Goal: Transaction & Acquisition: Purchase product/service

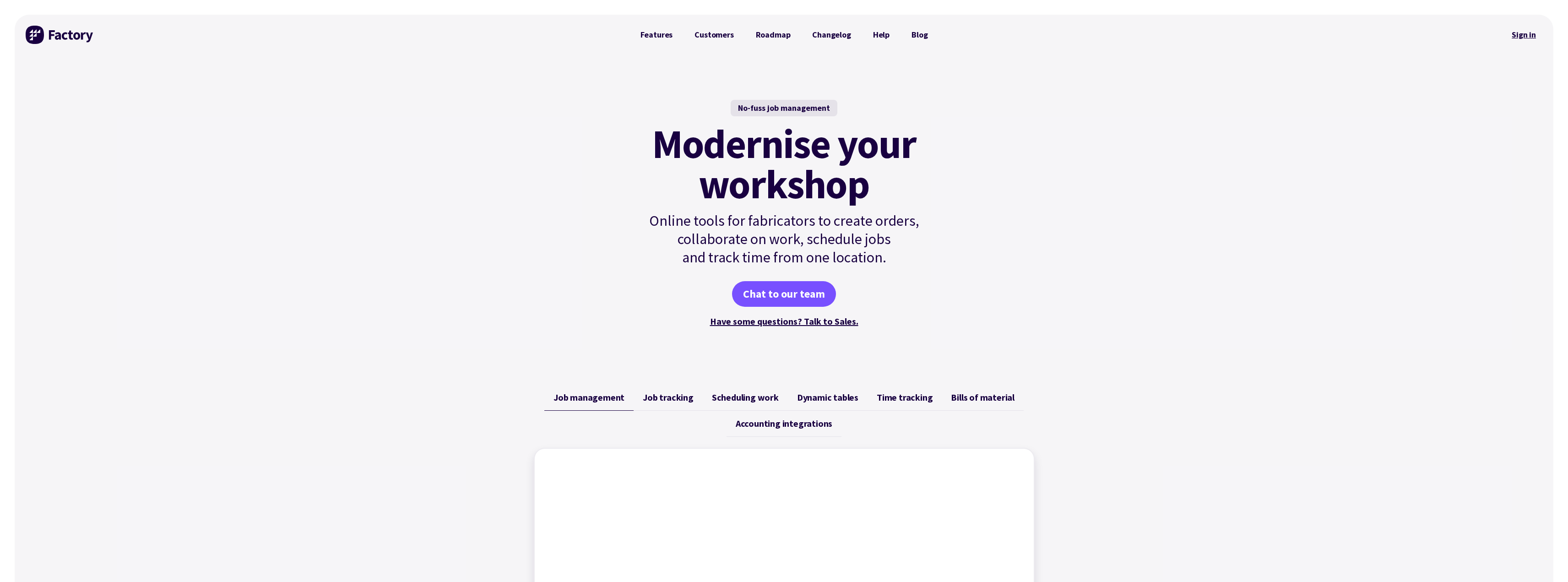
click at [1520, 35] on link "Sign in" at bounding box center [1524, 35] width 37 height 21
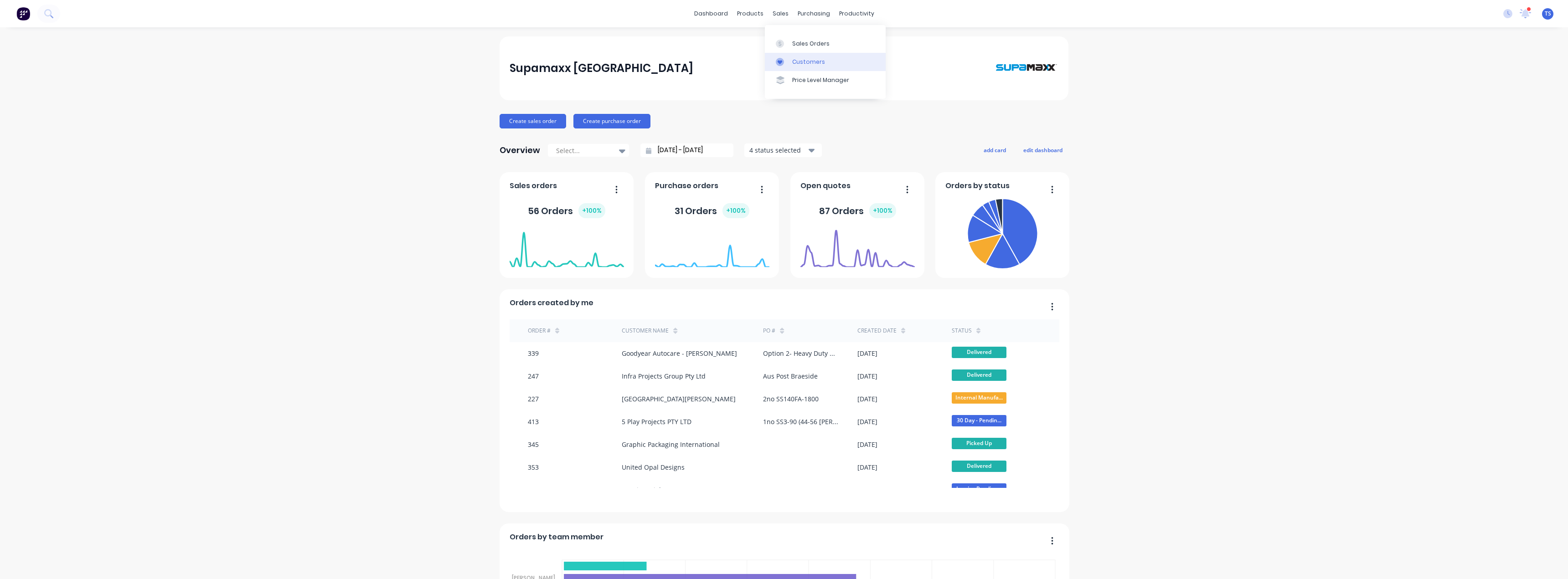
click at [798, 59] on div "Customers" at bounding box center [809, 62] width 33 height 8
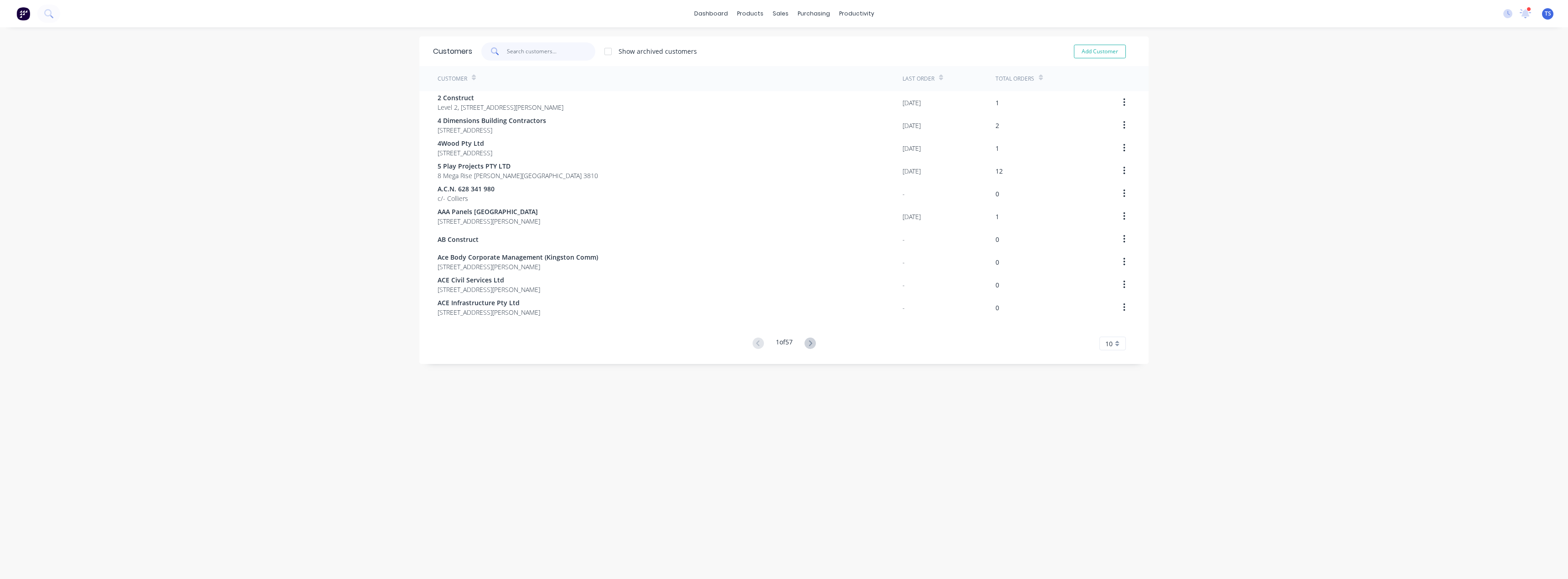
click at [555, 53] on input "text" at bounding box center [551, 51] width 89 height 18
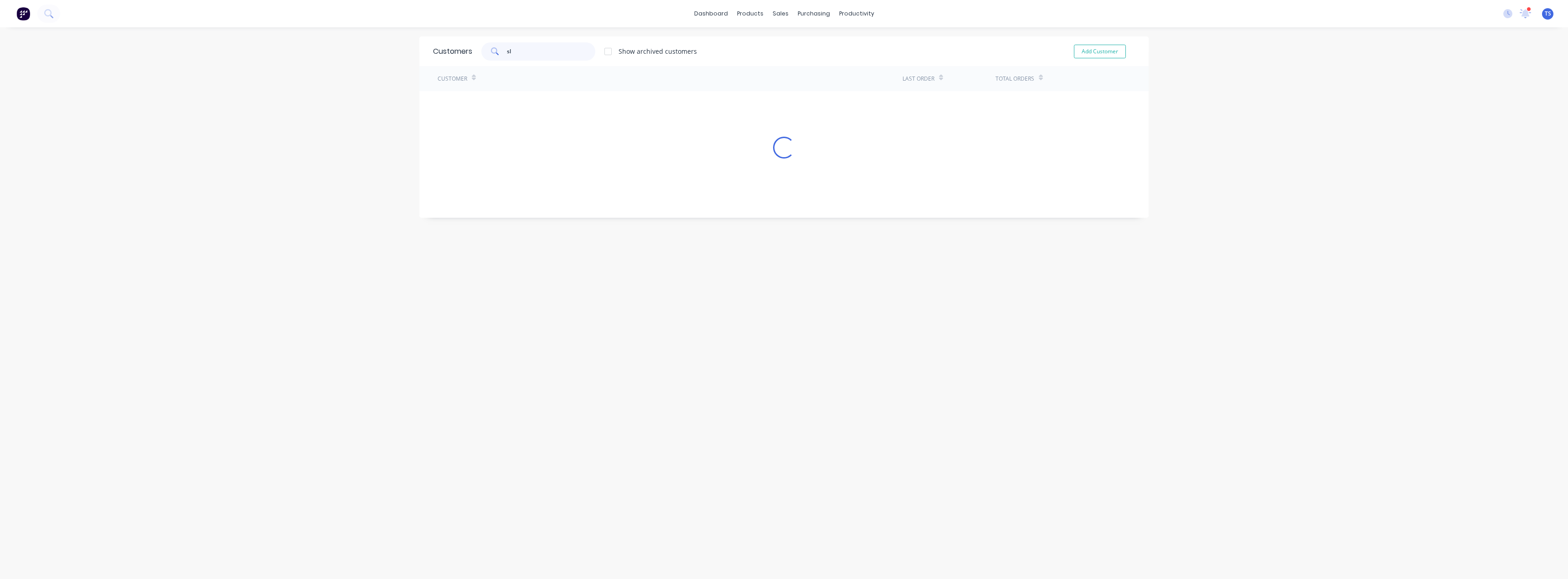
type input "s"
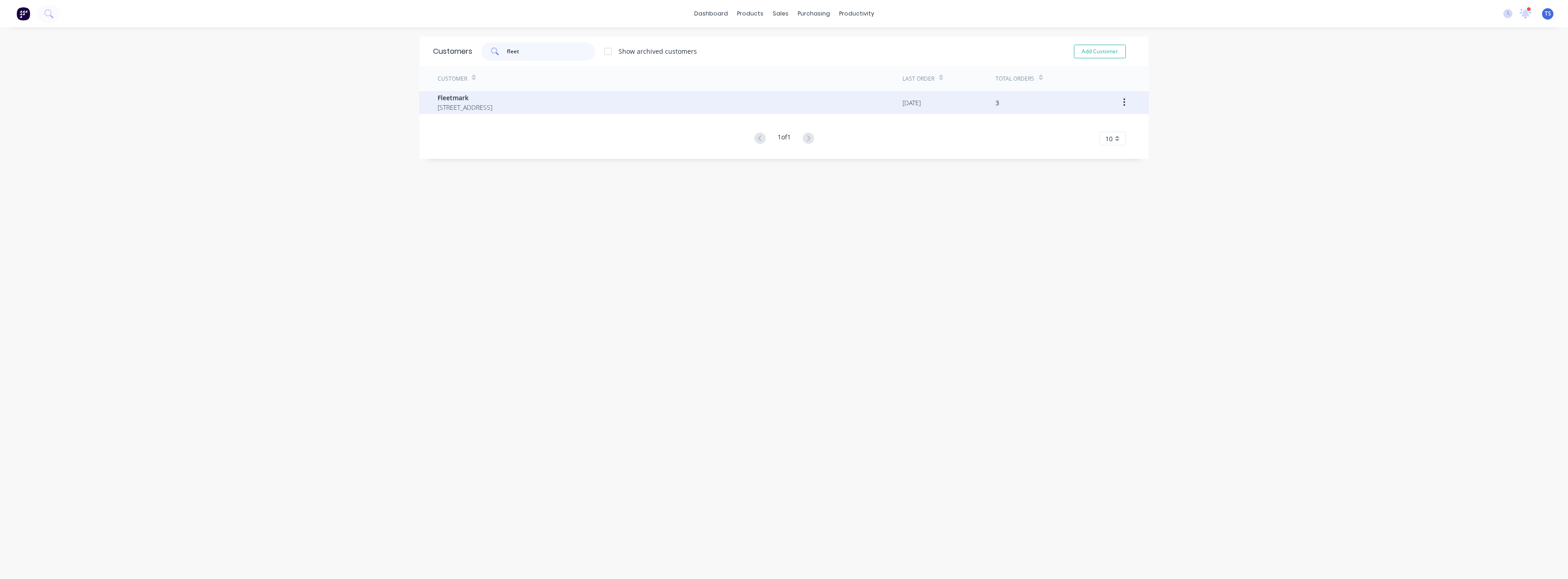
type input "fleet"
click at [491, 103] on span "[STREET_ADDRESS]" at bounding box center [465, 107] width 55 height 10
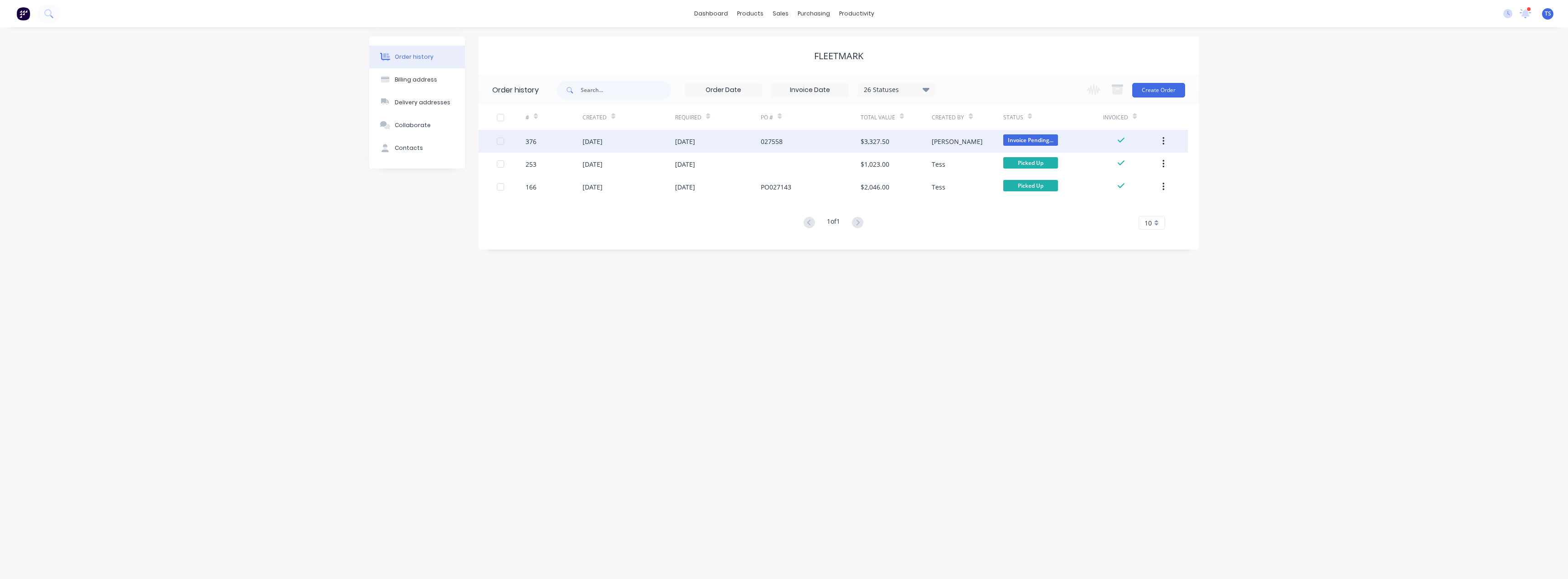
click at [859, 140] on div "027558" at bounding box center [811, 141] width 100 height 23
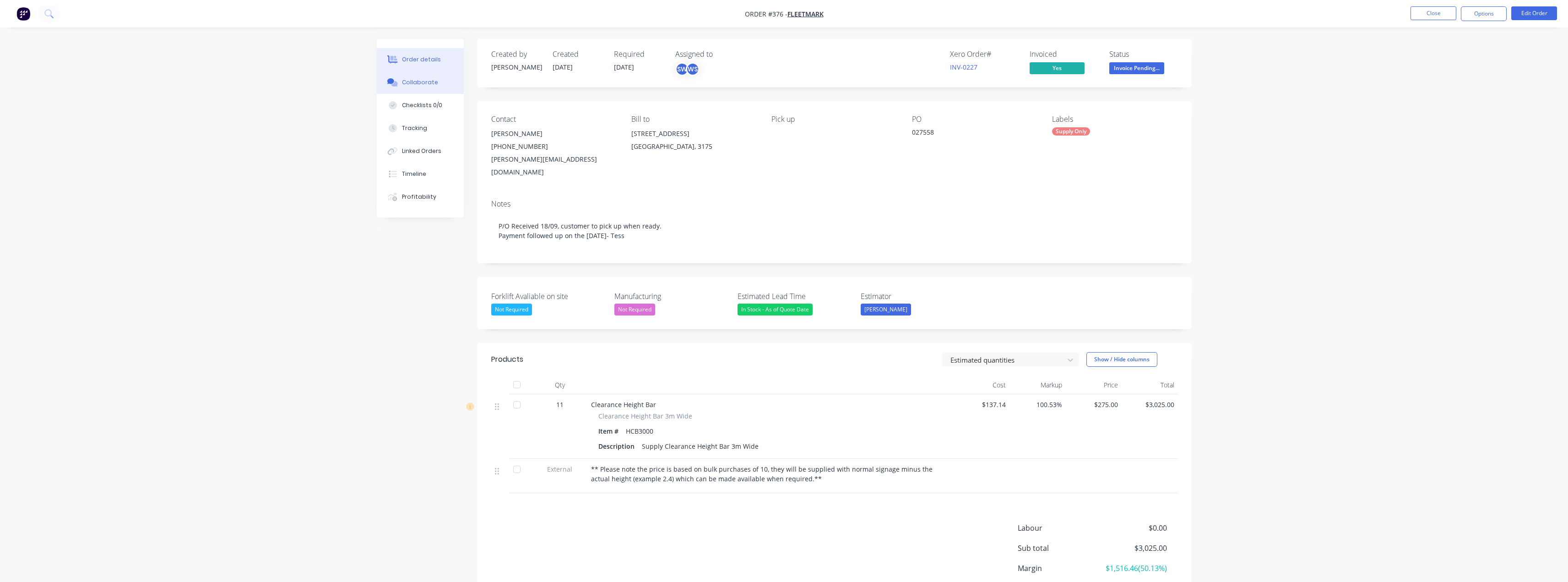
click at [416, 83] on div "Collaborate" at bounding box center [420, 82] width 36 height 8
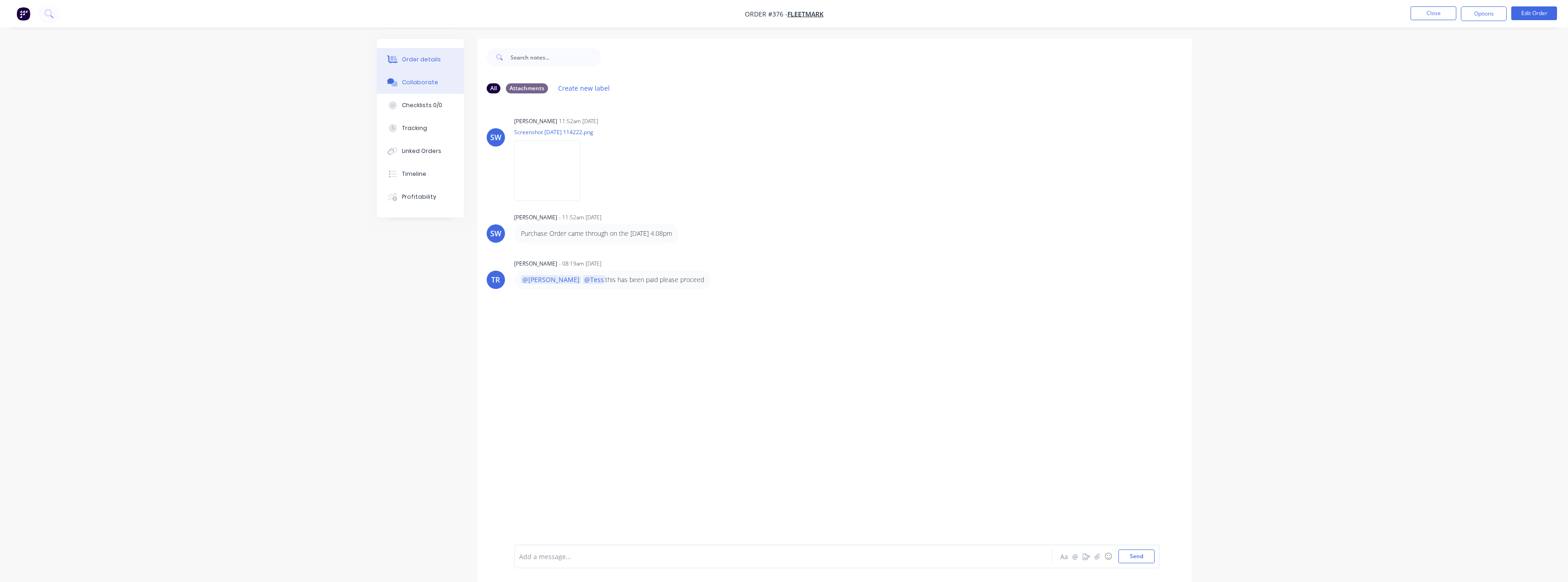
click at [426, 63] on div "Order details" at bounding box center [422, 59] width 39 height 8
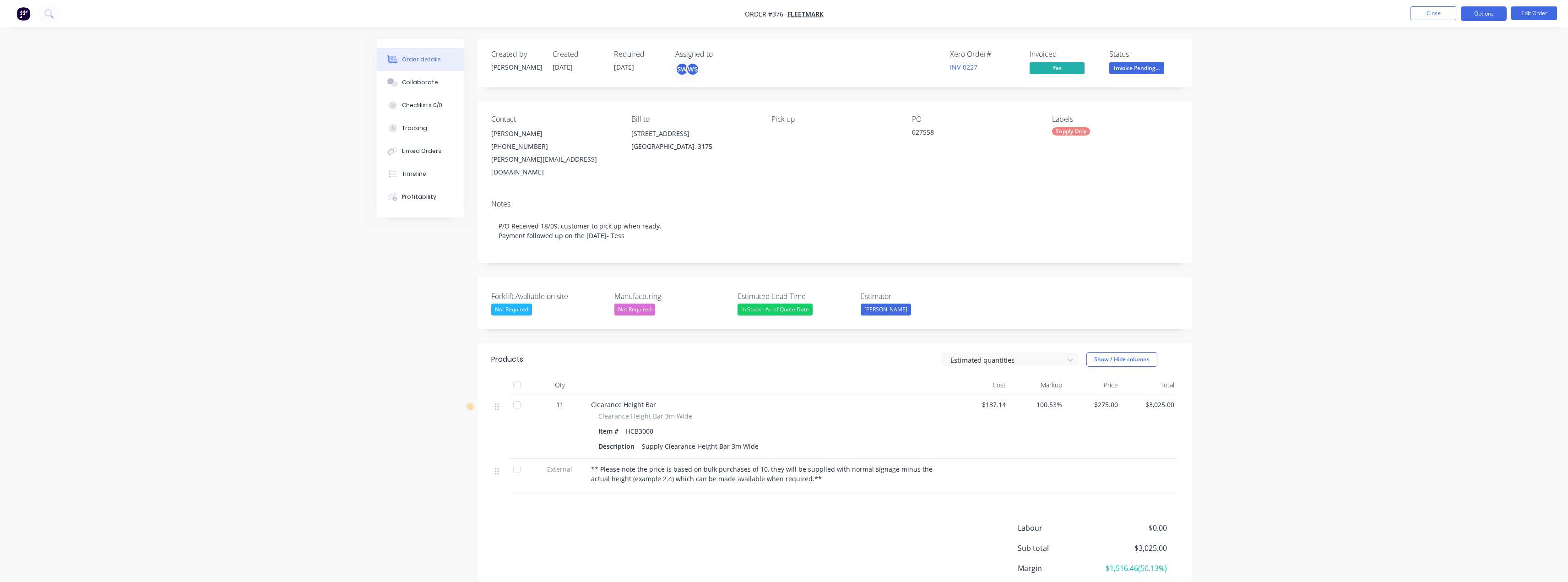
click at [1490, 16] on button "Options" at bounding box center [1484, 14] width 46 height 14
click at [1436, 127] on div "Delivery Docket" at bounding box center [1456, 129] width 84 height 13
click at [1425, 89] on div "Without pricing" at bounding box center [1456, 92] width 84 height 13
click at [1362, 55] on div "Order details Collaborate Checklists 0/0 Tracking Linked Orders Timeline Profit…" at bounding box center [784, 328] width 1568 height 656
click at [1130, 67] on span "Invoice Pending..." at bounding box center [1137, 68] width 55 height 12
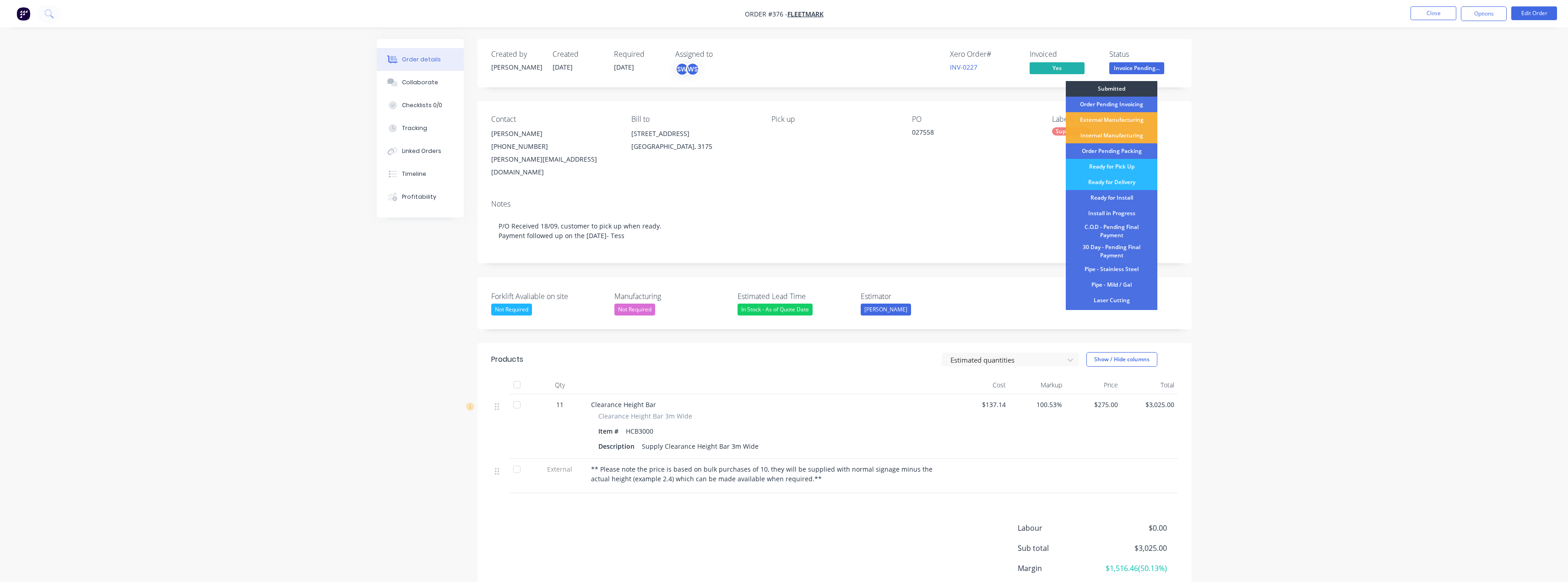
click at [1115, 155] on div "Order Pending Packing" at bounding box center [1112, 151] width 91 height 16
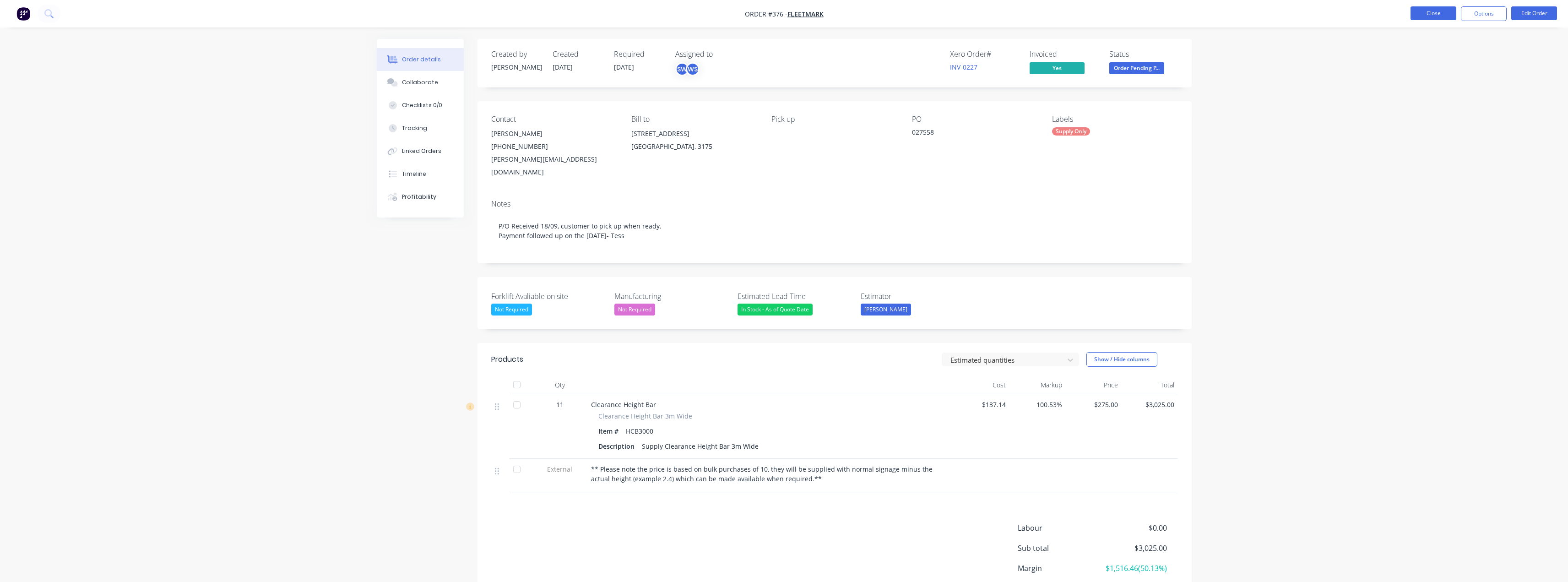
click at [1437, 10] on button "Close" at bounding box center [1434, 13] width 46 height 14
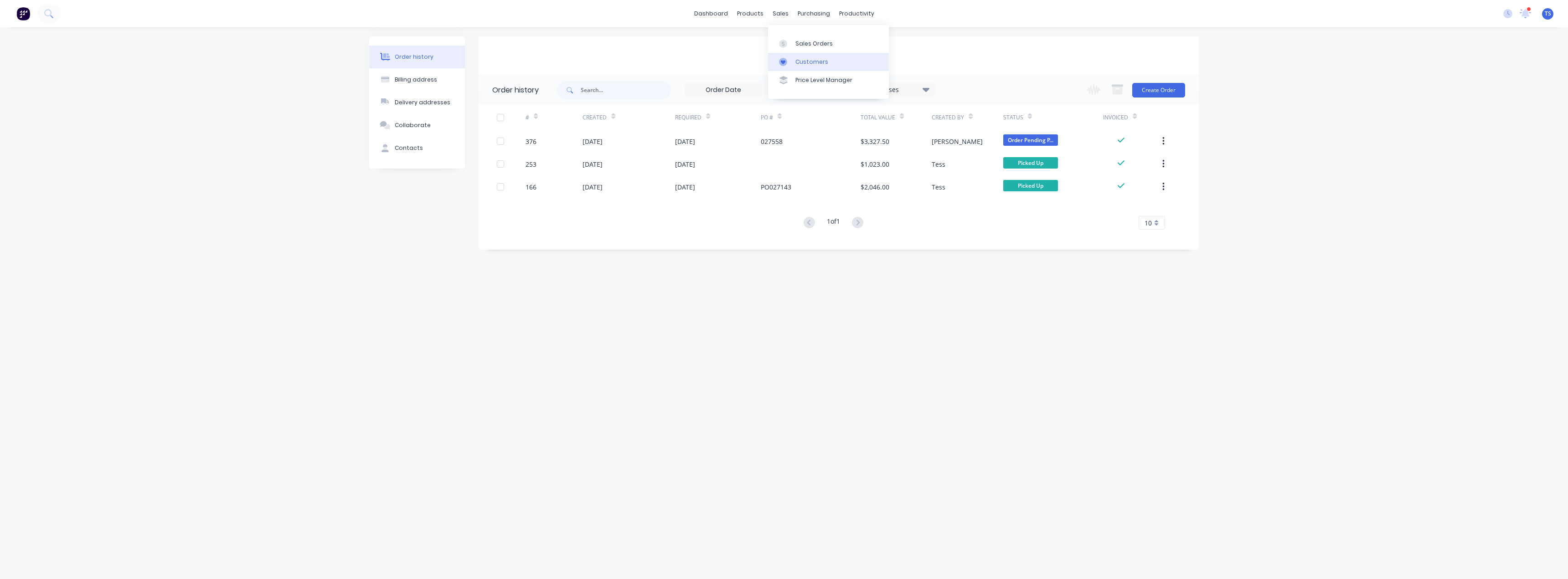
click at [792, 64] on div at bounding box center [785, 62] width 14 height 8
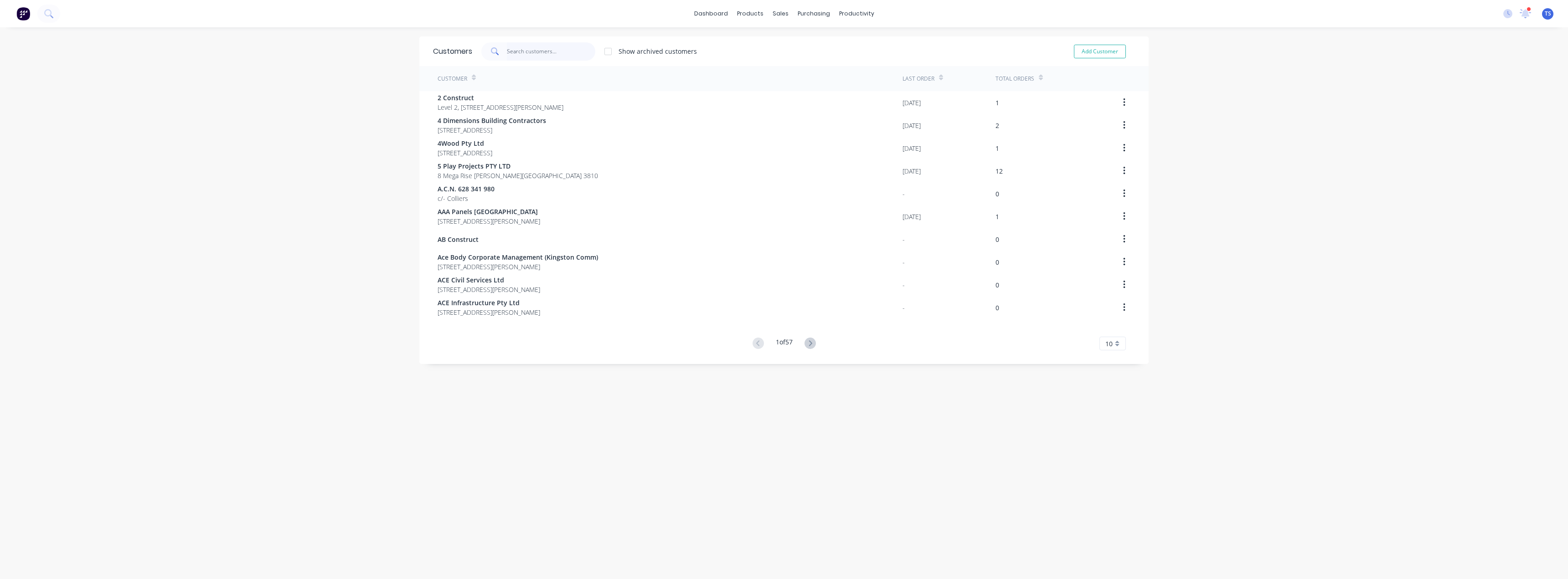
click at [519, 53] on input "text" at bounding box center [551, 51] width 89 height 18
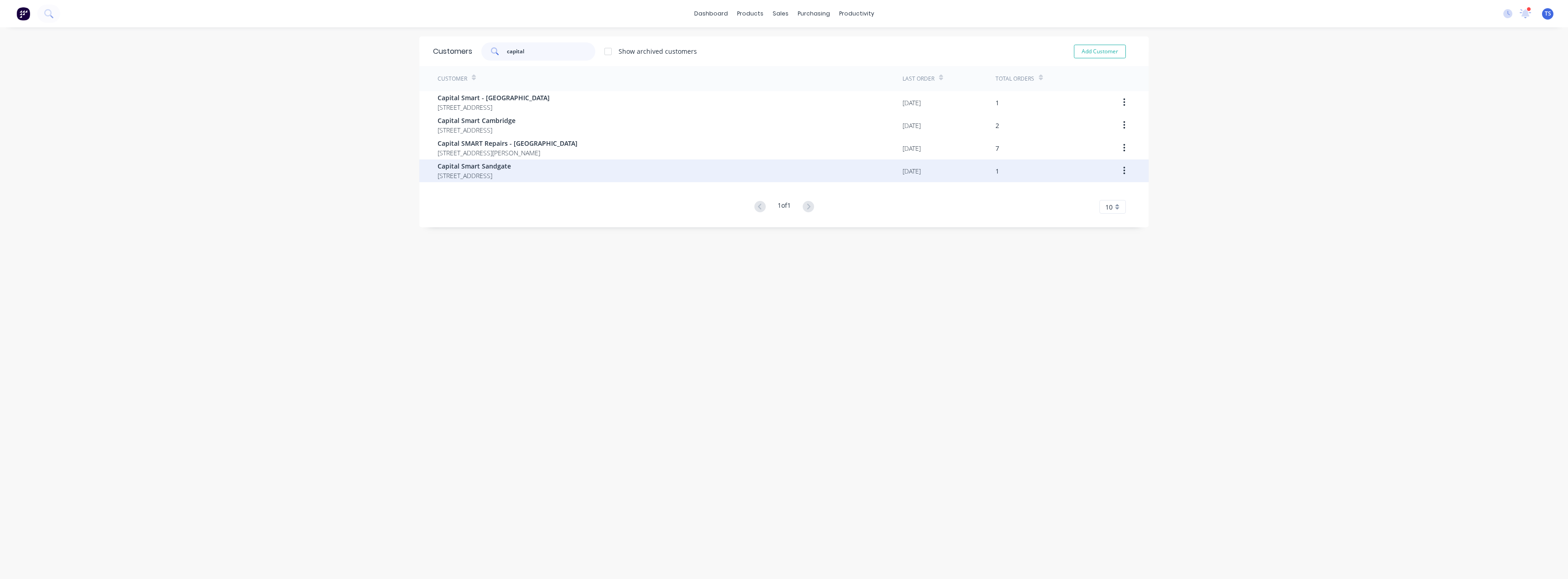
type input "capital"
click at [496, 176] on span "[STREET_ADDRESS]" at bounding box center [474, 175] width 73 height 10
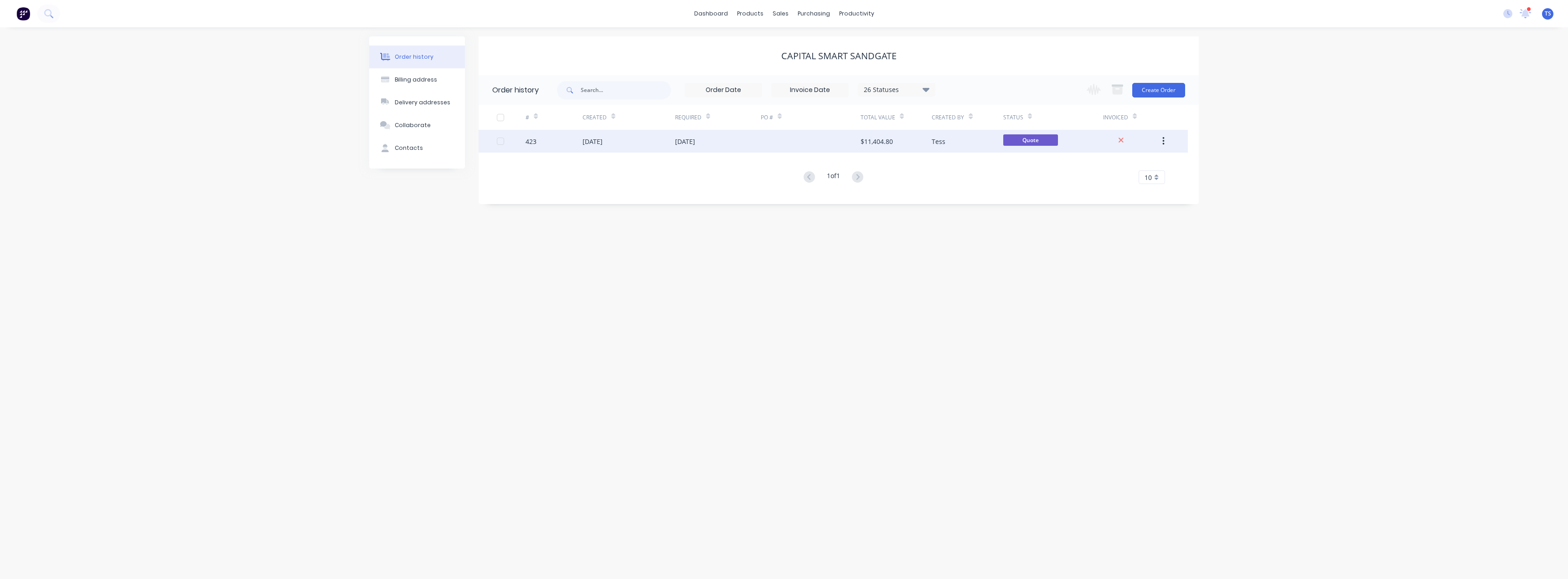
click at [650, 144] on div "[DATE]" at bounding box center [629, 141] width 92 height 23
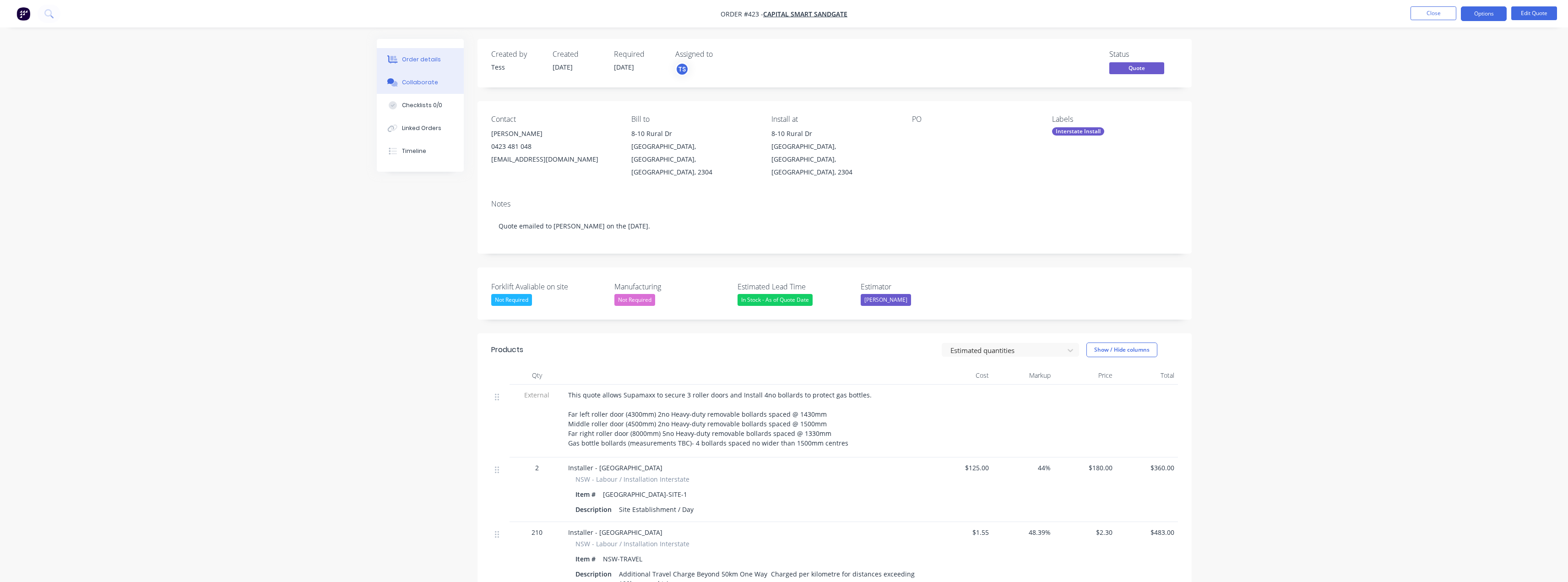
click at [414, 85] on div "Collaborate" at bounding box center [420, 82] width 36 height 8
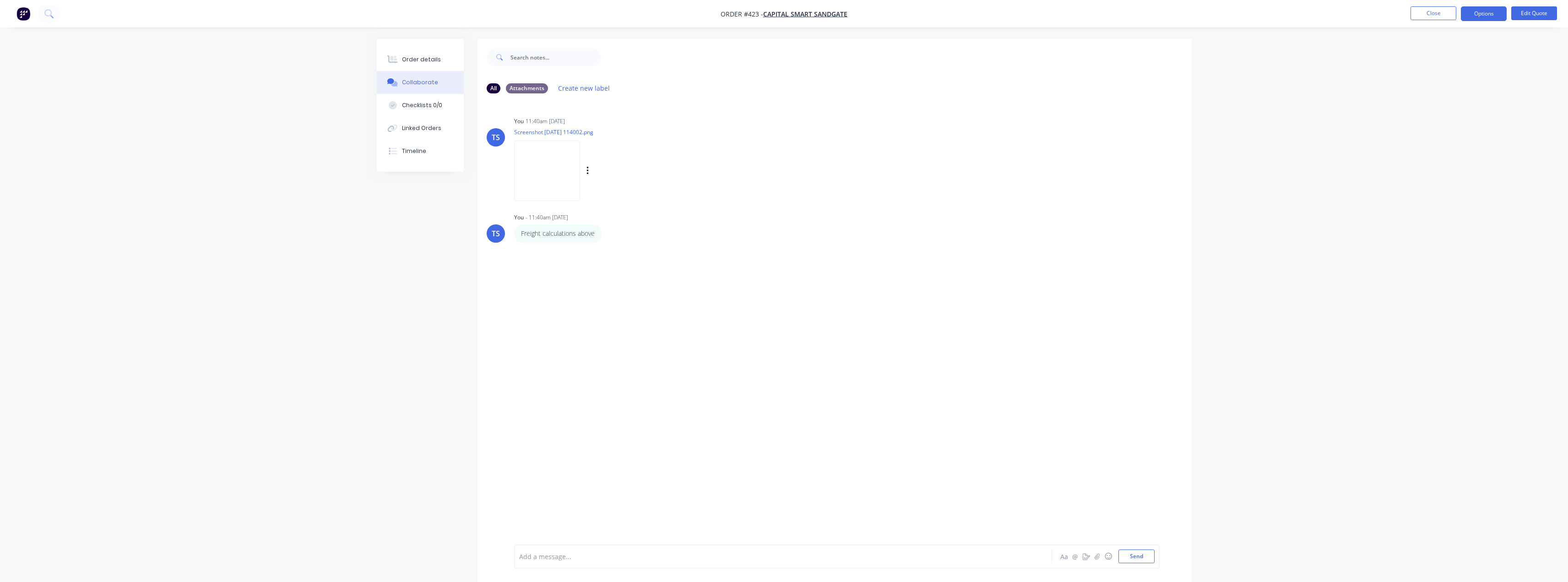
click at [549, 168] on img at bounding box center [547, 170] width 66 height 60
click at [395, 63] on icon at bounding box center [393, 60] width 7 height 8
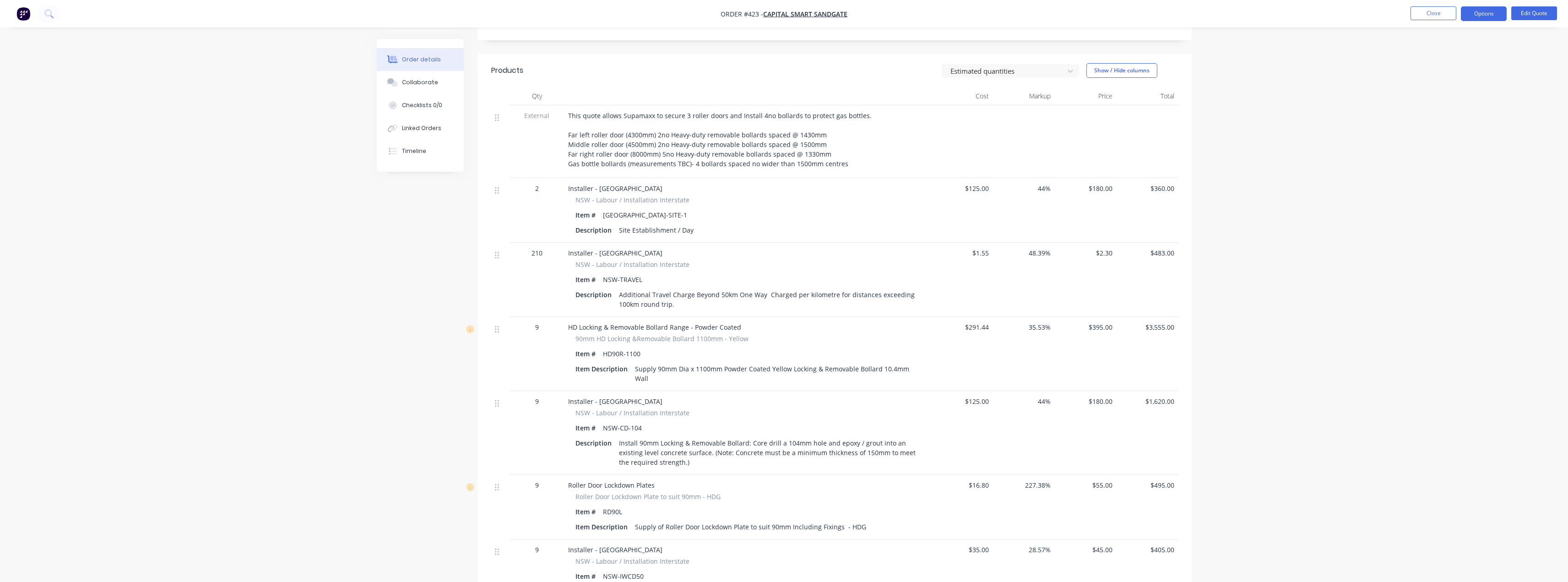
scroll to position [229, 0]
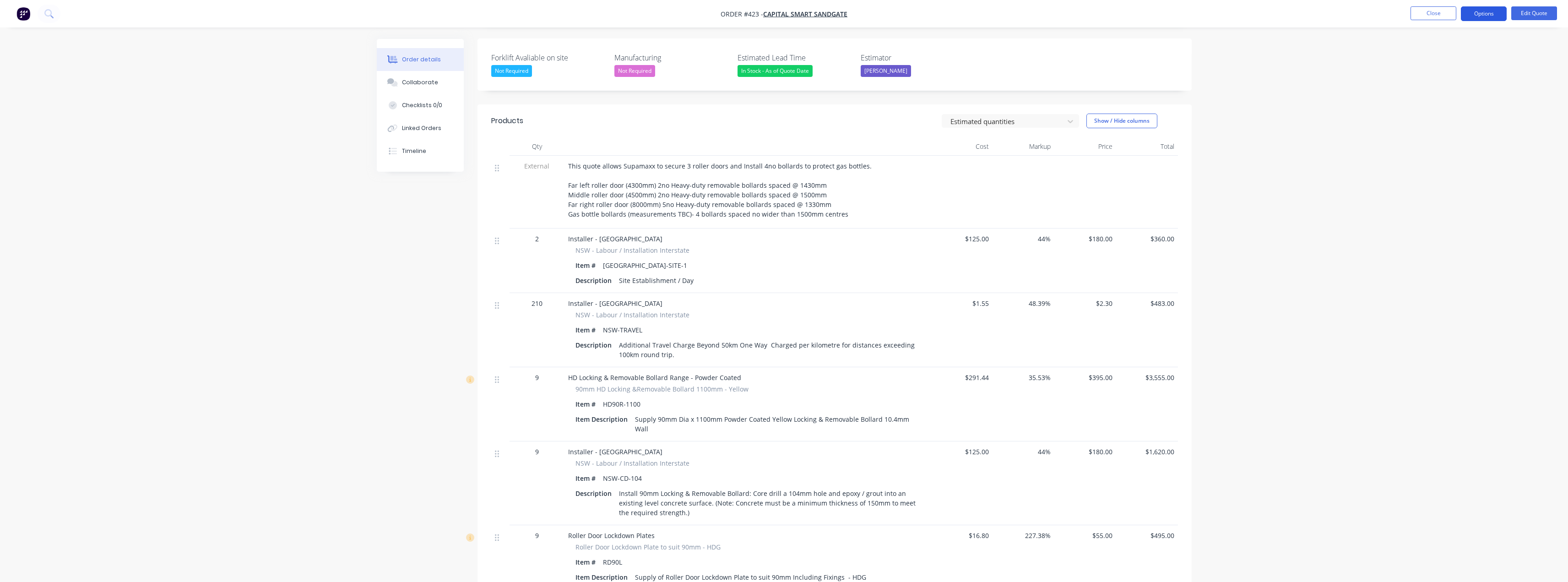
click at [1481, 14] on button "Options" at bounding box center [1484, 14] width 46 height 14
click at [1430, 106] on div "Convert to Order" at bounding box center [1456, 110] width 84 height 13
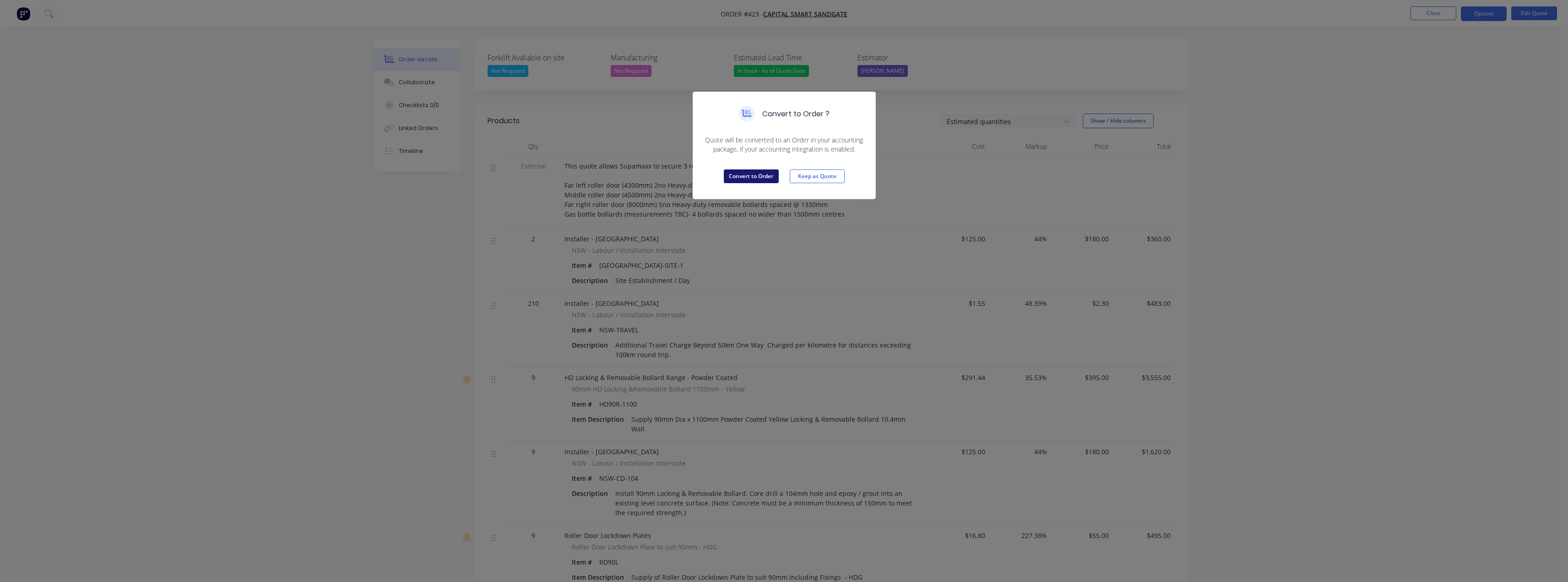
click at [754, 173] on button "Convert to Order" at bounding box center [751, 176] width 55 height 14
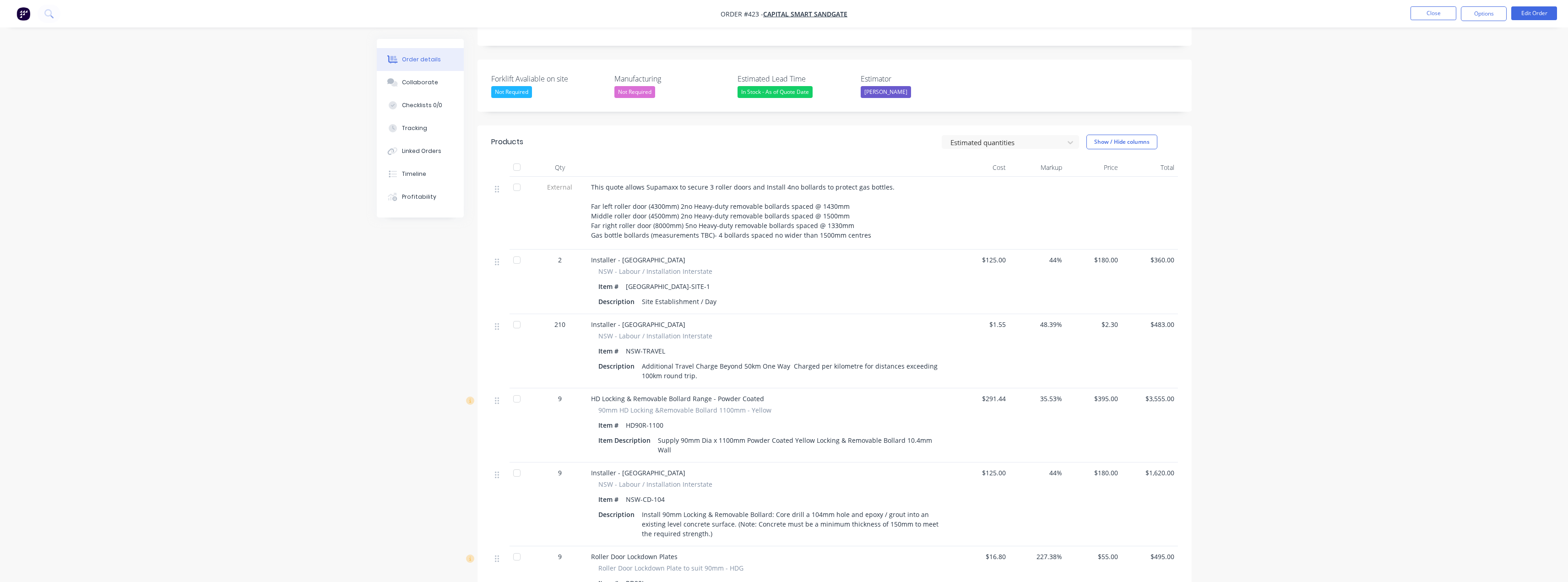
scroll to position [0, 0]
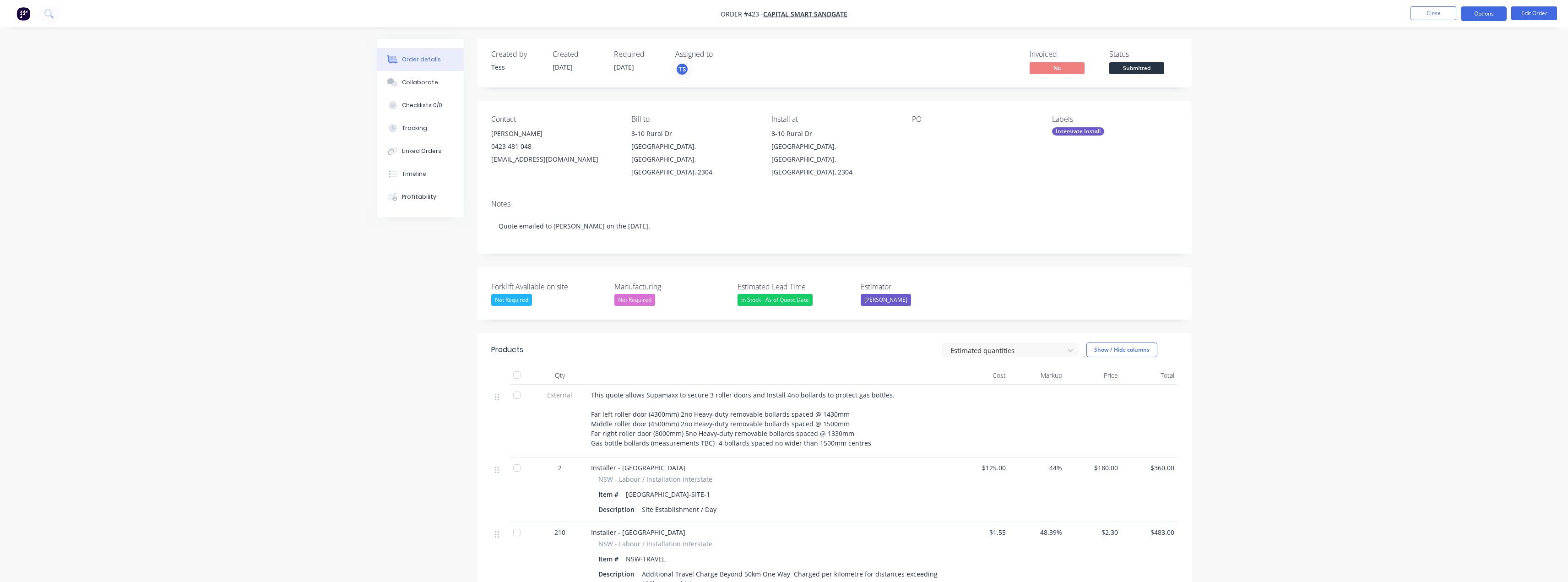
click at [1480, 10] on button "Options" at bounding box center [1484, 14] width 46 height 14
click at [1434, 127] on div "Delivery Docket" at bounding box center [1456, 129] width 84 height 13
click at [1430, 90] on div "Without pricing" at bounding box center [1456, 92] width 84 height 13
click at [1126, 67] on span "Submitted" at bounding box center [1137, 68] width 55 height 12
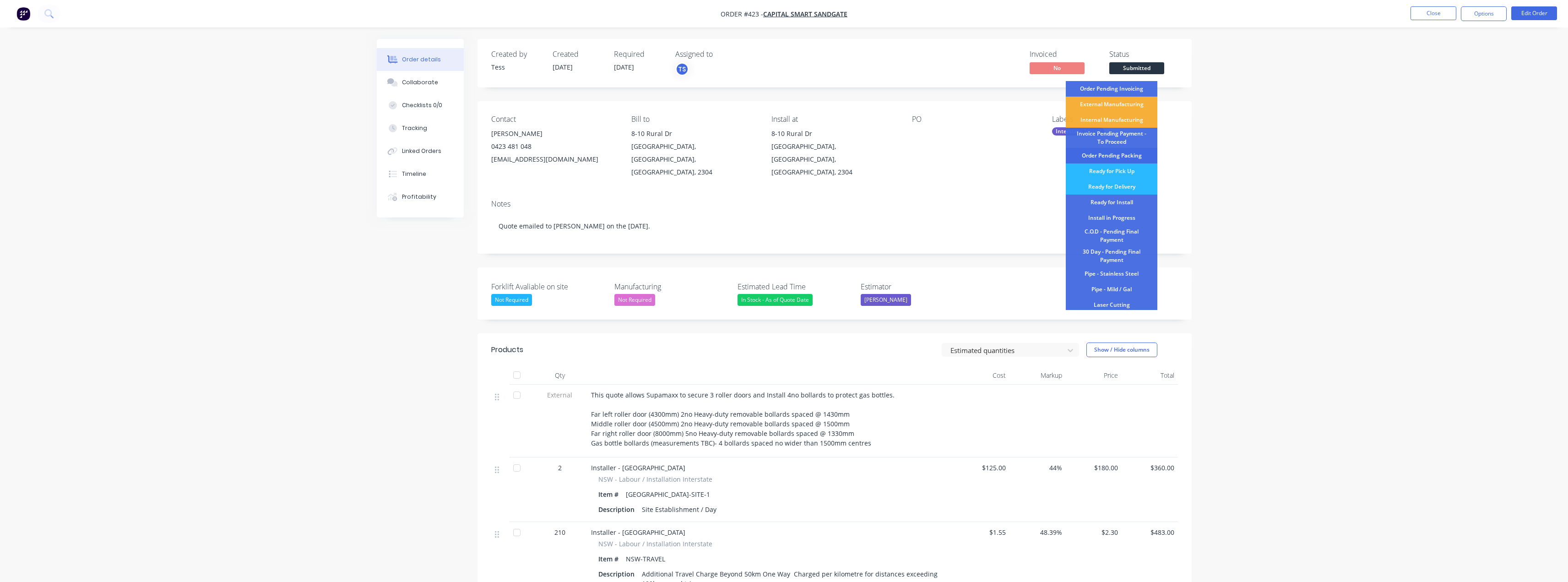
click at [1119, 154] on div "Order Pending Packing" at bounding box center [1112, 156] width 91 height 16
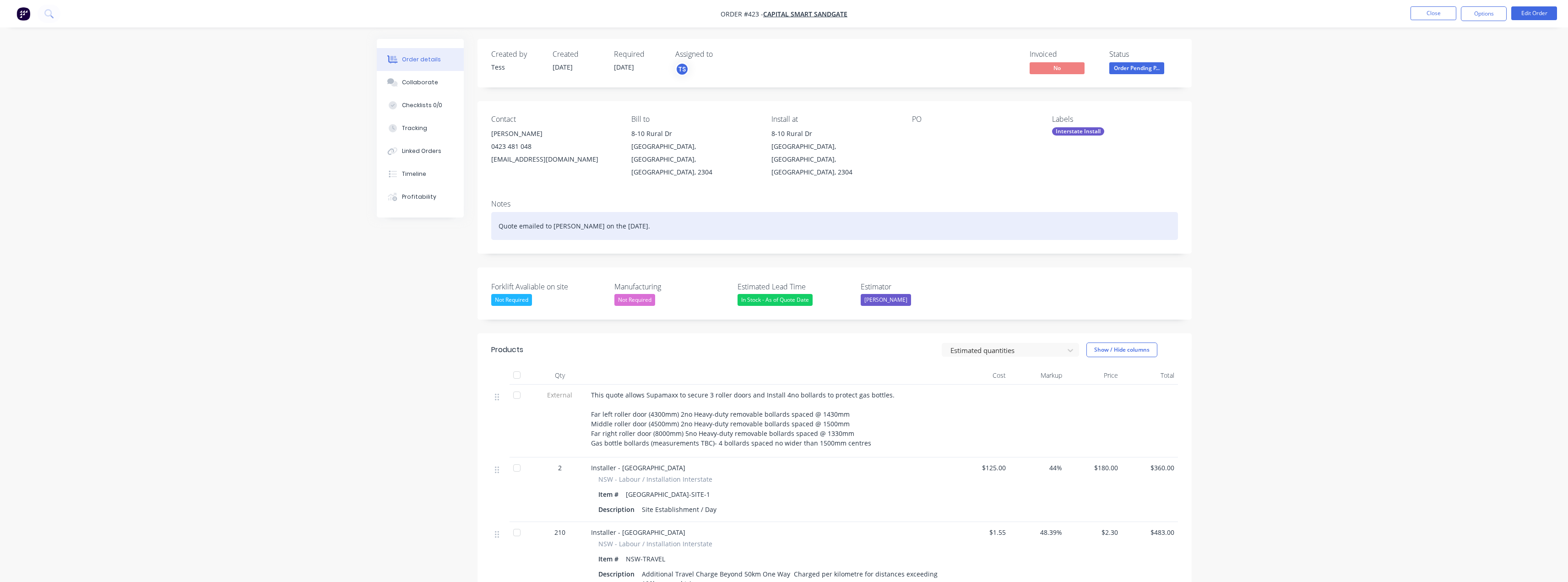
click at [581, 212] on div "Quote emailed to Cameron on the 25th September." at bounding box center [835, 226] width 687 height 28
click at [499, 215] on div "Quote emailed to Cameron on the 25th September." at bounding box center [835, 226] width 687 height 28
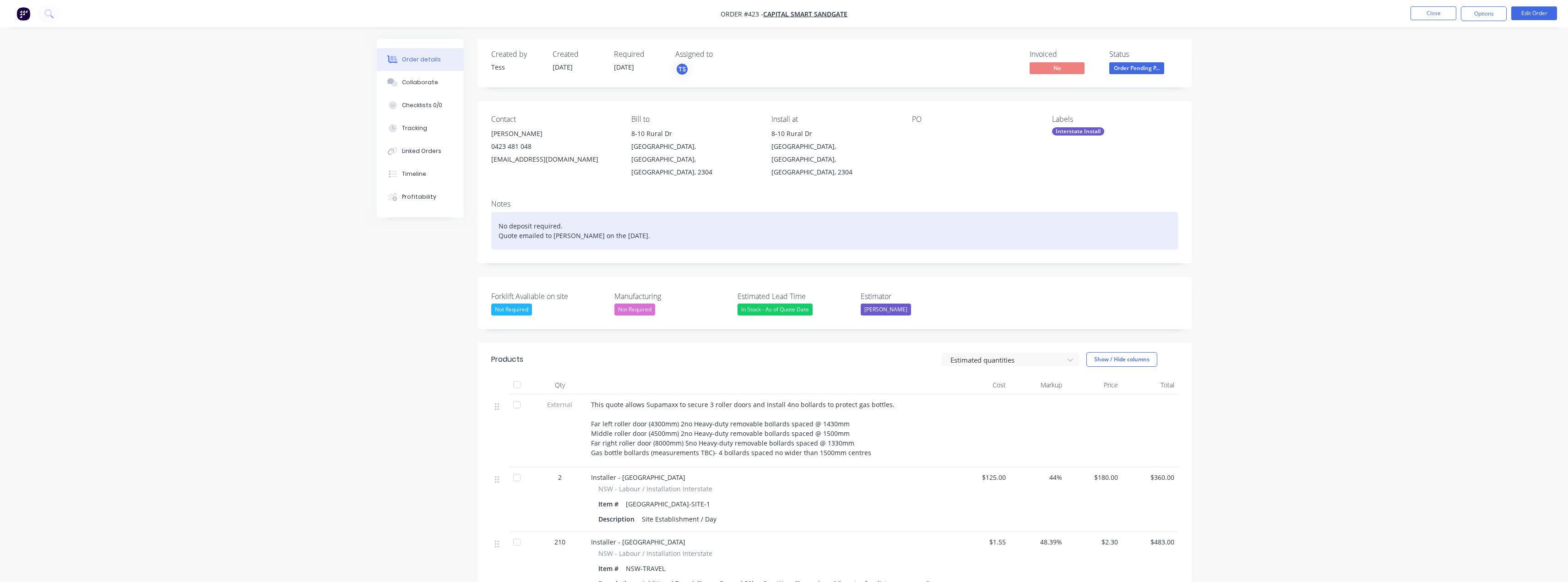
drag, startPoint x: 663, startPoint y: 225, endPoint x: 491, endPoint y: 220, distance: 172.1
click at [491, 220] on div "No deposit required. Quote emailed to Cameron on the 25th September." at bounding box center [835, 231] width 687 height 38
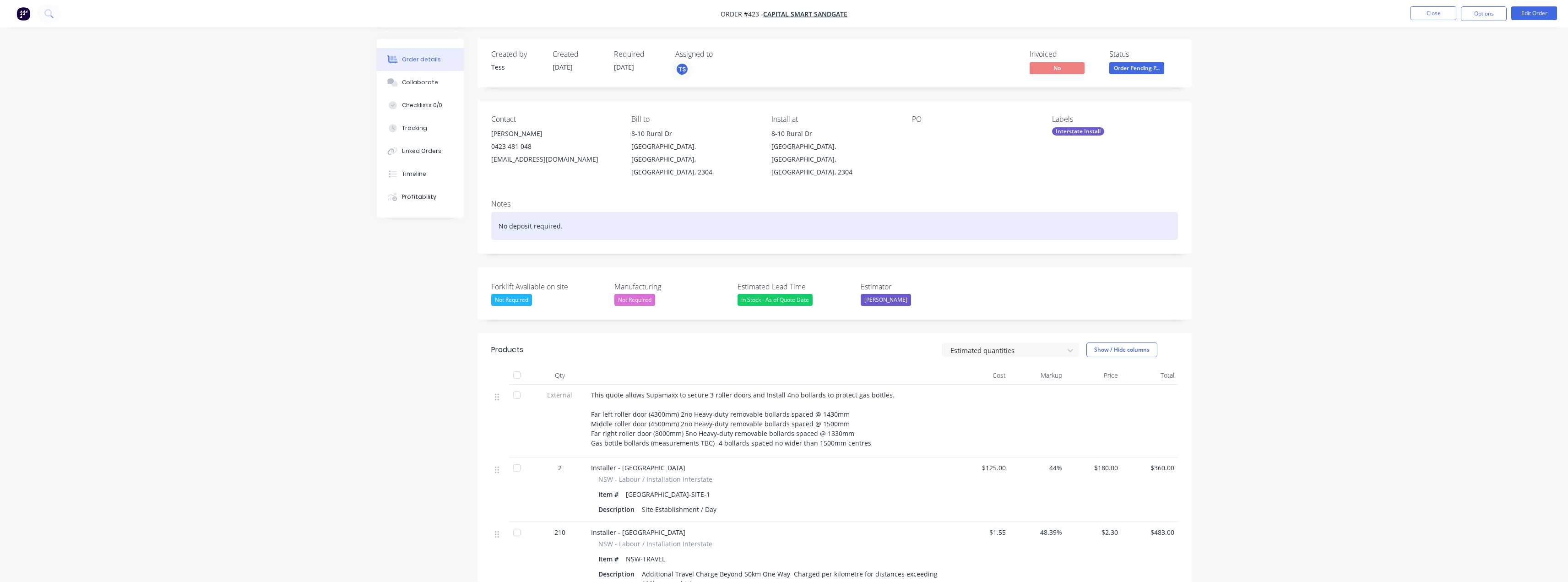
click at [569, 214] on div "No deposit required." at bounding box center [835, 226] width 687 height 28
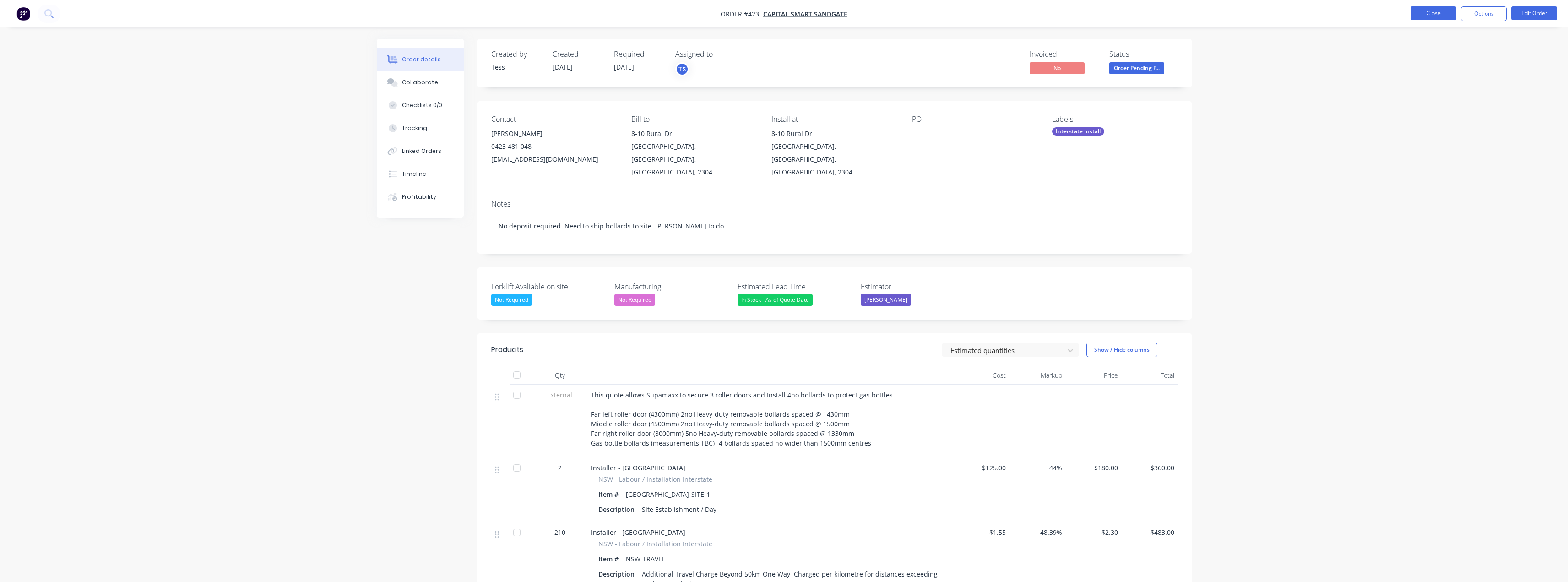
click at [1436, 14] on button "Close" at bounding box center [1434, 13] width 46 height 14
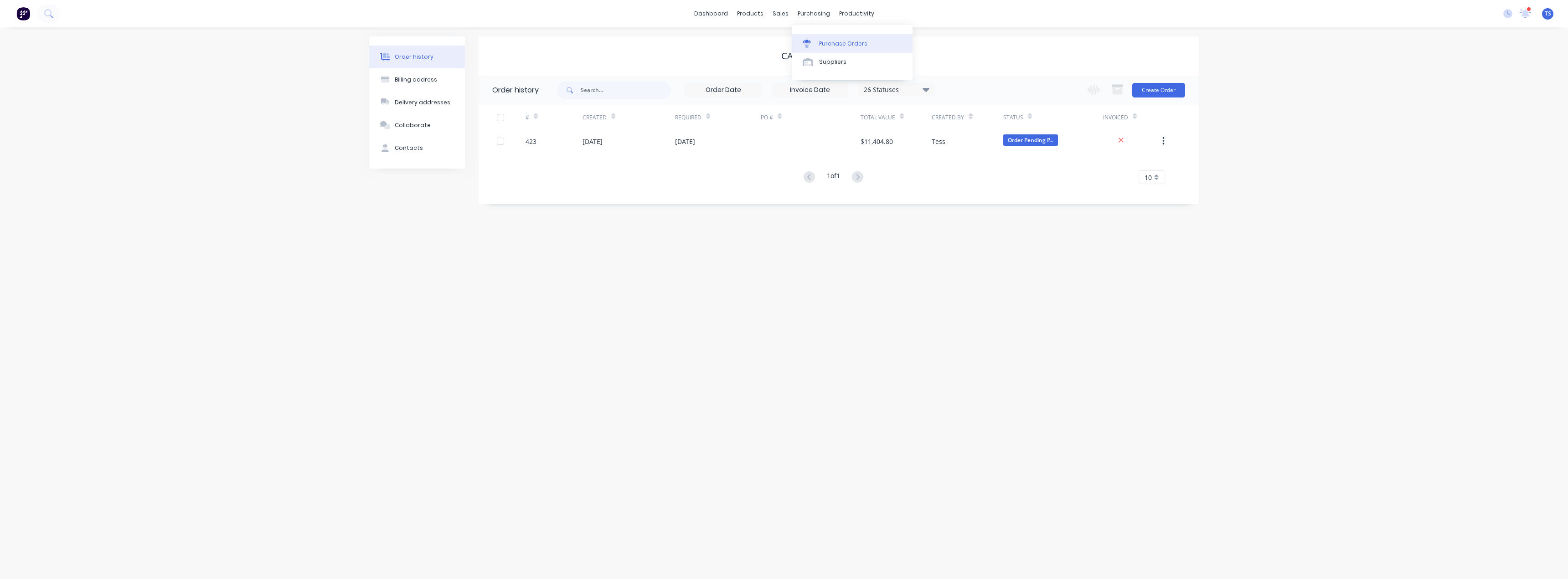
click at [825, 45] on div "Purchase Orders" at bounding box center [843, 43] width 48 height 8
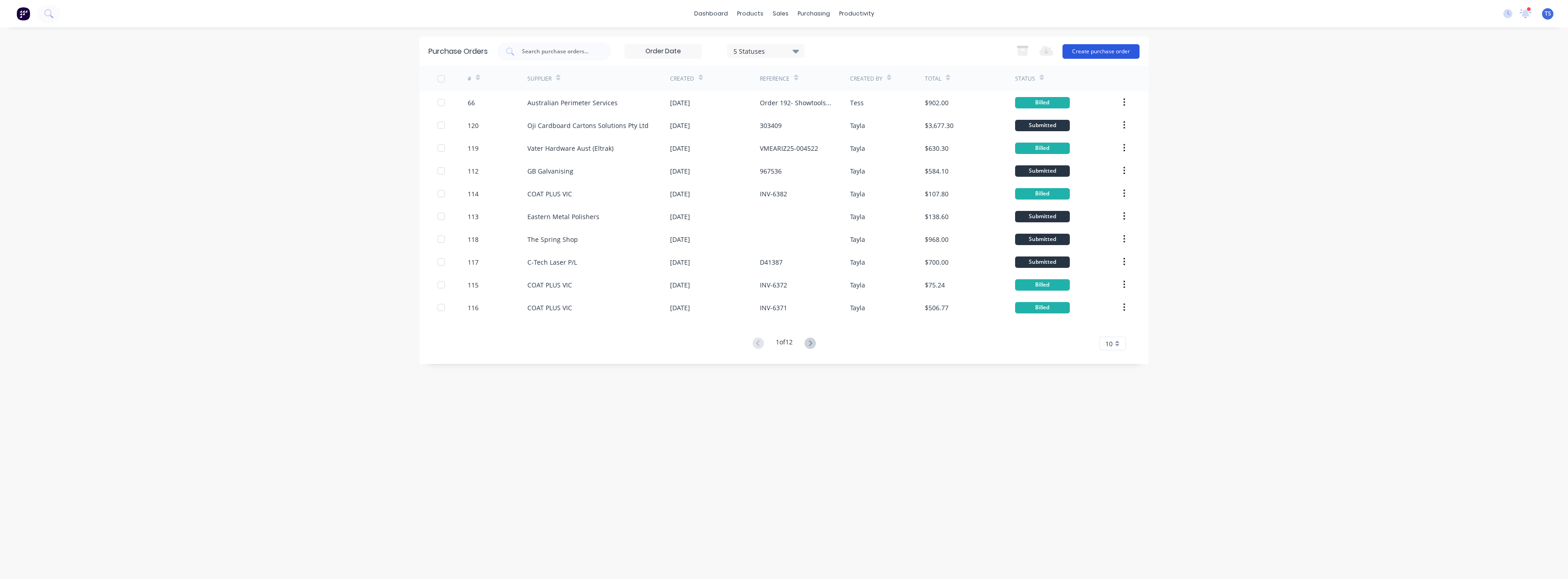
click at [1087, 51] on button "Create purchase order" at bounding box center [1101, 51] width 77 height 14
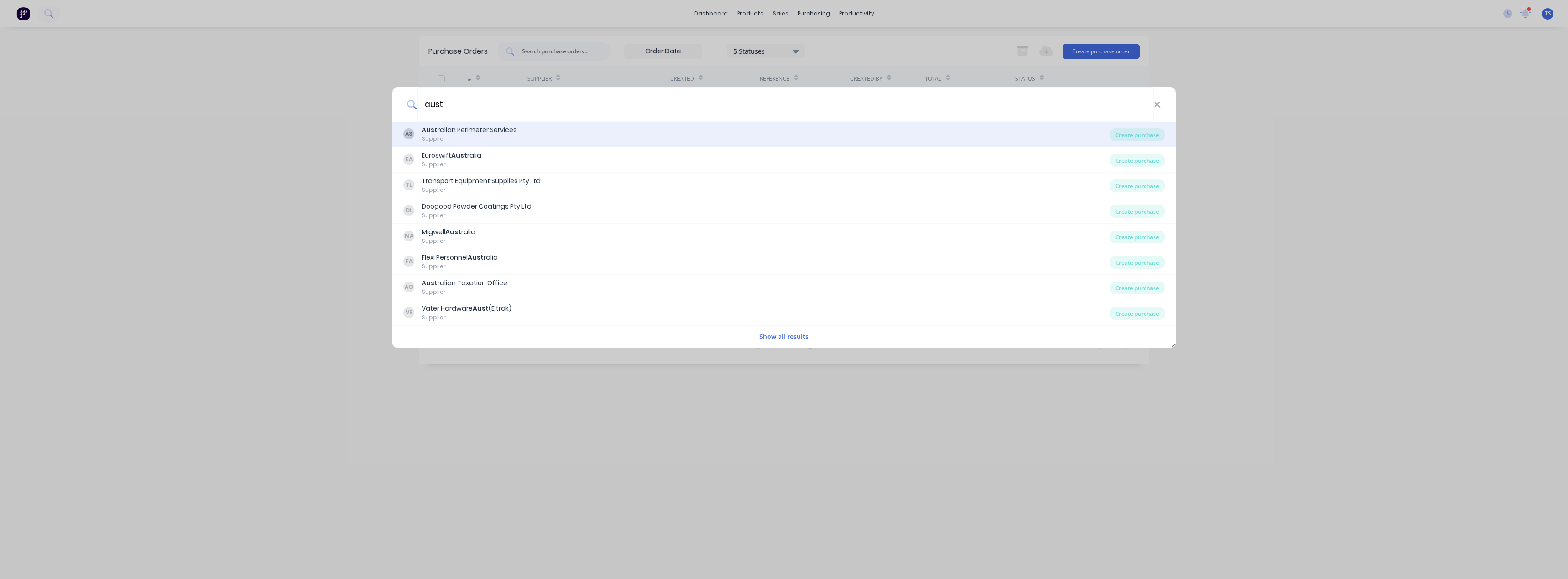
type input "aust"
click at [476, 130] on div "Aust ralian Perimeter Services" at bounding box center [469, 130] width 95 height 10
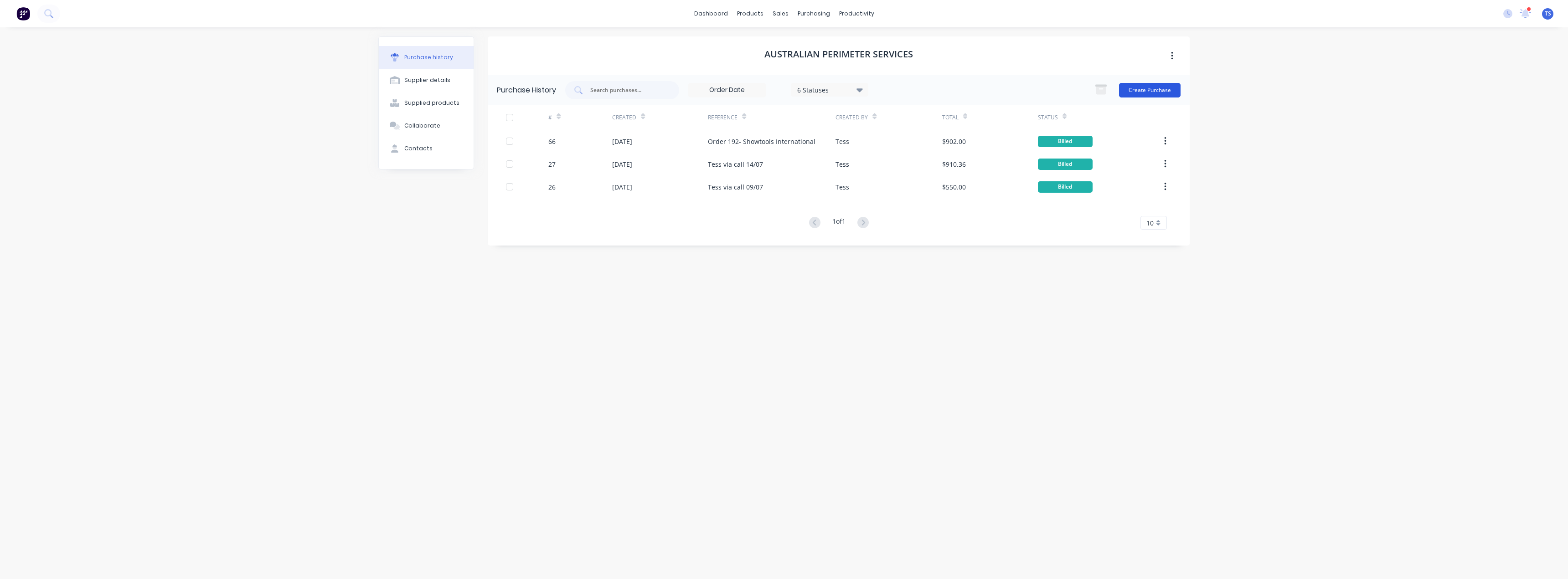
click at [1146, 91] on button "Create Purchase" at bounding box center [1150, 90] width 62 height 14
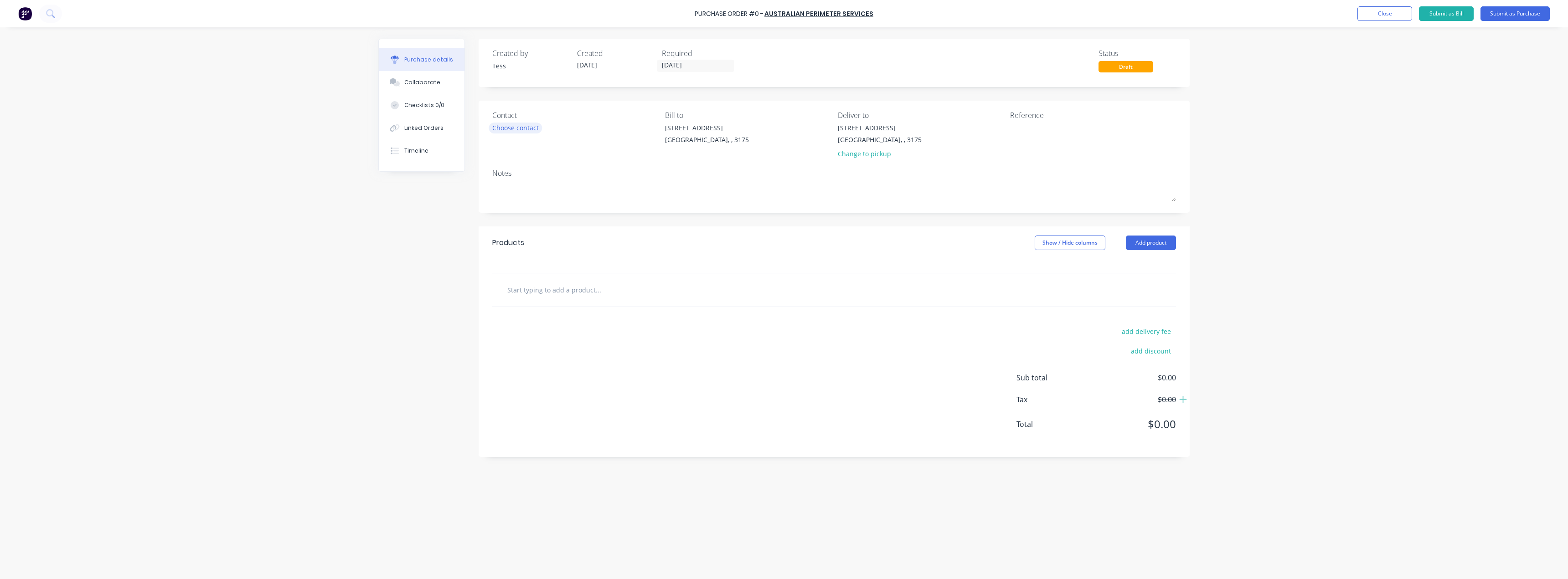
click at [519, 127] on div "Choose contact" at bounding box center [516, 127] width 47 height 10
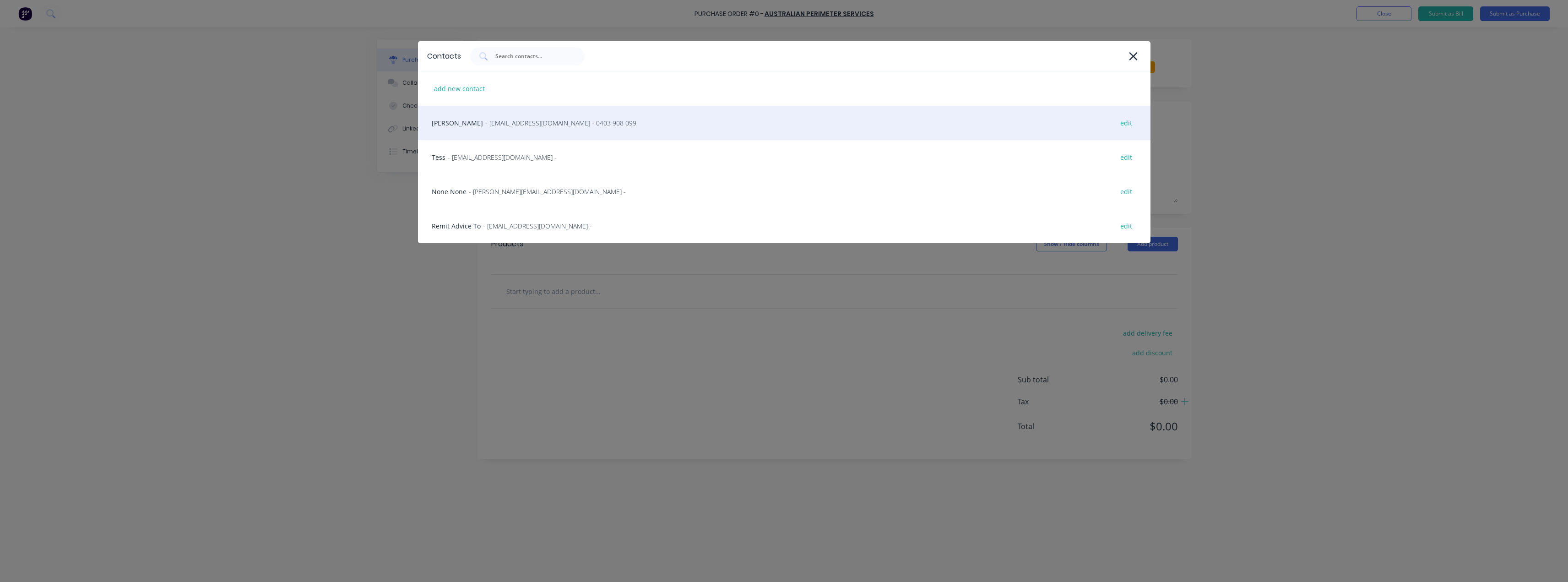
click at [497, 126] on span "- georgev@australianperimeterservices.com.au - 0403 908 099" at bounding box center [561, 123] width 151 height 10
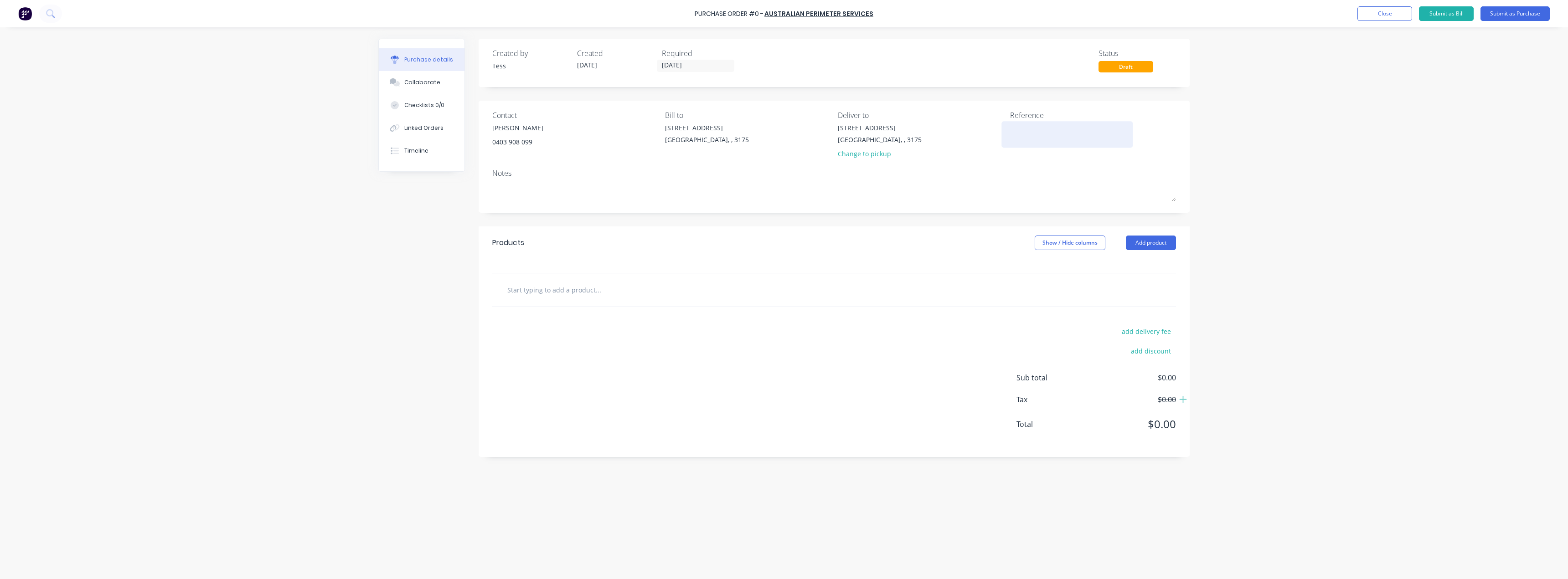
click at [1034, 129] on textarea at bounding box center [1067, 133] width 114 height 21
type textarea "Order 423 Capital Smart"
type textarea "x"
type textarea "Order 423 Capital Smart"
click at [962, 153] on div "37 Marni St Dandenong South, , 3175 Change to pickup" at bounding box center [920, 143] width 166 height 40
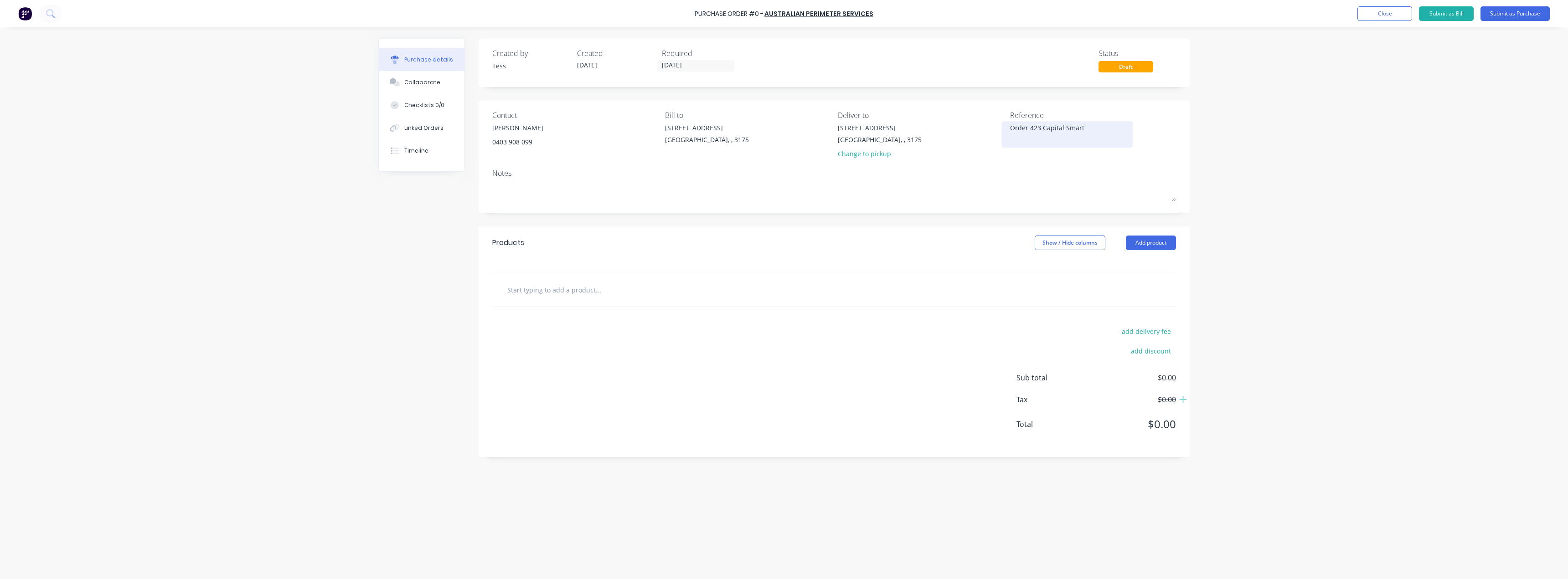
click at [1079, 129] on textarea "Order 423 Capital Smart" at bounding box center [1067, 133] width 114 height 21
click at [1083, 129] on textarea "Order 423 Capital Smart" at bounding box center [1067, 133] width 114 height 21
type textarea "x"
type textarea "Order 423 Capital Smart S"
type textarea "x"
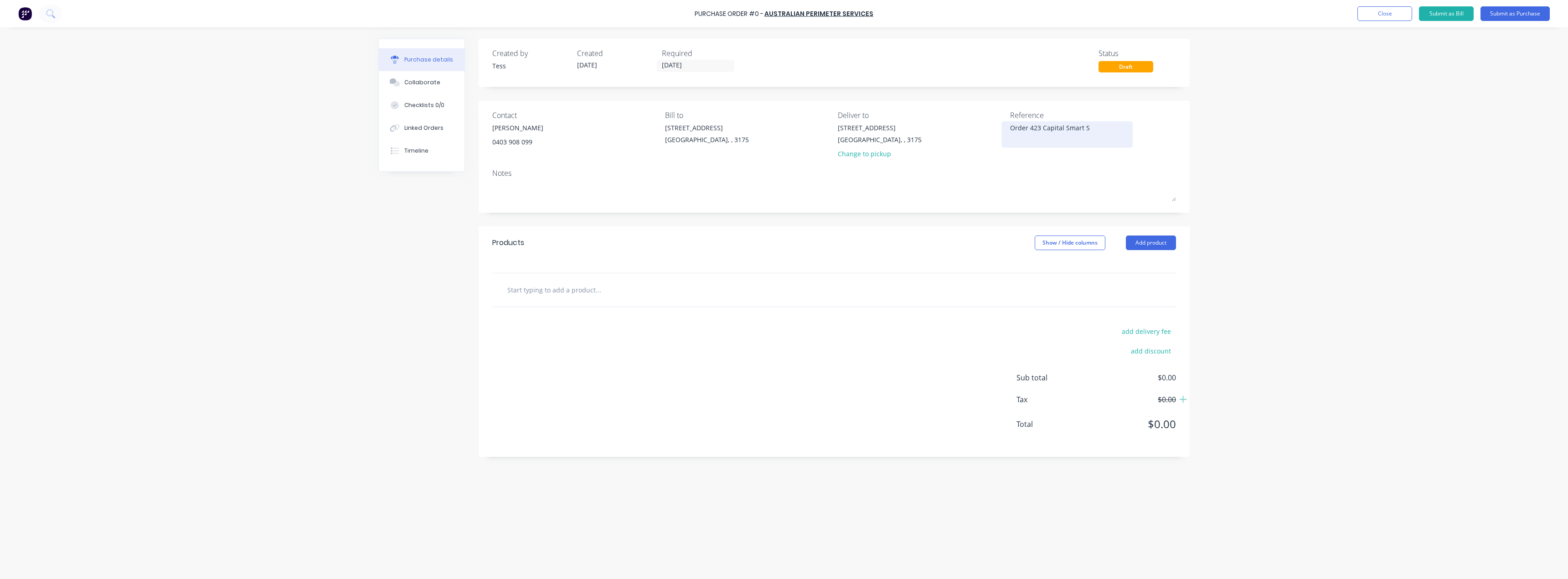
type textarea "Order 423 Capital Smart Sa"
type textarea "x"
type textarea "Order 423 Capital Smart San"
type textarea "x"
type textarea "Order 423 Capital Smart Sand"
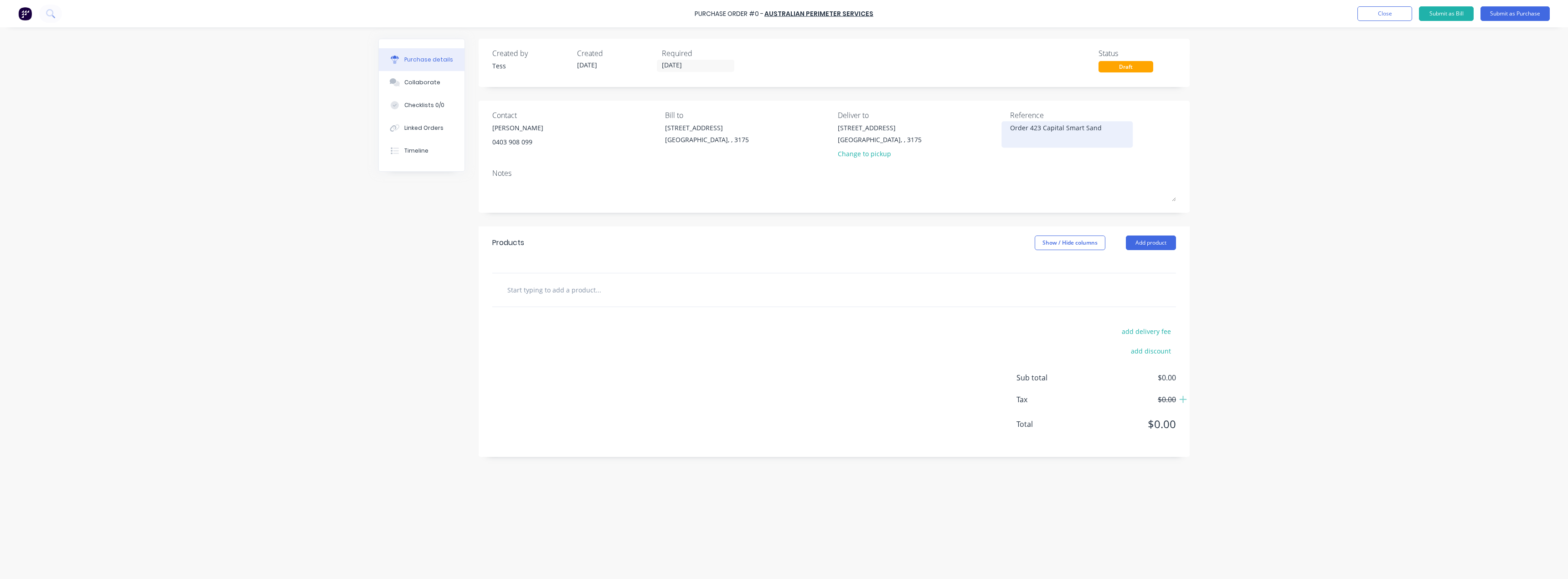
type textarea "x"
type textarea "Order 423 Capital Smart Sandg"
type textarea "x"
type textarea "Order 423 Capital Smart Sandga"
type textarea "x"
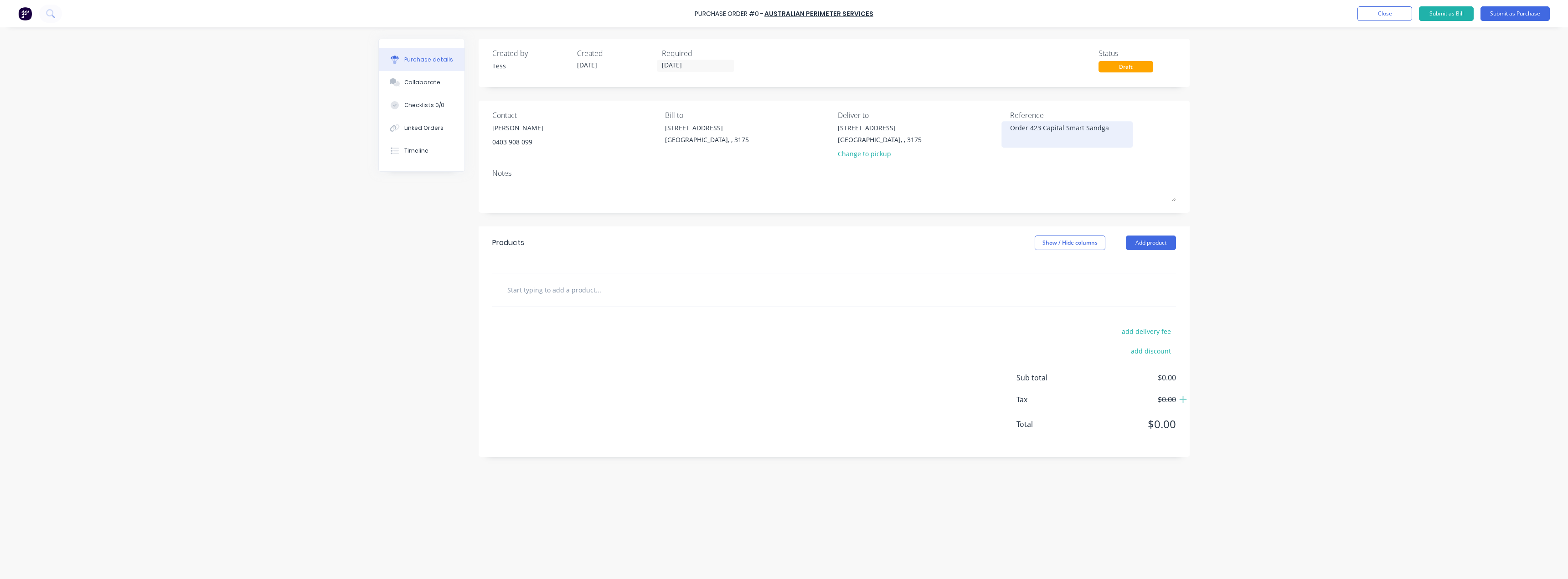
type textarea "Order 423 Capital Smart Sandgat"
type textarea "x"
type textarea "Order 423 Capital Smart Sandgate"
type textarea "x"
click at [1048, 138] on textarea "Order 423 Capital Smart Sandgate" at bounding box center [1067, 133] width 114 height 21
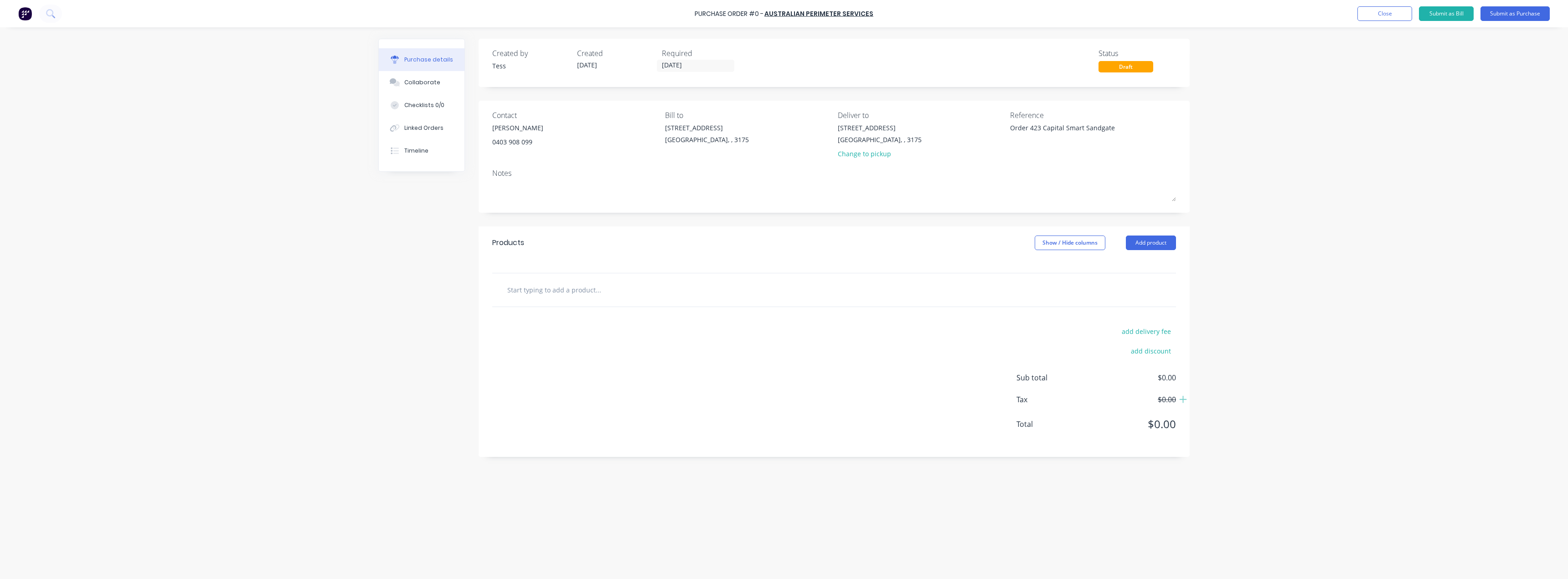
type textarea "Order 423 Capital Smart Sandgate"
type textarea "x"
type textarea "Order 423 Capital Smart Sandgate"
click at [544, 291] on input "text" at bounding box center [598, 290] width 183 height 18
click at [1149, 242] on button "Add product" at bounding box center [1150, 243] width 50 height 14
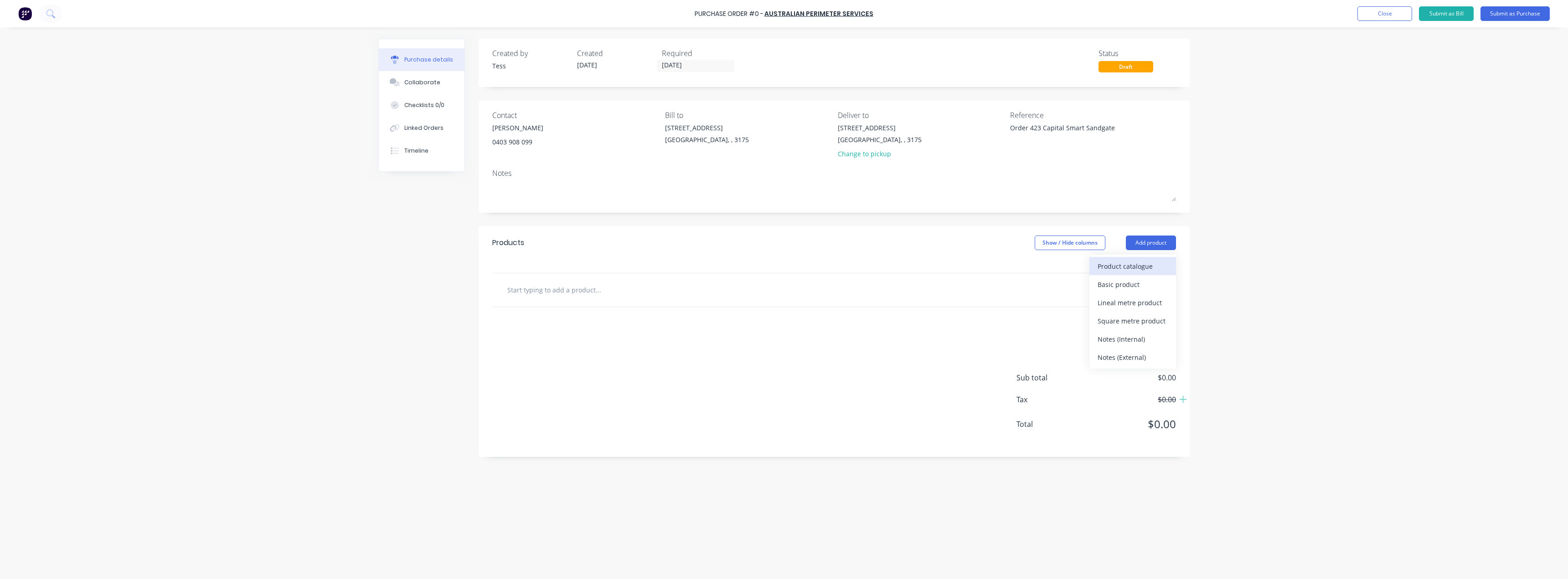
click at [1132, 269] on div "Product catalogue" at bounding box center [1133, 266] width 70 height 13
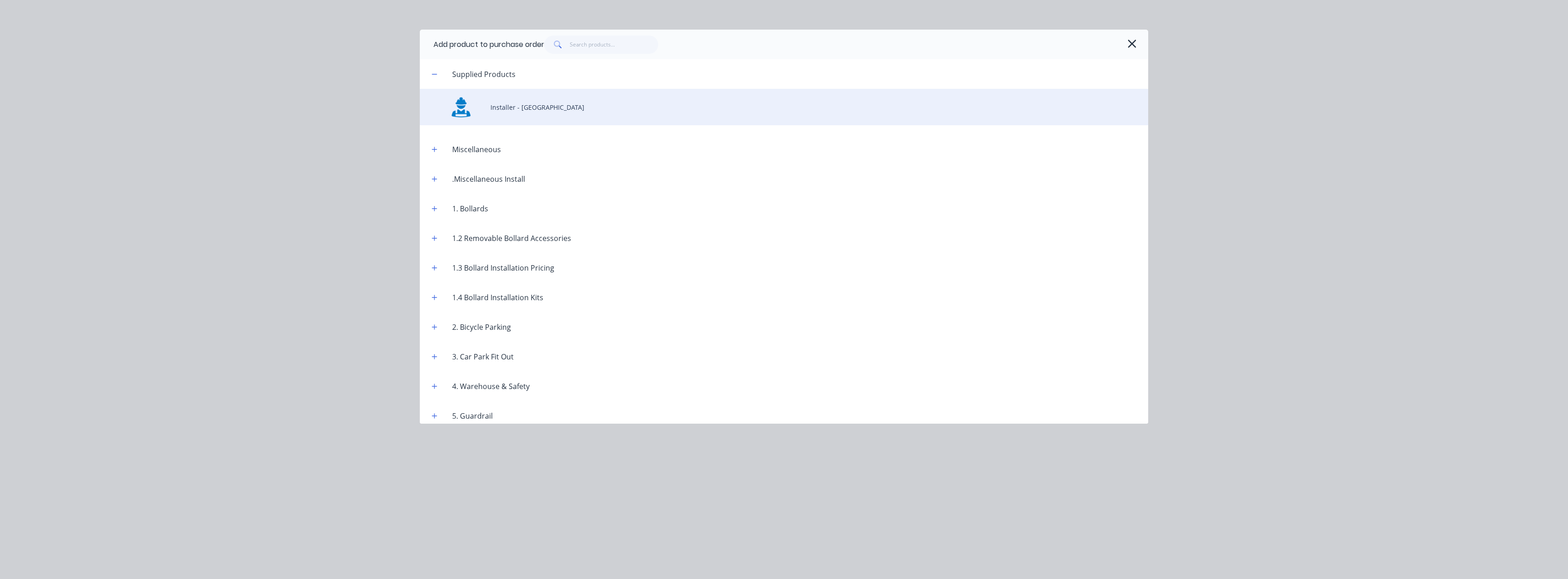
click at [523, 109] on div "Installer - [GEOGRAPHIC_DATA]" at bounding box center [783, 107] width 728 height 36
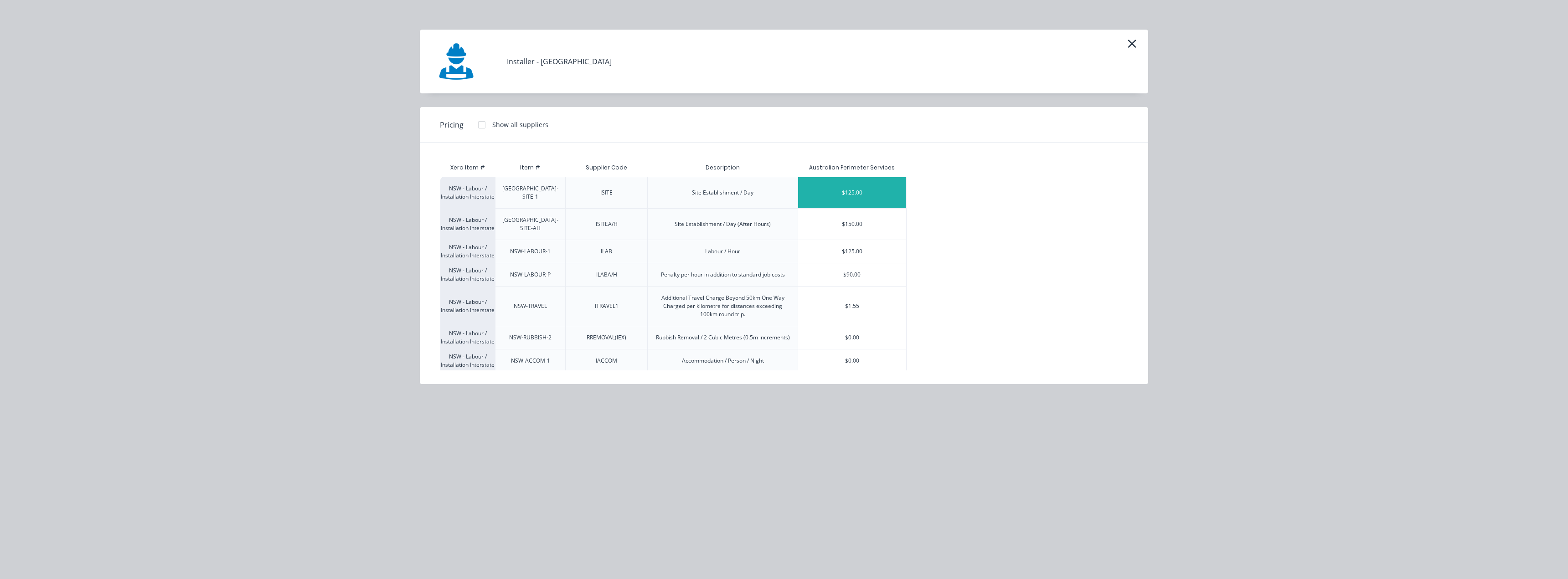
click at [854, 188] on div "$125.00" at bounding box center [852, 193] width 108 height 31
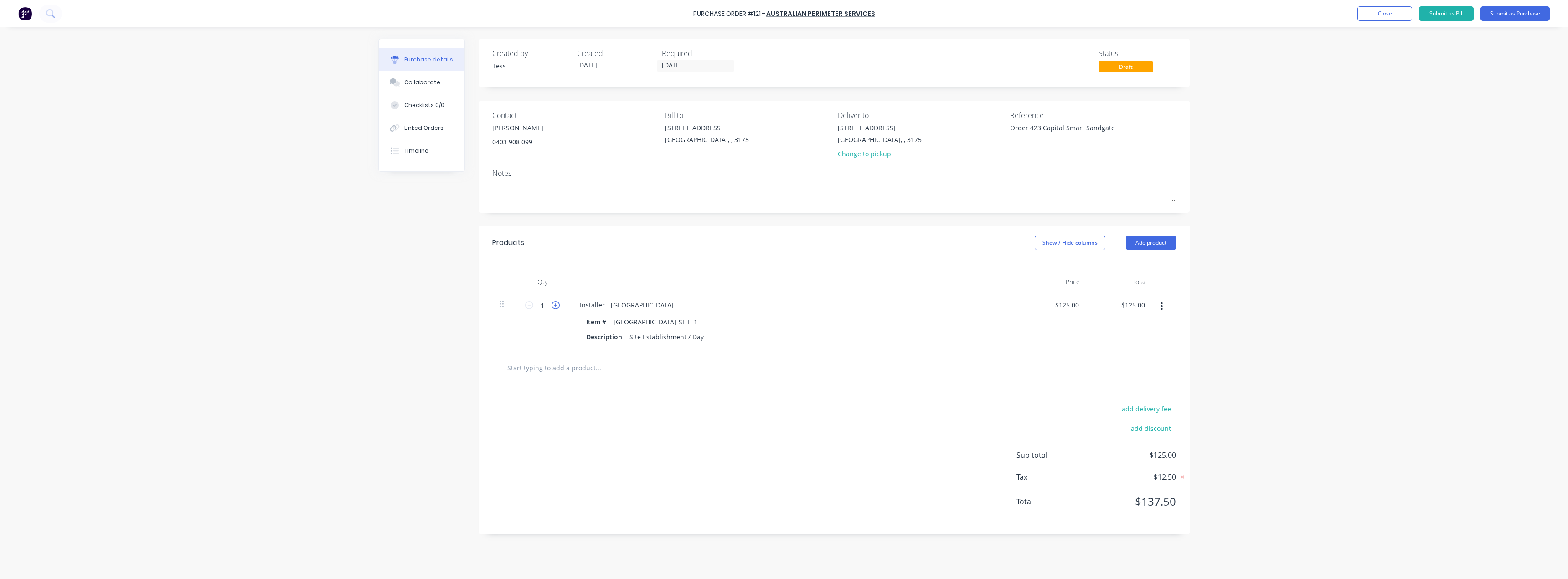
click at [555, 306] on icon at bounding box center [555, 305] width 8 height 8
type textarea "x"
type input "2"
type input "$250.00"
click at [1155, 248] on button "Add product" at bounding box center [1150, 243] width 50 height 14
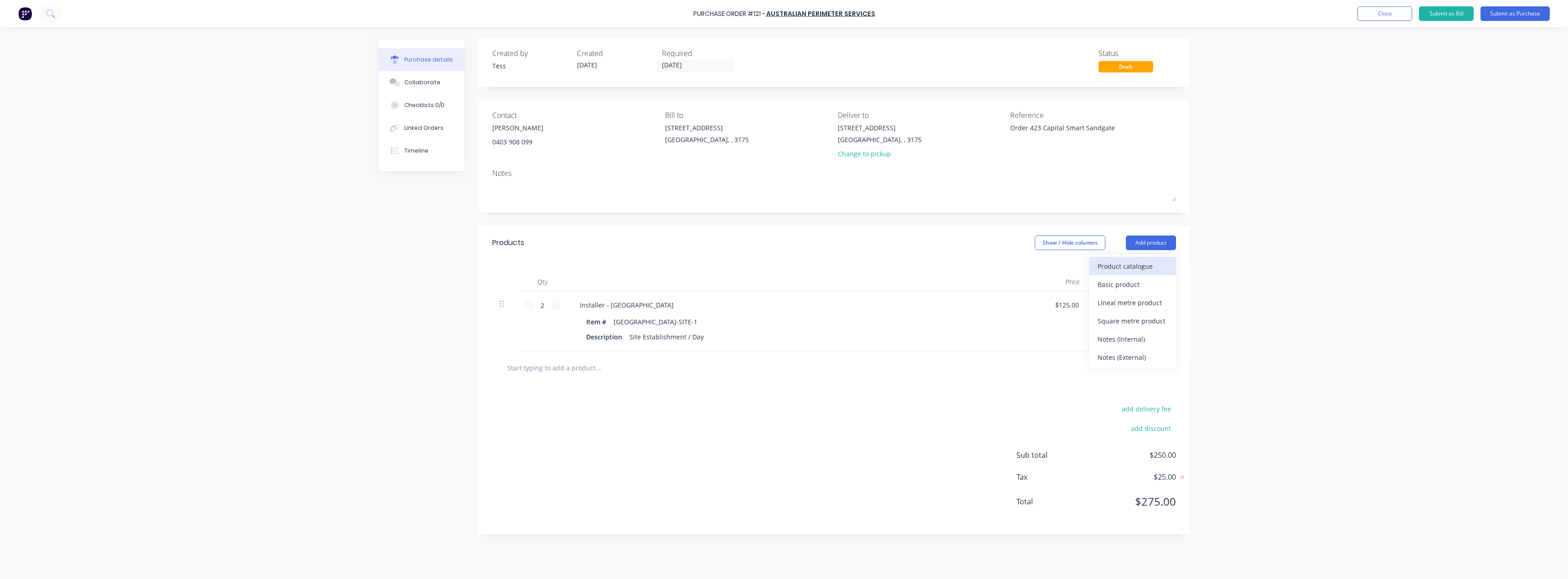
click at [1136, 266] on div "Product catalogue" at bounding box center [1133, 266] width 70 height 13
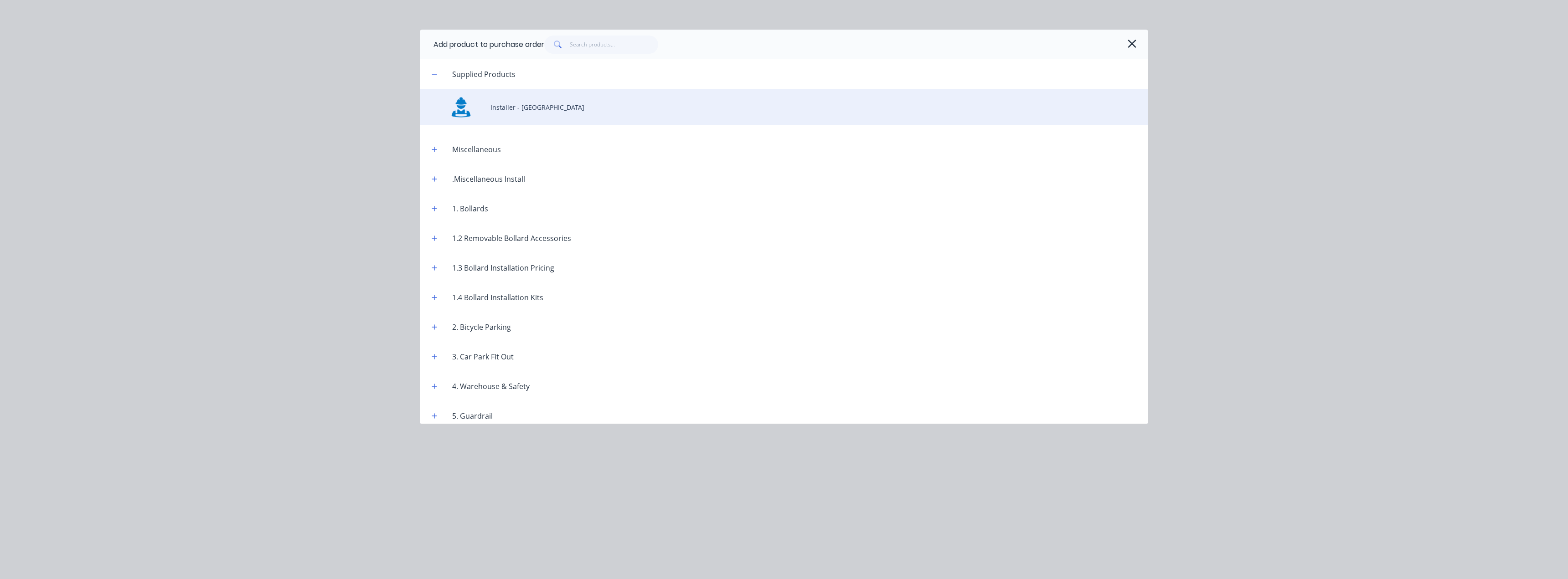
click at [528, 106] on div "Installer - [GEOGRAPHIC_DATA]" at bounding box center [783, 107] width 728 height 36
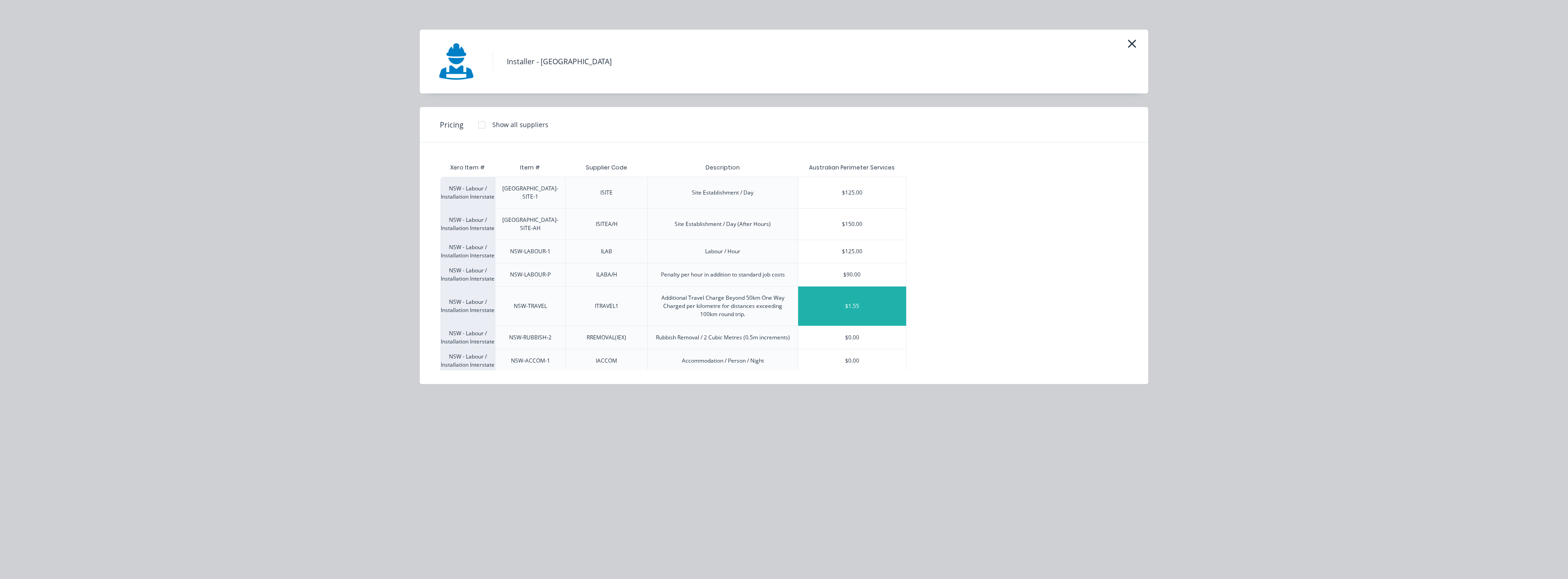
click at [878, 303] on div "$1.55" at bounding box center [852, 306] width 108 height 39
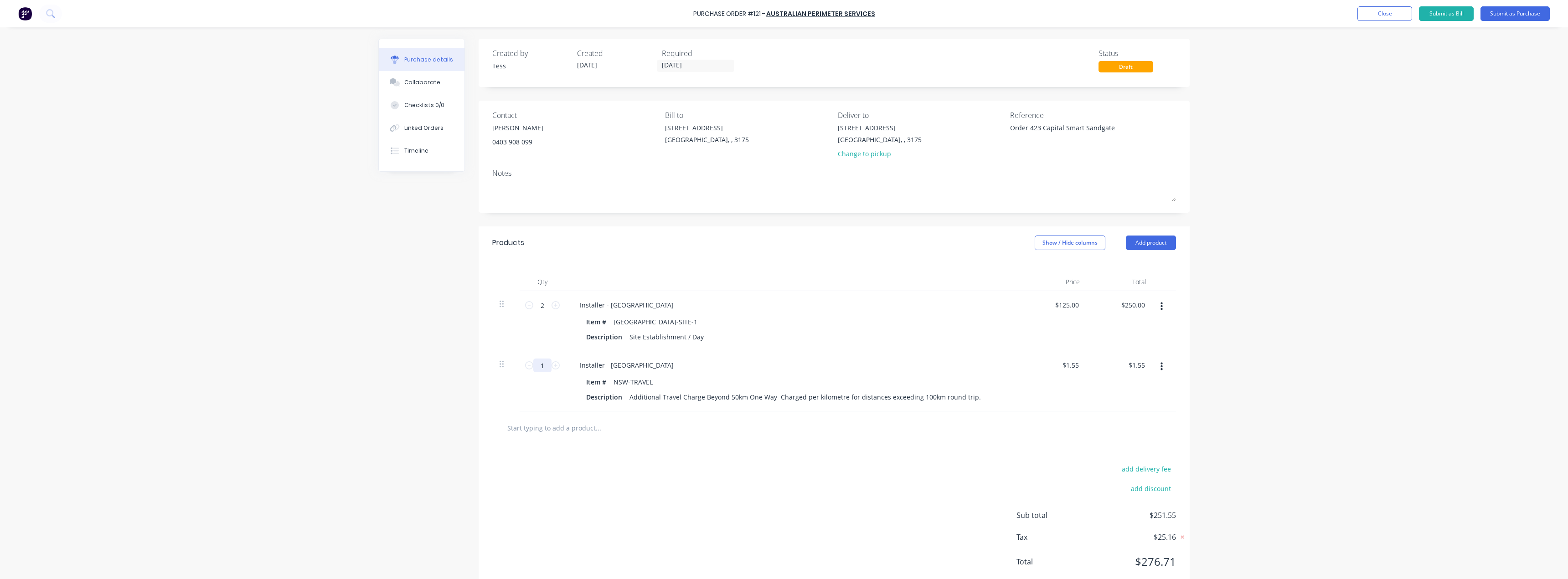
click at [544, 367] on input "1" at bounding box center [542, 365] width 18 height 14
type textarea "x"
type input "2"
type input "$3.10"
type textarea "x"
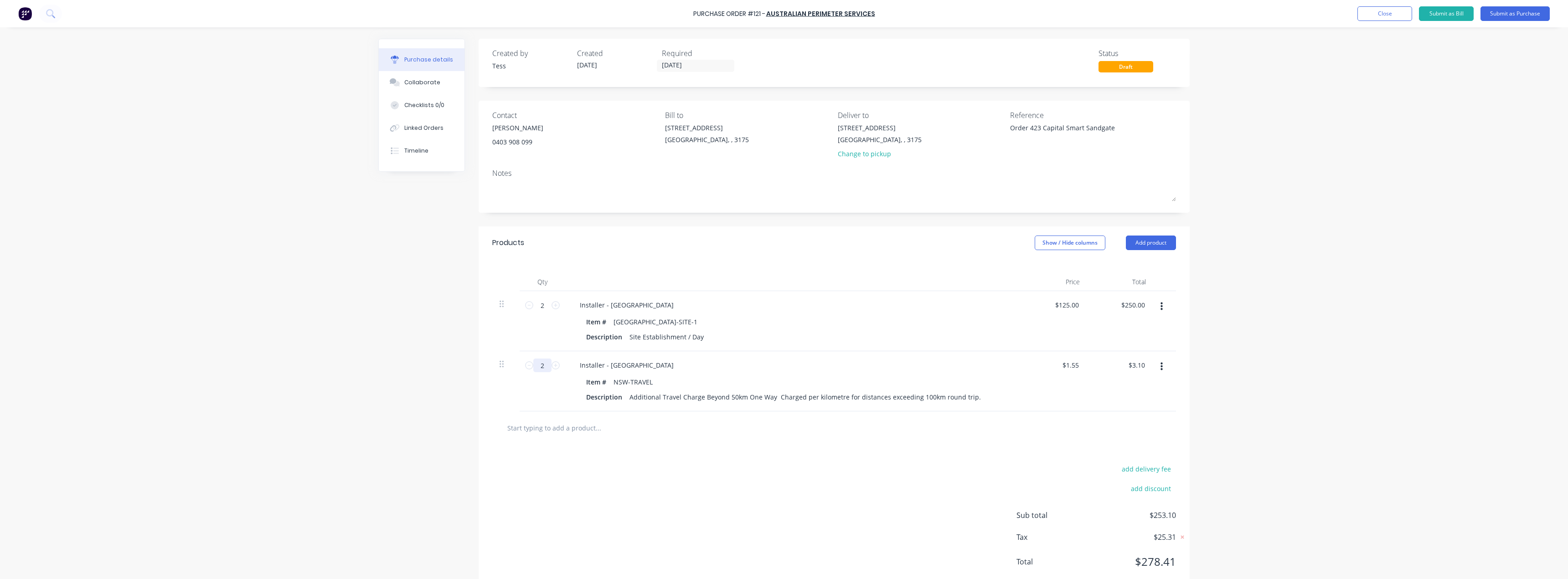
type input "21"
type input "$32.55"
type textarea "x"
type input "210"
type input "$325.50"
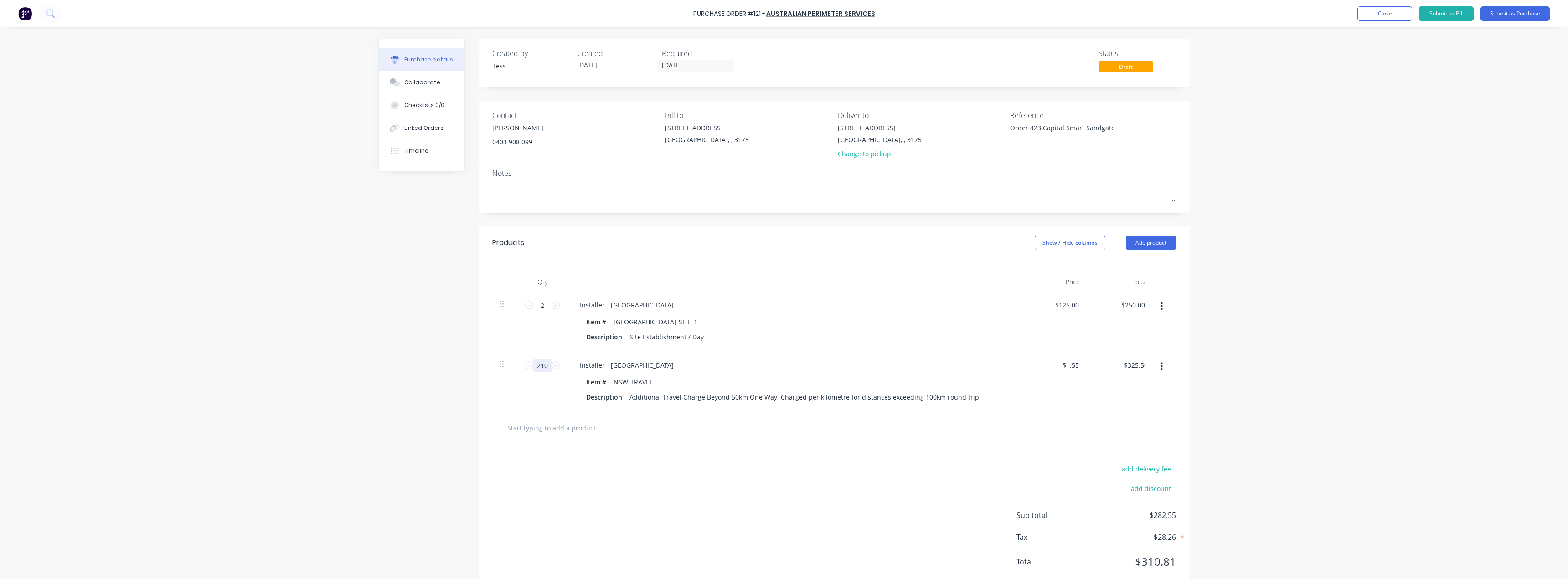
type textarea "x"
type input "210"
click at [1151, 240] on button "Add product" at bounding box center [1150, 243] width 50 height 14
click at [1122, 269] on div "Product catalogue" at bounding box center [1133, 266] width 70 height 13
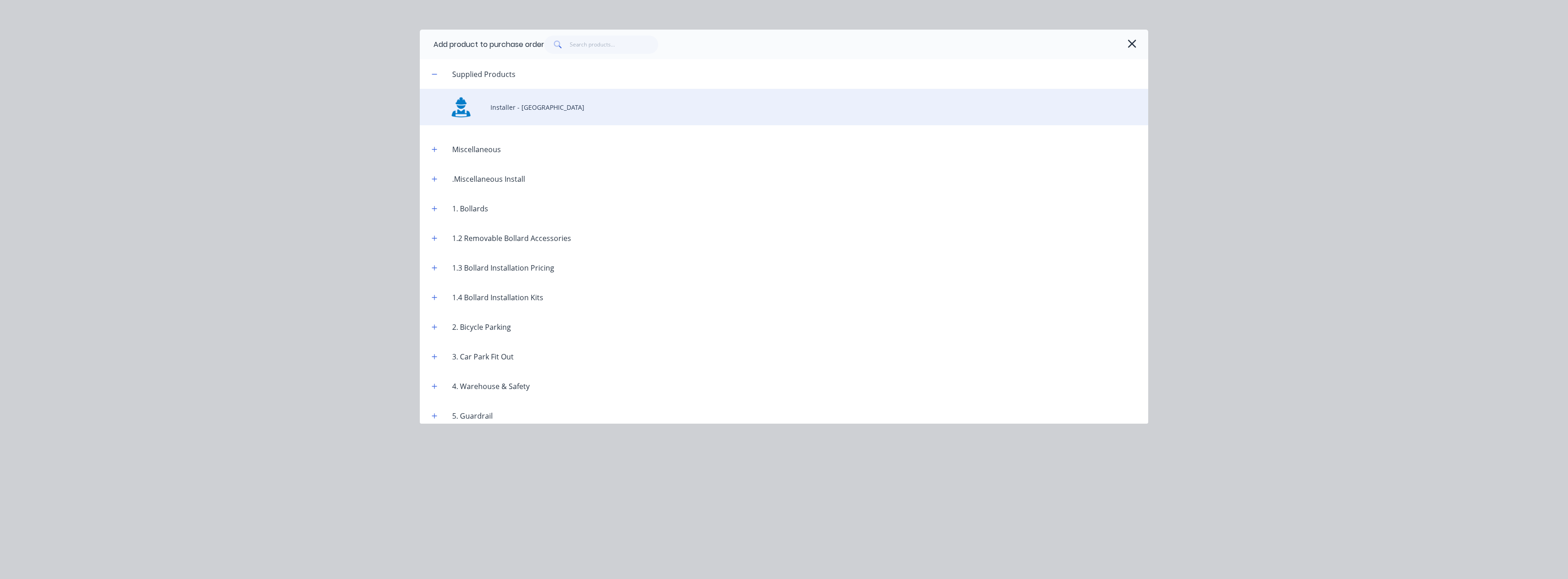
click at [505, 111] on div "Installer - [GEOGRAPHIC_DATA]" at bounding box center [783, 107] width 728 height 36
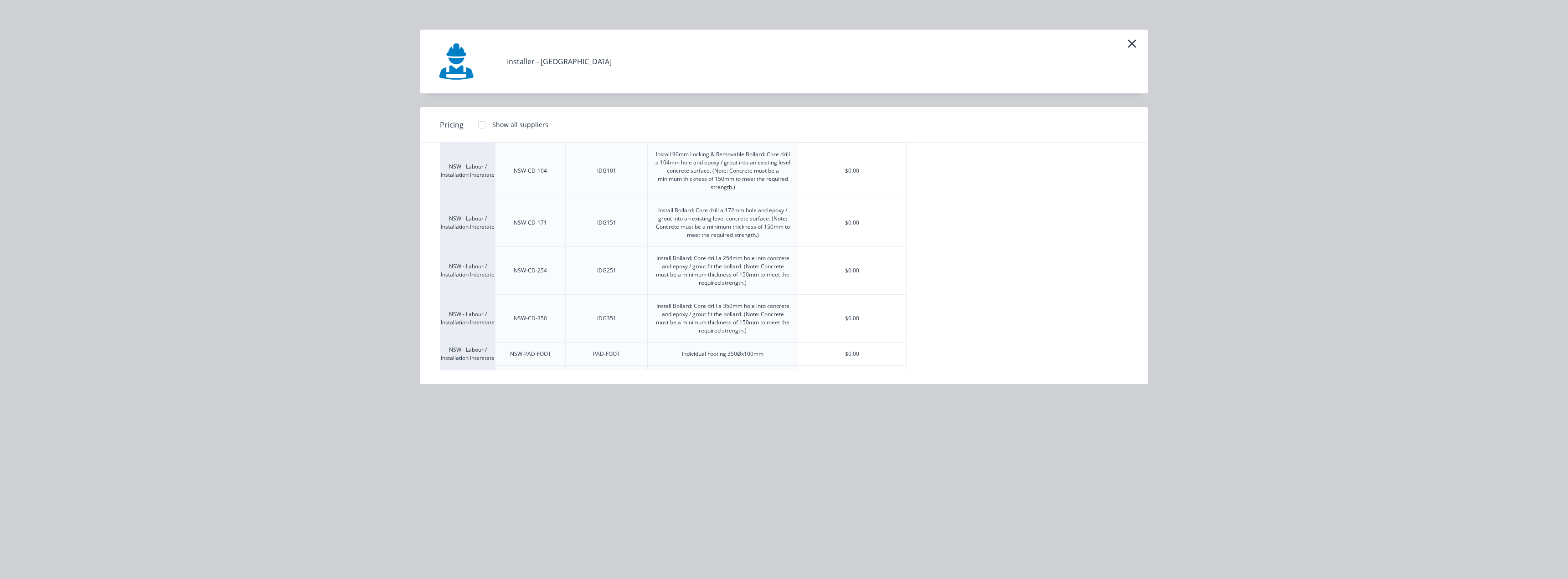
scroll to position [319, 0]
click at [855, 230] on div "$0.00" at bounding box center [852, 230] width 108 height 56
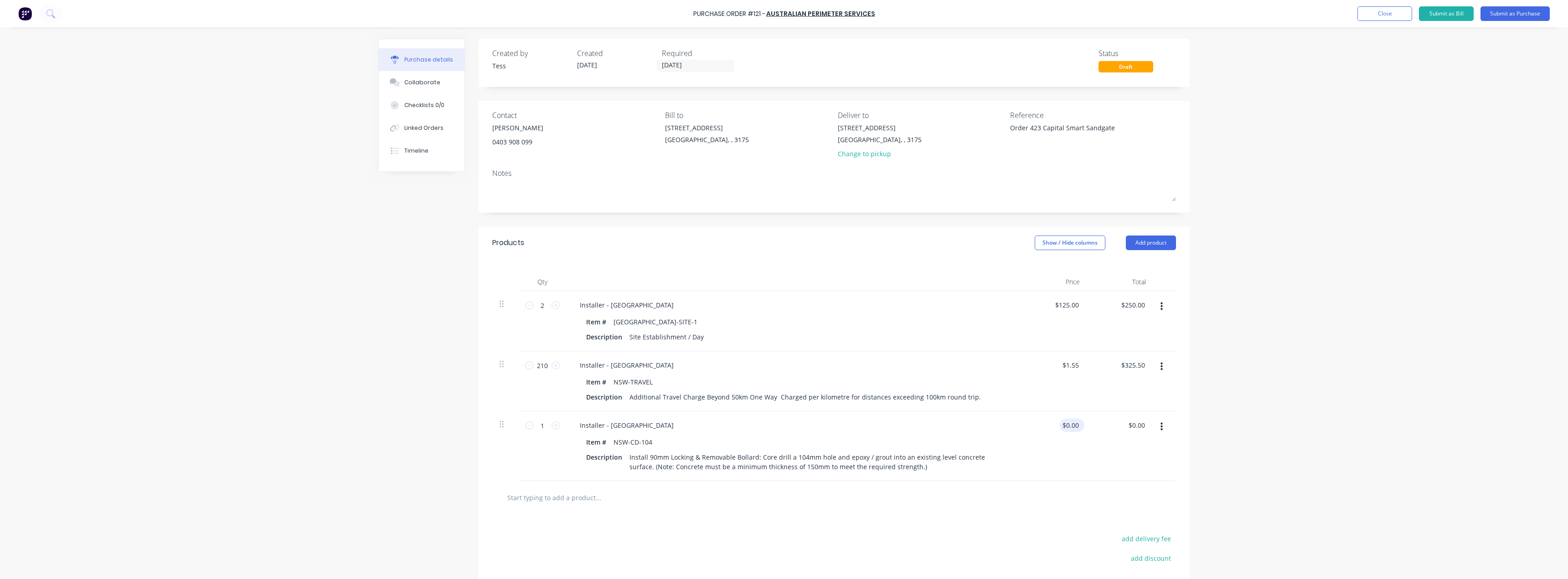
type textarea "x"
click at [1072, 425] on input "0.00" at bounding box center [1072, 425] width 18 height 13
type input "0.00125"
type textarea "x"
type input "$0.00"
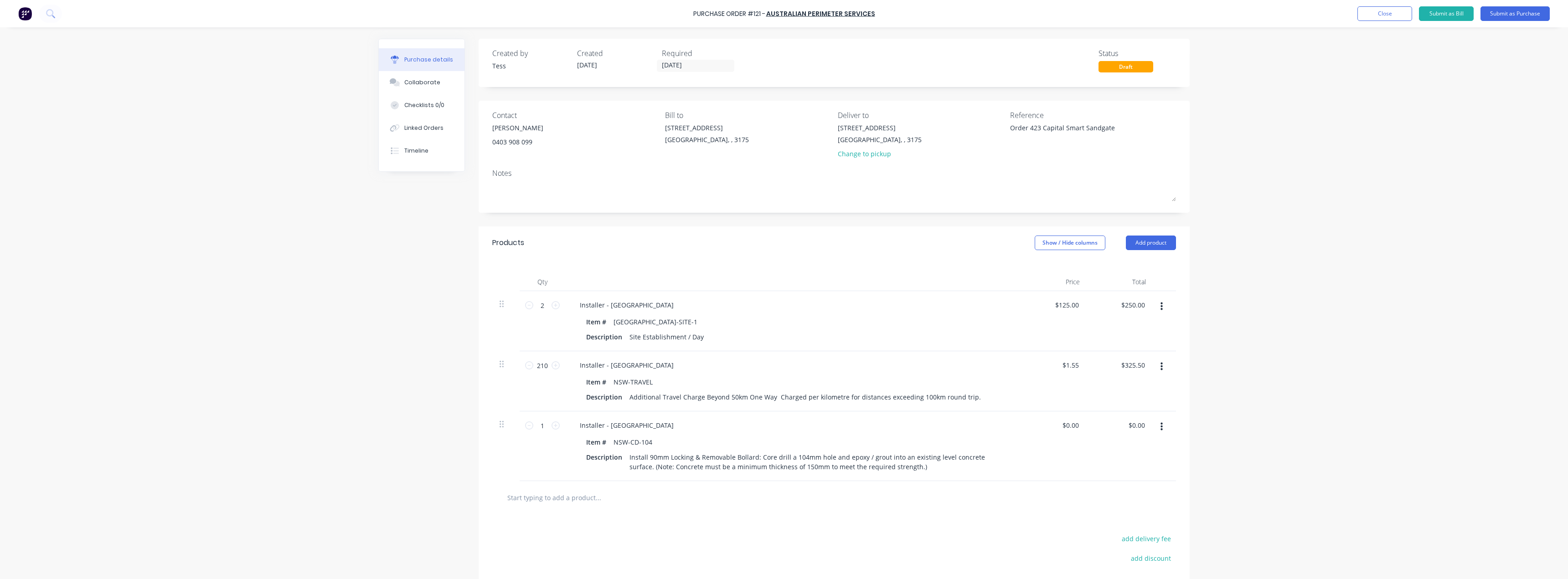
click at [1232, 358] on div "Purchase Order #121 - Australian Perimeter Services Add product Close Submit as…" at bounding box center [784, 290] width 1568 height 579
click at [1074, 432] on div "$0.00 $0.00" at bounding box center [1054, 446] width 66 height 69
type textarea "x"
type input "0.00"
click at [1067, 425] on input "0.00" at bounding box center [1070, 425] width 21 height 13
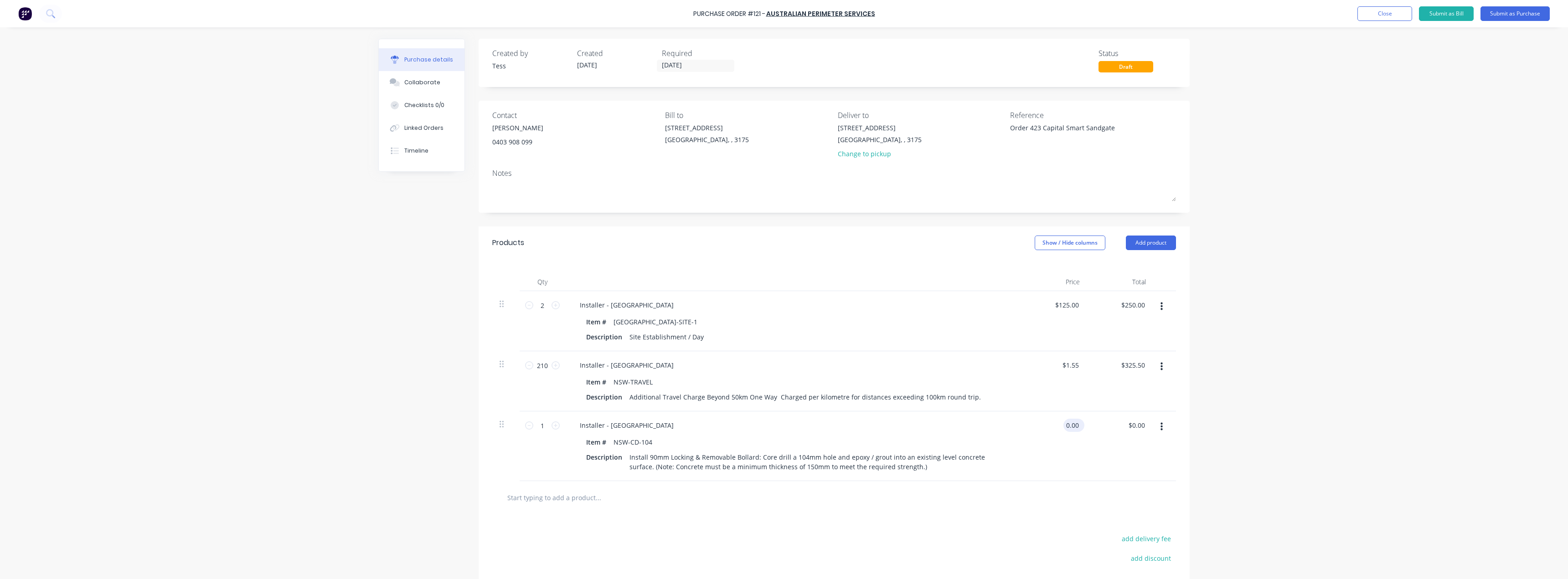
type textarea "x"
drag, startPoint x: 1074, startPoint y: 425, endPoint x: 1056, endPoint y: 425, distance: 18.0
click at [1056, 425] on div "0.00 0.00" at bounding box center [1054, 446] width 66 height 69
type input "125"
type textarea "x"
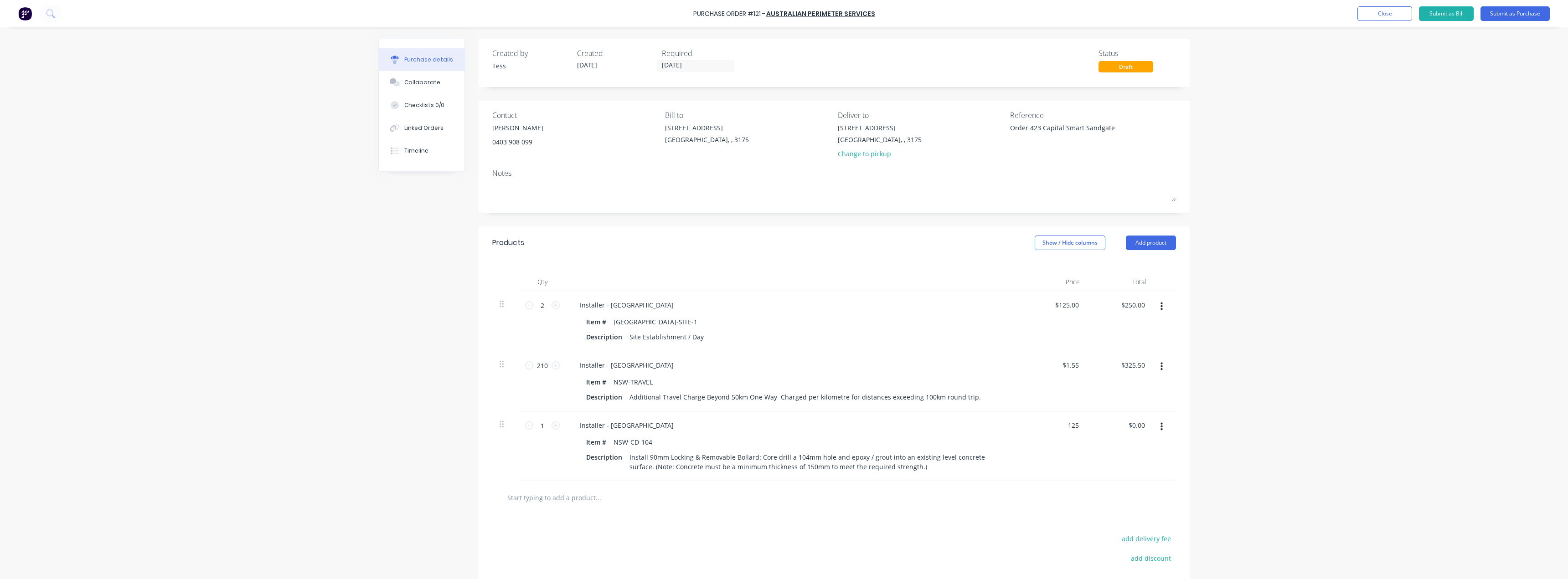
type input "$125.00"
click at [1301, 382] on div "Purchase Order #121 - Australian Perimeter Services Add product Close Submit as…" at bounding box center [784, 290] width 1568 height 579
type textarea "x"
click at [542, 430] on input "1" at bounding box center [542, 425] width 18 height 14
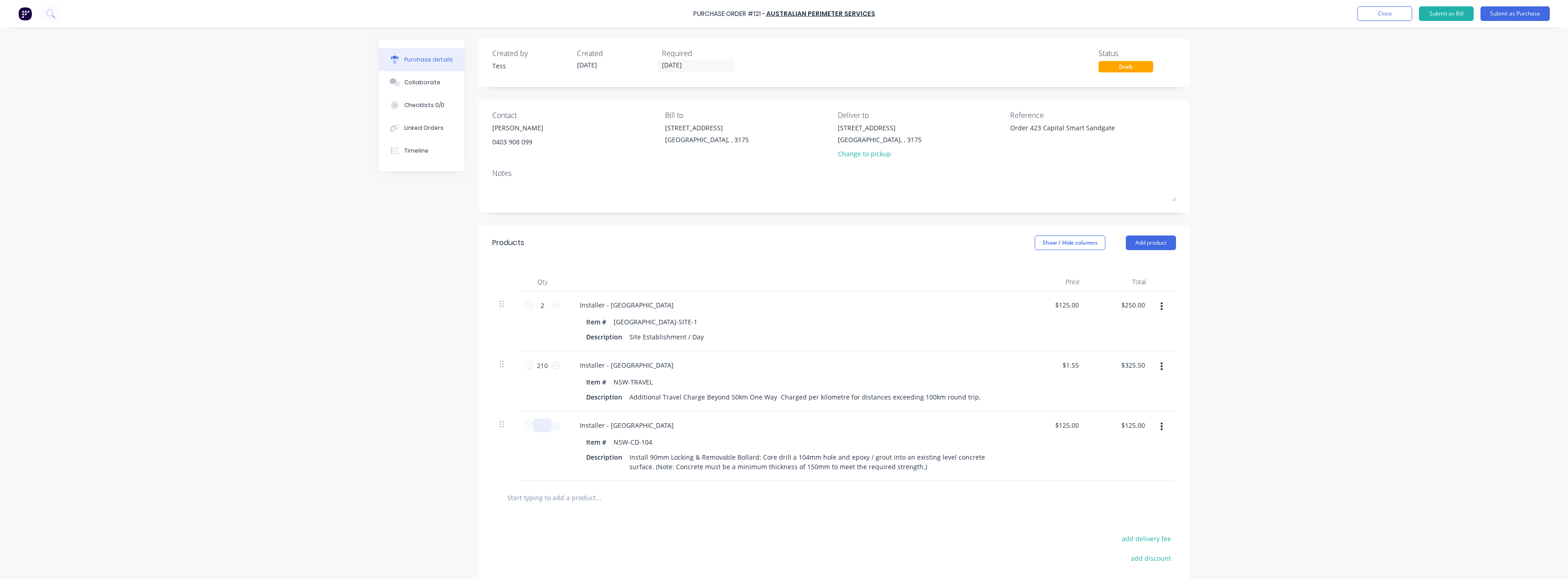
type textarea "x"
type input "9"
type input "$1,125.00"
type textarea "x"
type input "9"
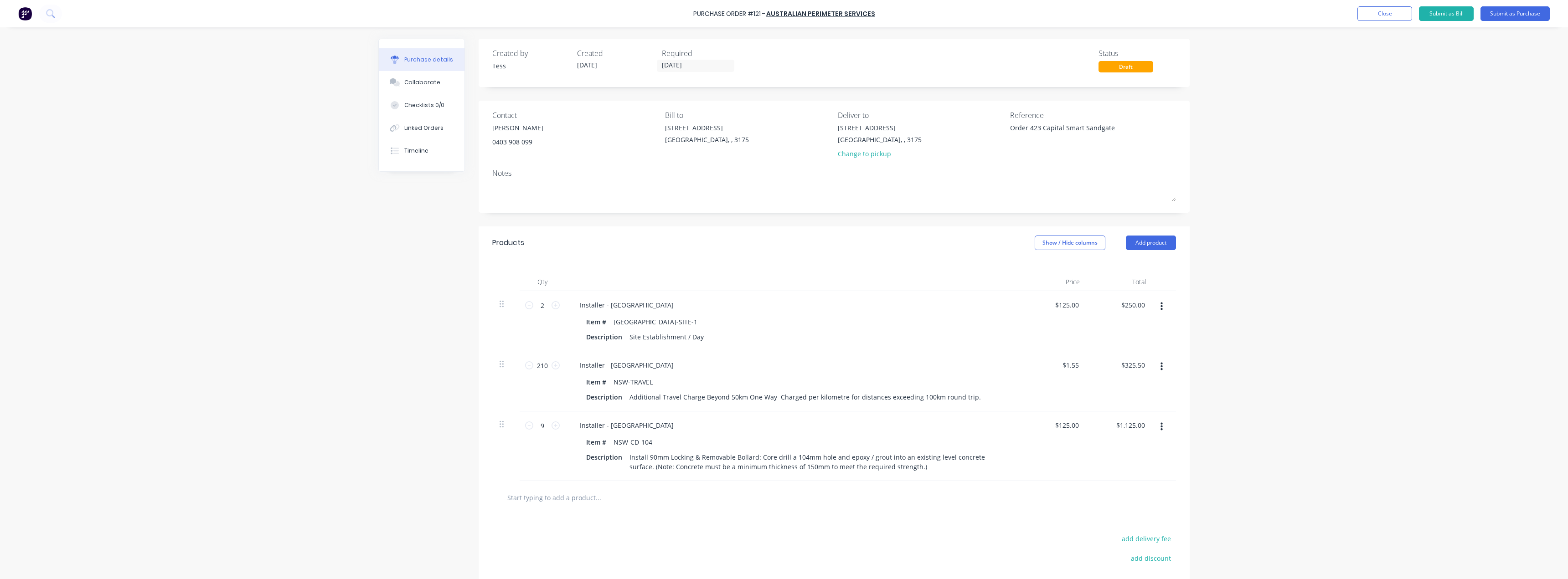
click at [673, 510] on div at bounding box center [834, 497] width 684 height 33
click at [1139, 238] on button "Add product" at bounding box center [1150, 243] width 50 height 14
click at [1120, 265] on div "Product catalogue" at bounding box center [1133, 266] width 70 height 13
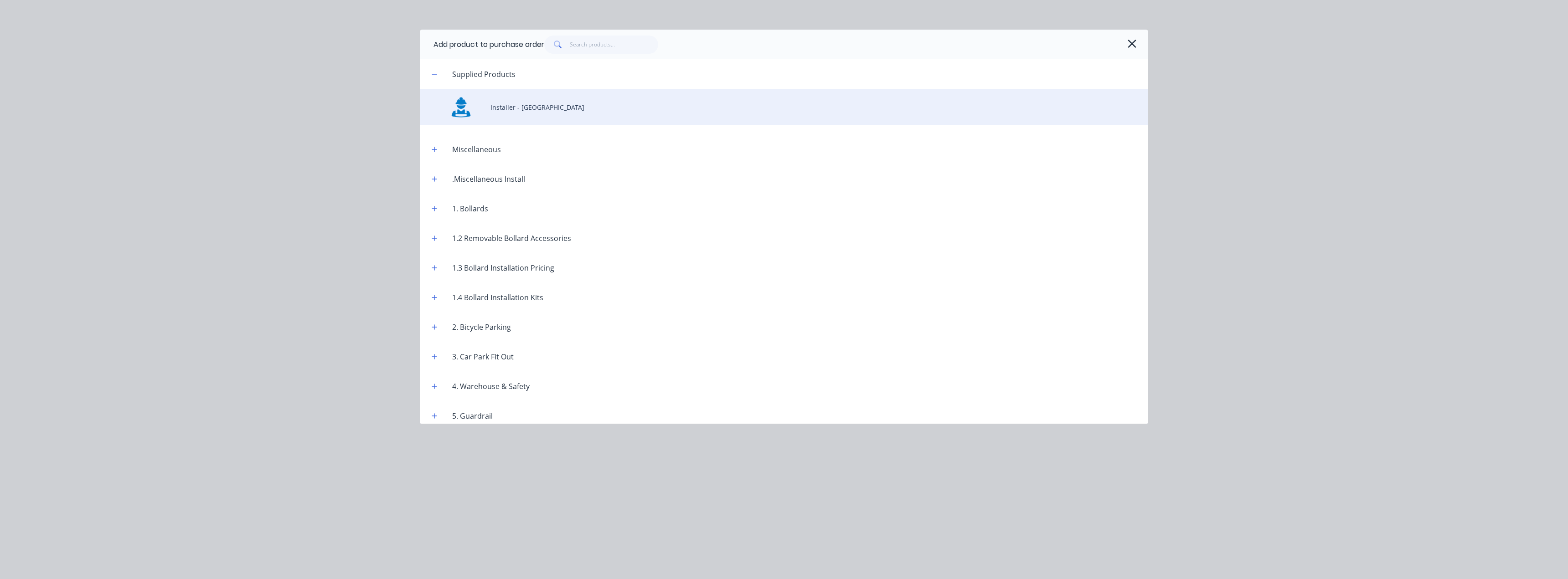
click at [508, 106] on div "Installer - [GEOGRAPHIC_DATA]" at bounding box center [783, 107] width 728 height 36
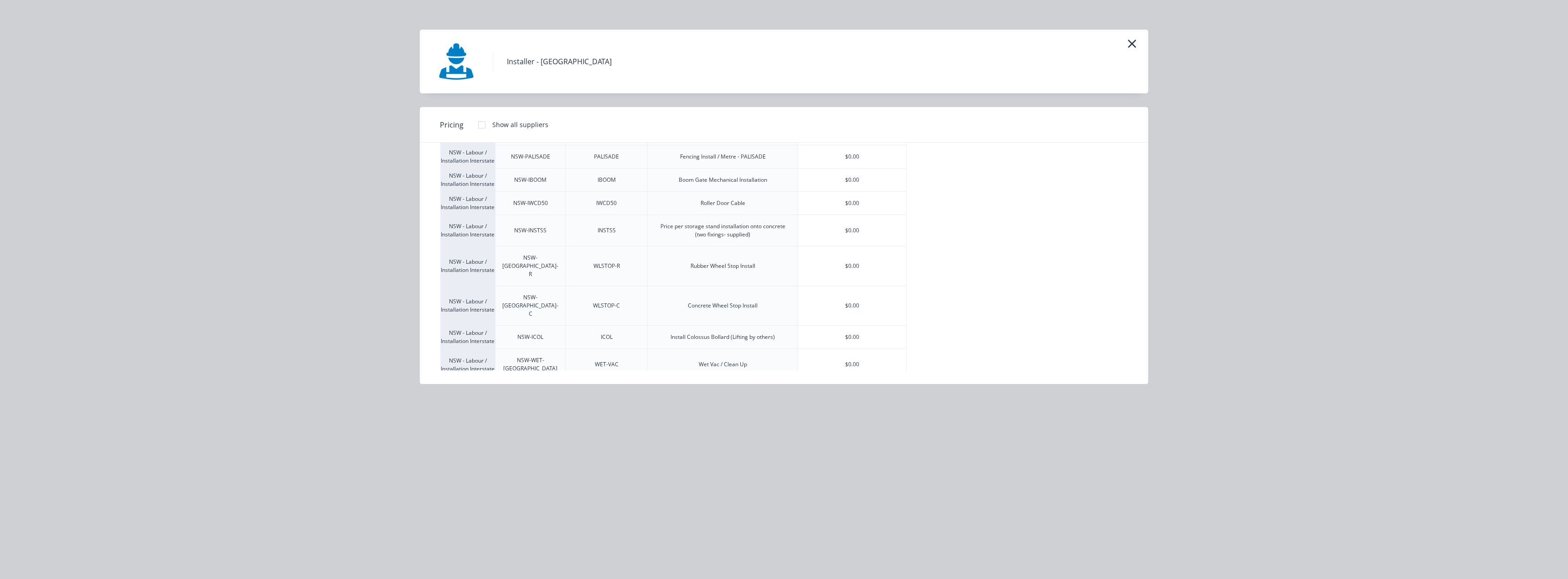
scroll to position [1196, 0]
click at [870, 208] on div "$0.00" at bounding box center [852, 197] width 108 height 23
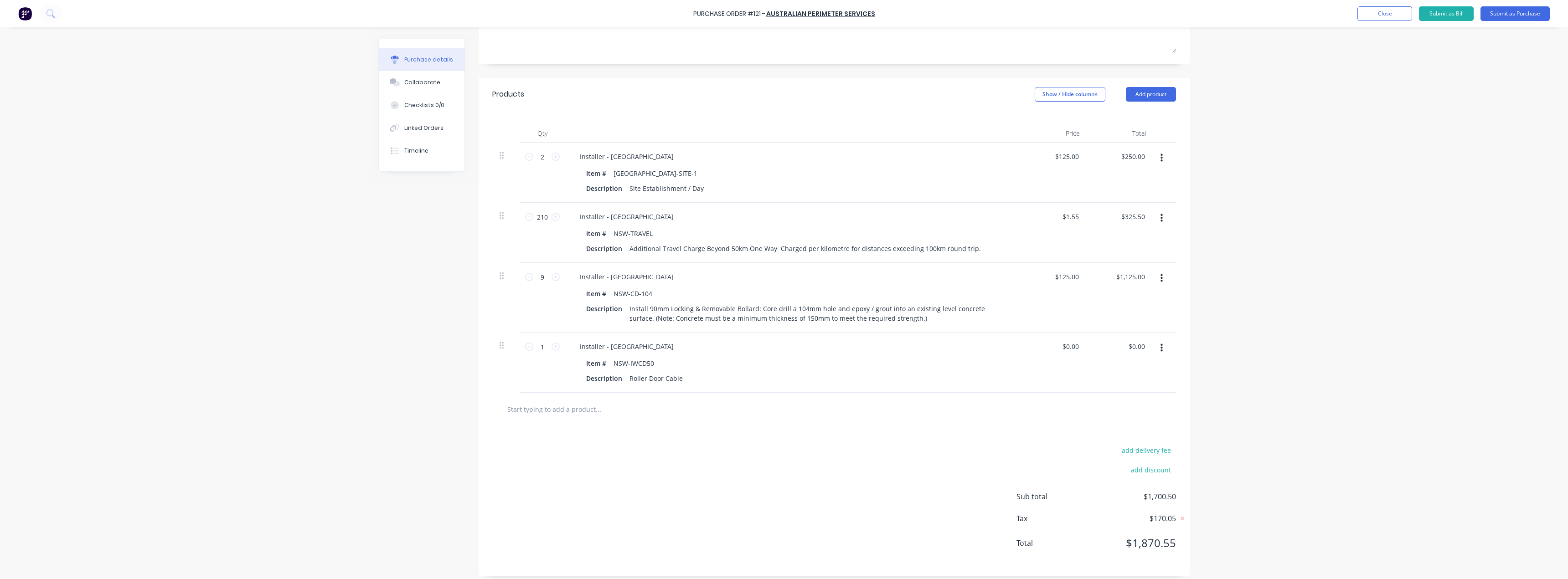
scroll to position [154, 0]
type textarea "x"
type input "0.00"
click at [1075, 338] on input "0.00" at bounding box center [1070, 340] width 21 height 13
drag, startPoint x: 1067, startPoint y: 341, endPoint x: 1111, endPoint y: 338, distance: 44.1
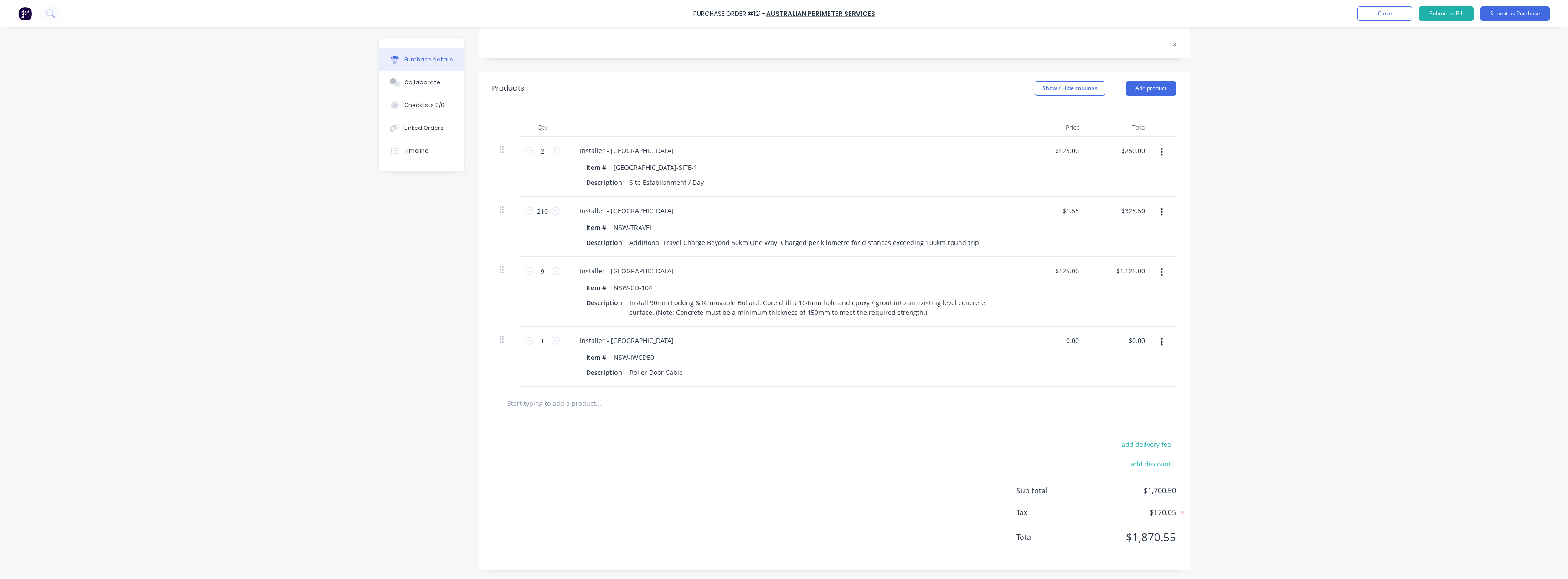
click at [1076, 341] on input "0.00" at bounding box center [1072, 340] width 18 height 13
click at [1066, 341] on input "0.00" at bounding box center [1072, 340] width 18 height 13
type textarea "x"
drag, startPoint x: 1064, startPoint y: 341, endPoint x: 1085, endPoint y: 341, distance: 21.0
click at [1085, 341] on div "1 1 Installer - NSW Item # NSW-IWCD50 Description Roller Door Cable 0.00 0.00 $…" at bounding box center [834, 356] width 684 height 60
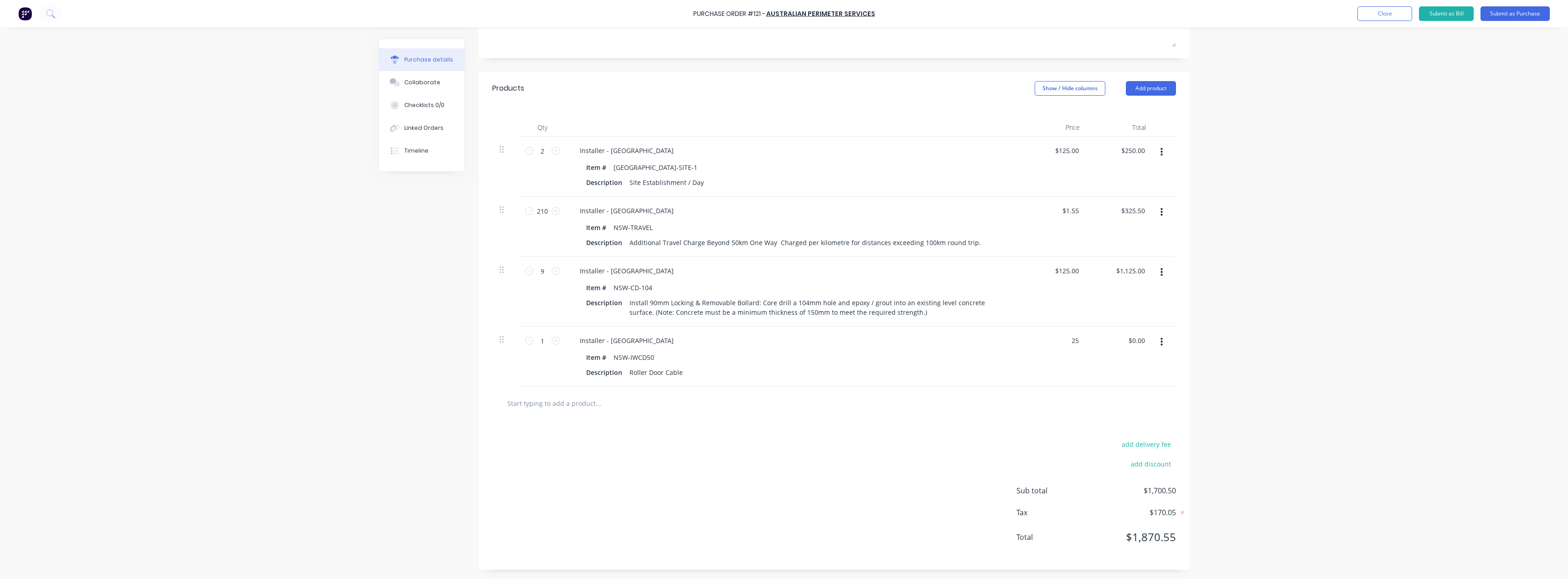
type input "25"
type textarea "x"
type input "$25.00"
click at [1219, 306] on div "Purchase Order #121 - Australian Perimeter Services Add product Close Submit as…" at bounding box center [784, 290] width 1568 height 579
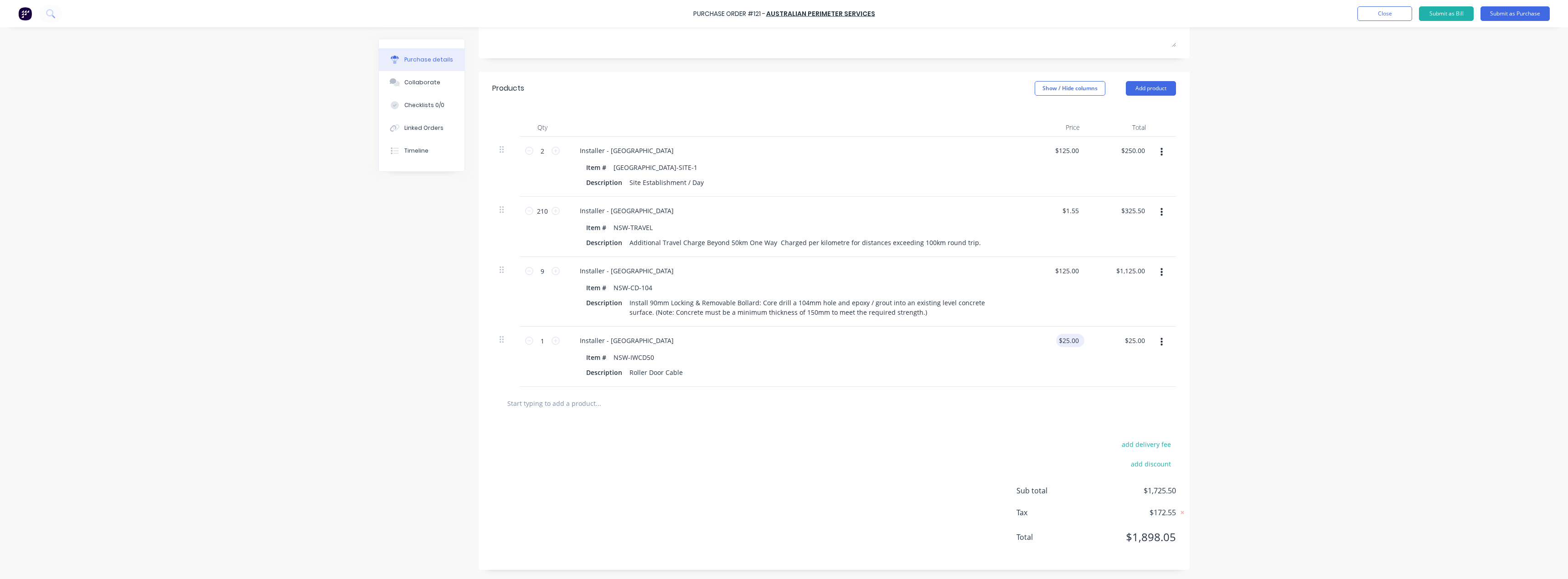
type textarea "x"
click at [1059, 343] on input "25.00" at bounding box center [1069, 340] width 25 height 13
type input "2355.00"
type textarea "x"
drag, startPoint x: 1074, startPoint y: 338, endPoint x: 1026, endPoint y: 344, distance: 48.4
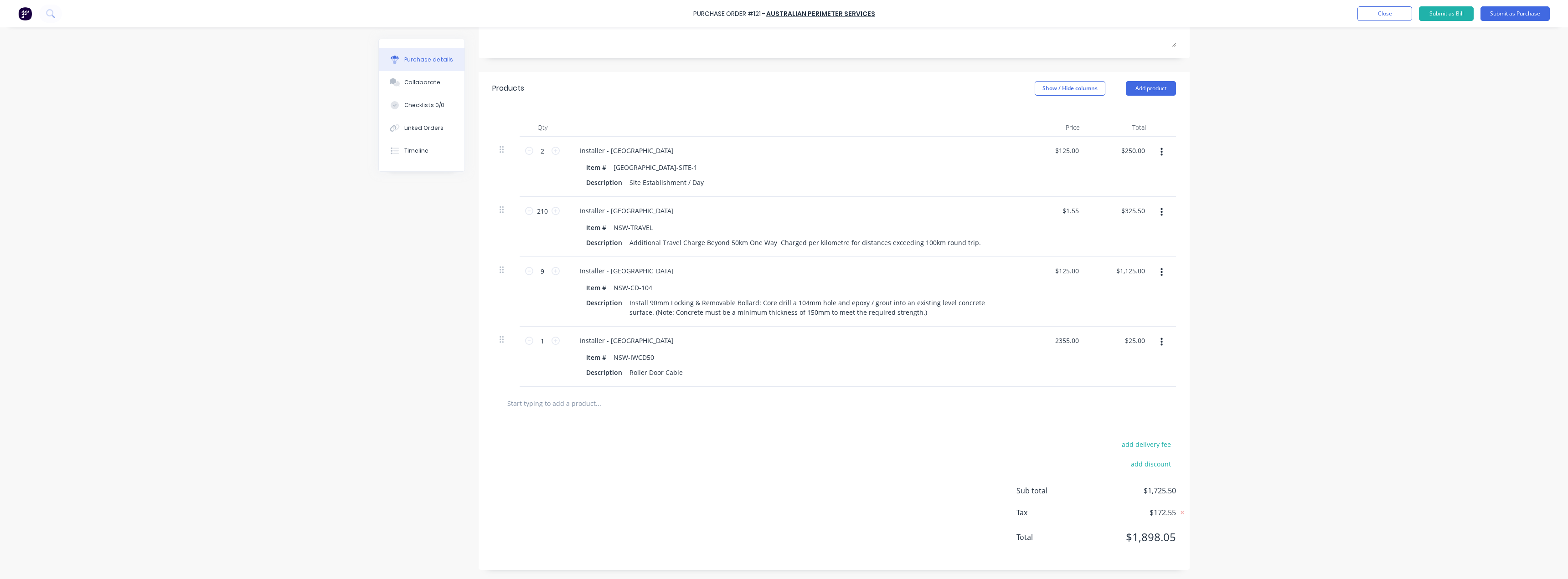
click at [1026, 344] on div "2355.00 2355.00" at bounding box center [1054, 356] width 66 height 60
type input "35"
type textarea "x"
type input "$35.00"
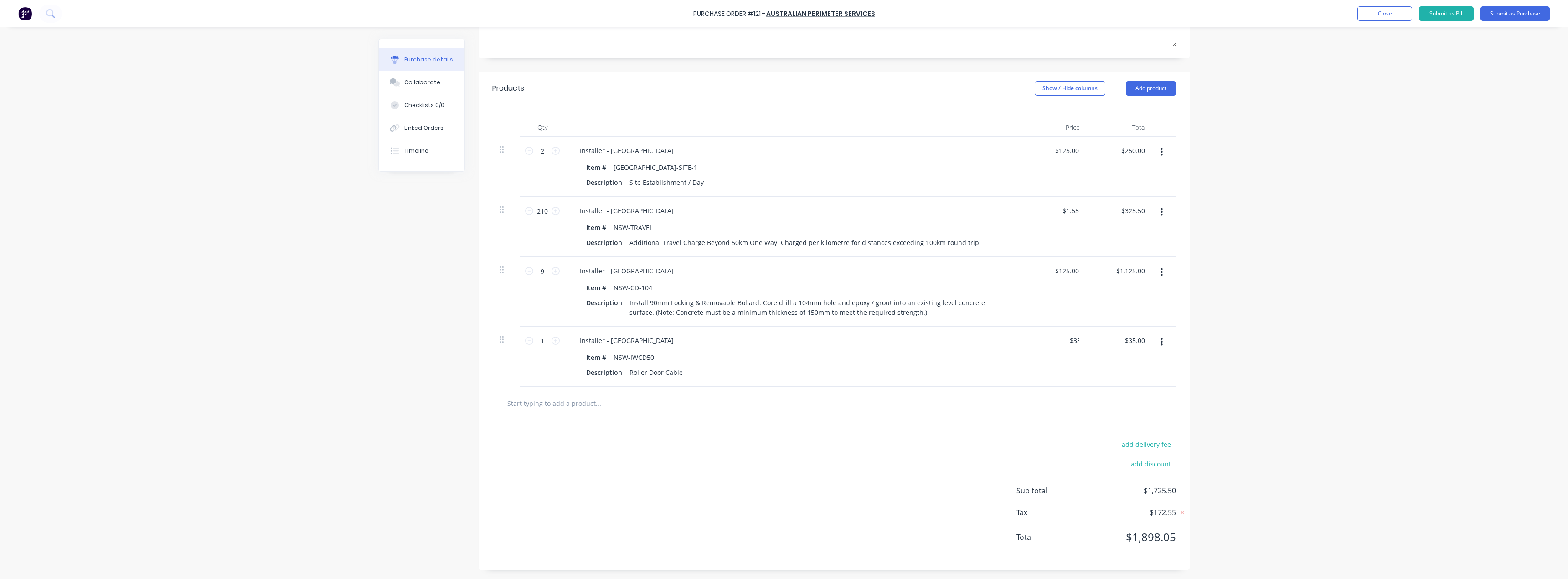
click at [965, 435] on div "add delivery fee add discount Sub total $1,725.50 Tax $172.55 Total $1,898.05" at bounding box center [834, 495] width 711 height 150
click at [544, 343] on input "1" at bounding box center [542, 340] width 18 height 14
type textarea "x"
type input "9"
type input "$315.00"
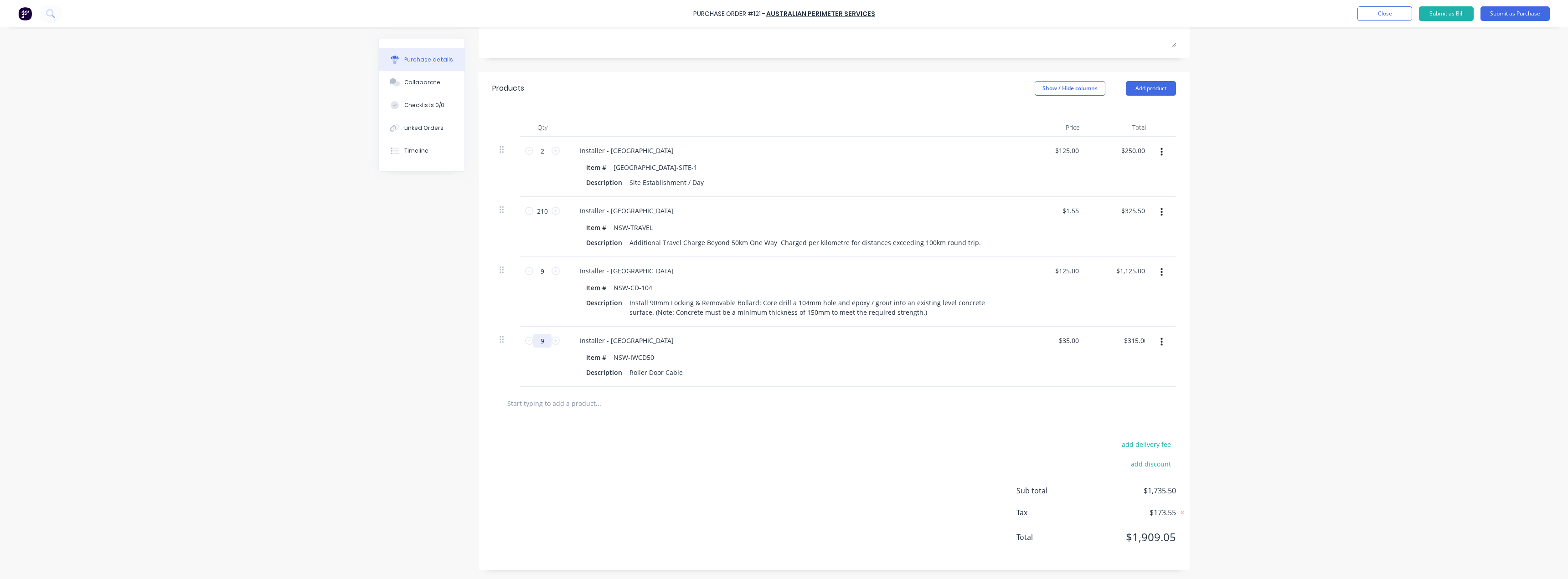
type textarea "x"
type input "9"
drag, startPoint x: 605, startPoint y: 486, endPoint x: 600, endPoint y: 450, distance: 36.3
click at [605, 486] on div "add delivery fee add discount Sub total $2,015.50 Tax $201.55 Total $2,217.05" at bounding box center [834, 495] width 711 height 150
click at [1146, 84] on button "Add product" at bounding box center [1150, 88] width 50 height 14
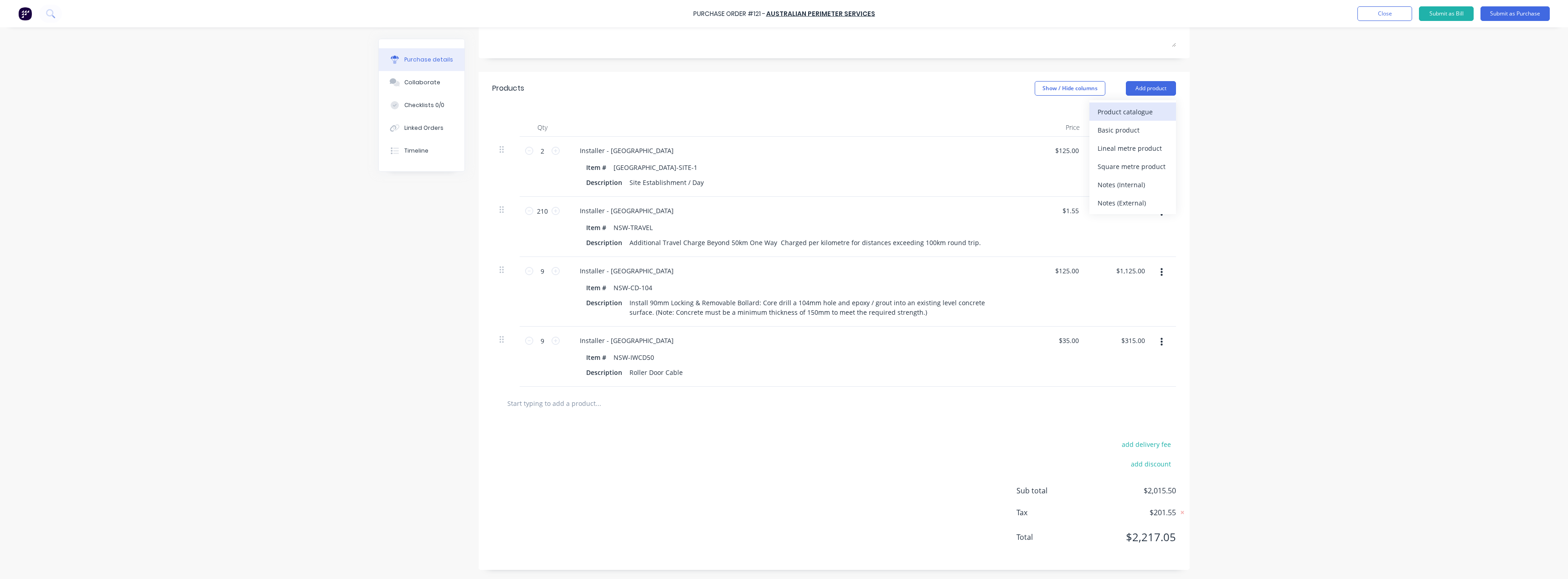
click at [1135, 108] on div "Product catalogue" at bounding box center [1133, 112] width 70 height 13
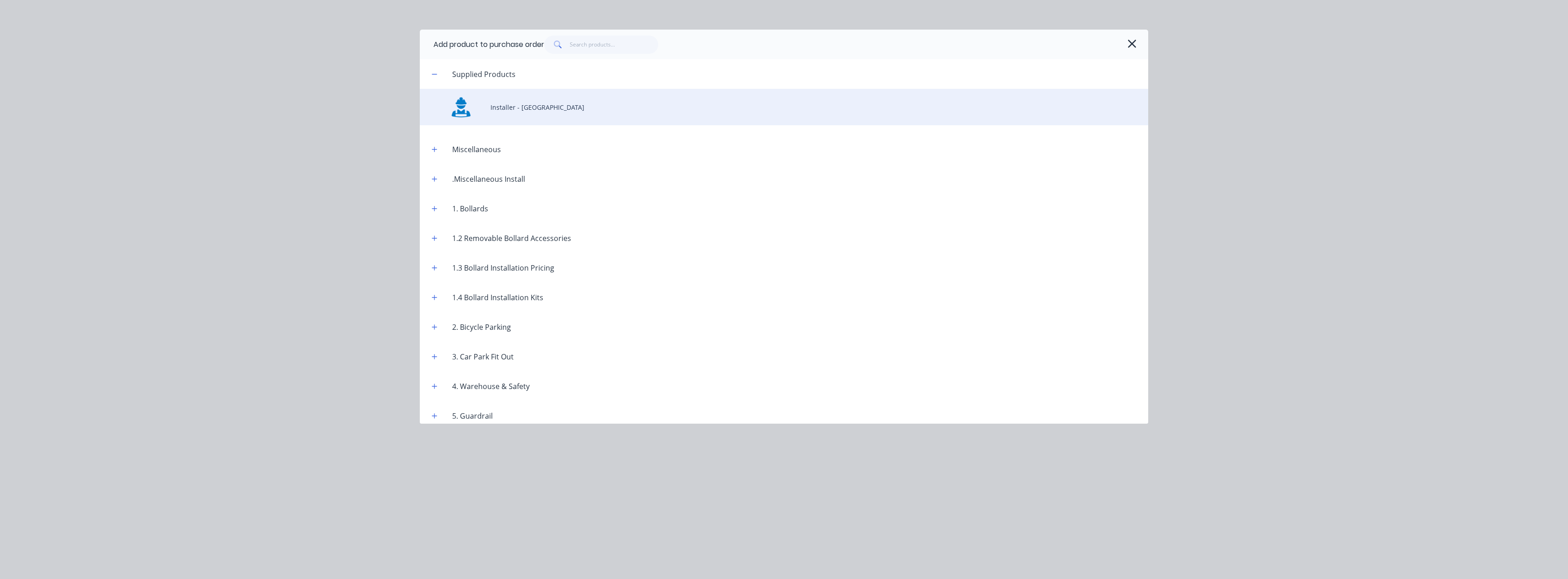
click at [516, 111] on div "Installer - [GEOGRAPHIC_DATA]" at bounding box center [783, 107] width 728 height 36
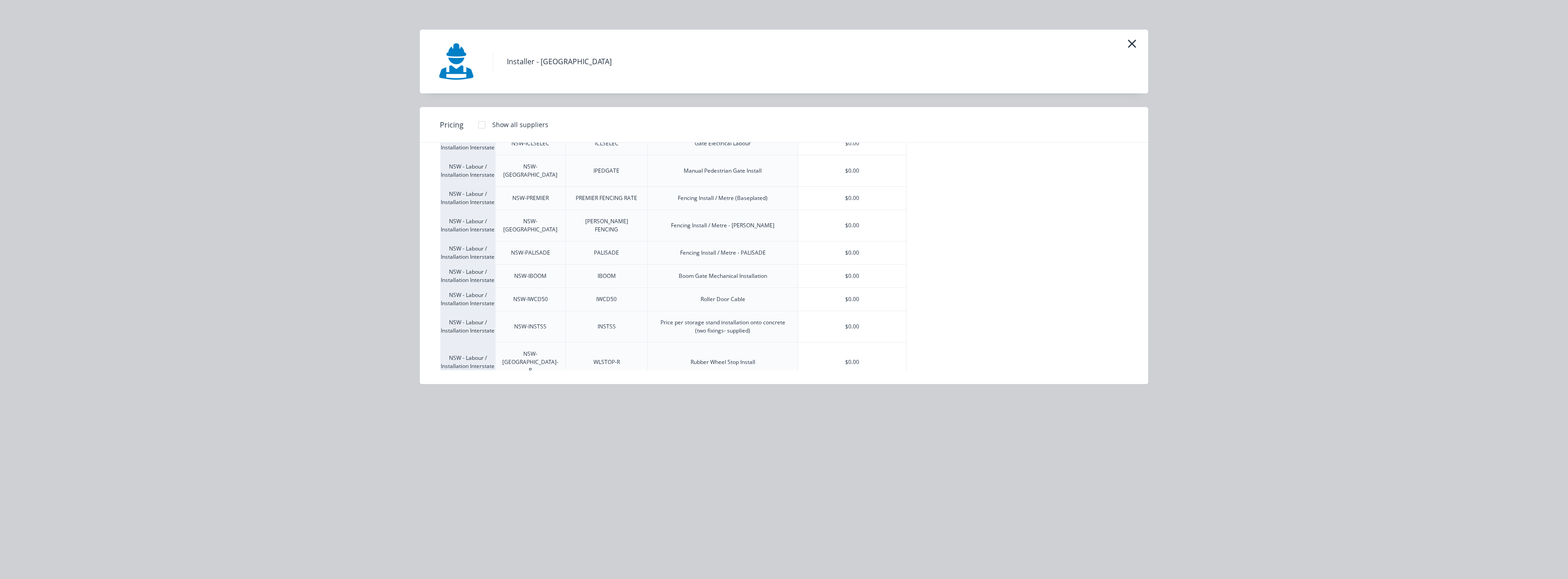
scroll to position [1196, 0]
click at [845, 240] on div "$0.00" at bounding box center [852, 224] width 108 height 31
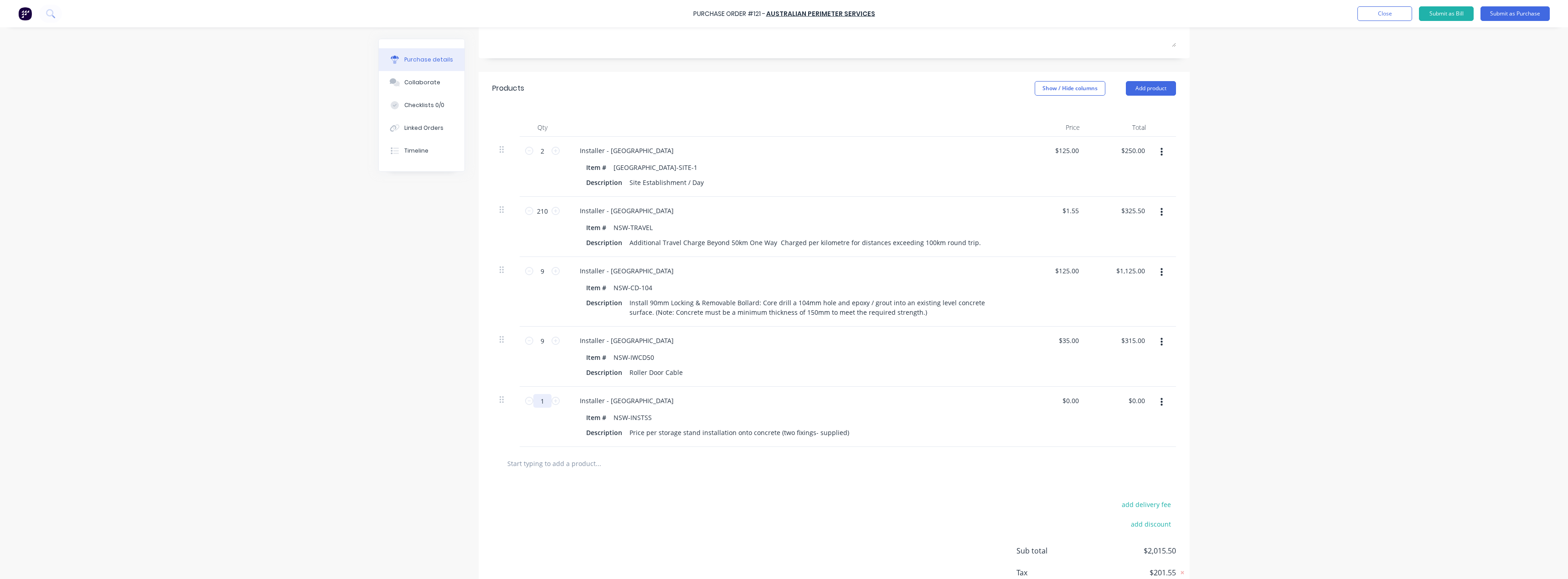
drag, startPoint x: 544, startPoint y: 401, endPoint x: 530, endPoint y: 406, distance: 14.9
click at [533, 406] on input "1" at bounding box center [542, 400] width 18 height 14
type textarea "x"
type input "4"
type textarea "x"
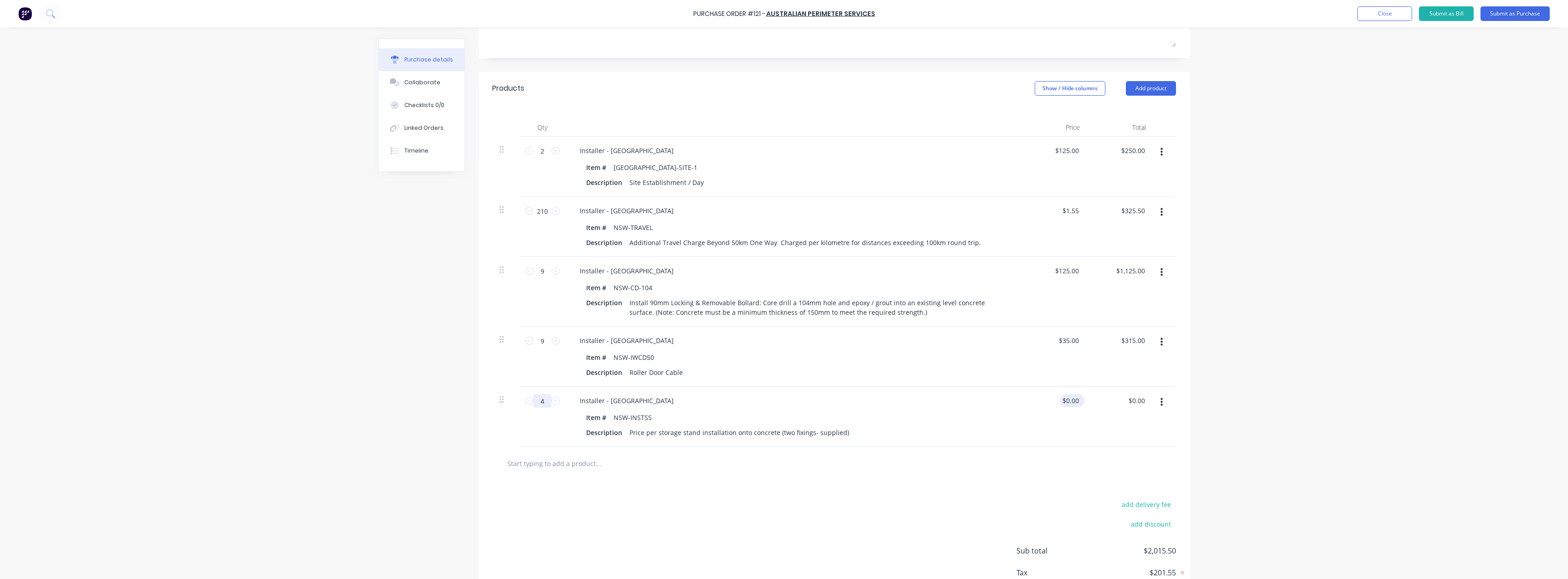
type input "4"
type textarea "x"
type input "0.00"
click at [1072, 400] on input "0.00" at bounding box center [1070, 400] width 21 height 13
click at [1071, 402] on input "0.00" at bounding box center [1072, 400] width 18 height 13
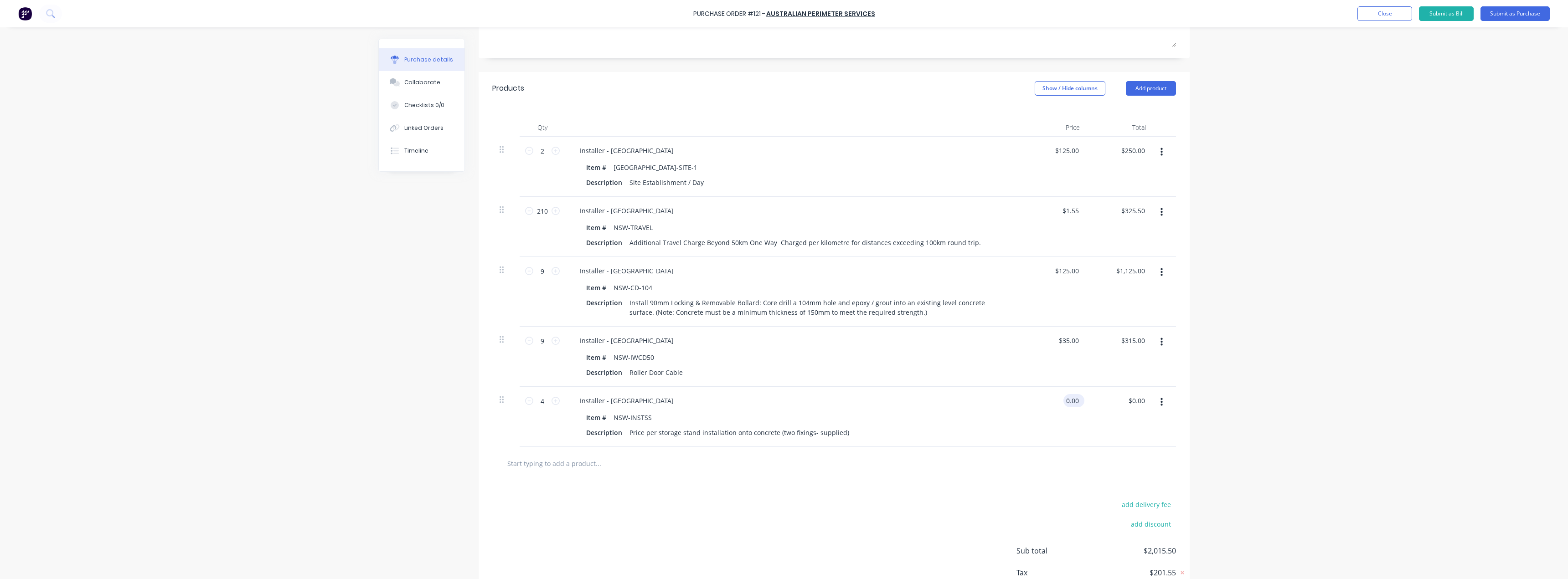
type textarea "x"
click at [1071, 402] on input "0.00" at bounding box center [1072, 400] width 18 height 13
type input "25"
type textarea "x"
type input "$25.00"
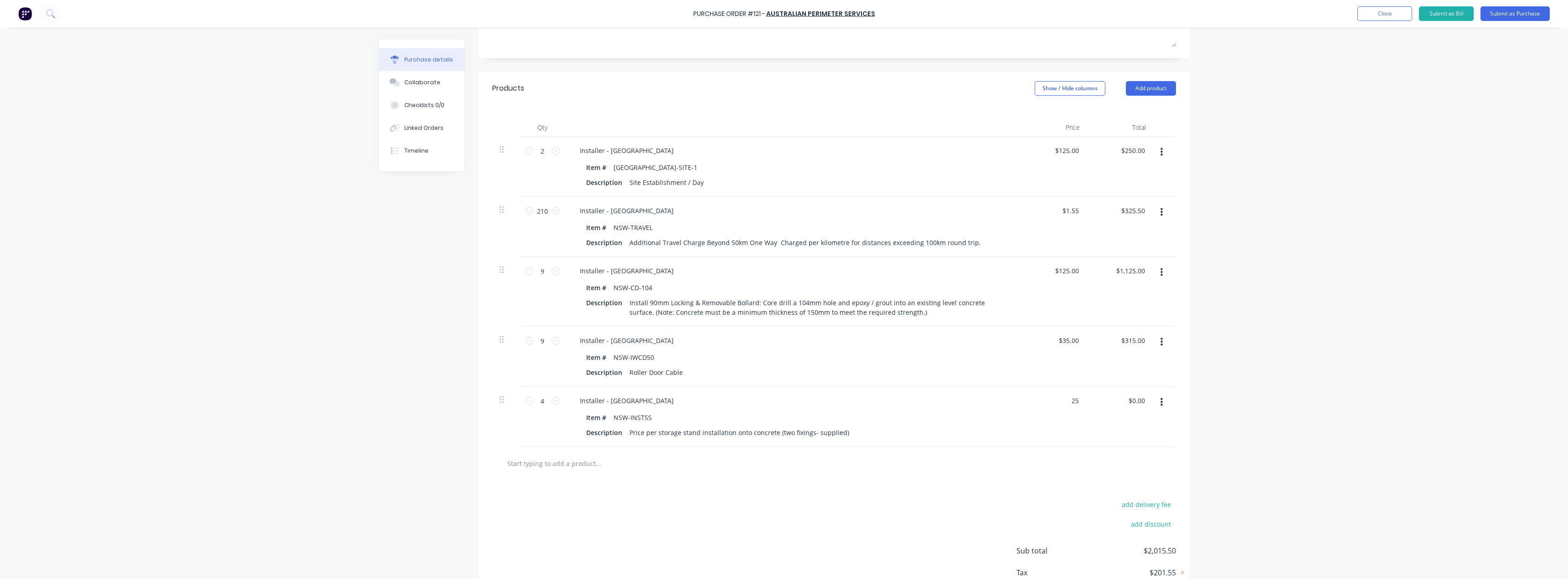
type input "$100.00"
click at [1289, 368] on div "Purchase Order #121 - Australian Perimeter Services Add product Close Submit as…" at bounding box center [784, 290] width 1568 height 579
click at [1144, 85] on button "Add product" at bounding box center [1150, 88] width 50 height 14
click at [1111, 113] on div "Product catalogue" at bounding box center [1133, 112] width 70 height 13
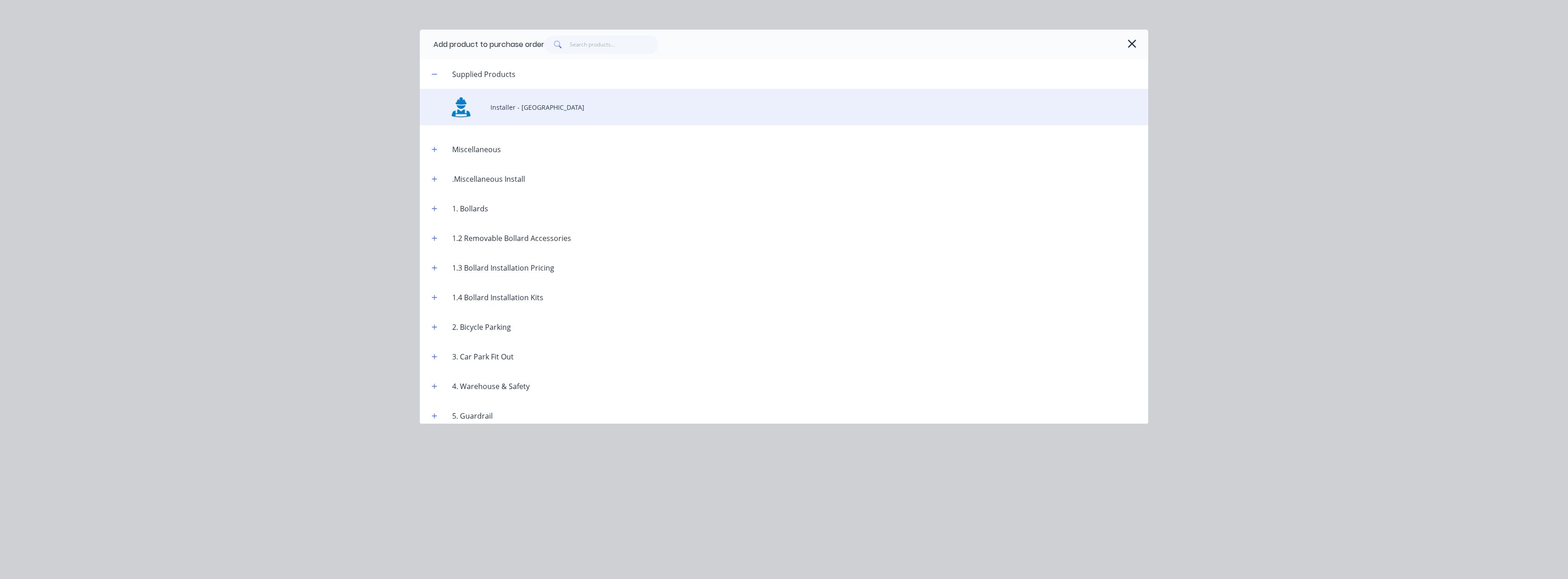
click at [496, 108] on div "Installer - [GEOGRAPHIC_DATA]" at bounding box center [783, 107] width 728 height 36
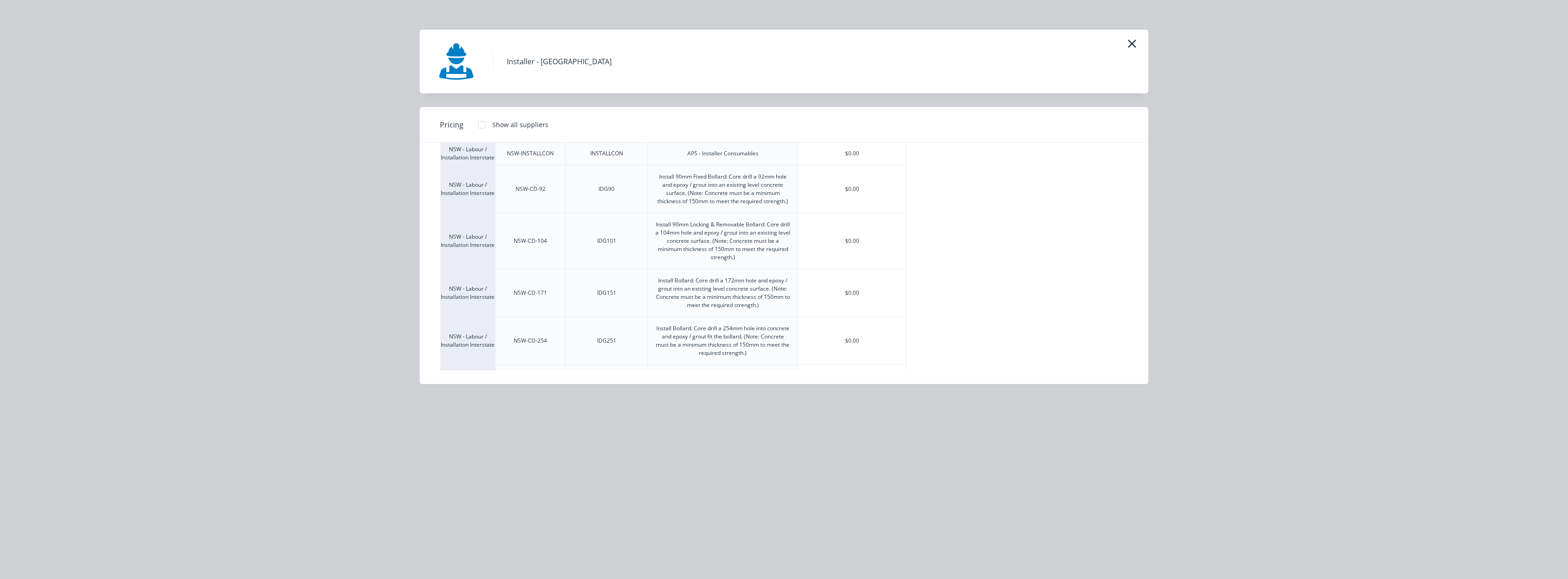
scroll to position [319, 0]
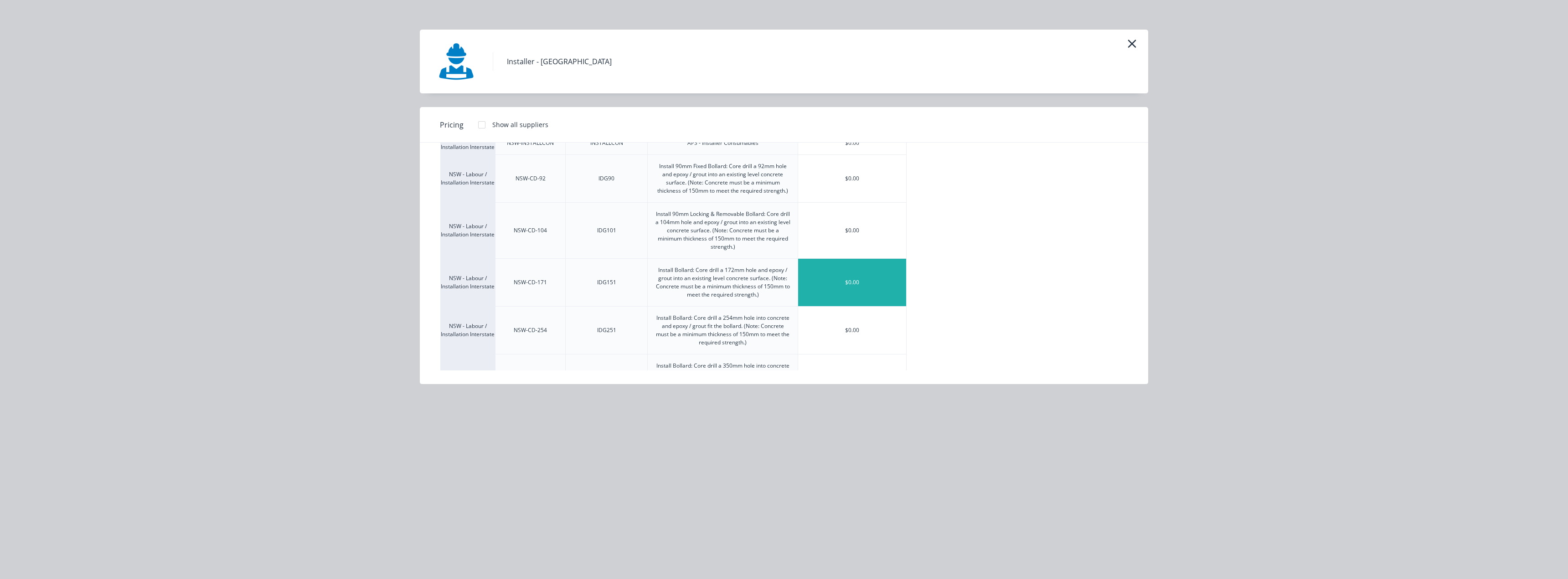
click at [858, 276] on div "$0.00" at bounding box center [852, 282] width 108 height 47
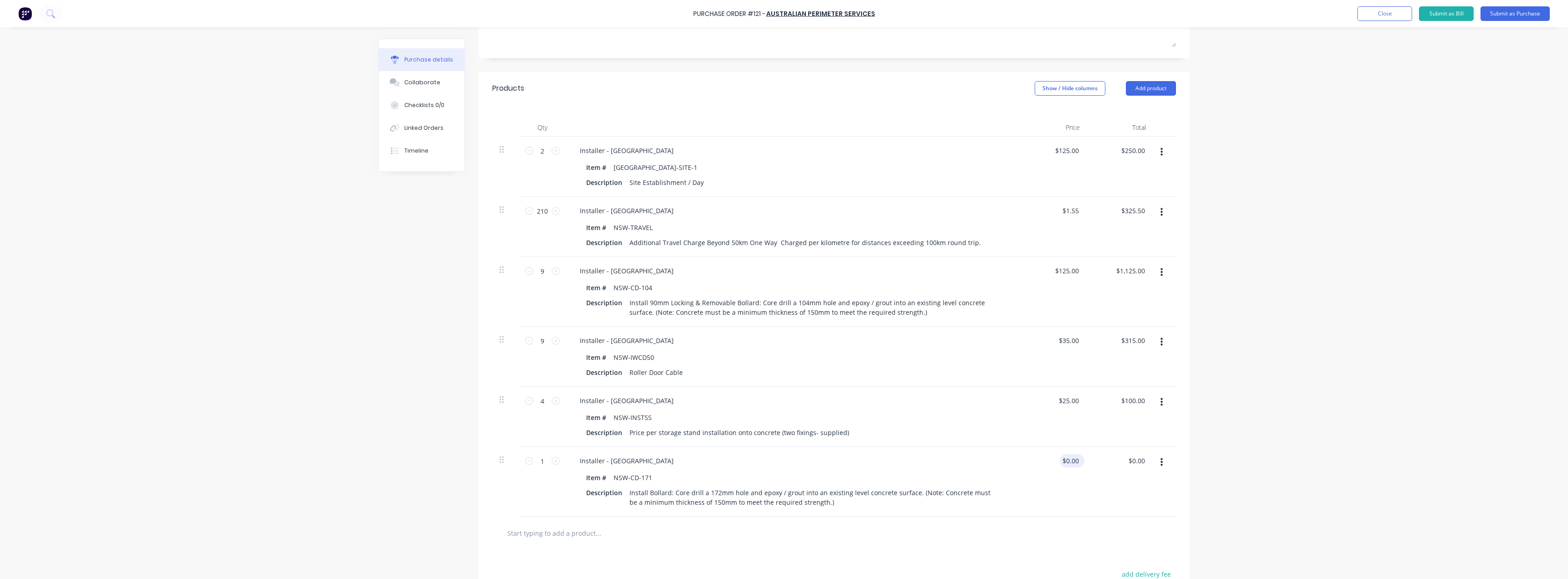
type textarea "x"
click at [1065, 462] on input "0.00" at bounding box center [1070, 461] width 21 height 13
type input "0.16500"
type textarea "x"
type input "$0.17"
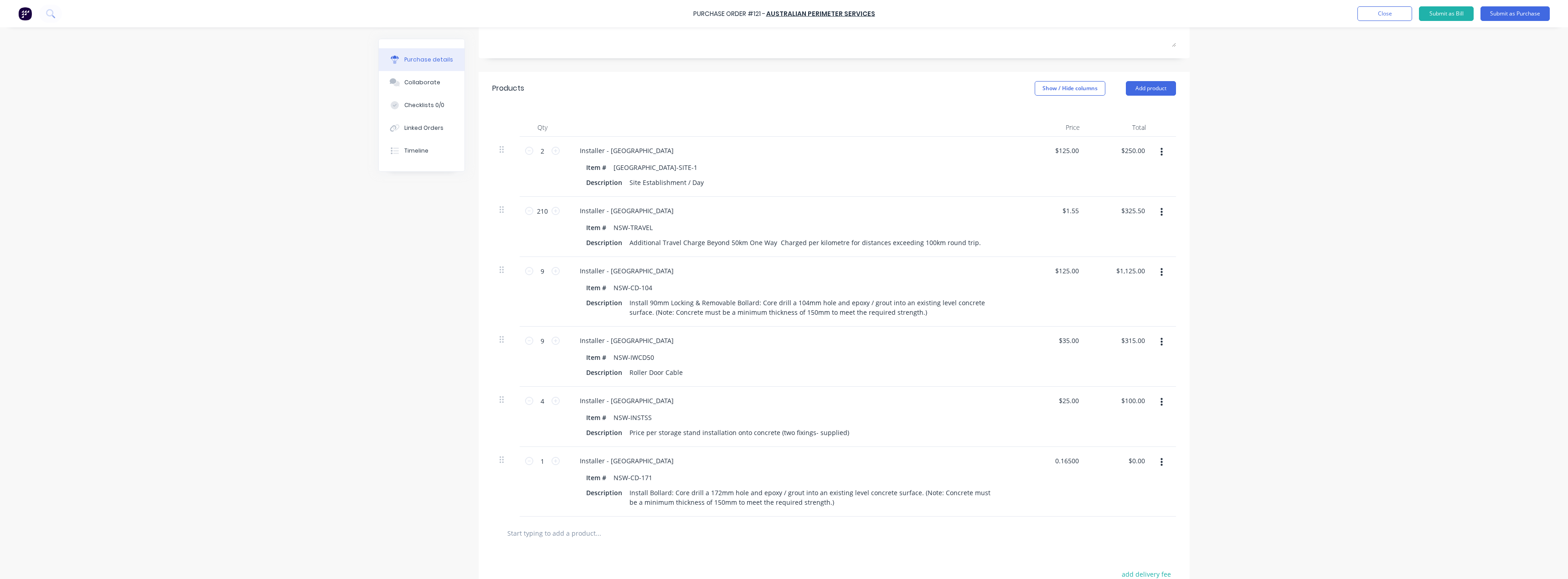
type input "$0.17"
click at [1324, 364] on div "Purchase Order #121 - Australian Perimeter Services Add product Close Submit as…" at bounding box center [784, 290] width 1568 height 579
type textarea "x"
click at [1067, 465] on input "0.17" at bounding box center [1070, 461] width 21 height 13
type input "0.11657"
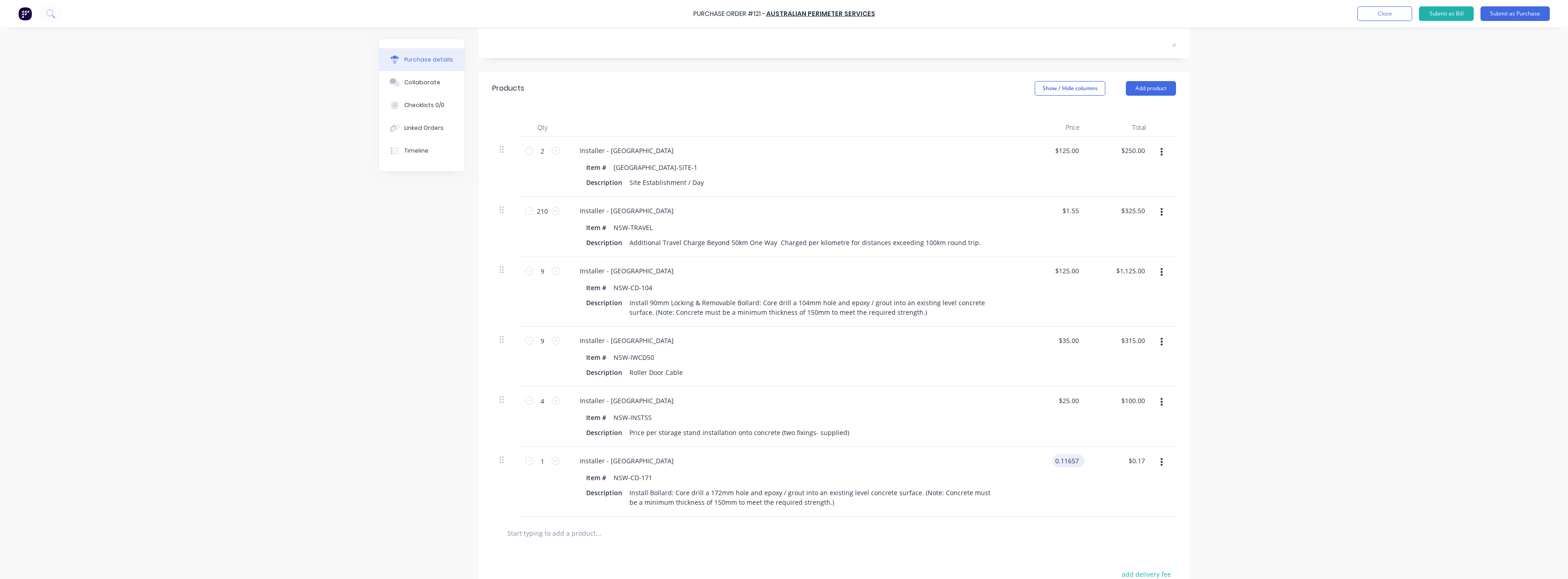
type textarea "x"
drag, startPoint x: 1052, startPoint y: 460, endPoint x: 1122, endPoint y: 468, distance: 70.5
click at [1122, 468] on div "1 1 Installer - NSW Item # NSW-CD-171 Description Install Bollard: Core drill a…" at bounding box center [834, 481] width 684 height 69
type input "165"
type textarea "x"
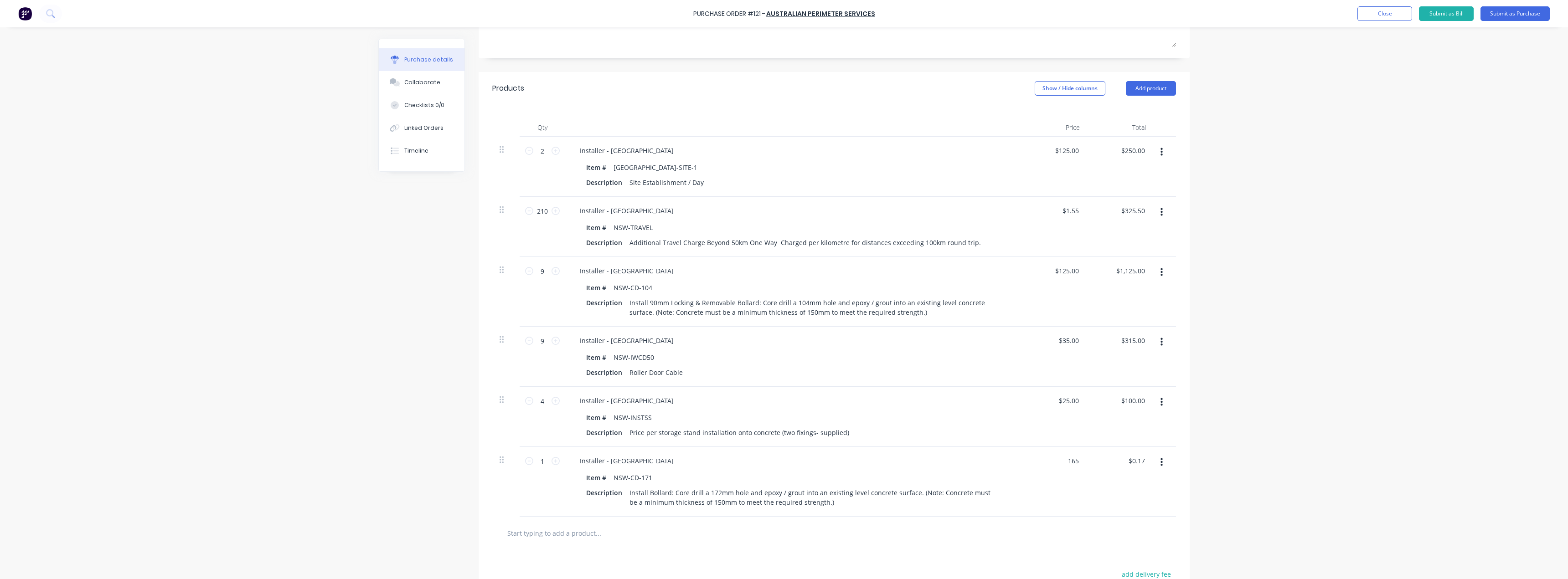
type input "$165.00"
click at [1293, 400] on div "Purchase Order #121 - Australian Perimeter Services Add product Close Submit as…" at bounding box center [784, 290] width 1568 height 579
drag, startPoint x: 545, startPoint y: 463, endPoint x: 533, endPoint y: 464, distance: 12.0
click at [533, 464] on input "1" at bounding box center [542, 461] width 18 height 14
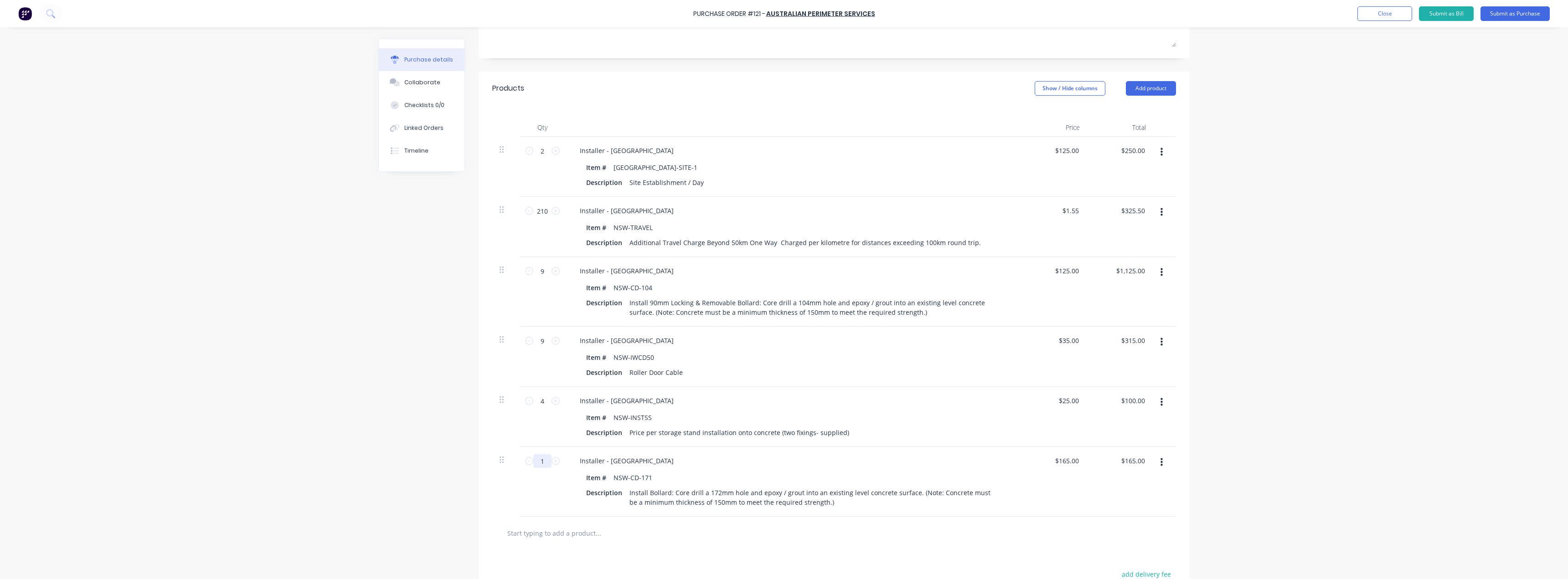
type textarea "x"
type input "4"
type input "$660.00"
type textarea "x"
type input "4"
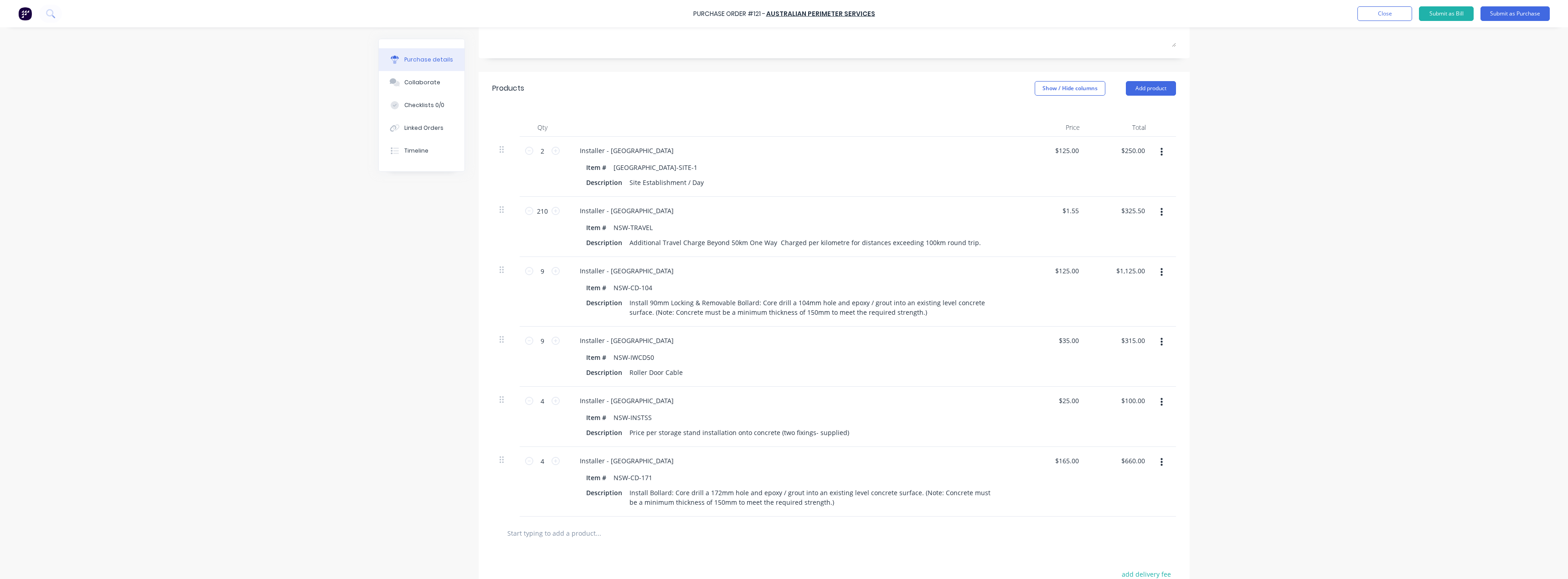
click at [1213, 268] on div "Purchase Order #121 - Australian Perimeter Services Add product Close Submit as…" at bounding box center [784, 290] width 1568 height 579
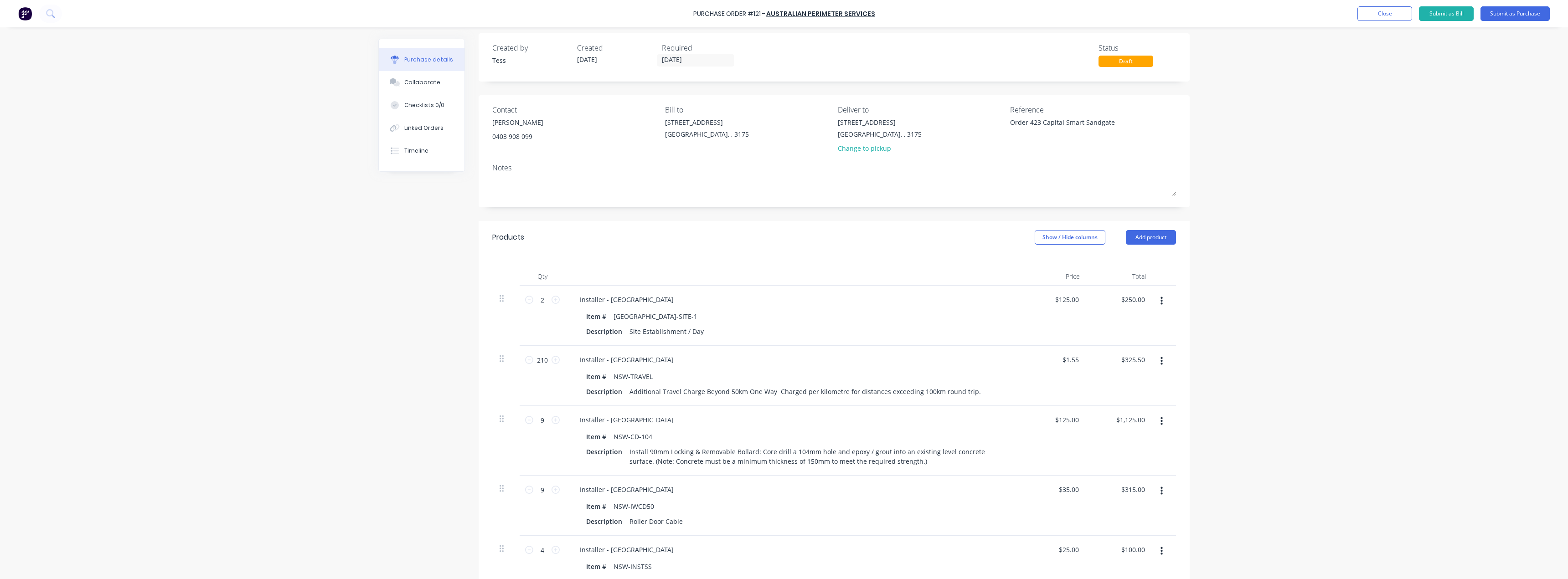
scroll to position [0, 0]
click at [867, 134] on div "37 Marni St Dandenong South, , 3175" at bounding box center [879, 133] width 84 height 21
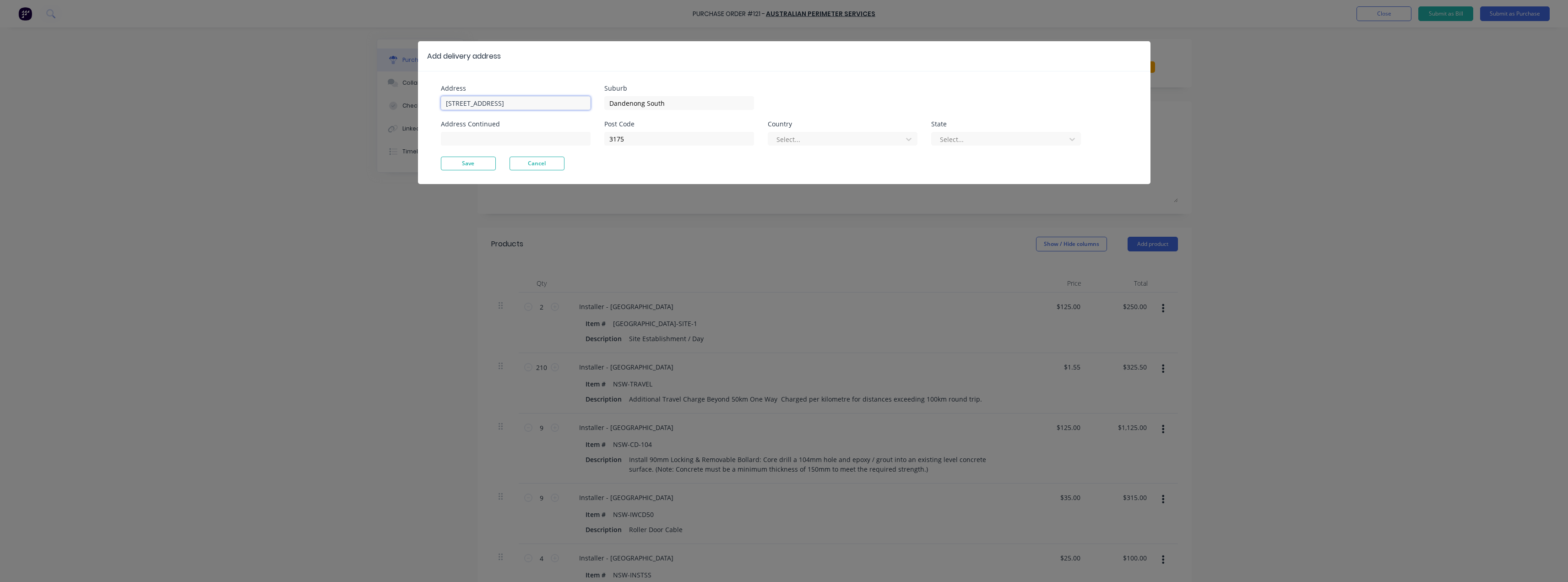
type textarea "x"
drag, startPoint x: 517, startPoint y: 102, endPoint x: 402, endPoint y: 107, distance: 115.1
click at [390, 104] on div "Add delivery address Address 37 Marni St Address Continued Suburb Dandenong Sou…" at bounding box center [784, 291] width 1568 height 582
type input "8-10 Rural Dr"
type textarea "x"
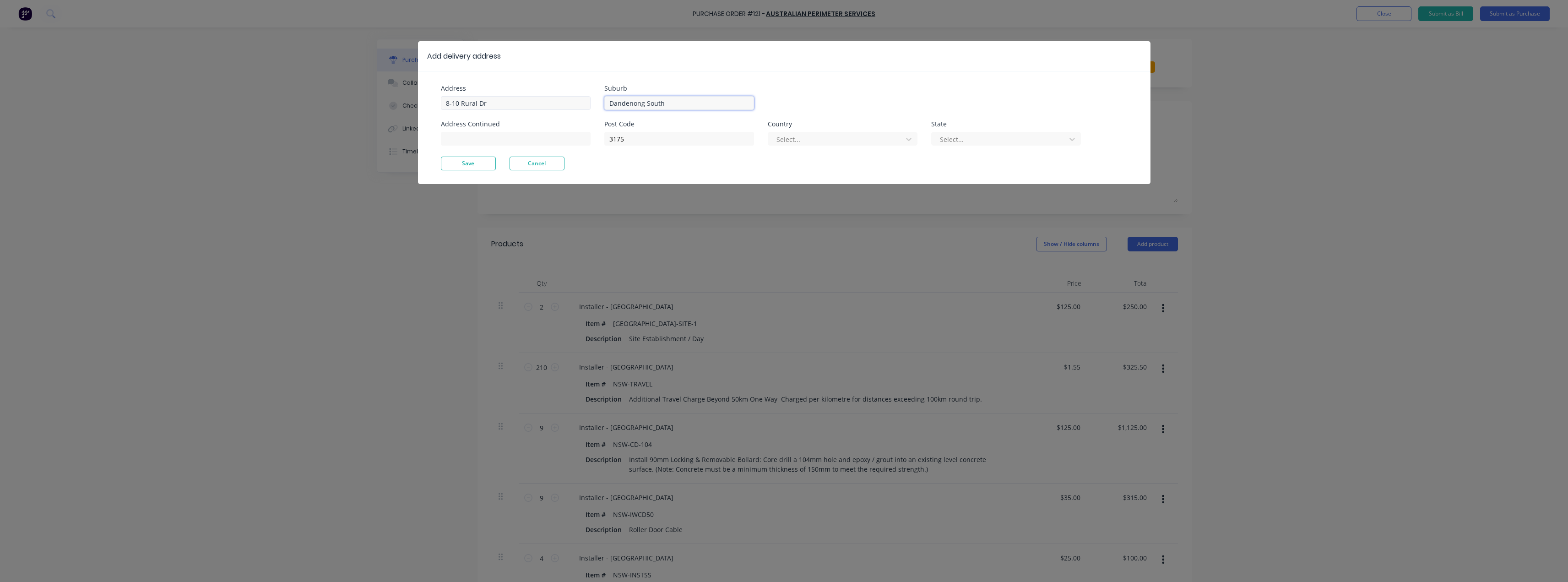
drag, startPoint x: 687, startPoint y: 102, endPoint x: 583, endPoint y: 97, distance: 104.1
click at [584, 97] on div "Address 8-10 Rural Dr Address Continued Suburb Dandenong South Post Code 3175 C…" at bounding box center [613, 121] width 343 height 71
type input "Sandgate"
type textarea "x"
drag, startPoint x: 637, startPoint y: 140, endPoint x: 593, endPoint y: 140, distance: 44.0
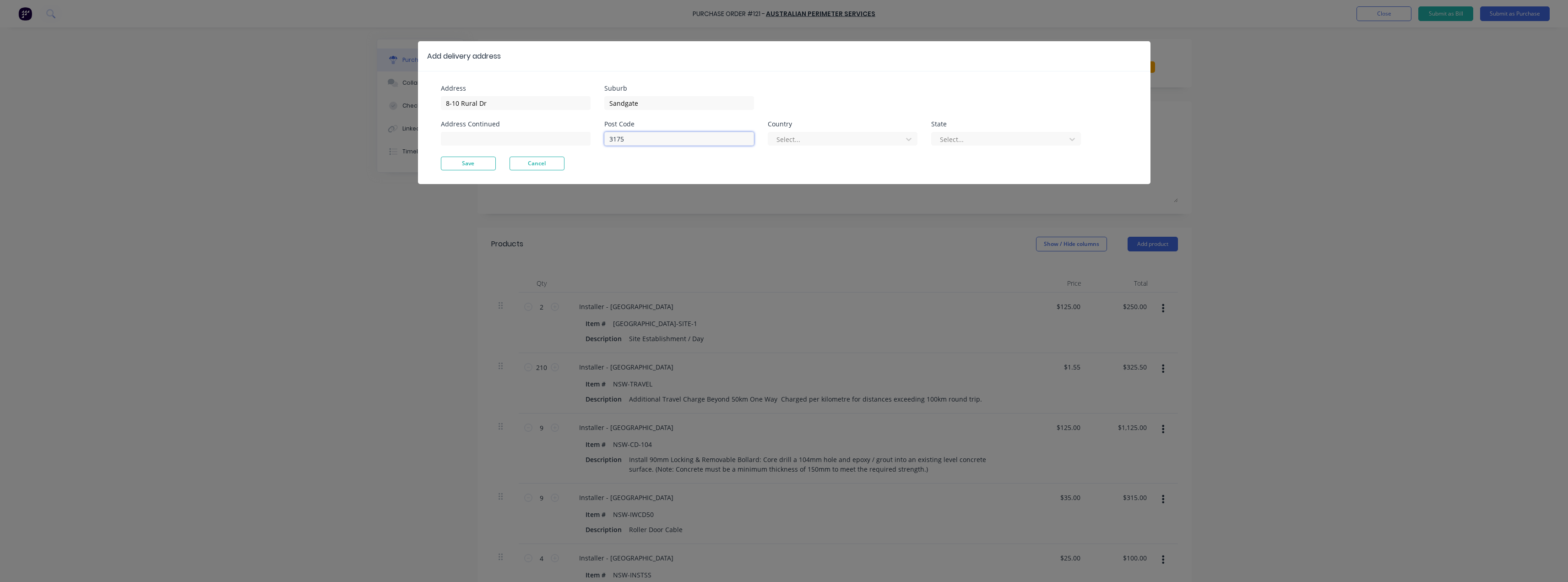
click at [593, 140] on div "Address 8-10 Rural Dr Address Continued Suburb Sandgate Post Code 3175 Country …" at bounding box center [613, 121] width 343 height 71
type input "2304"
click at [811, 138] on div at bounding box center [837, 140] width 122 height 12
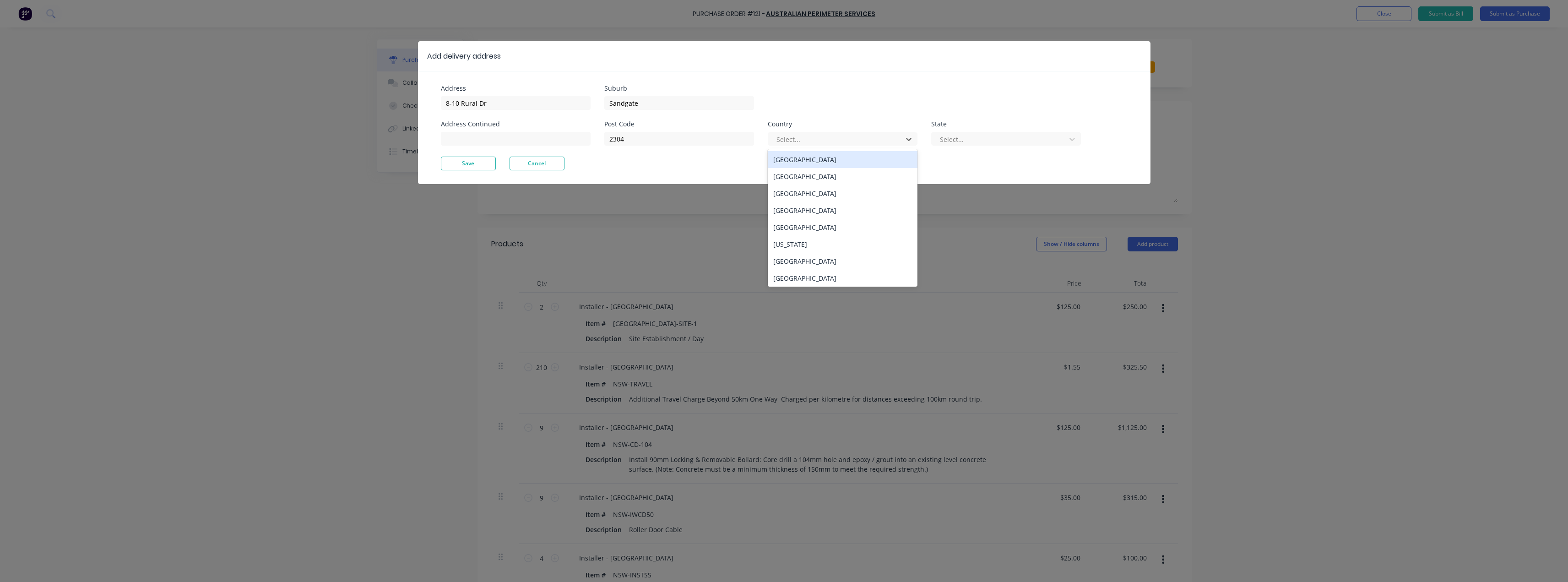
click at [802, 162] on div "[GEOGRAPHIC_DATA]" at bounding box center [842, 160] width 149 height 17
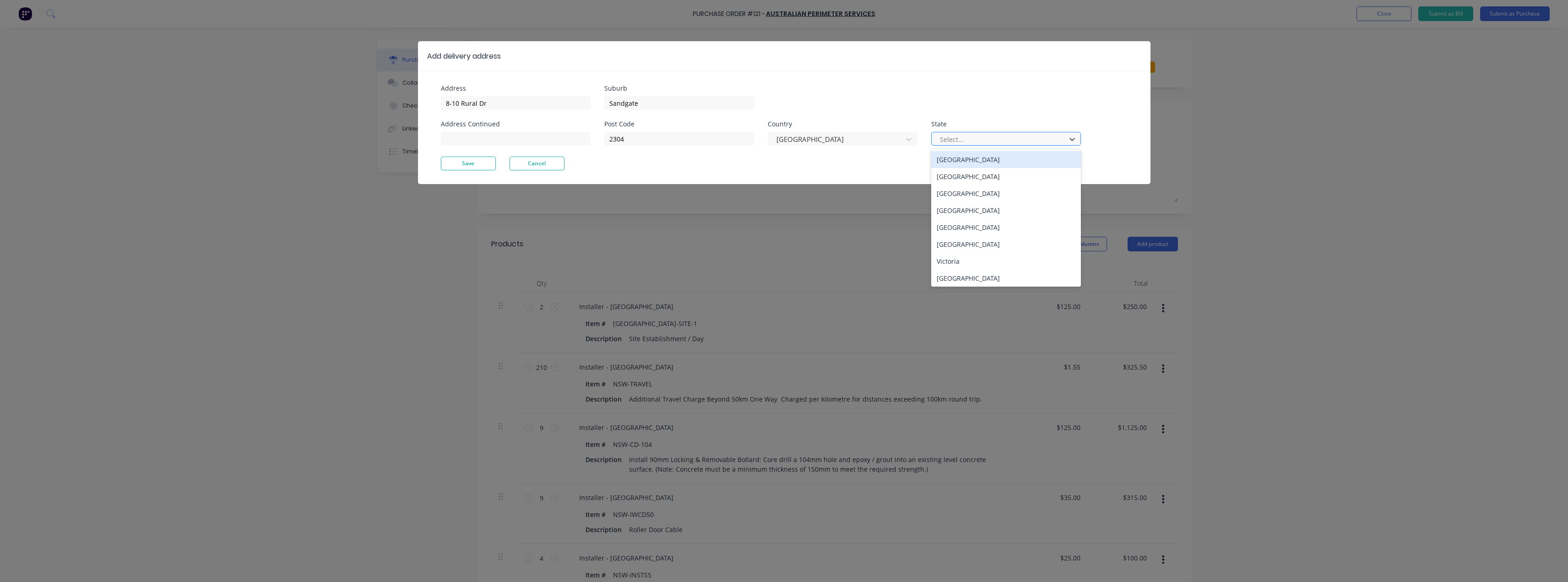
click at [954, 142] on div at bounding box center [1000, 140] width 122 height 12
click at [970, 173] on div "[GEOGRAPHIC_DATA]" at bounding box center [1006, 177] width 149 height 17
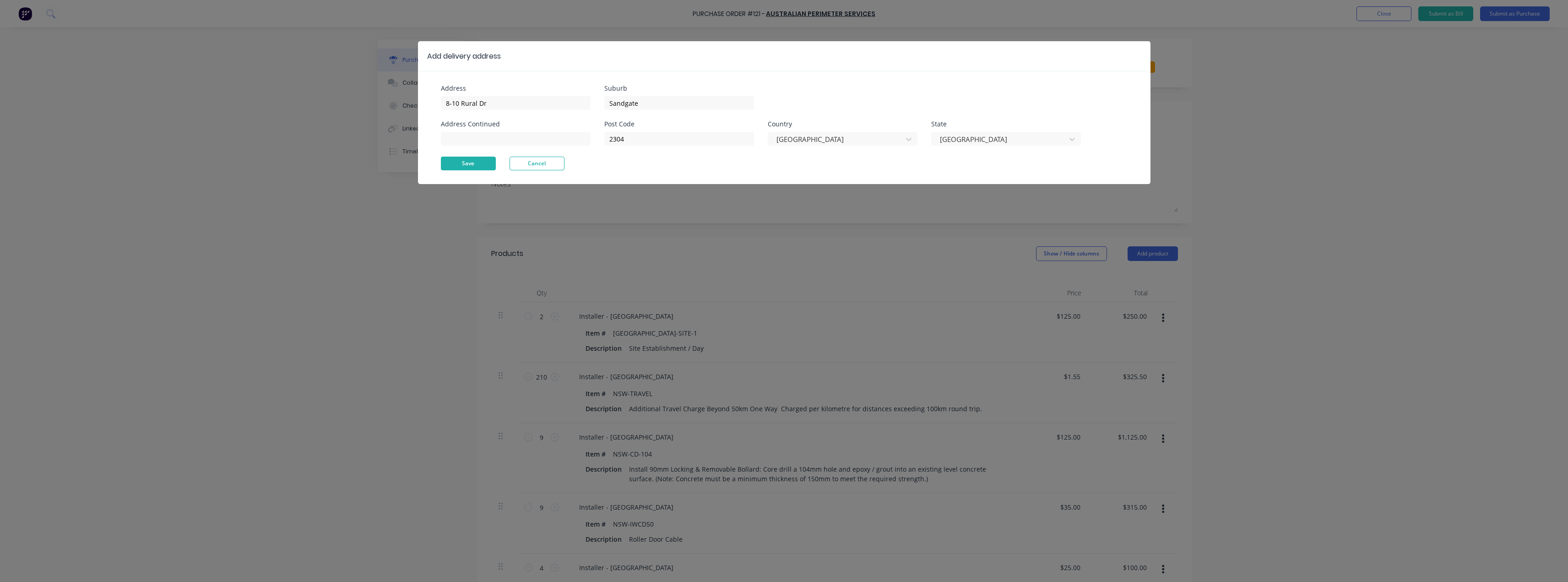
click at [464, 164] on button "Save" at bounding box center [469, 163] width 55 height 14
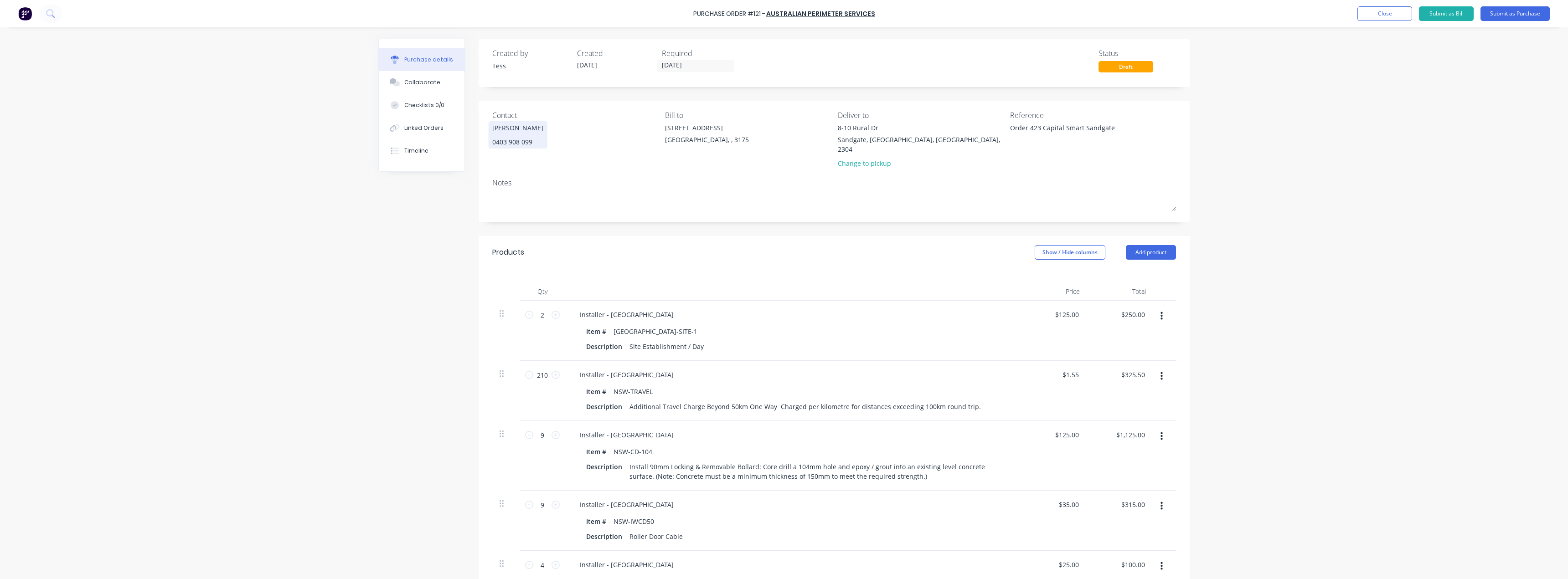
click at [519, 143] on div "0403 908 099" at bounding box center [518, 142] width 51 height 10
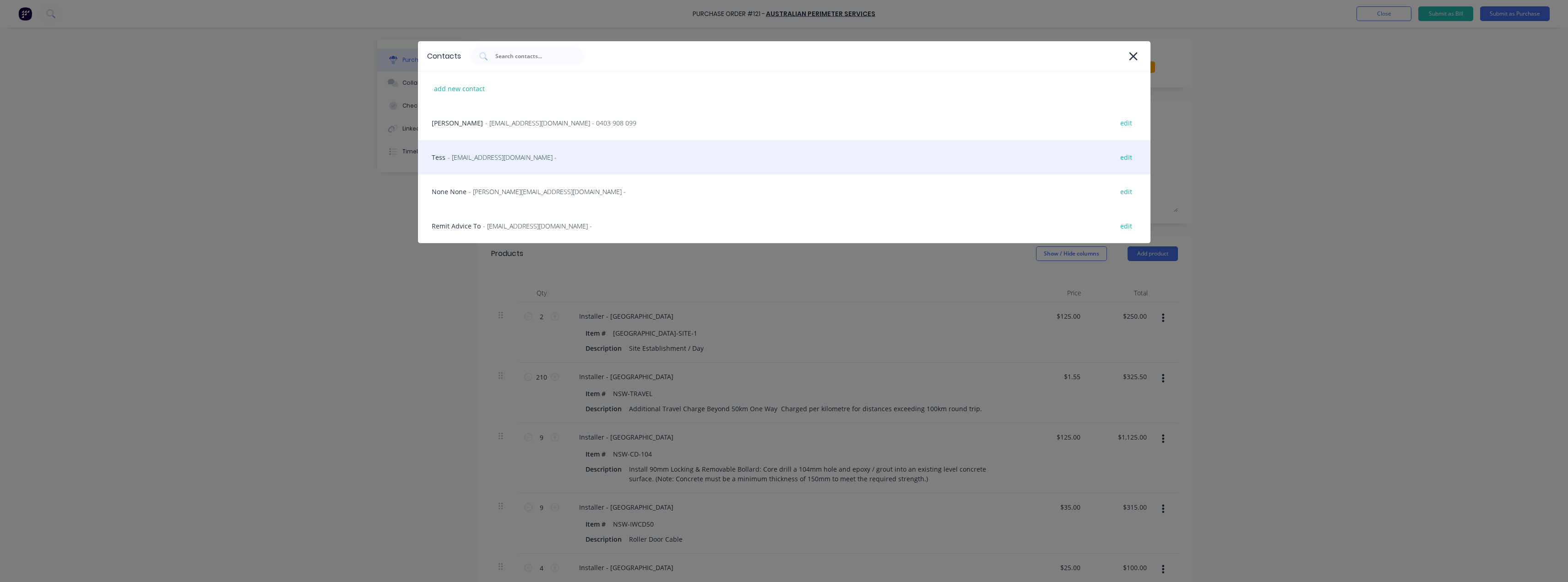
click at [480, 154] on span "- tess@supamaxx.com.au -" at bounding box center [502, 157] width 109 height 10
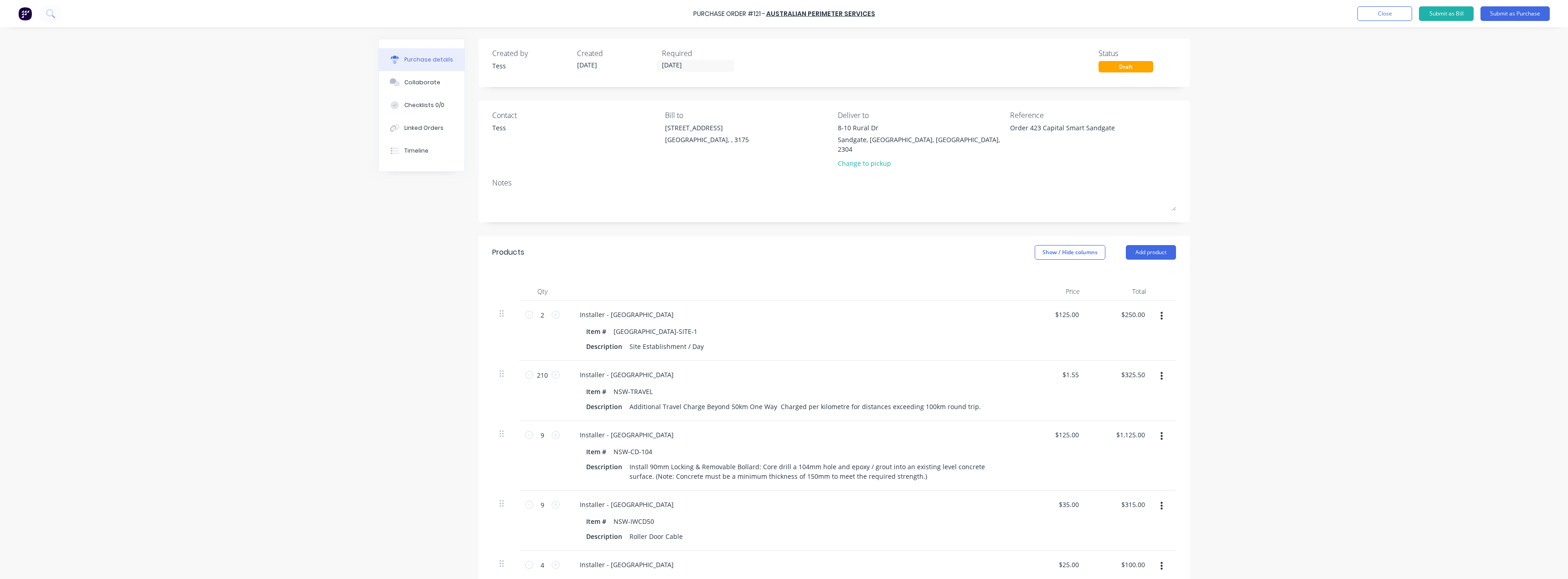
click at [503, 127] on div "Tess" at bounding box center [575, 130] width 166 height 14
click at [1512, 13] on button "Submit as Purchase" at bounding box center [1515, 14] width 70 height 14
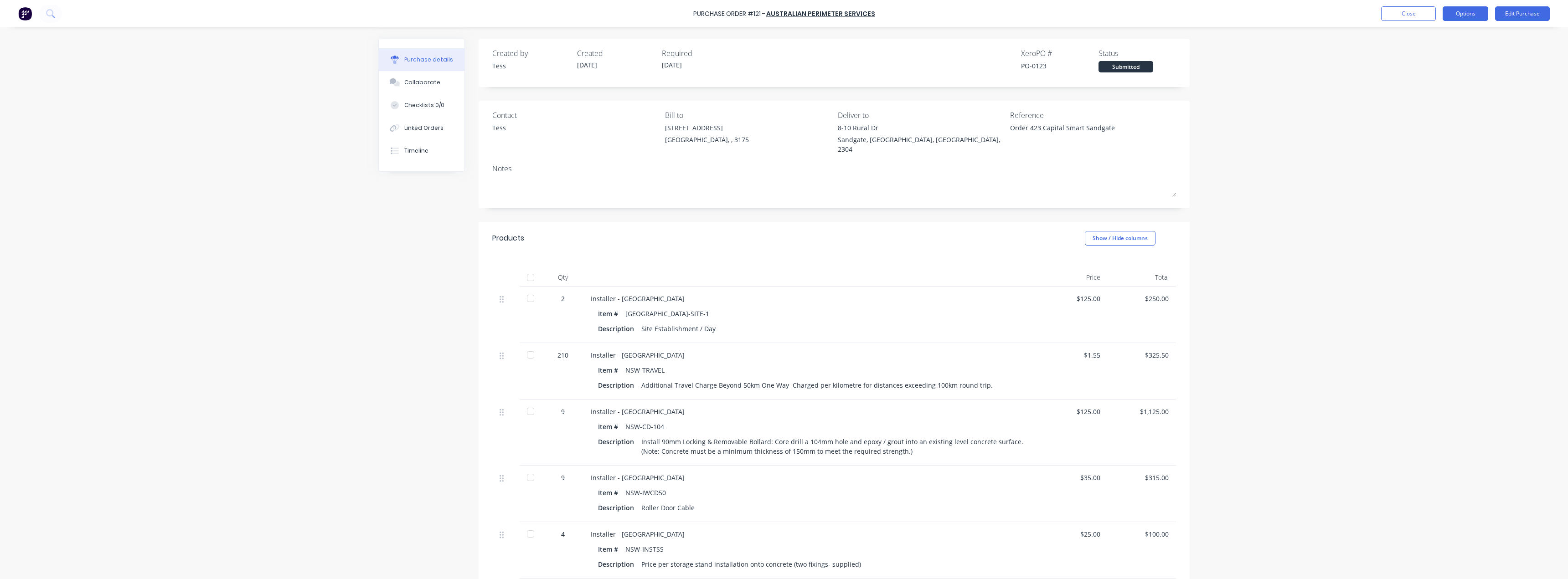
click at [1463, 14] on button "Options" at bounding box center [1465, 14] width 45 height 14
click at [1430, 38] on div "Print / Email" at bounding box center [1445, 37] width 70 height 13
click at [1445, 58] on div "With pricing" at bounding box center [1445, 55] width 70 height 13
type textarea "x"
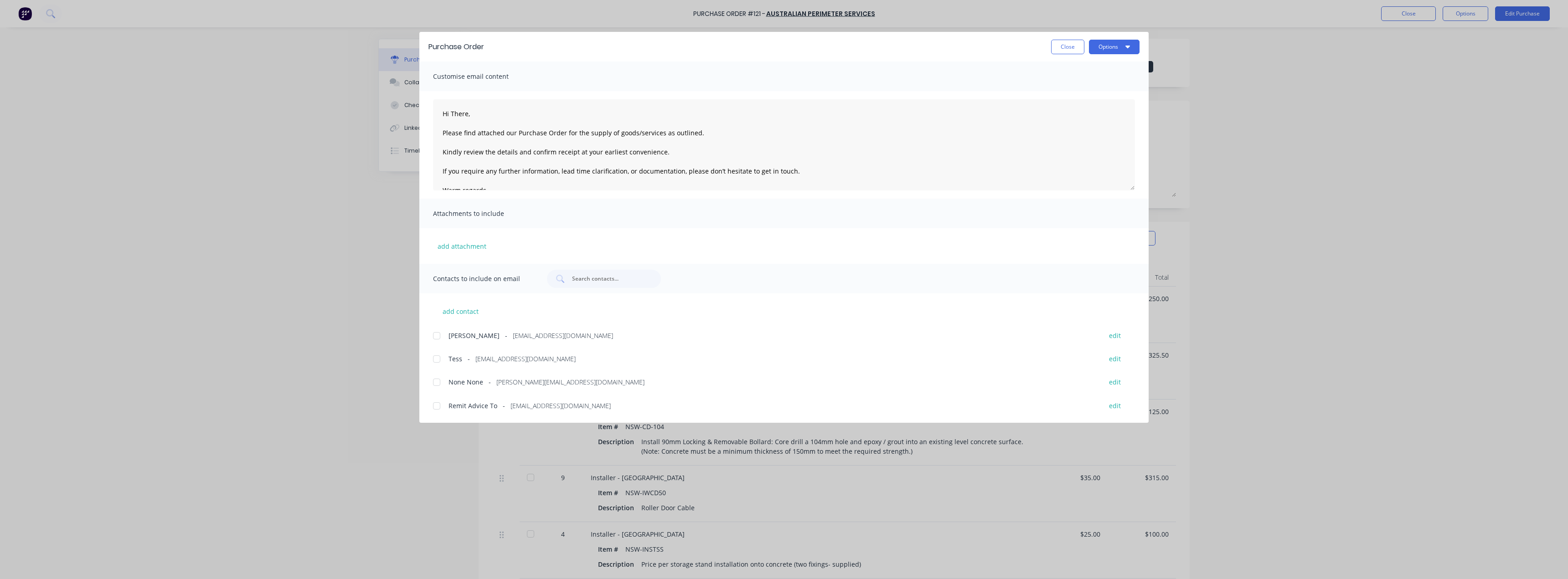
click at [433, 335] on div at bounding box center [436, 336] width 18 height 18
click at [474, 114] on textarea "Hi There, Please find attached our Purchase Order for the supply of goods/servi…" at bounding box center [784, 145] width 702 height 91
click at [704, 134] on textarea "Hi George, Please find attached our Purchase Order for the supply of goods/serv…" at bounding box center [784, 145] width 702 height 91
click at [439, 358] on div at bounding box center [436, 359] width 18 height 18
type textarea "Hi George, Please find attached our Purchase Order for the supply of goods/serv…"
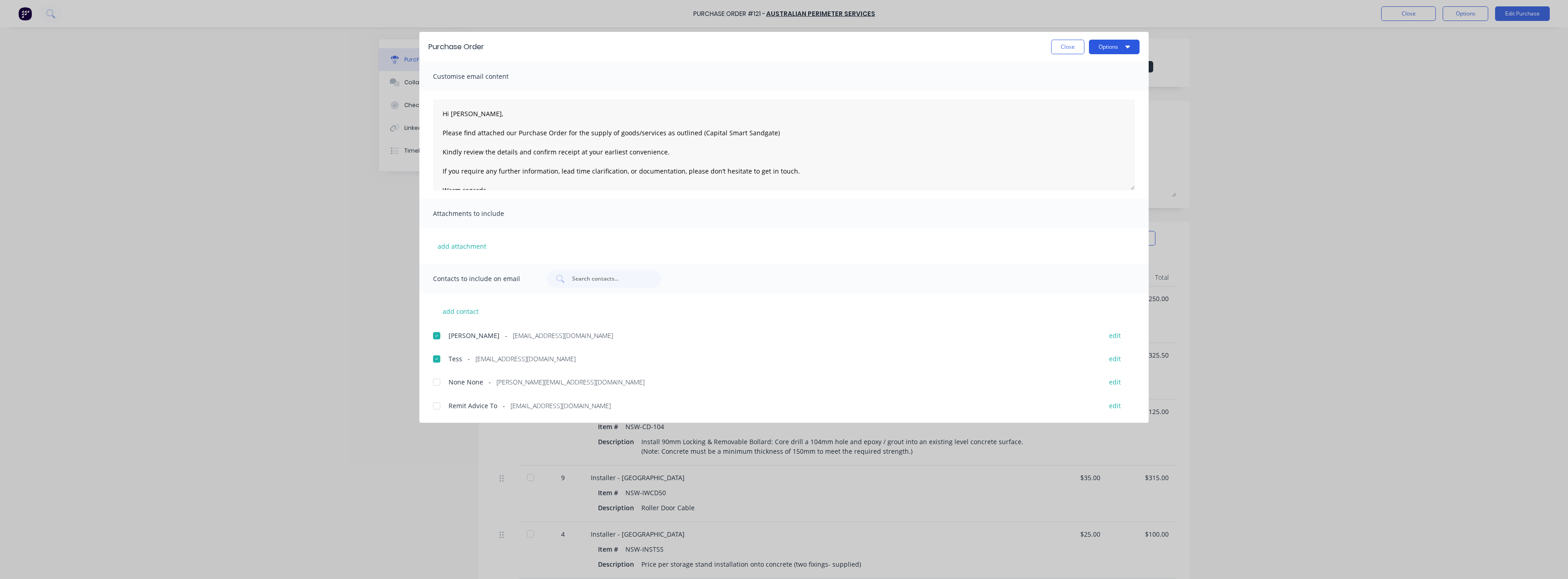
click at [1124, 47] on button "Options" at bounding box center [1114, 47] width 51 height 14
click at [1085, 103] on div "Email" at bounding box center [1096, 106] width 70 height 13
click at [1064, 46] on button "Close" at bounding box center [1067, 47] width 33 height 14
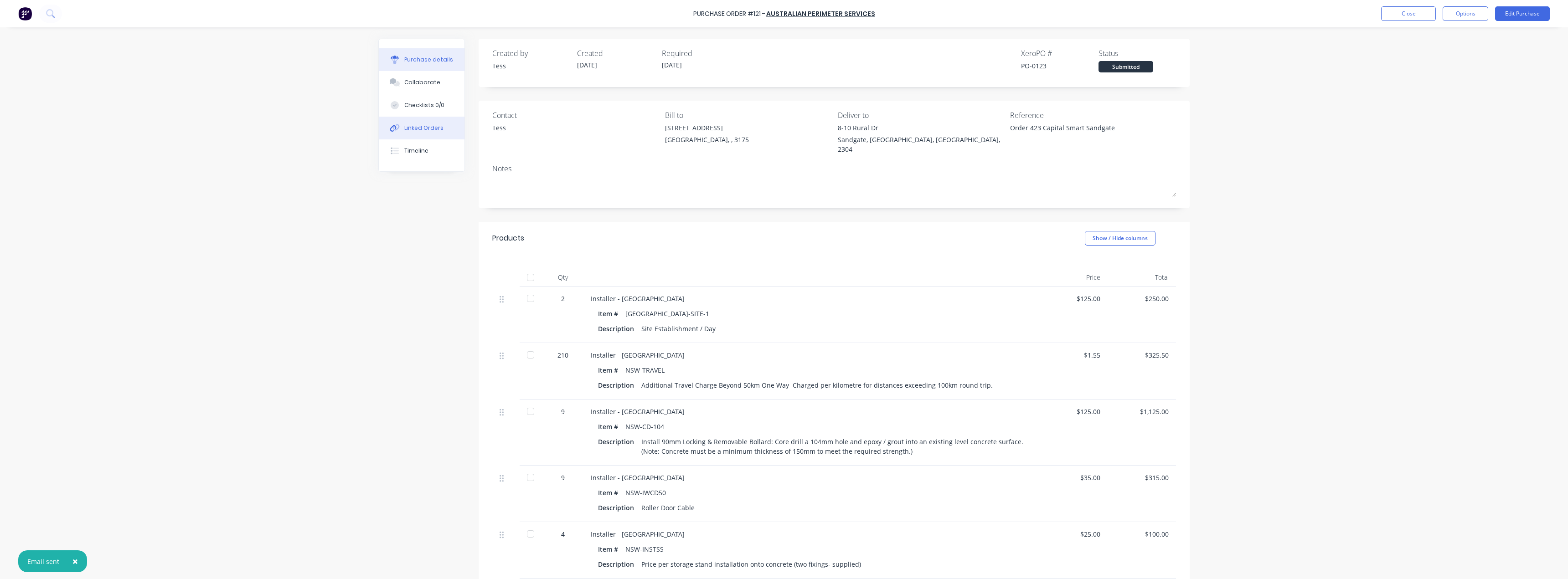
click at [415, 127] on div "Linked Orders" at bounding box center [424, 128] width 39 height 8
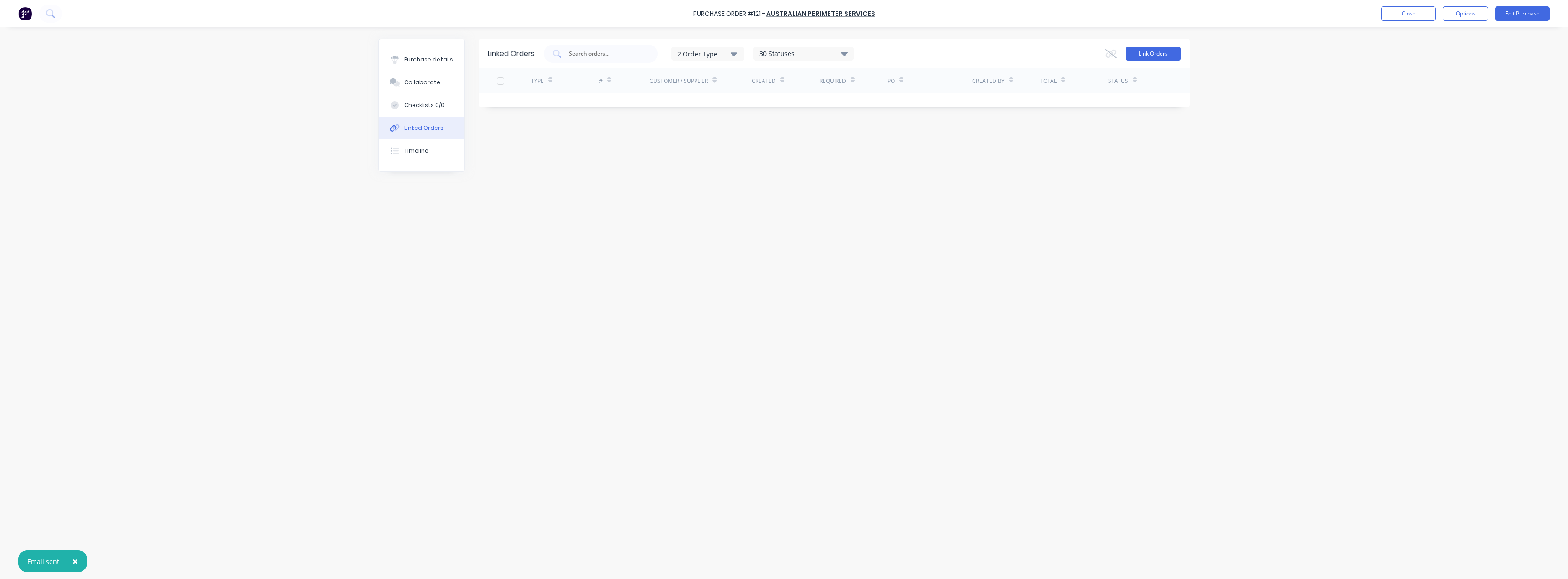
click at [1146, 53] on button "Link Orders" at bounding box center [1153, 53] width 55 height 14
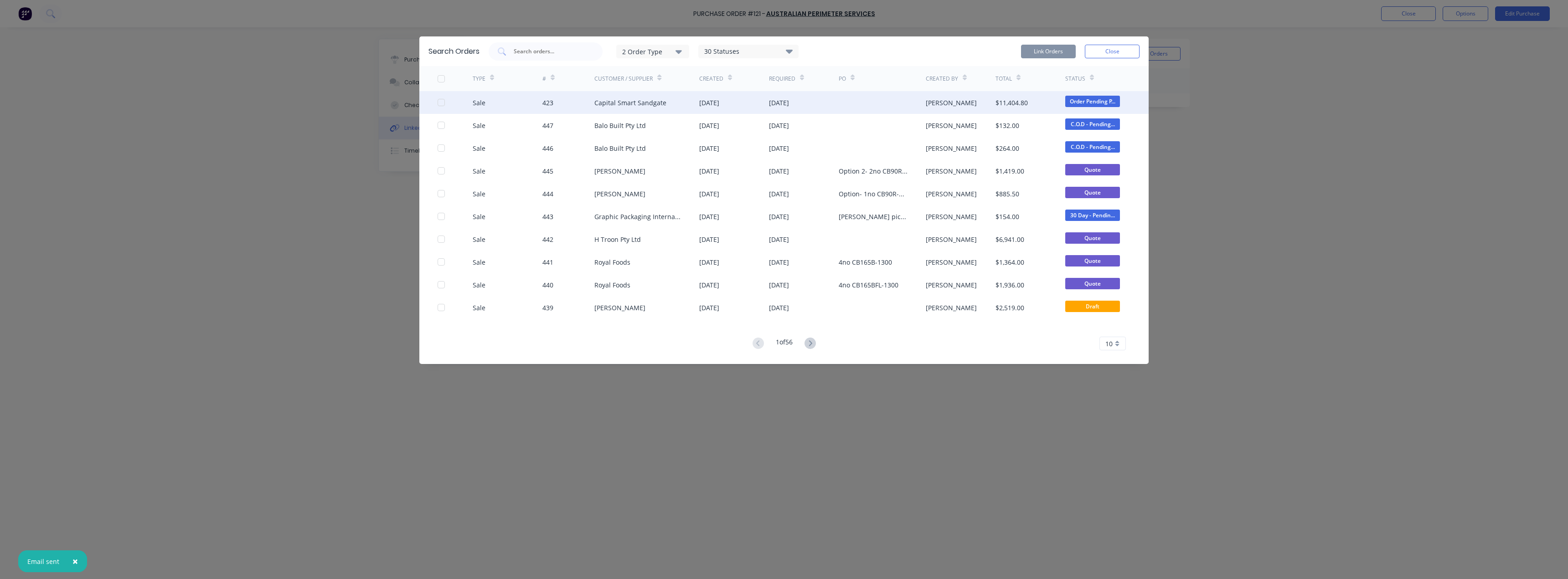
click at [442, 104] on div at bounding box center [441, 103] width 18 height 18
click at [1056, 55] on button "Link Orders" at bounding box center [1048, 51] width 55 height 14
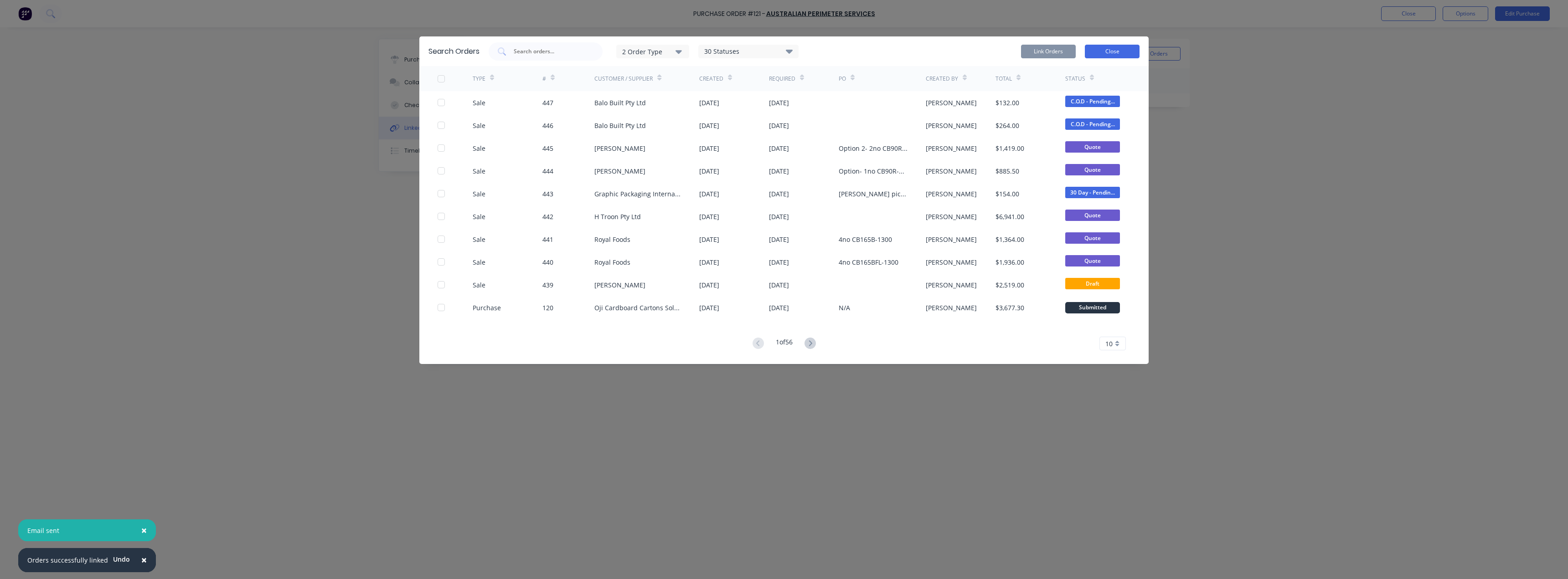
click at [1117, 48] on button "Close" at bounding box center [1112, 51] width 55 height 14
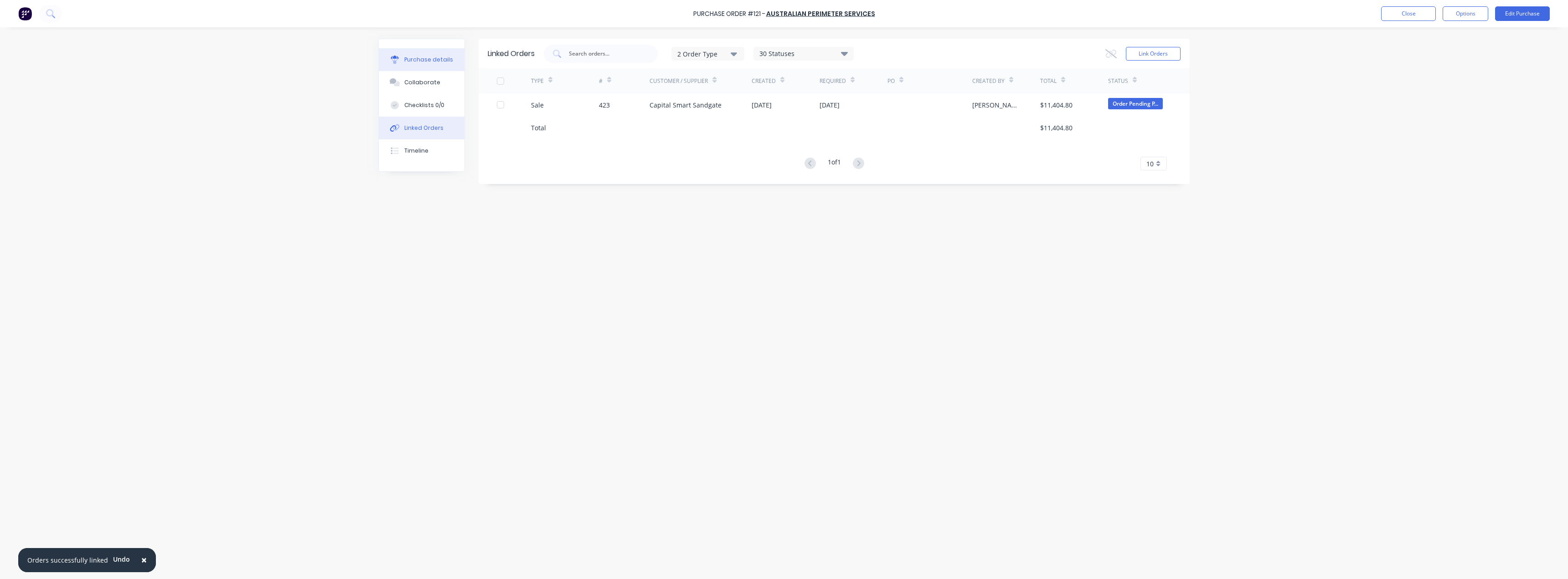
click at [413, 64] on div "Purchase details" at bounding box center [428, 60] width 49 height 8
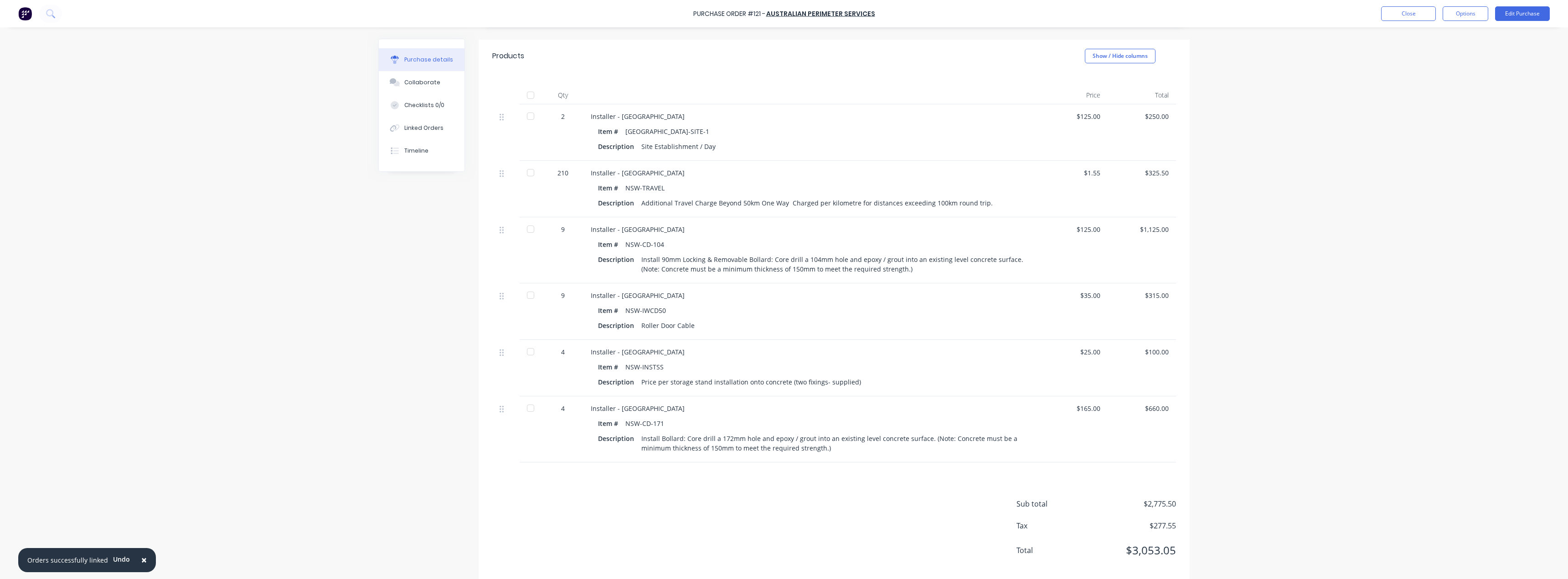
type textarea "x"
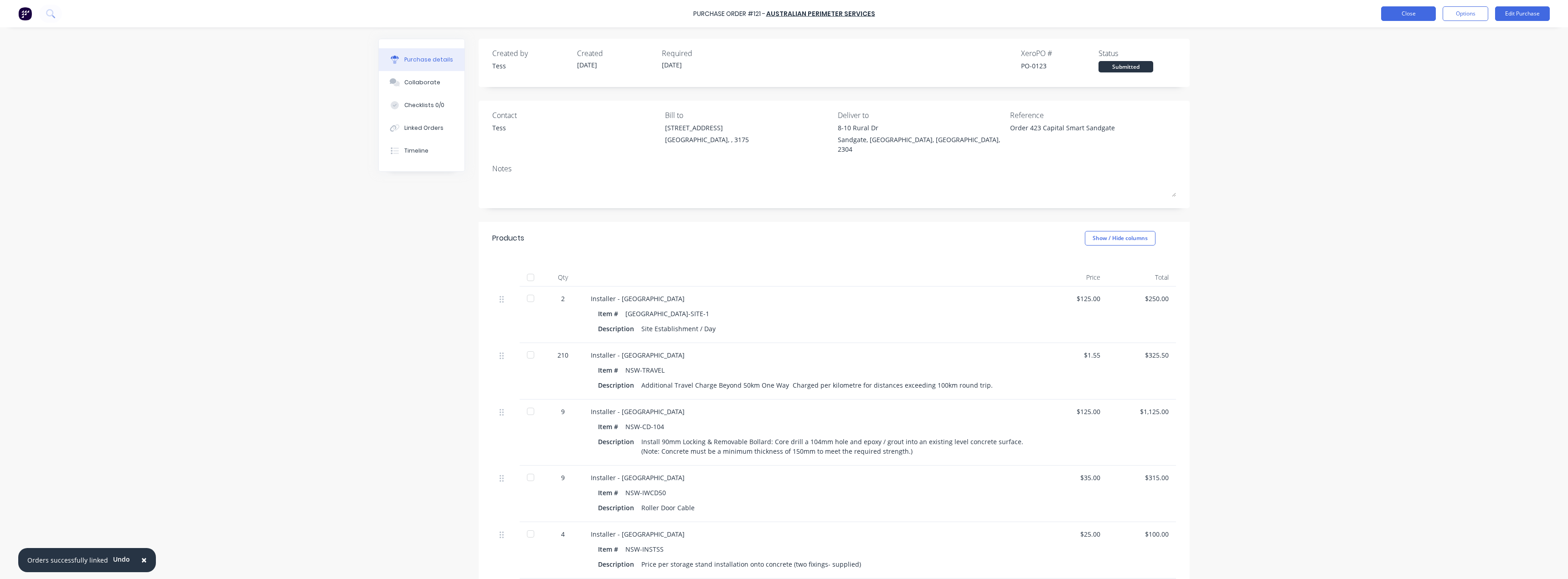
click at [1404, 18] on button "Close" at bounding box center [1408, 14] width 55 height 14
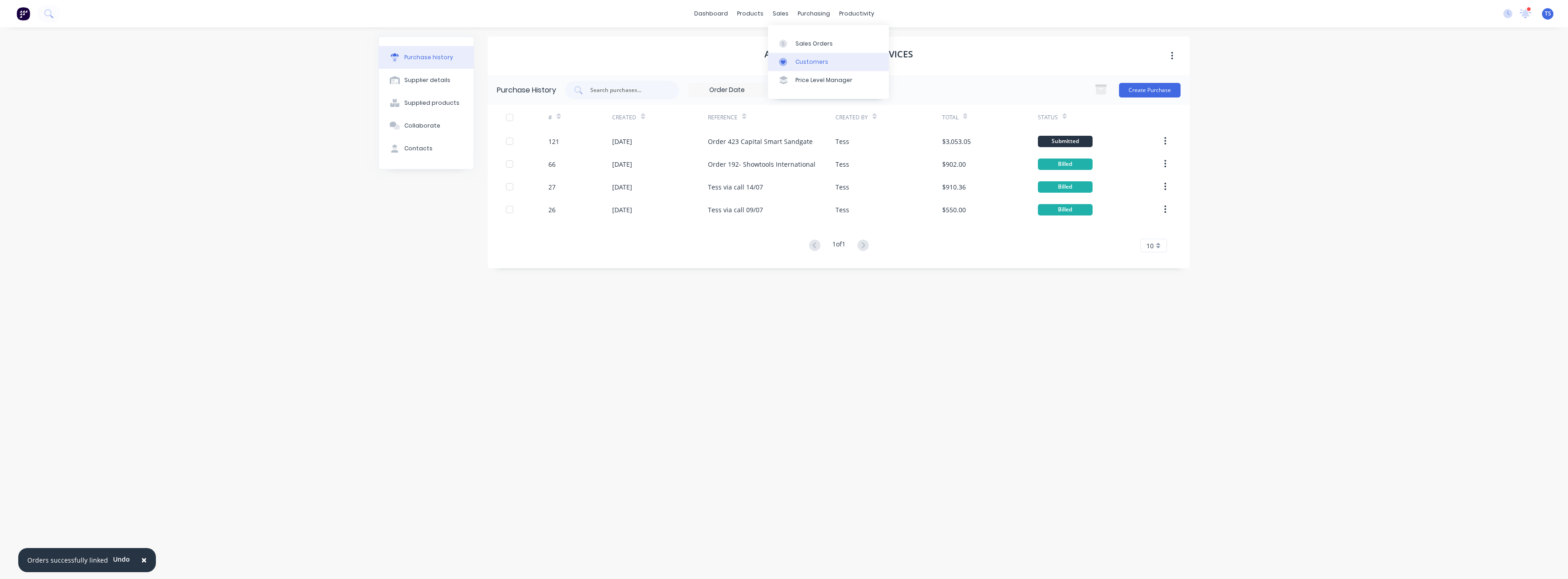
click at [798, 58] on div "Customers" at bounding box center [811, 62] width 33 height 8
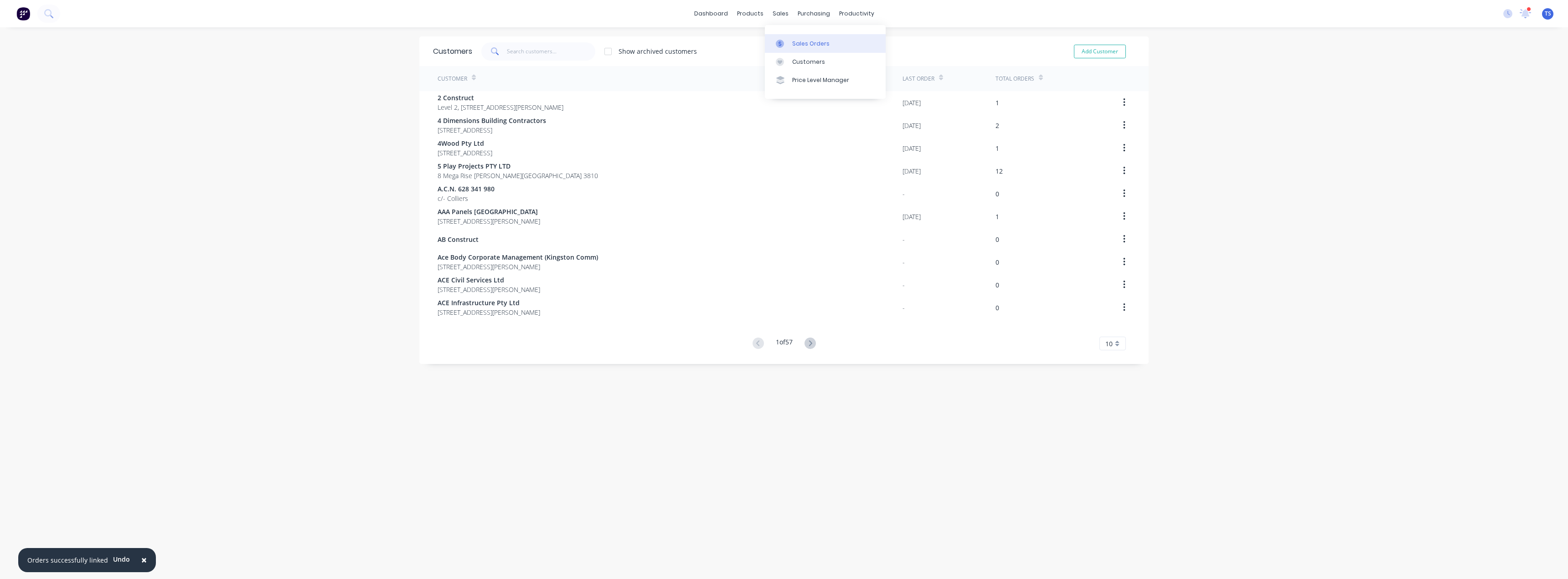
click at [795, 45] on div "Sales Orders" at bounding box center [811, 43] width 38 height 8
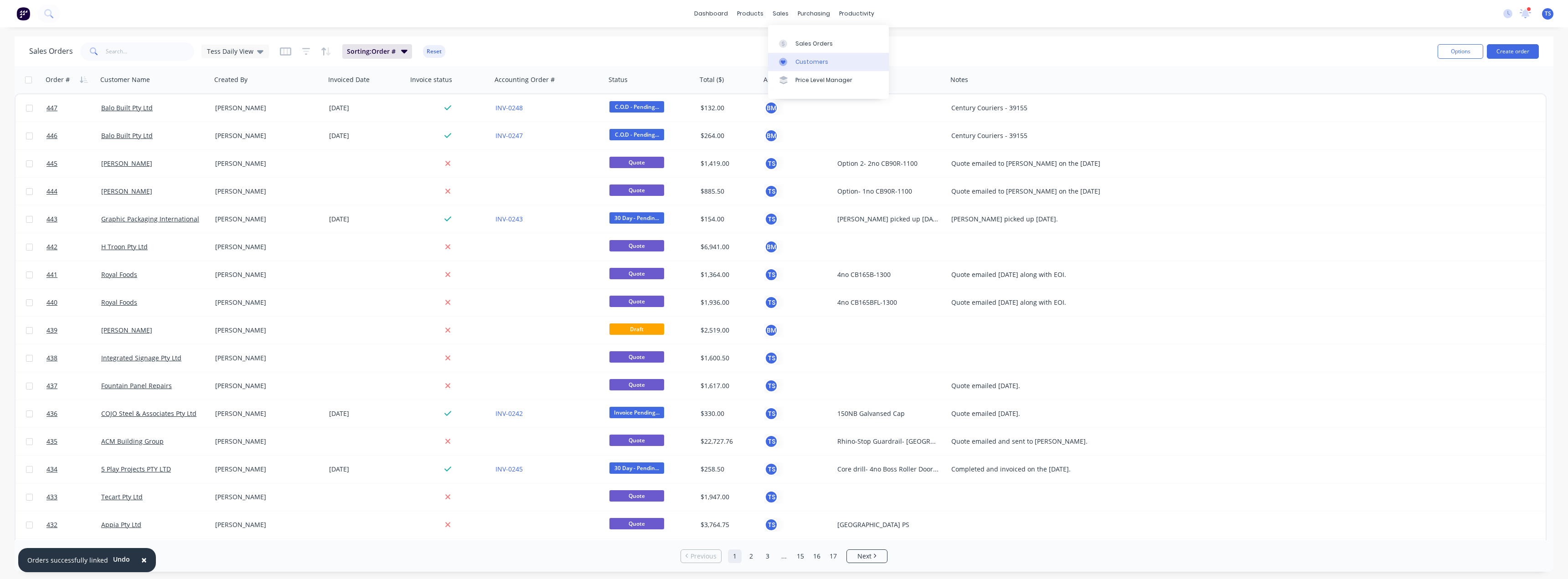
click at [799, 60] on div "Customers" at bounding box center [811, 62] width 33 height 8
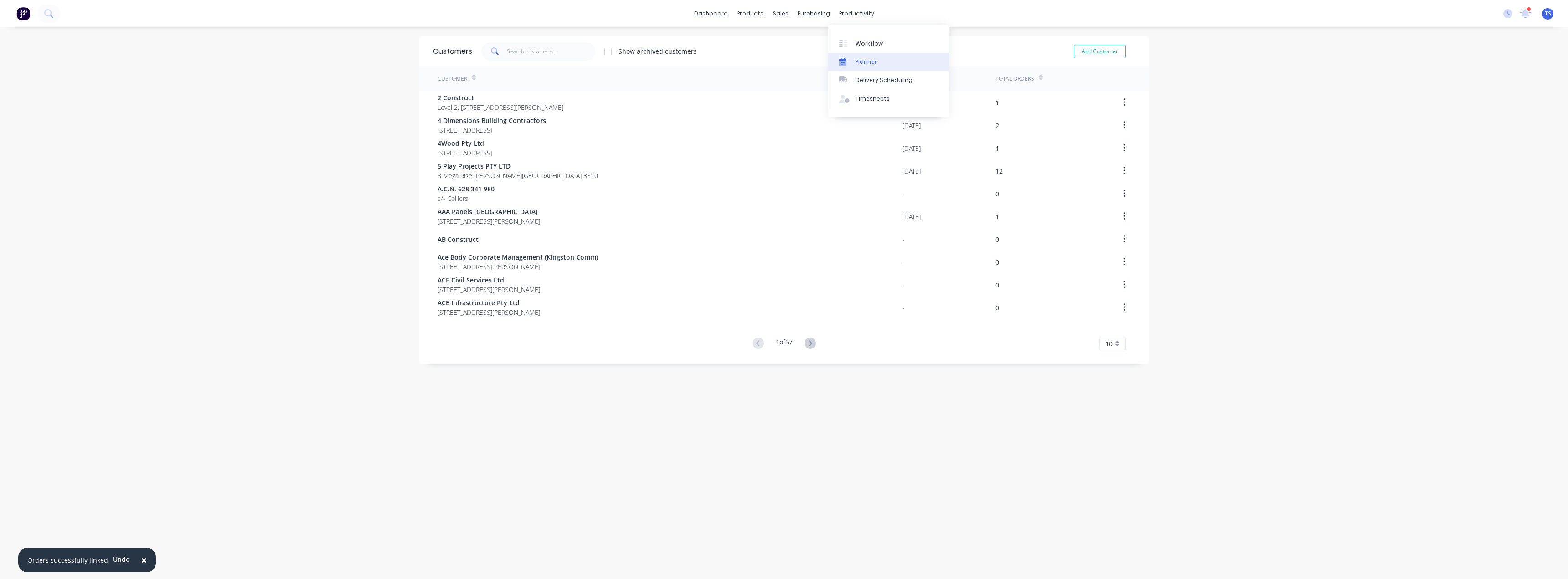
click at [857, 60] on div "Planner" at bounding box center [866, 62] width 21 height 8
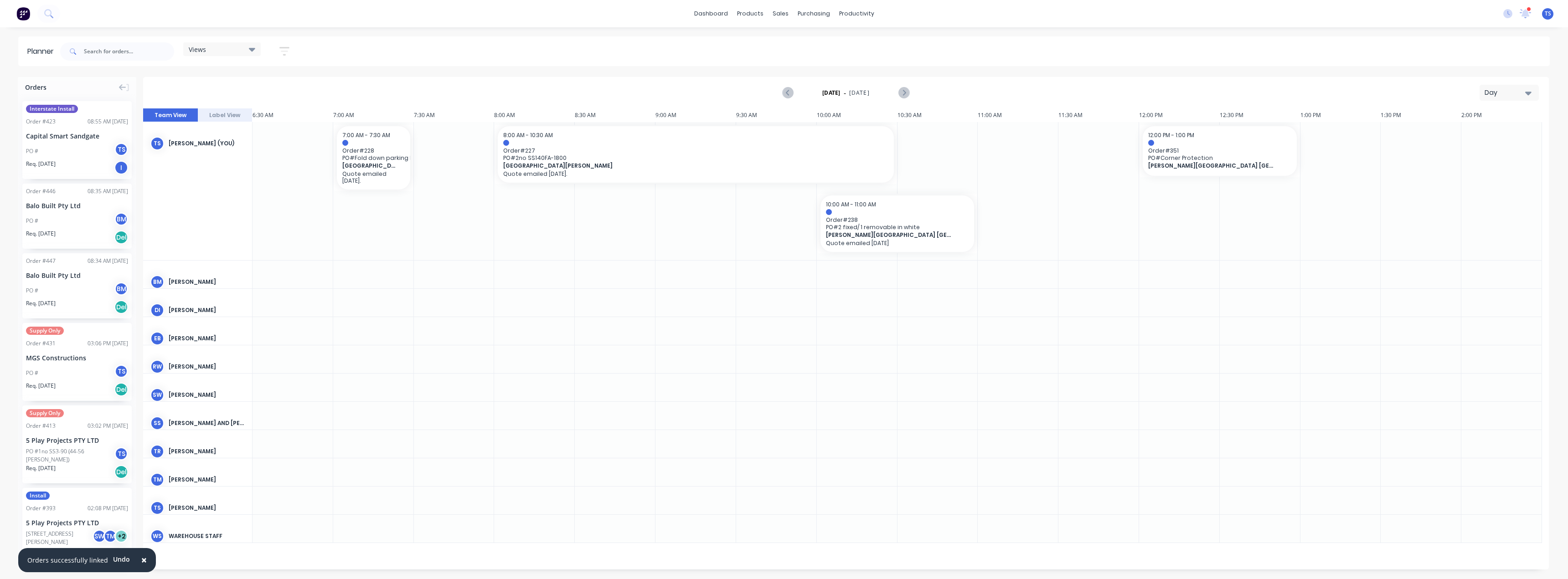
click at [1521, 91] on div "Day" at bounding box center [1505, 92] width 42 height 10
click at [1478, 156] on div "Month" at bounding box center [1493, 153] width 90 height 18
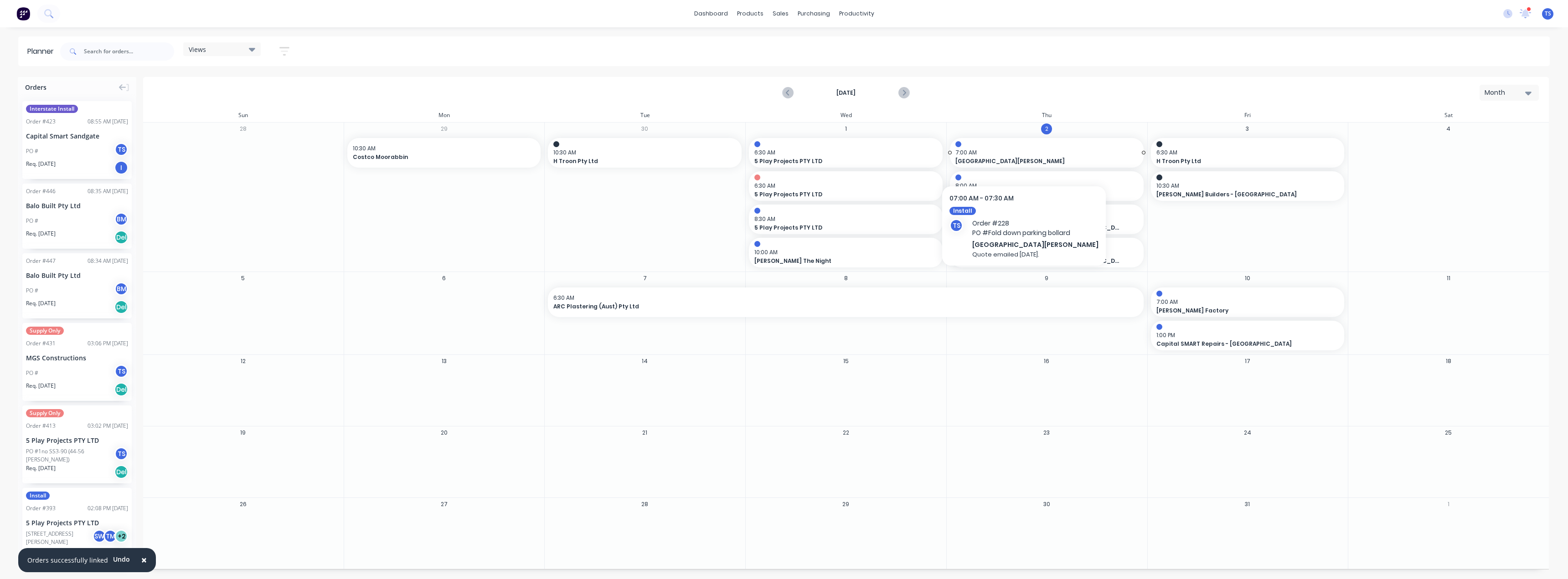
click at [1010, 155] on span "7:00 AM" at bounding box center [1044, 153] width 178 height 8
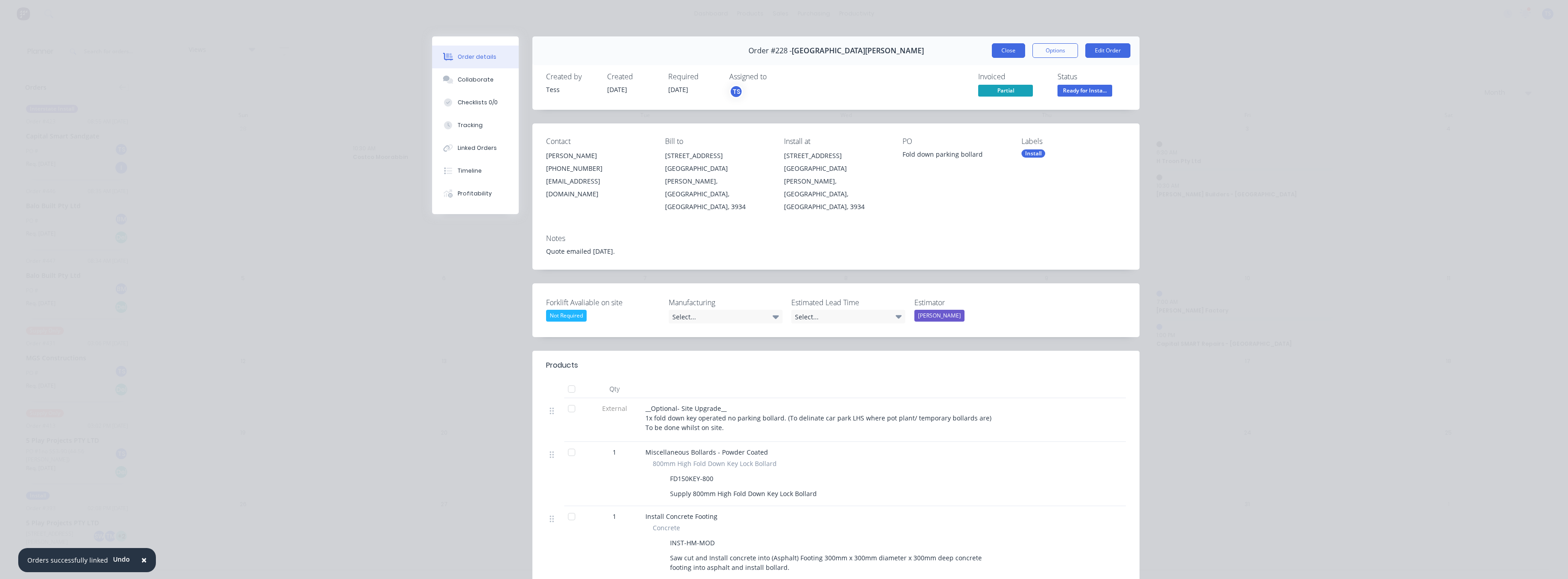
click at [1004, 52] on button "Close" at bounding box center [1008, 51] width 33 height 14
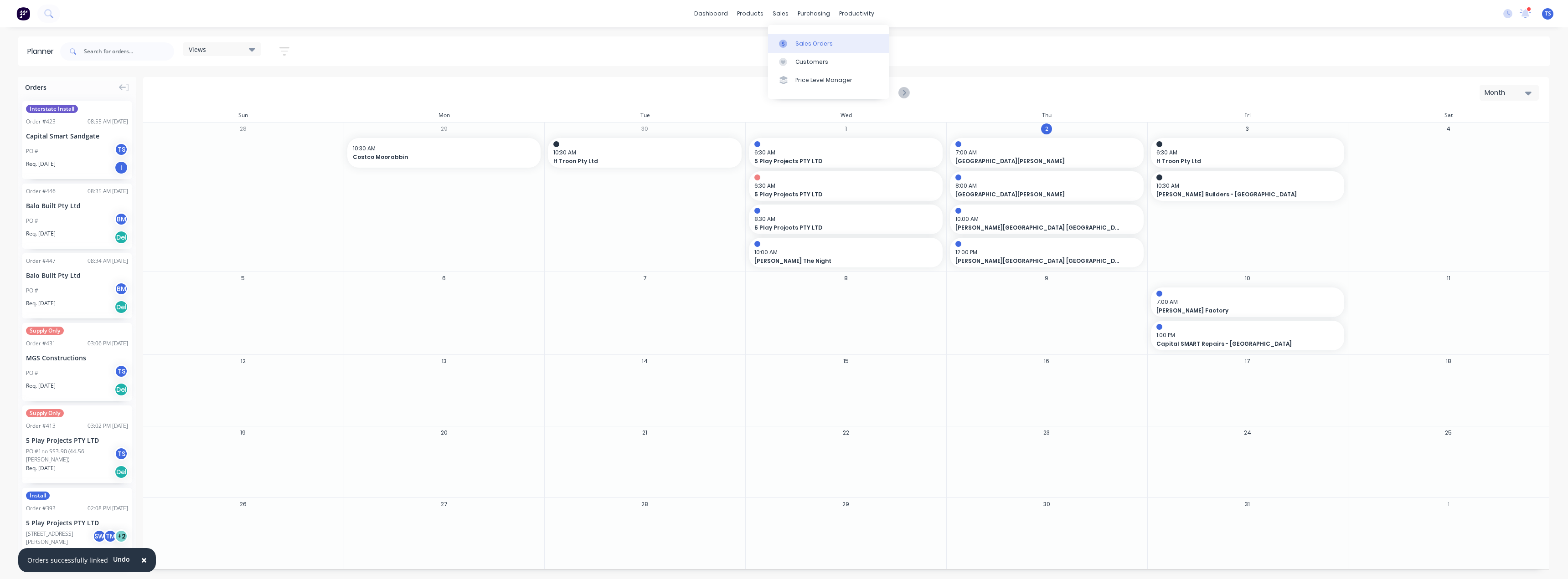
click at [804, 49] on link "Sales Orders" at bounding box center [828, 43] width 121 height 18
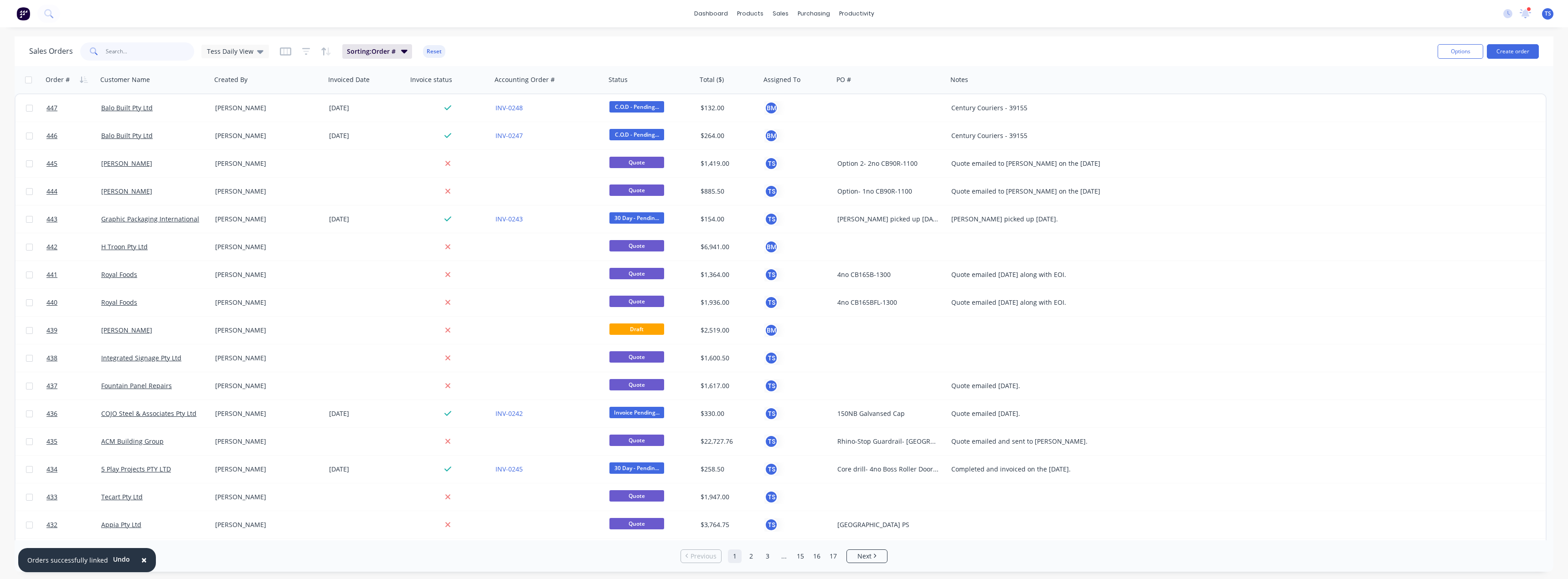
click at [147, 51] on input "text" at bounding box center [150, 51] width 89 height 18
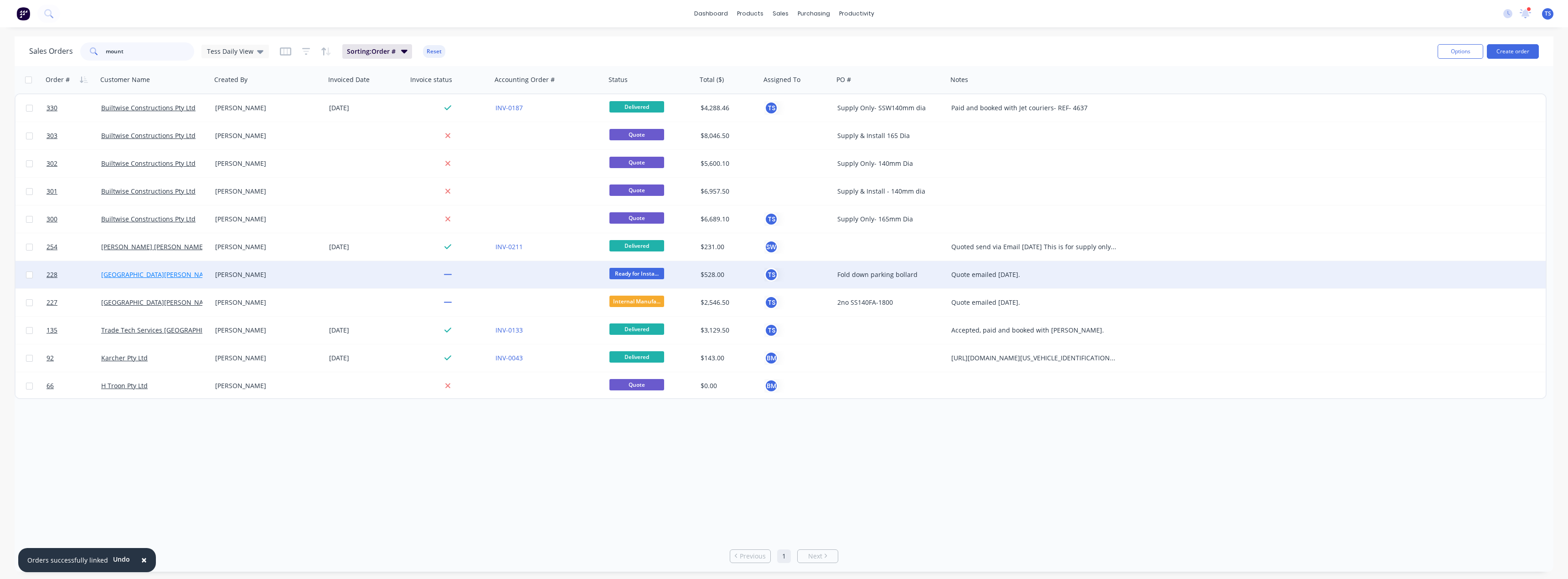
type input "mount"
click at [145, 273] on link "[GEOGRAPHIC_DATA][PERSON_NAME]" at bounding box center [158, 274] width 114 height 8
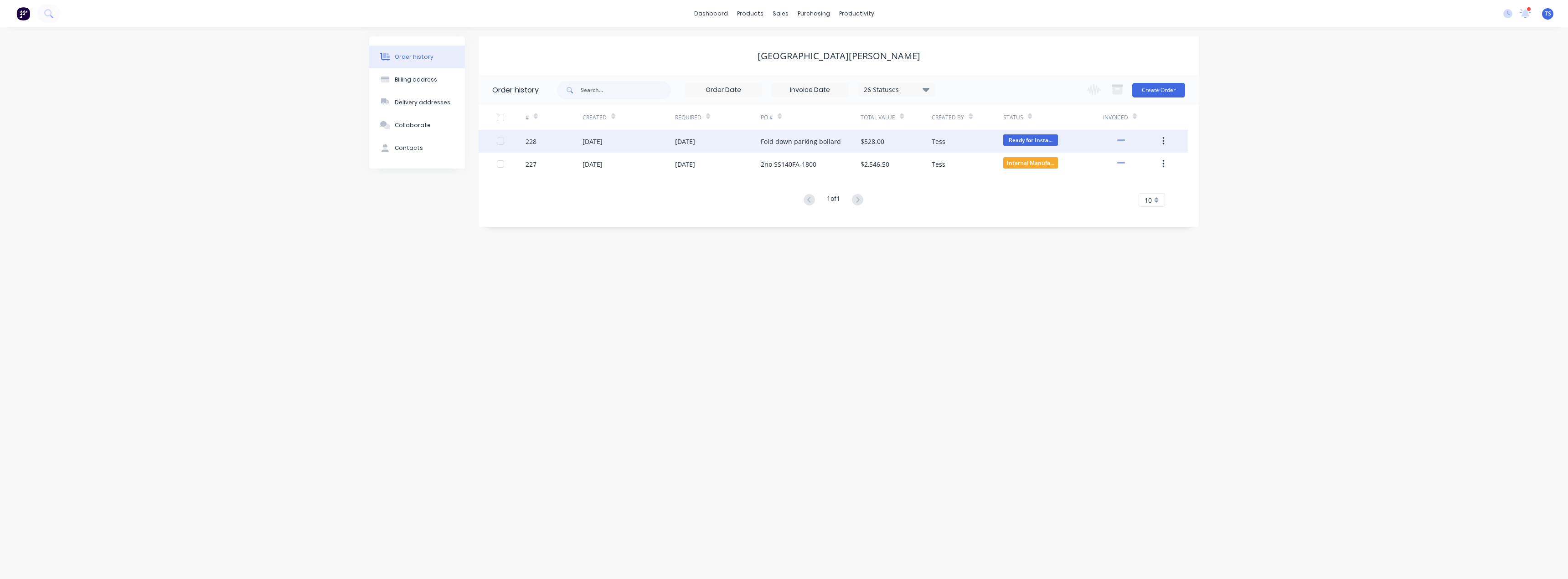
click at [790, 139] on div "Fold down parking bollard" at bounding box center [801, 142] width 81 height 10
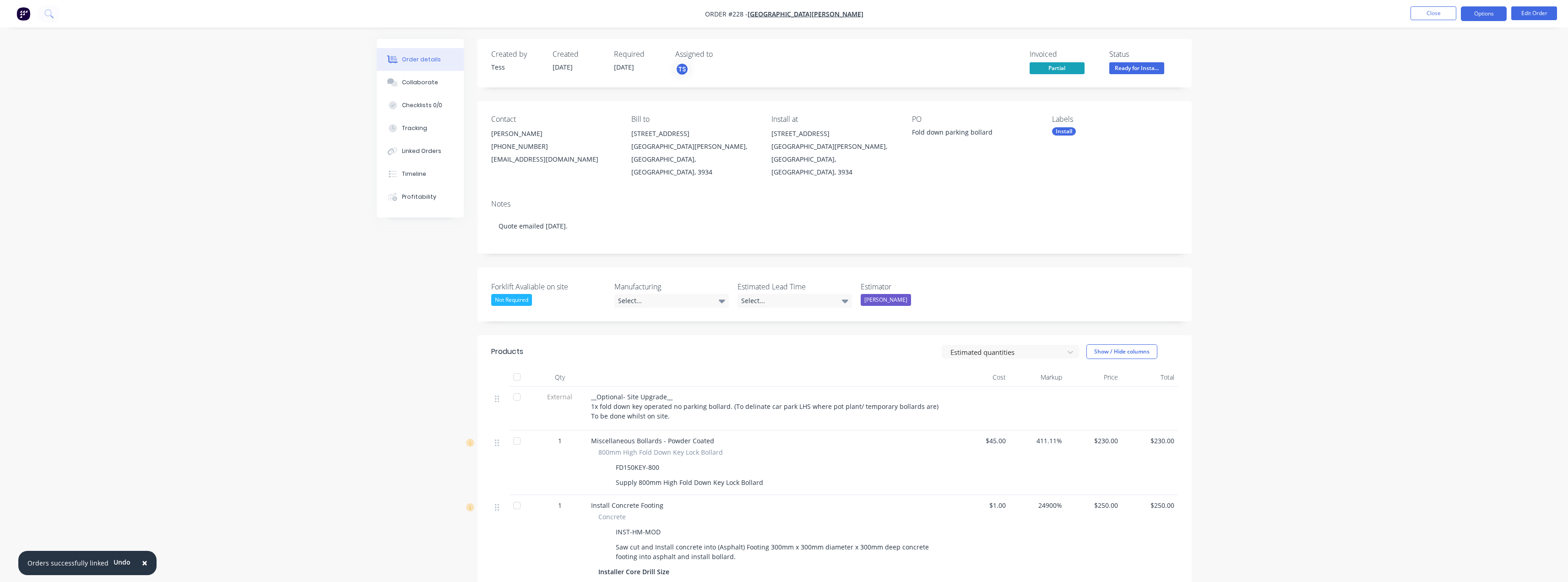
click at [1481, 14] on button "Options" at bounding box center [1484, 14] width 46 height 14
click at [1447, 74] on div "Partial Invoice" at bounding box center [1456, 74] width 84 height 13
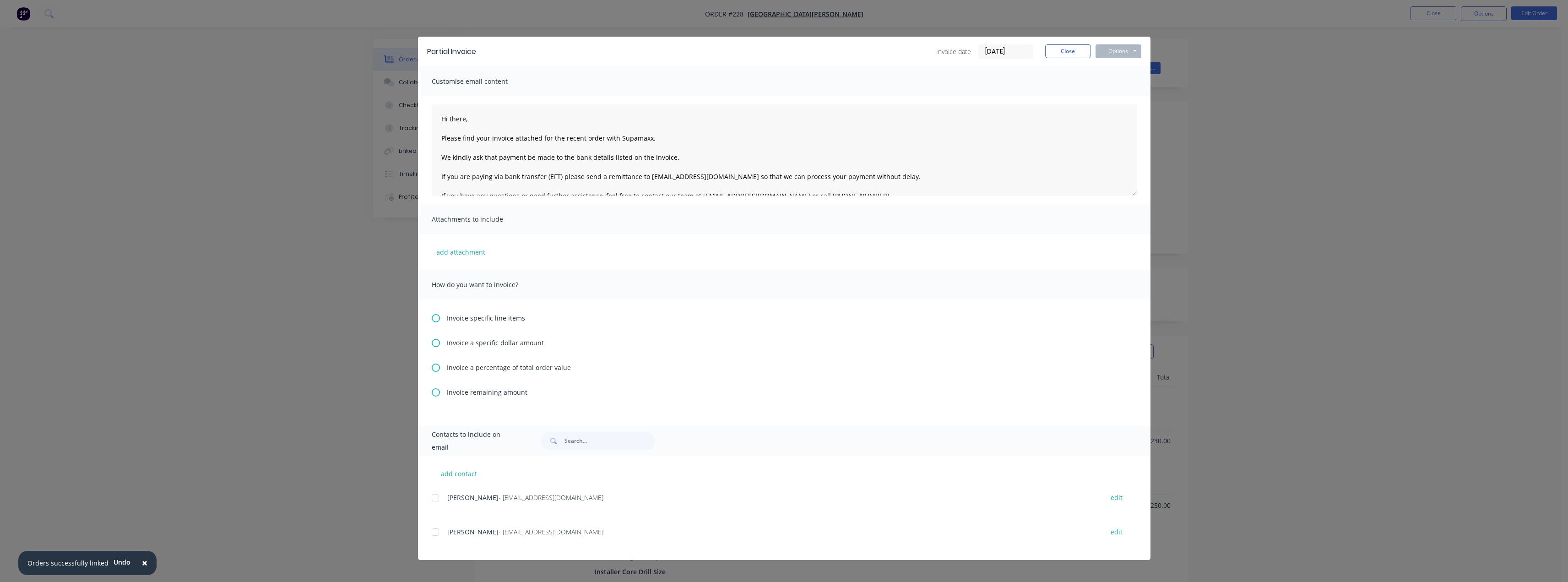
click at [438, 391] on icon at bounding box center [436, 392] width 8 height 8
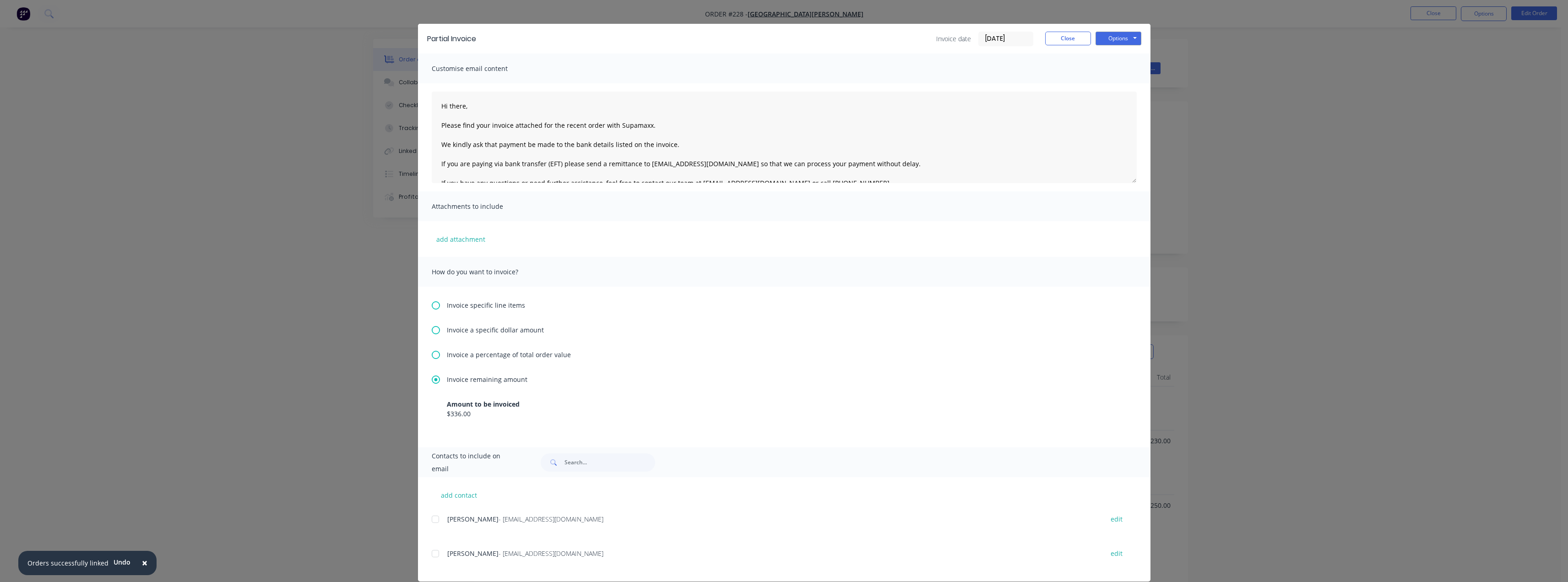
scroll to position [25, 0]
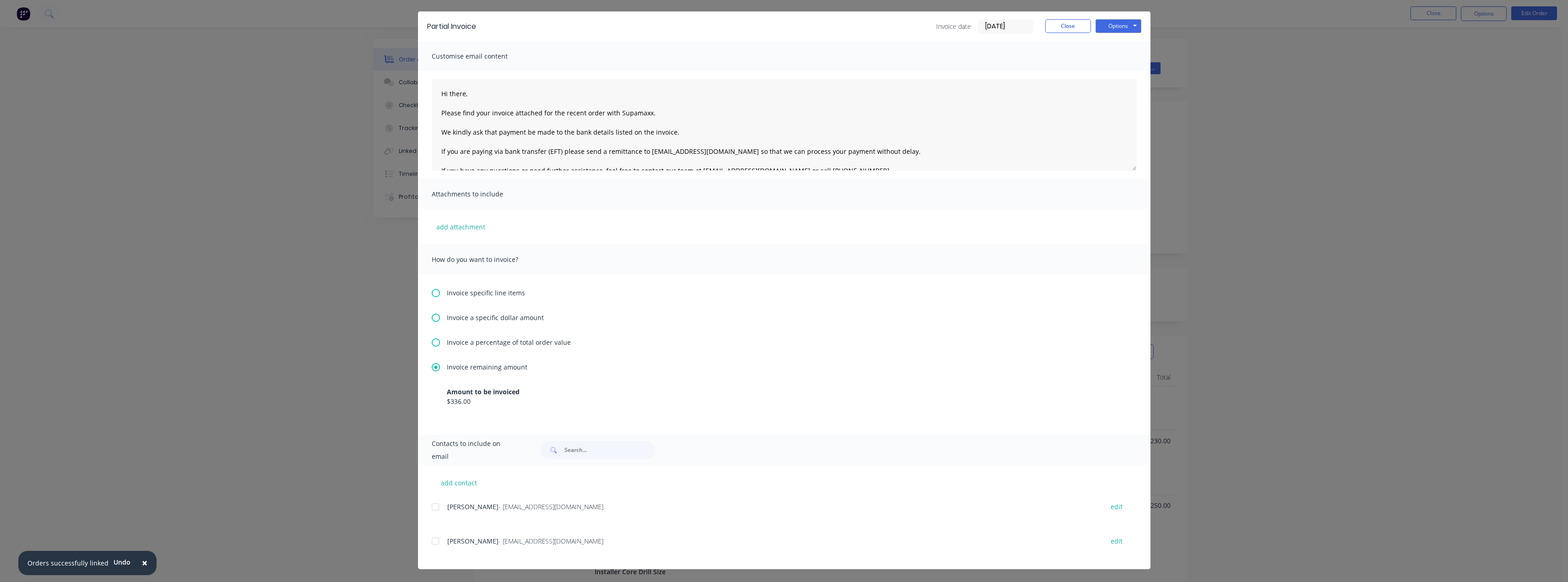
click at [431, 542] on div at bounding box center [435, 541] width 18 height 18
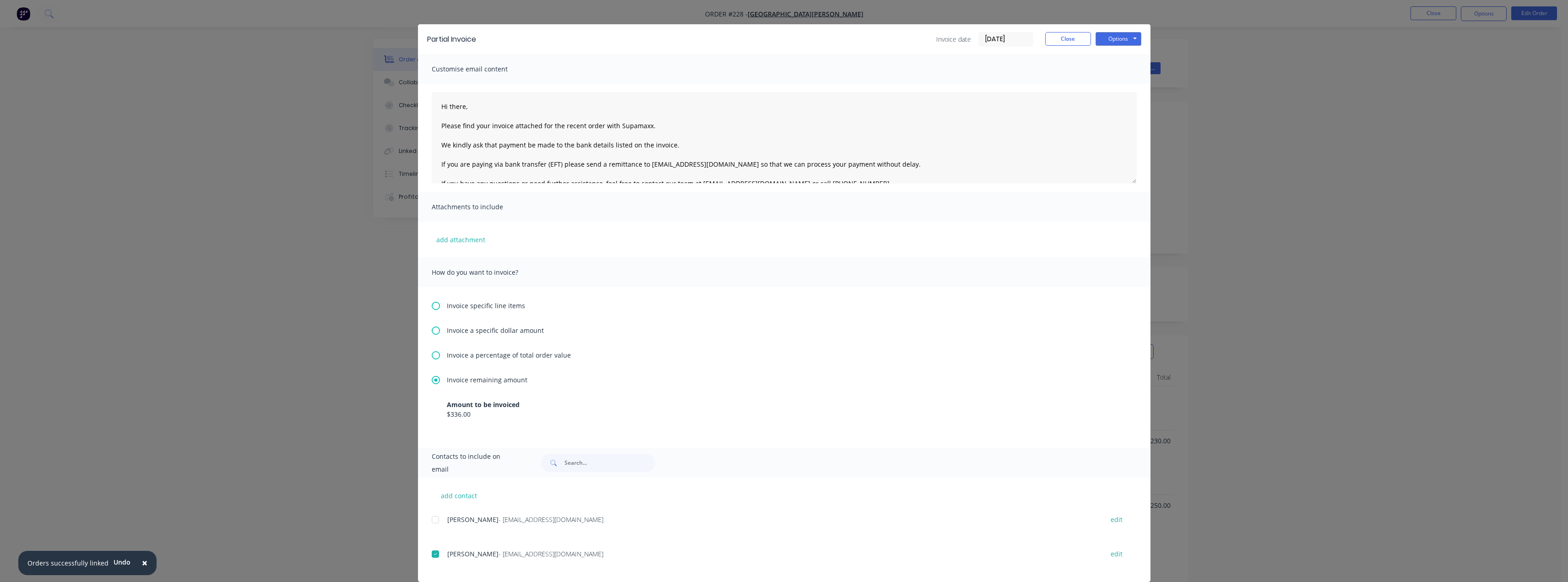
scroll to position [0, 0]
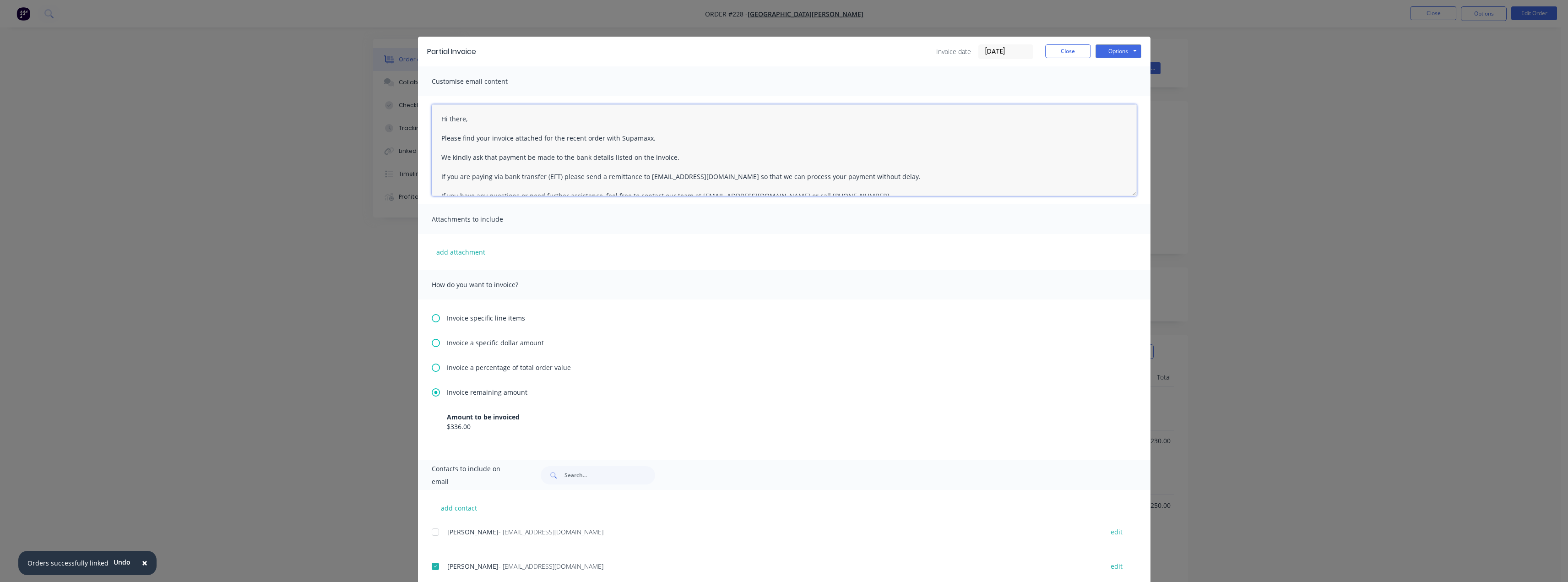
click at [466, 116] on textarea "Hi there, Please find your invoice attached for the recent order with Supamaxx.…" at bounding box center [784, 150] width 705 height 91
type textarea "Hi [PERSON_NAME], Please find your invoice attached for the recent order with S…"
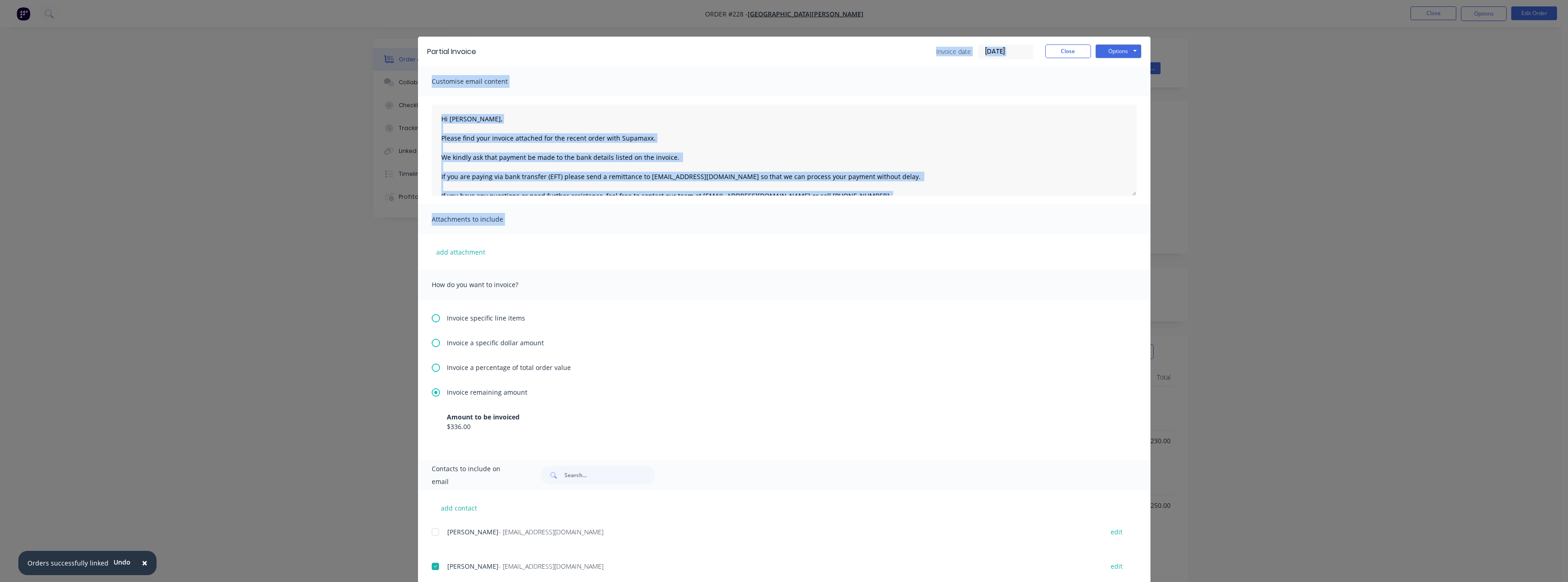
drag, startPoint x: 526, startPoint y: 48, endPoint x: 630, endPoint y: 243, distance: 221.0
click at [630, 243] on div "Partial Invoice Invoice date 02/10/25 Close Options Preview Print Email Customi…" at bounding box center [784, 315] width 733 height 558
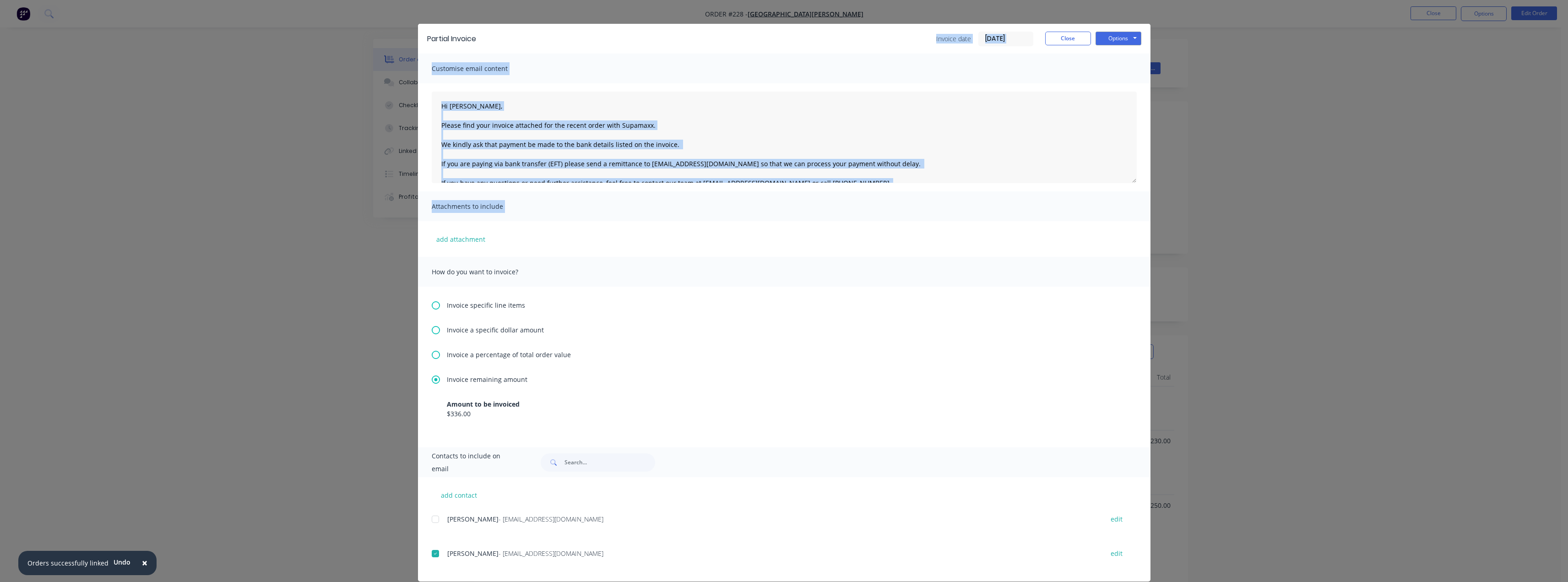
scroll to position [25, 0]
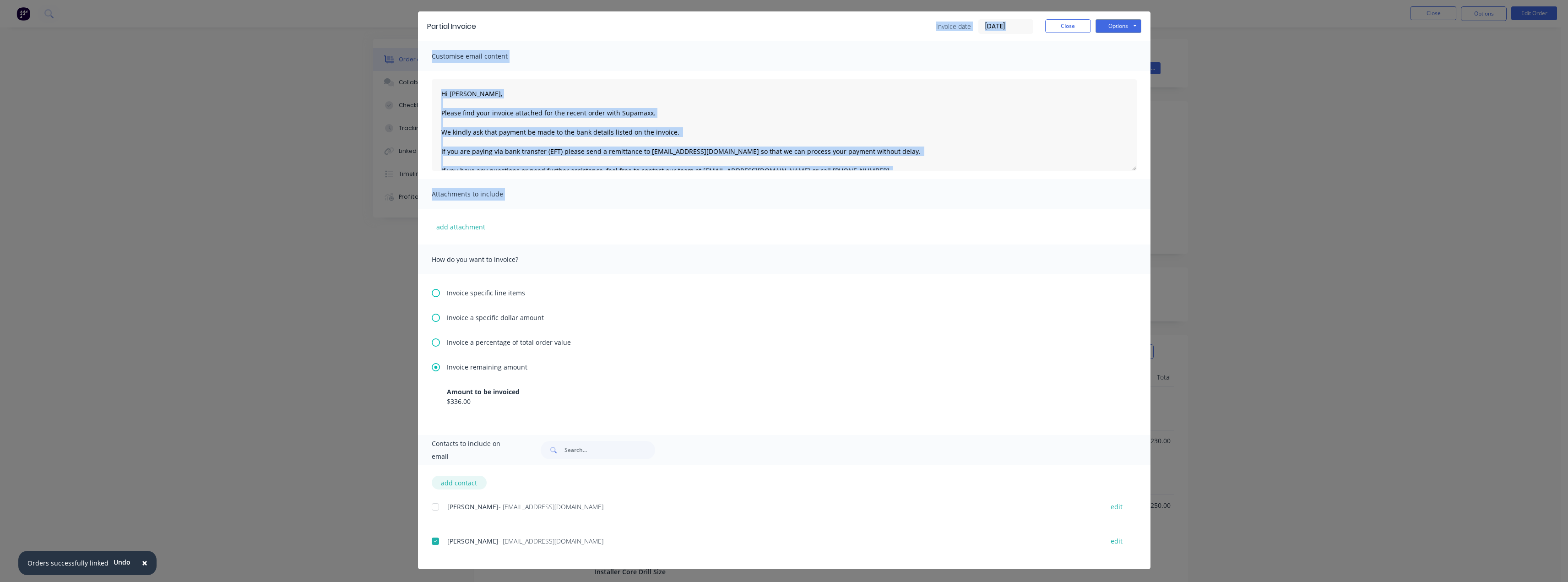
click at [455, 483] on button "add contact" at bounding box center [459, 482] width 55 height 14
select select "AU"
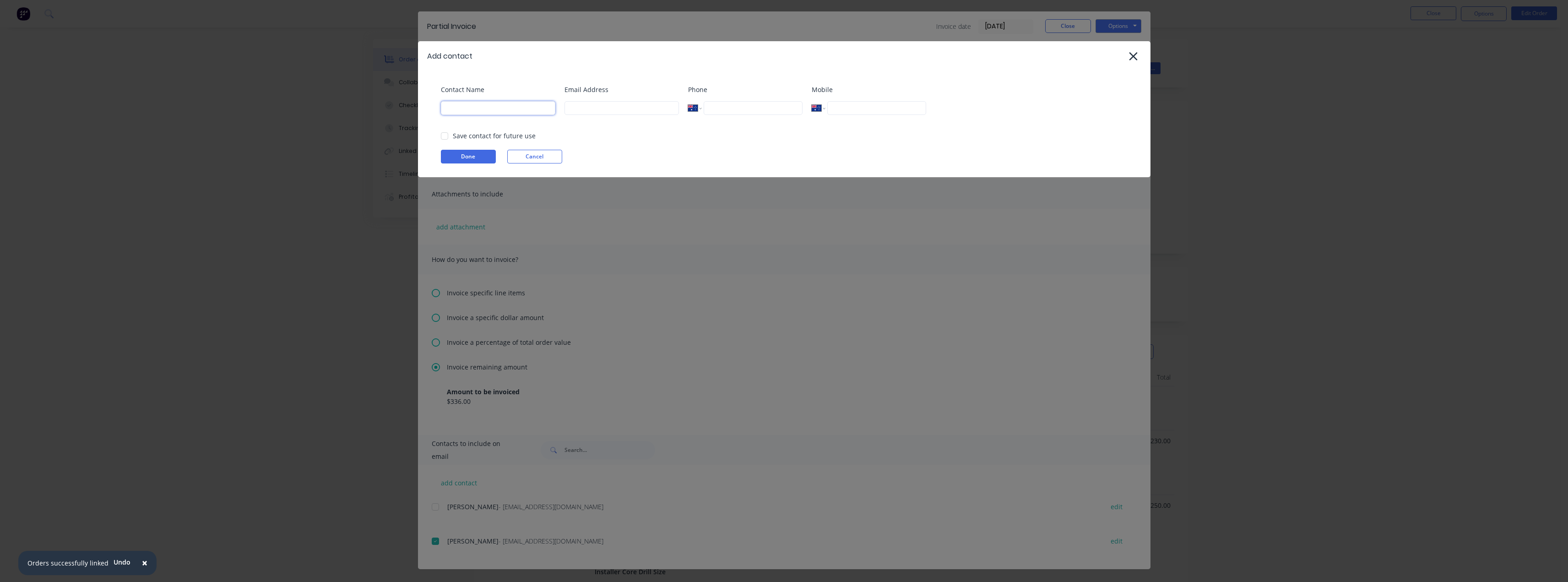
click at [485, 106] on input at bounding box center [498, 108] width 114 height 14
type input "Tess"
click at [444, 133] on div at bounding box center [444, 136] width 18 height 18
click at [583, 104] on input at bounding box center [621, 108] width 114 height 14
type input "[EMAIL_ADDRESS][DOMAIN_NAME]"
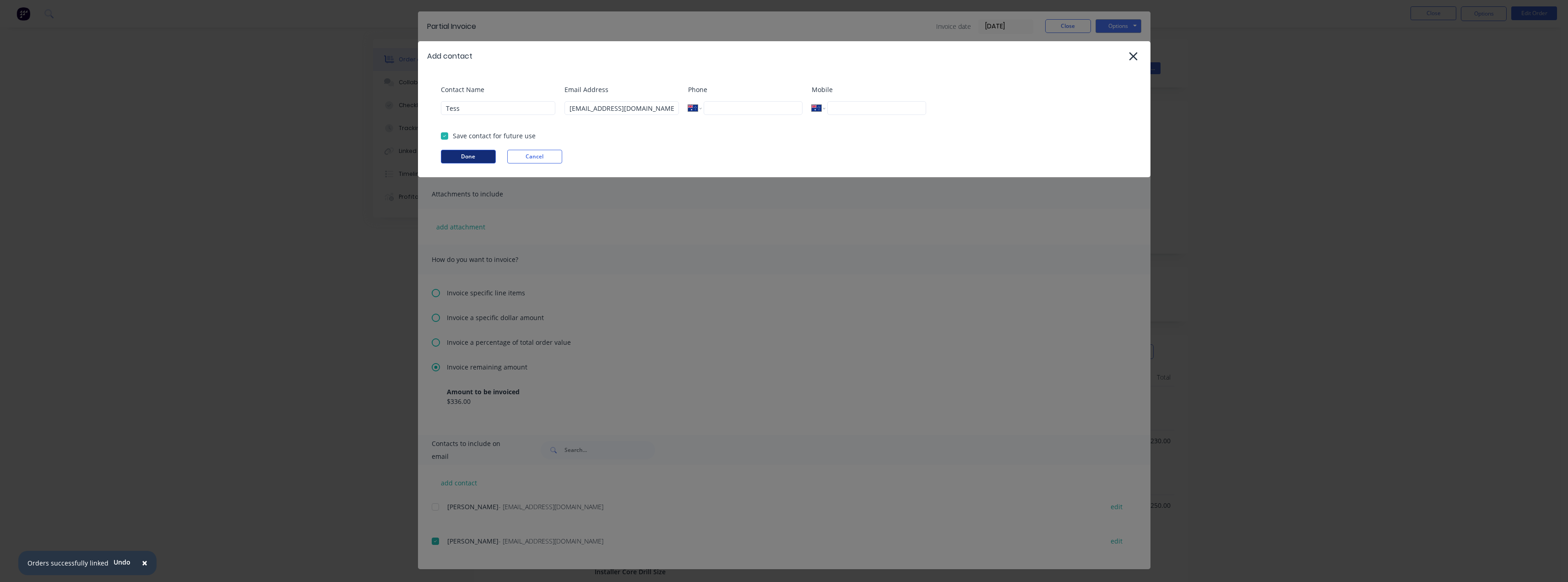
click at [463, 156] on button "Done" at bounding box center [469, 156] width 55 height 14
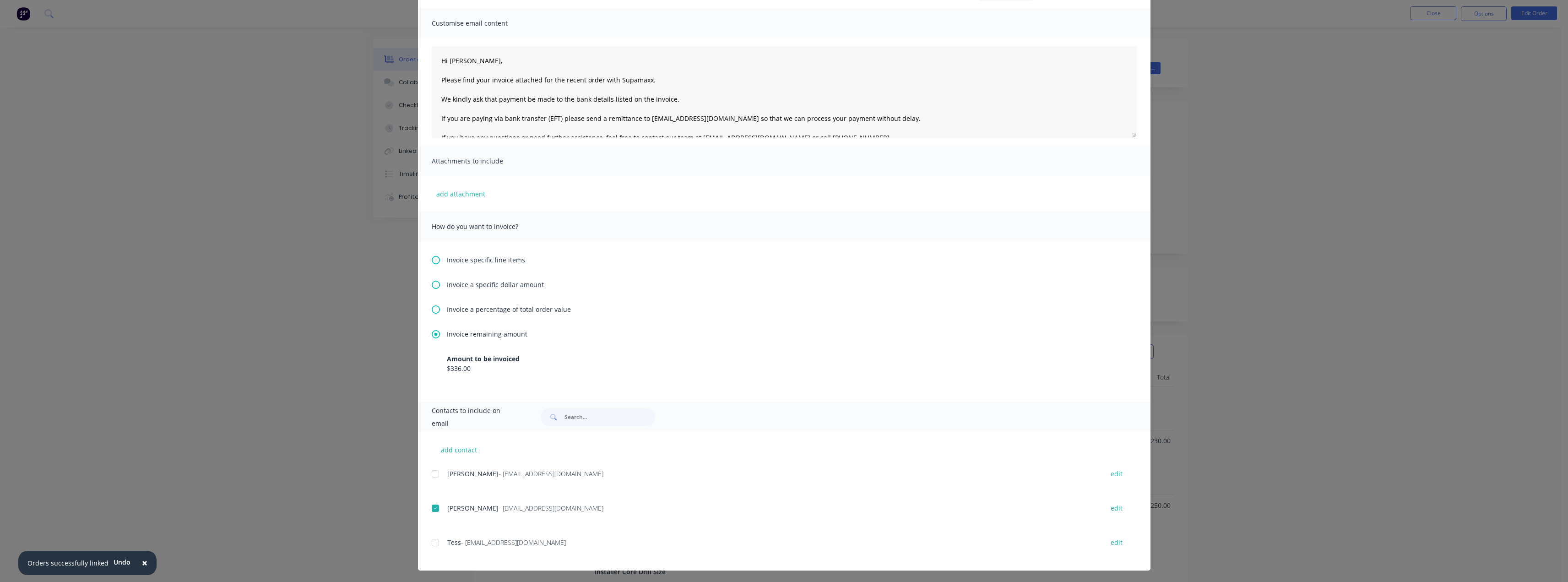
scroll to position [59, 0]
click at [431, 544] on div at bounding box center [435, 541] width 18 height 18
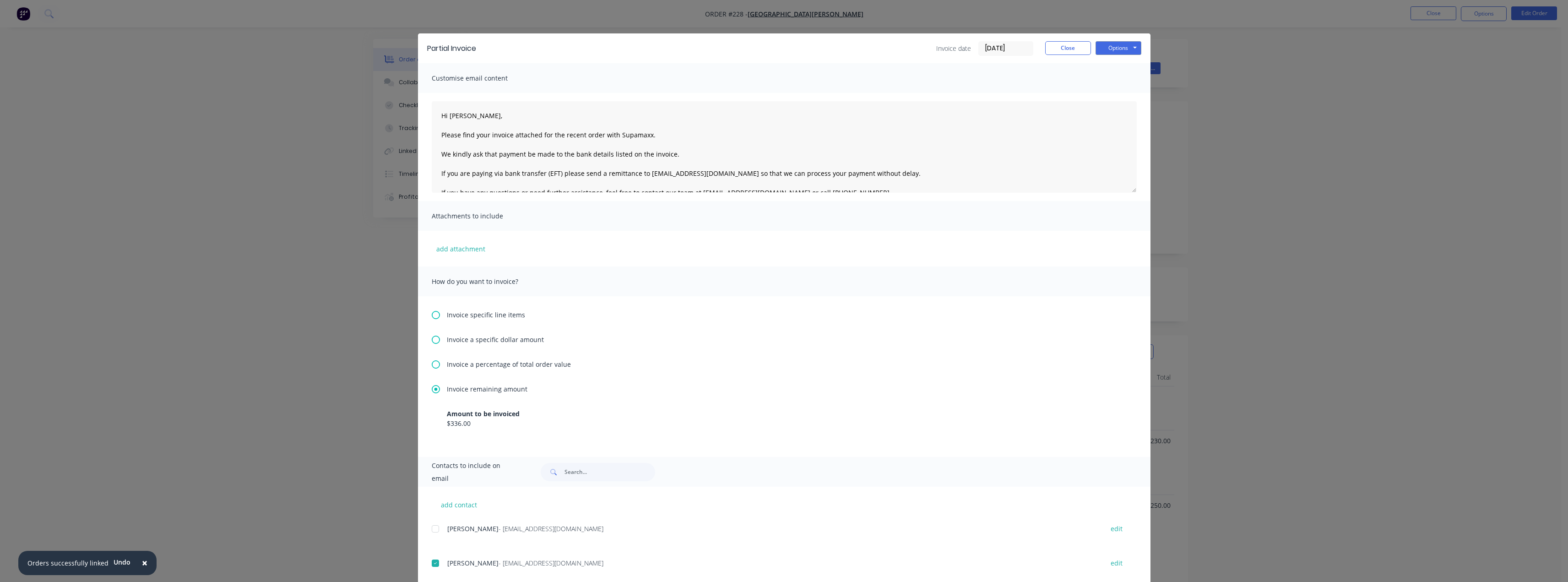
scroll to position [0, 0]
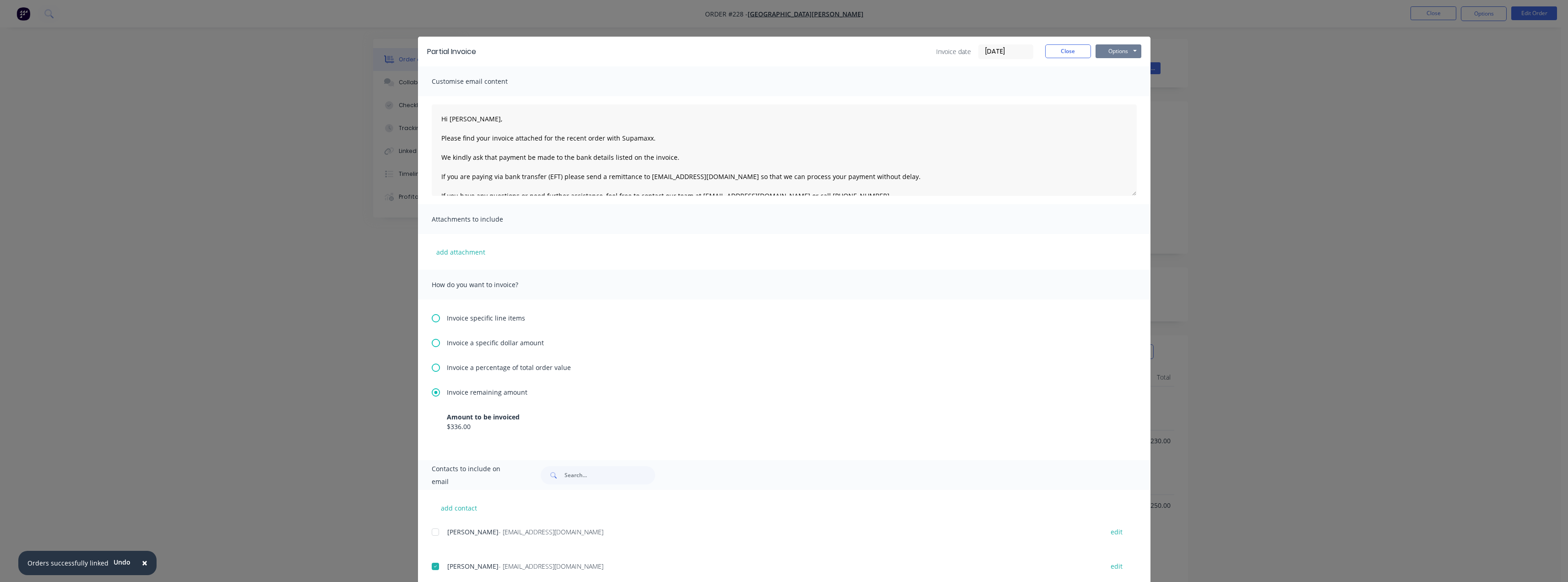
click at [1131, 50] on button "Options" at bounding box center [1118, 51] width 46 height 14
click at [1122, 97] on button "Email" at bounding box center [1125, 97] width 59 height 15
click at [1049, 50] on button "Close" at bounding box center [1068, 51] width 46 height 14
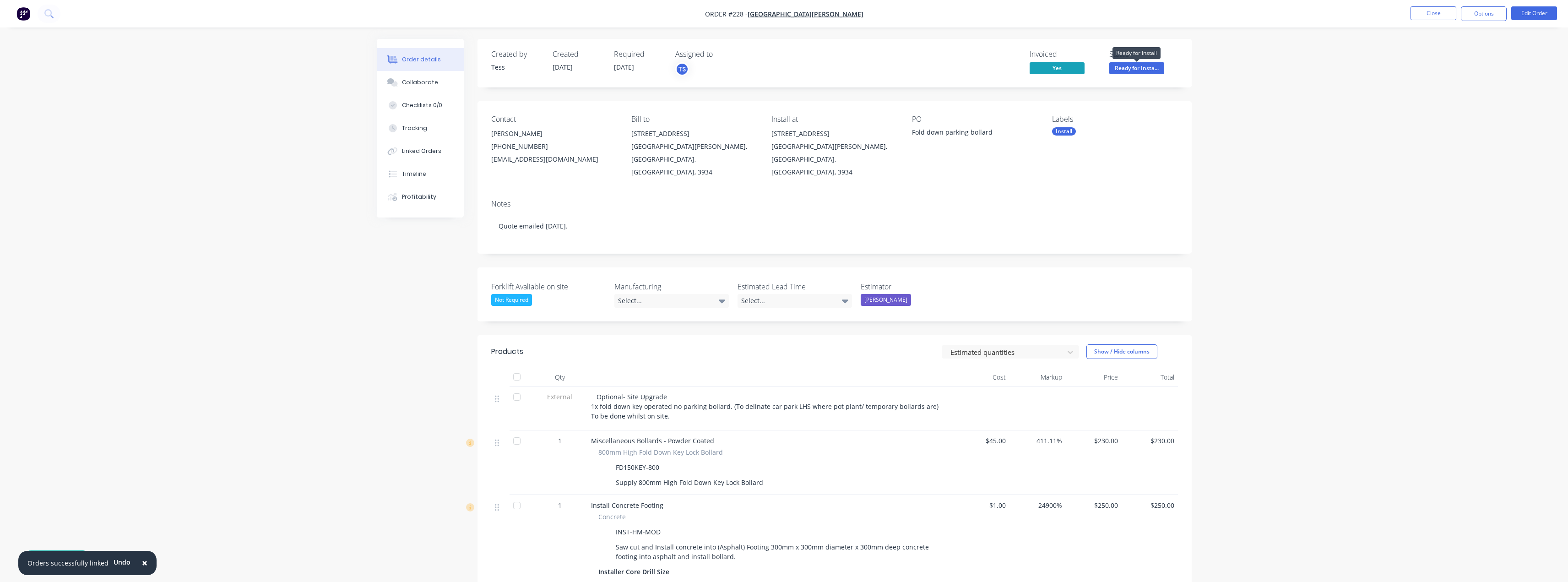
click at [1145, 69] on span "Ready for Insta..." at bounding box center [1137, 68] width 55 height 12
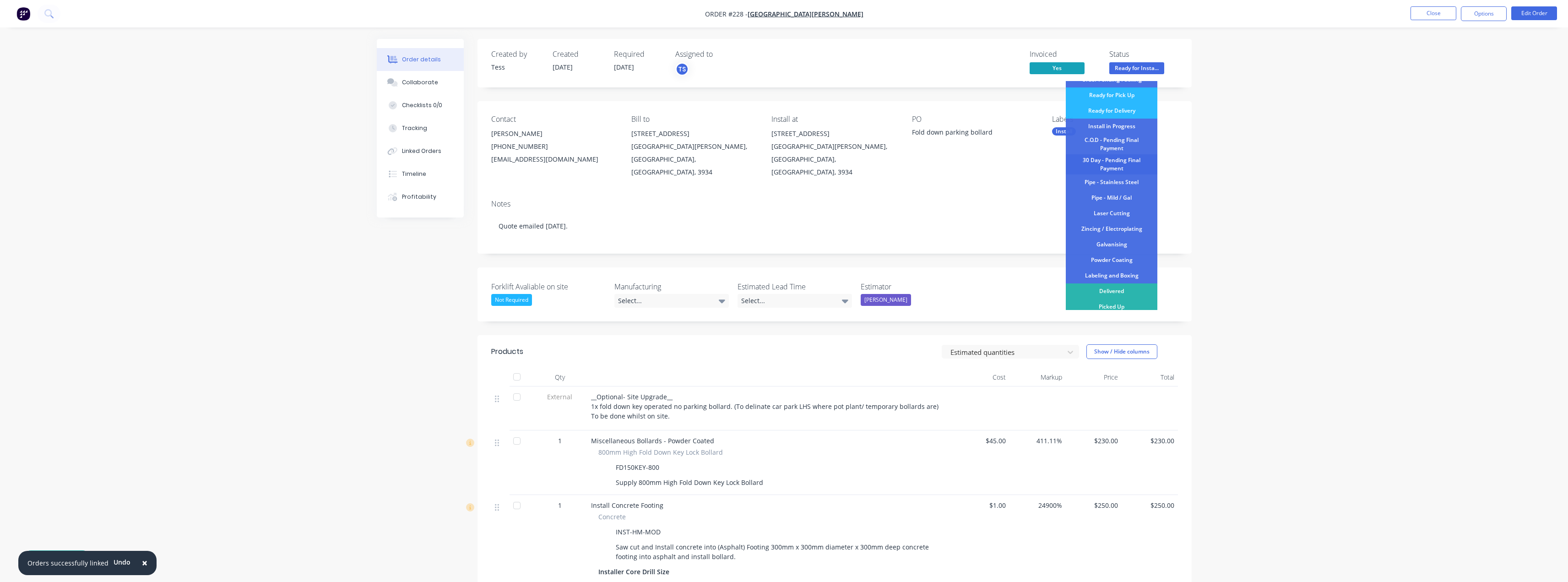
scroll to position [96, 0]
click at [1113, 138] on div "C.O.D - Pending Final Payment" at bounding box center [1112, 140] width 91 height 20
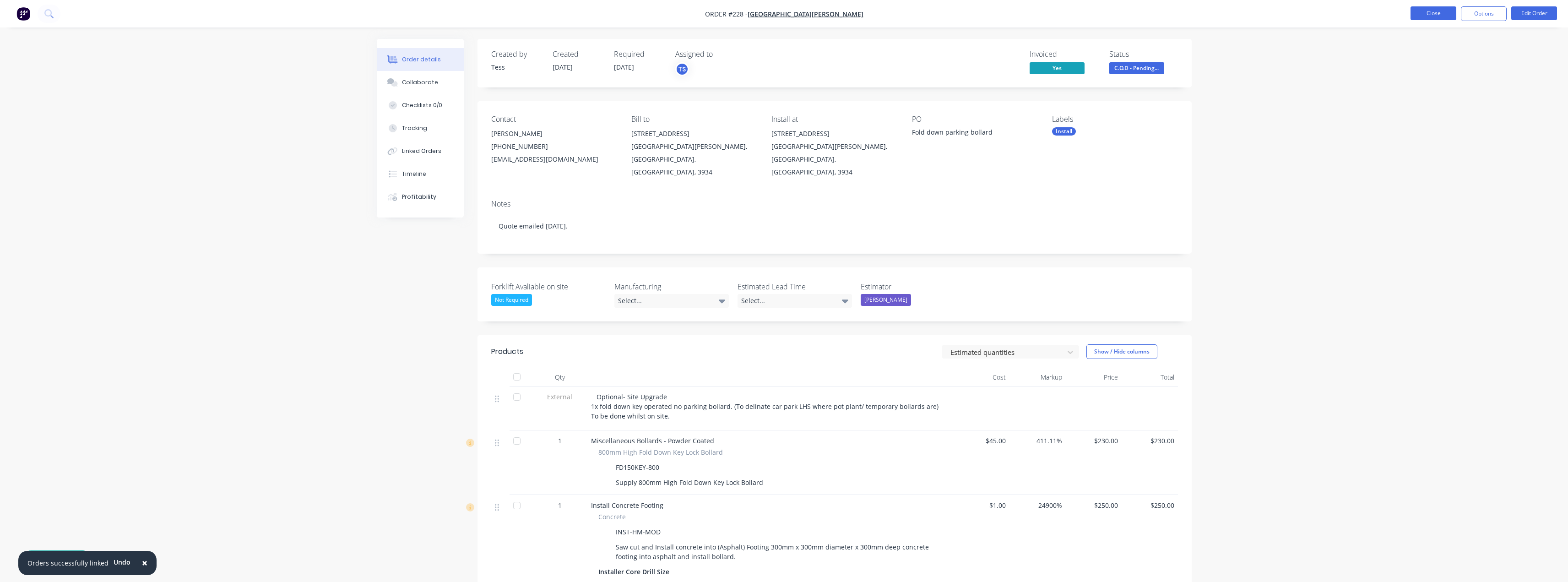
click at [1434, 11] on button "Close" at bounding box center [1434, 13] width 46 height 14
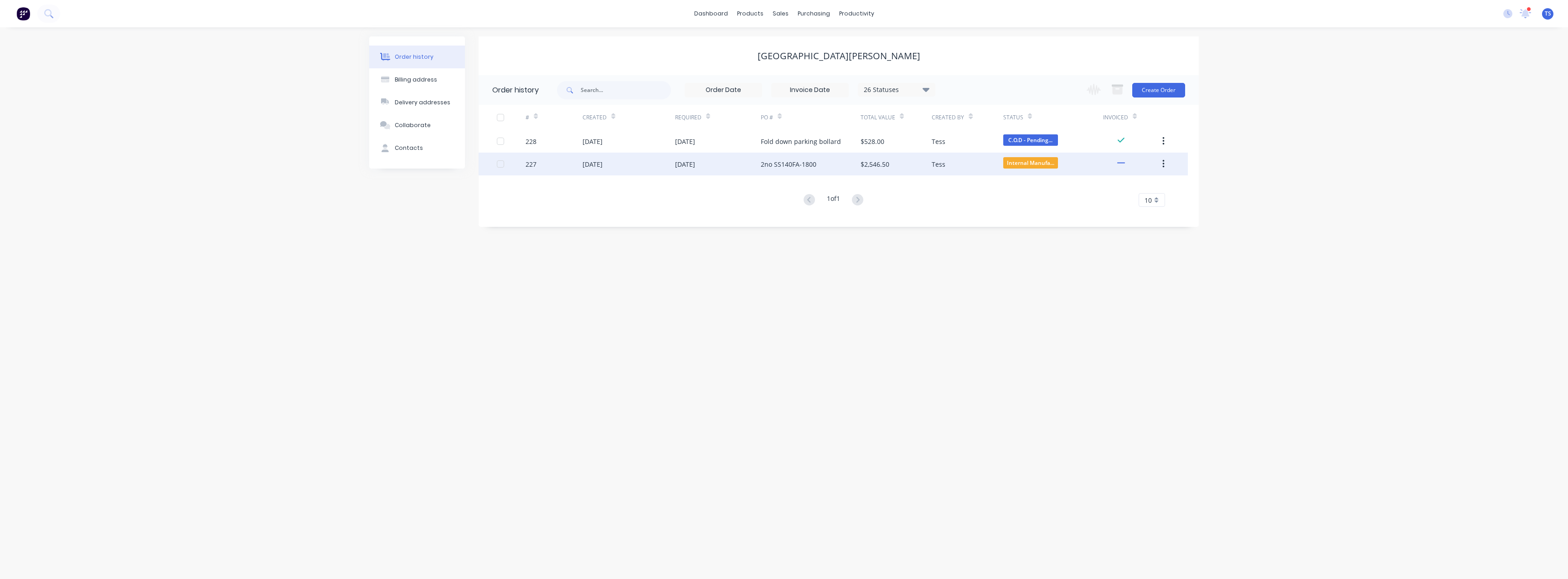
click at [809, 164] on div "2no SS140FA-1800" at bounding box center [789, 164] width 56 height 10
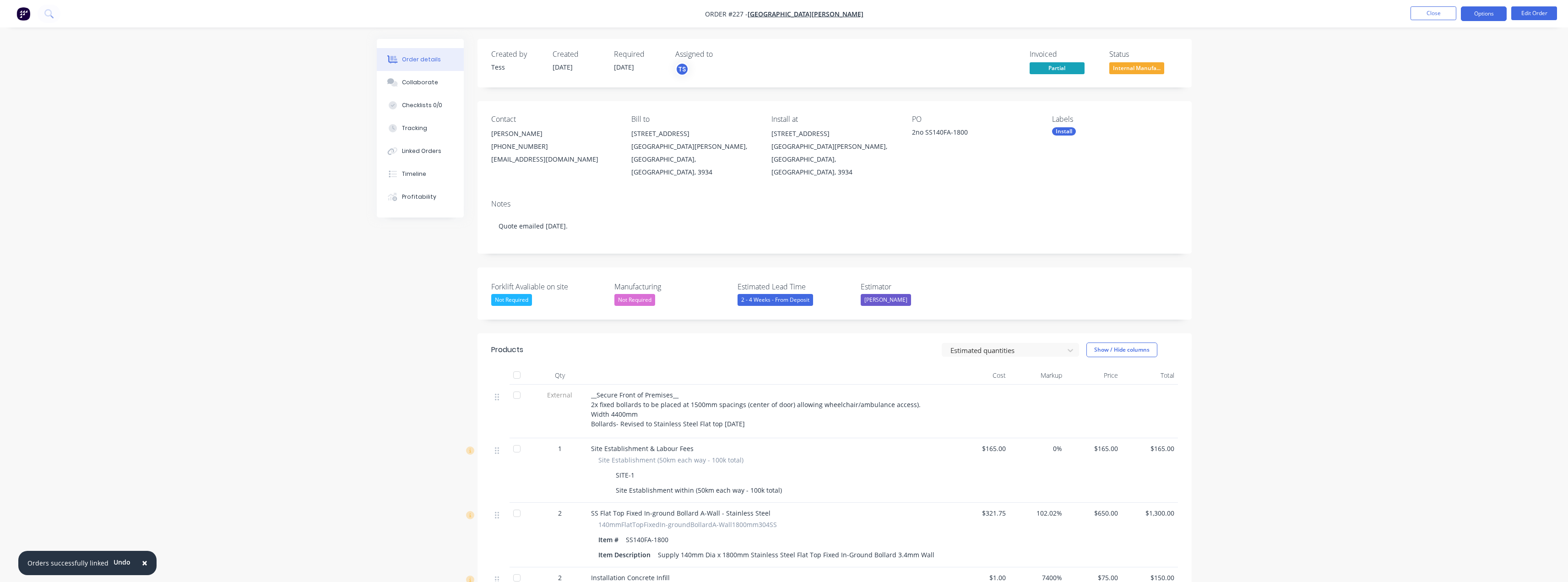
click at [1477, 14] on button "Options" at bounding box center [1484, 14] width 46 height 14
click at [1442, 70] on div "Partial Invoice" at bounding box center [1456, 74] width 84 height 13
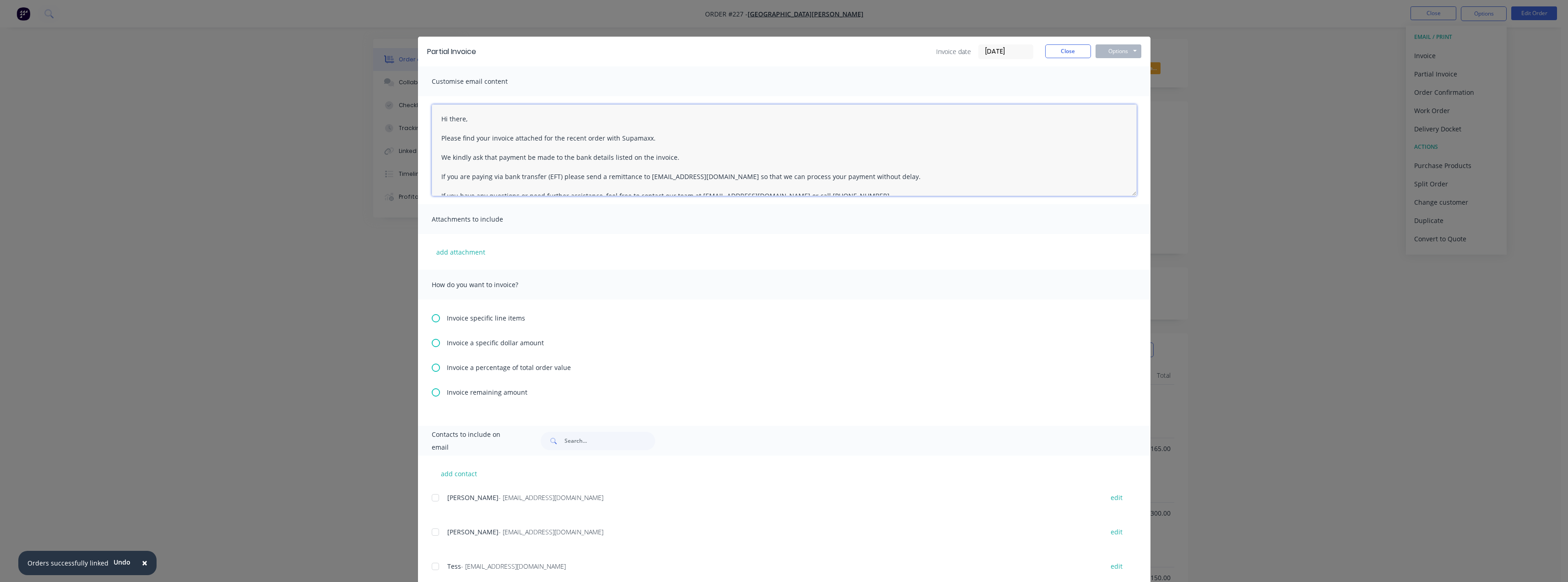
click at [466, 119] on textarea "Hi there, Please find your invoice attached for the recent order with Supamaxx.…" at bounding box center [784, 150] width 705 height 91
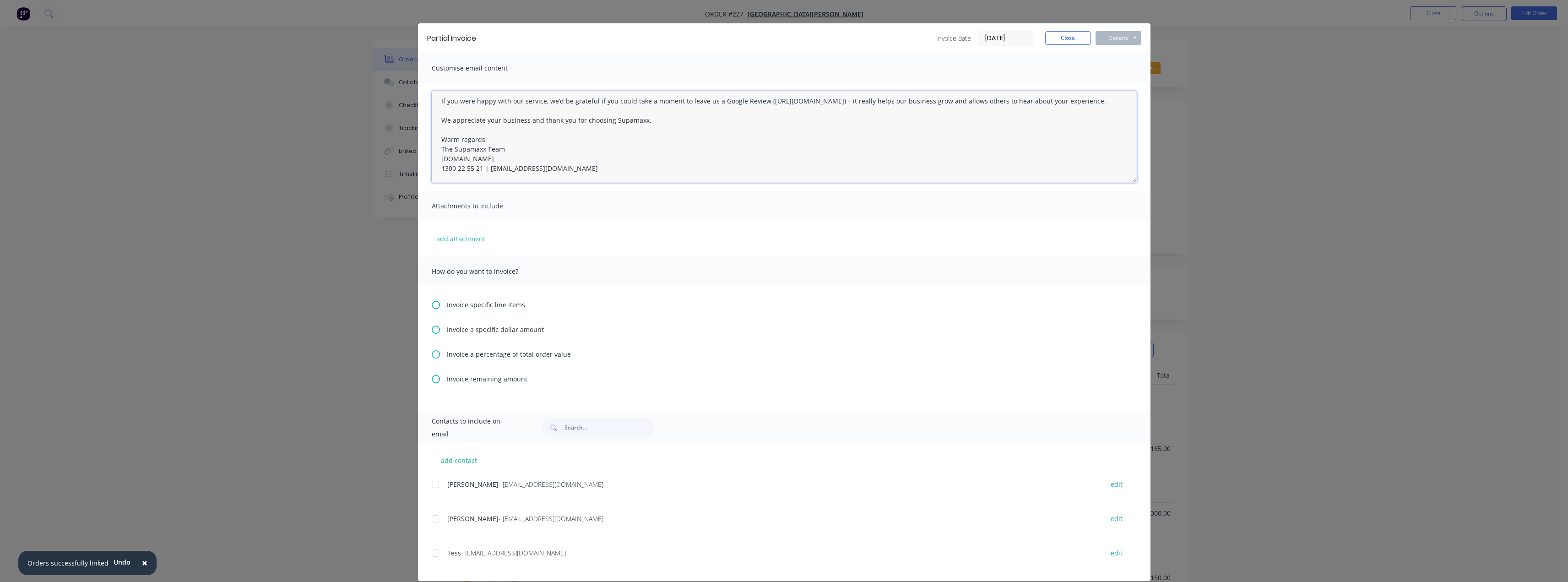
scroll to position [25, 0]
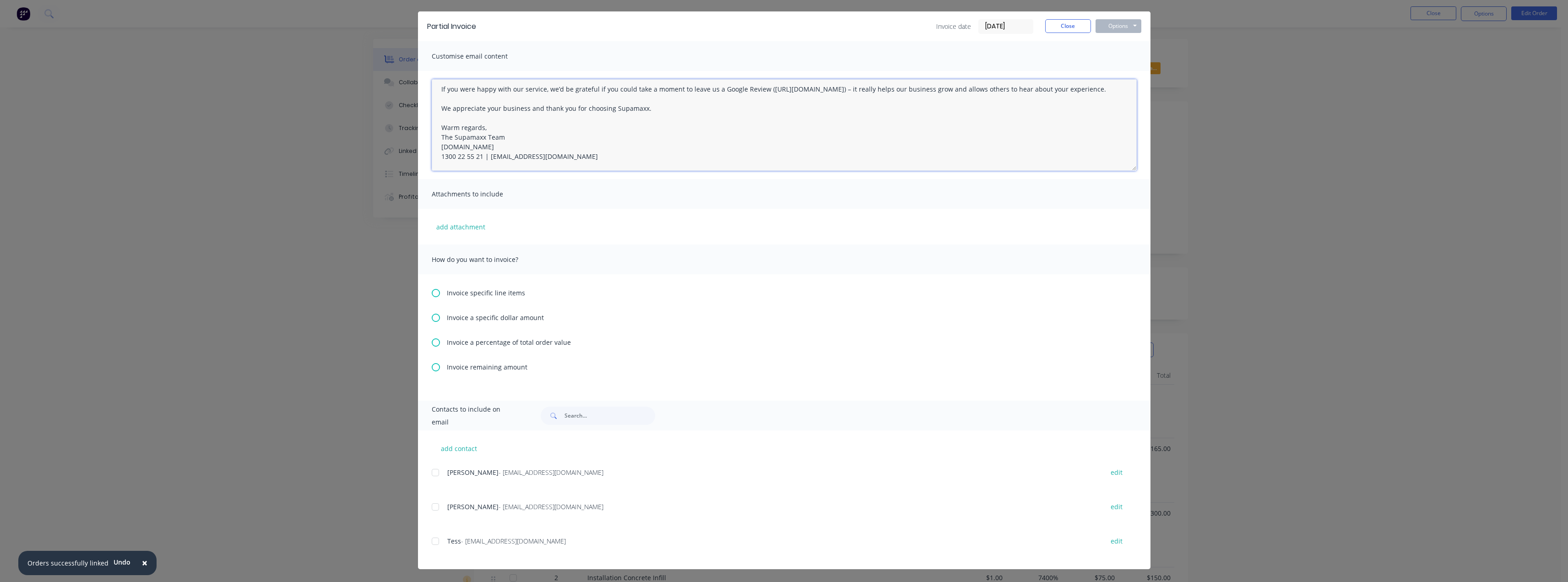
click at [432, 507] on div at bounding box center [435, 507] width 18 height 18
click at [435, 540] on div at bounding box center [435, 541] width 18 height 18
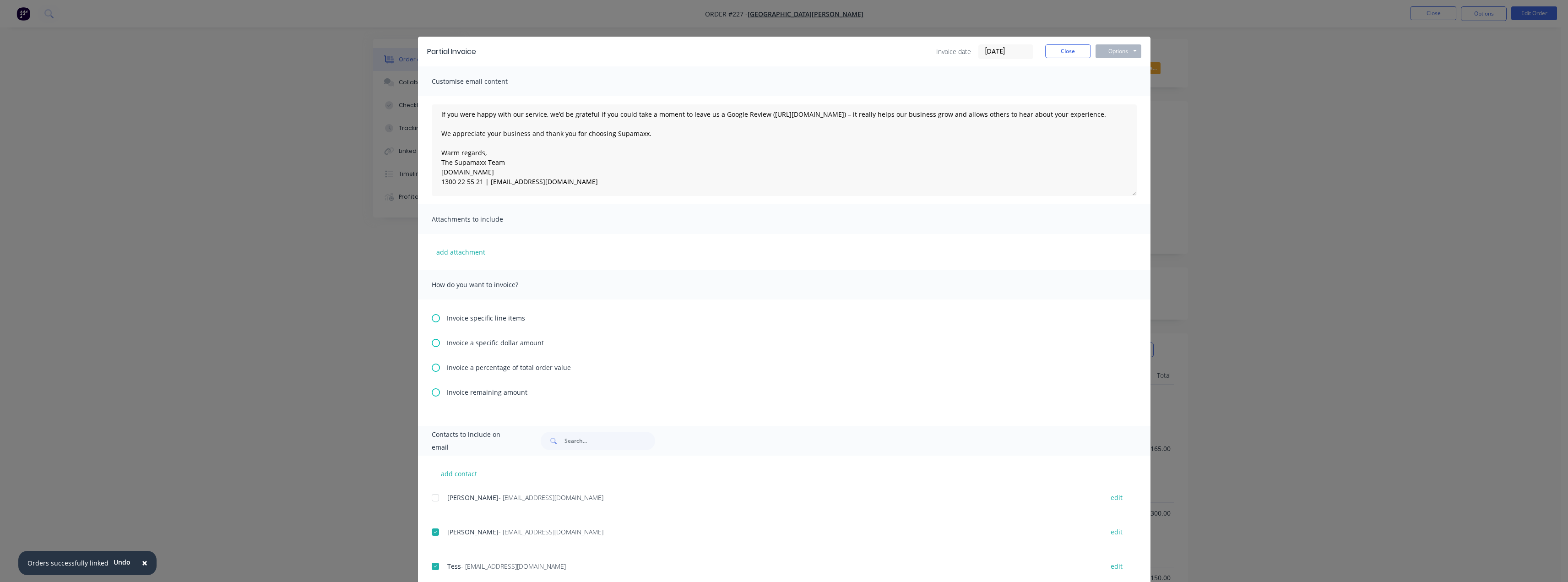
click at [432, 393] on icon at bounding box center [436, 392] width 8 height 8
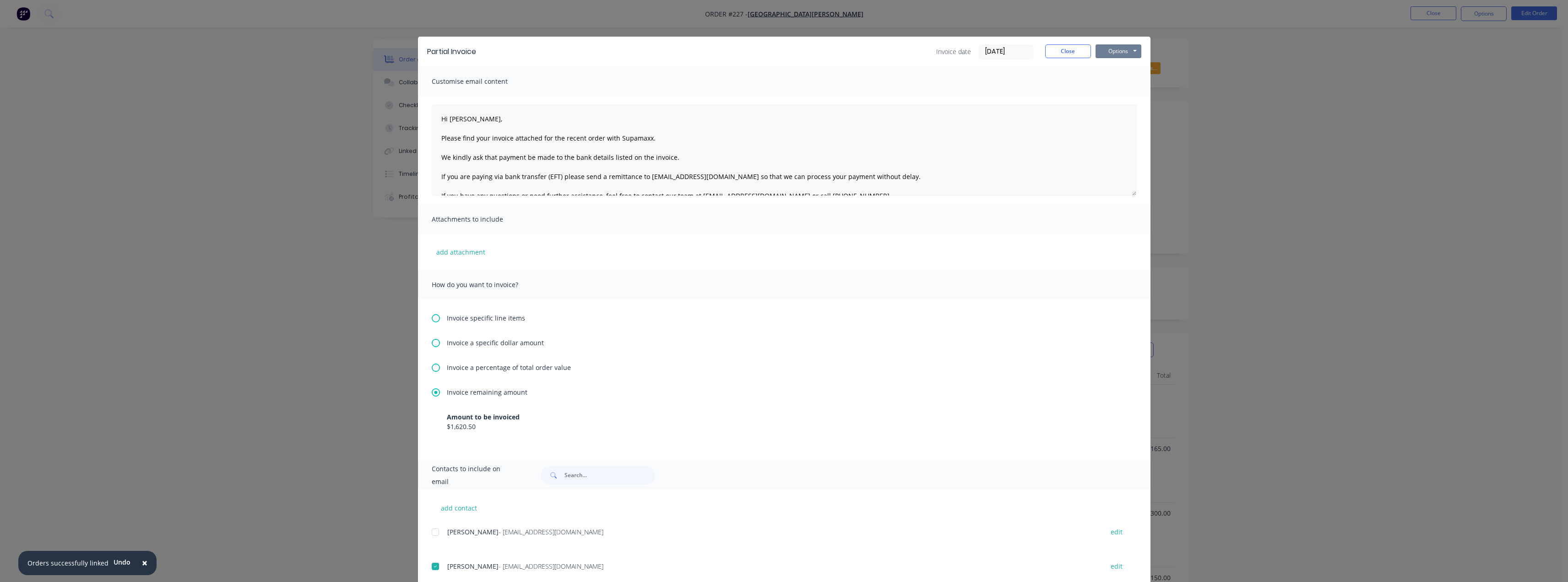
click at [1133, 50] on button "Options" at bounding box center [1118, 51] width 46 height 14
click at [596, 139] on textarea "Hi [PERSON_NAME], Please find your invoice attached for the recent order with S…" at bounding box center [784, 150] width 705 height 91
click at [698, 153] on textarea "Hi [PERSON_NAME], Please find your invoice attached for the recent works comple…" at bounding box center [784, 150] width 705 height 91
click at [668, 159] on textarea "Hi [PERSON_NAME], Please find your invoice attached for the recent works comple…" at bounding box center [784, 150] width 705 height 91
type textarea "Hi [PERSON_NAME], Please find your invoice attached for the recent works comple…"
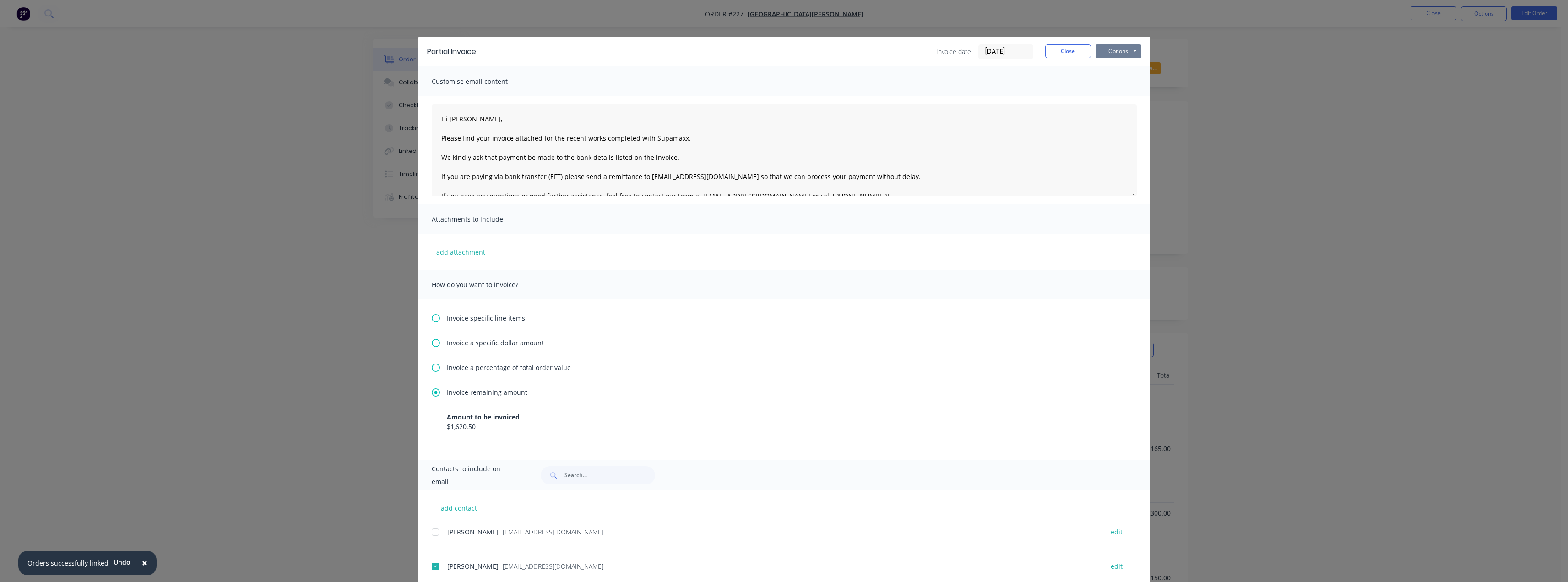
click at [1124, 52] on button "Options" at bounding box center [1118, 51] width 46 height 14
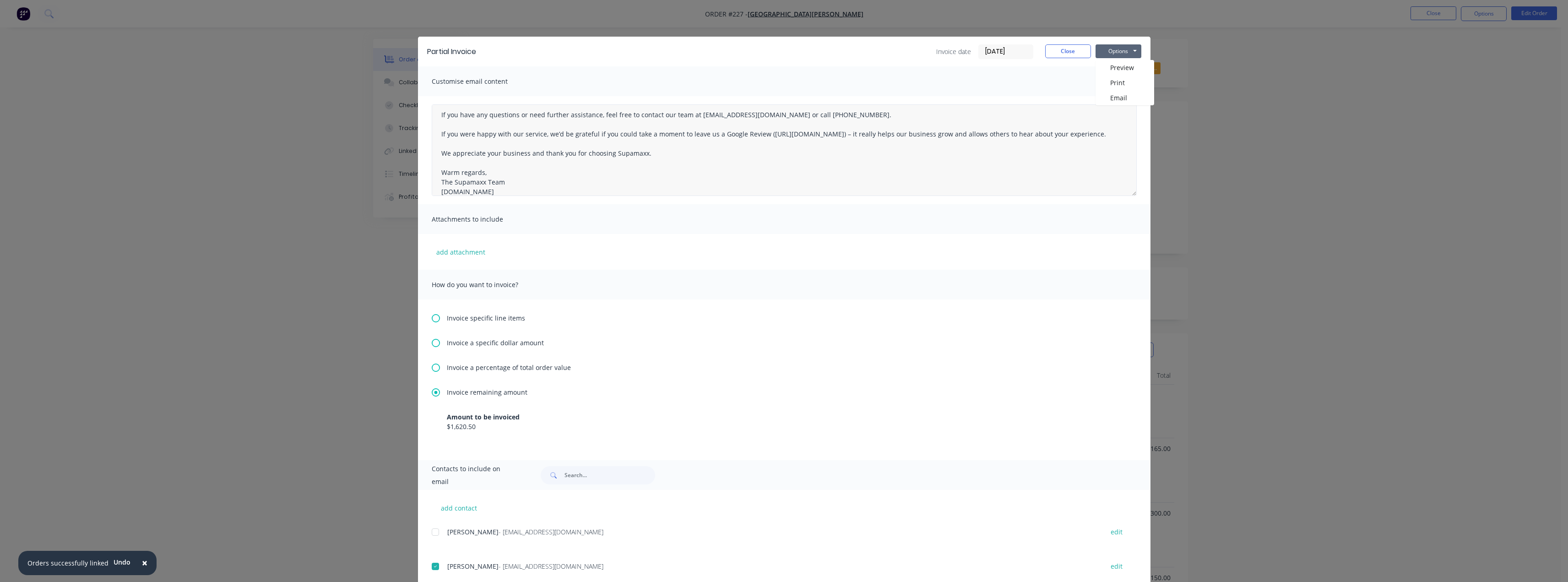
scroll to position [91, 0]
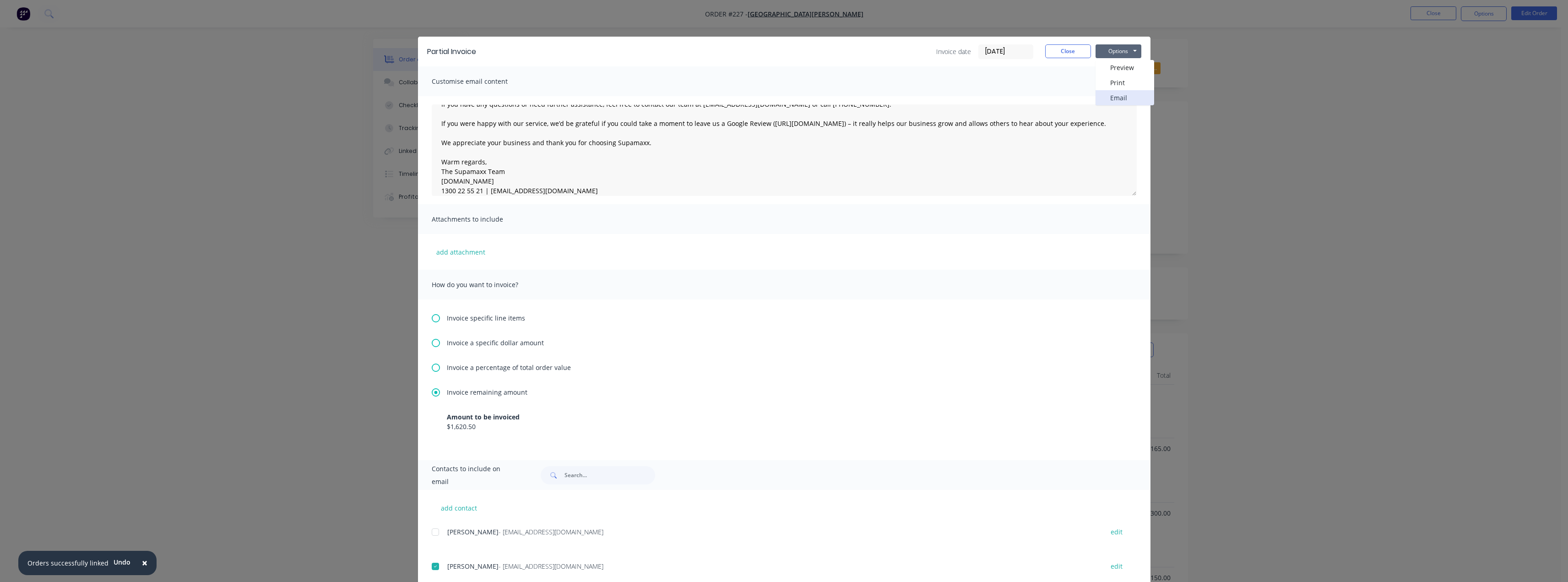
click at [1109, 97] on button "Email" at bounding box center [1125, 97] width 59 height 15
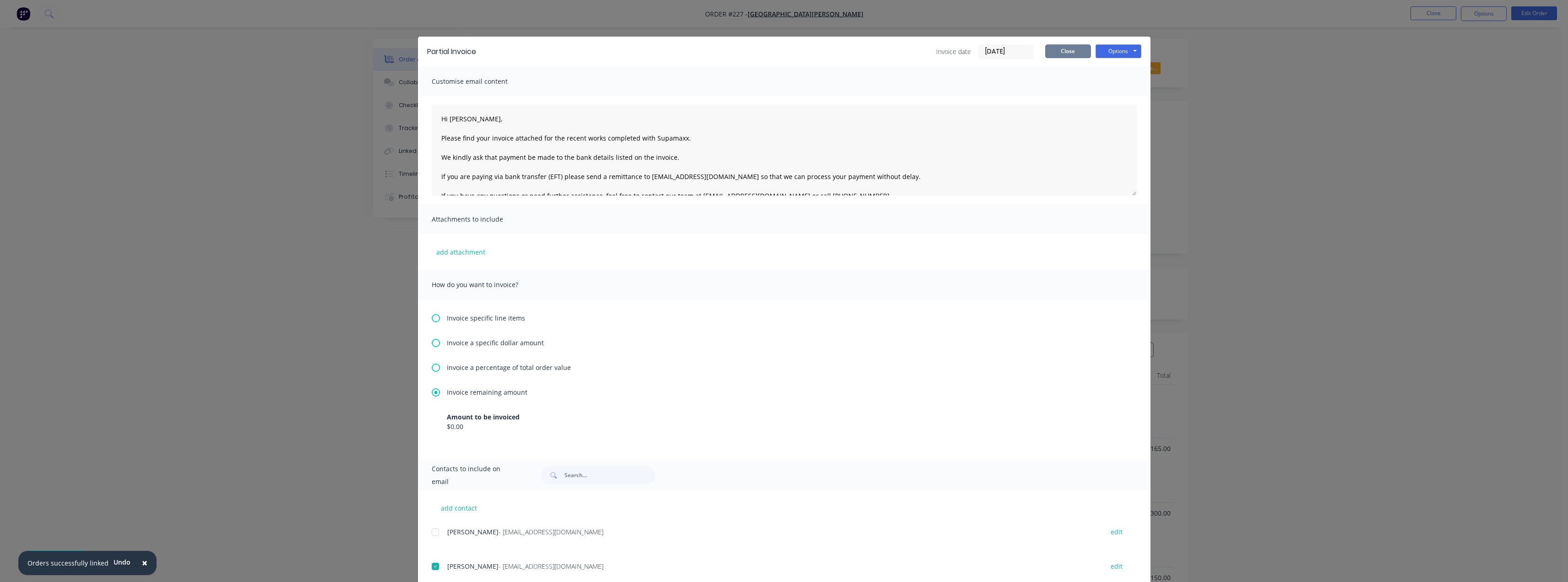
click at [1069, 52] on button "Close" at bounding box center [1068, 51] width 46 height 14
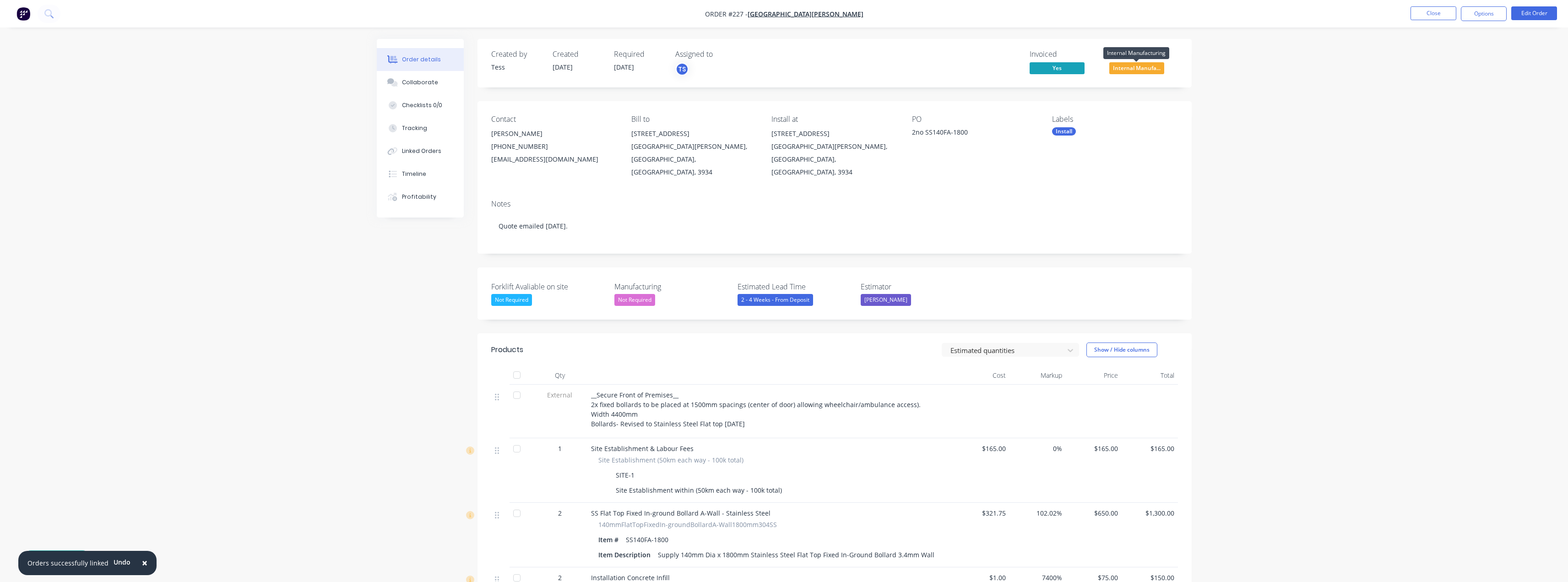
click at [1135, 69] on span "Internal Manufa..." at bounding box center [1137, 68] width 55 height 12
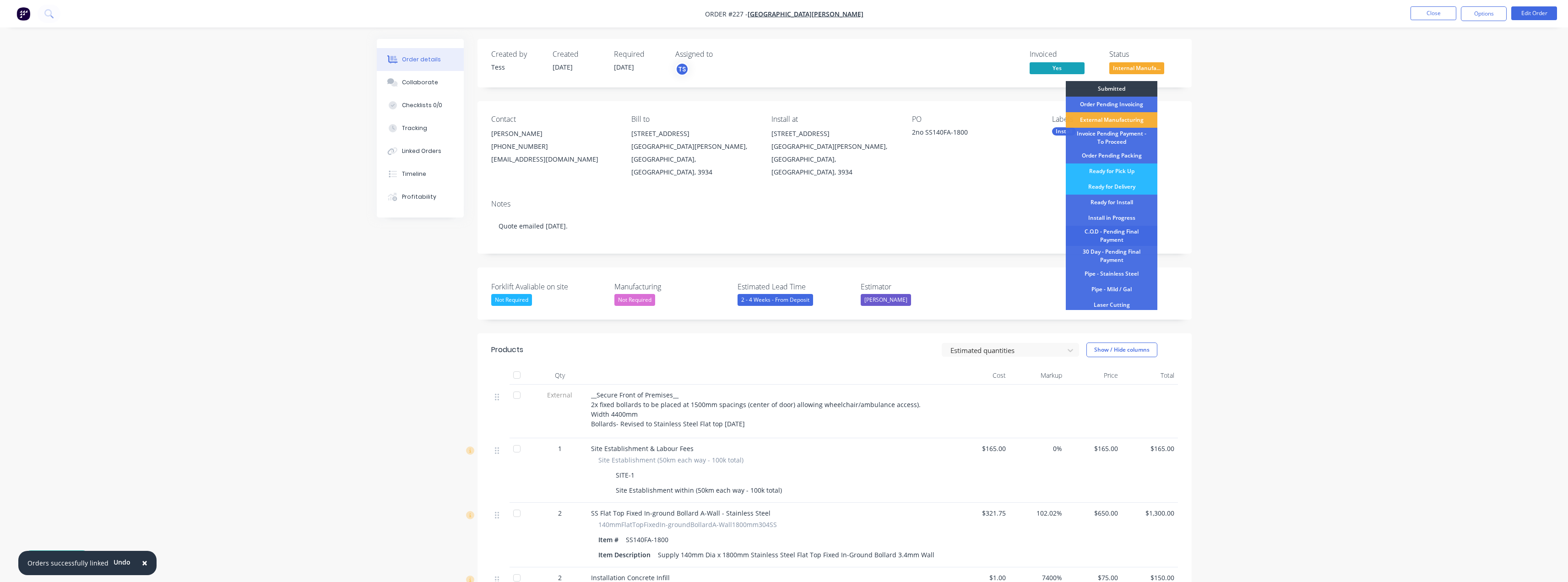
click at [1113, 232] on div "C.O.D - Pending Final Payment" at bounding box center [1112, 236] width 91 height 20
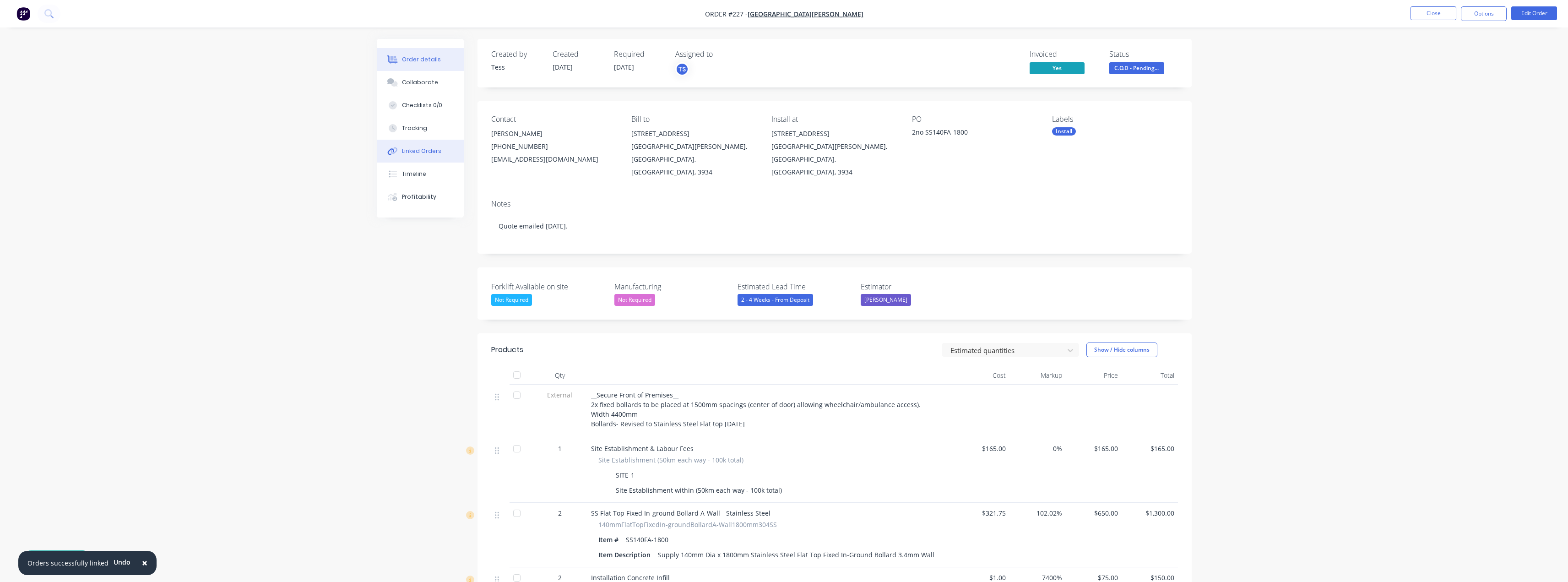
click at [418, 153] on div "Linked Orders" at bounding box center [422, 151] width 39 height 8
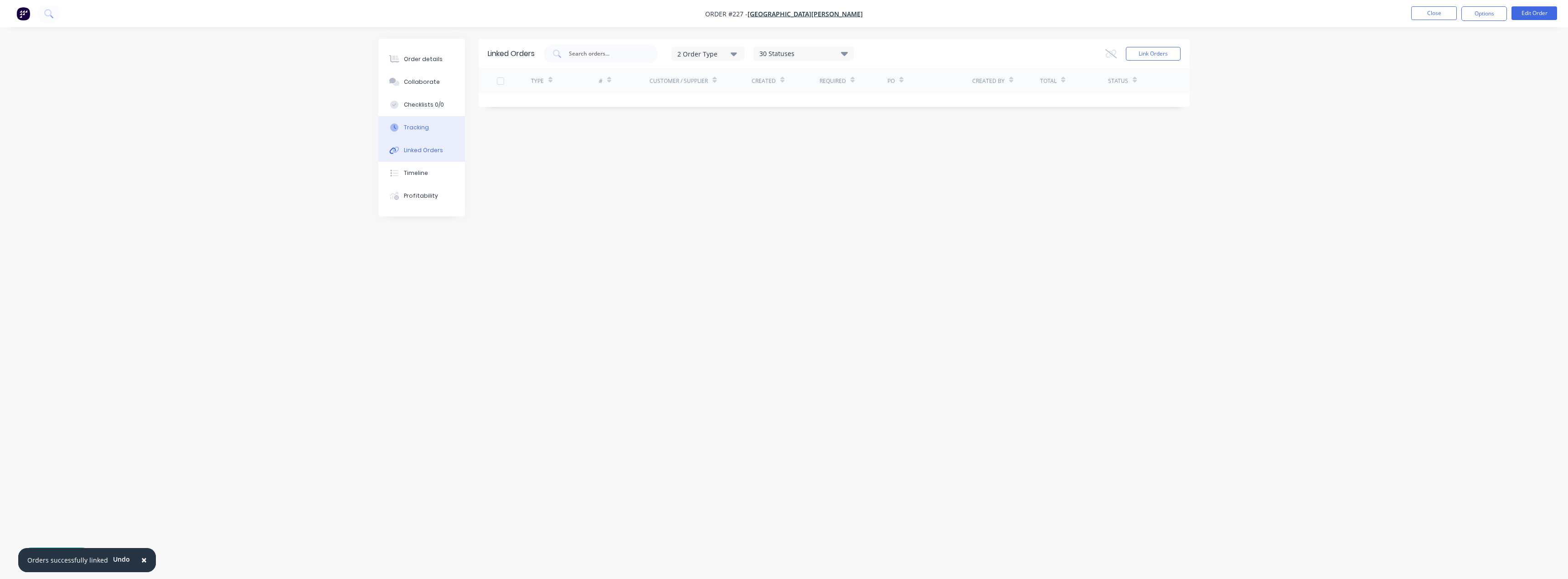
click at [406, 129] on div "Tracking" at bounding box center [416, 127] width 25 height 8
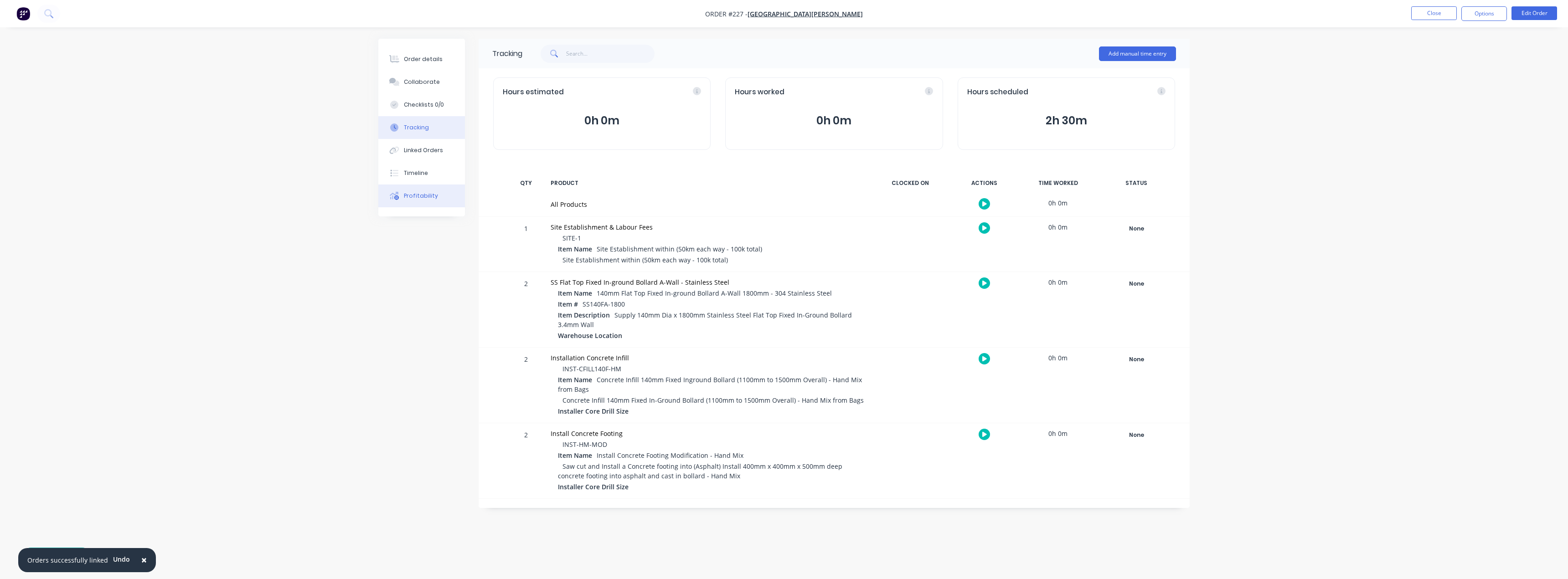
click at [412, 191] on button "Profitability" at bounding box center [421, 195] width 86 height 23
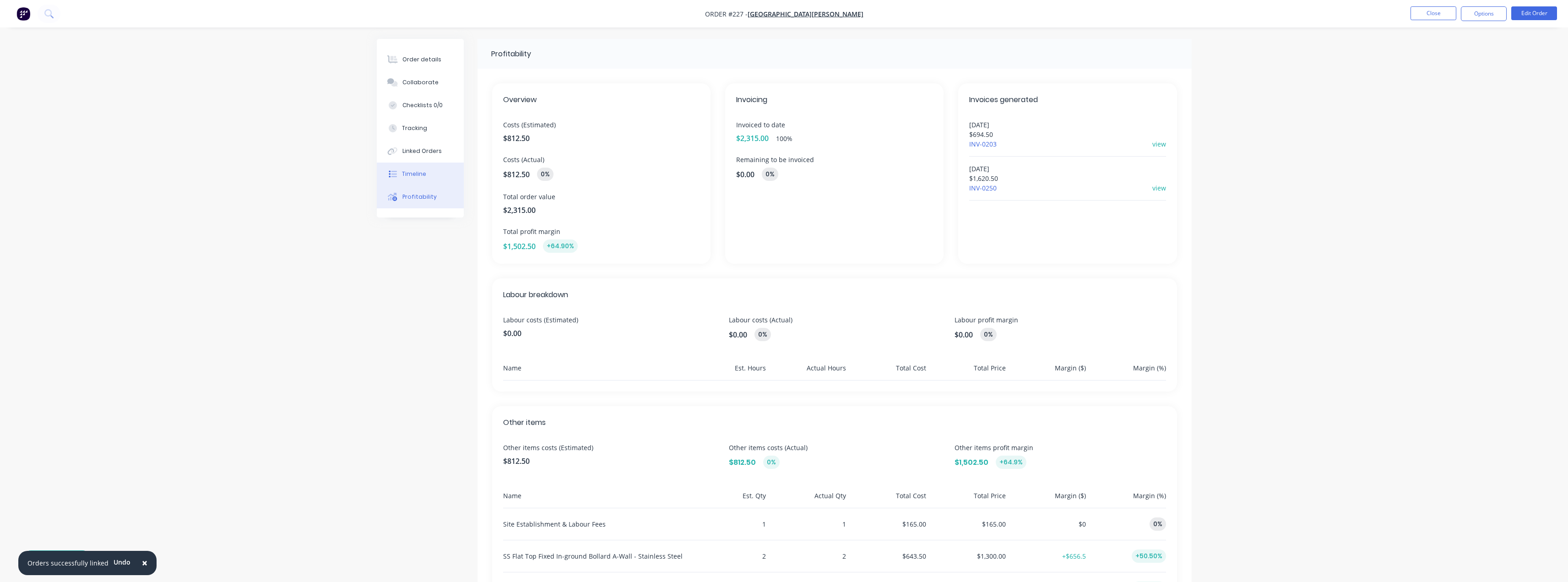
click at [422, 176] on div "Timeline" at bounding box center [414, 174] width 24 height 8
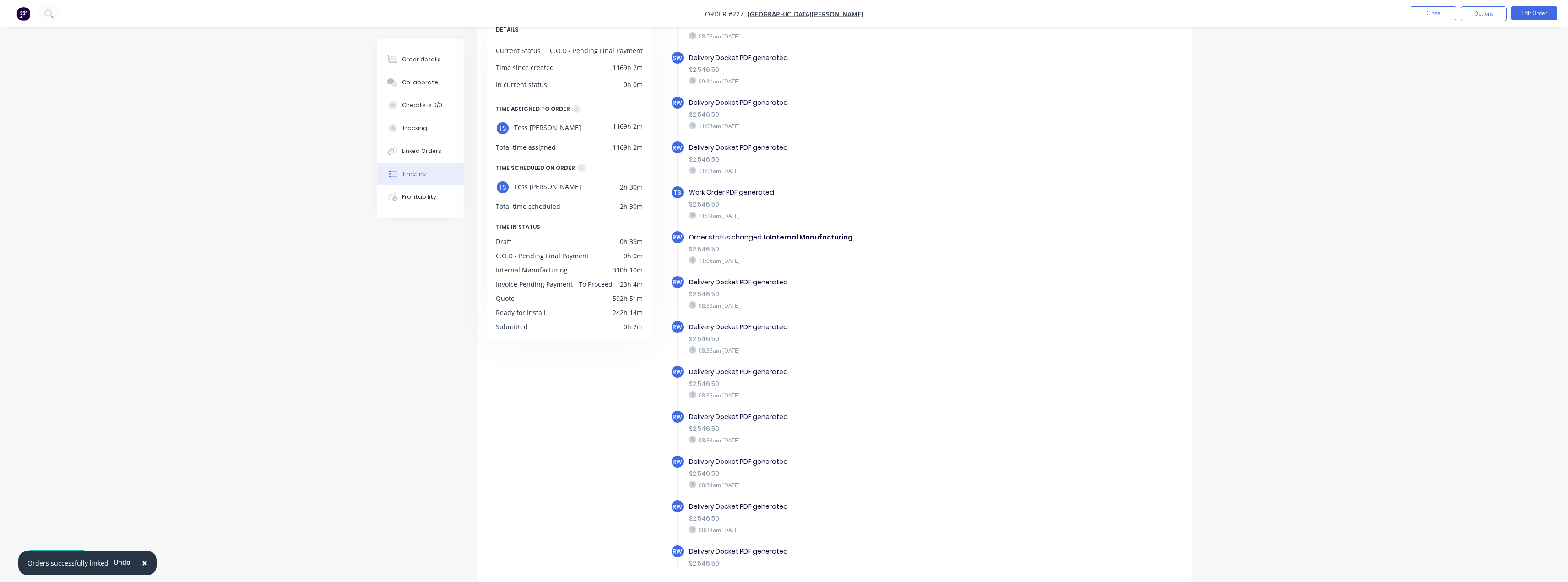
scroll to position [988, 0]
click at [418, 60] on div "Order details" at bounding box center [422, 59] width 39 height 8
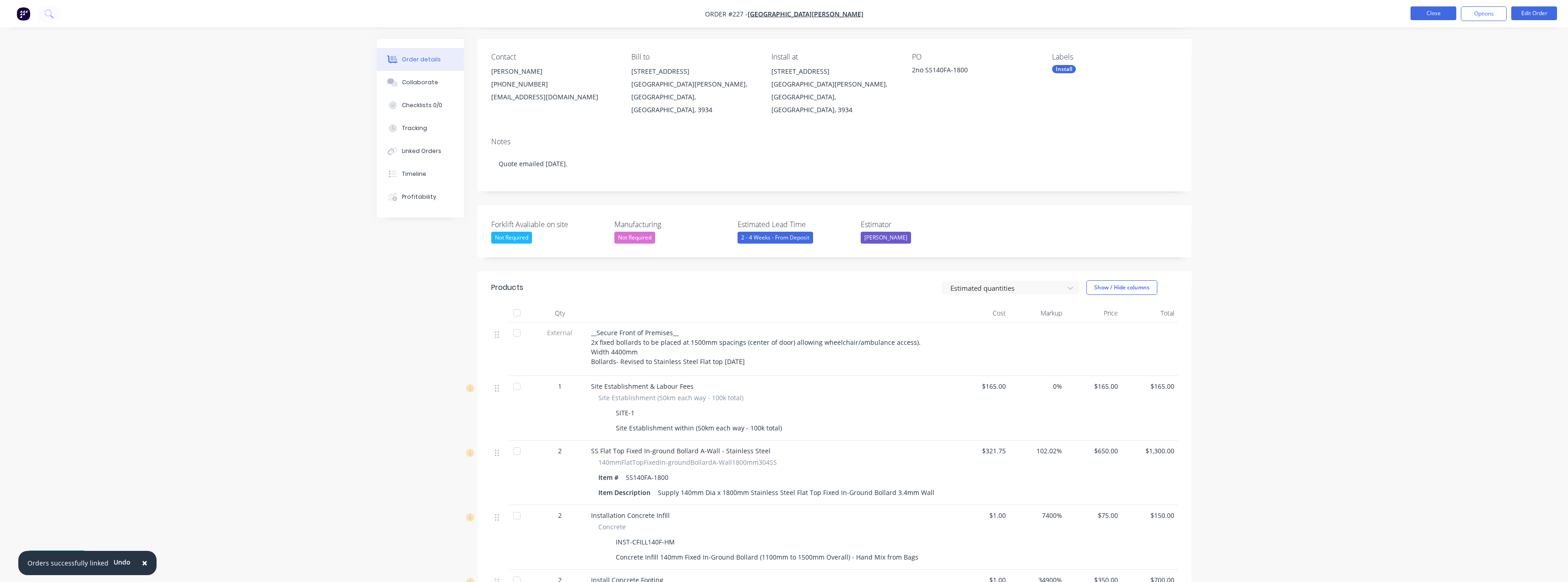
click at [1433, 10] on button "Close" at bounding box center [1434, 13] width 46 height 14
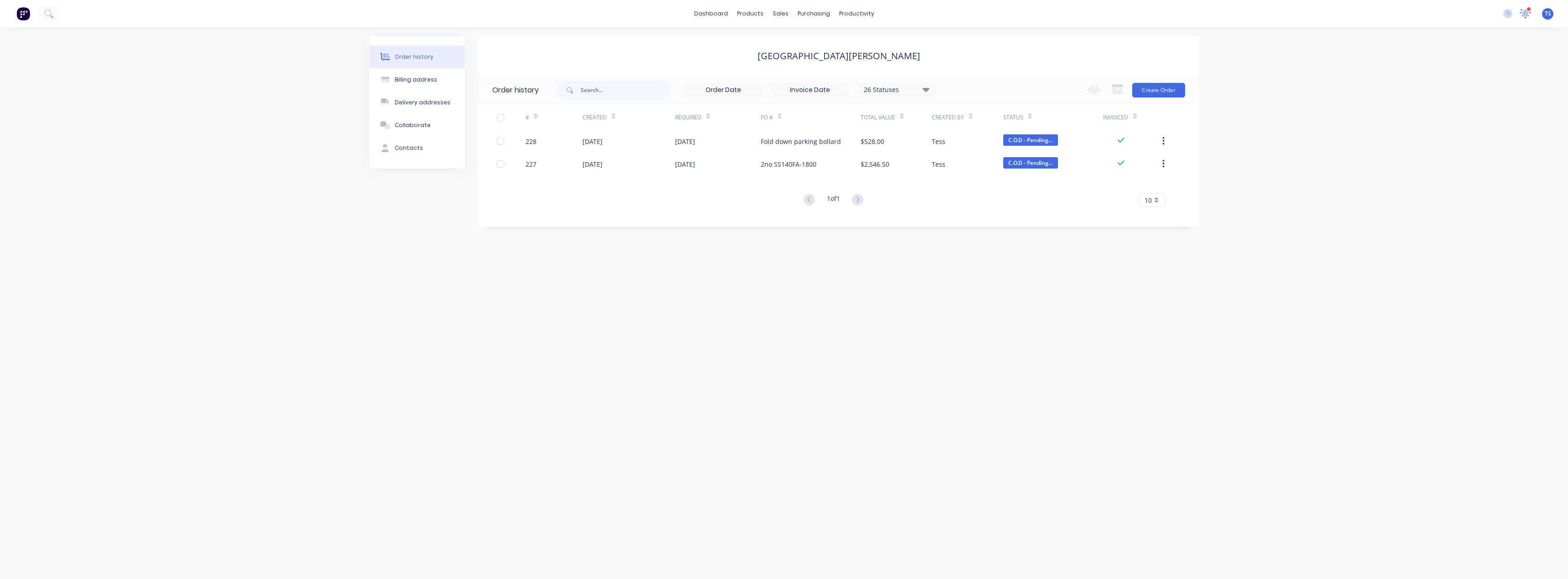
click at [1524, 14] on icon at bounding box center [1525, 12] width 8 height 7
click at [1305, 86] on div "MGS Constructions" at bounding box center [1302, 88] width 97 height 10
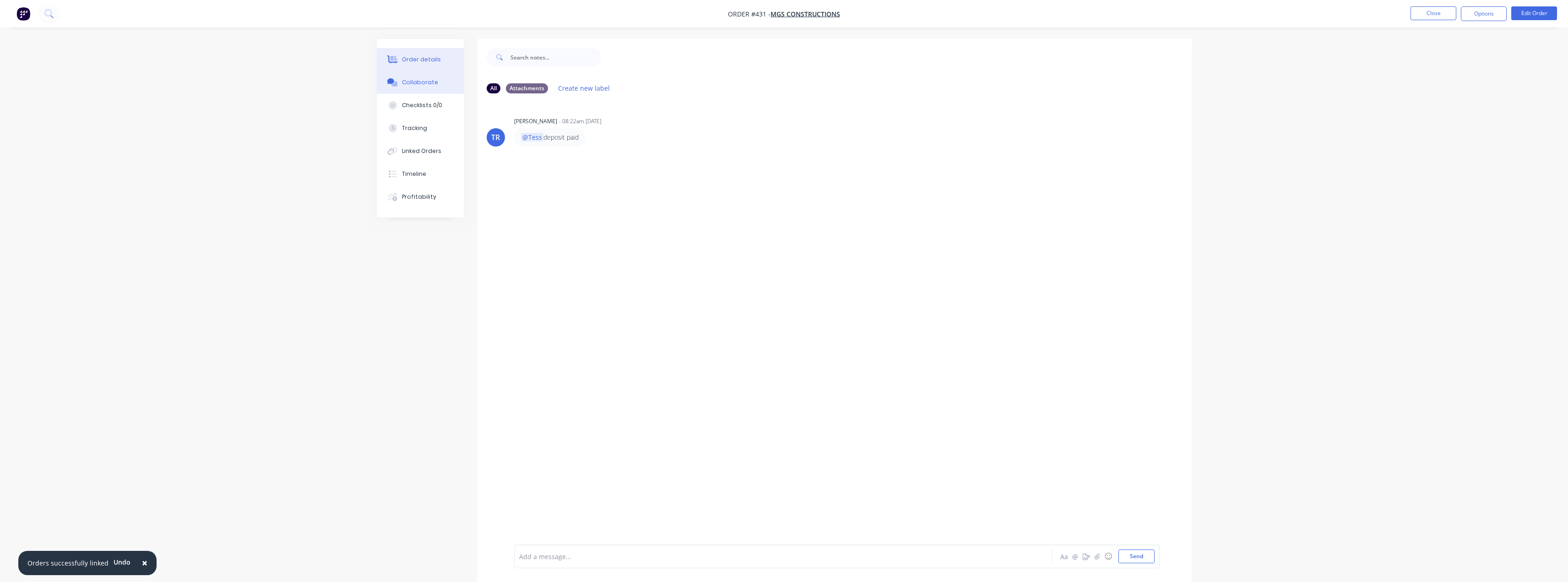
click at [418, 65] on button "Order details" at bounding box center [420, 59] width 87 height 23
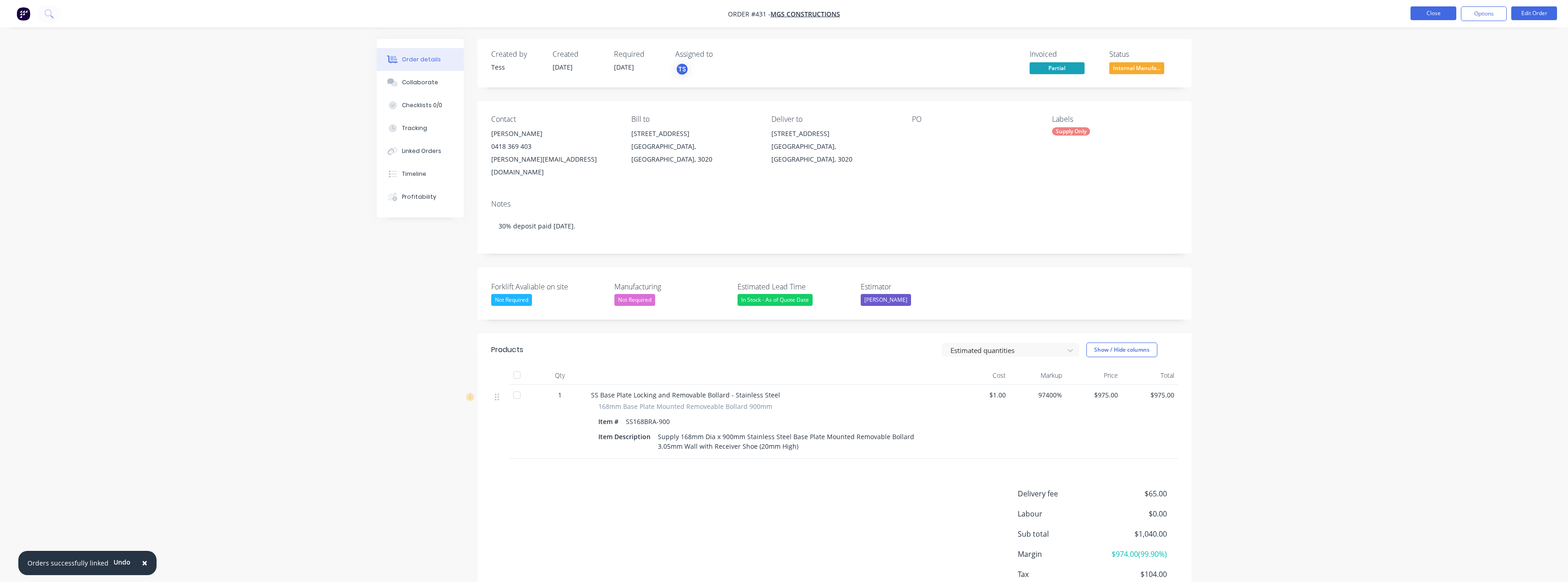
click at [1435, 14] on button "Close" at bounding box center [1434, 13] width 46 height 14
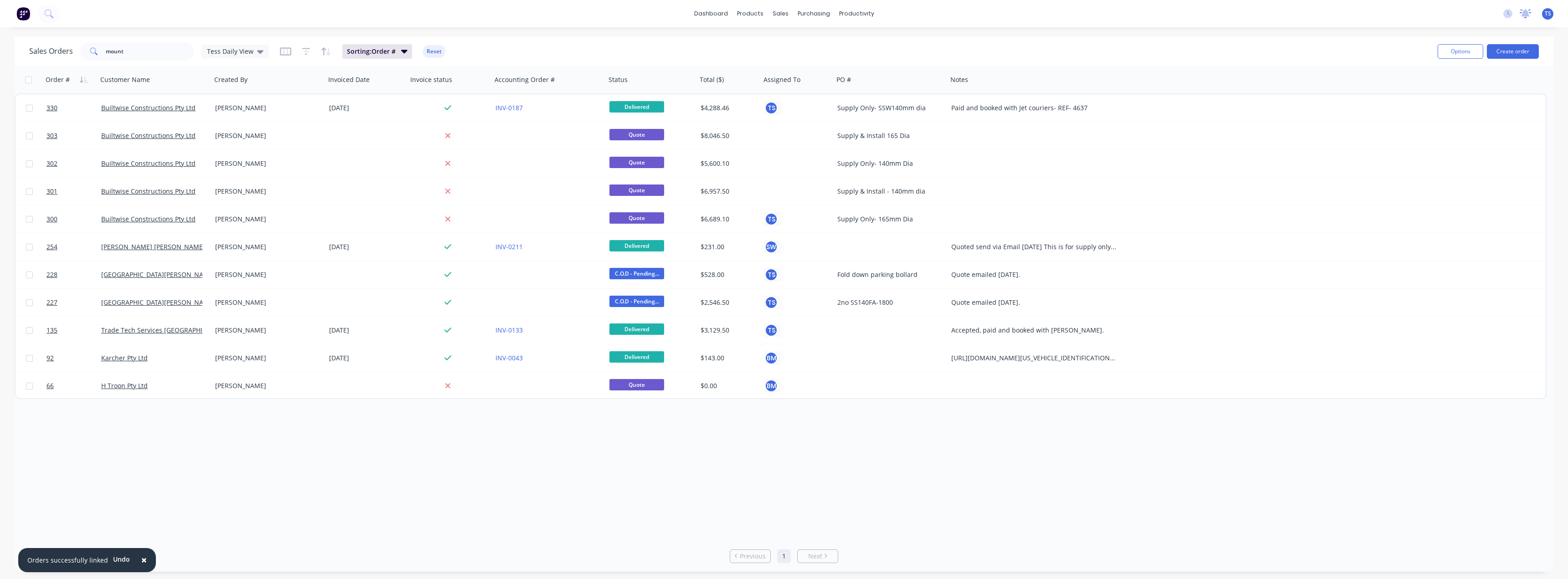
click at [1524, 12] on icon at bounding box center [1525, 12] width 8 height 7
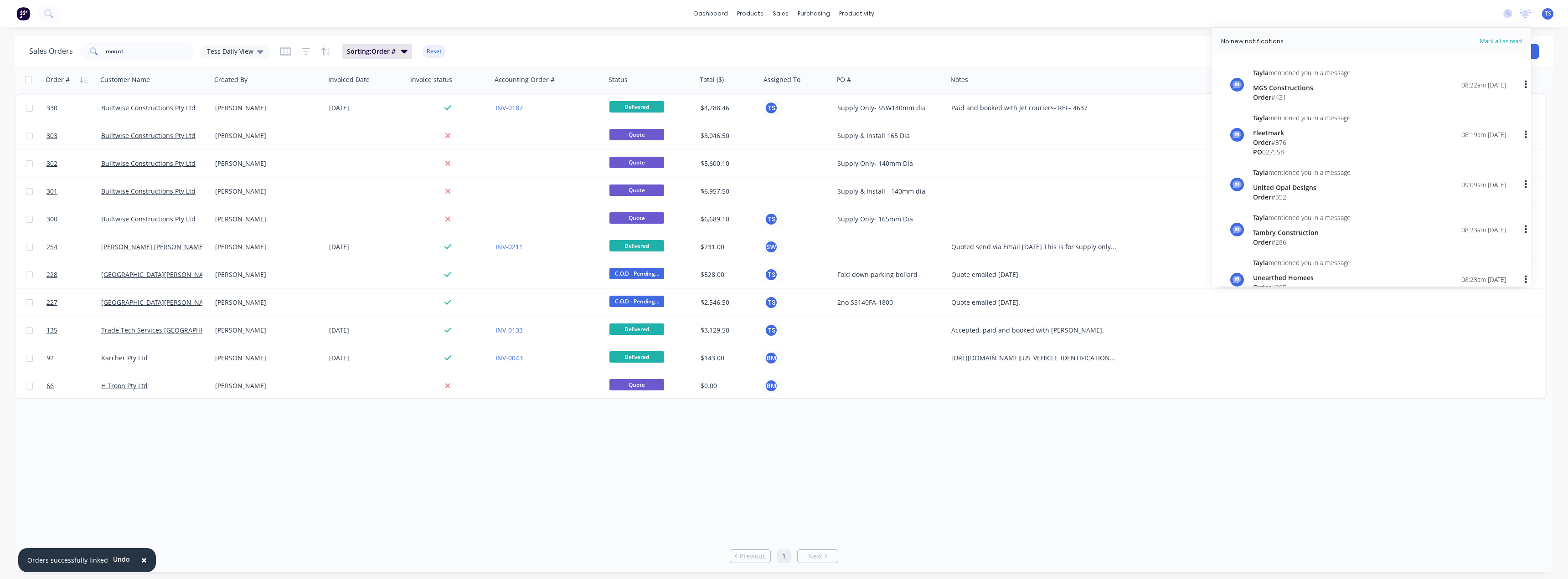
click at [1286, 132] on div "Fleetmark" at bounding box center [1302, 132] width 97 height 10
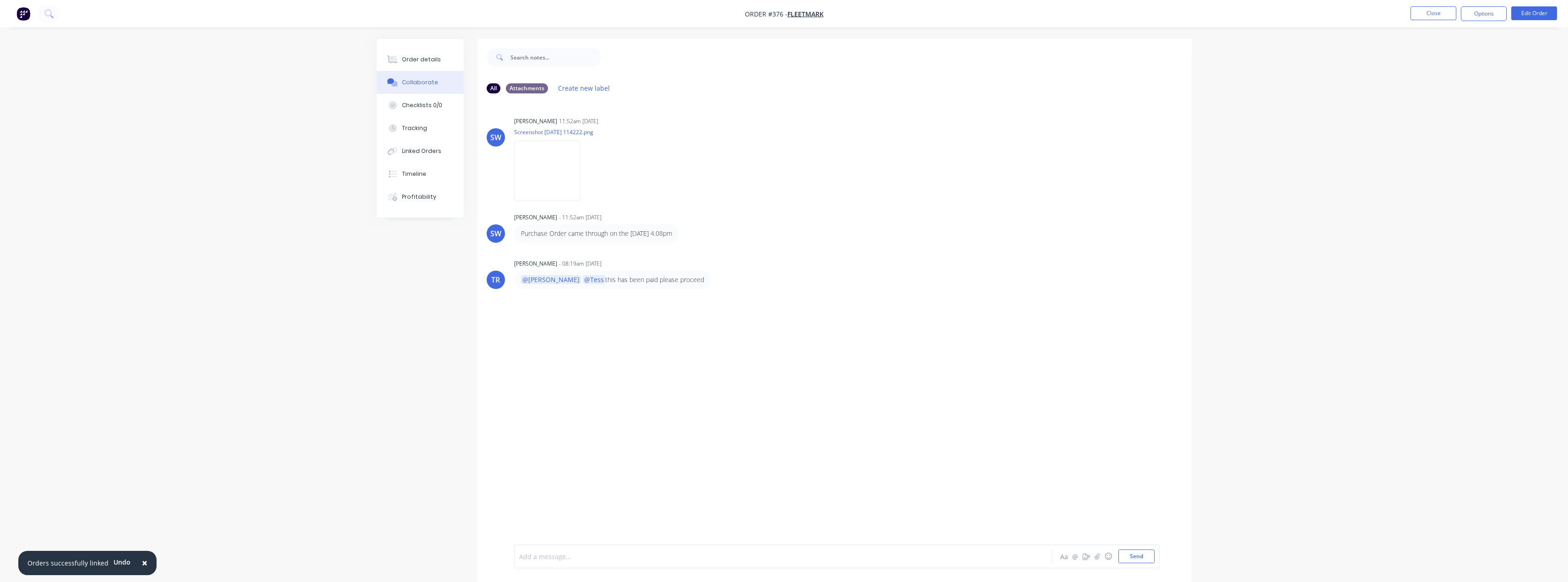
click at [571, 559] on div at bounding box center [758, 557] width 476 height 10
click at [1130, 555] on button "Send" at bounding box center [1136, 556] width 36 height 14
click at [1429, 12] on button "Close" at bounding box center [1434, 13] width 46 height 14
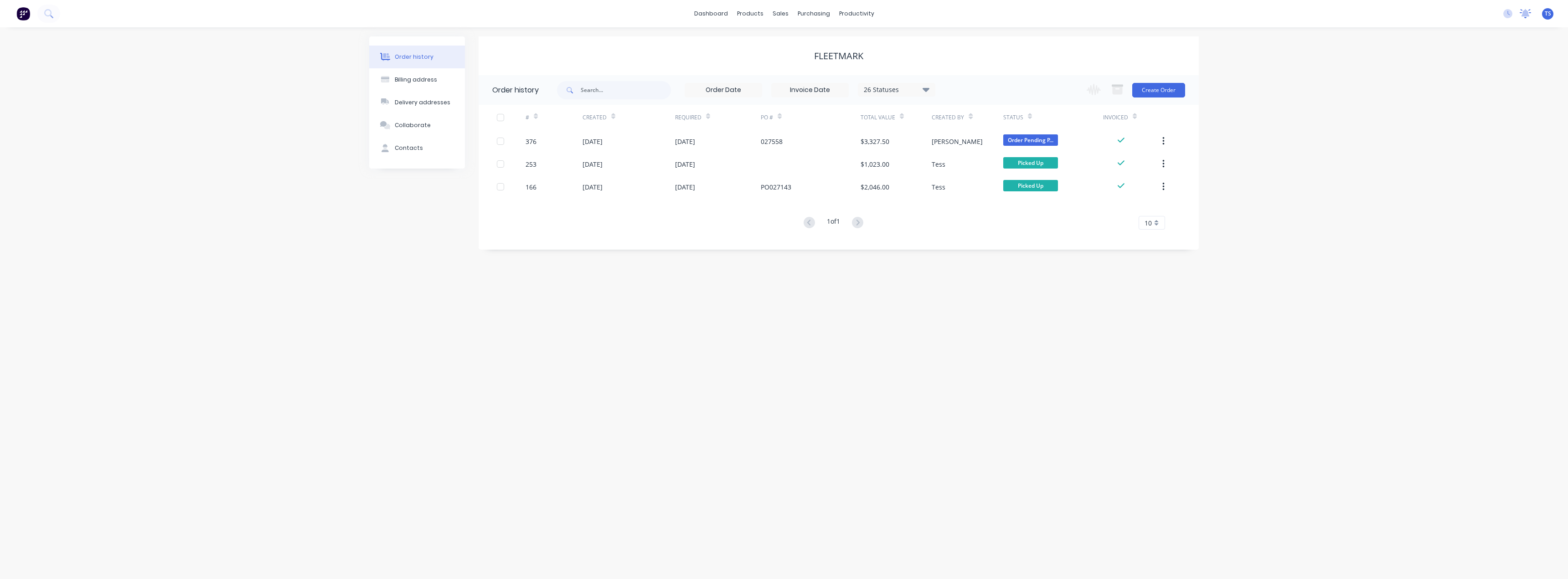
click at [1524, 15] on icon at bounding box center [1525, 12] width 8 height 7
click at [1281, 85] on div "MGS Constructions" at bounding box center [1302, 88] width 97 height 10
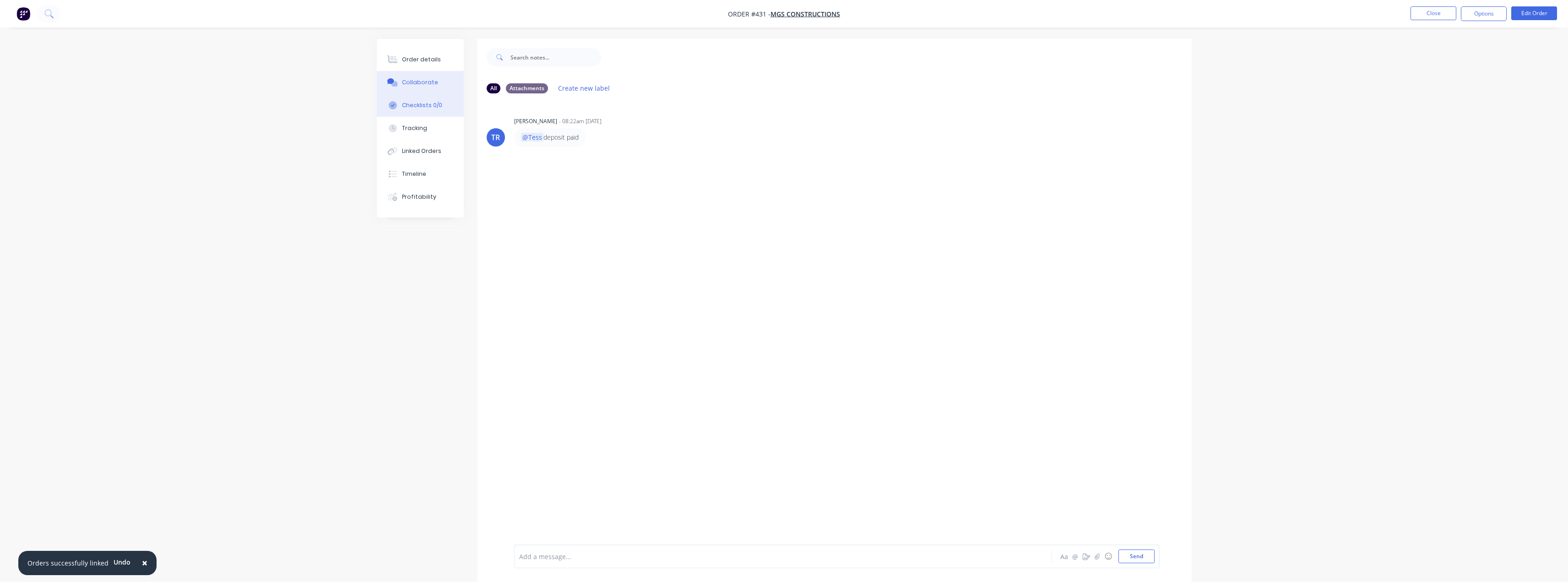
click at [418, 105] on div "Checklists 0/0" at bounding box center [422, 105] width 40 height 8
type textarea "x"
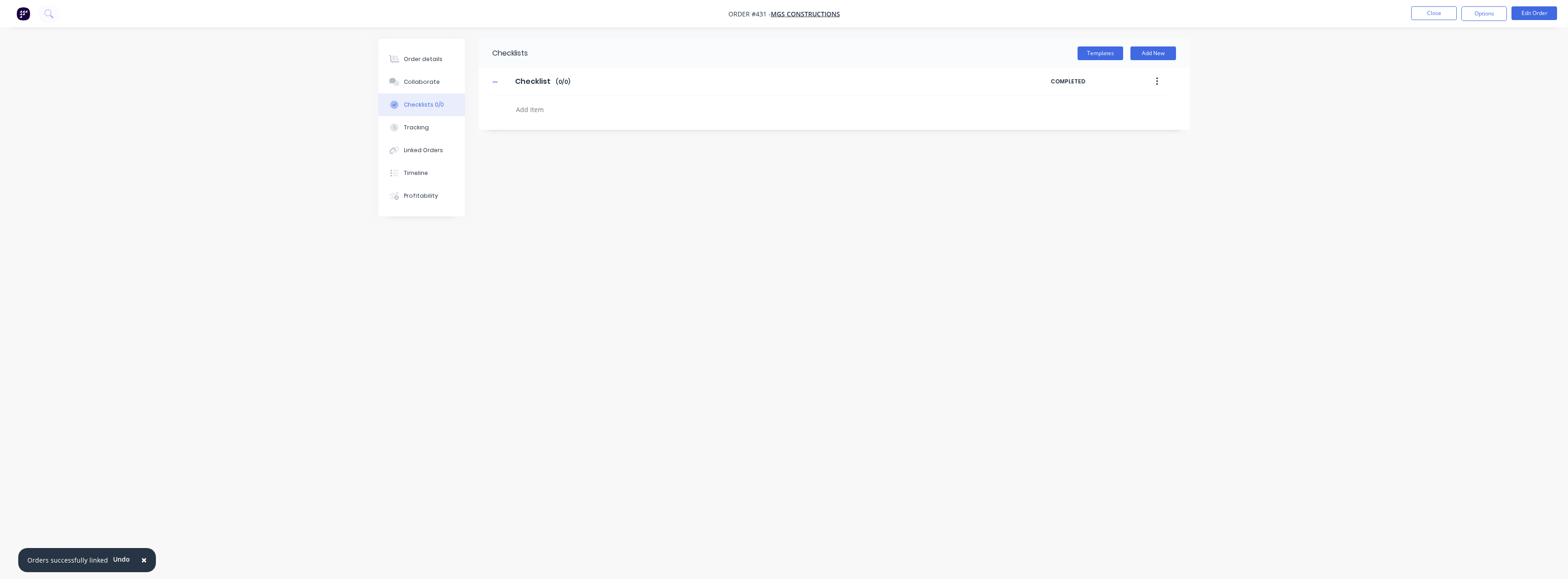
click at [419, 82] on div "Collaborate" at bounding box center [422, 82] width 36 height 8
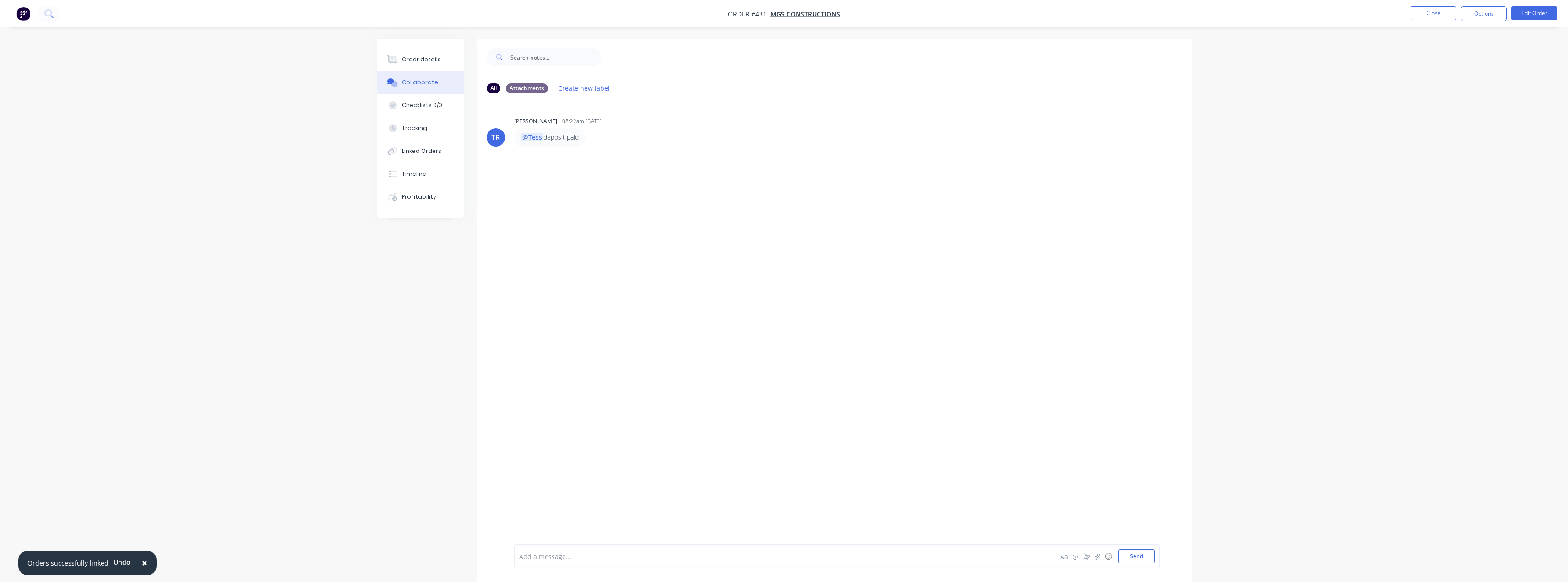
click at [588, 549] on div "Add a message... Aa @ ☺ Send" at bounding box center [837, 556] width 645 height 23
click at [568, 554] on div at bounding box center [758, 557] width 476 height 10
click at [1146, 558] on button "Send" at bounding box center [1136, 556] width 36 height 14
click at [426, 56] on div "Order details" at bounding box center [422, 59] width 39 height 8
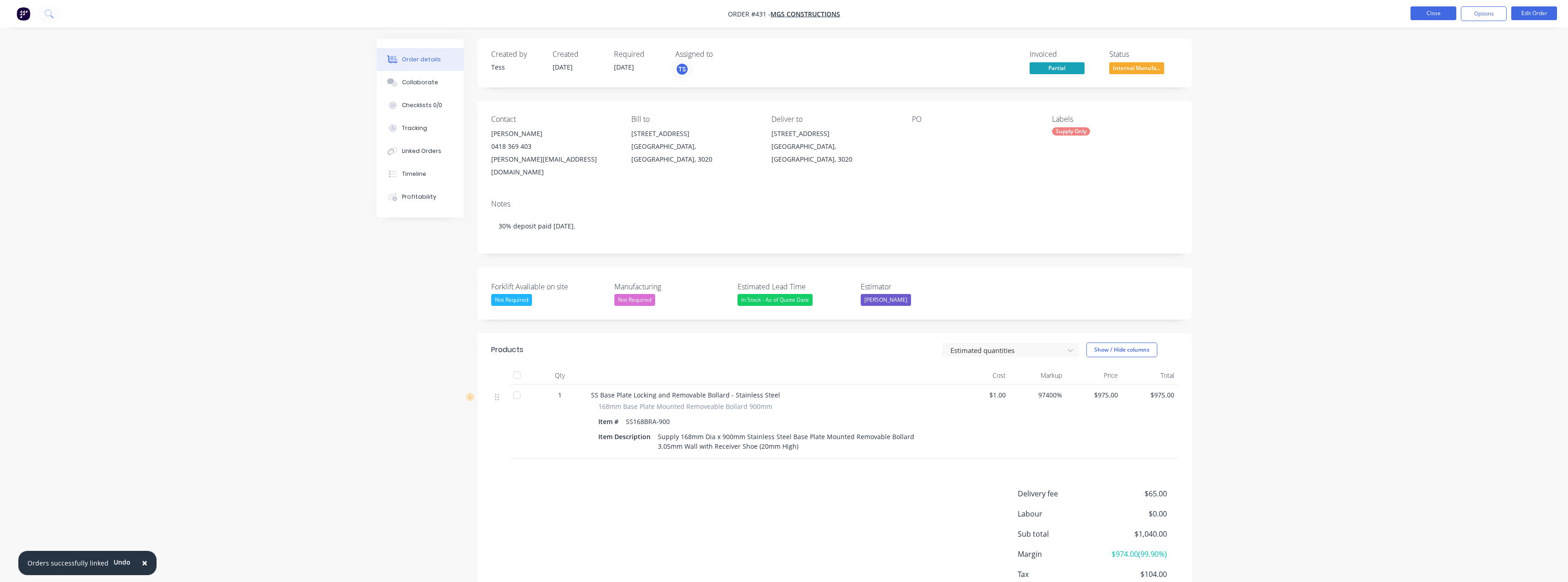
click at [1435, 10] on button "Close" at bounding box center [1434, 13] width 46 height 14
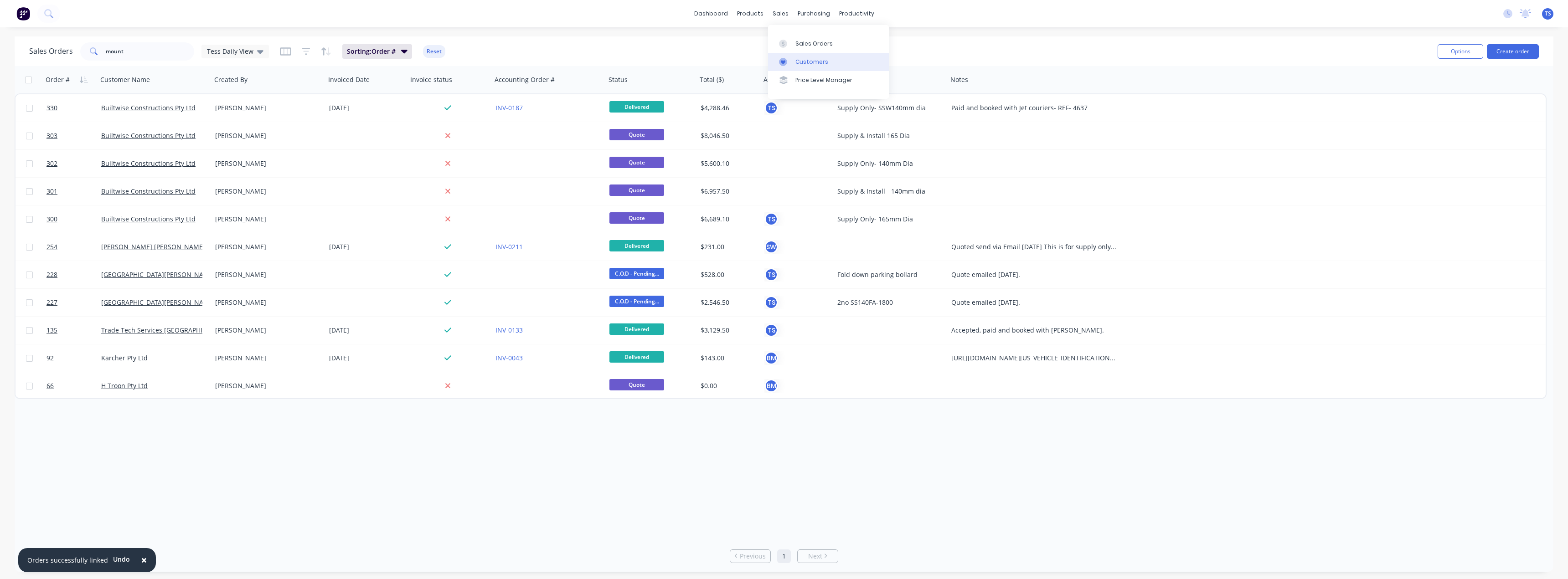
click at [790, 62] on div at bounding box center [785, 62] width 14 height 8
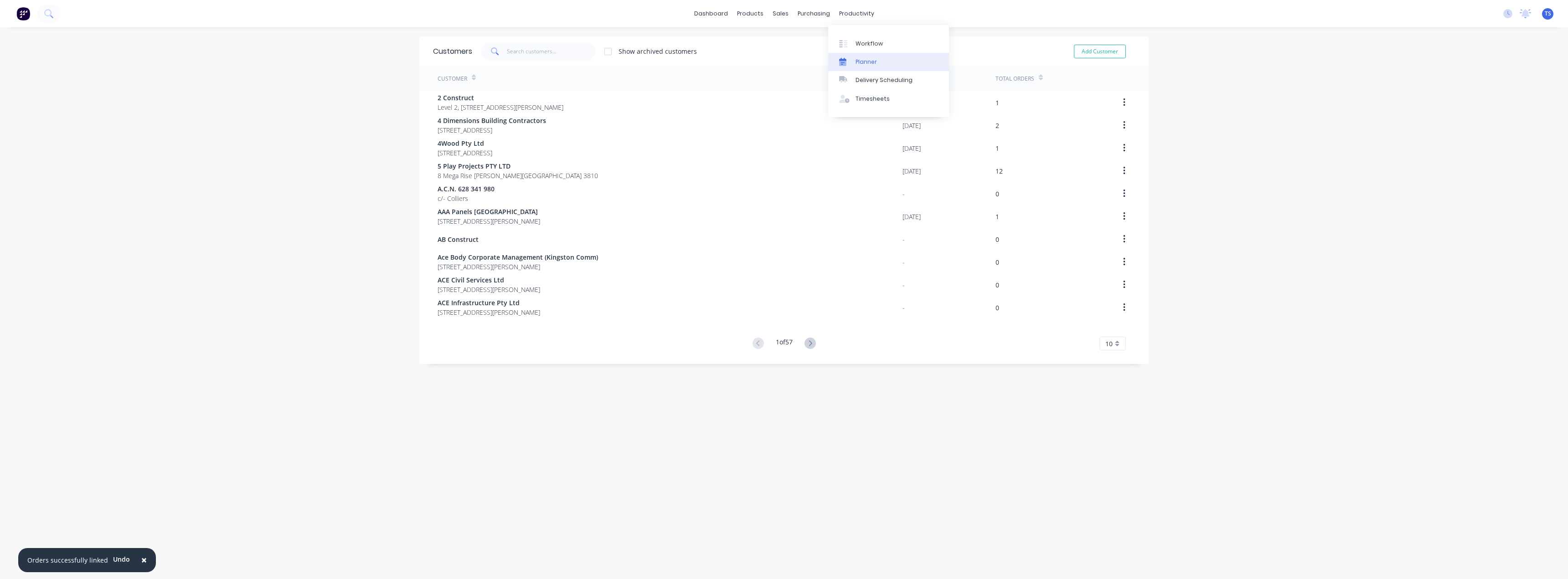
click at [858, 61] on div "Planner" at bounding box center [866, 62] width 21 height 8
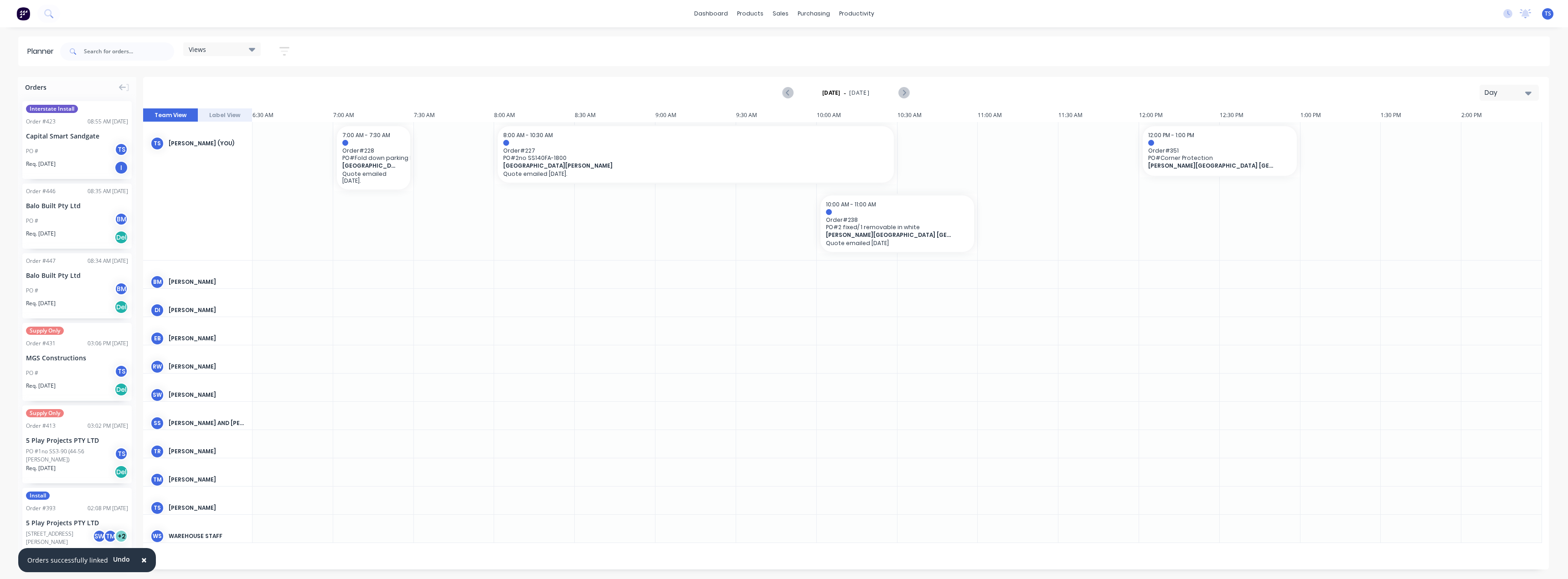
click at [1521, 95] on div "Day" at bounding box center [1505, 92] width 42 height 10
click at [1486, 116] on div "Day" at bounding box center [1493, 117] width 90 height 18
click at [1523, 91] on div "Day" at bounding box center [1505, 92] width 42 height 10
click at [1476, 155] on div "Month" at bounding box center [1493, 153] width 90 height 18
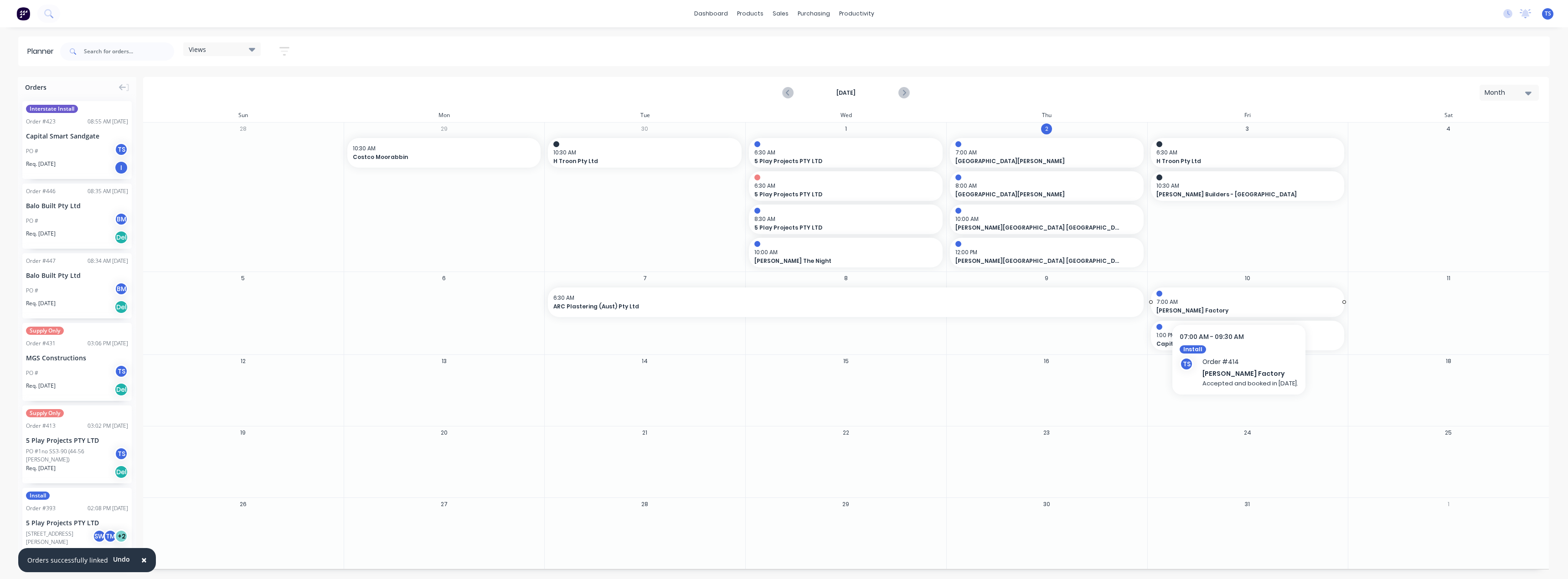
click at [1197, 303] on span "7:00 AM" at bounding box center [1245, 302] width 178 height 8
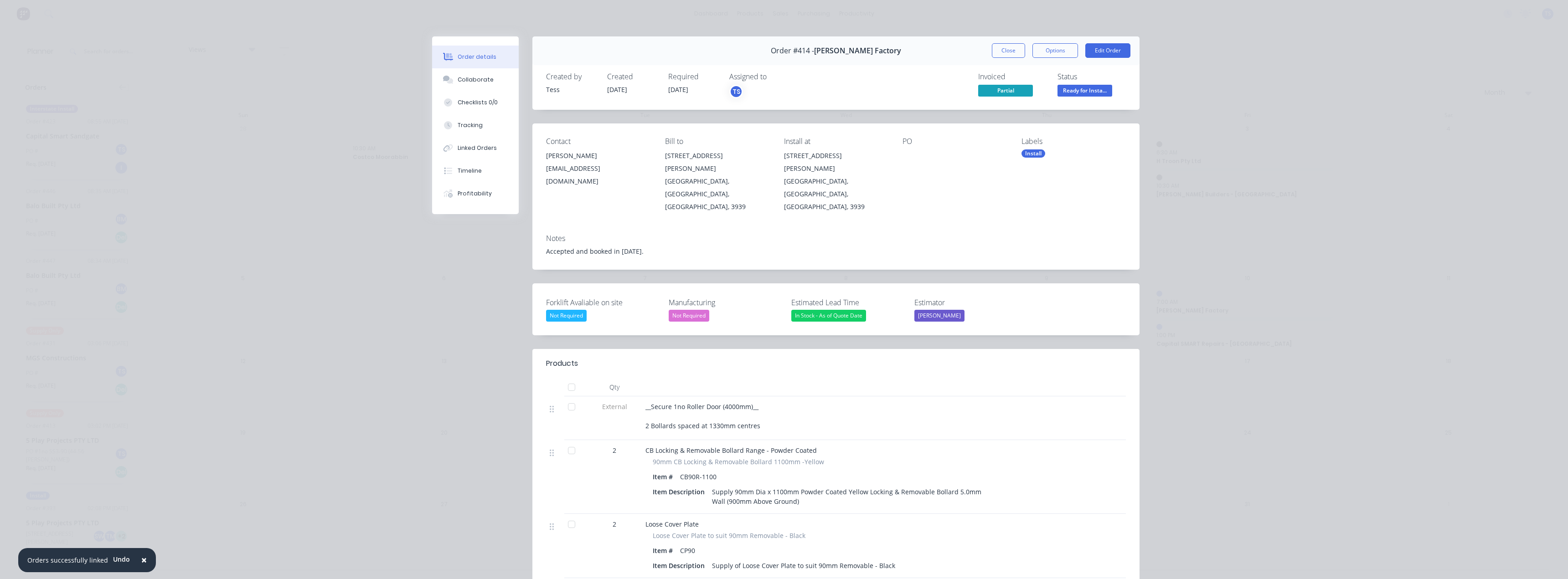
click at [1324, 88] on div "Order details Collaborate Checklists 0/0 Tracking Linked Orders Timeline Profit…" at bounding box center [784, 290] width 1568 height 579
click at [1005, 47] on button "Close" at bounding box center [1008, 51] width 33 height 14
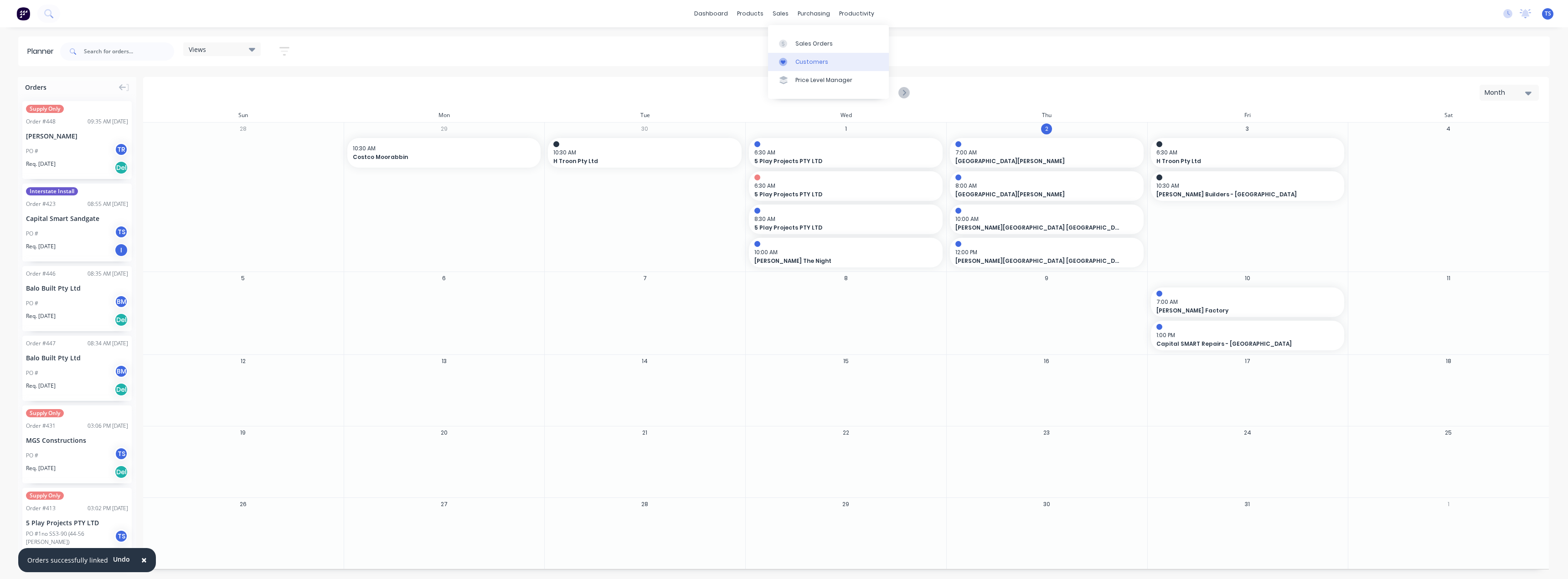
click at [800, 69] on link "Customers" at bounding box center [828, 62] width 121 height 18
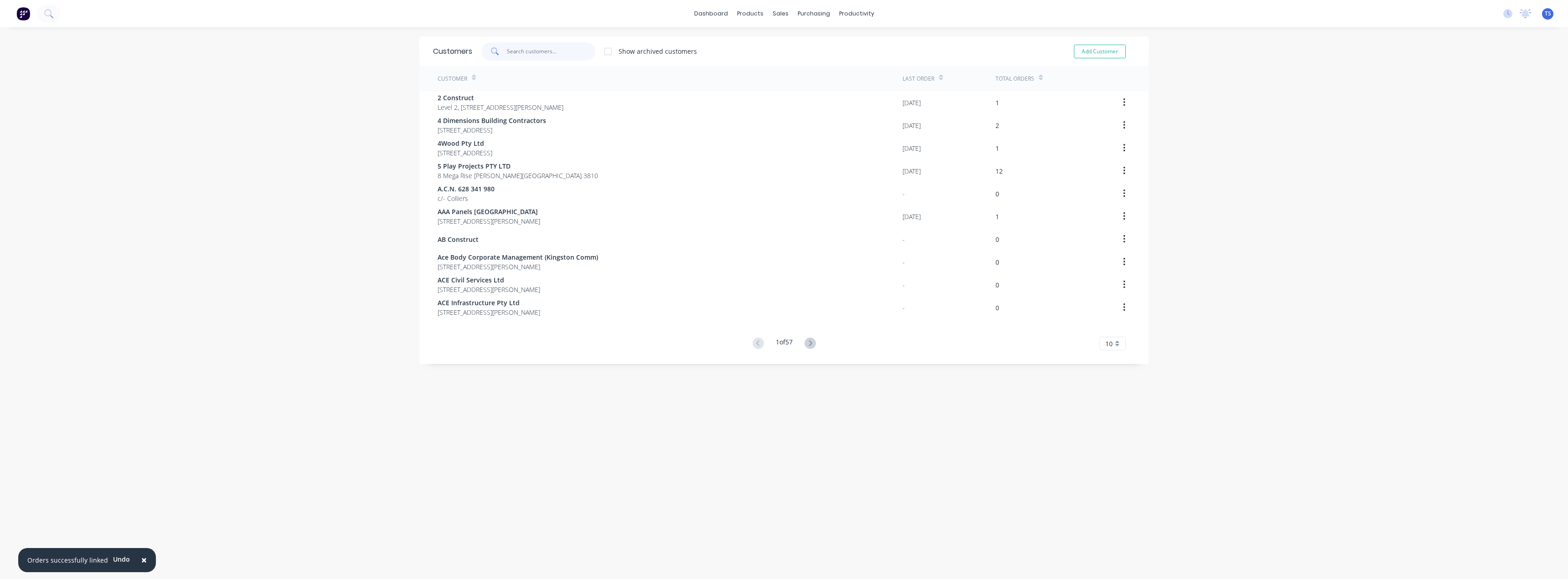
click at [519, 48] on input "text" at bounding box center [551, 51] width 89 height 18
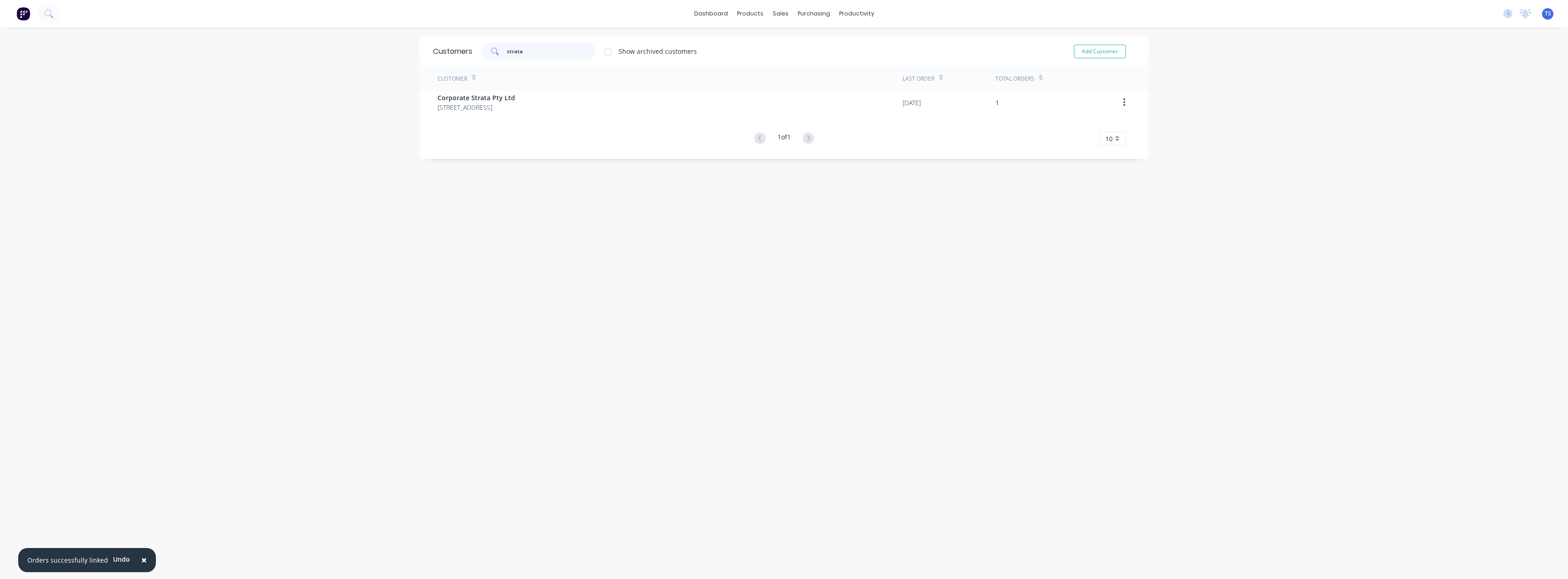
type input "strata"
click at [792, 43] on div "Sales Orders" at bounding box center [811, 43] width 38 height 8
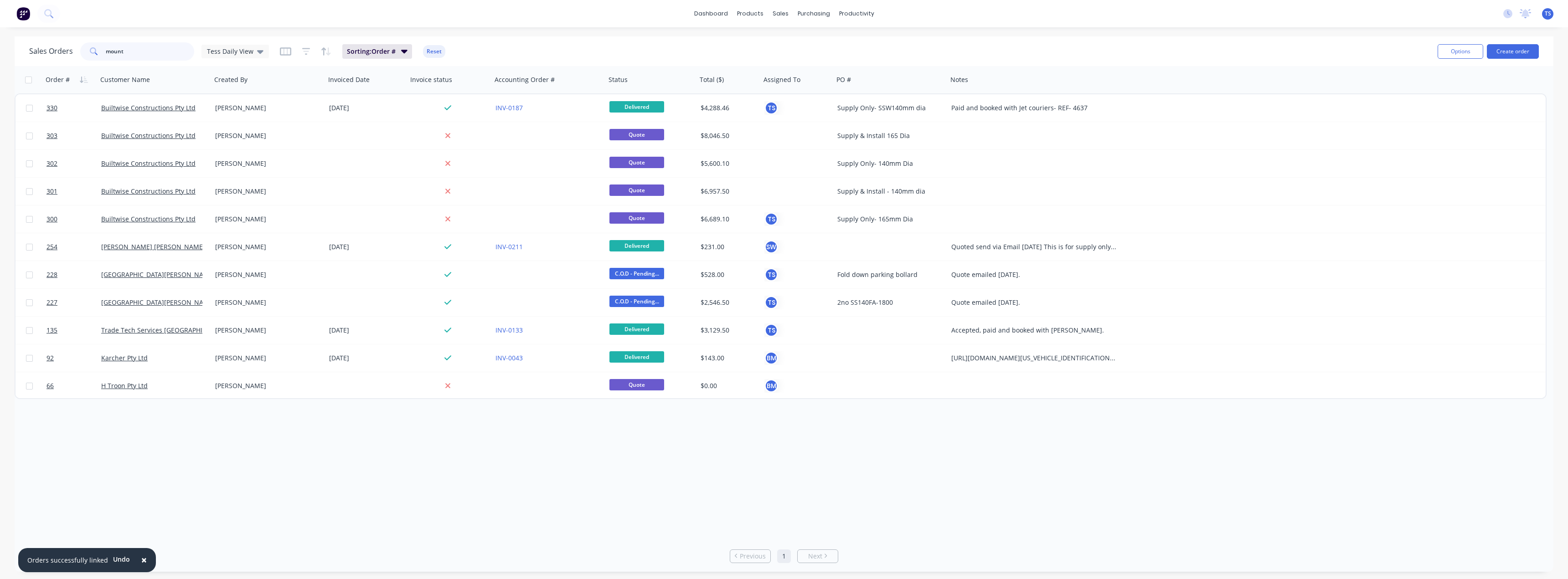
drag, startPoint x: 131, startPoint y: 51, endPoint x: 70, endPoint y: 59, distance: 61.5
click at [70, 59] on div "Sales Orders mount Tess Daily View" at bounding box center [149, 51] width 240 height 18
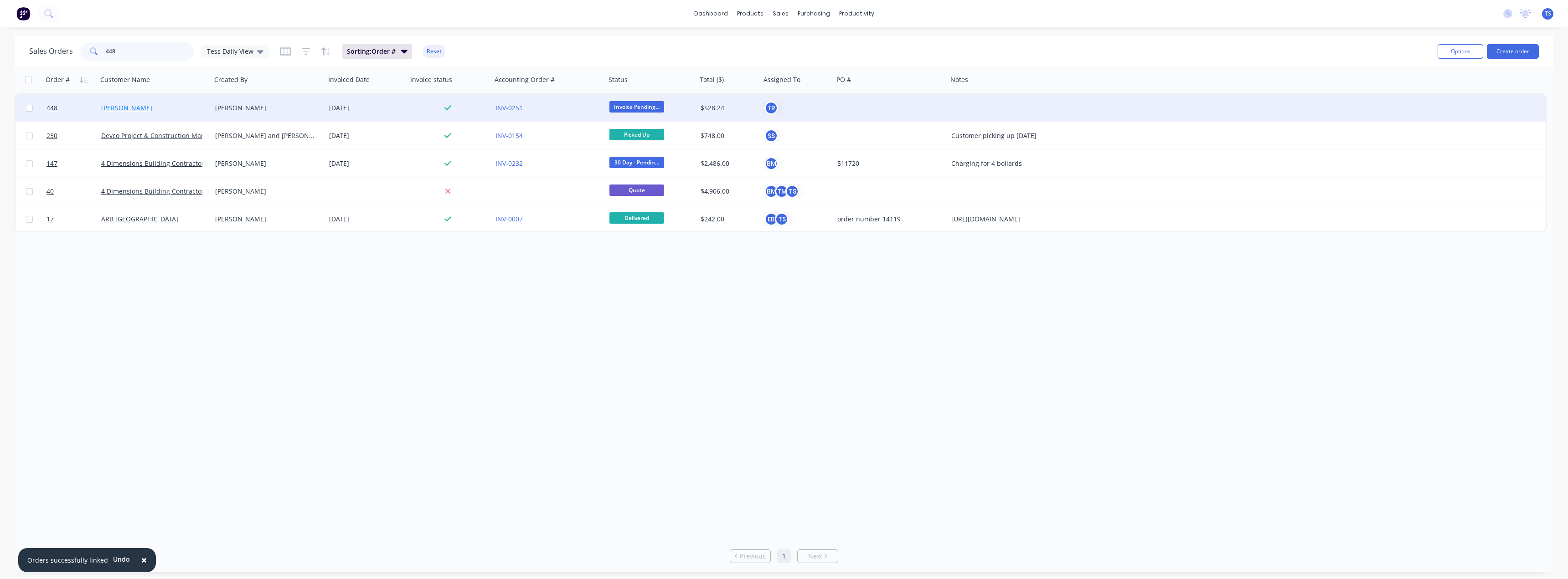
type input "448"
click at [114, 109] on link "[PERSON_NAME]" at bounding box center [127, 107] width 51 height 8
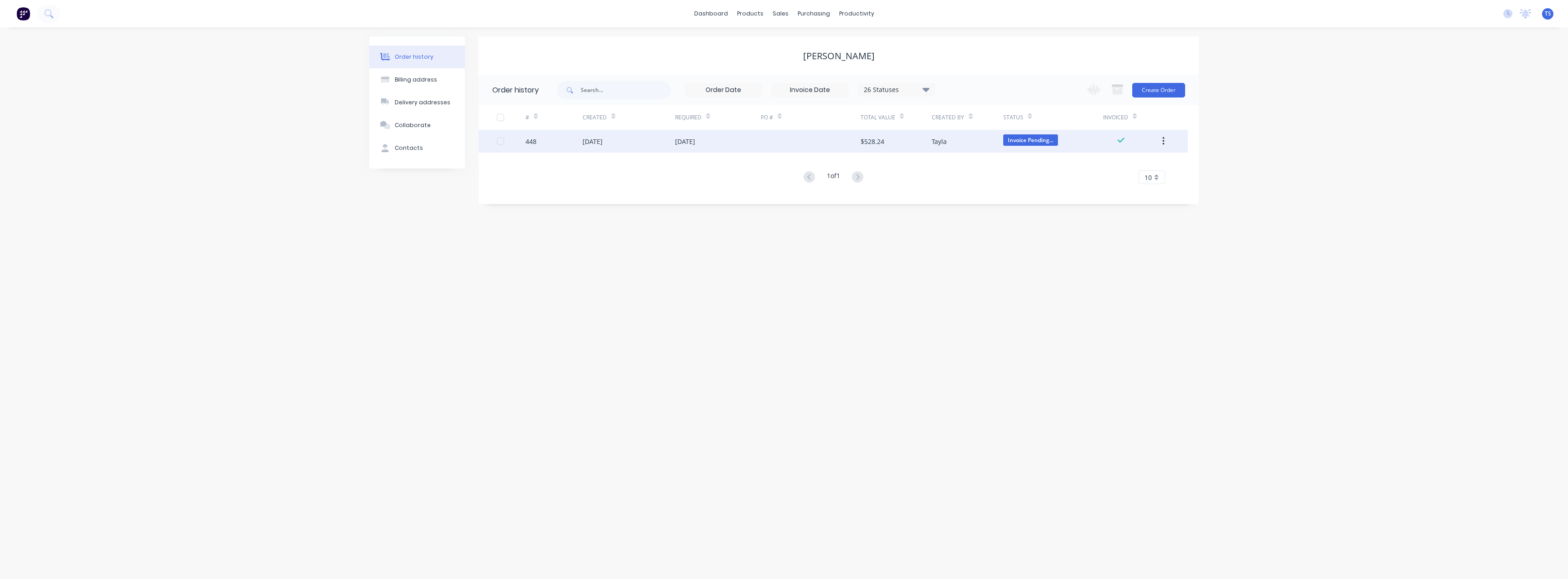
click at [631, 143] on div "[DATE]" at bounding box center [629, 141] width 92 height 23
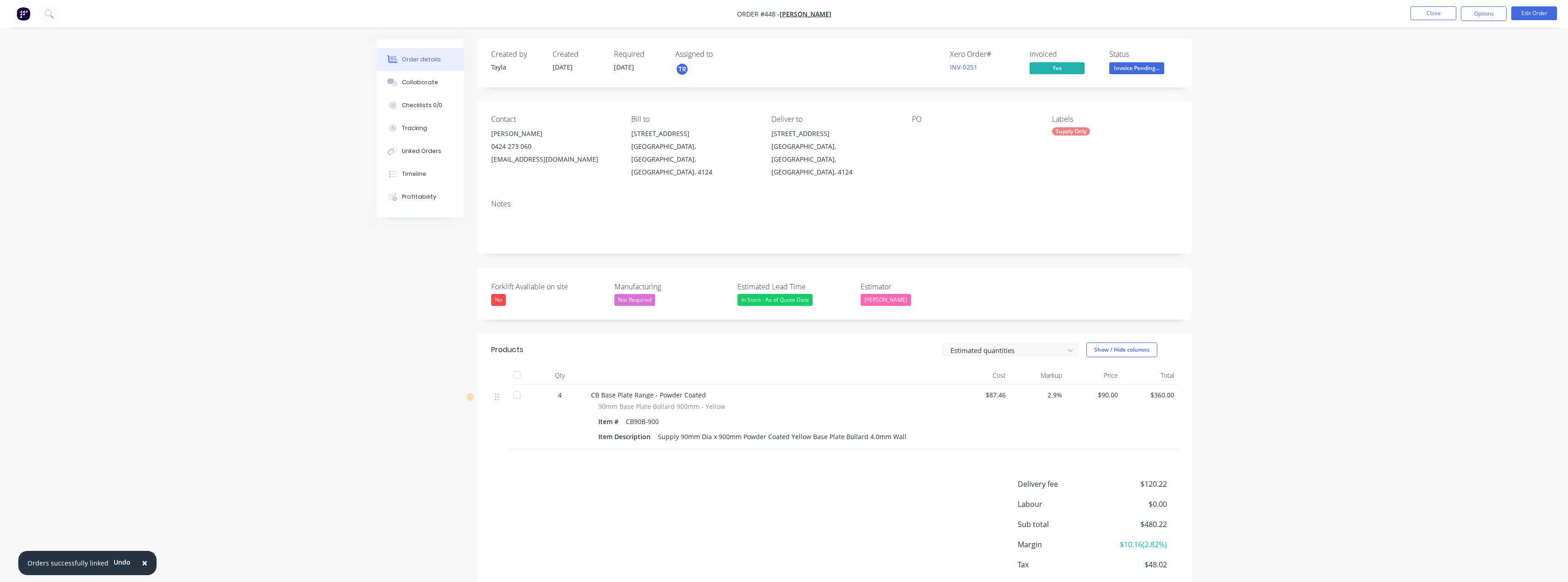
click at [1128, 67] on span "Invoice Pending..." at bounding box center [1137, 68] width 55 height 12
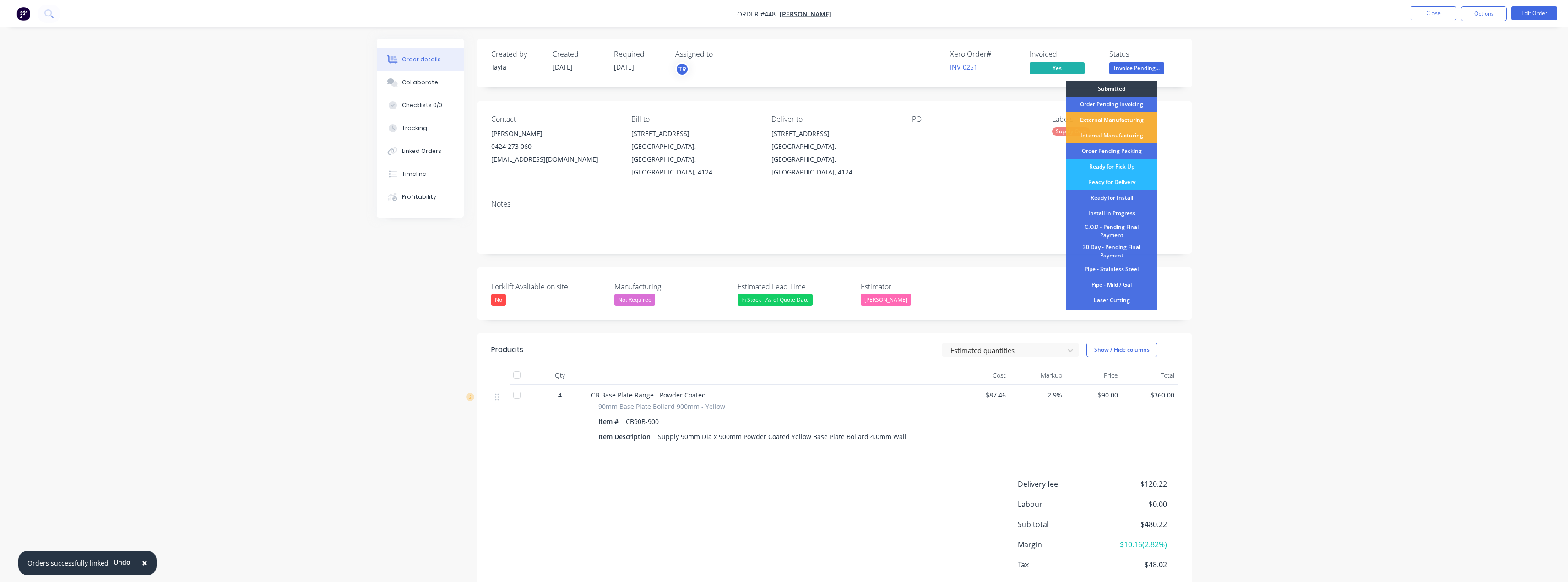
click at [1267, 58] on div "Order details Collaborate Checklists 0/0 Tracking Linked Orders Timeline Profit…" at bounding box center [784, 316] width 1568 height 632
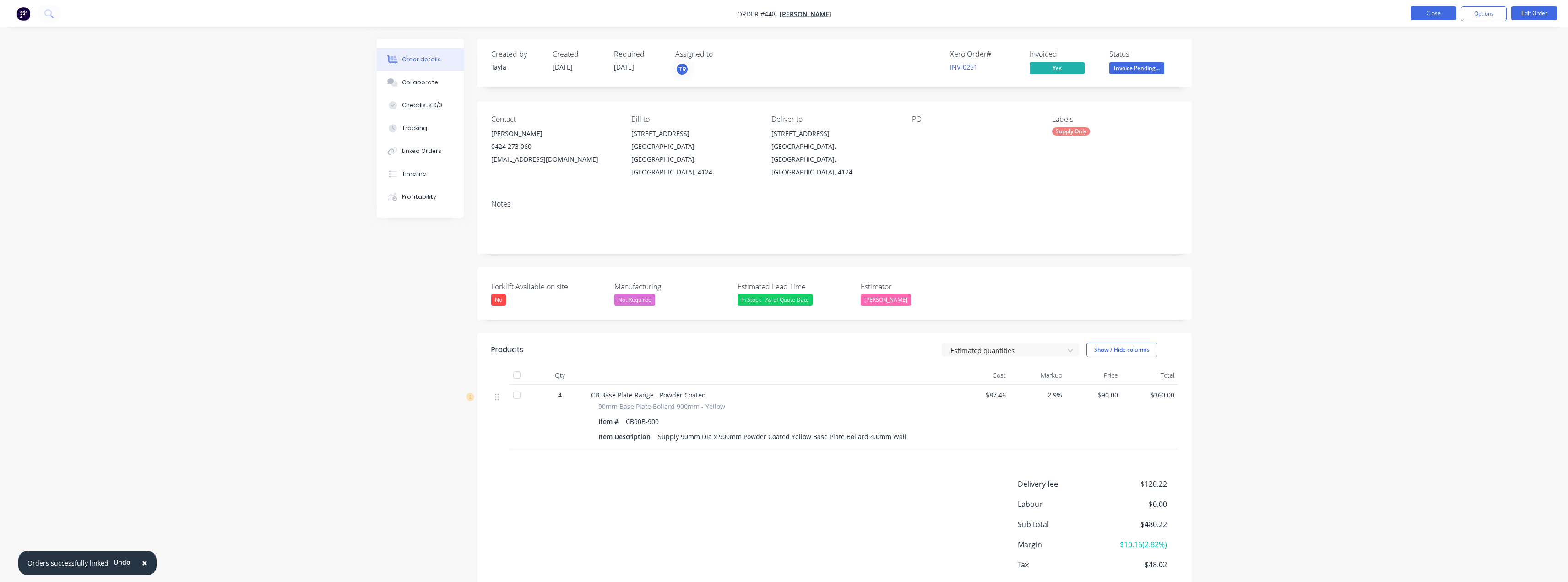
click at [1447, 8] on button "Close" at bounding box center [1434, 13] width 46 height 14
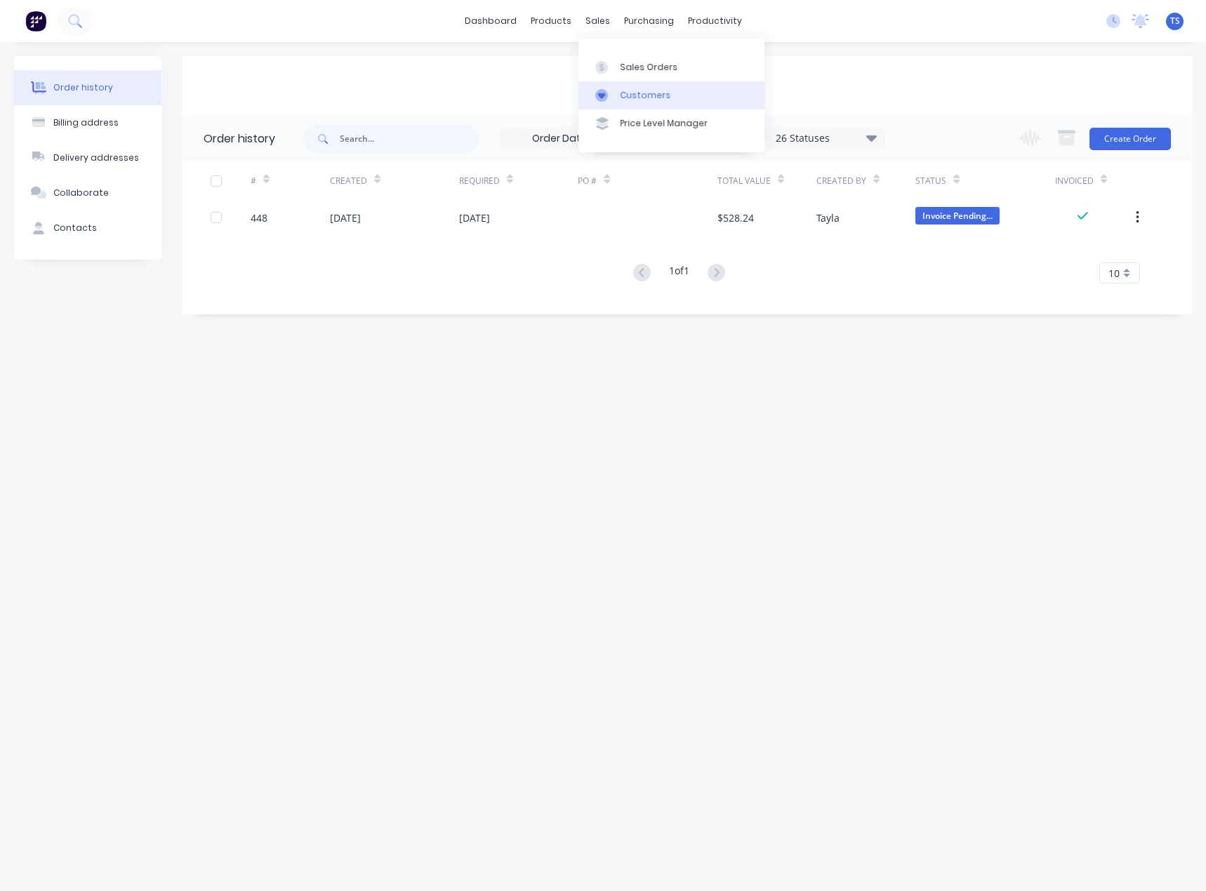
click at [621, 95] on div "Customers" at bounding box center [645, 95] width 51 height 13
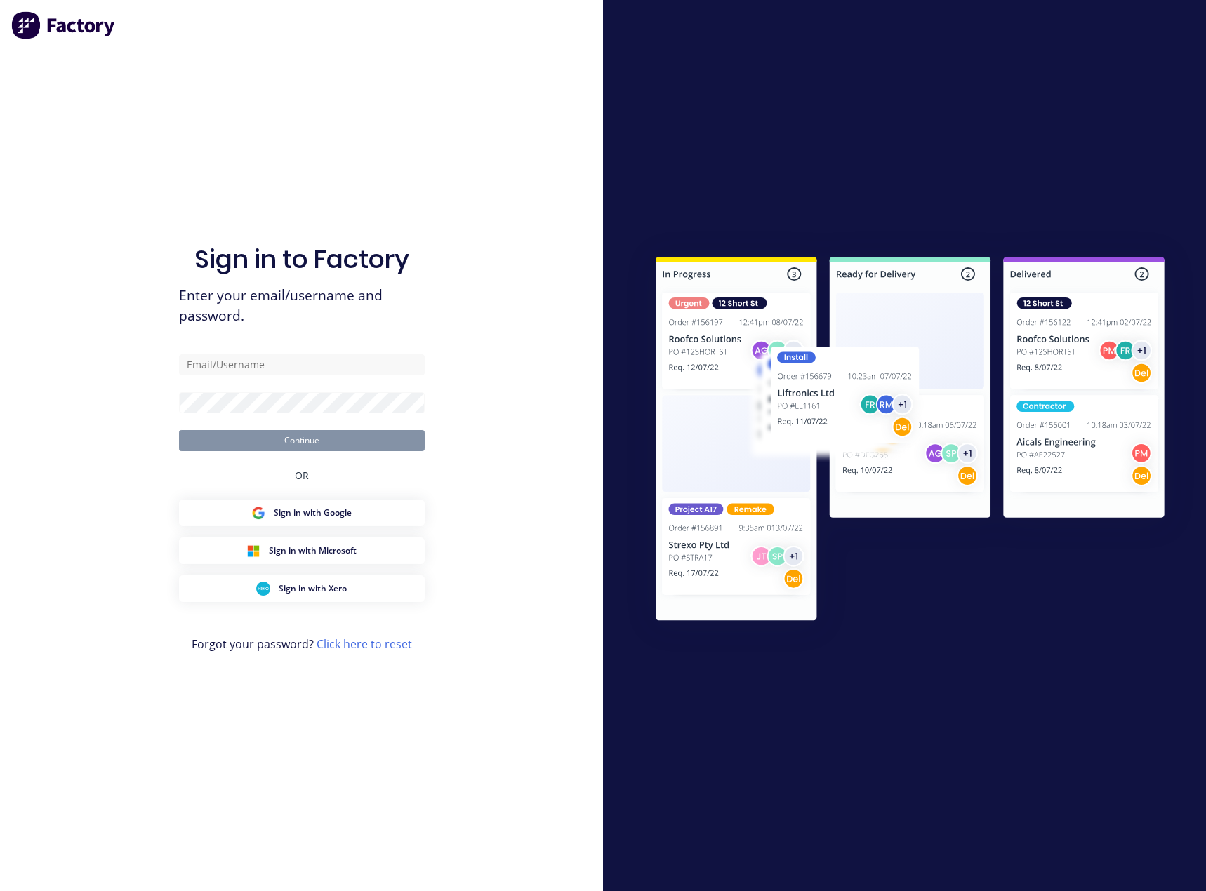
type input "tess@supamaxx.com.au"
click at [179, 430] on button "Continue" at bounding box center [302, 440] width 246 height 21
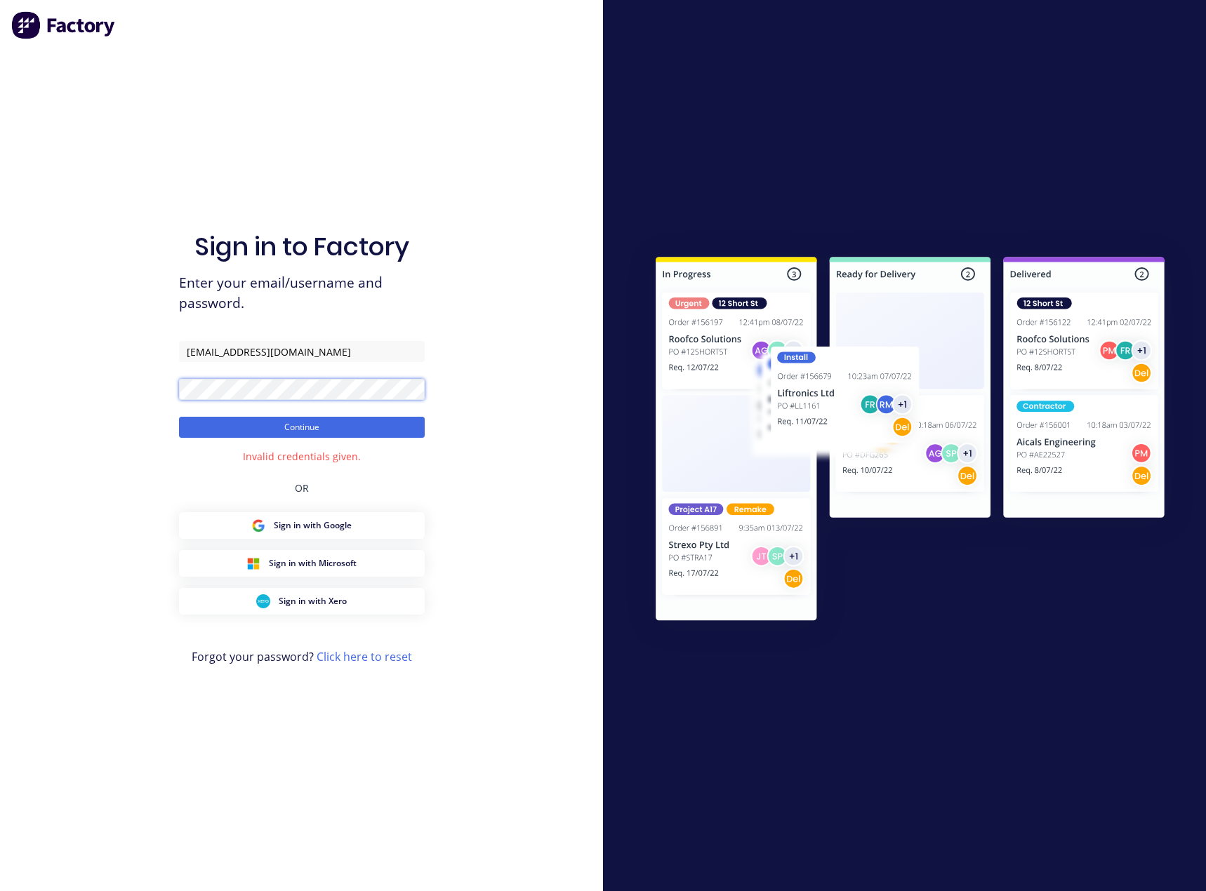
click at [74, 387] on div "Sign in to Factory Enter your email/username and password. tess@supamaxx.com.au…" at bounding box center [301, 445] width 603 height 891
click at [179, 417] on button "Continue" at bounding box center [302, 427] width 246 height 21
click at [45, 394] on div "Sign in to Factory Enter your email/username and password. tess@supamaxx.com.au…" at bounding box center [301, 445] width 603 height 891
click at [179, 417] on button "Continue" at bounding box center [302, 427] width 246 height 21
click at [135, 392] on div "Sign in to Factory Enter your email/username and password. tess@supamaxx.com.au…" at bounding box center [301, 445] width 603 height 891
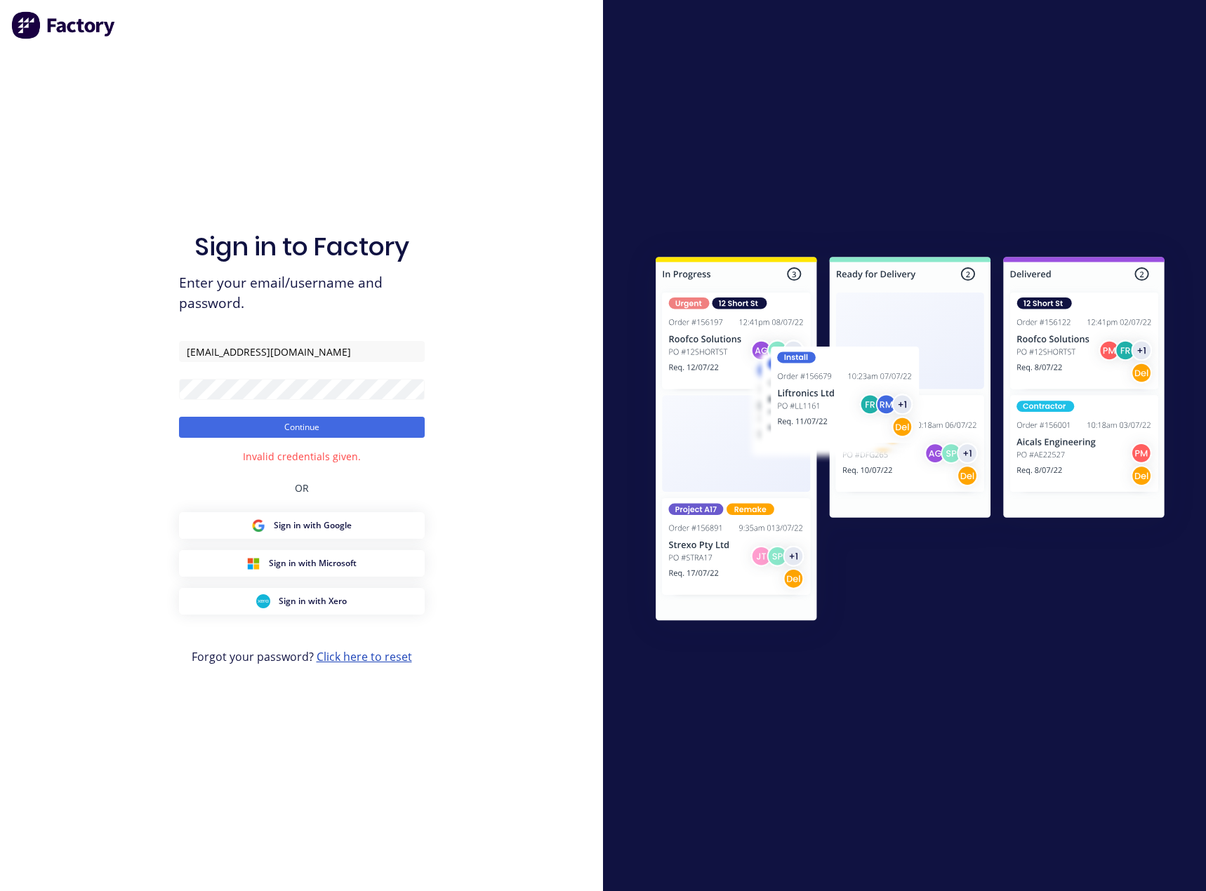
click at [336, 655] on link "Click here to reset" at bounding box center [363, 656] width 95 height 15
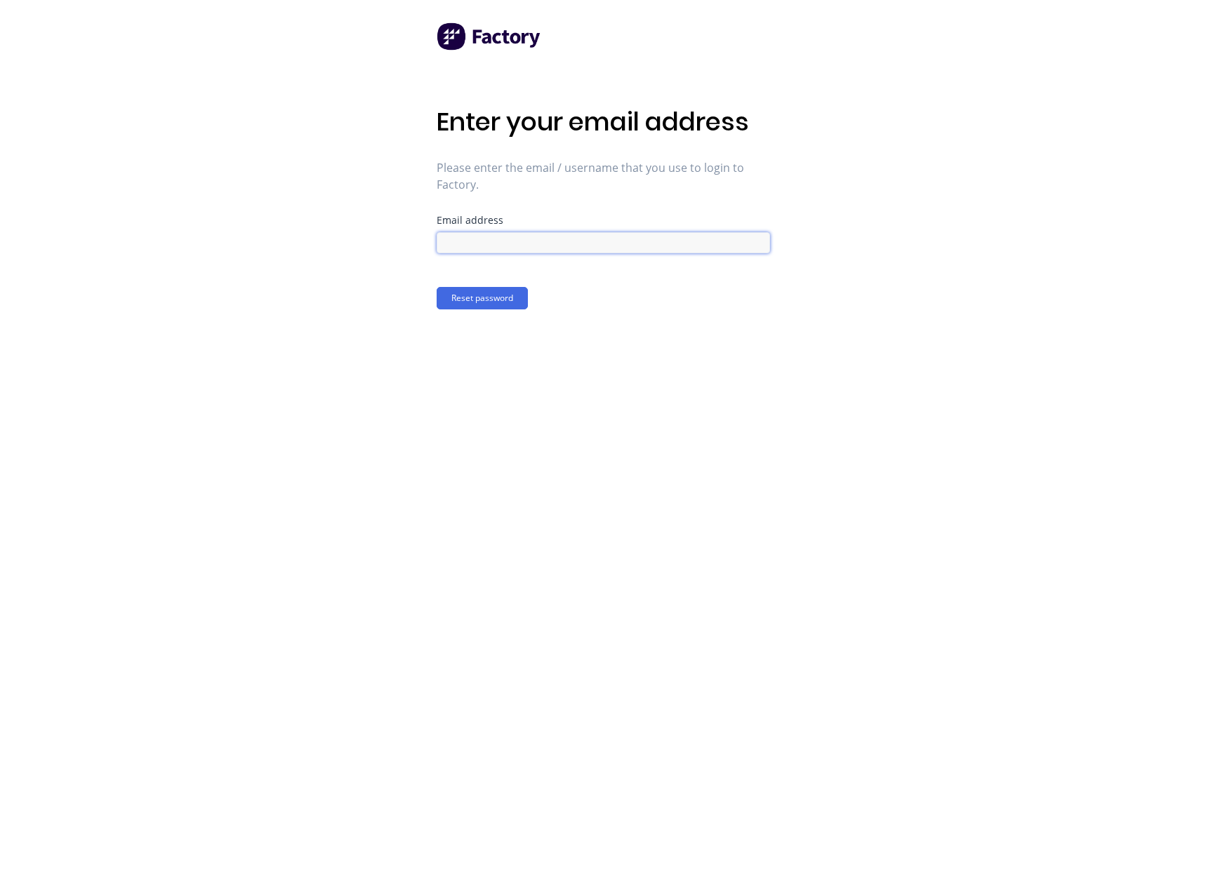
click at [468, 240] on input at bounding box center [602, 242] width 333 height 21
type input "[EMAIL_ADDRESS][DOMAIN_NAME]"
click at [480, 301] on button "Reset password" at bounding box center [481, 298] width 91 height 22
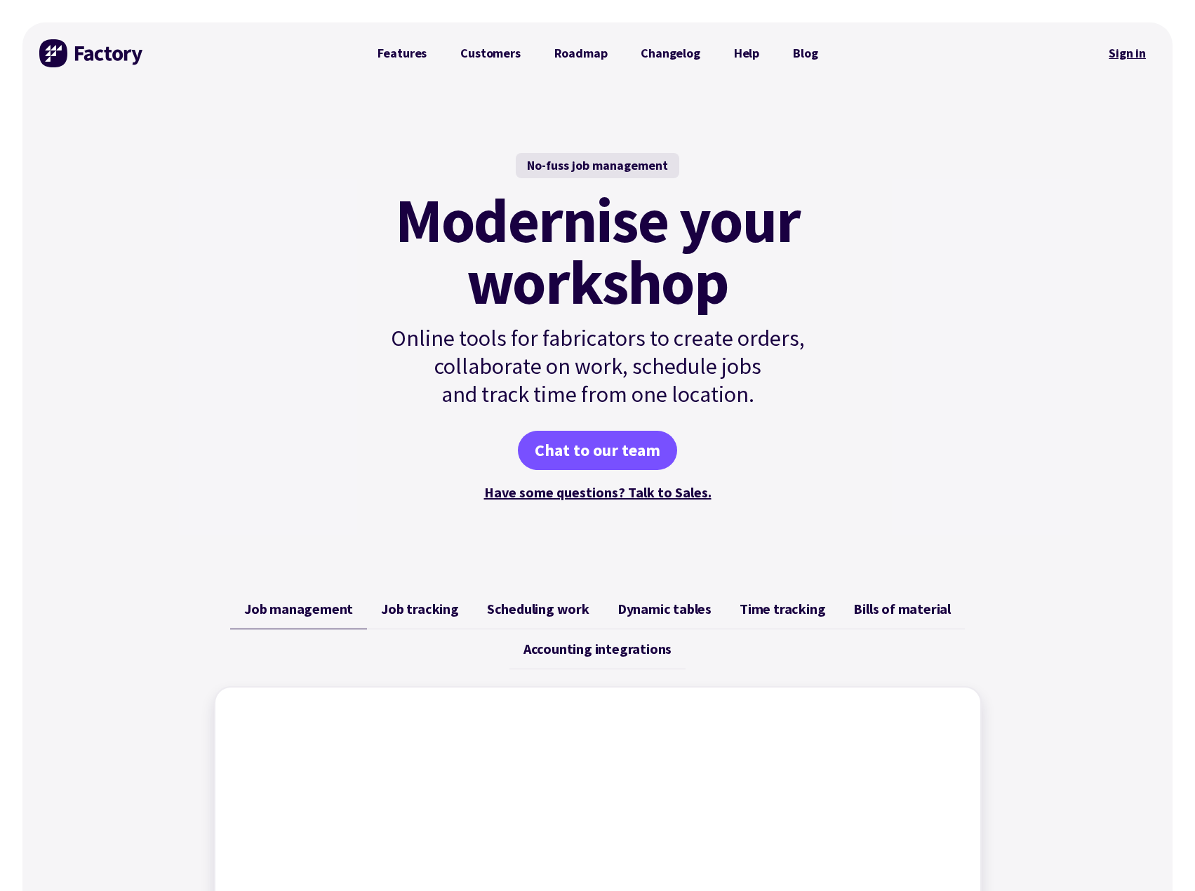
click at [1130, 53] on link "Sign in" at bounding box center [1127, 53] width 57 height 32
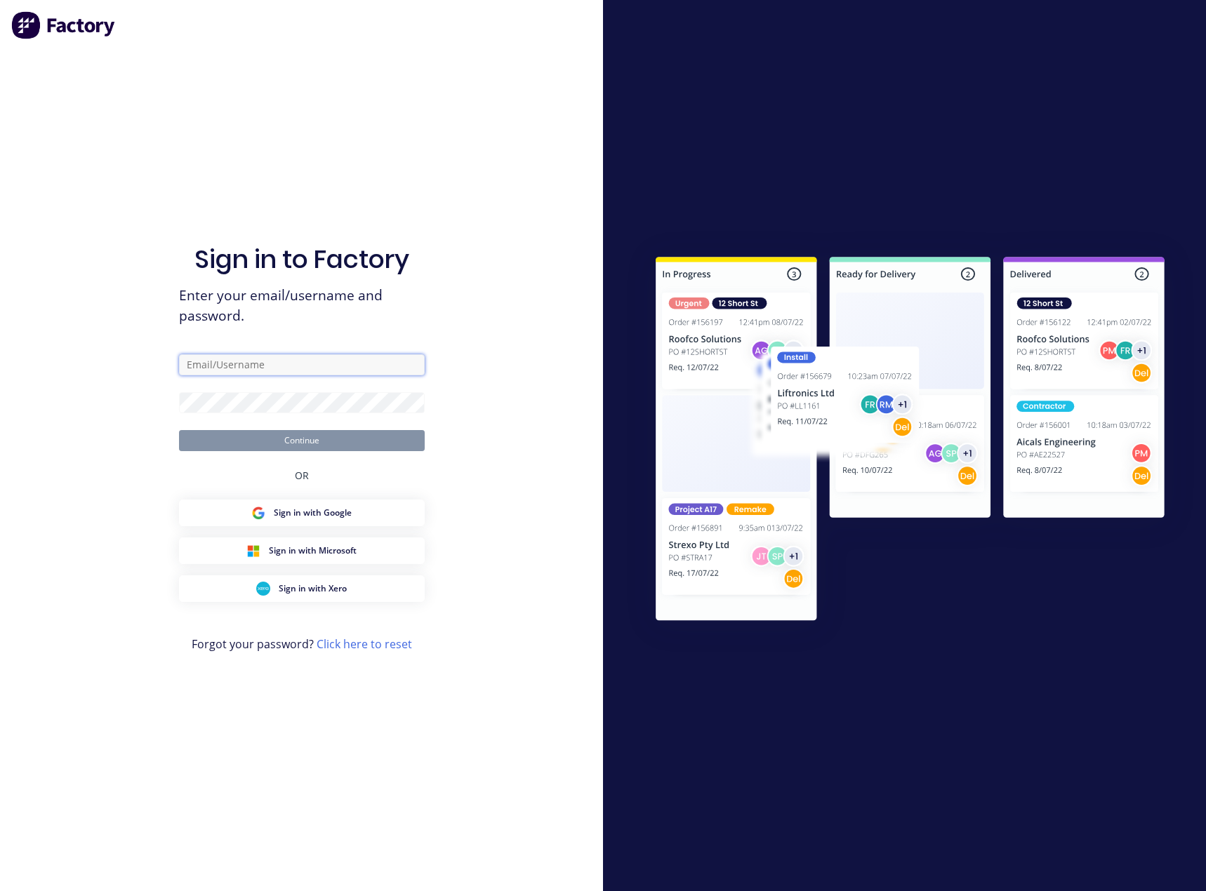
drag, startPoint x: 239, startPoint y: 360, endPoint x: 267, endPoint y: 359, distance: 28.1
click at [239, 360] on input "text" at bounding box center [302, 364] width 246 height 21
type input "[EMAIL_ADDRESS][DOMAIN_NAME]"
click at [277, 442] on button "Continue" at bounding box center [302, 440] width 246 height 21
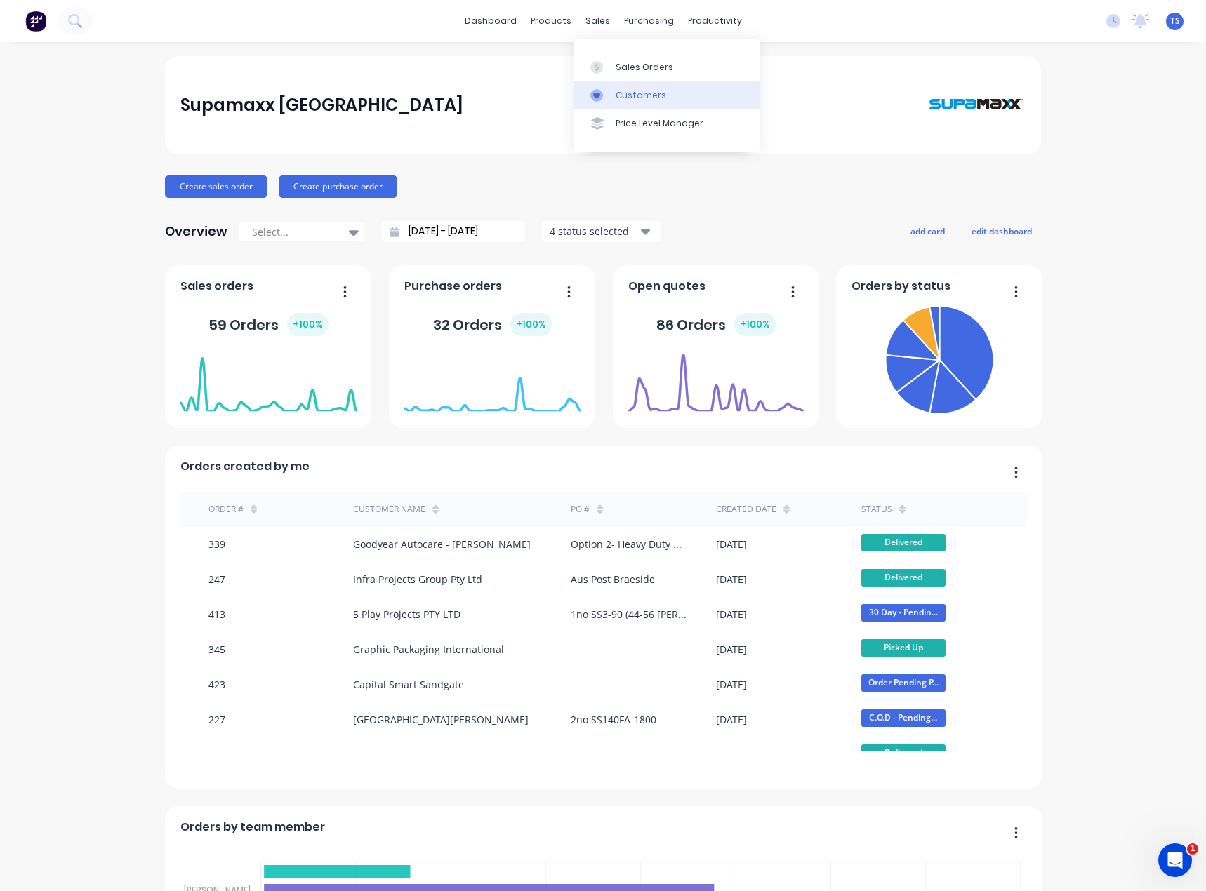
click at [618, 100] on div "Customers" at bounding box center [640, 95] width 51 height 13
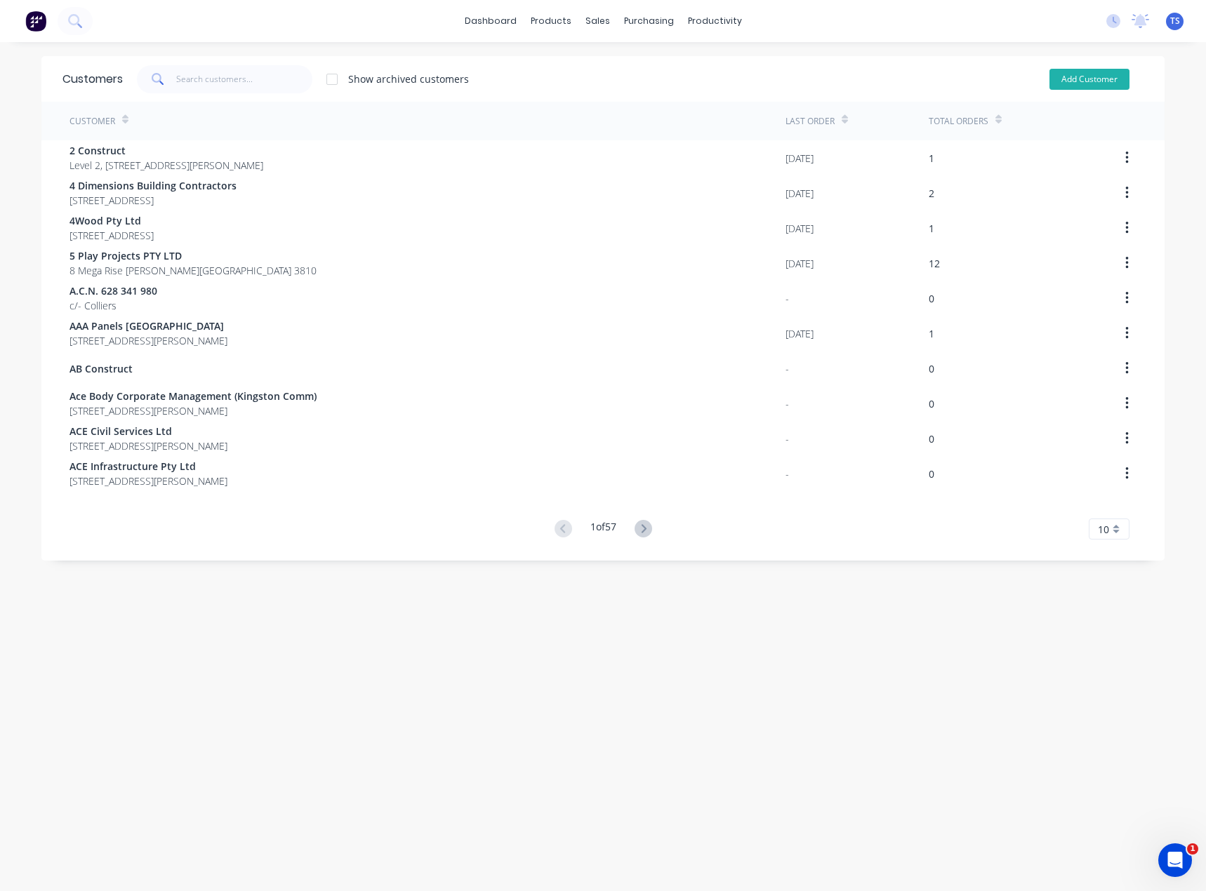
click at [1059, 79] on button "Add Customer" at bounding box center [1089, 79] width 80 height 21
select select "AU"
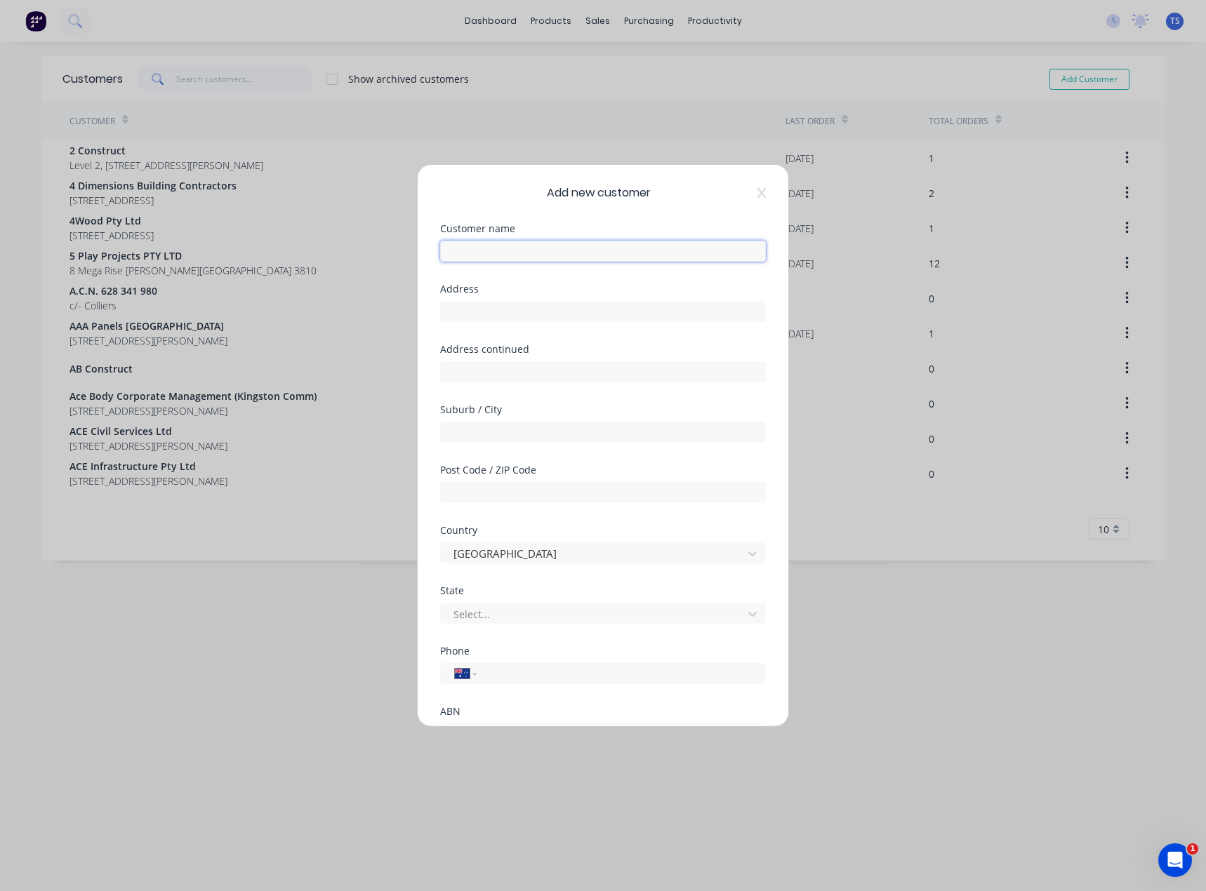
click at [489, 246] on input "text" at bounding box center [603, 251] width 326 height 21
paste input "[PERSON_NAME] AUTO CO"
type input "[PERSON_NAME] AUTO CO"
click at [473, 312] on input "text" at bounding box center [603, 311] width 326 height 21
click at [465, 316] on input "text" at bounding box center [603, 311] width 326 height 21
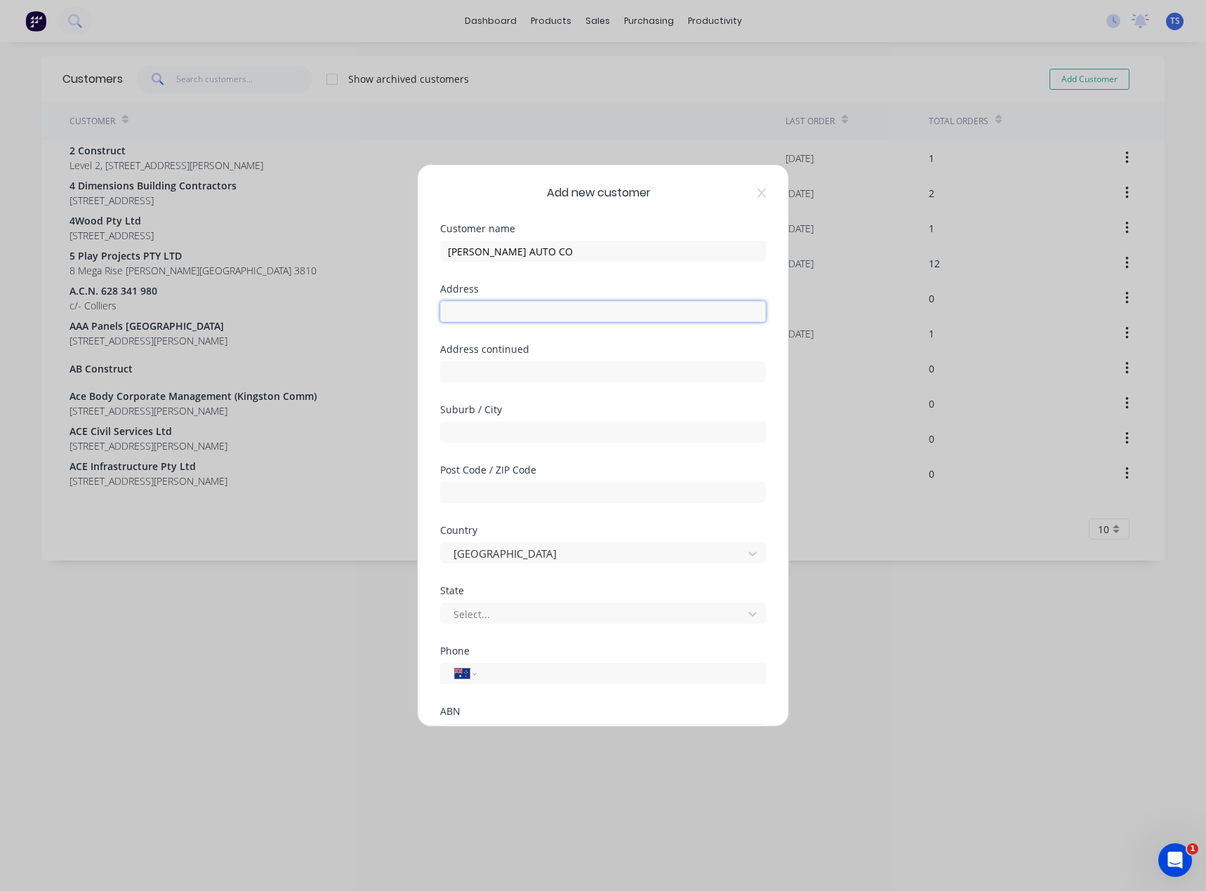
paste input "[STREET_ADDRESS][PERSON_NAME]"
type input "[STREET_ADDRESS][PERSON_NAME]"
click at [464, 373] on input "text" at bounding box center [603, 371] width 326 height 21
click at [477, 492] on input "text" at bounding box center [603, 492] width 326 height 21
type input "3939"
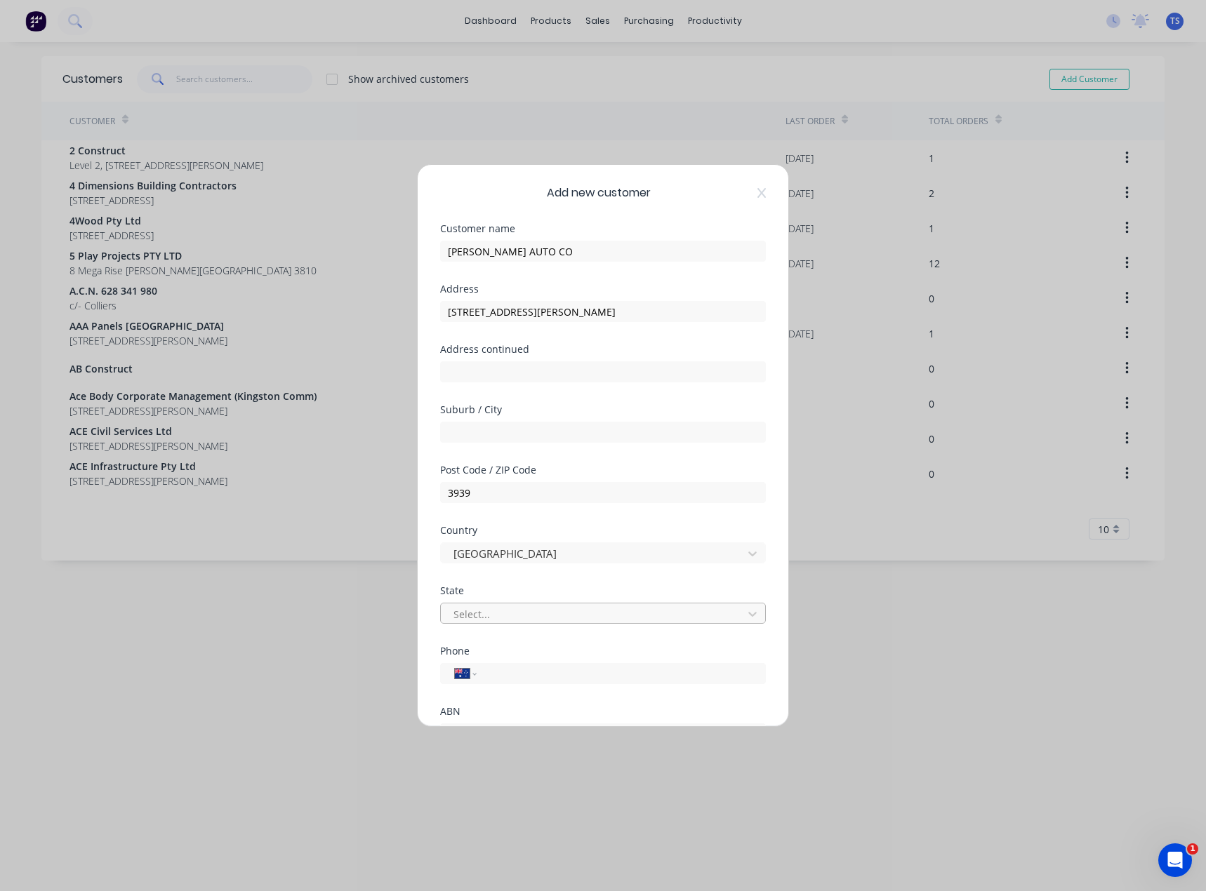
click at [474, 615] on div at bounding box center [593, 615] width 283 height 18
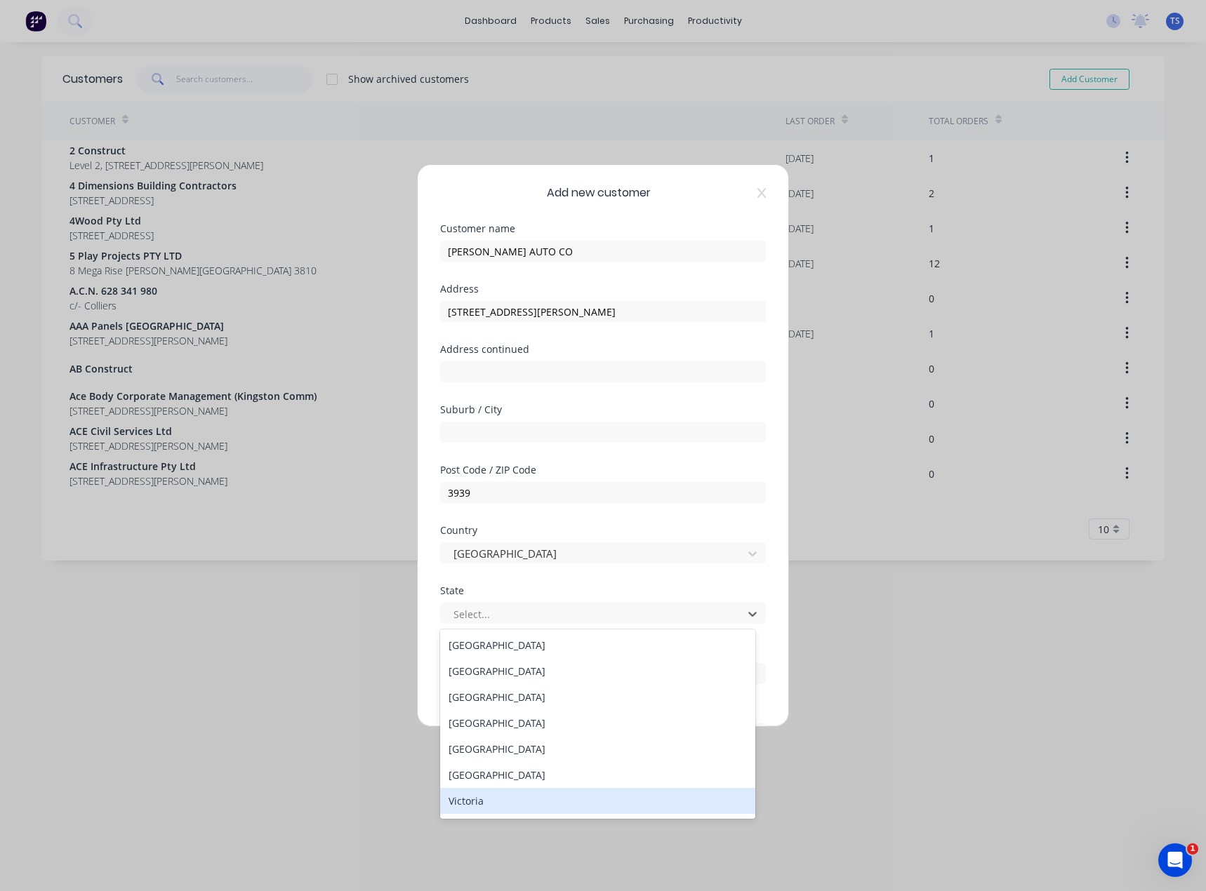
click at [468, 795] on div "Victoria" at bounding box center [597, 801] width 315 height 26
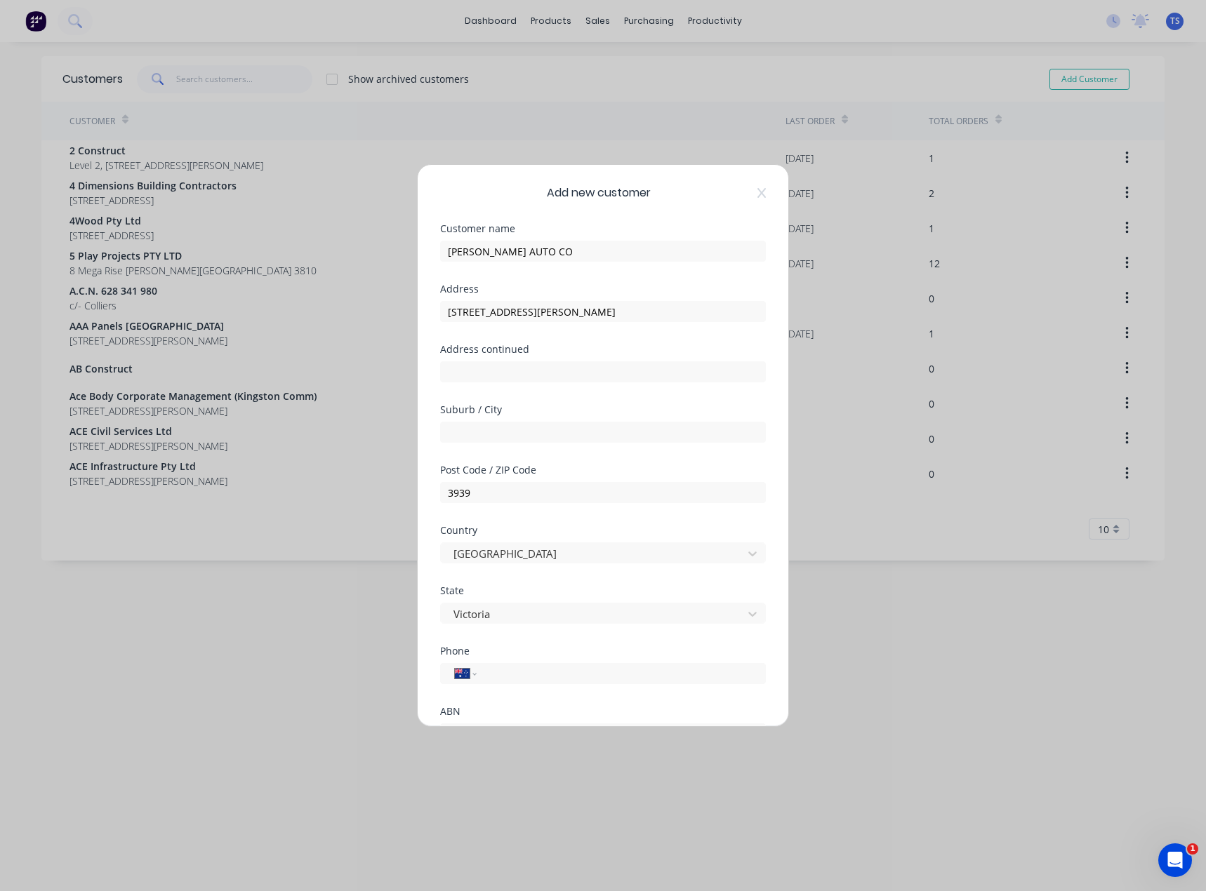
click at [498, 421] on div at bounding box center [603, 430] width 326 height 25
click at [503, 425] on input "text" at bounding box center [603, 432] width 326 height 21
type input "Rosebud"
drag, startPoint x: 655, startPoint y: 312, endPoint x: 556, endPoint y: 319, distance: 98.5
click at [556, 319] on input "[STREET_ADDRESS][PERSON_NAME]" at bounding box center [603, 311] width 326 height 21
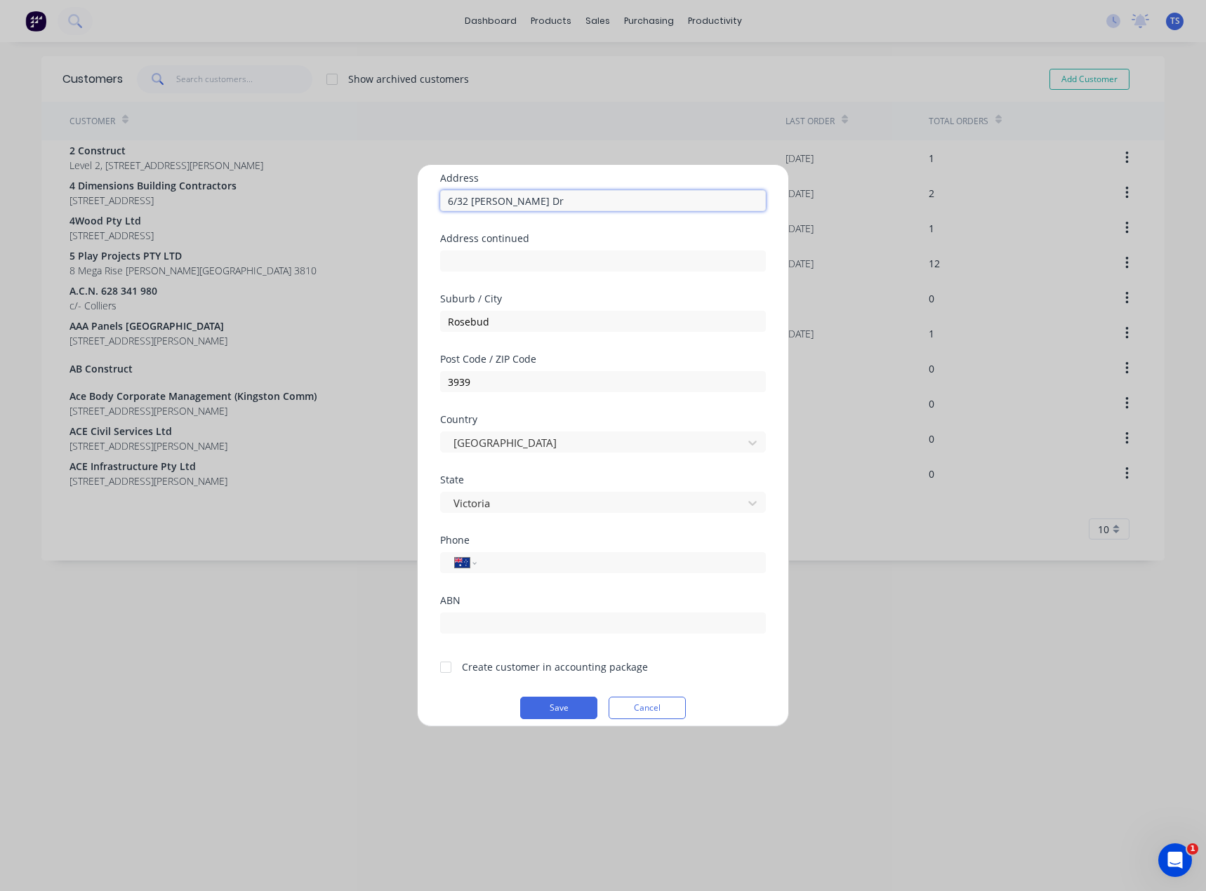
scroll to position [124, 0]
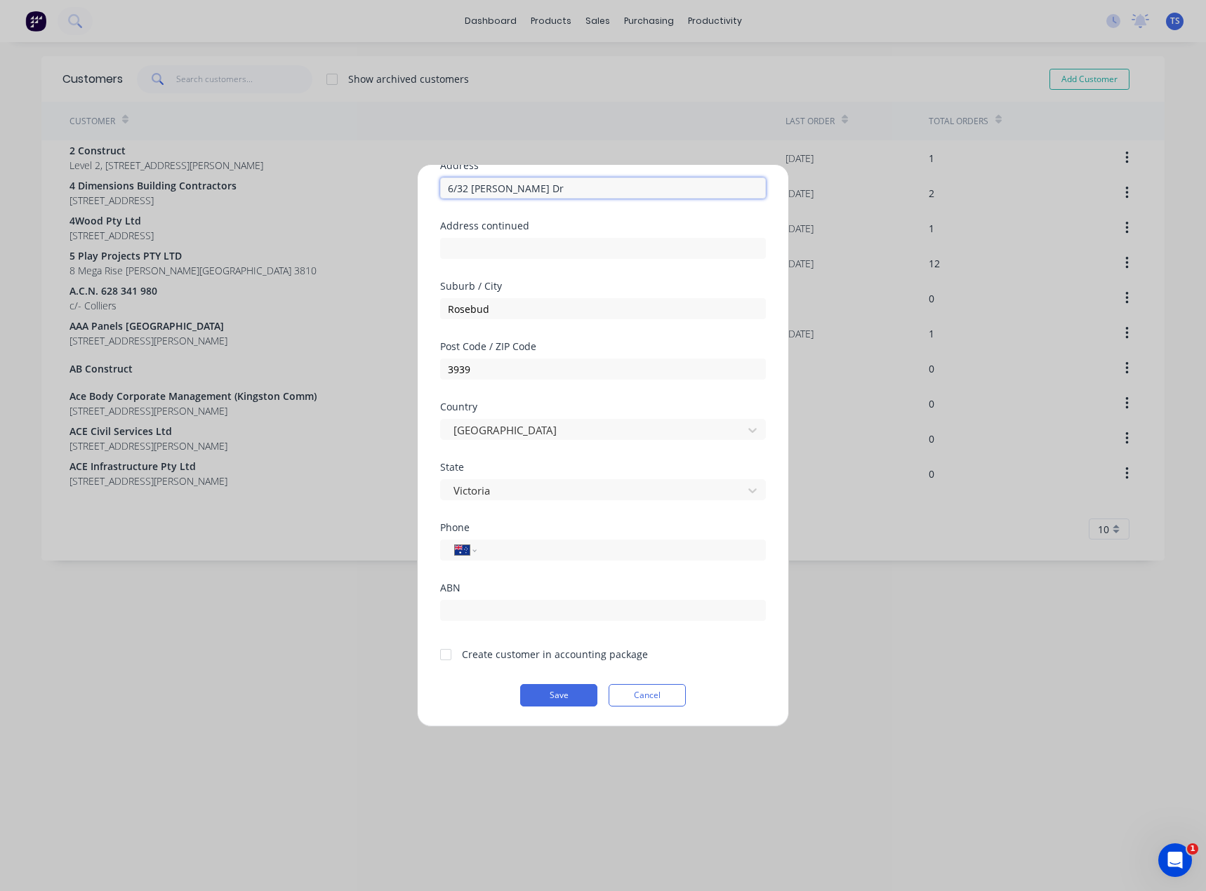
type input "6/32 [PERSON_NAME] Dr"
click at [448, 655] on div at bounding box center [446, 655] width 28 height 28
click at [490, 550] on input "tel" at bounding box center [618, 550] width 265 height 16
paste input "0431 416 749"
type input "0431 416 749"
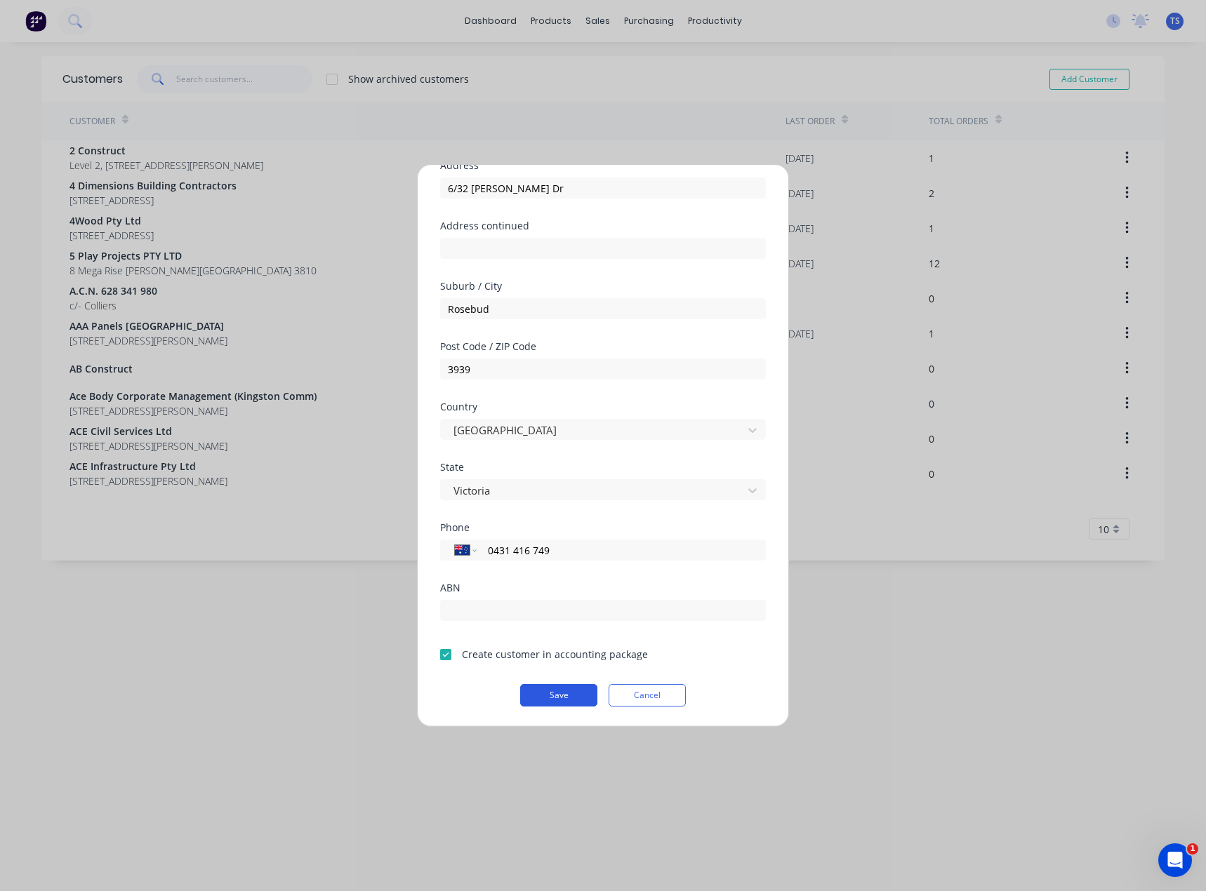
click at [554, 700] on button "Save" at bounding box center [558, 695] width 77 height 22
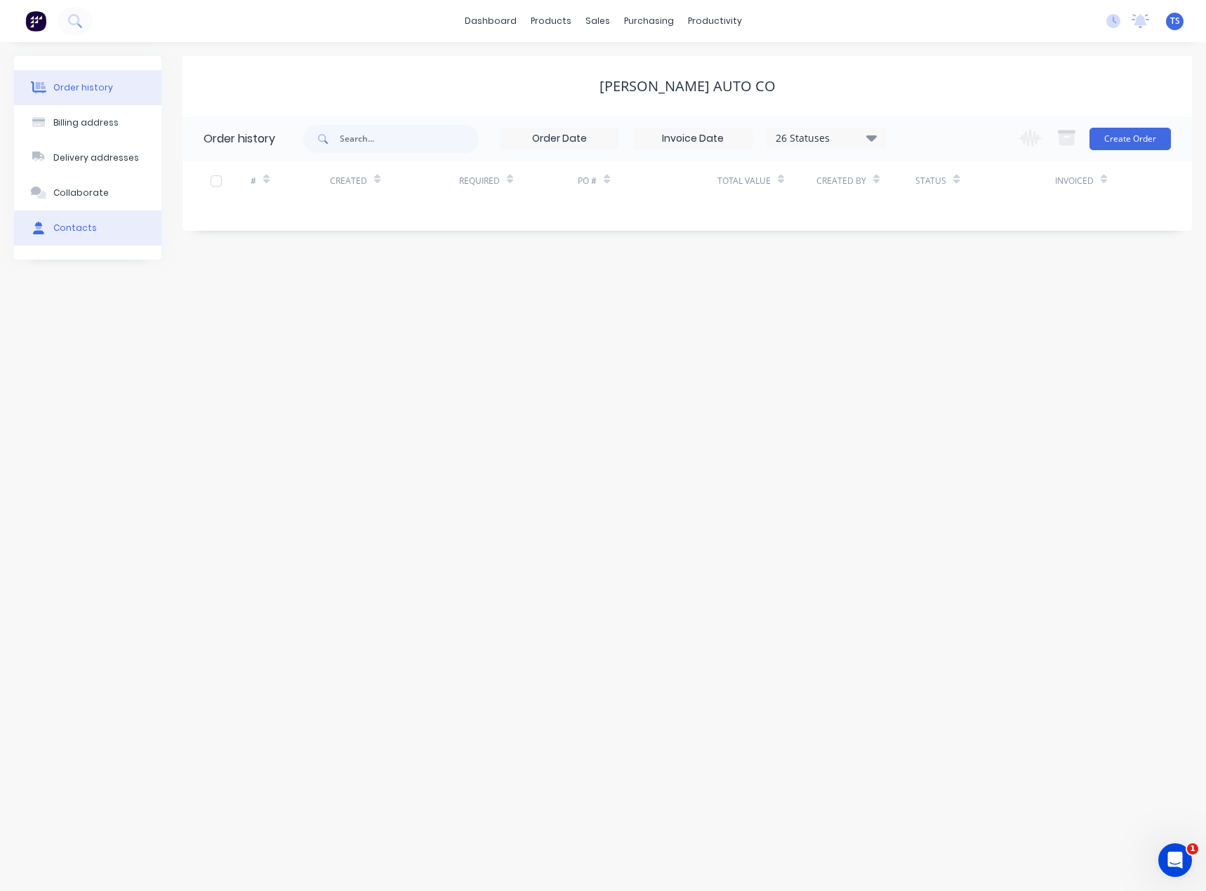
click at [81, 225] on div "Contacts" at bounding box center [75, 228] width 44 height 13
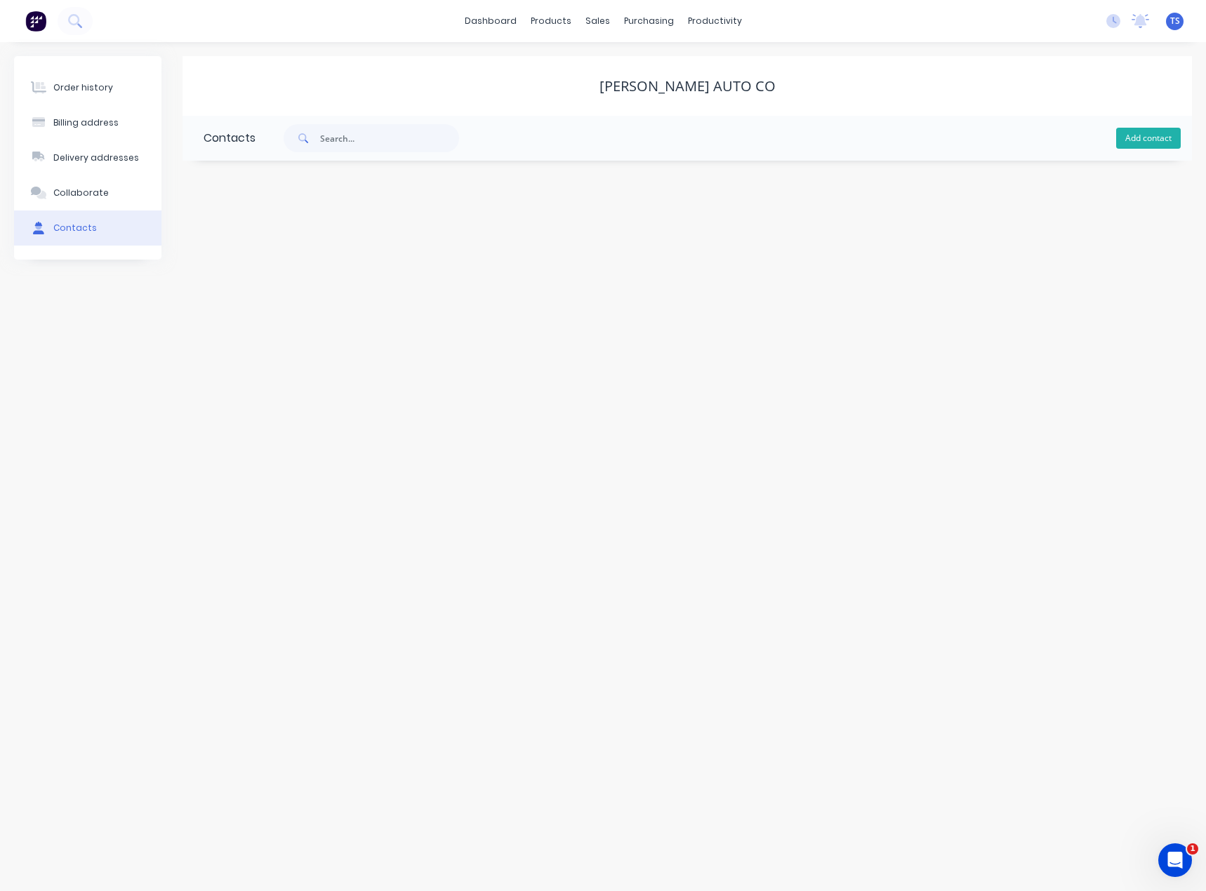
click at [1157, 135] on button "Add contact" at bounding box center [1148, 138] width 65 height 21
select select "AU"
click at [286, 246] on input "text" at bounding box center [317, 241] width 229 height 21
type input "[PERSON_NAME]"
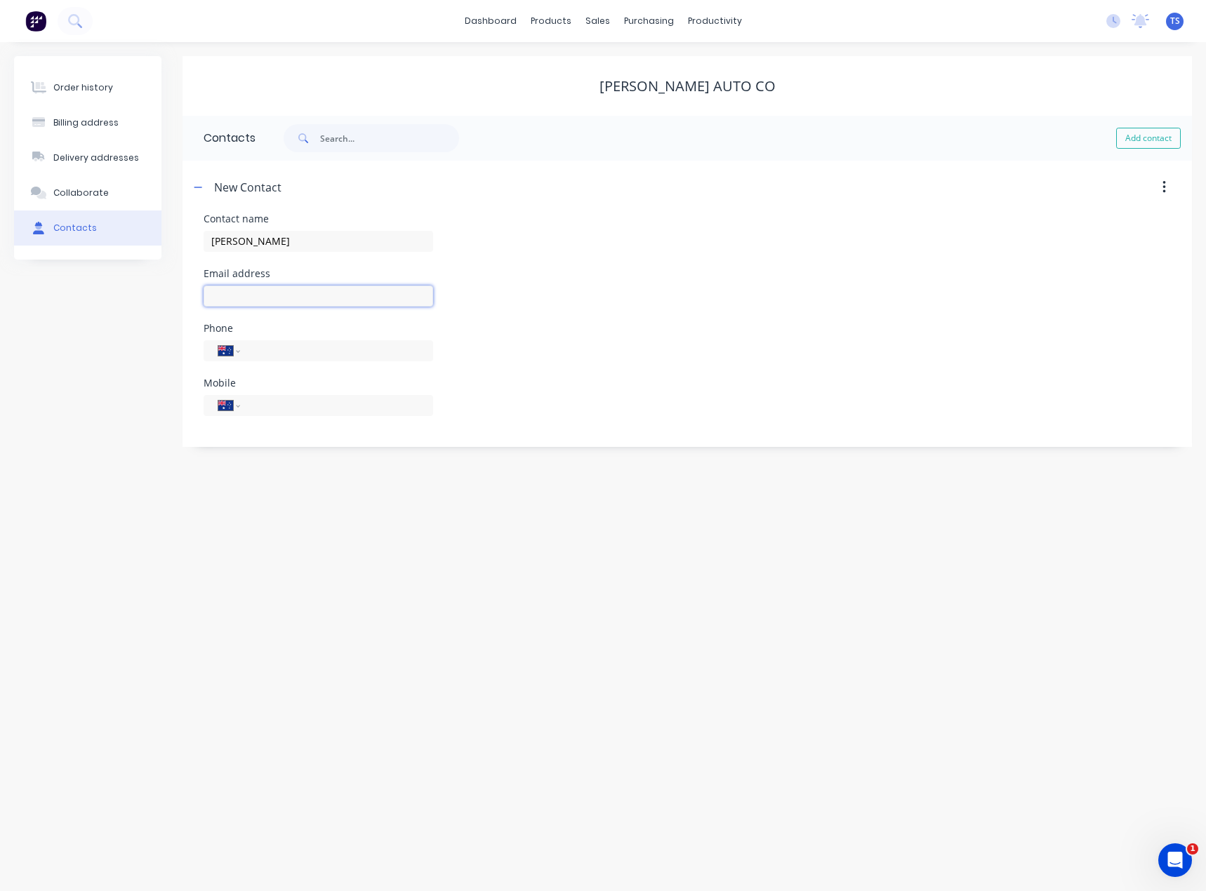
click at [238, 298] on input "text" at bounding box center [317, 296] width 229 height 21
select select "AU"
click at [238, 298] on input "text" at bounding box center [317, 296] width 229 height 21
type input "[EMAIL_ADDRESS][DOMAIN_NAME]"
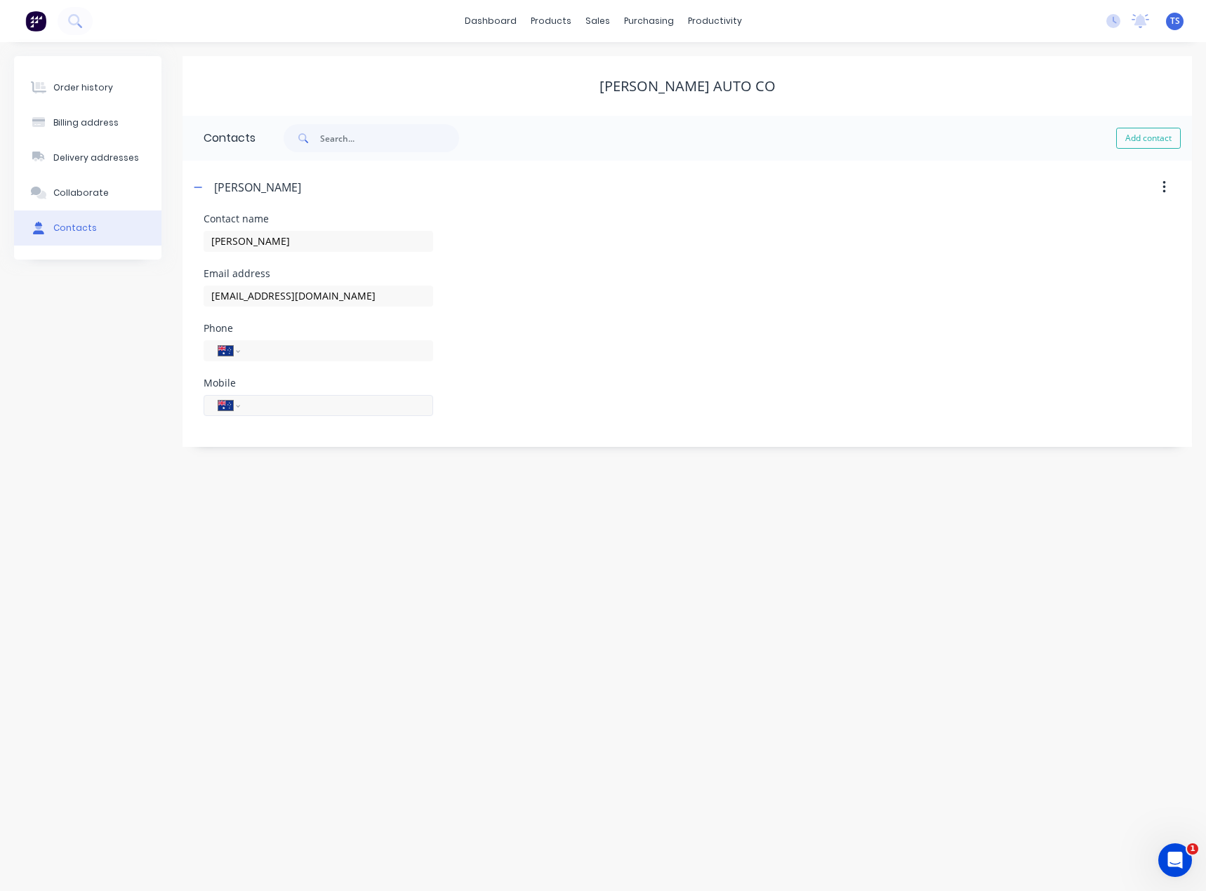
click at [259, 408] on input "tel" at bounding box center [334, 405] width 168 height 16
paste input "0431 416 749"
type input "0431 416 749"
click at [318, 493] on div "Order history Billing address Delivery addresses Collaborate Contacts [PERSON_N…" at bounding box center [603, 466] width 1206 height 849
click at [200, 186] on icon "button" at bounding box center [198, 187] width 8 height 10
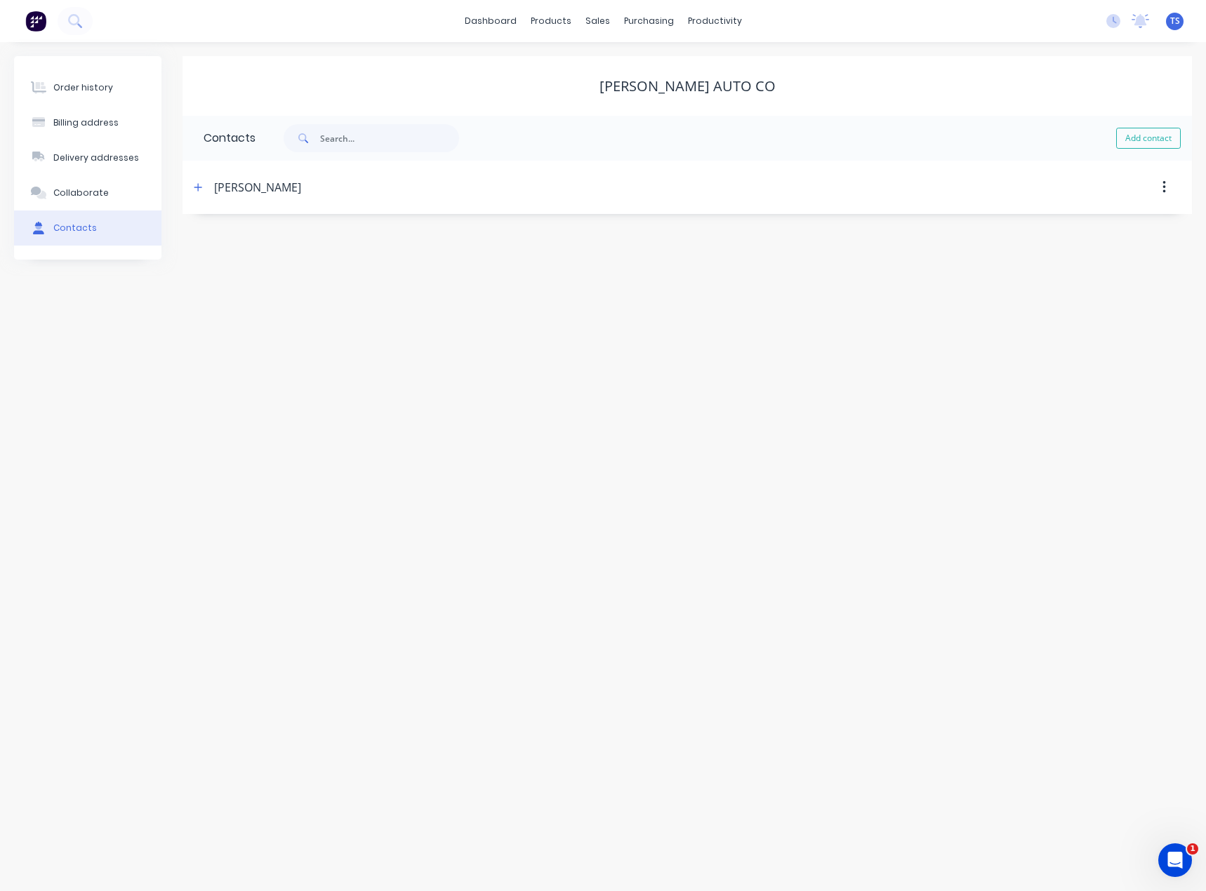
drag, startPoint x: 95, startPoint y: 91, endPoint x: 203, endPoint y: 76, distance: 109.0
click at [95, 90] on div "Order history" at bounding box center [83, 87] width 60 height 13
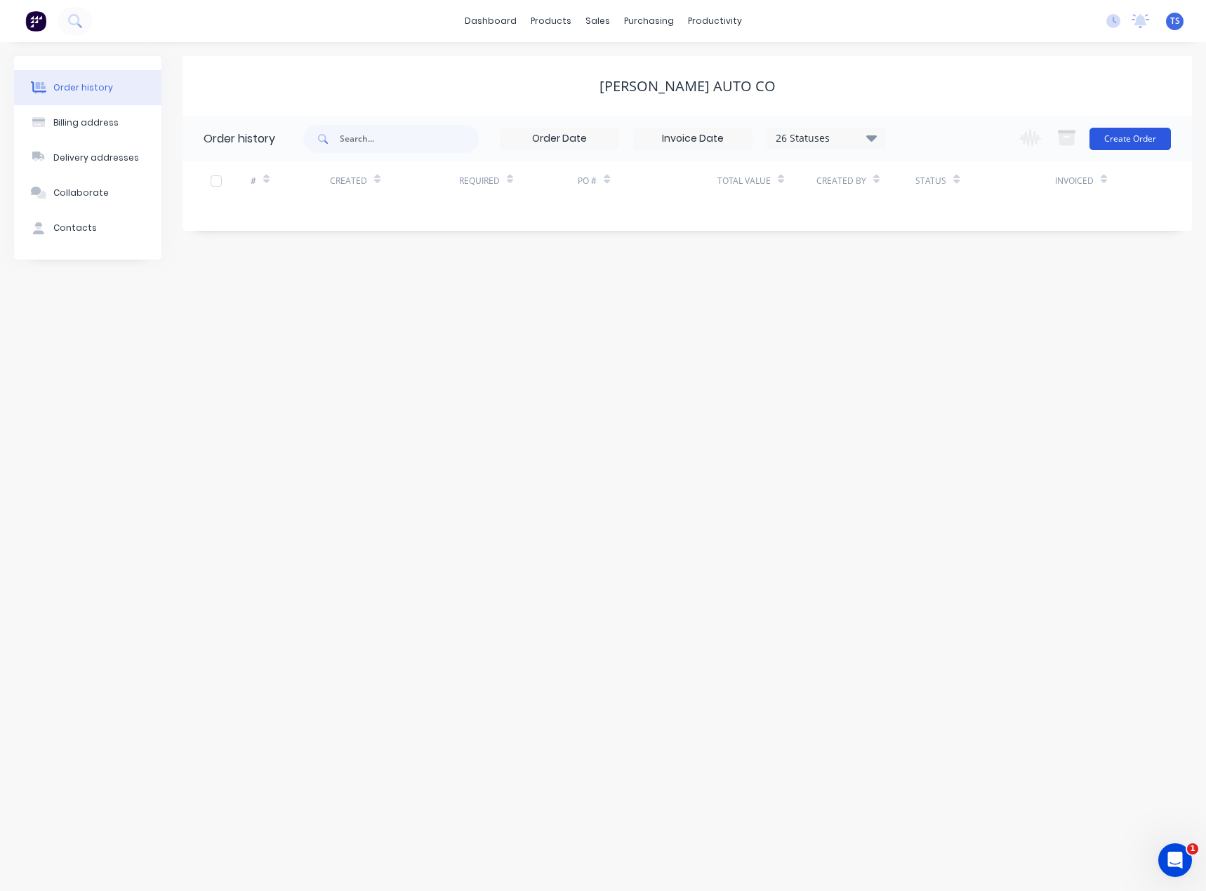
click at [1157, 137] on button "Create Order" at bounding box center [1129, 139] width 81 height 22
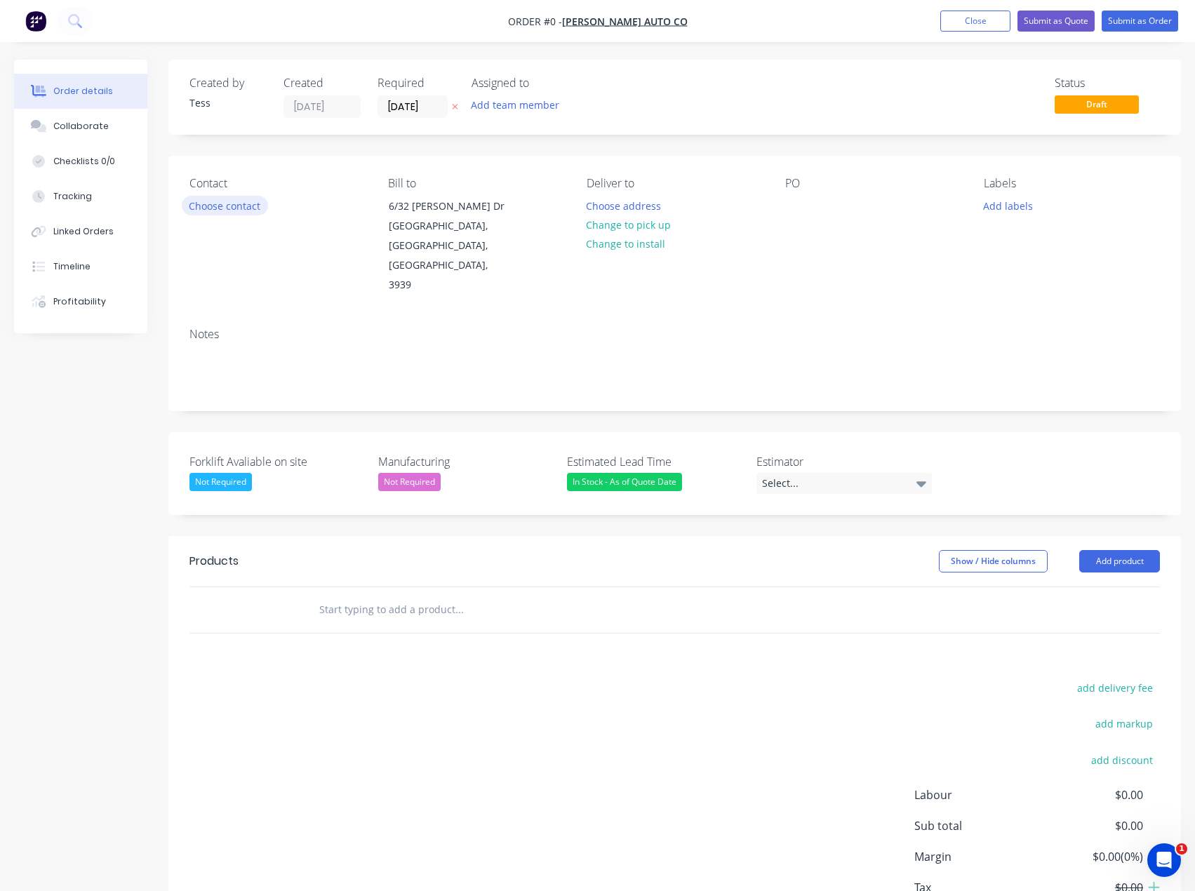
click at [228, 201] on button "Choose contact" at bounding box center [225, 205] width 86 height 19
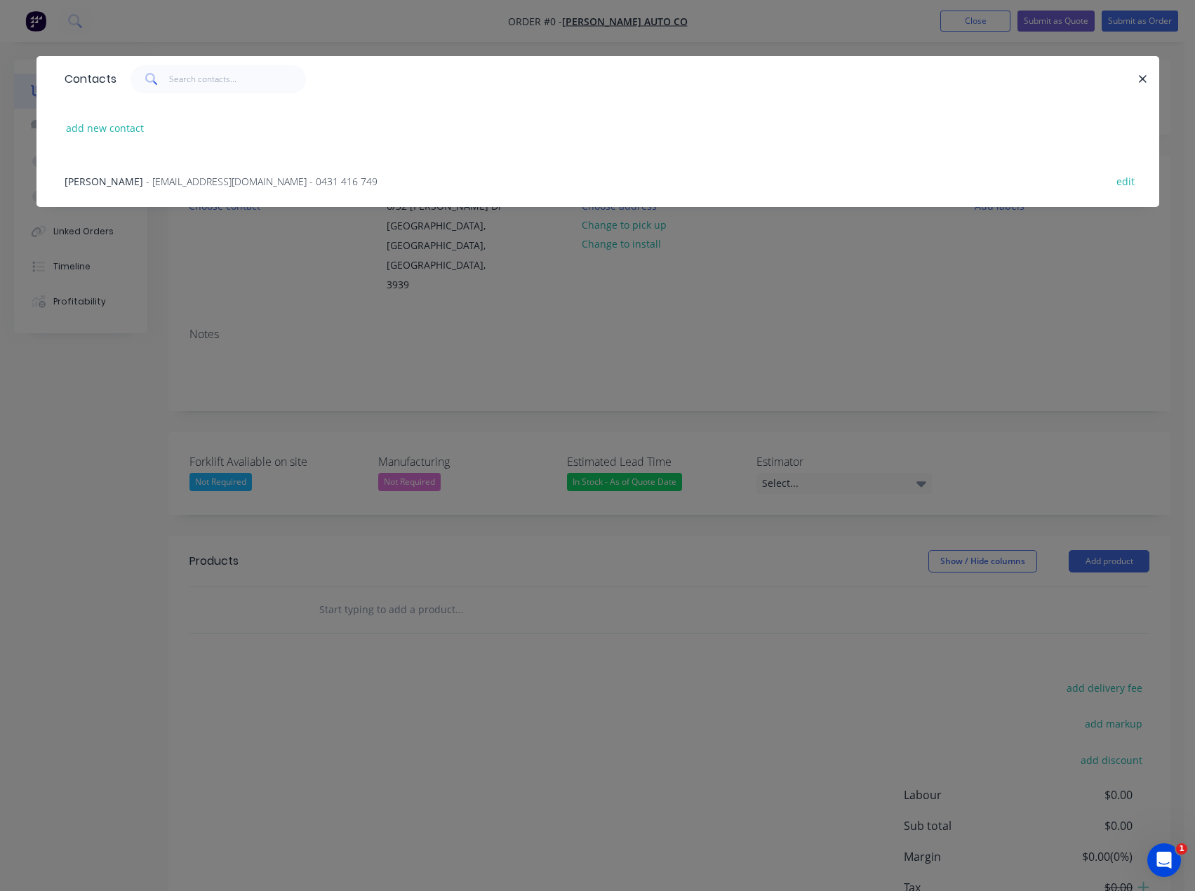
click at [228, 180] on span "- [EMAIL_ADDRESS][DOMAIN_NAME] - 0431 416 749" at bounding box center [262, 181] width 232 height 13
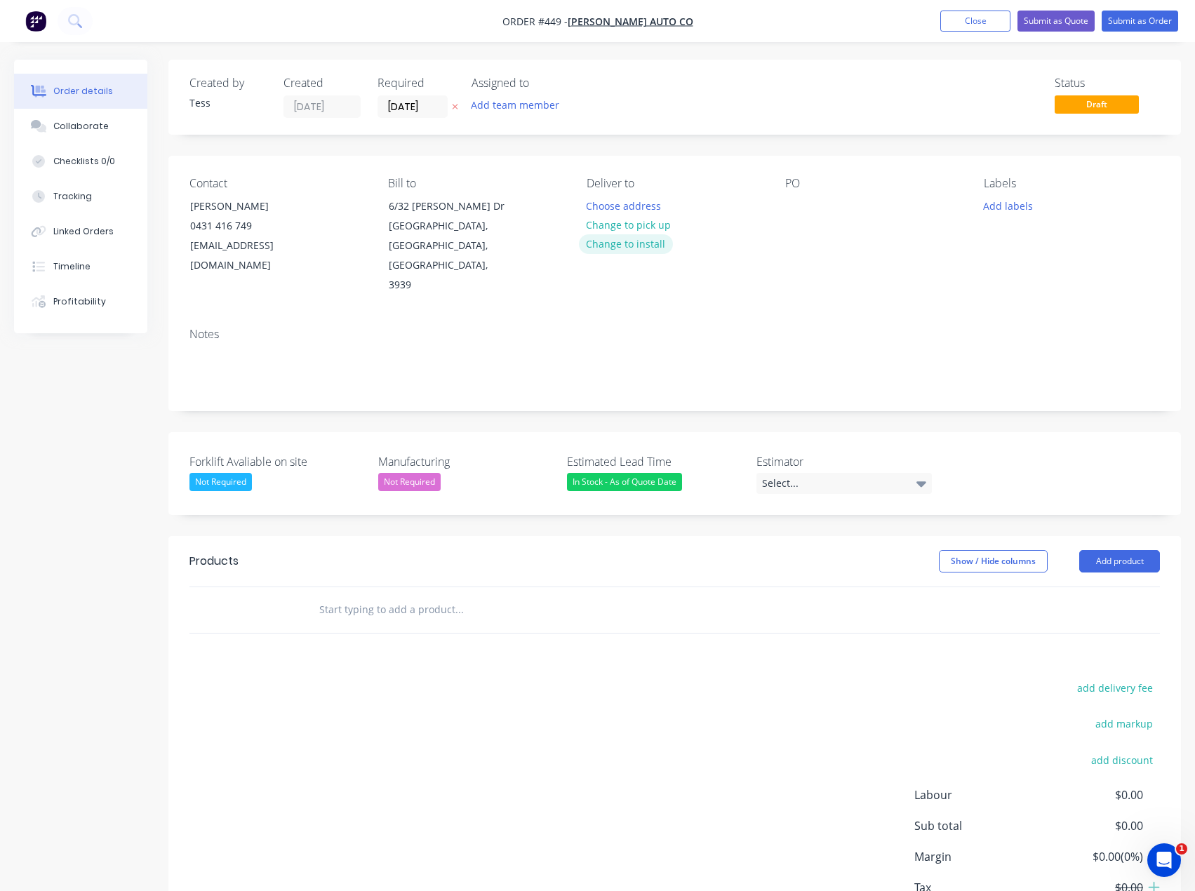
click at [629, 247] on button "Change to install" at bounding box center [626, 243] width 94 height 19
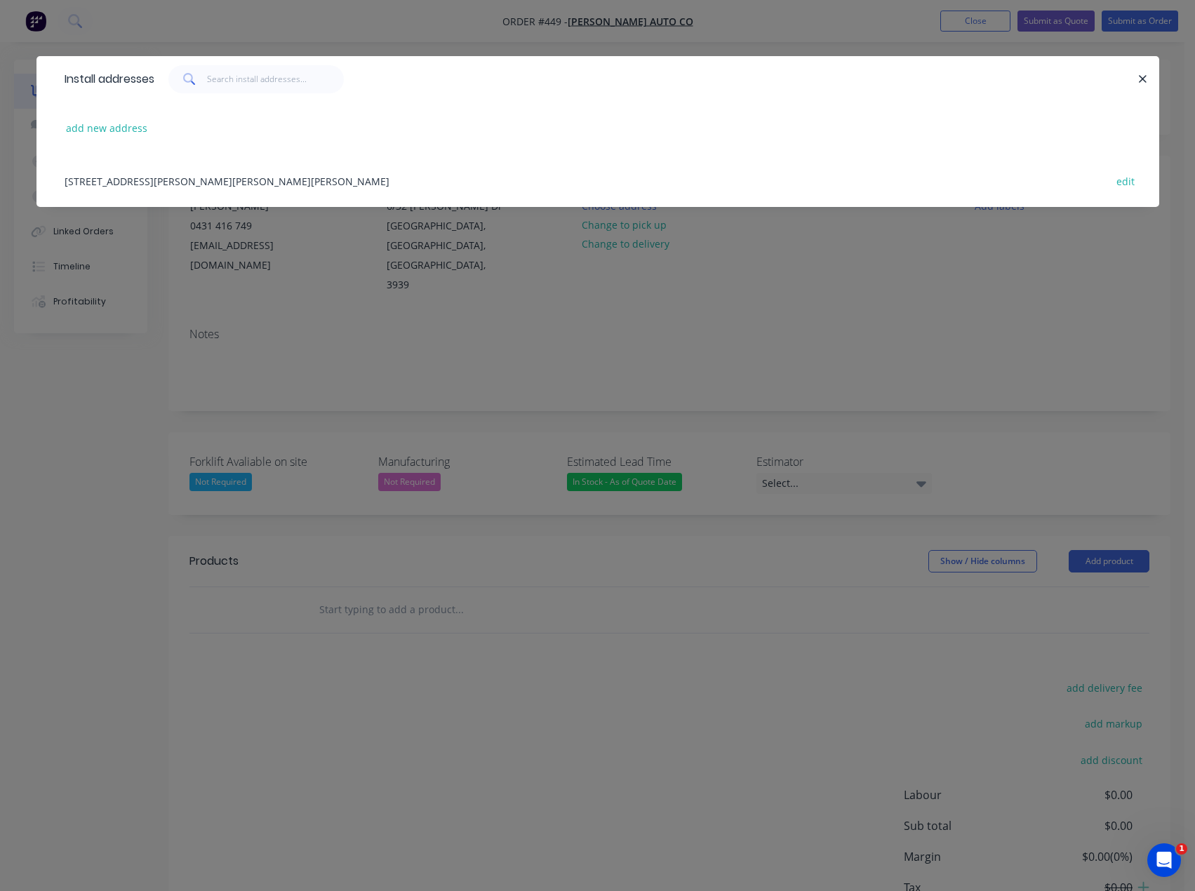
click at [175, 180] on div "[STREET_ADDRESS][PERSON_NAME][PERSON_NAME][PERSON_NAME] edit" at bounding box center [598, 180] width 1081 height 53
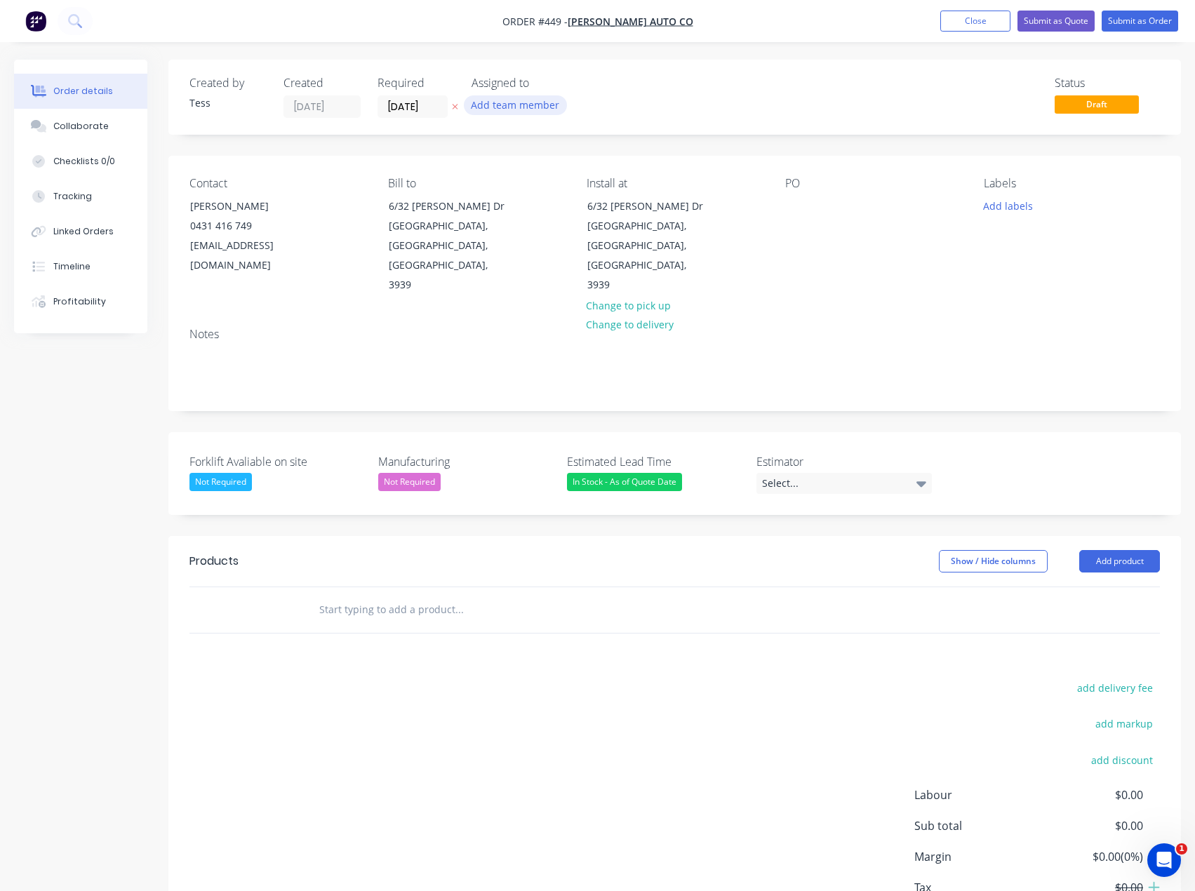
click at [531, 112] on button "Add team member" at bounding box center [515, 104] width 103 height 19
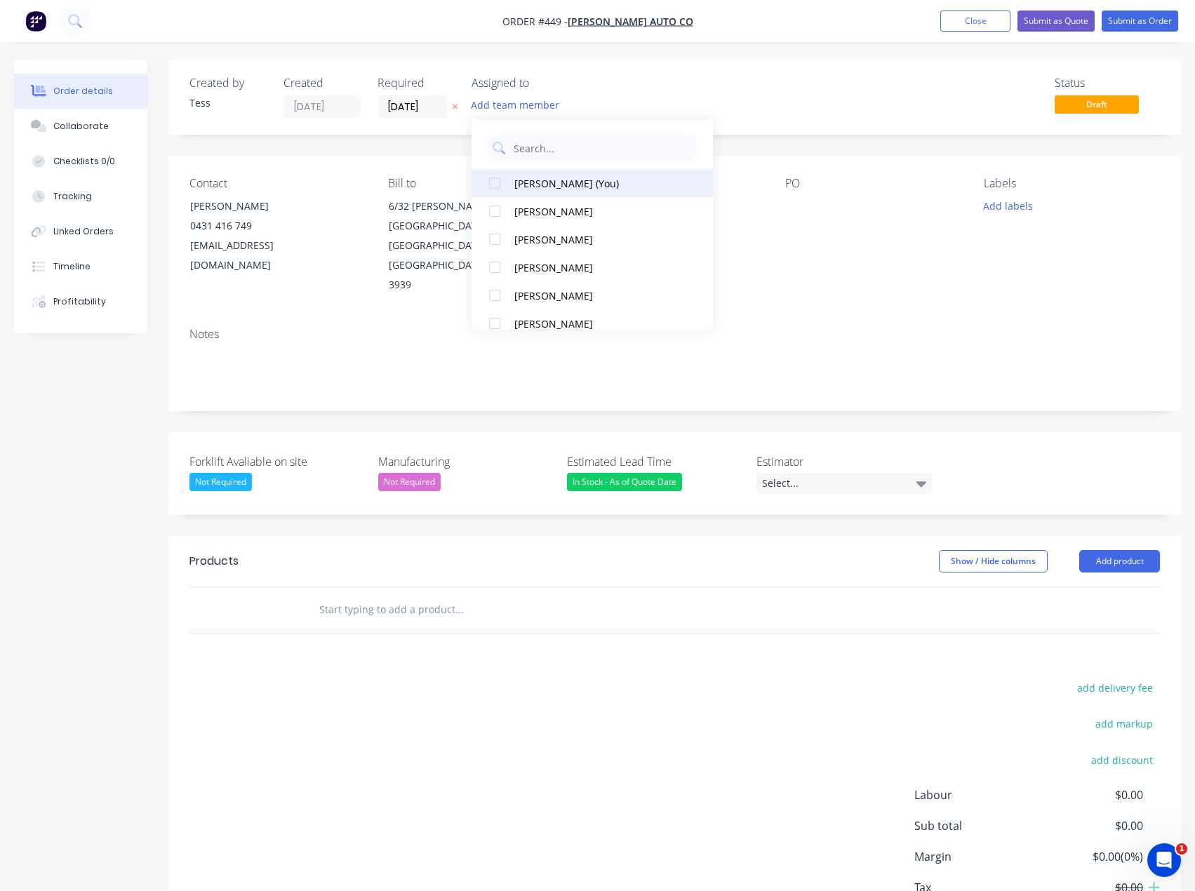
click at [531, 183] on div "[PERSON_NAME] (You)" at bounding box center [596, 183] width 165 height 15
click at [621, 72] on div "Created by Tess Created [DATE] Required [DATE] Assigned to TS Status Draft" at bounding box center [674, 97] width 1013 height 75
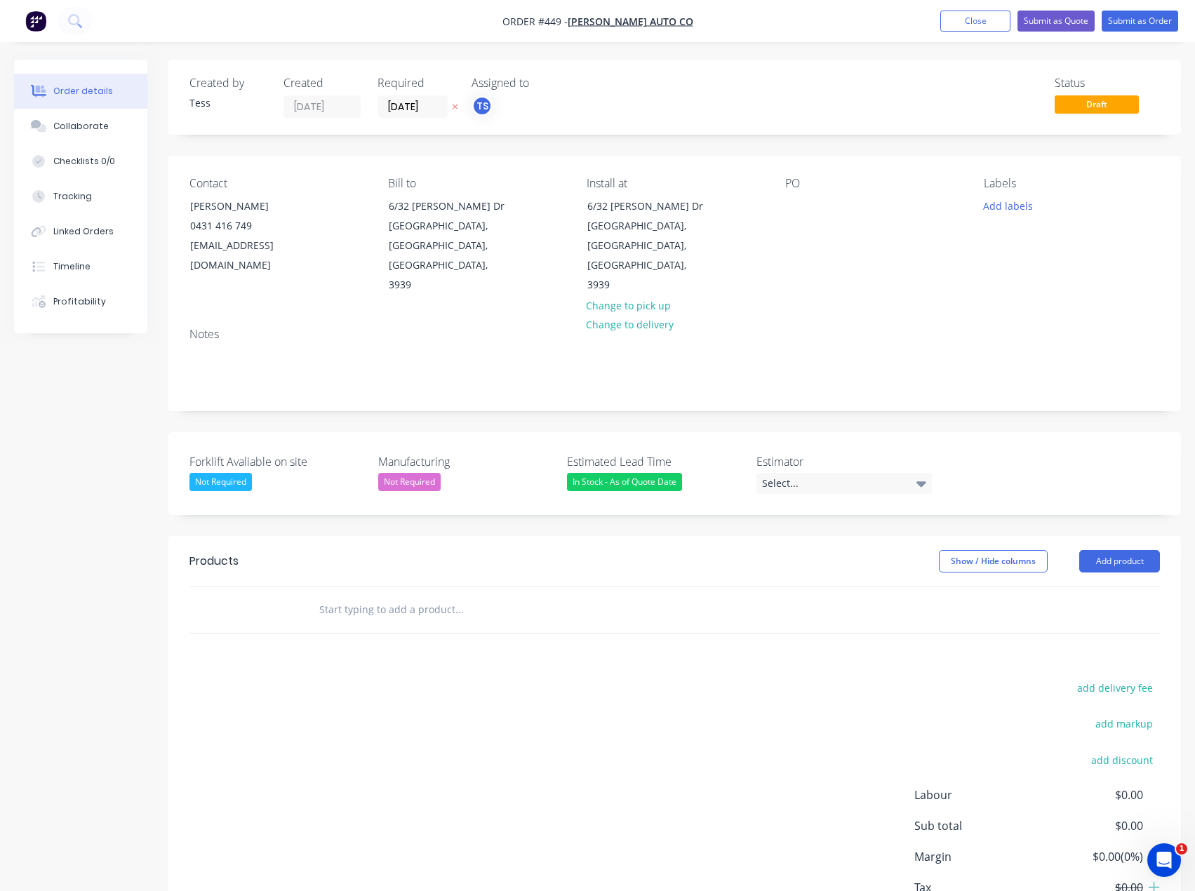
click at [368, 596] on input "text" at bounding box center [459, 610] width 281 height 28
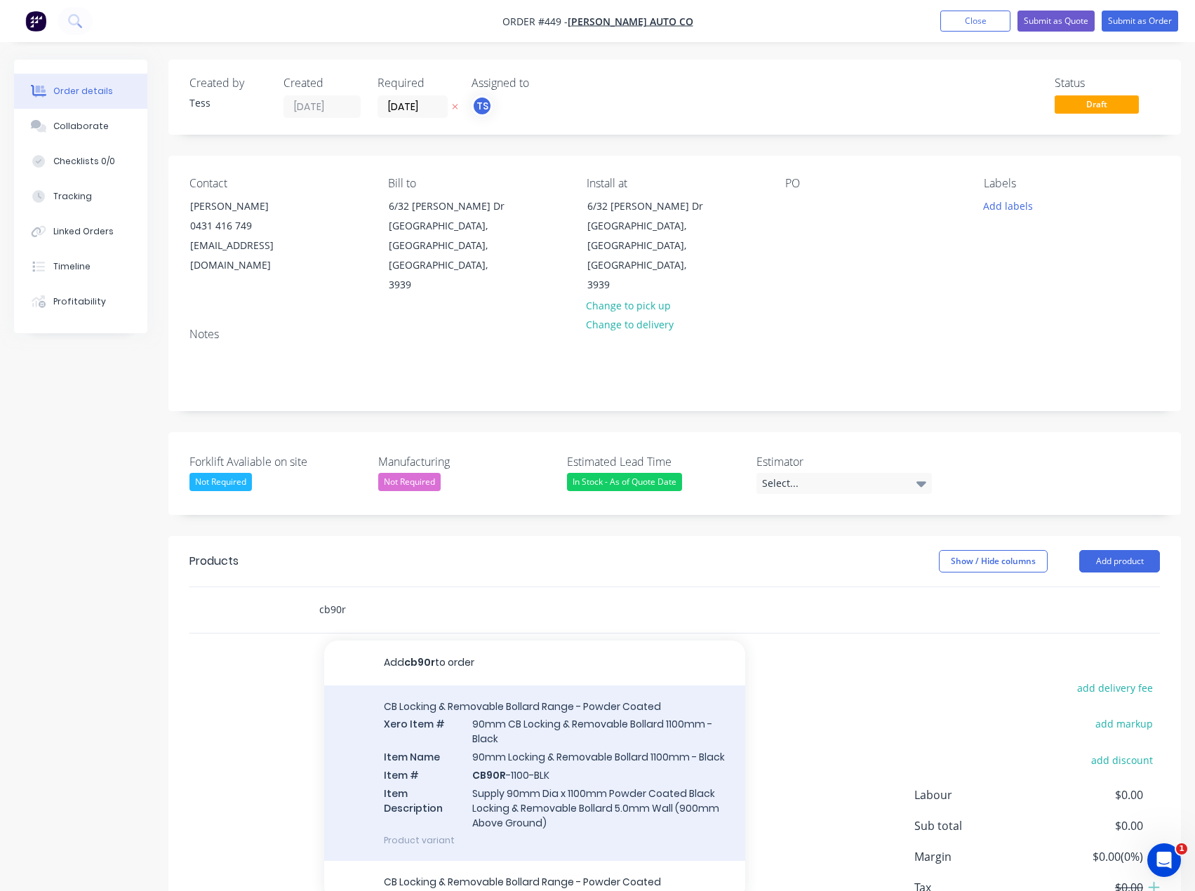
type input "cb90r"
click at [535, 753] on div "CB Locking & Removable Bollard Range - Powder Coated Xero Item # 90mm CB Lockin…" at bounding box center [534, 773] width 421 height 175
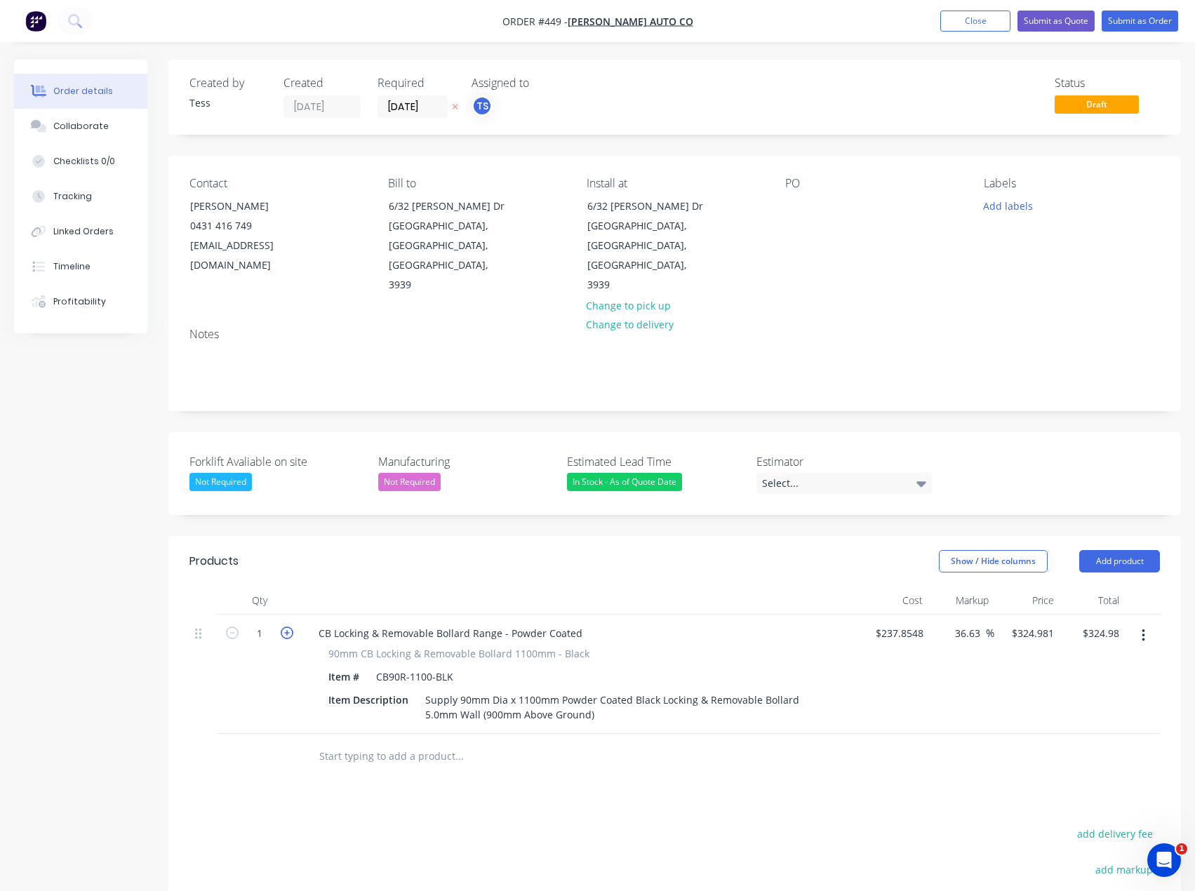
click at [286, 627] on icon "button" at bounding box center [287, 633] width 13 height 13
type input "2"
type input "$649.96"
click at [379, 742] on input "text" at bounding box center [459, 756] width 281 height 28
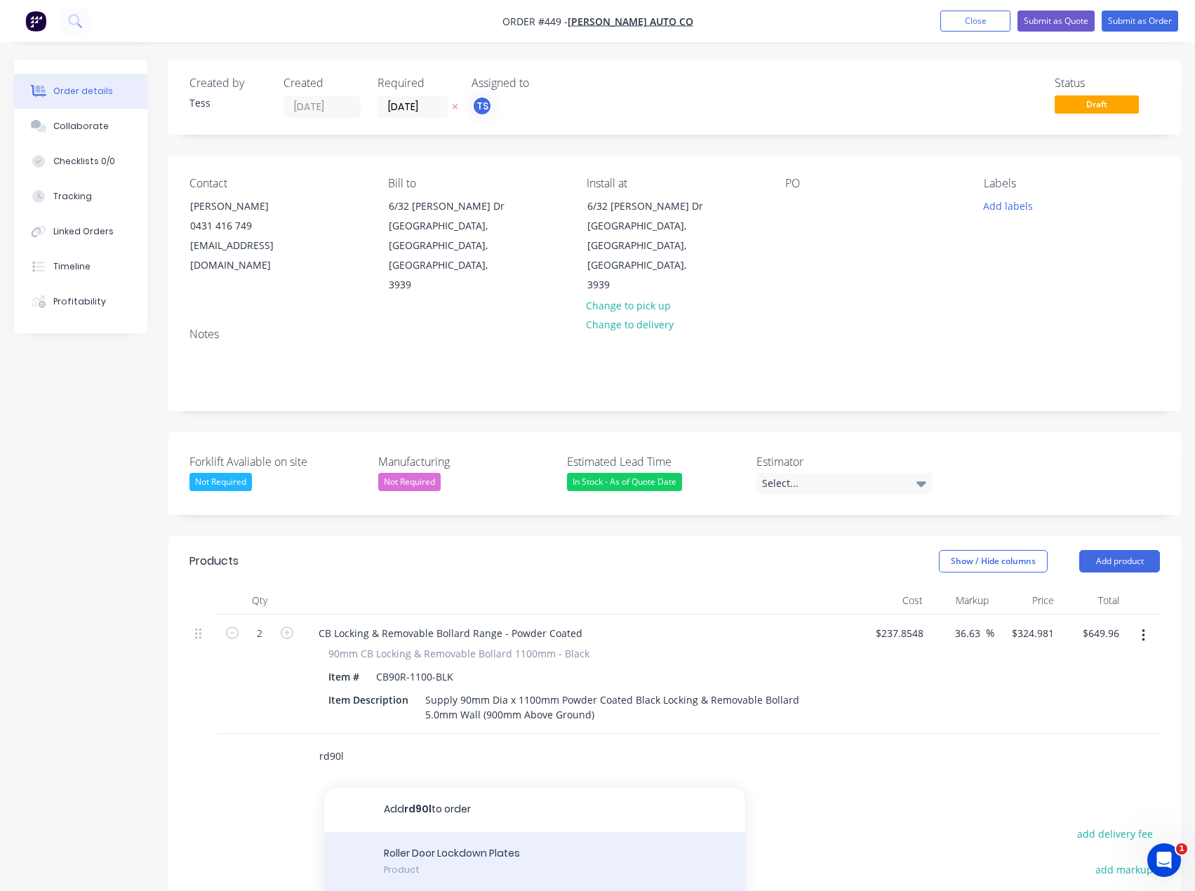
type input "rd90l"
click at [450, 832] on div "Roller Door Lockdown Plates Product" at bounding box center [534, 863] width 421 height 63
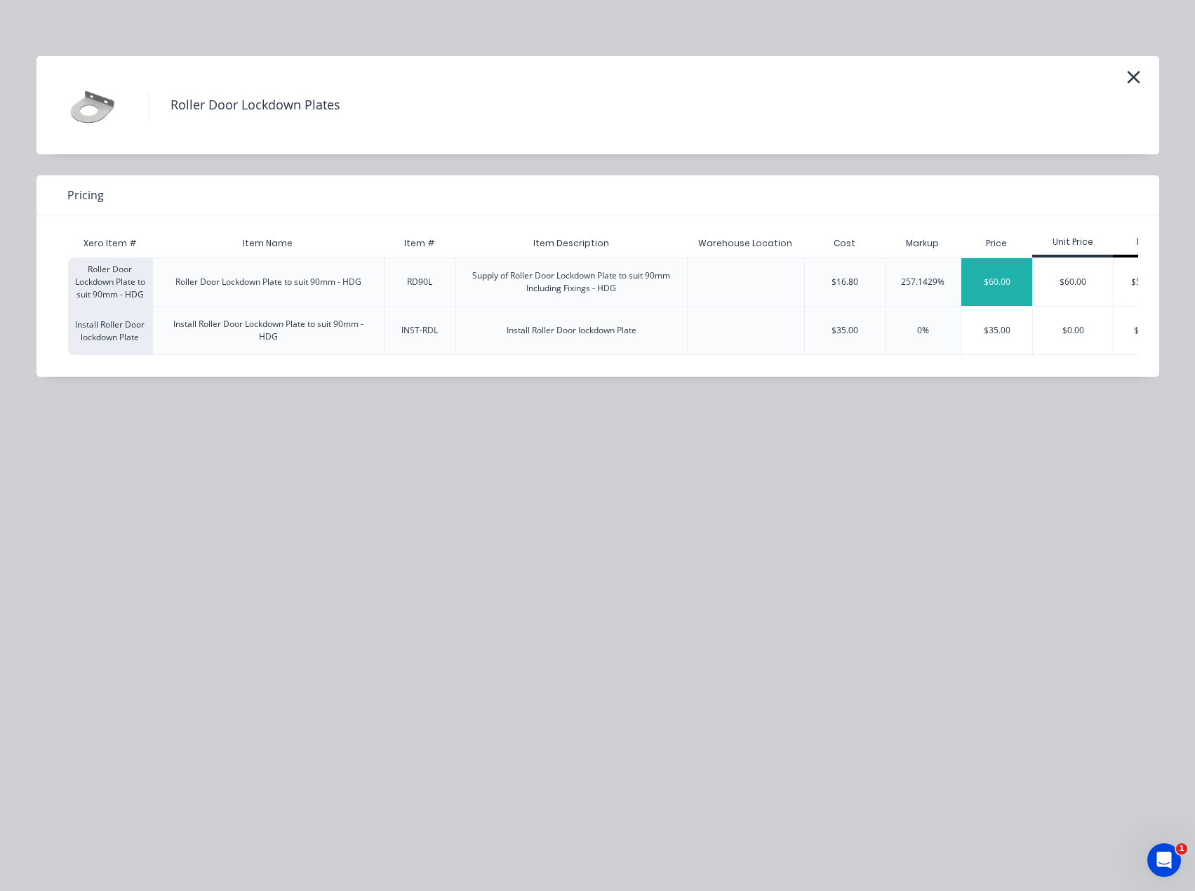
click at [1001, 291] on div "$60.00" at bounding box center [996, 282] width 71 height 48
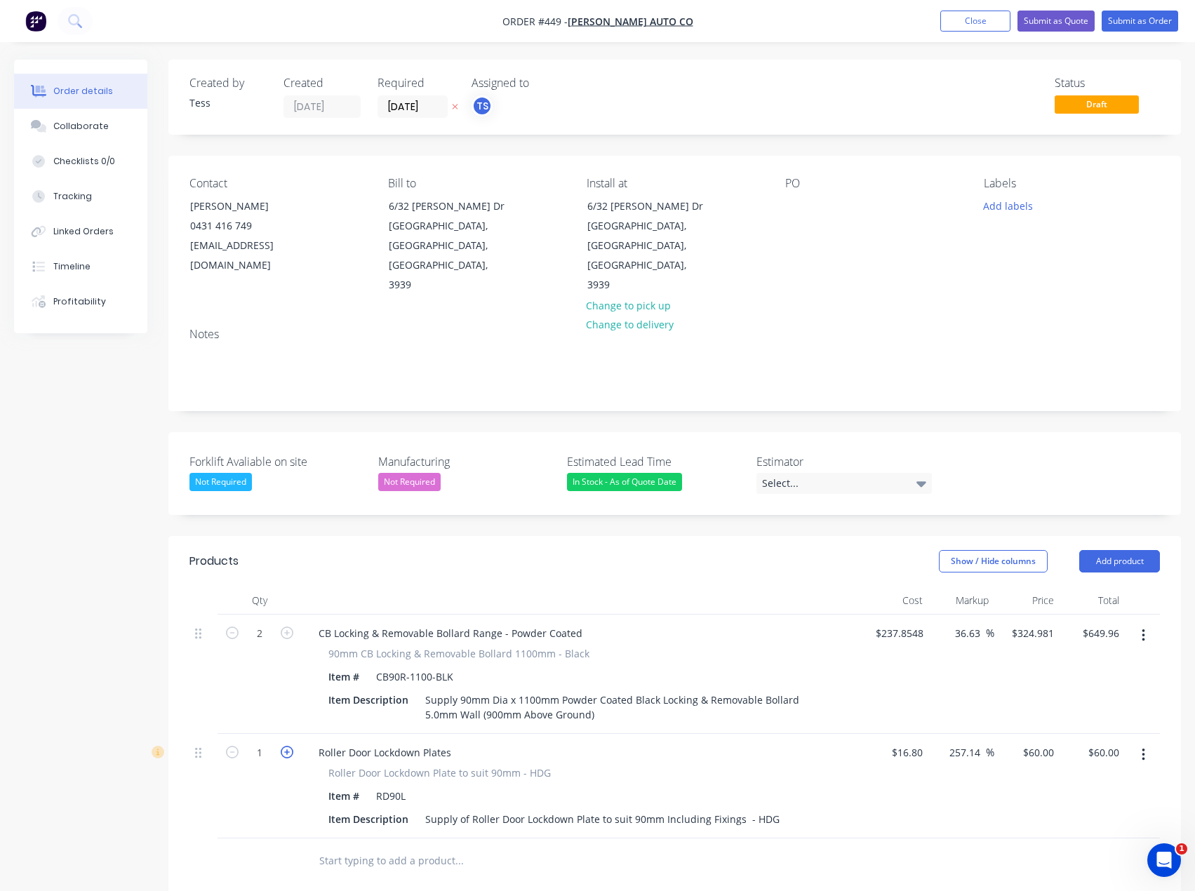
click at [293, 746] on icon "button" at bounding box center [287, 752] width 13 height 13
type input "2"
type input "$120.00"
click at [1036, 742] on div "60 $60.00" at bounding box center [1038, 752] width 44 height 20
type input "55"
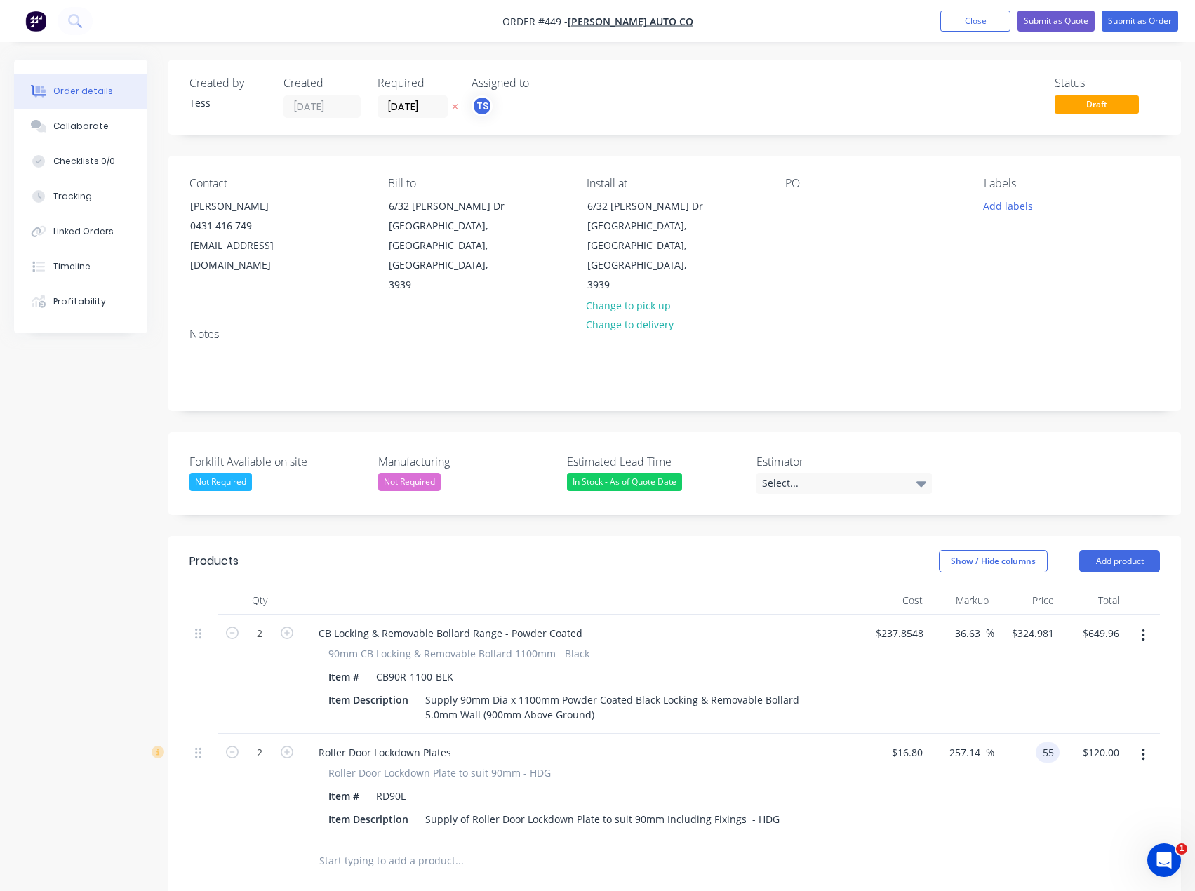
type input "227.38"
type input "$55.00"
type input "$110.00"
click at [751, 845] on div "Products Show / Hide columns Add product Qty Cost Markup Price Total 2 CB Locki…" at bounding box center [674, 878] width 1013 height 685
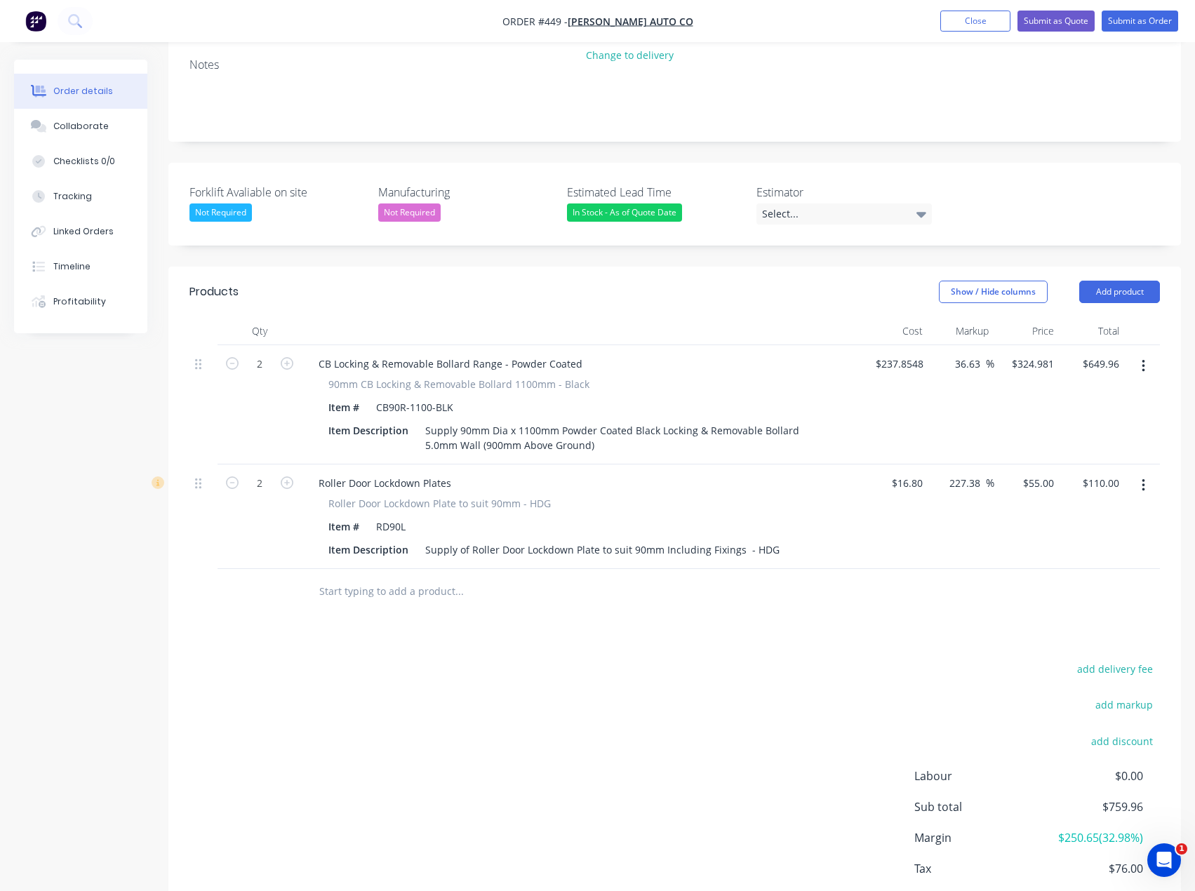
scroll to position [281, 0]
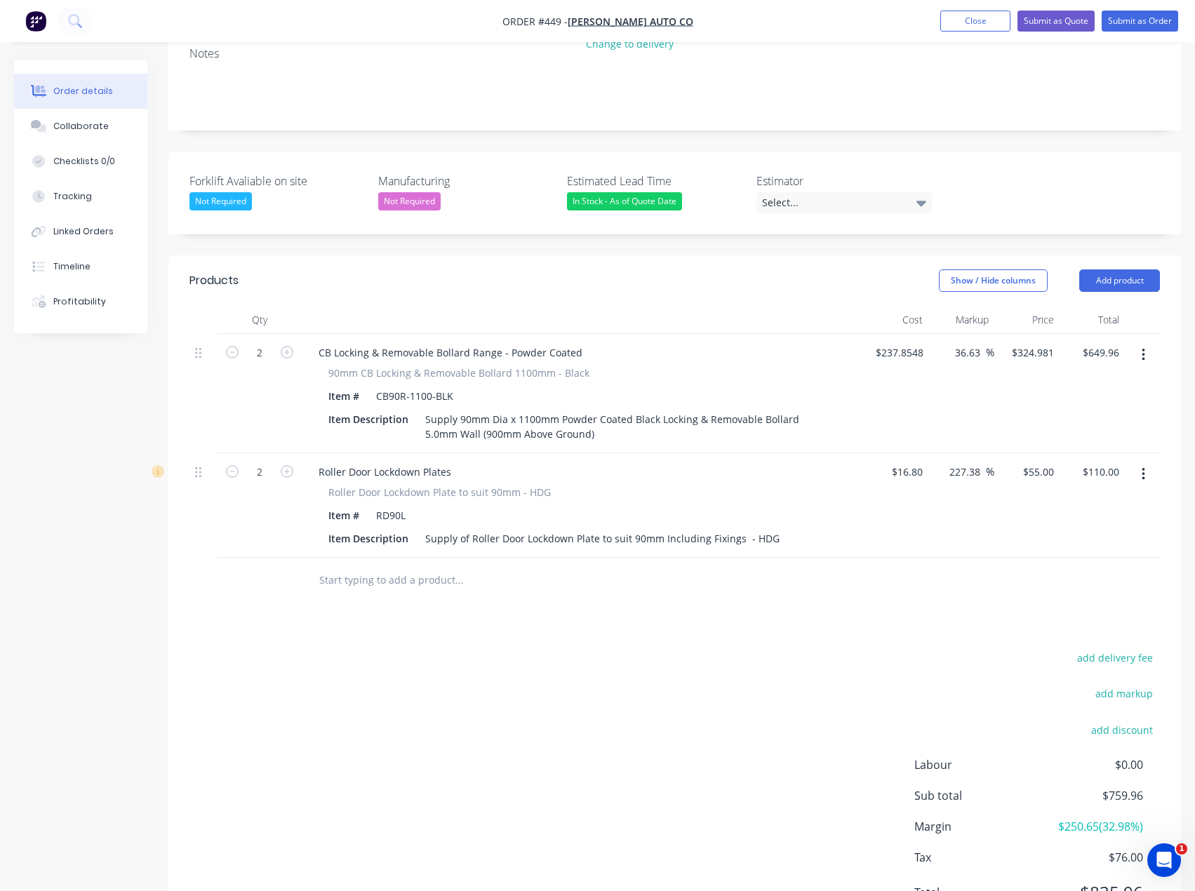
click at [363, 566] on input "text" at bounding box center [459, 580] width 281 height 28
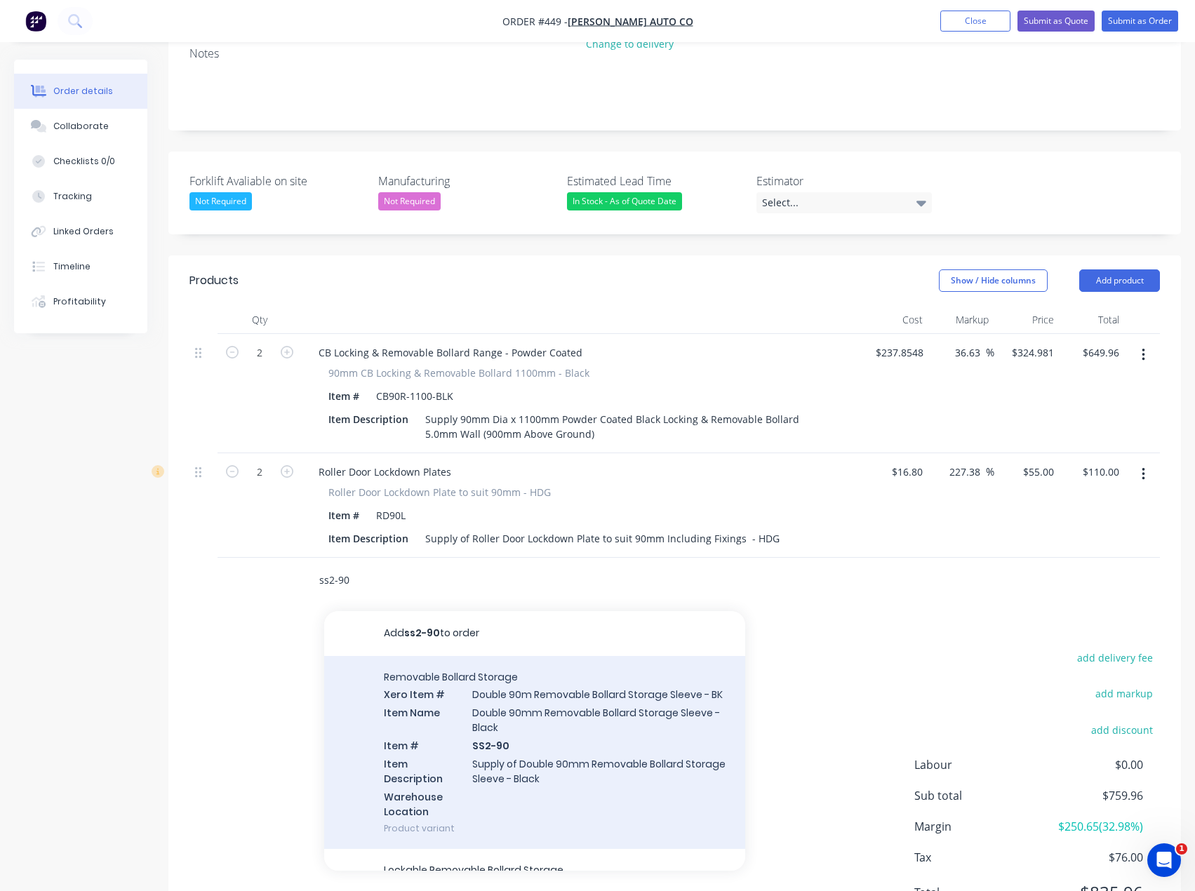
type input "ss2-90"
click at [551, 681] on div "Removable Bollard Storage Xero Item # Double 90m Removable Bollard Storage Slee…" at bounding box center [534, 753] width 421 height 194
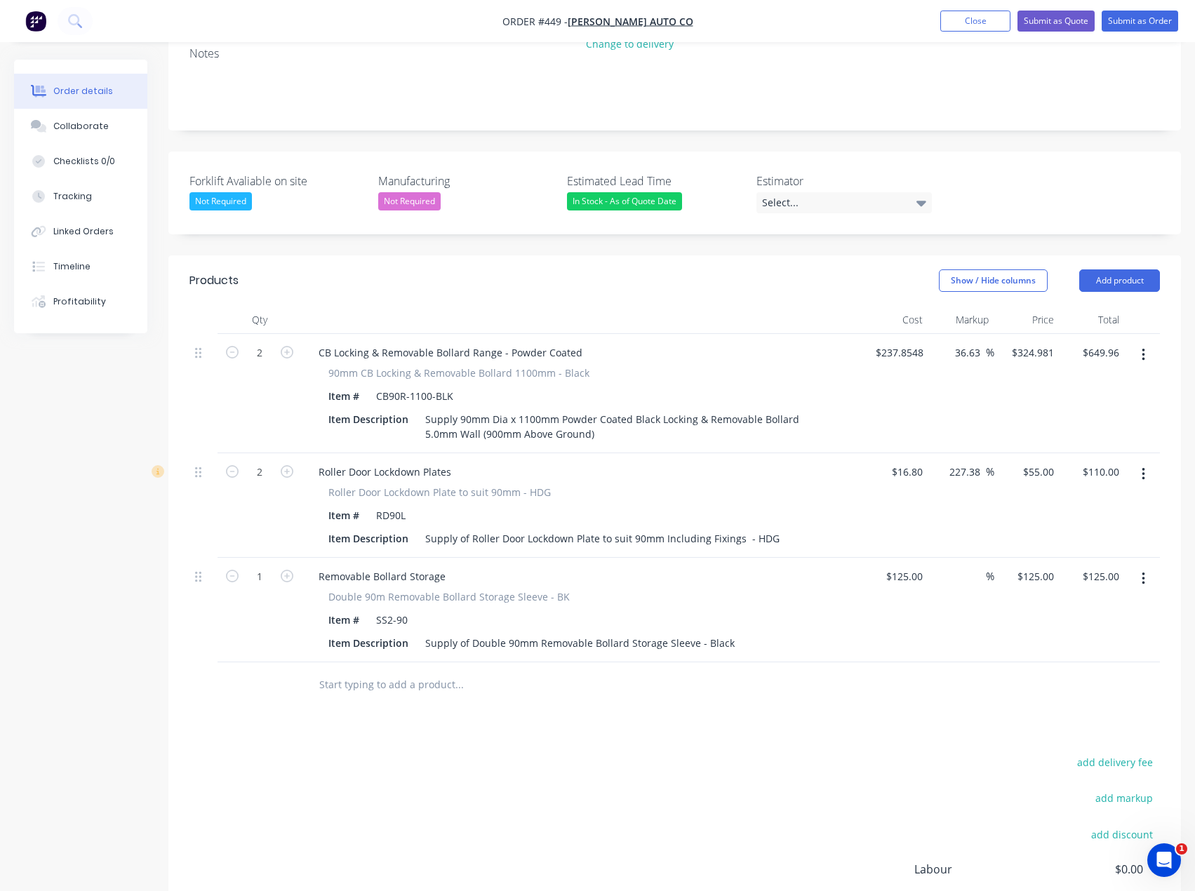
click at [401, 671] on input "text" at bounding box center [459, 685] width 281 height 28
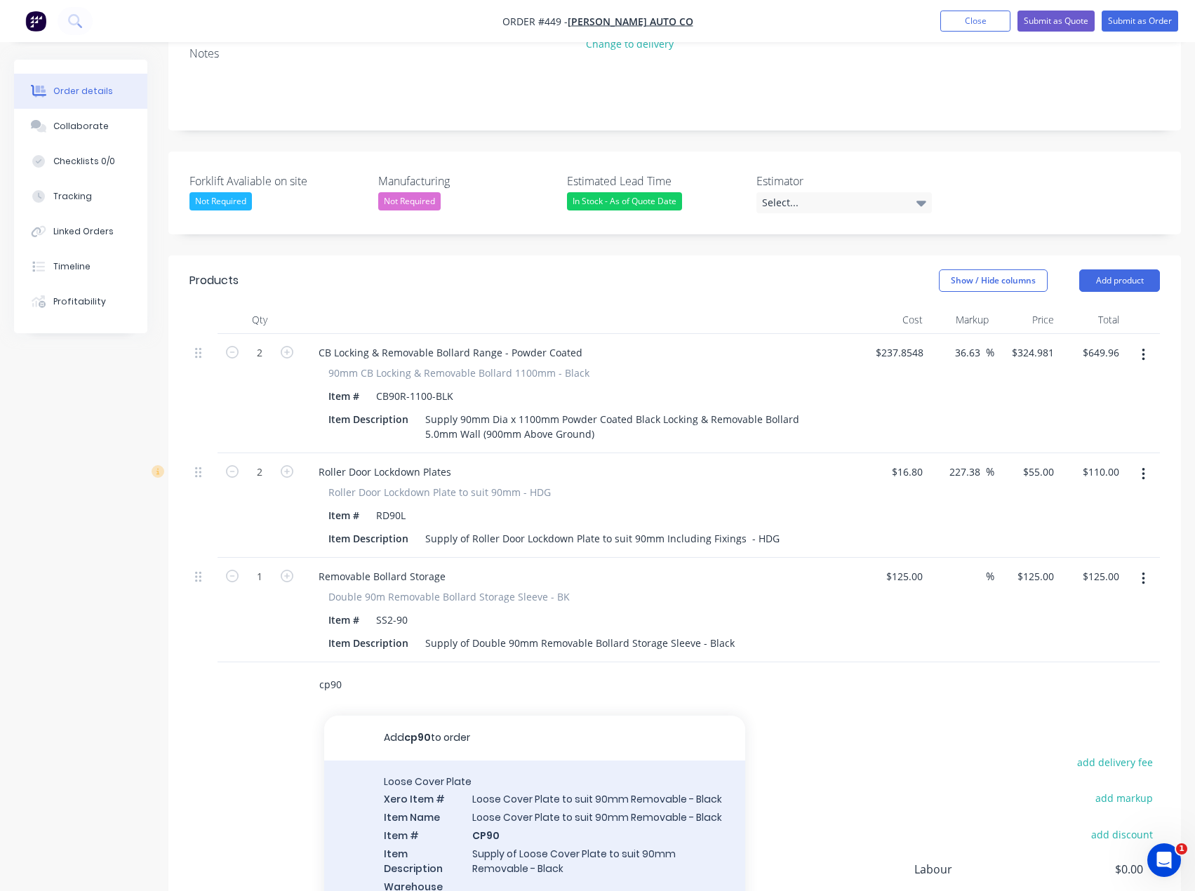
type input "cp90"
click at [538, 795] on div "Loose Cover Plate Xero Item # Loose Cover Plate to suit 90mm Removable - Black …" at bounding box center [534, 850] width 421 height 179
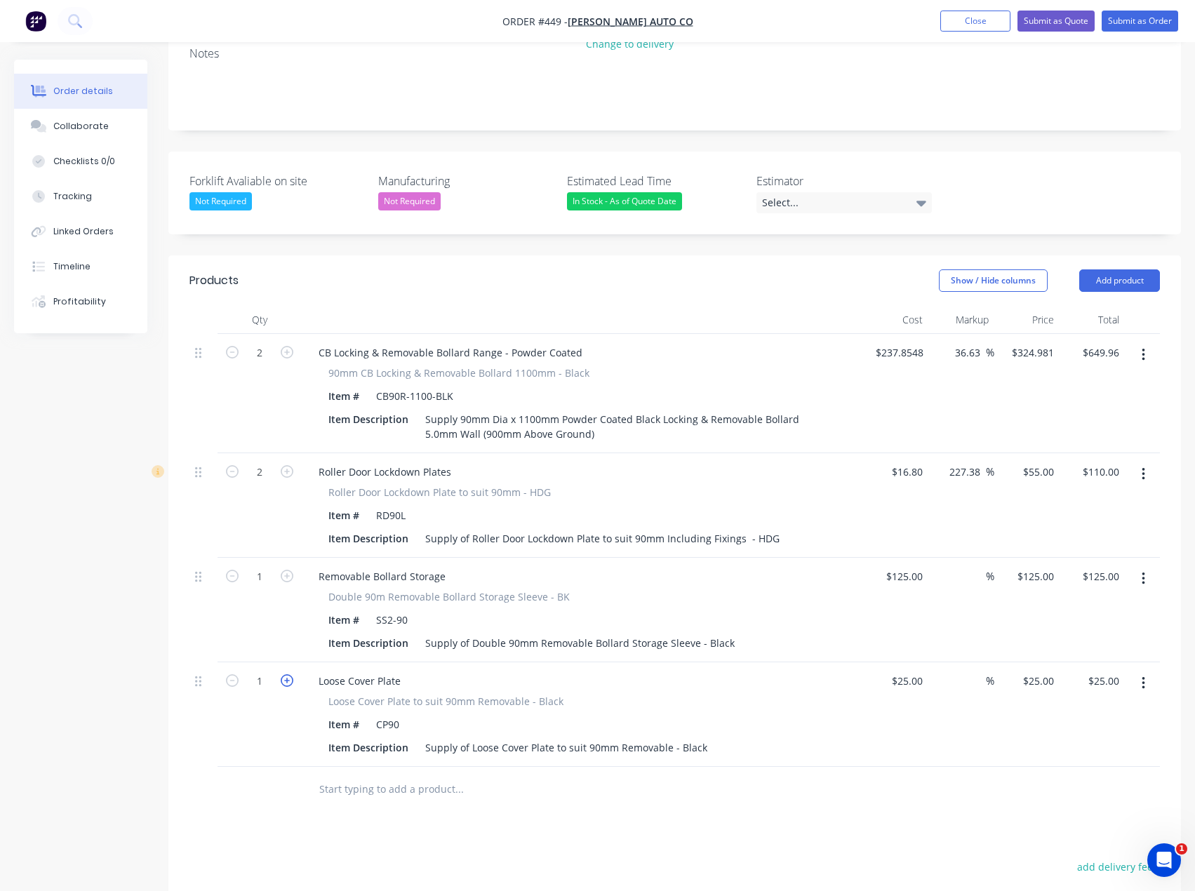
click at [288, 674] on icon "button" at bounding box center [287, 680] width 13 height 13
type input "2"
type input "$50.00"
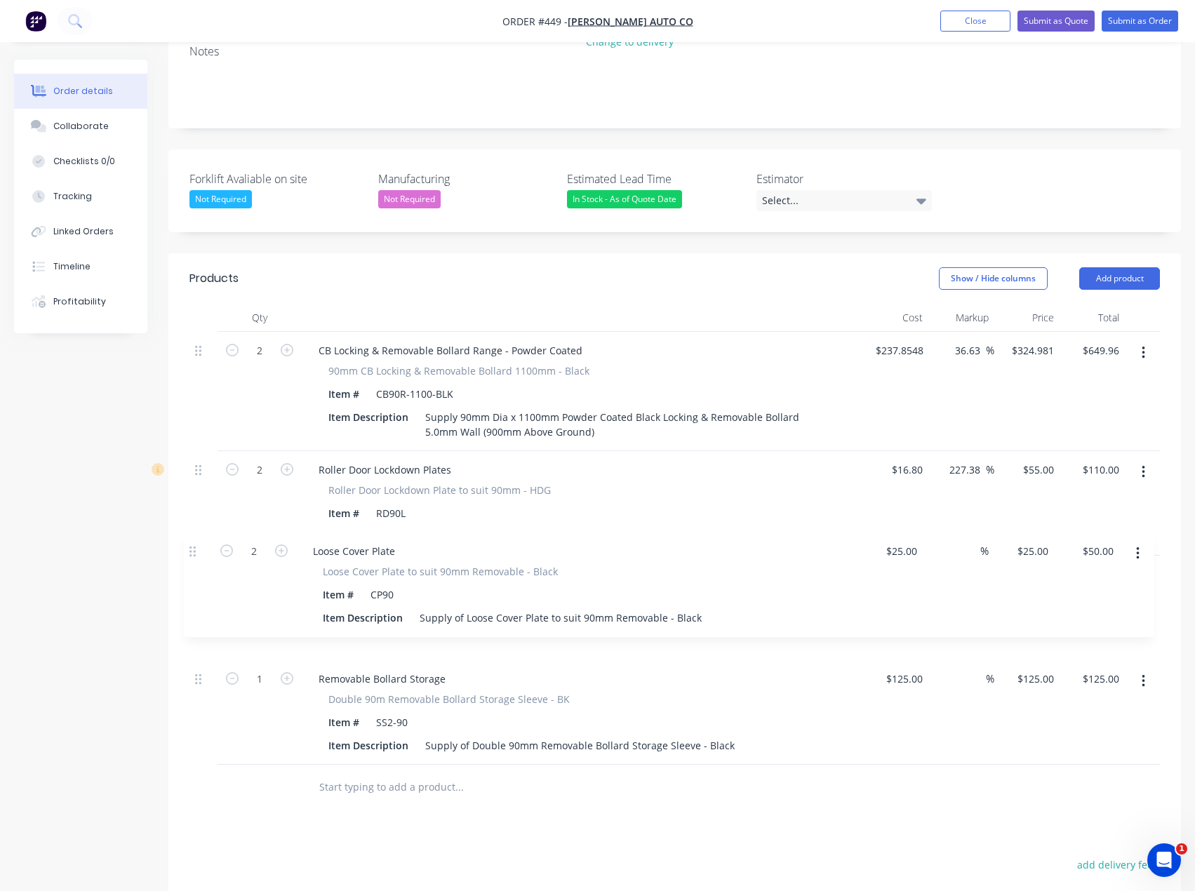
drag, startPoint x: 196, startPoint y: 648, endPoint x: 189, endPoint y: 556, distance: 91.5
click at [189, 556] on div "Qty Cost Markup Price Total 2 CB Locking & Removable Bollard Range - Powder Coa…" at bounding box center [674, 557] width 1013 height 507
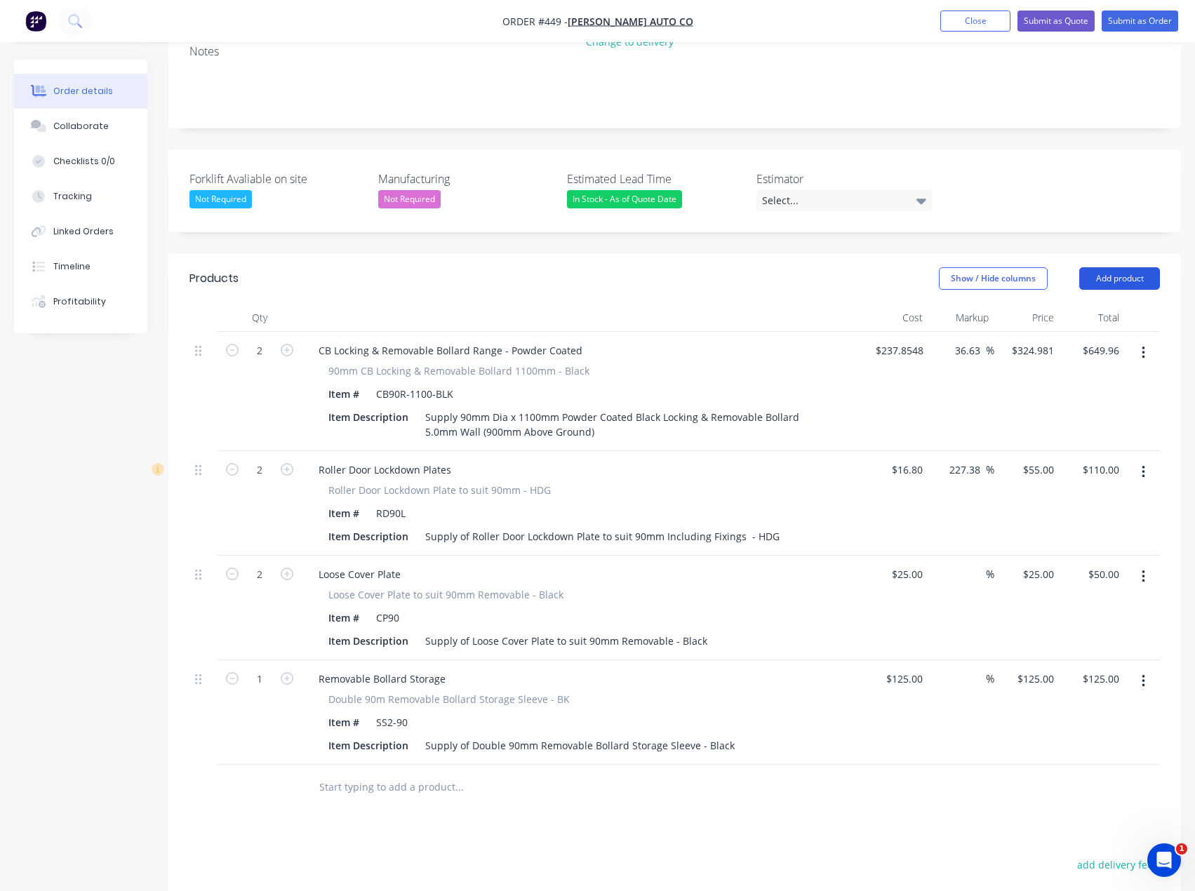
click at [1131, 267] on button "Add product" at bounding box center [1119, 278] width 81 height 22
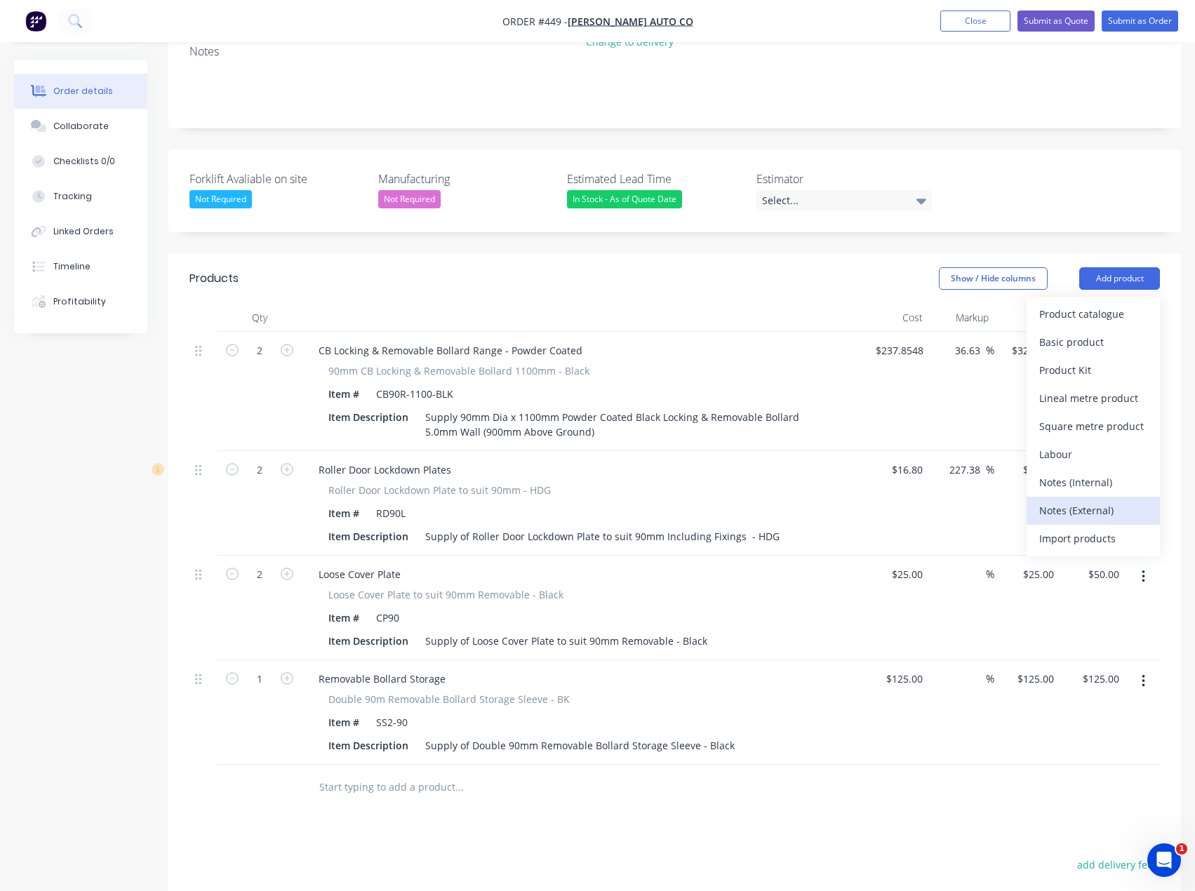
click at [1066, 500] on div "Notes (External)" at bounding box center [1093, 510] width 108 height 20
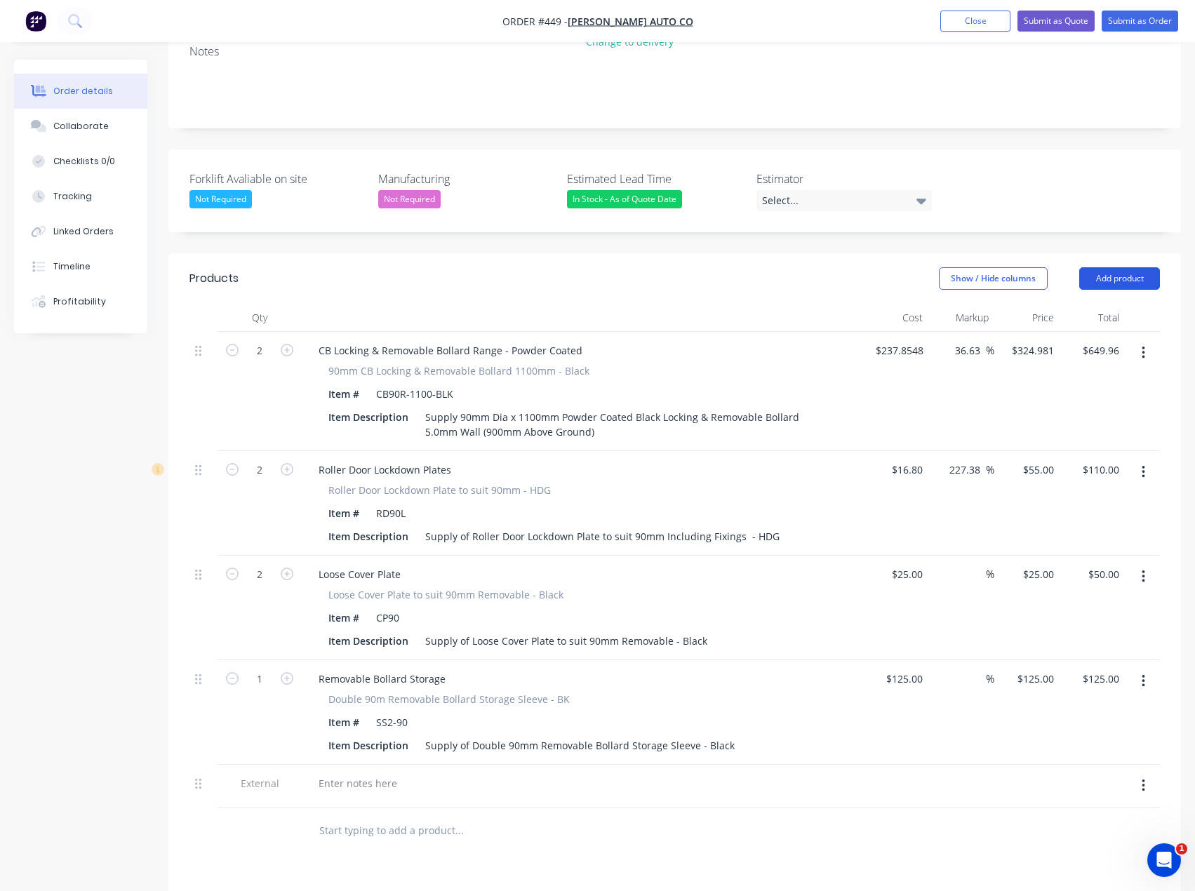
click at [1131, 267] on button "Add product" at bounding box center [1119, 278] width 81 height 22
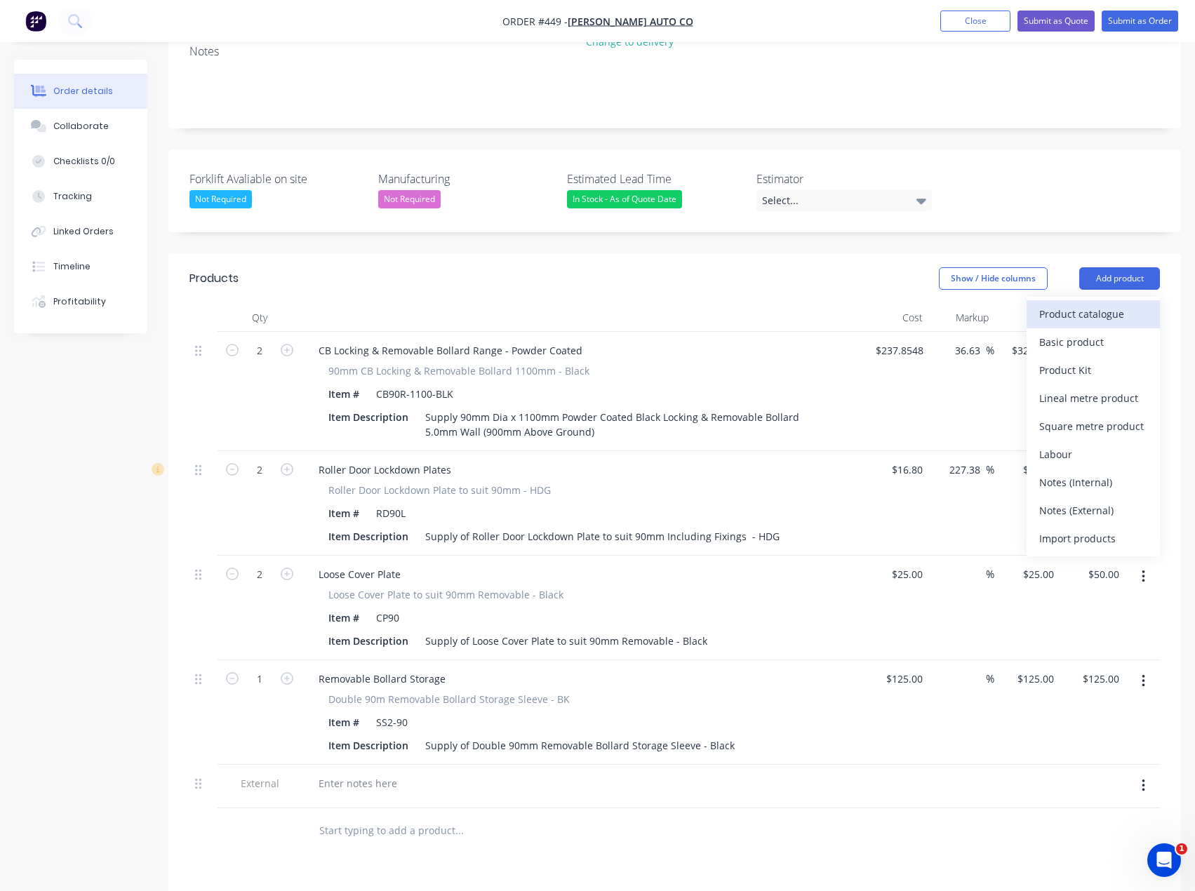
click at [1075, 304] on div "Product catalogue" at bounding box center [1093, 314] width 108 height 20
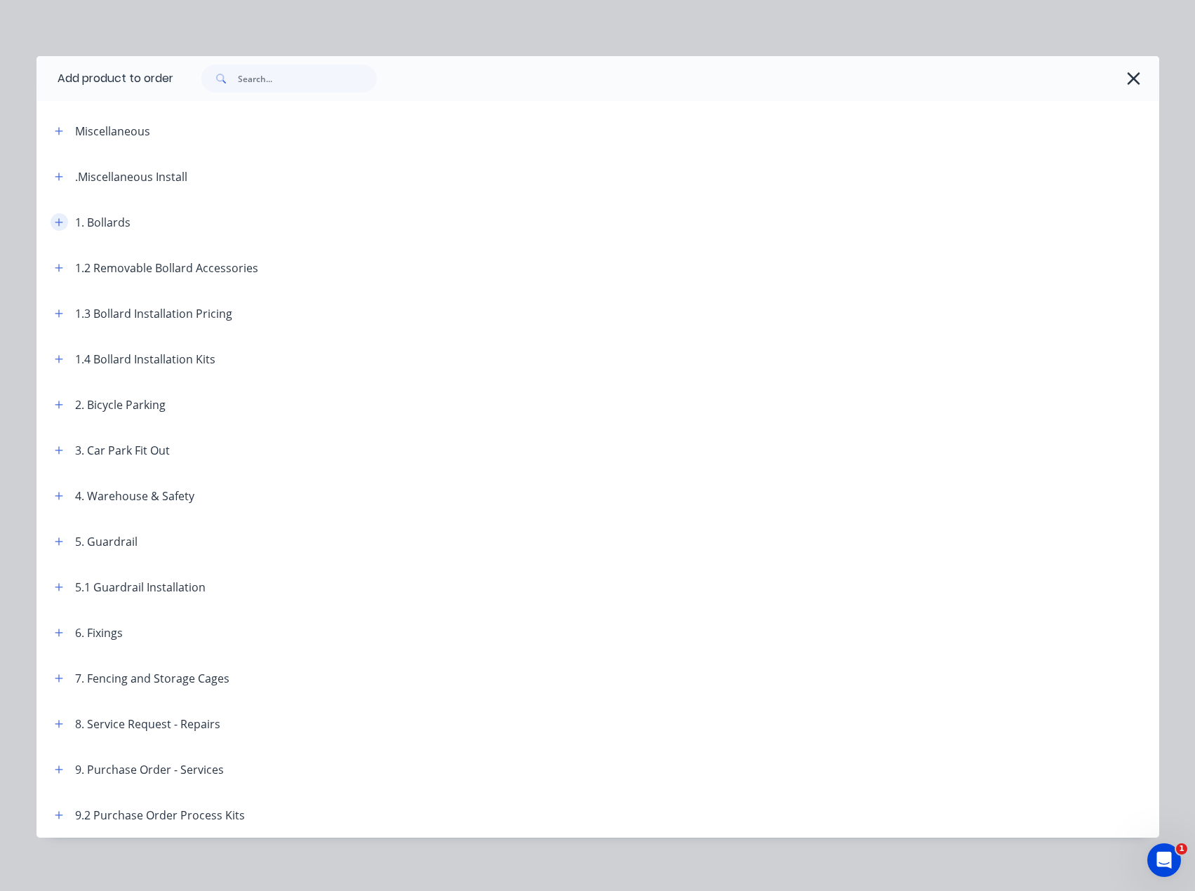
click at [55, 221] on icon "button" at bounding box center [59, 223] width 8 height 10
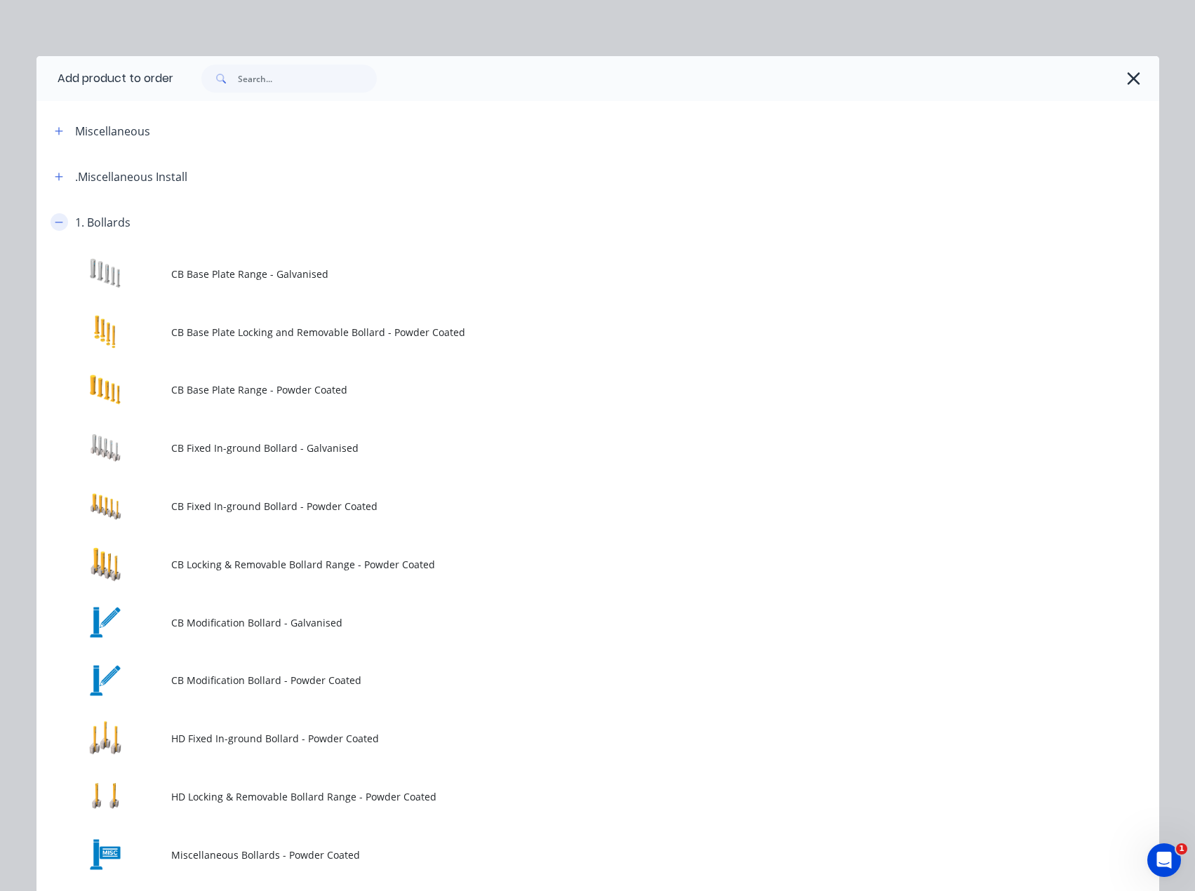
click at [55, 220] on icon "button" at bounding box center [59, 223] width 8 height 10
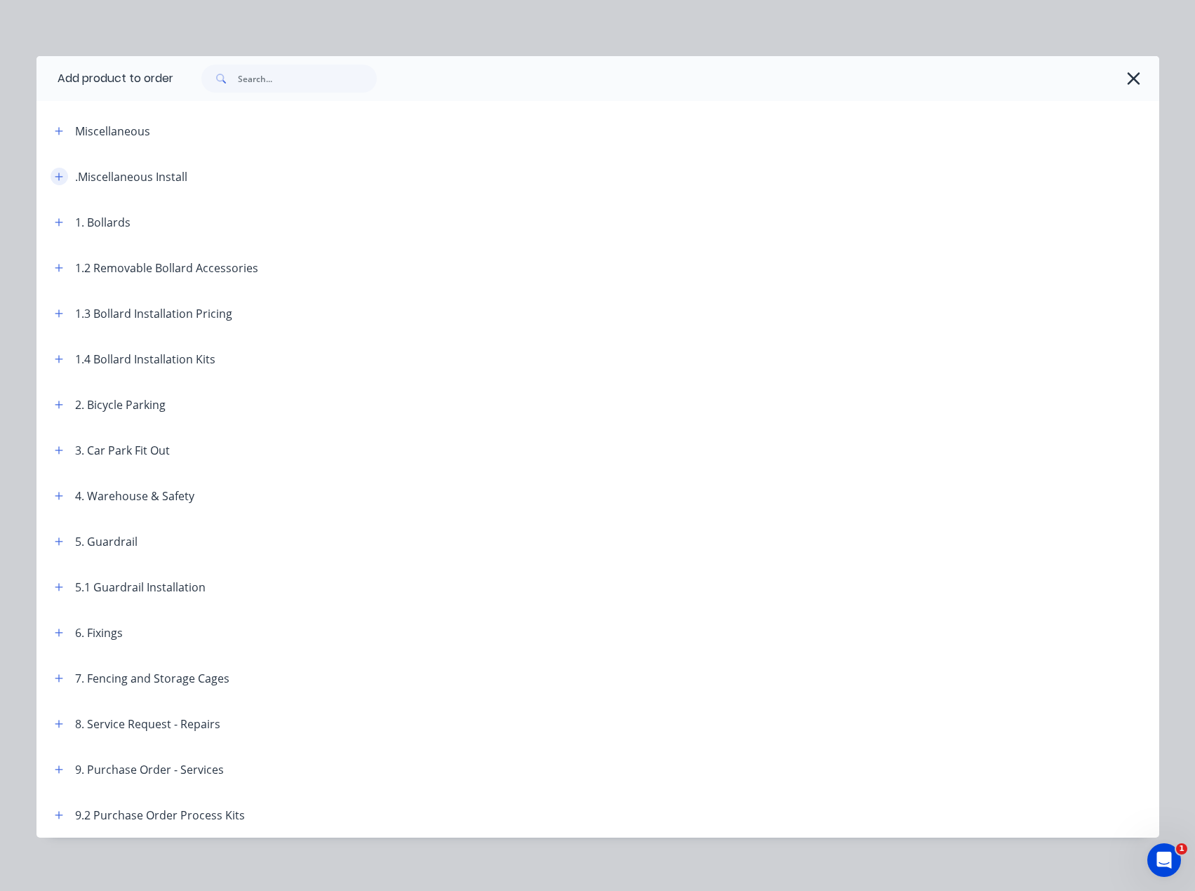
click at [55, 176] on icon "button" at bounding box center [59, 177] width 8 height 8
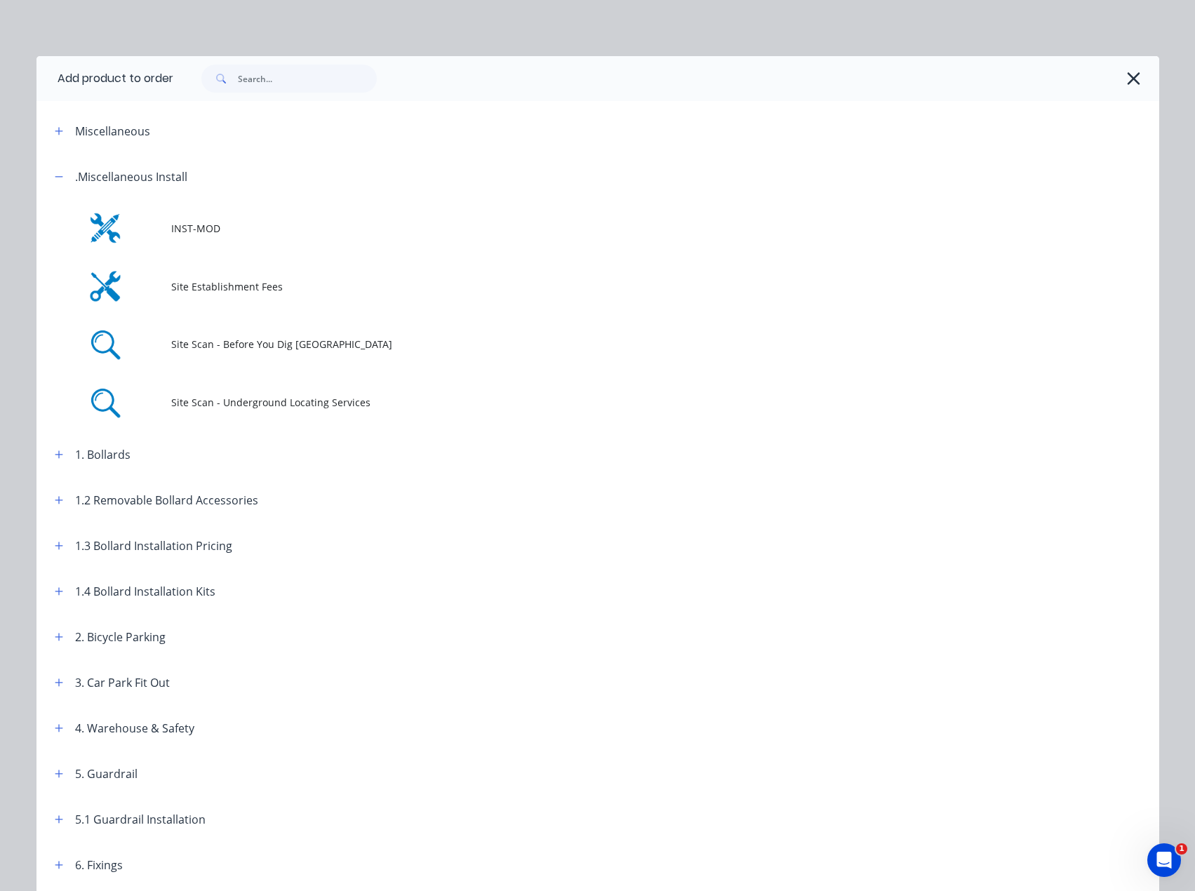
click at [230, 230] on span "INST-MOD" at bounding box center [566, 228] width 790 height 15
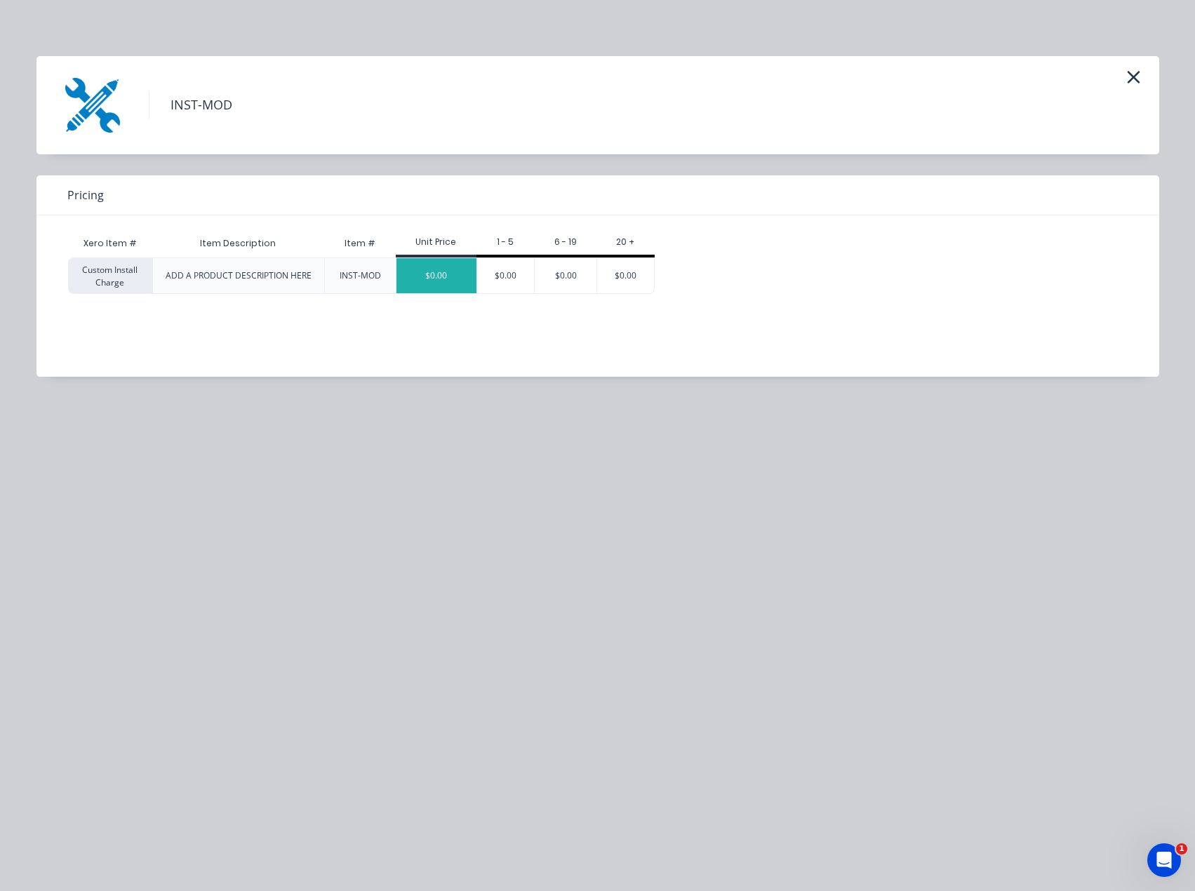
click at [442, 285] on div "$0.00" at bounding box center [436, 275] width 80 height 35
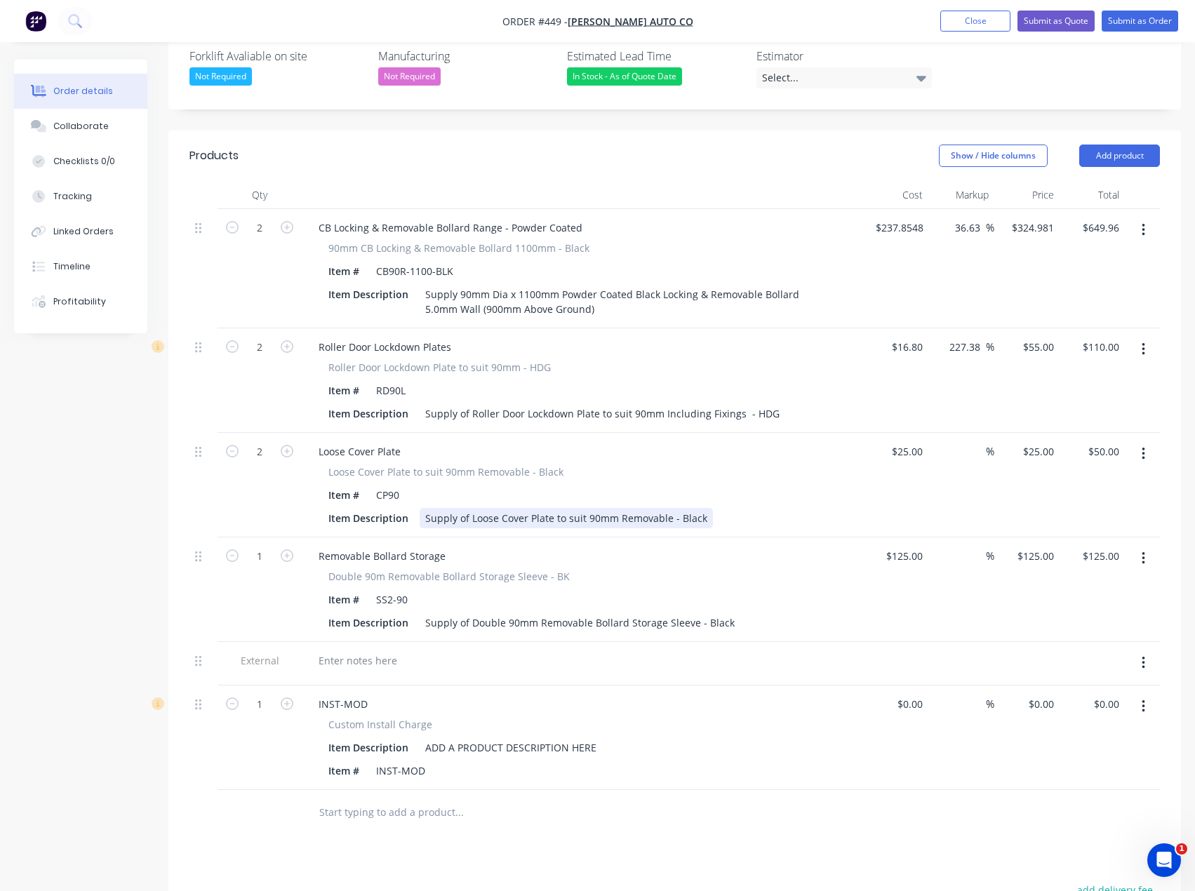
scroll to position [423, 0]
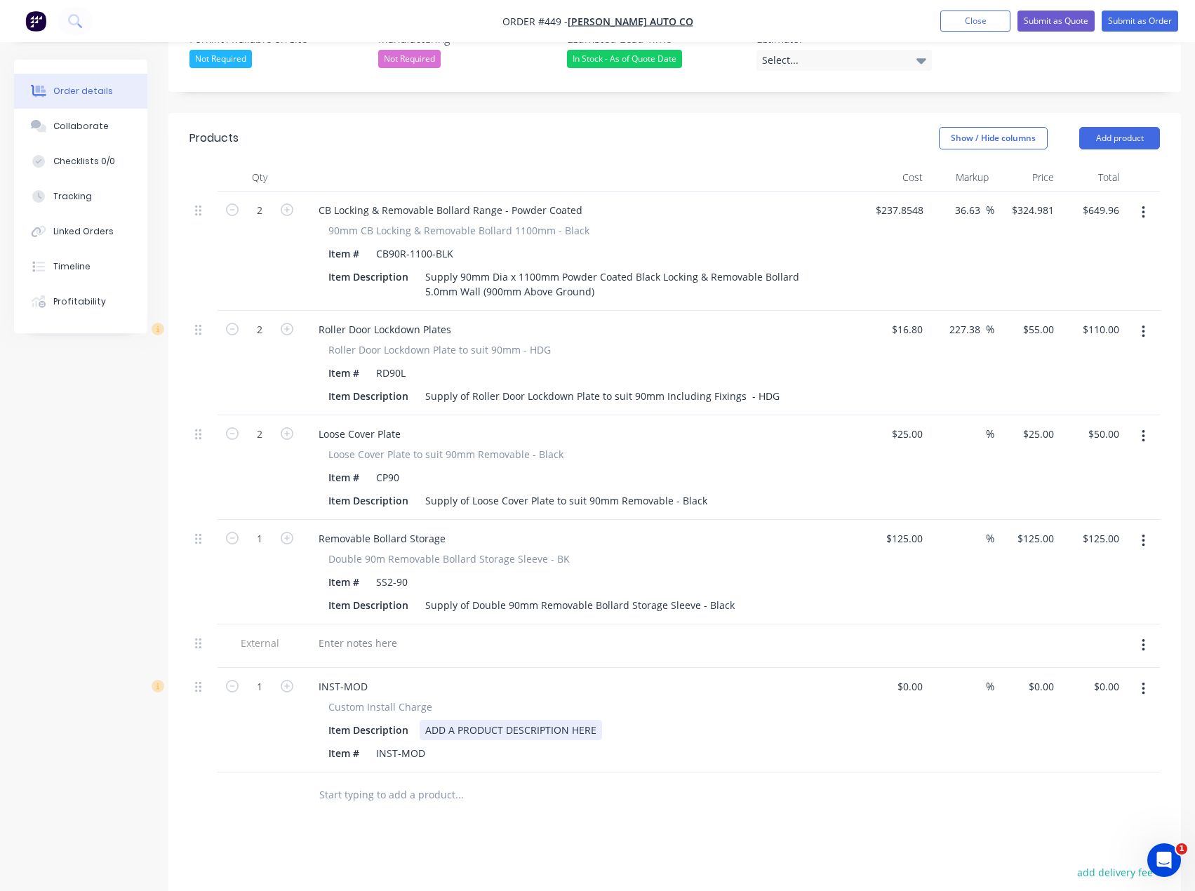
click at [497, 720] on div "ADD A PRODUCT DESCRIPTION HERE" at bounding box center [511, 730] width 182 height 20
click at [600, 720] on div "ADD A PRODUCT DESCRIPTION HERE" at bounding box center [511, 730] width 182 height 20
click at [479, 720] on div "ADD A PRODUCT DESCRIPTION HERE" at bounding box center [511, 730] width 182 height 20
drag, startPoint x: 603, startPoint y: 690, endPoint x: 421, endPoint y: 692, distance: 181.8
click at [415, 720] on div "Item Description ADD A PRODUCT DESCRIPTION HERE" at bounding box center [580, 730] width 514 height 20
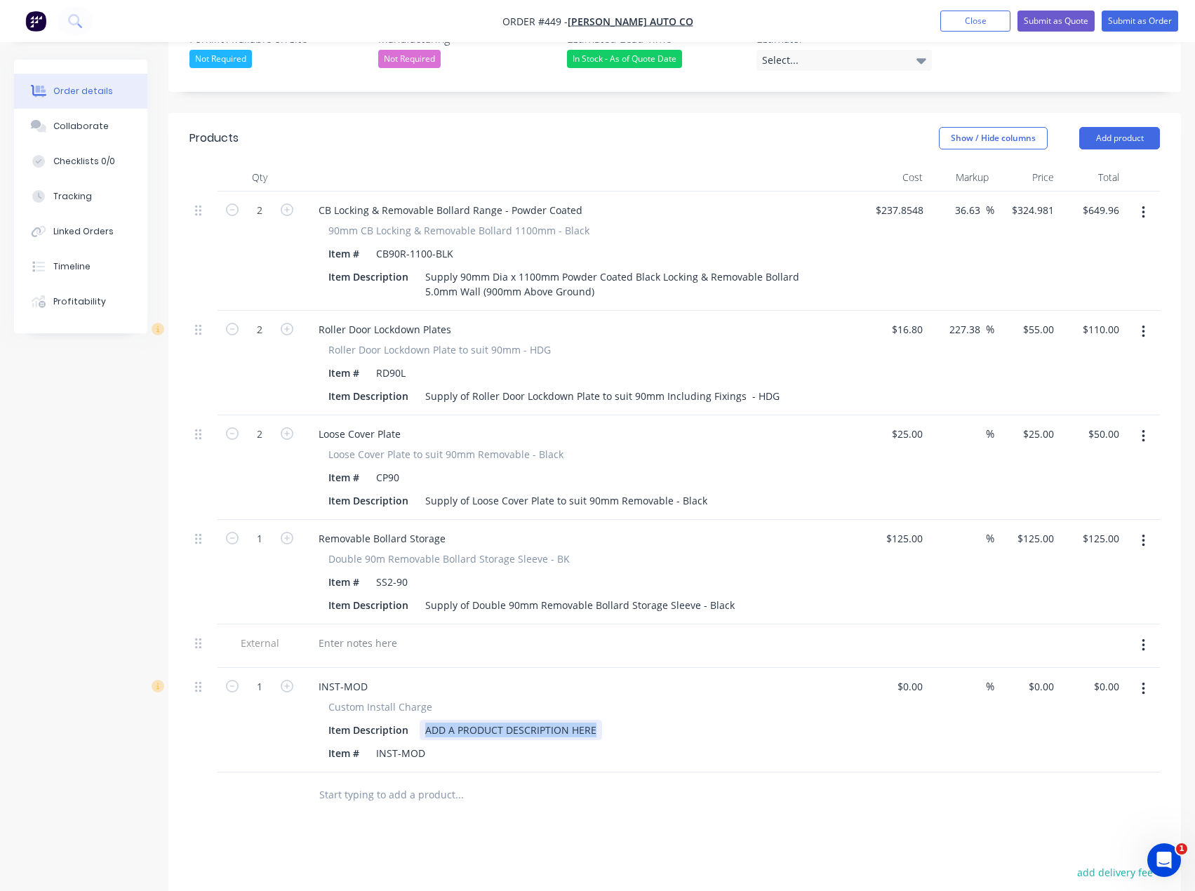
paste div
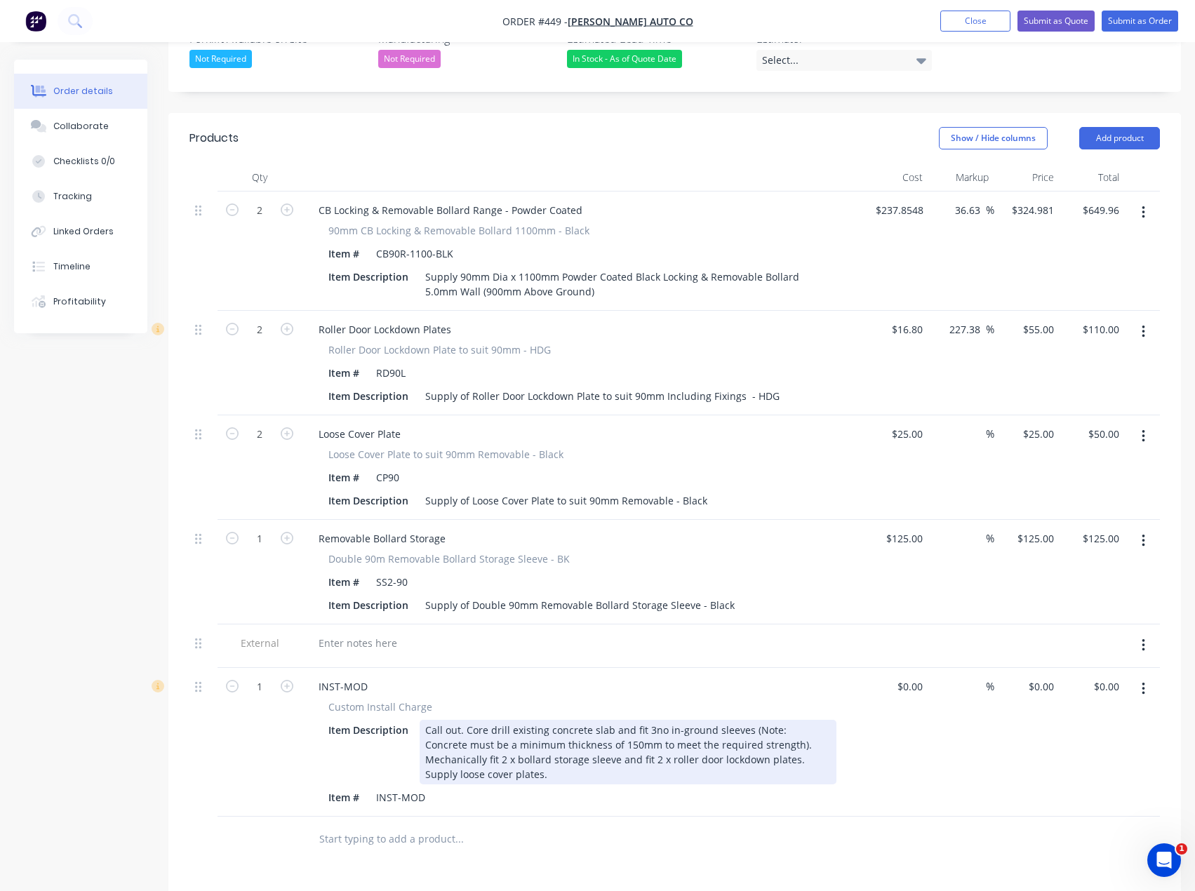
click at [649, 720] on div "Call out. Core drill existing concrete slab and fit 3no in-ground sleeves (Note…" at bounding box center [628, 752] width 417 height 65
click at [445, 721] on div "Call out. Core drill existing concrete slab and fit 2no in-ground sleeves (Note…" at bounding box center [628, 752] width 417 height 65
click at [773, 722] on div "Call out. Core drill existing concrete slab and fit 2no in-ground sleeves (Note…" at bounding box center [628, 752] width 417 height 65
click at [454, 725] on div "Call out. Core drill existing concrete slab and fit 2no in-ground sleeves (Note…" at bounding box center [628, 752] width 417 height 65
click at [610, 721] on div "Call out. Core drill existing concrete slab and fit 2no in-ground sleeves (Note…" at bounding box center [628, 752] width 417 height 65
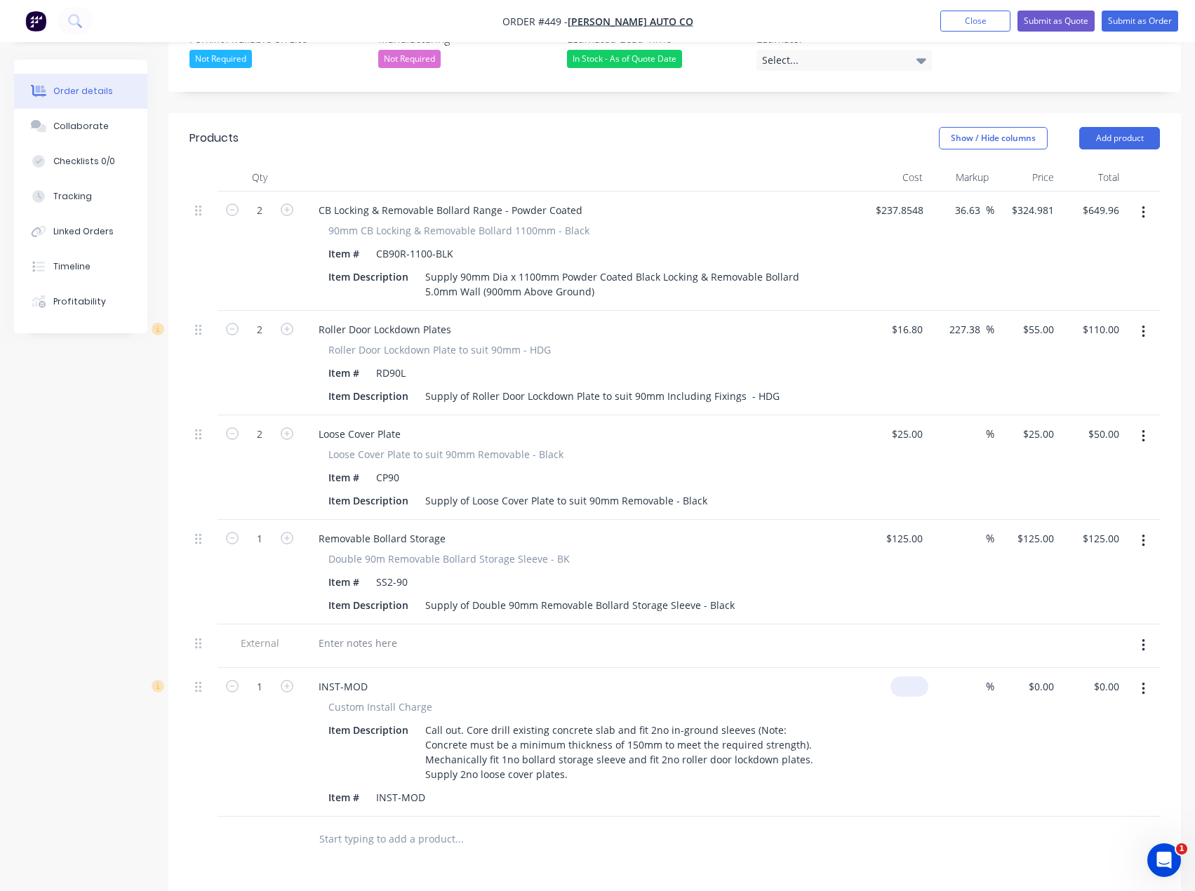
click at [917, 676] on input at bounding box center [912, 686] width 32 height 20
type input "$1.00"
type input "1"
type input "$1.00"
click at [1043, 676] on input "1" at bounding box center [1043, 686] width 32 height 20
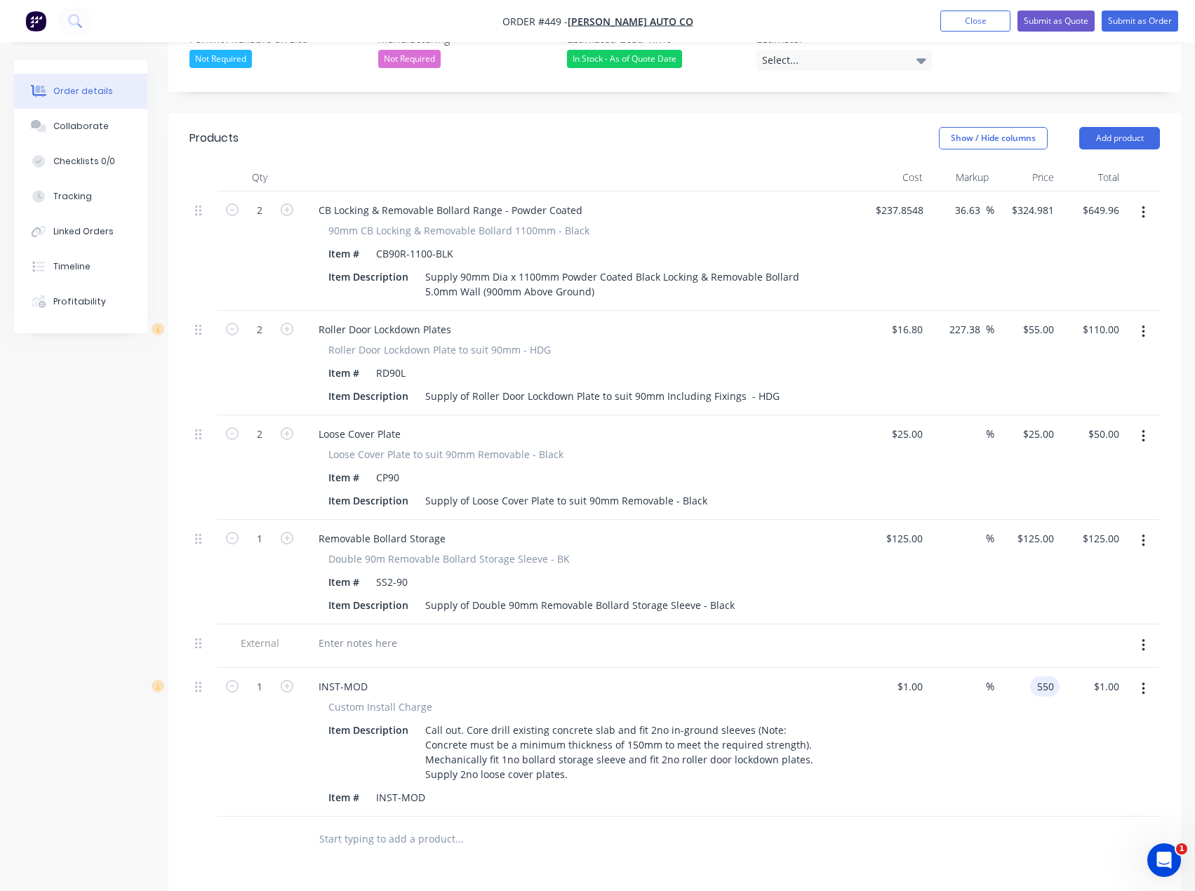
type input "550"
type input "54900"
type input "$550.00"
click at [834, 817] on div at bounding box center [674, 840] width 970 height 46
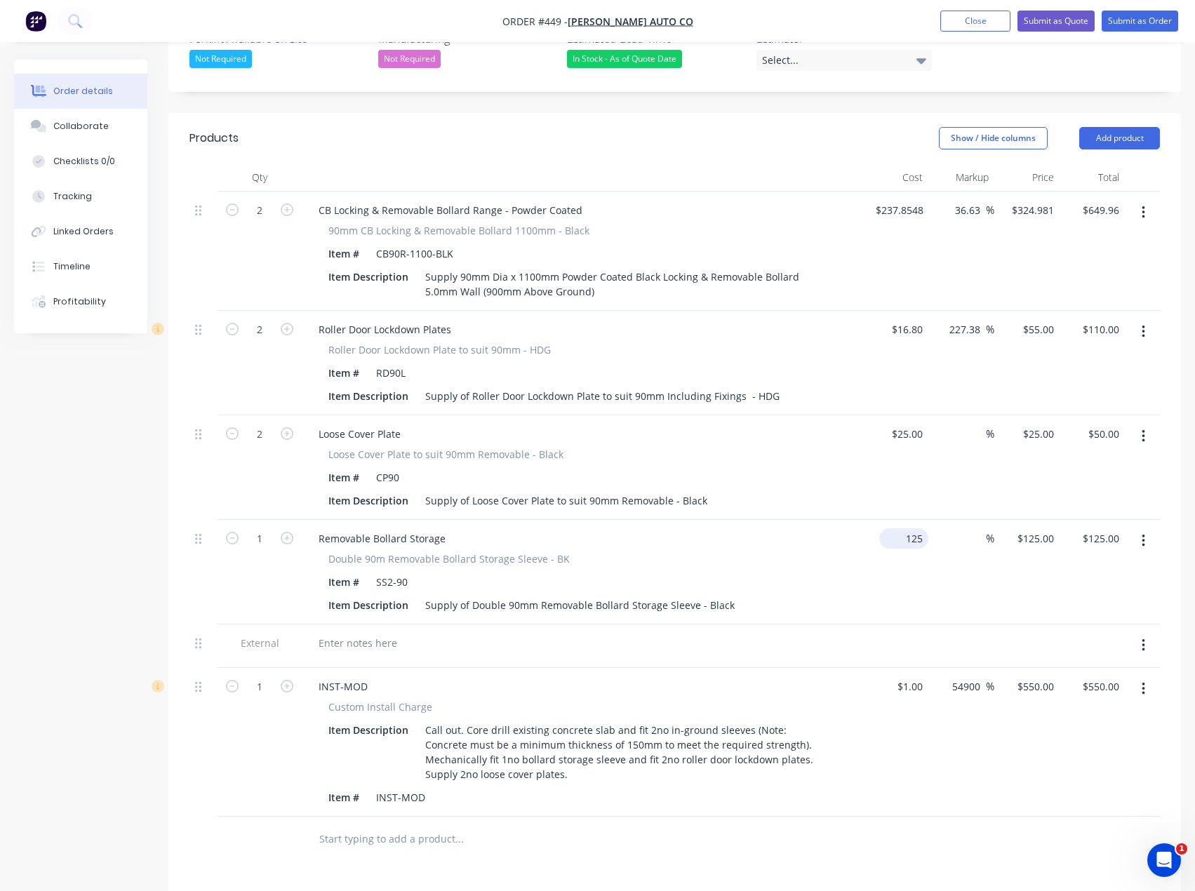
click at [914, 528] on input "125" at bounding box center [907, 538] width 44 height 20
type input "$1.00"
type input "1"
type input "$1.00"
click at [1044, 528] on input "1" at bounding box center [1038, 538] width 44 height 20
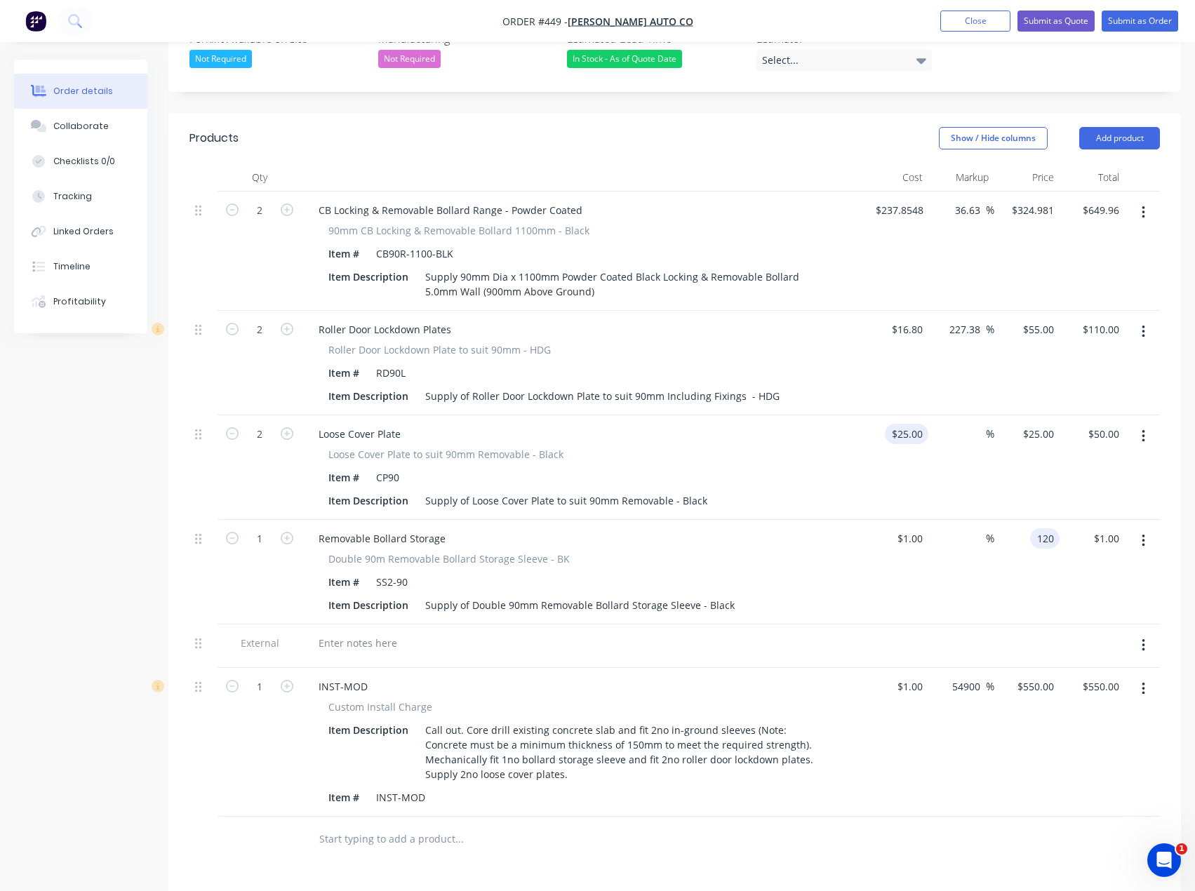
type input "120"
type input "25"
type input "11900"
type input "$120.00"
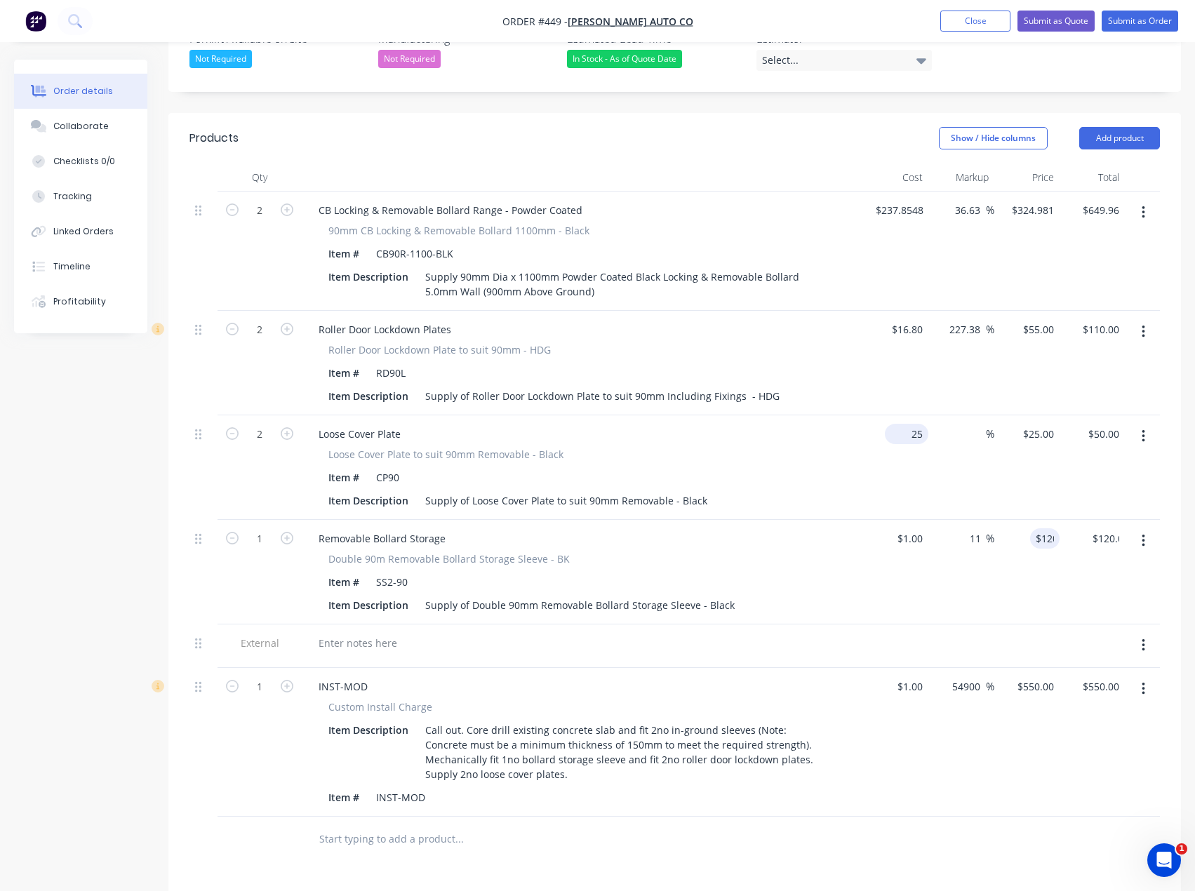
click at [912, 424] on input "25" at bounding box center [909, 434] width 38 height 20
type input "$1.00"
type input "1"
type input "$2.00"
click at [1034, 415] on div "1 1" at bounding box center [1026, 467] width 65 height 105
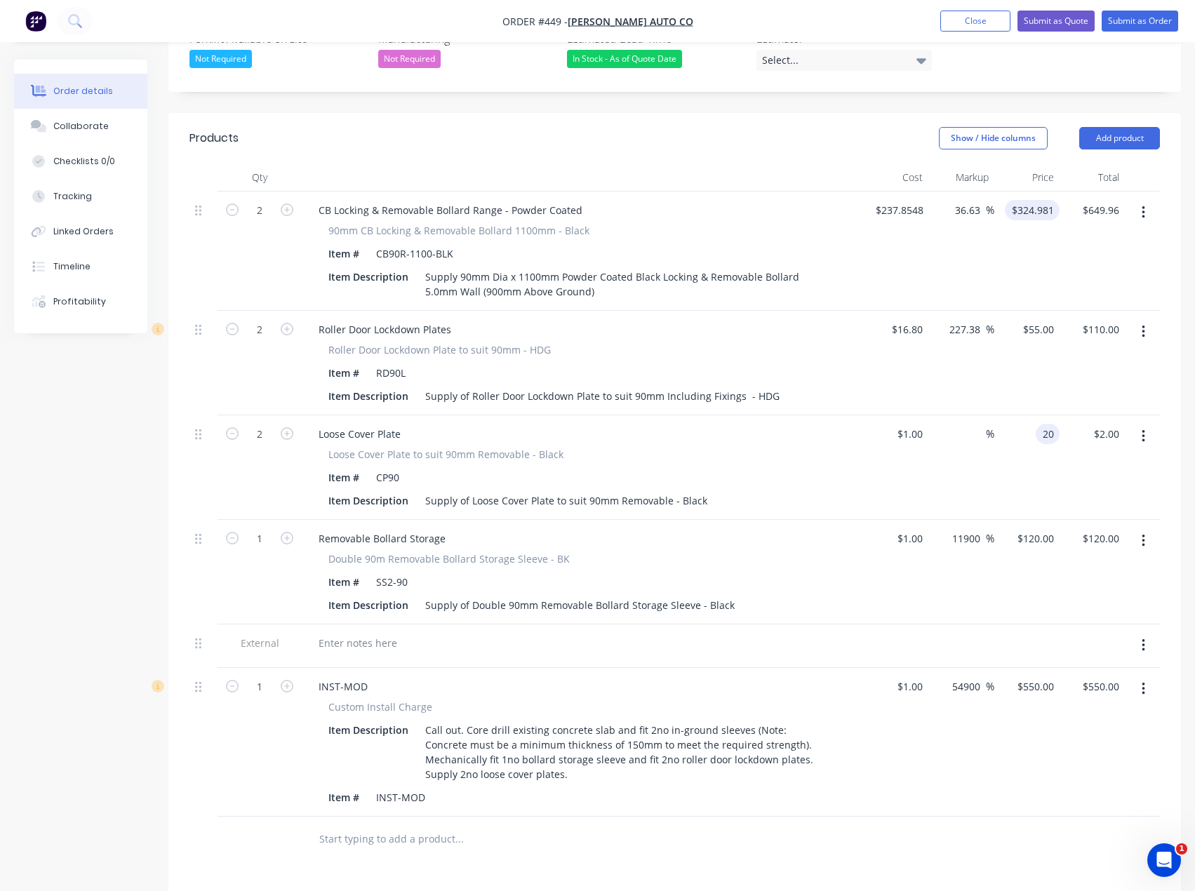
type input "20"
type input "324.981"
type input "1900"
type input "$20.00"
type input "$40.00"
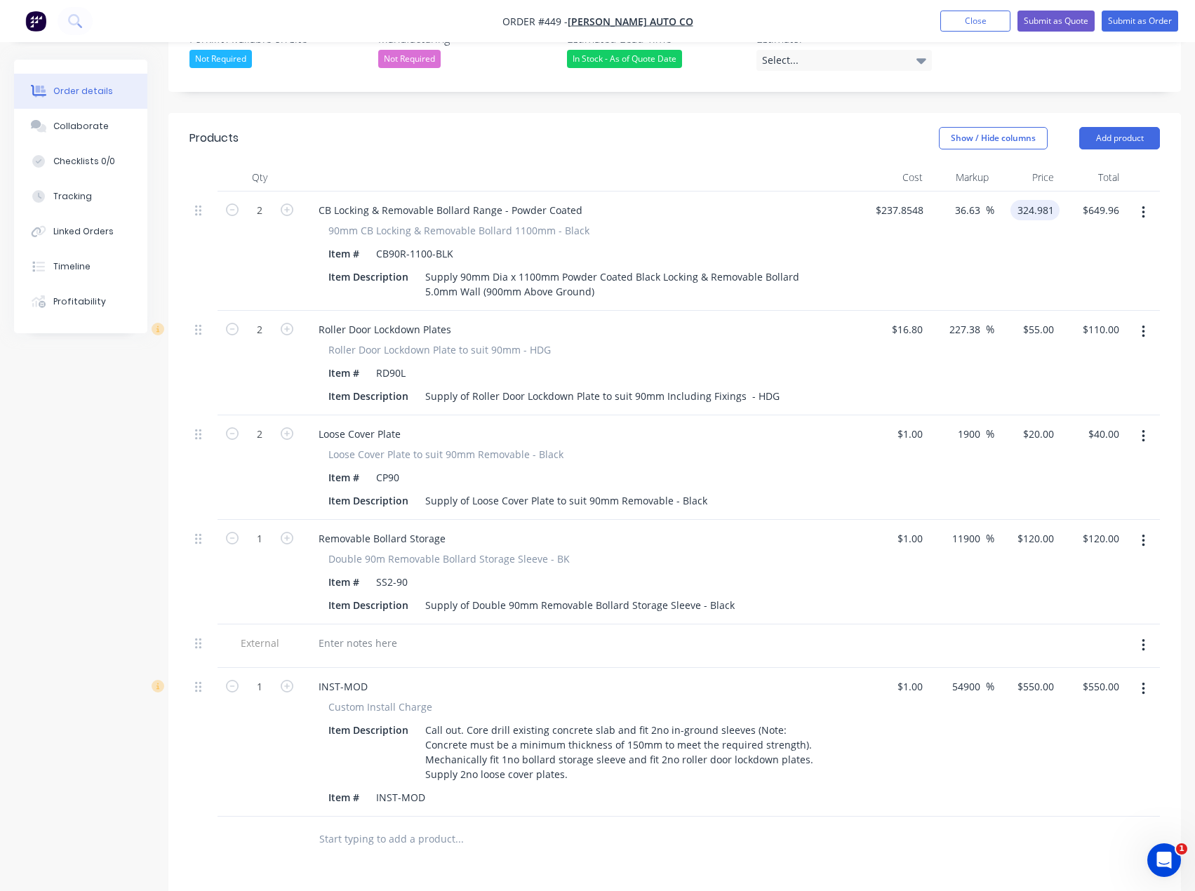
click at [1024, 200] on input "324.981" at bounding box center [1038, 210] width 44 height 20
type input "325"
type input "36.64"
type input "$325.00"
type input "$650.00"
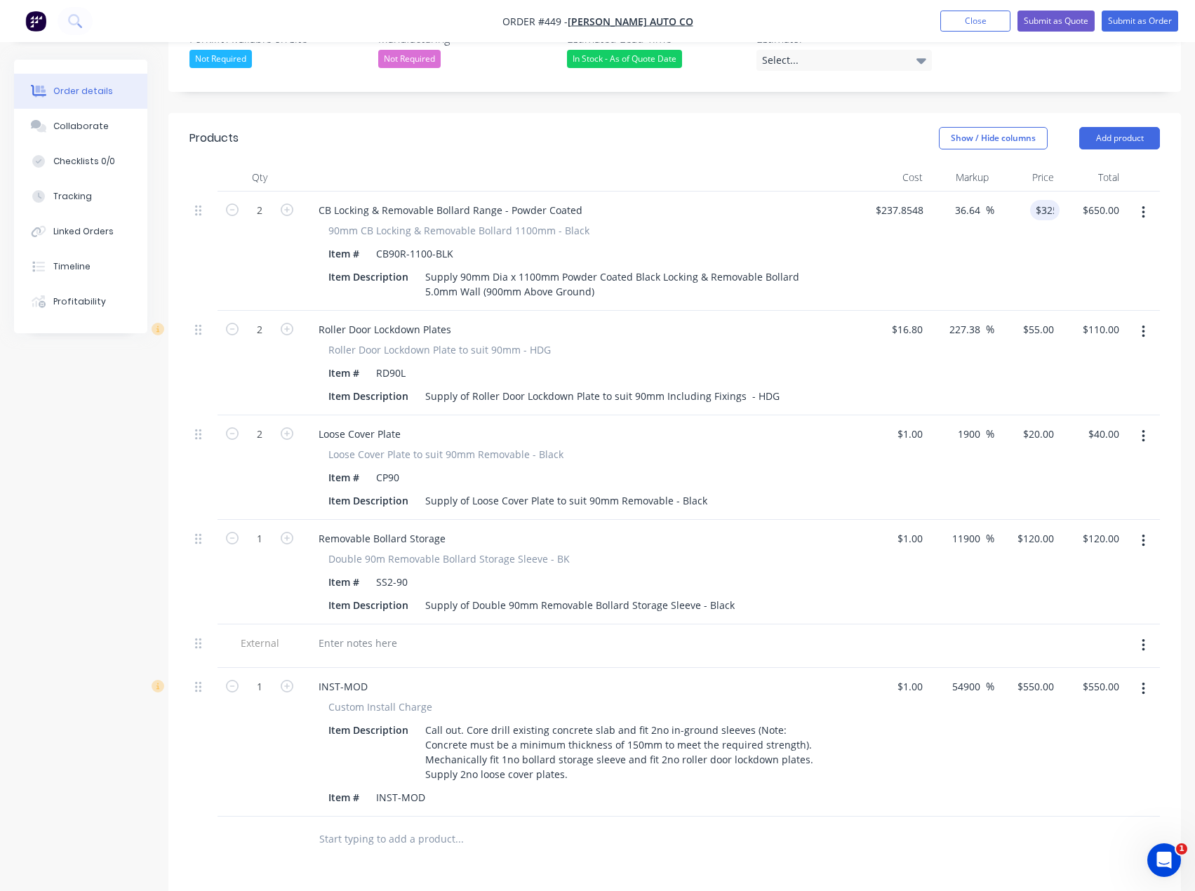
click at [594, 825] on input "text" at bounding box center [459, 839] width 281 height 28
drag, startPoint x: 597, startPoint y: 140, endPoint x: 637, endPoint y: 140, distance: 40.0
click at [357, 633] on div at bounding box center [357, 643] width 101 height 20
paste div
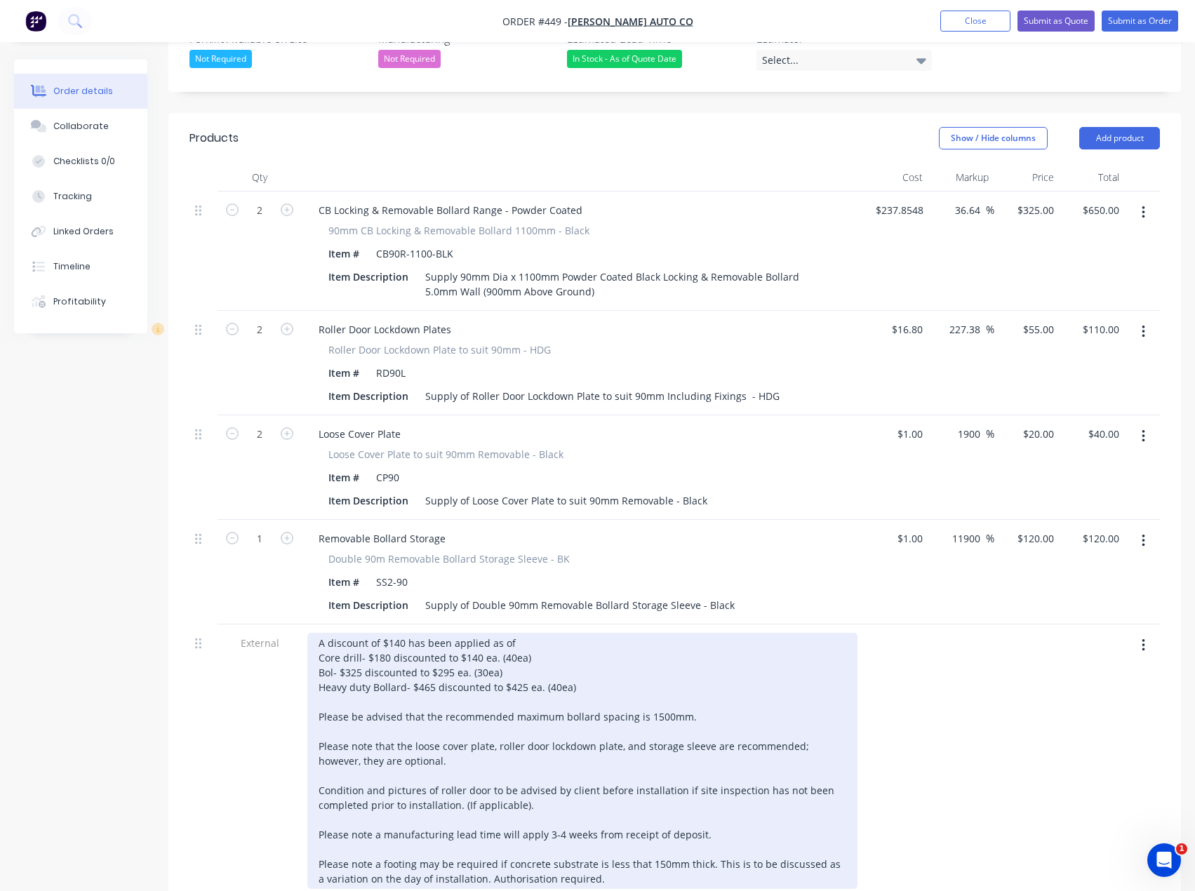
click at [401, 633] on div "A discount of $140 has been applied as of Core drill- $180 discounted to $140 e…" at bounding box center [582, 761] width 550 height 256
click at [510, 633] on div "A discount of $80 has been applied as of Core drill- $180 discounted to $140 ea…" at bounding box center [582, 761] width 550 height 256
drag, startPoint x: 519, startPoint y: 632, endPoint x: 317, endPoint y: 635, distance: 201.4
click at [317, 635] on div "A discount of $80 has been applied as of [DATE]. Core drill- $180 discounted to…" at bounding box center [582, 761] width 550 height 256
drag, startPoint x: 582, startPoint y: 652, endPoint x: 317, endPoint y: 647, distance: 264.6
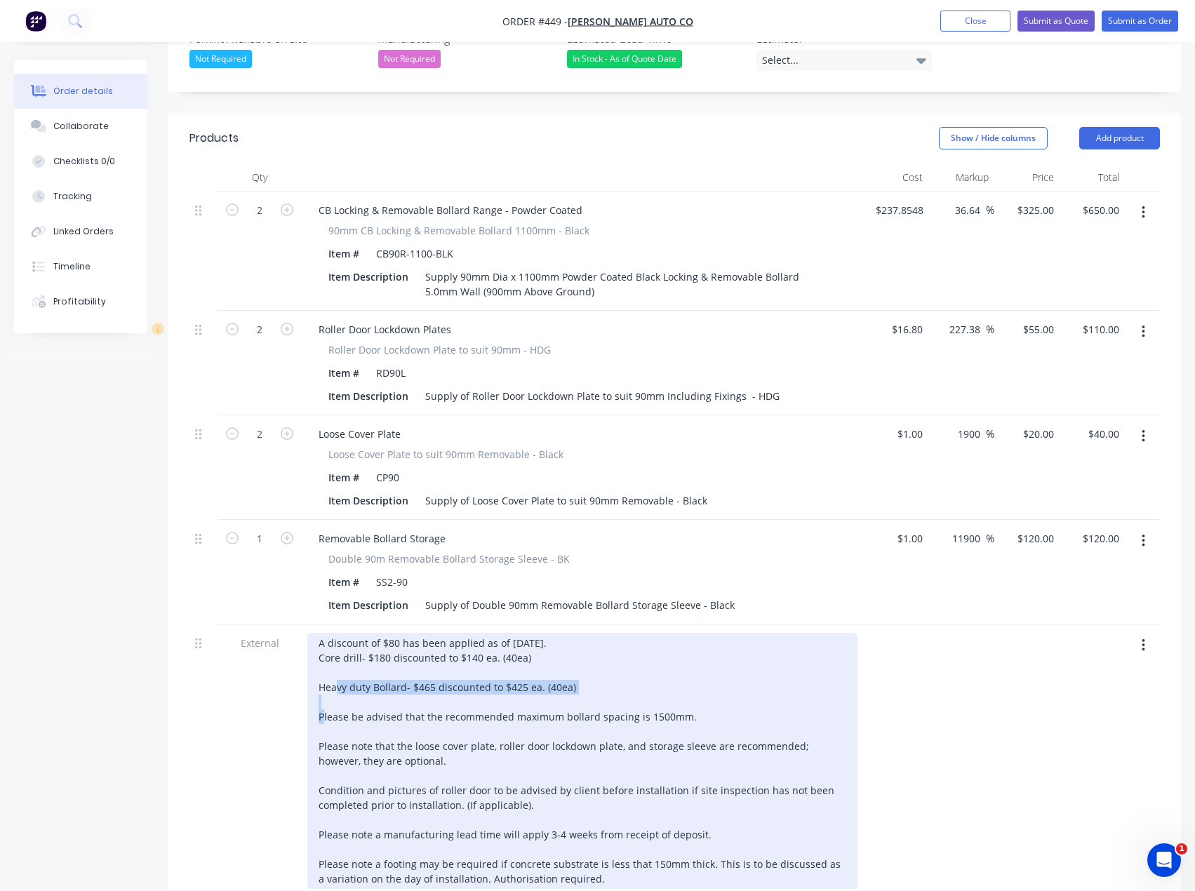
click at [317, 647] on div "A discount of $80 has been applied as of [DATE]. Core drill- $180 discounted to…" at bounding box center [582, 761] width 550 height 256
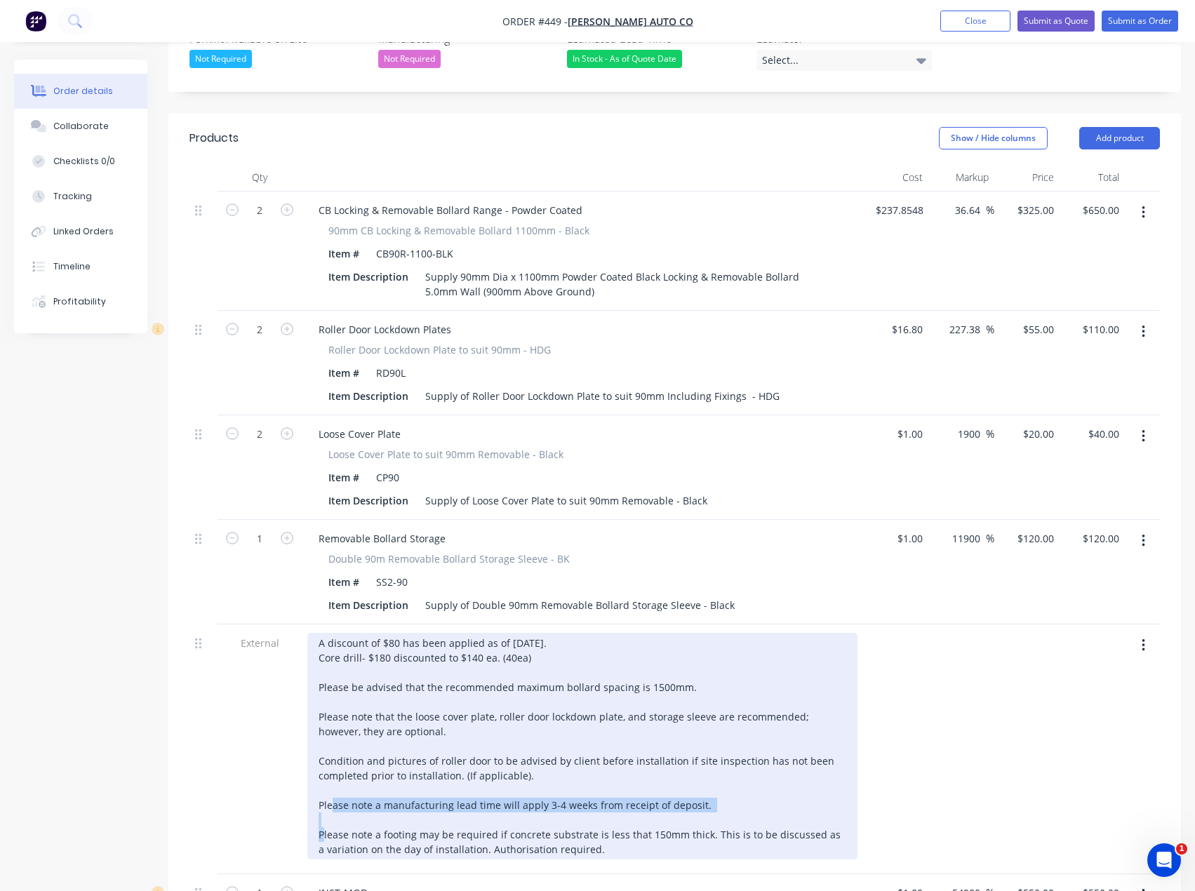
drag, startPoint x: 705, startPoint y: 763, endPoint x: 296, endPoint y: 764, distance: 408.4
click at [296, 764] on div "External A discount of $80 has been applied as of [DATE]. Core drill- $180 disc…" at bounding box center [674, 750] width 970 height 250
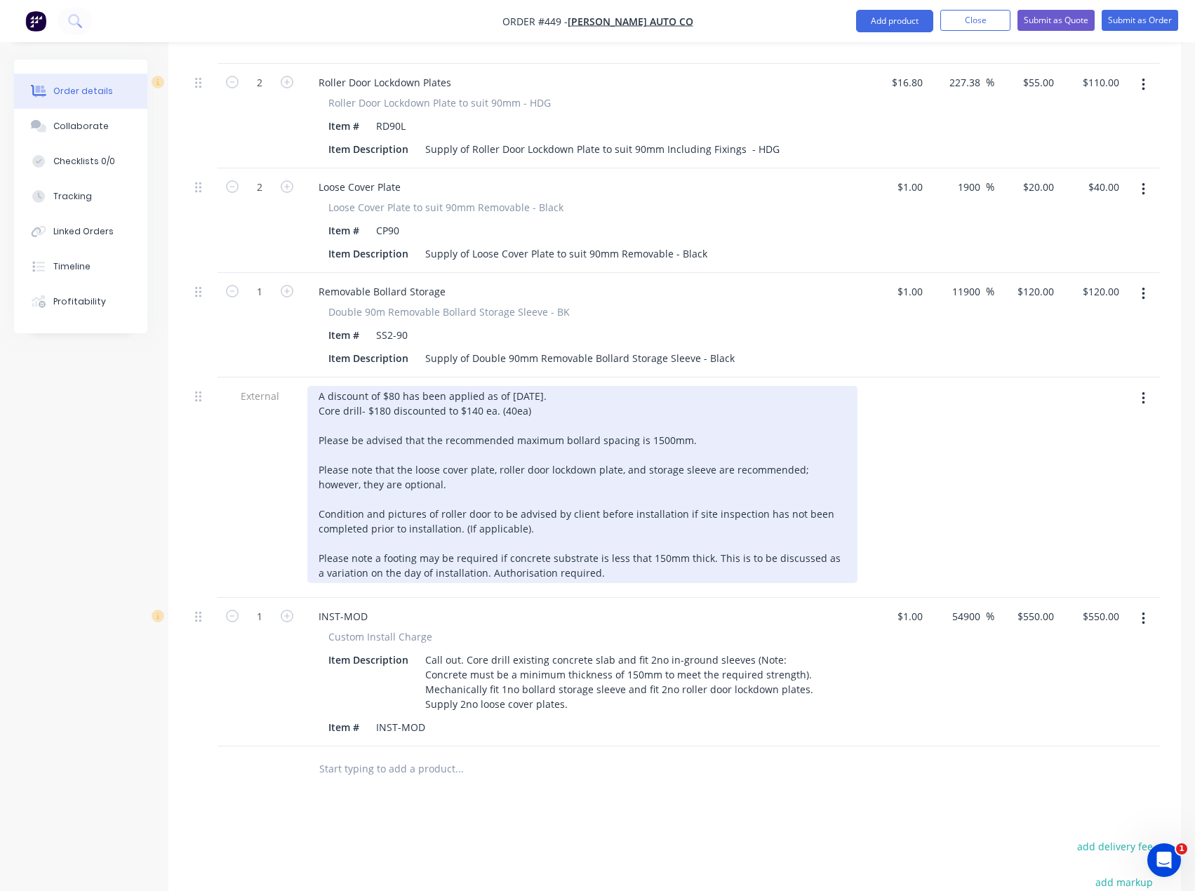
scroll to position [704, 0]
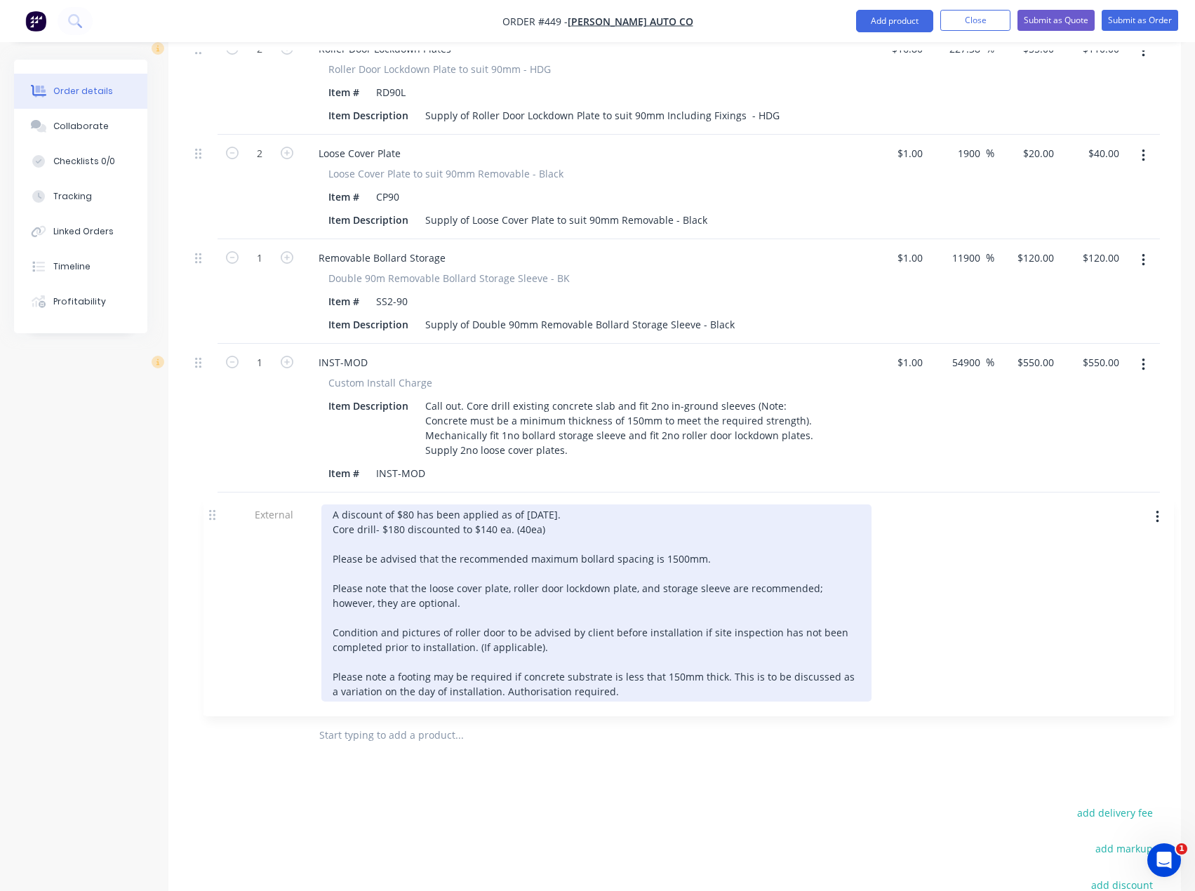
drag, startPoint x: 197, startPoint y: 320, endPoint x: 201, endPoint y: 535, distance: 215.5
click at [201, 535] on div "2 CB Locking & Removable Bollard Range - Powder Coated 90mm CB Locking & Remova…" at bounding box center [674, 312] width 970 height 802
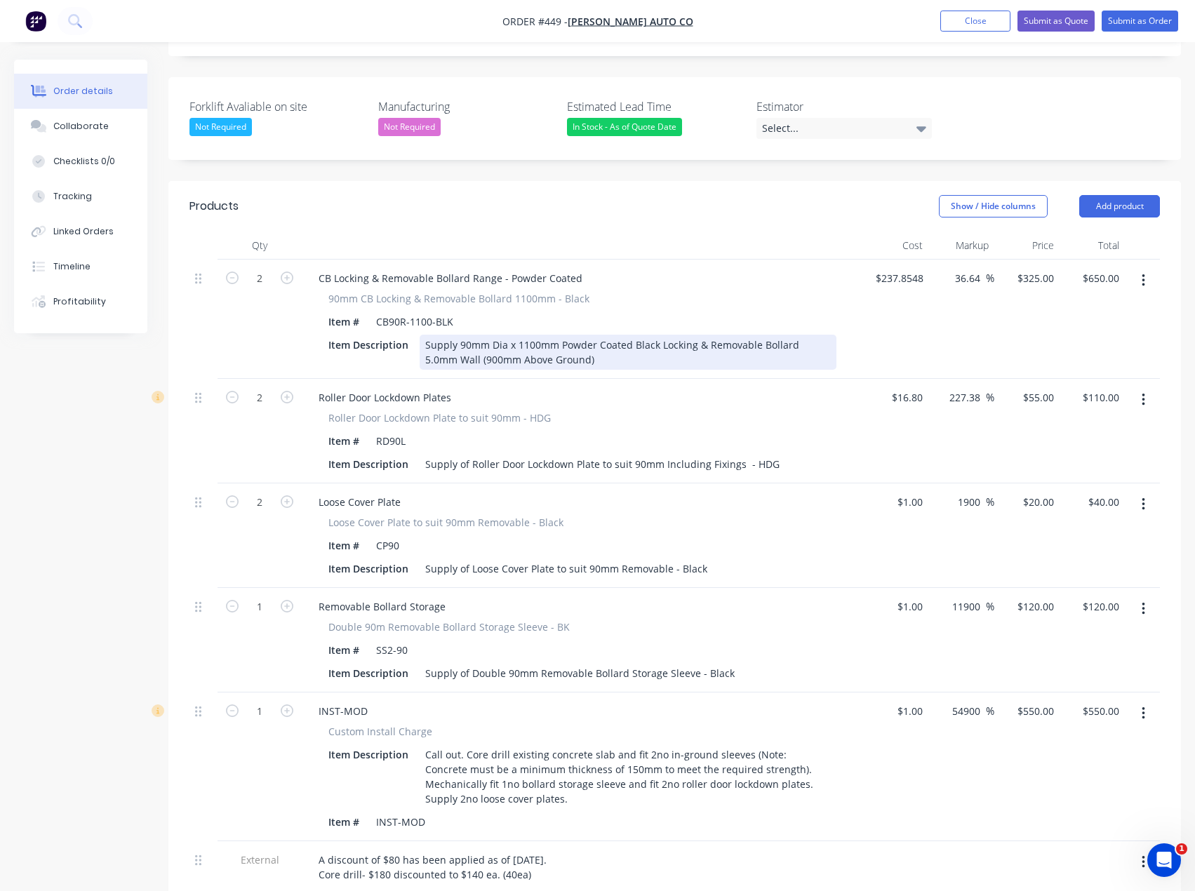
scroll to position [353, 0]
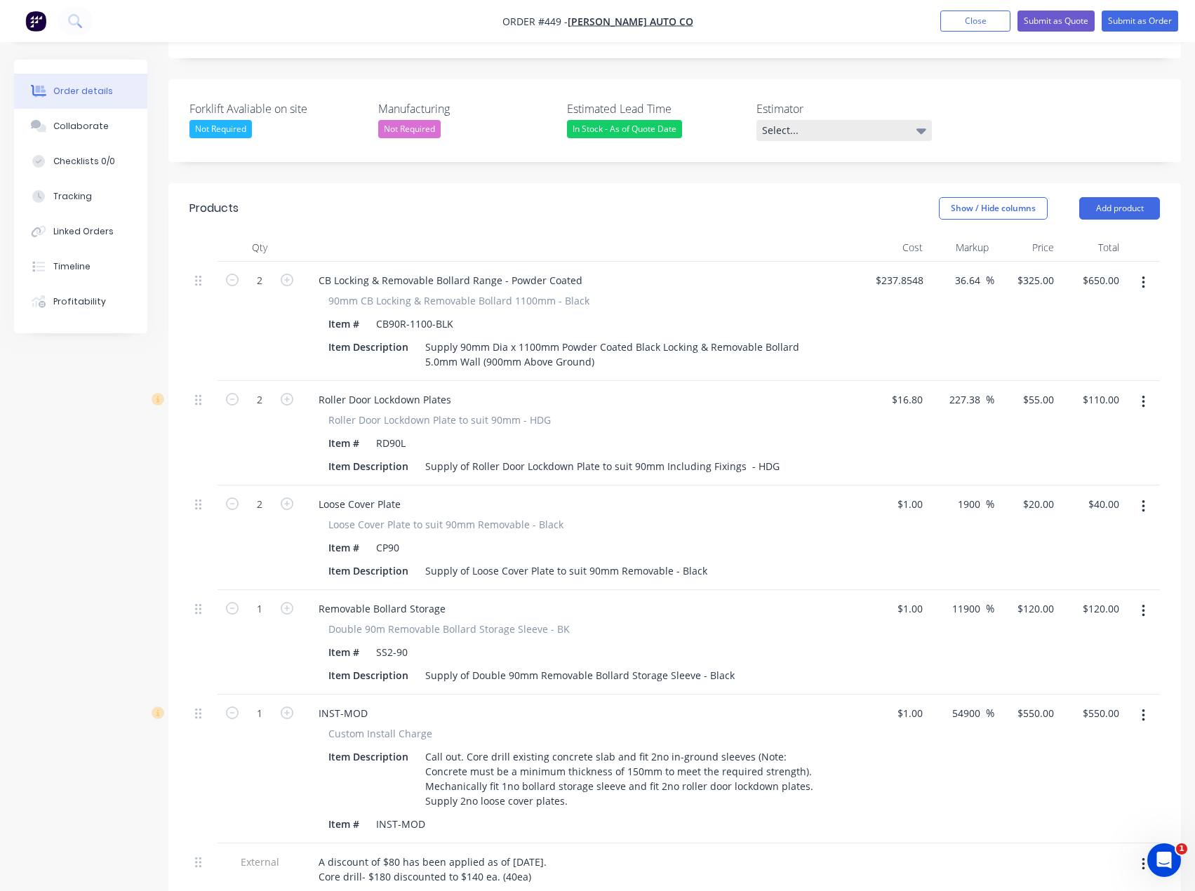
click at [906, 120] on div "Select..." at bounding box center [843, 130] width 175 height 21
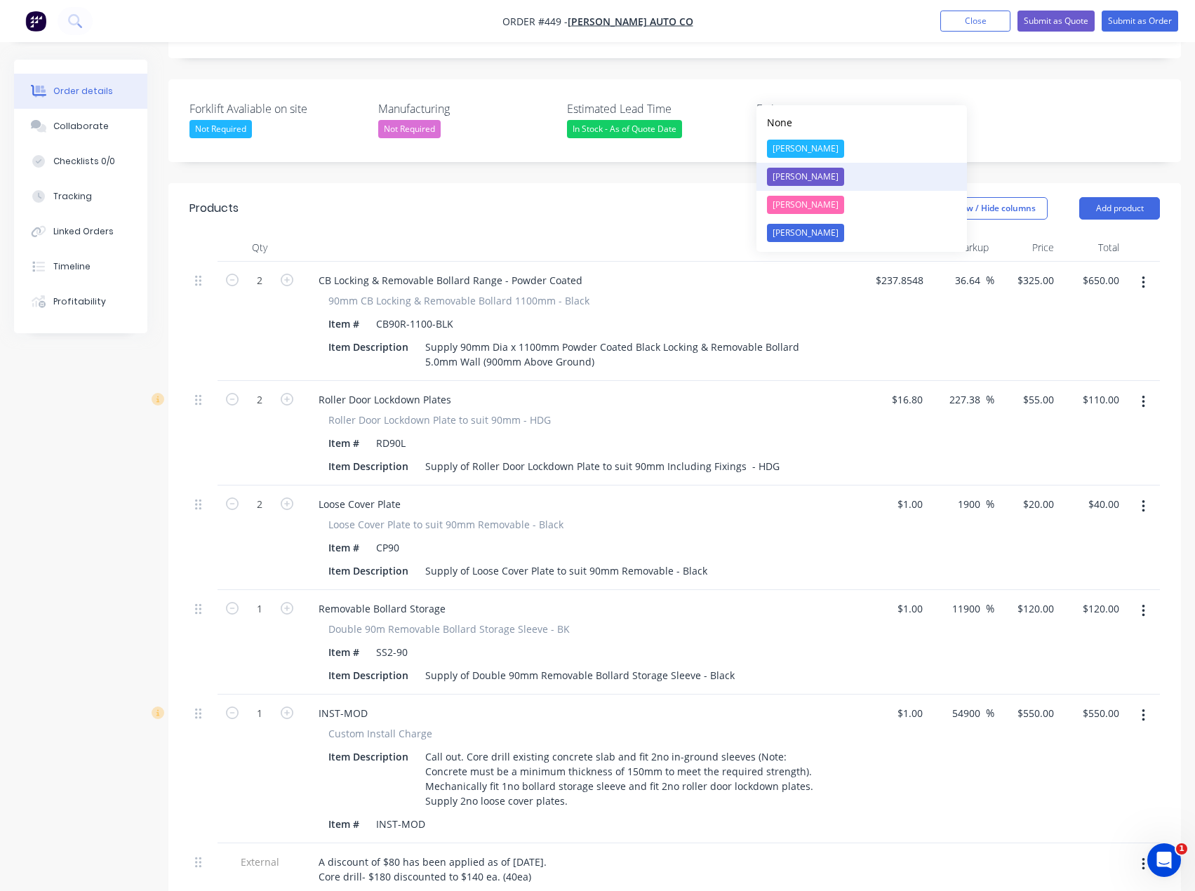
click at [801, 175] on div "[PERSON_NAME]" at bounding box center [805, 177] width 77 height 18
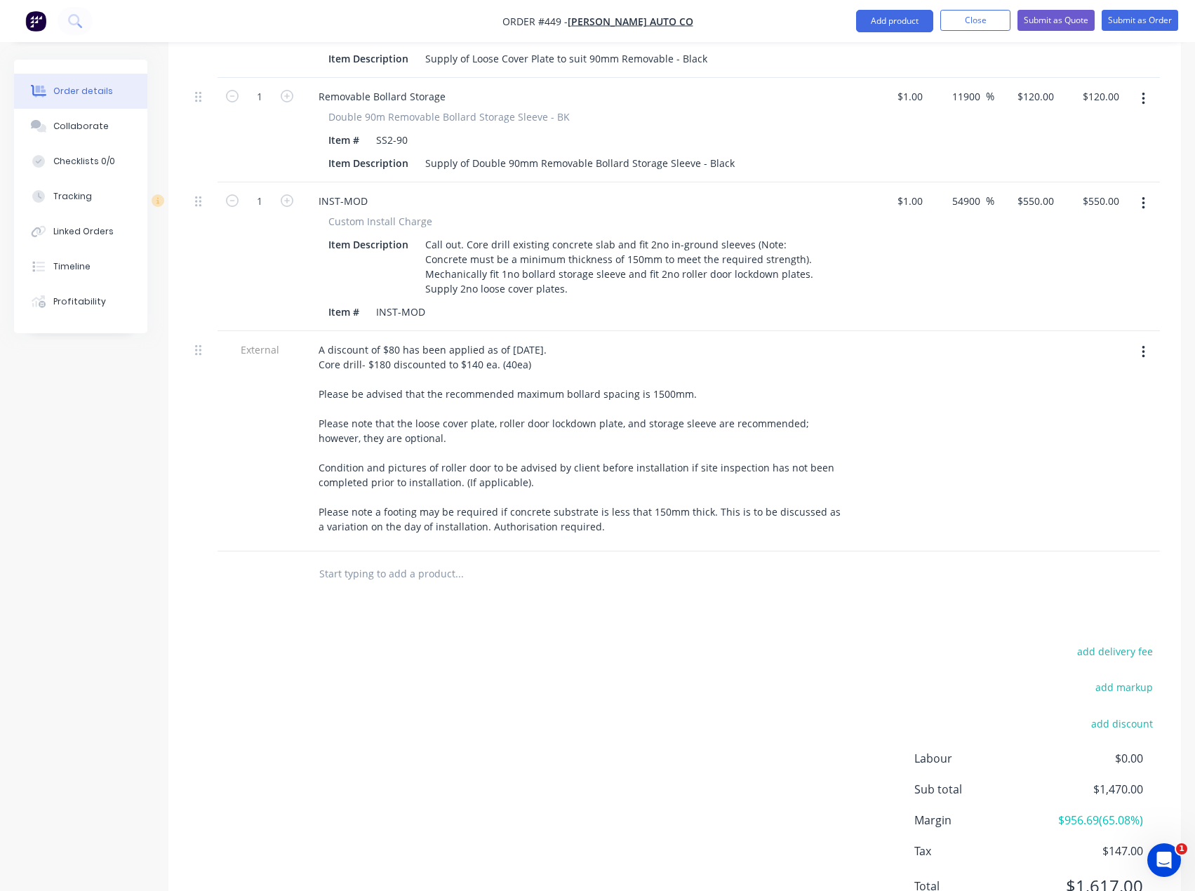
scroll to position [887, 0]
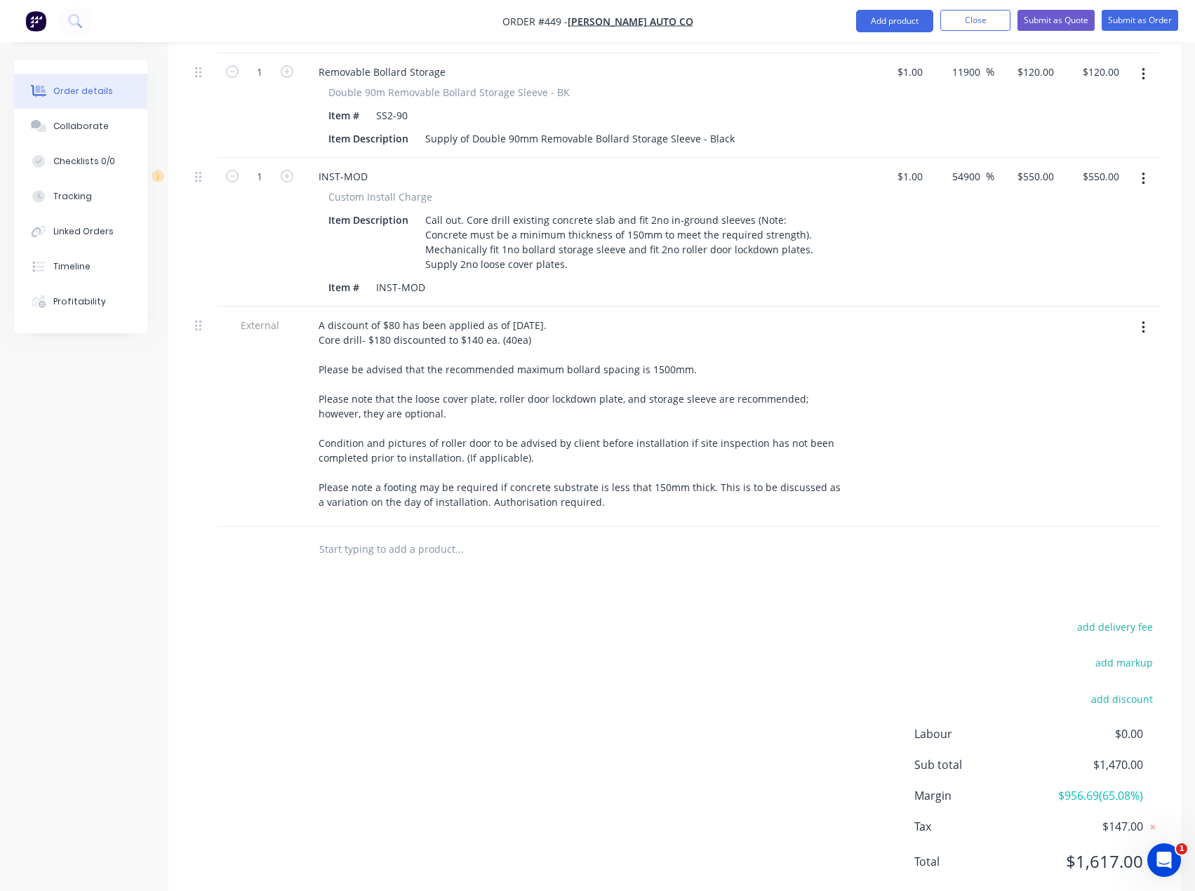
click at [586, 618] on div "add delivery fee add markup add discount Labour $0.00 Sub total $1,470.00 Margi…" at bounding box center [674, 753] width 970 height 271
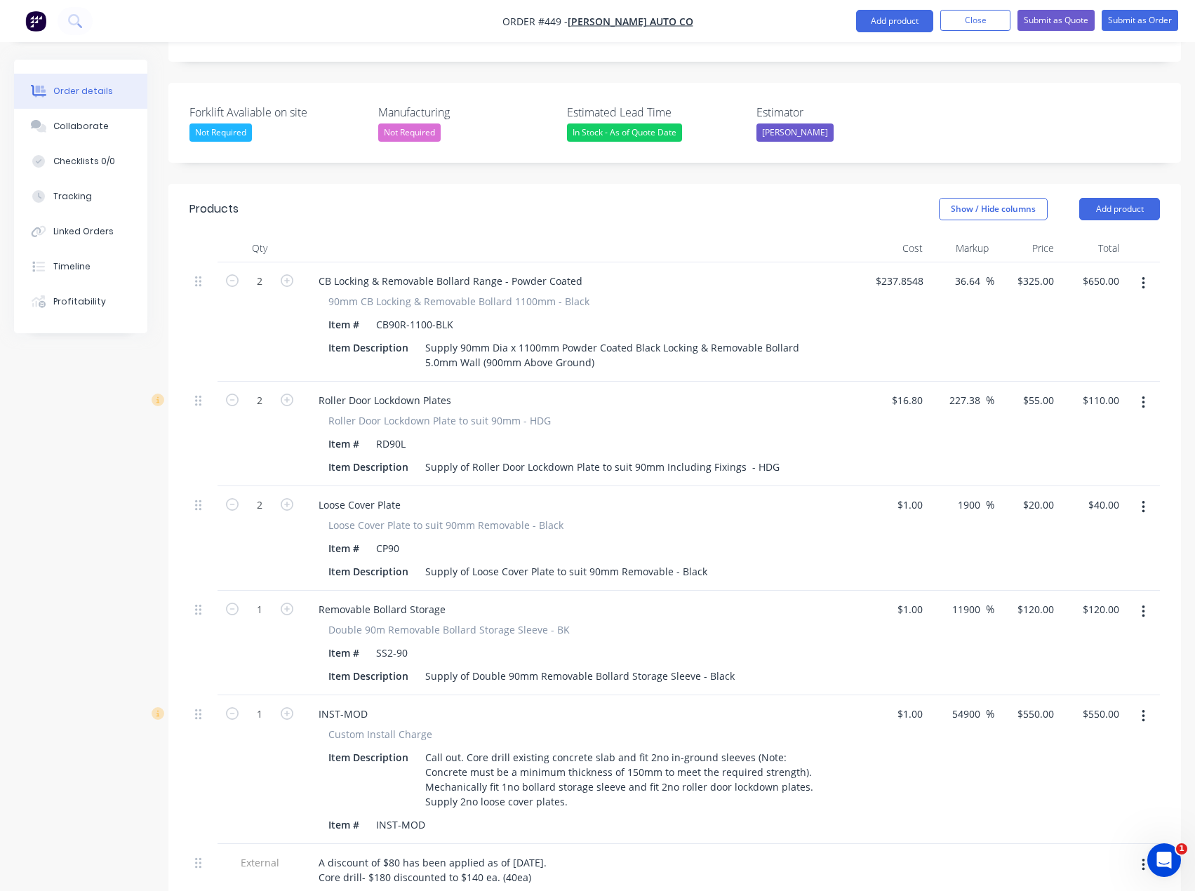
scroll to position [326, 0]
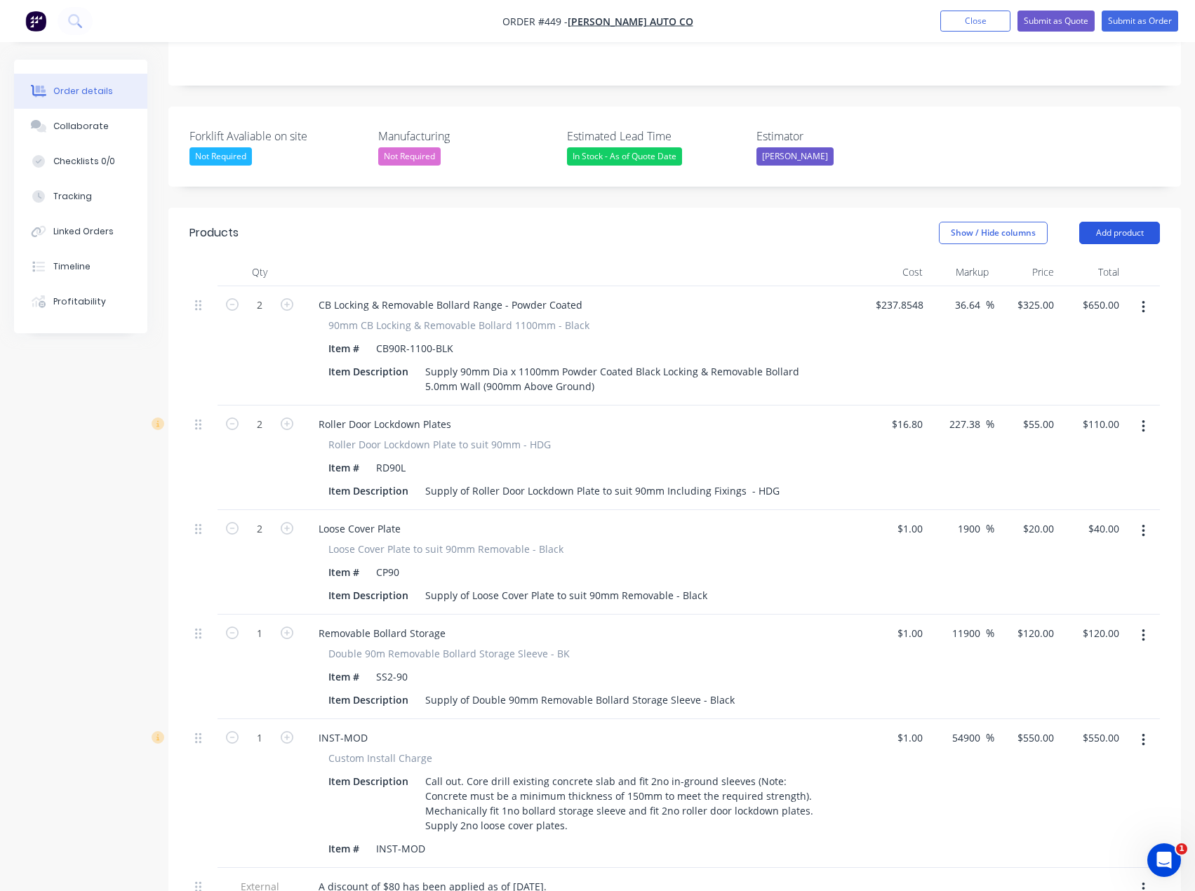
click at [1112, 222] on button "Add product" at bounding box center [1119, 233] width 81 height 22
click at [1086, 455] on div "Notes (External)" at bounding box center [1093, 465] width 108 height 20
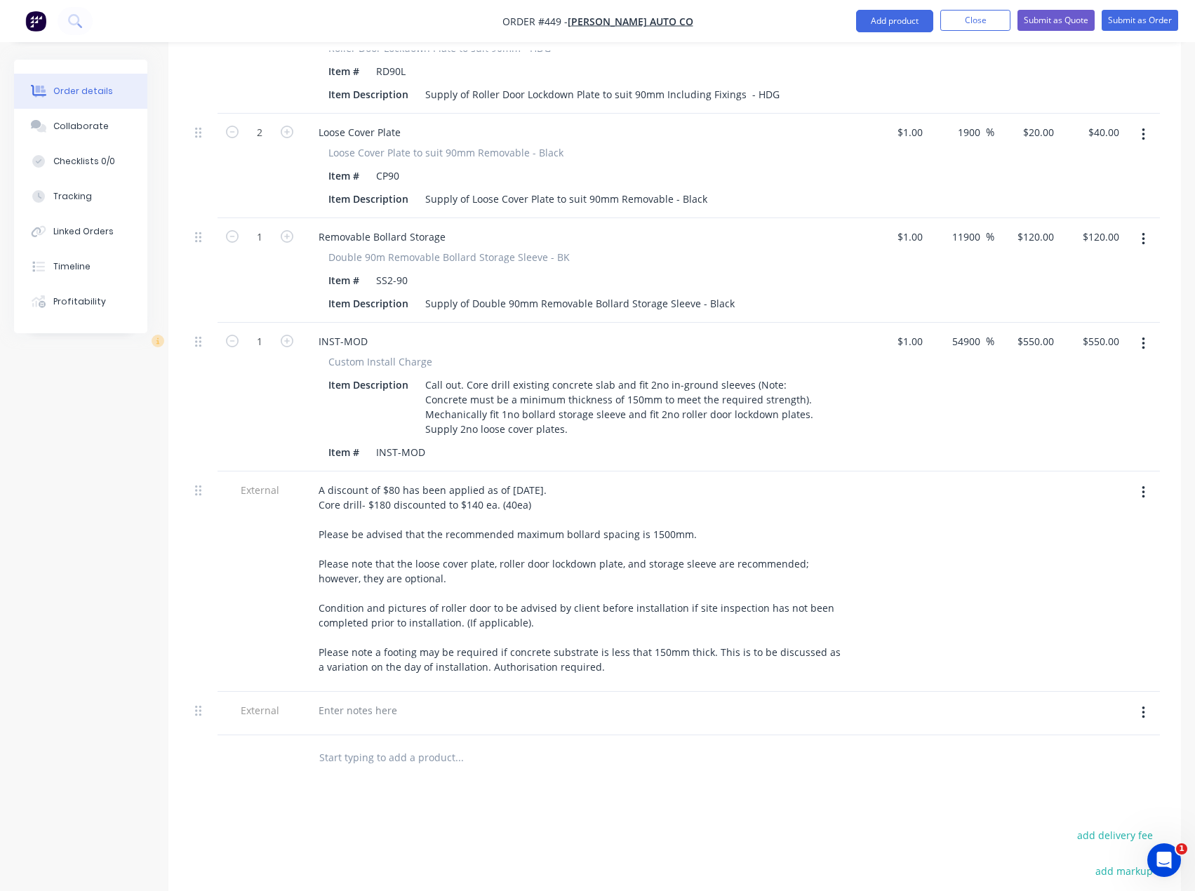
scroll to position [930, 0]
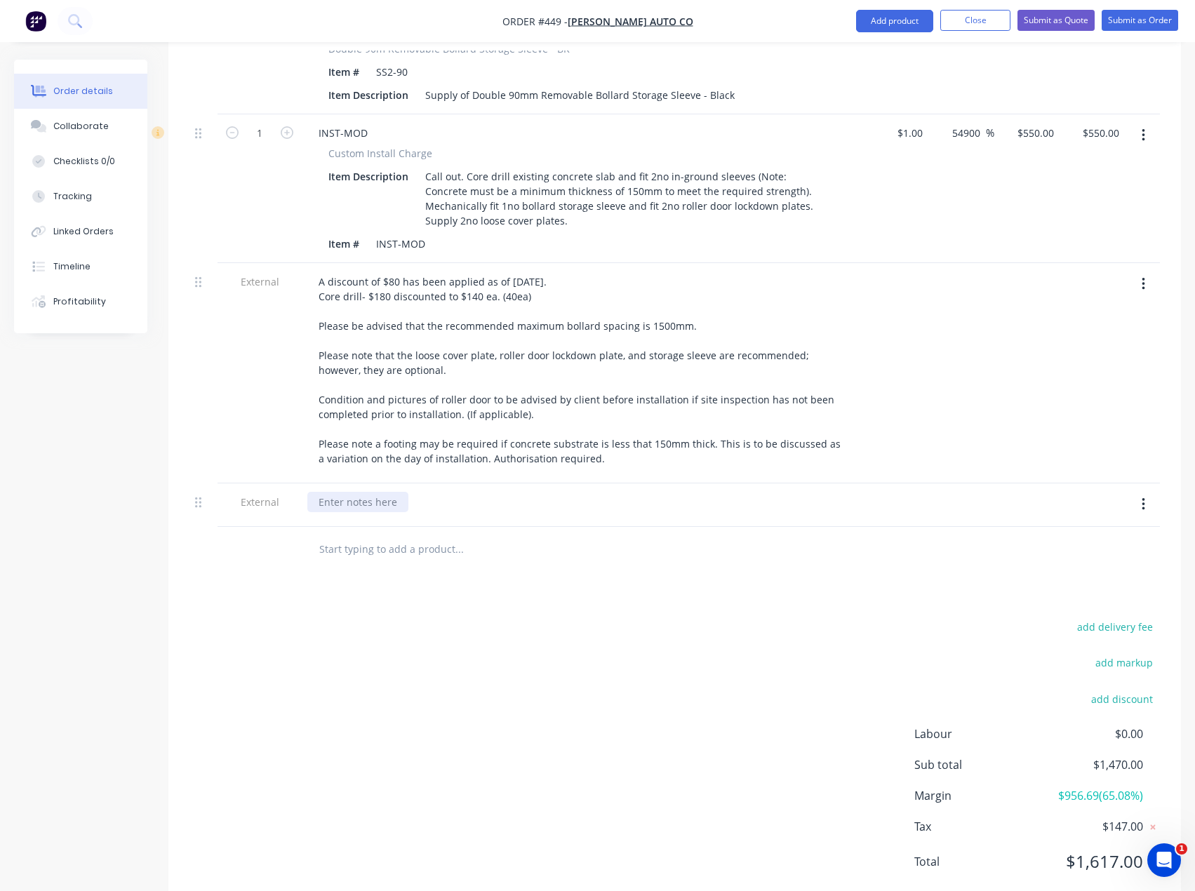
click at [375, 492] on div at bounding box center [357, 502] width 101 height 20
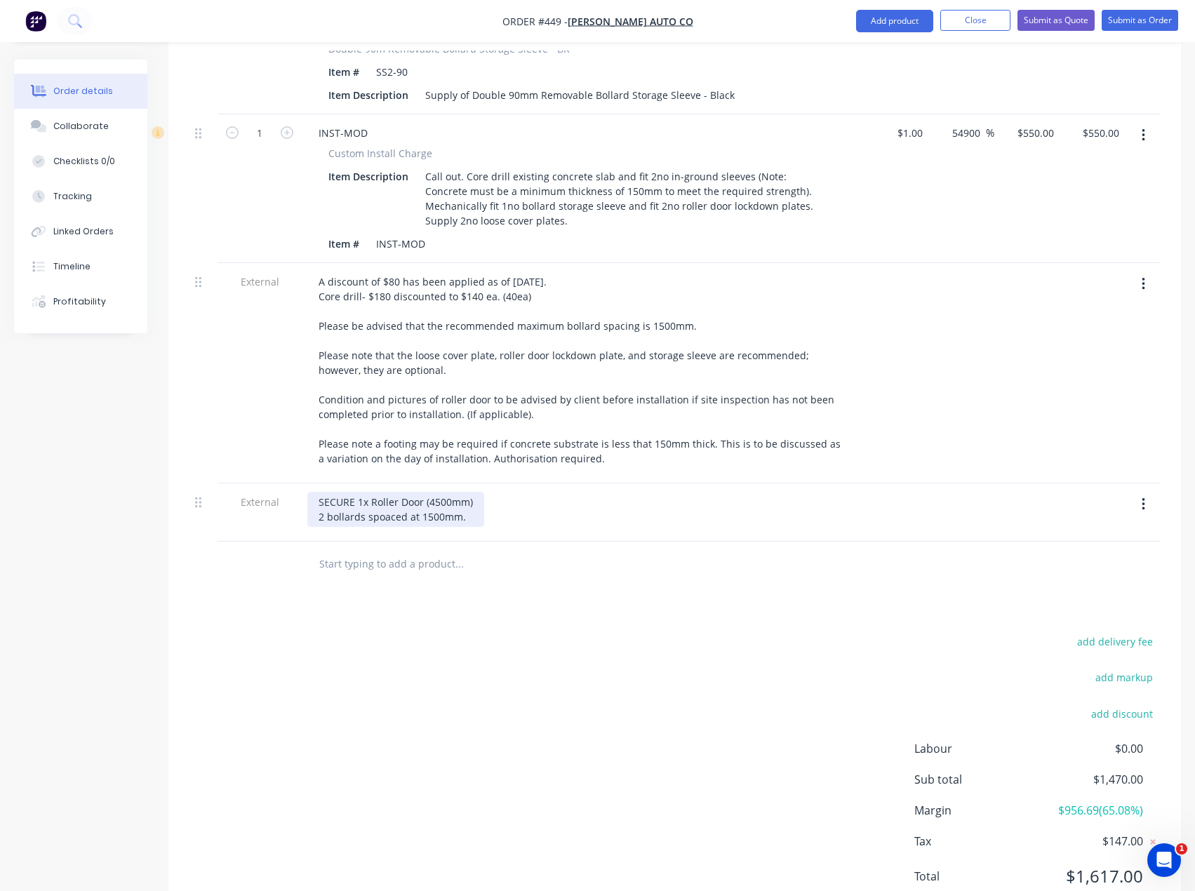
click at [383, 492] on div "SECURE 1x Roller Door (4500mm) 2 bollards spoaced at 1500mm." at bounding box center [395, 509] width 177 height 35
click at [420, 584] on div "Products Show / Hide columns Add product Qty Cost Markup Price Total 2 CB Locki…" at bounding box center [674, 263] width 1013 height 1321
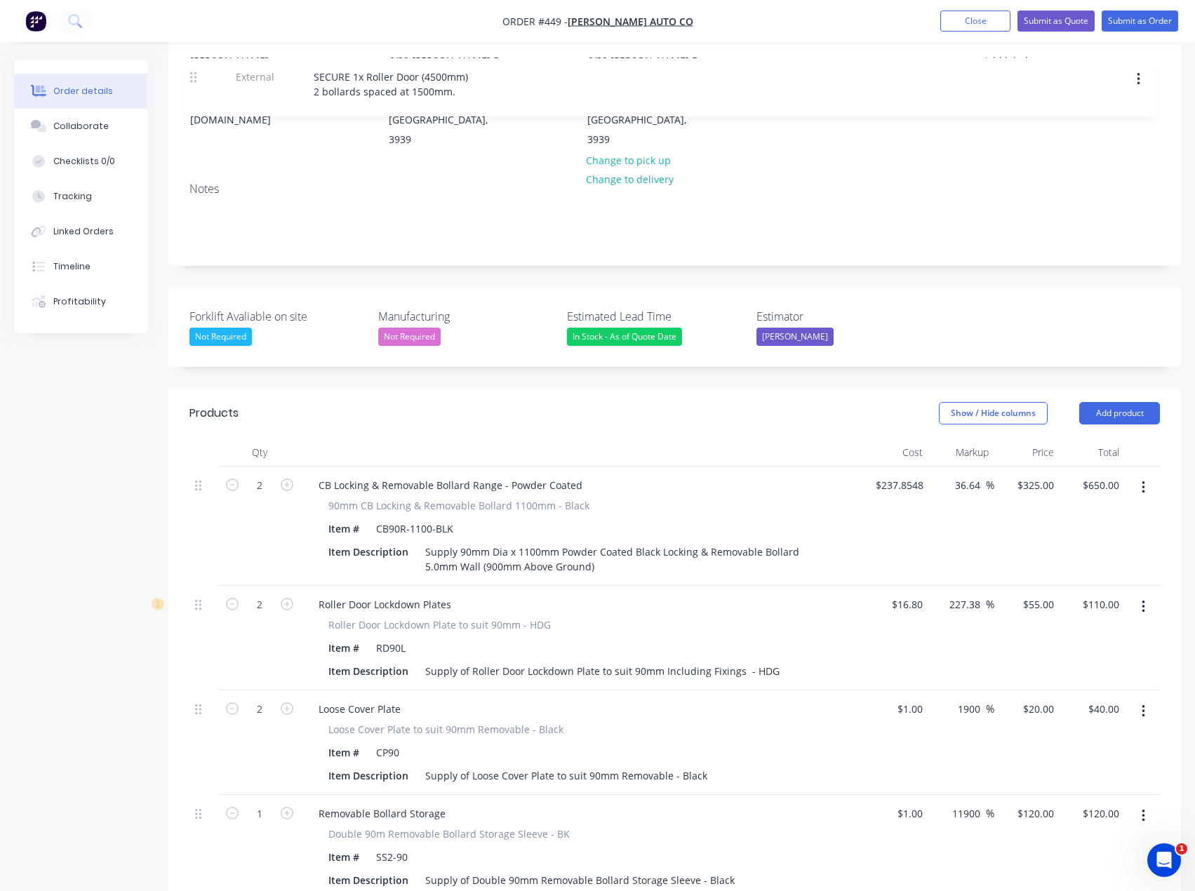
scroll to position [142, 0]
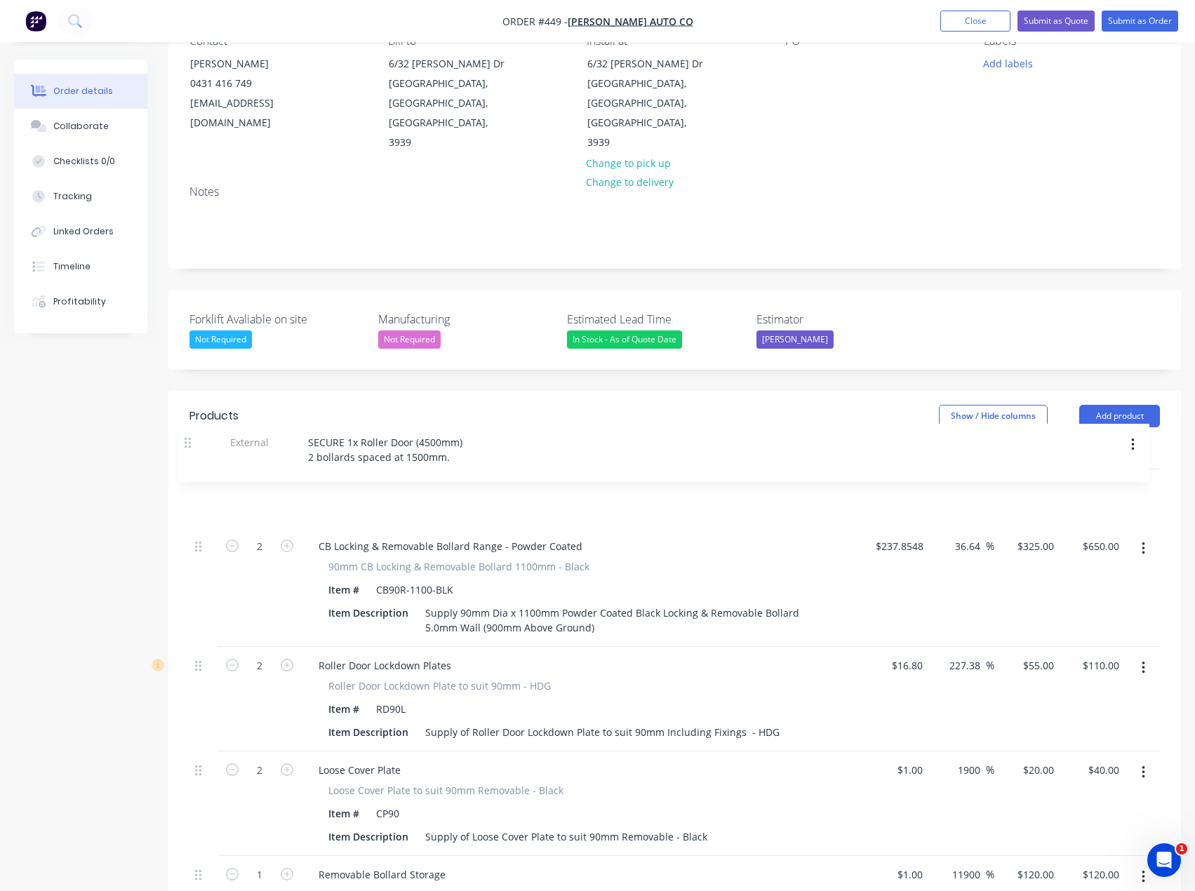
drag, startPoint x: 199, startPoint y: 470, endPoint x: 190, endPoint y: 448, distance: 24.2
click at [190, 469] on div "2 CB Locking & Removable Bollard Range - Powder Coated 90mm CB Locking & Remova…" at bounding box center [674, 899] width 970 height 860
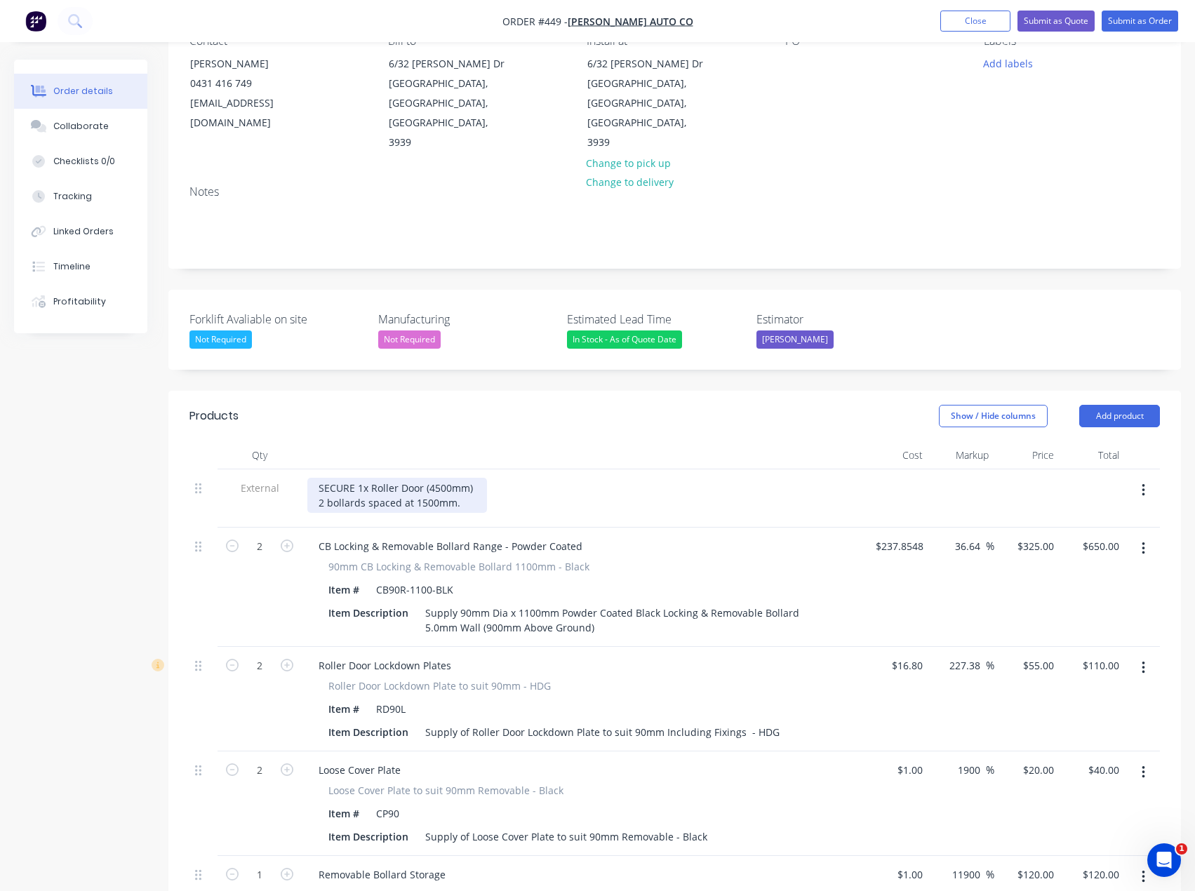
click at [352, 478] on div "SECURE 1x Roller Door (4500mm) 2 bollards spaced at 1500mm." at bounding box center [397, 495] width 180 height 35
click at [354, 478] on div "SECURE 1x Roller Door (4500mm) 2 bollards spaced at 1500mm." at bounding box center [397, 495] width 180 height 35
drag, startPoint x: 366, startPoint y: 450, endPoint x: 375, endPoint y: 450, distance: 9.1
click at [366, 478] on div "Secure 1x Roller Door (4500mm) 2 bollards spaced at 1500mm." at bounding box center [394, 495] width 175 height 35
click at [457, 478] on div "Secure 1x Roller Door (4500mm) 2 bollards spaced at 1500mm." at bounding box center [394, 495] width 175 height 35
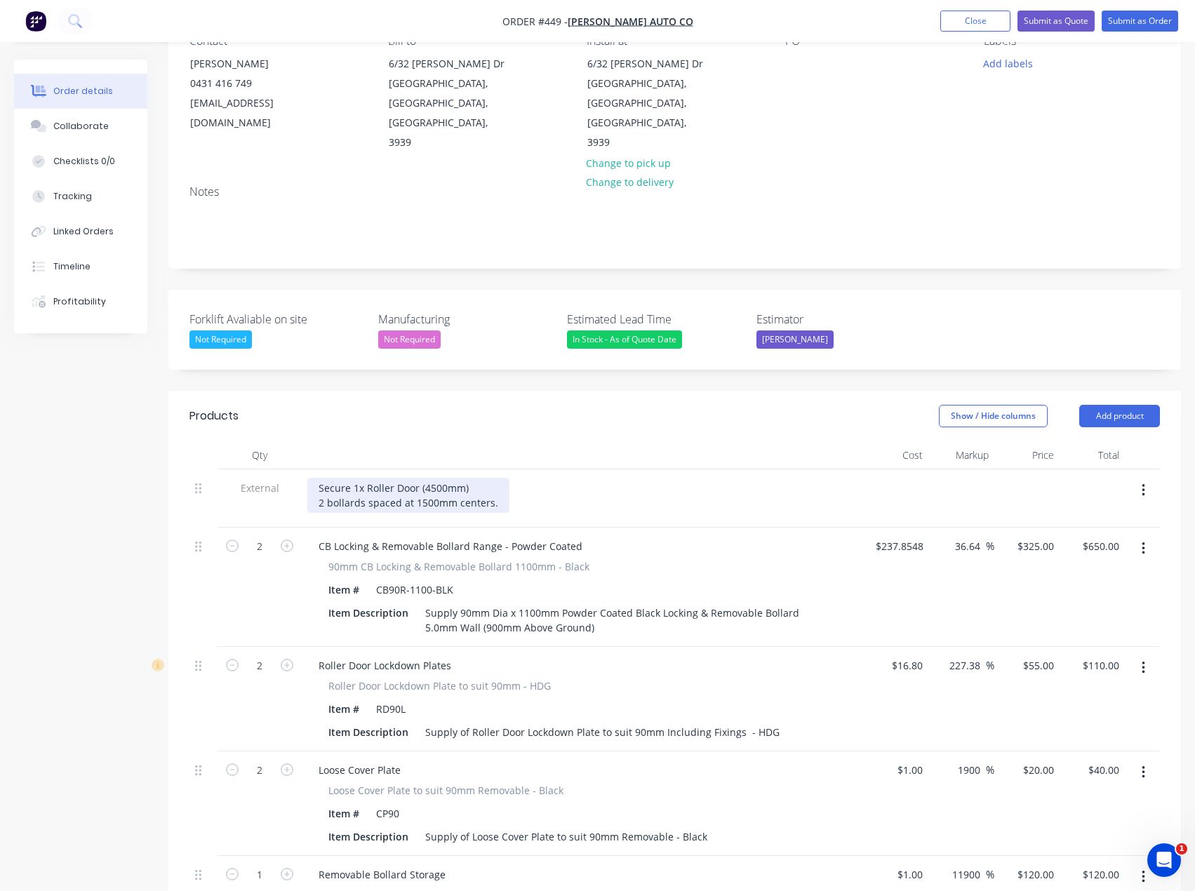
click at [490, 478] on div "Secure 1x Roller Door (4500mm) 2 bollards spaced at 1500mm centers." at bounding box center [408, 495] width 202 height 35
click at [544, 478] on div "Secure 1x Roller Door (4500mm) 2 bollards spaced at 1500mm centres." at bounding box center [582, 495] width 550 height 35
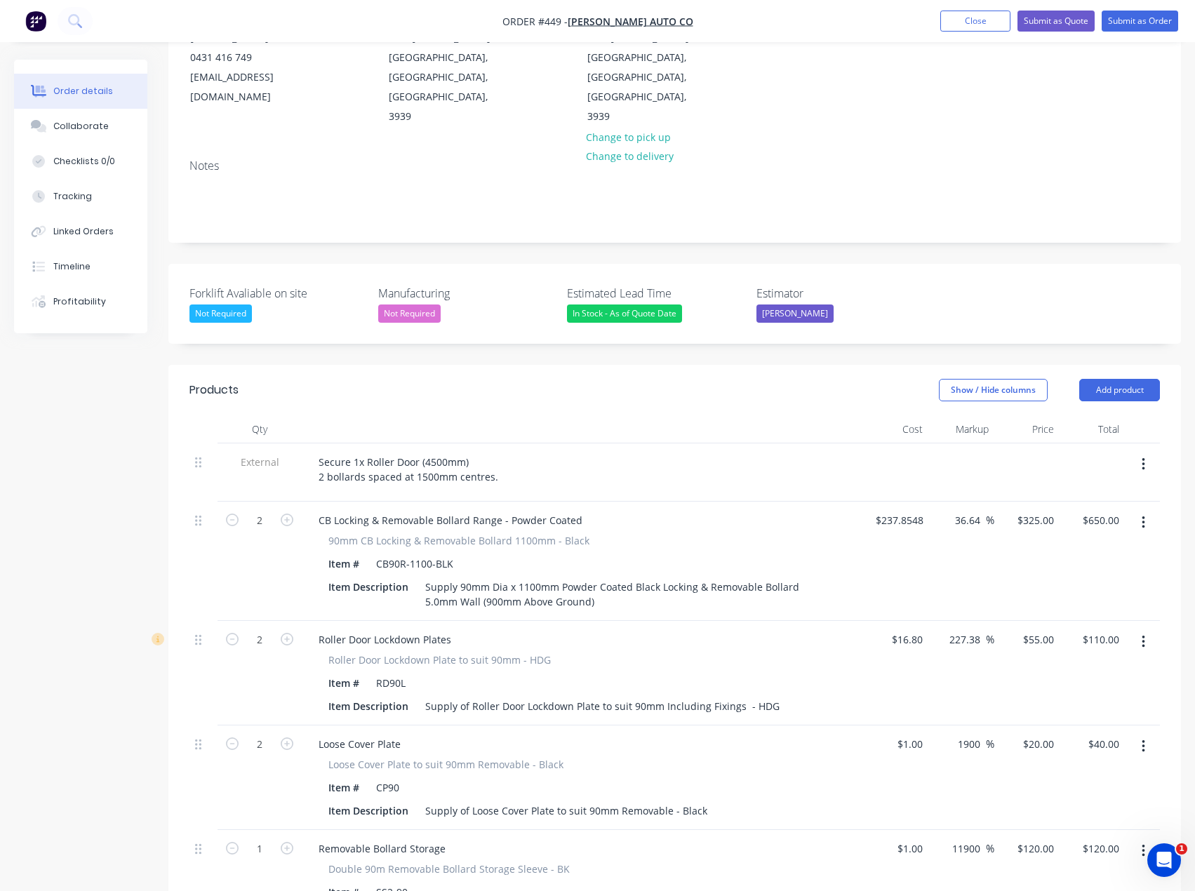
scroll to position [0, 0]
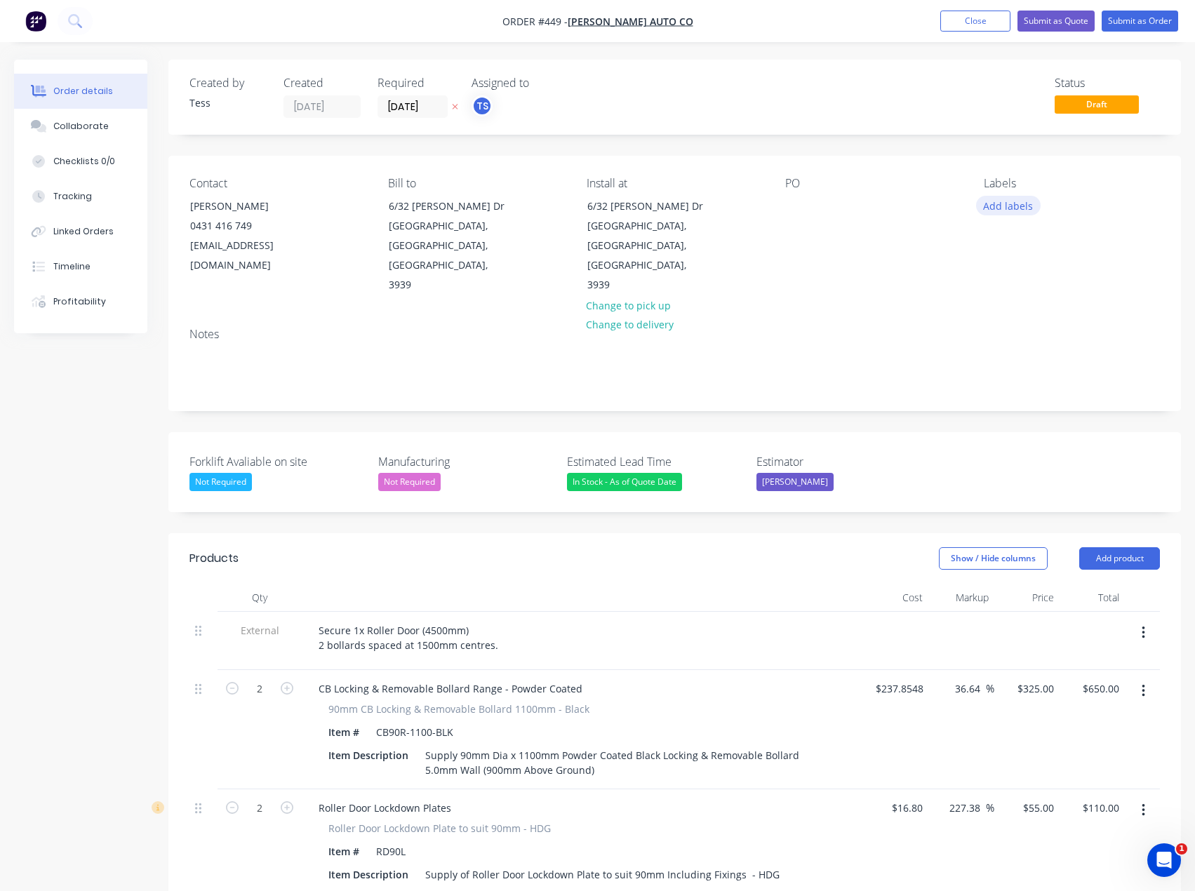
click at [1006, 206] on button "Add labels" at bounding box center [1008, 205] width 65 height 19
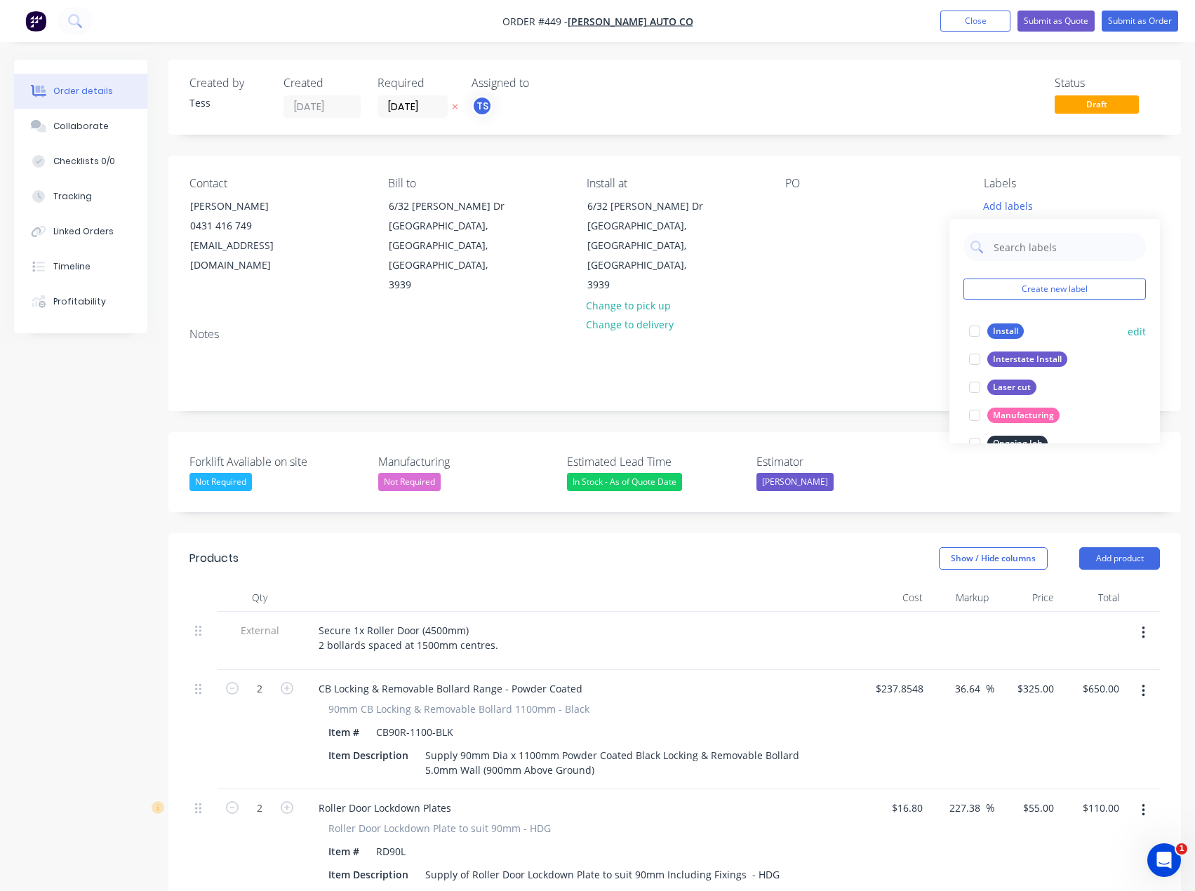
click at [1003, 330] on div "Install" at bounding box center [1005, 330] width 36 height 15
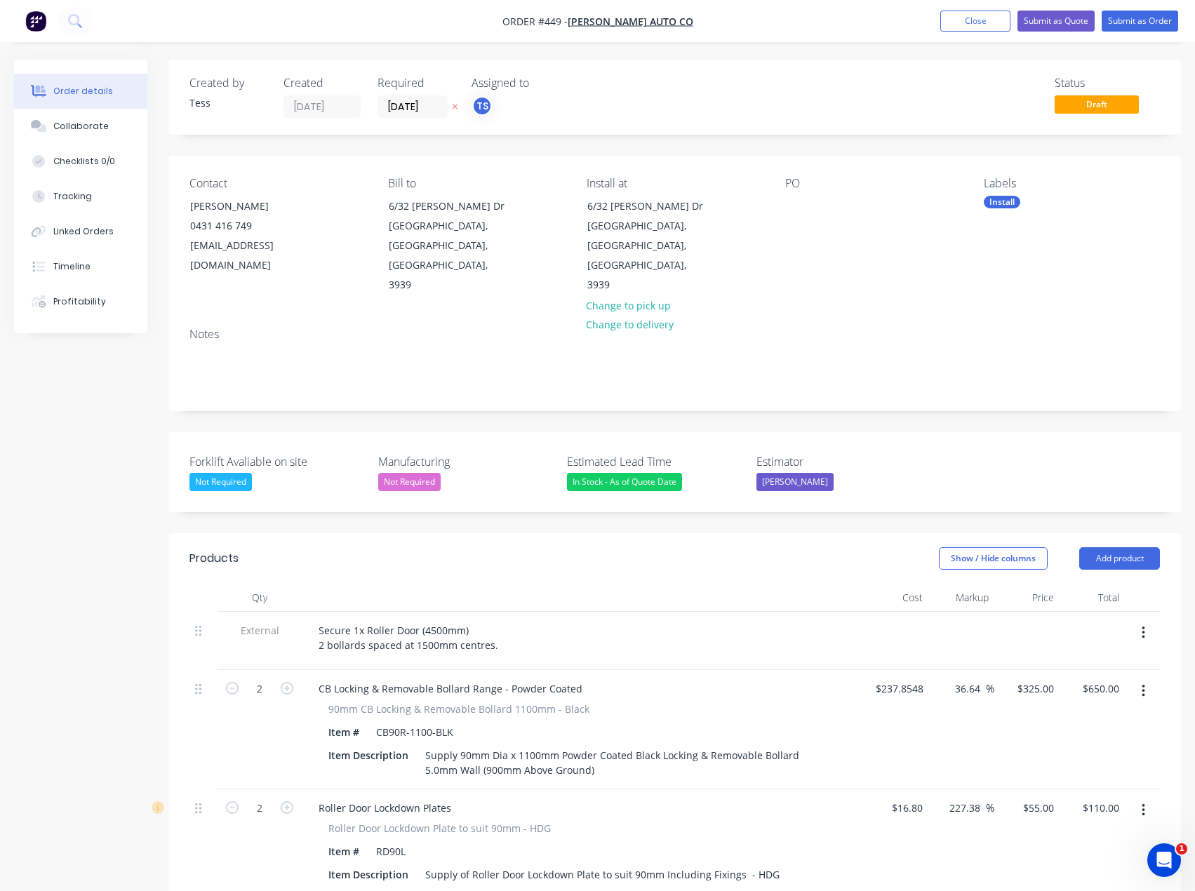
click at [1060, 20] on button "Submit as Quote" at bounding box center [1055, 21] width 77 height 21
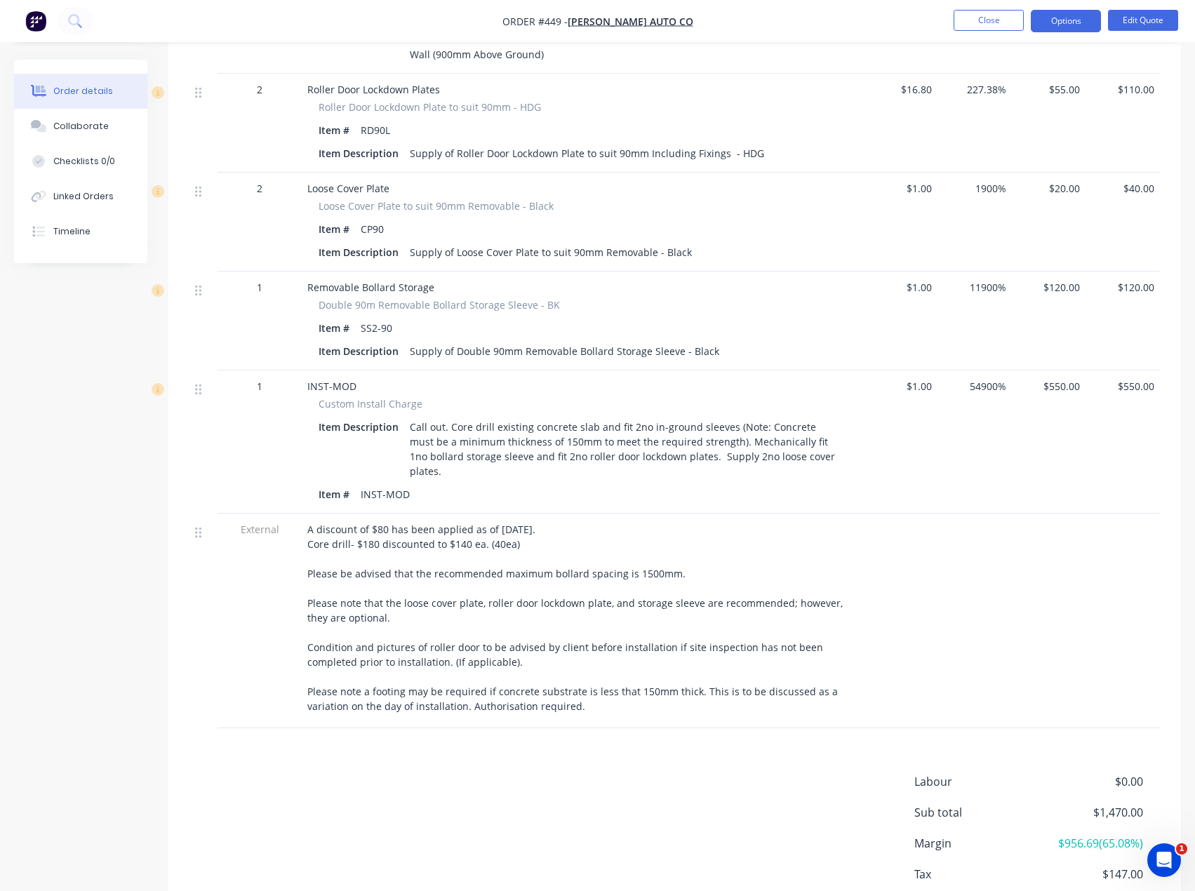
scroll to position [735, 0]
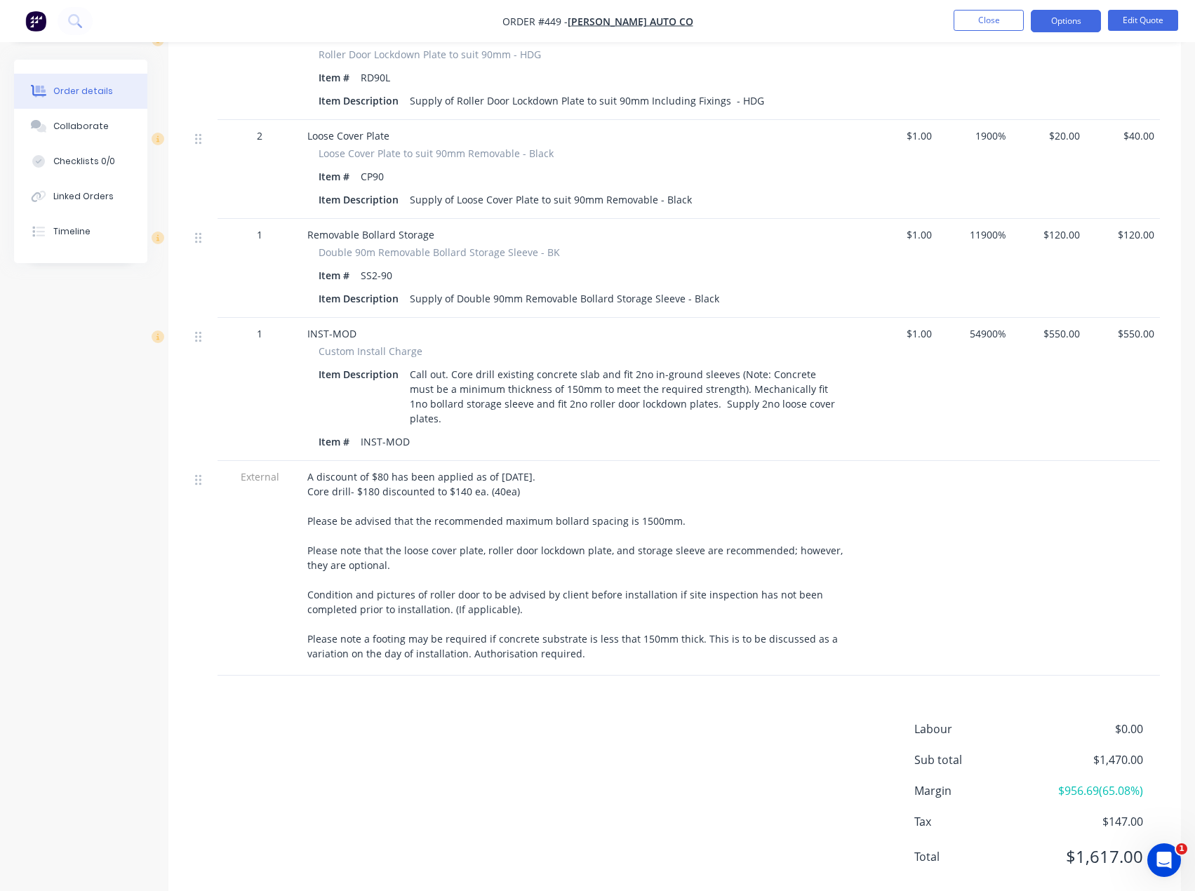
click at [549, 469] on div "A discount of $80 has been applied as of [DATE]. Core drill- $180 discounted to…" at bounding box center [582, 565] width 550 height 192
click at [1151, 20] on button "Edit Quote" at bounding box center [1143, 20] width 70 height 21
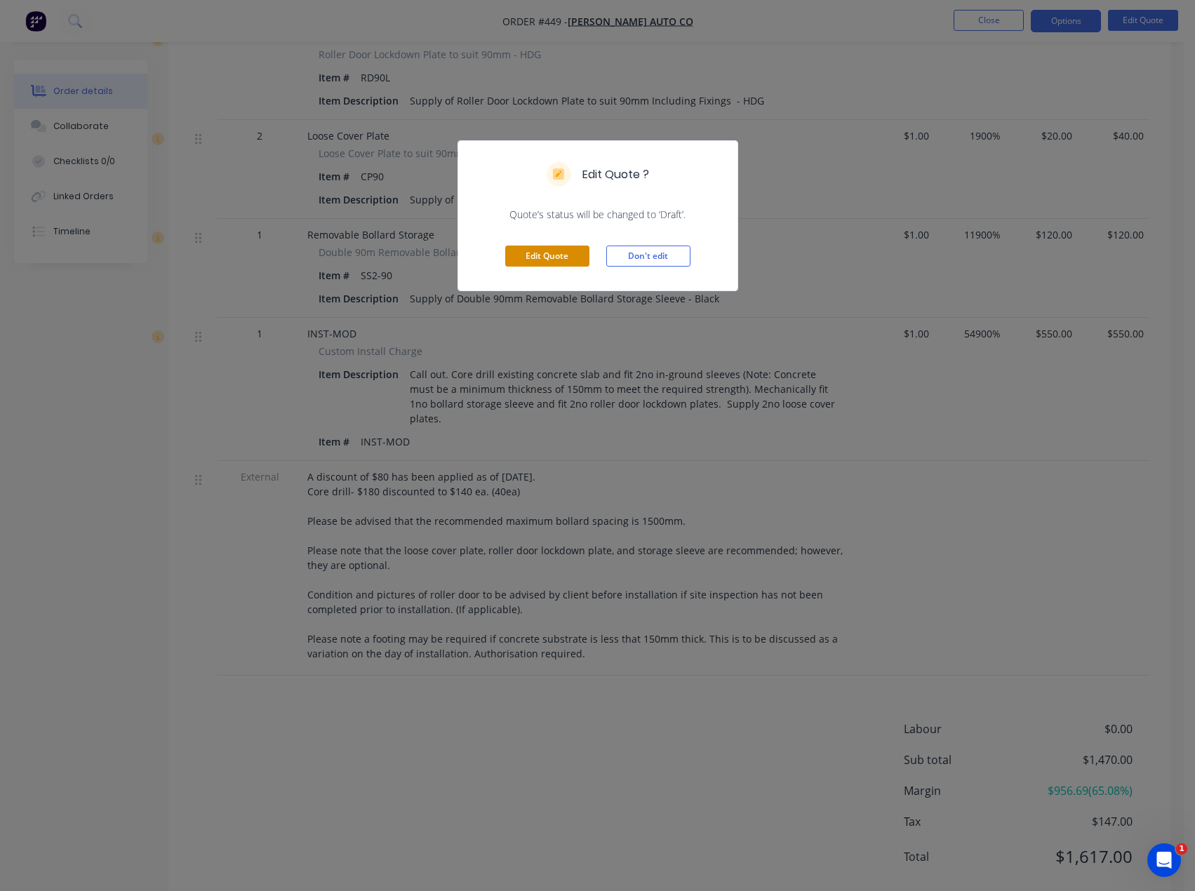
click at [555, 255] on button "Edit Quote" at bounding box center [547, 256] width 84 height 21
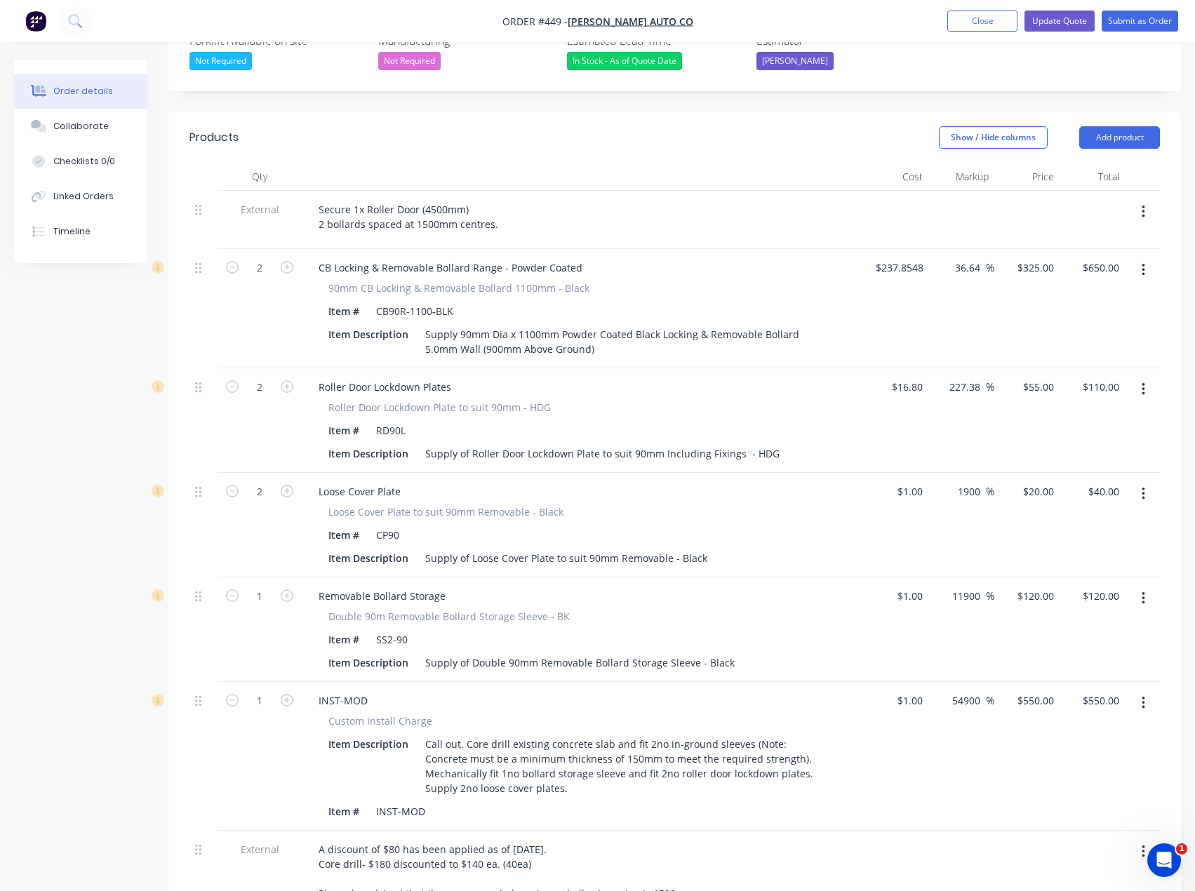
scroll to position [702, 0]
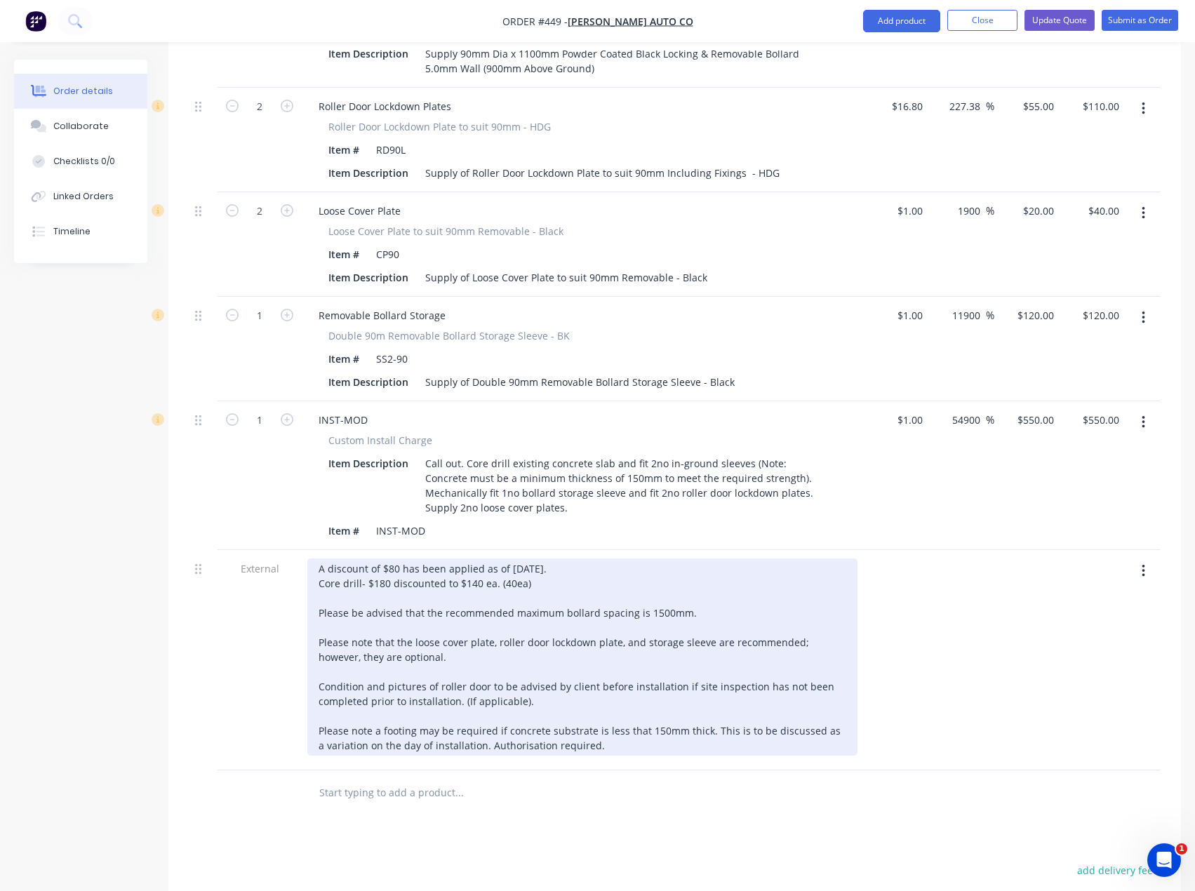
click at [498, 559] on div "A discount of $80 has been applied as of [DATE]. Core drill- $180 discounted to…" at bounding box center [582, 657] width 550 height 197
click at [554, 559] on div "A discount of $80 has been applied as of [DATE]. Core drill- $180 discounted to…" at bounding box center [582, 657] width 550 height 197
click at [534, 559] on div "A discount of $80 has been applied as of [DATE] as per Tess. Core drill- $180 d…" at bounding box center [582, 657] width 550 height 197
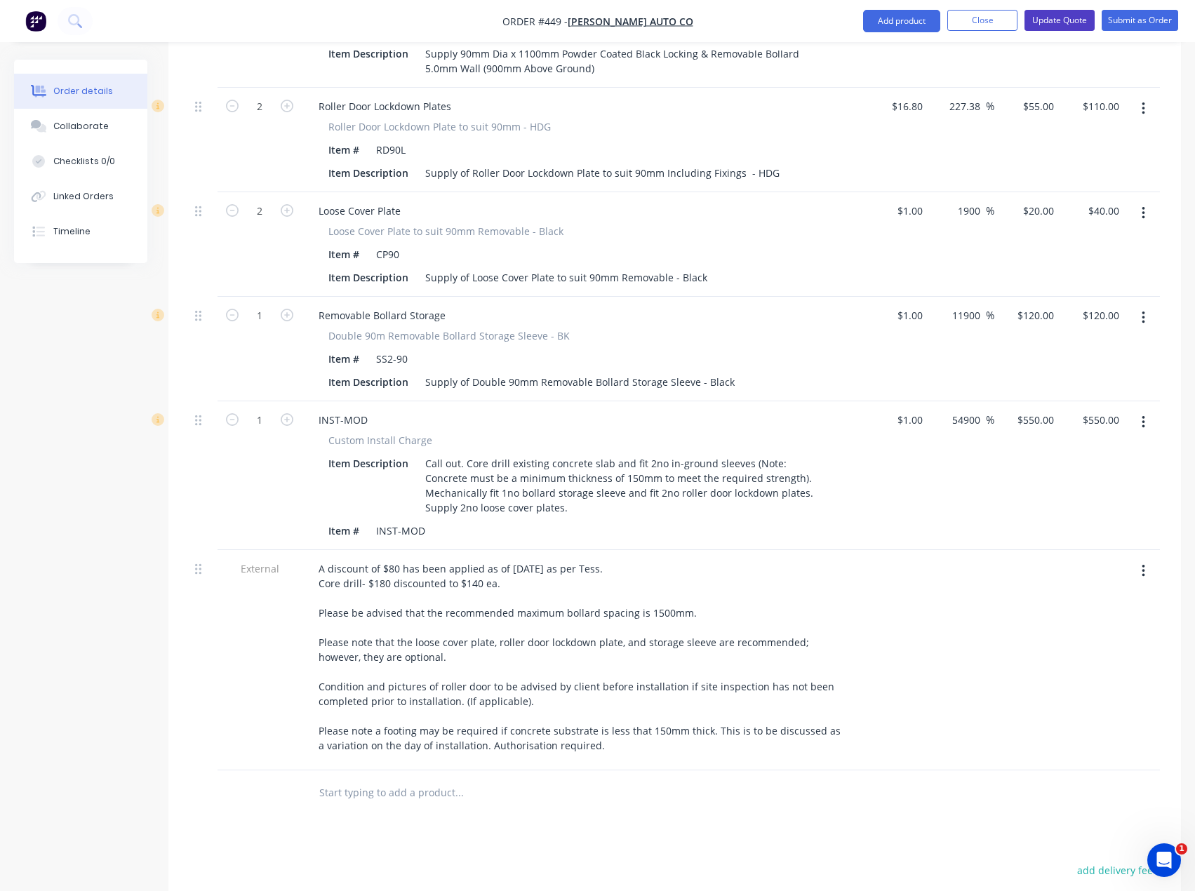
click at [1039, 18] on button "Update Quote" at bounding box center [1059, 20] width 70 height 21
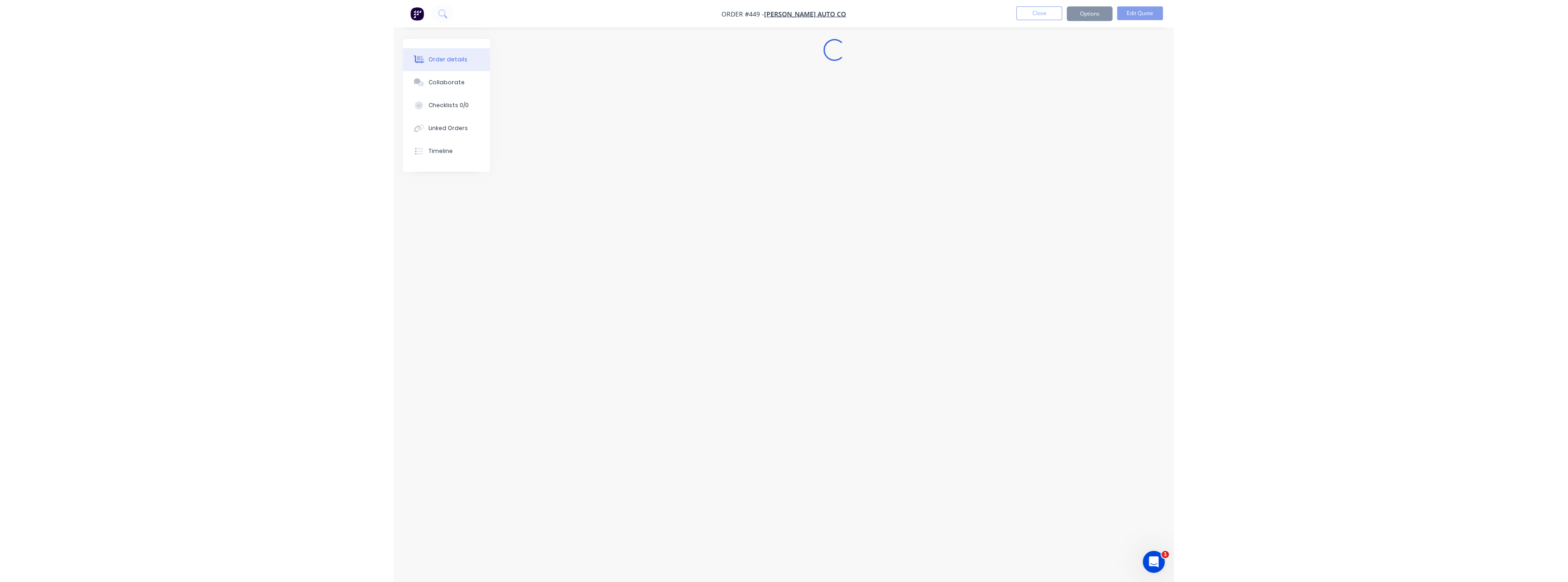
scroll to position [0, 0]
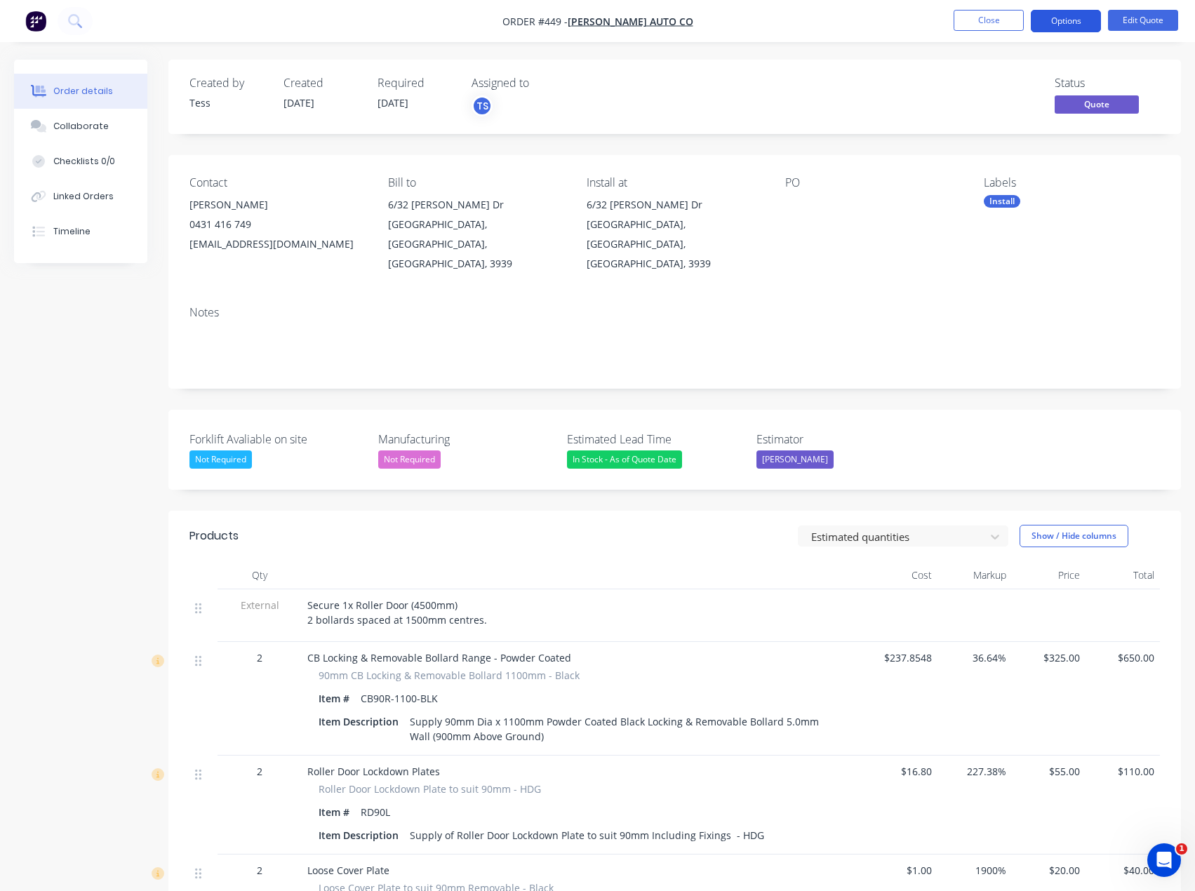
click at [1074, 16] on button "Options" at bounding box center [1066, 21] width 70 height 22
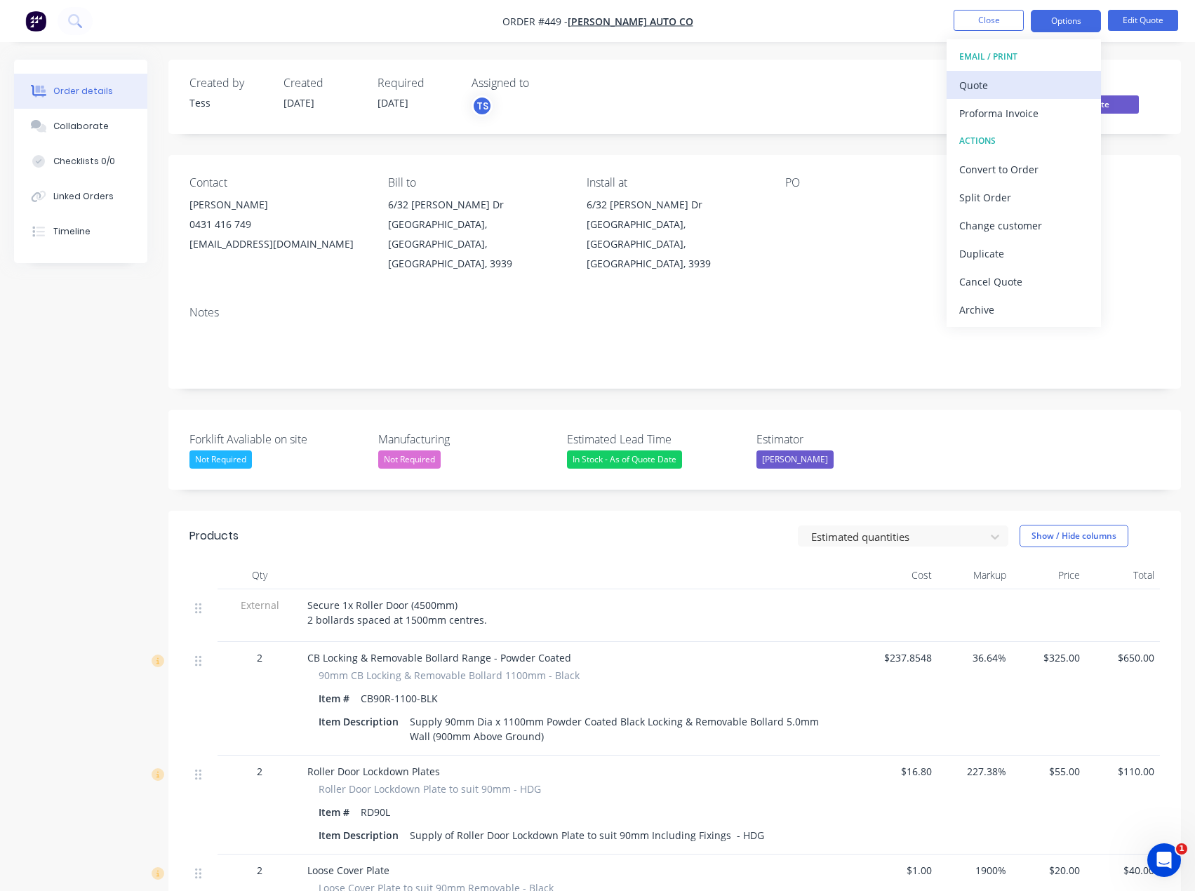
click at [1001, 84] on div "Quote" at bounding box center [1023, 85] width 129 height 20
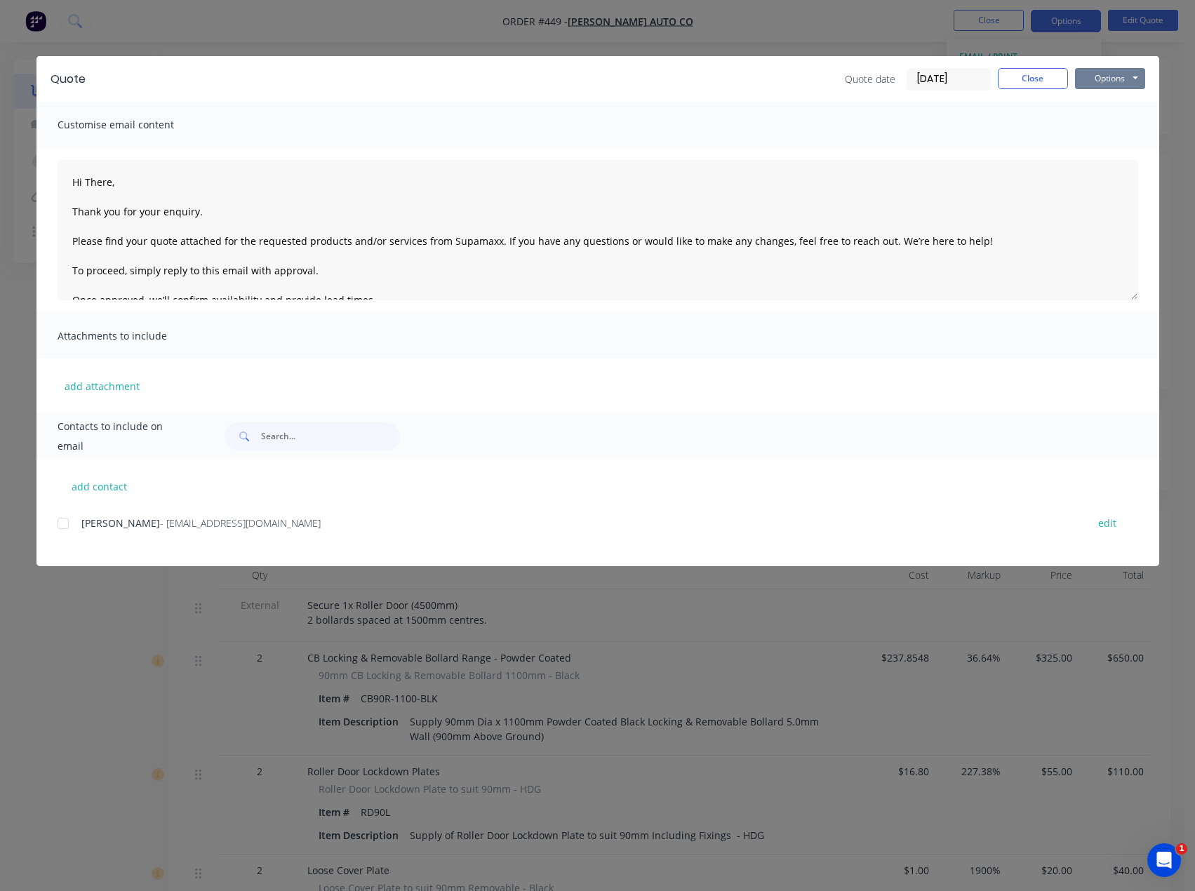
click at [1109, 75] on button "Options" at bounding box center [1110, 78] width 70 height 21
click at [1104, 95] on button "Preview" at bounding box center [1120, 103] width 90 height 23
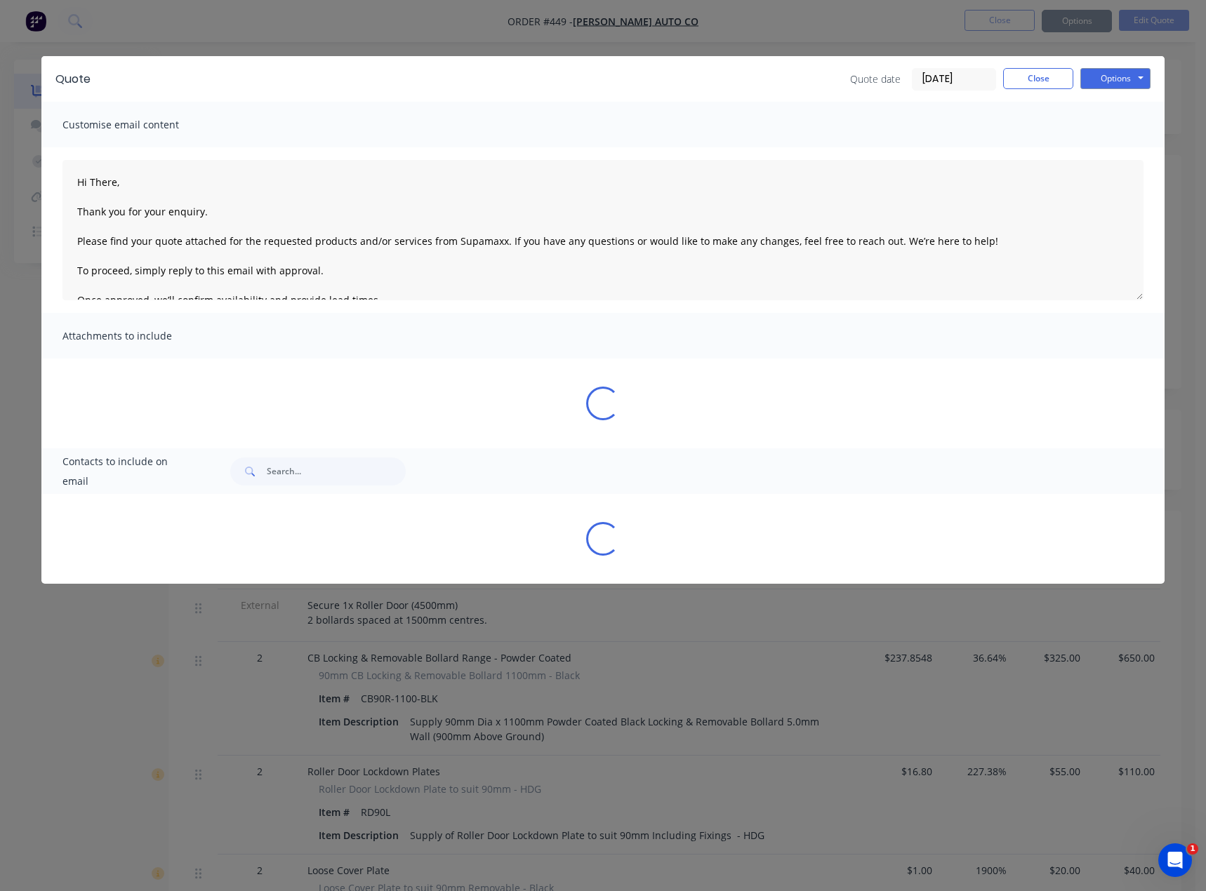
type textarea "Hi There, Thank you for your enquiry. Please find your quote attached for the r…"
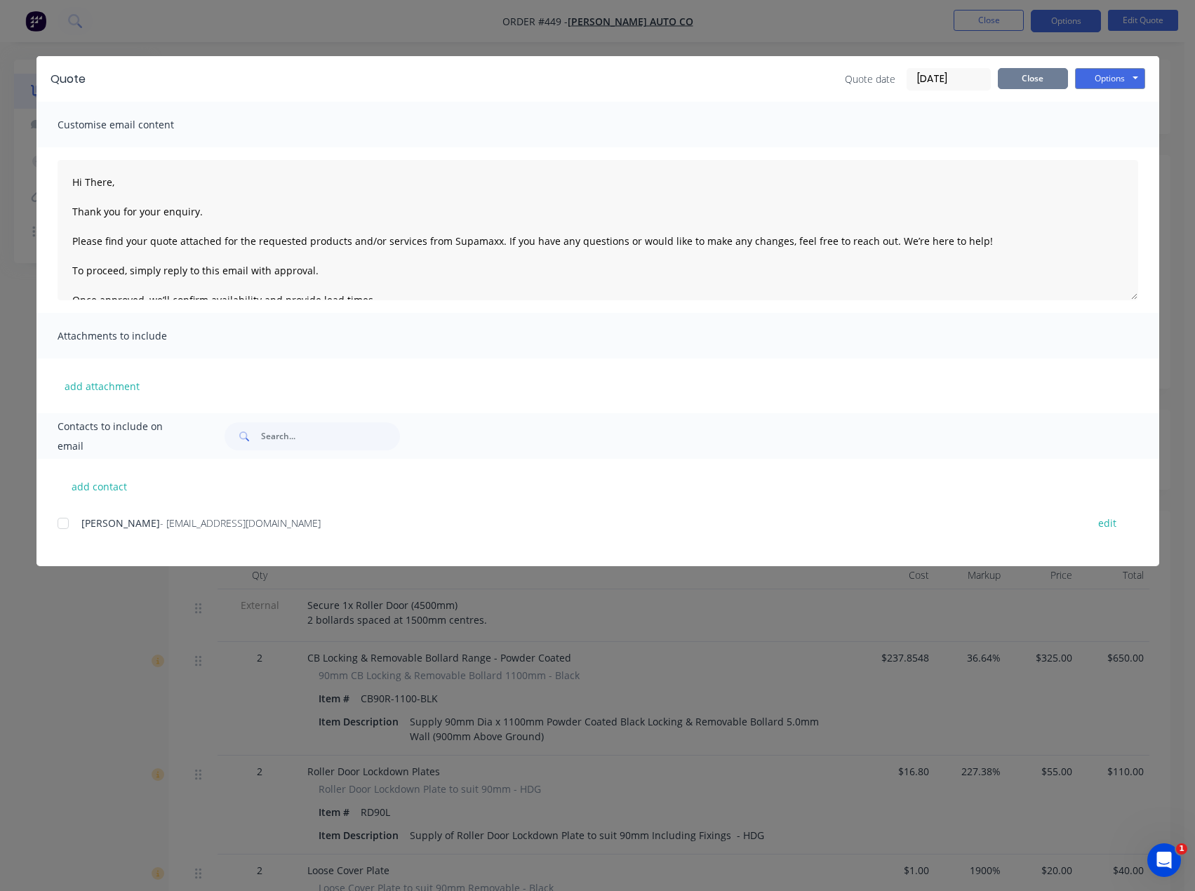
click at [1024, 79] on button "Close" at bounding box center [1033, 78] width 70 height 21
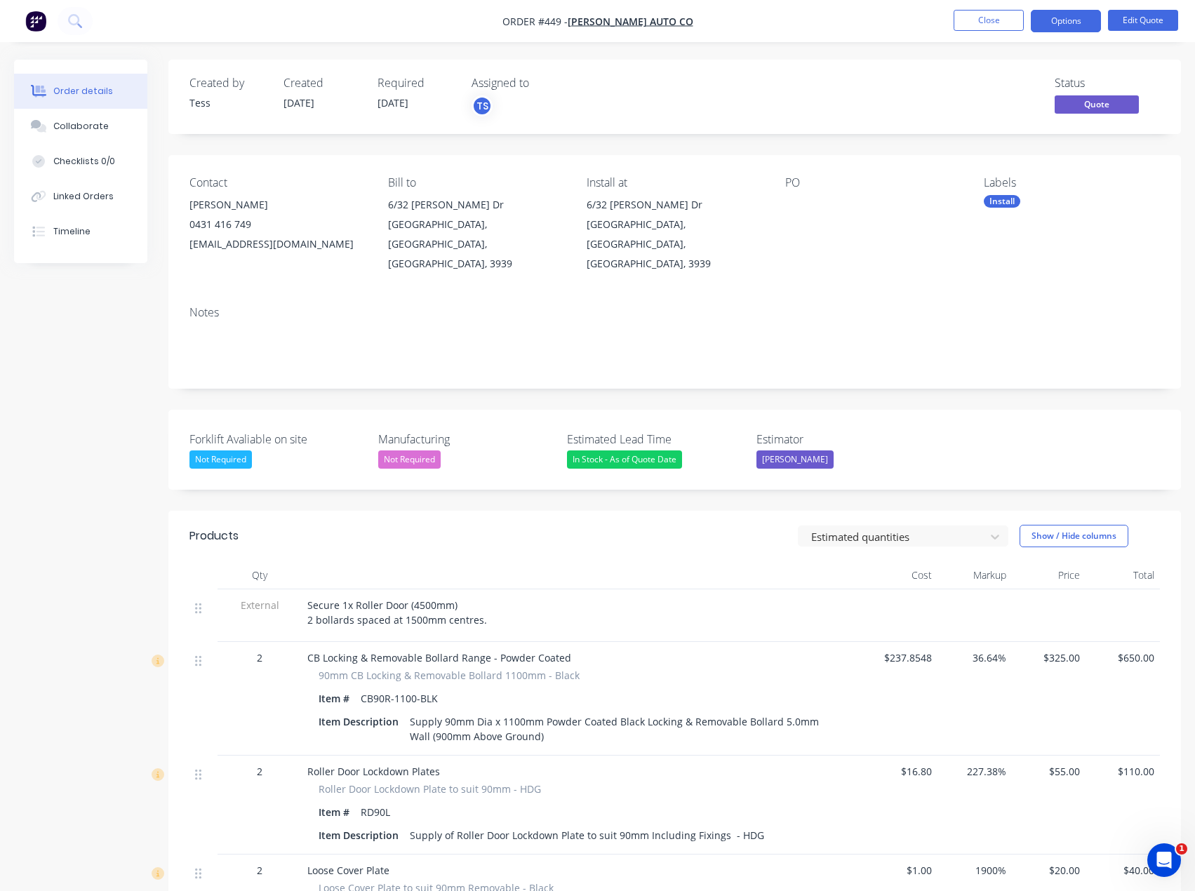
click at [241, 244] on div "[EMAIL_ADDRESS][DOMAIN_NAME]" at bounding box center [277, 244] width 176 height 20
click at [1152, 19] on button "Edit Quote" at bounding box center [1143, 20] width 70 height 21
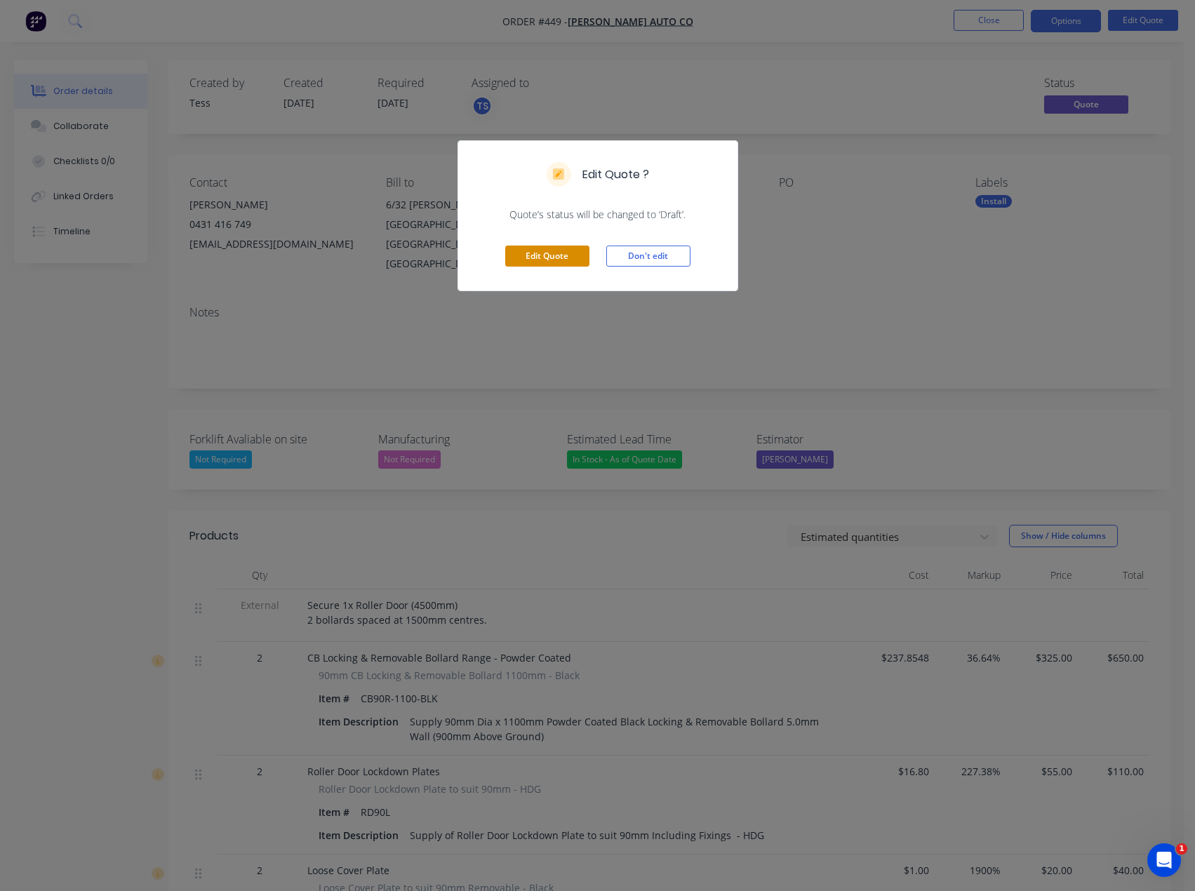
click at [544, 259] on button "Edit Quote" at bounding box center [547, 256] width 84 height 21
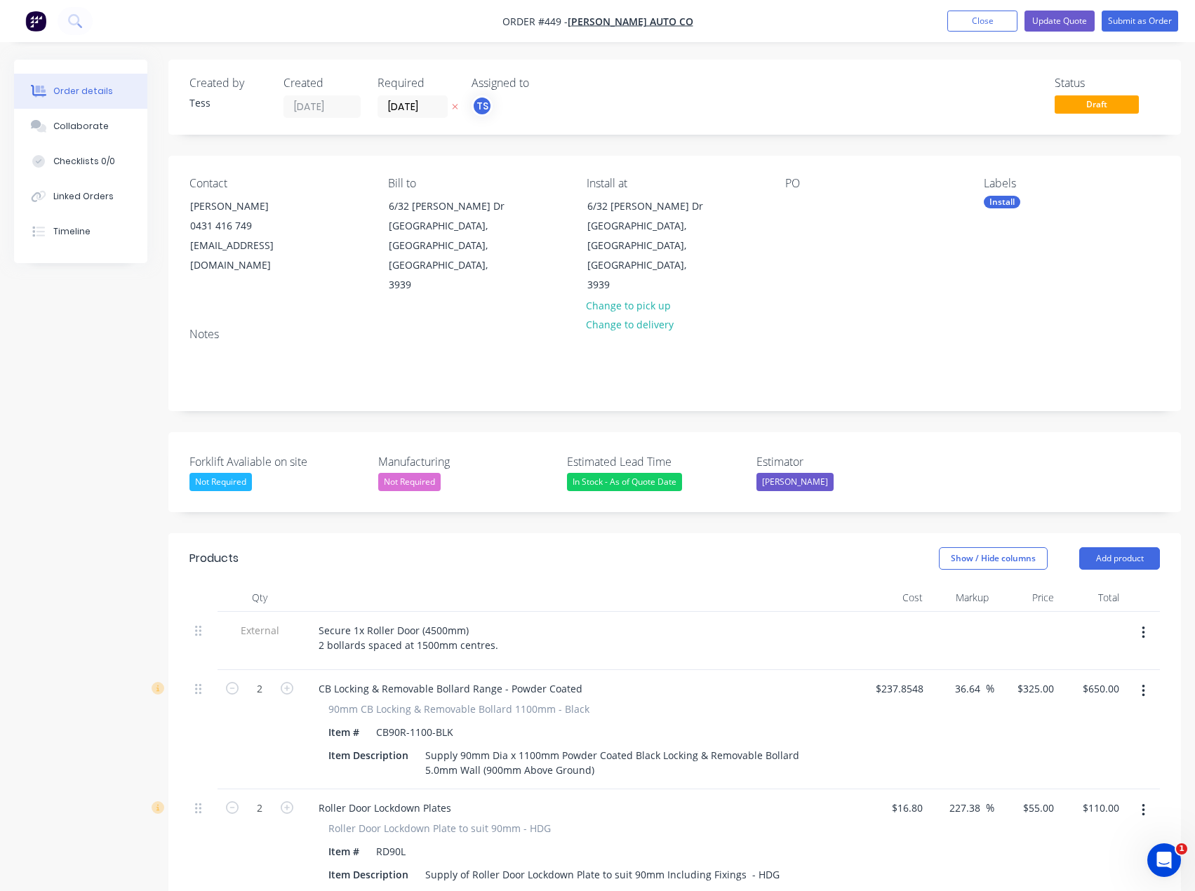
click at [274, 257] on div "Contact [PERSON_NAME] [PHONE_NUMBER] [EMAIL_ADDRESS][DOMAIN_NAME] Bill to [STRE…" at bounding box center [674, 236] width 1013 height 161
click at [272, 247] on div "[EMAIL_ADDRESS][DOMAIN_NAME]" at bounding box center [248, 255] width 116 height 39
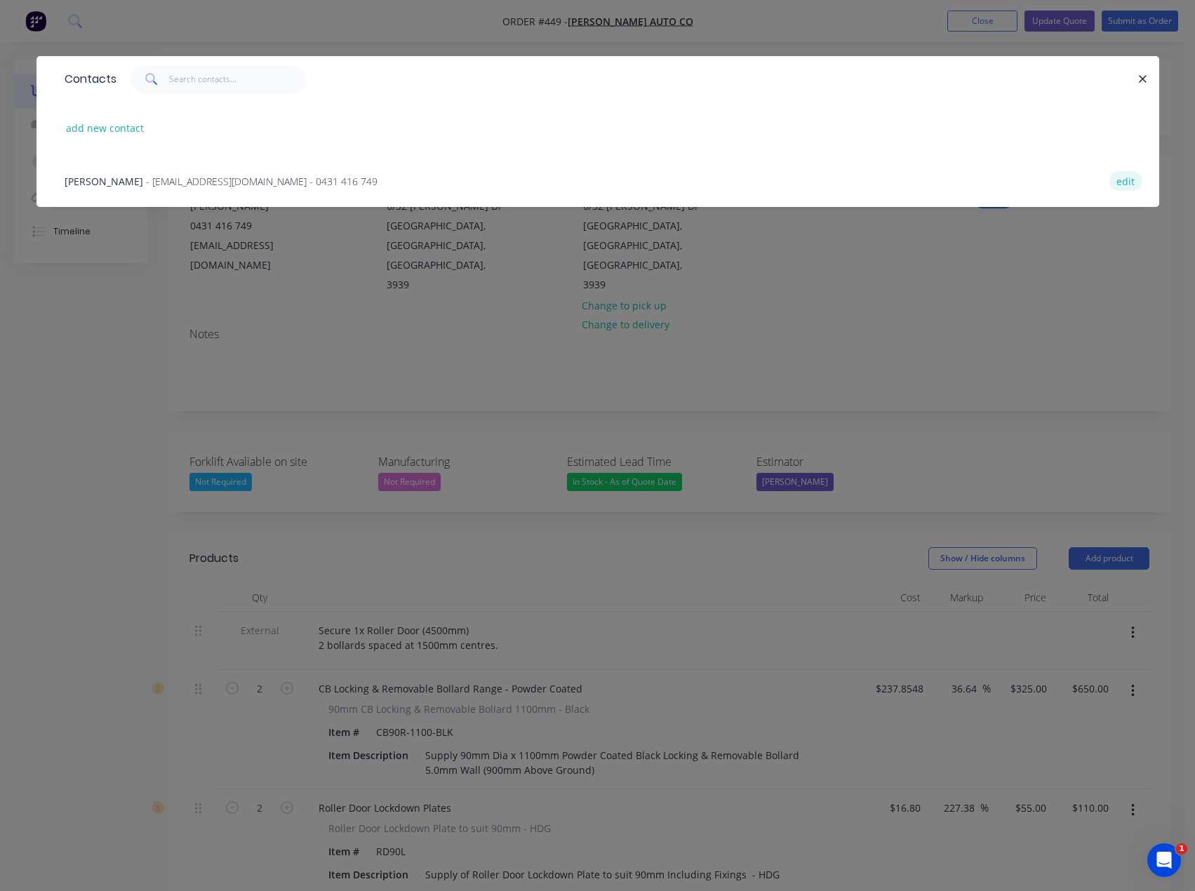
click at [1123, 178] on button "edit" at bounding box center [1125, 180] width 33 height 19
select select "AU"
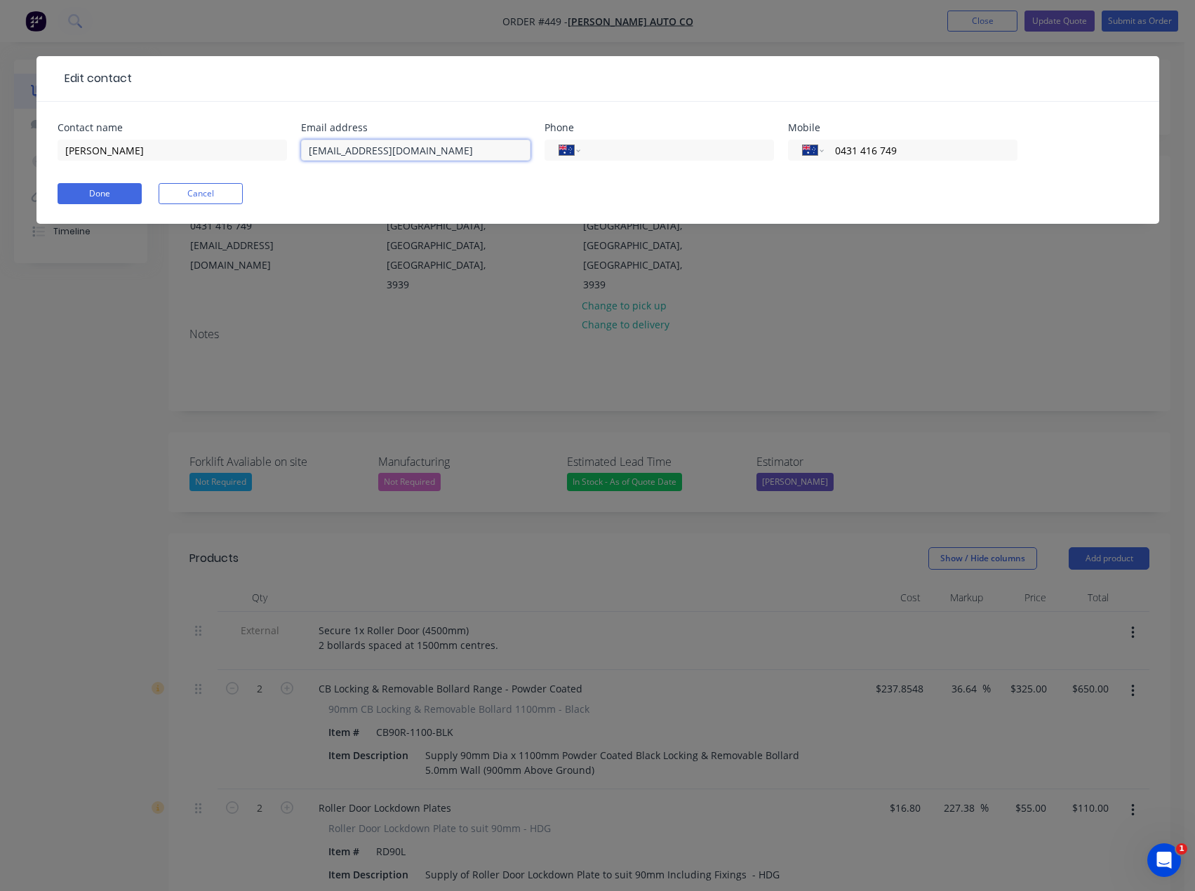
click at [351, 151] on input "[EMAIL_ADDRESS][DOMAIN_NAME]" at bounding box center [415, 150] width 229 height 21
type input "[EMAIL_ADDRESS][DOMAIN_NAME]"
click at [100, 193] on button "Done" at bounding box center [100, 193] width 84 height 21
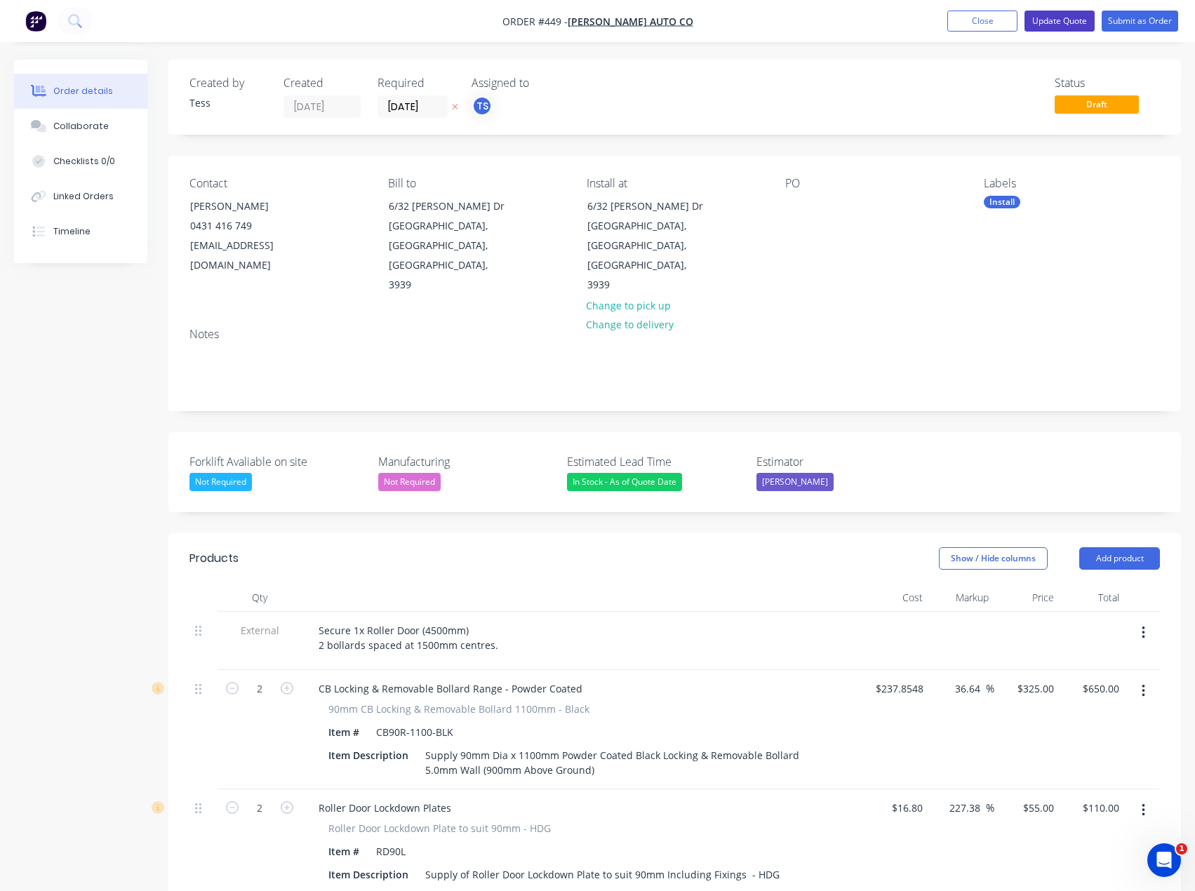
click at [1059, 22] on button "Update Quote" at bounding box center [1059, 21] width 70 height 21
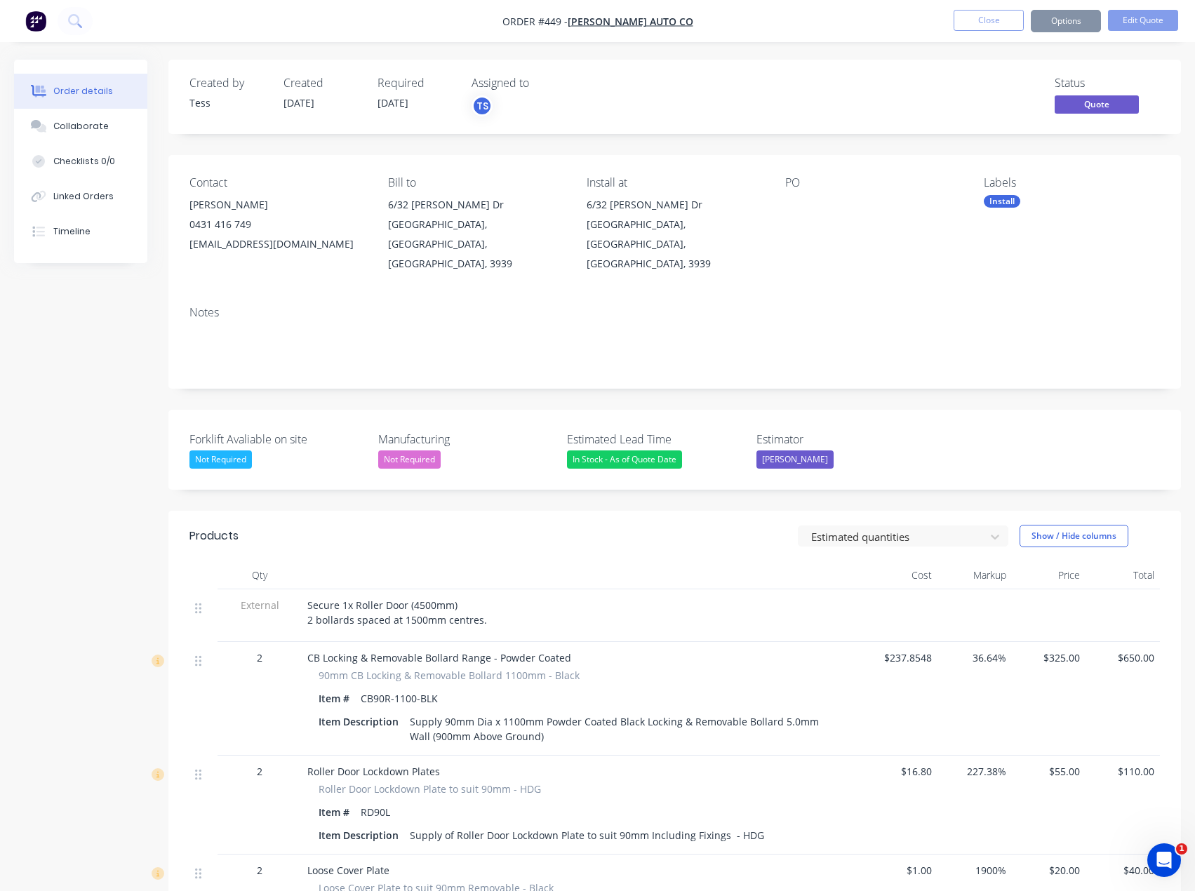
click at [1072, 22] on button "Options" at bounding box center [1066, 21] width 70 height 22
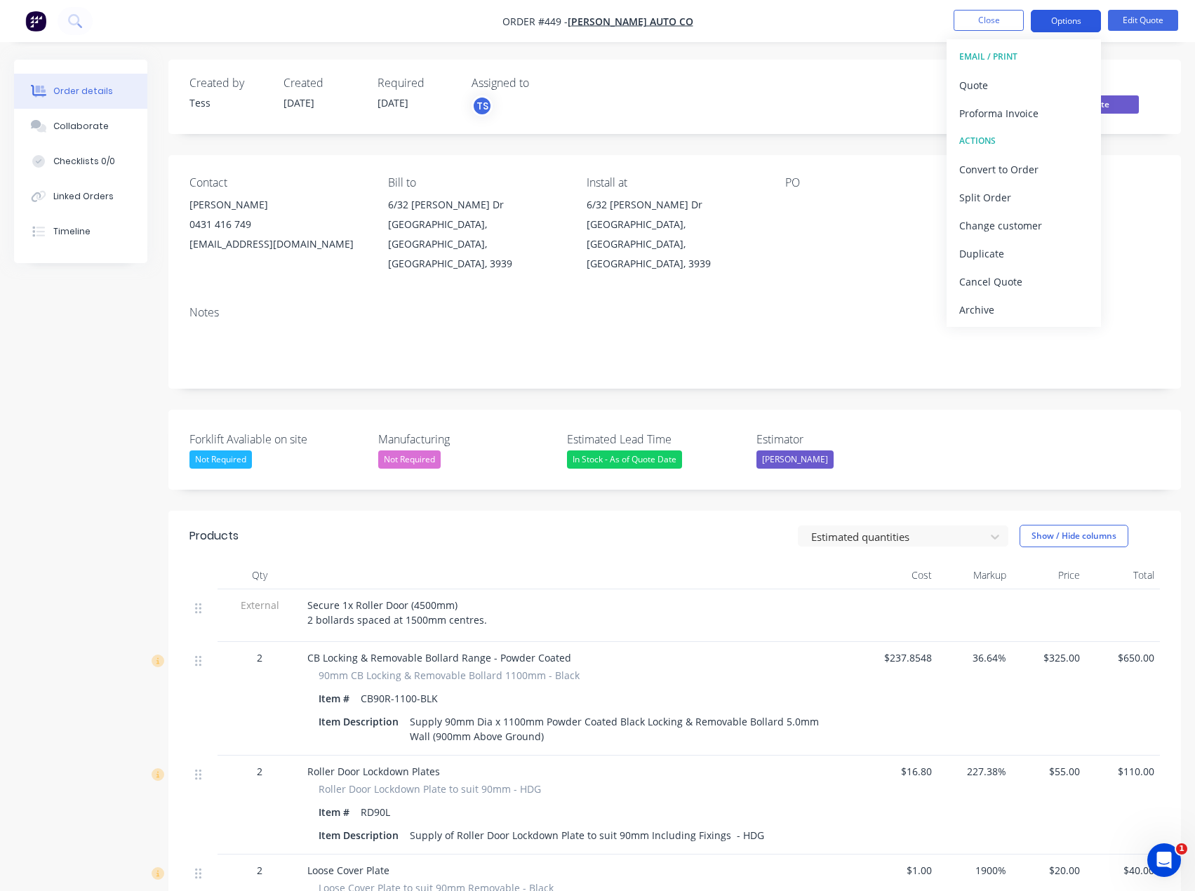
click at [1072, 22] on button "Options" at bounding box center [1066, 21] width 70 height 22
click at [972, 85] on div "Quote" at bounding box center [1023, 85] width 129 height 20
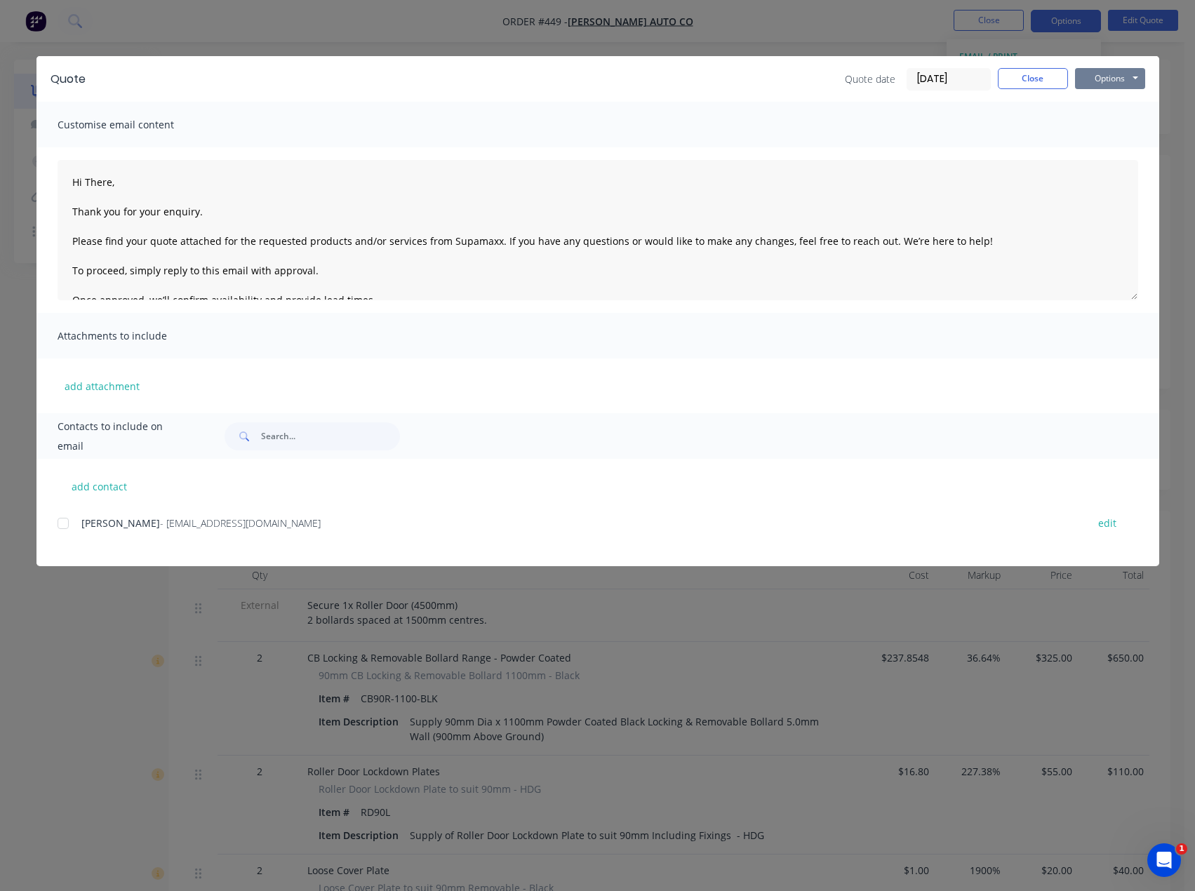
click at [1136, 78] on button "Options" at bounding box center [1110, 78] width 70 height 21
click at [1116, 105] on button "Preview" at bounding box center [1120, 103] width 90 height 23
click at [1127, 74] on button "Options" at bounding box center [1110, 78] width 70 height 21
click at [1099, 103] on button "Preview" at bounding box center [1120, 103] width 90 height 23
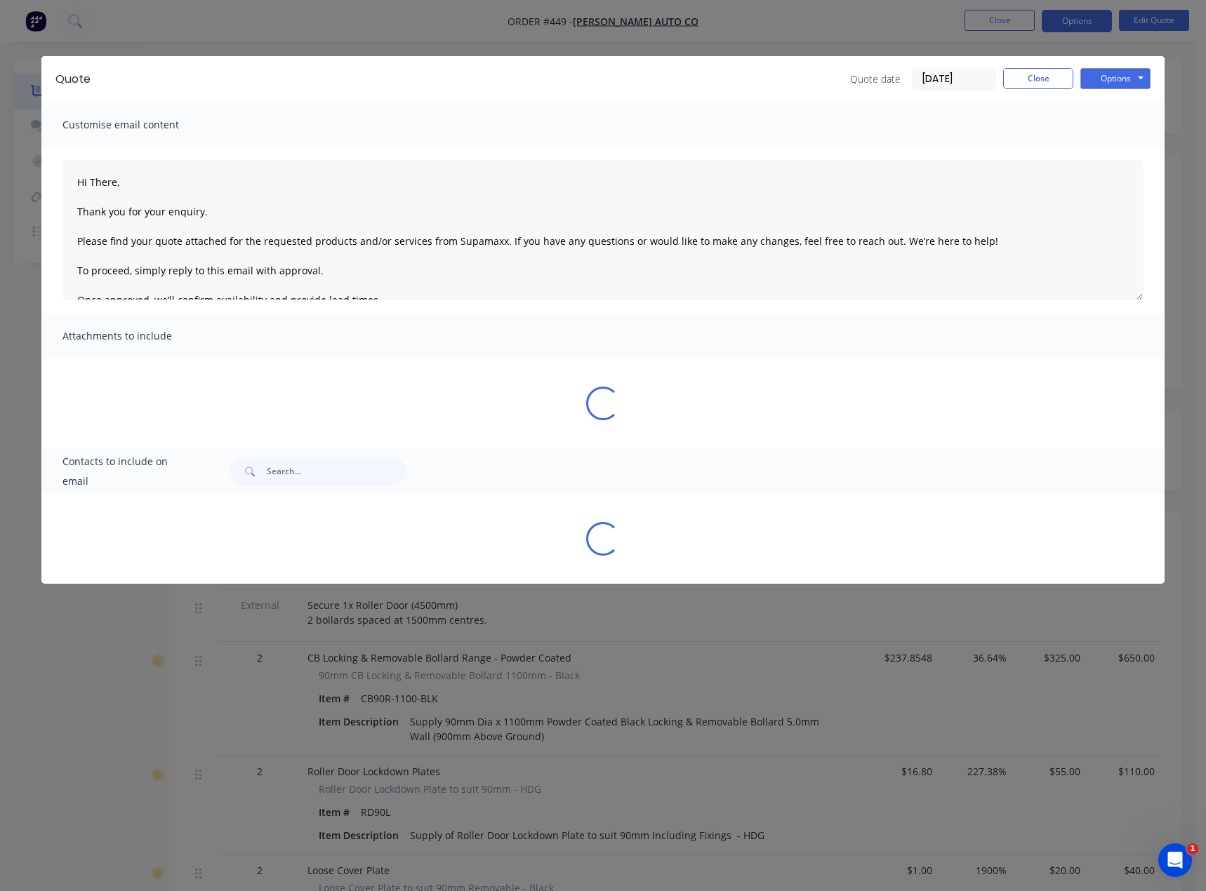
type textarea "Hi There, Thank you for your enquiry. Please find your quote attached for the r…"
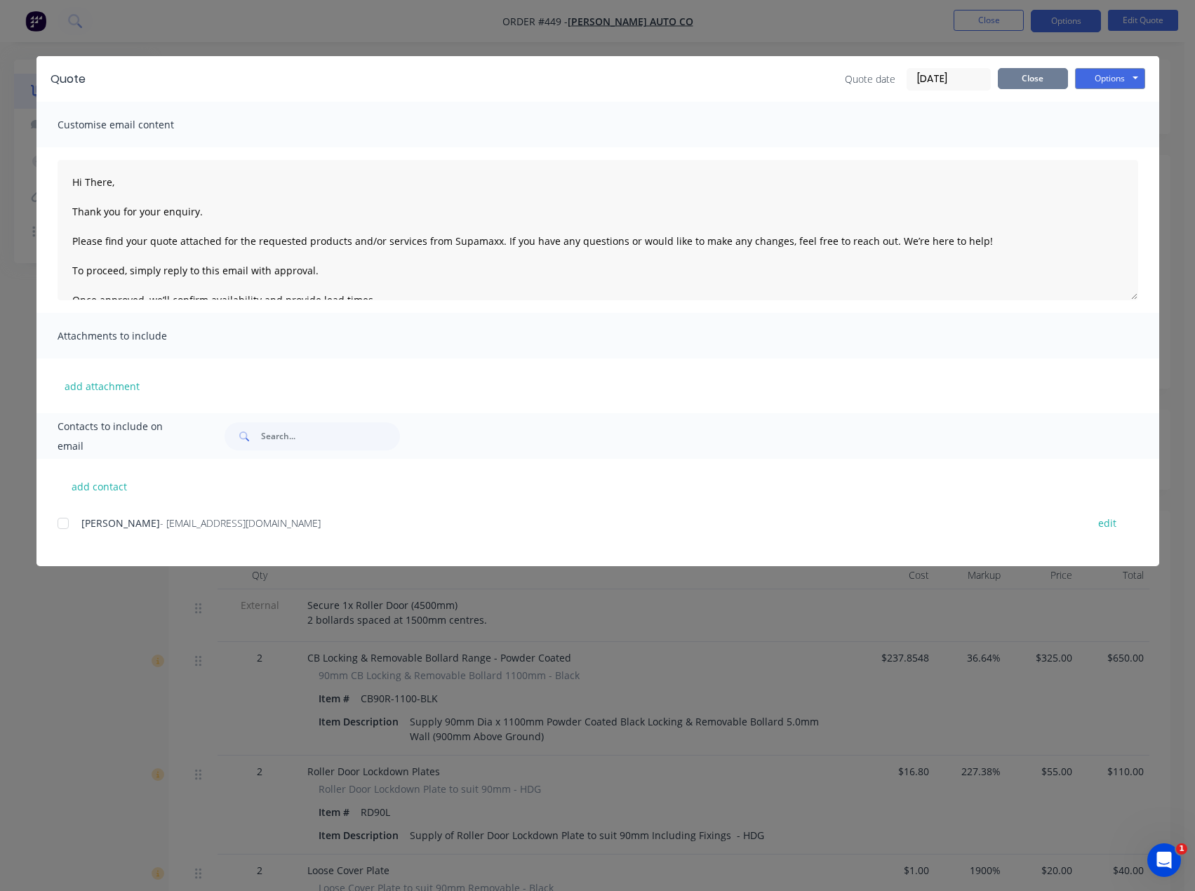
click at [1015, 79] on button "Close" at bounding box center [1033, 78] width 70 height 21
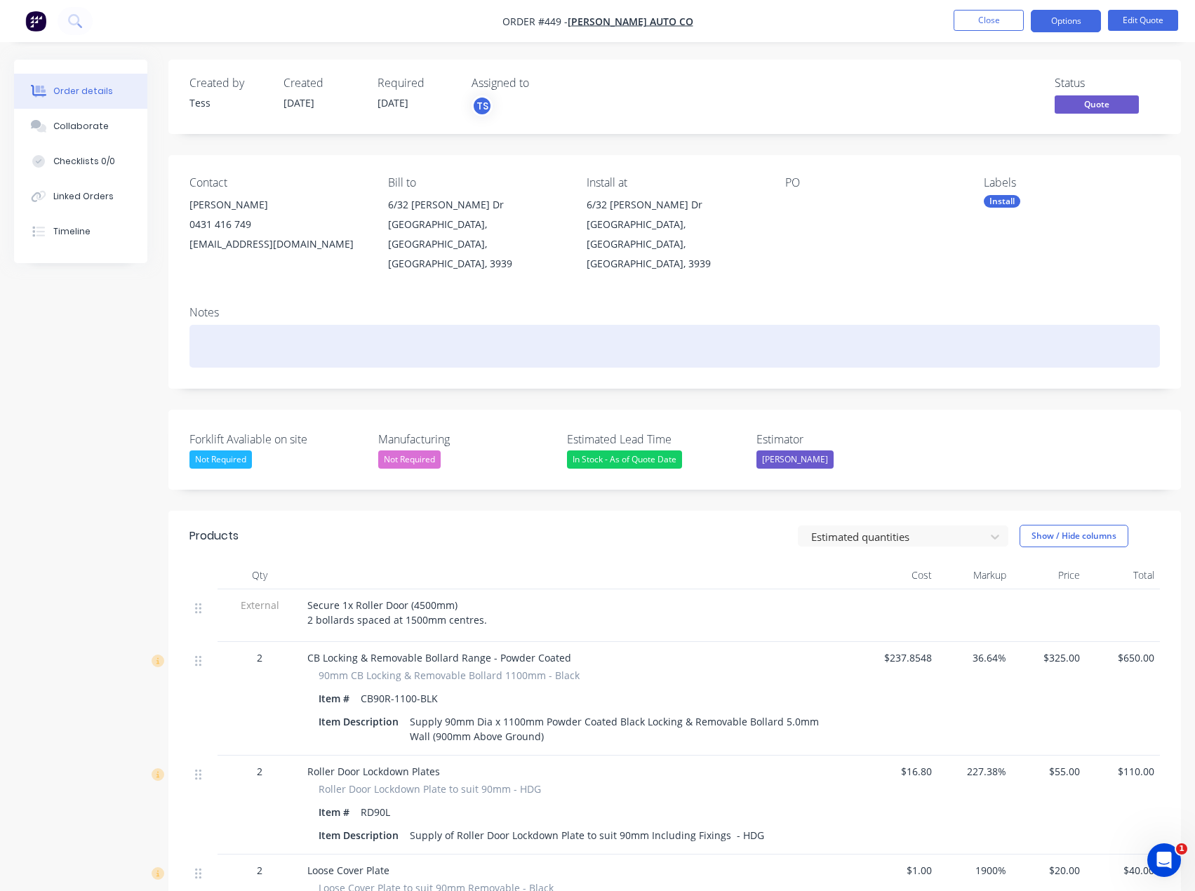
click at [272, 326] on div at bounding box center [674, 346] width 970 height 43
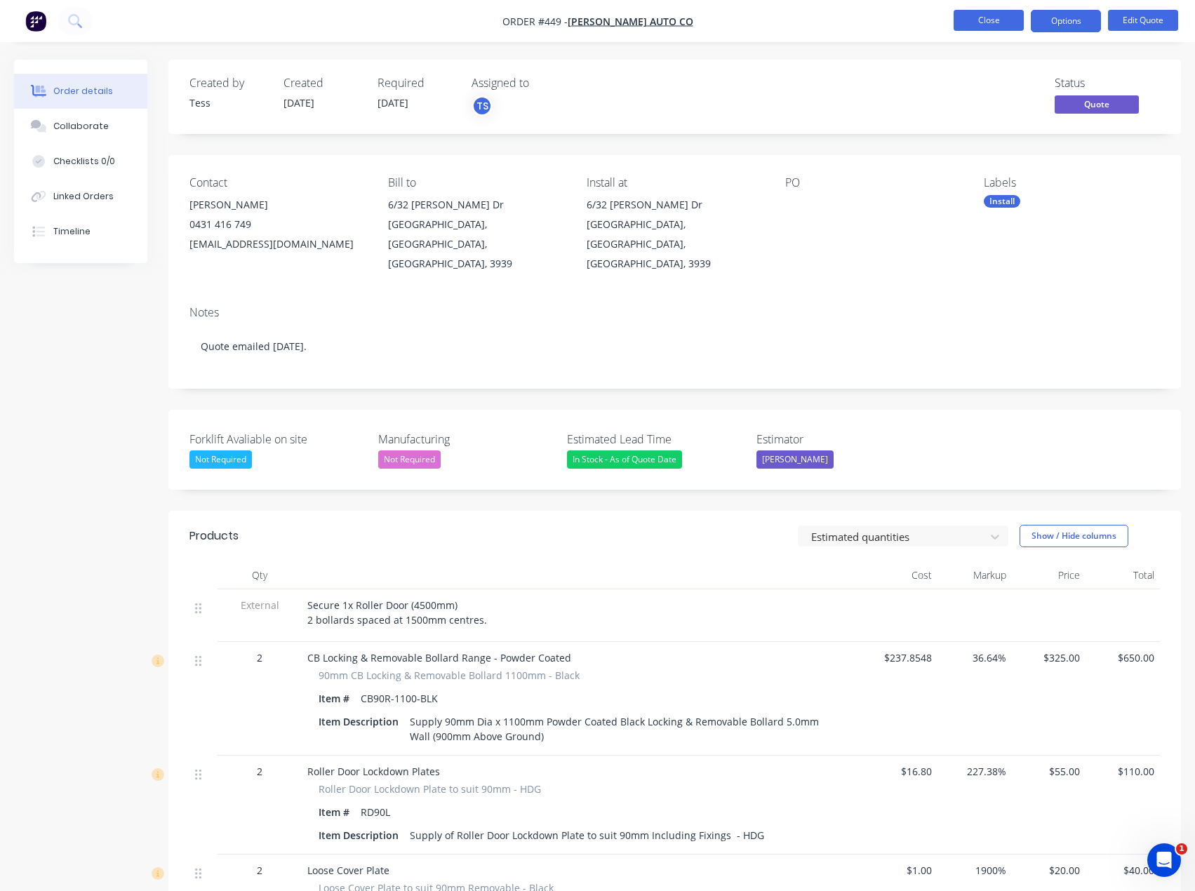
click at [988, 20] on button "Close" at bounding box center [989, 20] width 70 height 21
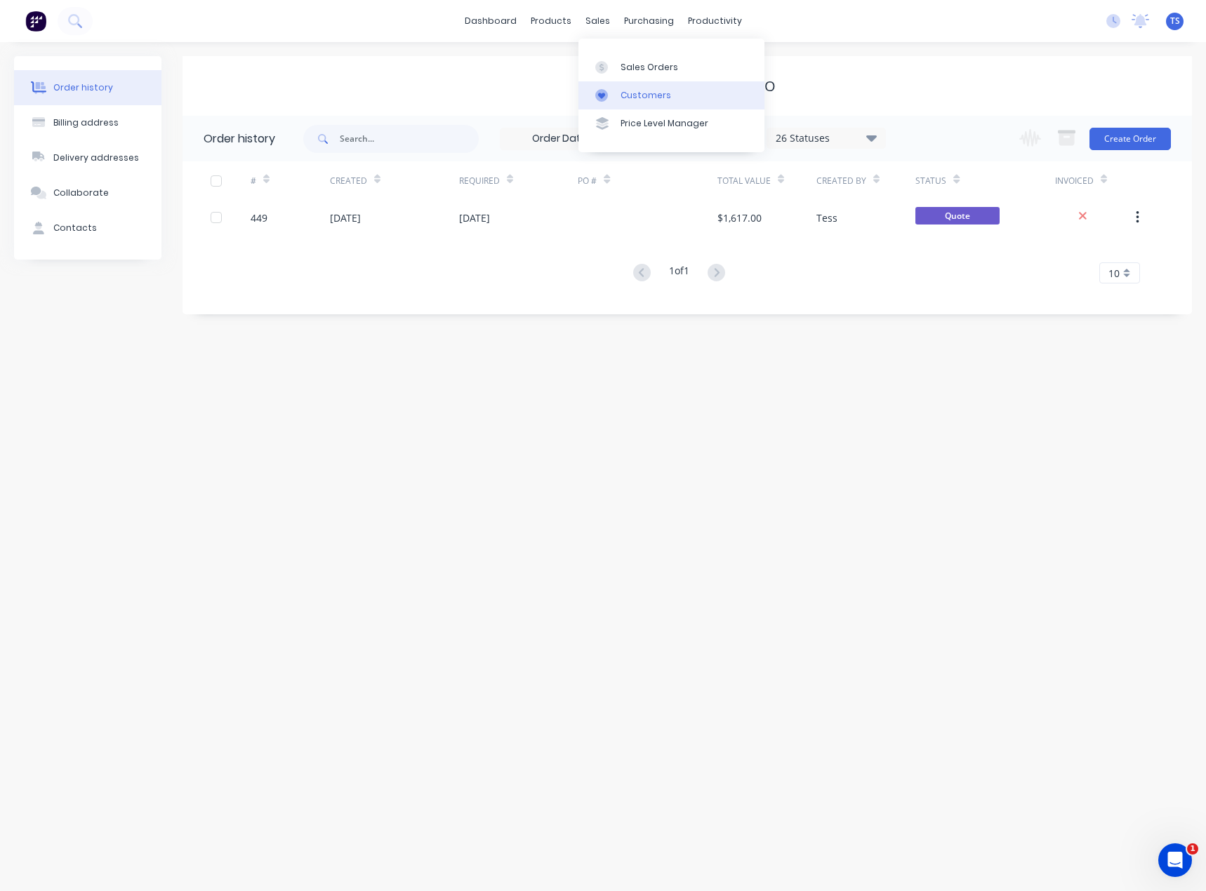
click at [625, 97] on div "Customers" at bounding box center [645, 95] width 51 height 13
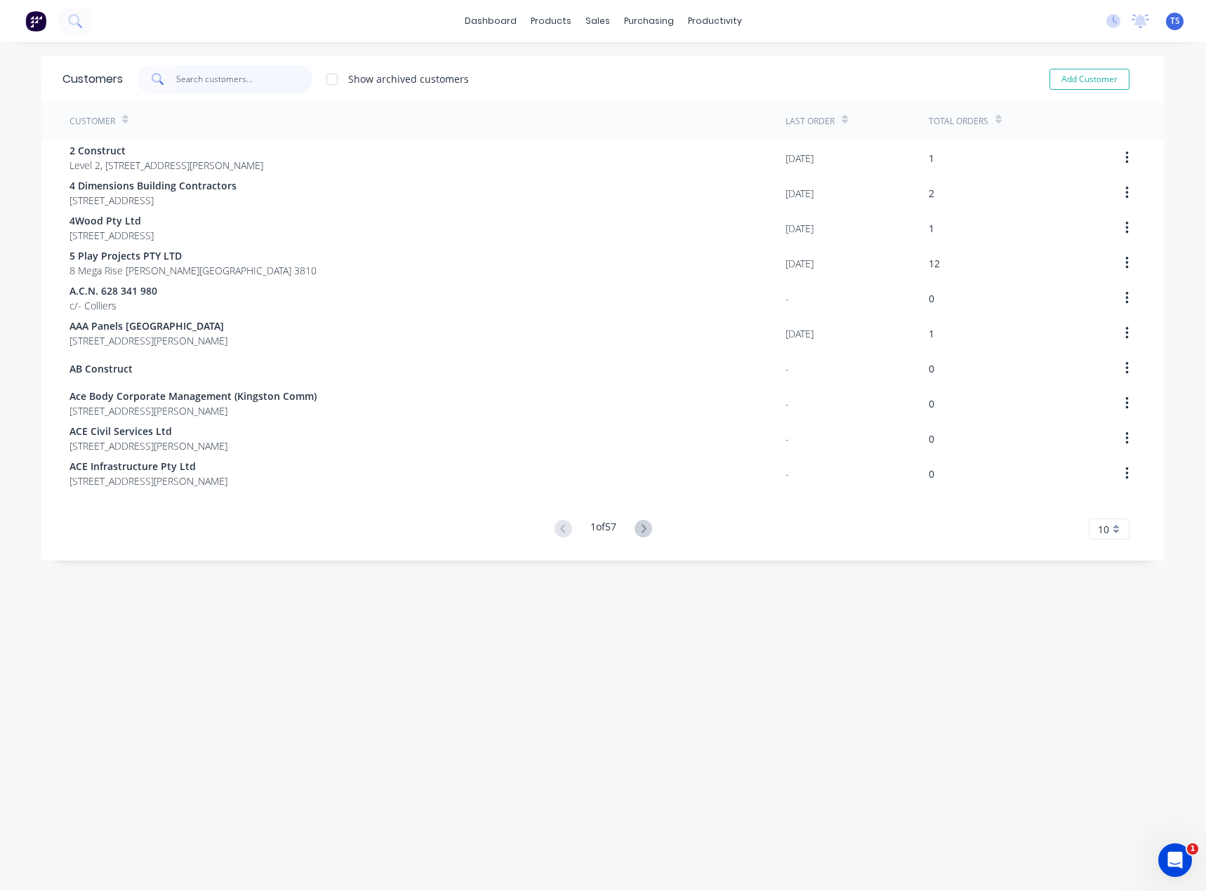
click at [253, 84] on input "text" at bounding box center [244, 79] width 137 height 28
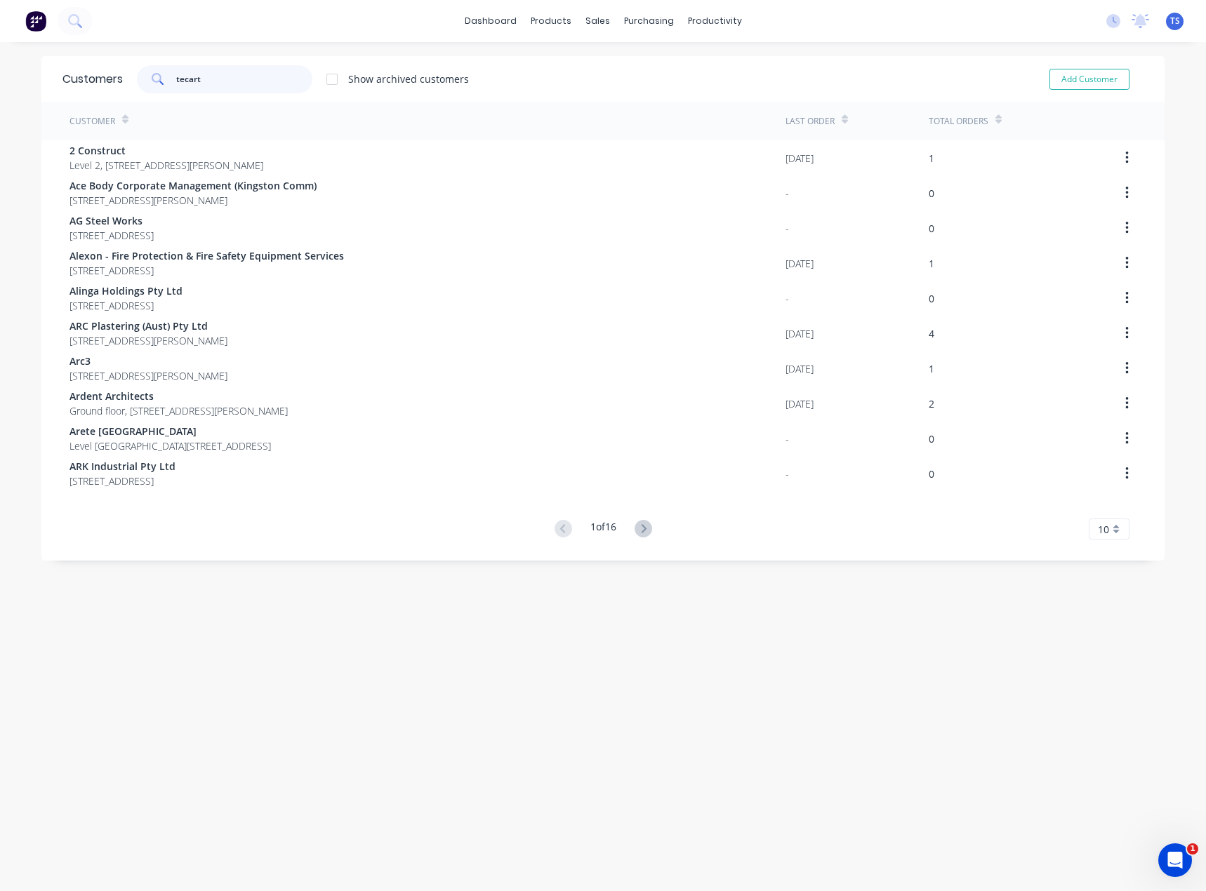
click at [180, 81] on input "tecart" at bounding box center [244, 79] width 137 height 28
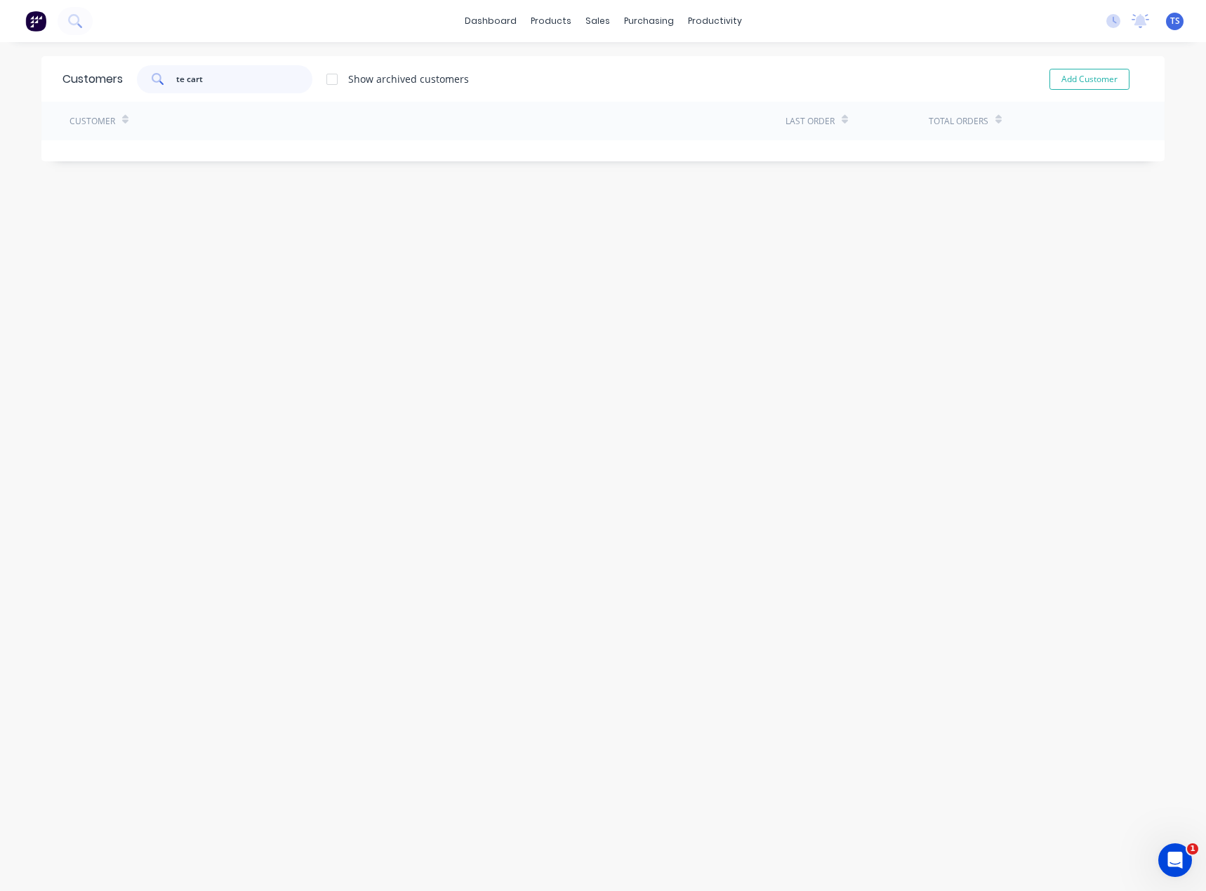
click at [206, 79] on input "te cart" at bounding box center [244, 79] width 137 height 28
drag, startPoint x: 212, startPoint y: 79, endPoint x: 147, endPoint y: 88, distance: 66.0
click at [147, 88] on div "te cart" at bounding box center [224, 79] width 175 height 28
click at [212, 83] on input "te cart" at bounding box center [244, 79] width 137 height 28
type input "t"
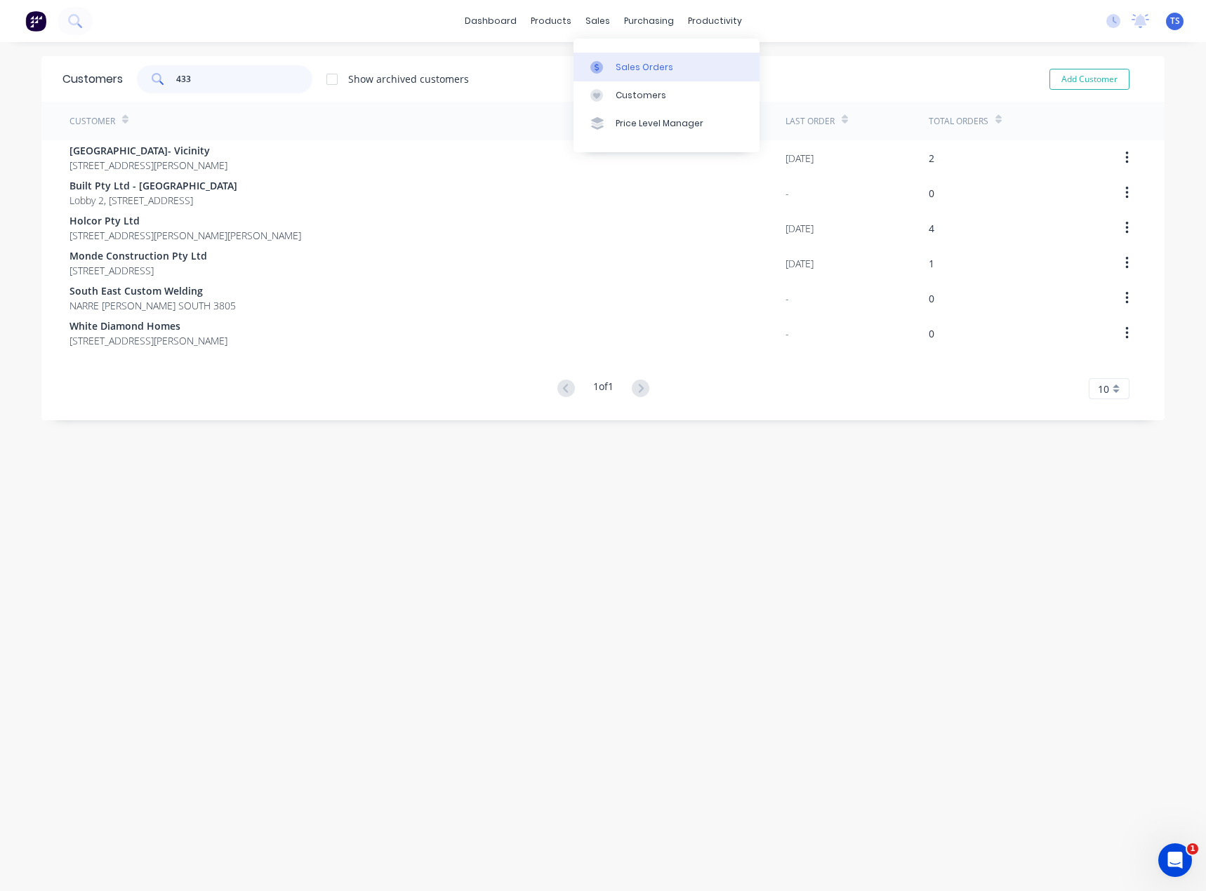
type input "433"
click at [618, 68] on div "Sales Orders" at bounding box center [644, 67] width 58 height 13
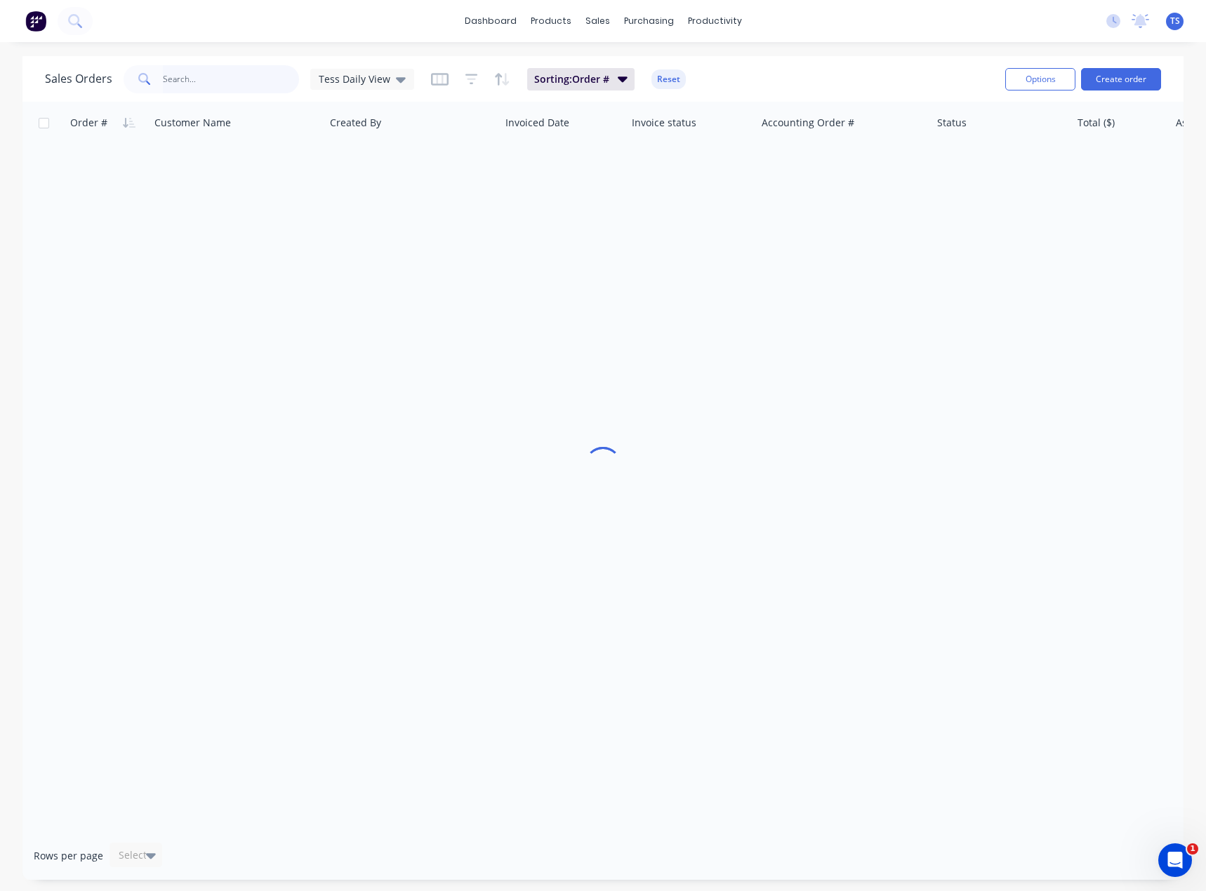
click at [178, 73] on input "text" at bounding box center [231, 79] width 137 height 28
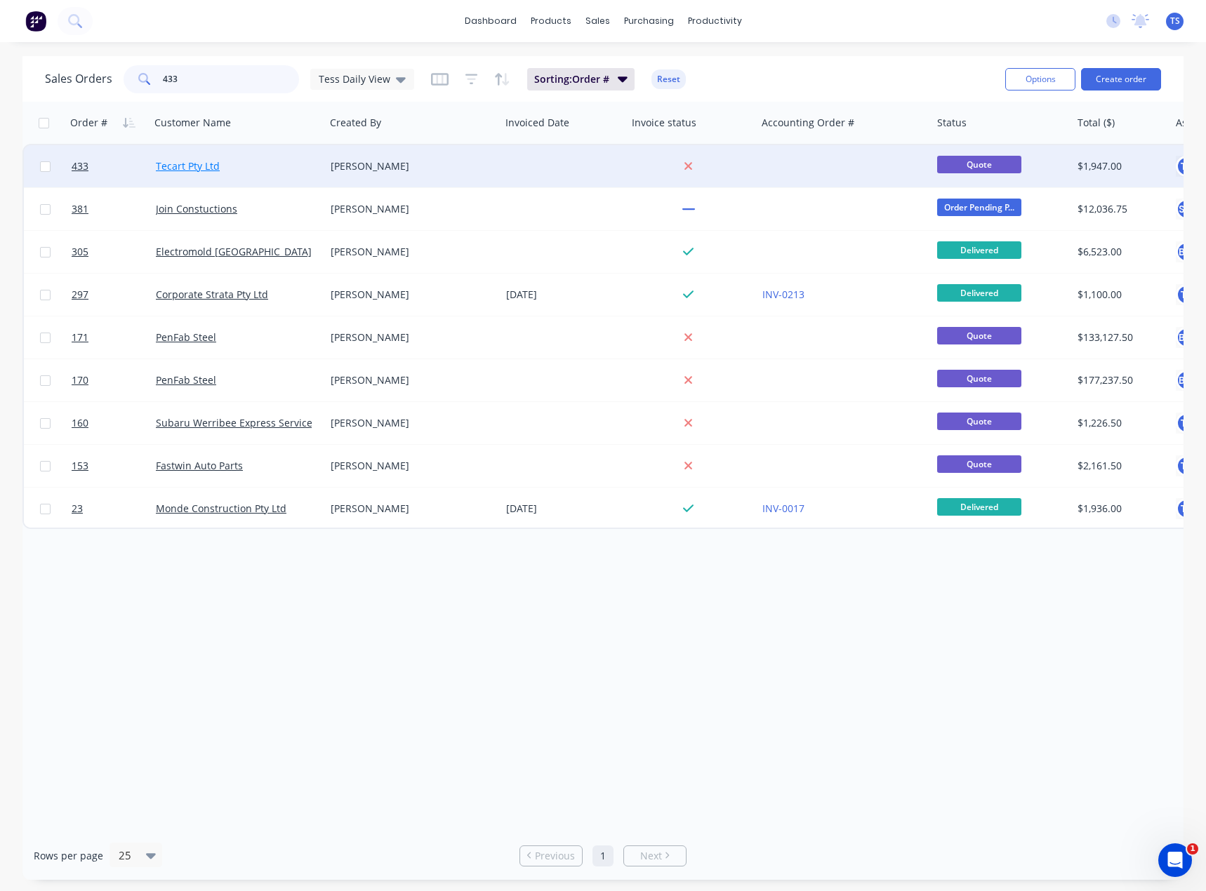
type input "433"
click at [179, 163] on link "Tecart Pty Ltd" at bounding box center [188, 165] width 64 height 13
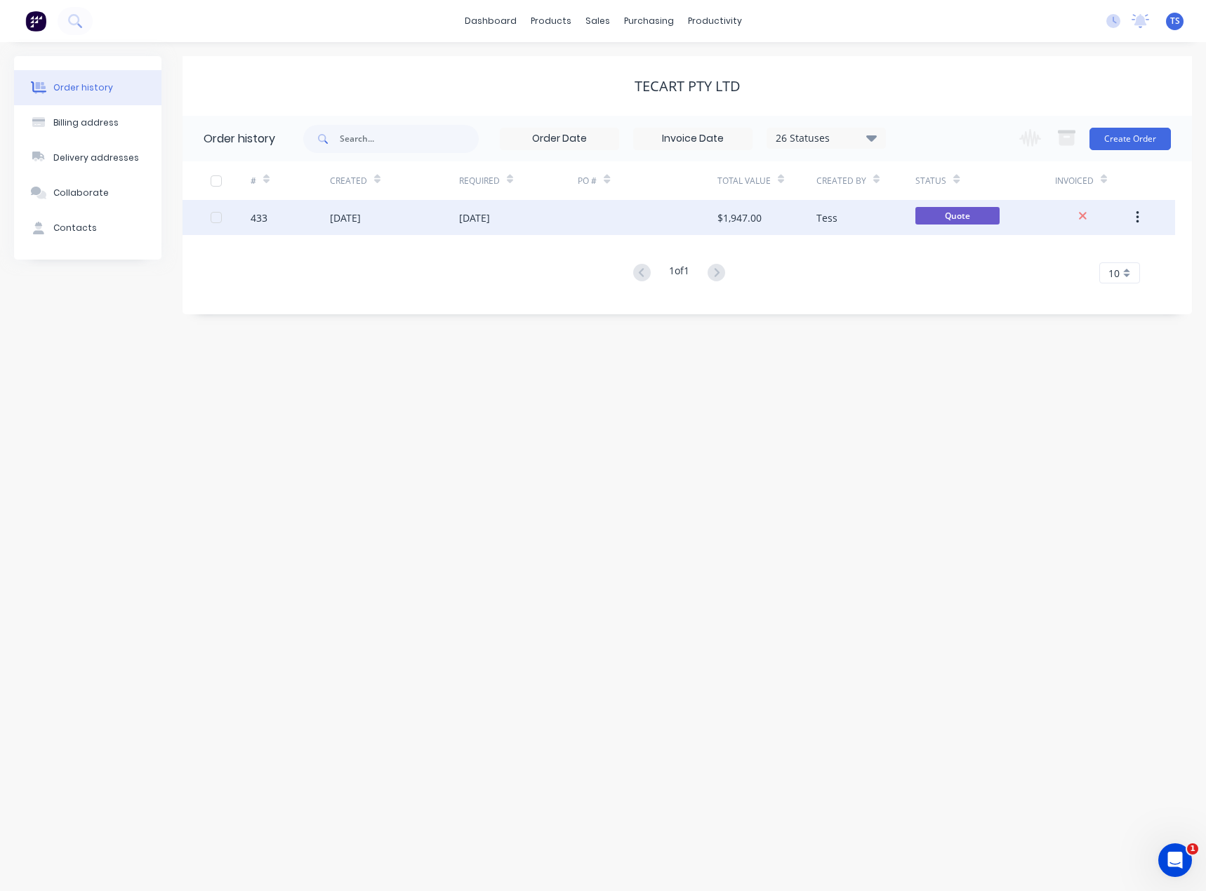
click at [523, 220] on div "[DATE]" at bounding box center [518, 217] width 119 height 35
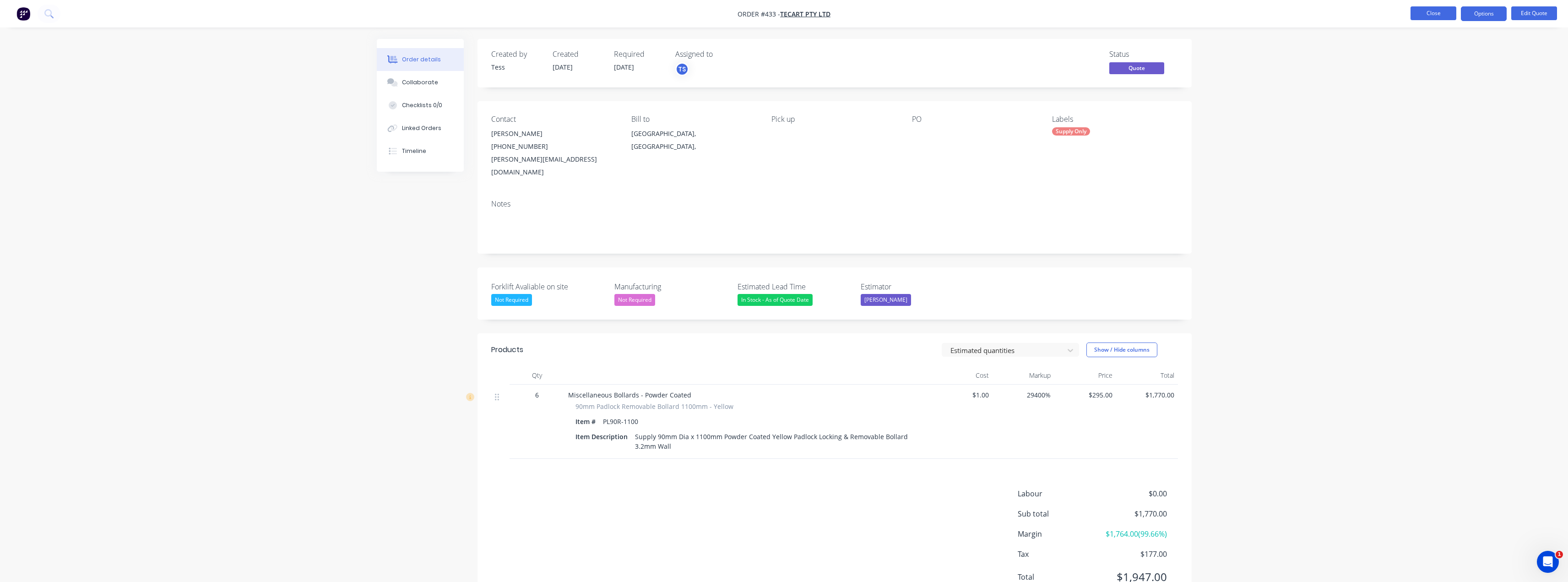
click at [786, 13] on button "Close" at bounding box center [1434, 13] width 46 height 14
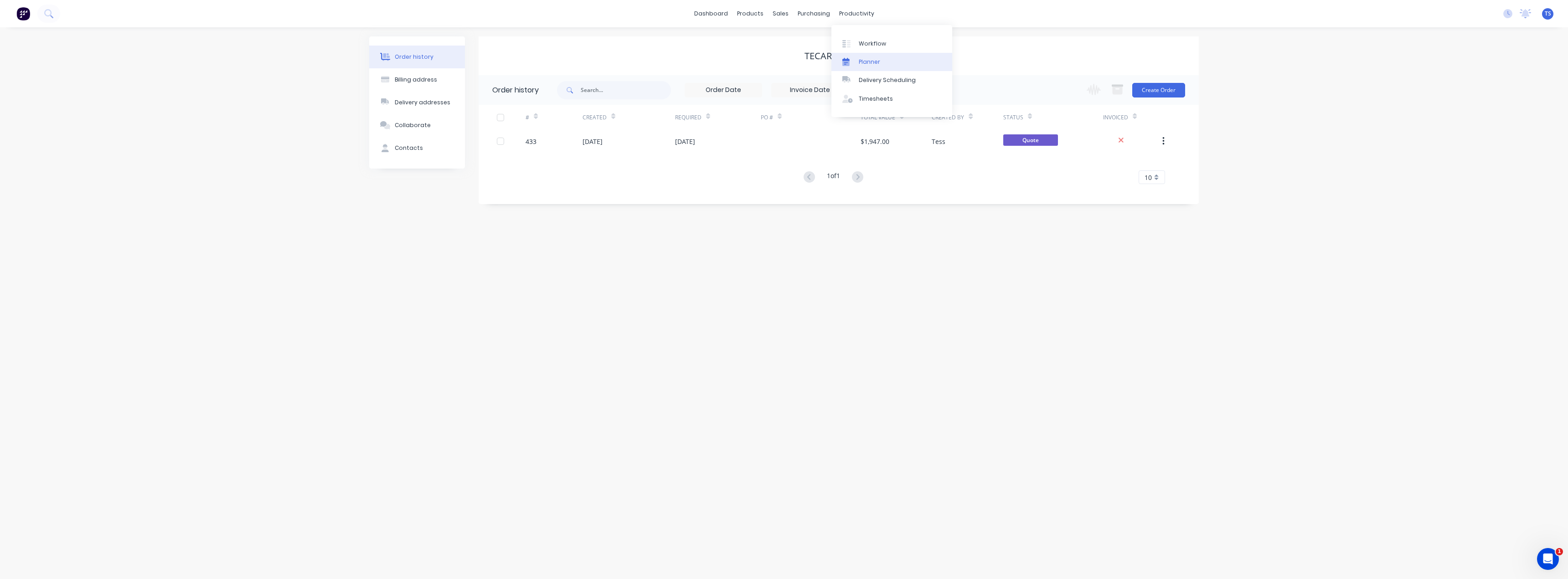
click at [783, 59] on div "Planner" at bounding box center [869, 62] width 21 height 8
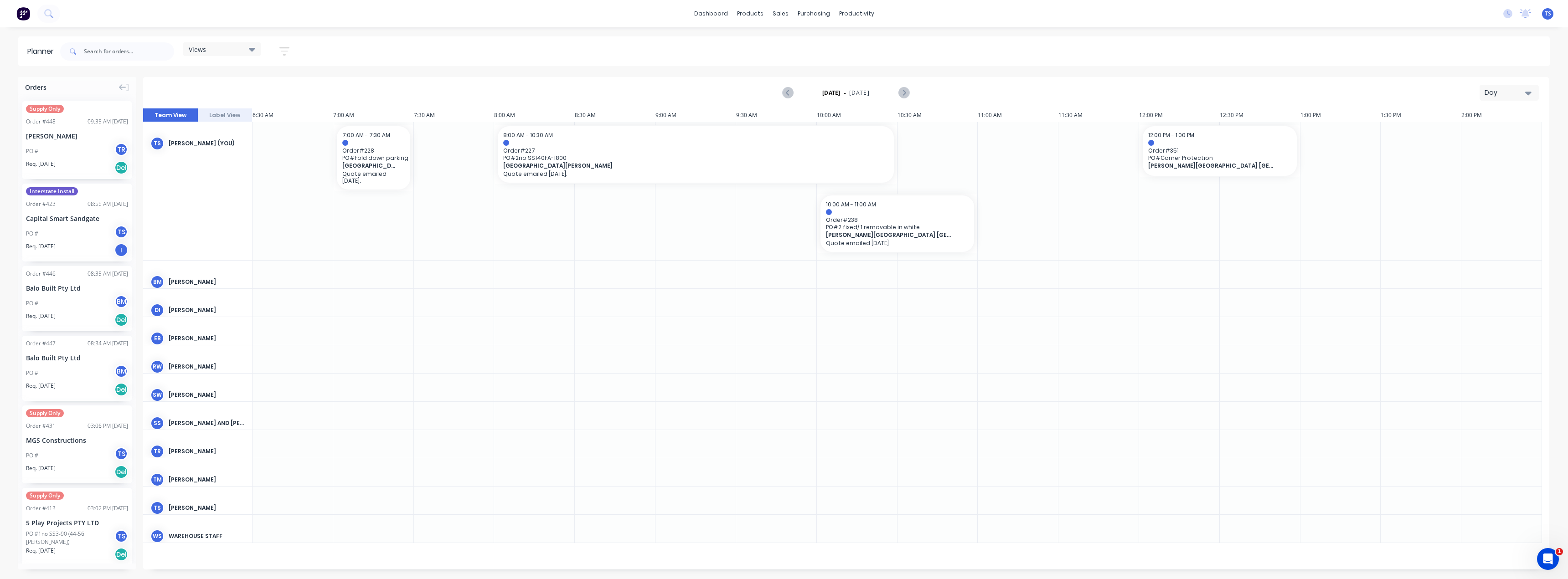
click at [783, 95] on div "Day" at bounding box center [1505, 92] width 42 height 10
click at [783, 151] on div "Month" at bounding box center [1493, 153] width 90 height 18
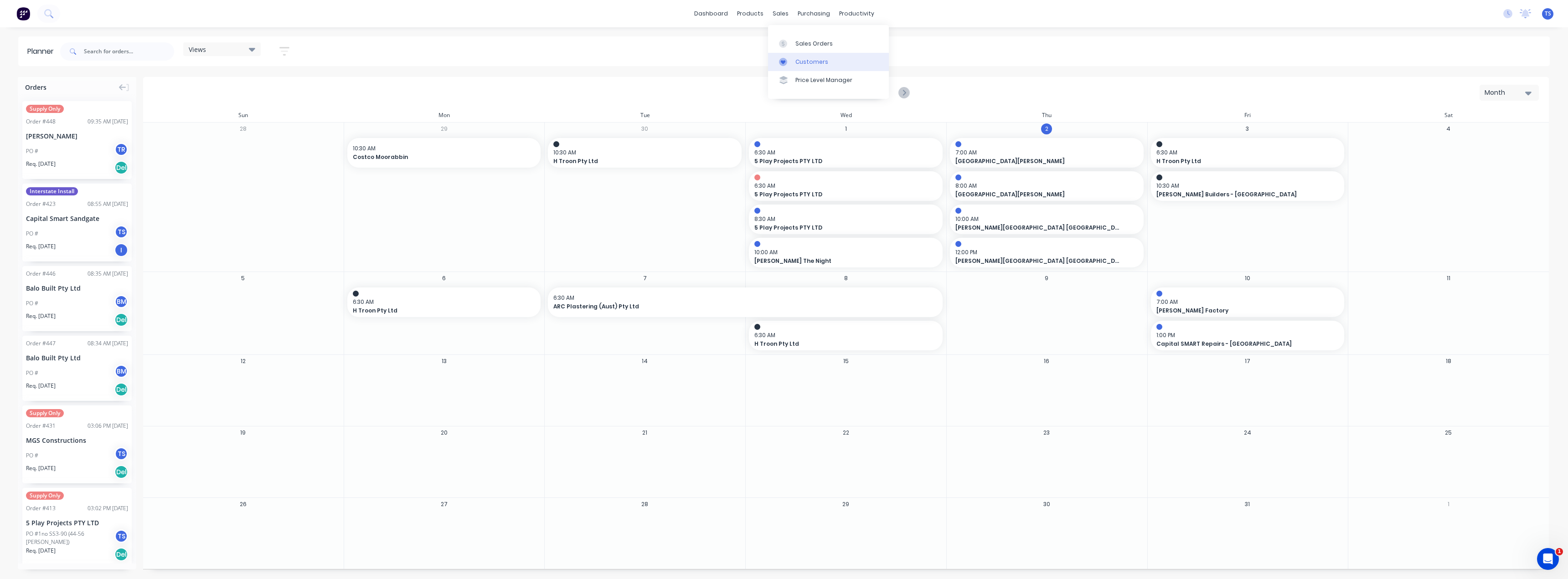
click at [783, 62] on link "Customers" at bounding box center [828, 62] width 121 height 18
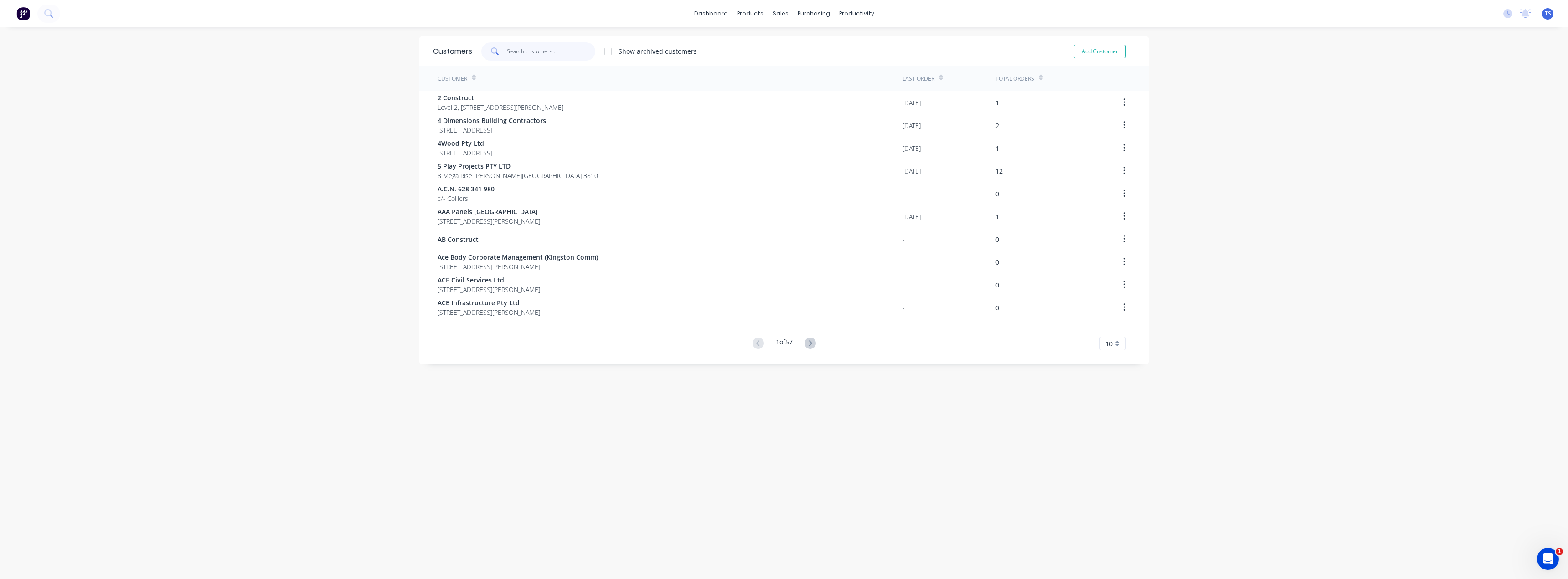
click at [514, 49] on input "text" at bounding box center [551, 51] width 89 height 18
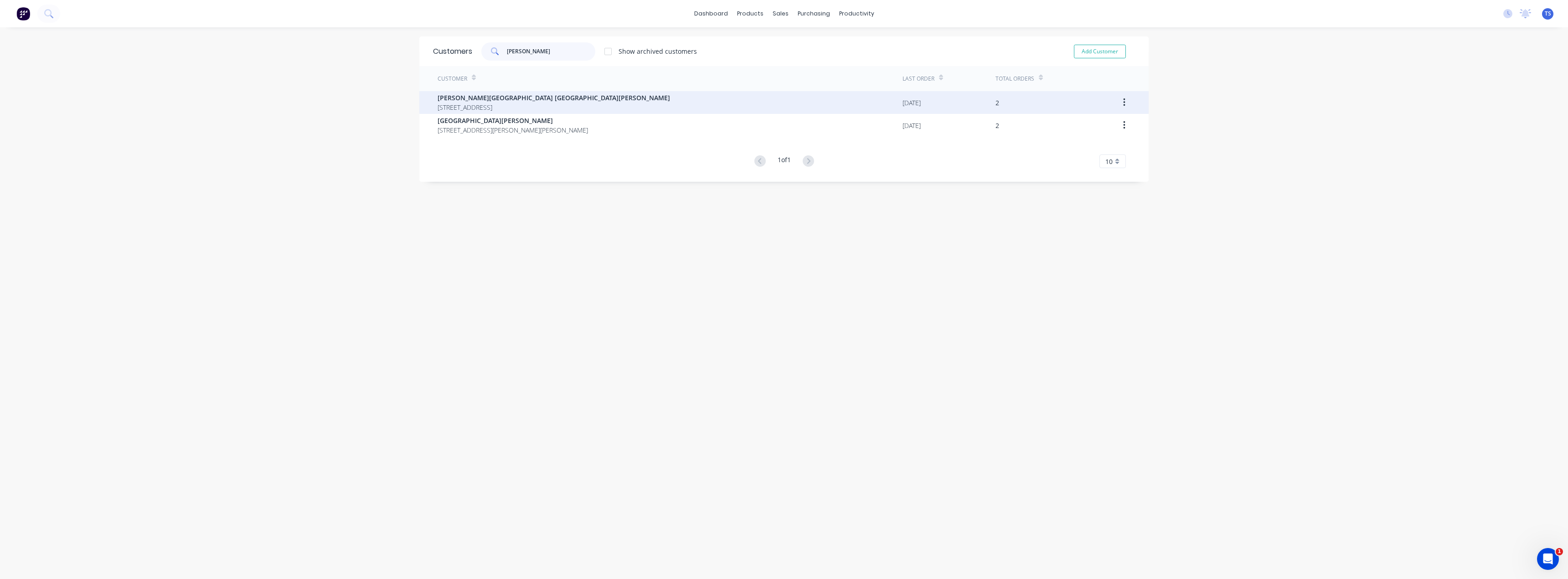
type input "[PERSON_NAME]"
click at [498, 101] on span "[PERSON_NAME][GEOGRAPHIC_DATA] [GEOGRAPHIC_DATA][PERSON_NAME]" at bounding box center [554, 97] width 233 height 10
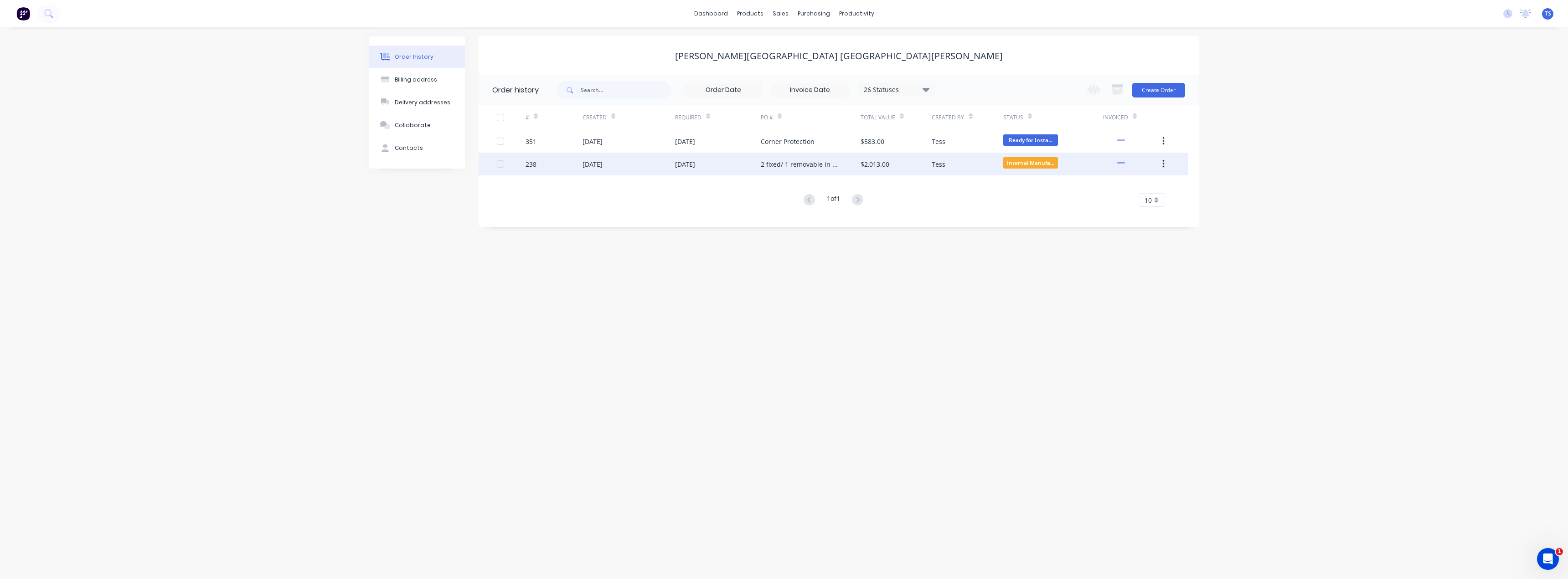
click at [772, 162] on div "2 fixed/ 1 removable in white" at bounding box center [802, 164] width 82 height 10
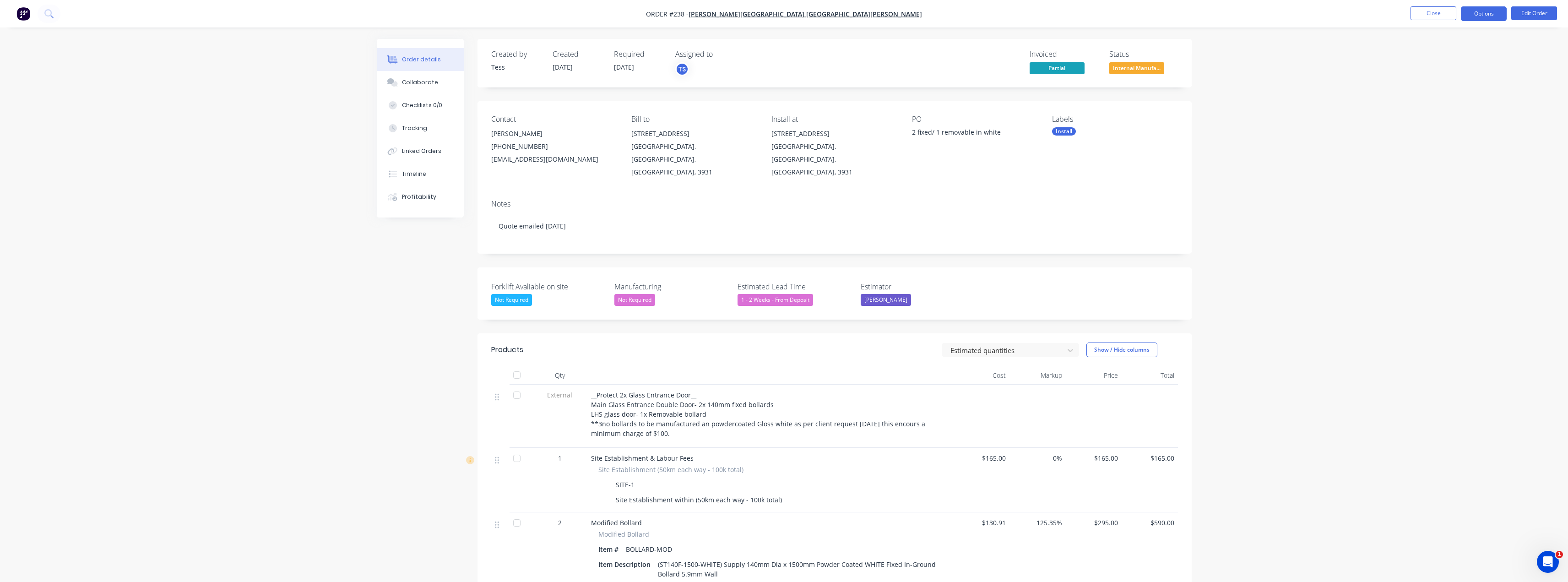
click at [786, 14] on button "Options" at bounding box center [1484, 14] width 46 height 14
click at [786, 74] on div "Partial Invoice" at bounding box center [1456, 74] width 84 height 13
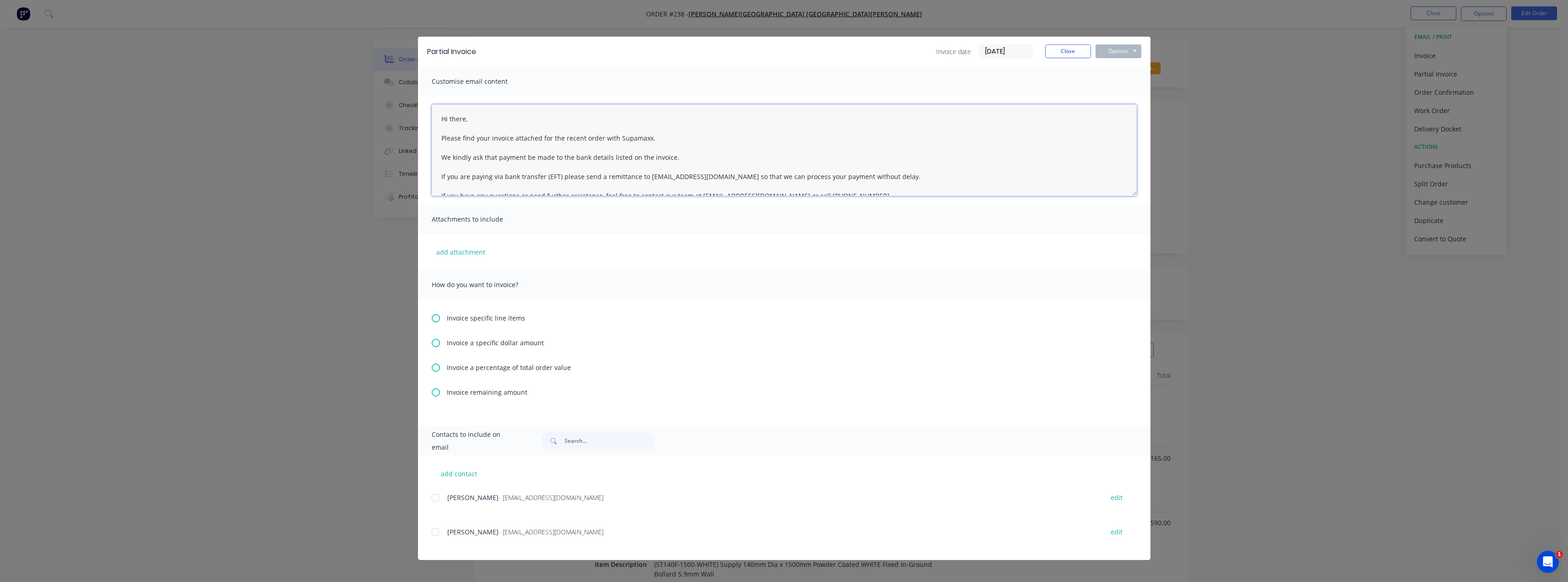
click at [464, 119] on textarea "Hi there, Please find your invoice attached for the recent order with Supamaxx.…" at bounding box center [784, 150] width 705 height 91
click at [602, 138] on textarea "Hi [PERSON_NAME], Please find your invoice attached for the recent order with S…" at bounding box center [784, 150] width 705 height 91
click at [673, 160] on textarea "Hi [PERSON_NAME], Please find your invoice attached for the recent works comple…" at bounding box center [784, 150] width 705 height 91
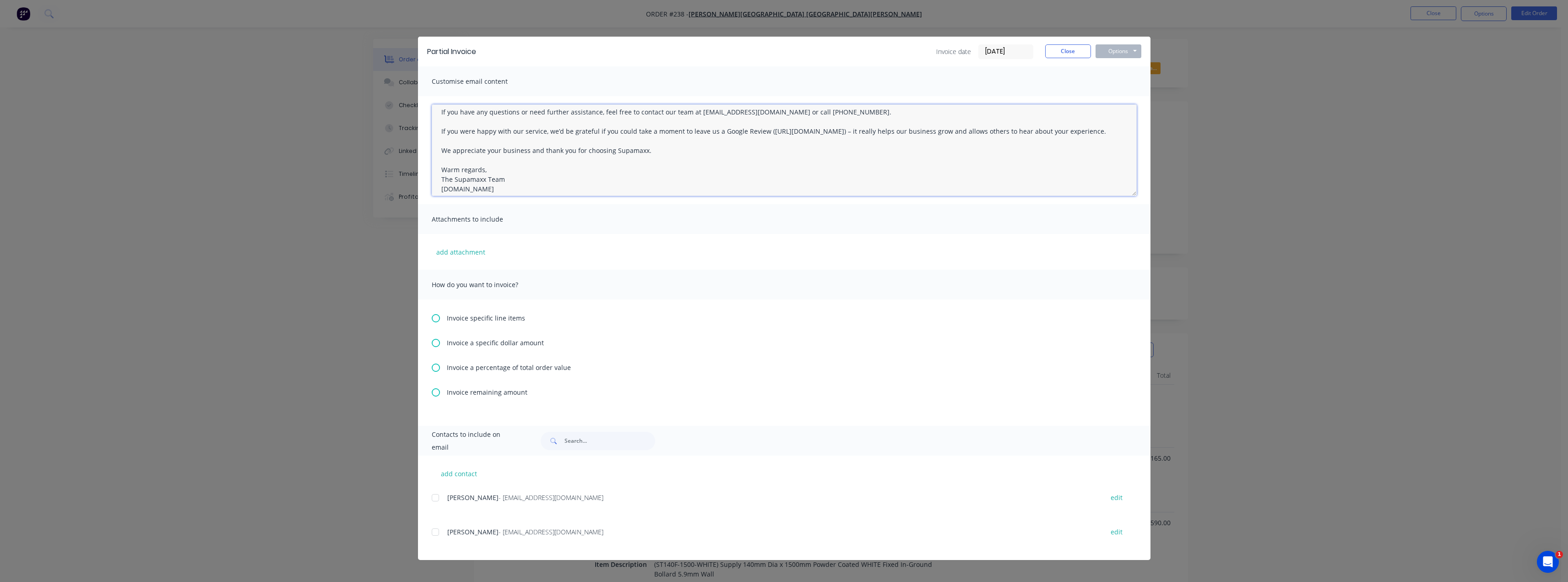
scroll to position [110, 0]
type textarea "Hi [PERSON_NAME], Please find your invoice attached for the recent works comple…"
click at [436, 393] on icon at bounding box center [436, 392] width 8 height 8
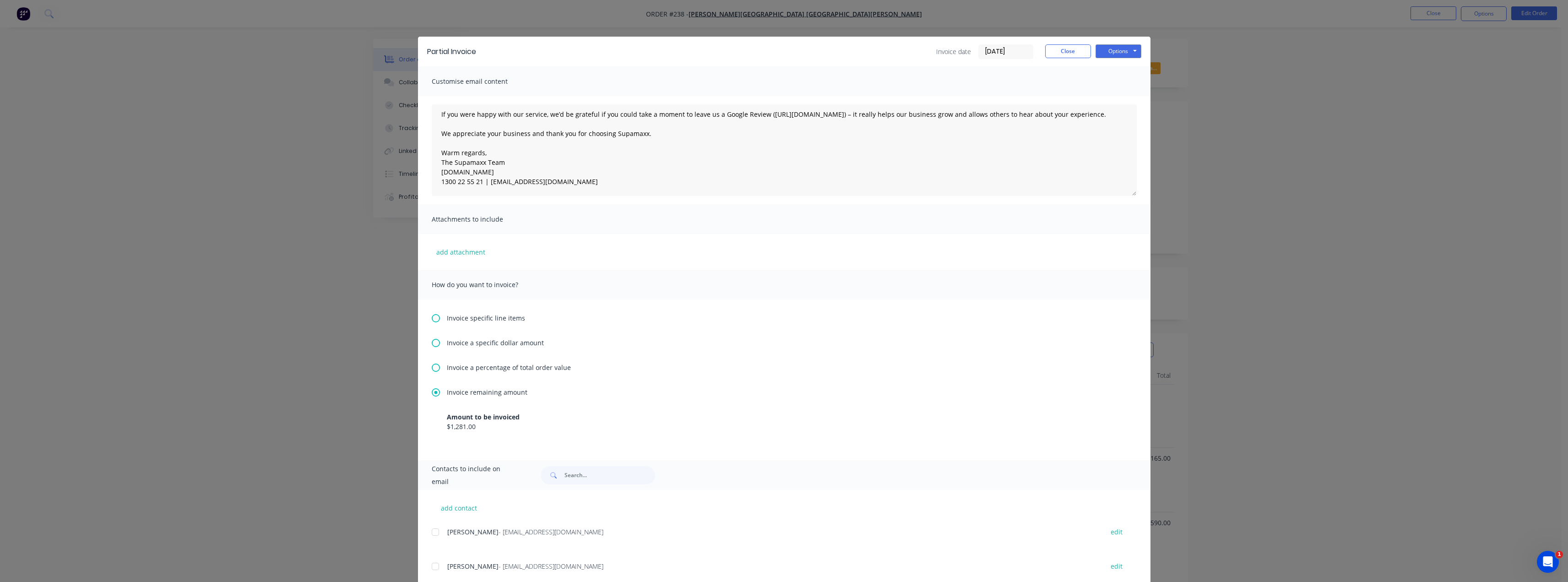
scroll to position [25, 0]
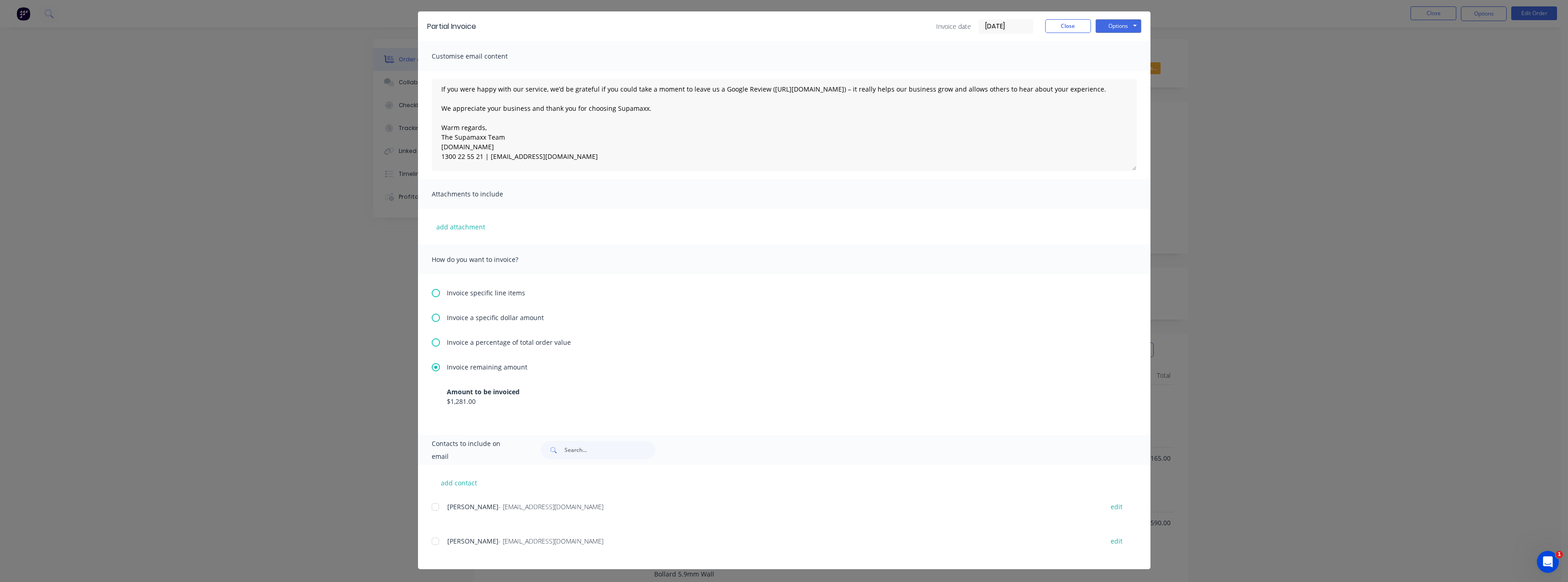
click at [434, 544] on div at bounding box center [435, 541] width 18 height 18
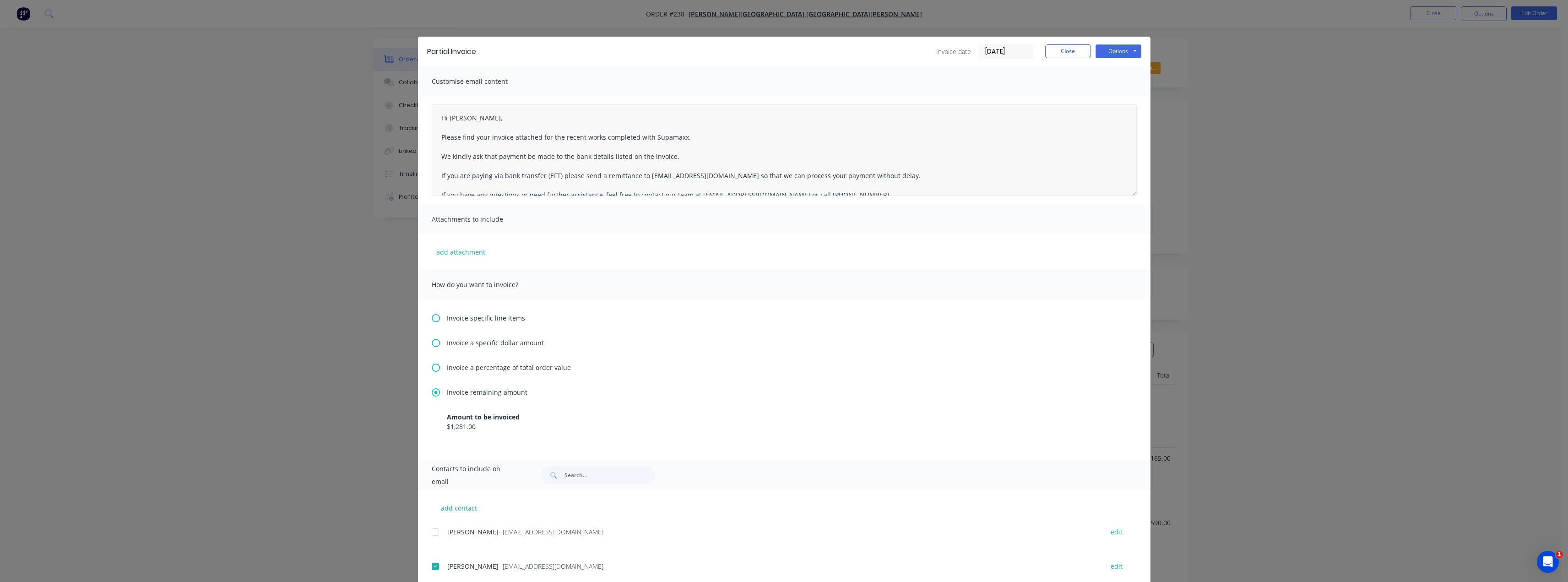
scroll to position [0, 0]
click at [786, 48] on button "Options" at bounding box center [1118, 51] width 46 height 14
click at [786, 97] on button "Email" at bounding box center [1125, 97] width 59 height 15
click at [786, 48] on button "Close" at bounding box center [1068, 51] width 46 height 14
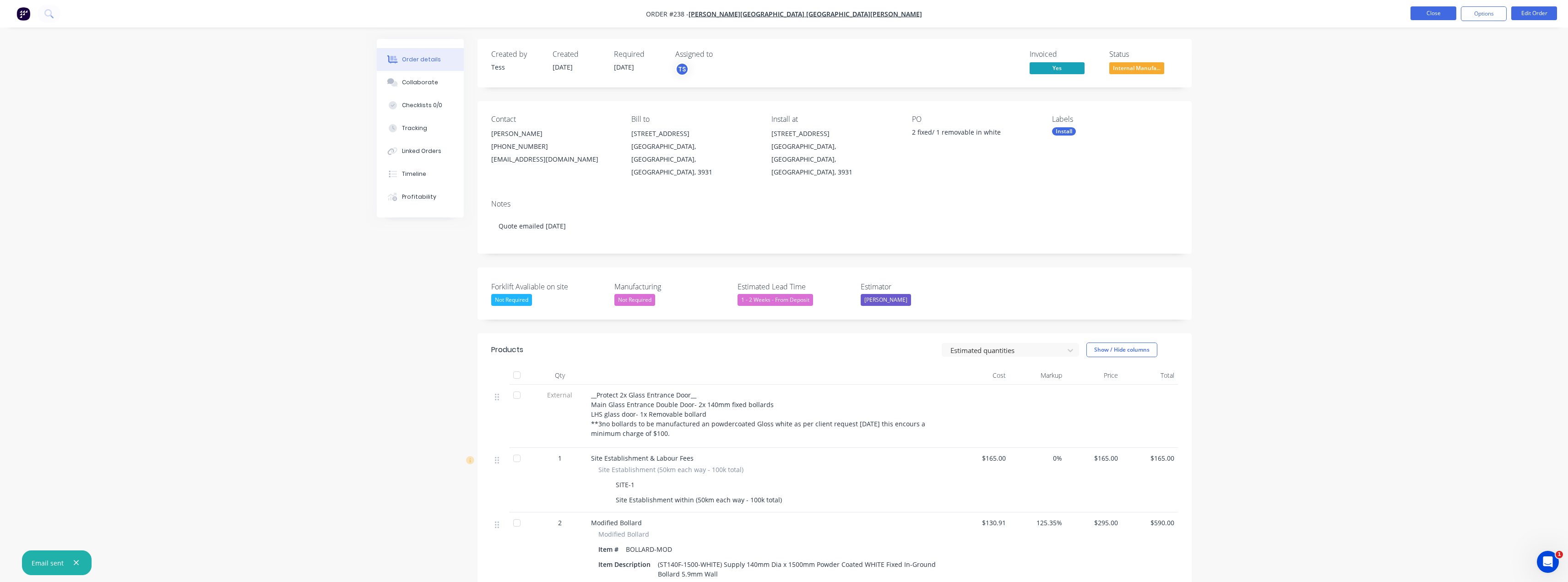
click at [786, 12] on button "Close" at bounding box center [1434, 13] width 46 height 14
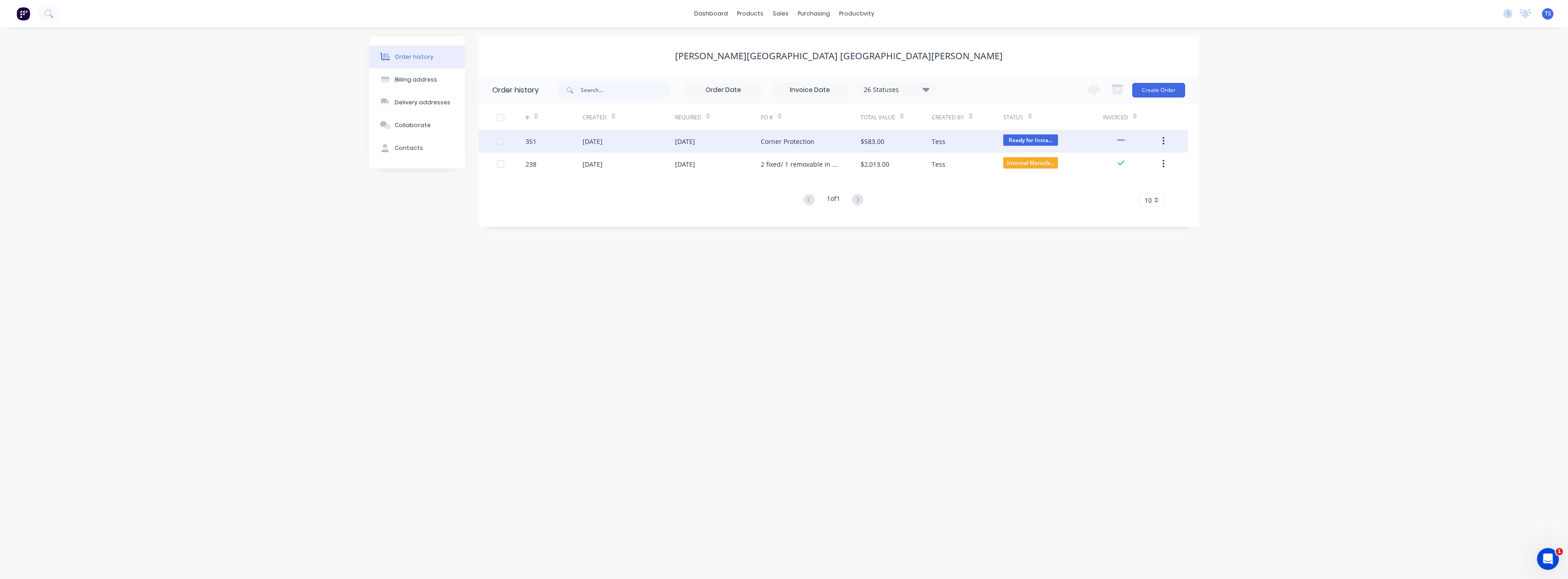
click at [783, 142] on div "Corner Protection" at bounding box center [787, 142] width 54 height 10
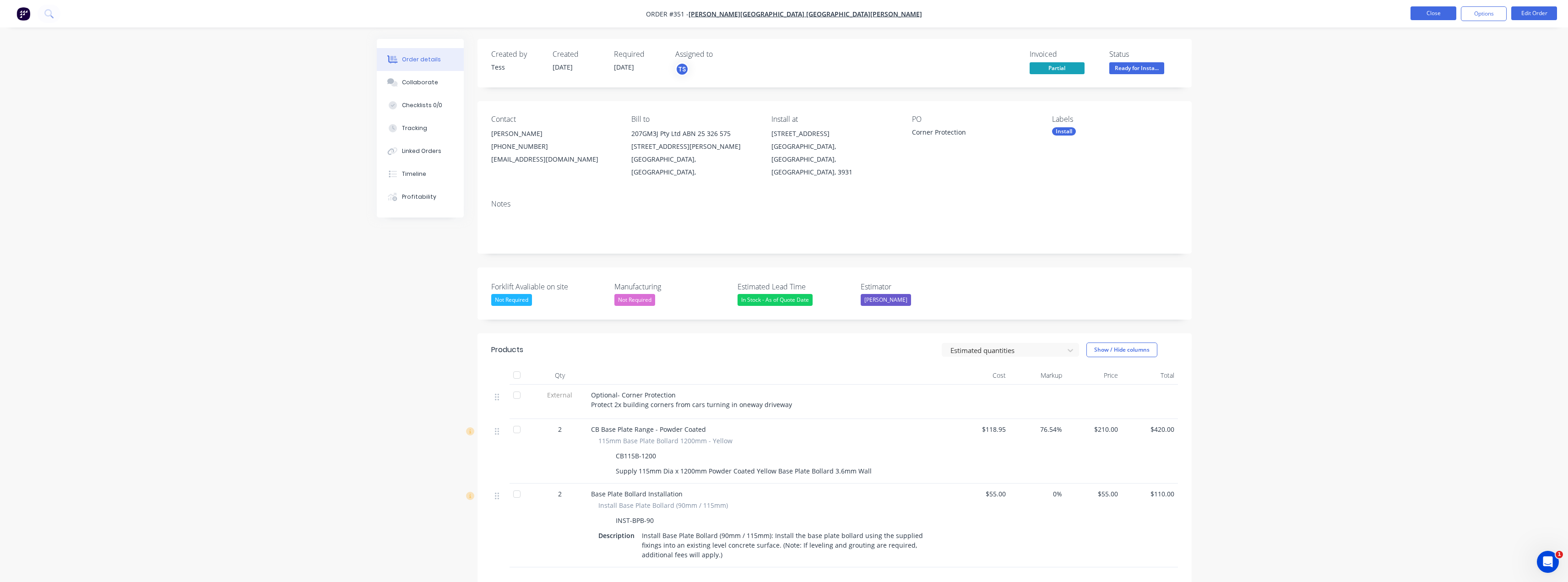
click at [786, 12] on button "Close" at bounding box center [1434, 13] width 46 height 14
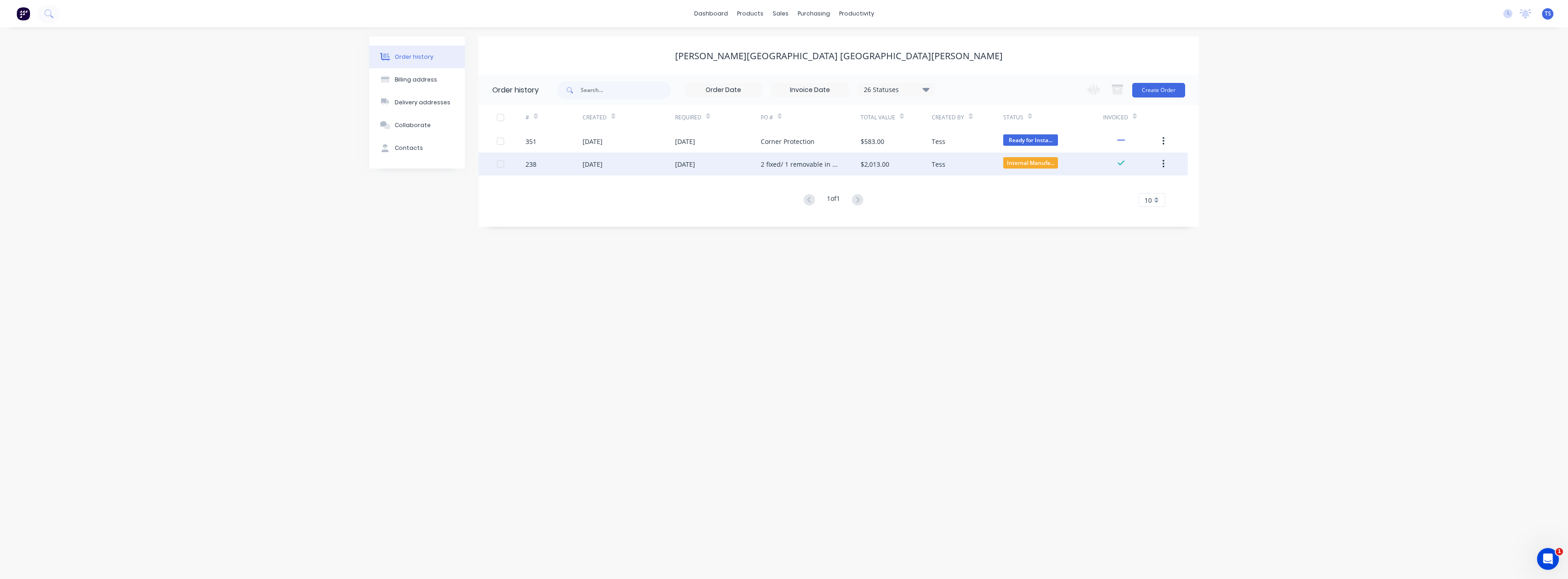
click at [778, 162] on div "2 fixed/ 1 removable in white" at bounding box center [802, 164] width 82 height 10
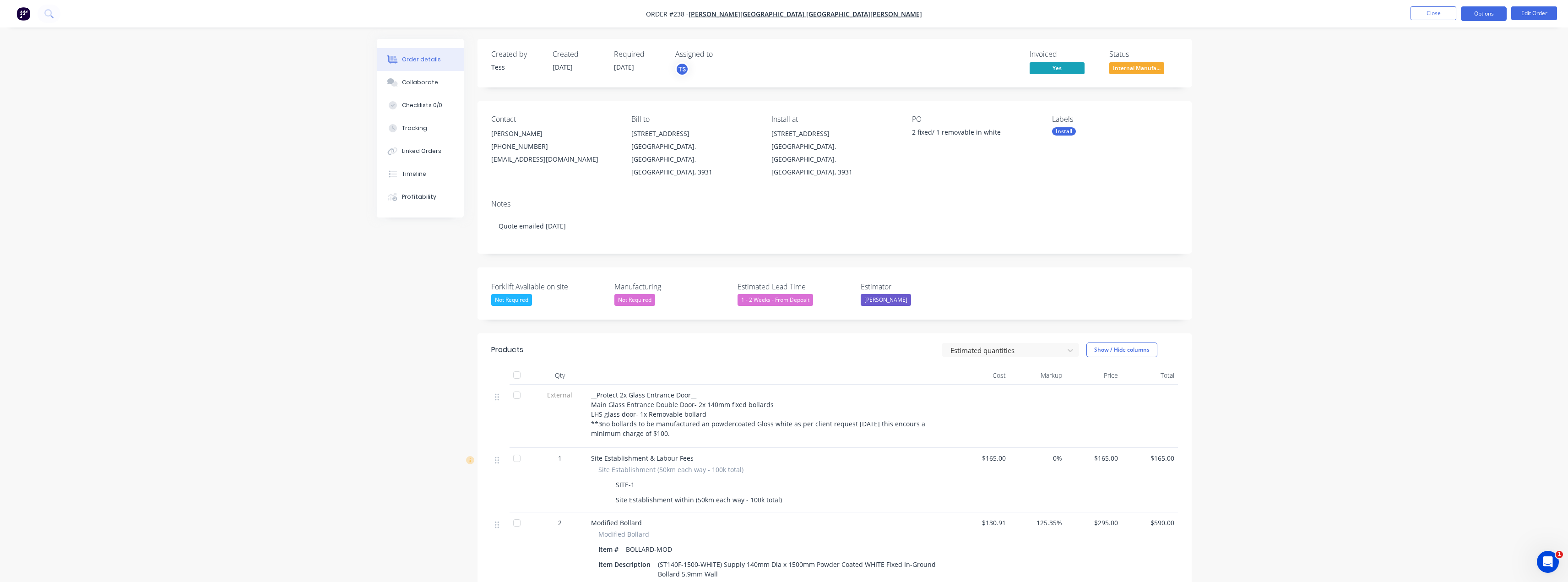
click at [786, 16] on button "Options" at bounding box center [1484, 14] width 46 height 14
click at [786, 67] on span "Internal Manufa..." at bounding box center [1137, 68] width 55 height 12
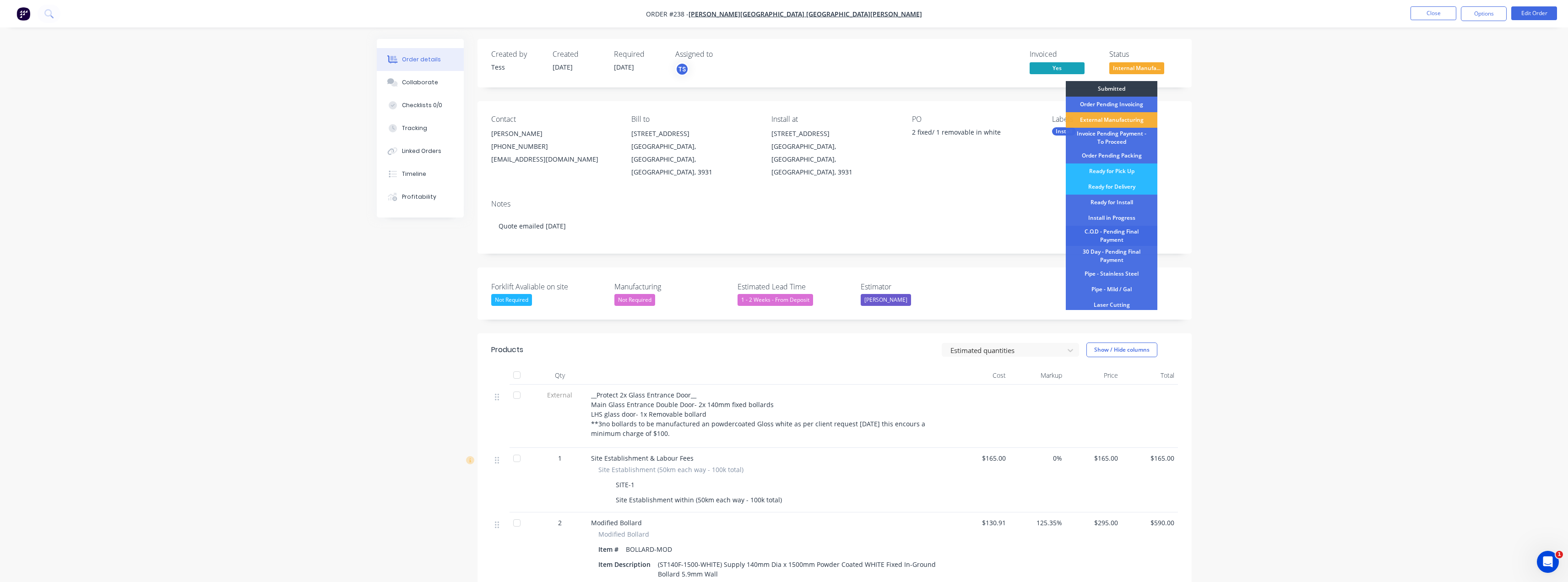
click at [786, 231] on div "C.O.D - Pending Final Payment" at bounding box center [1112, 236] width 91 height 20
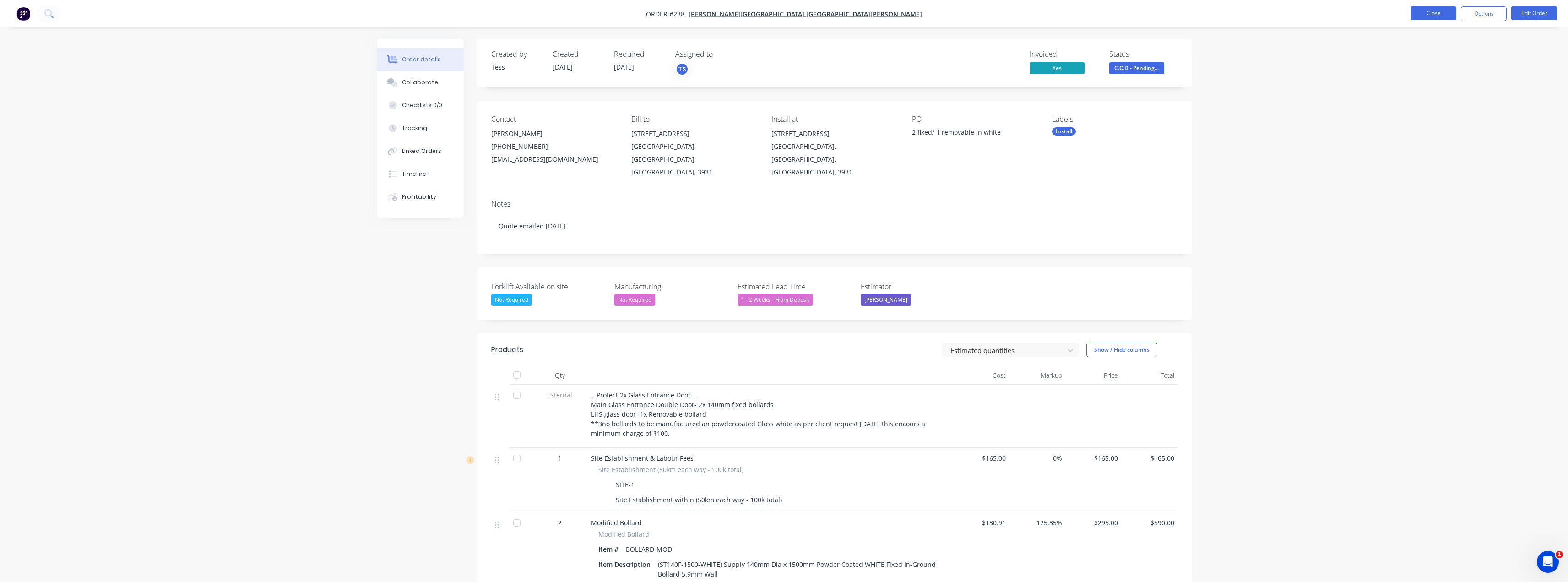
click at [786, 12] on button "Close" at bounding box center [1434, 13] width 46 height 14
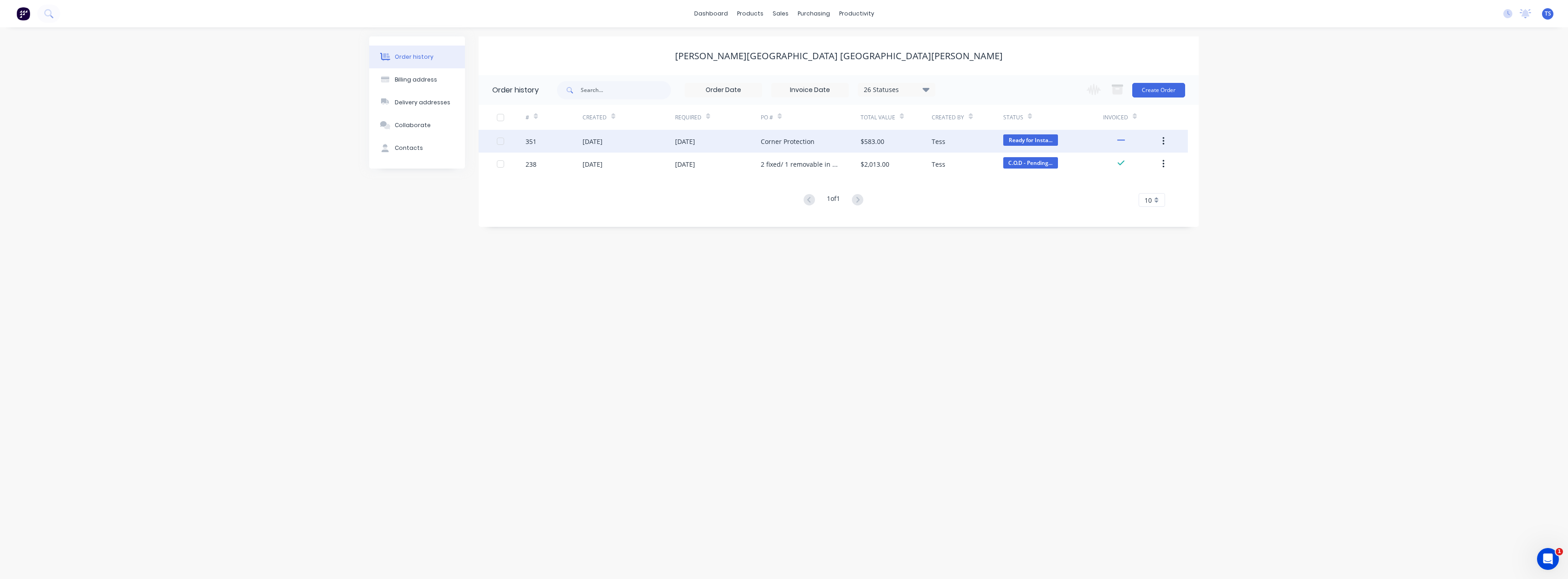
click at [783, 142] on div "Corner Protection" at bounding box center [811, 141] width 100 height 23
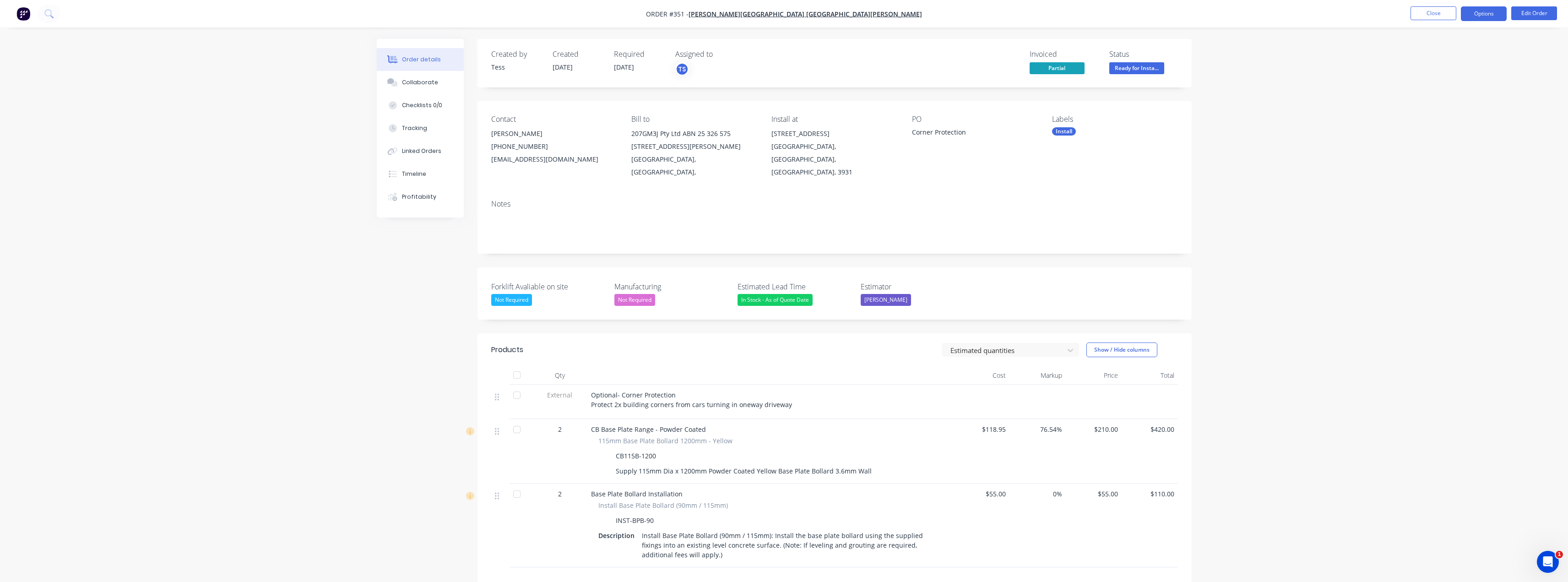
click at [786, 12] on button "Options" at bounding box center [1484, 14] width 46 height 14
click at [786, 72] on div "Partial Invoice" at bounding box center [1456, 74] width 84 height 13
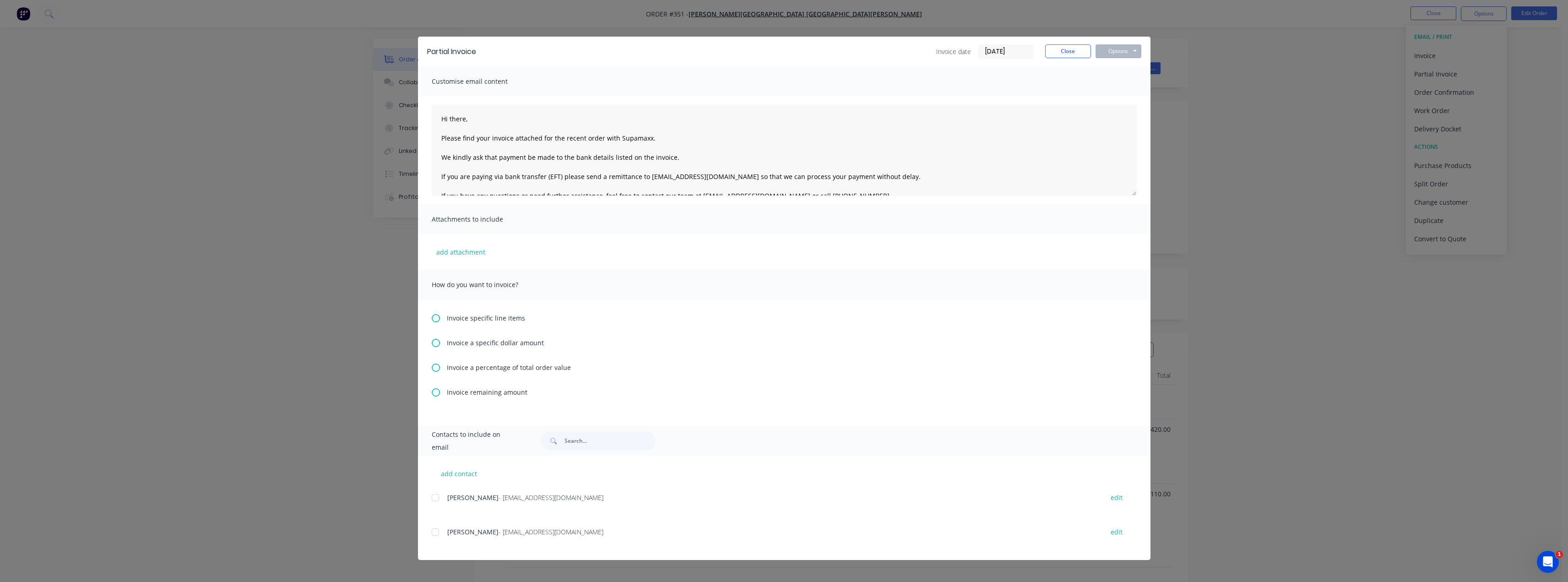
click at [434, 391] on icon at bounding box center [436, 392] width 8 height 8
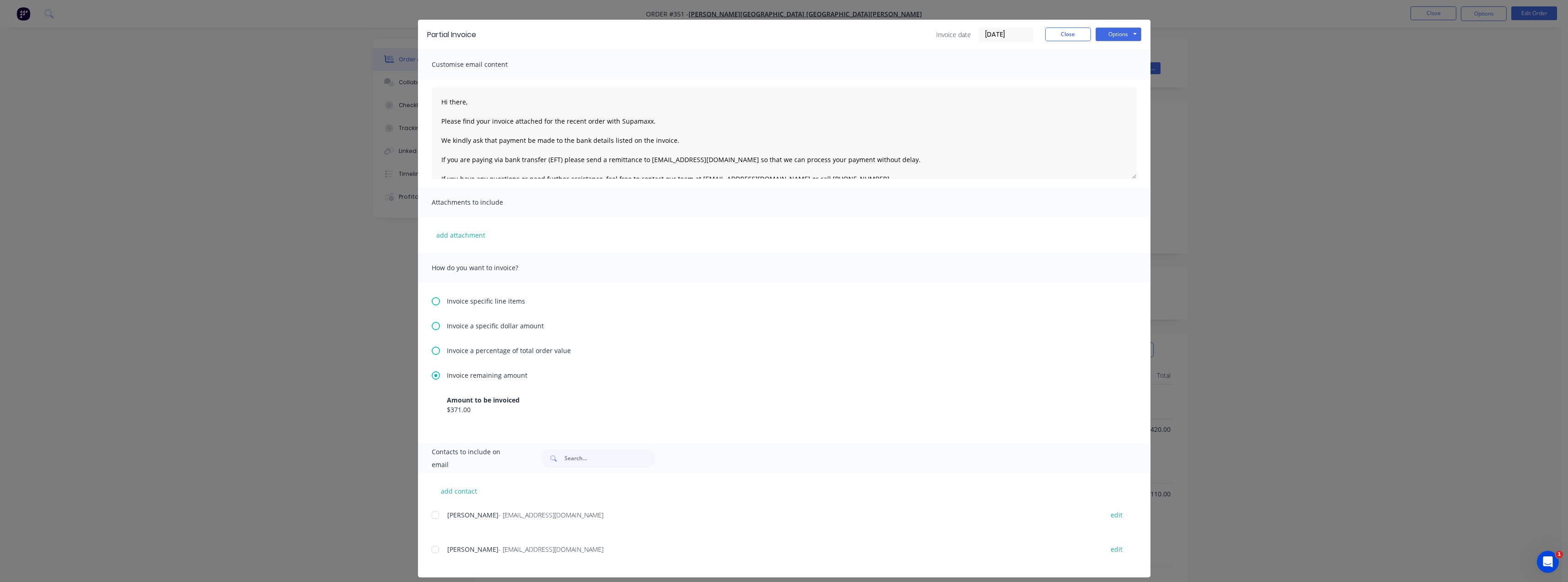
scroll to position [25, 0]
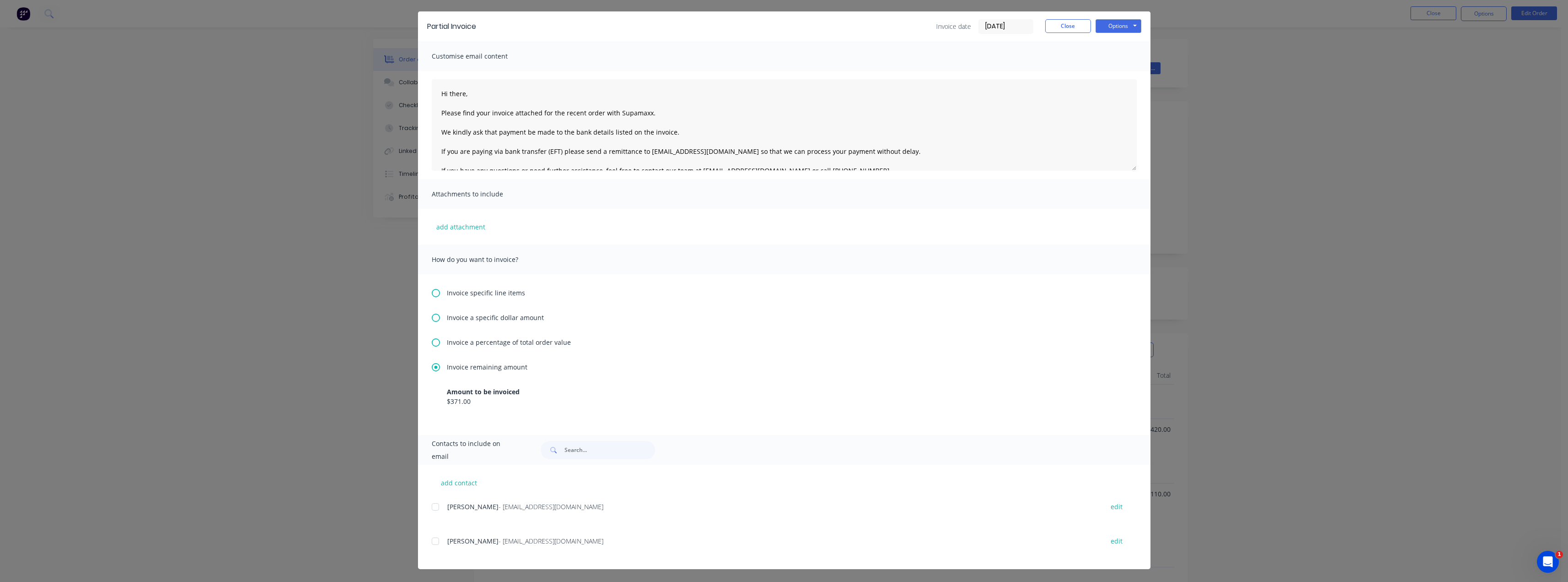
click at [432, 541] on div at bounding box center [435, 541] width 18 height 18
click at [466, 97] on textarea "Hi there, Please find your invoice attached for the recent order with Supamaxx.…" at bounding box center [784, 125] width 705 height 91
click at [596, 112] on textarea "Hi [PERSON_NAME] Please find your invoice attached for the recent order with Su…" at bounding box center [784, 125] width 705 height 91
click at [696, 133] on textarea "Hi [PERSON_NAME] Please find your invoice attached for the recent works complet…" at bounding box center [784, 125] width 705 height 91
click at [470, 96] on textarea "Hi [PERSON_NAME] Please find your invoice attached for the recent works complet…" at bounding box center [784, 125] width 705 height 91
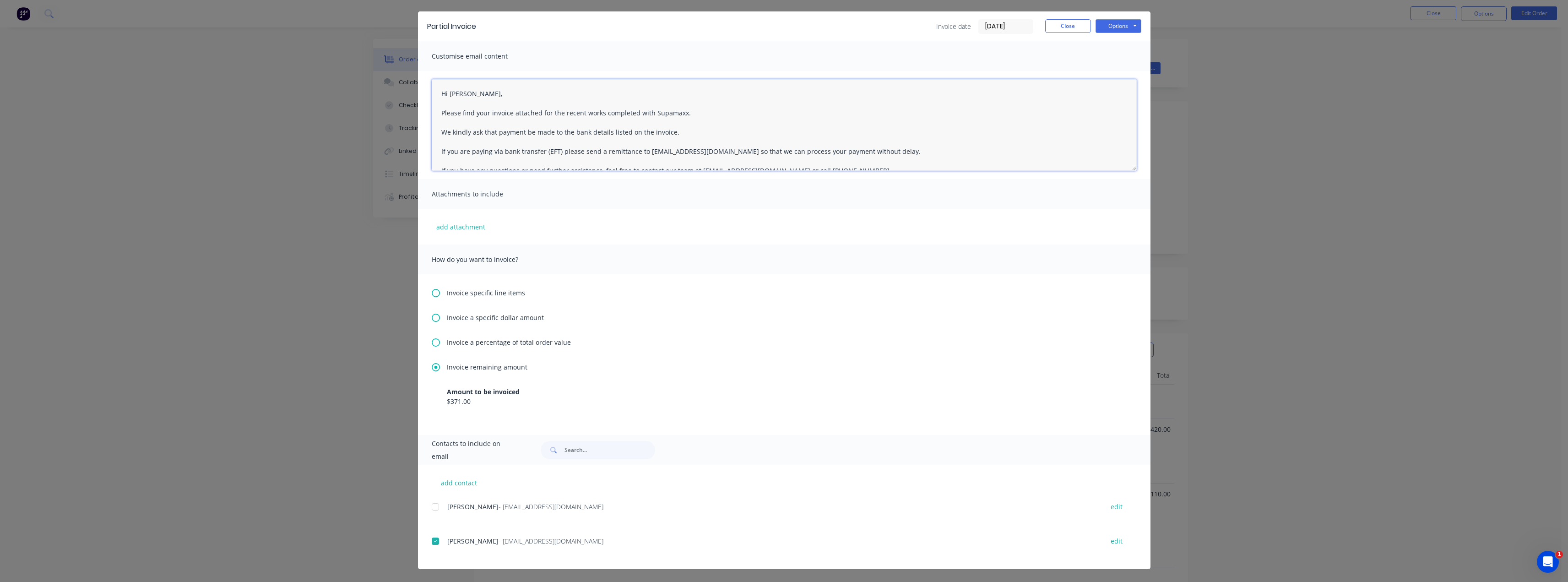
click at [678, 137] on textarea "Hi [PERSON_NAME], Please find your invoice attached for the recent works comple…" at bounding box center [784, 125] width 705 height 91
type textarea "Hi [PERSON_NAME], Please find your invoice attached for the recent works comple…"
click at [786, 25] on button "Options" at bounding box center [1118, 25] width 46 height 14
click at [786, 74] on button "Email" at bounding box center [1125, 72] width 59 height 15
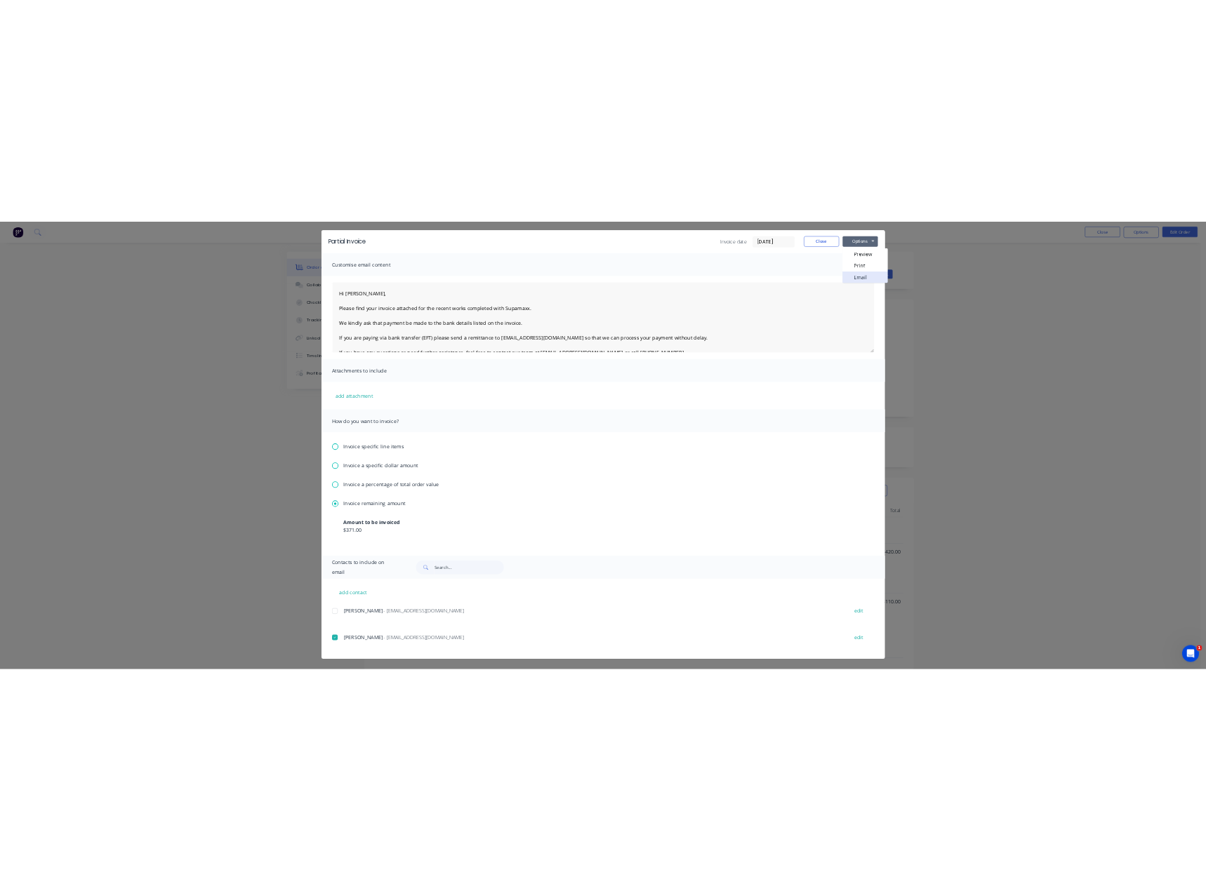
scroll to position [0, 0]
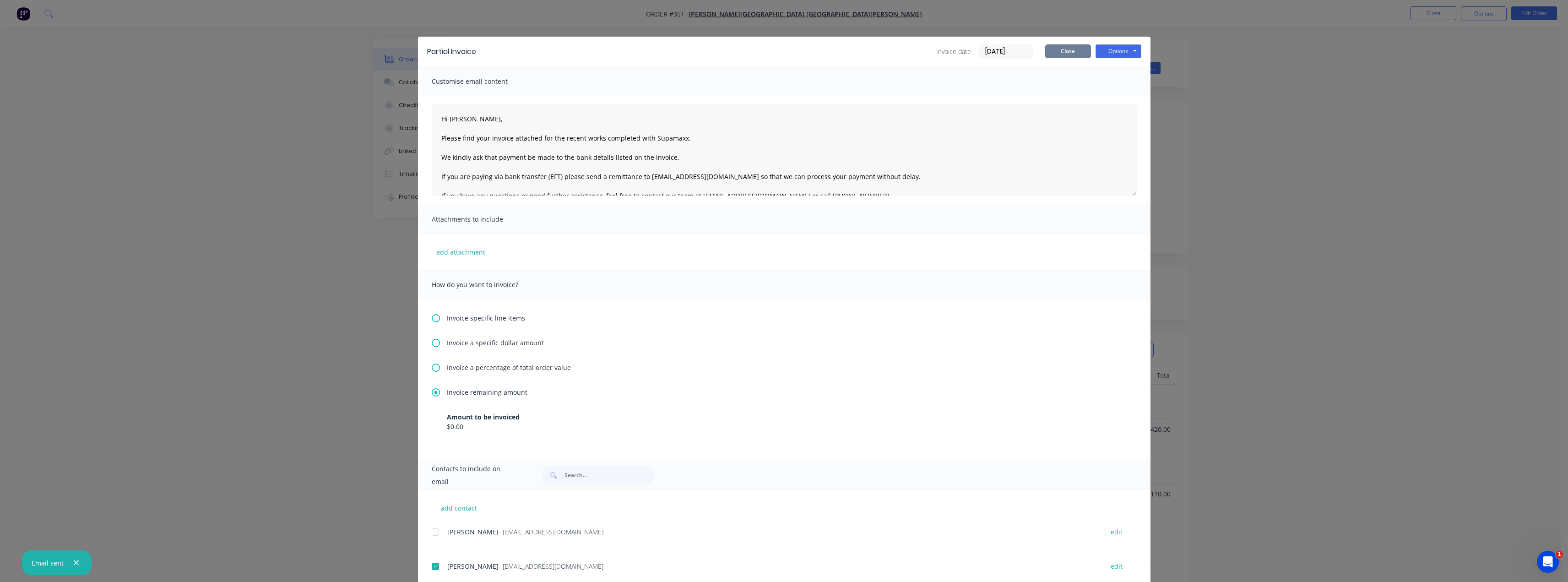
click at [786, 51] on button "Close" at bounding box center [1068, 51] width 46 height 14
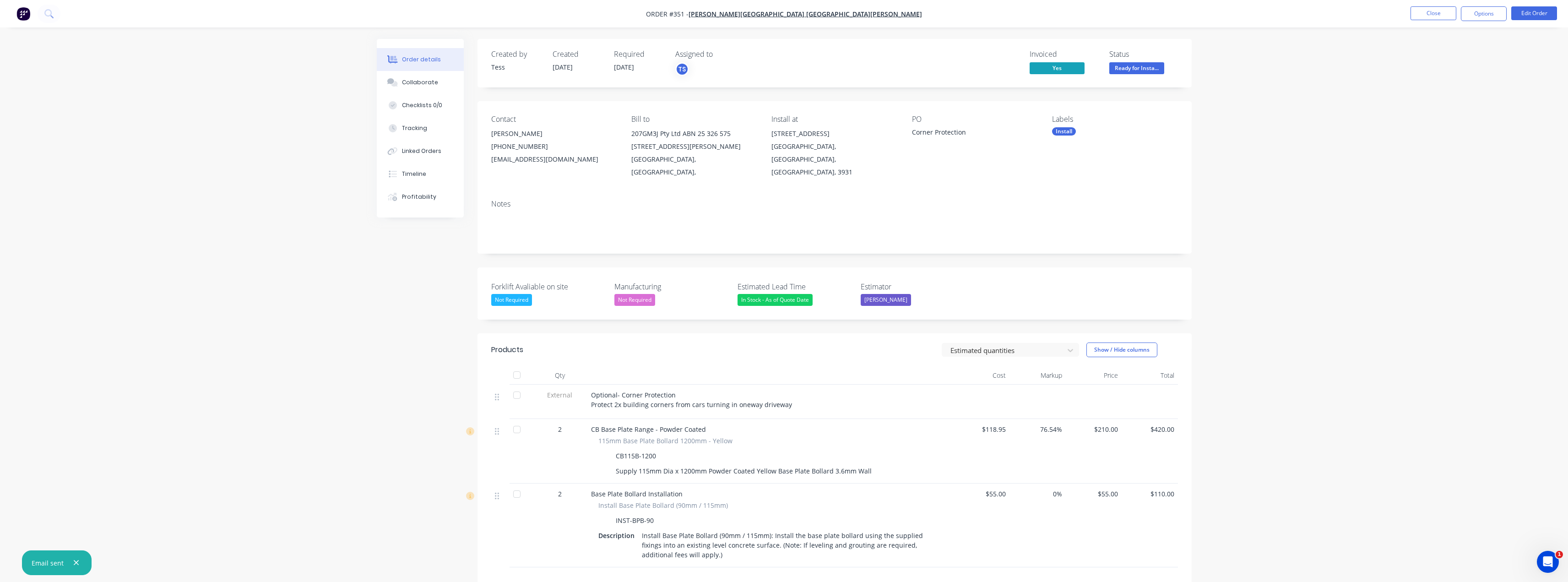
click at [786, 68] on span "Ready for Insta..." at bounding box center [1137, 68] width 55 height 12
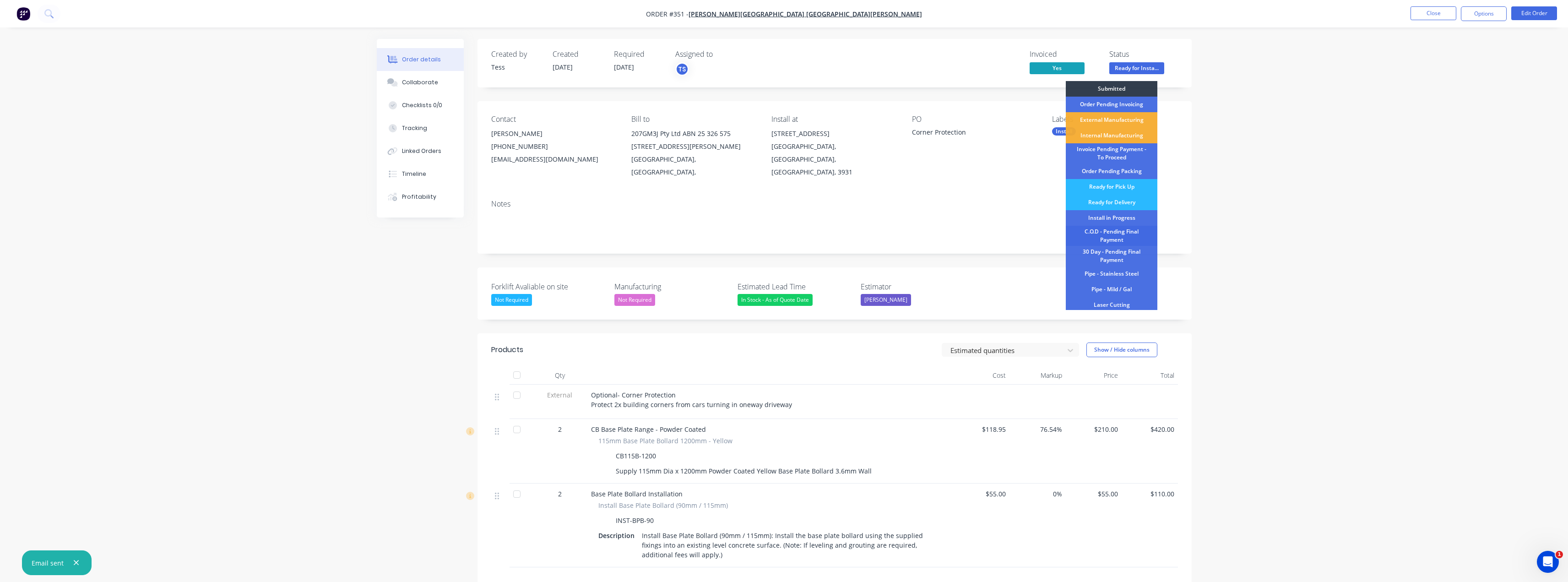
click at [786, 234] on div "C.O.D - Pending Final Payment" at bounding box center [1112, 236] width 91 height 20
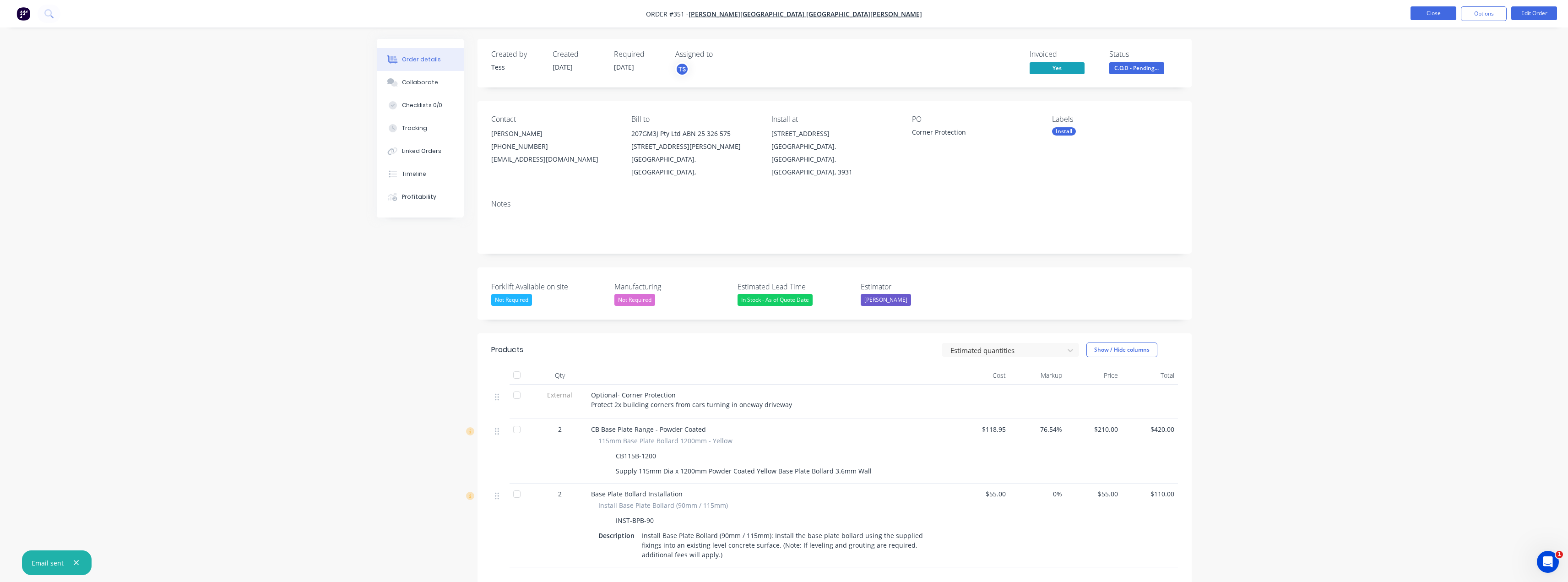
click at [786, 15] on button "Close" at bounding box center [1434, 13] width 46 height 14
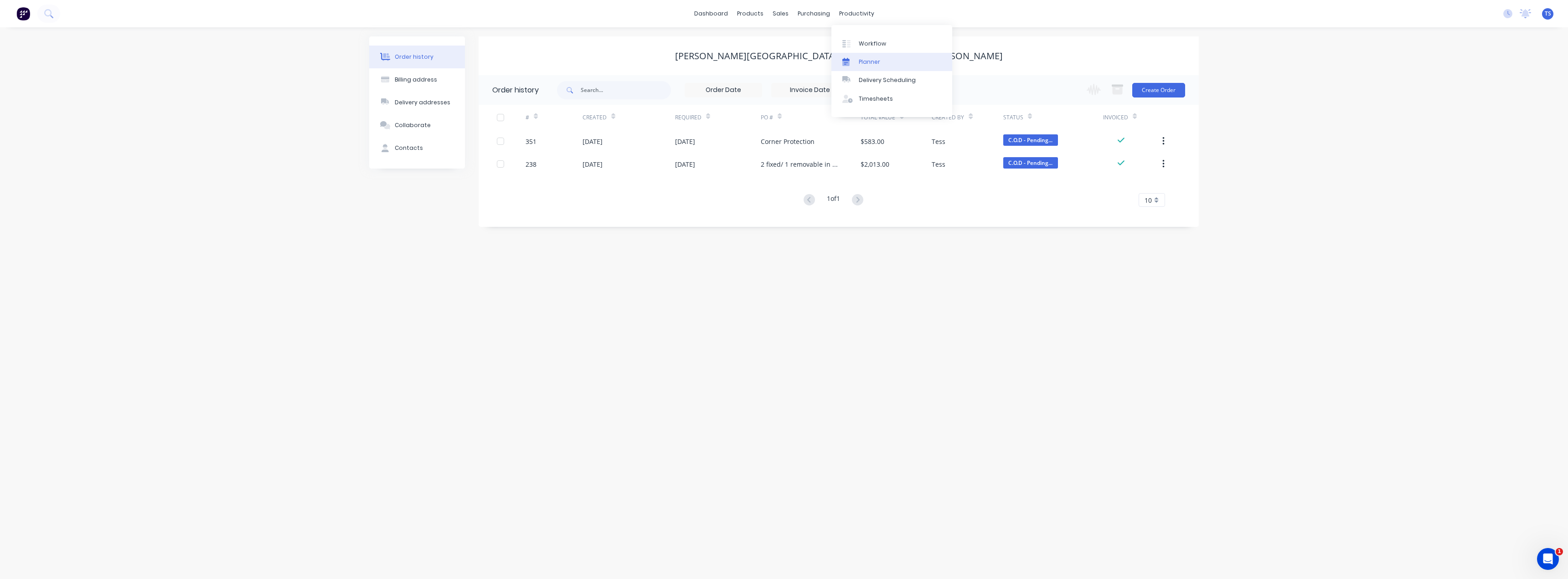
click at [783, 65] on div "Planner" at bounding box center [869, 62] width 21 height 8
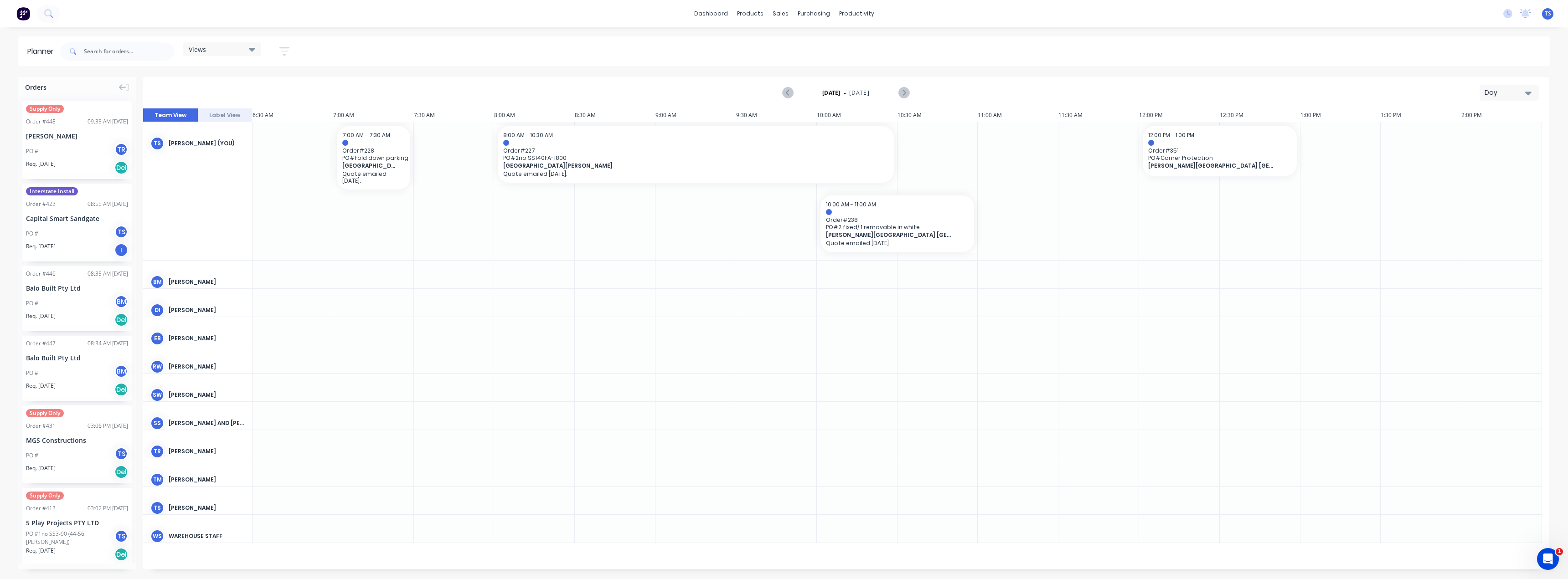
click at [783, 92] on div "Day" at bounding box center [1505, 92] width 42 height 10
click at [783, 154] on div "Month" at bounding box center [1493, 153] width 90 height 18
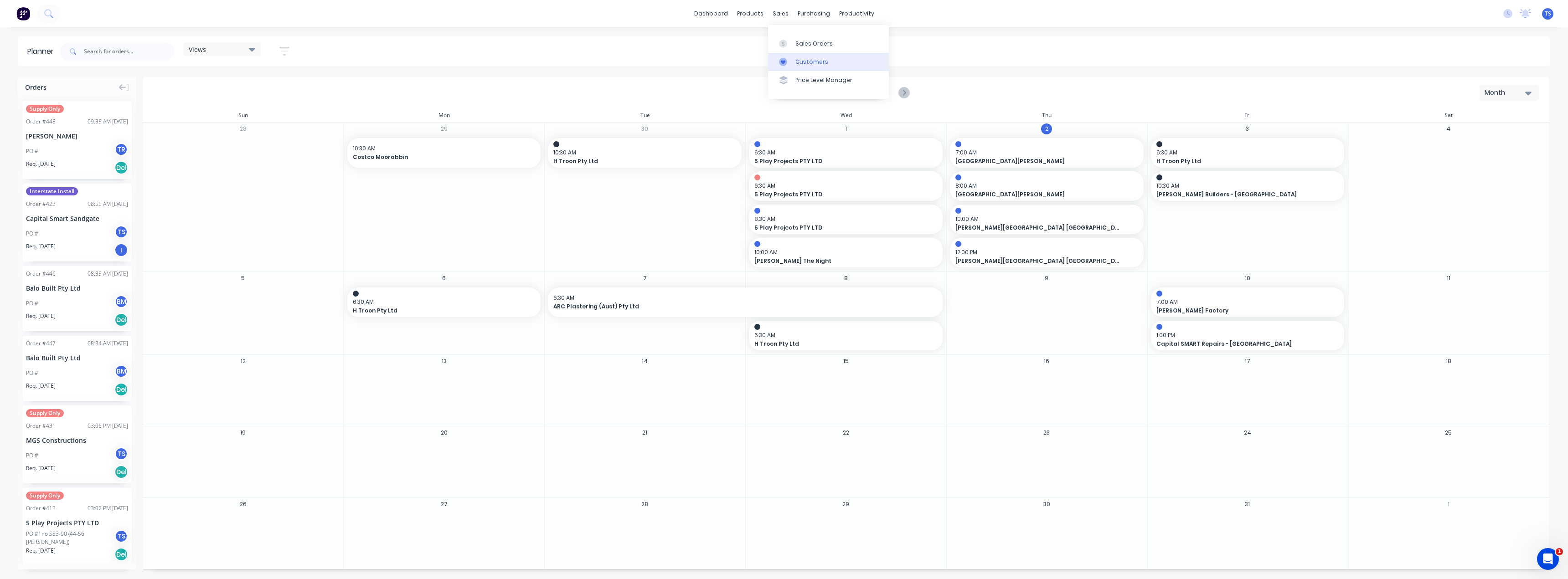
click at [783, 60] on div "Customers" at bounding box center [811, 62] width 33 height 8
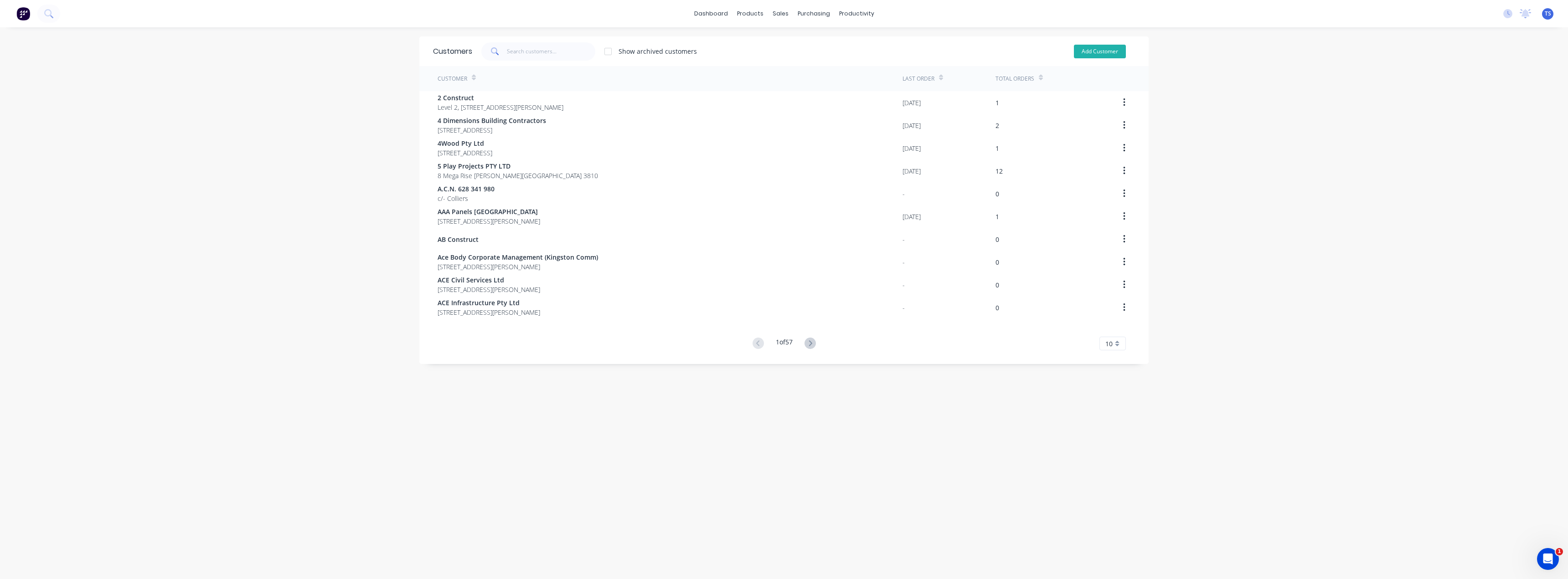
click at [783, 53] on button "Add Customer" at bounding box center [1100, 51] width 52 height 14
select select "AU"
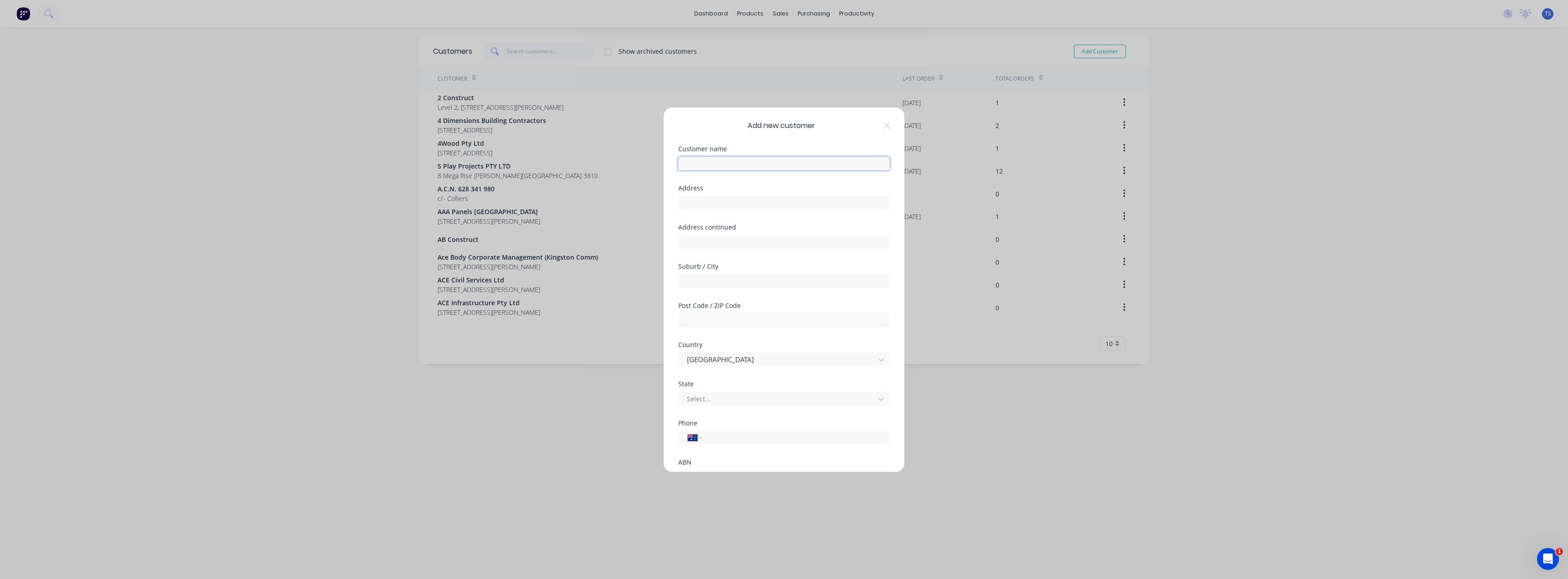
click at [698, 167] on input "text" at bounding box center [784, 163] width 212 height 14
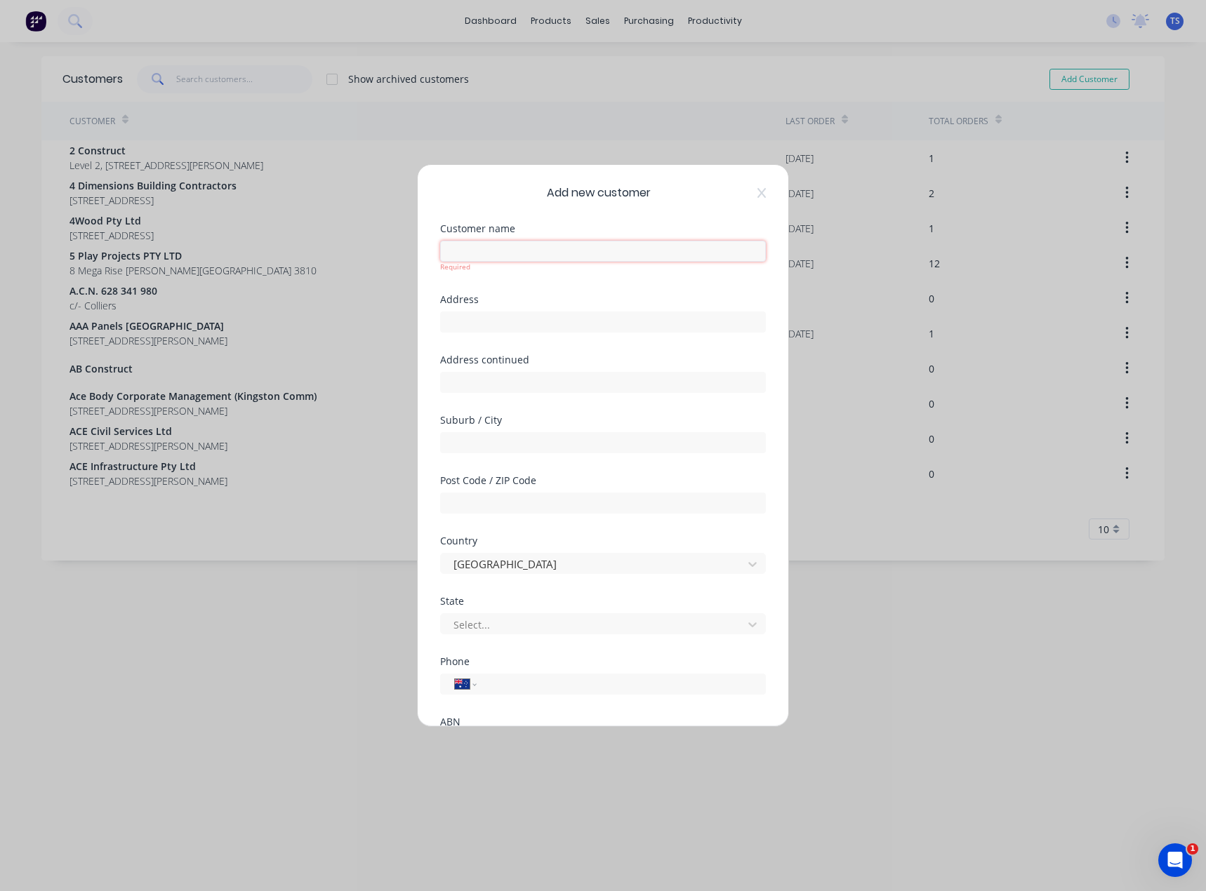
click at [514, 252] on input "text" at bounding box center [603, 251] width 326 height 21
paste input "[PERSON_NAME]"
type input "[PERSON_NAME]"
click at [493, 325] on div "Address" at bounding box center [603, 325] width 326 height 60
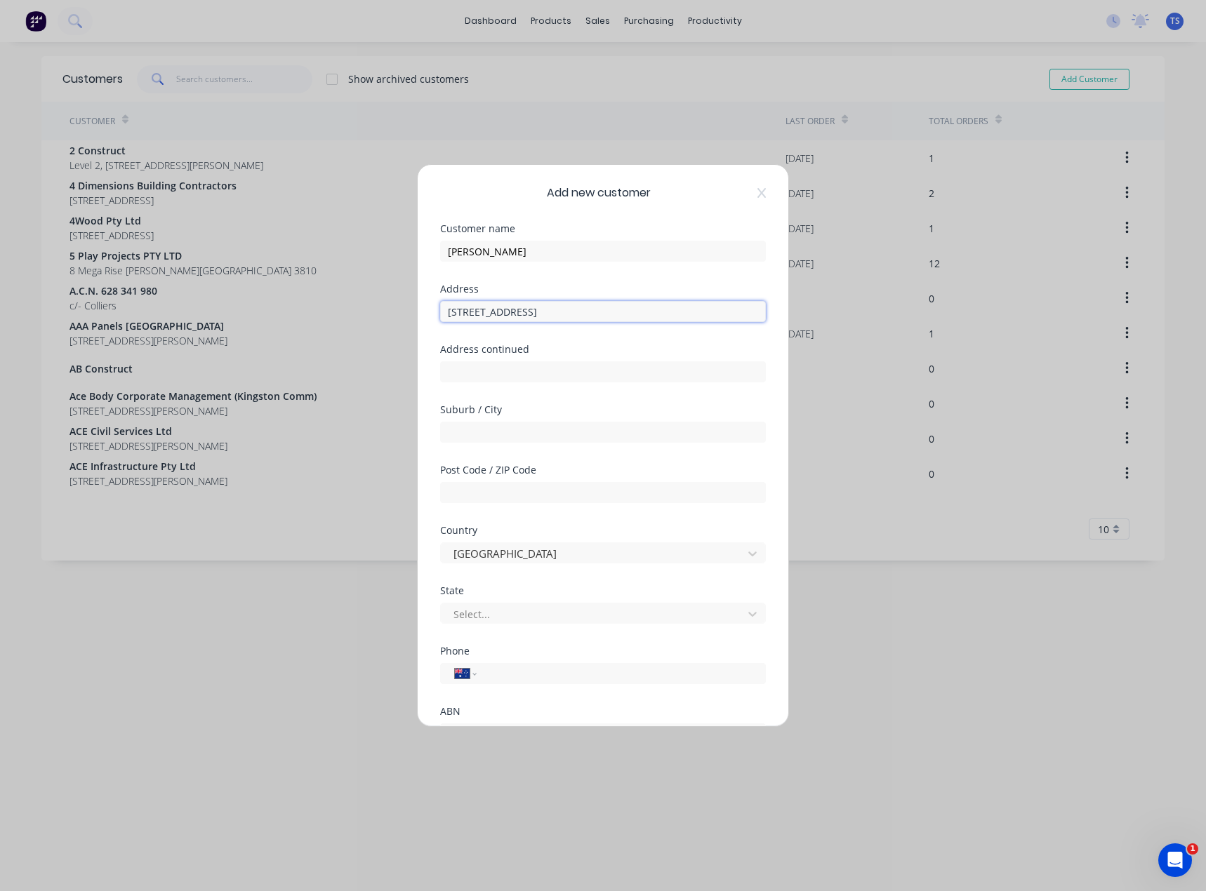
type input "[STREET_ADDRESS]"
click at [471, 436] on input "text" at bounding box center [603, 432] width 326 height 21
type input "[GEOGRAPHIC_DATA]"
click at [476, 491] on input "text" at bounding box center [603, 492] width 326 height 21
type input "3187"
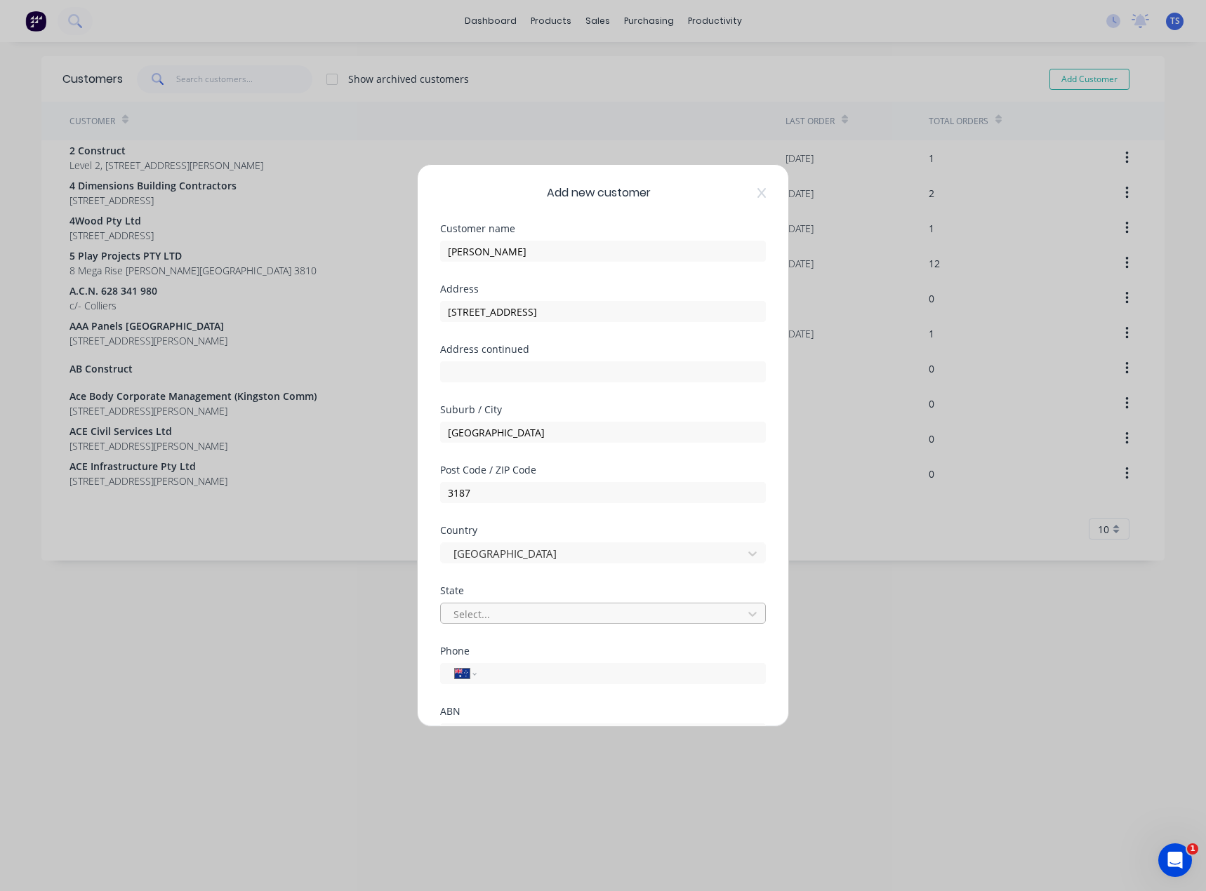
click at [483, 606] on div at bounding box center [593, 615] width 283 height 18
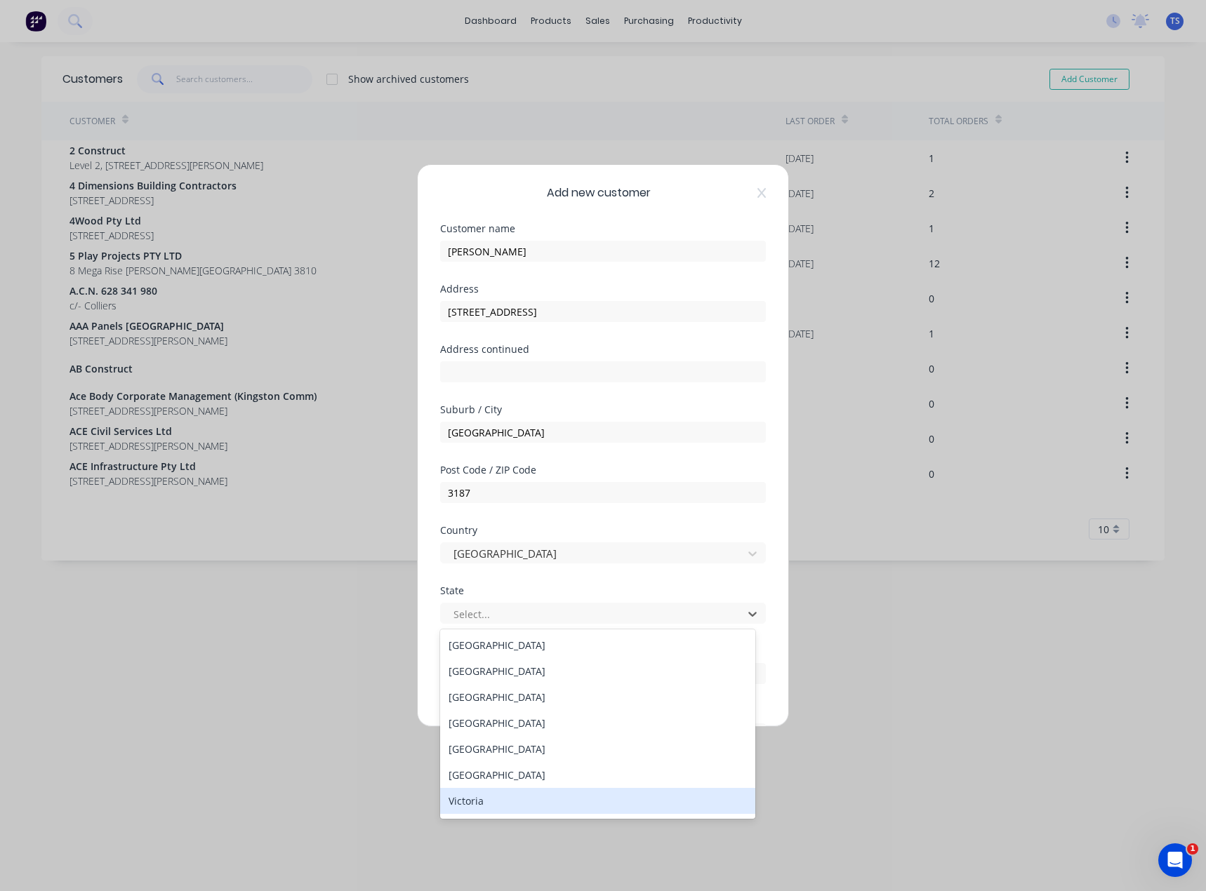
click at [491, 799] on div "Victoria" at bounding box center [597, 801] width 315 height 26
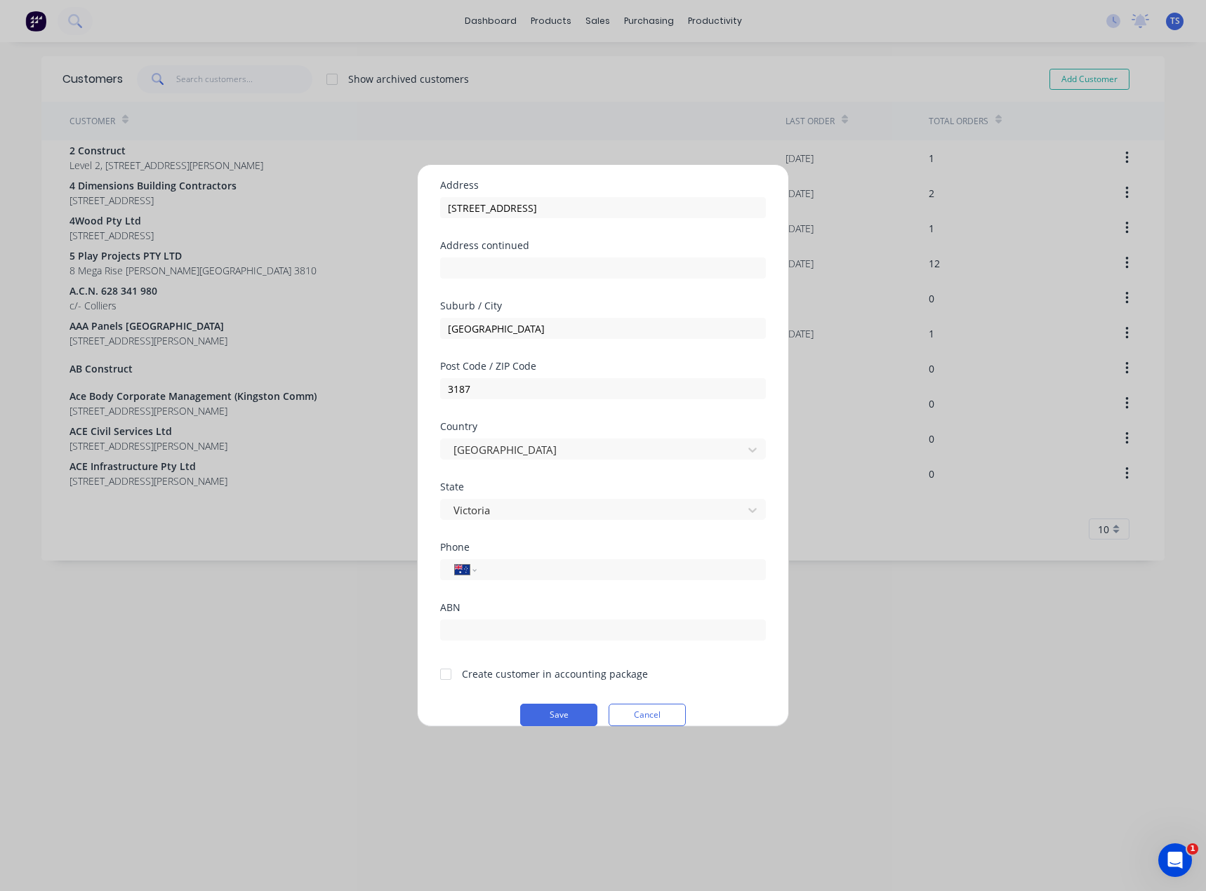
scroll to position [124, 0]
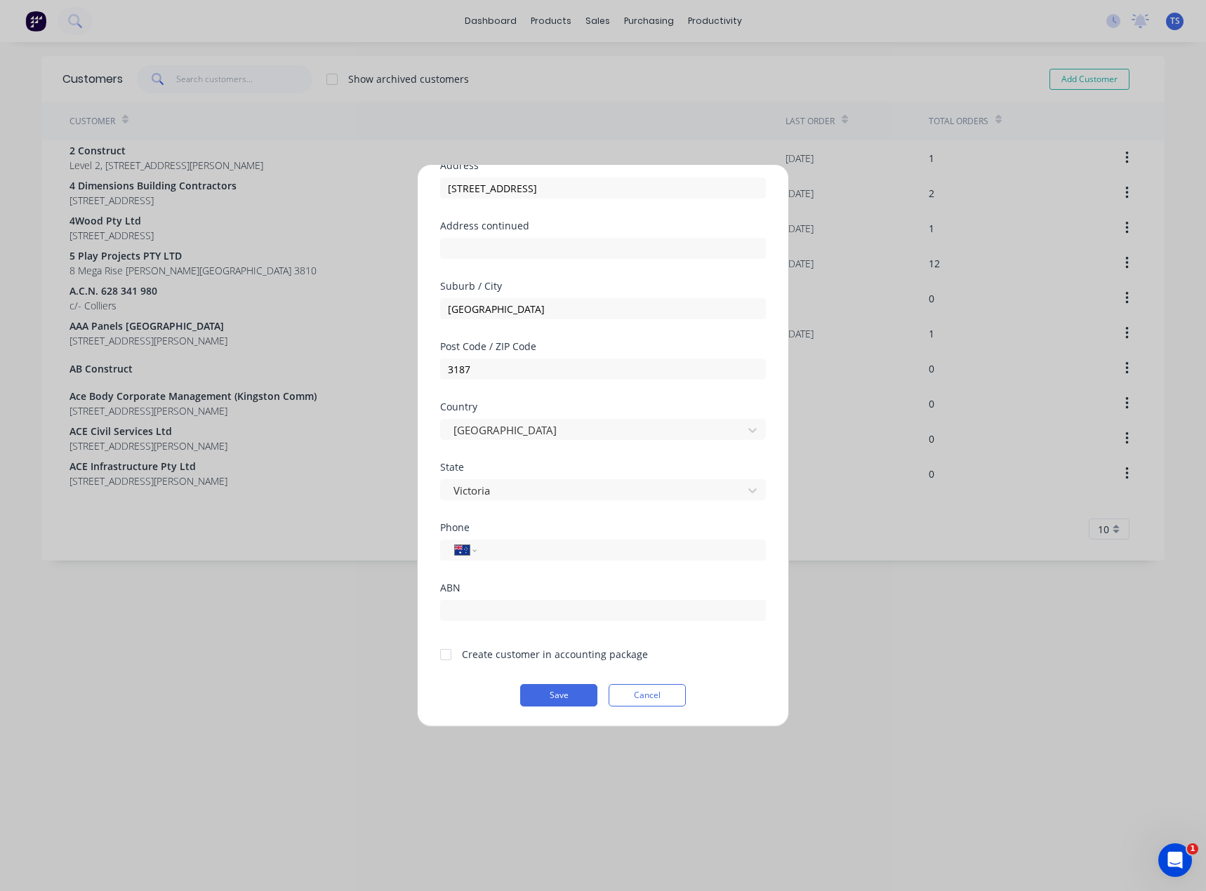
click at [443, 653] on div at bounding box center [446, 655] width 28 height 28
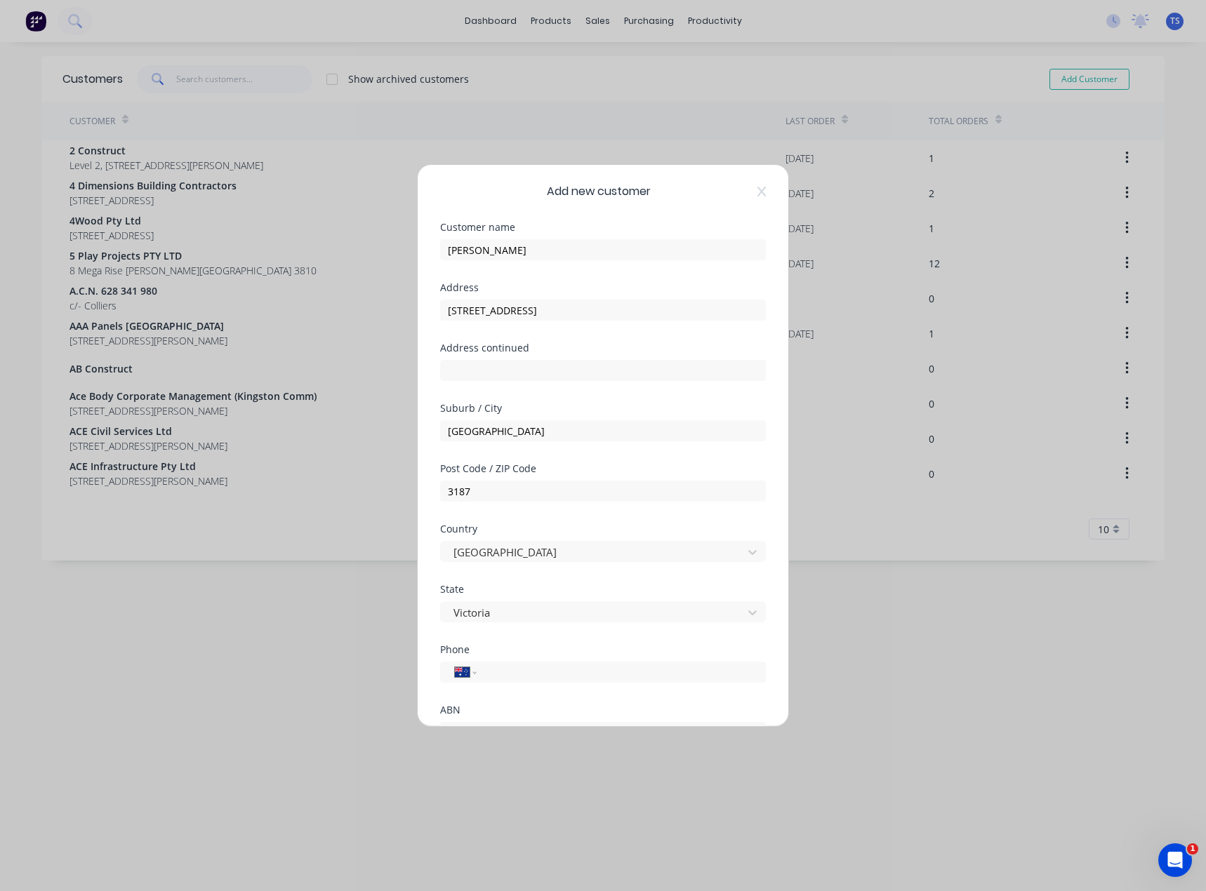
scroll to position [0, 0]
click at [579, 245] on input "[PERSON_NAME]" at bounding box center [603, 251] width 326 height 21
type input "[PERSON_NAME] Residence"
click at [598, 310] on input "[STREET_ADDRESS]" at bounding box center [603, 311] width 326 height 21
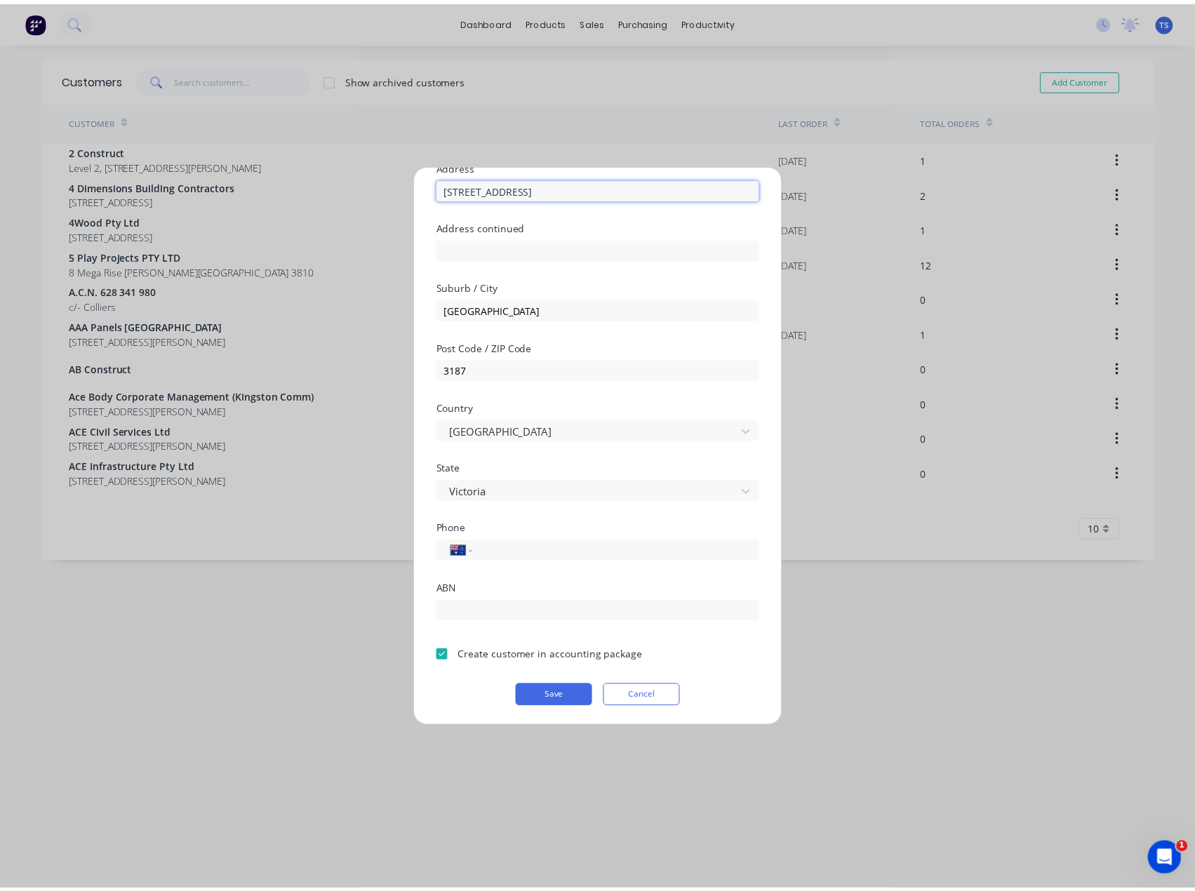
scroll to position [124, 0]
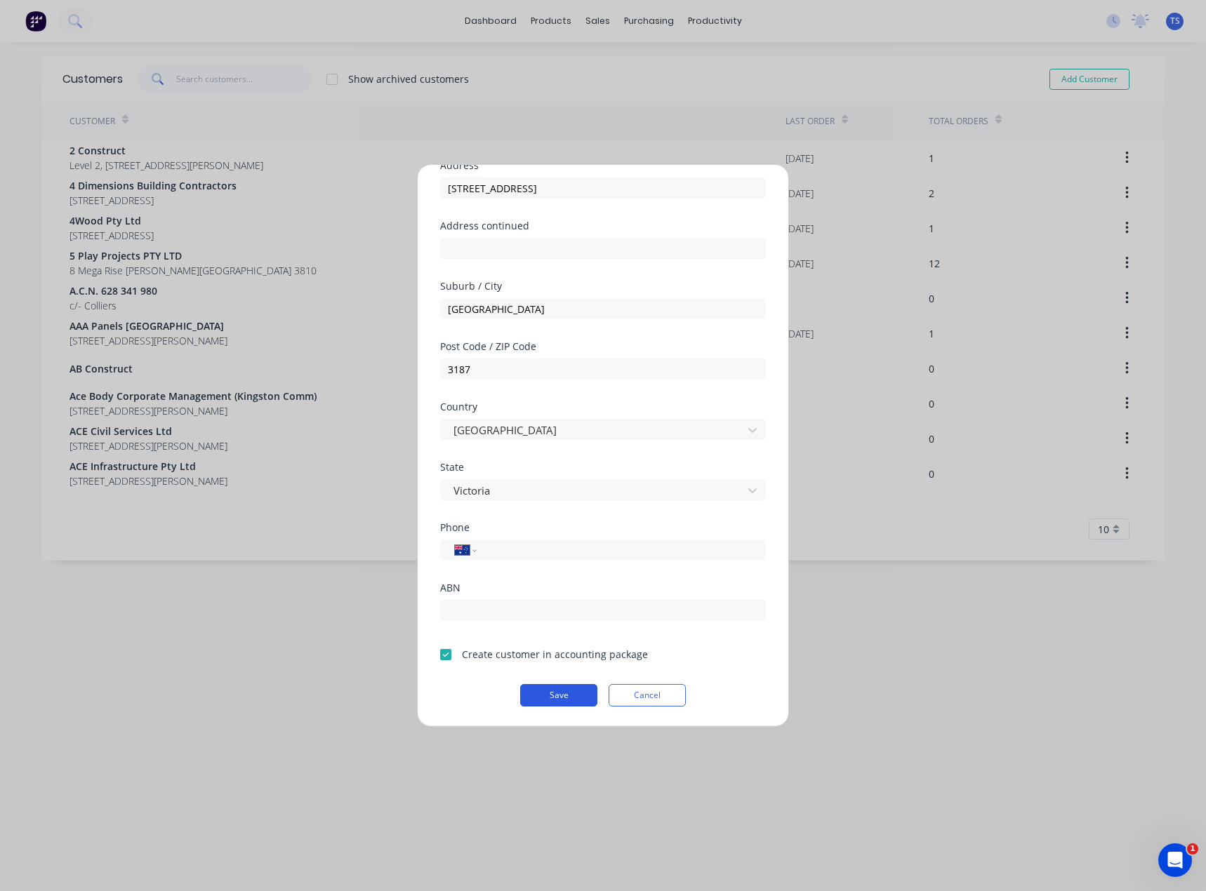
click at [551, 698] on button "Save" at bounding box center [558, 695] width 77 height 22
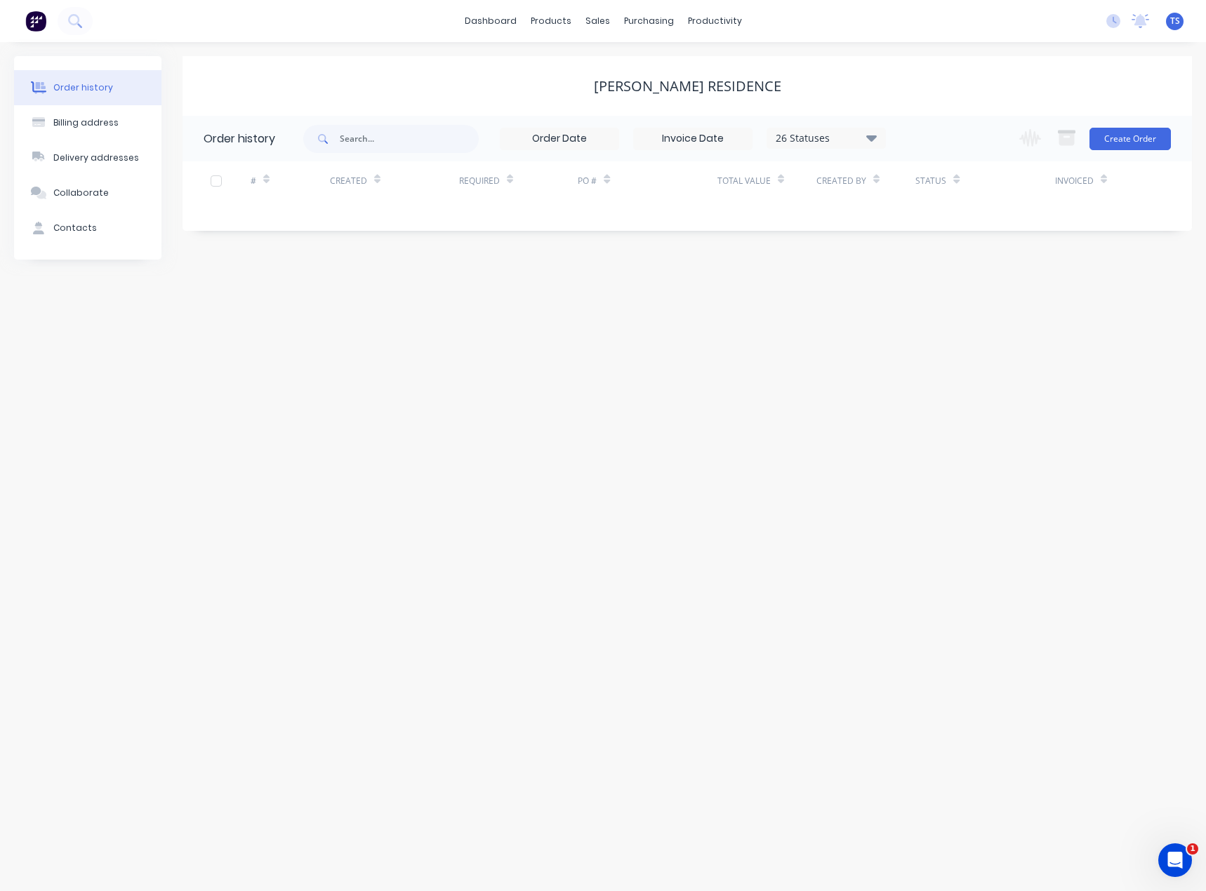
drag, startPoint x: 74, startPoint y: 232, endPoint x: 217, endPoint y: 180, distance: 152.3
click at [71, 232] on div "Contacts" at bounding box center [75, 228] width 44 height 13
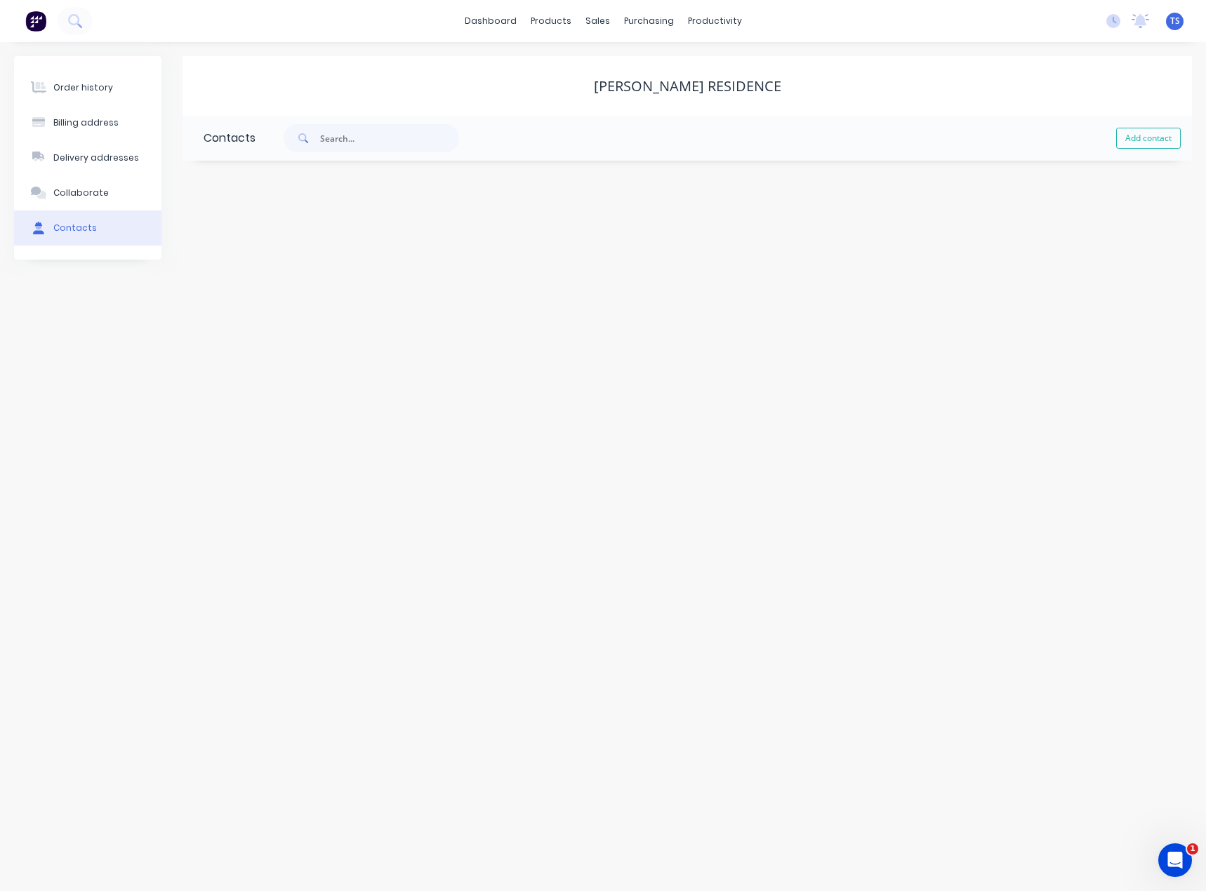
drag, startPoint x: 1152, startPoint y: 133, endPoint x: 930, endPoint y: 154, distance: 222.8
click at [1148, 129] on button "Add contact" at bounding box center [1148, 138] width 65 height 21
select select "AU"
click at [224, 238] on input "text" at bounding box center [317, 241] width 229 height 21
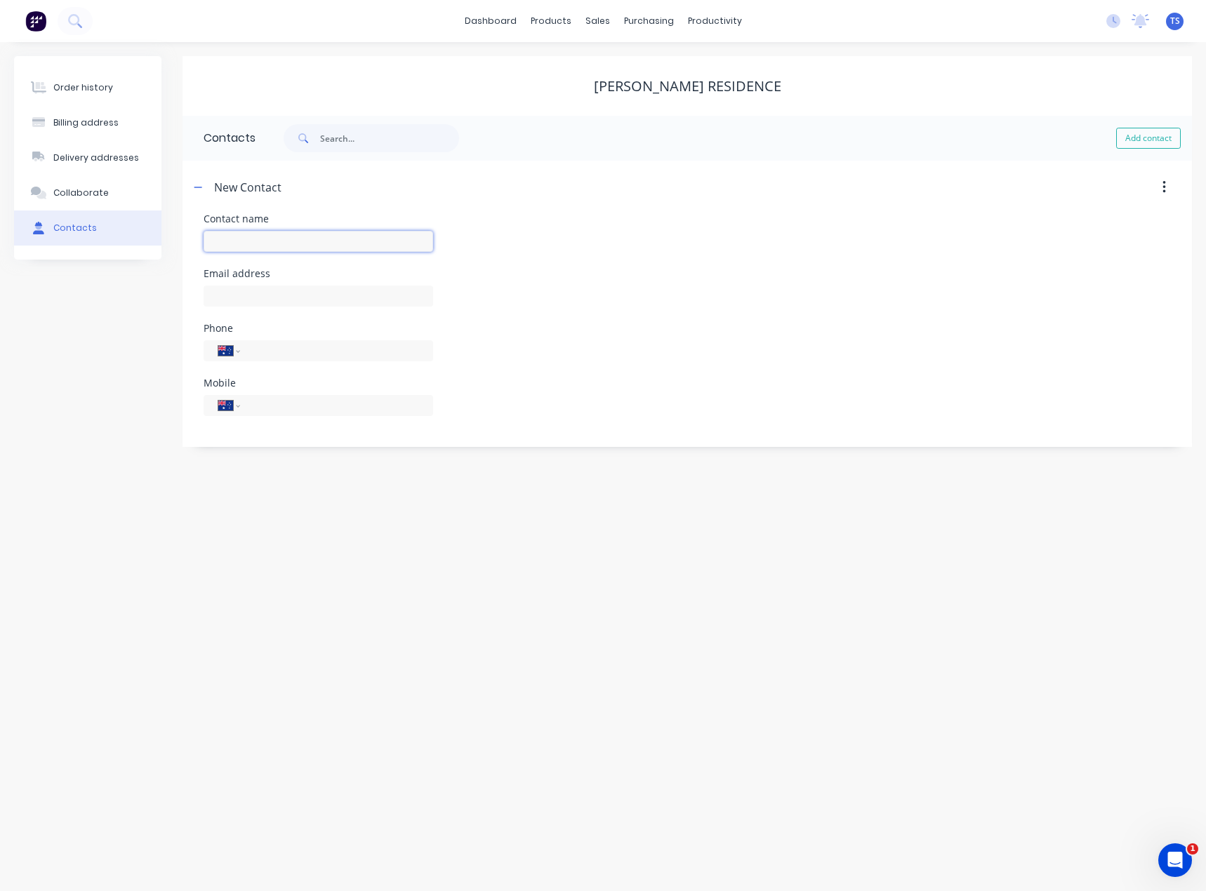
click at [218, 239] on input "text" at bounding box center [317, 241] width 229 height 21
drag, startPoint x: 251, startPoint y: 240, endPoint x: 191, endPoint y: 251, distance: 60.6
click at [191, 251] on div "Contact name Wil Email address Phone International [GEOGRAPHIC_DATA] [GEOGRAPHI…" at bounding box center [686, 330] width 1009 height 233
paste input "[STREET_ADDRESS]"
drag, startPoint x: 416, startPoint y: 243, endPoint x: 36, endPoint y: 254, distance: 379.8
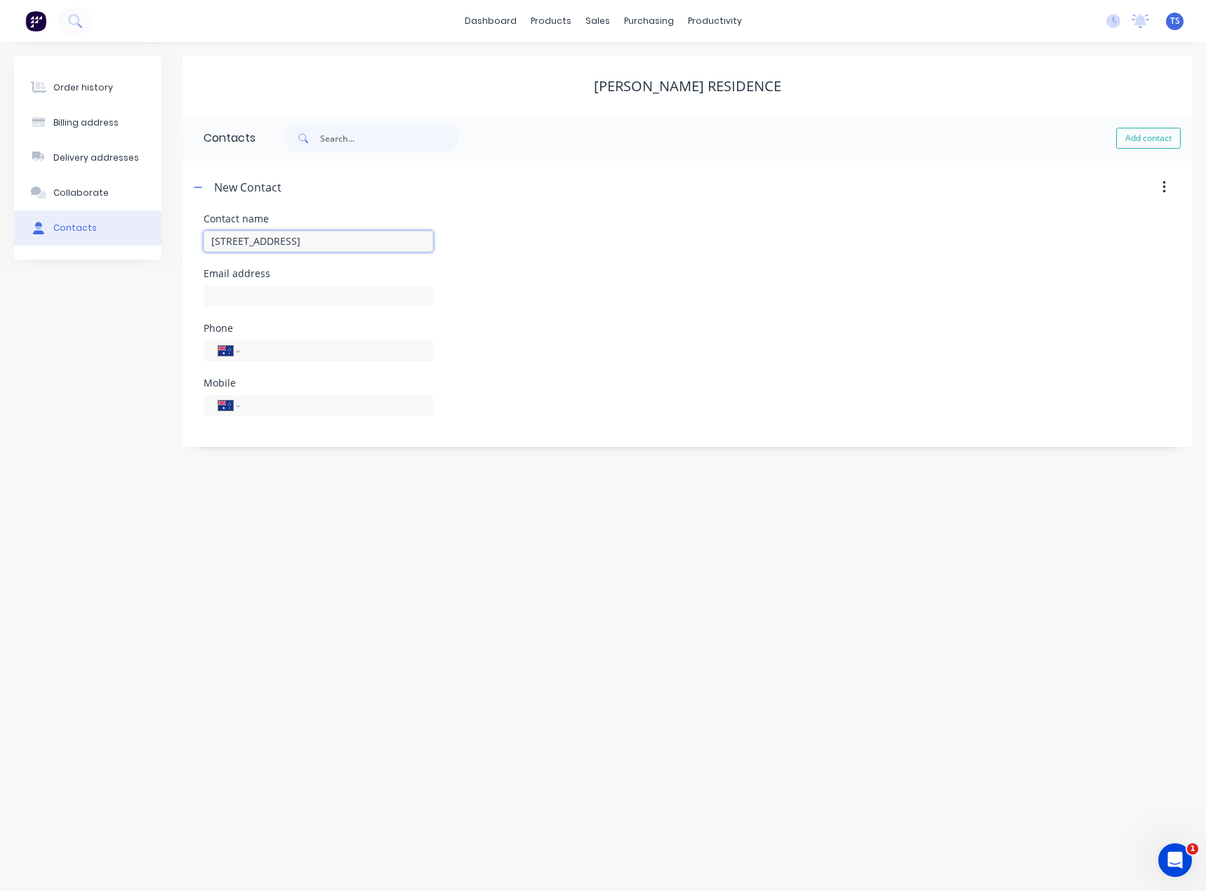
click at [36, 254] on div "Order history Billing address Delivery addresses Collaborate Contacts [PERSON_N…" at bounding box center [602, 251] width 1177 height 391
type input "[PERSON_NAME]"
select select "AU"
click at [279, 242] on input "[PERSON_NAME]" at bounding box center [317, 241] width 229 height 21
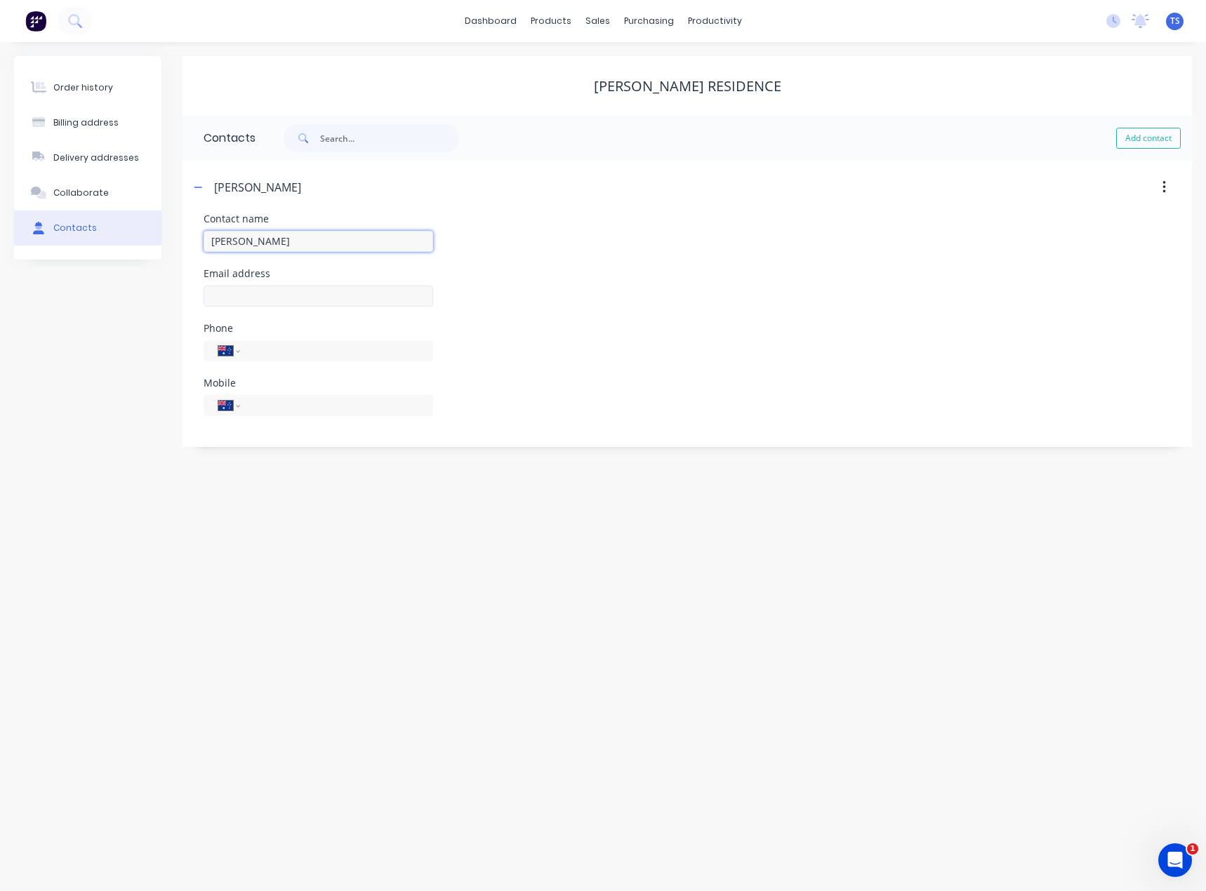
type input "[PERSON_NAME]"
click at [222, 297] on input "text" at bounding box center [317, 296] width 229 height 21
click at [253, 295] on input "text" at bounding box center [317, 296] width 229 height 21
paste input "[EMAIL_ADDRESS][DOMAIN_NAME]"
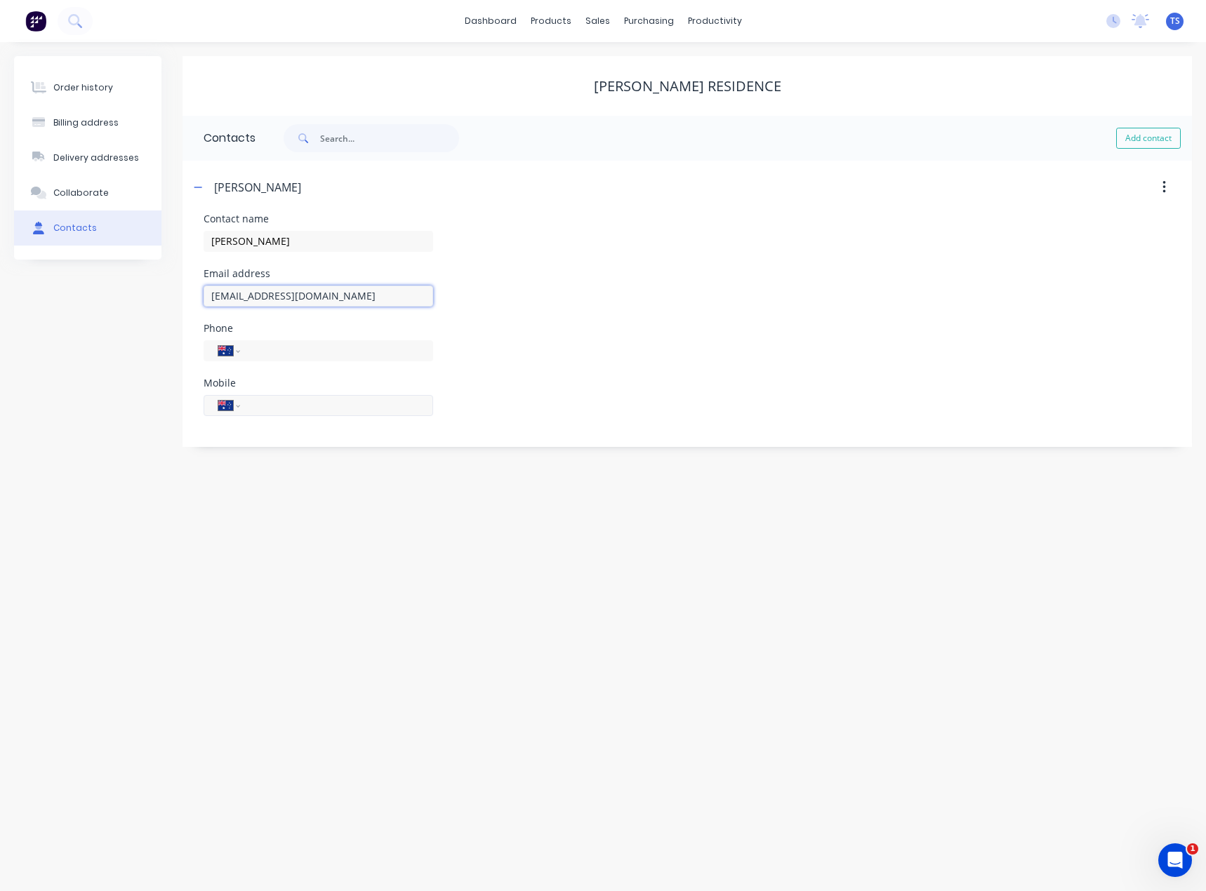
type input "[EMAIL_ADDRESS][DOMAIN_NAME]"
click at [277, 406] on input "tel" at bounding box center [334, 405] width 168 height 16
type input "0410 645 852"
click at [234, 599] on div "Order history Billing address Delivery addresses Collaborate Contacts [PERSON_N…" at bounding box center [603, 466] width 1206 height 849
click at [196, 190] on icon "button" at bounding box center [198, 187] width 8 height 10
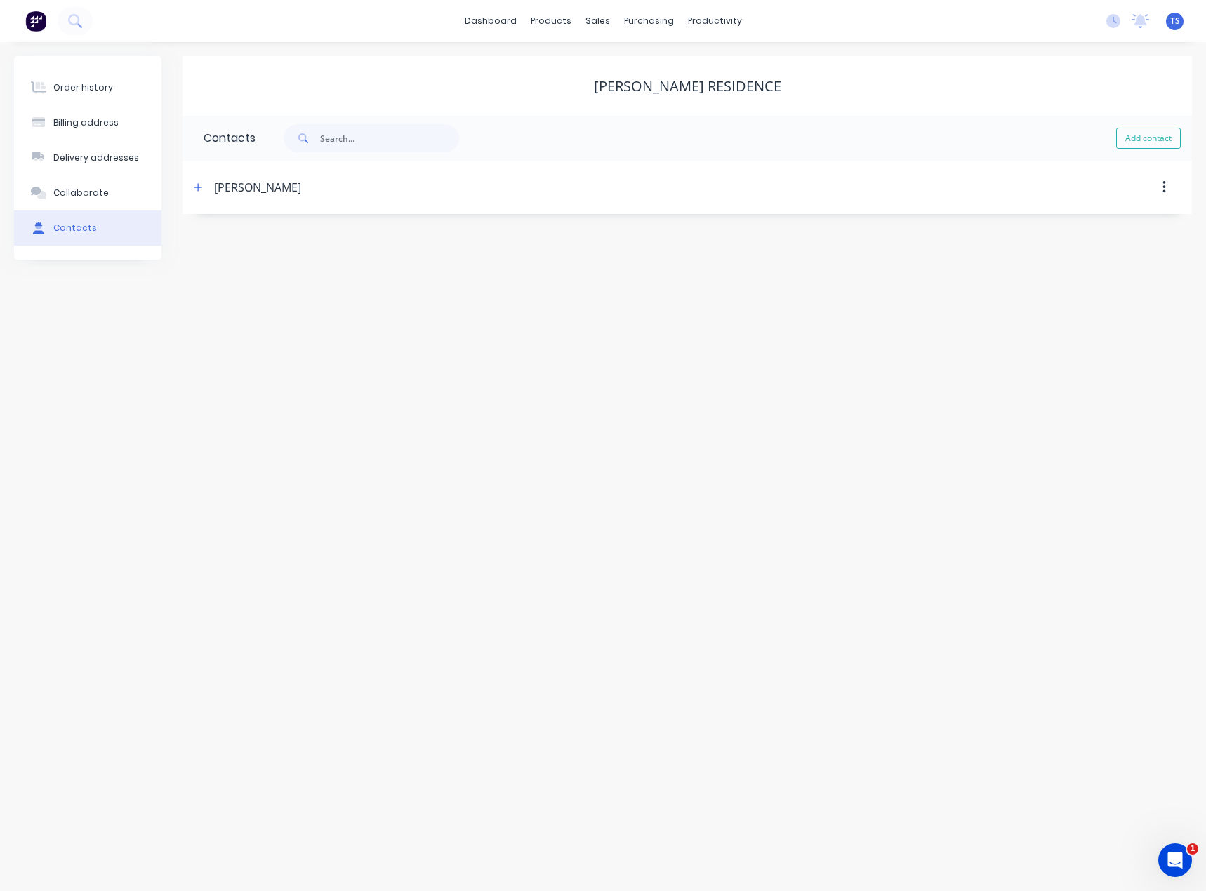
click at [84, 90] on div "Order history" at bounding box center [83, 87] width 60 height 13
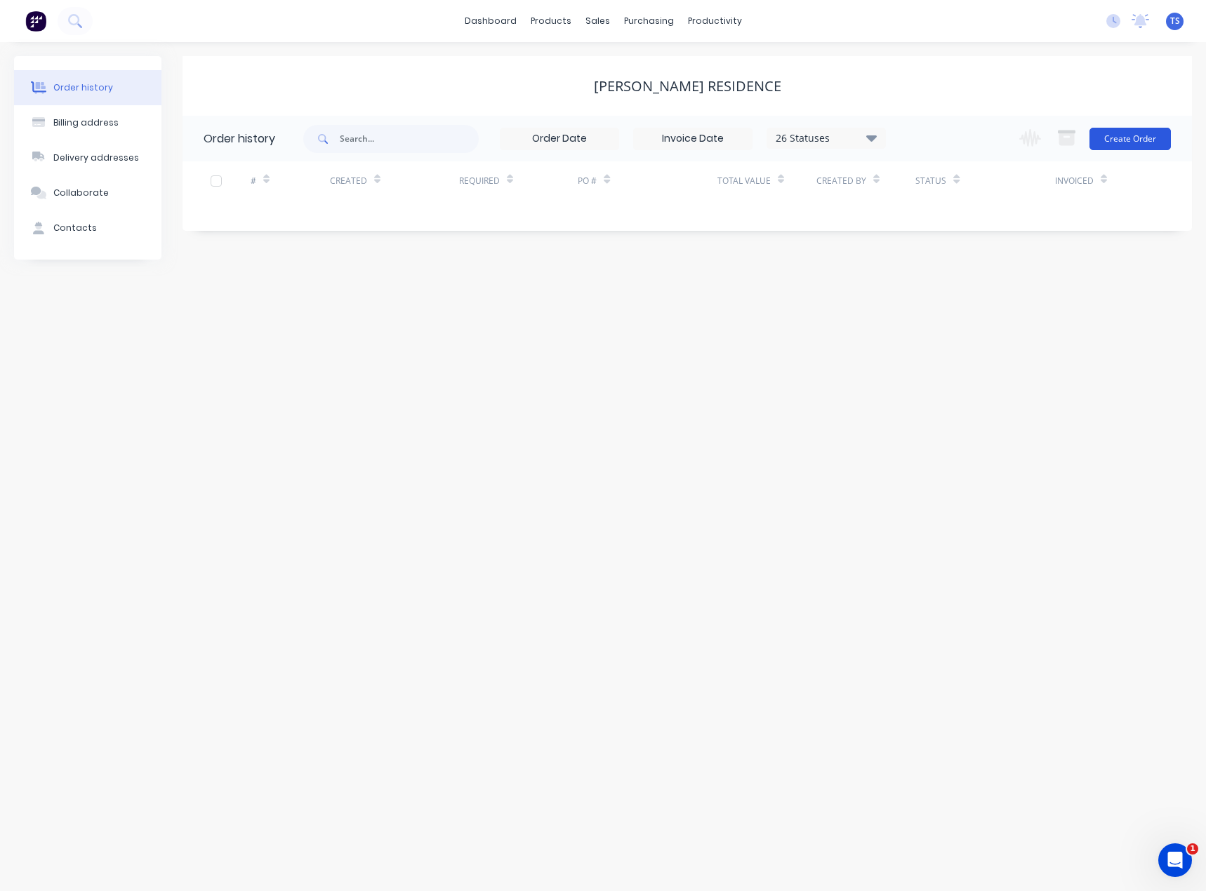
click at [1109, 137] on button "Create Order" at bounding box center [1129, 139] width 81 height 22
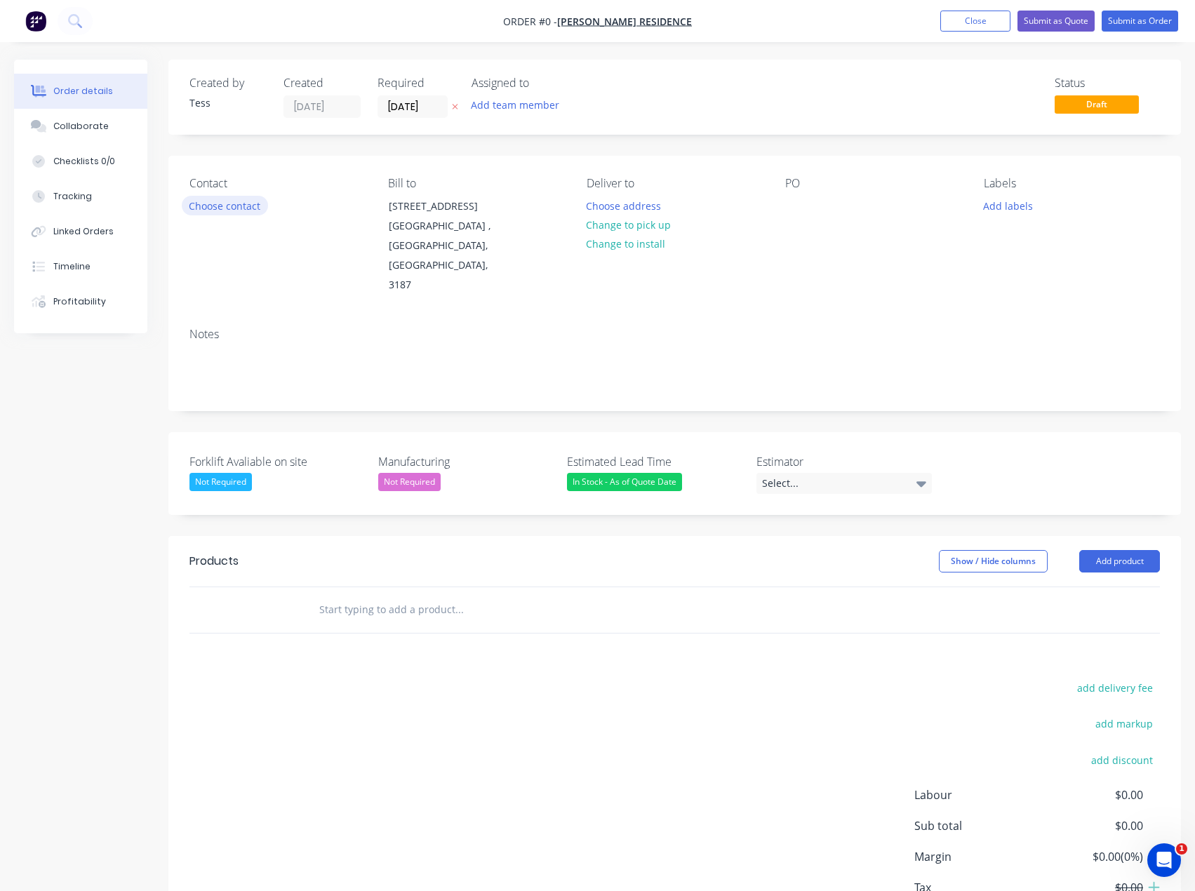
click at [232, 213] on button "Choose contact" at bounding box center [225, 205] width 86 height 19
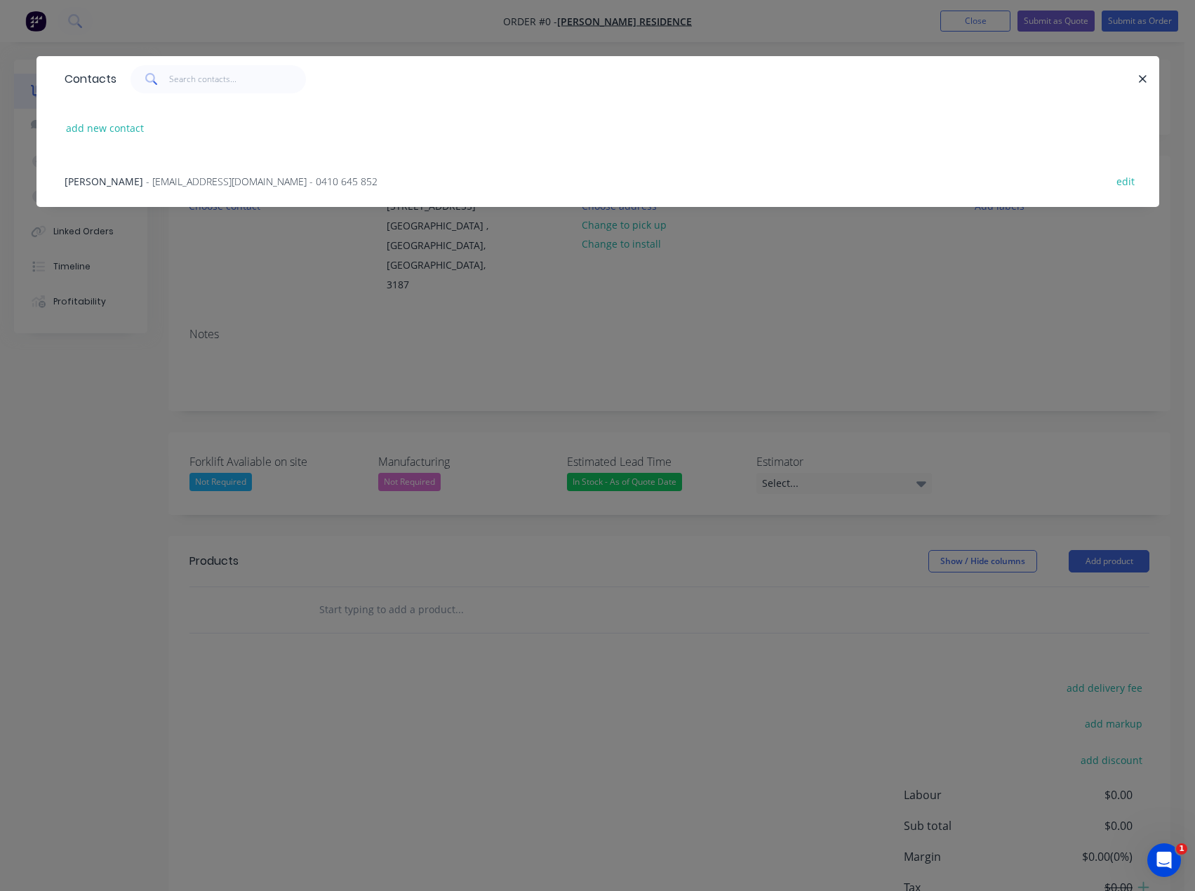
click at [215, 179] on span "- [EMAIL_ADDRESS][DOMAIN_NAME] - 0410 645 852" at bounding box center [262, 181] width 232 height 13
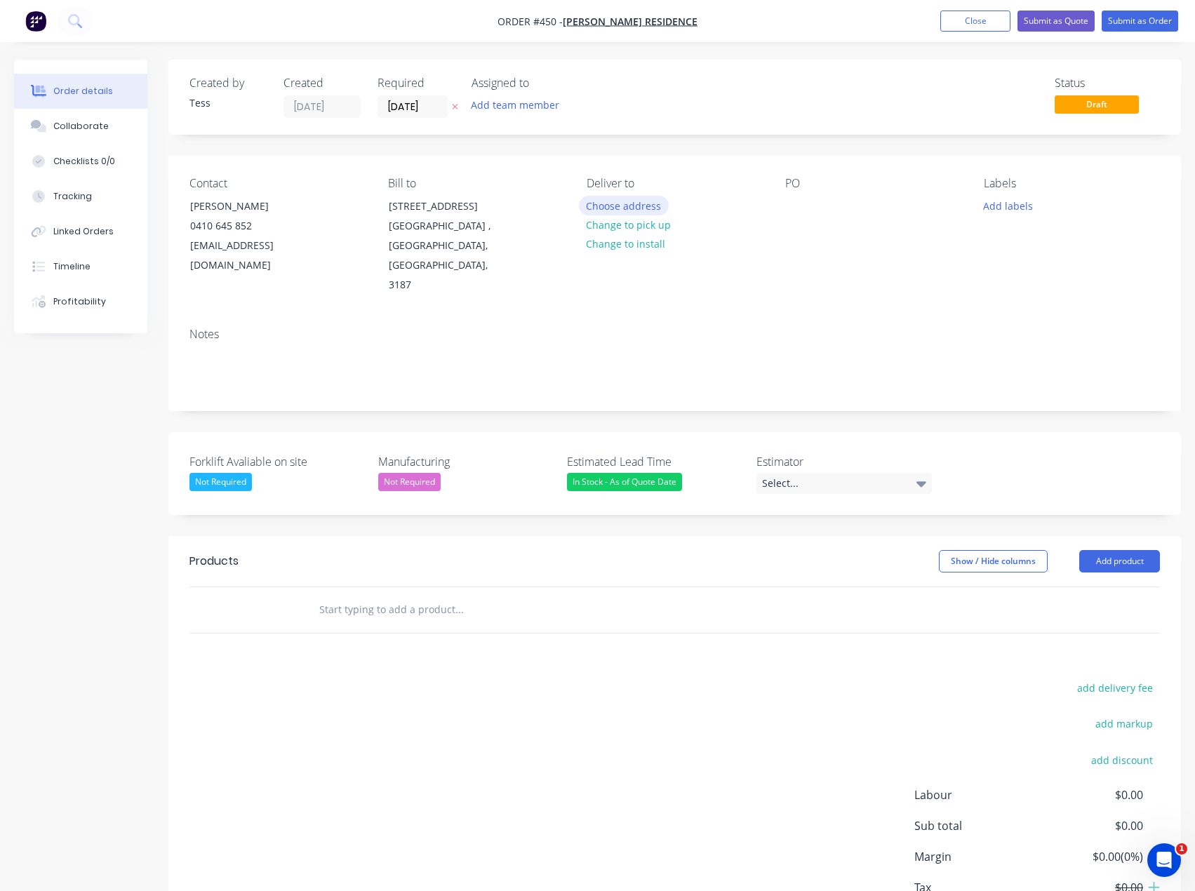
click at [621, 206] on button "Choose address" at bounding box center [624, 205] width 90 height 19
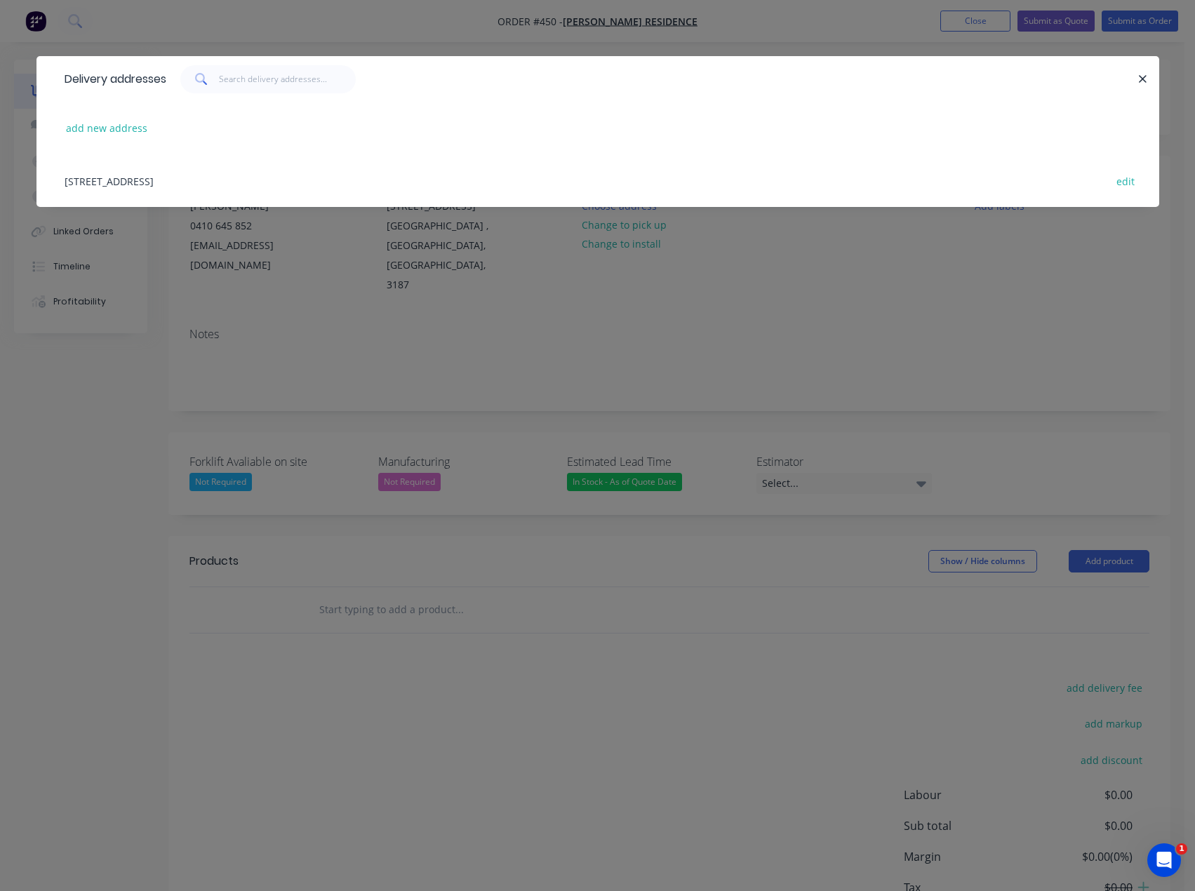
click at [620, 223] on div "Delivery addresses add new address [STREET_ADDRESS] edit" at bounding box center [597, 142] width 1123 height 172
click at [1140, 79] on icon "button" at bounding box center [1142, 79] width 9 height 13
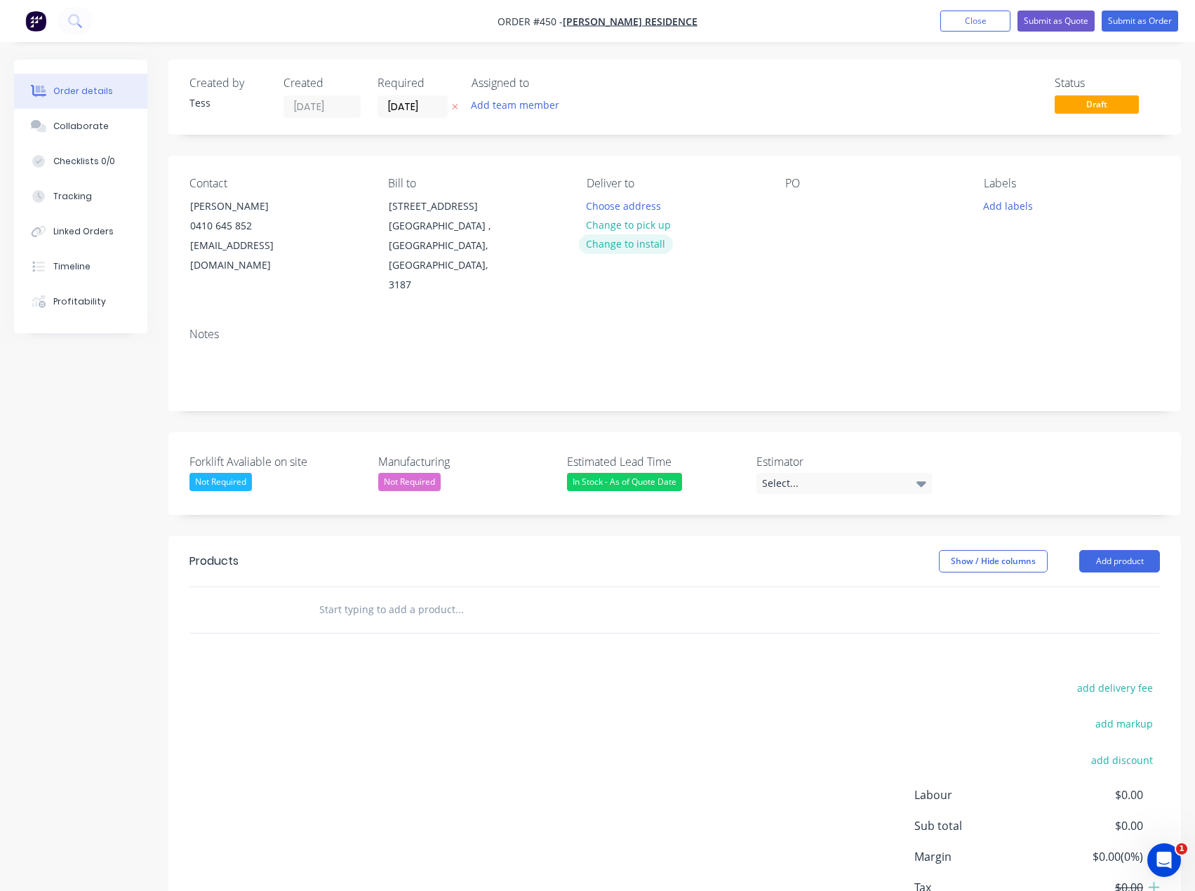
click at [643, 243] on button "Change to install" at bounding box center [626, 243] width 94 height 19
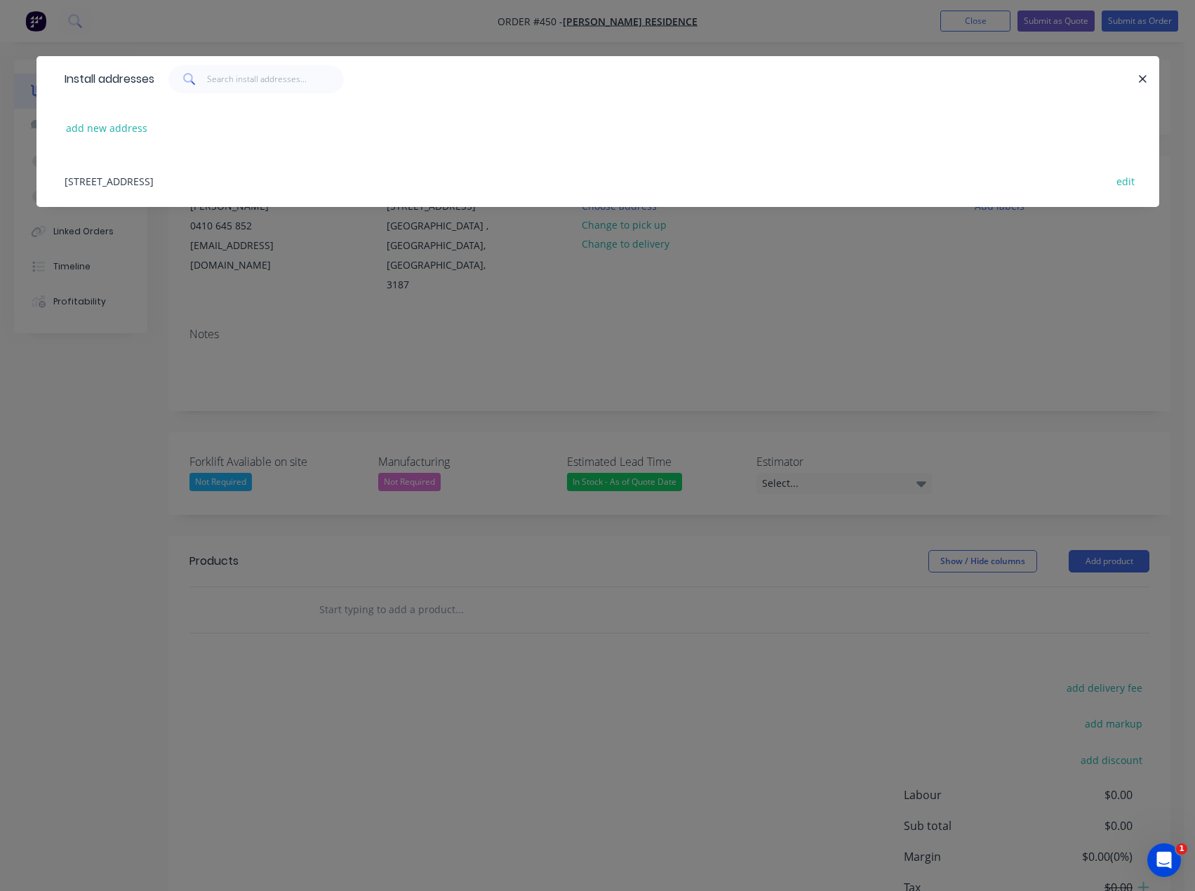
click at [262, 180] on div "[STREET_ADDRESS] edit" at bounding box center [598, 180] width 1081 height 53
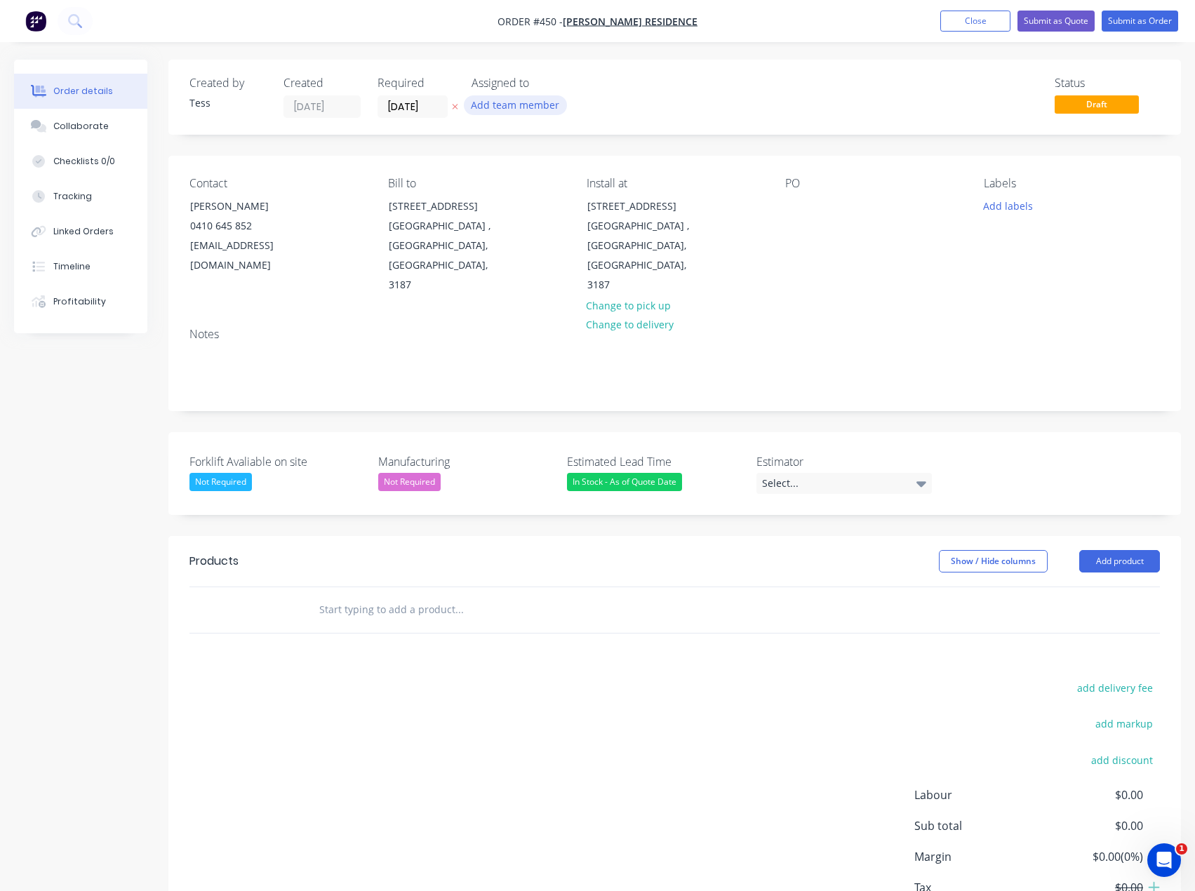
click at [501, 109] on button "Add team member" at bounding box center [515, 104] width 103 height 19
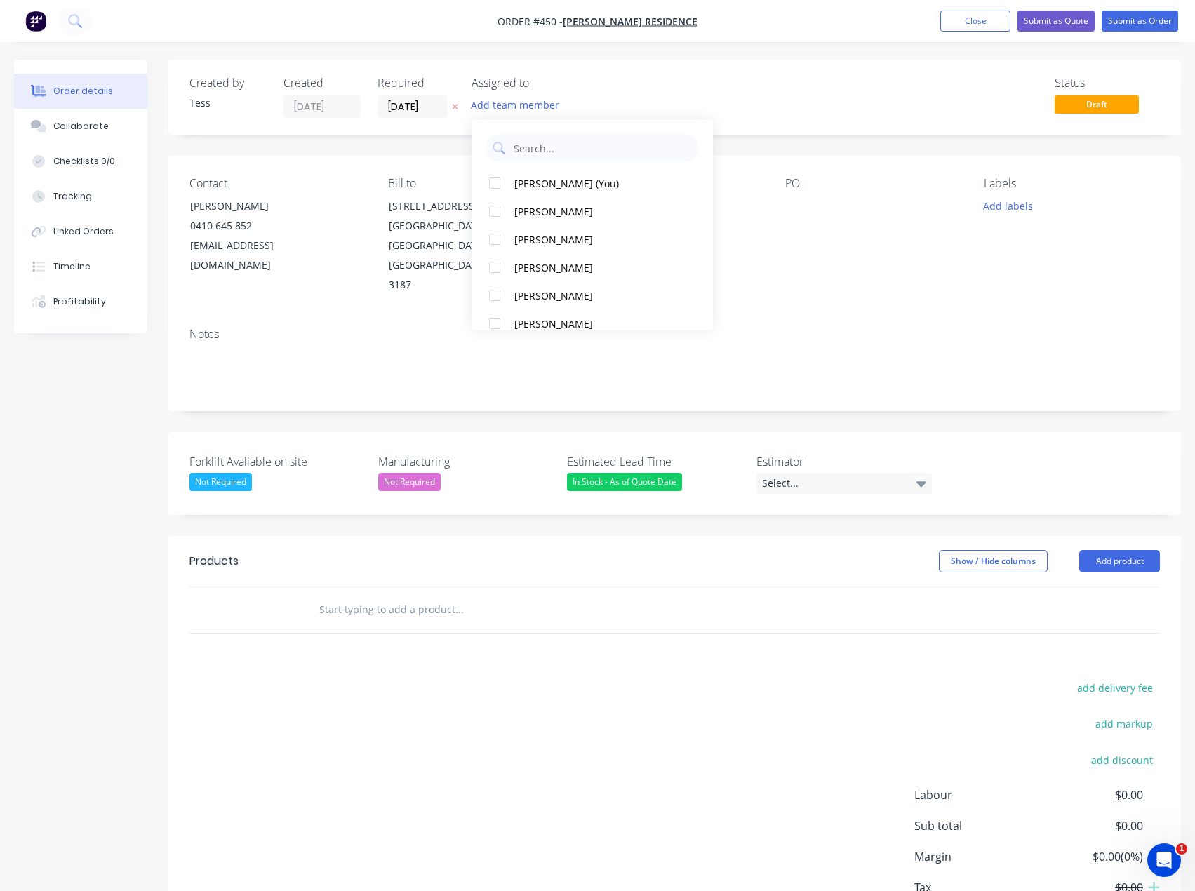
drag, startPoint x: 524, startPoint y: 182, endPoint x: 556, endPoint y: 125, distance: 65.0
click at [525, 182] on div "[PERSON_NAME] (You)" at bounding box center [596, 183] width 165 height 15
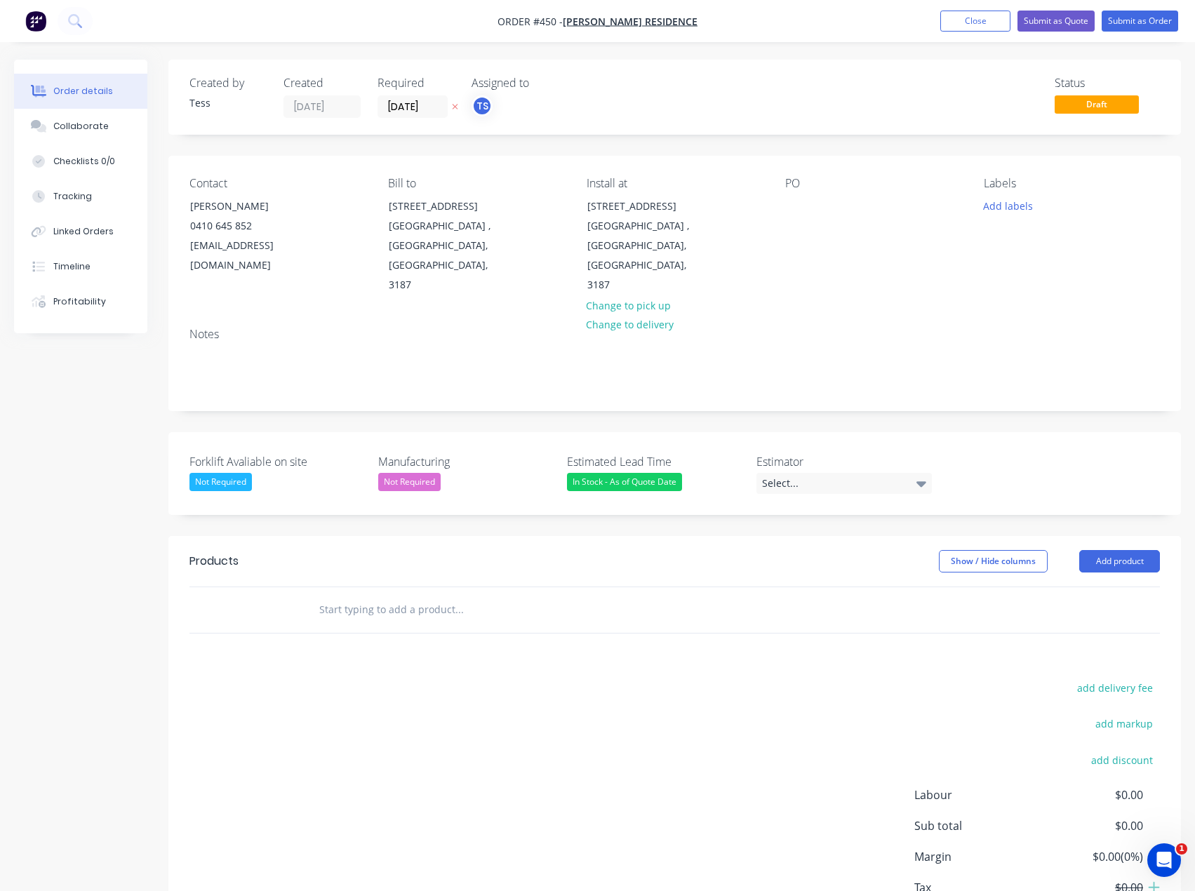
click at [603, 77] on div "Assigned to" at bounding box center [542, 82] width 140 height 13
click at [361, 596] on input "text" at bounding box center [459, 610] width 281 height 28
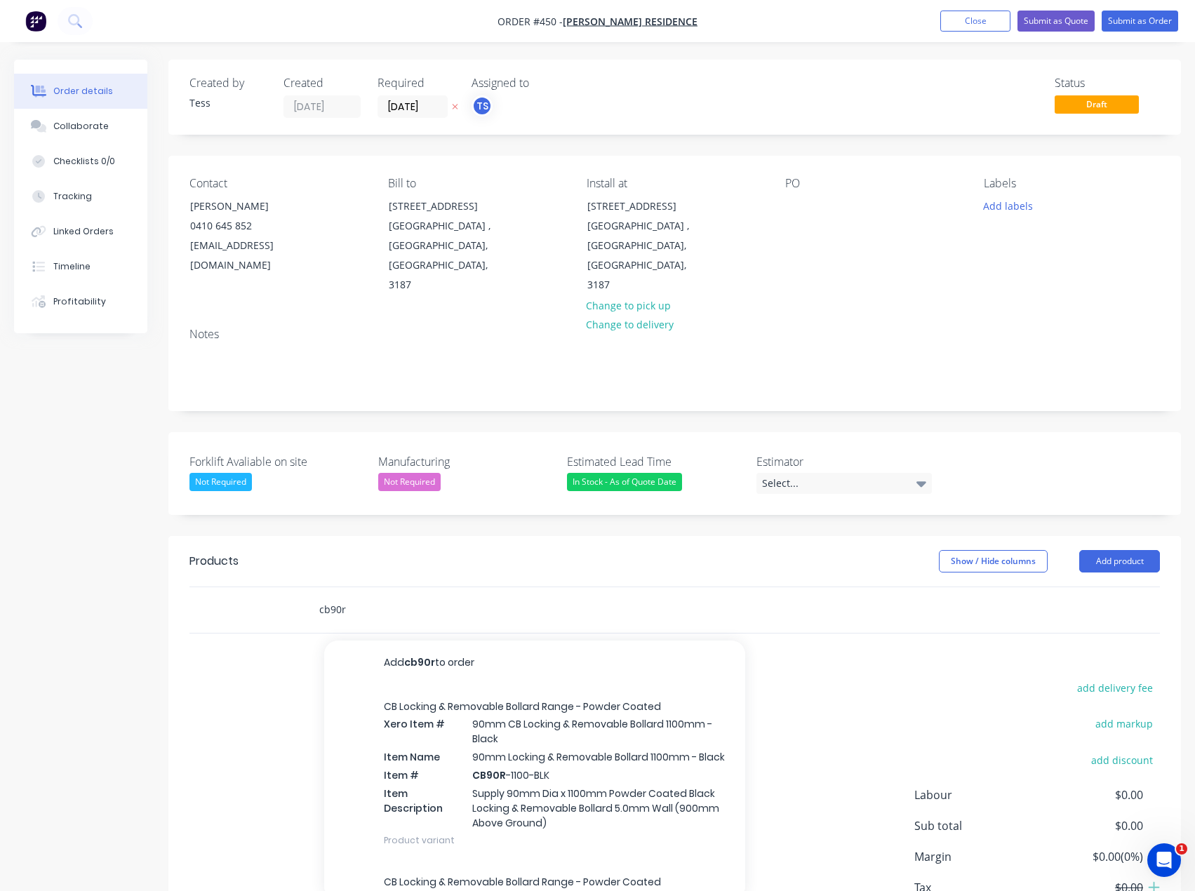
drag, startPoint x: 358, startPoint y: 572, endPoint x: 280, endPoint y: 582, distance: 78.5
click at [280, 587] on div "cb90r Add cb90r to order CB Locking & Removable Bollard Range - Powder Coated X…" at bounding box center [674, 610] width 970 height 46
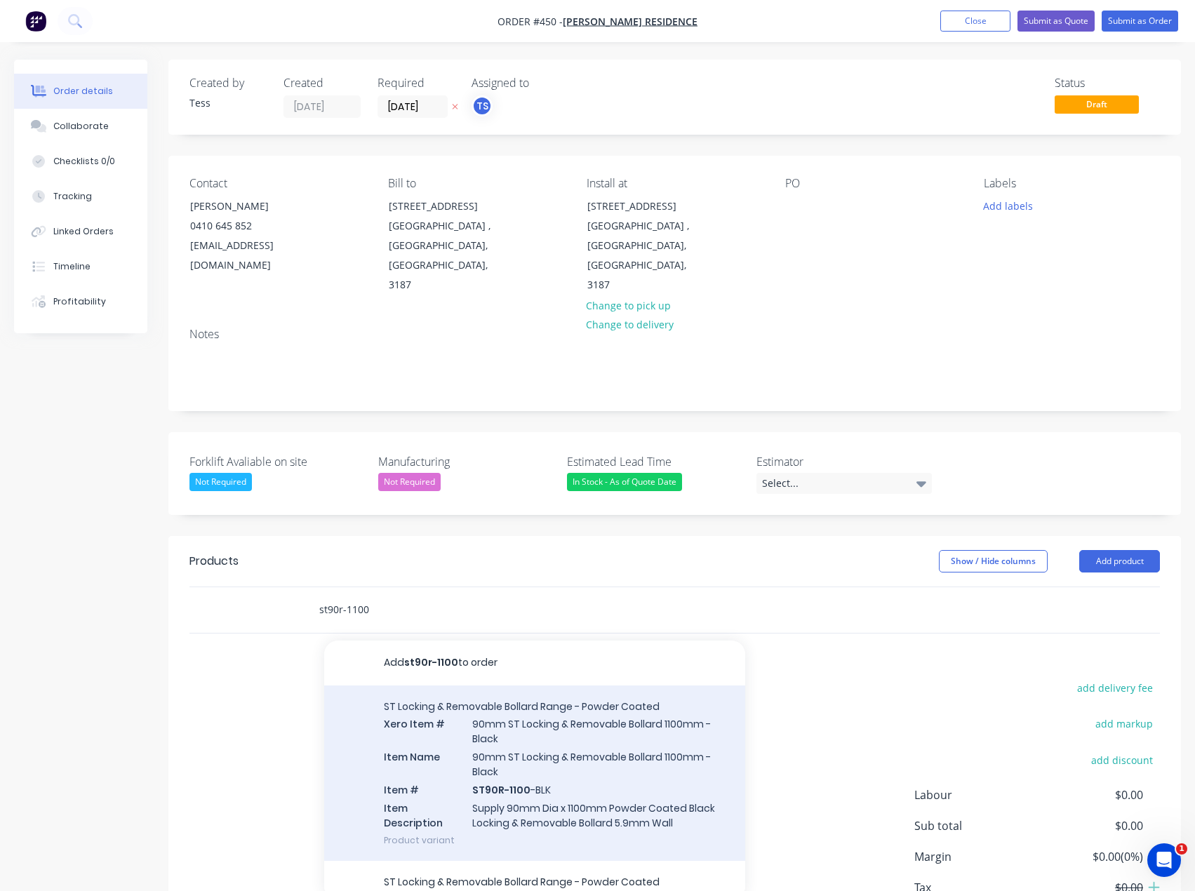
scroll to position [70, 0]
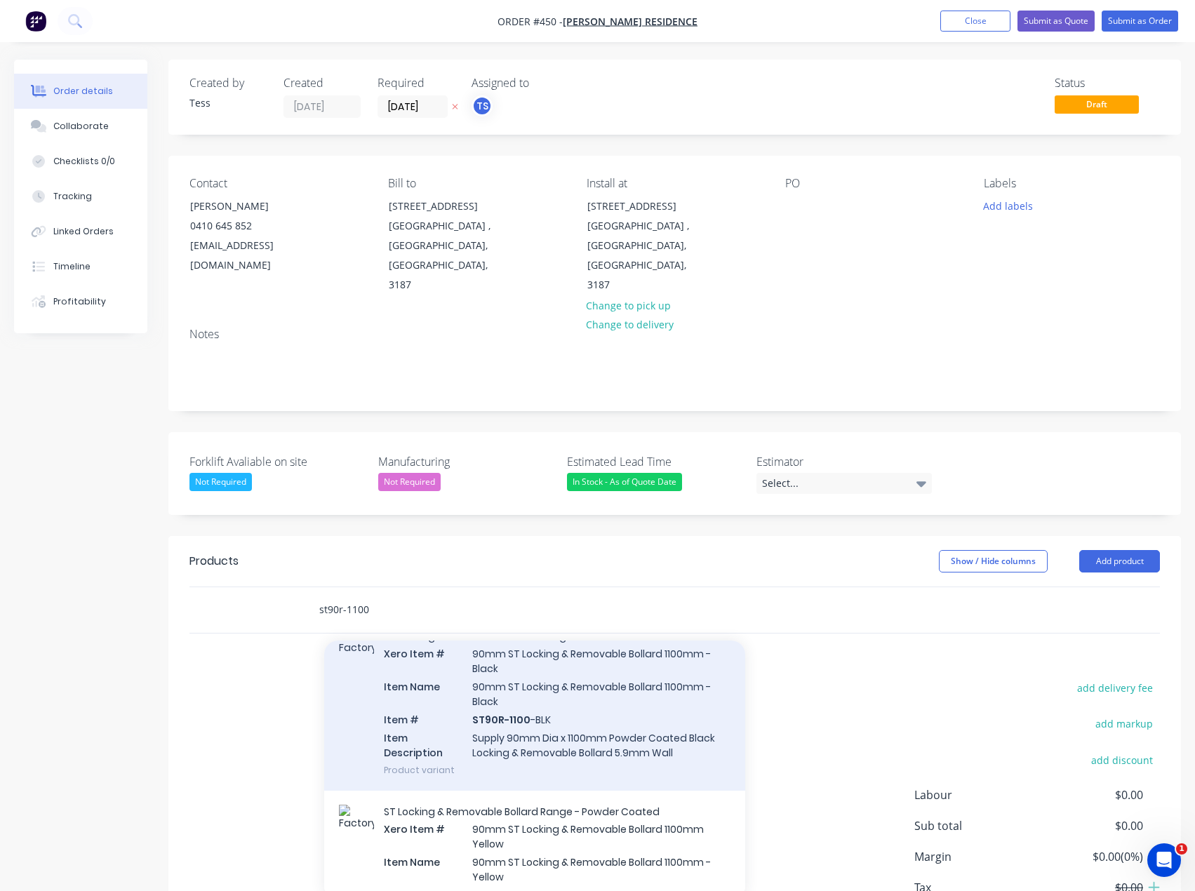
type input "st90r-1100"
click at [502, 682] on div "ST Locking & Removable Bollard Range - Powder Coated Xero Item # 90mm ST Lockin…" at bounding box center [534, 702] width 421 height 175
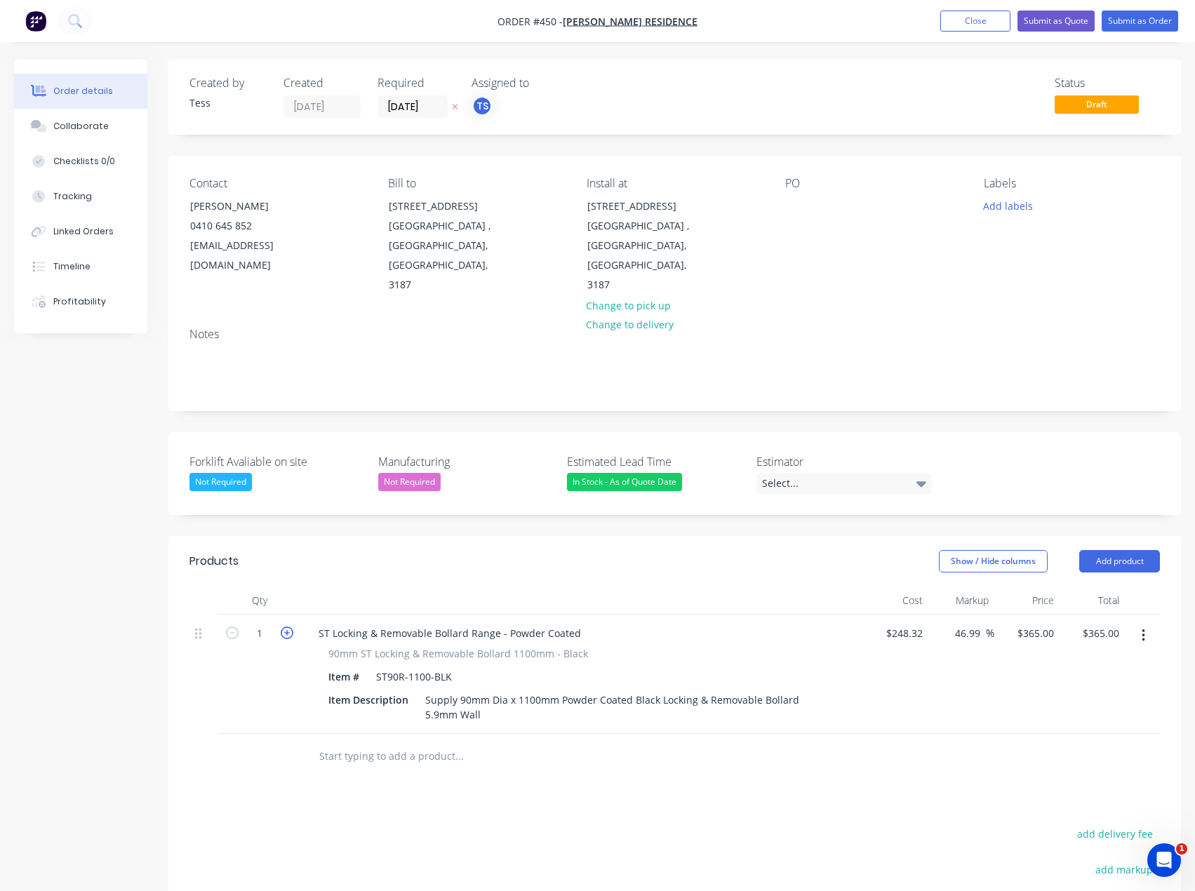
click at [284, 627] on icon "button" at bounding box center [287, 633] width 13 height 13
type input "2"
type input "$730.00"
click at [387, 742] on input "text" at bounding box center [459, 756] width 281 height 28
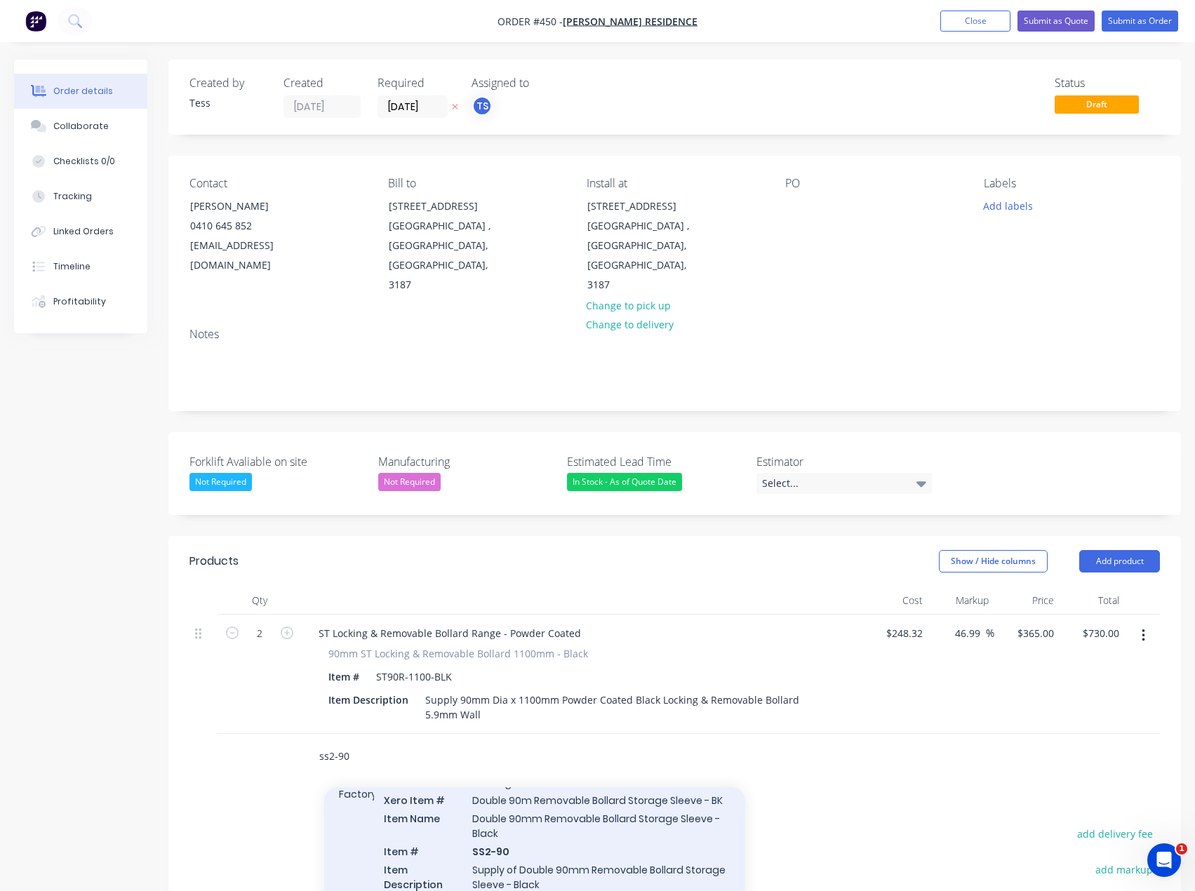
type input "ss2-90"
click at [533, 809] on div "Removable Bollard Storage Xero Item # Double 90m Removable Bollard Storage Slee…" at bounding box center [534, 859] width 421 height 194
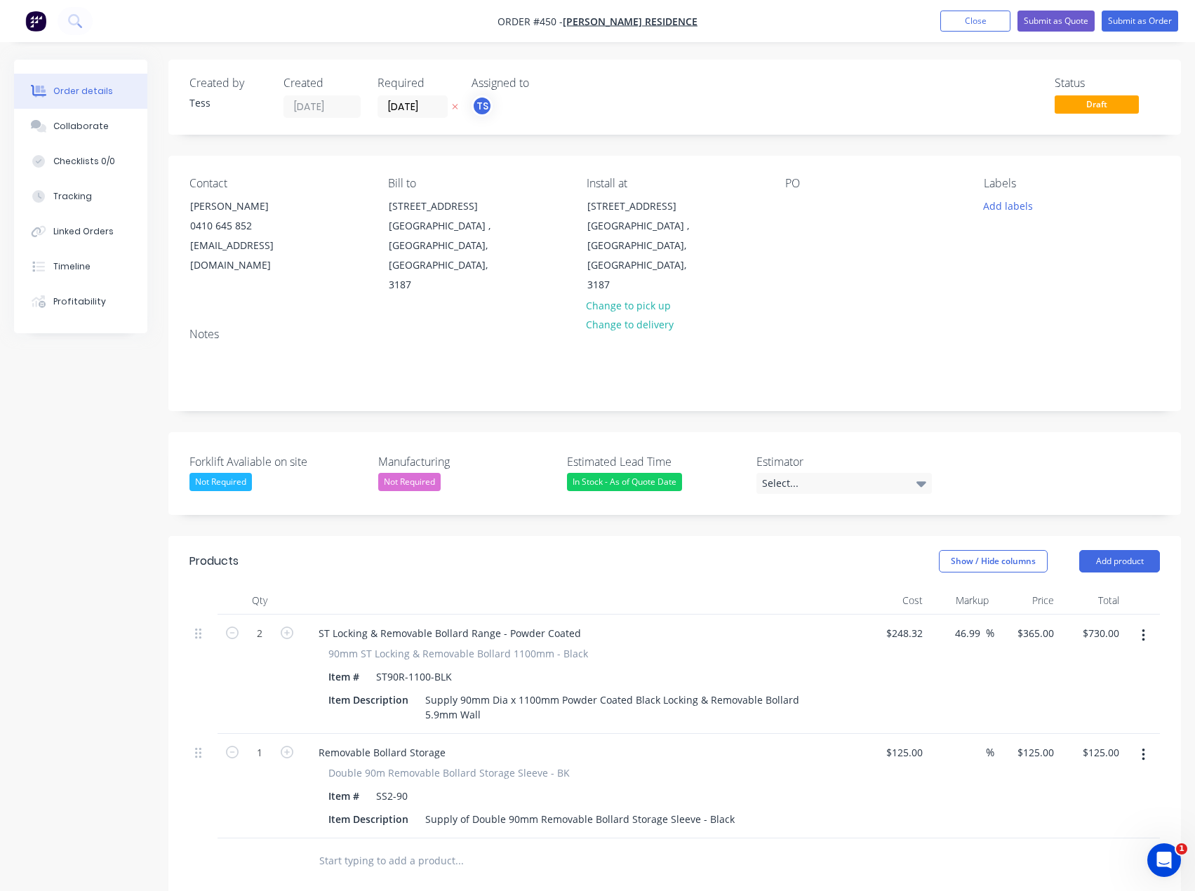
click at [340, 847] on input "text" at bounding box center [459, 861] width 281 height 28
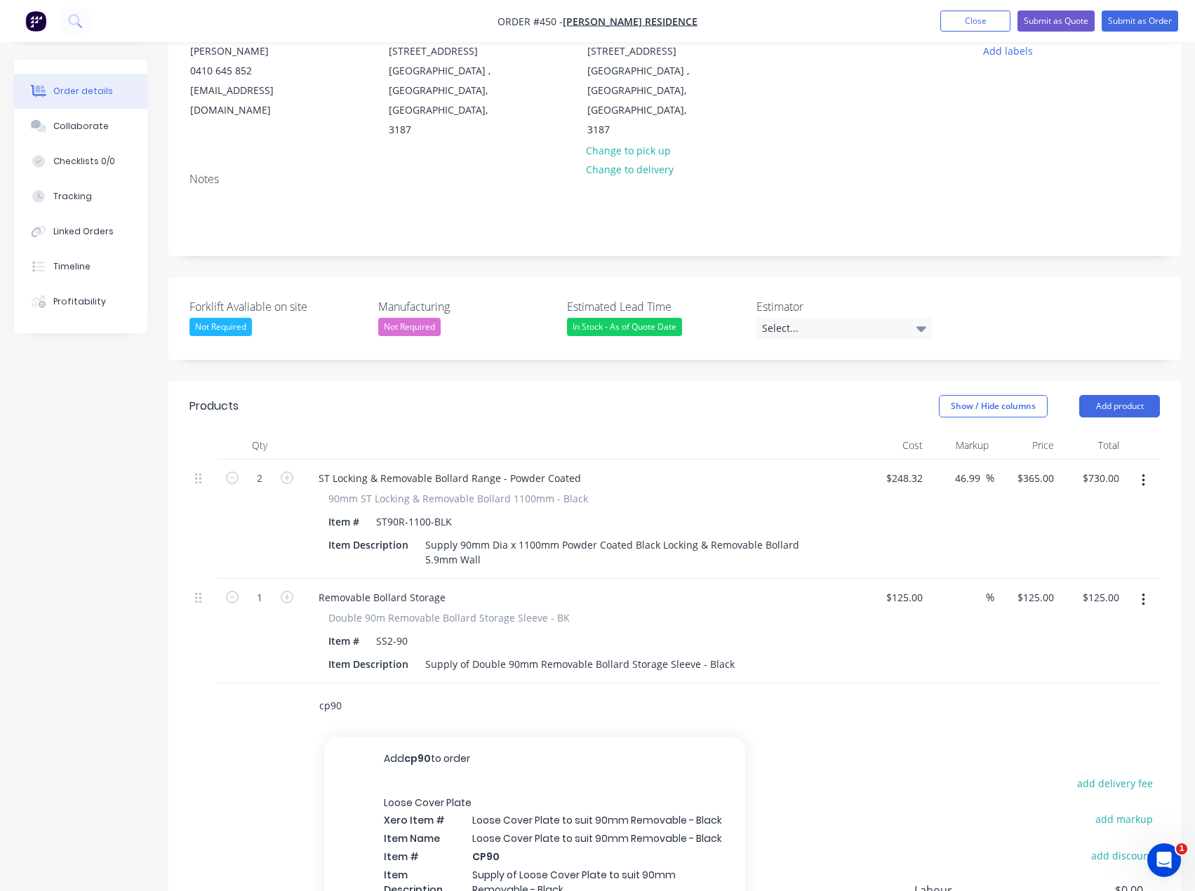
scroll to position [281, 0]
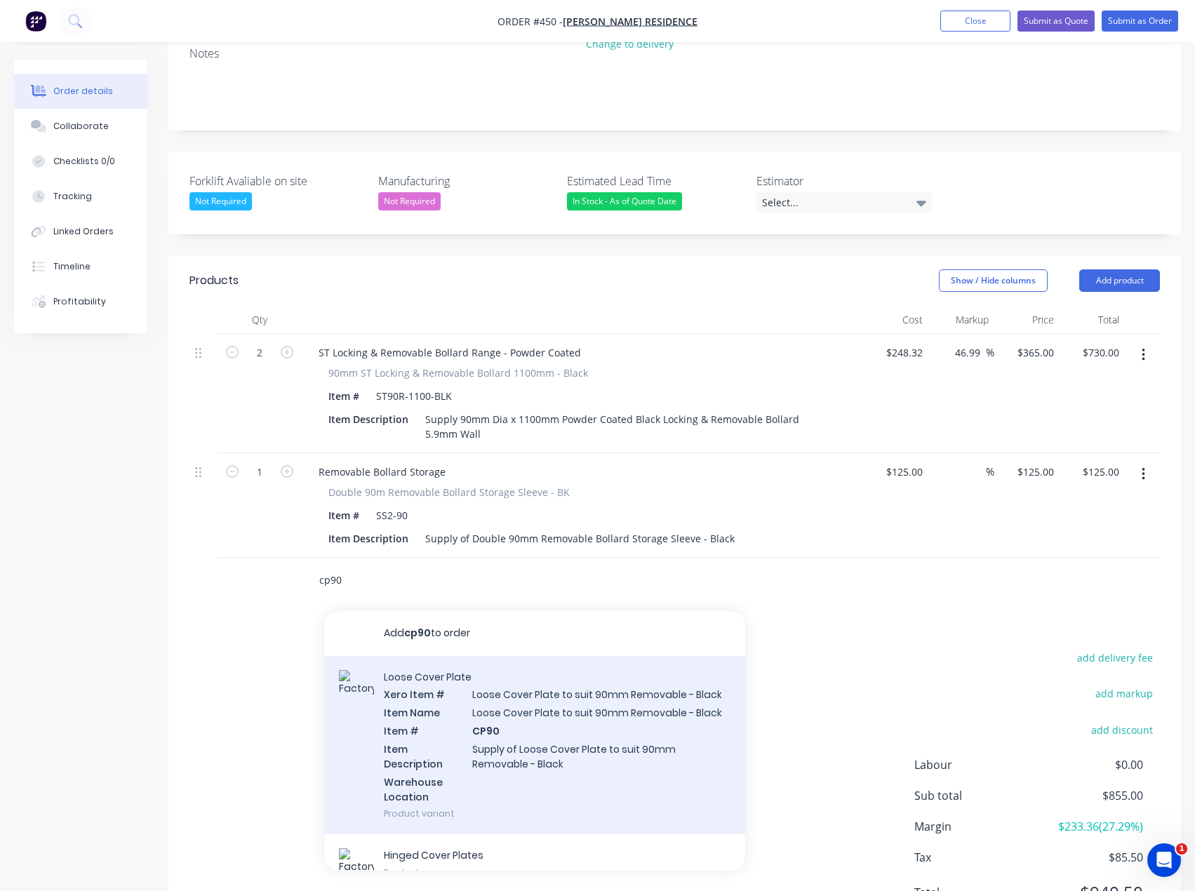
type input "cp90"
click at [528, 700] on div "Loose Cover Plate Xero Item # Loose Cover Plate to suit 90mm Removable - Black …" at bounding box center [534, 745] width 421 height 179
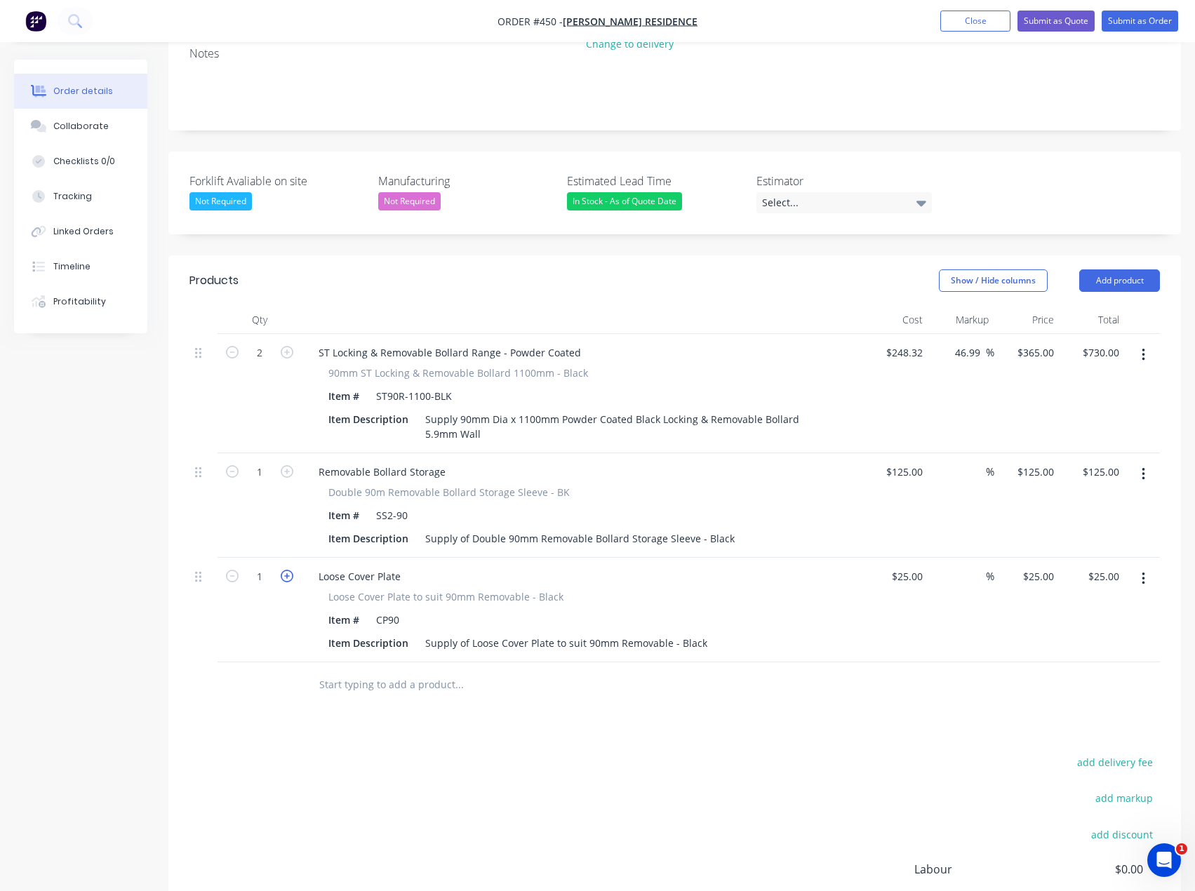
click at [284, 570] on icon "button" at bounding box center [287, 576] width 13 height 13
type input "2"
type input "$50.00"
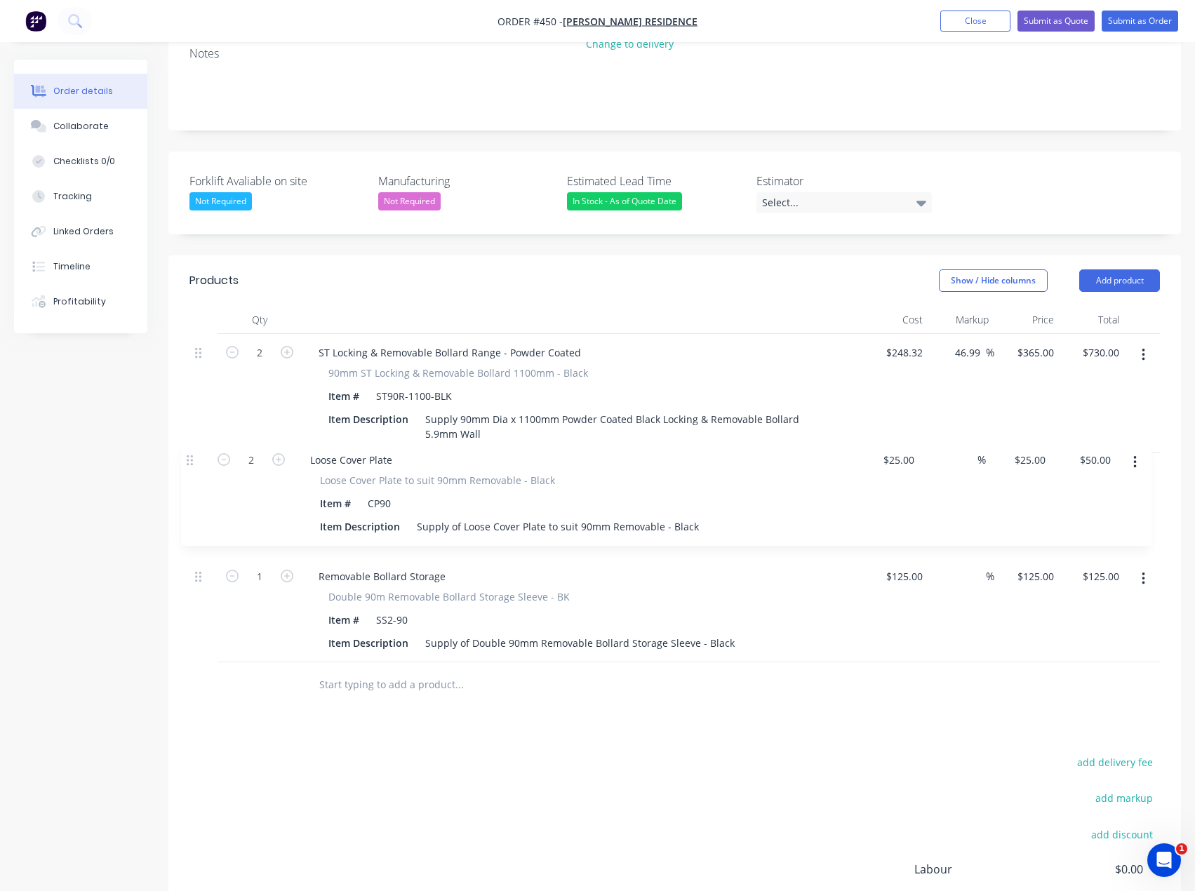
drag, startPoint x: 201, startPoint y: 542, endPoint x: 189, endPoint y: 457, distance: 85.6
click at [190, 458] on div "2 ST Locking & Removable Bollard Range - Powder Coated 90mm ST Locking & Remova…" at bounding box center [674, 498] width 970 height 328
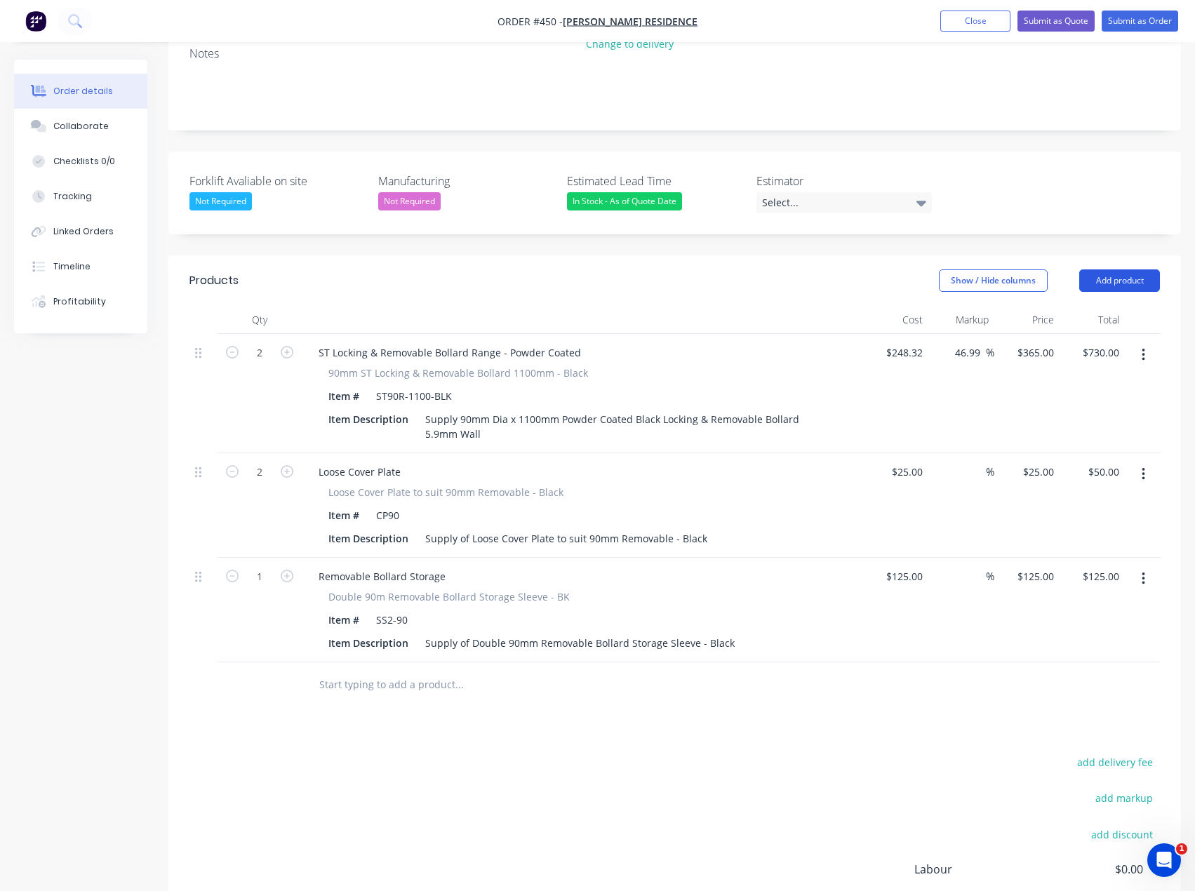
click at [1122, 269] on button "Add product" at bounding box center [1119, 280] width 81 height 22
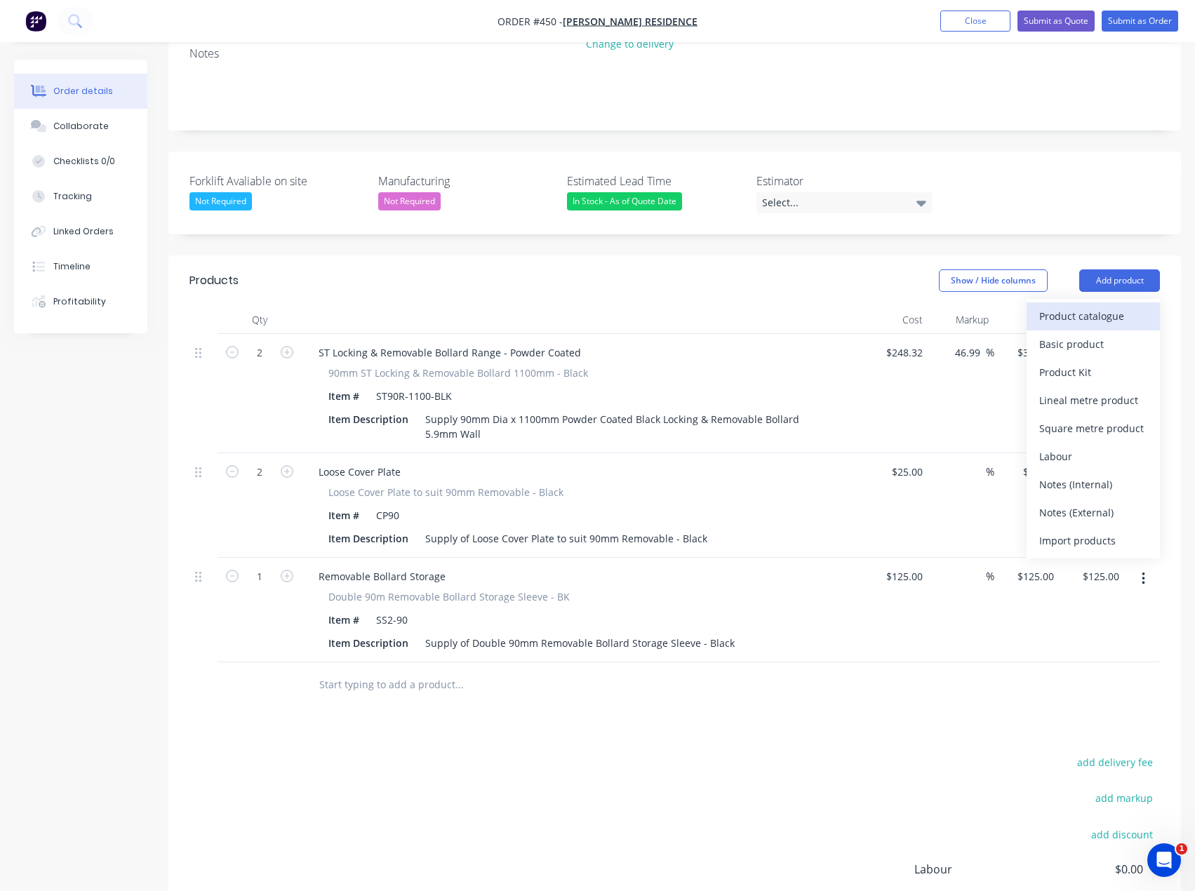
click at [1093, 306] on div "Product catalogue" at bounding box center [1093, 316] width 108 height 20
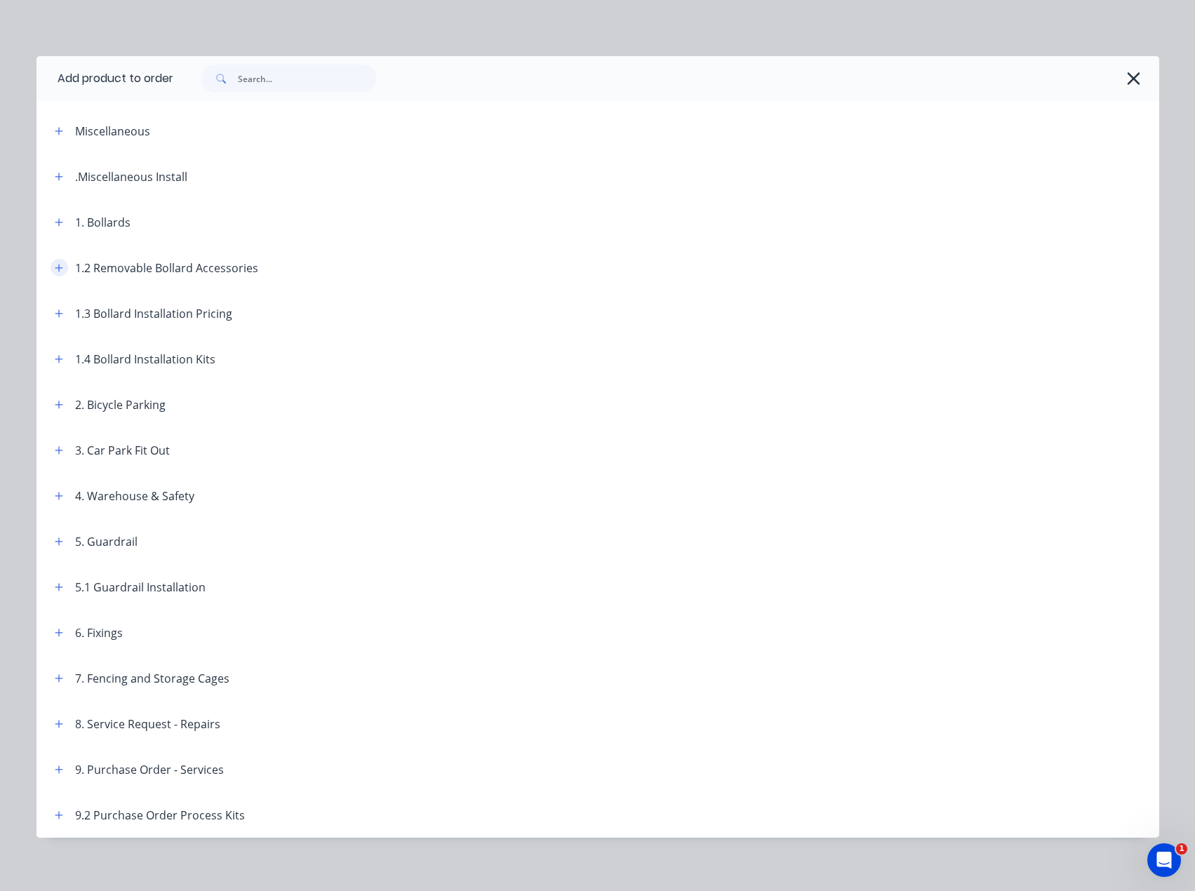
click at [55, 265] on icon "button" at bounding box center [59, 268] width 8 height 10
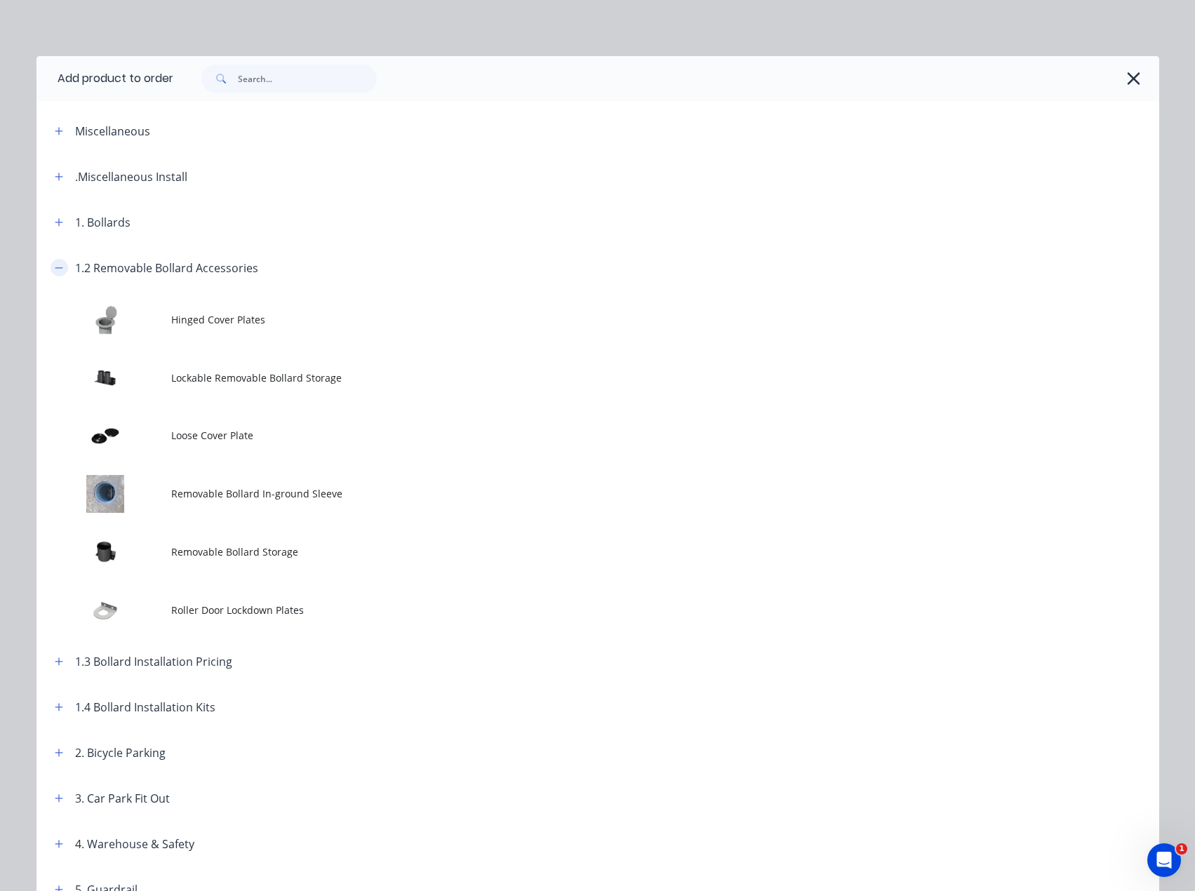
click at [55, 265] on icon "button" at bounding box center [59, 268] width 8 height 10
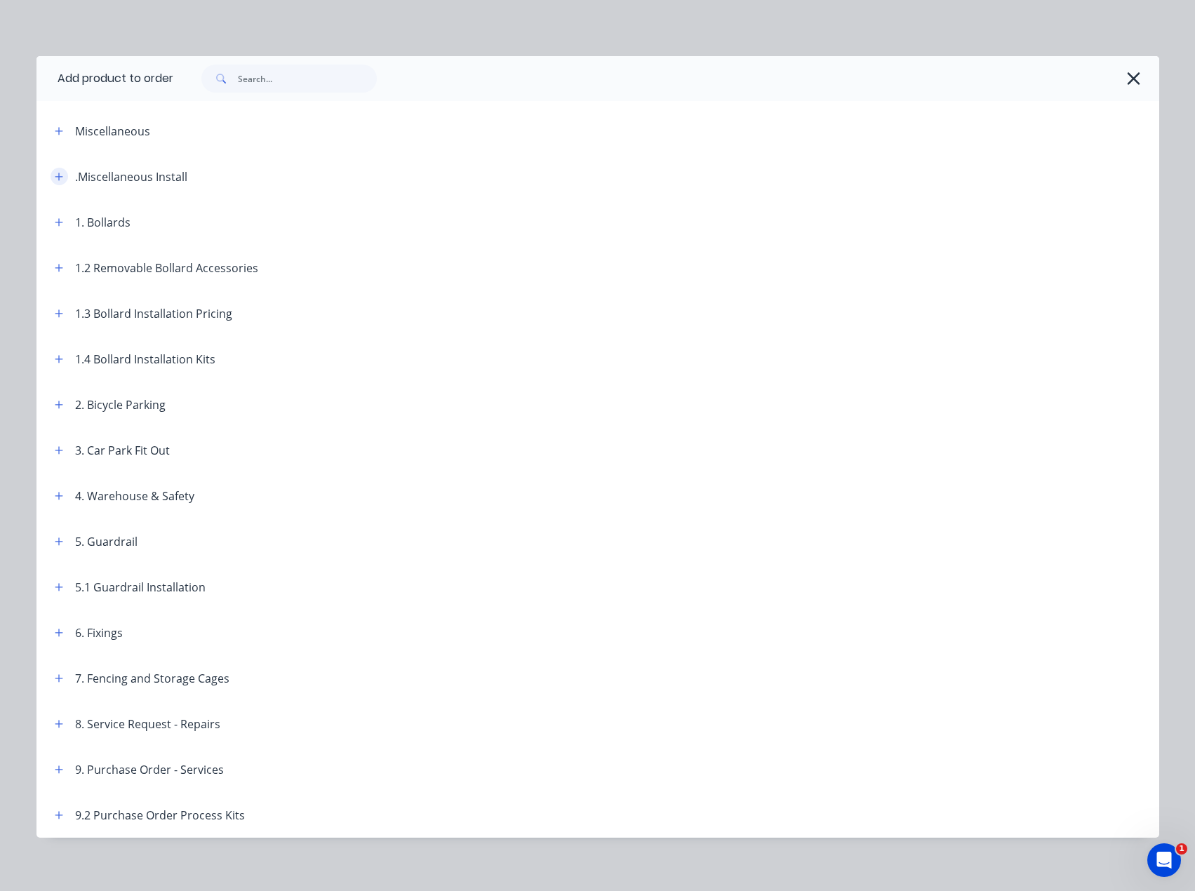
click at [55, 176] on icon "button" at bounding box center [59, 177] width 8 height 10
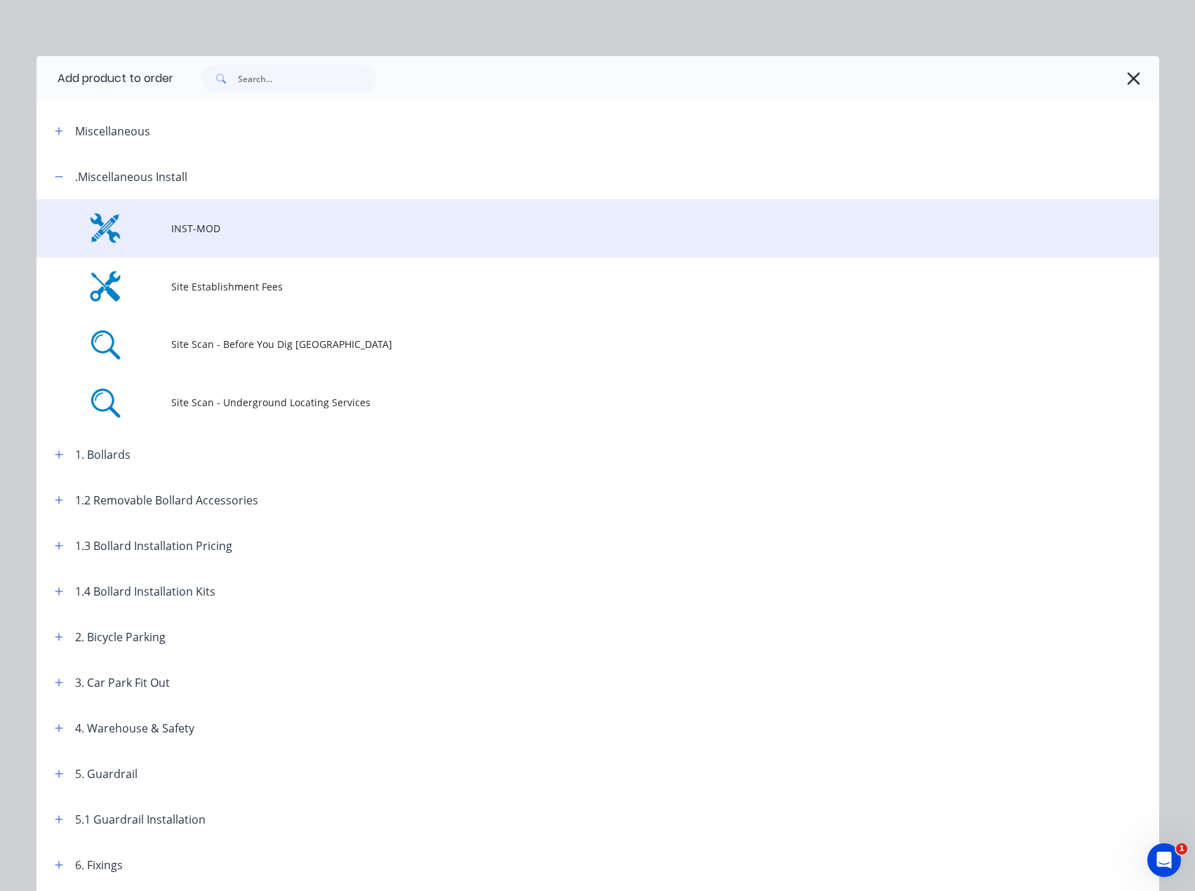
click at [149, 219] on td at bounding box center [103, 228] width 135 height 58
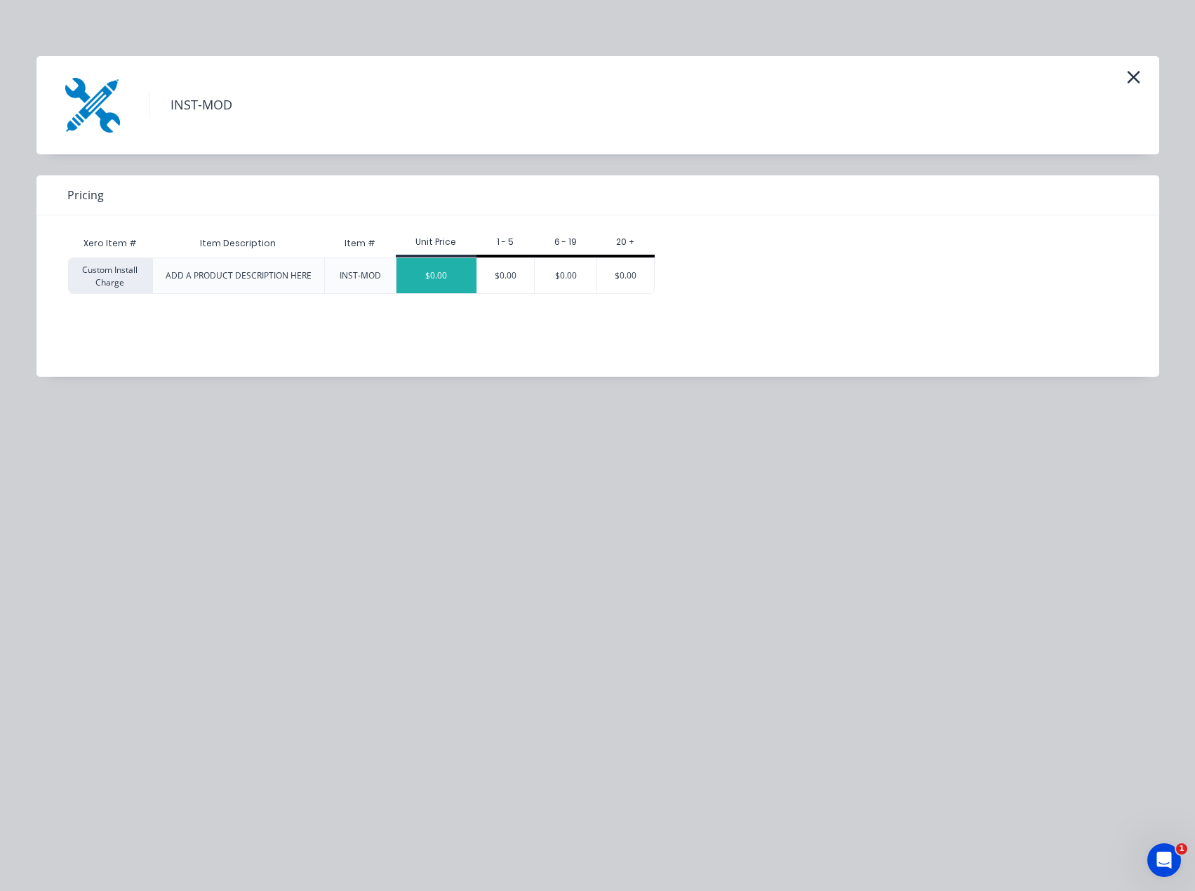
click at [429, 277] on div "$0.00" at bounding box center [436, 275] width 80 height 35
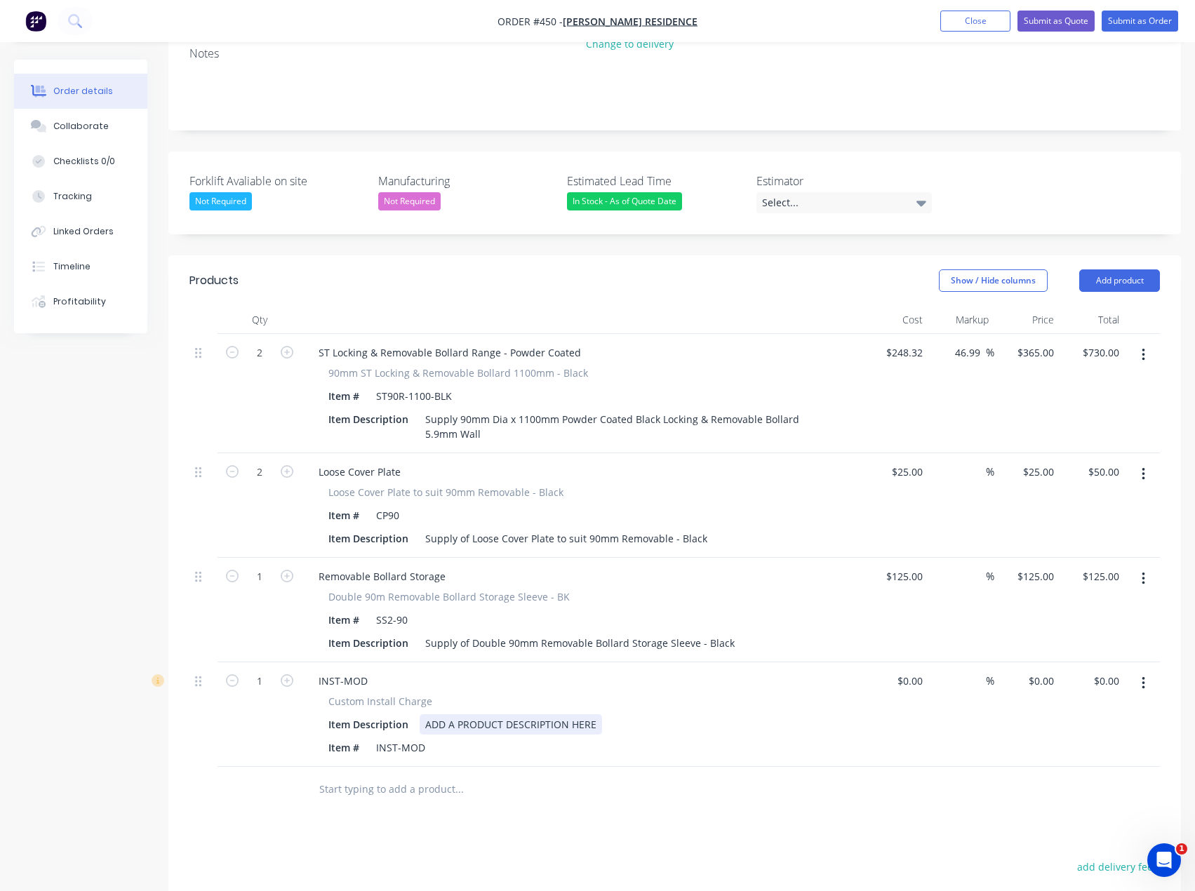
click at [465, 714] on div "ADD A PRODUCT DESCRIPTION HERE" at bounding box center [511, 724] width 182 height 20
drag, startPoint x: 602, startPoint y: 683, endPoint x: 409, endPoint y: 690, distance: 193.1
click at [409, 714] on div "Item Description ADD A PRODUCT DESCRIPTION HERE" at bounding box center [580, 724] width 514 height 20
paste div
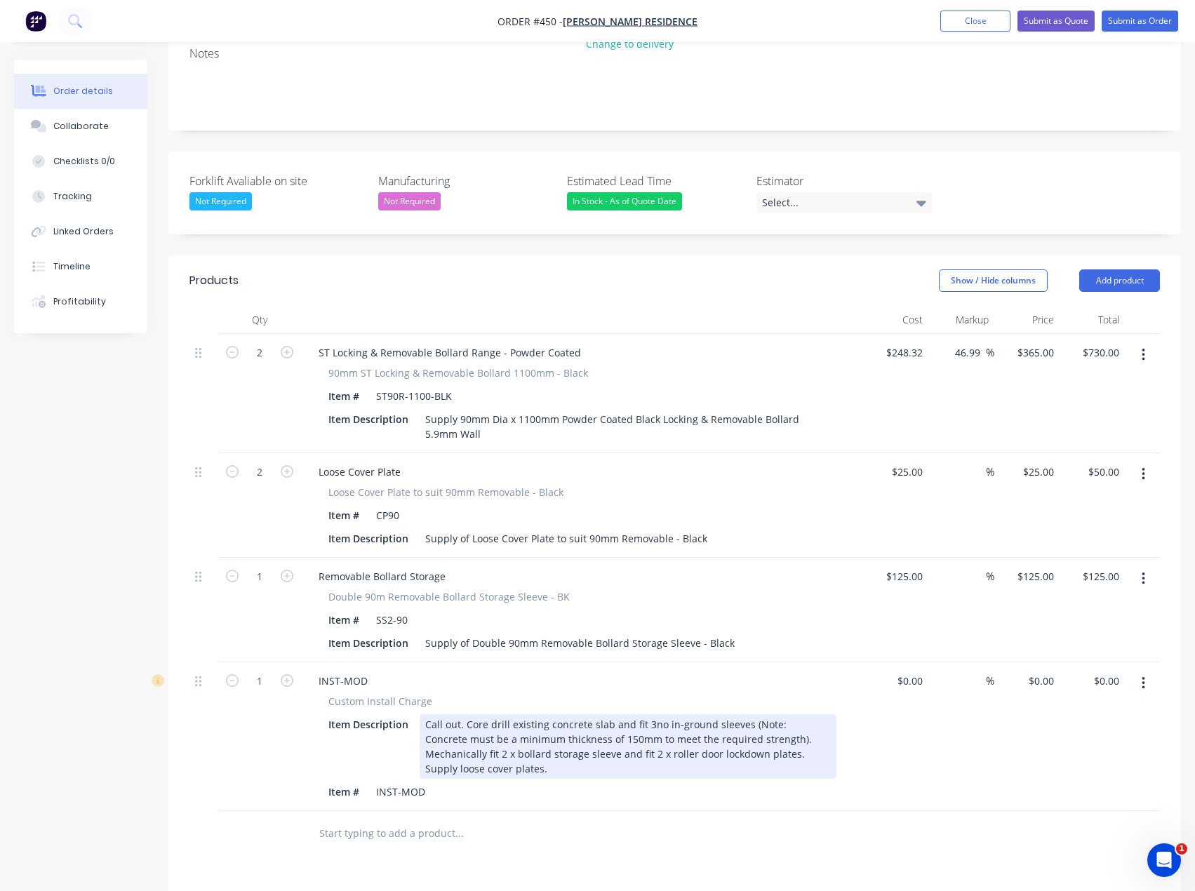
click at [650, 714] on div "Call out. Core drill existing concrete slab and fit 3no in-ground sleeves (Note…" at bounding box center [628, 746] width 417 height 65
click at [445, 716] on div "Call out. Core drill existing concrete slab and fit 2no in-ground sleeves (Note…" at bounding box center [628, 746] width 417 height 65
click at [630, 727] on div "Call out. Core drill existing concrete slab and fit 2no in-ground sleeves (Note…" at bounding box center [628, 746] width 417 height 65
drag, startPoint x: 733, startPoint y: 716, endPoint x: 556, endPoint y: 721, distance: 176.9
click at [556, 721] on div "Call out. Core drill existing concrete slab and fit 2no in-ground sleeves (Note…" at bounding box center [628, 746] width 417 height 65
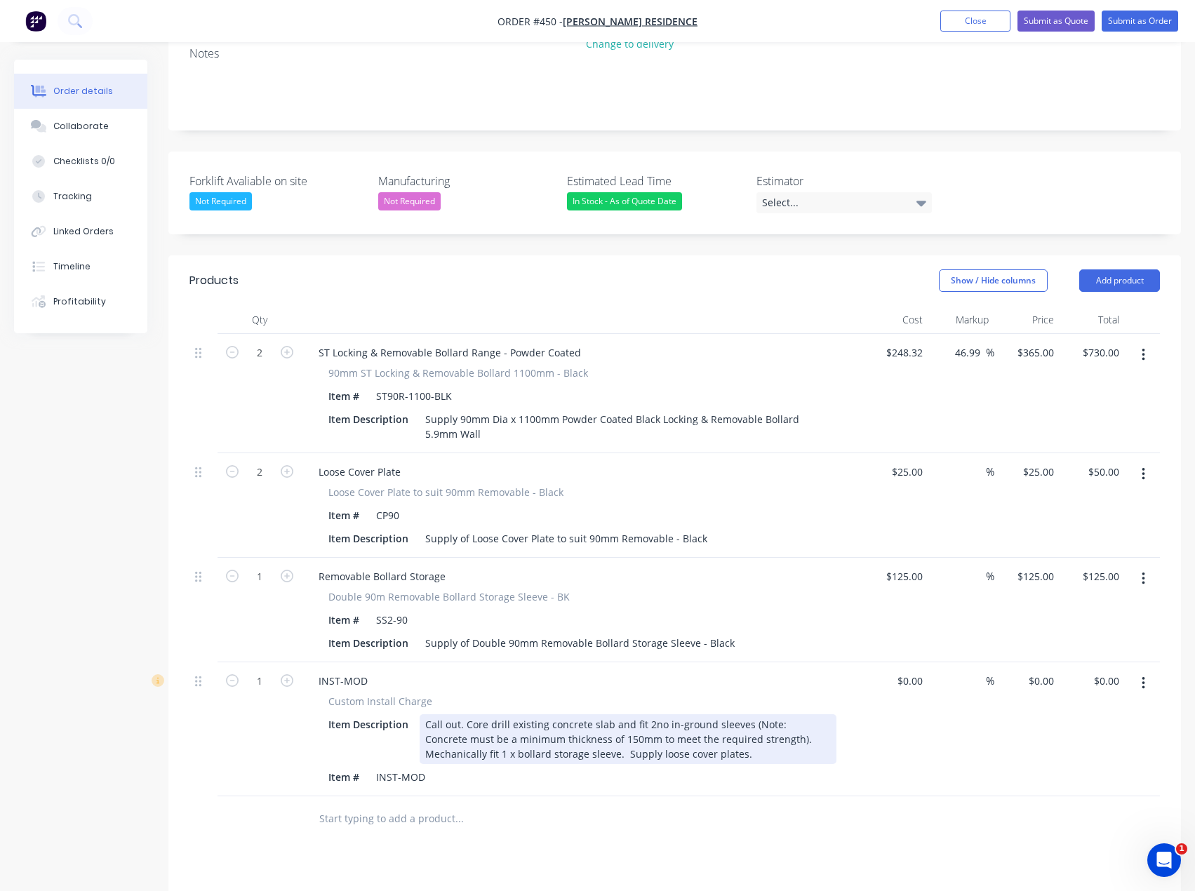
click at [563, 714] on div "Call out. Core drill existing concrete slab and fit 2no in-ground sleeves (Note…" at bounding box center [628, 739] width 417 height 50
click at [594, 714] on div "Call out. Core drill existing concrete slab and fit 2no in-ground sleeves (Note…" at bounding box center [628, 739] width 417 height 50
click at [454, 715] on div "Call out. Core drill existing concrete slab and fit 2no in-ground sleeves (Note…" at bounding box center [628, 739] width 417 height 50
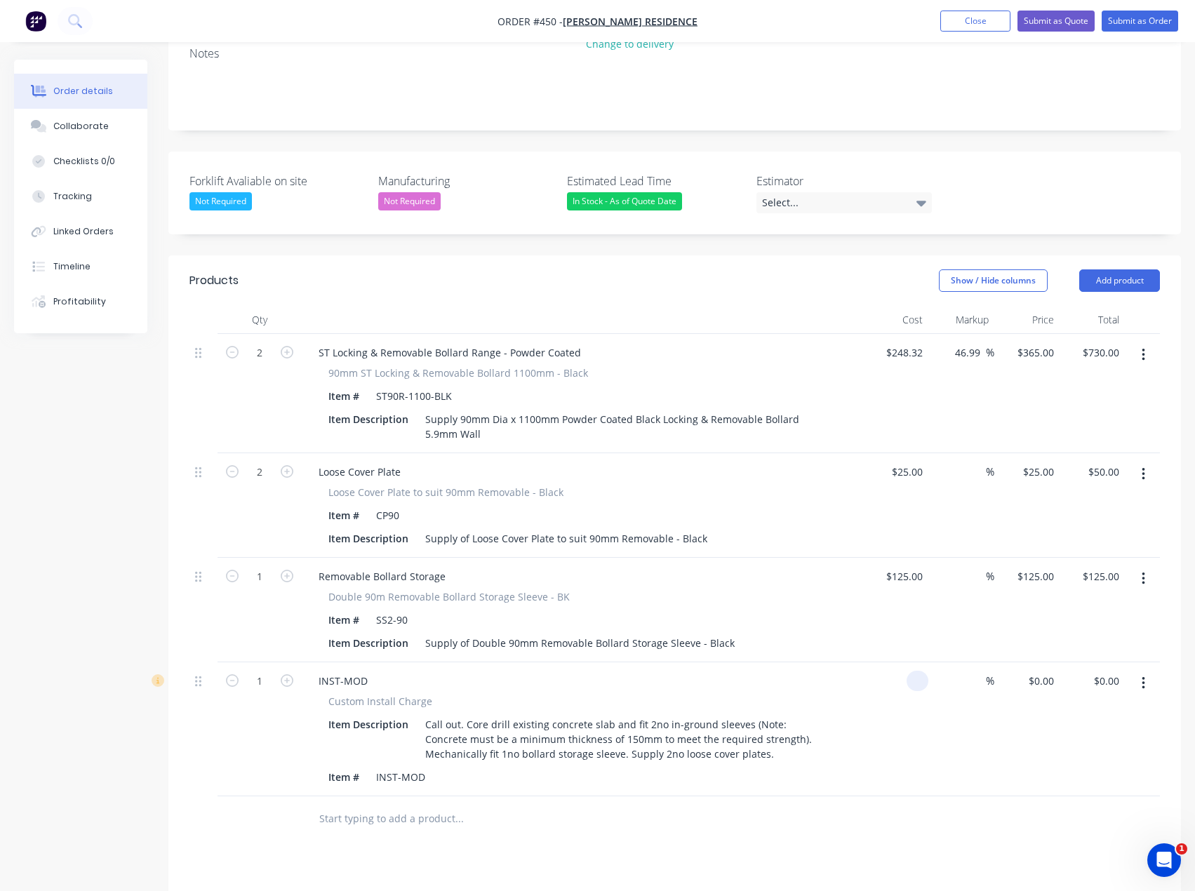
click at [914, 671] on div at bounding box center [920, 681] width 16 height 20
type input "$1.00"
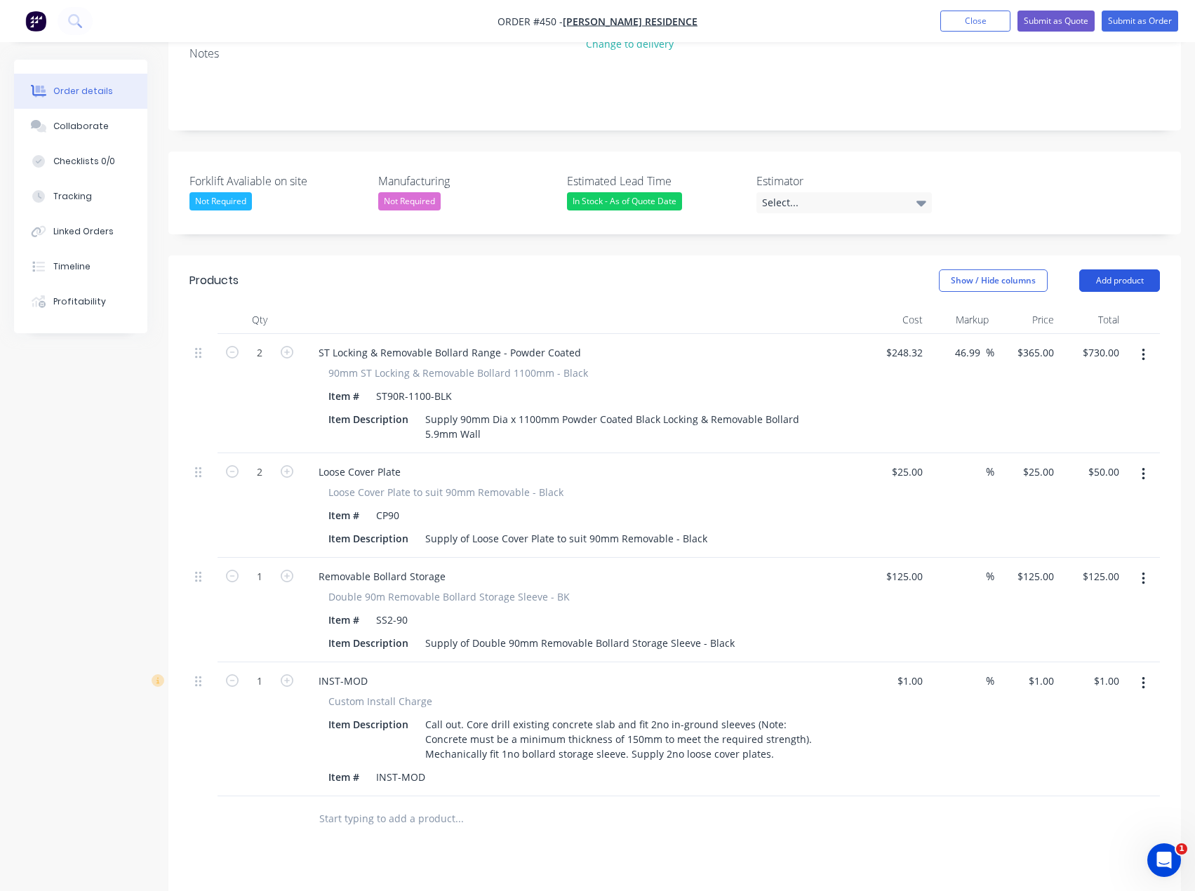
click at [1121, 269] on button "Add product" at bounding box center [1119, 280] width 81 height 22
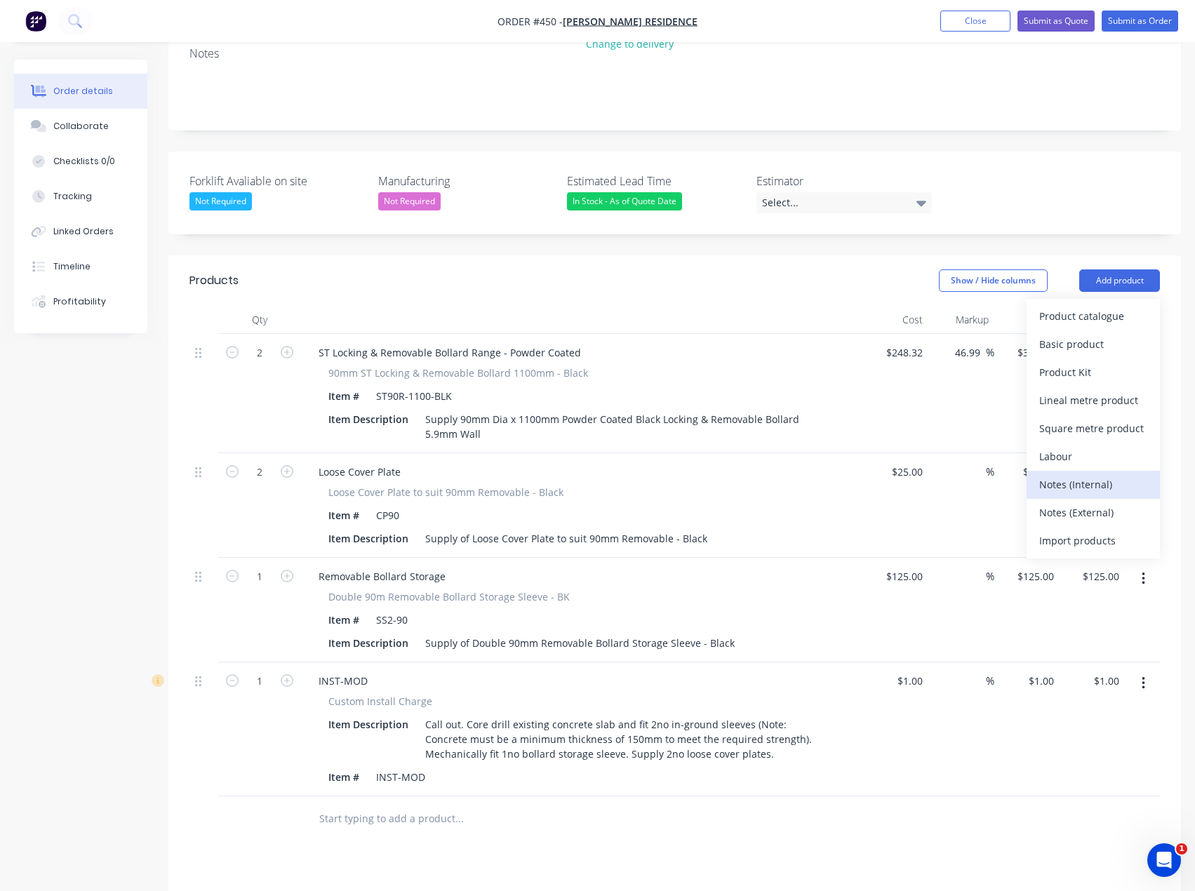
click at [1072, 474] on div "Notes (Internal)" at bounding box center [1093, 484] width 108 height 20
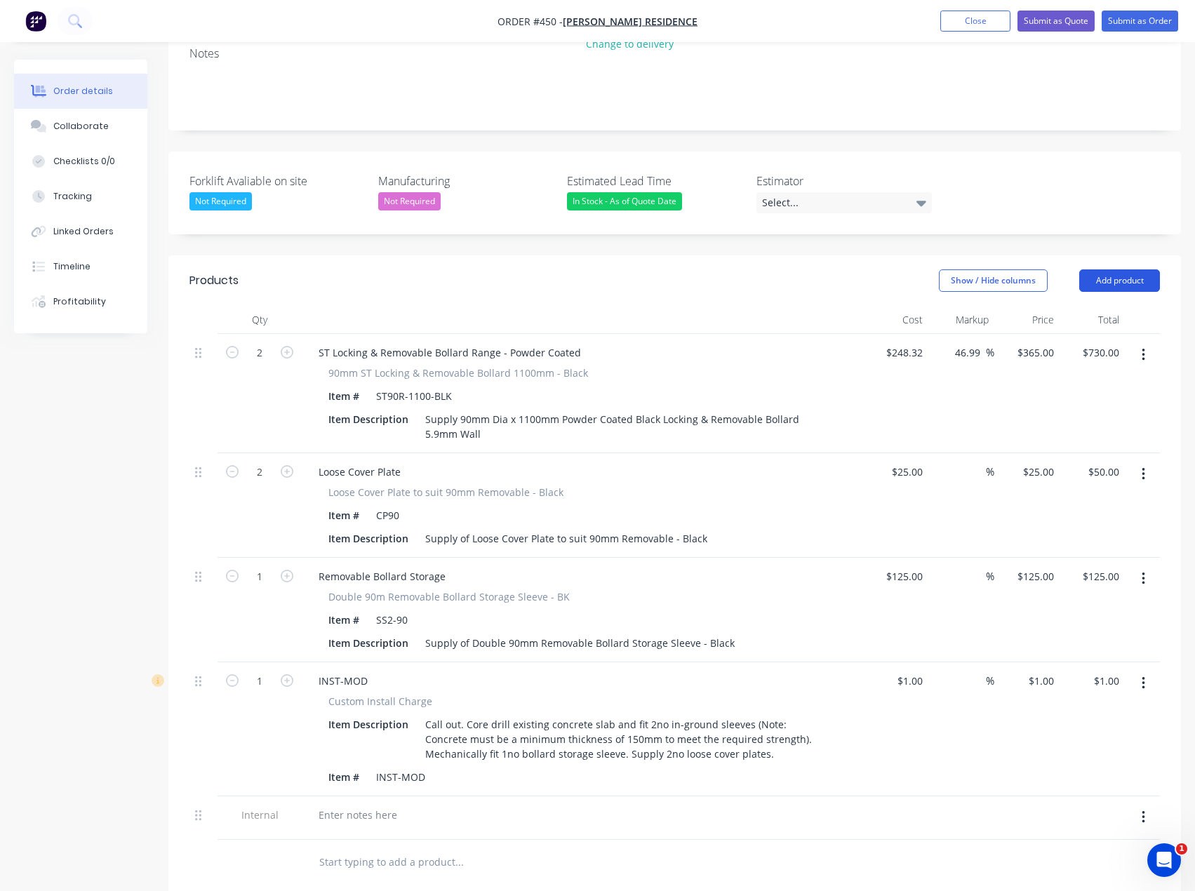
click at [1121, 269] on button "Add product" at bounding box center [1119, 280] width 81 height 22
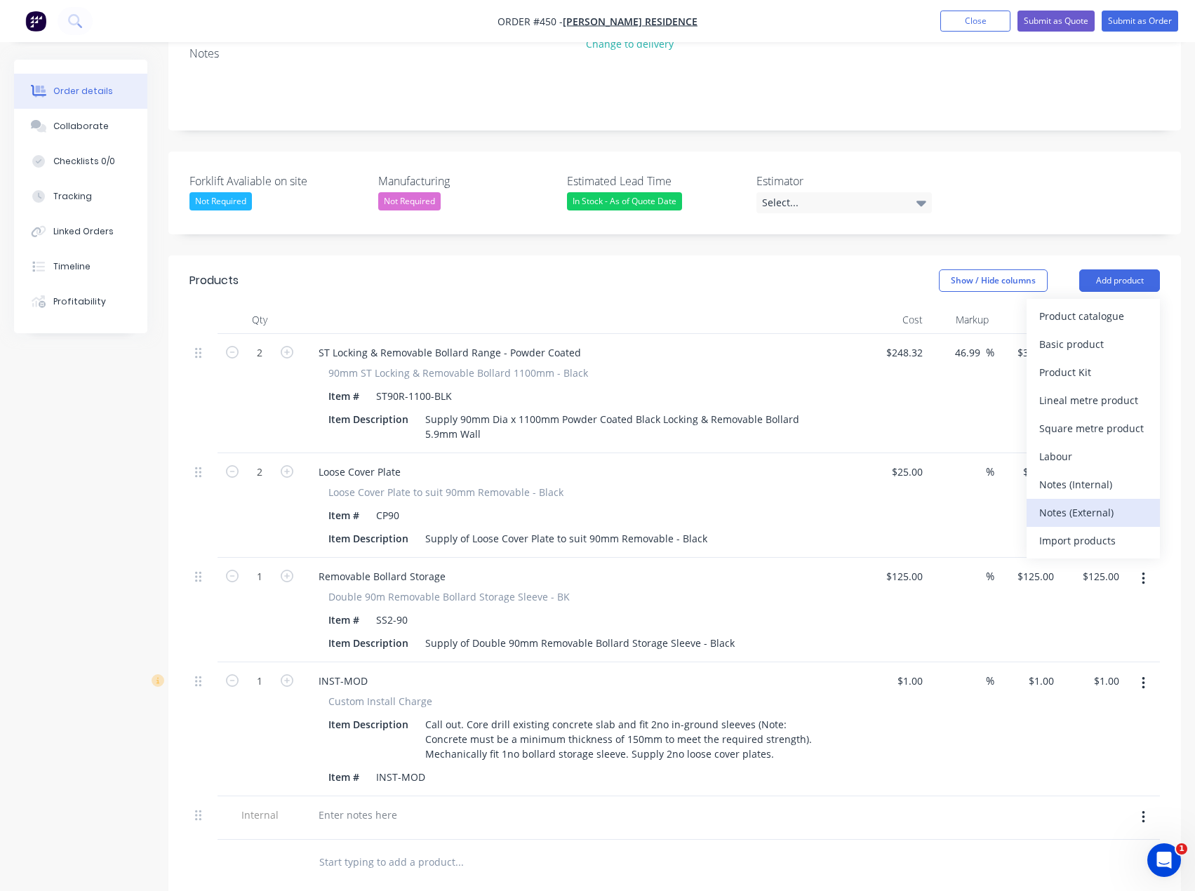
click at [1086, 502] on div "Notes (External)" at bounding box center [1093, 512] width 108 height 20
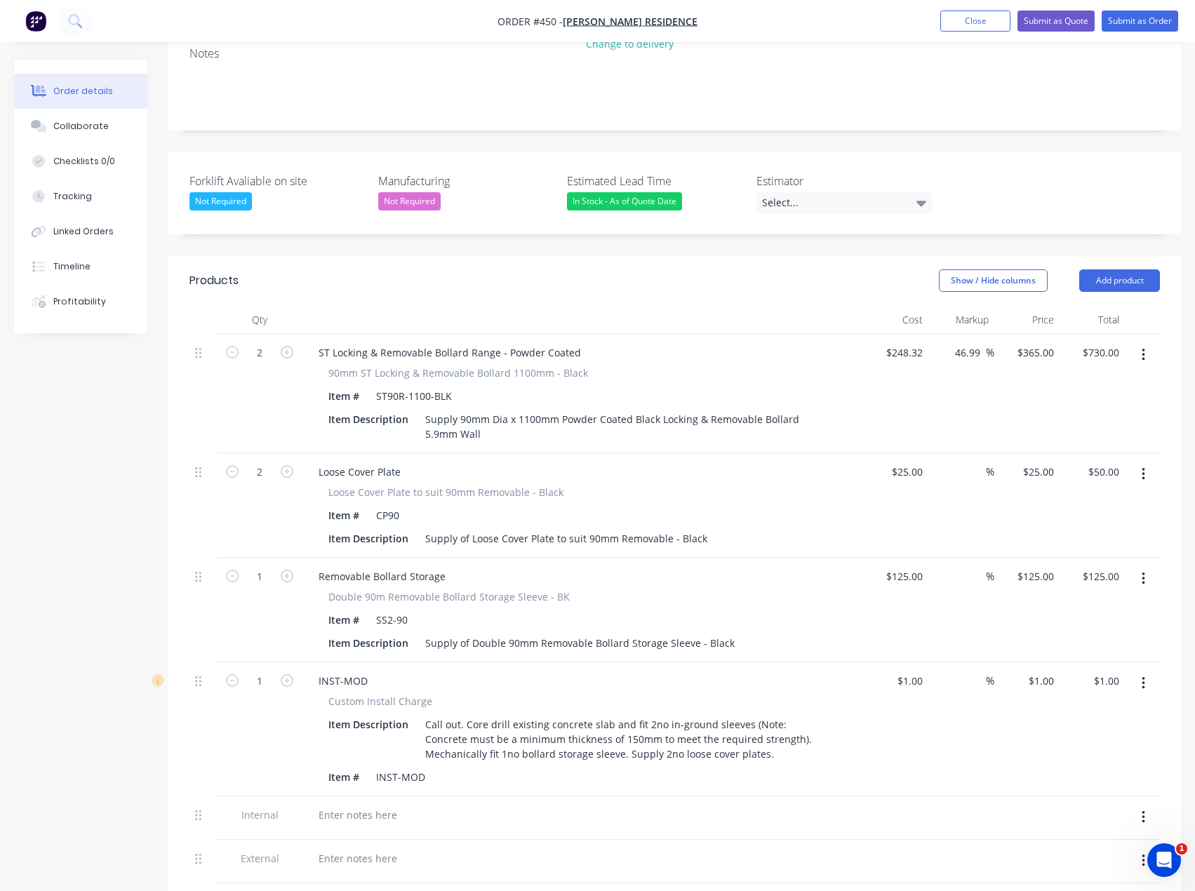
click at [1144, 811] on icon "button" at bounding box center [1143, 817] width 3 height 13
click at [1053, 872] on div "Delete" at bounding box center [1093, 882] width 108 height 20
click at [375, 805] on div at bounding box center [357, 815] width 101 height 20
paste div
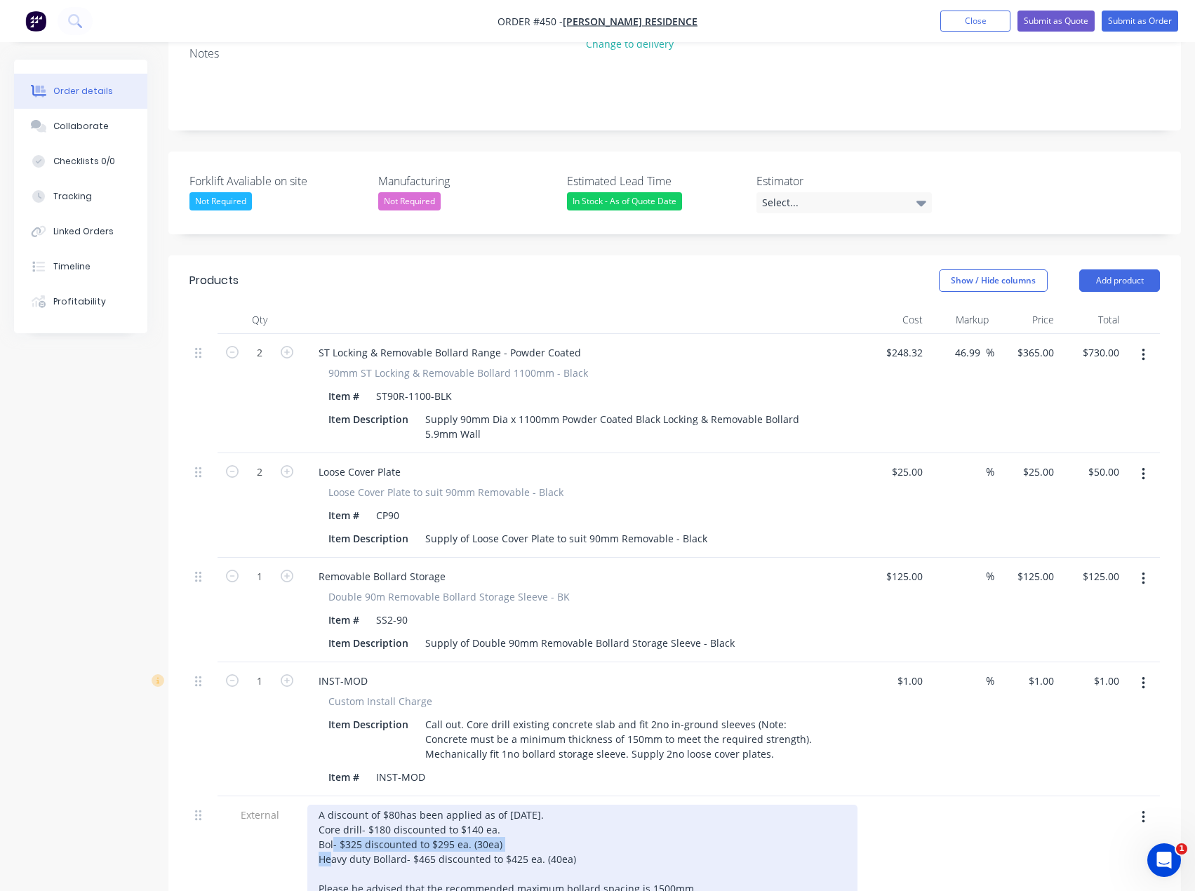
drag, startPoint x: 512, startPoint y: 806, endPoint x: 317, endPoint y: 808, distance: 194.4
drag, startPoint x: 577, startPoint y: 819, endPoint x: 323, endPoint y: 821, distance: 254.0
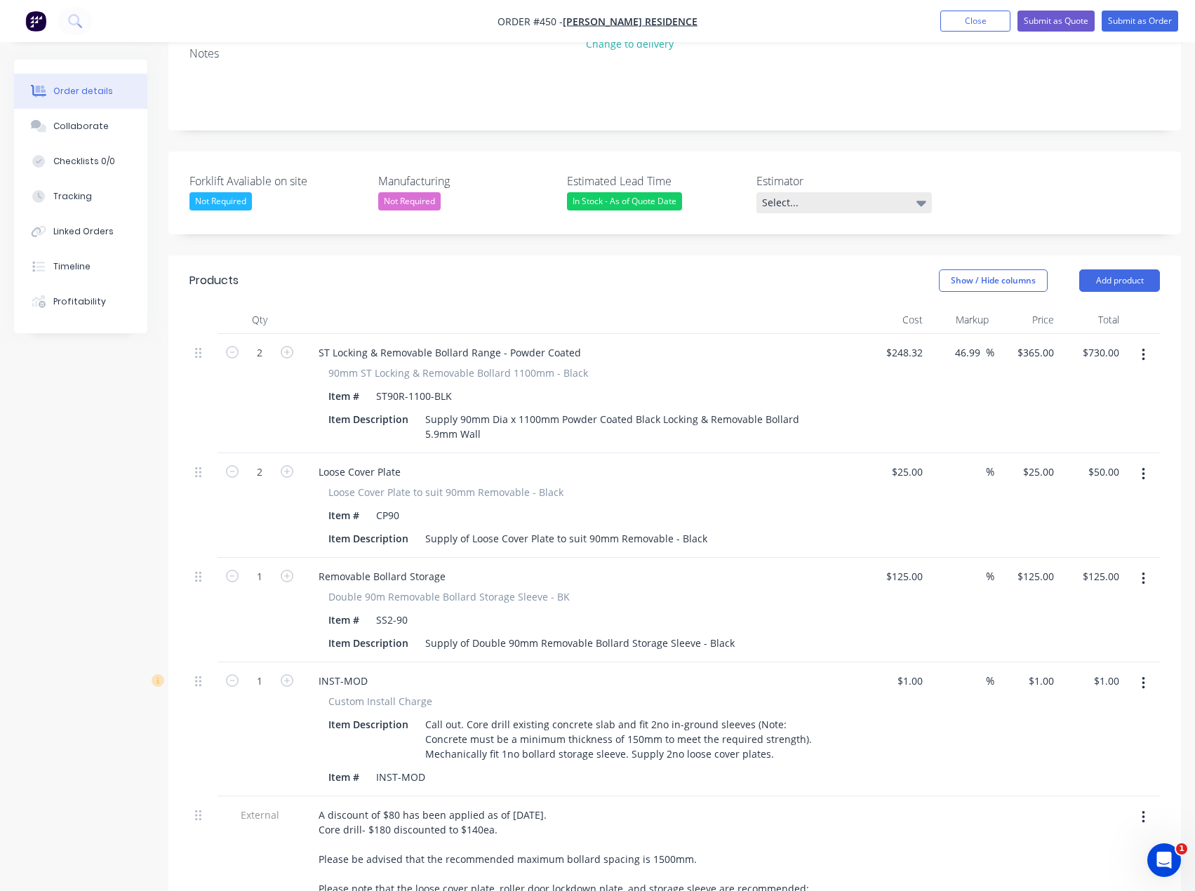
click at [808, 192] on div "Select..." at bounding box center [843, 202] width 175 height 21
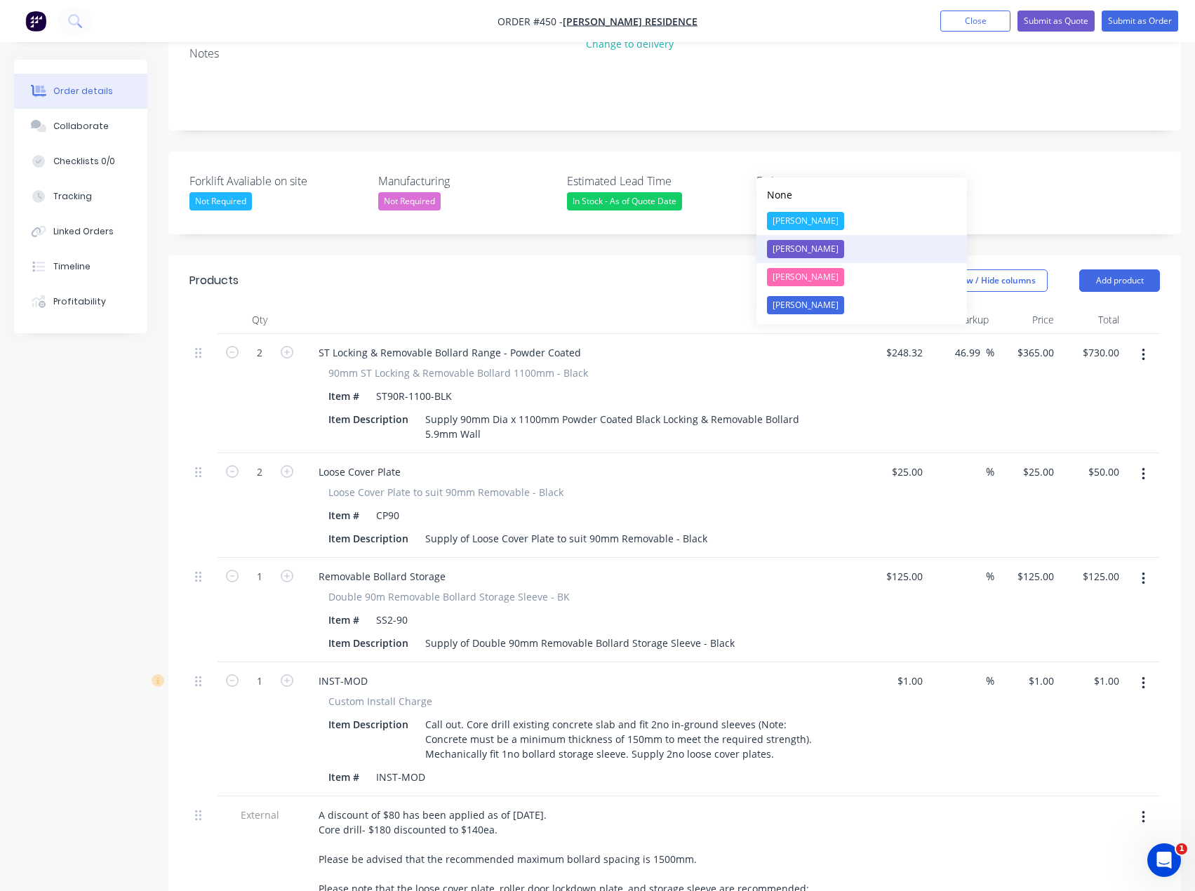
click at [787, 251] on div "[PERSON_NAME]" at bounding box center [805, 249] width 77 height 18
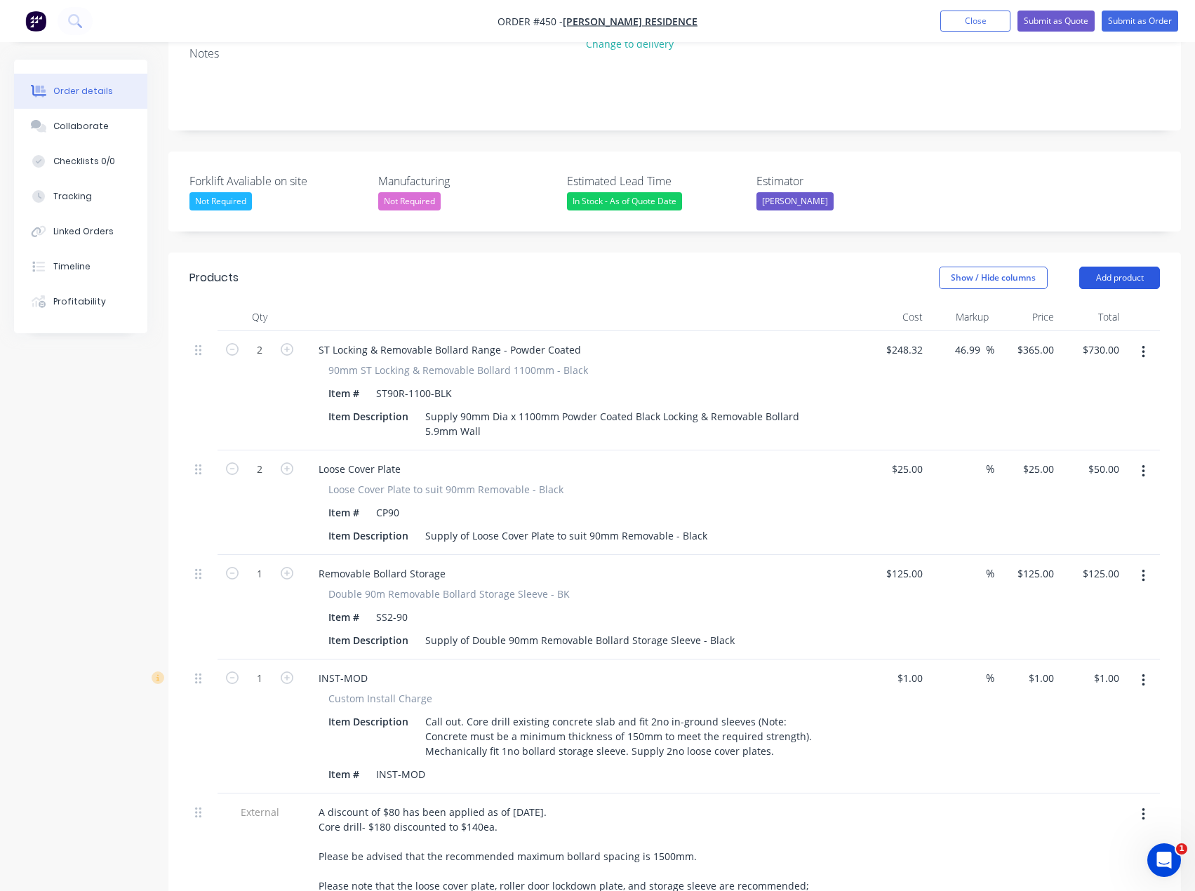
click at [1123, 267] on button "Add product" at bounding box center [1119, 278] width 81 height 22
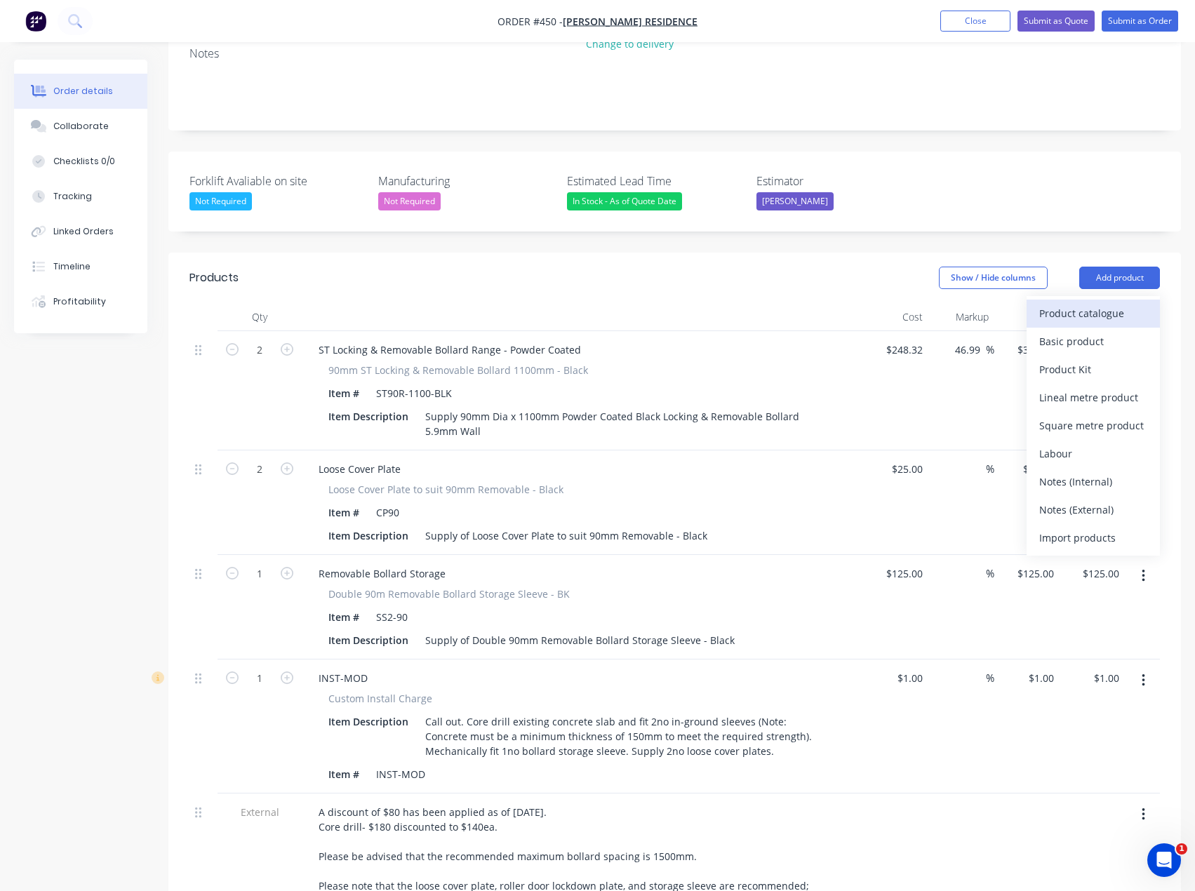
click at [1078, 303] on div "Product catalogue" at bounding box center [1093, 313] width 108 height 20
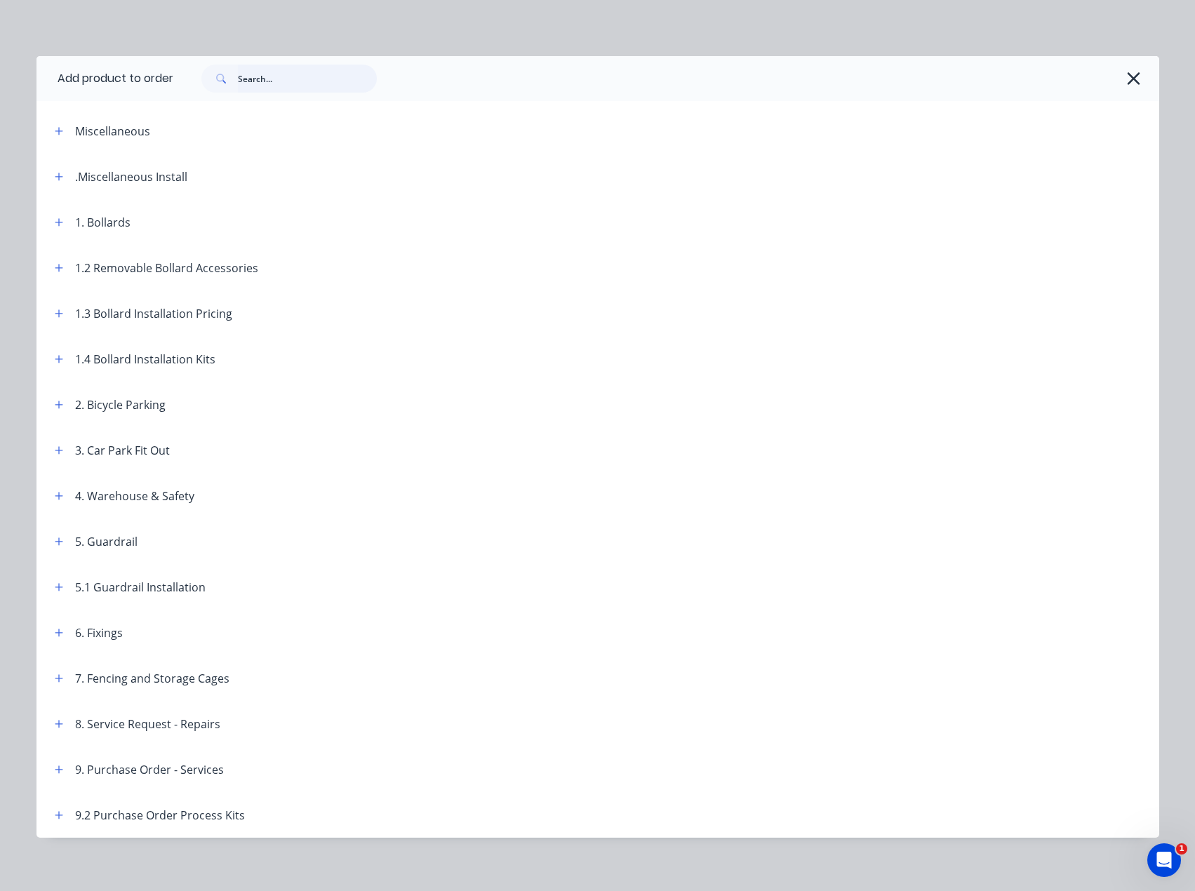
click at [287, 83] on input "text" at bounding box center [307, 79] width 139 height 28
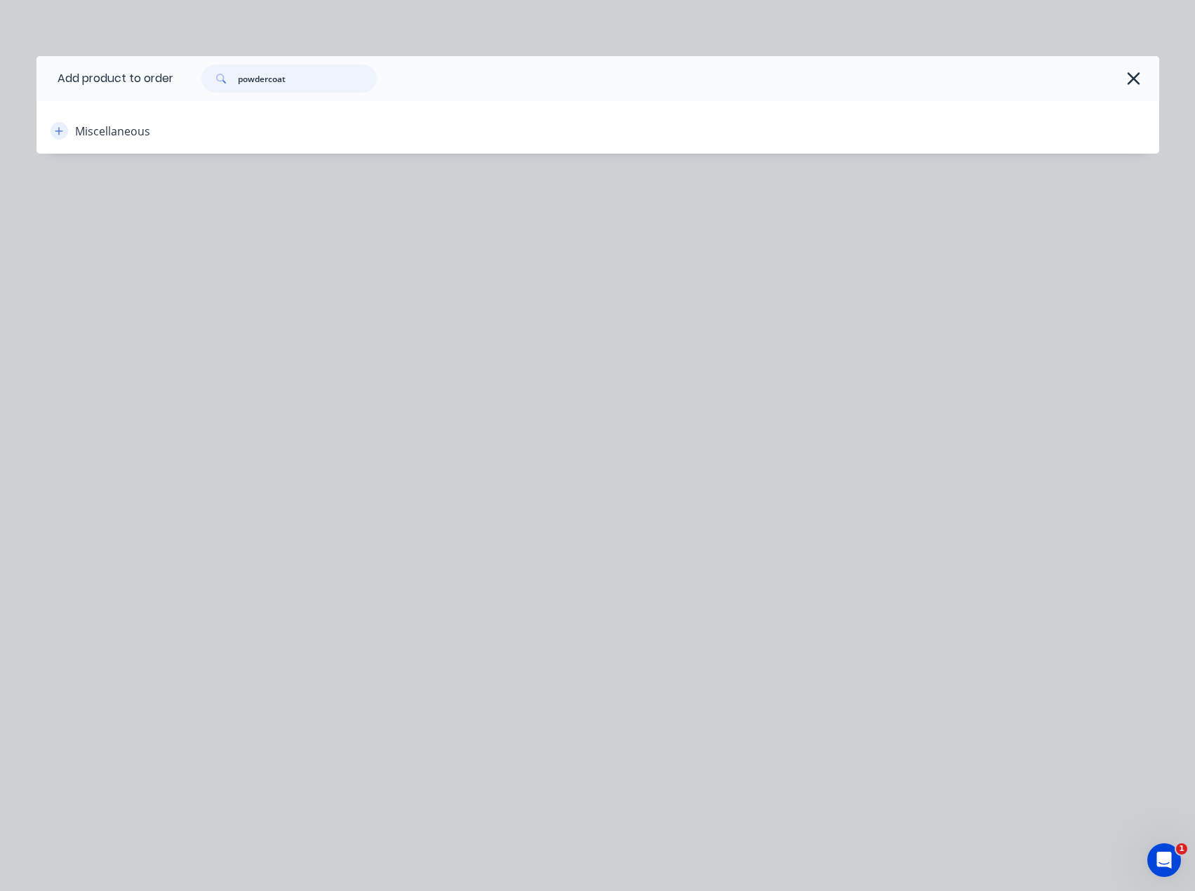
type input "powdercoat"
click at [58, 134] on icon "button" at bounding box center [59, 131] width 8 height 10
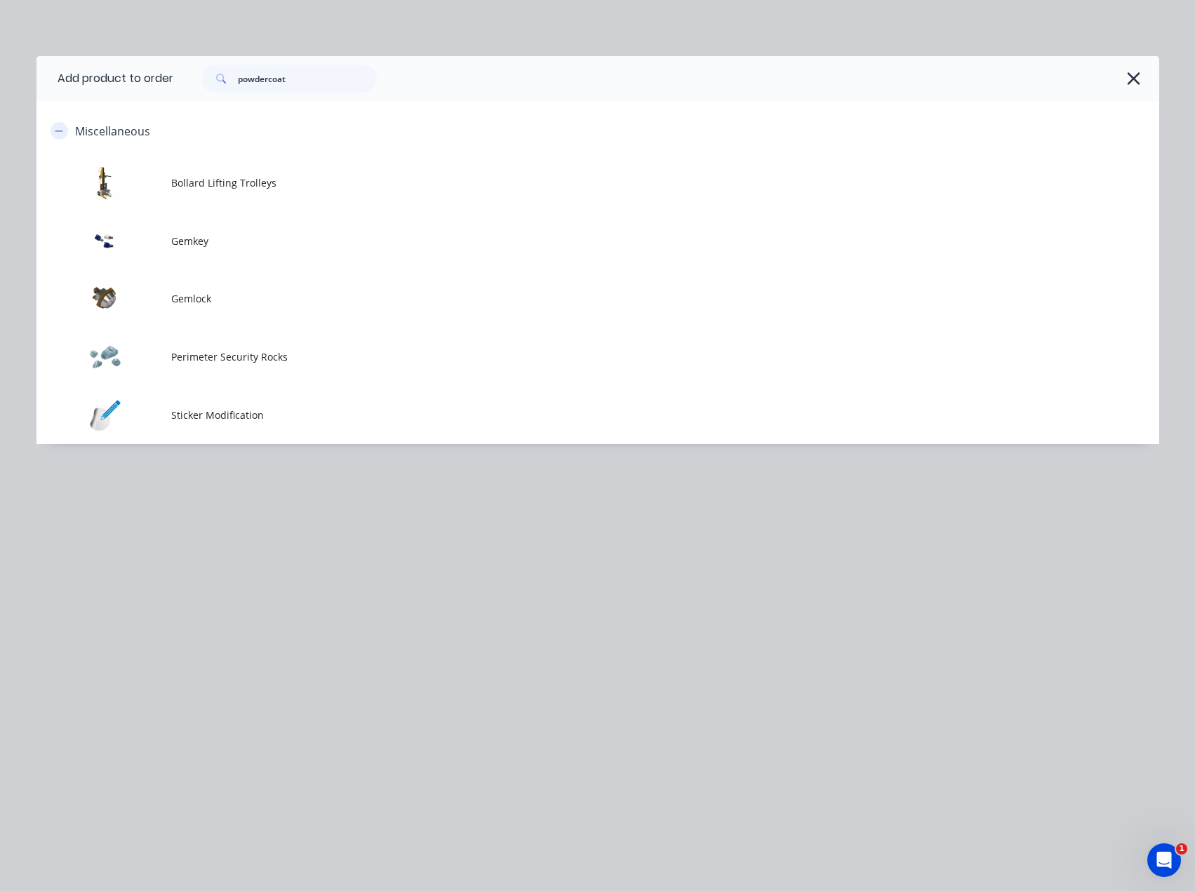
click at [58, 133] on icon "button" at bounding box center [59, 131] width 8 height 10
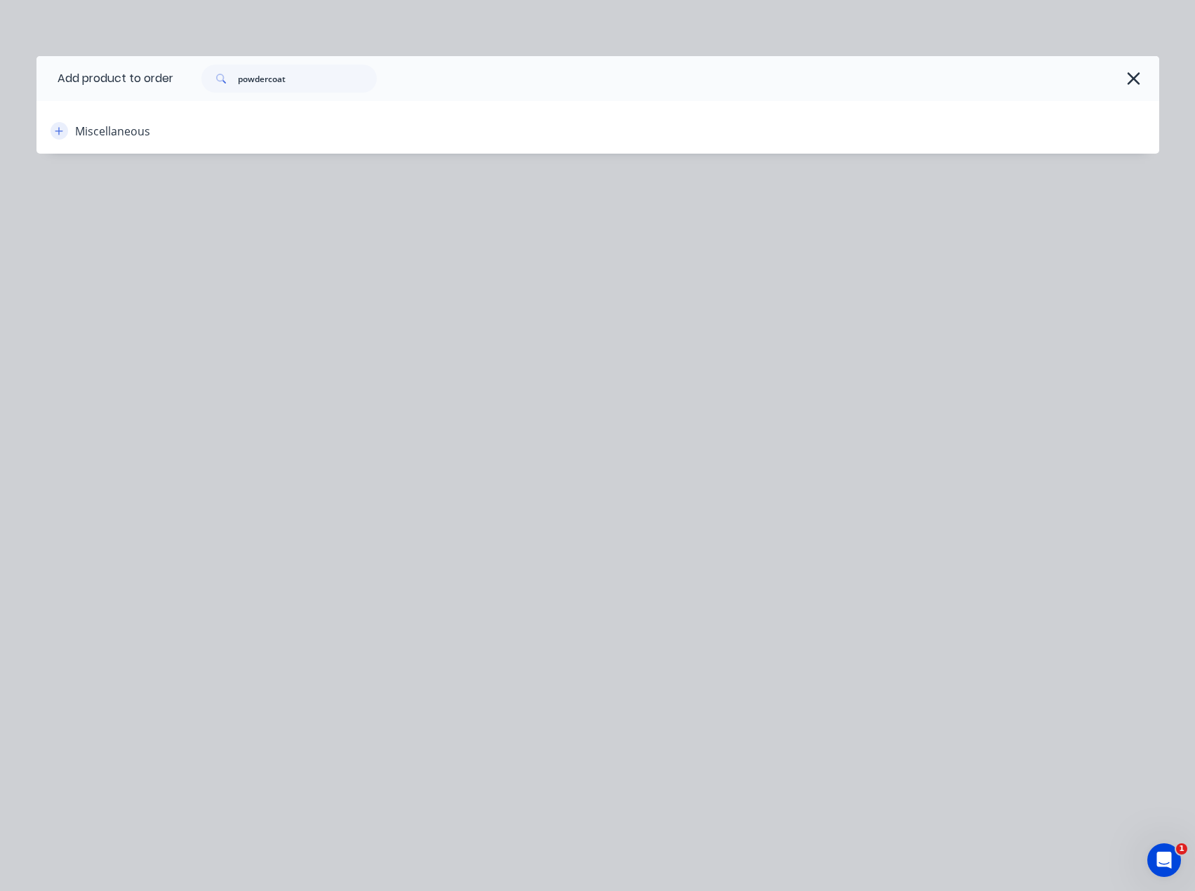
click at [58, 133] on icon "button" at bounding box center [59, 131] width 8 height 10
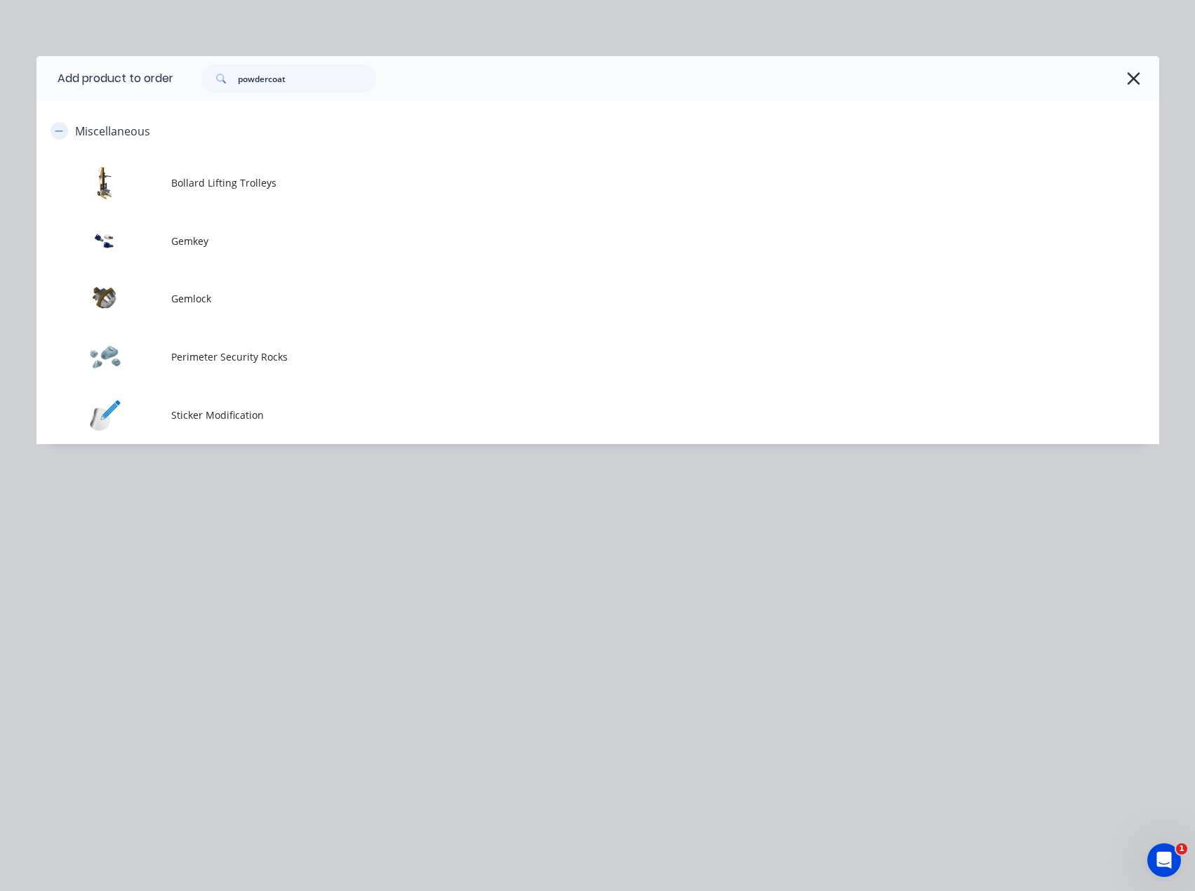
click at [55, 133] on icon "button" at bounding box center [59, 131] width 8 height 10
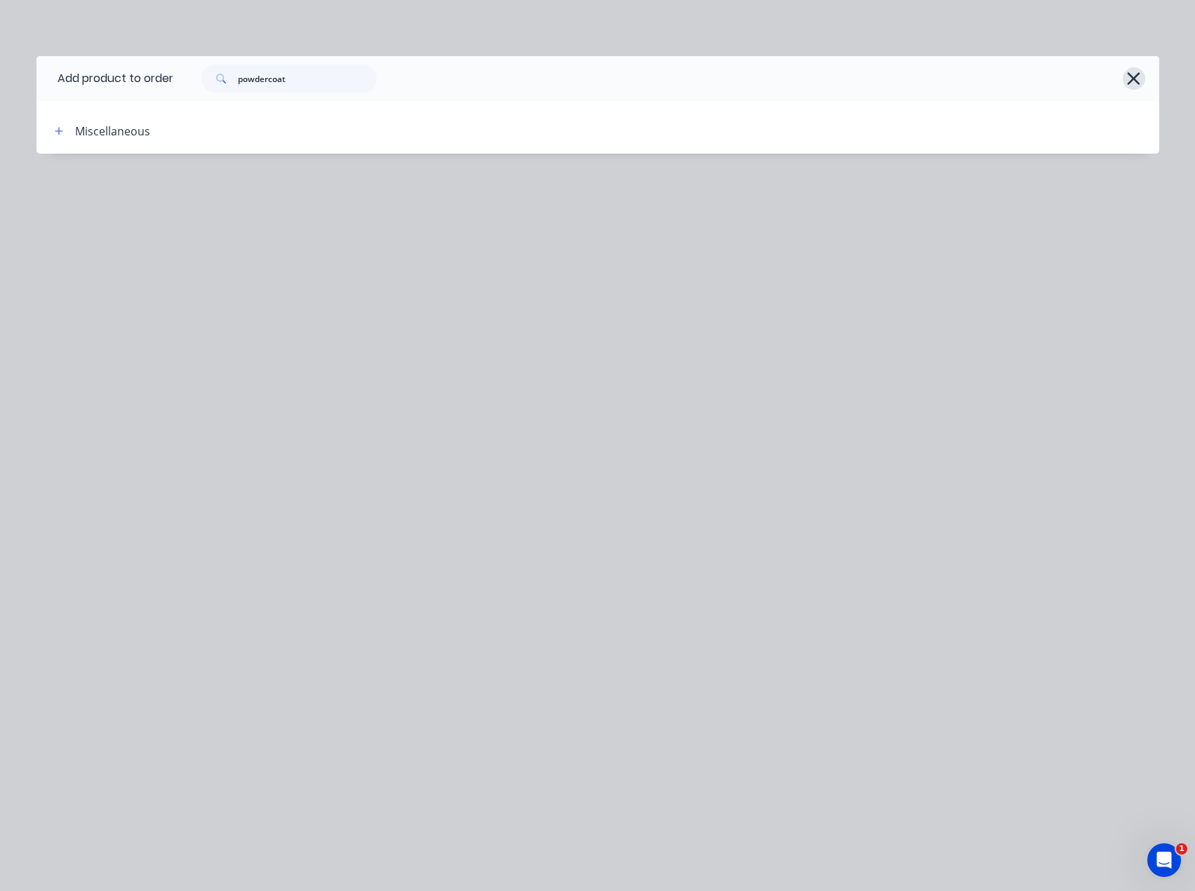
click at [1128, 76] on icon "button" at bounding box center [1133, 79] width 15 height 20
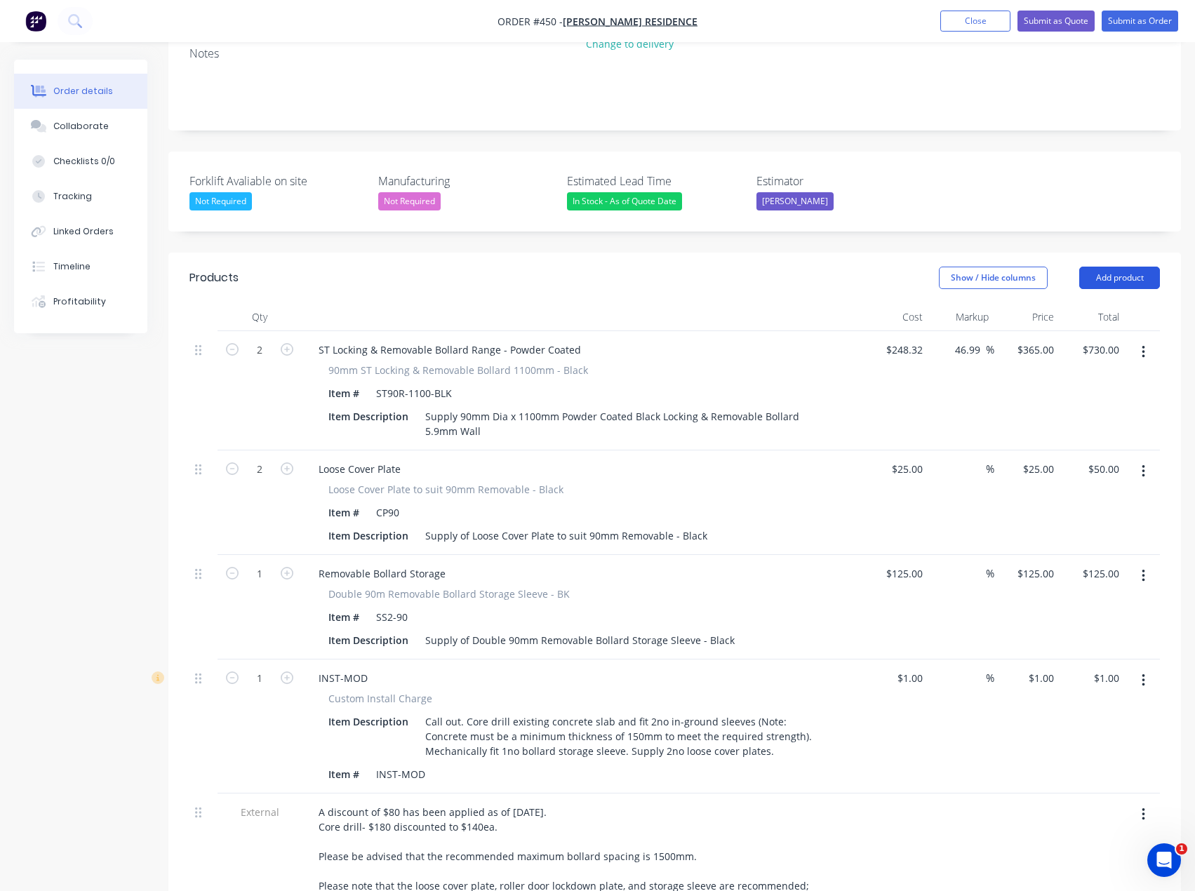
click at [1118, 267] on button "Add product" at bounding box center [1119, 278] width 81 height 22
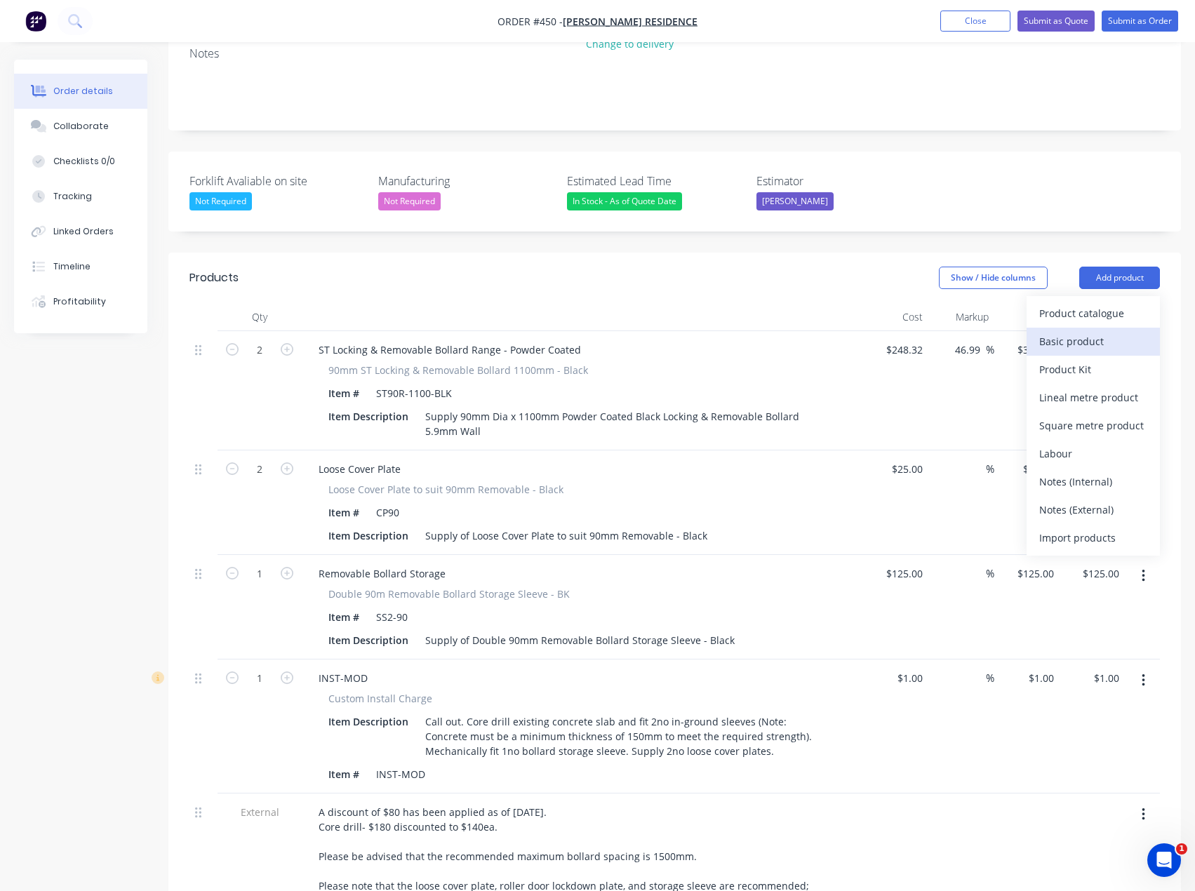
click at [1074, 331] on div "Basic product" at bounding box center [1093, 341] width 108 height 20
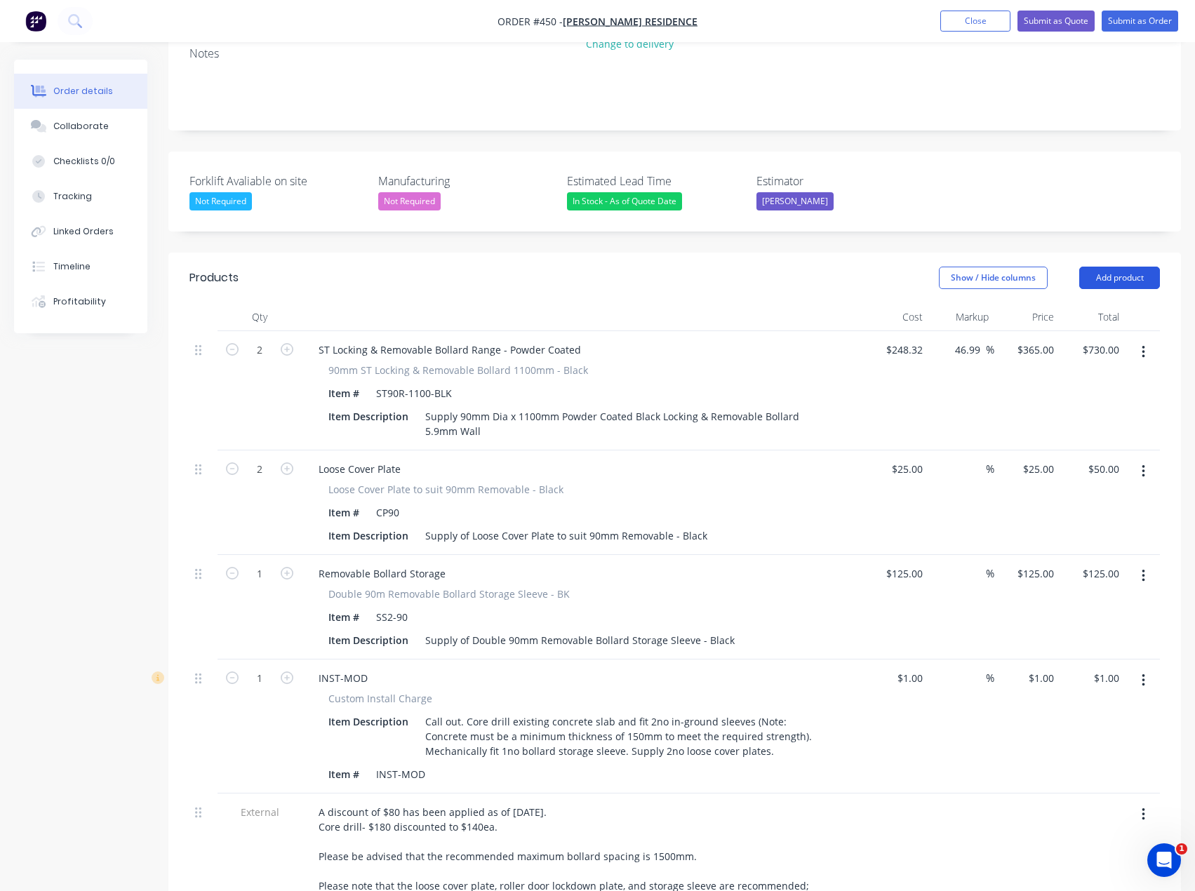
click at [1105, 267] on button "Add product" at bounding box center [1119, 278] width 81 height 22
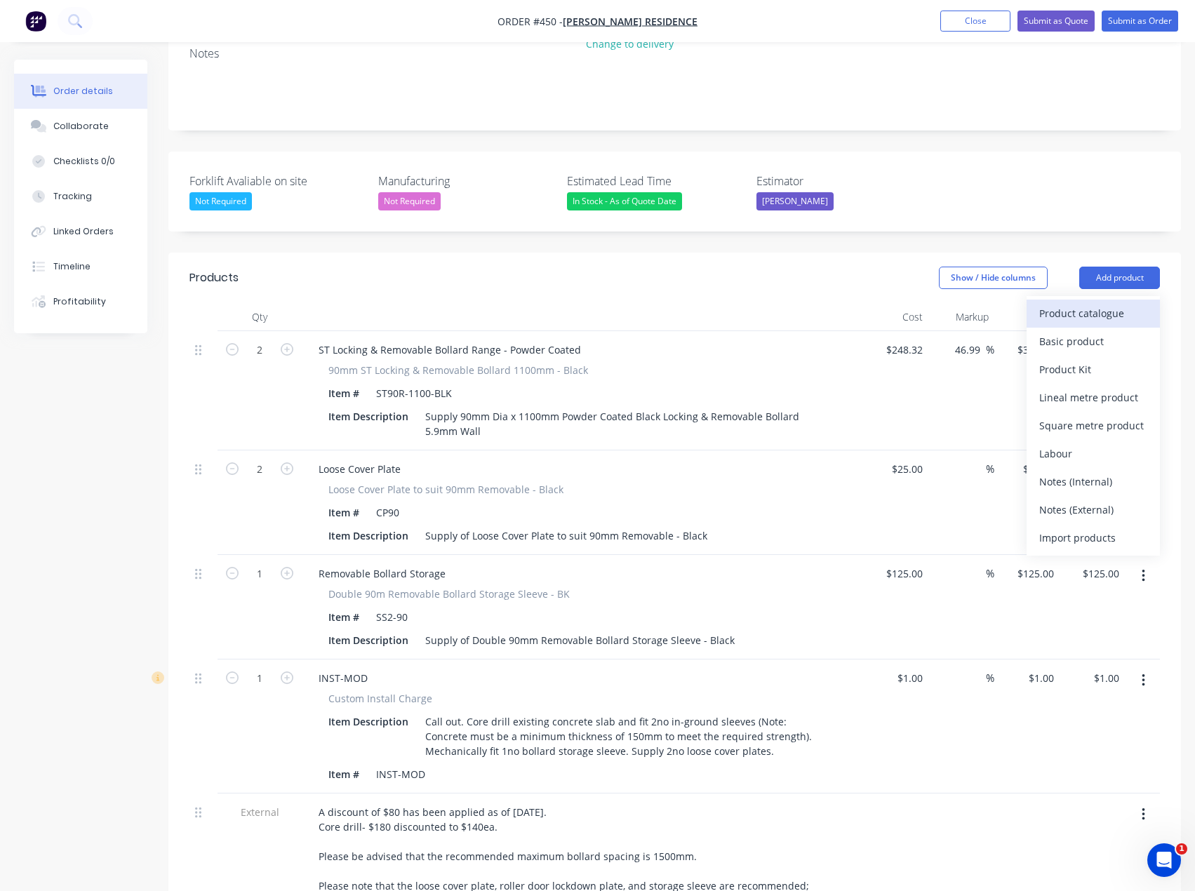
click at [1080, 303] on div "Product catalogue" at bounding box center [1093, 313] width 108 height 20
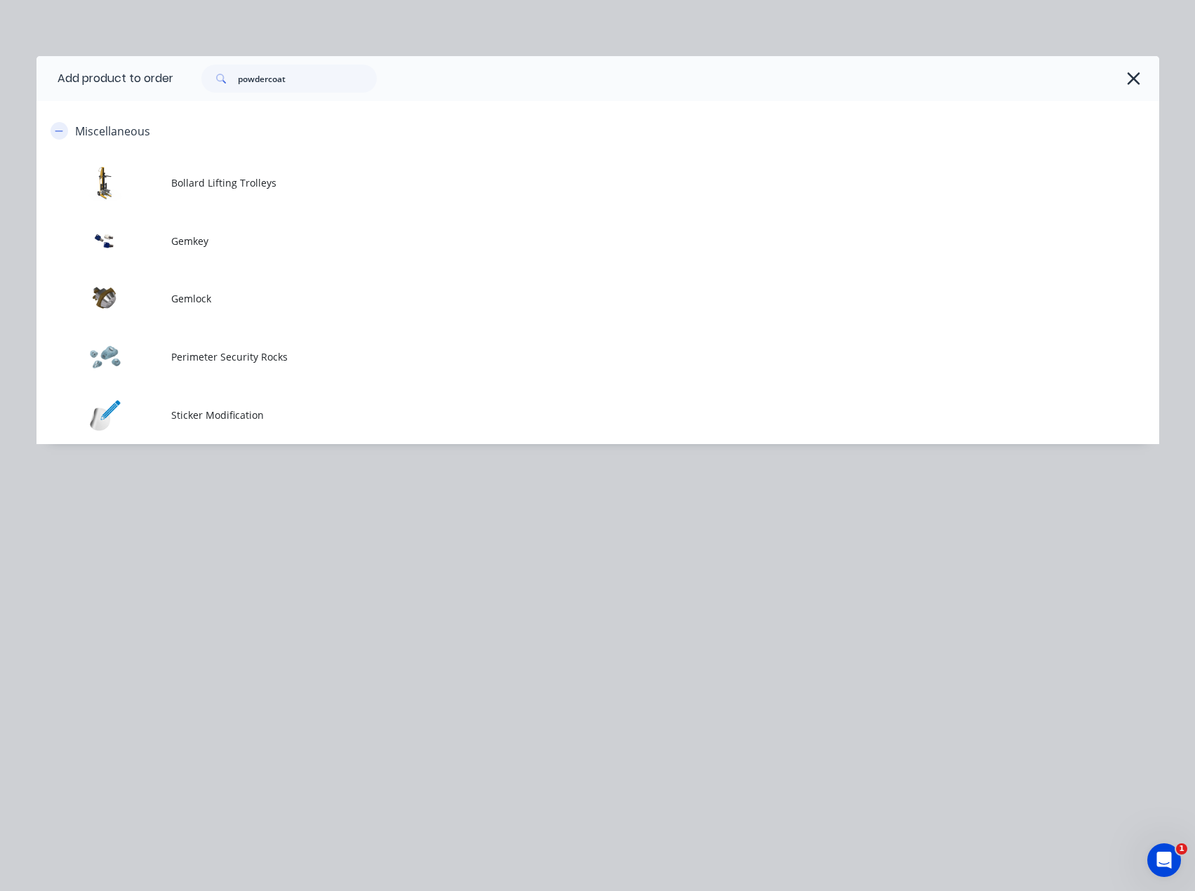
click at [60, 131] on icon "button" at bounding box center [59, 131] width 8 height 1
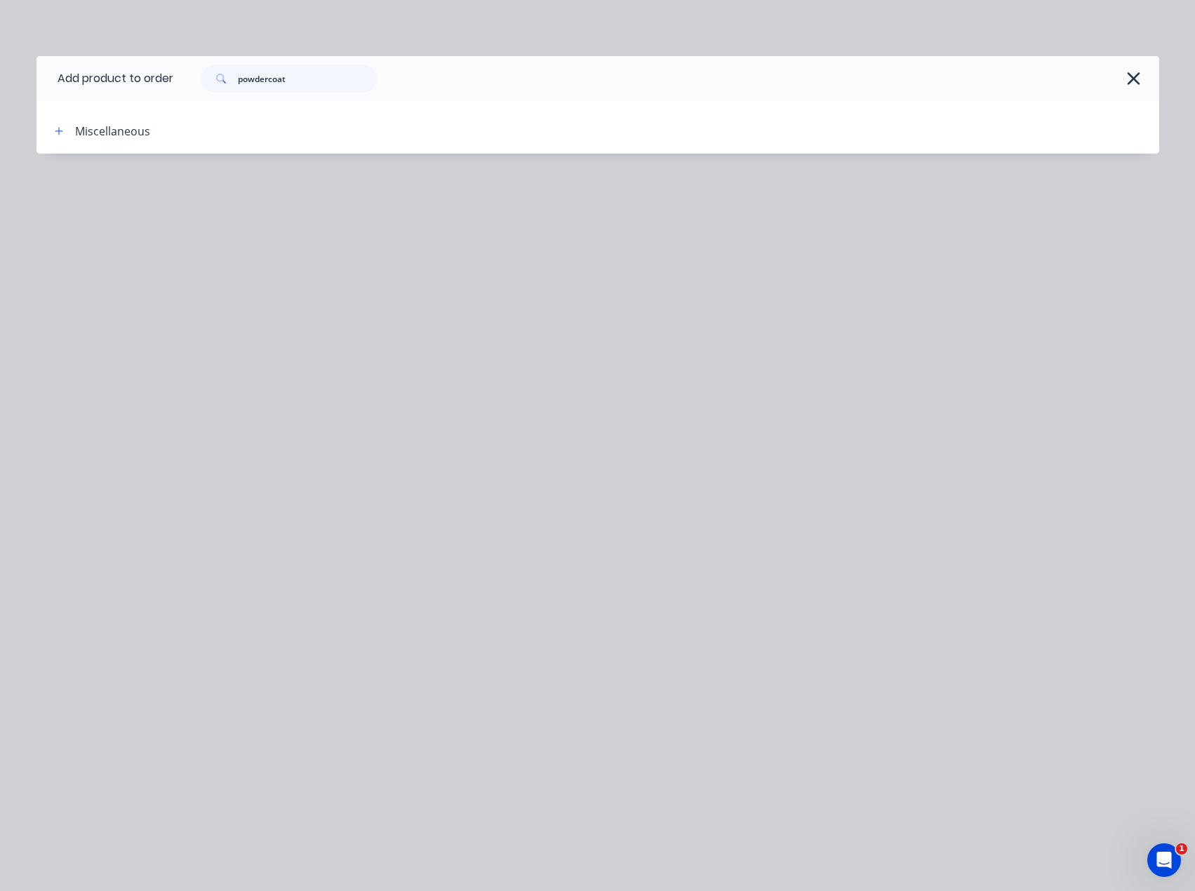
drag, startPoint x: 1126, startPoint y: 76, endPoint x: 548, endPoint y: 128, distance: 580.5
click at [1126, 76] on button "button" at bounding box center [1134, 78] width 22 height 22
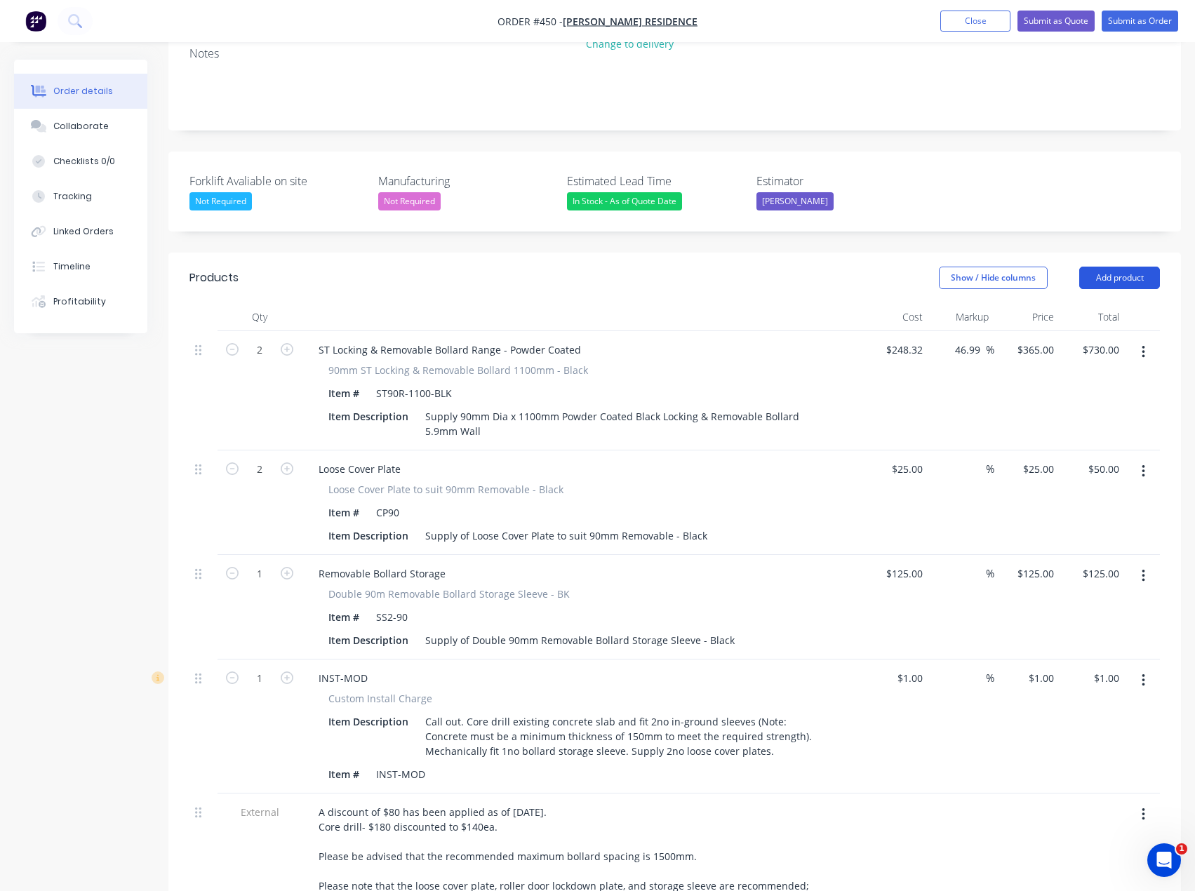
click at [1127, 267] on button "Add product" at bounding box center [1119, 278] width 81 height 22
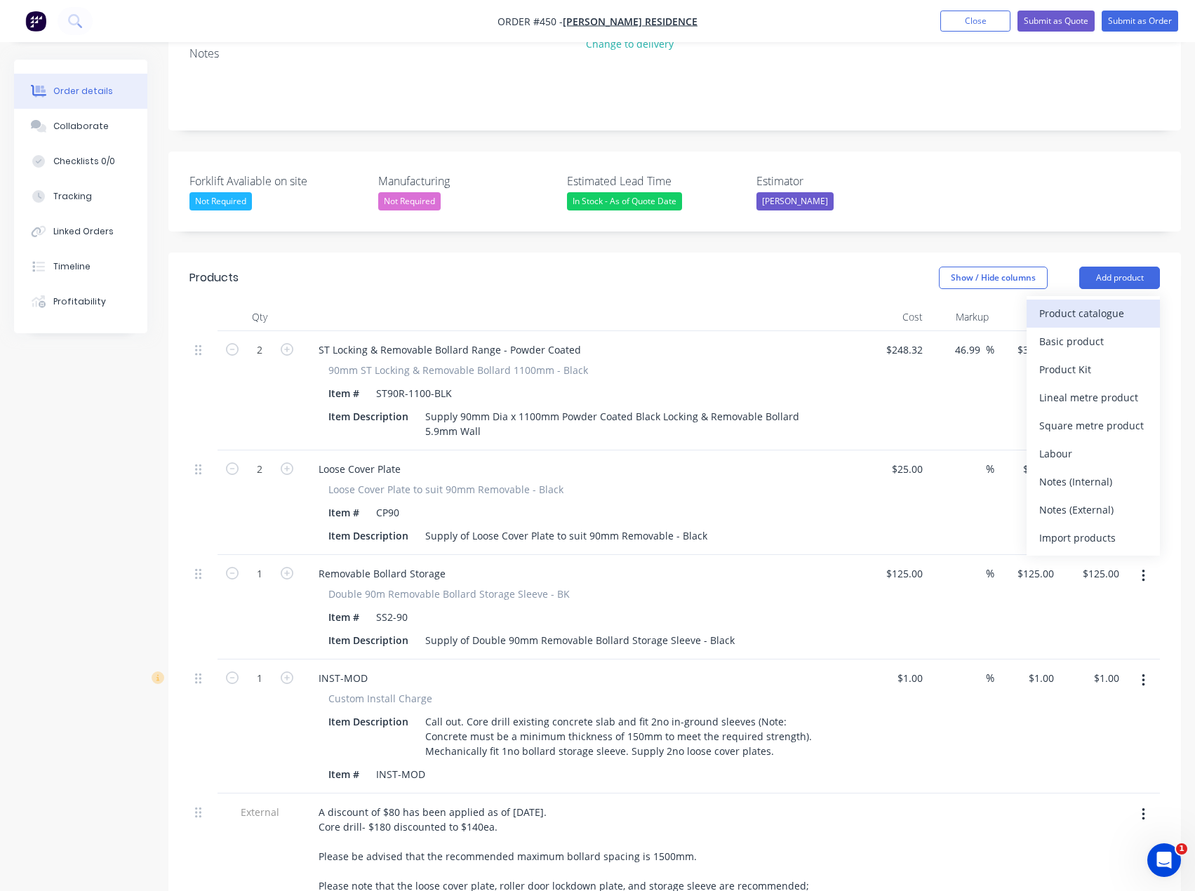
click at [1062, 303] on div "Product catalogue" at bounding box center [1093, 313] width 108 height 20
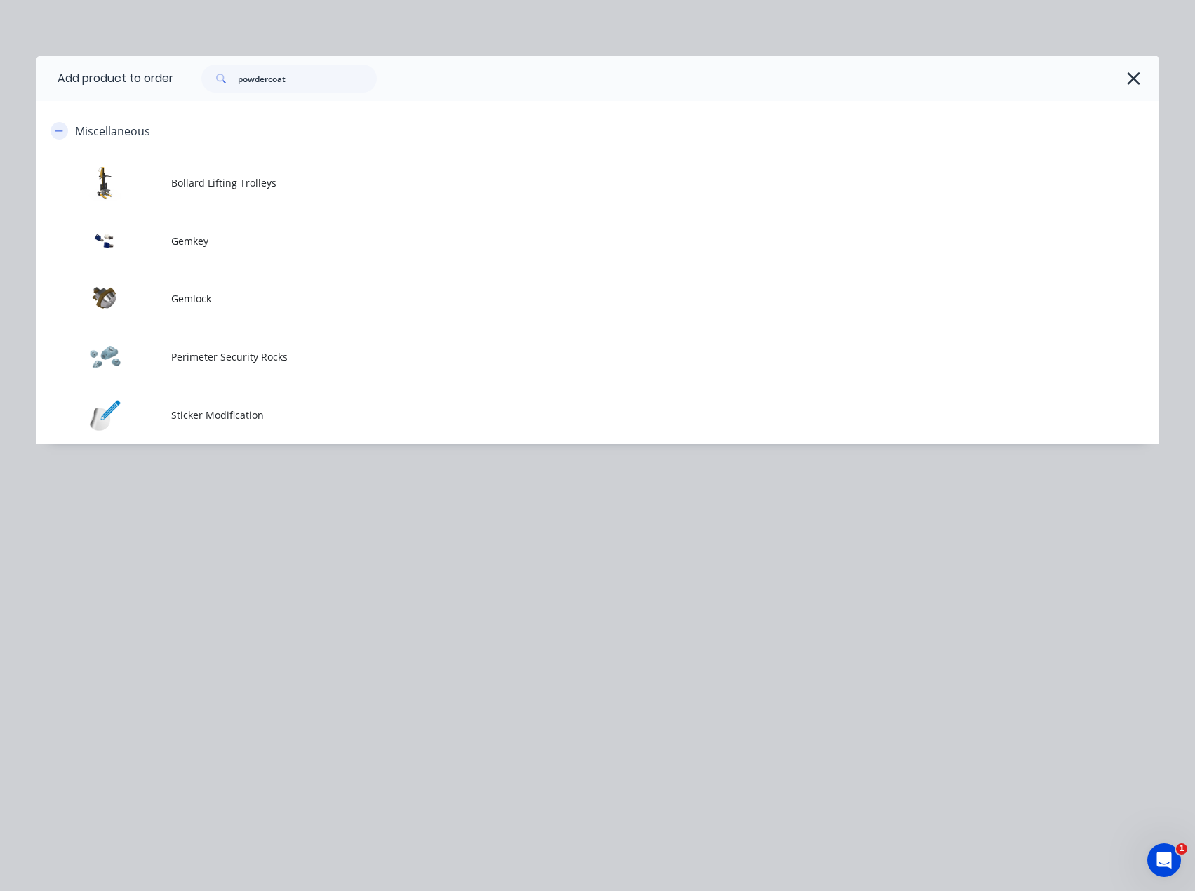
click at [61, 130] on icon "button" at bounding box center [59, 131] width 8 height 10
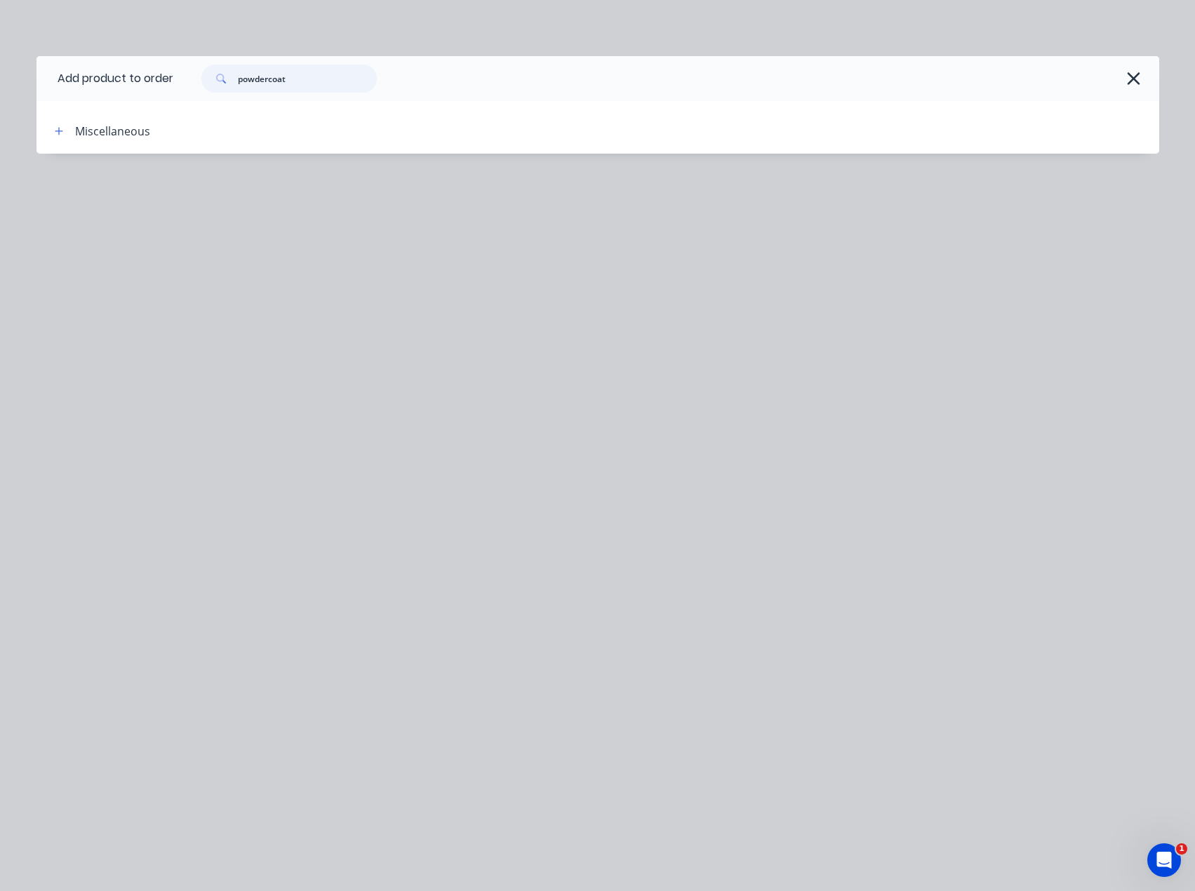
drag, startPoint x: 227, startPoint y: 82, endPoint x: 162, endPoint y: 101, distance: 68.0
click at [162, 88] on header "Add product to order powdercoat" at bounding box center [597, 78] width 1123 height 45
click at [1137, 76] on icon "button" at bounding box center [1134, 78] width 13 height 13
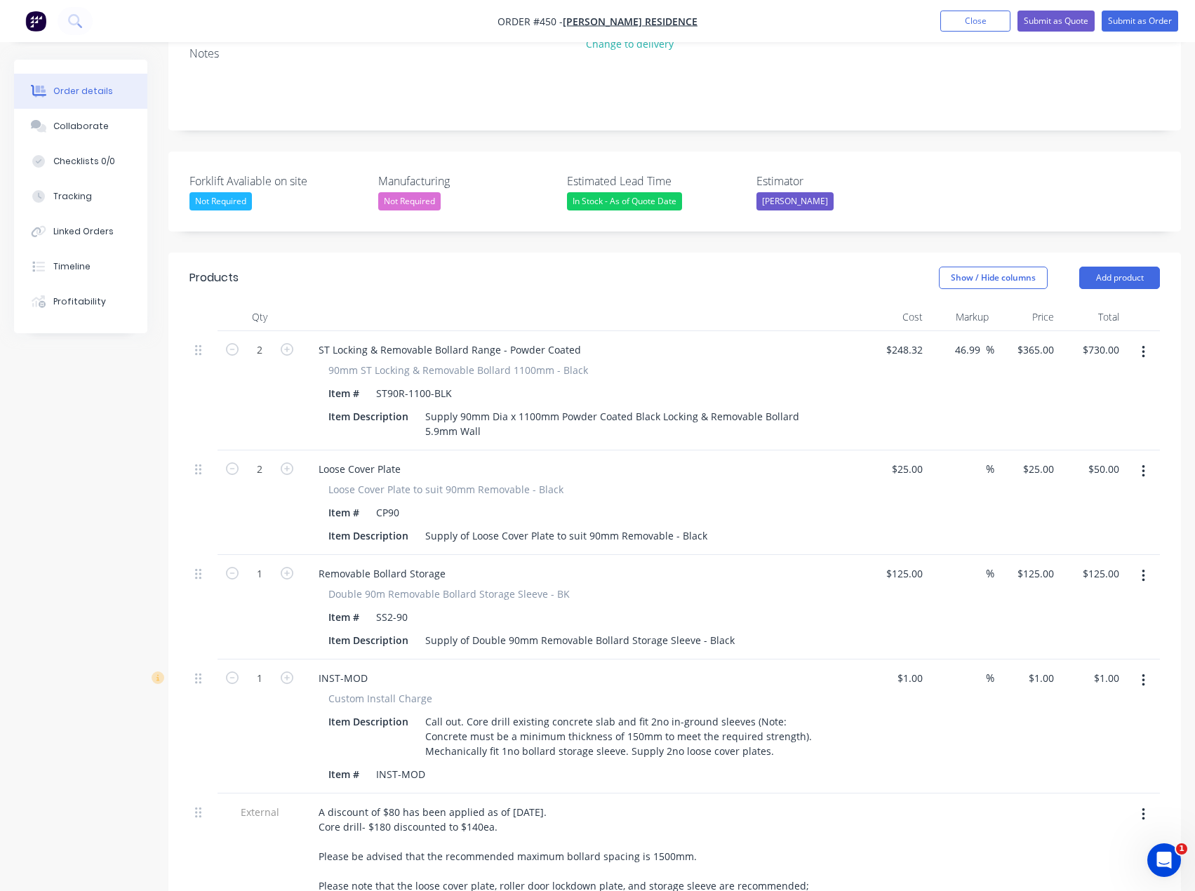
drag, startPoint x: 1112, startPoint y: 231, endPoint x: 1116, endPoint y: 253, distance: 22.8
click at [1112, 267] on button "Add product" at bounding box center [1119, 278] width 81 height 22
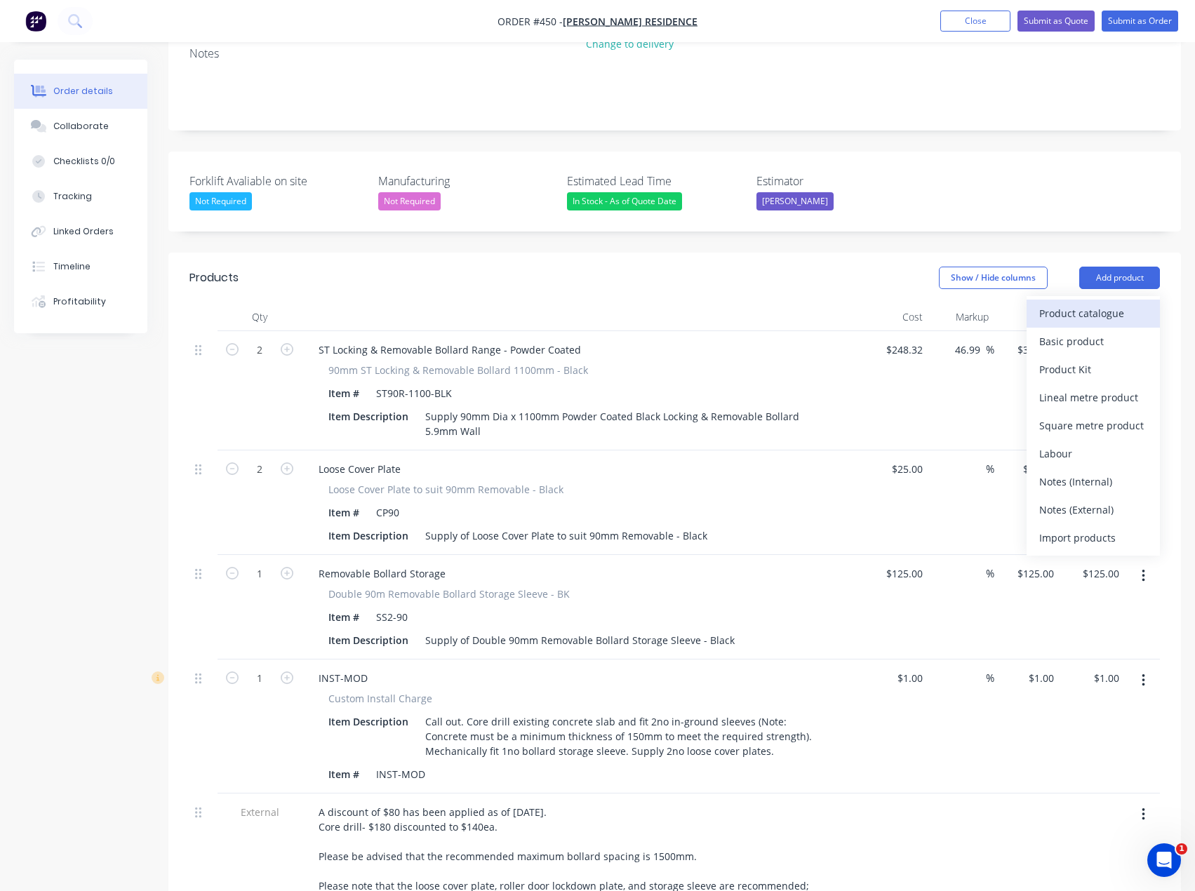
click at [1087, 303] on div "Product catalogue" at bounding box center [1093, 313] width 108 height 20
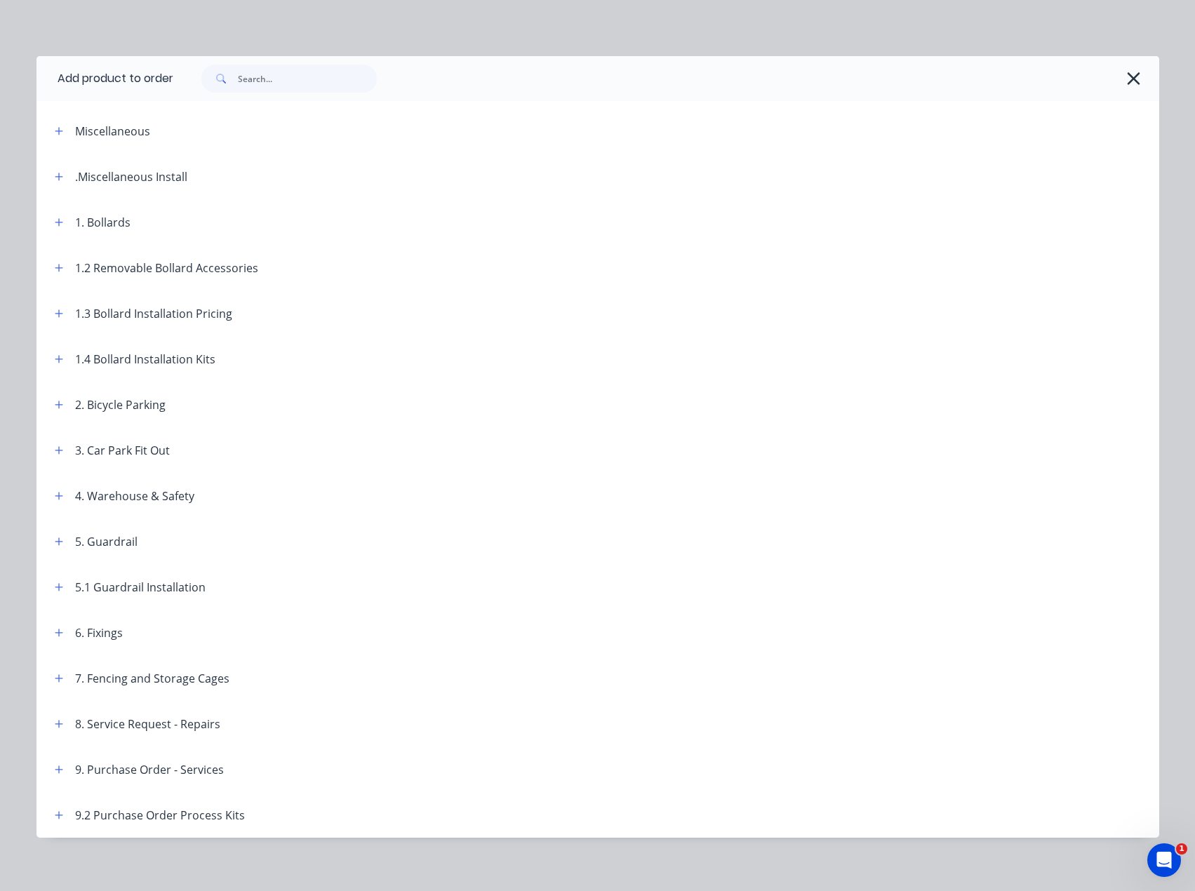
scroll to position [8, 0]
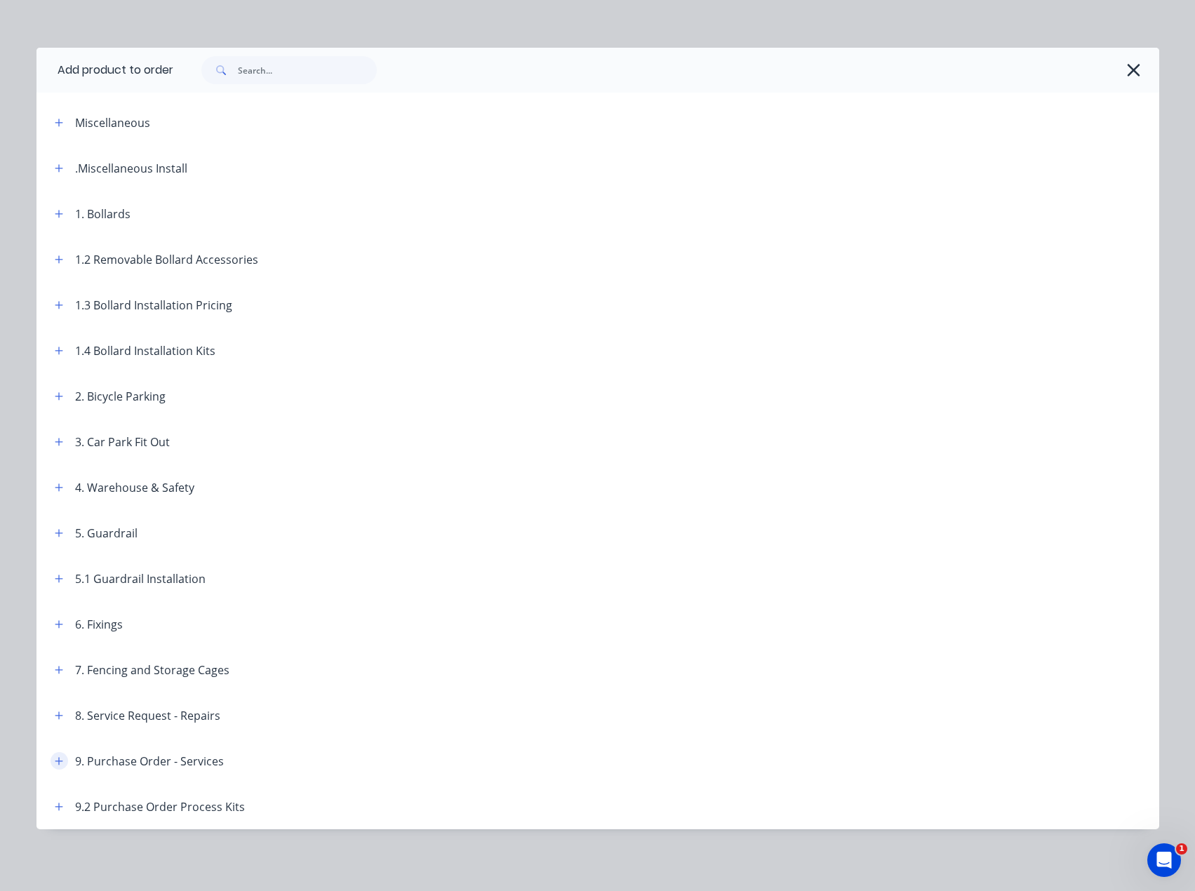
click at [55, 761] on icon "button" at bounding box center [59, 761] width 8 height 8
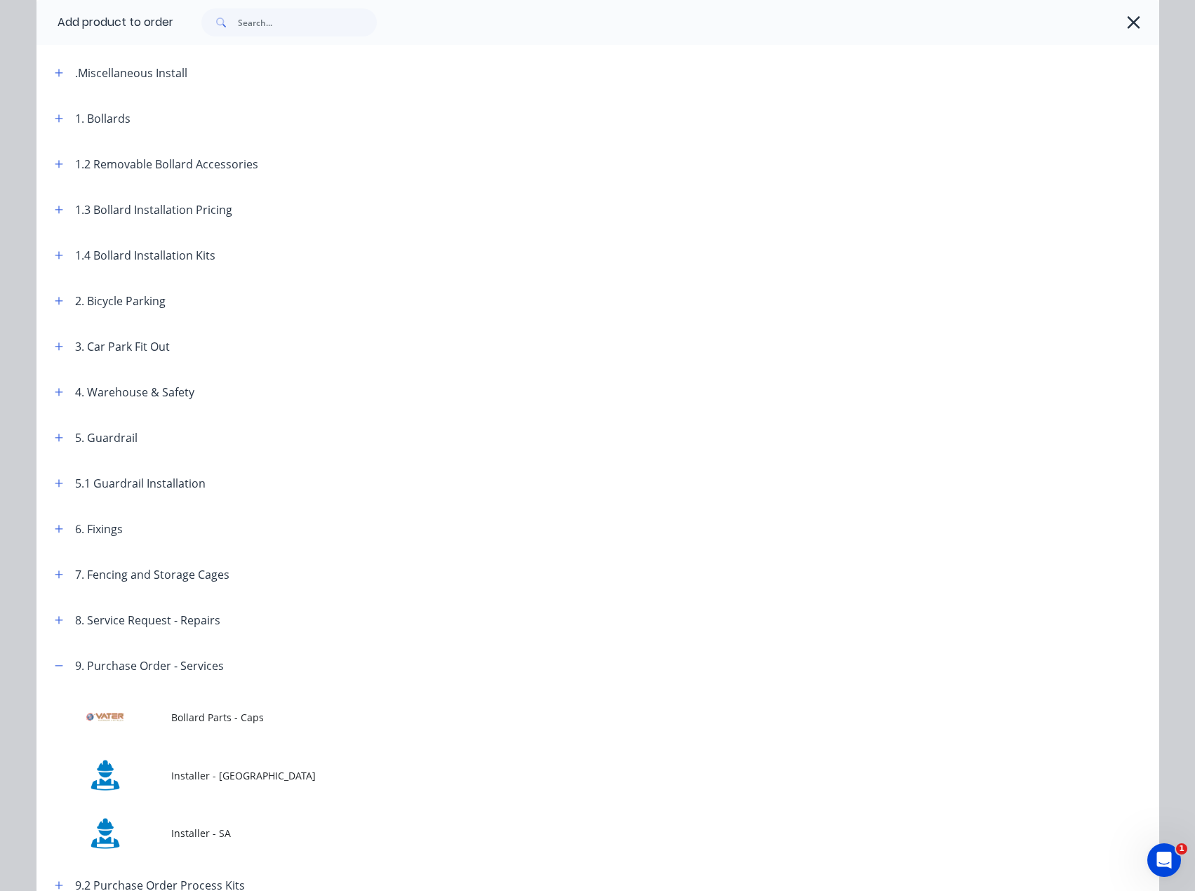
scroll to position [182, 0]
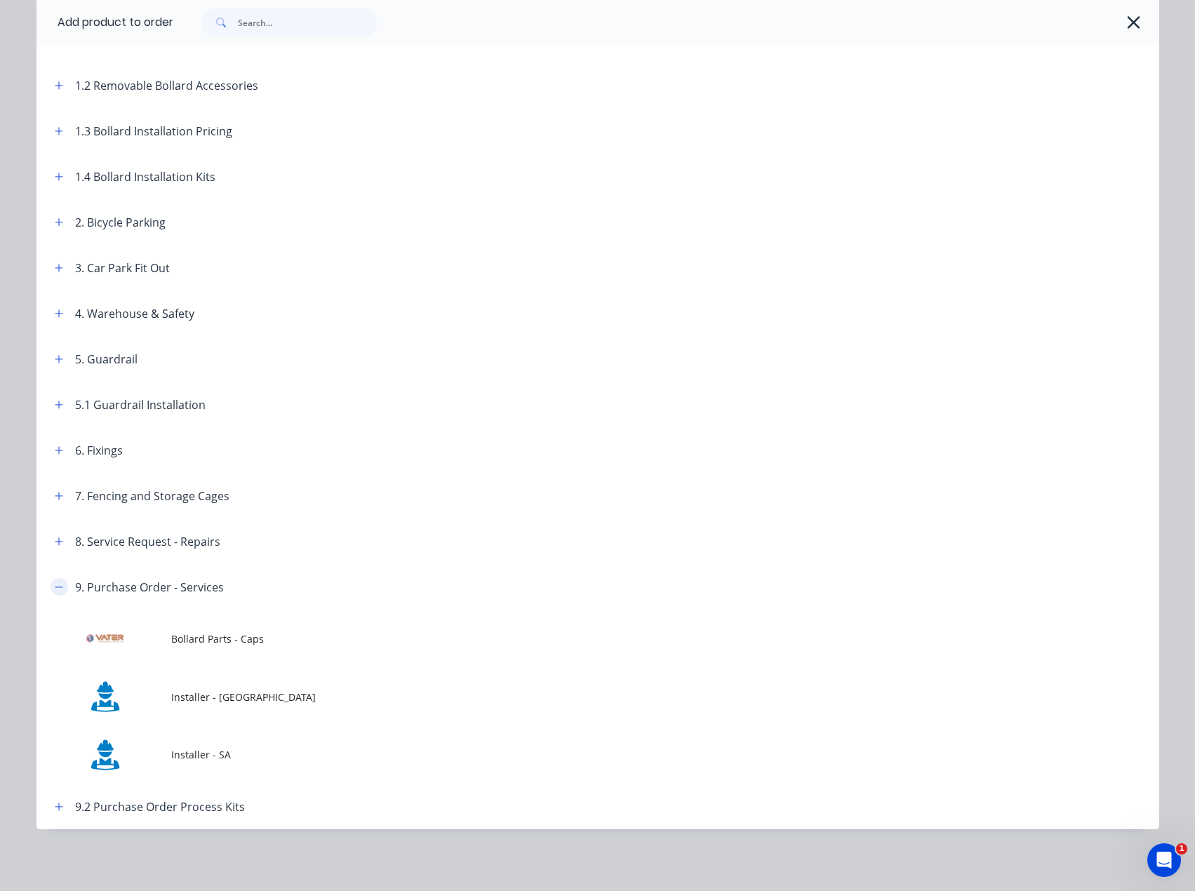
click at [55, 587] on icon "button" at bounding box center [59, 587] width 8 height 10
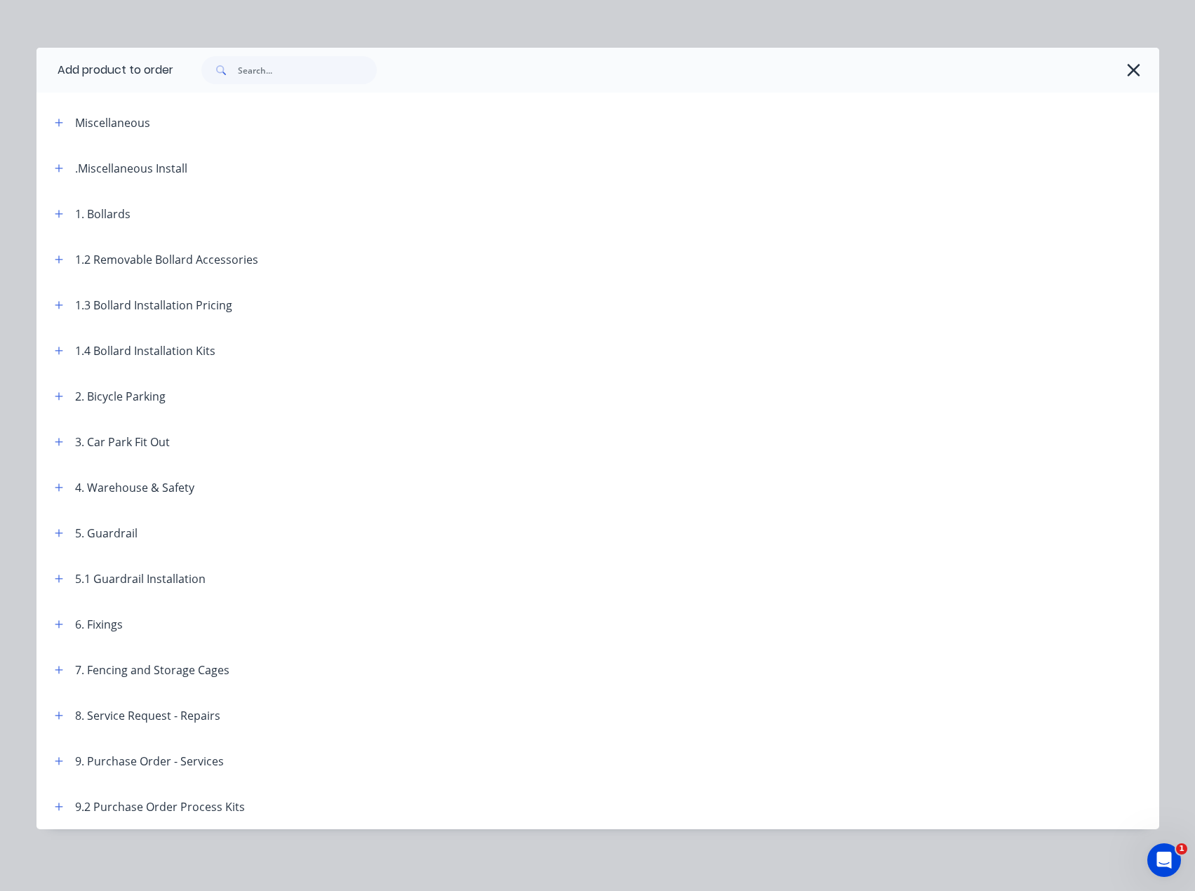
scroll to position [8, 0]
click at [1126, 67] on icon "button" at bounding box center [1133, 70] width 15 height 20
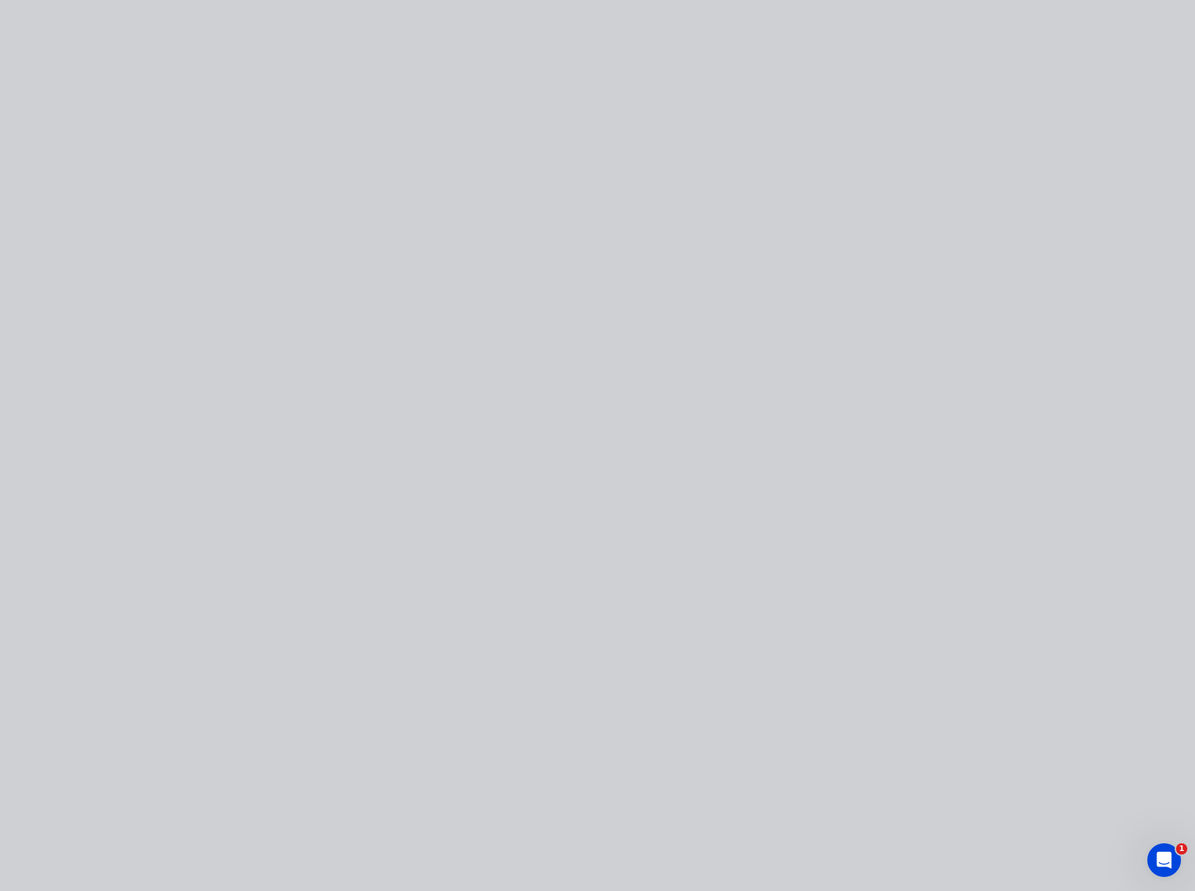
scroll to position [0, 0]
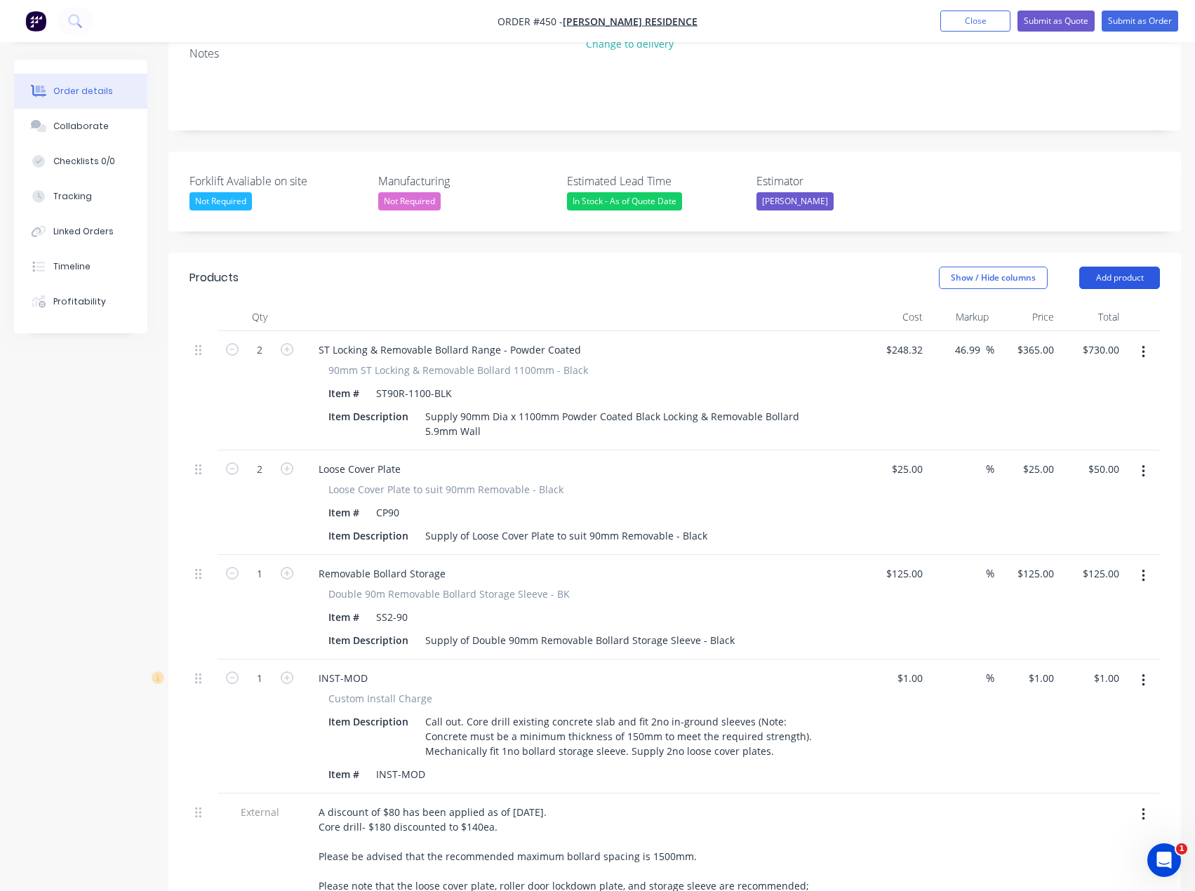
click at [1140, 267] on button "Add product" at bounding box center [1119, 278] width 81 height 22
click at [1062, 500] on div "Notes (External)" at bounding box center [1093, 510] width 108 height 20
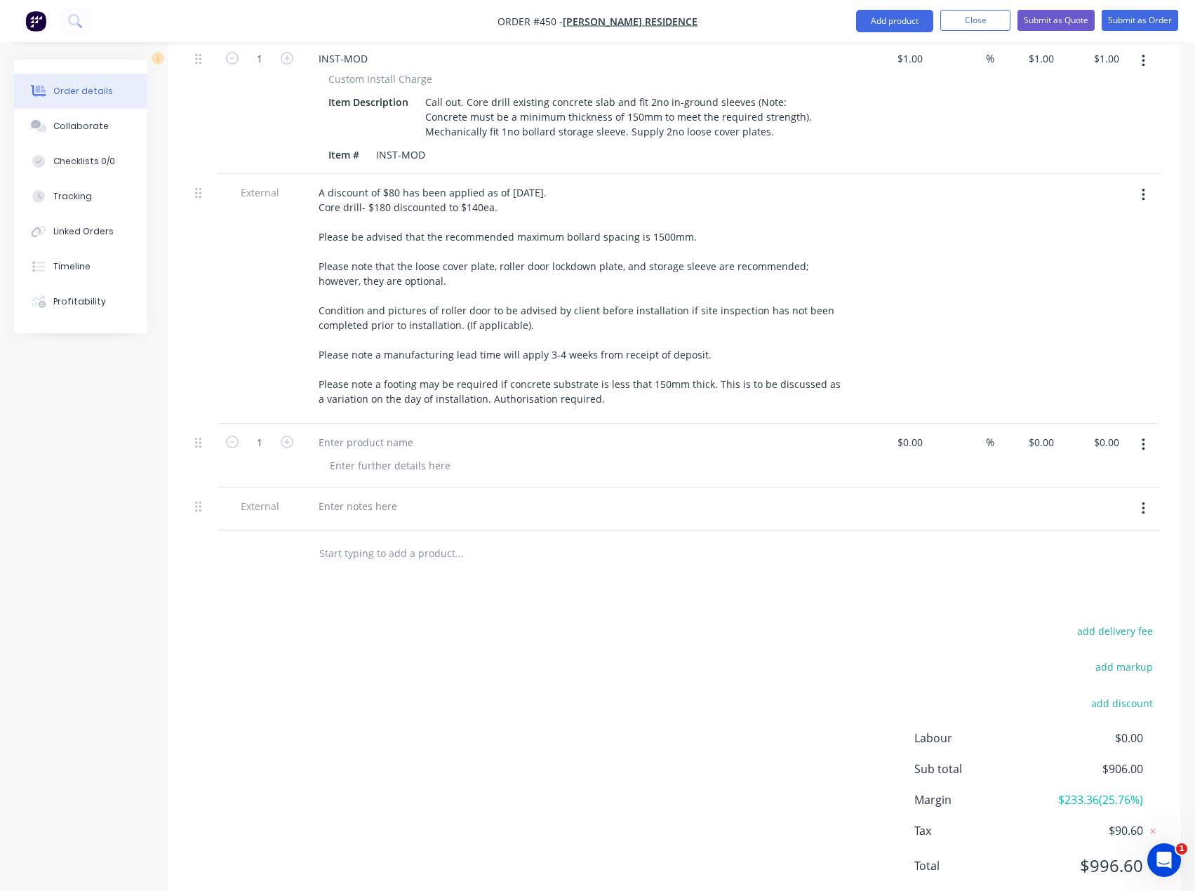
scroll to position [905, 0]
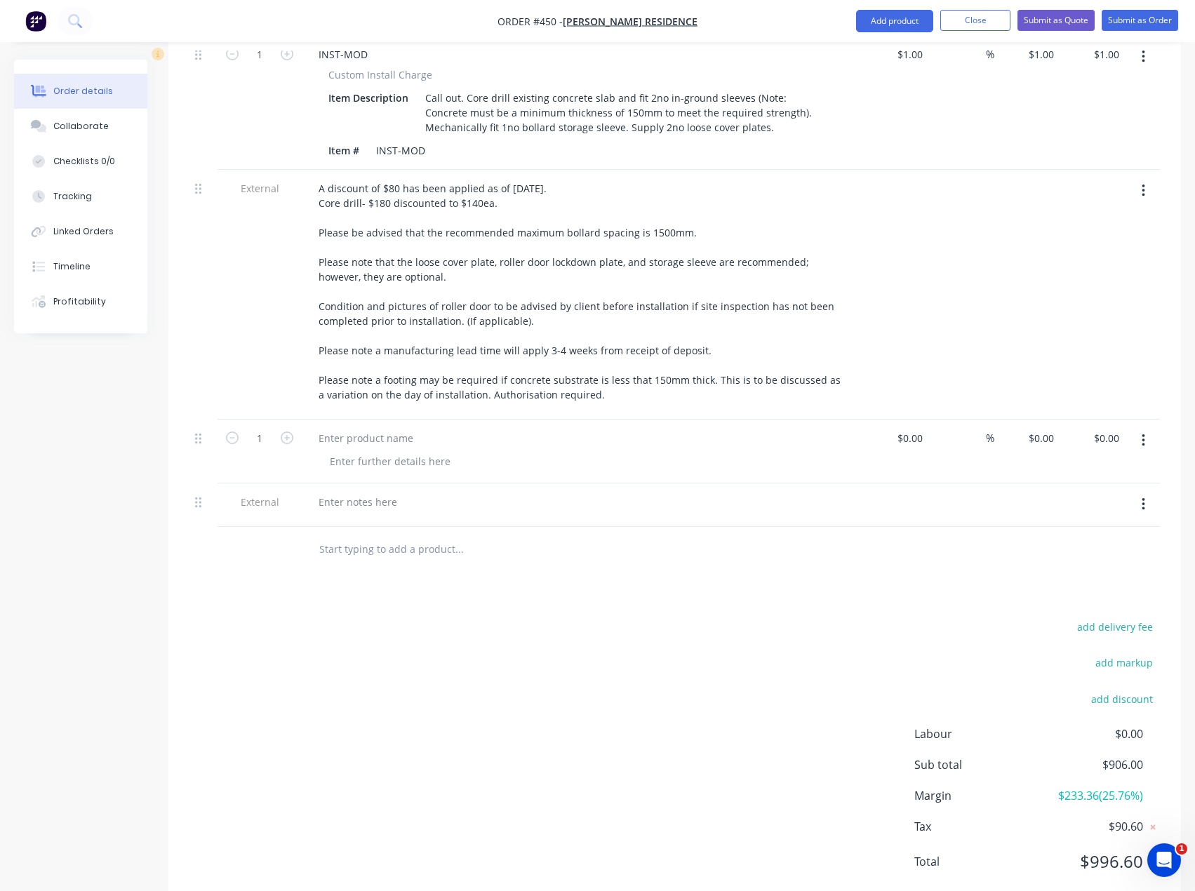
click at [1144, 434] on icon "button" at bounding box center [1143, 440] width 3 height 13
click at [1056, 523] on div "Delete" at bounding box center [1093, 533] width 108 height 20
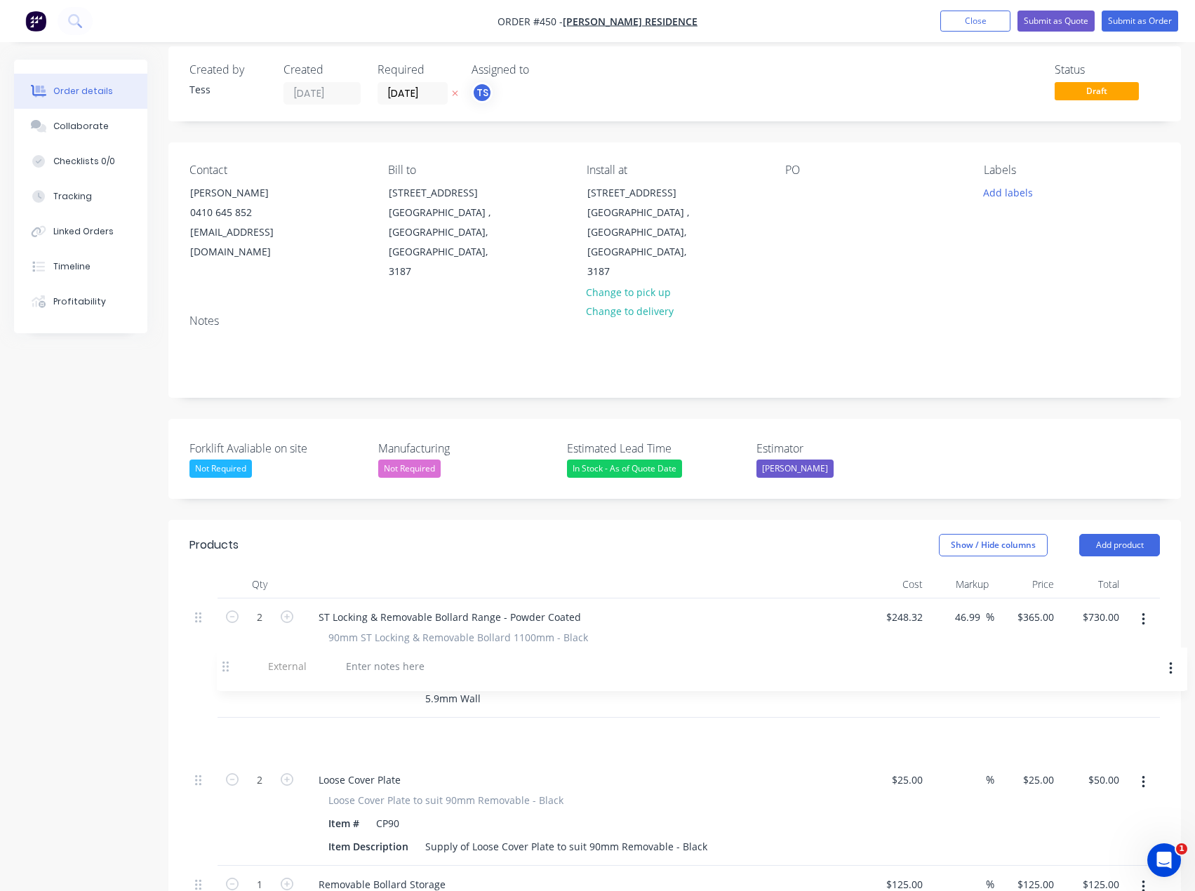
scroll to position [15, 0]
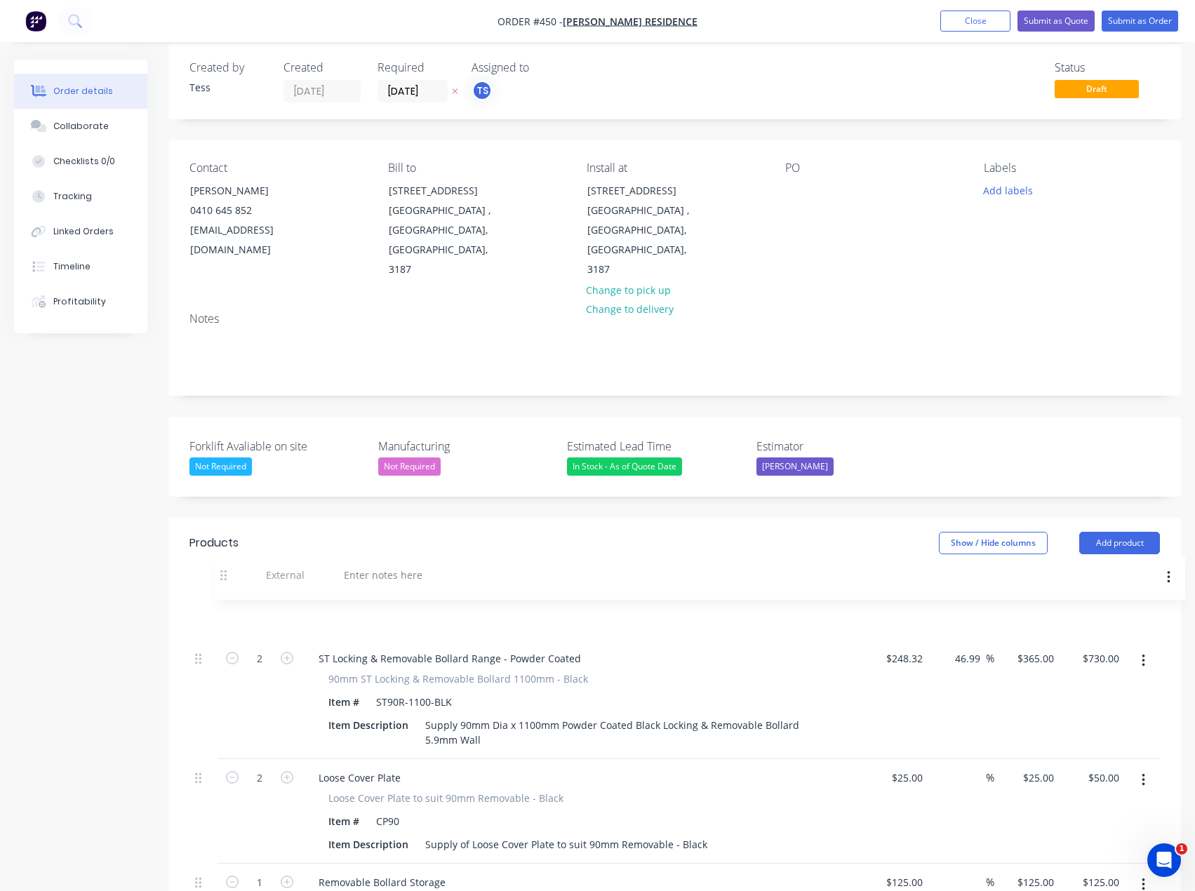
drag, startPoint x: 196, startPoint y: 467, endPoint x: 221, endPoint y: 572, distance: 107.6
click at [363, 605] on div at bounding box center [357, 615] width 101 height 20
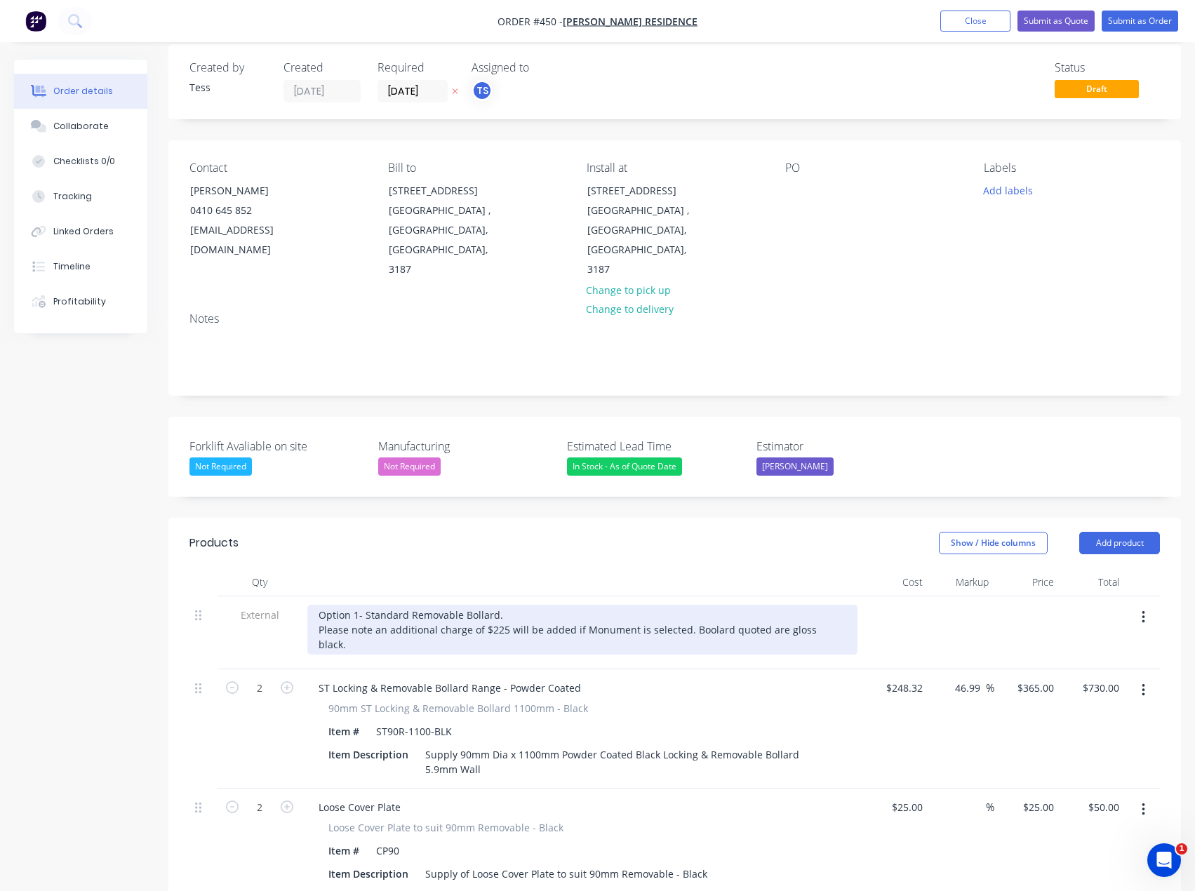
click at [700, 605] on div "Option 1- Standard Removable Bollard. Please note an additional charge of $225 …" at bounding box center [582, 630] width 550 height 50
click at [830, 605] on div "Option 1- Standard Removable Bollard. Please note an additional charge of $225 …" at bounding box center [582, 630] width 550 height 50
click at [716, 605] on div "Option 1- Standard Removable Bollard. Please note an additional charge of $225 …" at bounding box center [582, 630] width 550 height 50
click at [498, 605] on div "Option 1- Standard Removable Bollard. Please note an additional charge of $225 …" at bounding box center [582, 630] width 550 height 50
click at [829, 605] on div "Option 1- Standard Removable Bollard Please note an additional charge of $225 w…" at bounding box center [582, 630] width 550 height 50
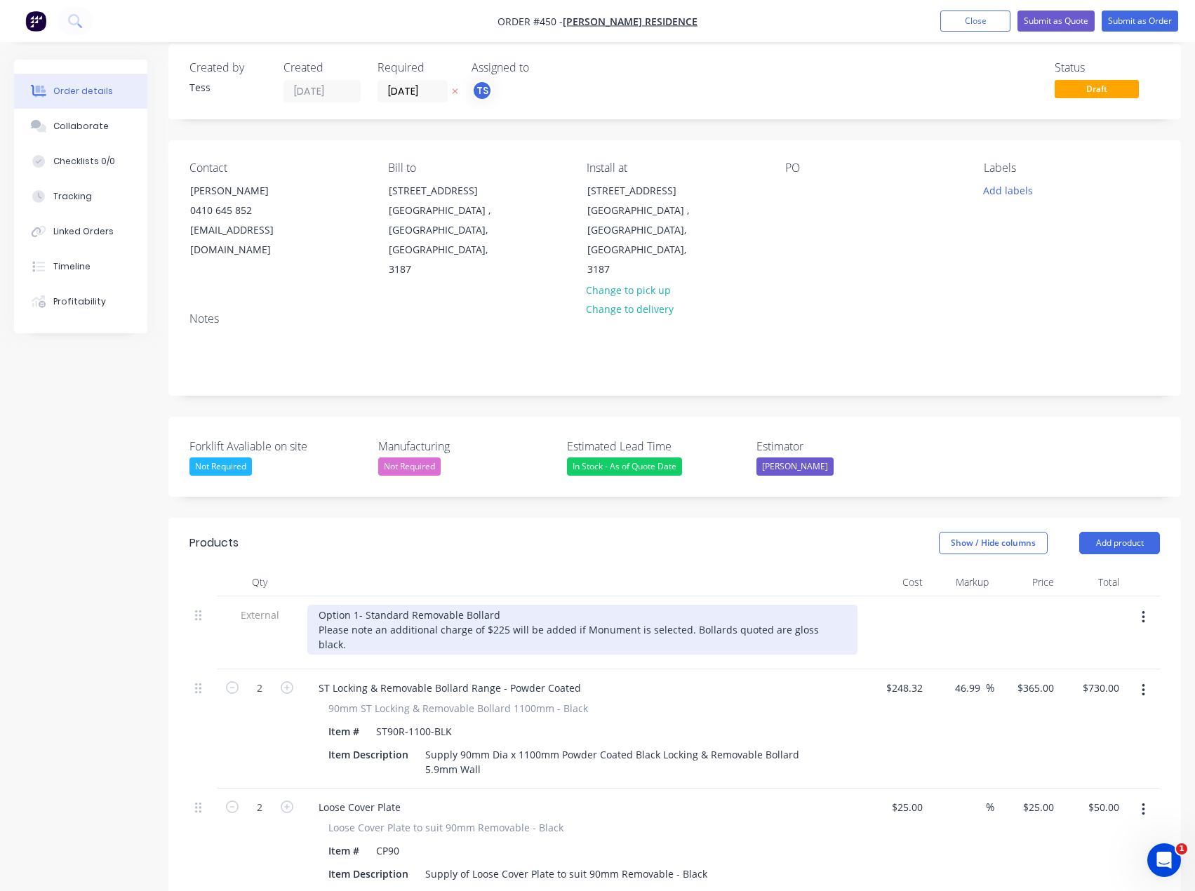
click at [437, 605] on div "Option 1- Standard Removable Bollard Please note an additional charge of $225 w…" at bounding box center [582, 630] width 550 height 50
click at [505, 605] on div "Option 1- Standard Removable Bollard Please note an additional charge of $225 w…" at bounding box center [582, 630] width 550 height 50
click at [680, 605] on div "Option 1- Standard Removable Bollard Please note an additional charge of $225 w…" at bounding box center [582, 630] width 550 height 50
click at [785, 605] on div "Option 1- Standard Removable Bollard Please note an additional charge of $225 w…" at bounding box center [582, 630] width 550 height 50
click at [833, 605] on div "Option 1- Standard Removable Bollard Please note an additional charge of $225 w…" at bounding box center [582, 630] width 550 height 50
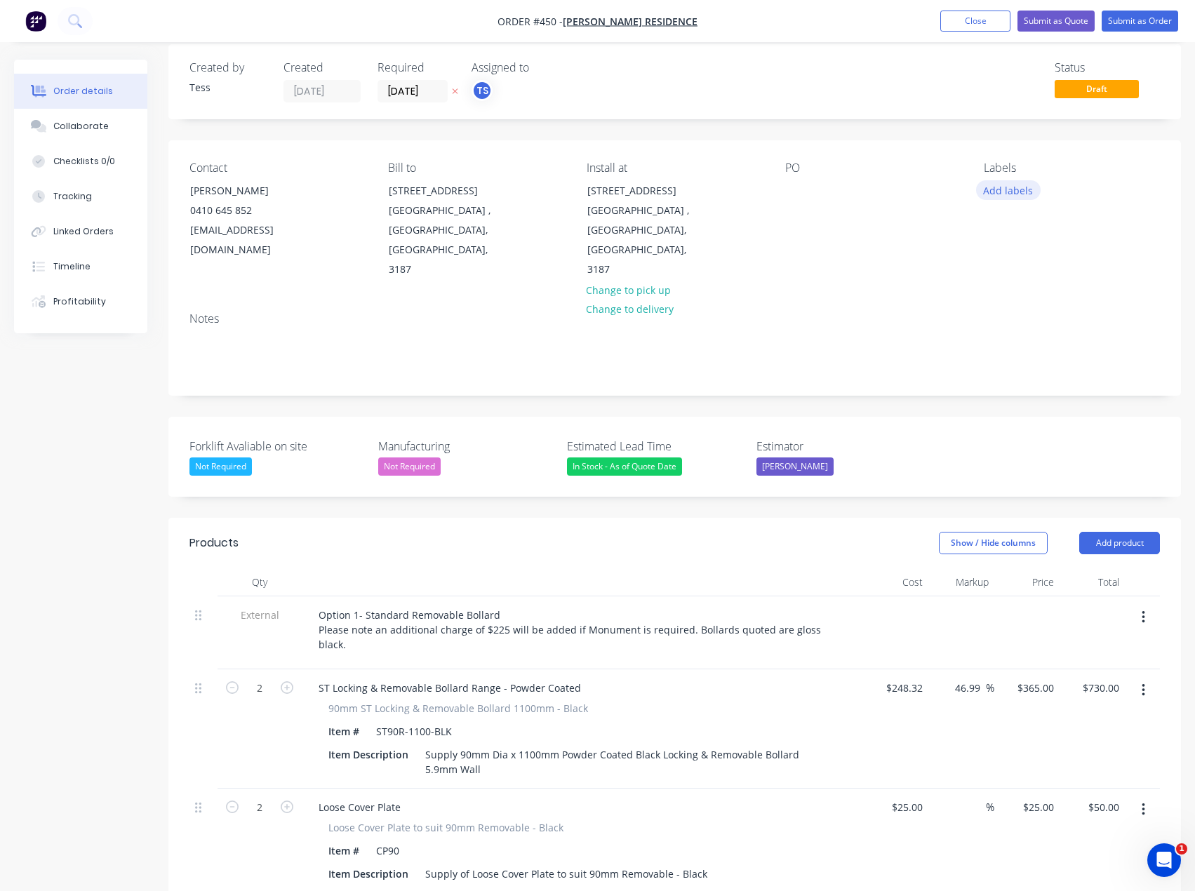
click at [1001, 190] on button "Add labels" at bounding box center [1008, 189] width 65 height 19
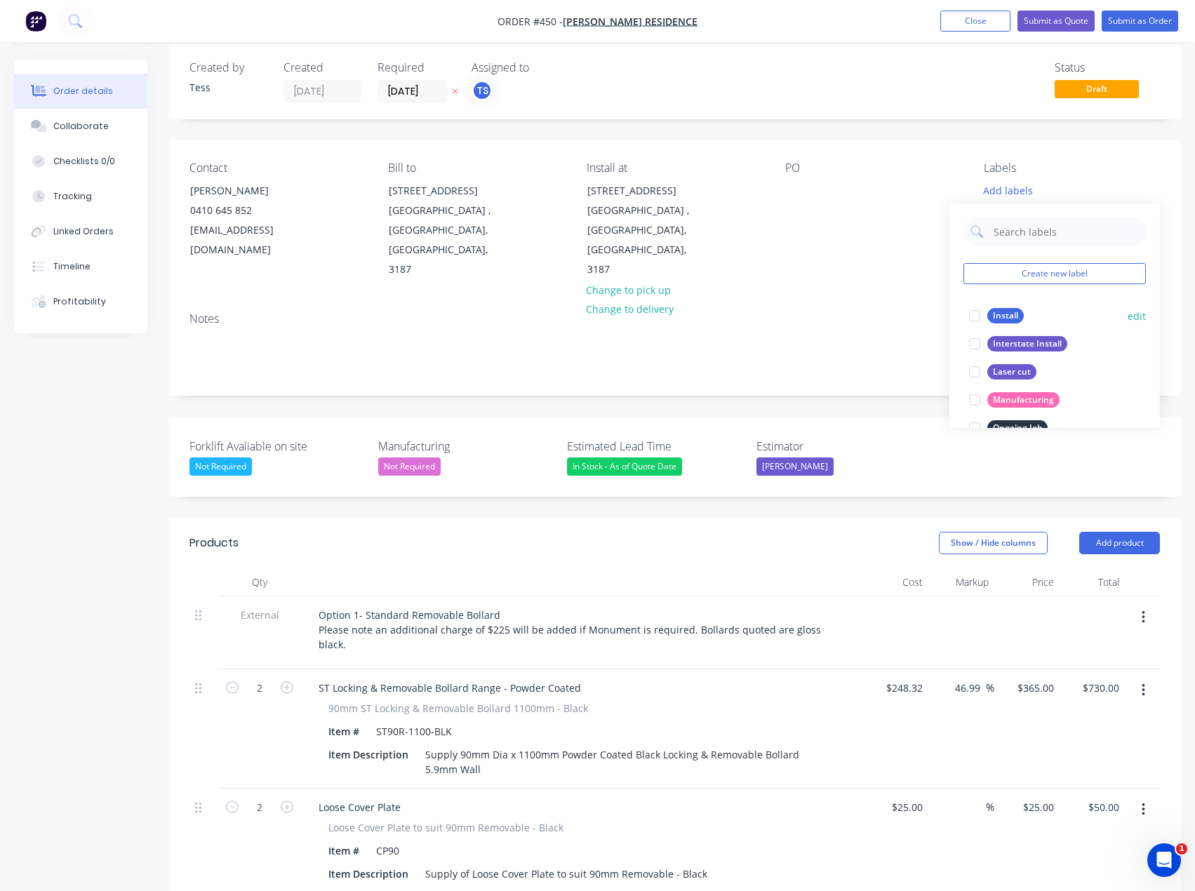
click at [996, 318] on div "Install" at bounding box center [1005, 315] width 36 height 15
click at [921, 189] on div "PO" at bounding box center [873, 220] width 176 height 119
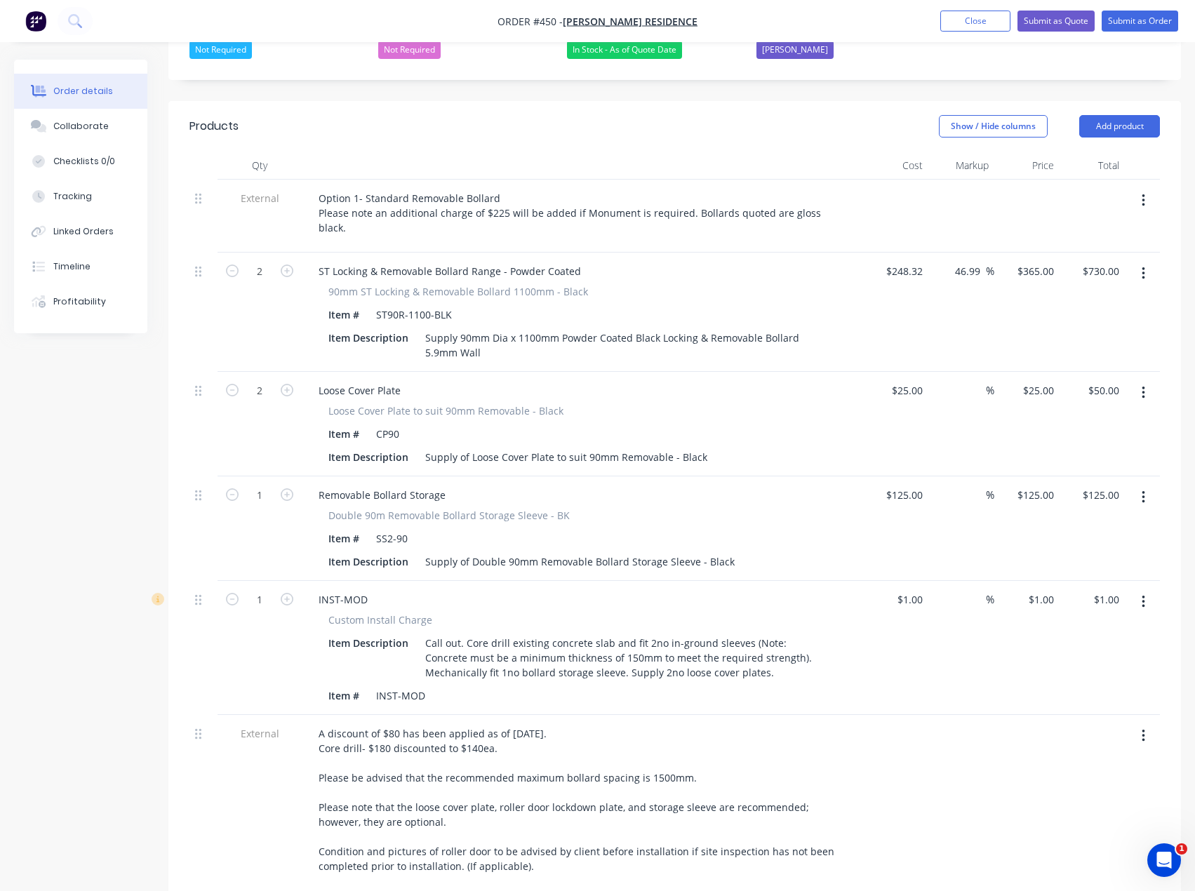
scroll to position [436, 0]
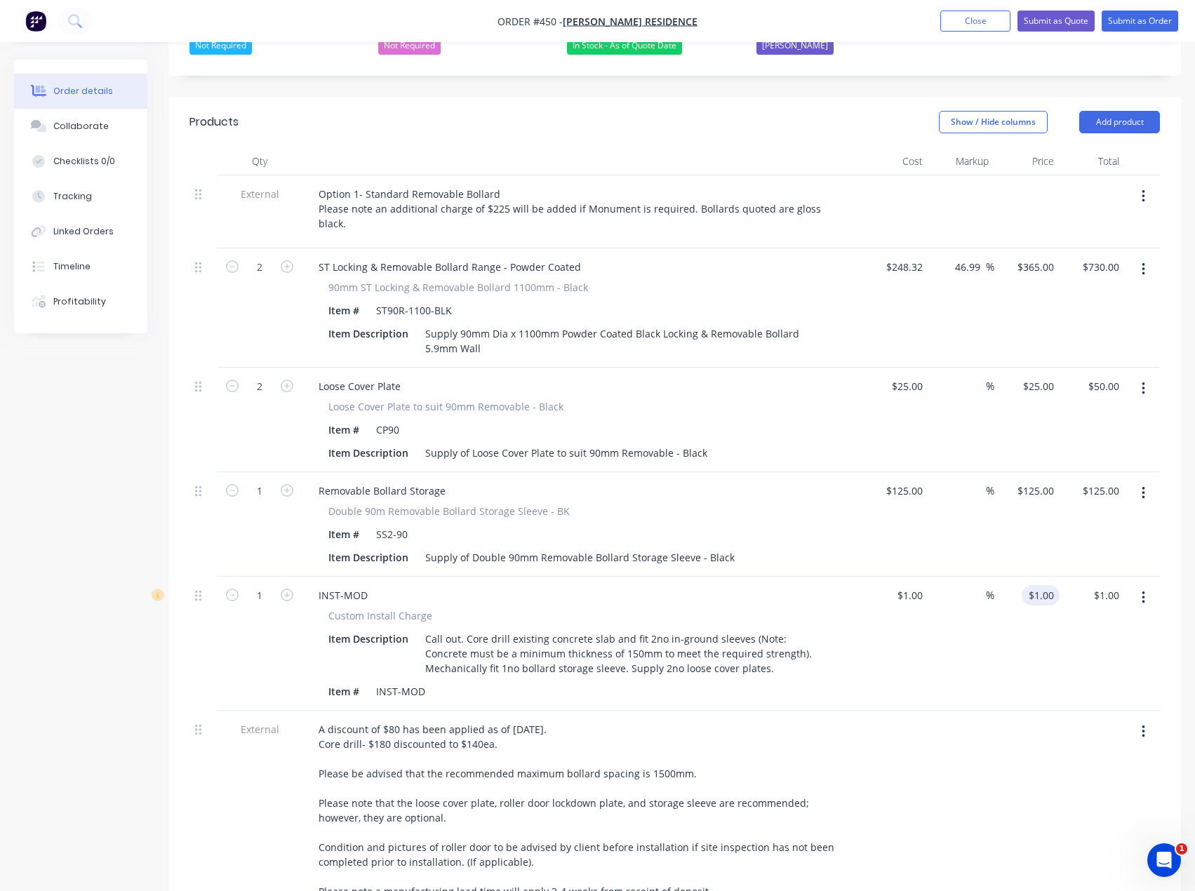
type input "1"
click at [1041, 585] on div "1 $1.00" at bounding box center [1041, 595] width 38 height 20
type input "125"
type input "$1.00"
click at [913, 481] on input "125" at bounding box center [917, 491] width 24 height 20
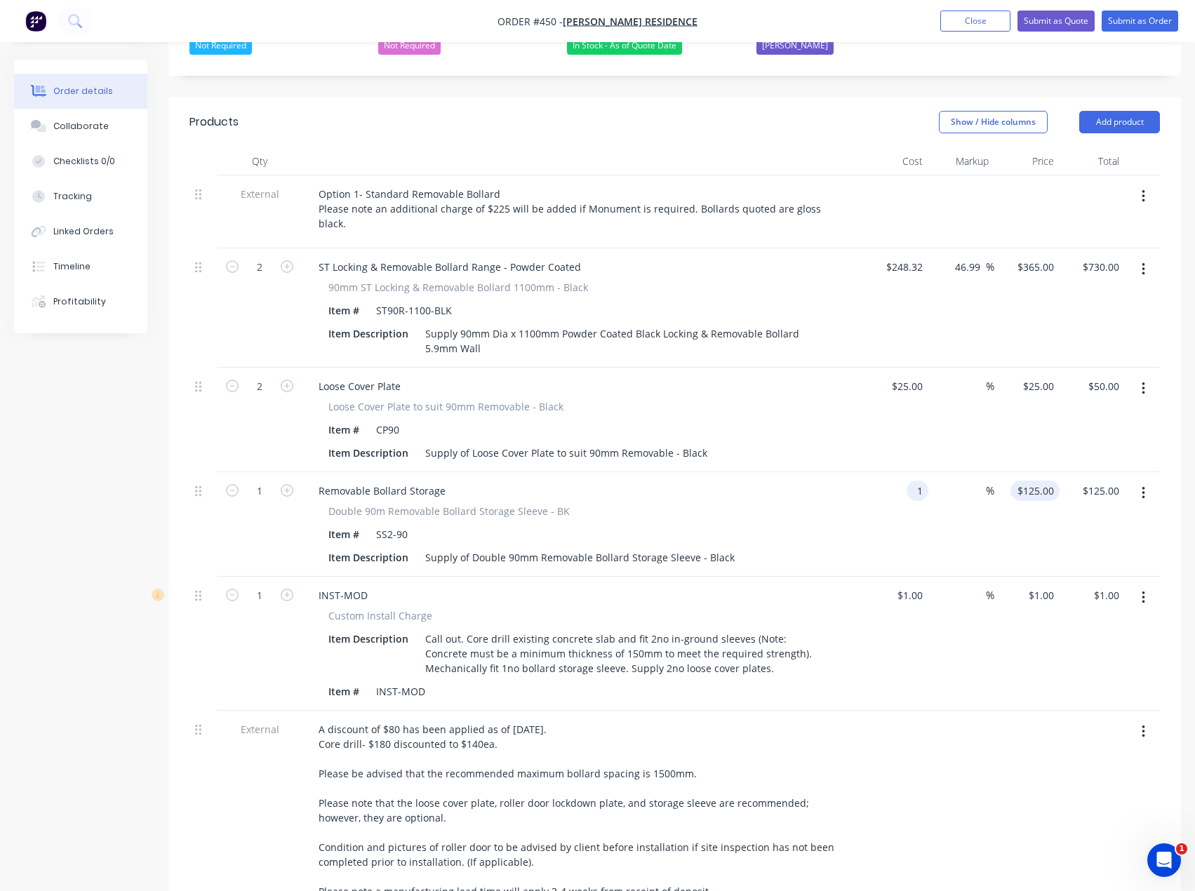
type input "$1.00"
type input "1"
type input "$1.00"
click at [1042, 481] on div "1 1" at bounding box center [1049, 491] width 22 height 20
type input "120"
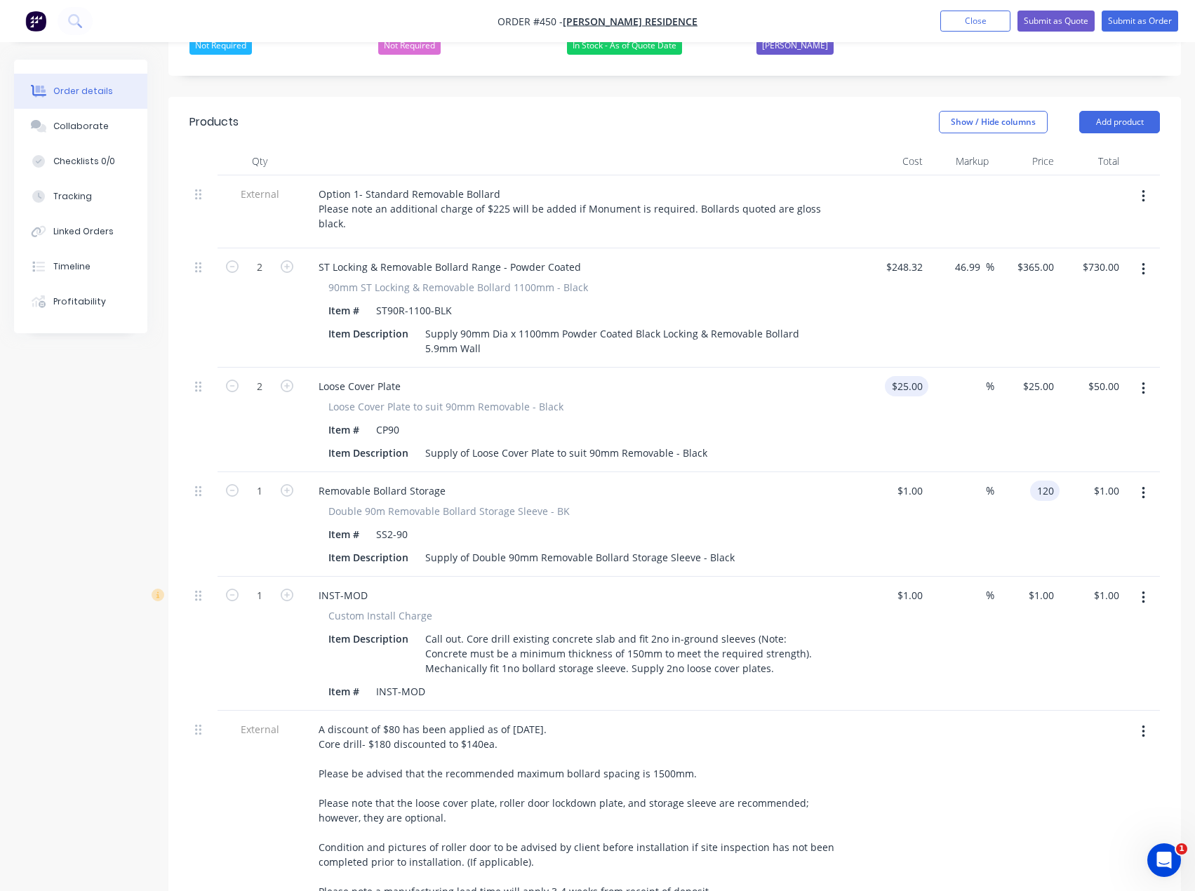
type input "25"
type input "11900"
type input "$120.00"
click at [910, 376] on input "25" at bounding box center [909, 386] width 38 height 20
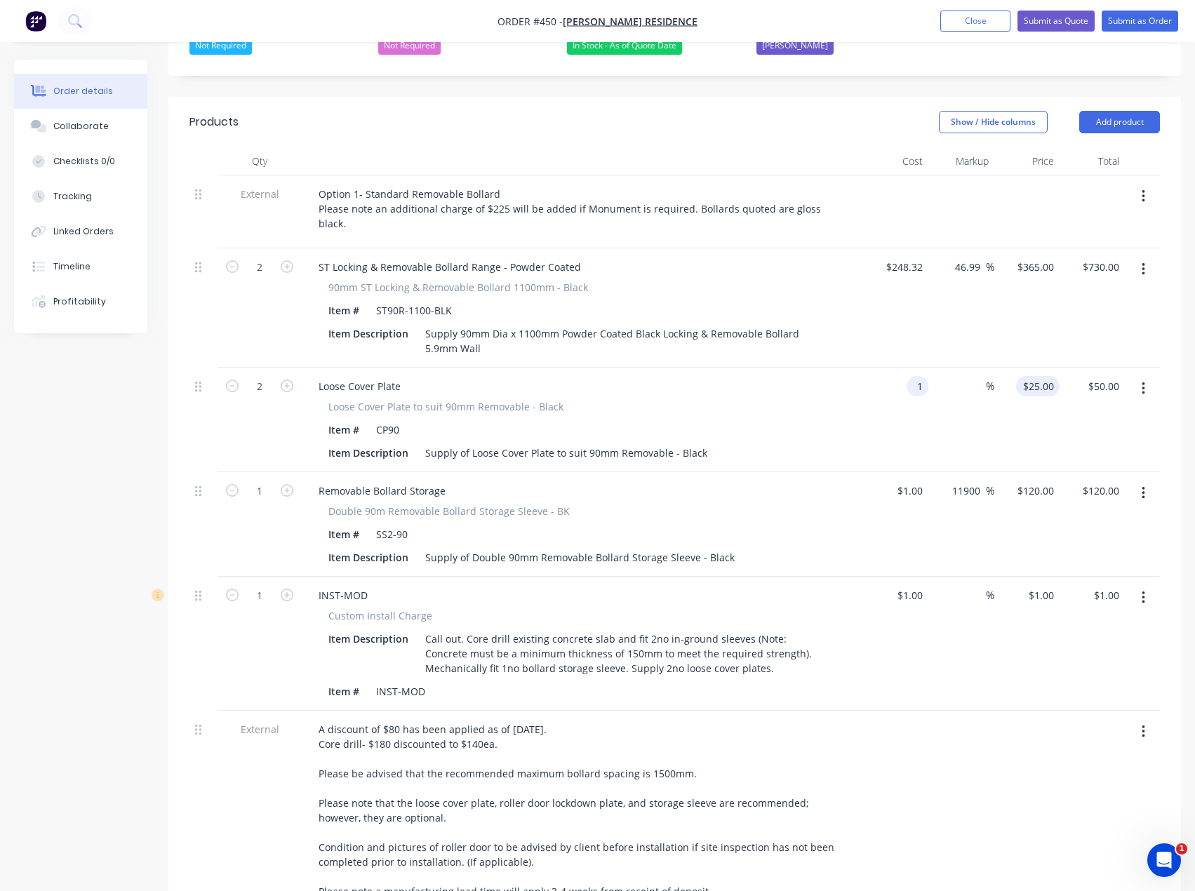
type input "$1.00"
type input "1"
type input "$2.00"
click at [1048, 376] on input "1" at bounding box center [1051, 386] width 16 height 20
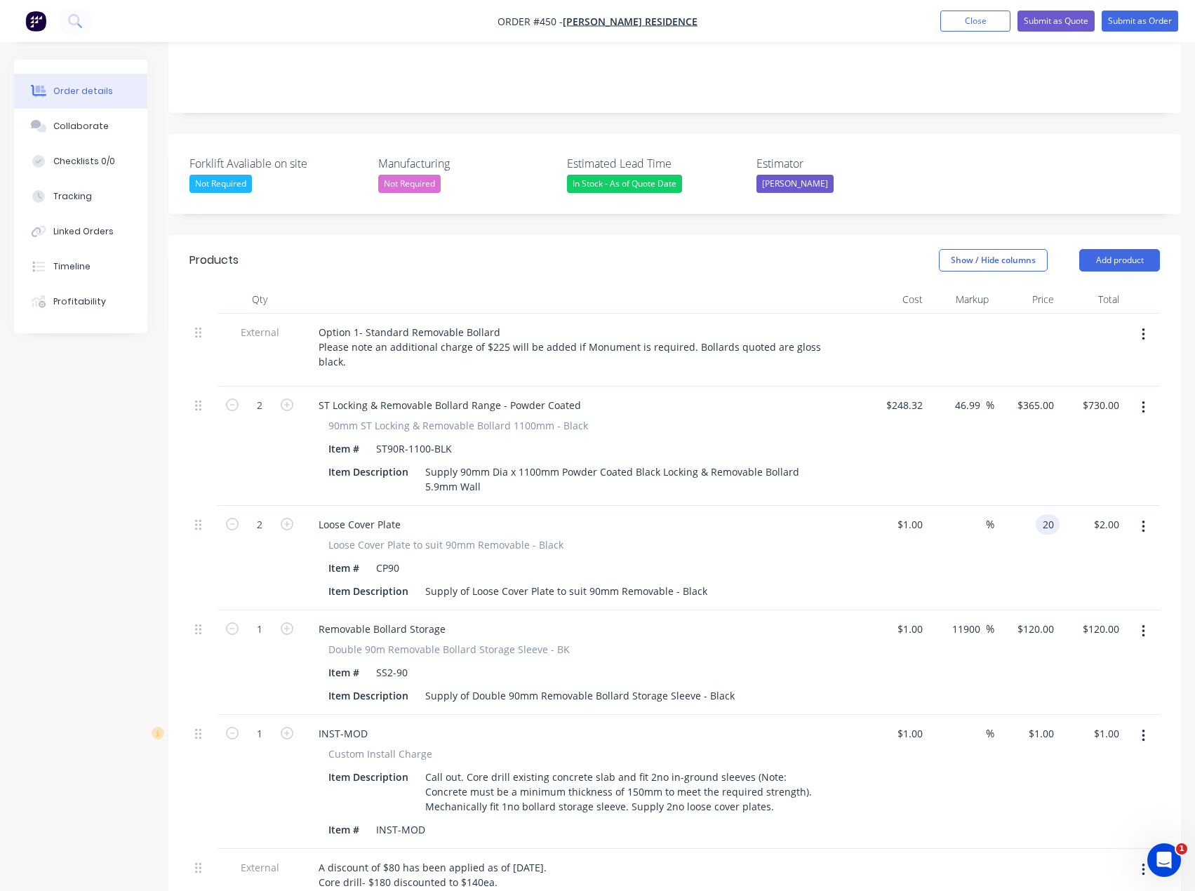
scroll to position [296, 0]
type input "20"
type input "365"
type input "1900"
type input "$20.00"
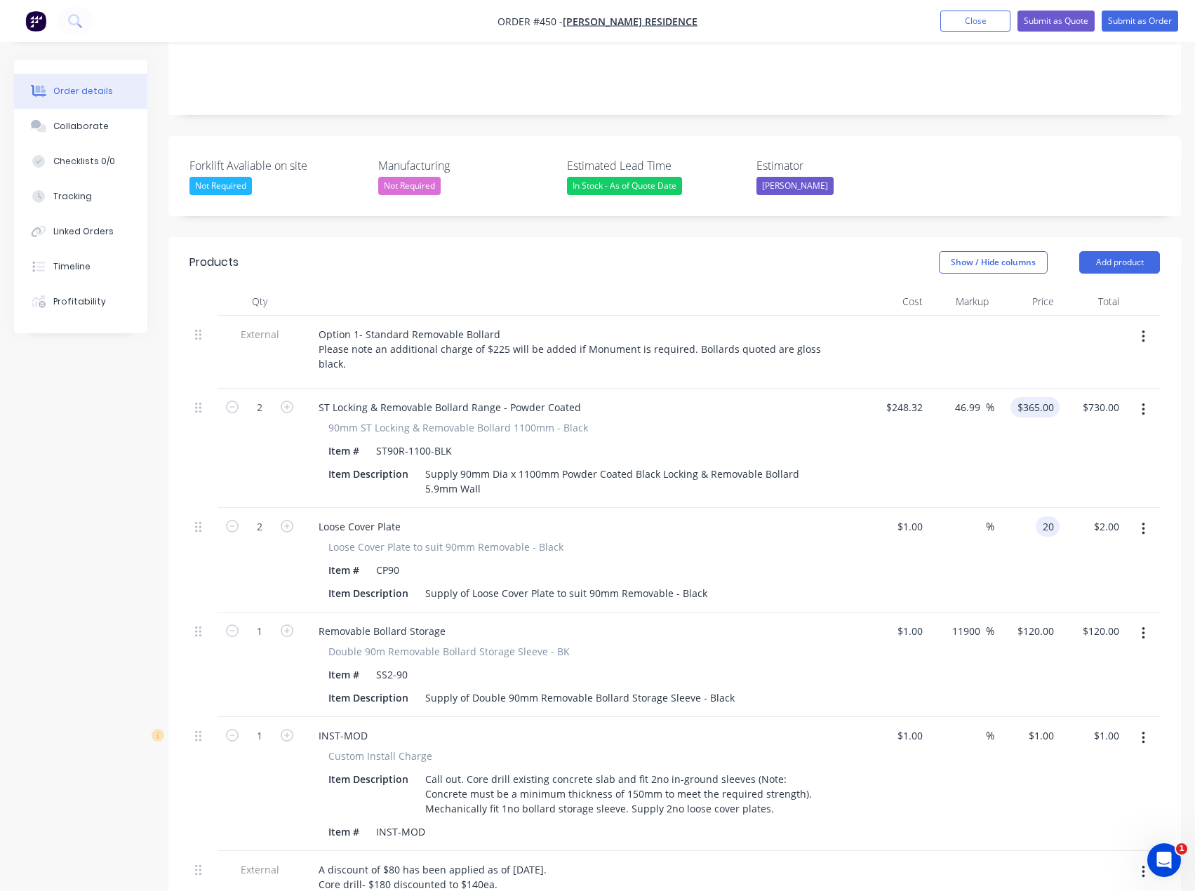
type input "$40.00"
click at [1035, 397] on div "365 $365.00" at bounding box center [1038, 407] width 44 height 20
type input "$365.00"
click at [1011, 389] on div "$365.00 365" at bounding box center [1026, 448] width 65 height 119
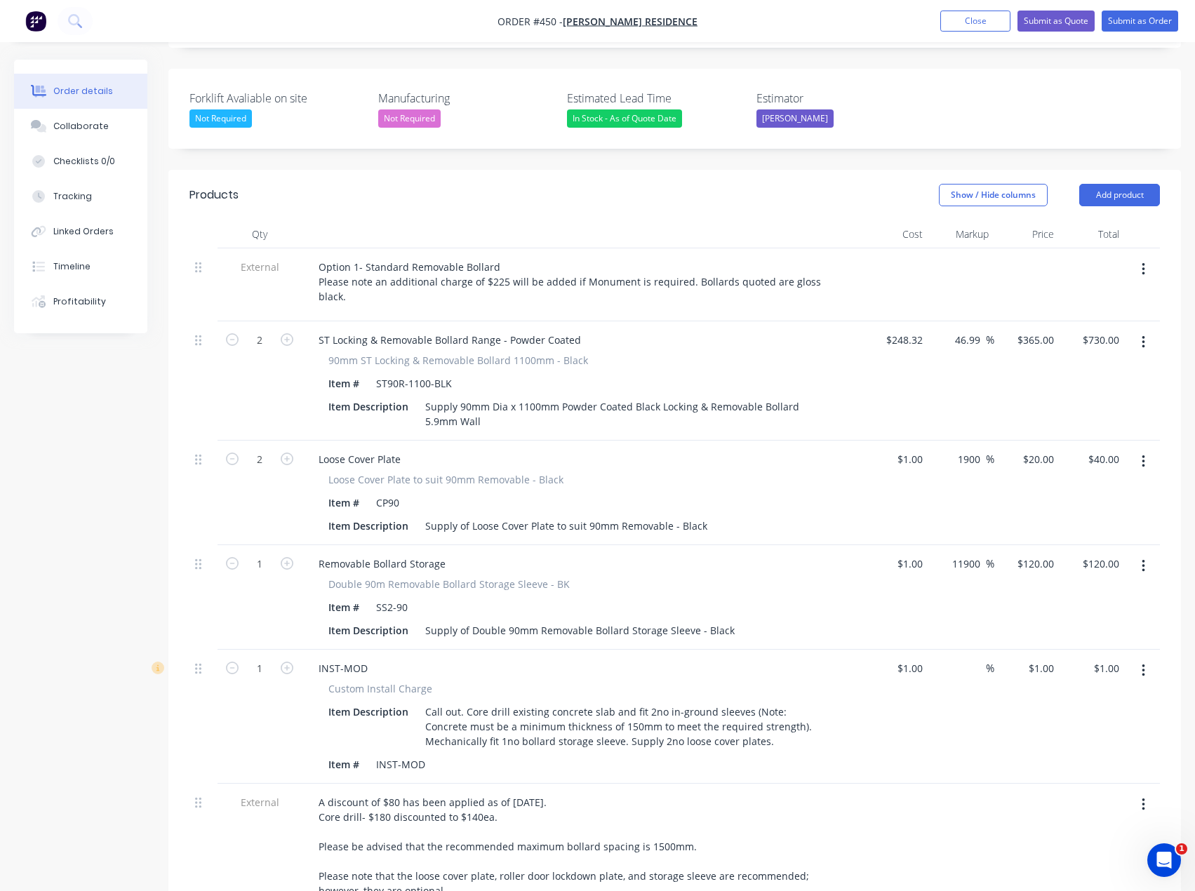
scroll to position [366, 0]
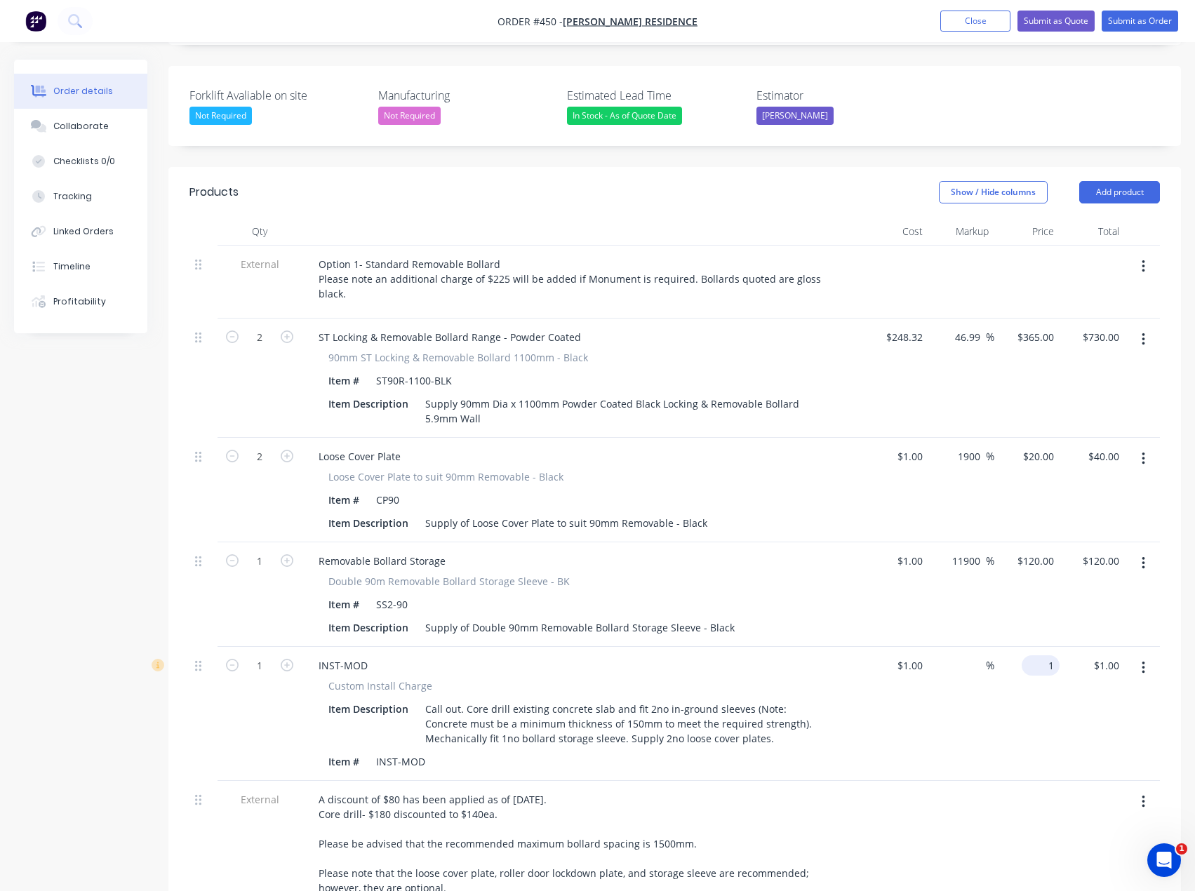
click at [1048, 655] on input "1" at bounding box center [1043, 665] width 32 height 20
type input "480"
type input "47900"
type input "$480.00"
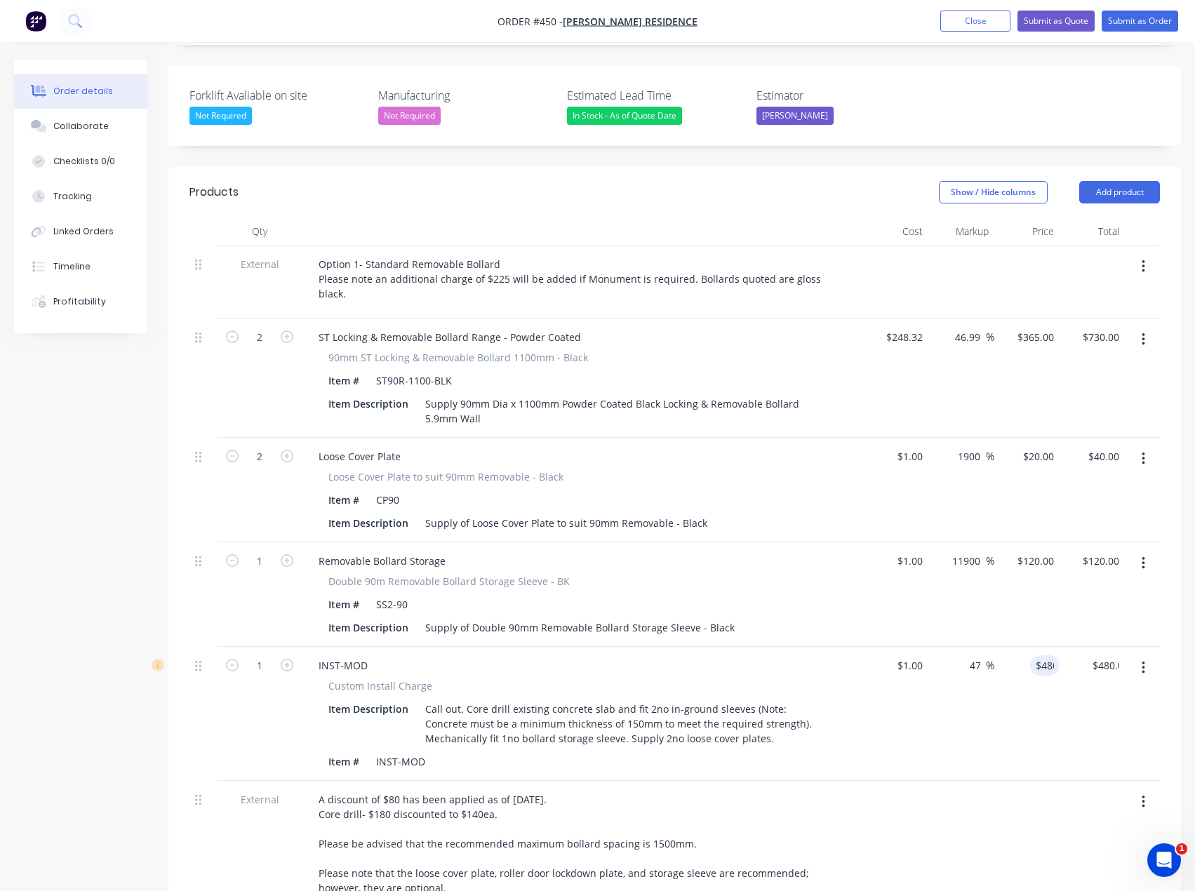
click at [1069, 781] on div at bounding box center [1092, 906] width 65 height 250
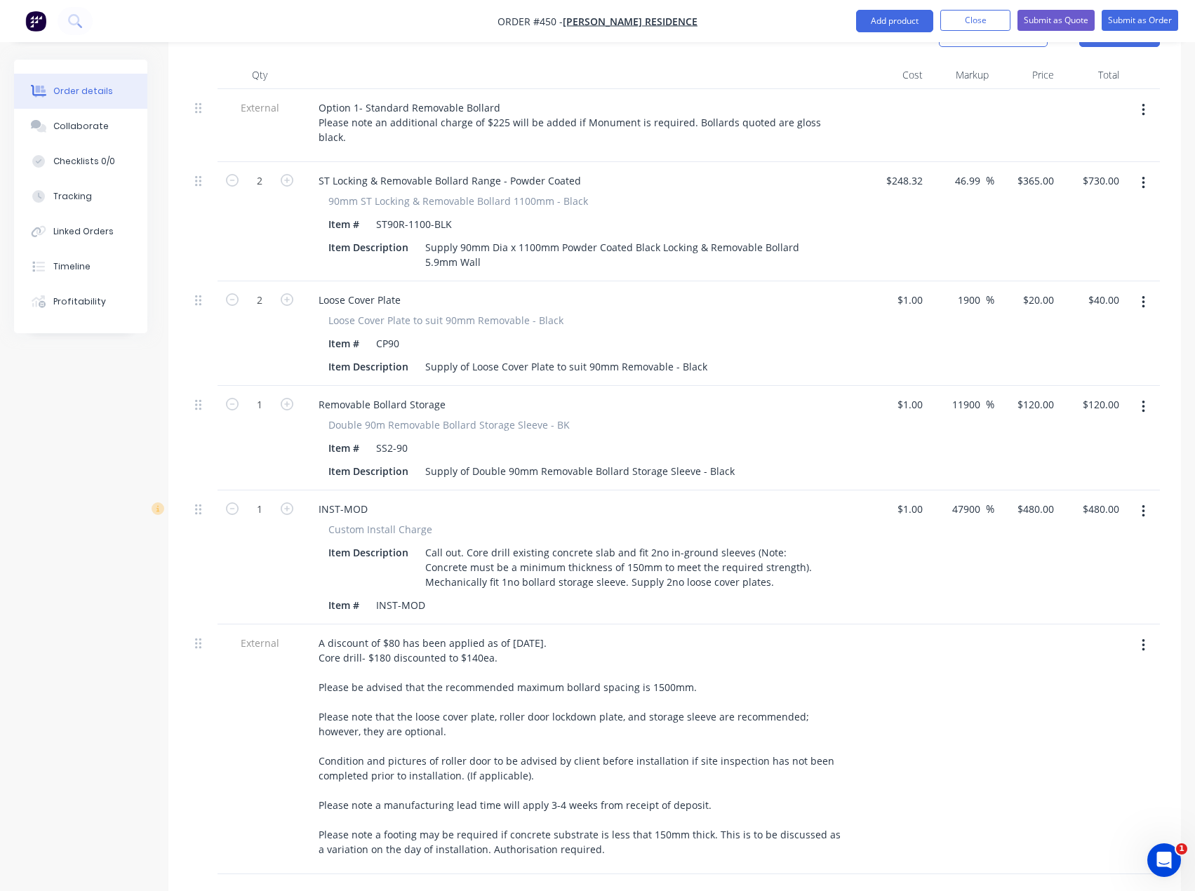
scroll to position [717, 0]
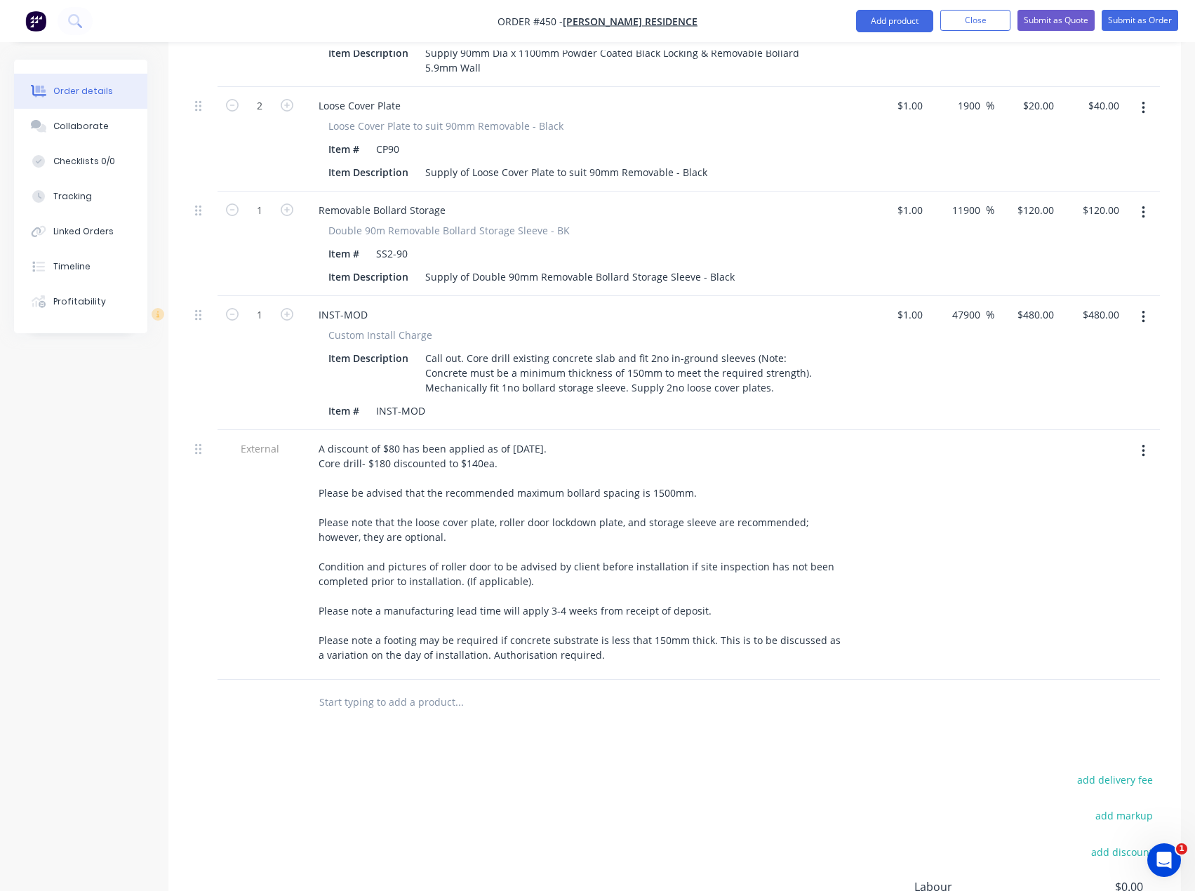
click at [378, 688] on input "text" at bounding box center [459, 702] width 281 height 28
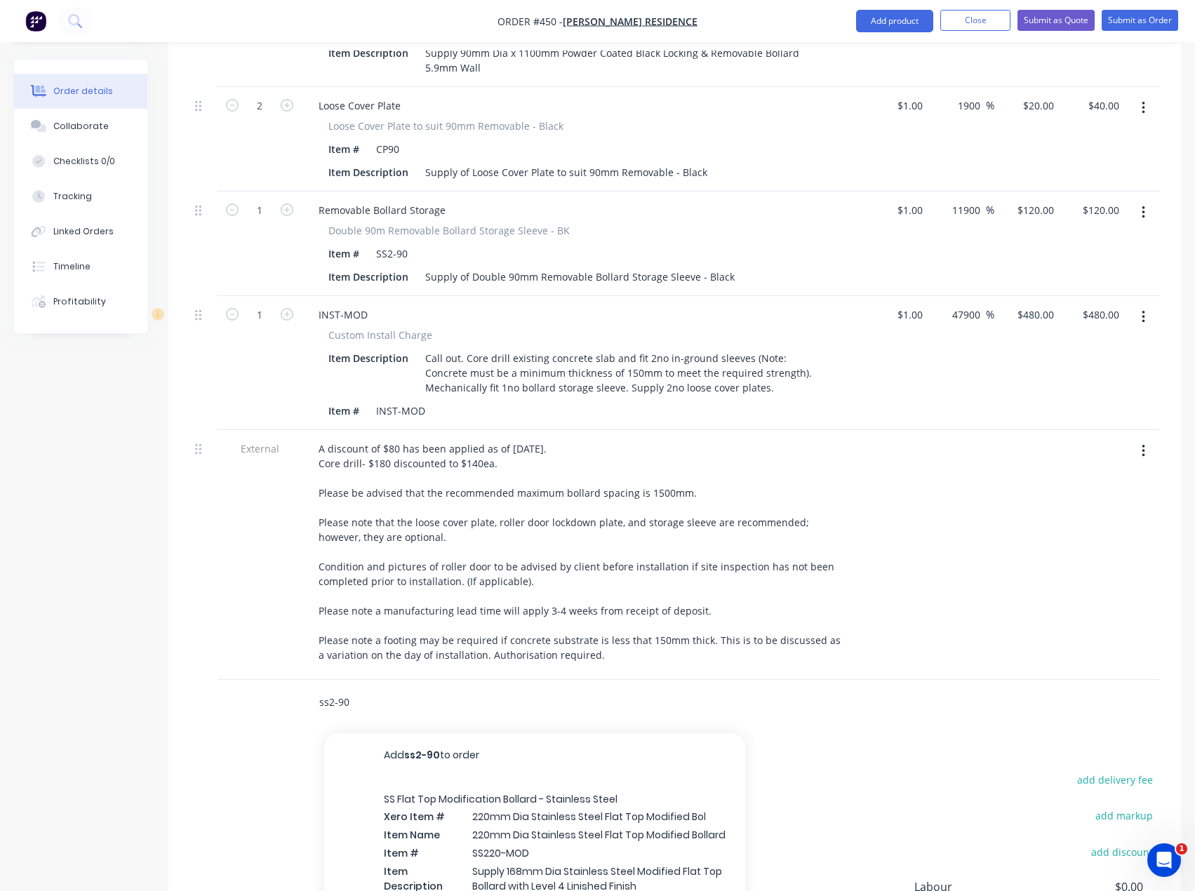
type input "ss2-90l"
drag, startPoint x: 360, startPoint y: 646, endPoint x: 295, endPoint y: 655, distance: 65.3
click at [286, 680] on div "ss2-90l Add ss2-90l to order Lockable Removable Bollard Storage Xero Item # Dou…" at bounding box center [674, 703] width 970 height 46
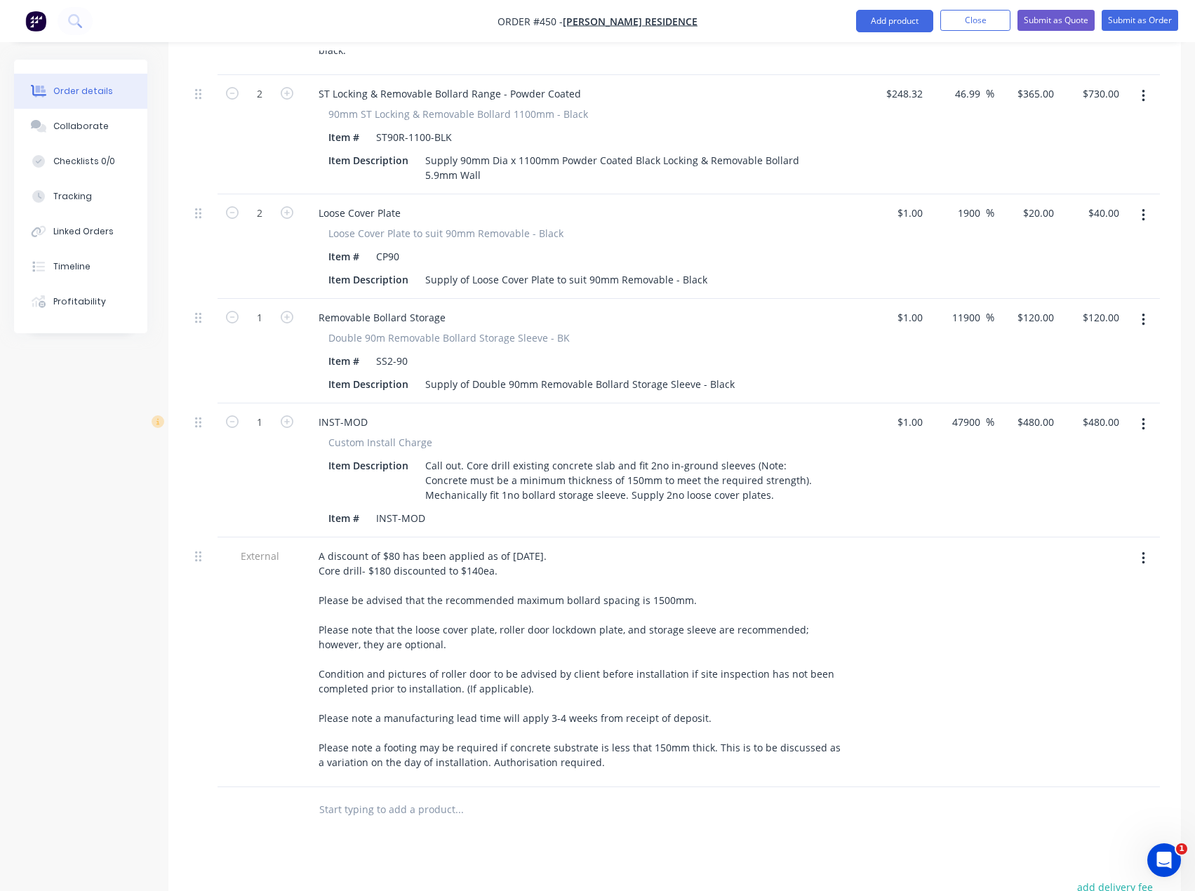
scroll to position [366, 0]
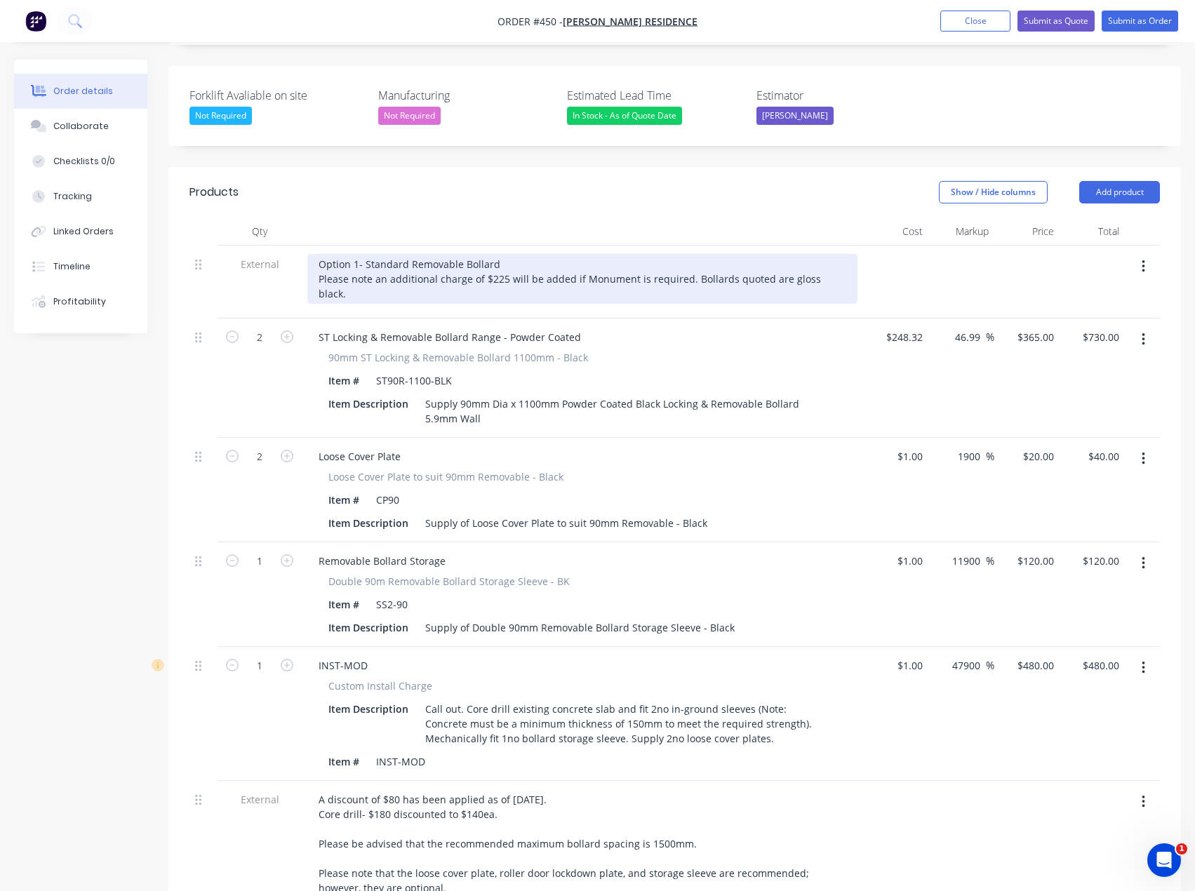
click at [832, 254] on div "Option 1- Standard Removable Bollard Please note an additional charge of $225 w…" at bounding box center [582, 279] width 550 height 50
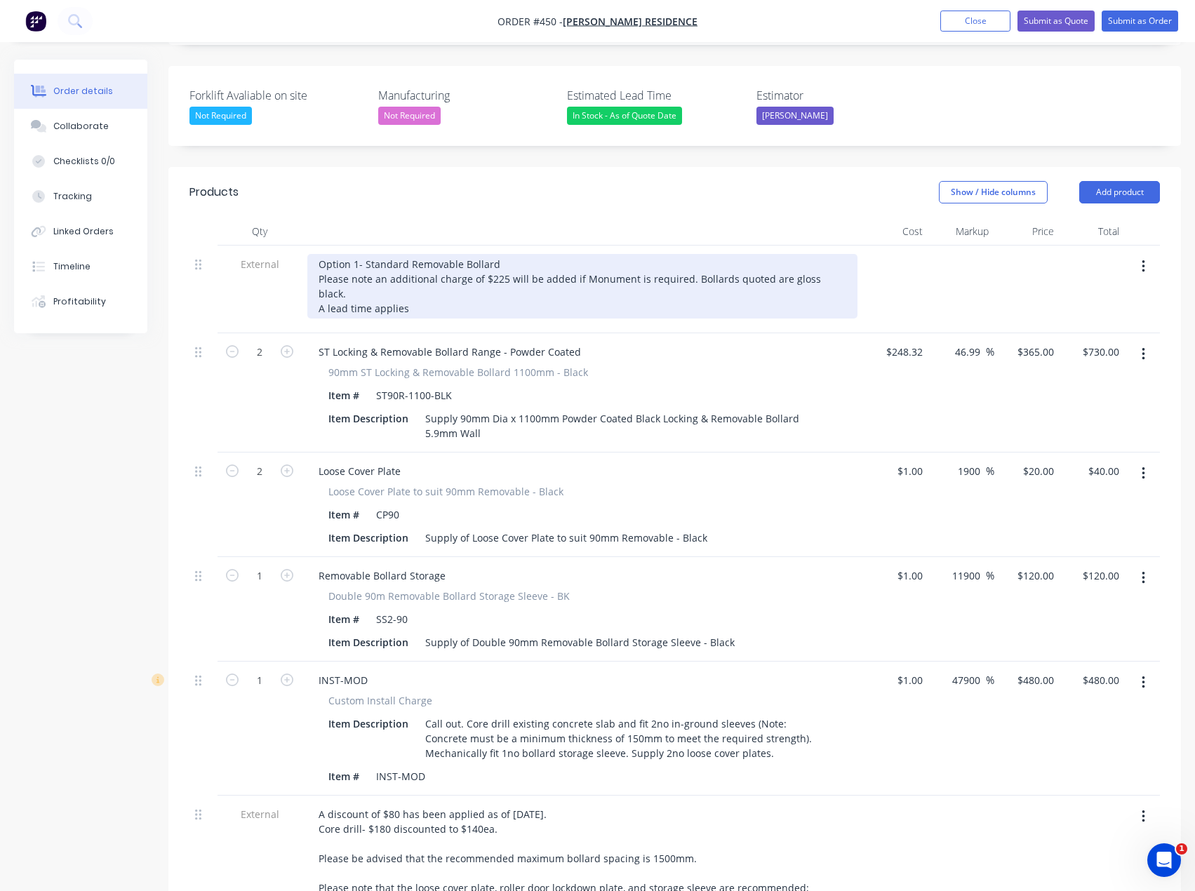
click at [323, 257] on div "Option 1- Standard Removable Bollard Please note an additional charge of $225 w…" at bounding box center [582, 286] width 550 height 65
click at [453, 254] on div "Option 1- Standard Removable Bollard Please note an additional charge of $225 w…" at bounding box center [582, 286] width 550 height 65
drag, startPoint x: 510, startPoint y: 253, endPoint x: 495, endPoint y: 256, distance: 15.0
click at [479, 258] on div "Option 1- Standard Removable Bollard Please note an additional charge of $225 w…" at bounding box center [582, 286] width 550 height 65
click at [533, 254] on div "Option 1- Standard Removable Bollard Please note an additional charge of $225 w…" at bounding box center [582, 286] width 550 height 65
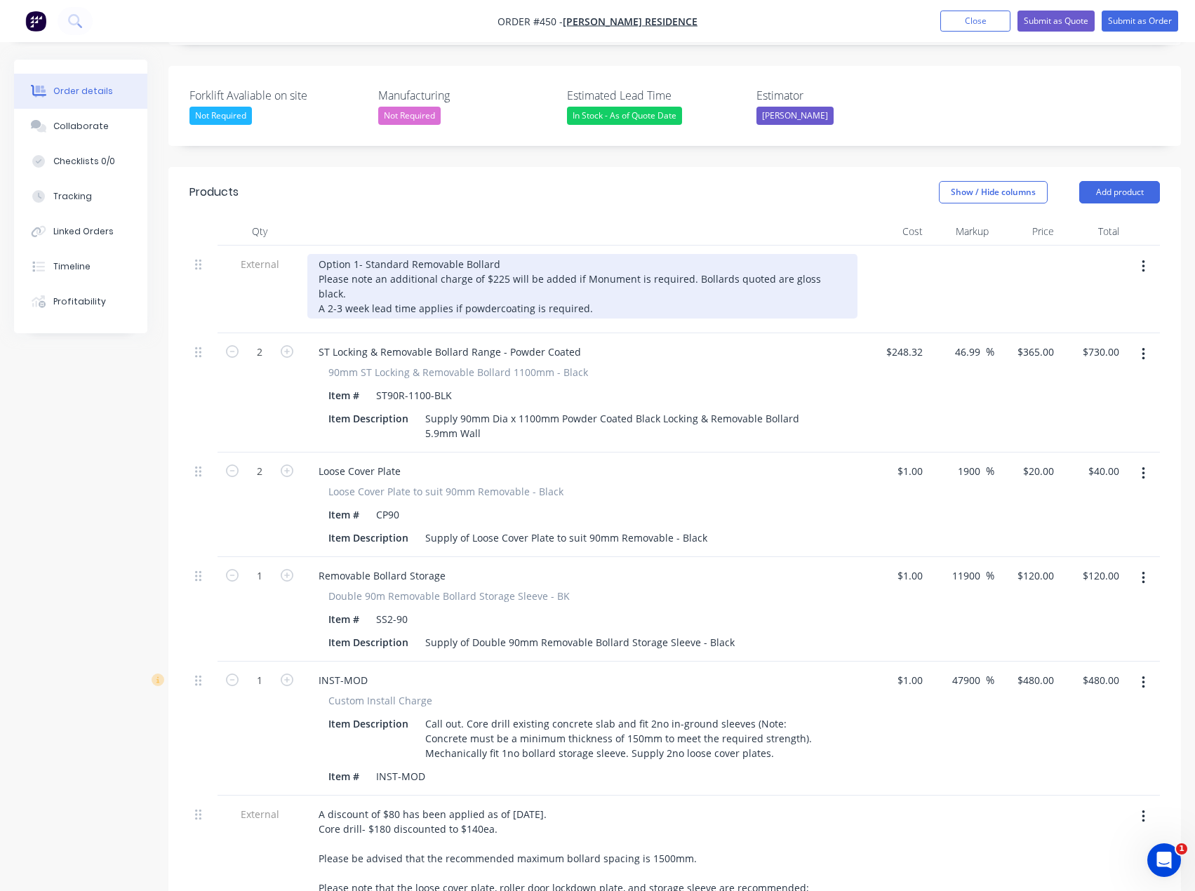
click at [585, 255] on div "Option 1- Standard Removable Bollard Please note an additional charge of $225 w…" at bounding box center [582, 286] width 550 height 65
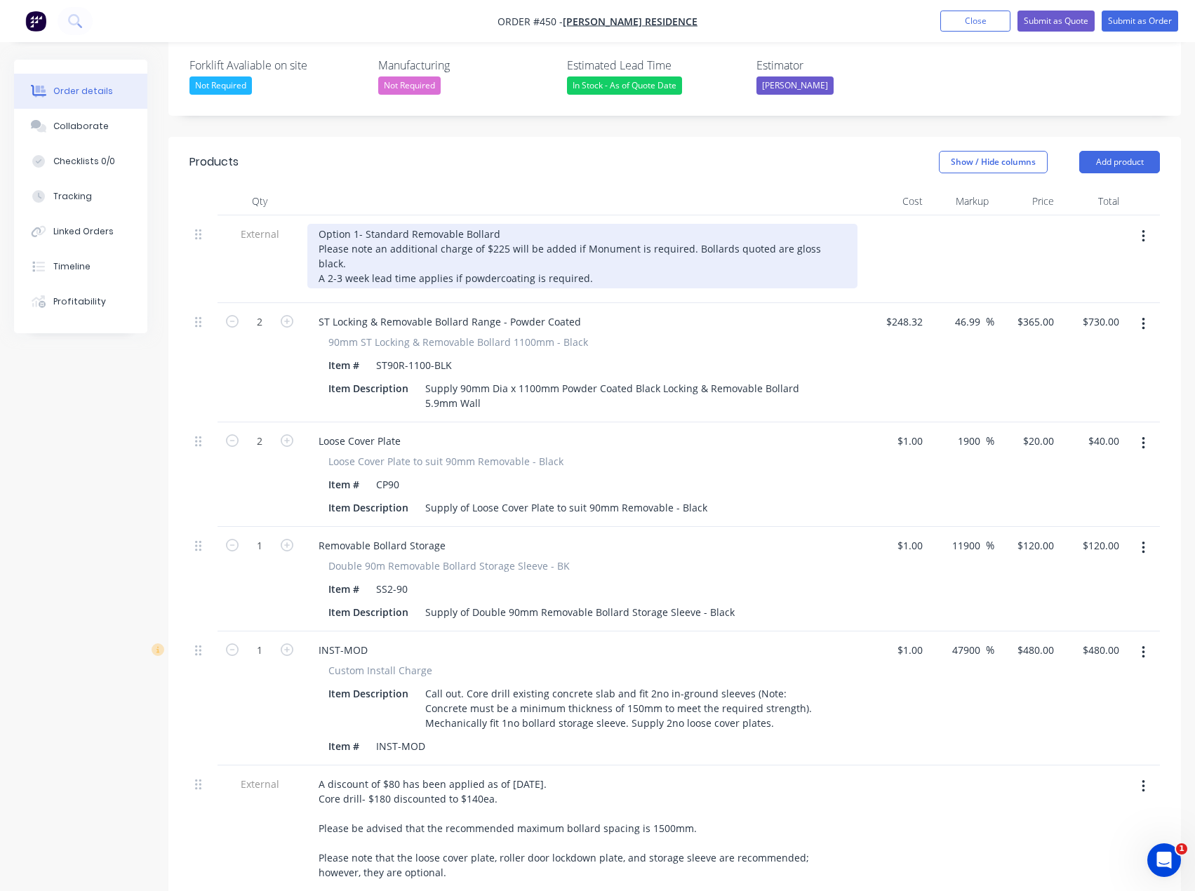
scroll to position [436, 0]
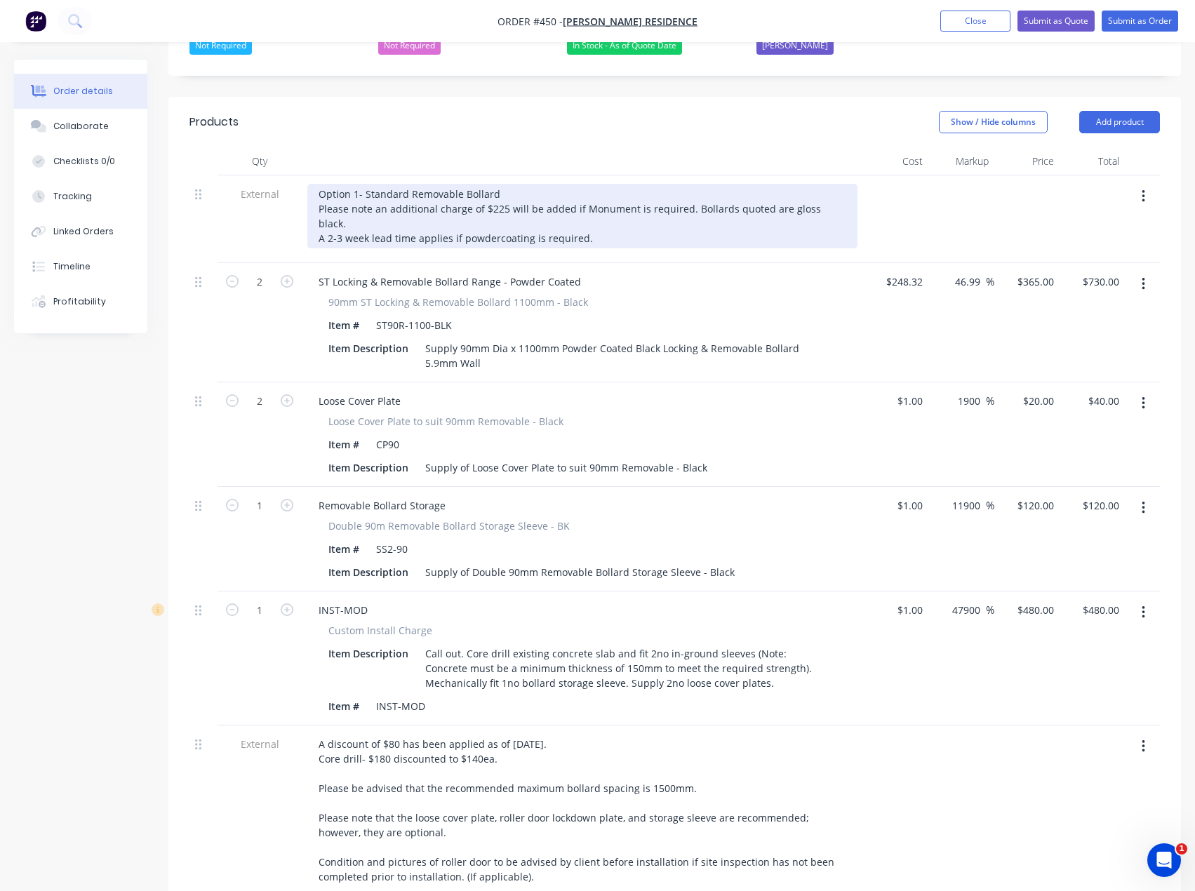
click at [515, 184] on div "Option 1- Standard Removable Bollard Please note an additional charge of $225 w…" at bounding box center [582, 216] width 550 height 65
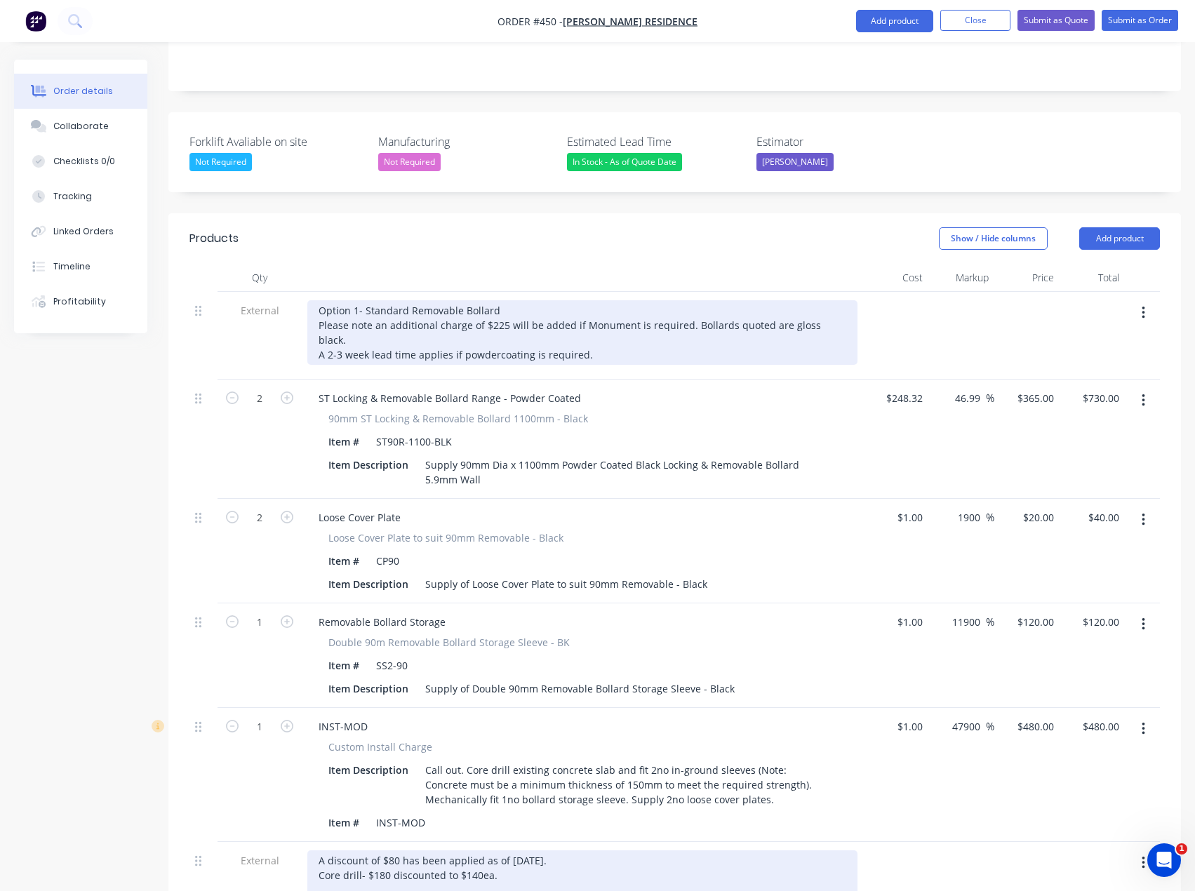
scroll to position [296, 0]
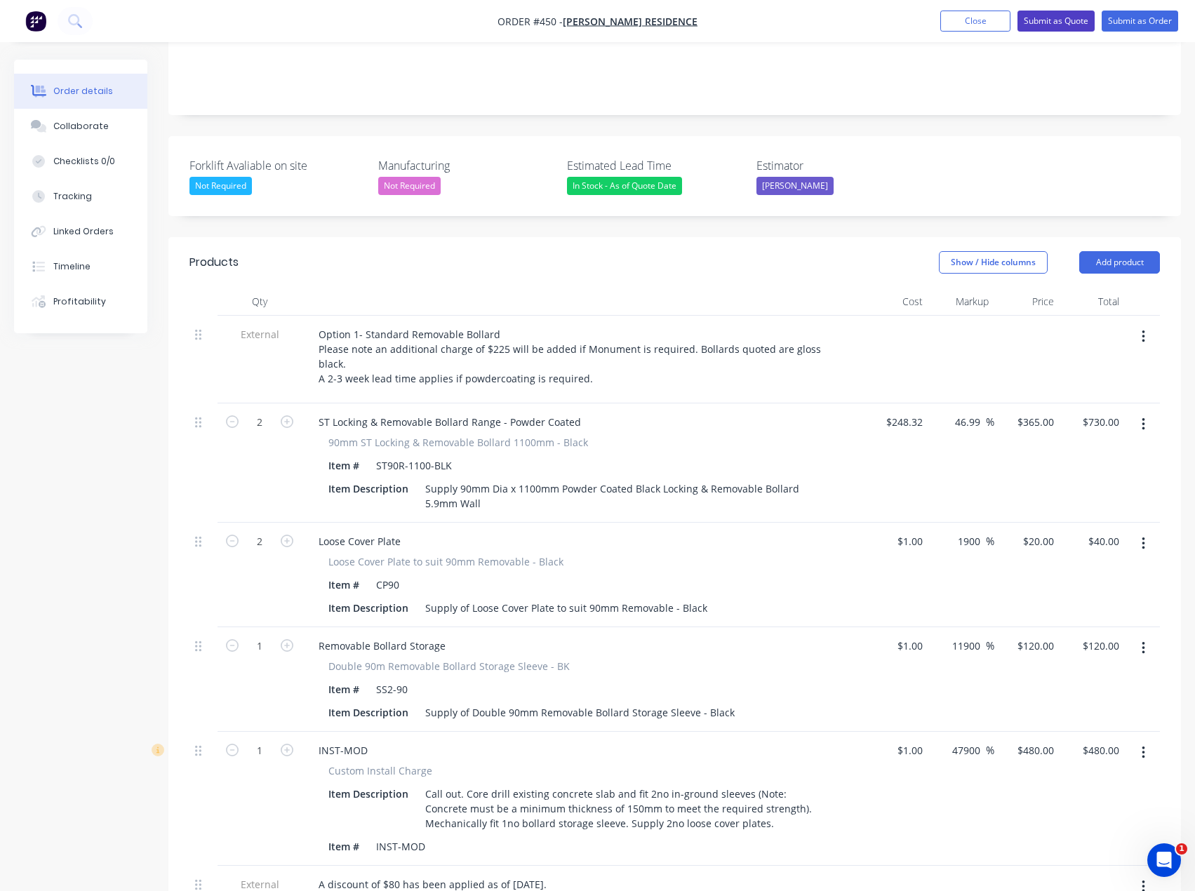
click at [1057, 22] on button "Submit as Quote" at bounding box center [1055, 21] width 77 height 21
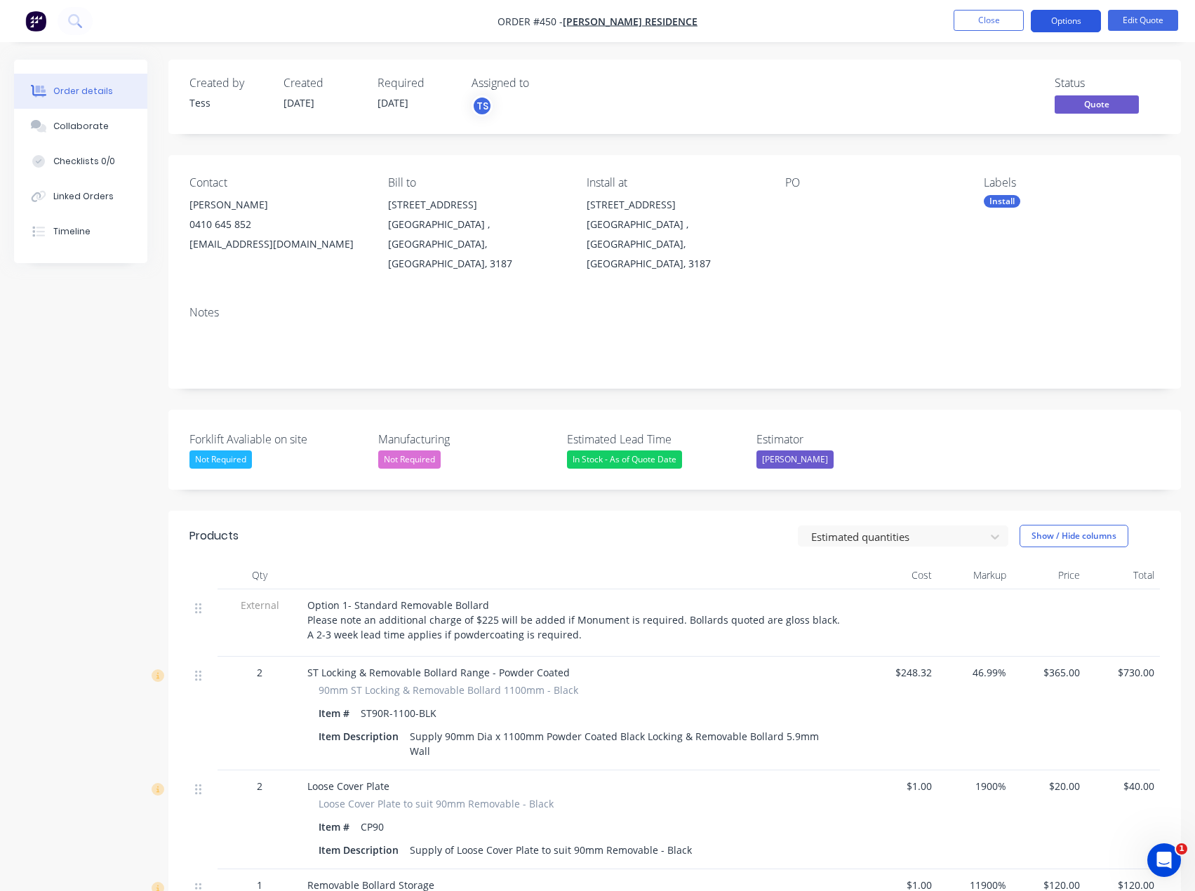
click at [1076, 20] on button "Options" at bounding box center [1066, 21] width 70 height 22
click at [804, 205] on div at bounding box center [872, 205] width 175 height 20
click at [808, 202] on div at bounding box center [872, 205] width 175 height 20
click at [800, 195] on div at bounding box center [872, 205] width 175 height 20
click at [1154, 13] on button "Edit Quote" at bounding box center [1143, 20] width 70 height 21
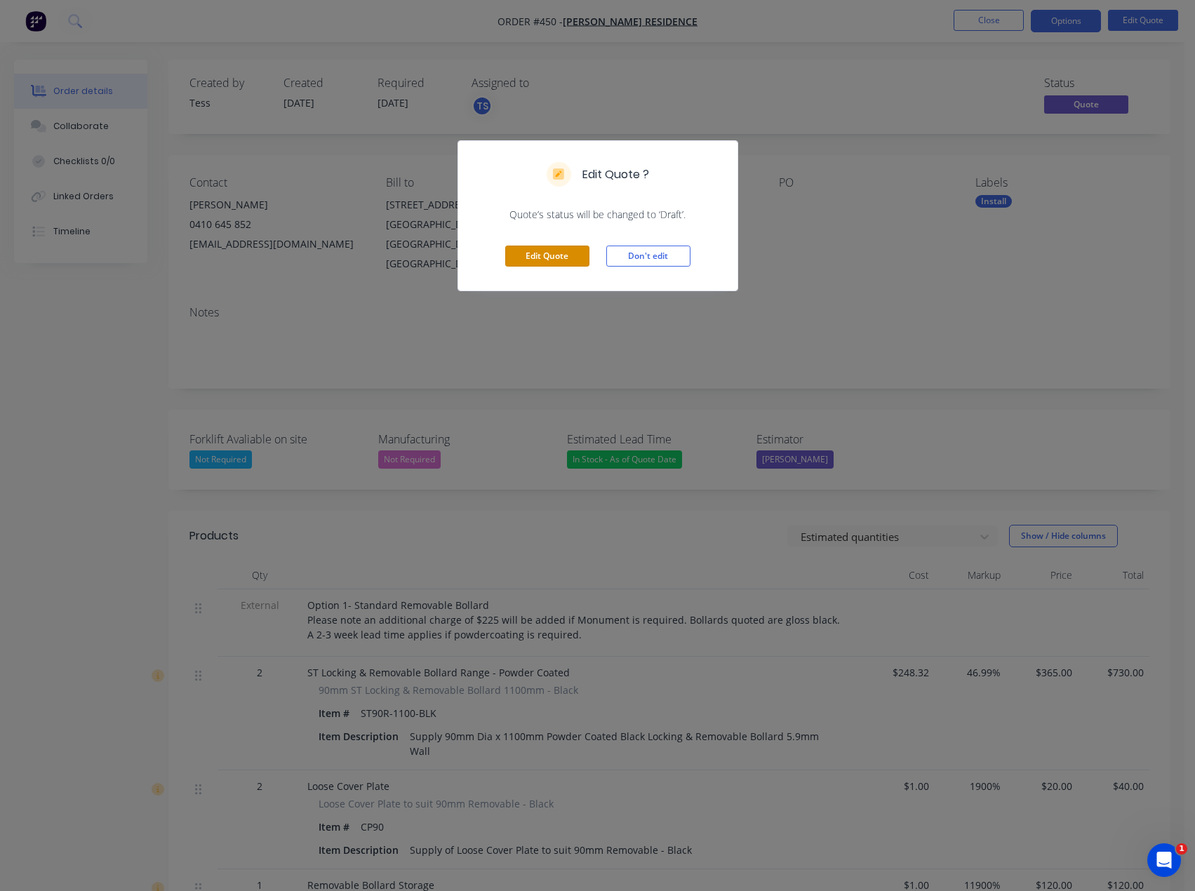
drag, startPoint x: 549, startPoint y: 254, endPoint x: 669, endPoint y: 310, distance: 133.1
click at [549, 258] on button "Edit Quote" at bounding box center [547, 256] width 84 height 21
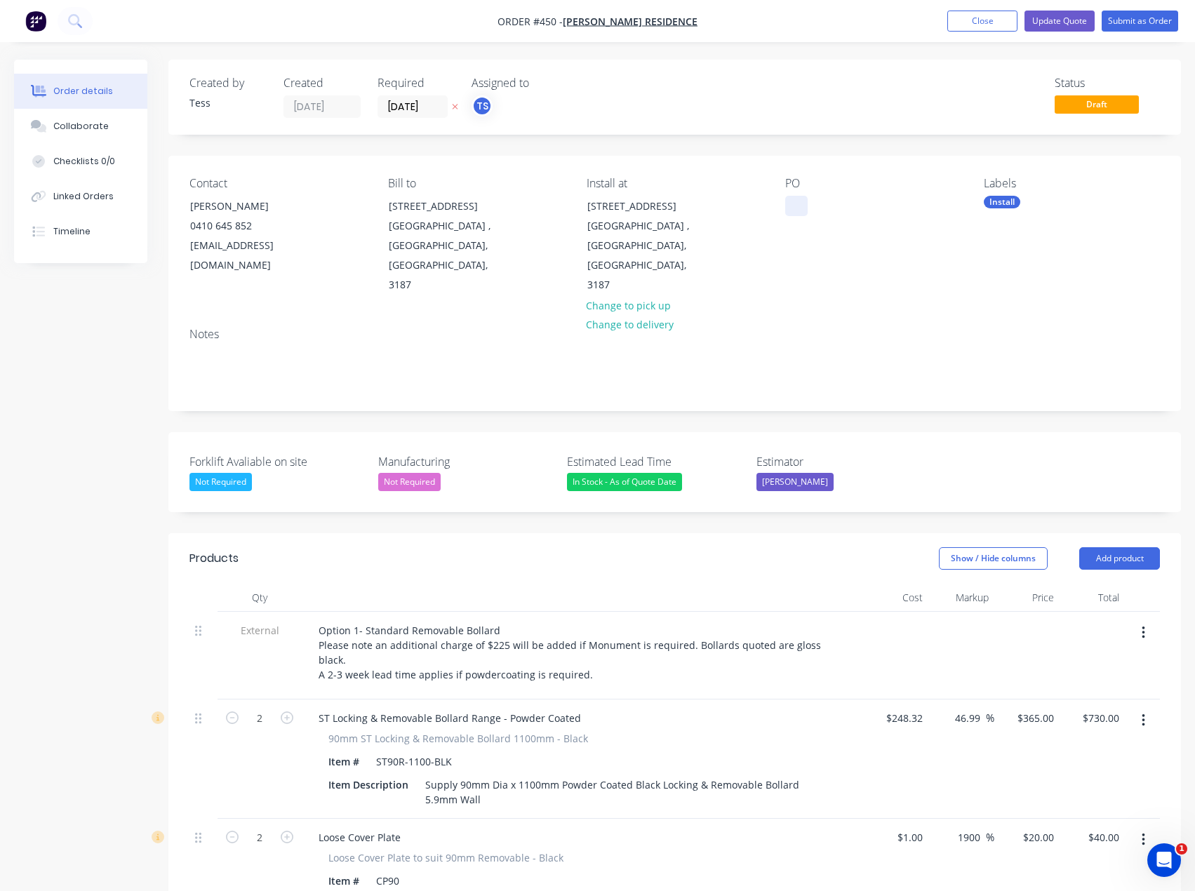
click at [800, 203] on div at bounding box center [796, 206] width 22 height 20
click at [993, 23] on button "Close" at bounding box center [982, 21] width 70 height 21
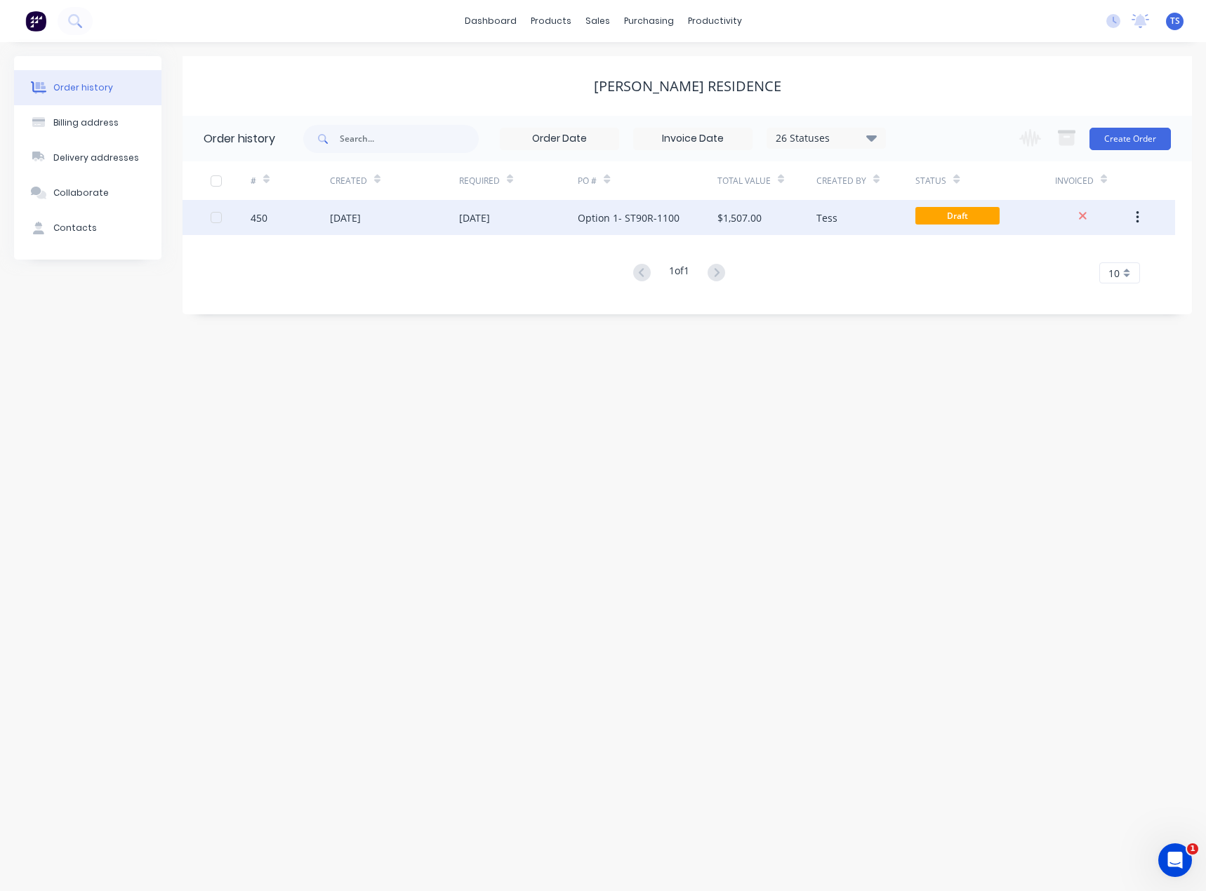
click at [639, 212] on div "Option 1- ST90R-1100" at bounding box center [629, 218] width 102 height 15
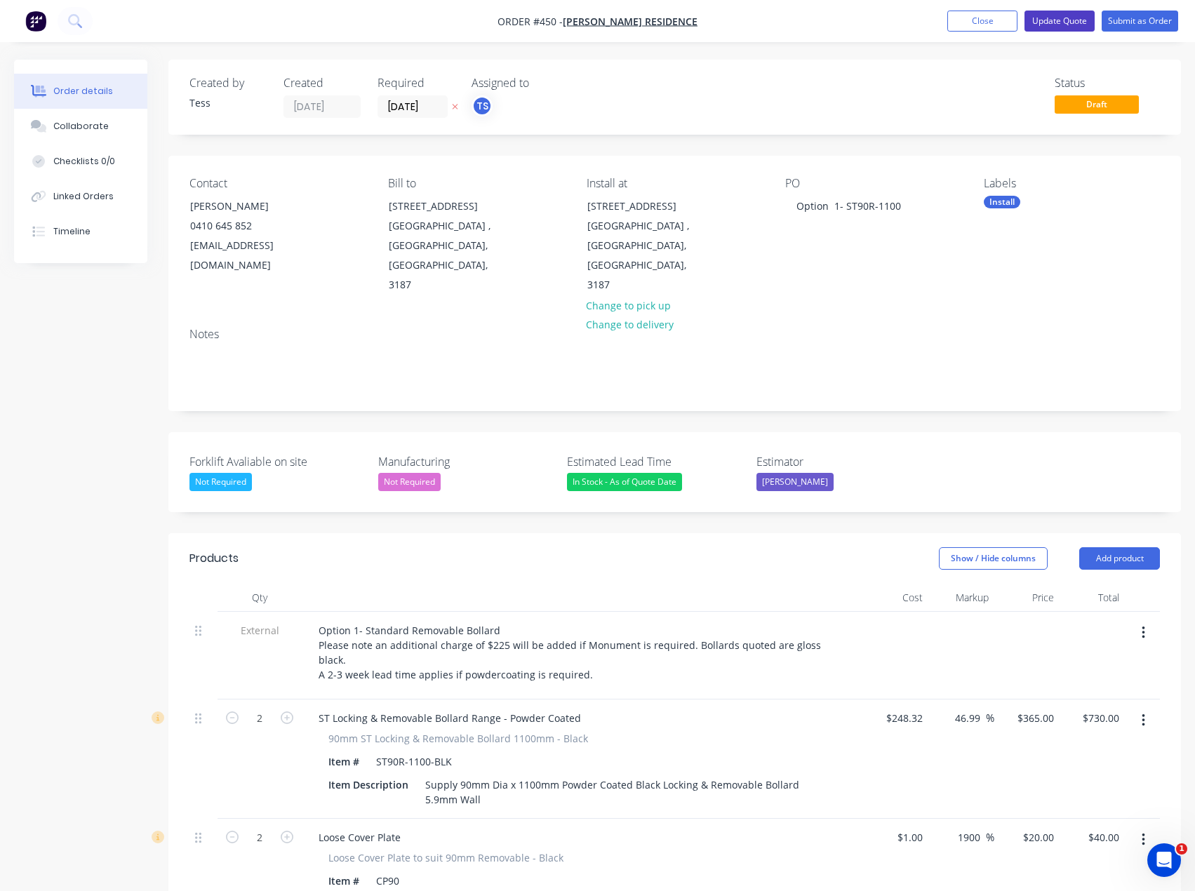
click at [1067, 18] on button "Update Quote" at bounding box center [1059, 21] width 70 height 21
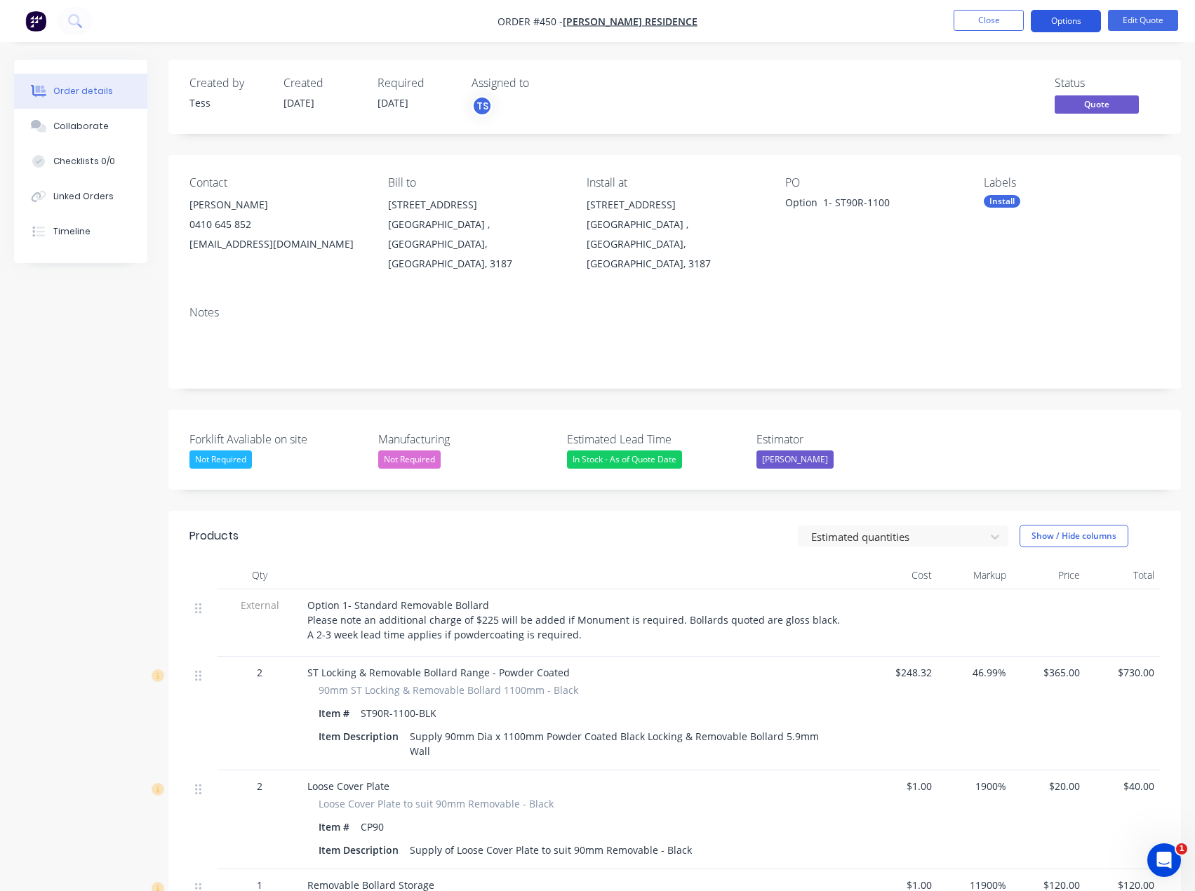
click at [1080, 18] on button "Options" at bounding box center [1066, 21] width 70 height 22
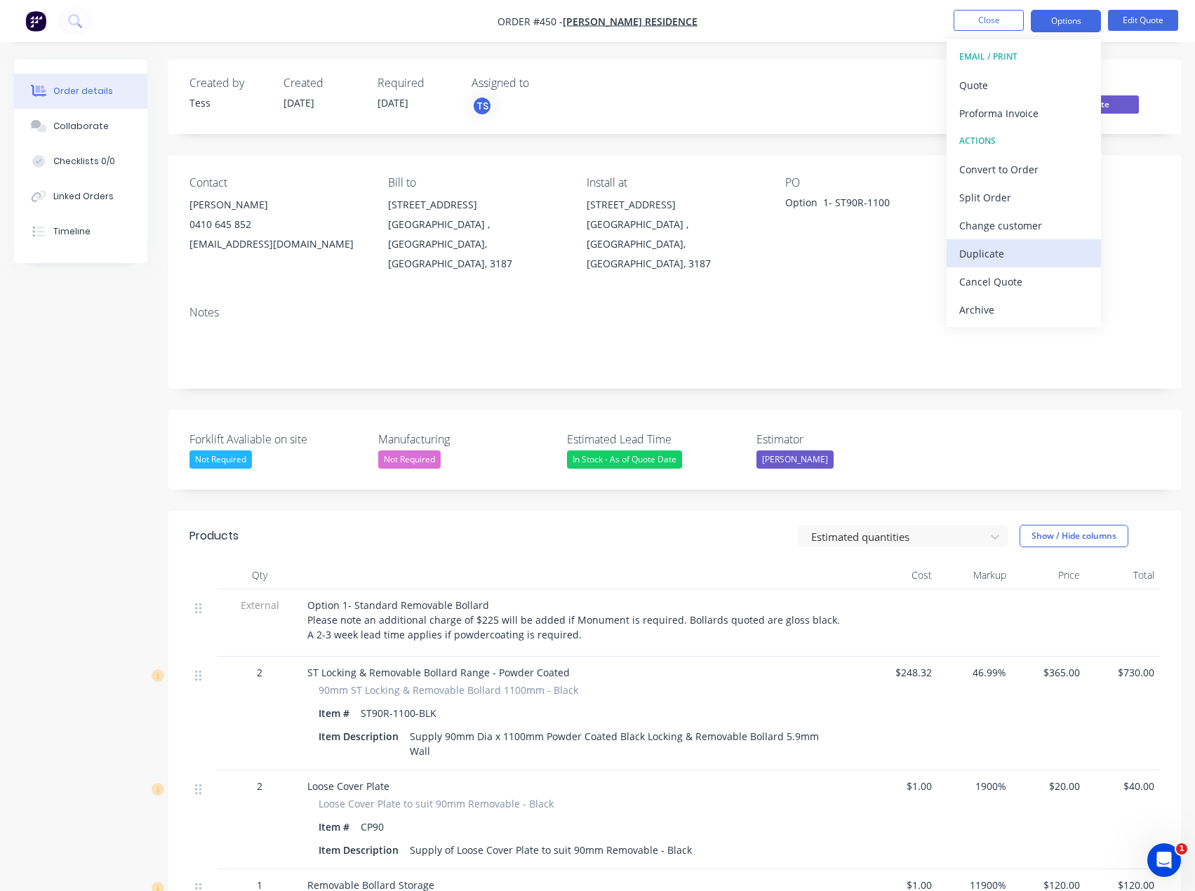
click at [978, 253] on div "Duplicate" at bounding box center [1023, 253] width 129 height 20
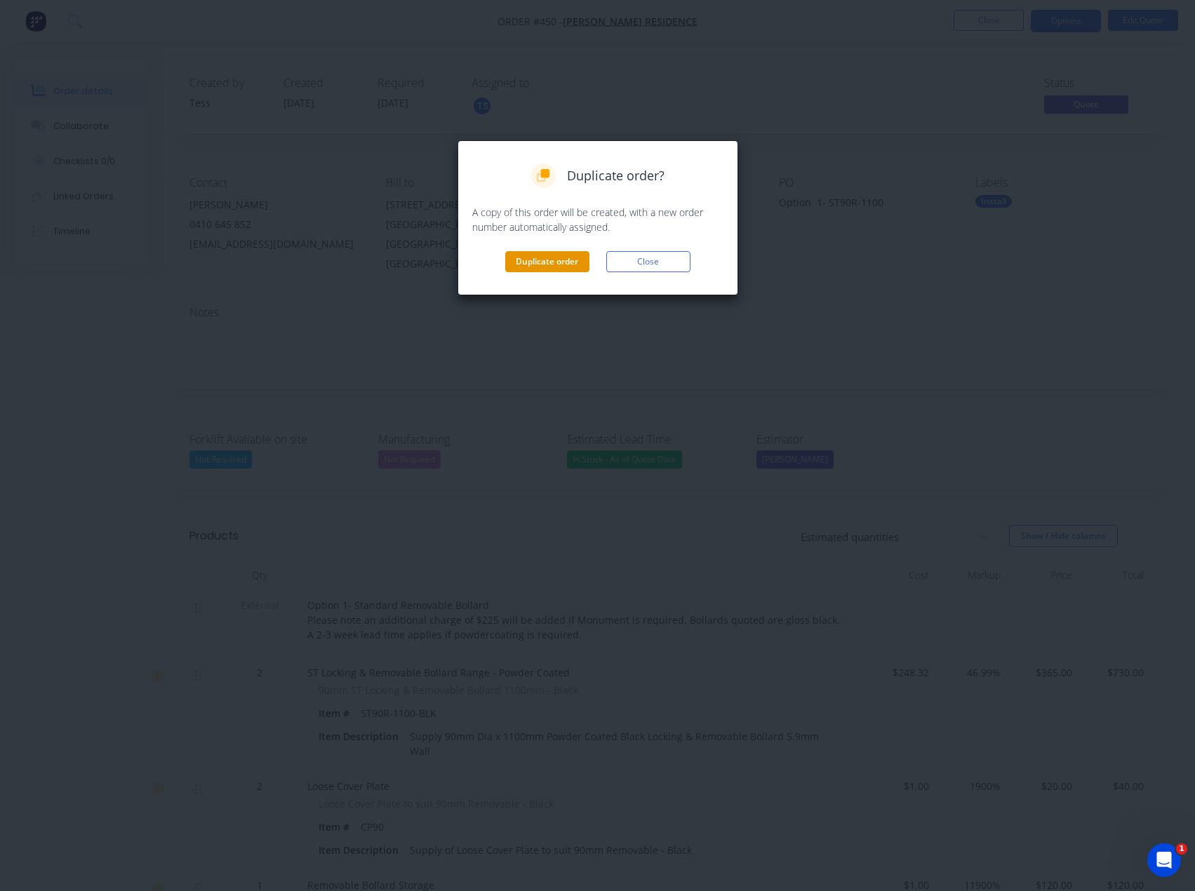
click at [549, 252] on button "Duplicate order" at bounding box center [547, 261] width 84 height 21
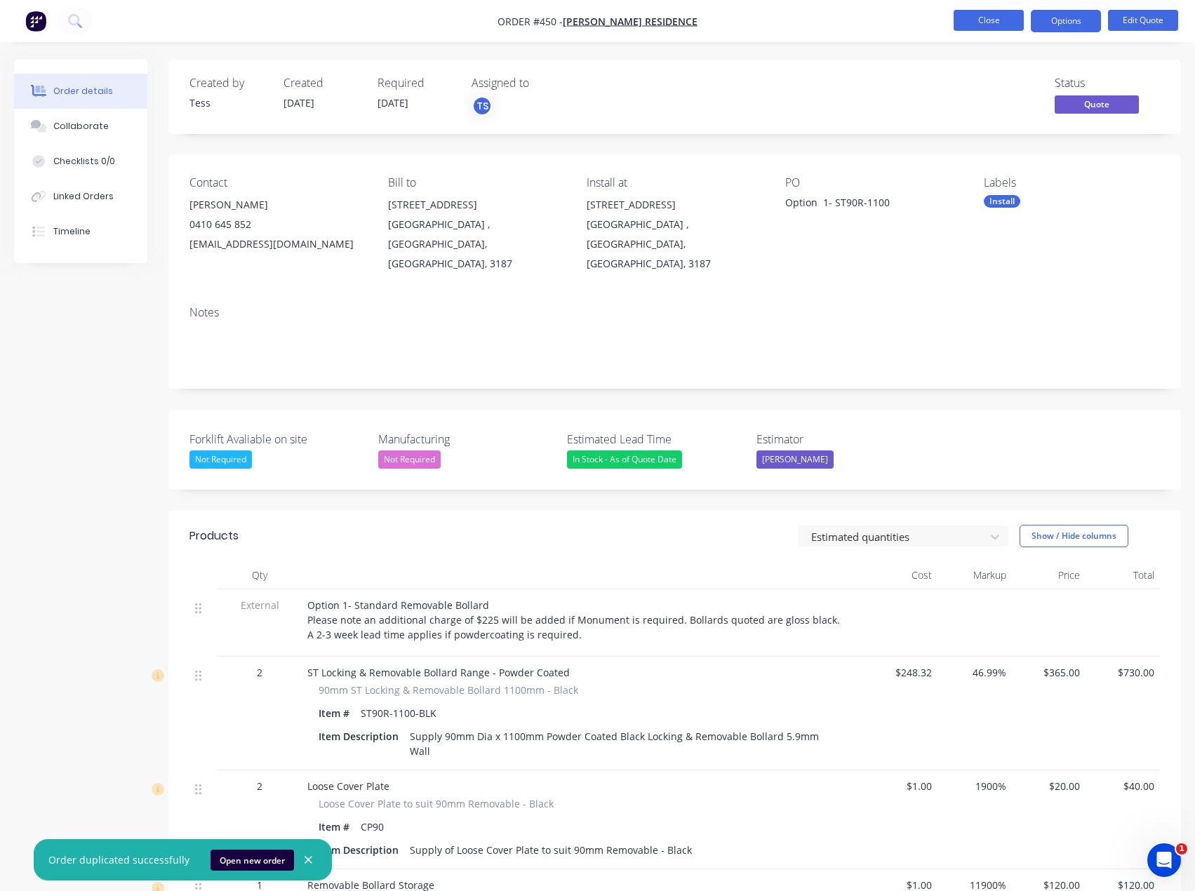
click at [1004, 22] on button "Close" at bounding box center [989, 20] width 70 height 21
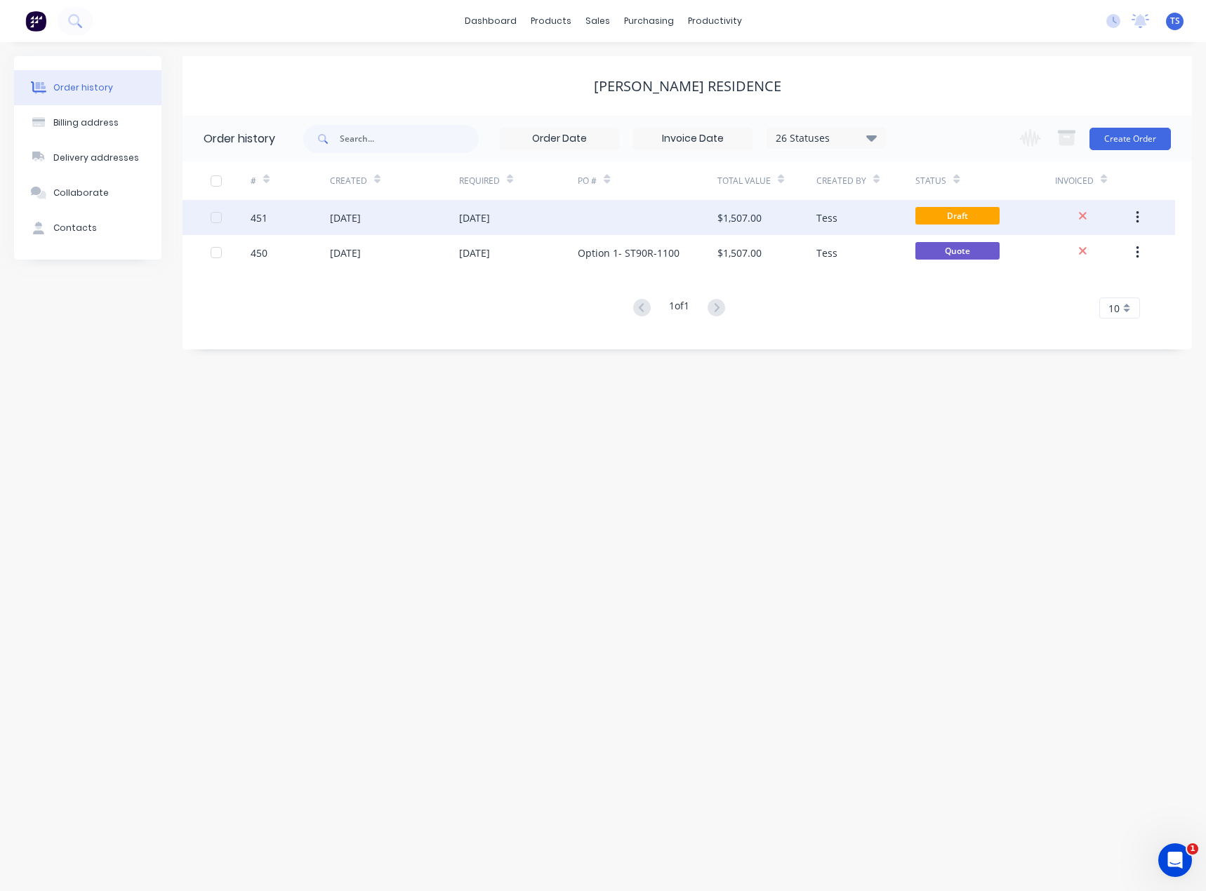
click at [643, 206] on div at bounding box center [647, 217] width 139 height 35
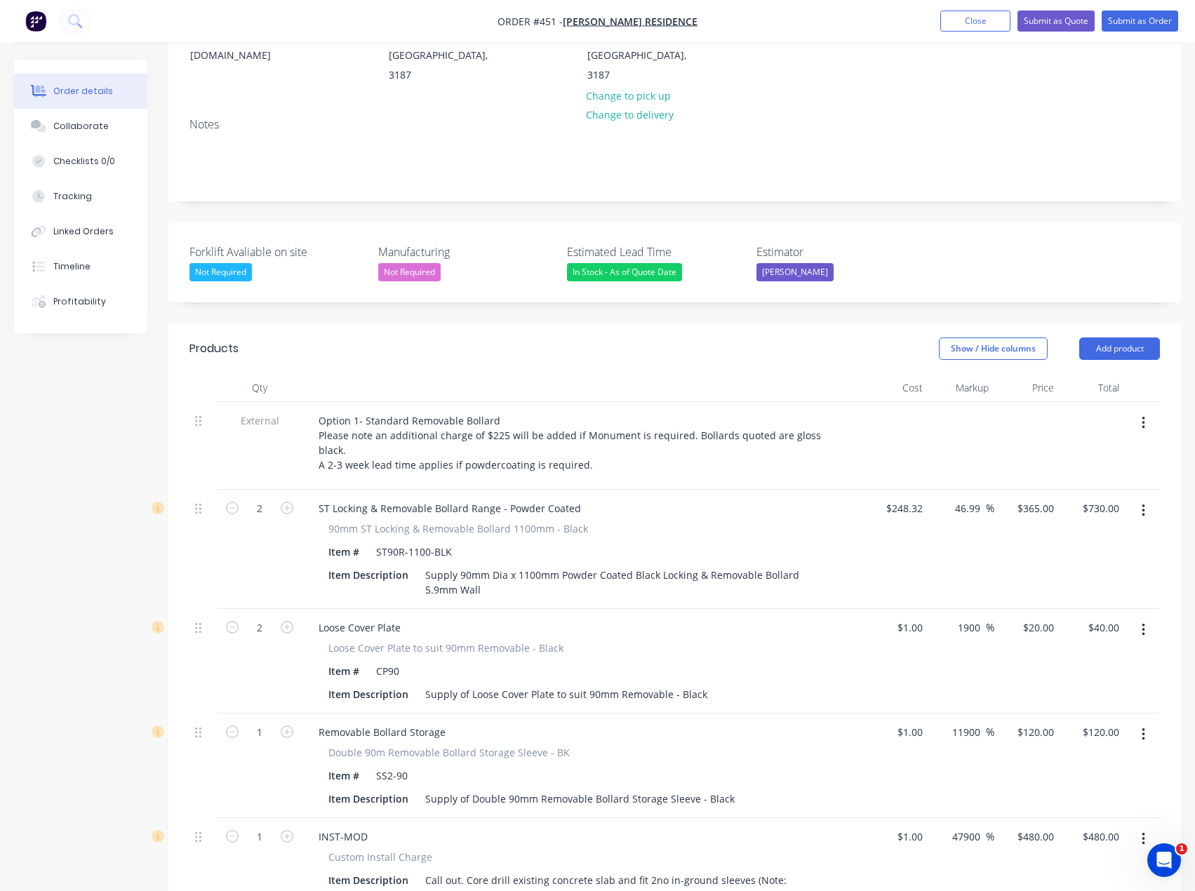
scroll to position [211, 0]
click at [347, 498] on div "ST Locking & Removable Bollard Range - Powder Coated" at bounding box center [449, 508] width 285 height 20
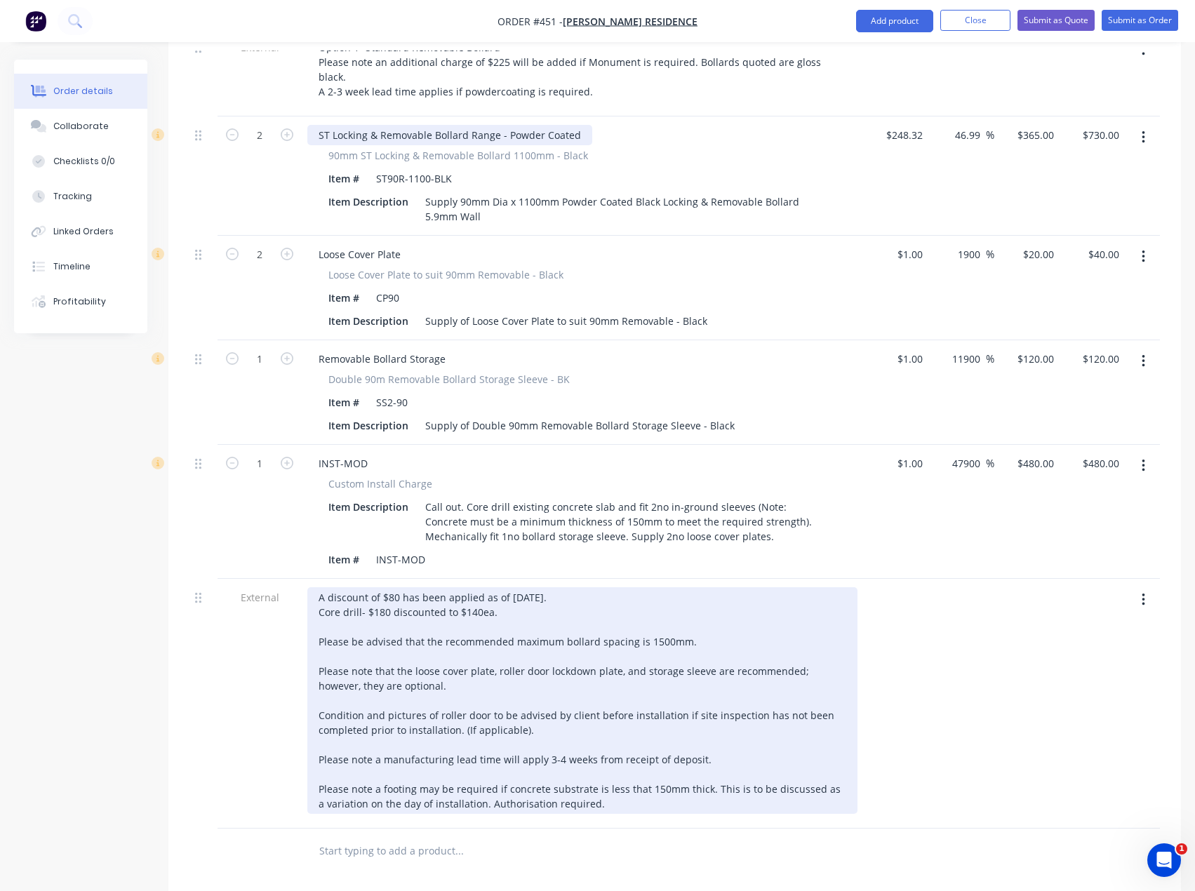
scroll to position [589, 0]
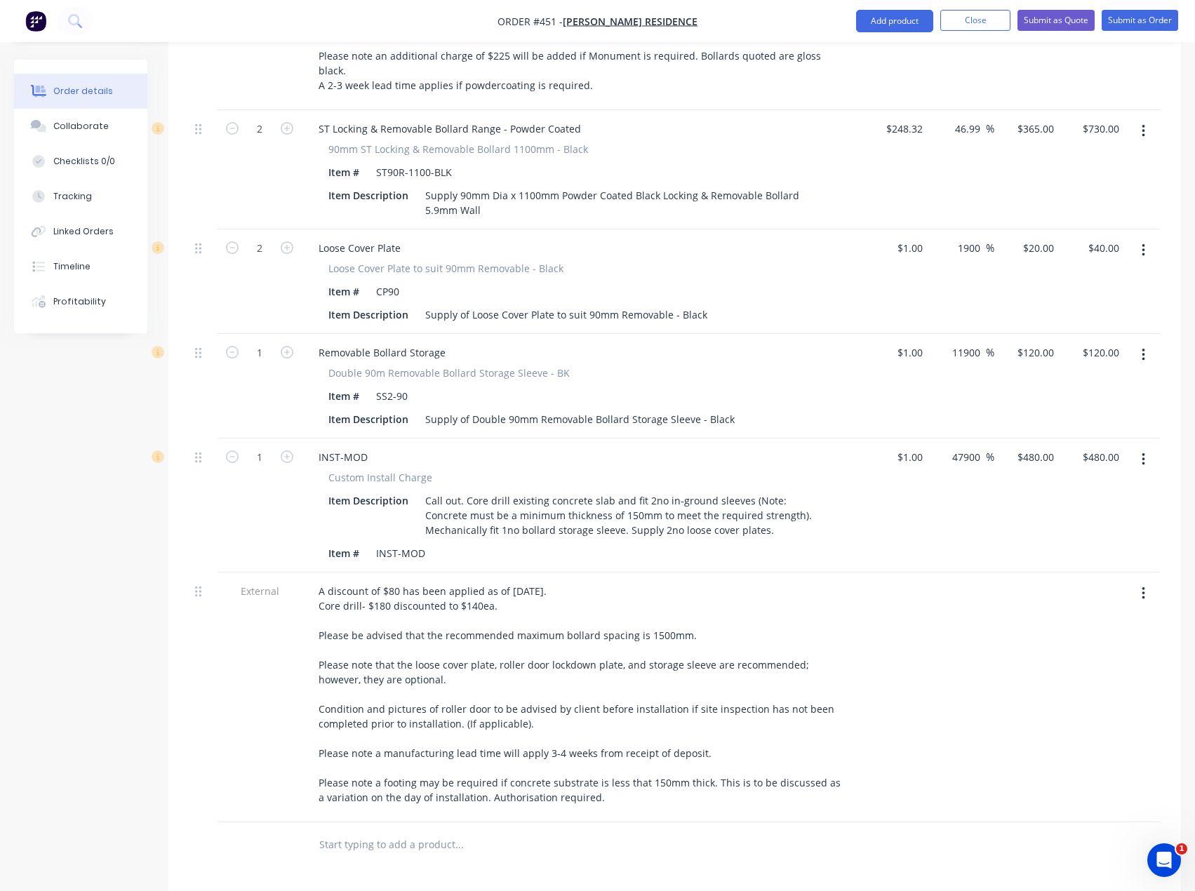
click at [372, 831] on input "text" at bounding box center [459, 845] width 281 height 28
type input "hd09r-1100"
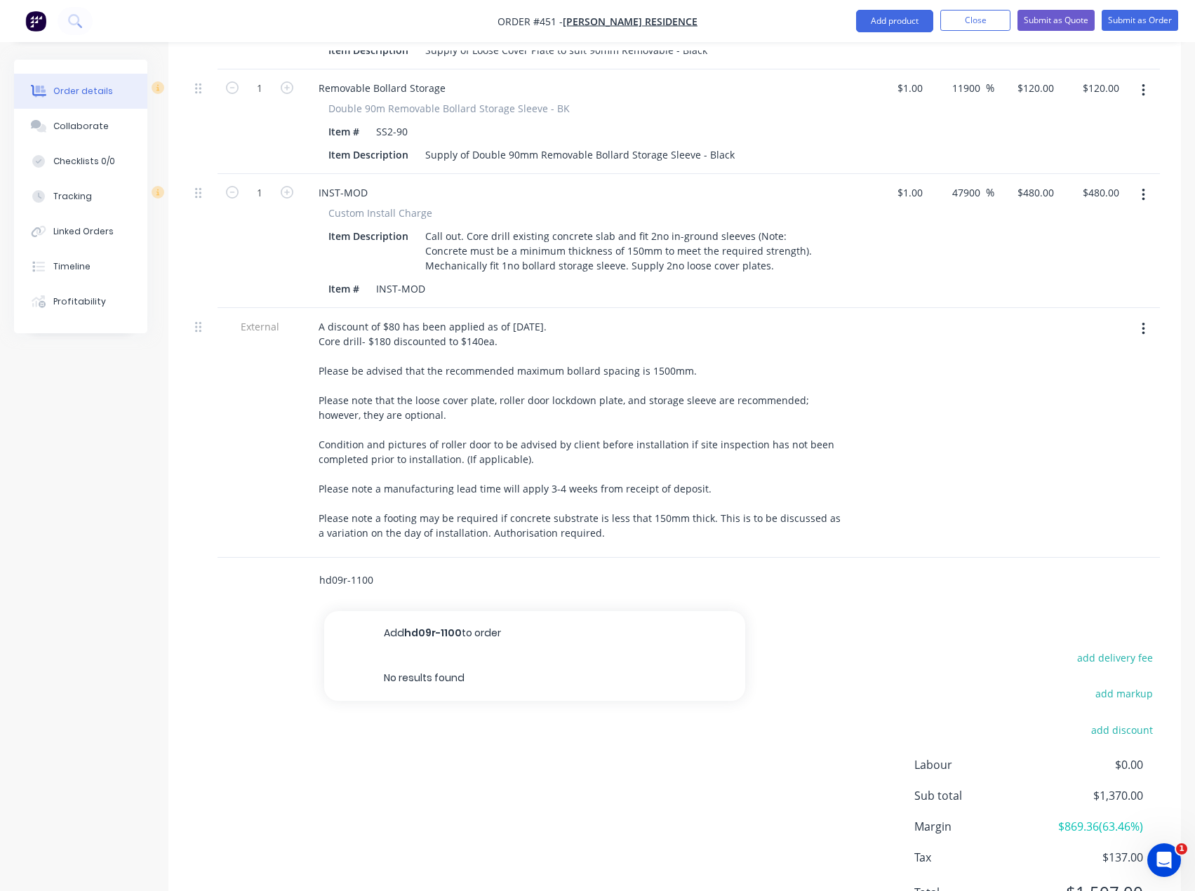
scroll to position [870, 0]
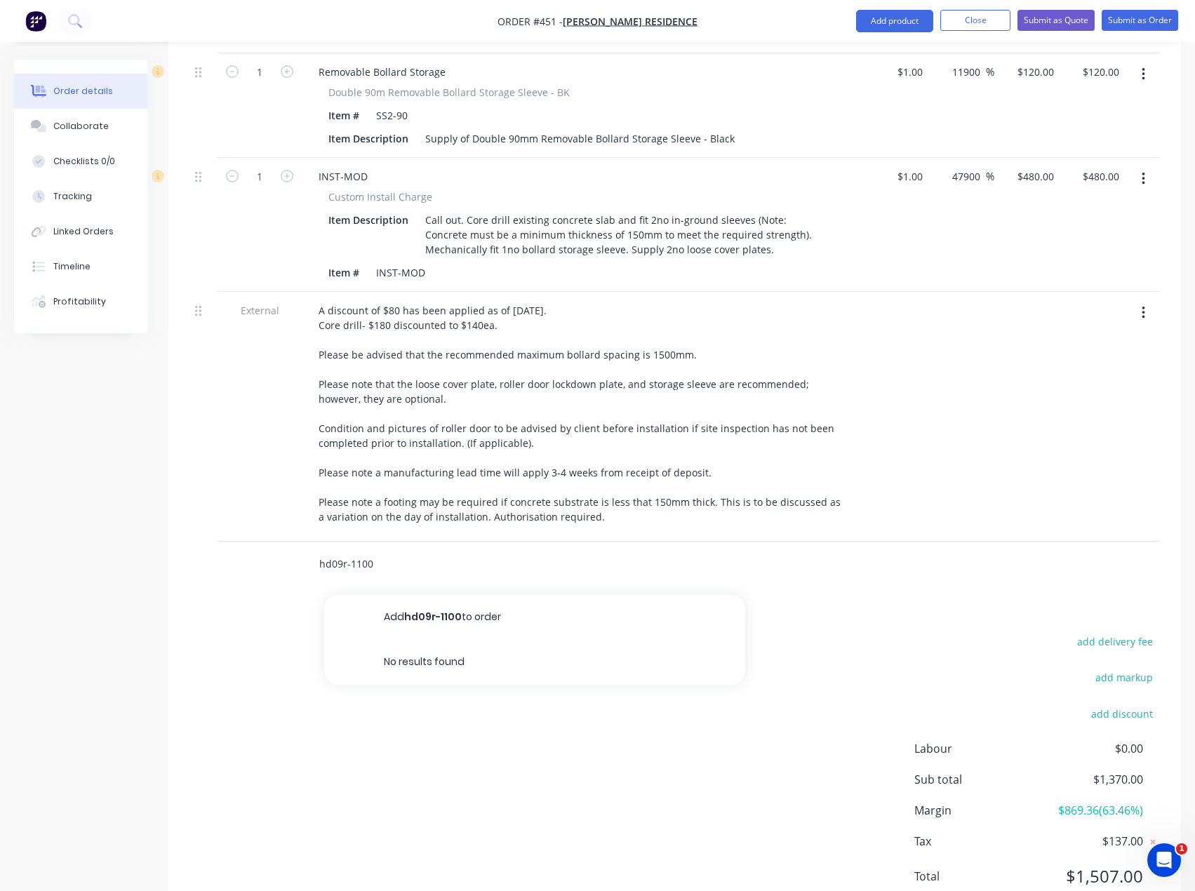
drag, startPoint x: 373, startPoint y: 508, endPoint x: 281, endPoint y: 511, distance: 92.0
click at [281, 542] on div "hd09r-1100 Add hd09r-1100 to order No results found" at bounding box center [674, 565] width 970 height 46
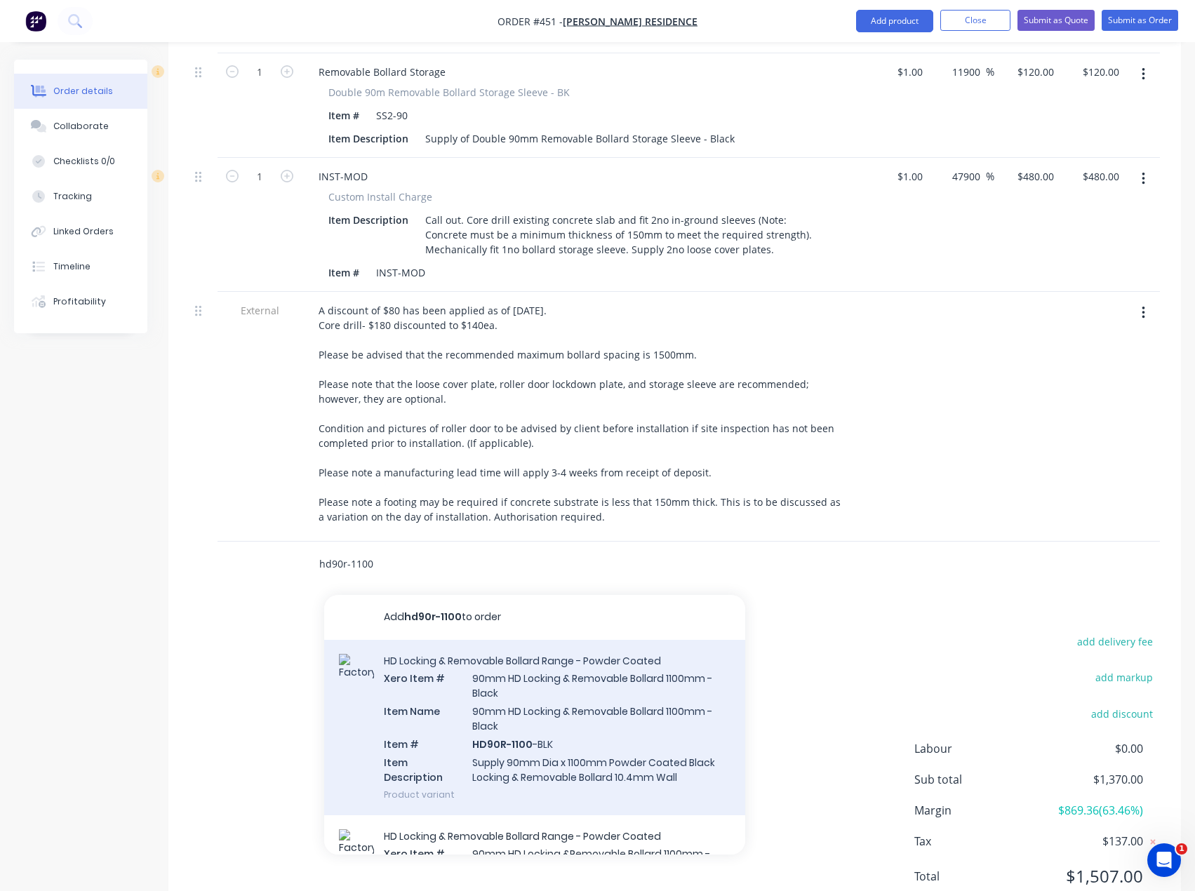
type input "hd90r-1100"
click at [526, 669] on div "HD Locking & Removable Bollard Range - Powder Coated Xero Item # 90mm HD Lockin…" at bounding box center [534, 727] width 421 height 175
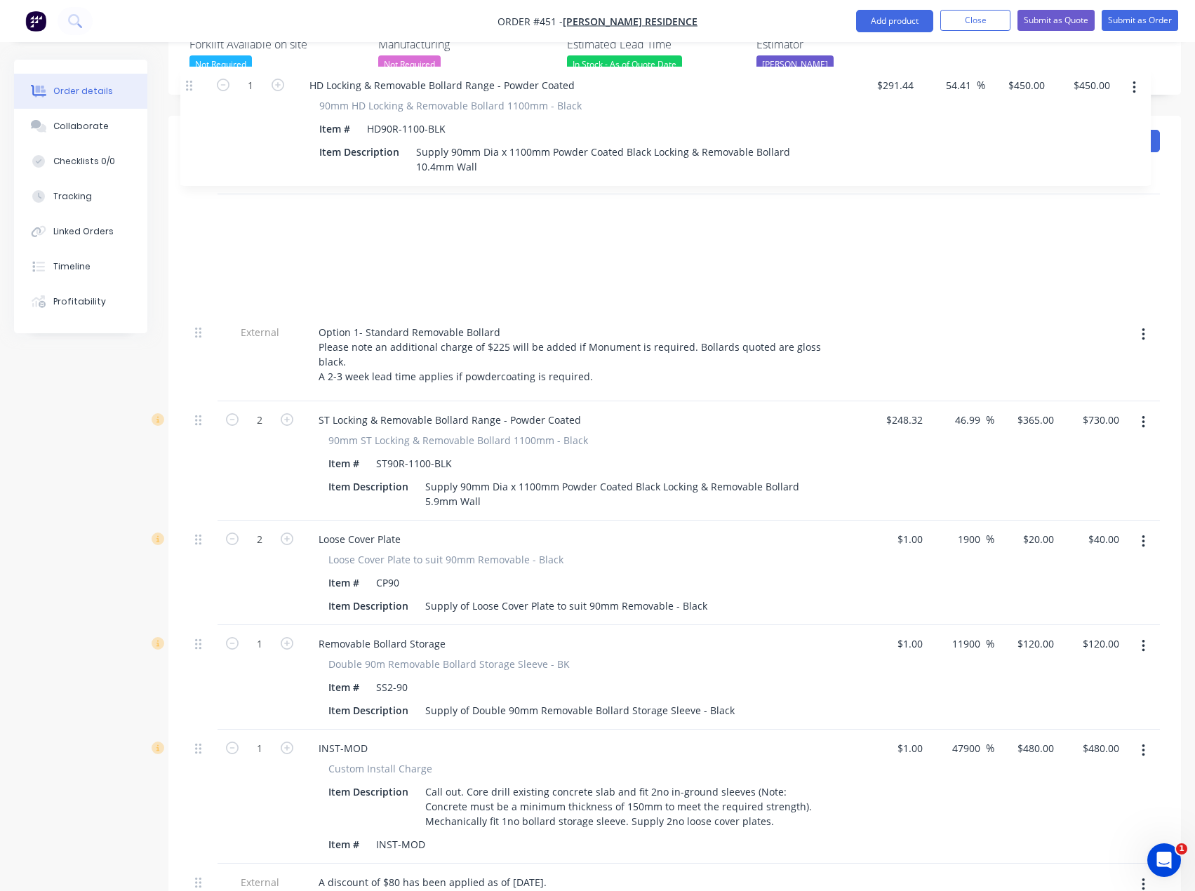
scroll to position [413, 0]
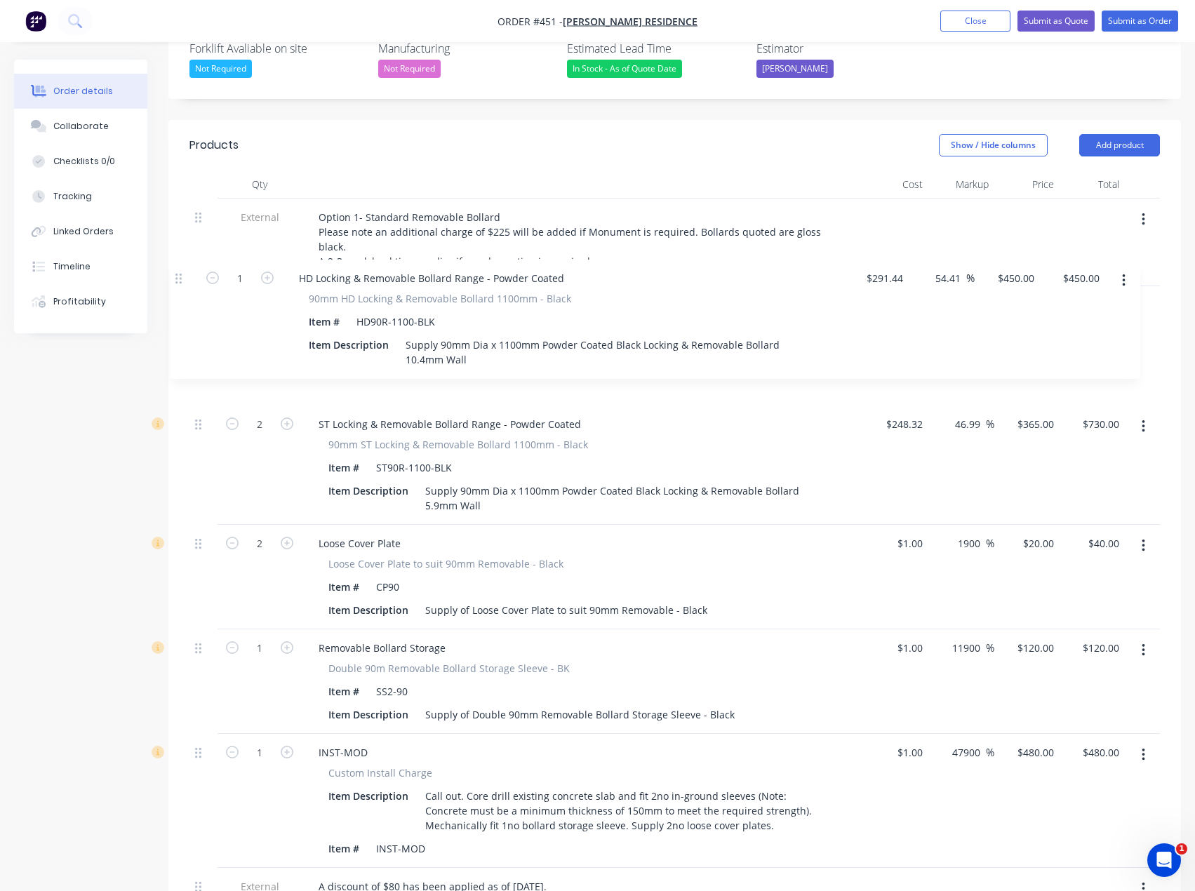
drag, startPoint x: 201, startPoint y: 507, endPoint x: 182, endPoint y: 271, distance: 237.3
click at [182, 271] on div "Qty Cost Markup Price Total External Option 1- Standard Removable Bollard Pleas…" at bounding box center [674, 667] width 1013 height 993
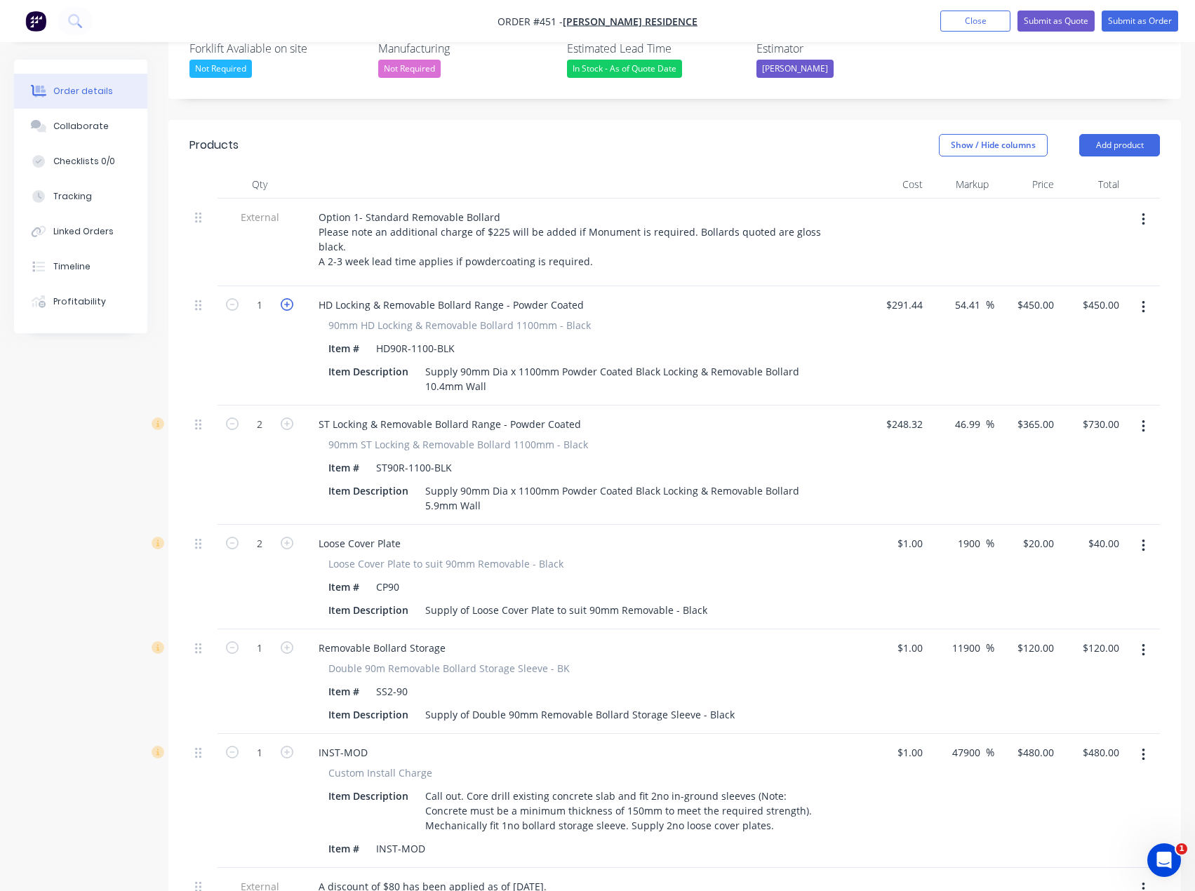
click at [289, 298] on icon "button" at bounding box center [287, 304] width 13 height 13
type input "2"
type input "$900.00"
click at [1142, 420] on icon "button" at bounding box center [1143, 426] width 3 height 13
click at [1062, 538] on div "Delete" at bounding box center [1093, 548] width 108 height 20
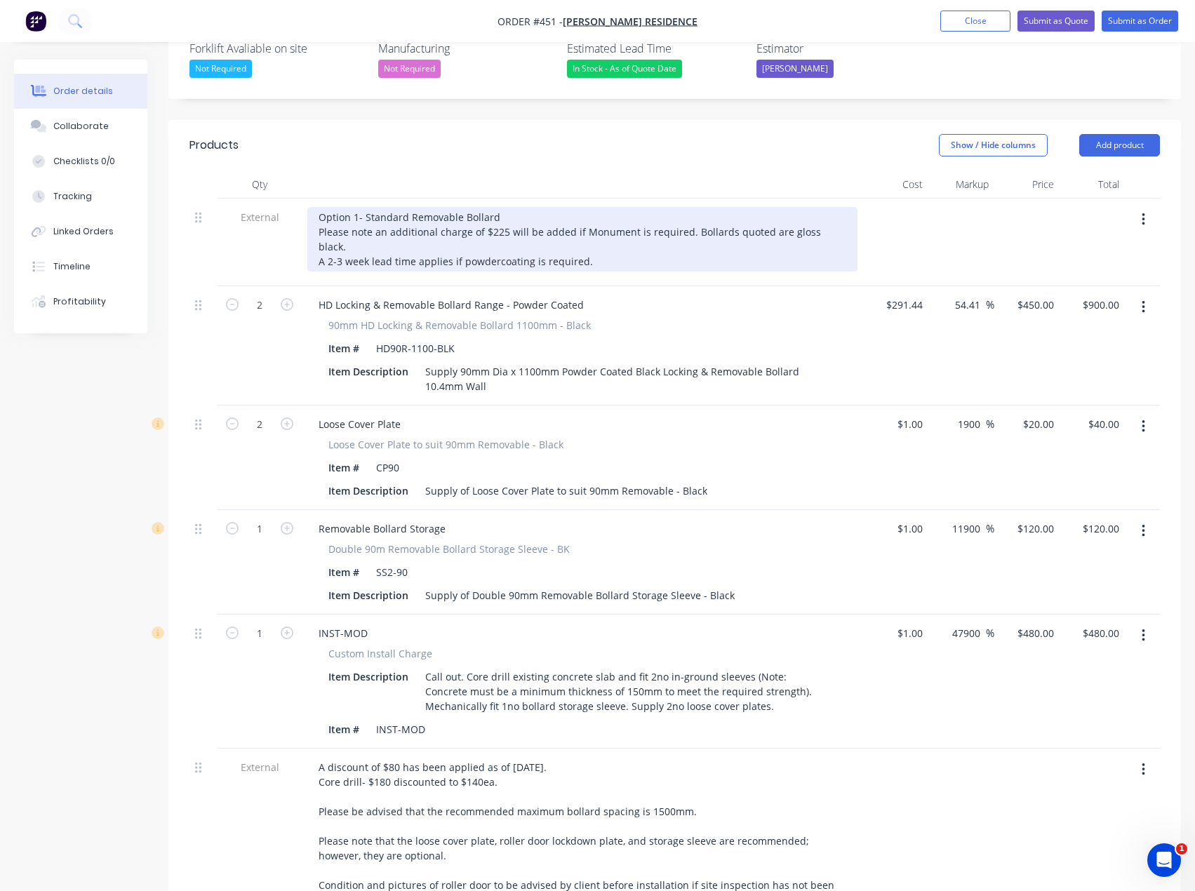
click at [357, 207] on div "Option 1- Standard Removable Bollard Please note an additional charge of $225 w…" at bounding box center [582, 239] width 550 height 65
click at [405, 207] on div "Option 2- Standard Removable Bollard Please note an additional charge of $225 w…" at bounding box center [582, 239] width 550 height 65
click at [403, 207] on div "Option 2- Heavy- duty Removable Bollard Please note an additional charge of $22…" at bounding box center [582, 239] width 550 height 65
click at [399, 207] on div "Option 2- Heavy- Duty Removable Bollard Please note an additional charge of $22…" at bounding box center [582, 239] width 550 height 65
click at [545, 207] on div "Option 2- Heavy-Duty Removable Bollard Please note an additional charge of $225…" at bounding box center [582, 239] width 550 height 65
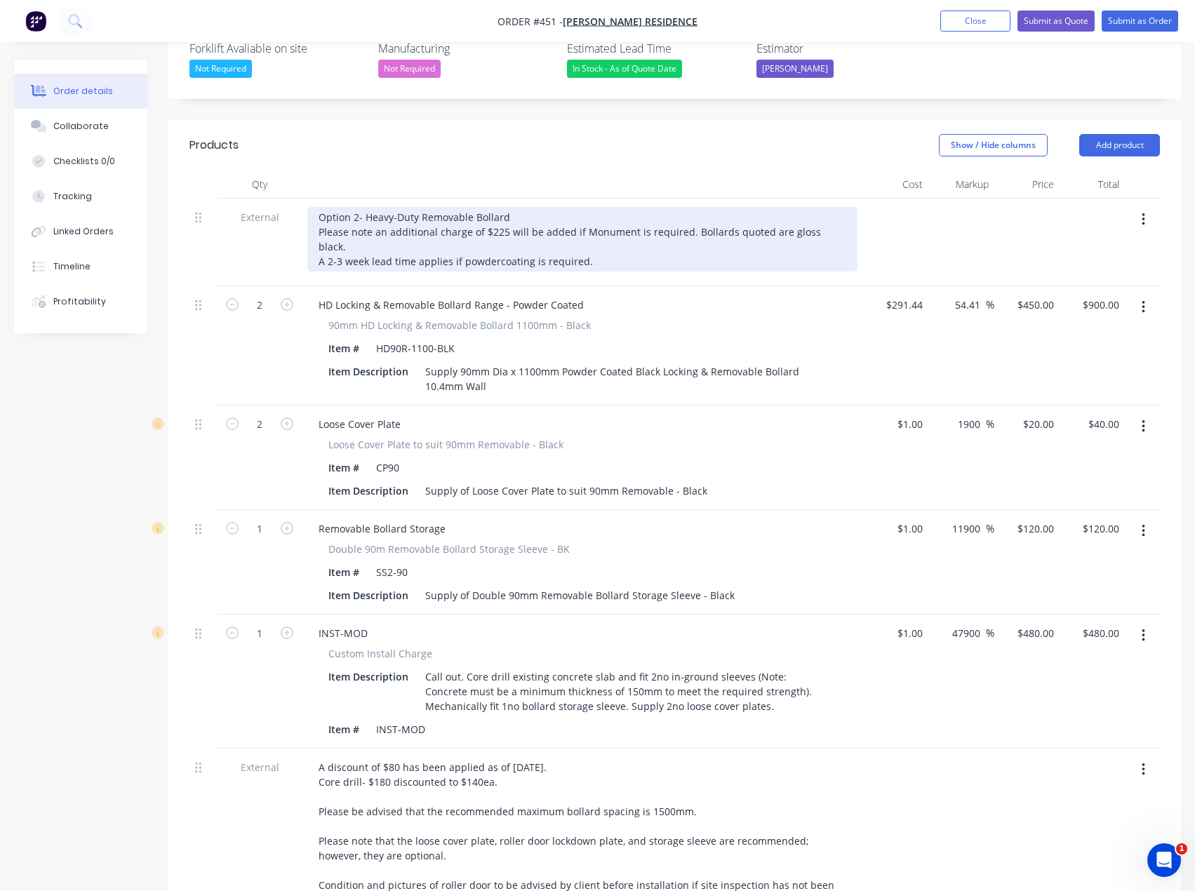
click at [506, 207] on div "Option 2- Heavy-Duty Removable Bollard Please note an additional charge of $225…" at bounding box center [582, 239] width 550 height 65
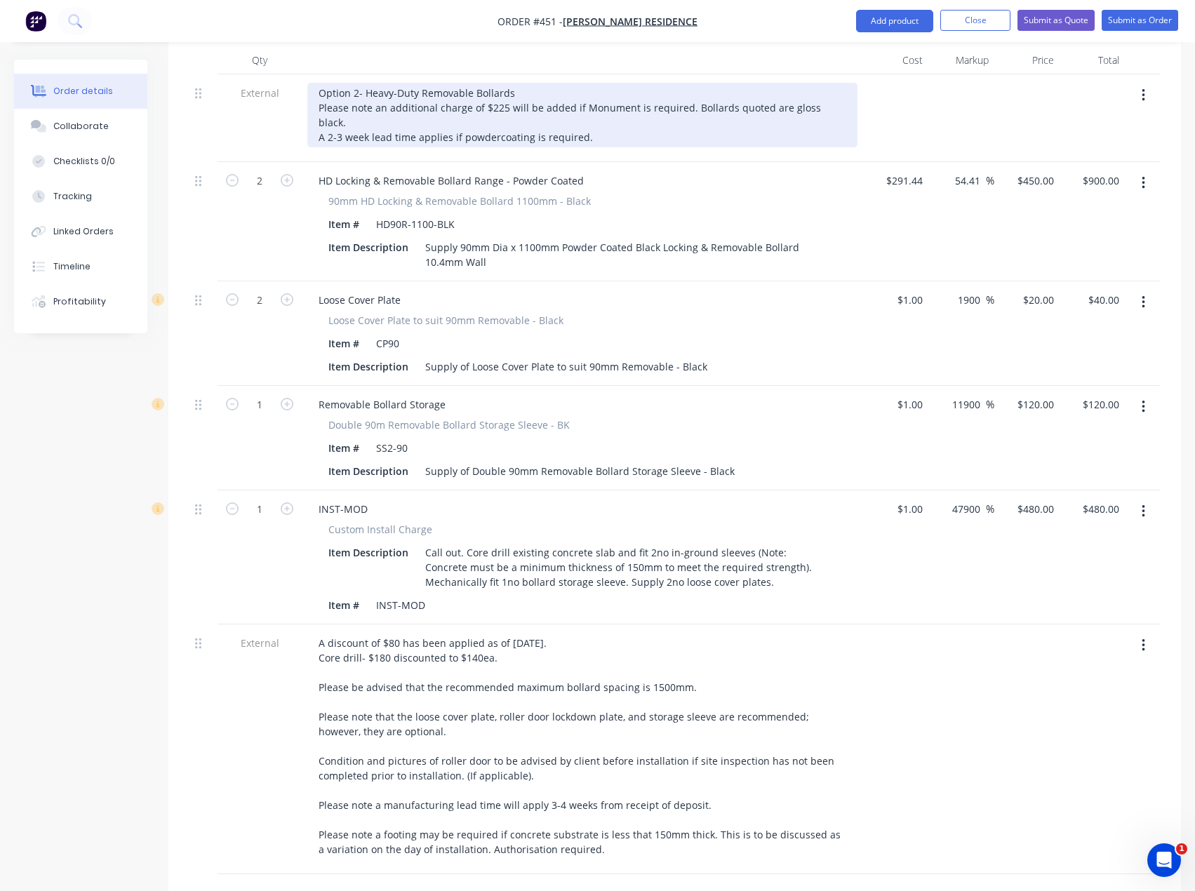
scroll to position [554, 0]
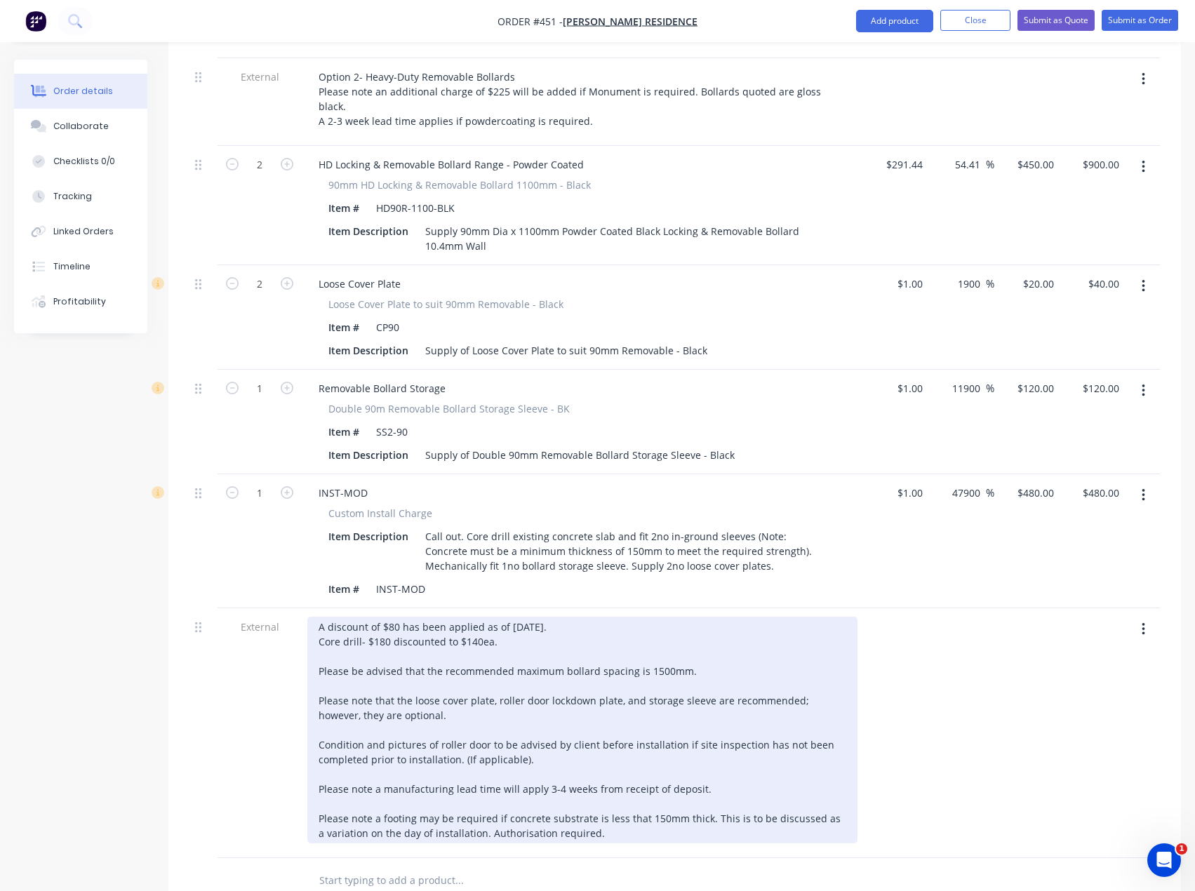
click at [359, 617] on div "A discount of $80 has been applied as of [DATE]. Core drill- $180 discounted to…" at bounding box center [582, 730] width 550 height 227
click at [578, 617] on div "A discount of $80 has been applied as of [DATE]. Core drills- $180 discounted t…" at bounding box center [582, 730] width 550 height 227
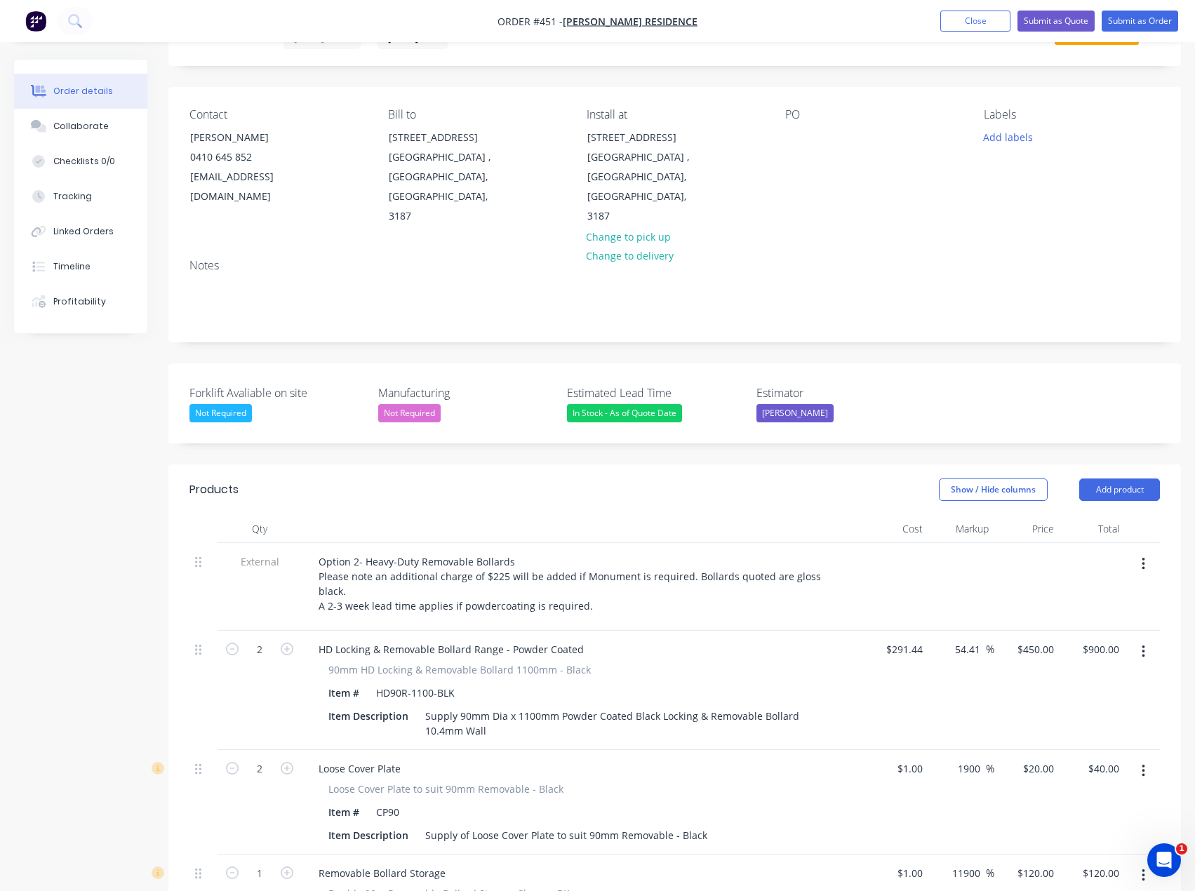
scroll to position [62, 0]
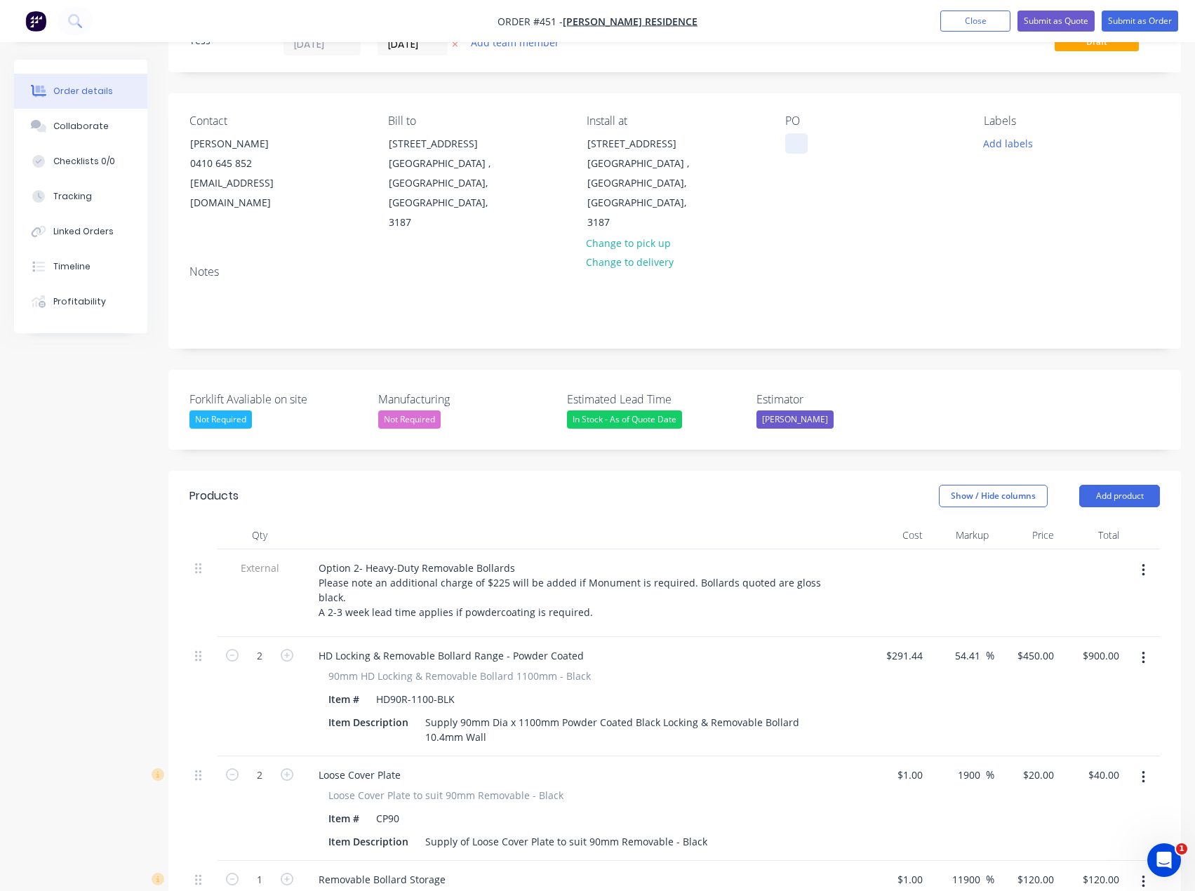
click at [798, 143] on div at bounding box center [796, 143] width 22 height 20
click at [807, 265] on div "Notes" at bounding box center [674, 271] width 970 height 13
click at [862, 138] on div "Option 2- 2no HD90R-1100" at bounding box center [858, 143] width 147 height 20
click at [994, 147] on button "Add labels" at bounding box center [1008, 142] width 65 height 19
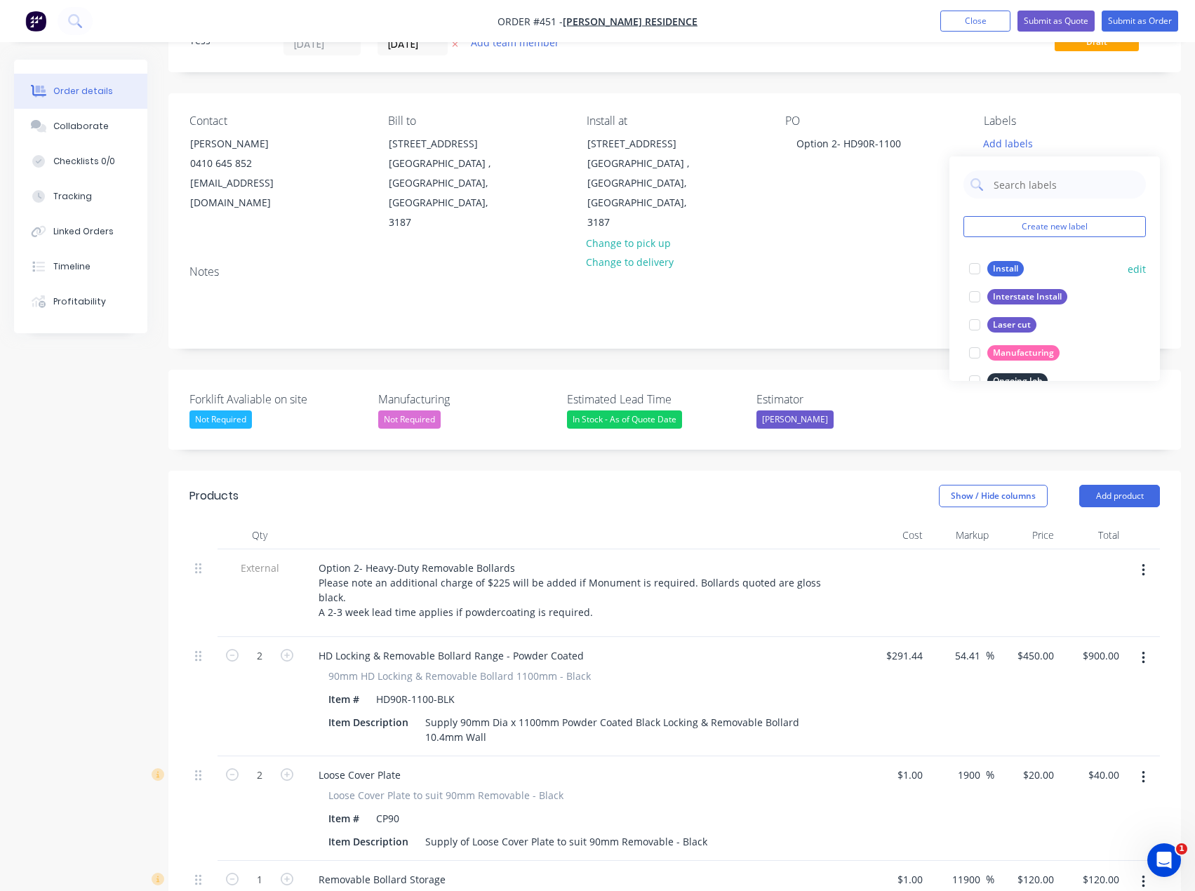
click at [995, 275] on div "Install" at bounding box center [1005, 268] width 36 height 15
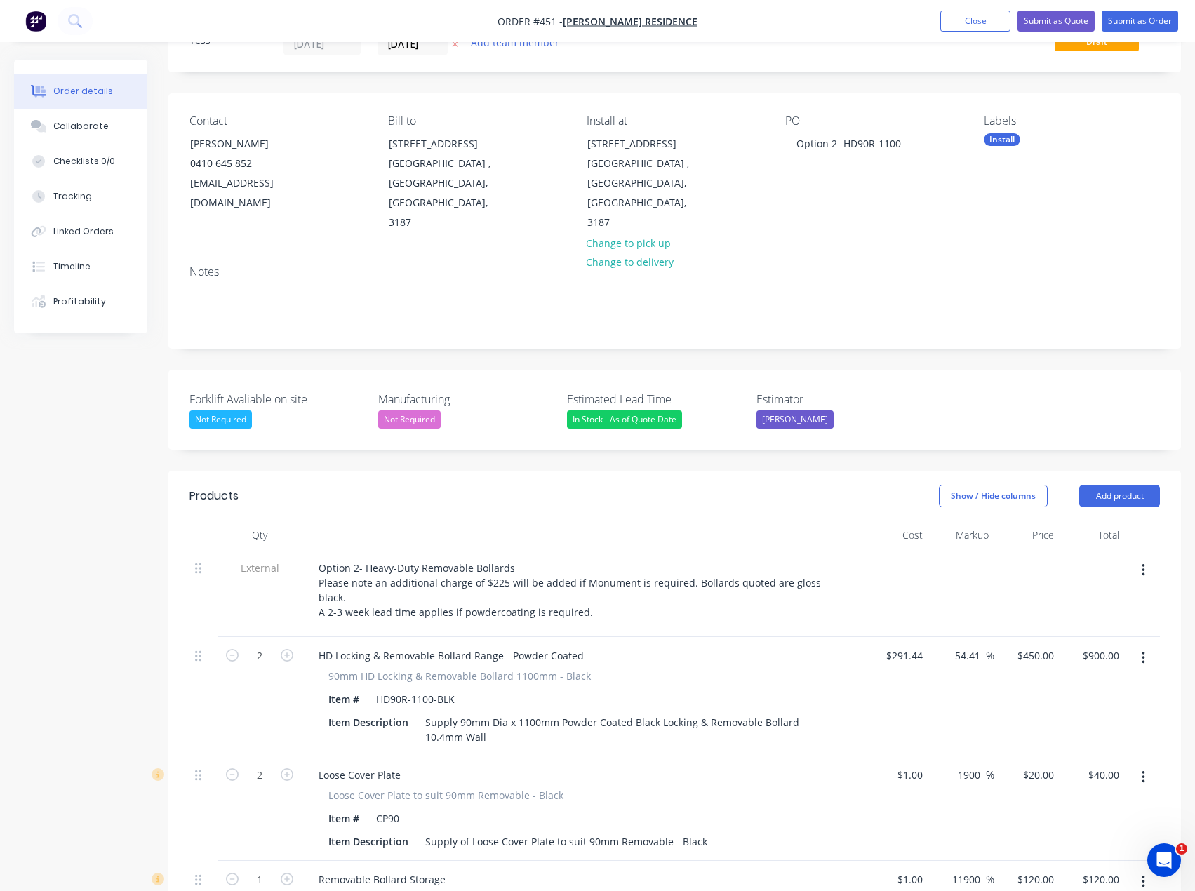
click at [866, 208] on div "Contact [PERSON_NAME] 0410 645 852 [EMAIL_ADDRESS][DOMAIN_NAME] Bill to [STREET…" at bounding box center [674, 173] width 1013 height 161
click at [1067, 20] on button "Submit as Quote" at bounding box center [1055, 21] width 77 height 21
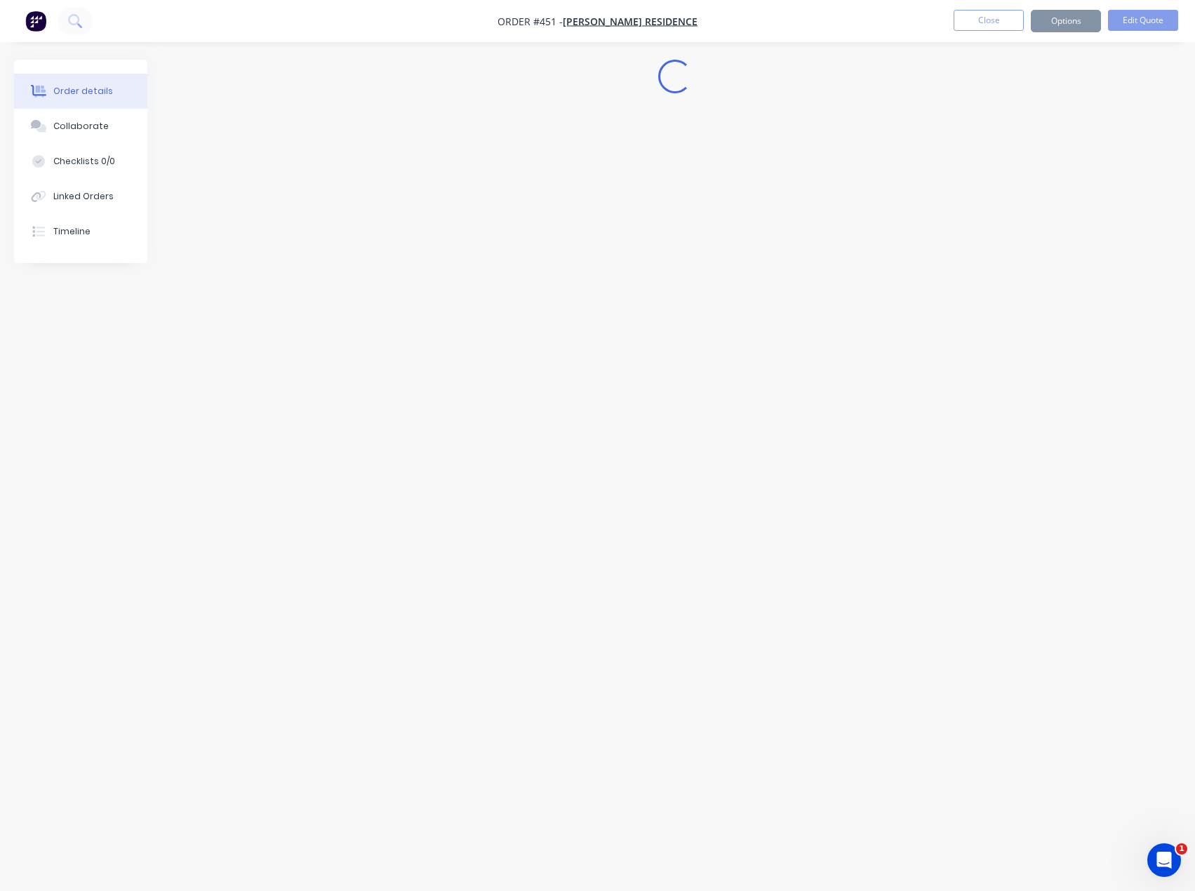
scroll to position [0, 0]
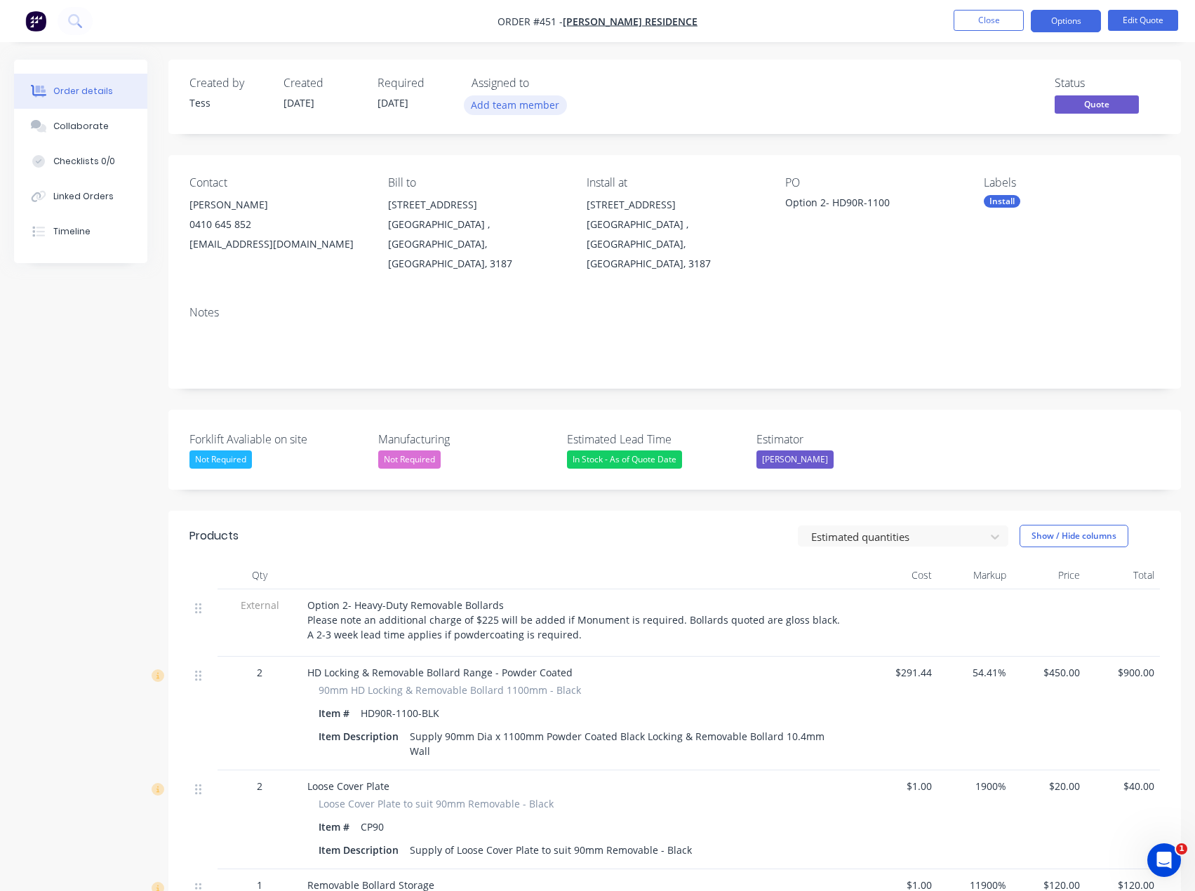
click at [481, 103] on button "Add team member" at bounding box center [515, 104] width 103 height 19
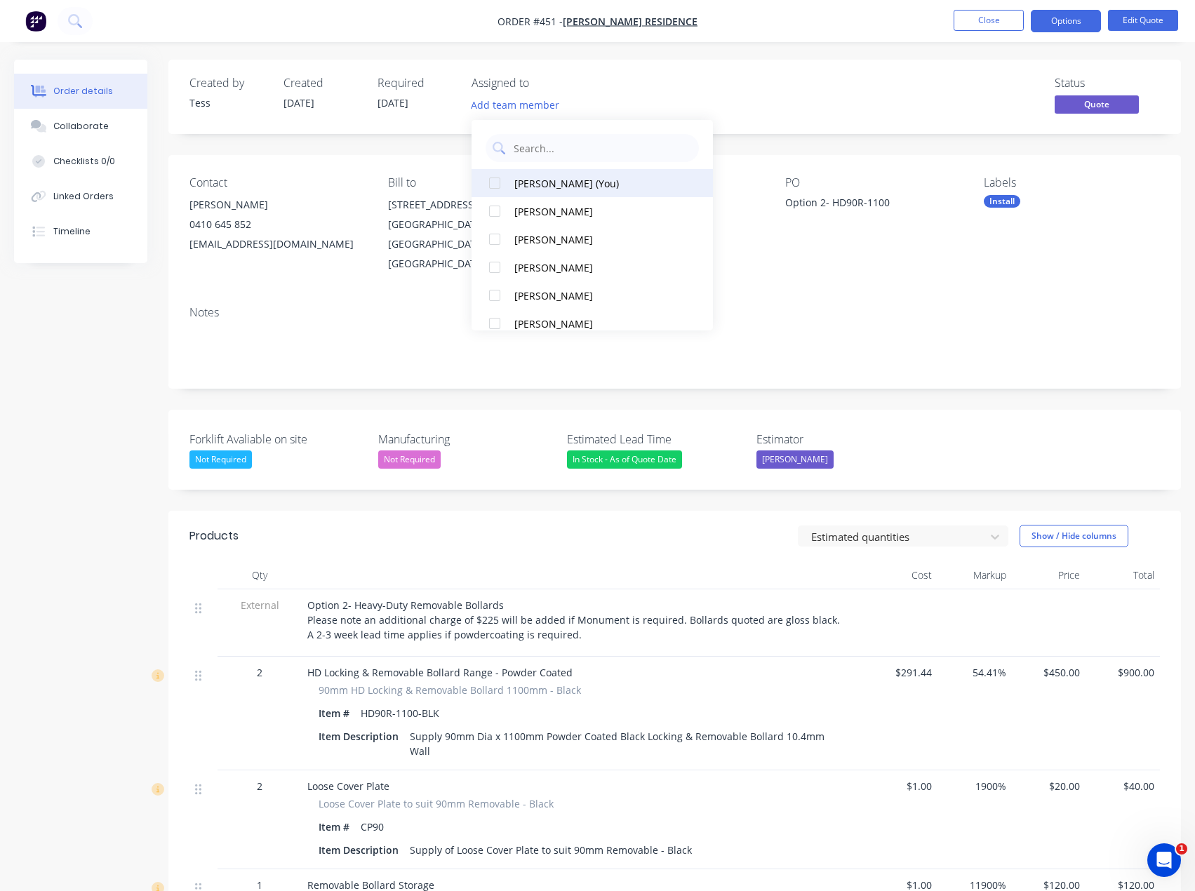
click at [528, 189] on div "[PERSON_NAME] (You)" at bounding box center [596, 183] width 165 height 15
click at [594, 104] on div "TS" at bounding box center [542, 105] width 140 height 21
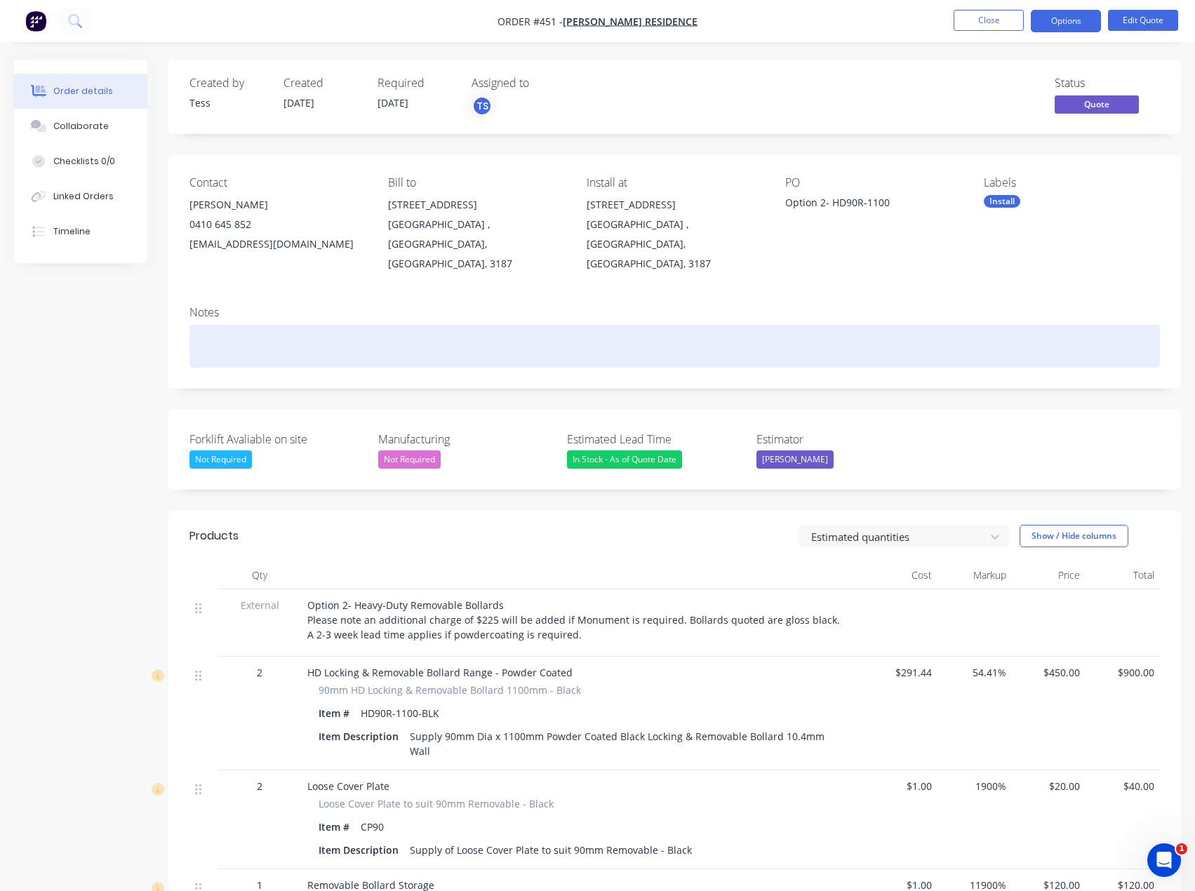
click at [208, 325] on div at bounding box center [674, 346] width 970 height 43
drag, startPoint x: 389, startPoint y: 336, endPoint x: 305, endPoint y: 336, distance: 83.5
click at [305, 336] on div "Quote emailed on the [DATE]." at bounding box center [674, 346] width 970 height 43
drag, startPoint x: 323, startPoint y: 328, endPoint x: 198, endPoint y: 332, distance: 125.7
click at [194, 333] on div "Quote emailed on the [DATE]." at bounding box center [674, 346] width 970 height 43
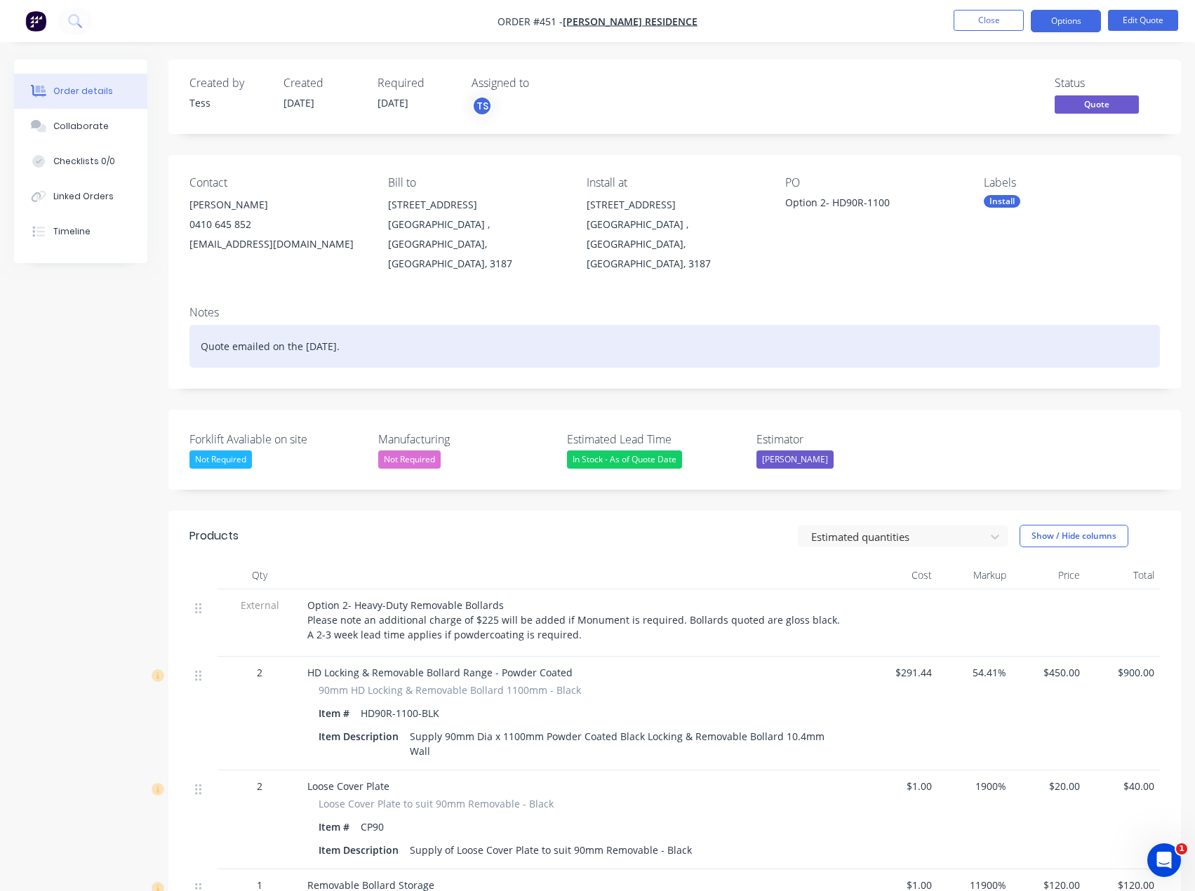
copy div "Quote emailed on the [DATE]."
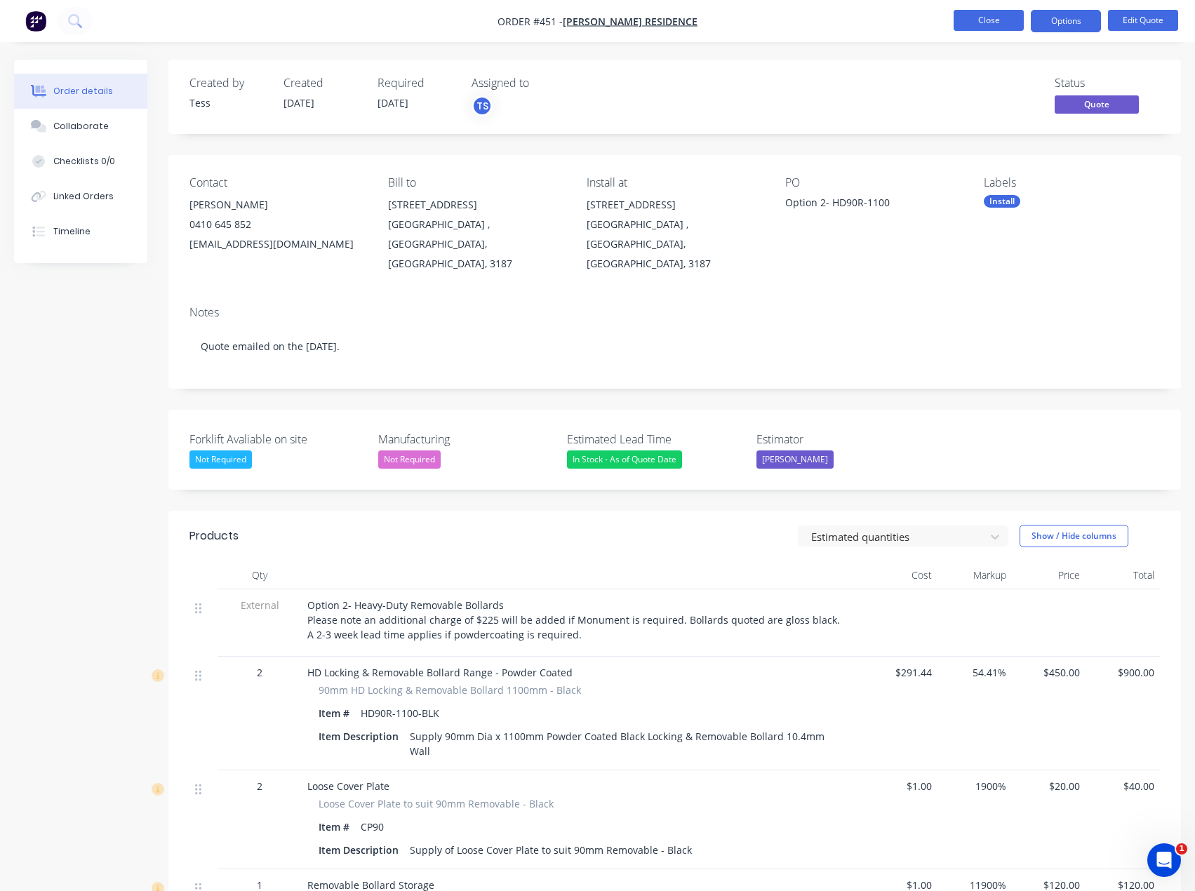
click at [1003, 16] on button "Close" at bounding box center [989, 20] width 70 height 21
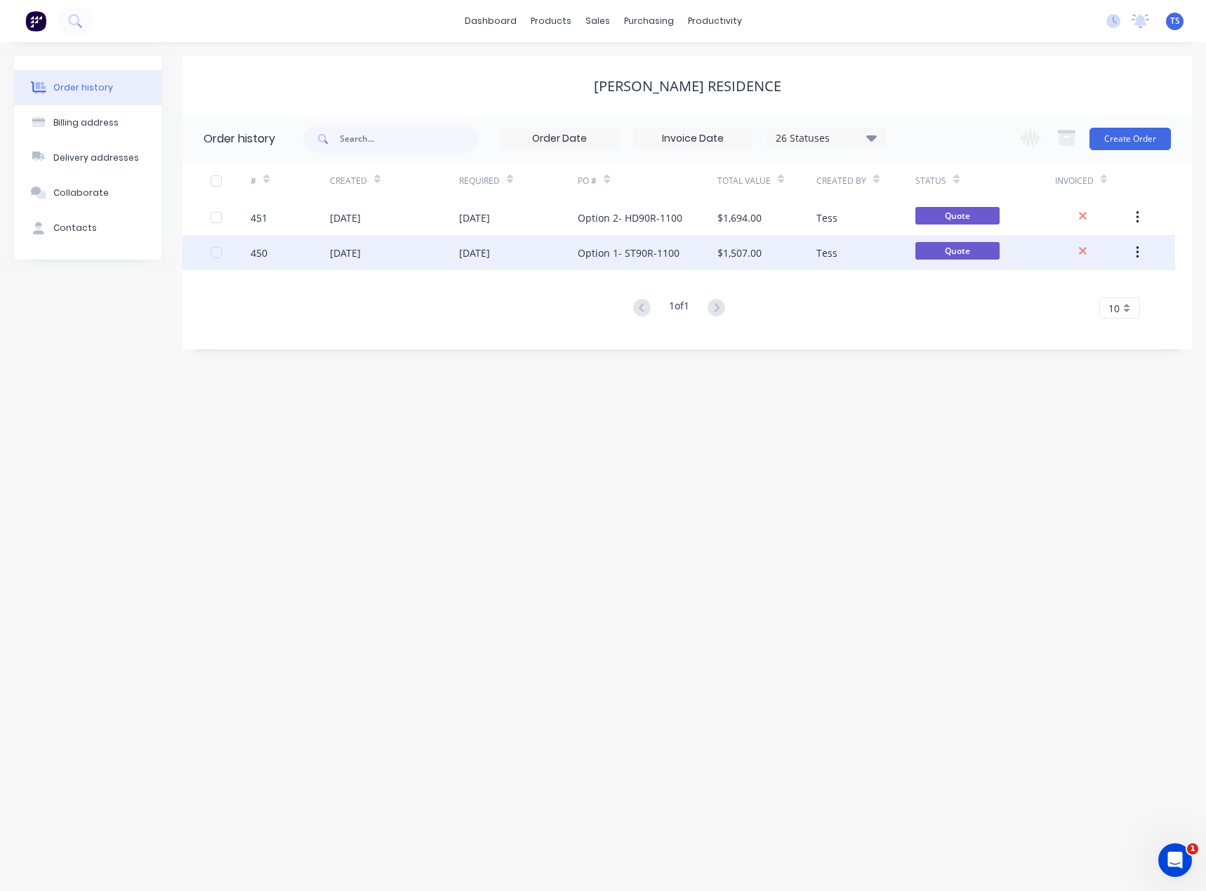
click at [665, 255] on div "Option 1- ST90R-1100" at bounding box center [629, 253] width 102 height 15
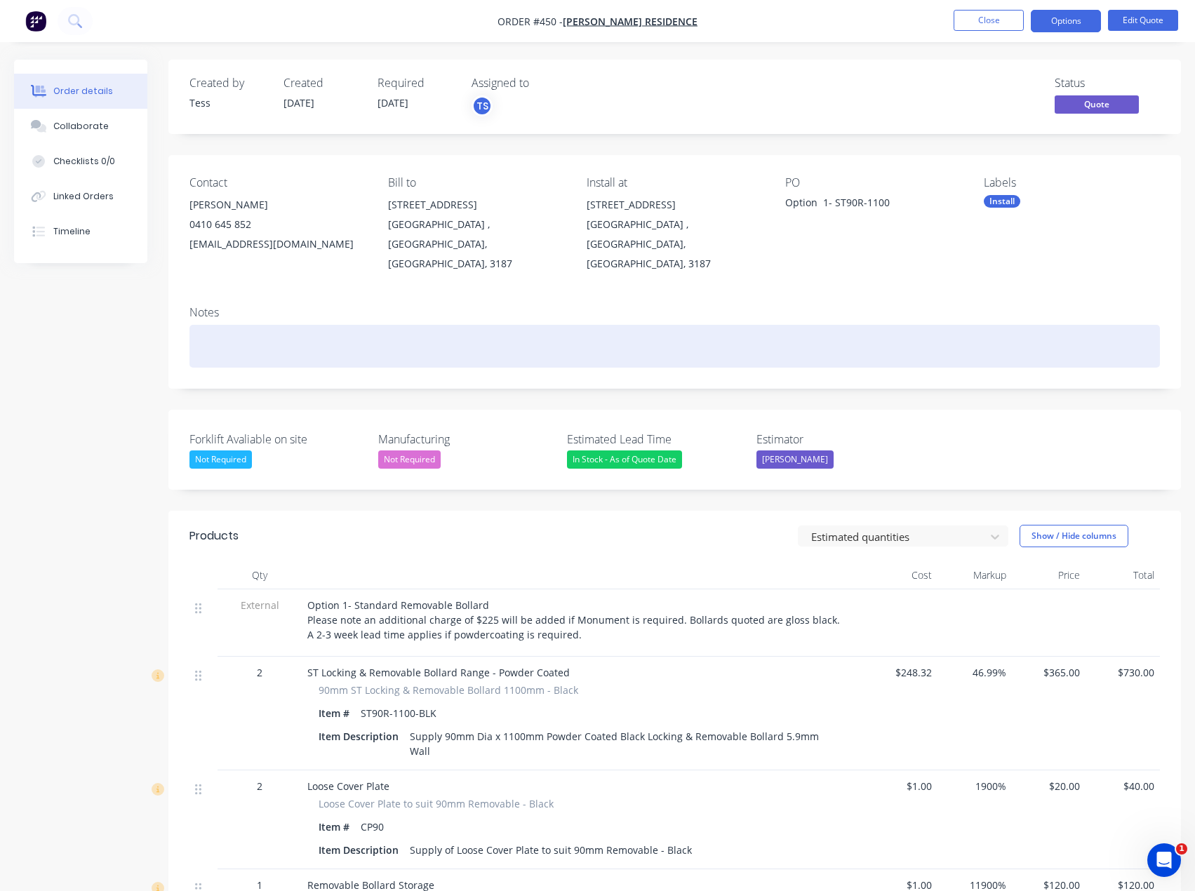
click at [220, 333] on div at bounding box center [674, 346] width 970 height 43
paste div
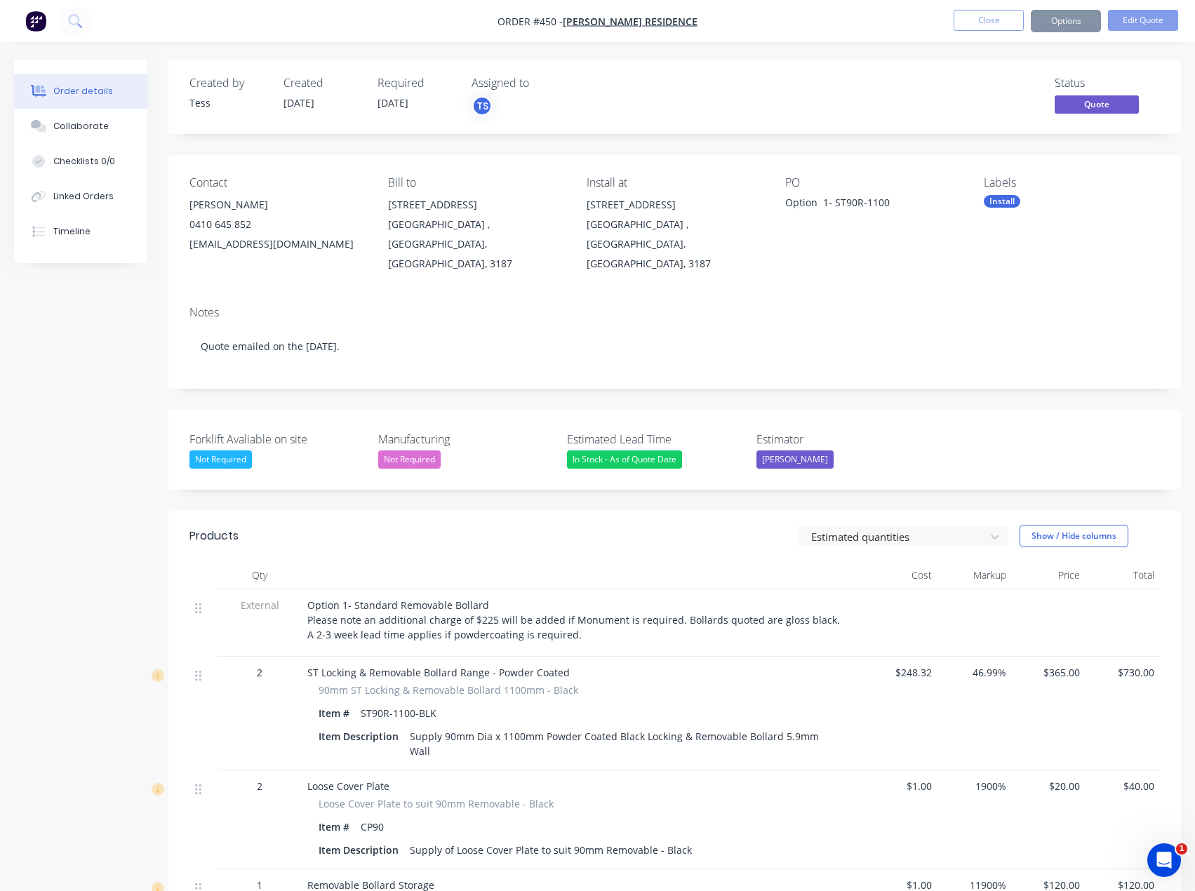
click at [484, 599] on span "Option 1- Standard Removable Bollard Please note an additional charge of $225 w…" at bounding box center [573, 620] width 533 height 43
click at [1140, 15] on button "Edit Quote" at bounding box center [1143, 20] width 70 height 21
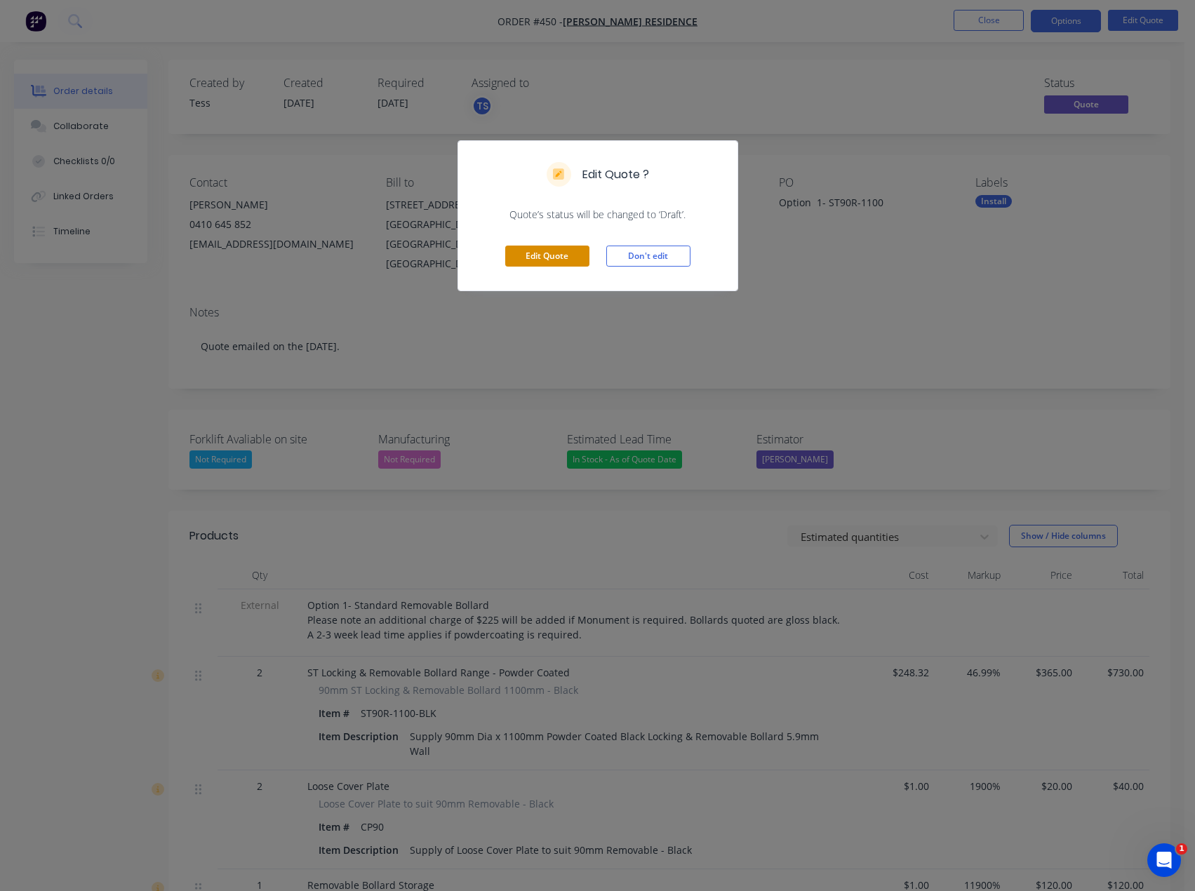
click at [556, 257] on button "Edit Quote" at bounding box center [547, 256] width 84 height 21
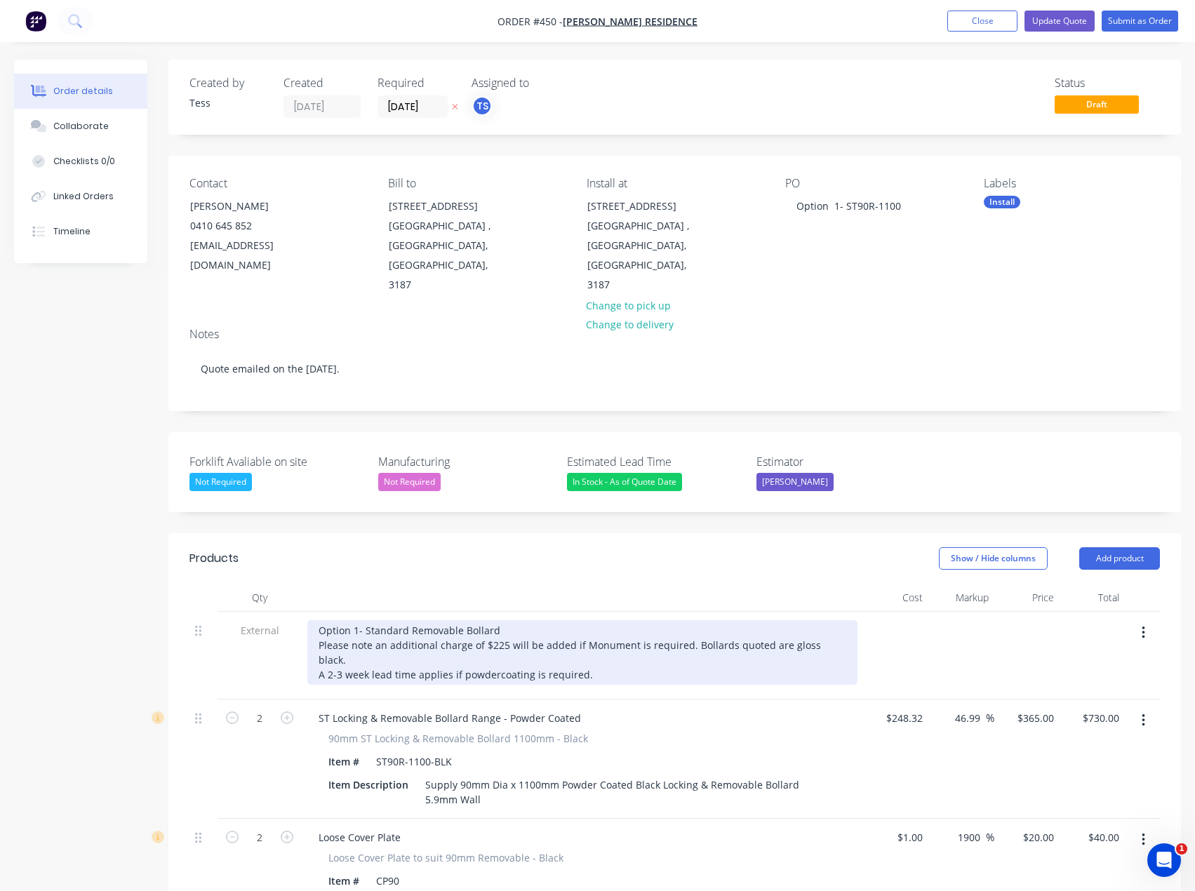
click at [494, 620] on div "Option 1- Standard Removable Bollard Please note an additional charge of $225 w…" at bounding box center [582, 652] width 550 height 65
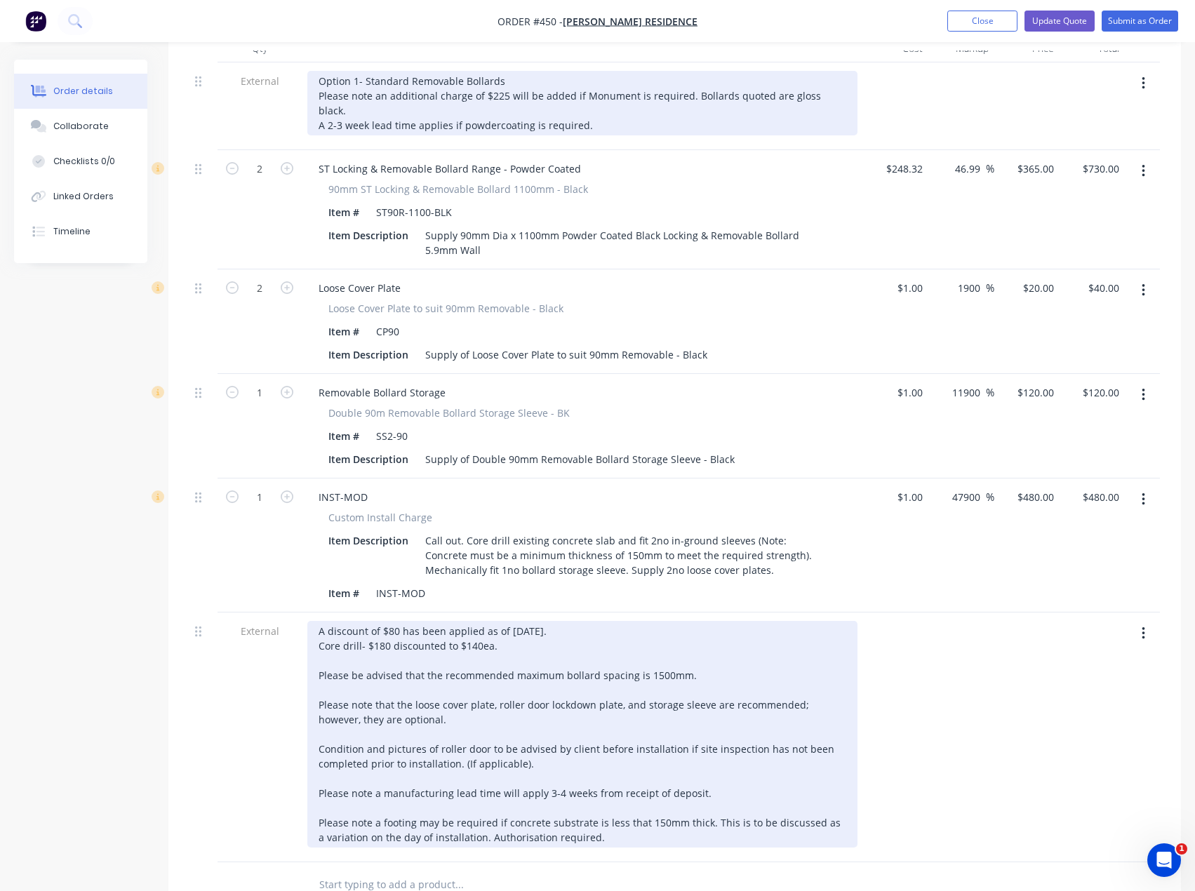
scroll to position [561, 0]
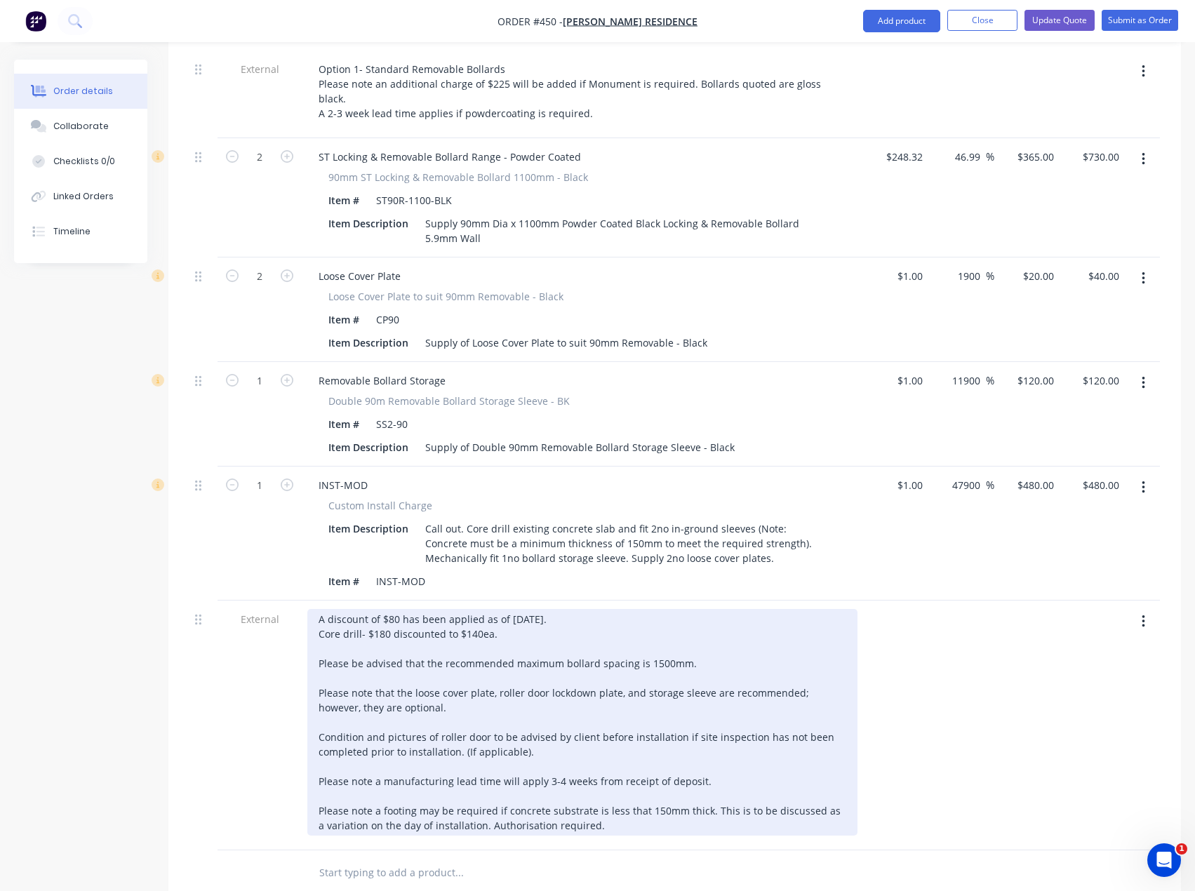
click at [359, 609] on div "A discount of $80 has been applied as of [DATE]. Core drill- $180 discounted to…" at bounding box center [582, 722] width 550 height 227
click at [592, 609] on div "A discount of $80 has been applied as of [DATE]. Core drills- $180 discounted t…" at bounding box center [582, 722] width 550 height 227
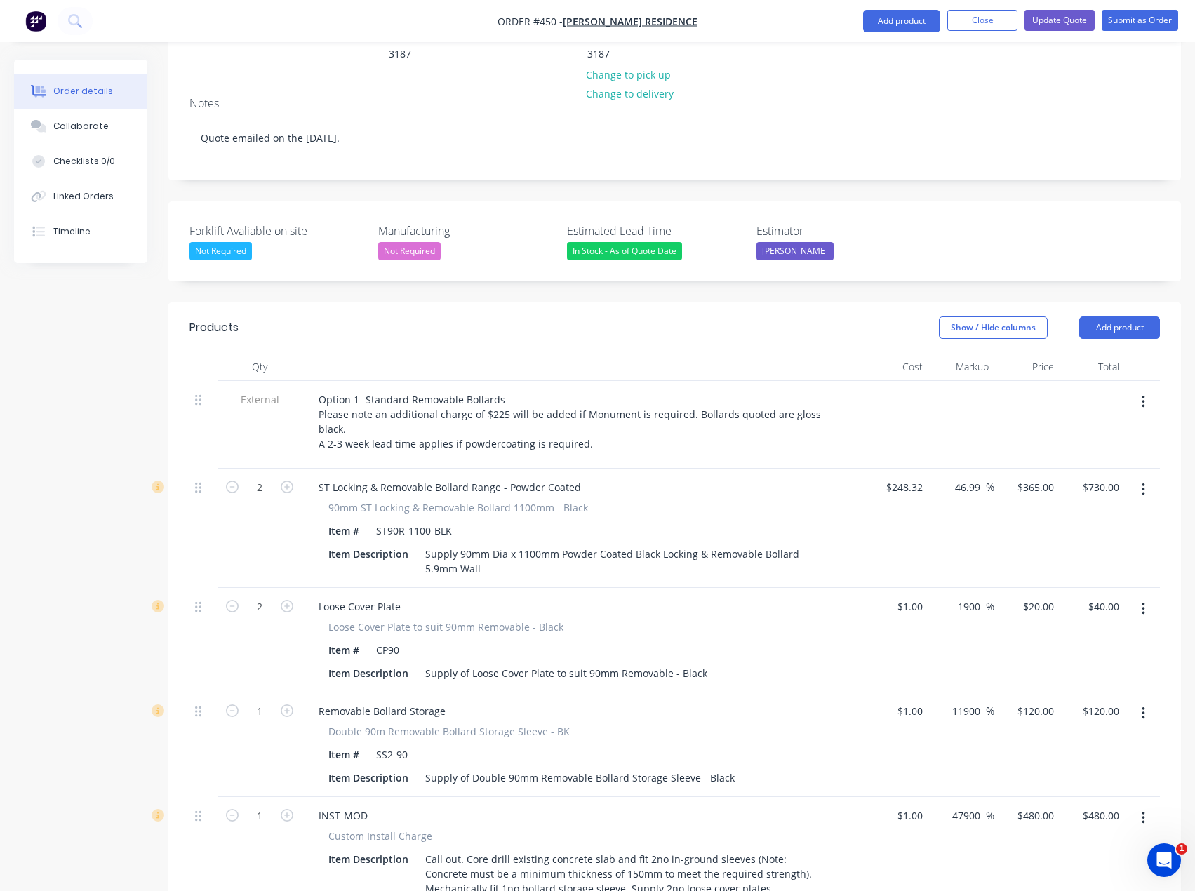
scroll to position [211, 0]
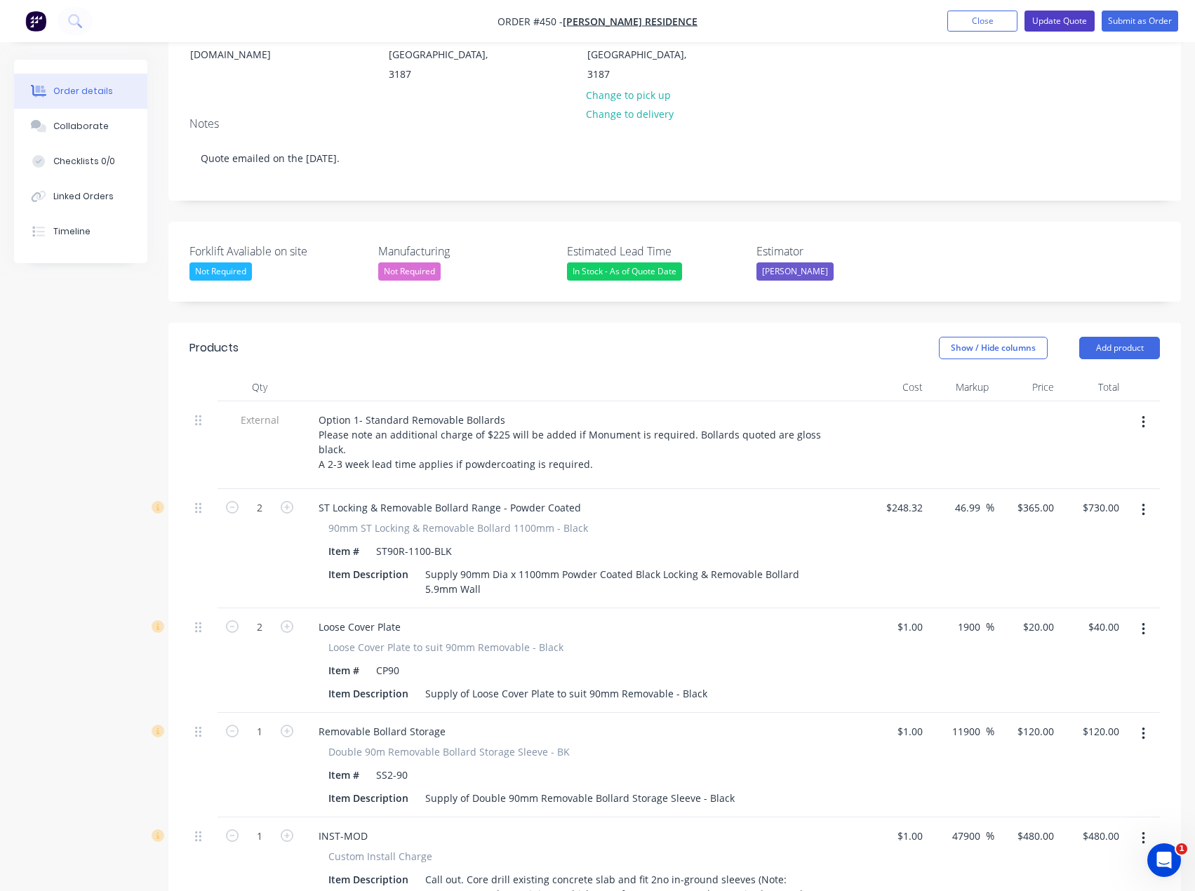
click at [1083, 21] on button "Update Quote" at bounding box center [1059, 21] width 70 height 21
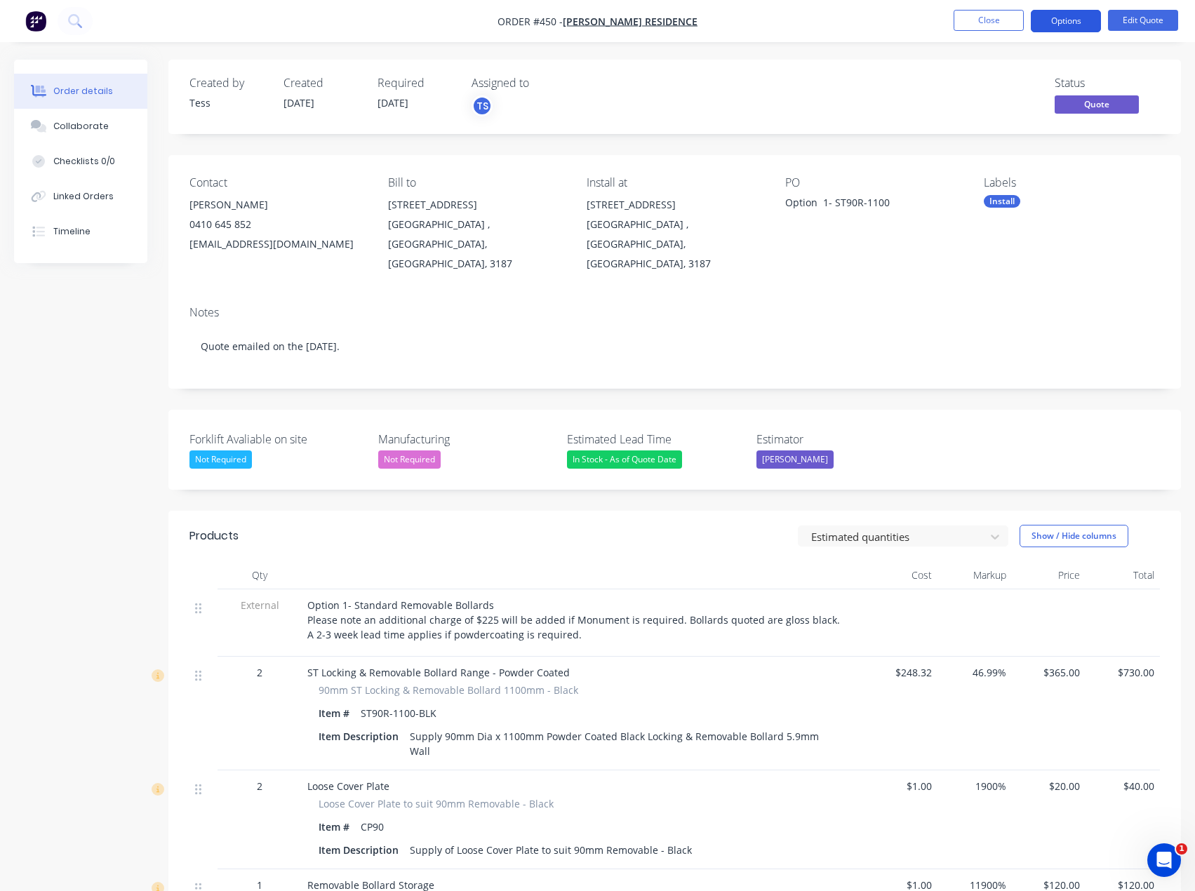
click at [1059, 24] on button "Options" at bounding box center [1066, 21] width 70 height 22
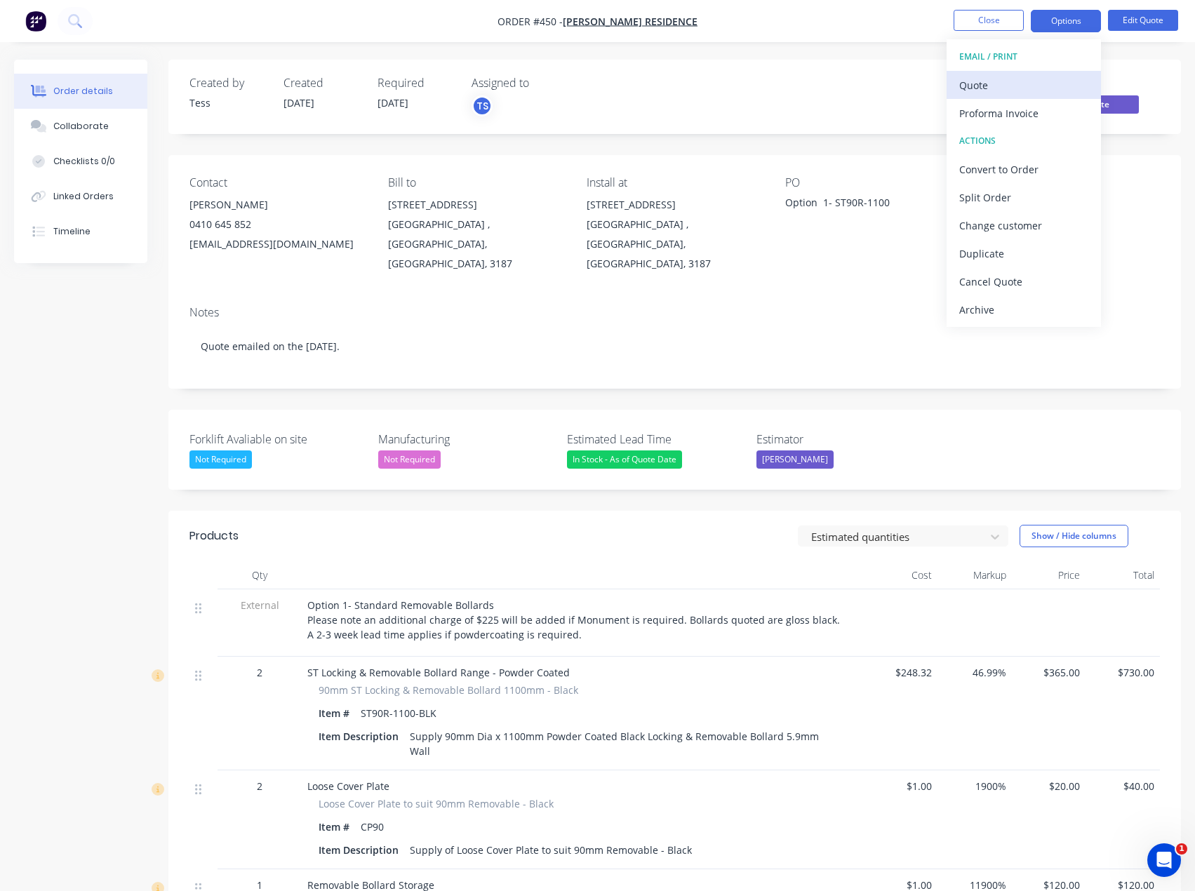
click at [989, 79] on div "Quote" at bounding box center [1023, 85] width 129 height 20
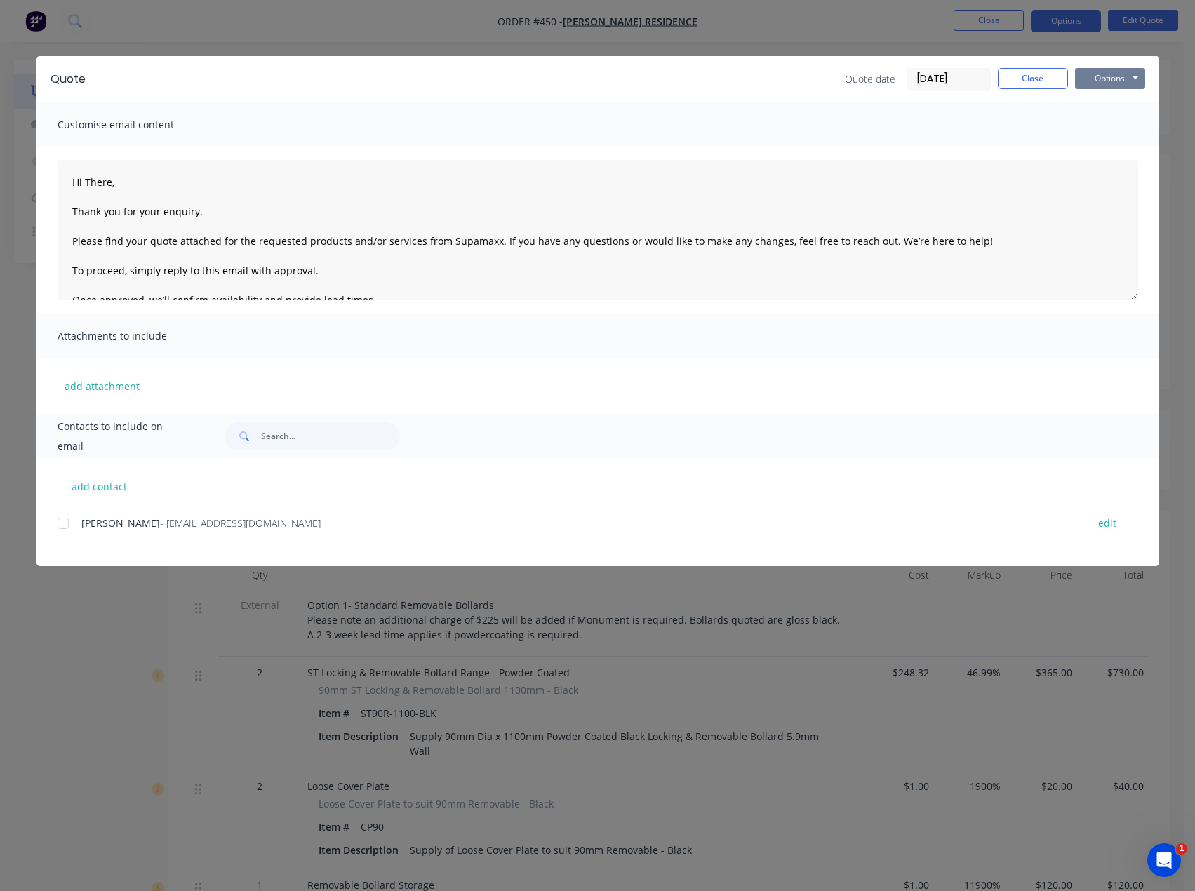
click at [1099, 79] on button "Options" at bounding box center [1110, 78] width 70 height 21
click at [1090, 101] on button "Preview" at bounding box center [1120, 103] width 90 height 23
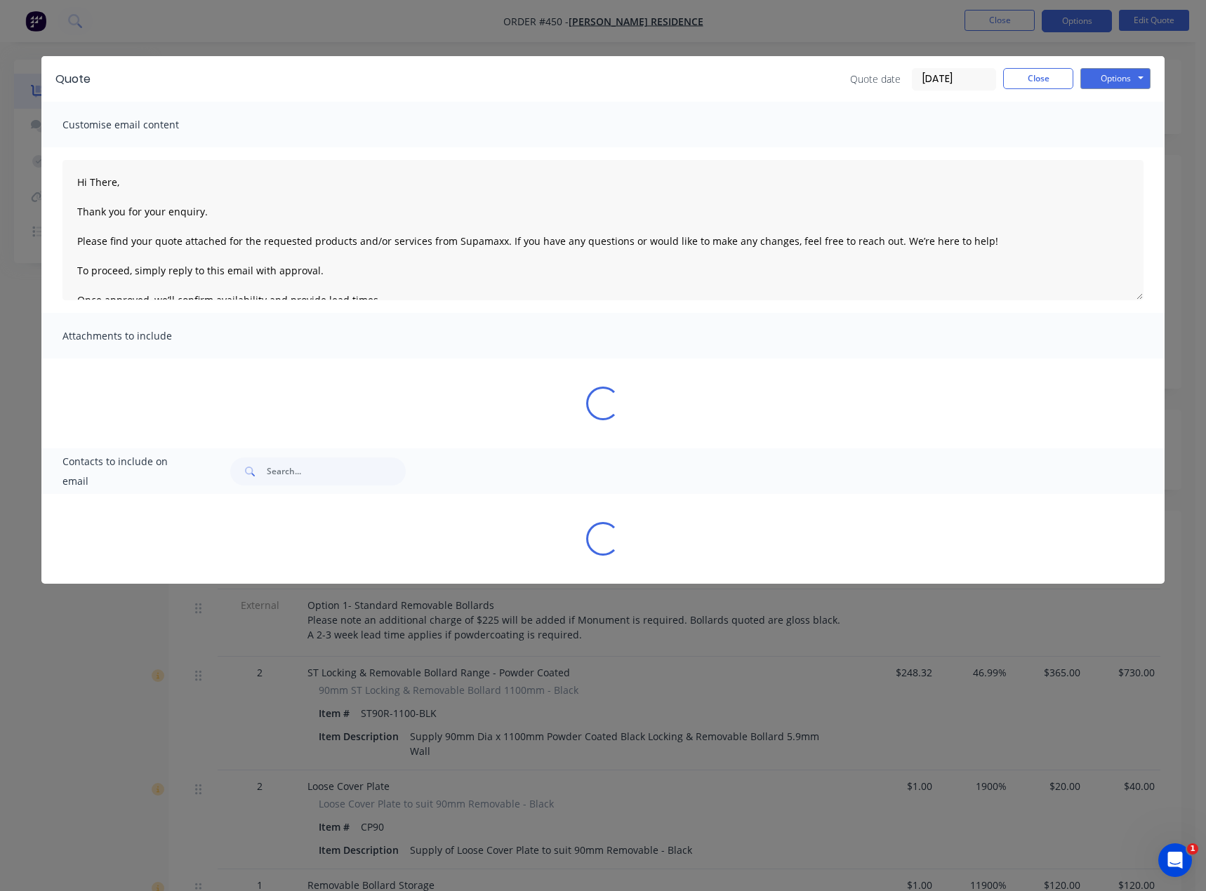
type textarea "Hi There, Thank you for your enquiry. Please find your quote attached for the r…"
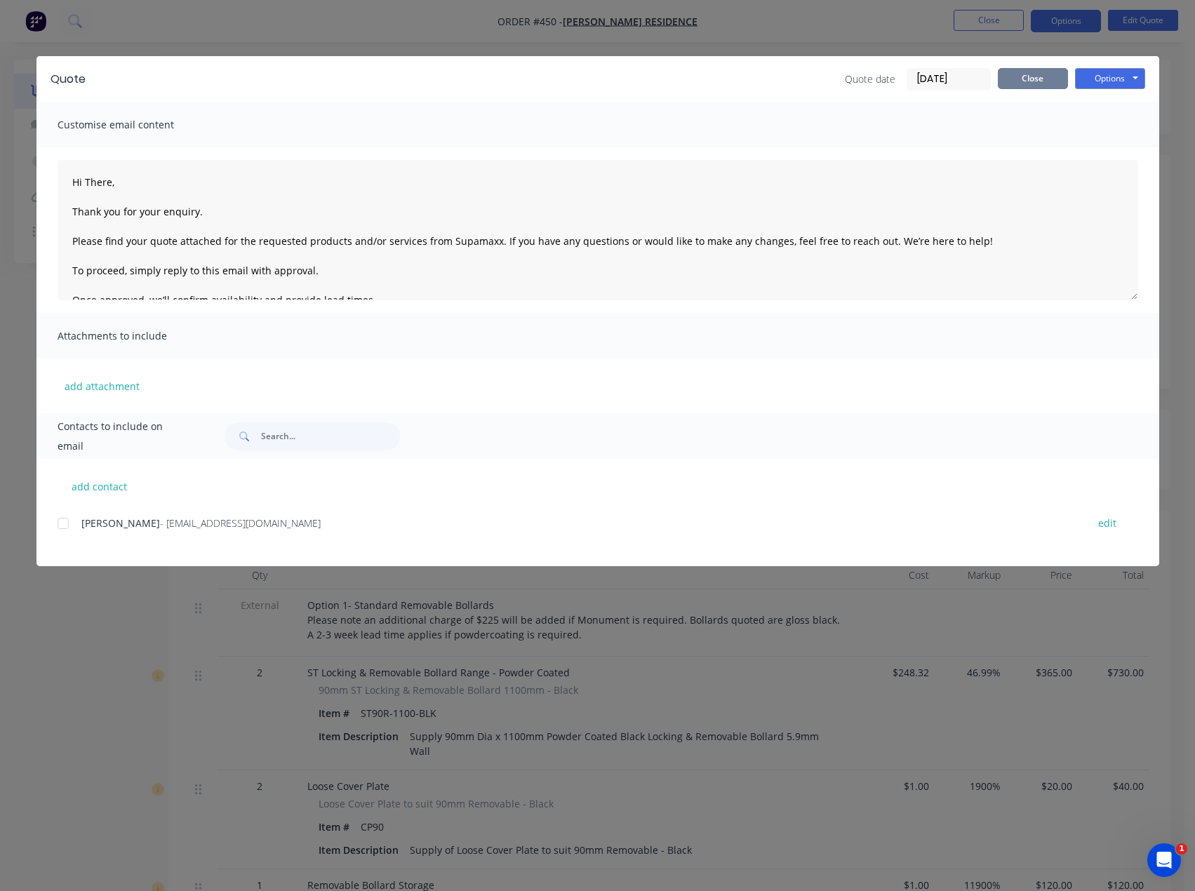
click at [1041, 75] on button "Close" at bounding box center [1033, 78] width 70 height 21
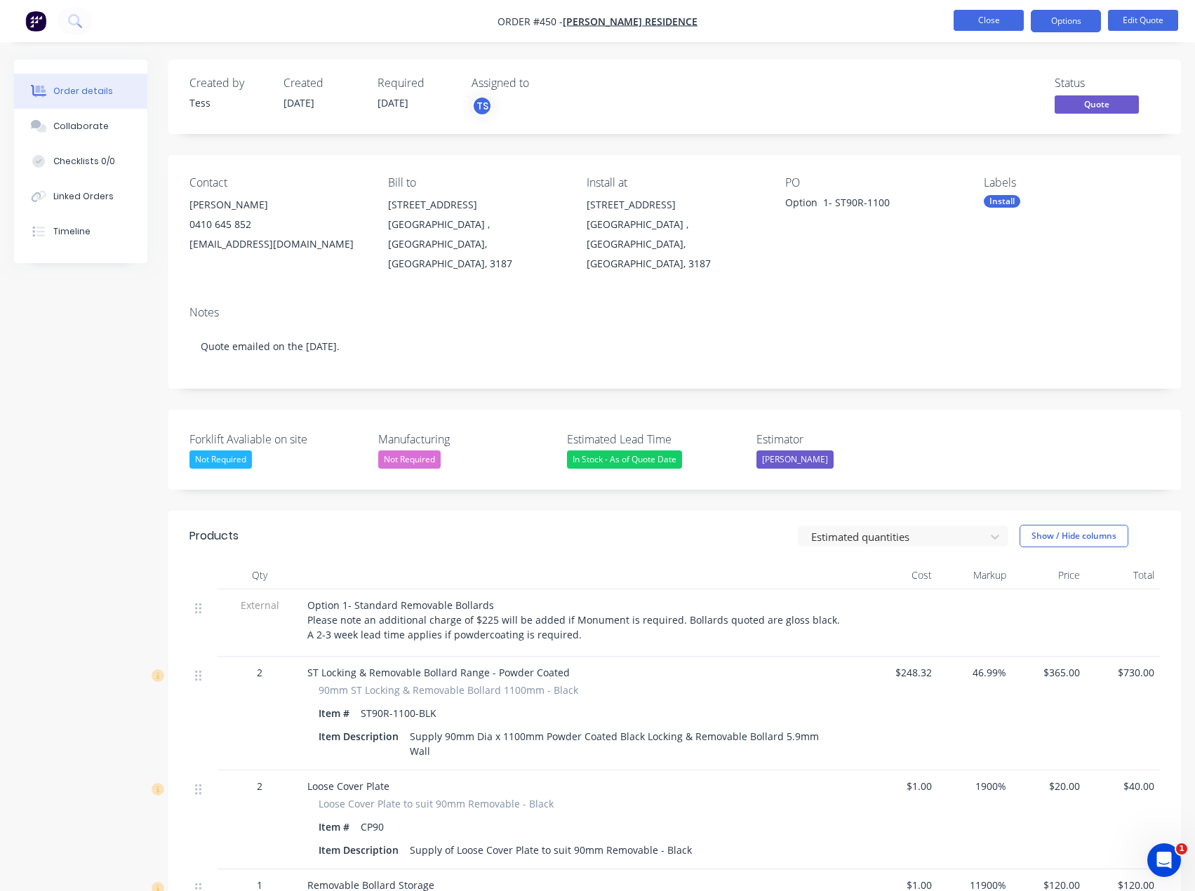
click at [988, 22] on button "Close" at bounding box center [989, 20] width 70 height 21
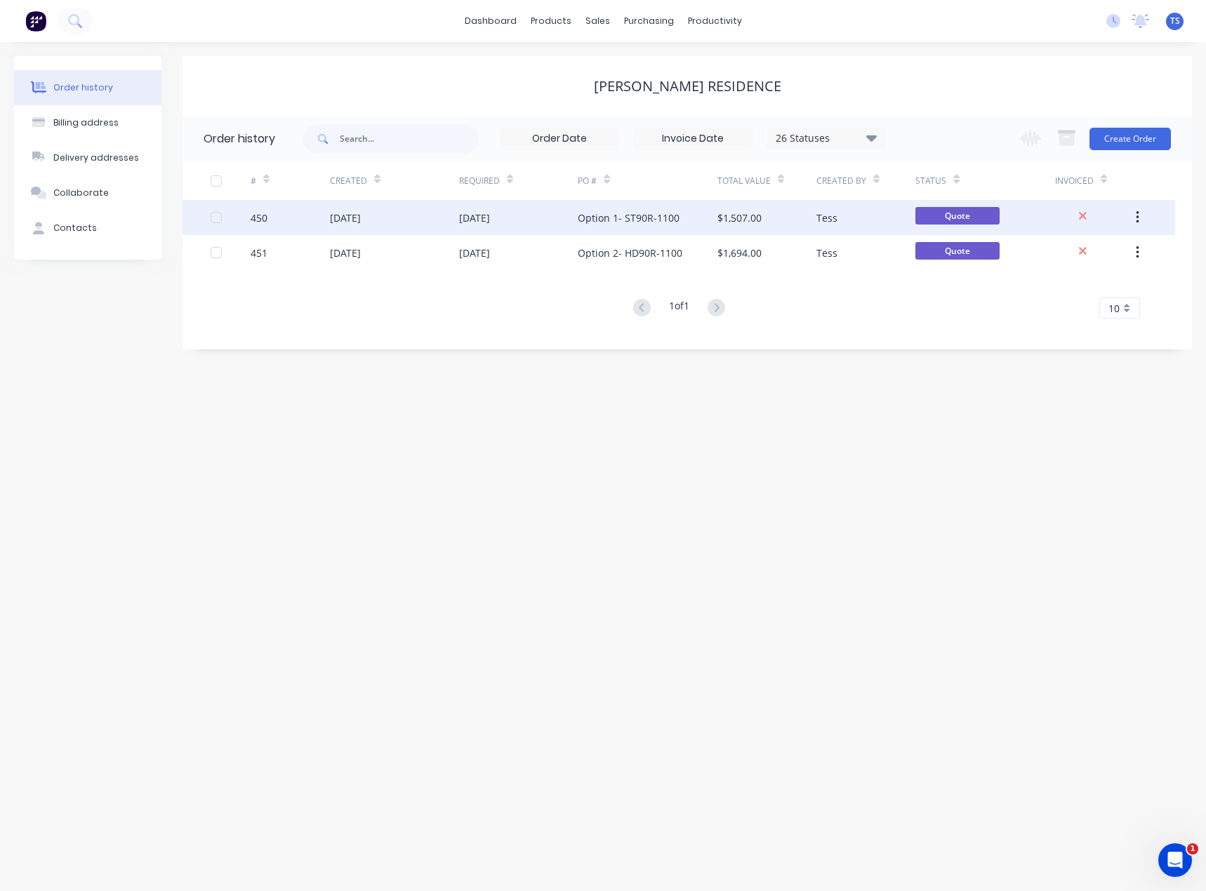
click at [705, 224] on div "Option 1- ST90R-1100" at bounding box center [647, 217] width 139 height 35
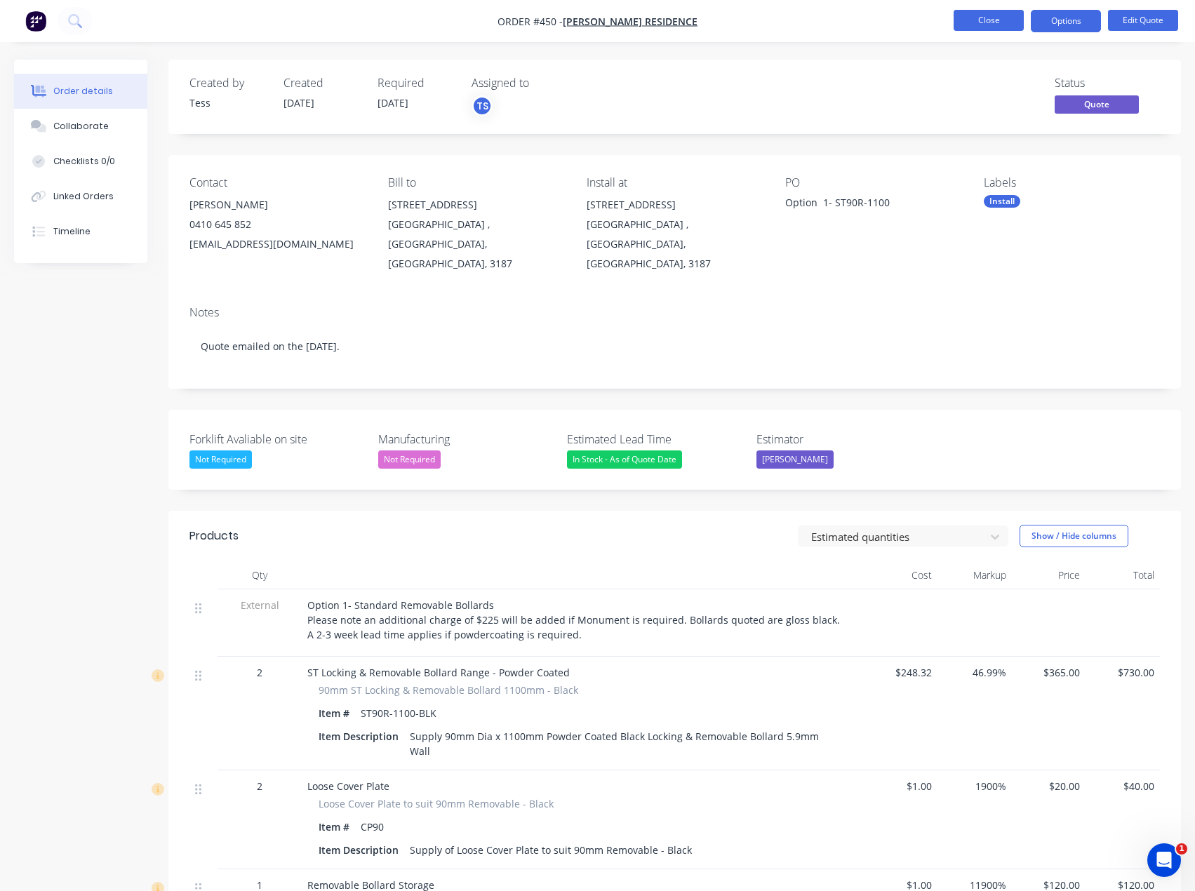
click at [994, 16] on button "Close" at bounding box center [989, 20] width 70 height 21
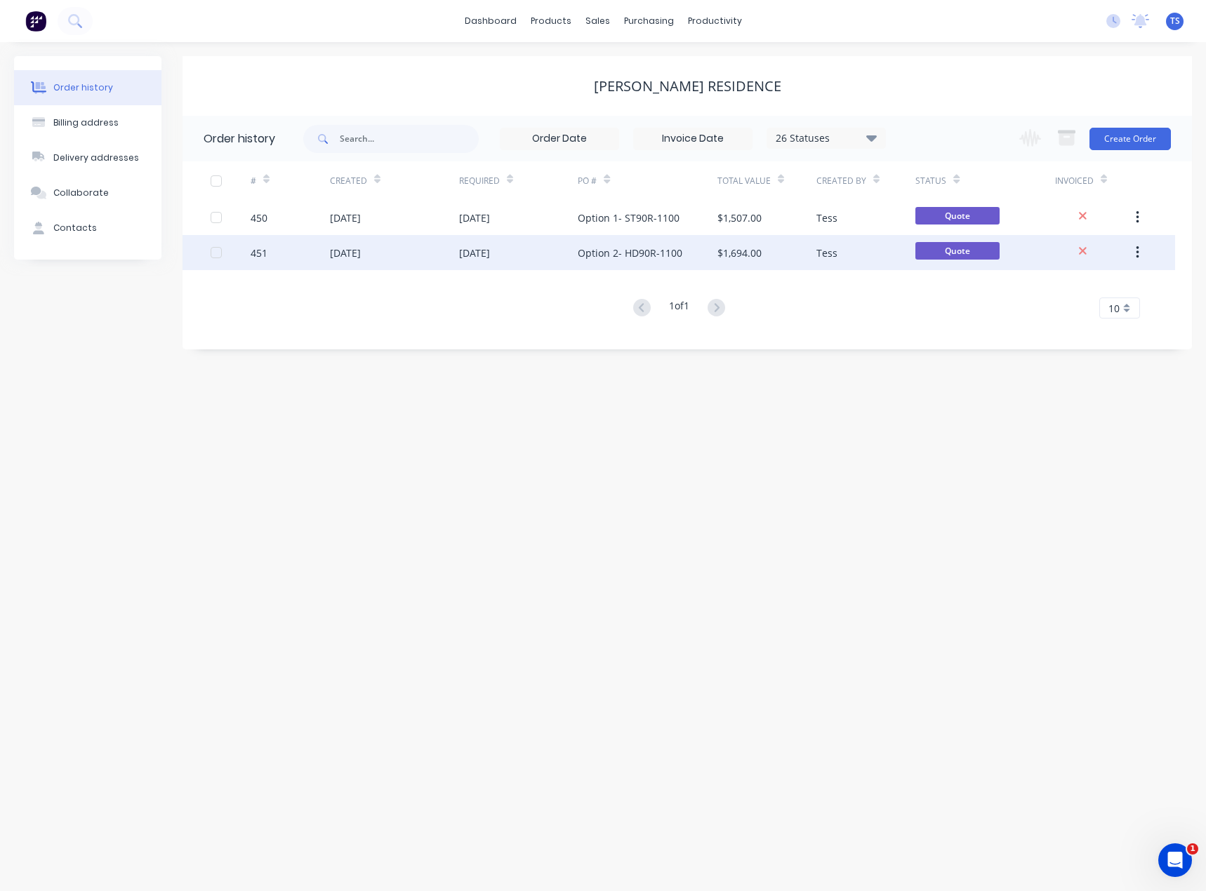
click at [609, 257] on div "Option 2- HD90R-1100" at bounding box center [630, 253] width 105 height 15
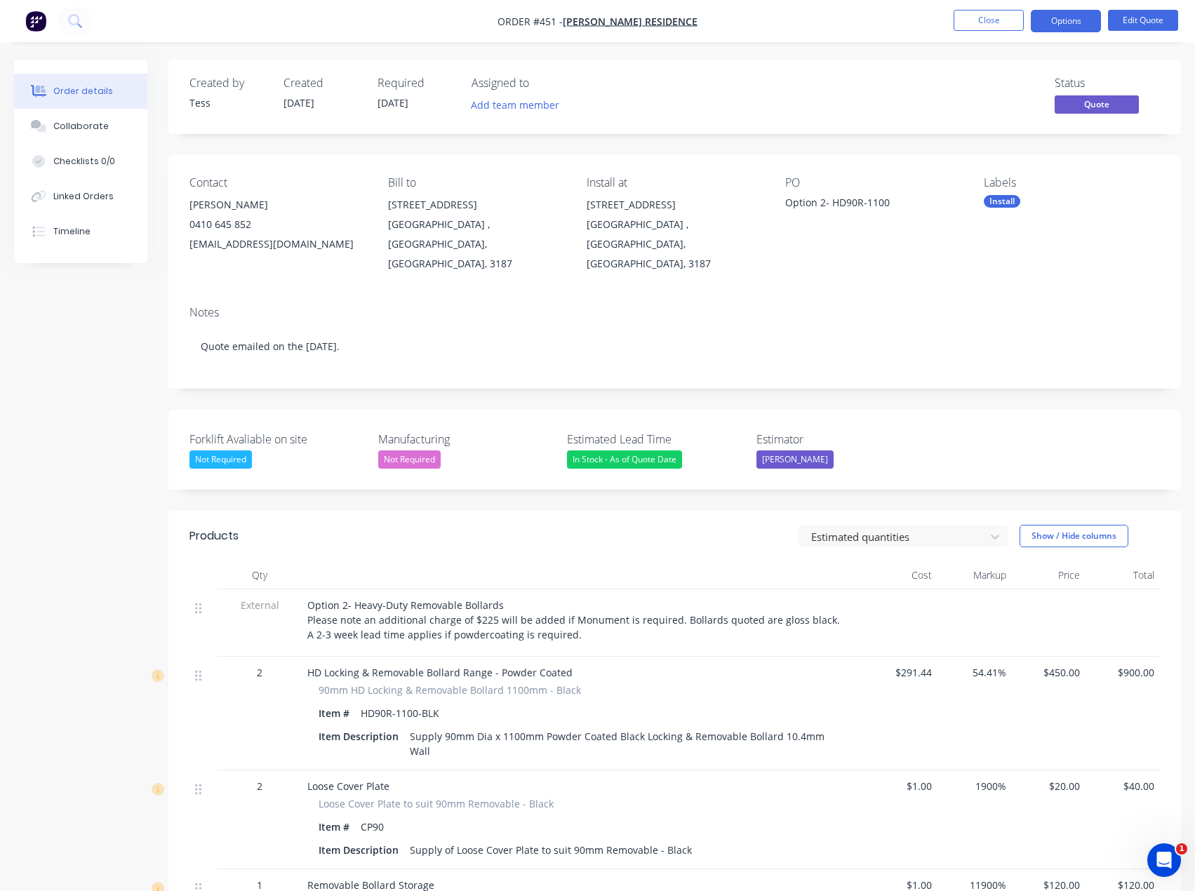
click at [1093, 20] on button "Options" at bounding box center [1066, 21] width 70 height 22
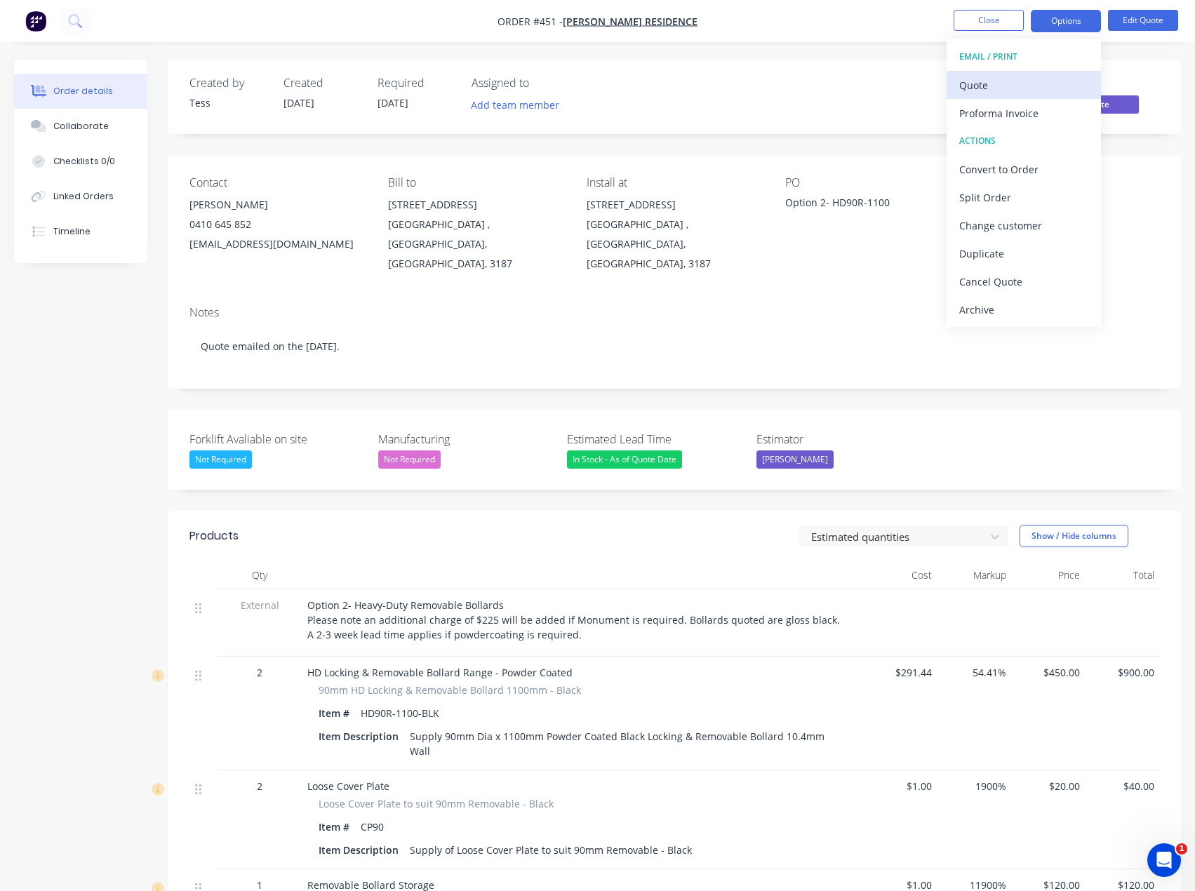
click at [1016, 78] on div "Quote" at bounding box center [1023, 85] width 129 height 20
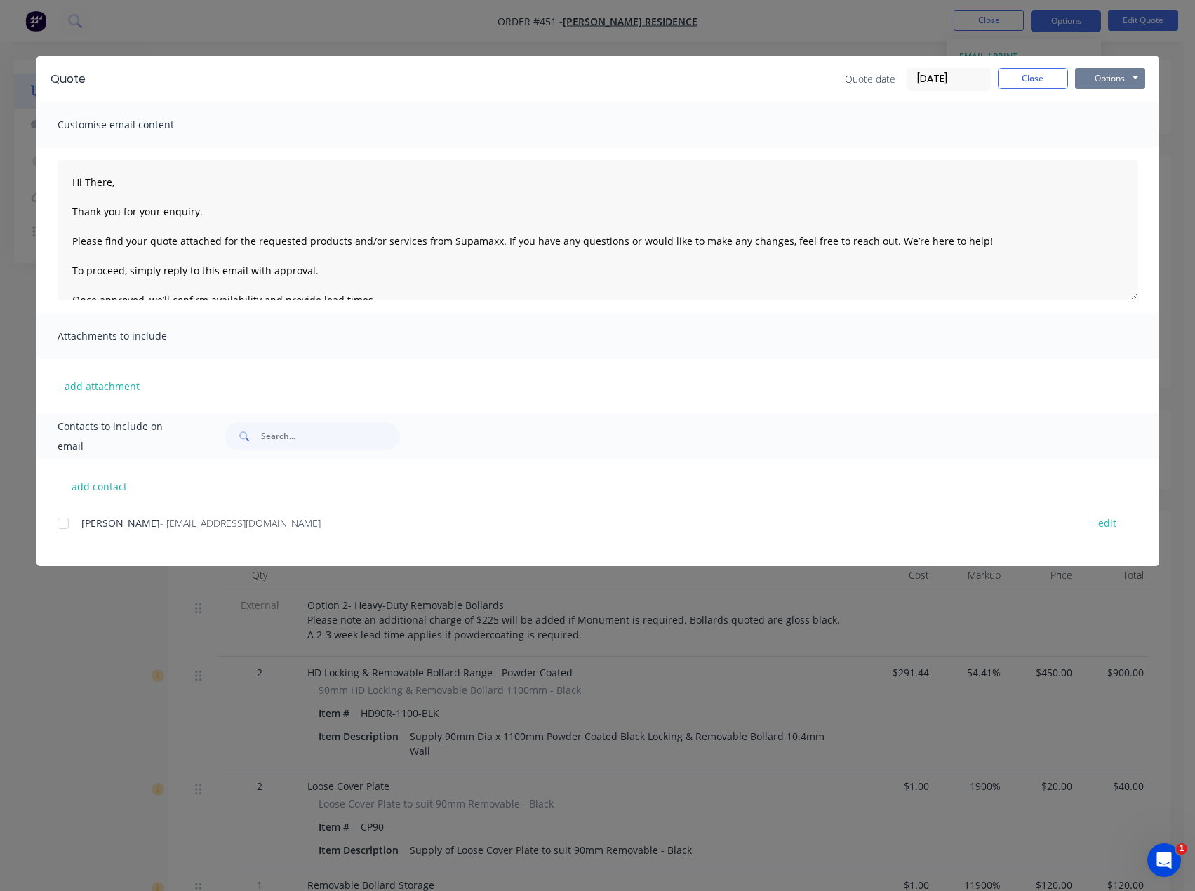
click at [1103, 79] on button "Options" at bounding box center [1110, 78] width 70 height 21
click at [1099, 106] on button "Preview" at bounding box center [1120, 103] width 90 height 23
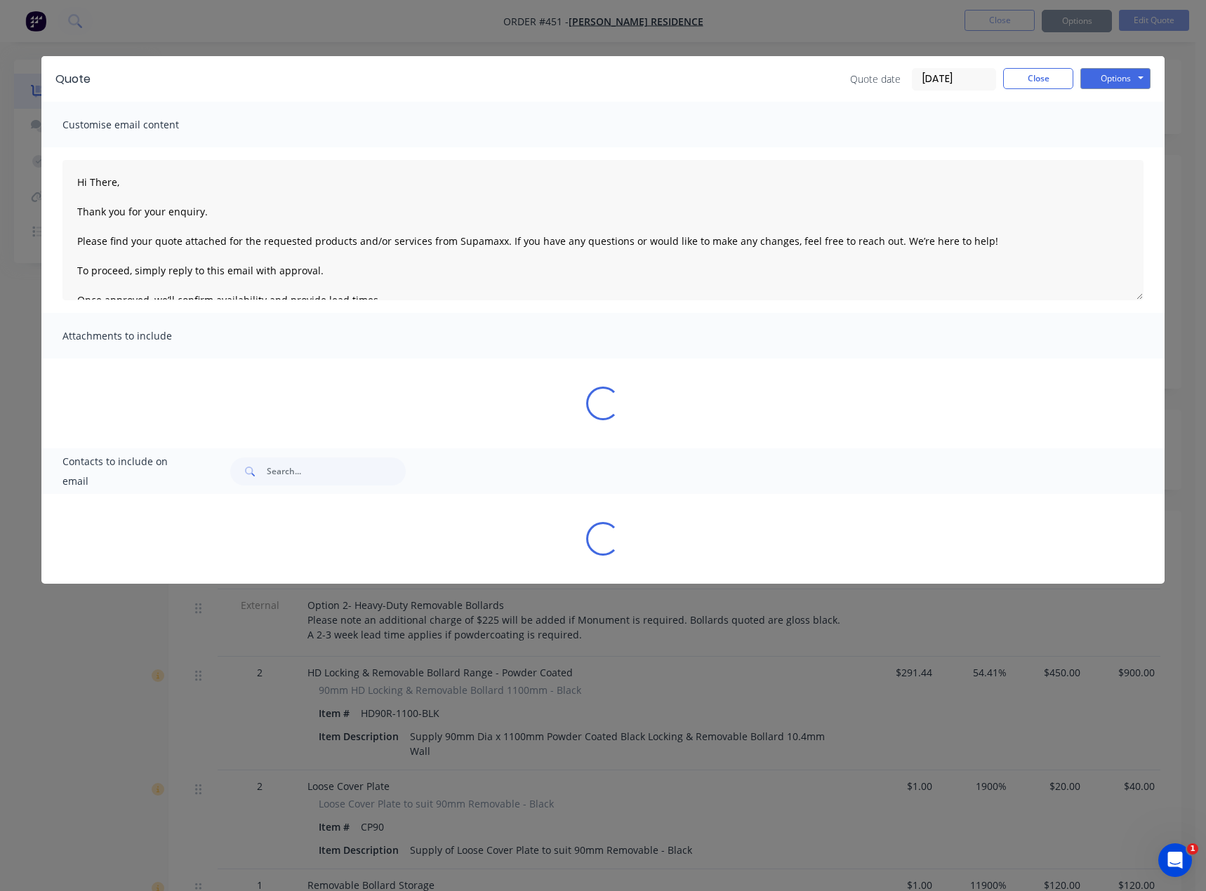
type textarea "Hi There, Thank you for your enquiry. Please find your quote attached for the r…"
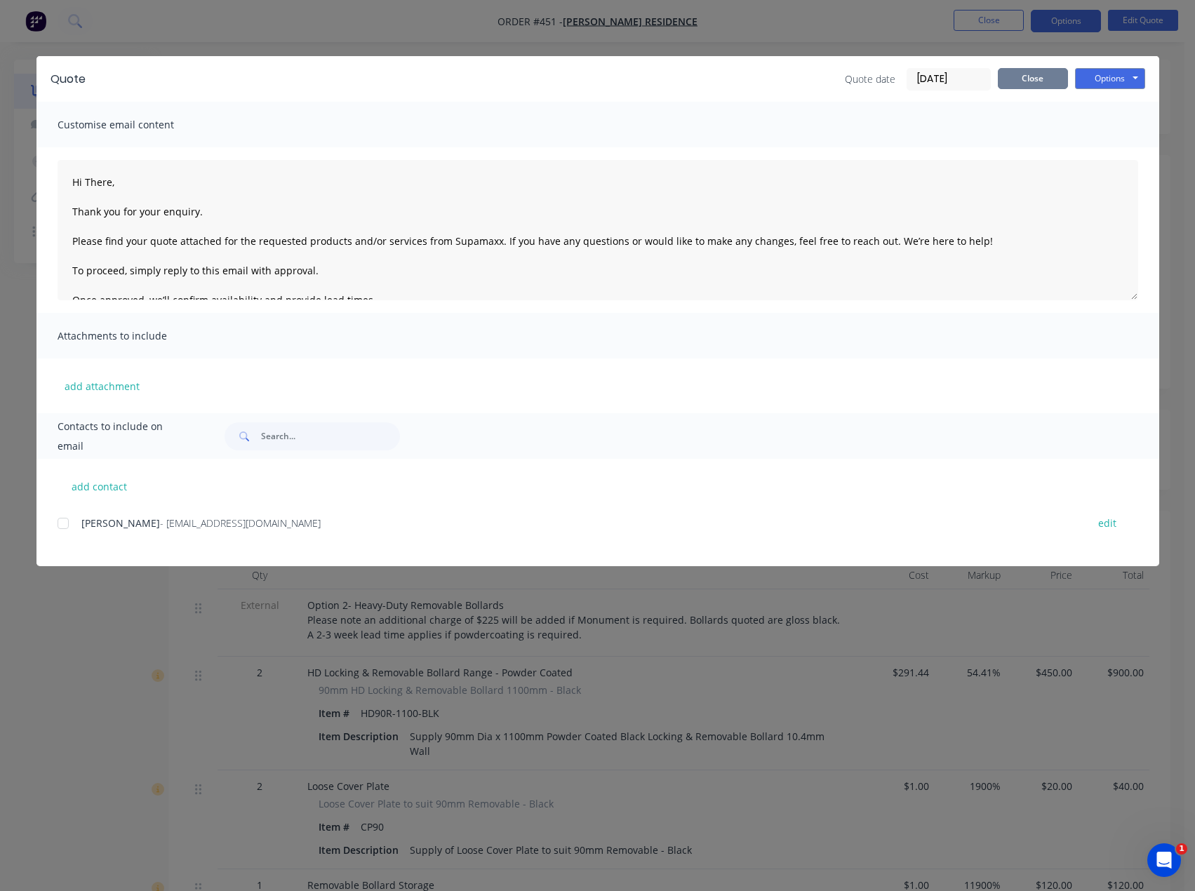
click at [1024, 82] on button "Close" at bounding box center [1033, 78] width 70 height 21
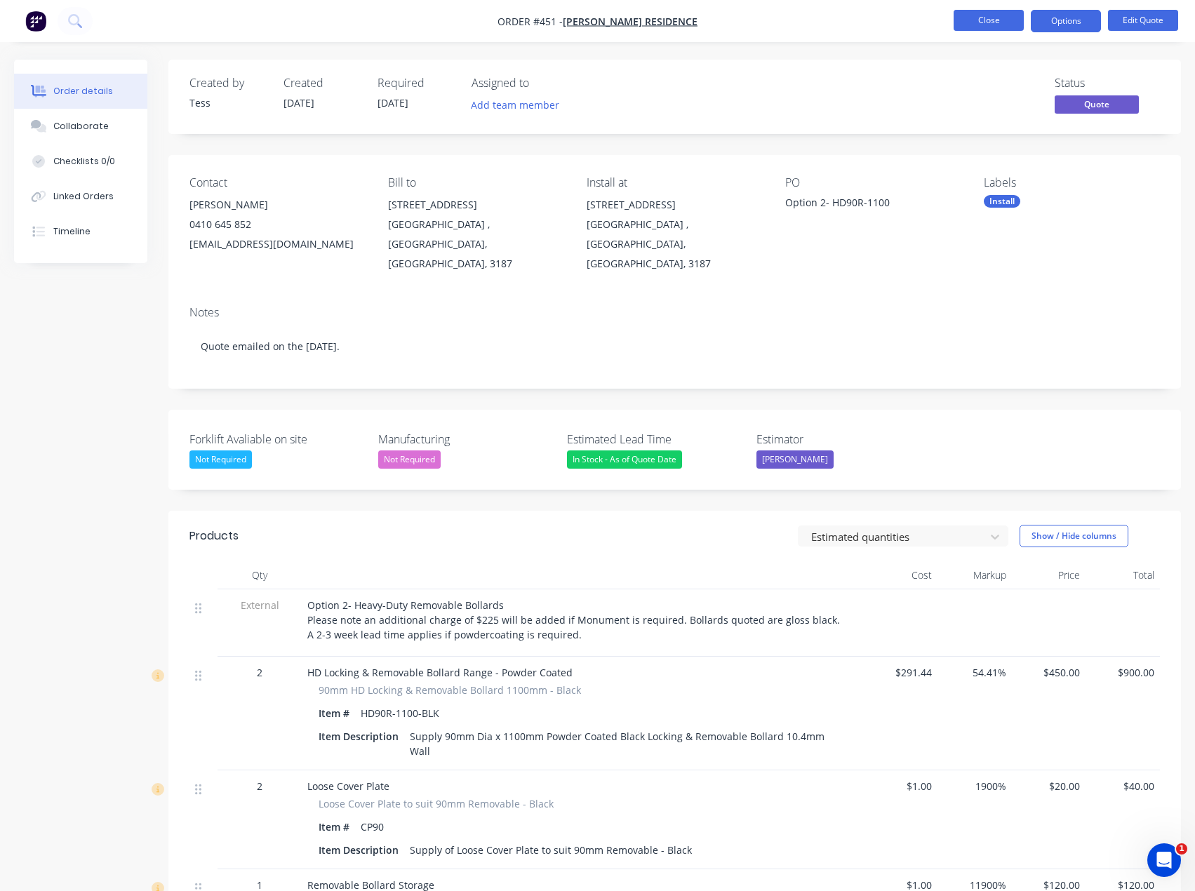
click at [1001, 19] on button "Close" at bounding box center [989, 20] width 70 height 21
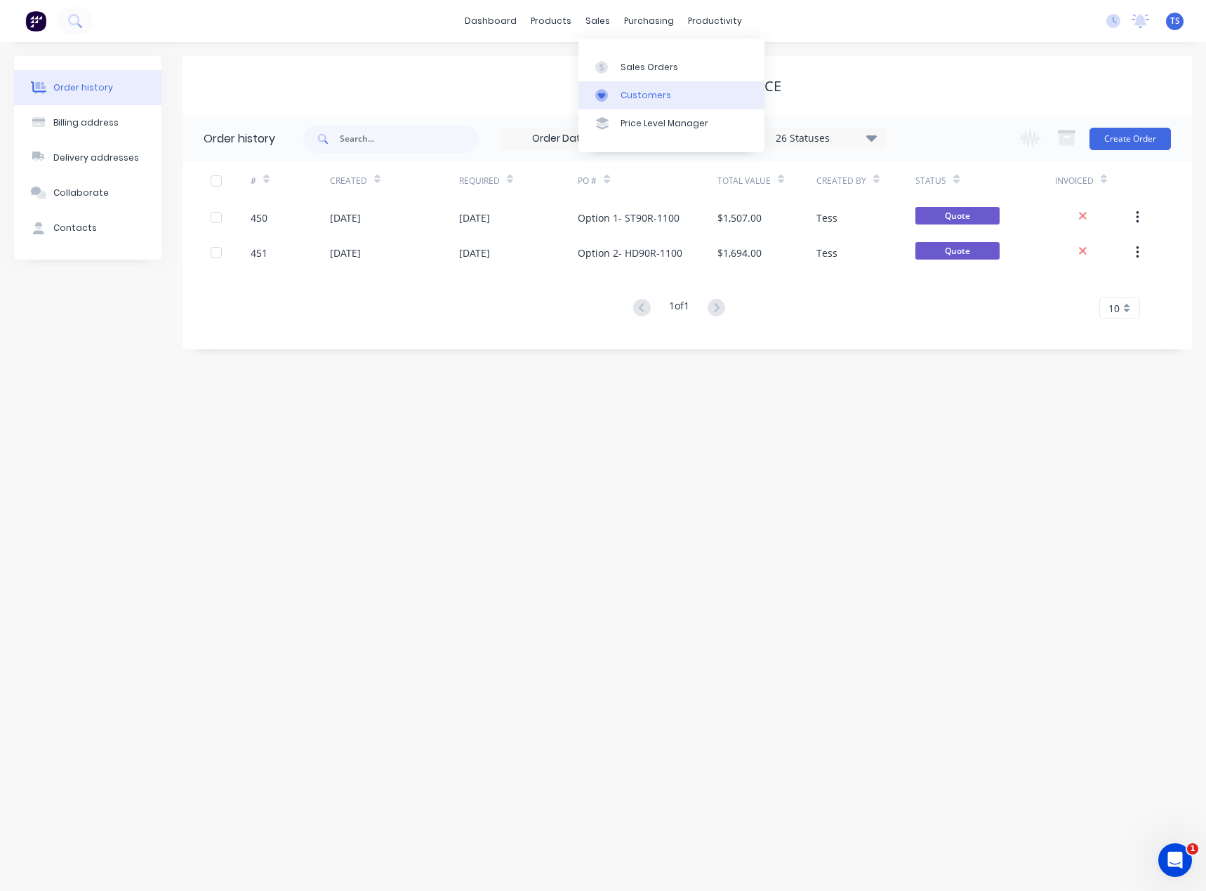
click at [629, 100] on div "Customers" at bounding box center [645, 95] width 51 height 13
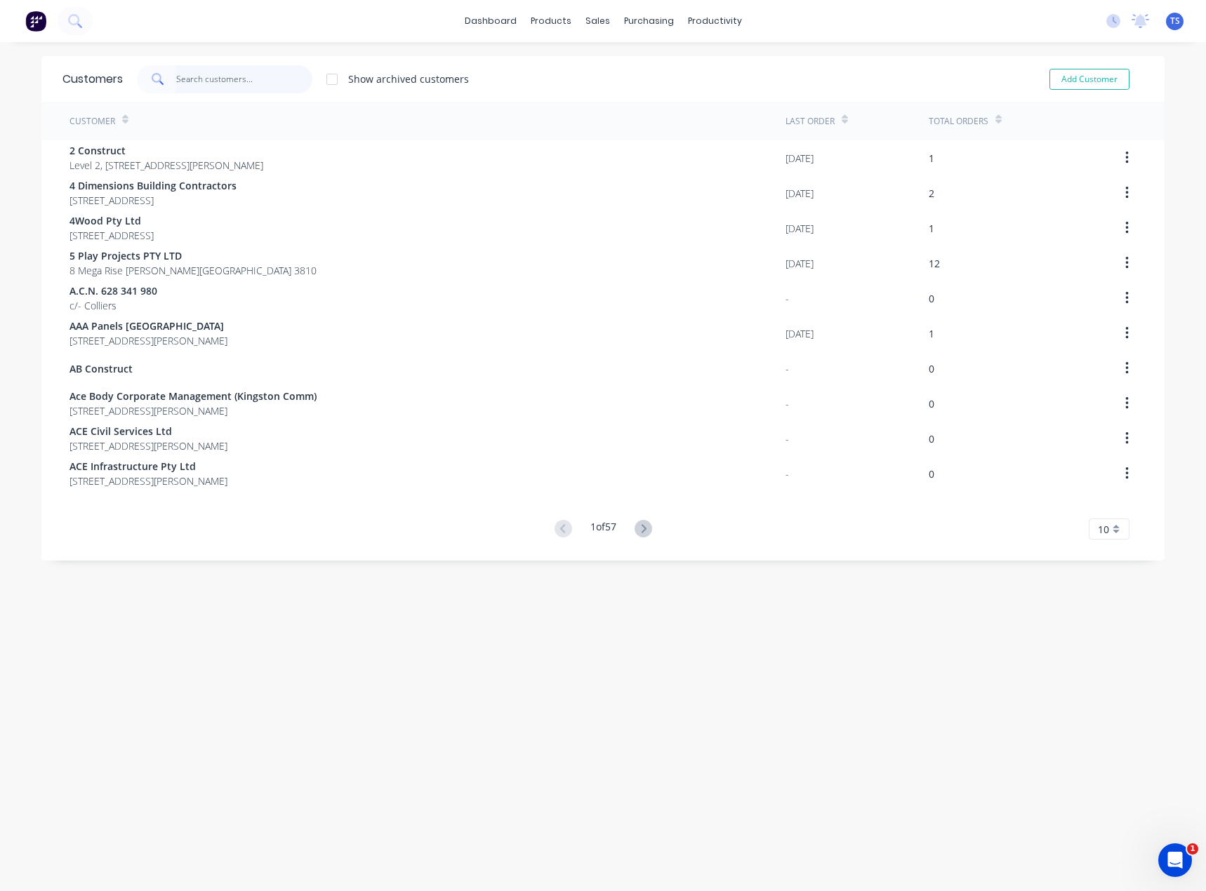
click at [202, 81] on input "text" at bounding box center [244, 79] width 137 height 28
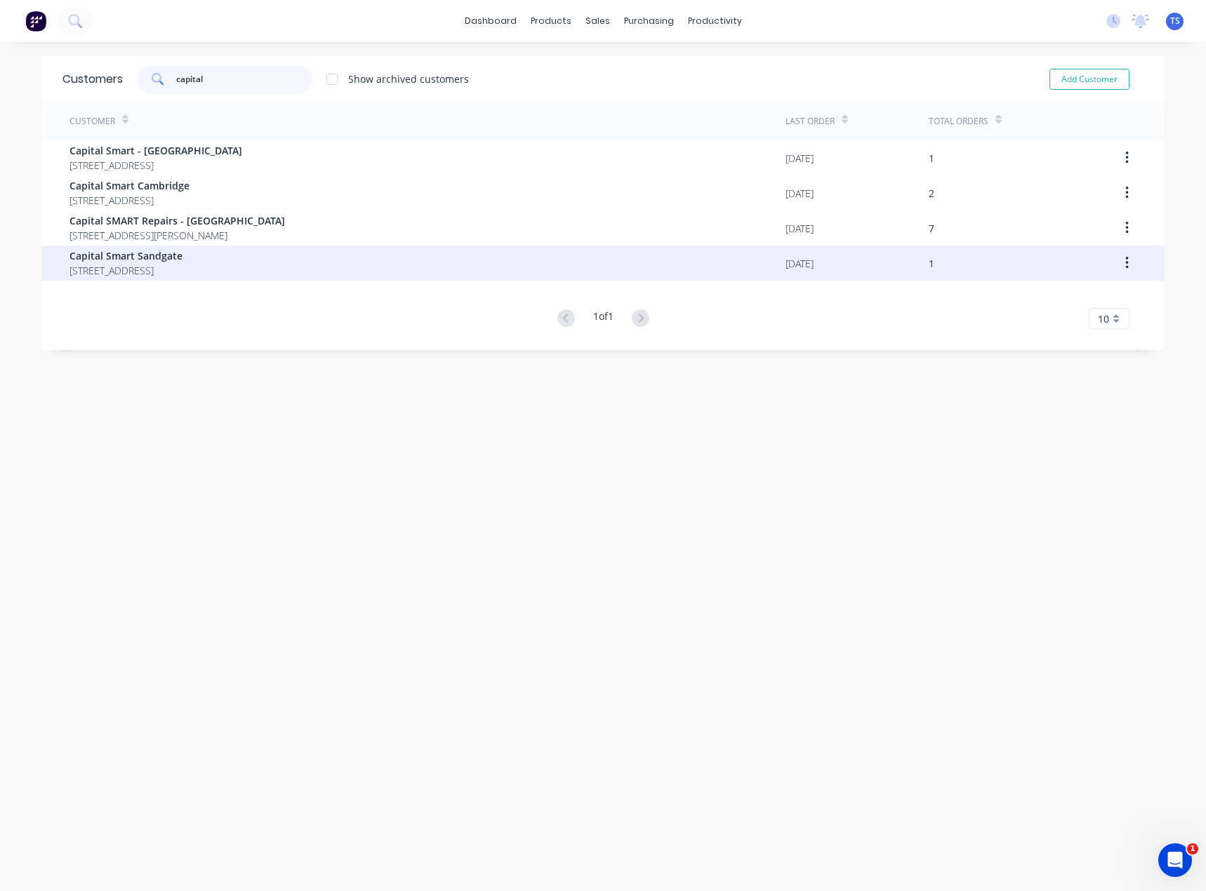
type input "capital"
click at [119, 260] on span "Capital Smart Sandgate" at bounding box center [125, 255] width 113 height 15
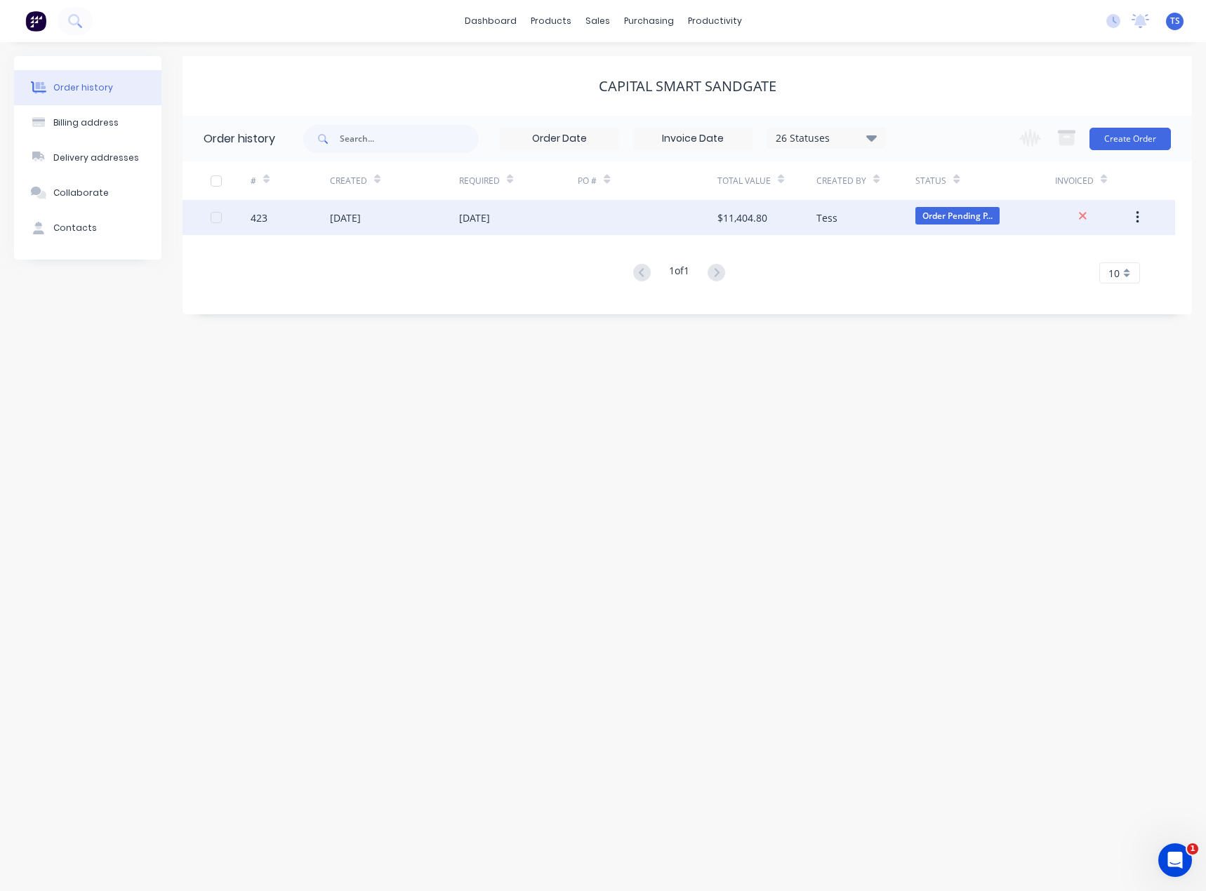
click at [466, 216] on div "[DATE]" at bounding box center [474, 218] width 31 height 15
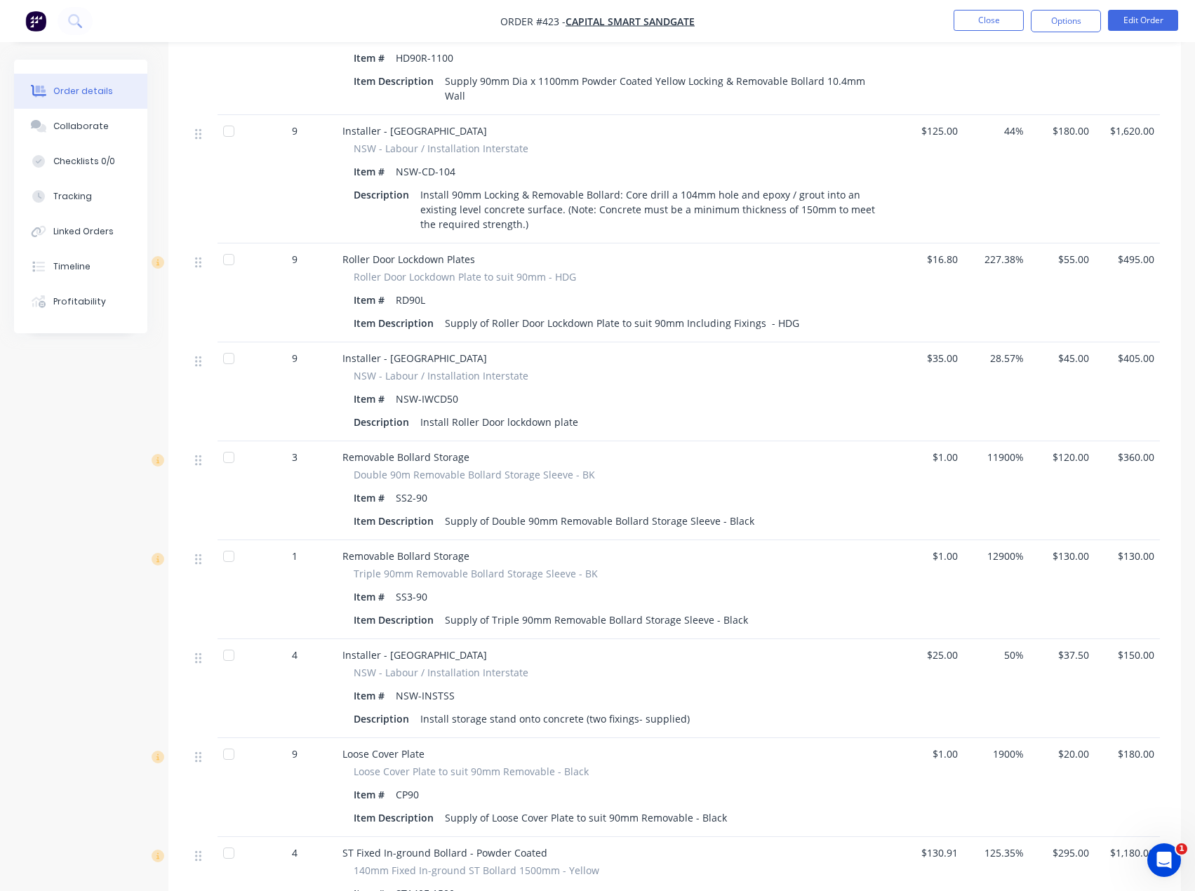
scroll to position [982, 0]
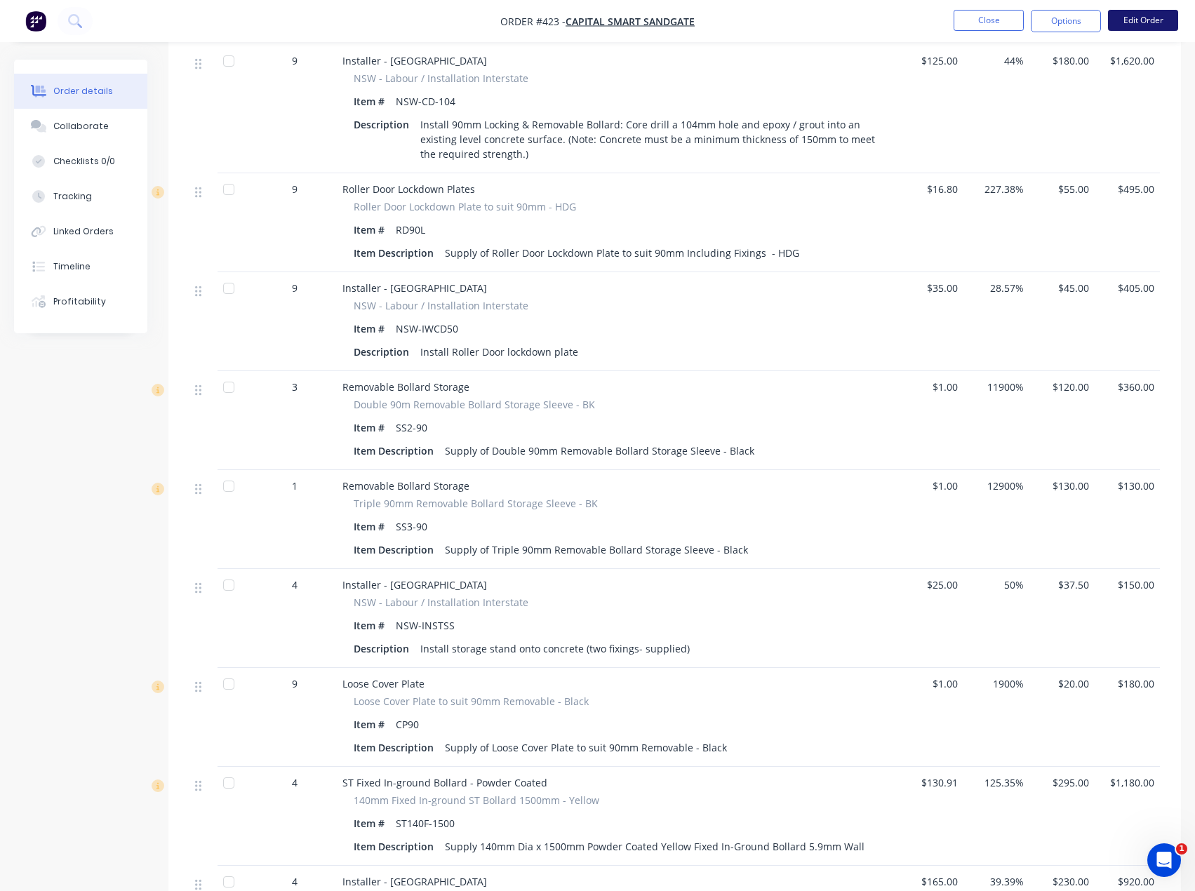
click at [1144, 20] on button "Edit Order" at bounding box center [1143, 20] width 70 height 21
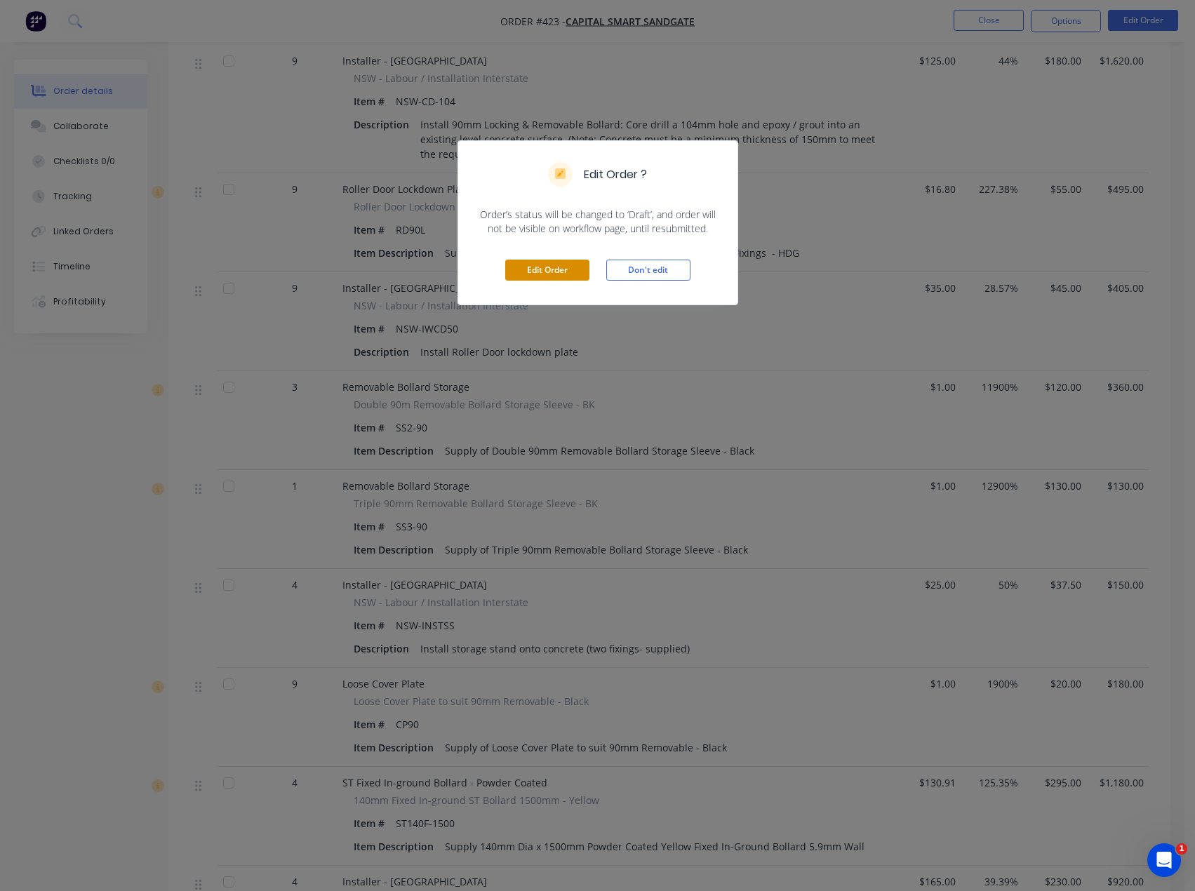
click at [561, 268] on button "Edit Order" at bounding box center [547, 270] width 84 height 21
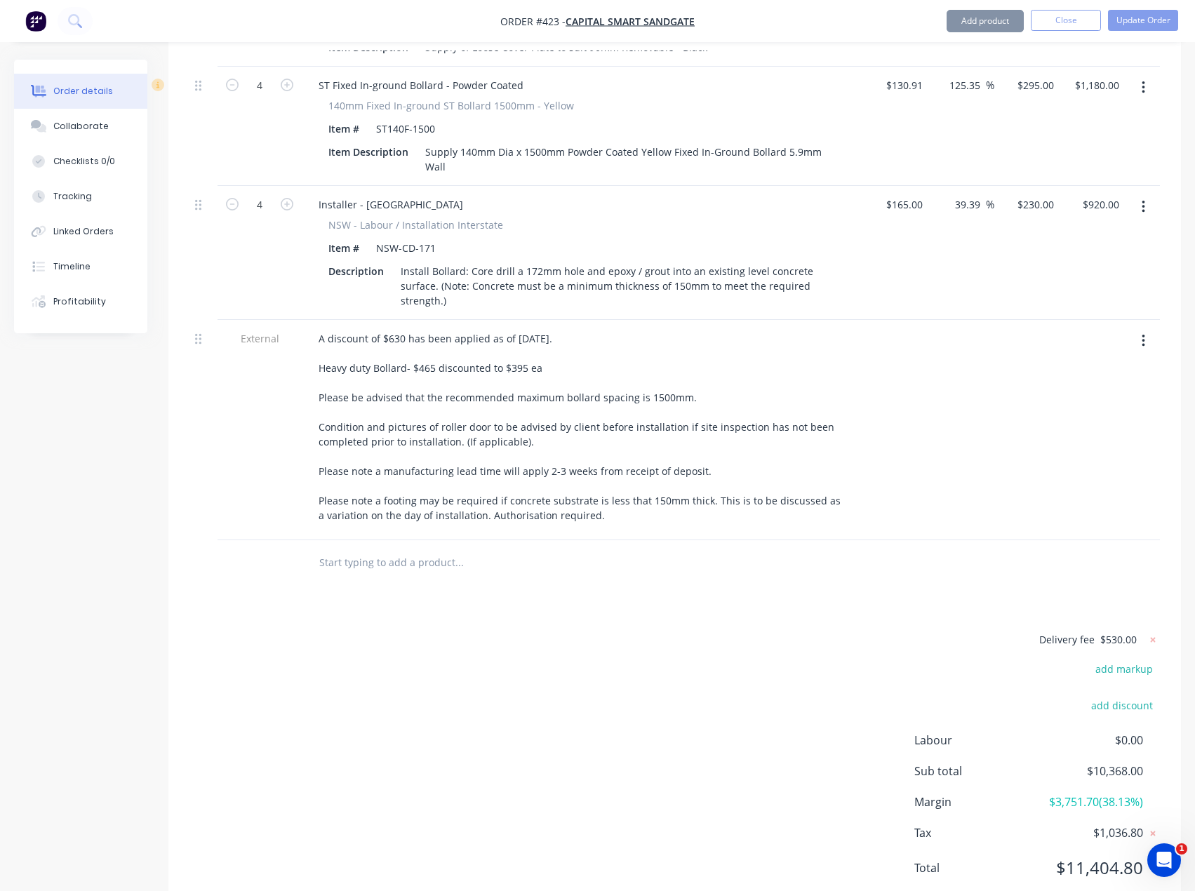
scroll to position [1788, 0]
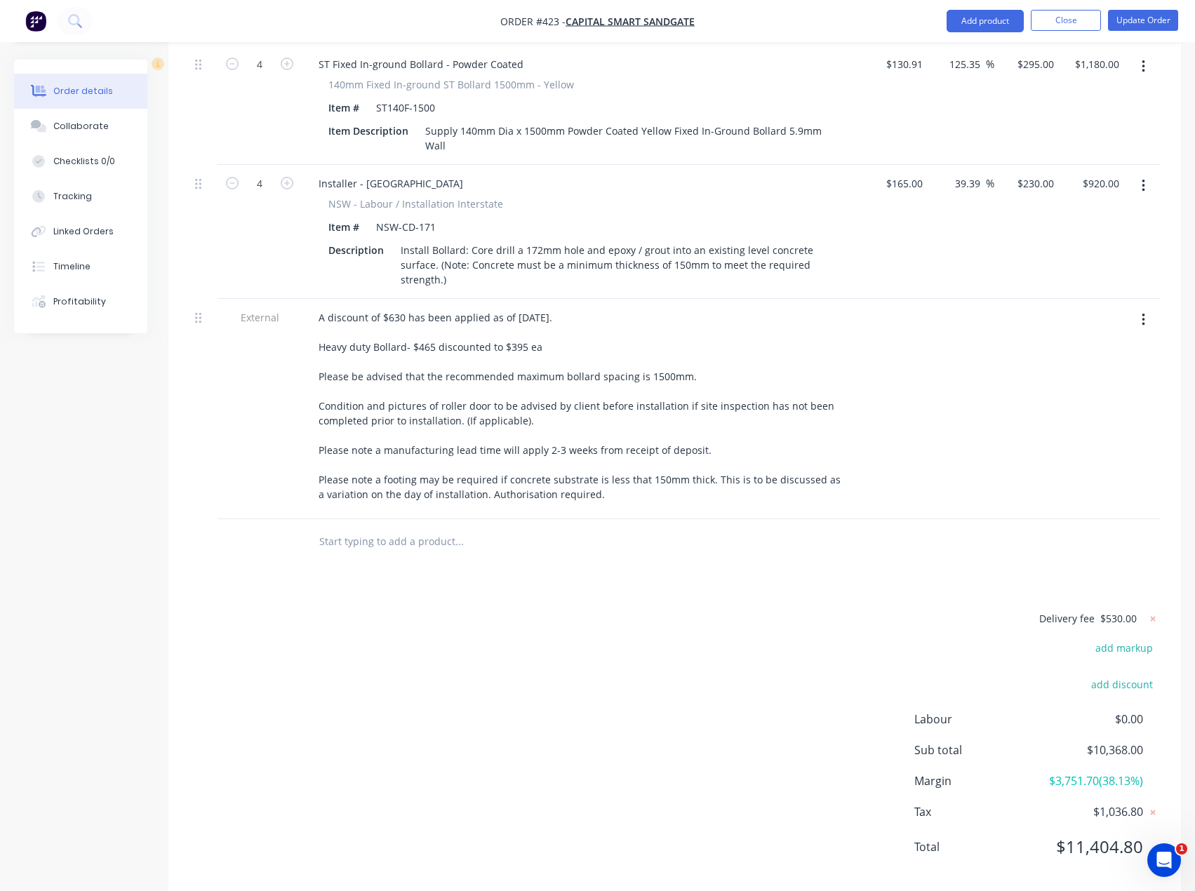
click at [368, 528] on input "text" at bounding box center [459, 542] width 281 height 28
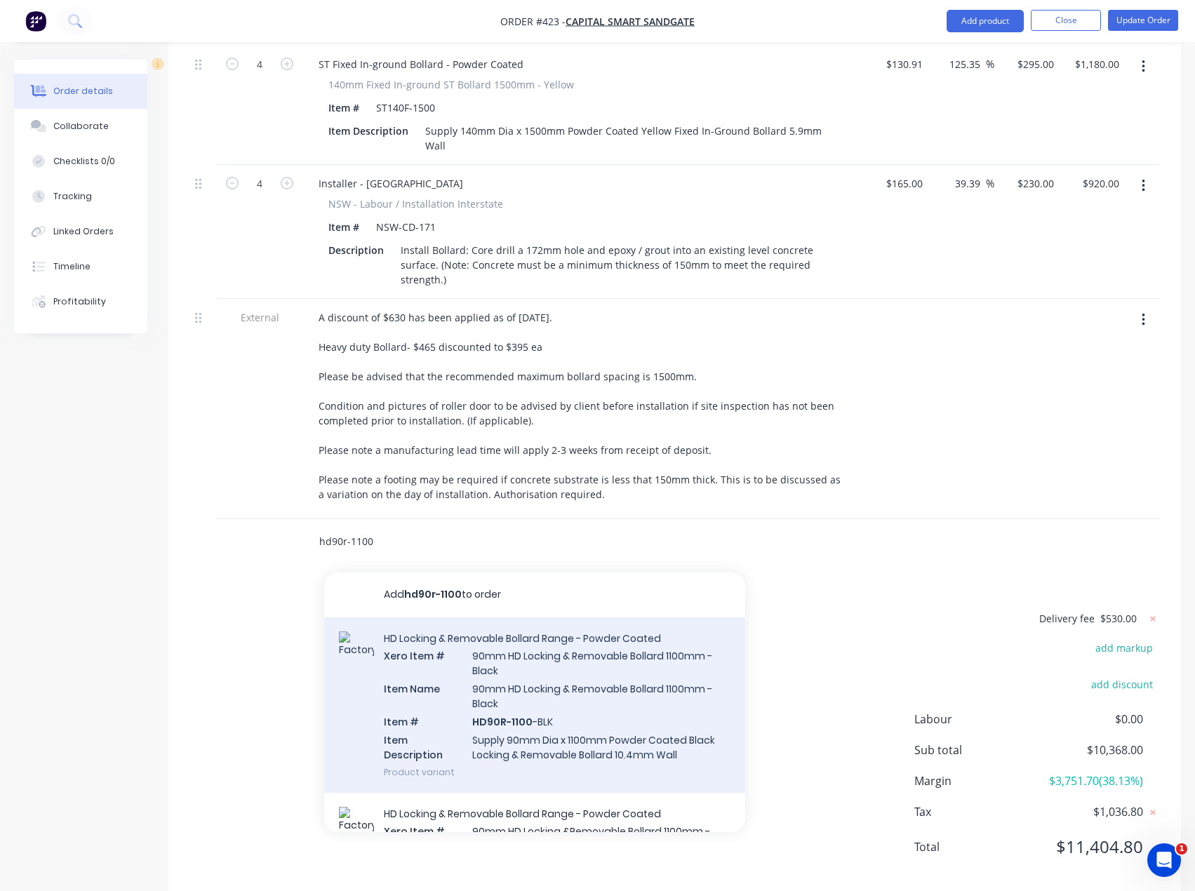
type input "hd90r-1100"
click at [520, 676] on div "HD Locking & Removable Bollard Range - Powder Coated Xero Item # 90mm HD Lockin…" at bounding box center [534, 705] width 421 height 175
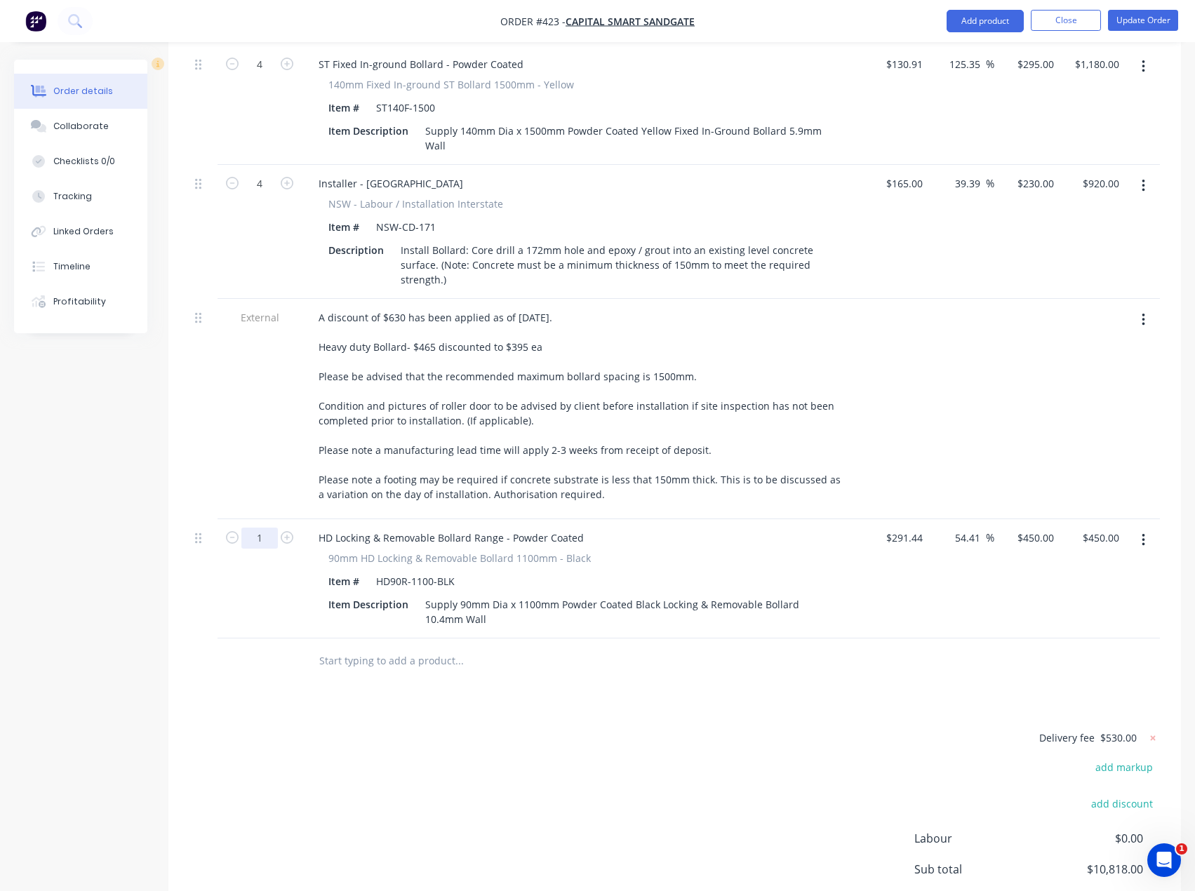
click at [260, 528] on input "1" at bounding box center [259, 538] width 36 height 21
type input "9"
type input "$4,050.00"
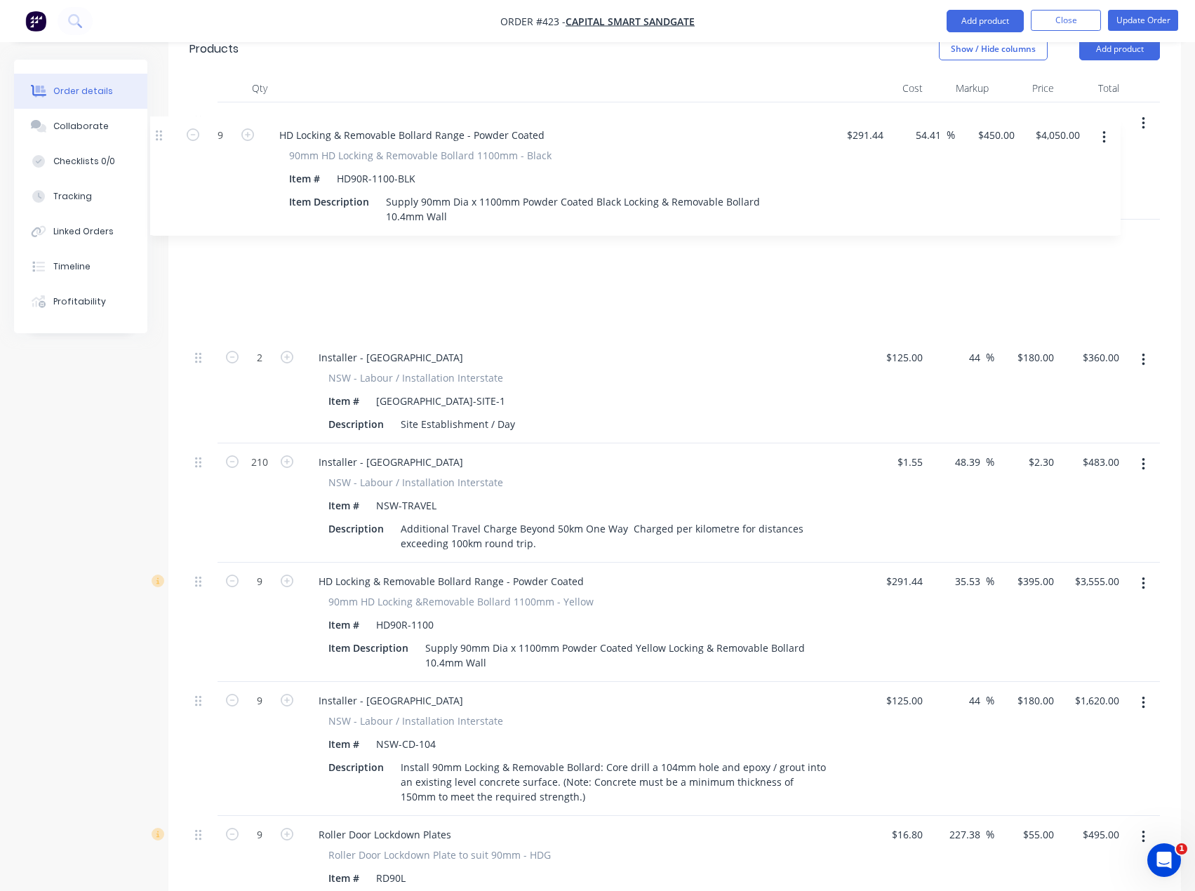
scroll to position [500, 0]
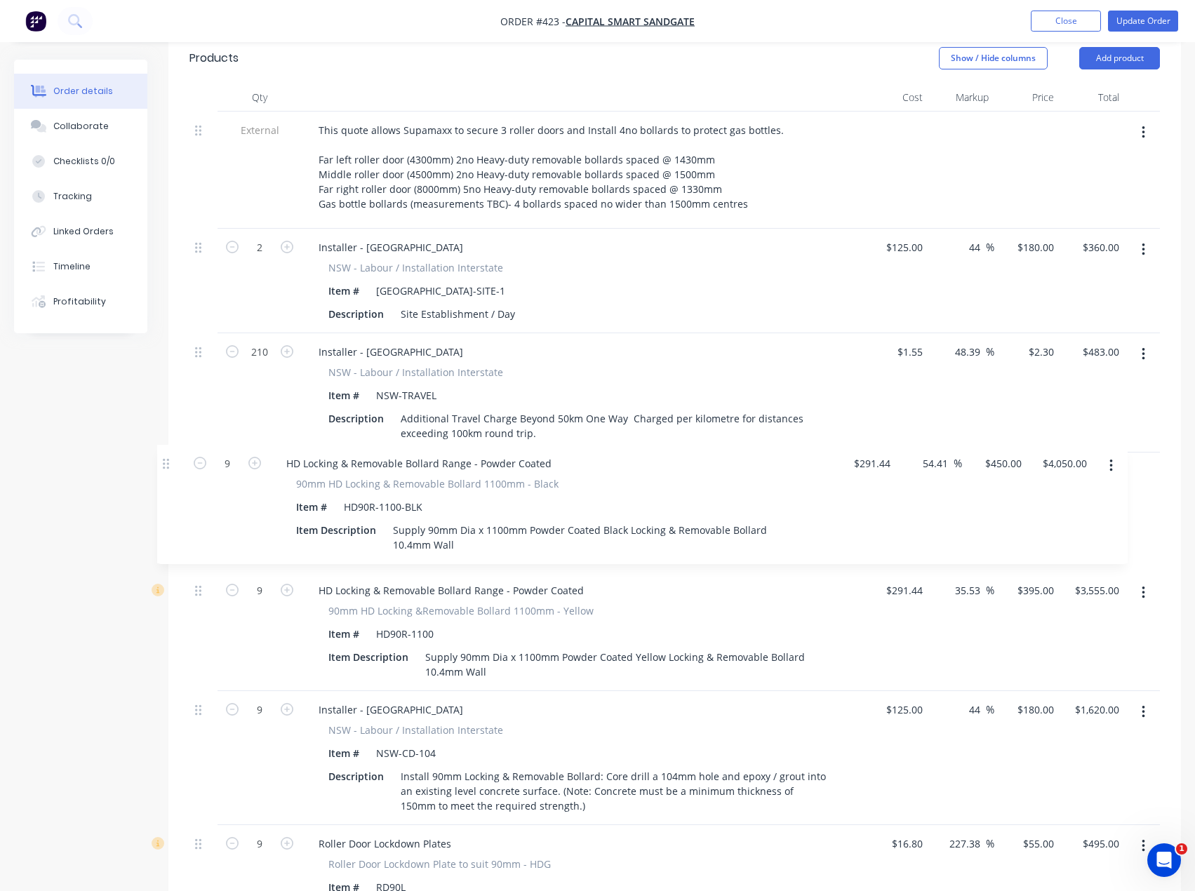
drag, startPoint x: 201, startPoint y: 517, endPoint x: 166, endPoint y: 453, distance: 72.5
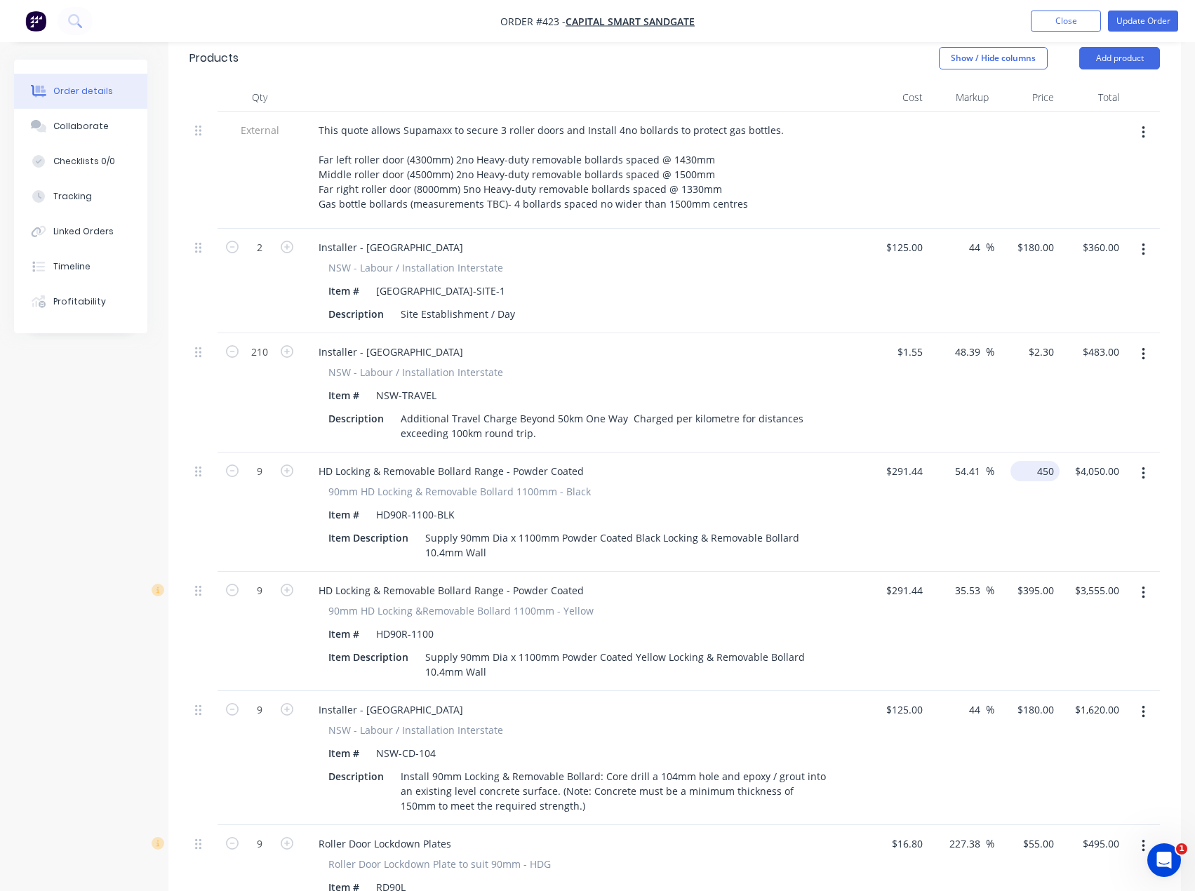
click at [1034, 461] on div "450 $450.00" at bounding box center [1034, 471] width 49 height 20
type input "395"
type input "35.53"
type input "$395.00"
type input "$3,555.00"
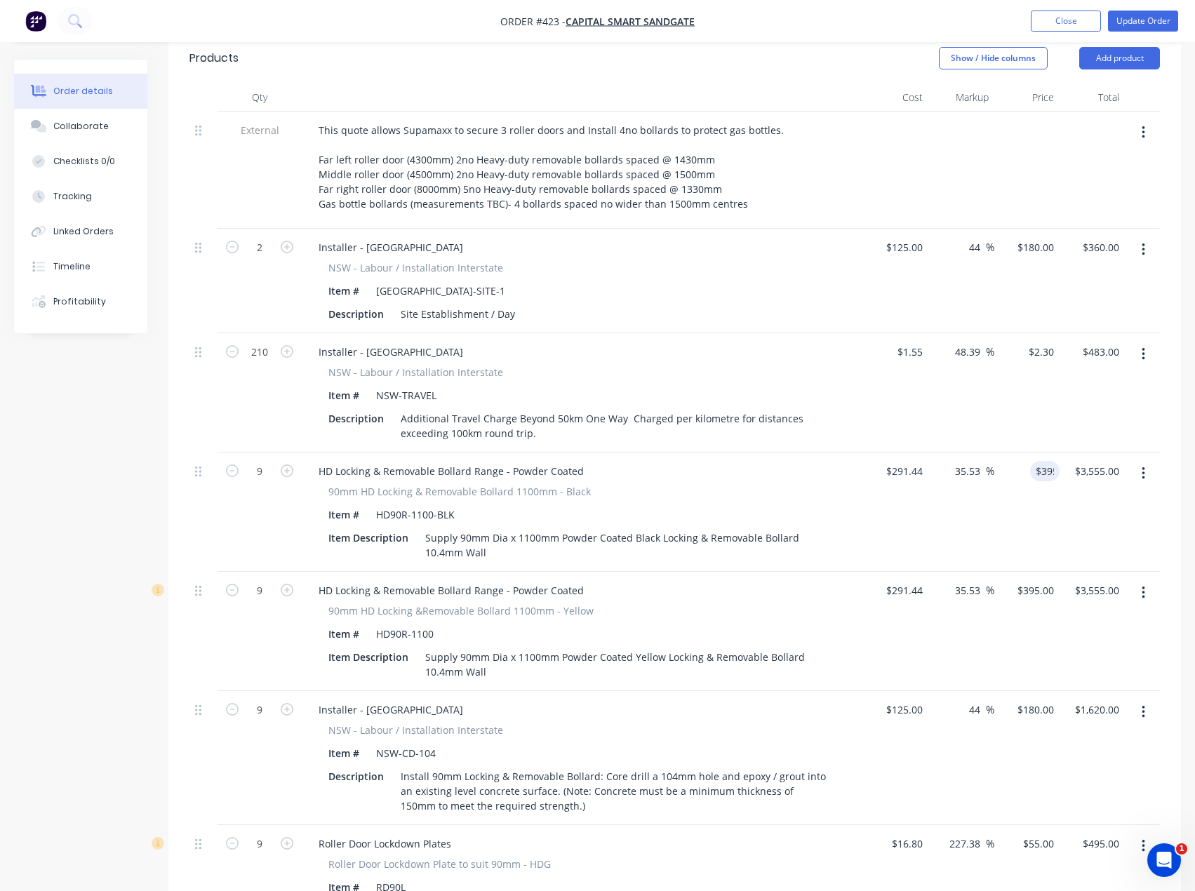
click at [1146, 580] on button "button" at bounding box center [1143, 592] width 33 height 25
click at [1052, 704] on div "Delete" at bounding box center [1093, 714] width 108 height 20
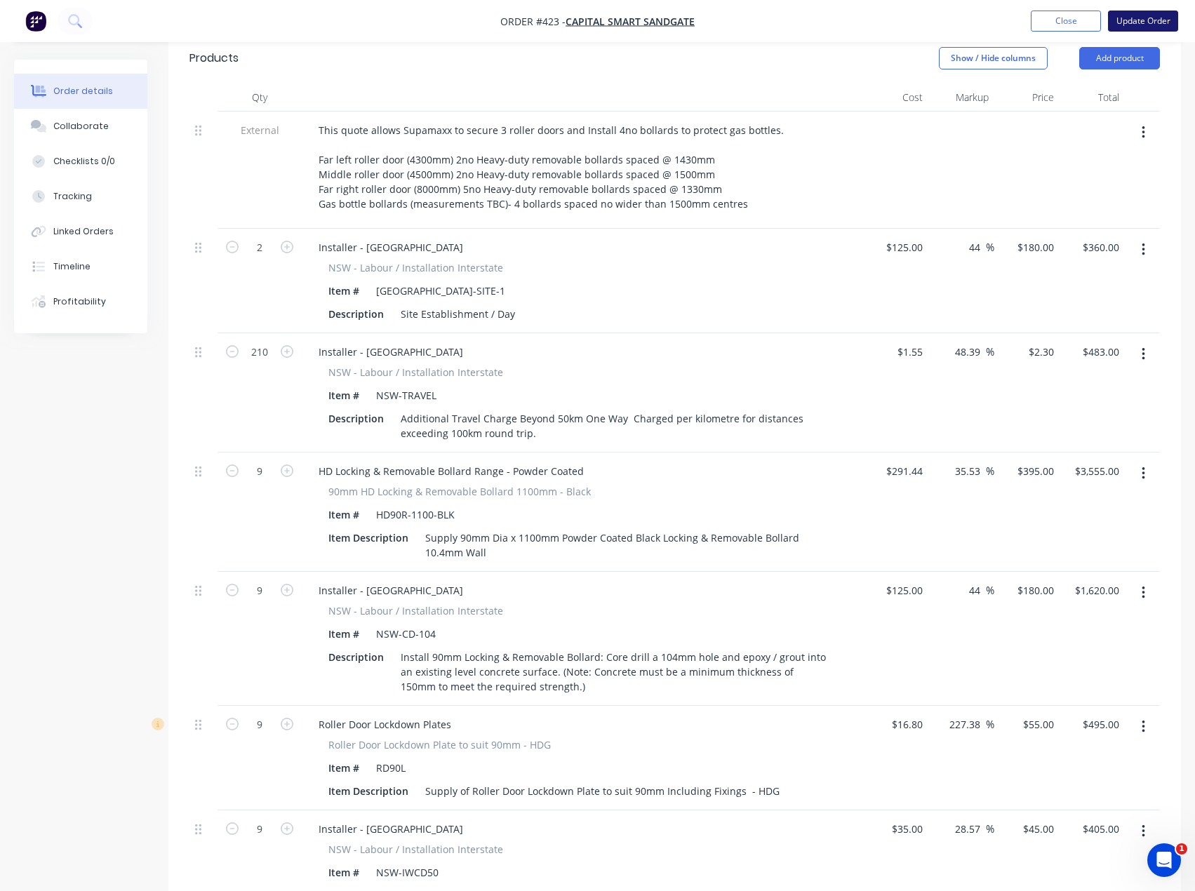
click at [1131, 21] on button "Update Order" at bounding box center [1143, 21] width 70 height 21
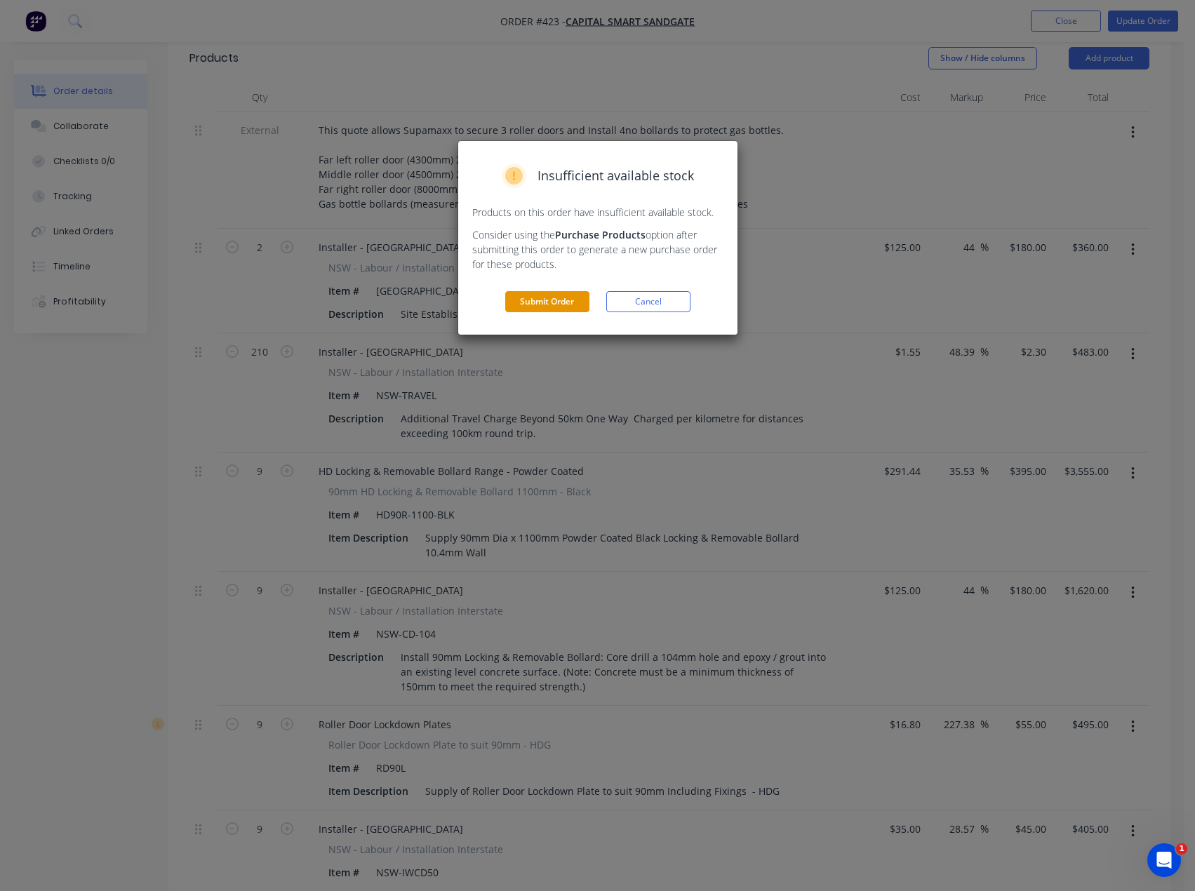
click at [563, 305] on button "Submit Order" at bounding box center [547, 301] width 84 height 21
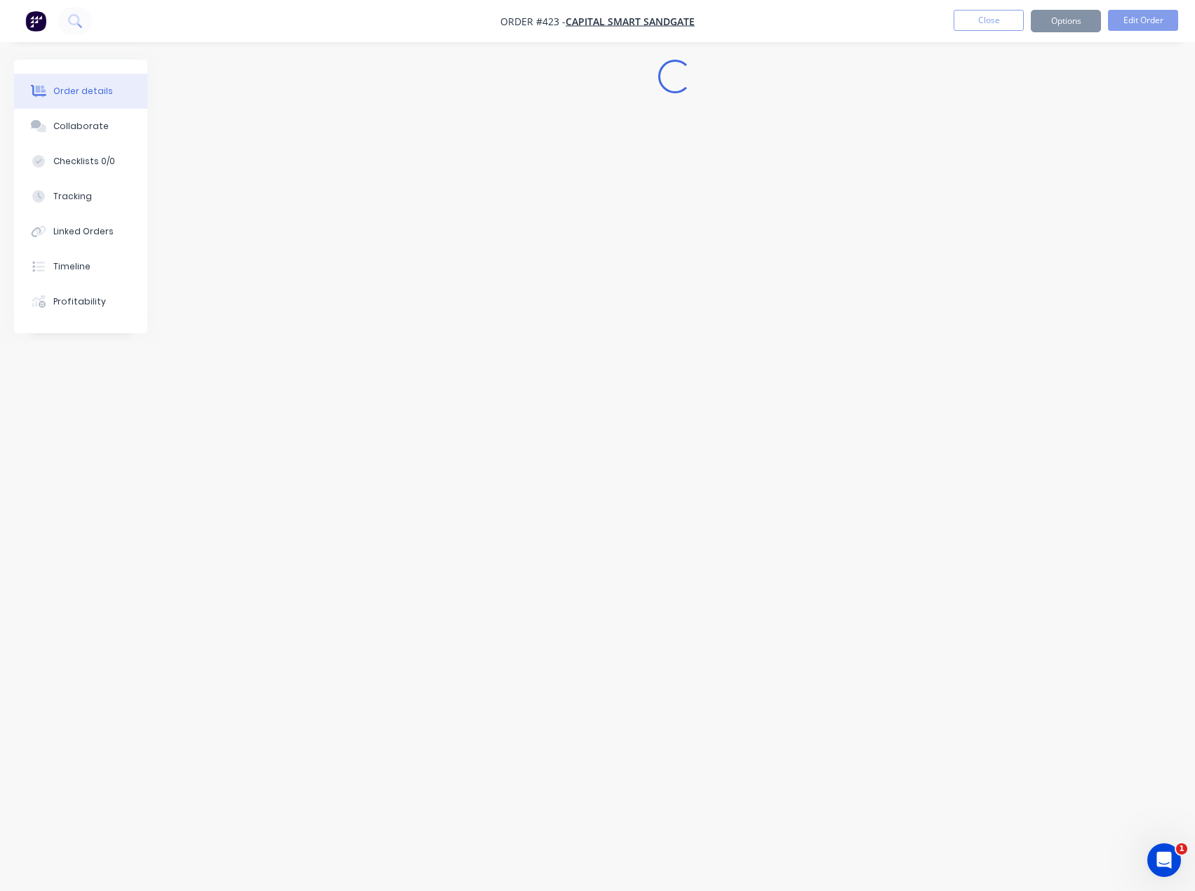
scroll to position [0, 0]
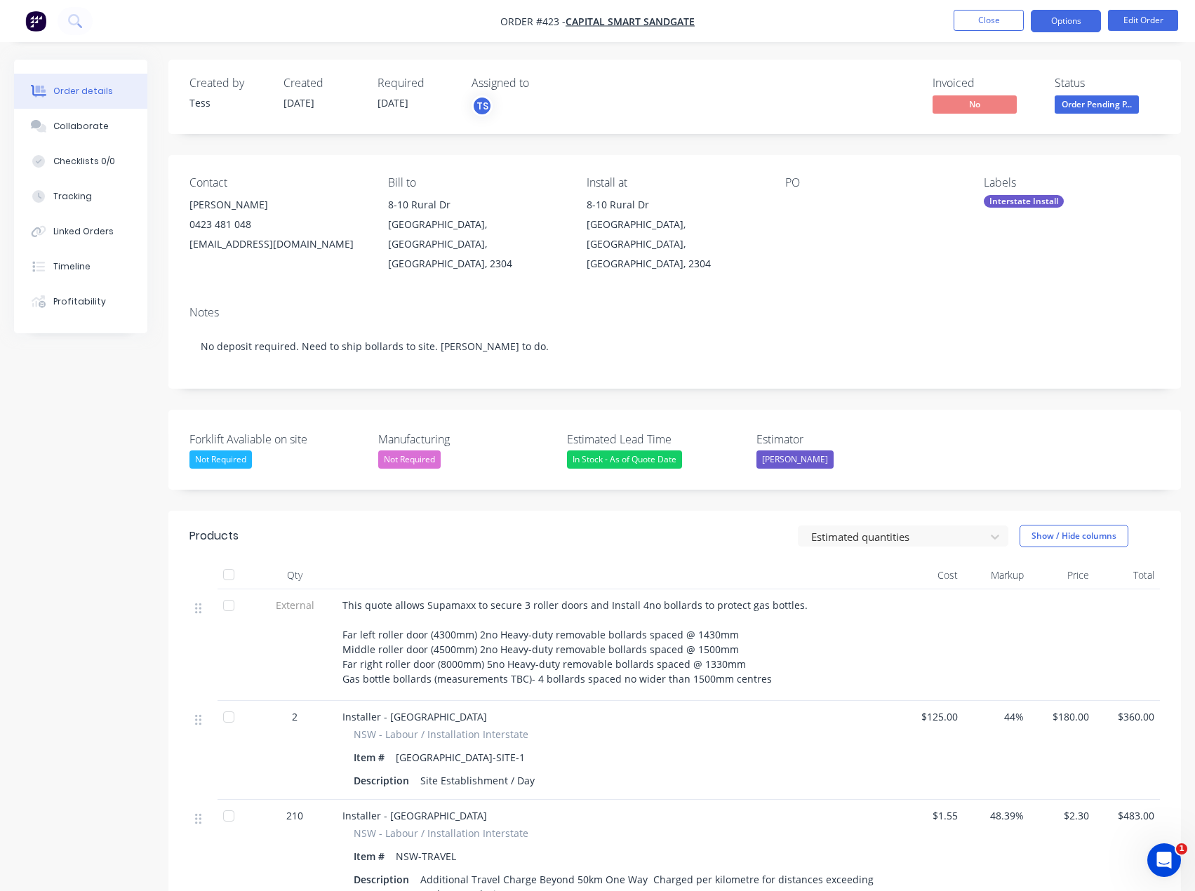
click at [1062, 23] on button "Options" at bounding box center [1066, 21] width 70 height 22
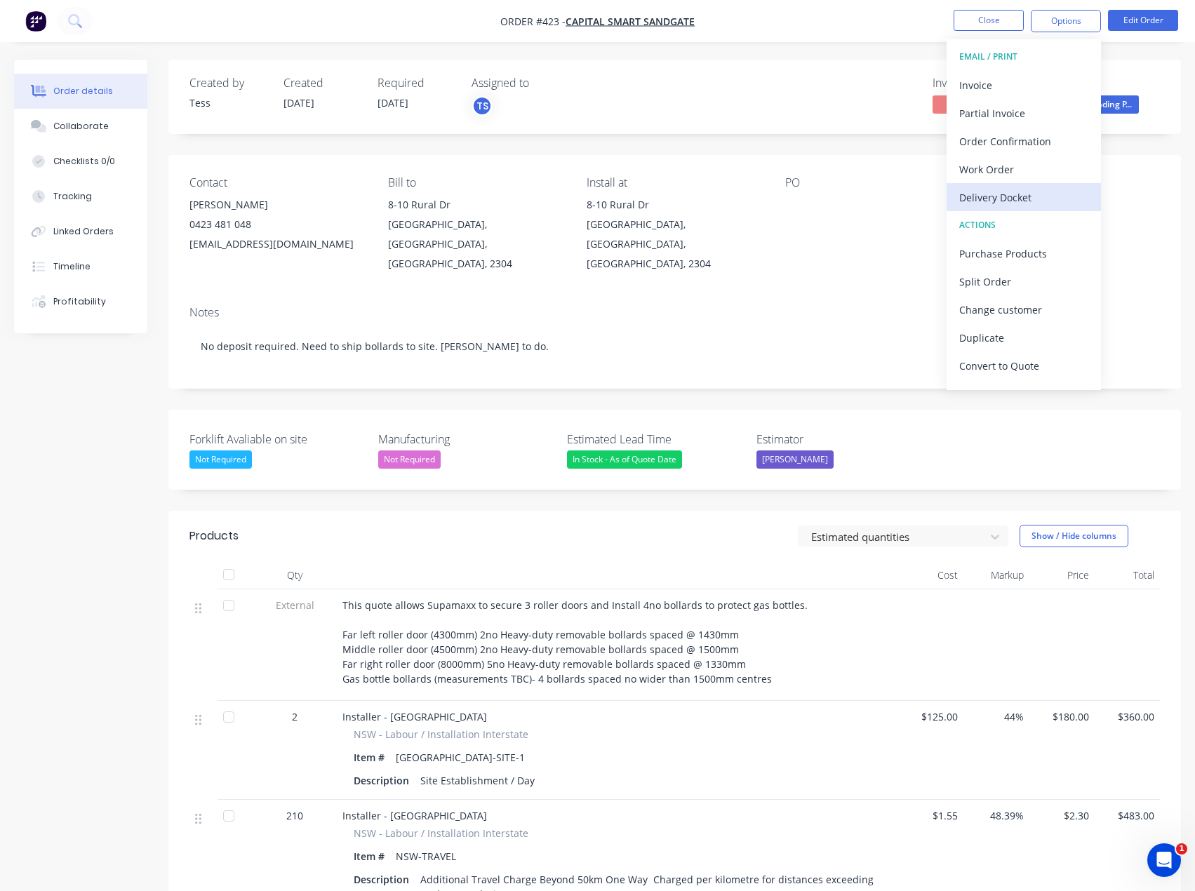
click at [994, 192] on div "Delivery Docket" at bounding box center [1023, 197] width 129 height 20
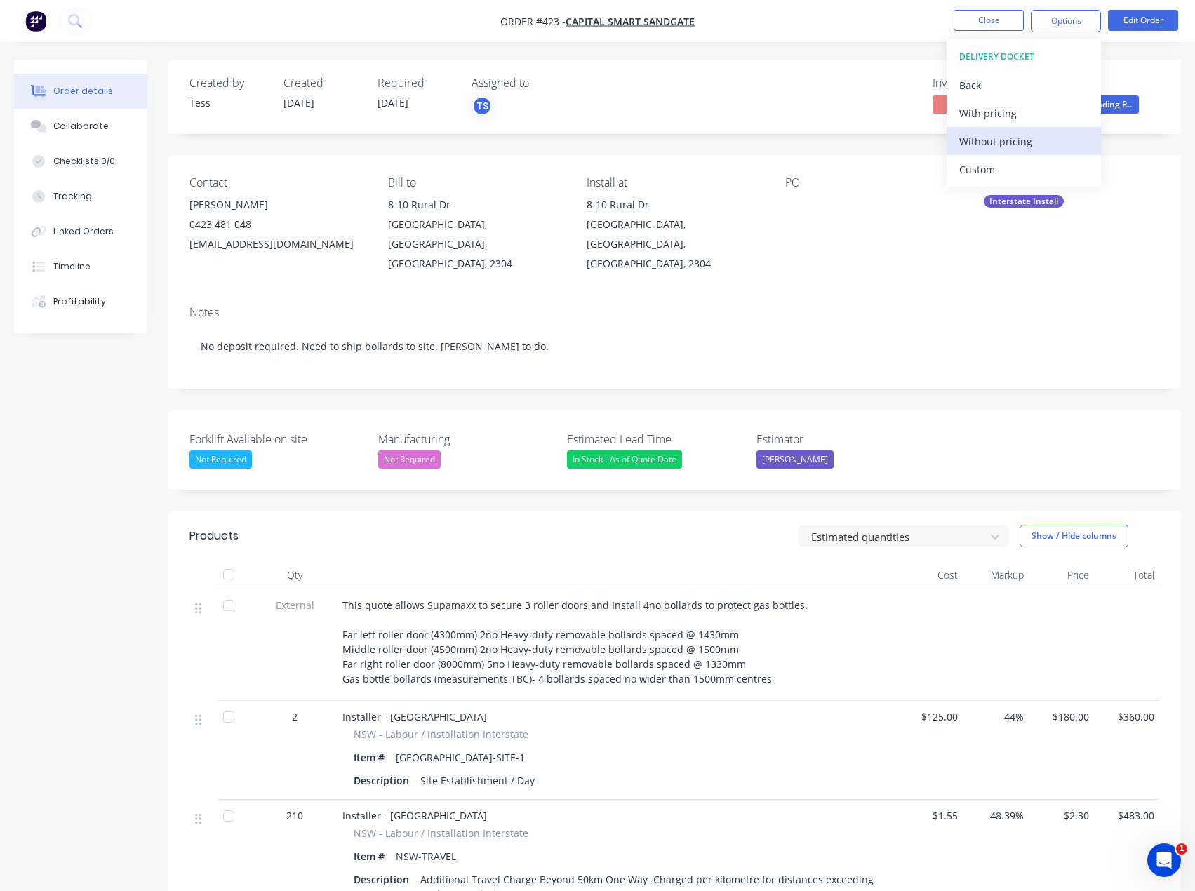
click at [961, 140] on div "Without pricing" at bounding box center [1023, 141] width 129 height 20
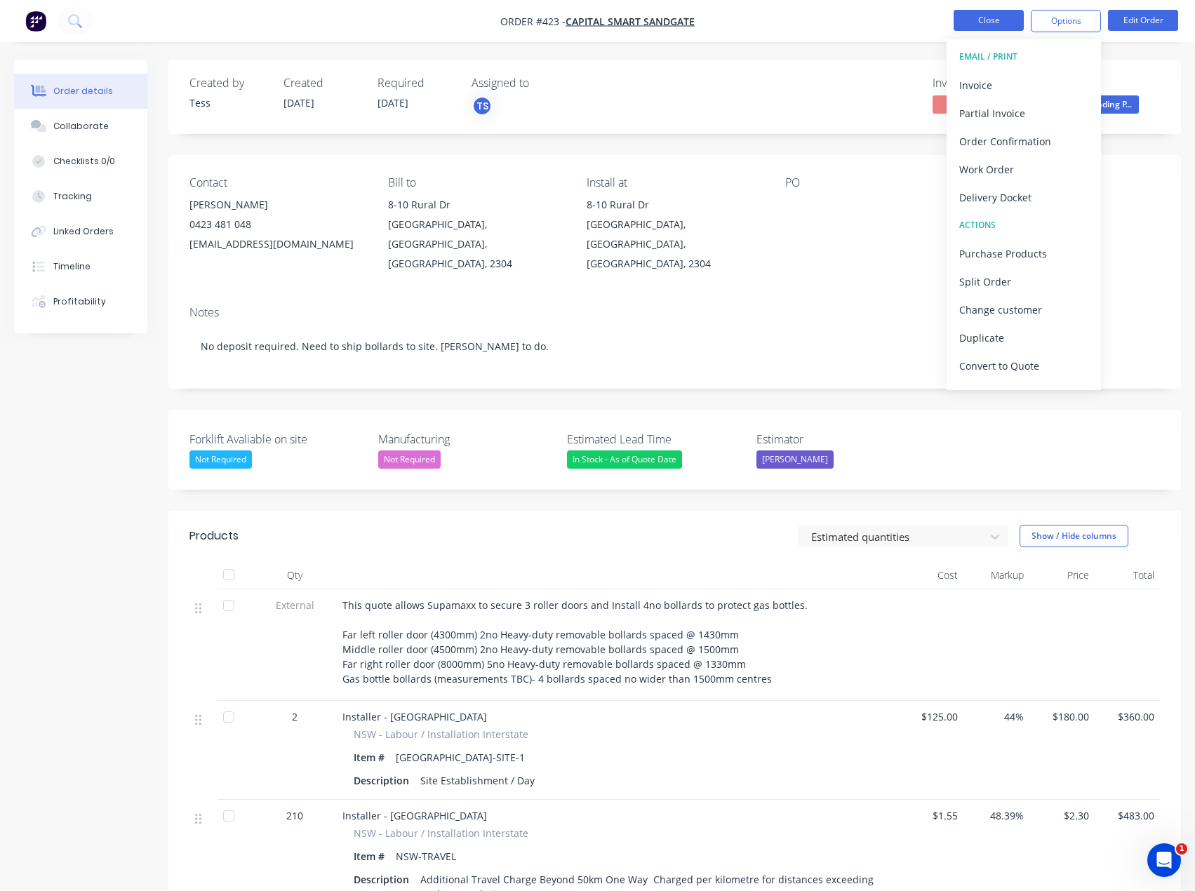
click at [989, 17] on button "Close" at bounding box center [989, 20] width 70 height 21
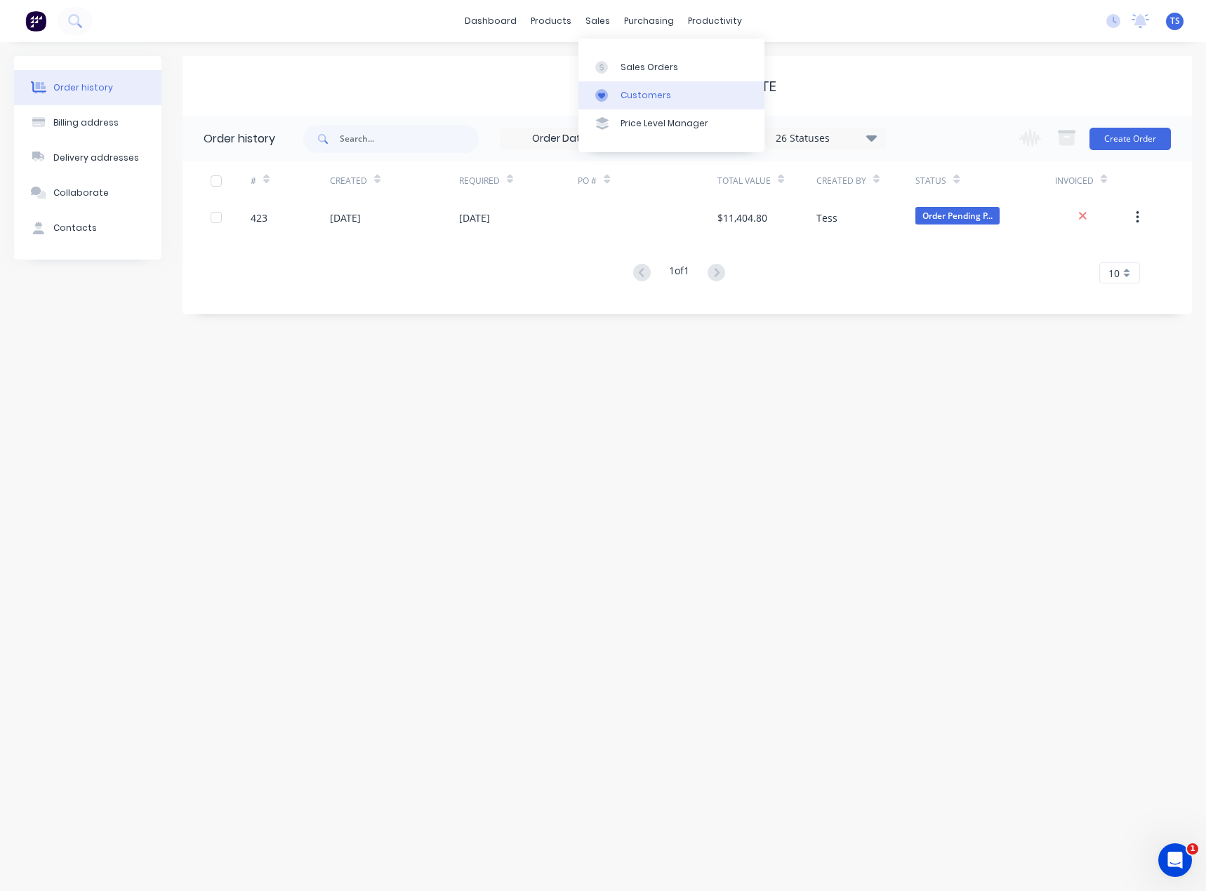
click at [639, 86] on link "Customers" at bounding box center [671, 95] width 186 height 28
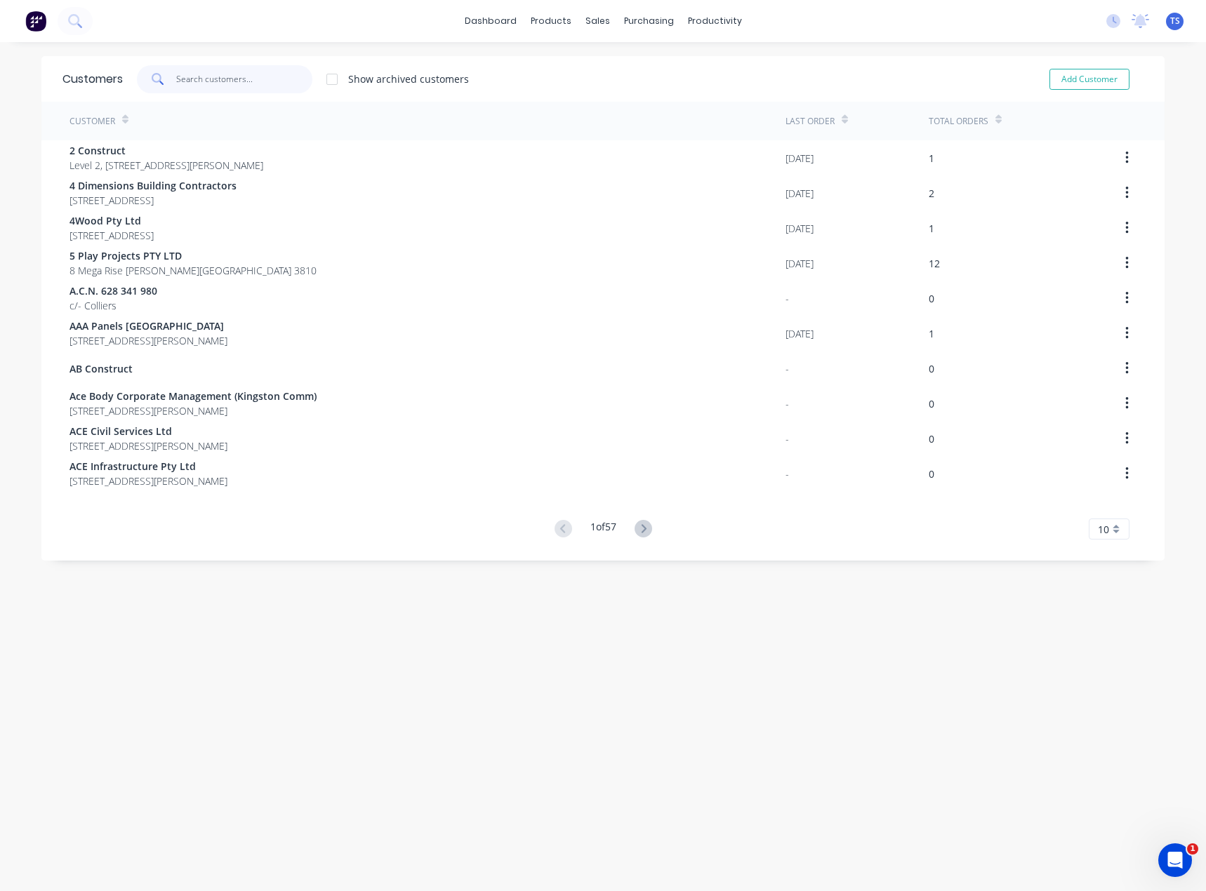
click at [246, 79] on input "text" at bounding box center [244, 79] width 137 height 28
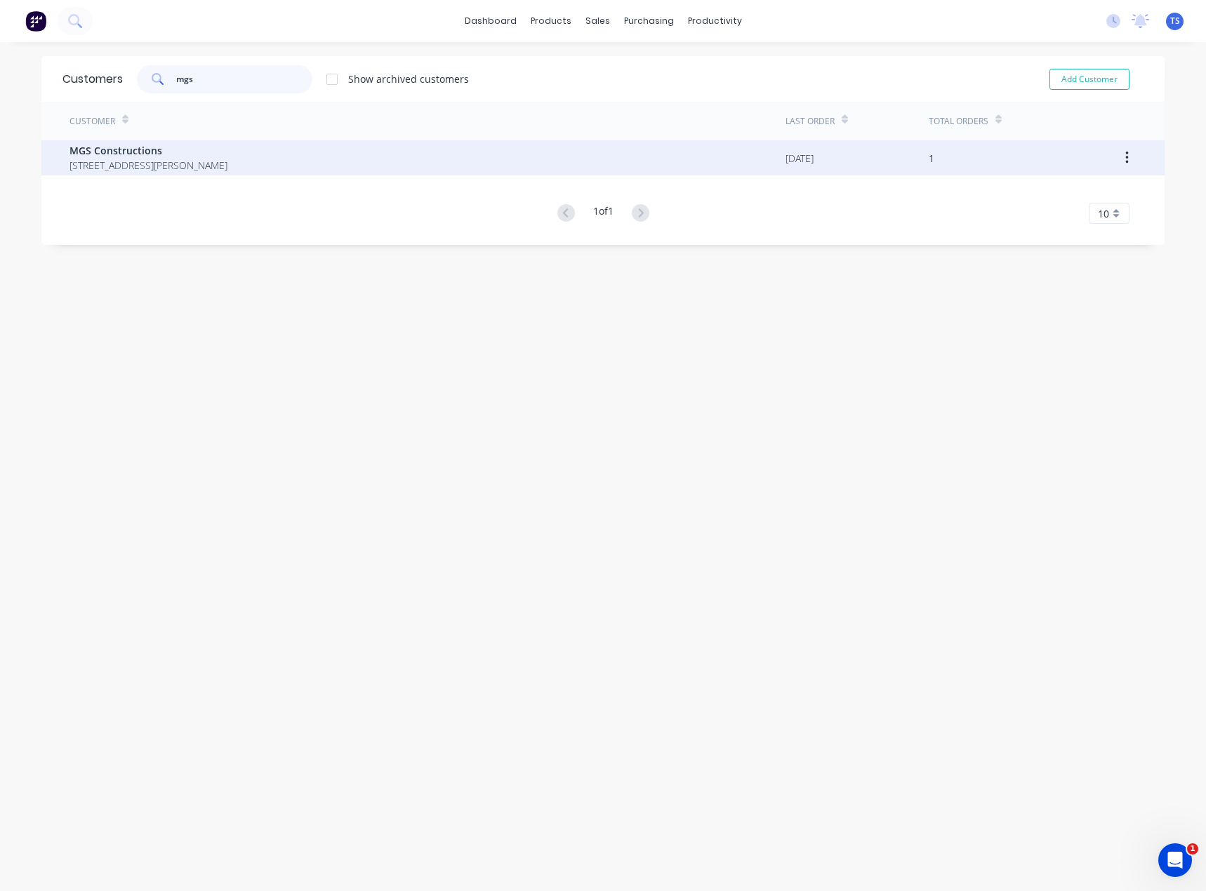
type input "mgs"
click at [121, 147] on span "MGS Constructions" at bounding box center [148, 150] width 158 height 15
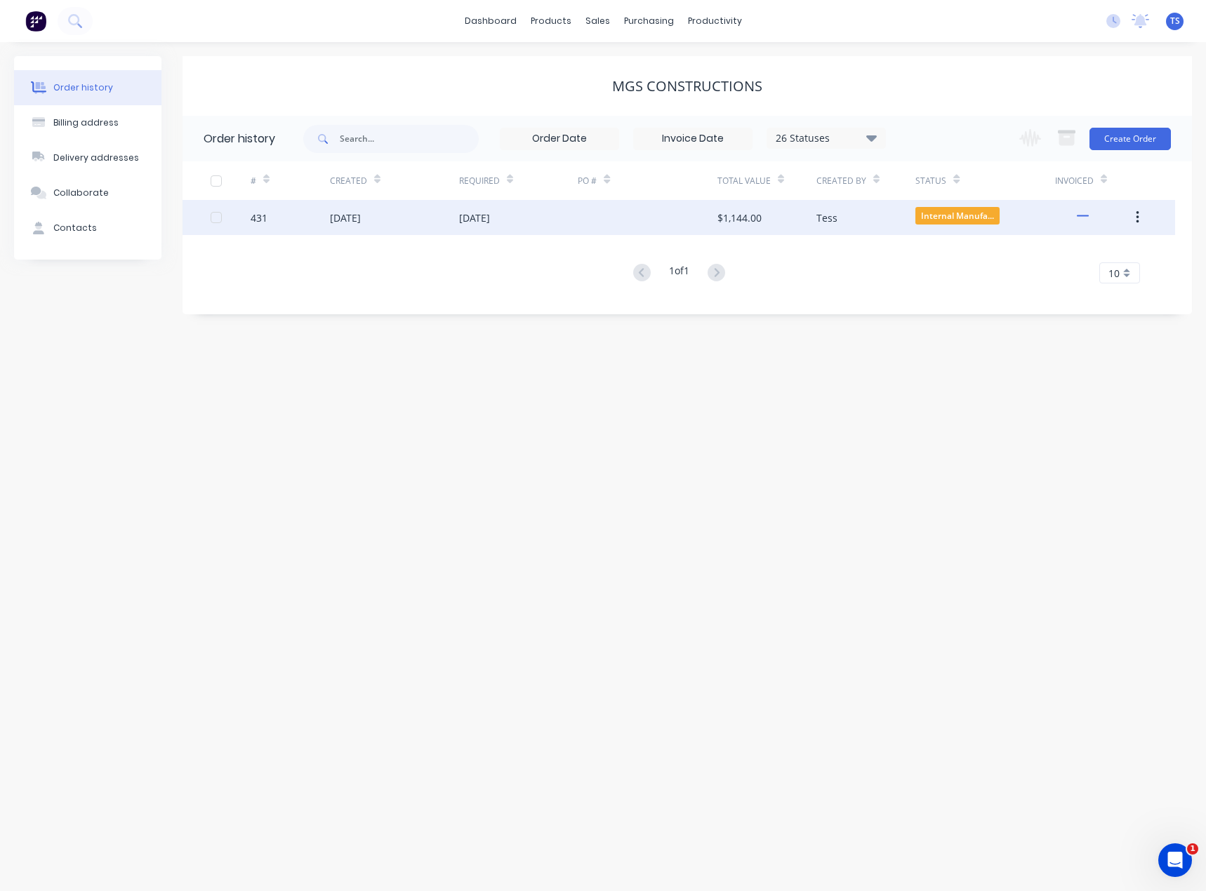
click at [490, 211] on div "[DATE]" at bounding box center [474, 218] width 31 height 15
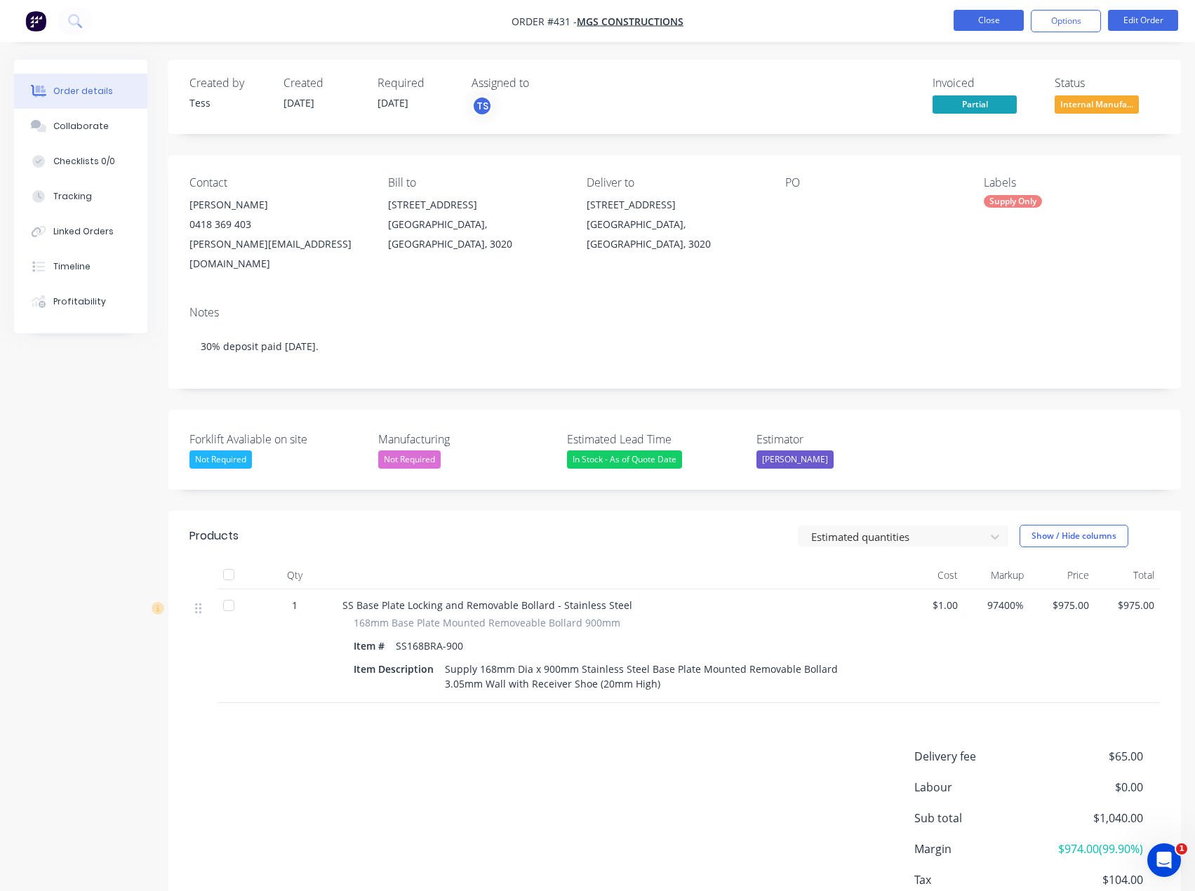
click at [1001, 20] on button "Close" at bounding box center [989, 20] width 70 height 21
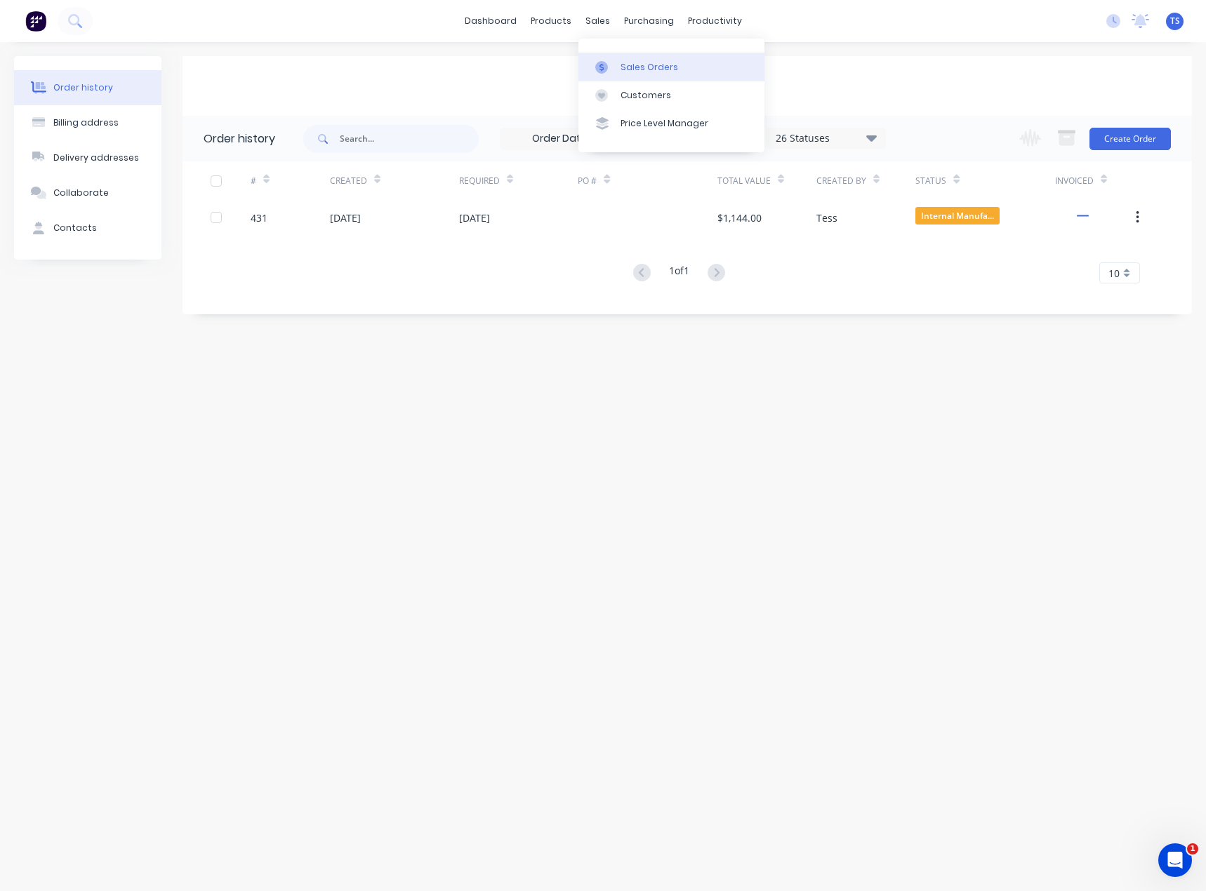
click at [625, 67] on div "Sales Orders" at bounding box center [649, 67] width 58 height 13
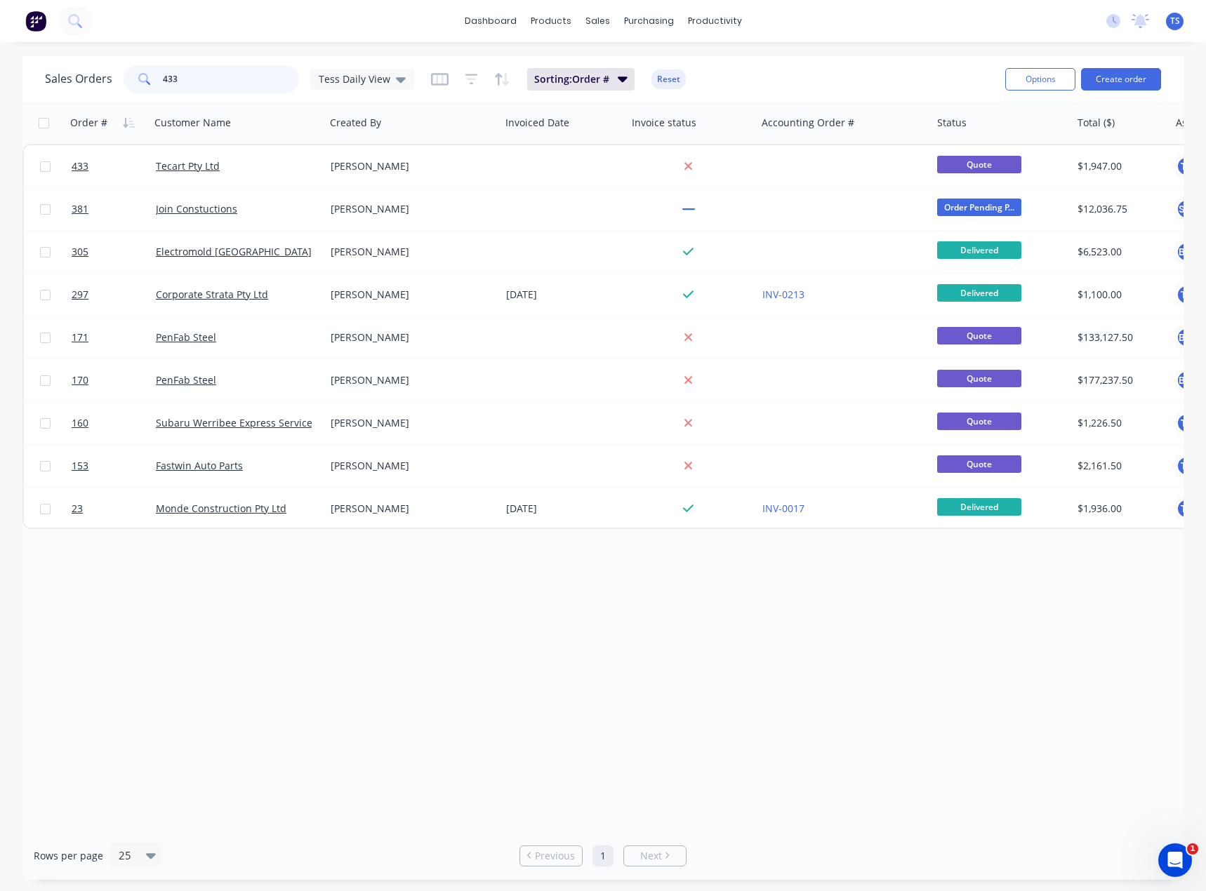
drag, startPoint x: 171, startPoint y: 75, endPoint x: 141, endPoint y: 100, distance: 38.9
click at [113, 79] on div "Sales Orders 433 Tess Daily View" at bounding box center [229, 79] width 369 height 28
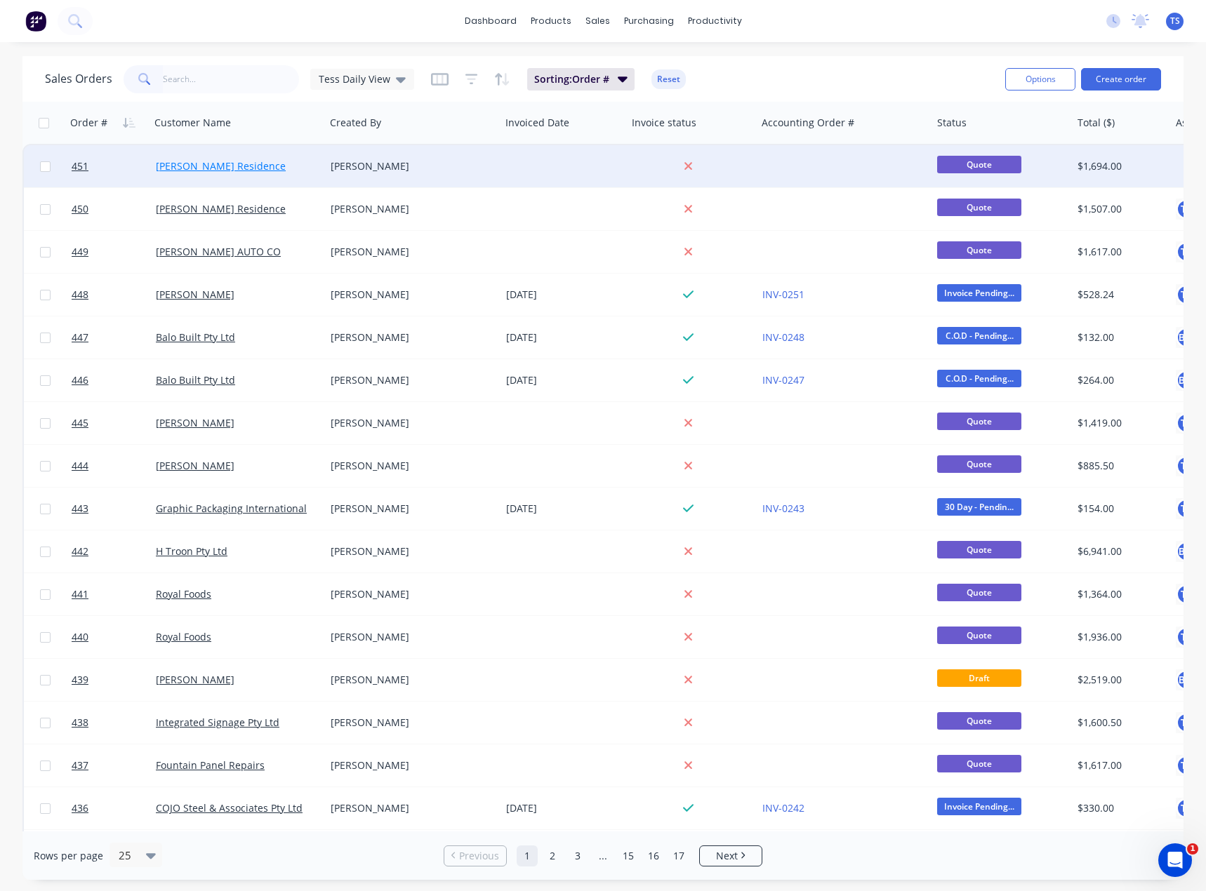
click at [213, 166] on link "[PERSON_NAME] Residence" at bounding box center [221, 165] width 130 height 13
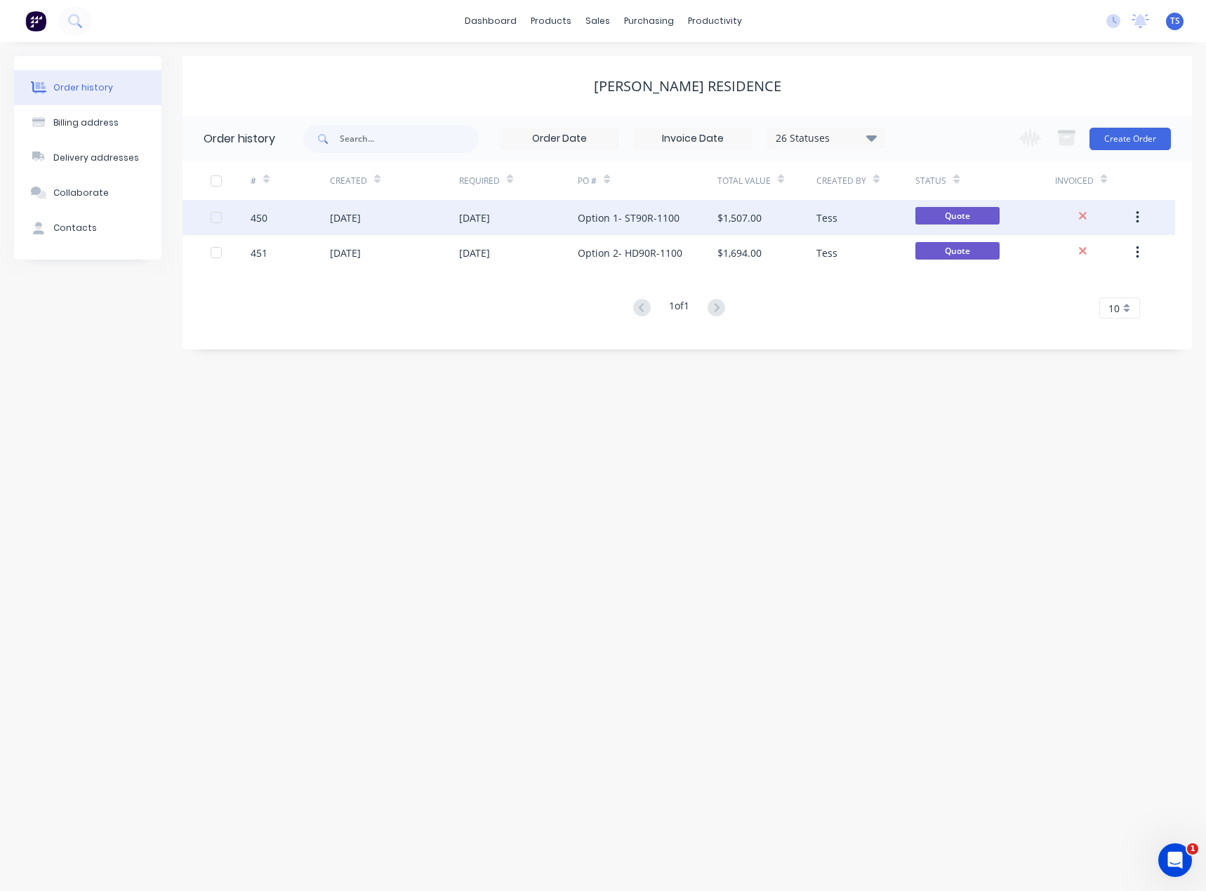
click at [610, 217] on div "Option 1- ST90R-1100" at bounding box center [629, 218] width 102 height 15
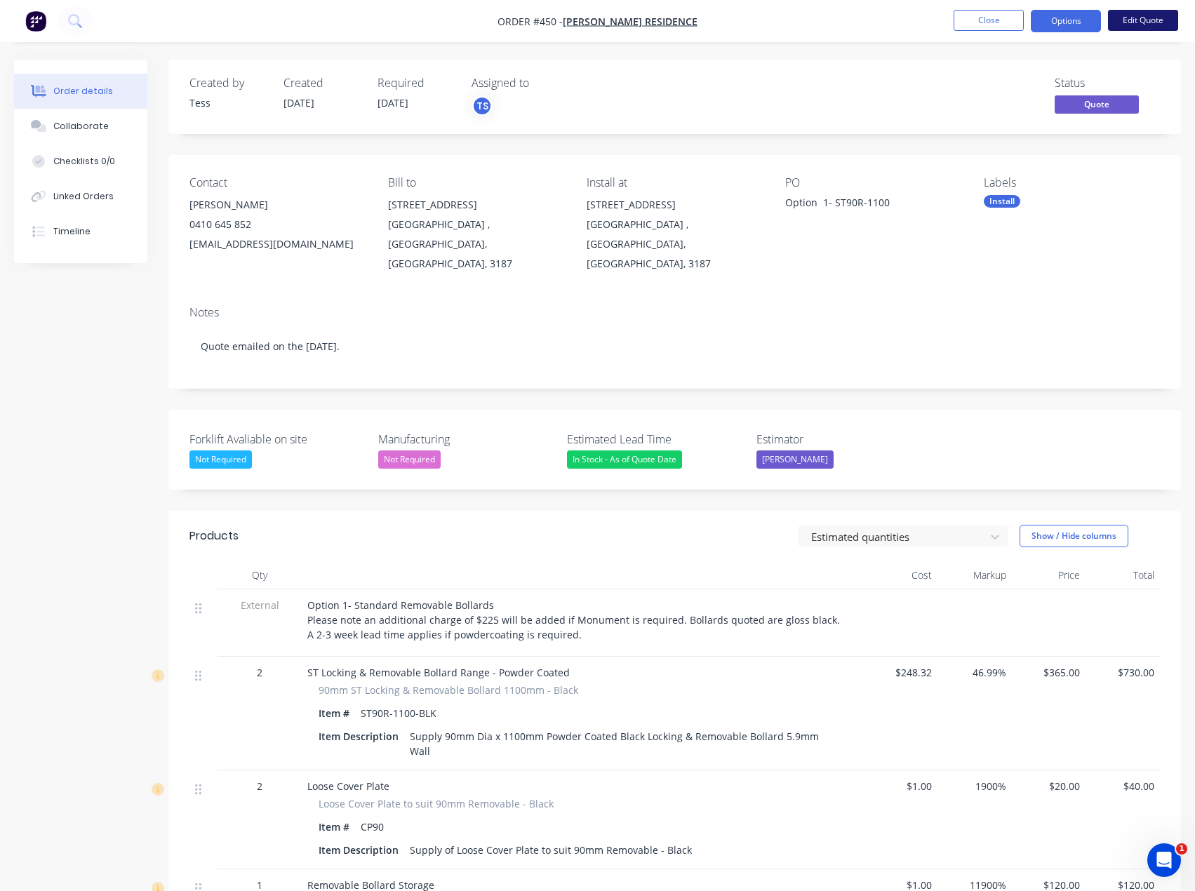
click at [1144, 20] on button "Edit Quote" at bounding box center [1143, 20] width 70 height 21
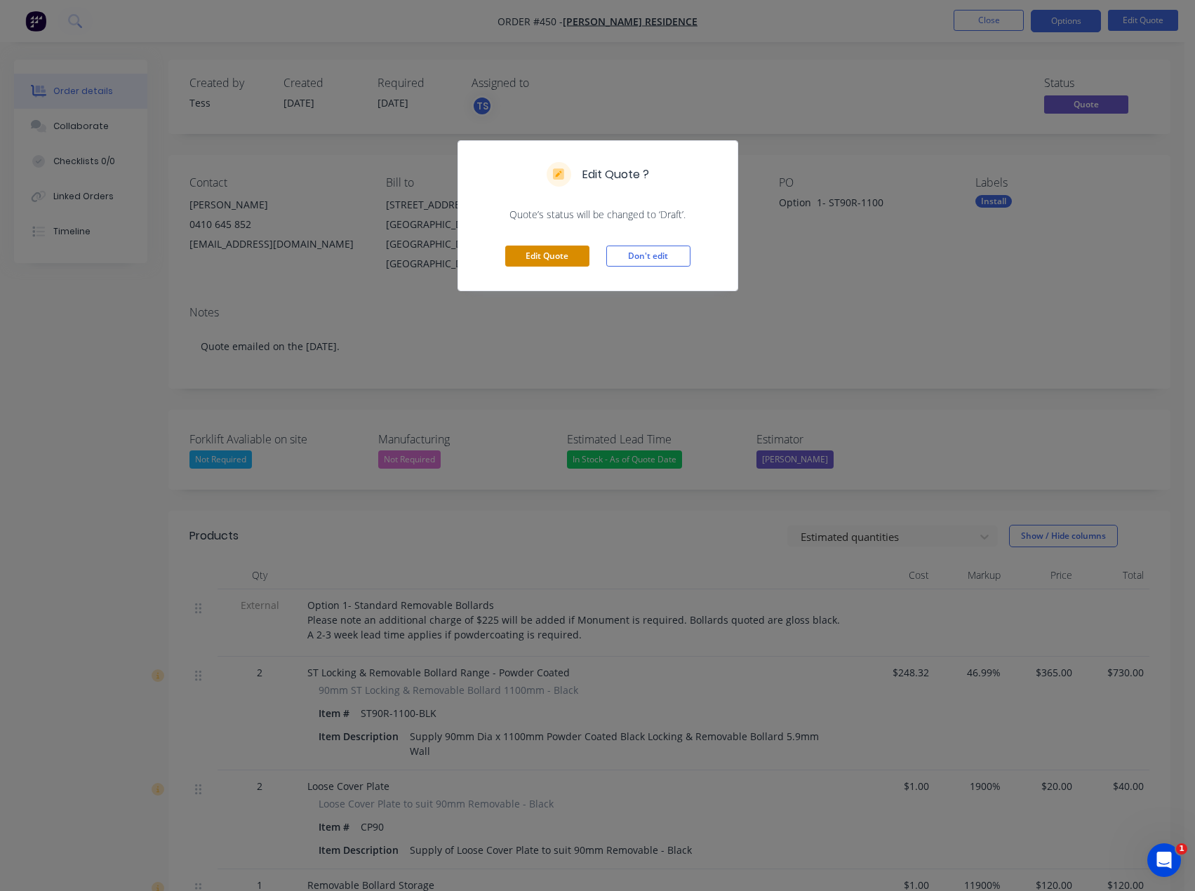
click at [543, 251] on button "Edit Quote" at bounding box center [547, 256] width 84 height 21
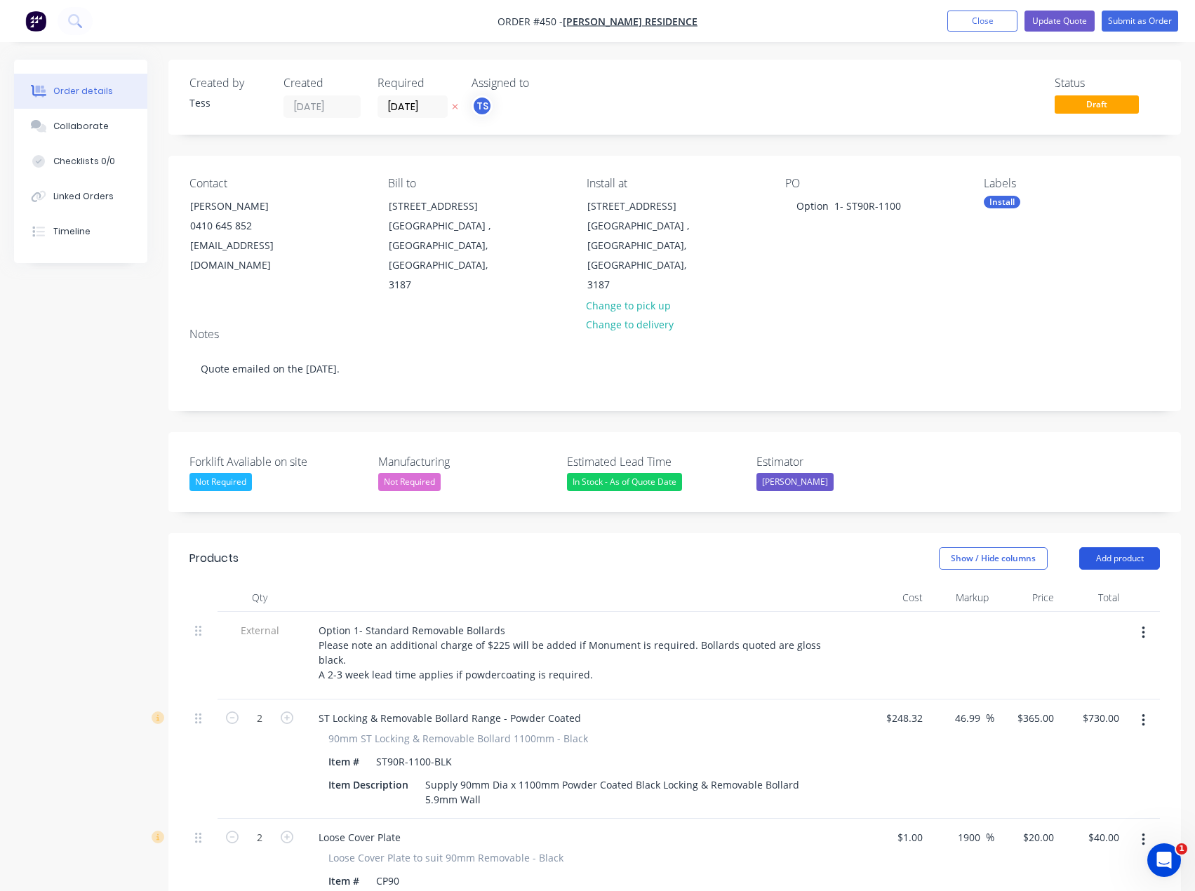
click at [1152, 547] on button "Add product" at bounding box center [1119, 558] width 81 height 22
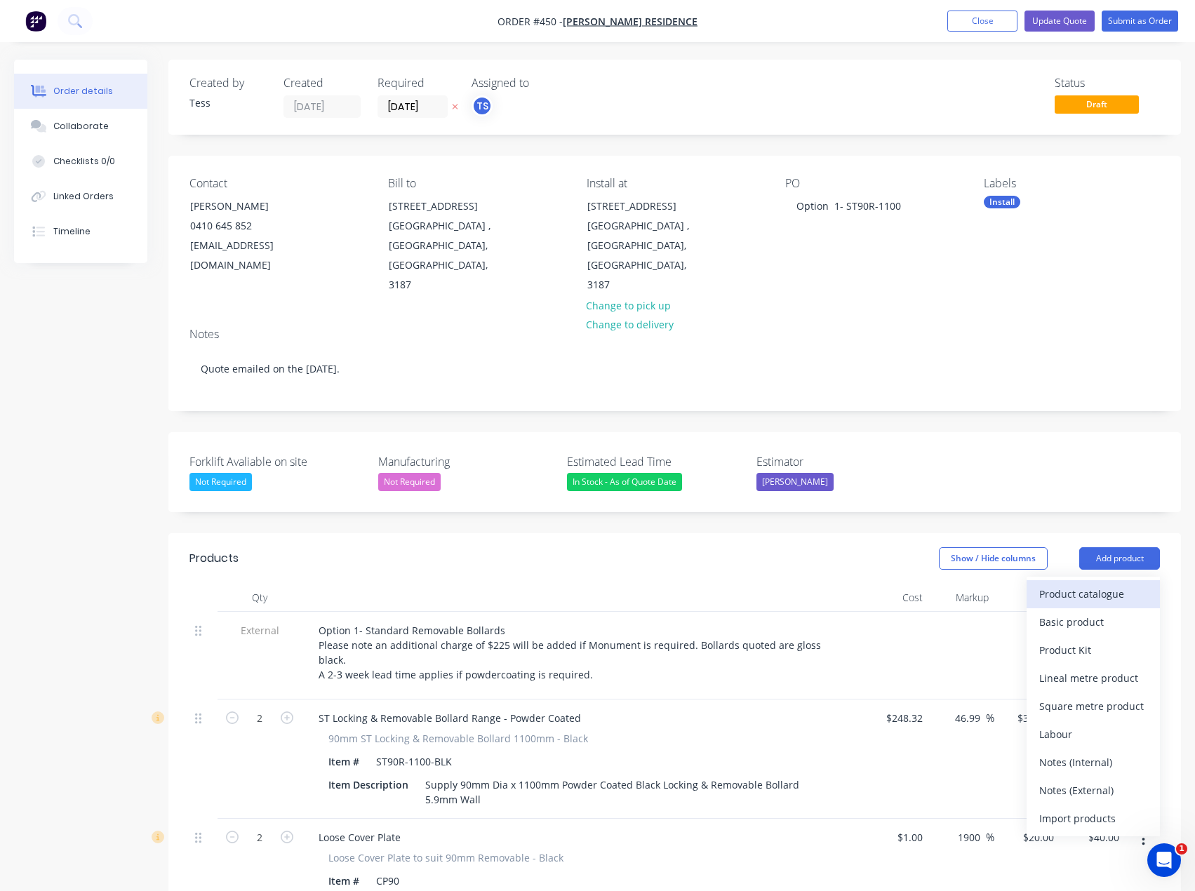
click at [1088, 584] on div "Product catalogue" at bounding box center [1093, 594] width 108 height 20
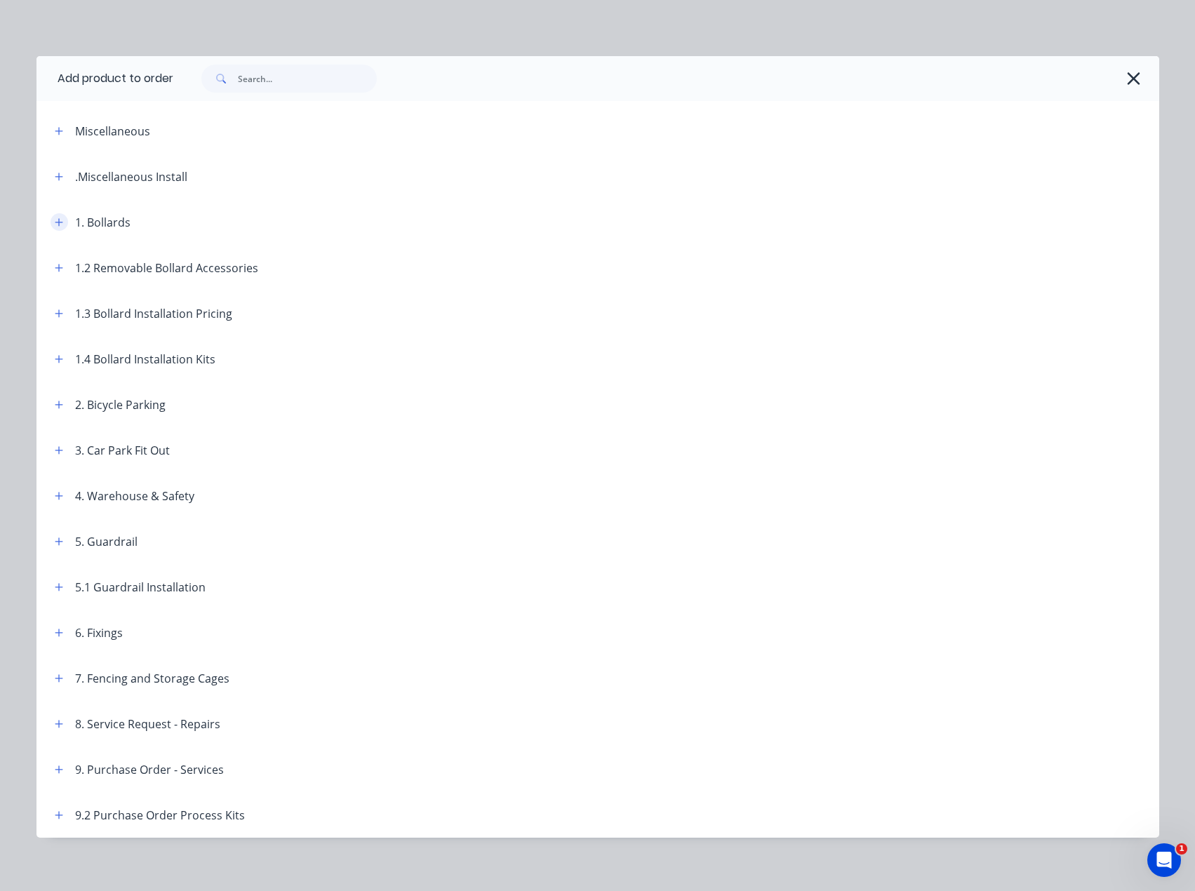
click at [55, 220] on icon "button" at bounding box center [59, 223] width 8 height 10
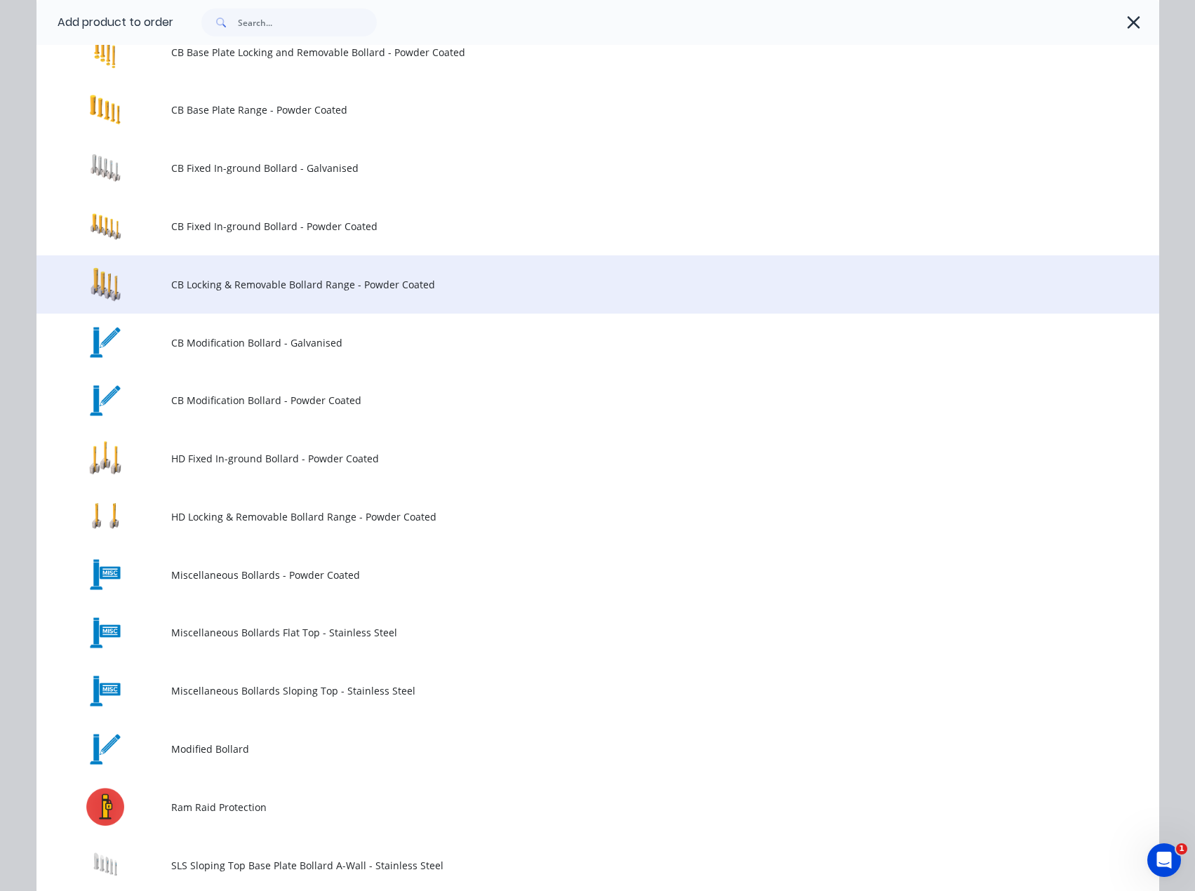
scroll to position [281, 0]
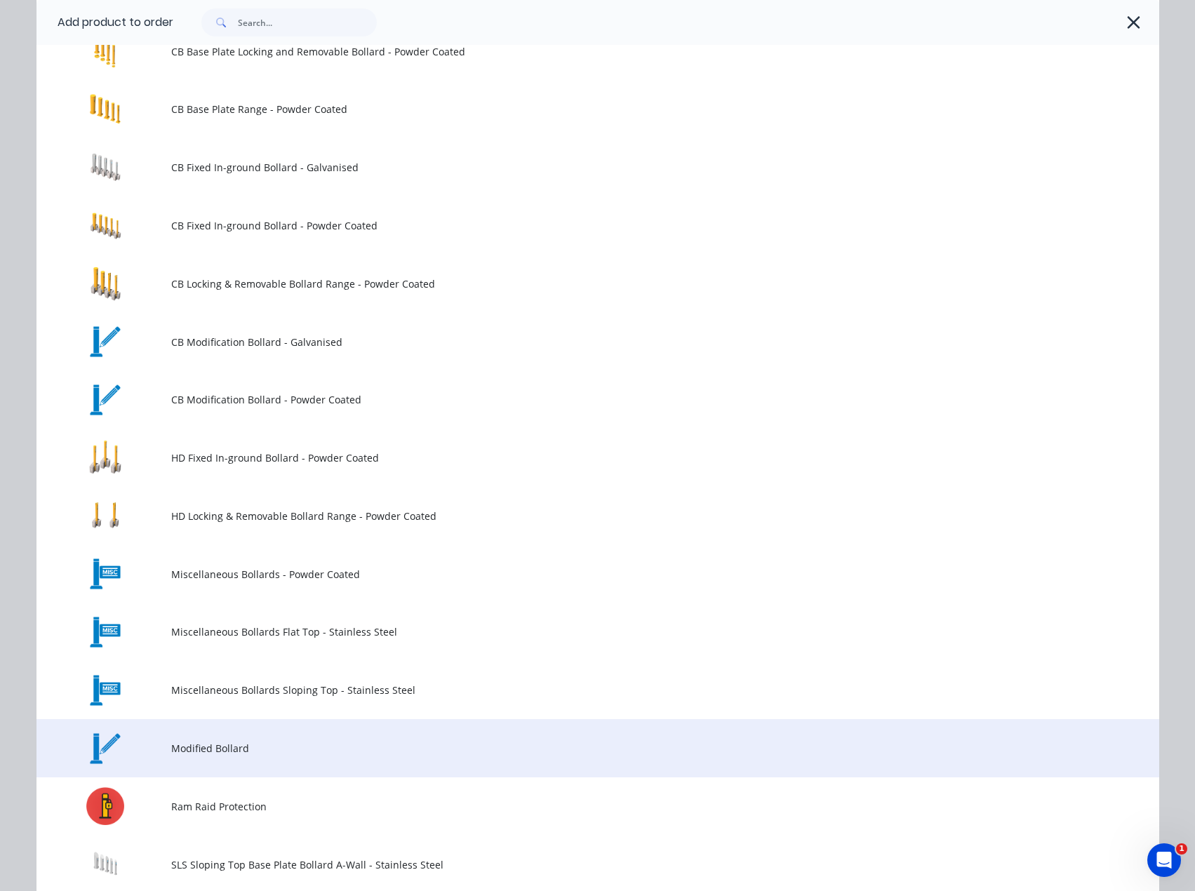
click at [178, 764] on td "Modified Bollard" at bounding box center [665, 748] width 988 height 58
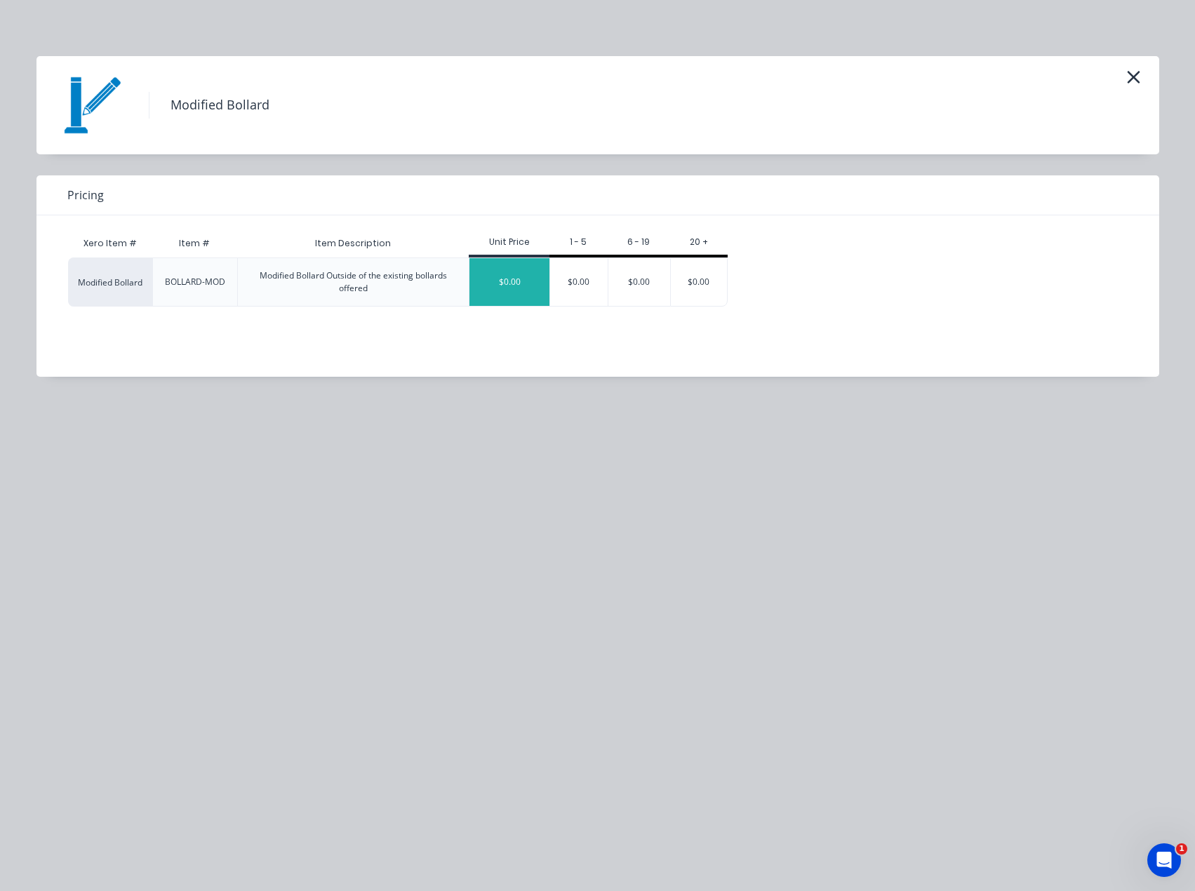
click at [495, 279] on div "$0.00" at bounding box center [509, 282] width 80 height 48
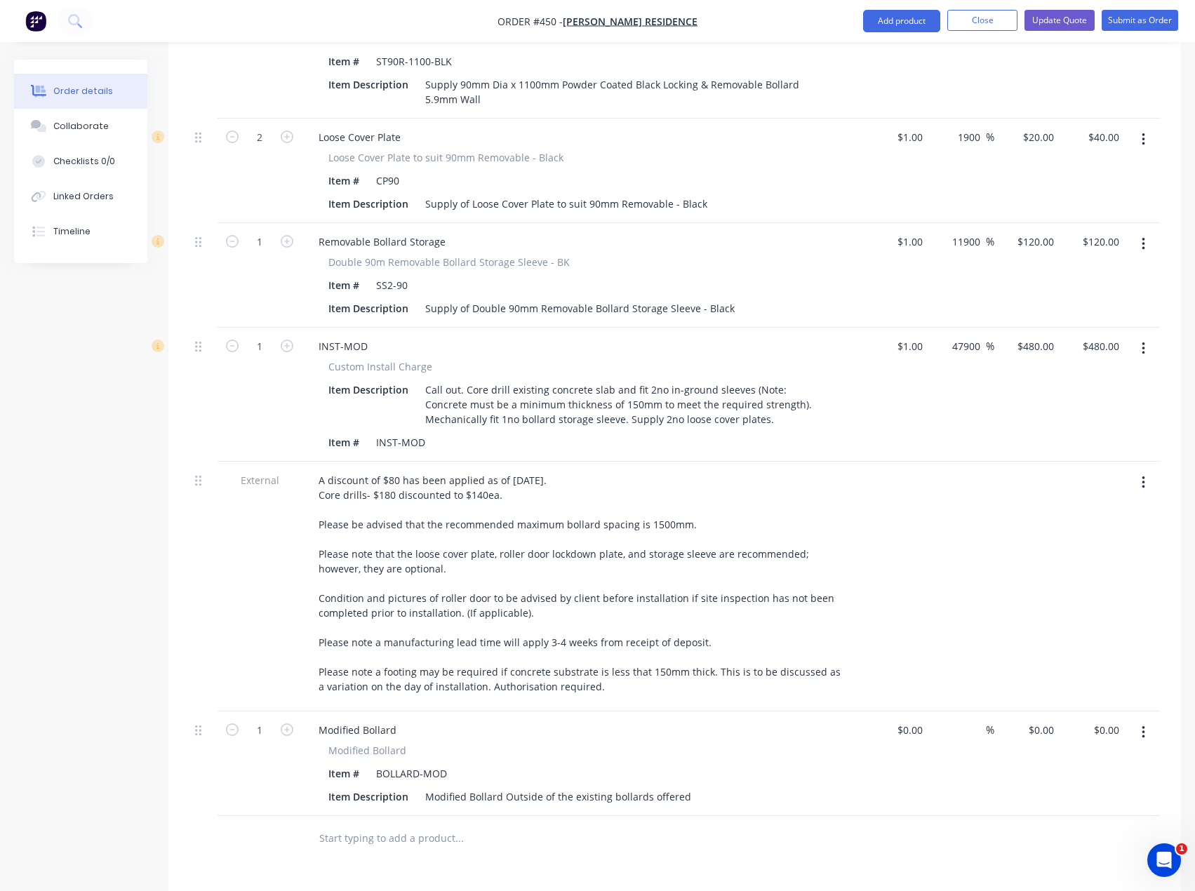
scroll to position [702, 0]
click at [469, 785] on div "Modified Bollard Outside of the existing bollards offered" at bounding box center [558, 795] width 277 height 20
drag, startPoint x: 682, startPoint y: 741, endPoint x: 411, endPoint y: 748, distance: 271.7
click at [411, 785] on div "Item Description Modified Bollard Outside of the existing bollards offered" at bounding box center [580, 795] width 514 height 20
click at [483, 785] on div "Powdercoat Monument grey." at bounding box center [493, 795] width 147 height 20
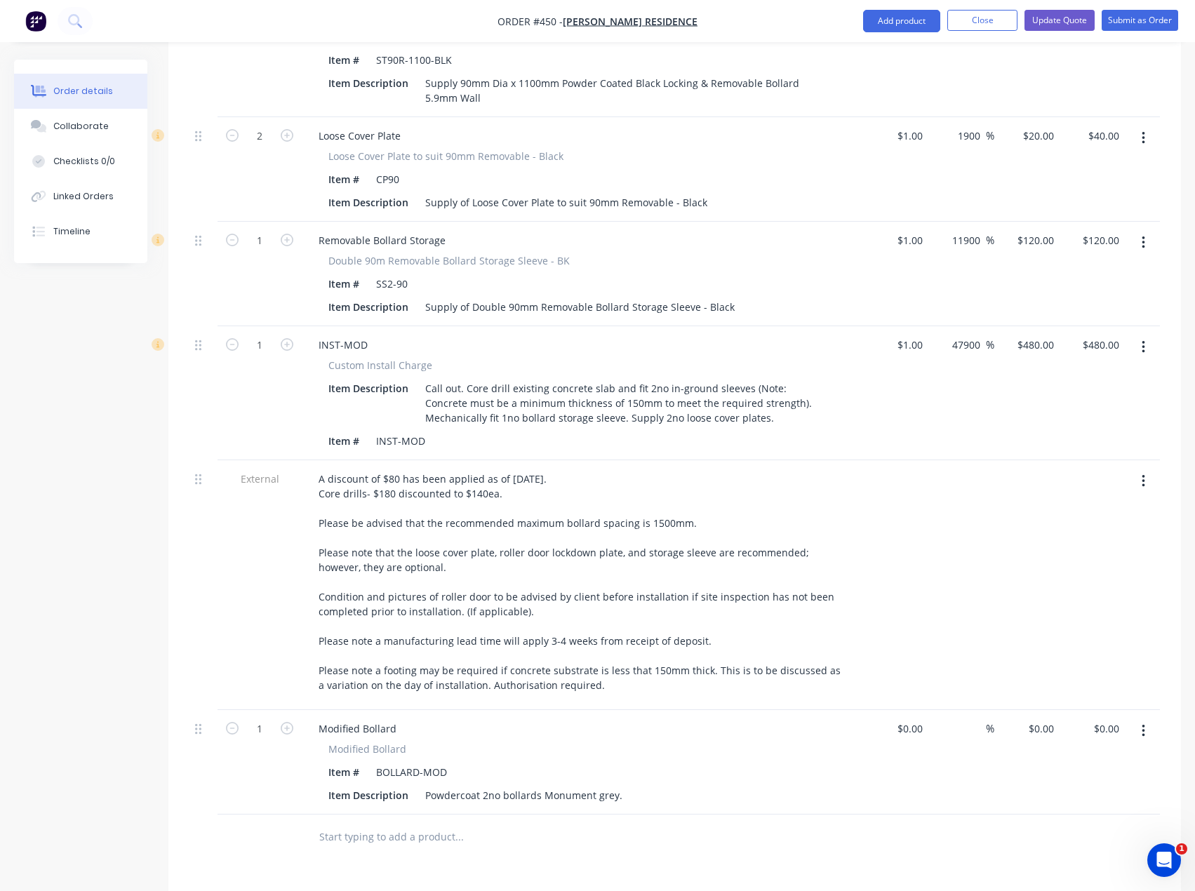
click at [528, 815] on div at bounding box center [554, 838] width 505 height 46
click at [550, 785] on div "Powdercoat 2no bollards Monument grey." at bounding box center [524, 795] width 208 height 20
click at [563, 823] on input "text" at bounding box center [459, 837] width 281 height 28
click at [613, 785] on div "Powdercoat 2no bollards monument grey." at bounding box center [524, 795] width 208 height 20
click at [540, 785] on div "Powdercoat 2no bollards monument"" at bounding box center [513, 795] width 187 height 20
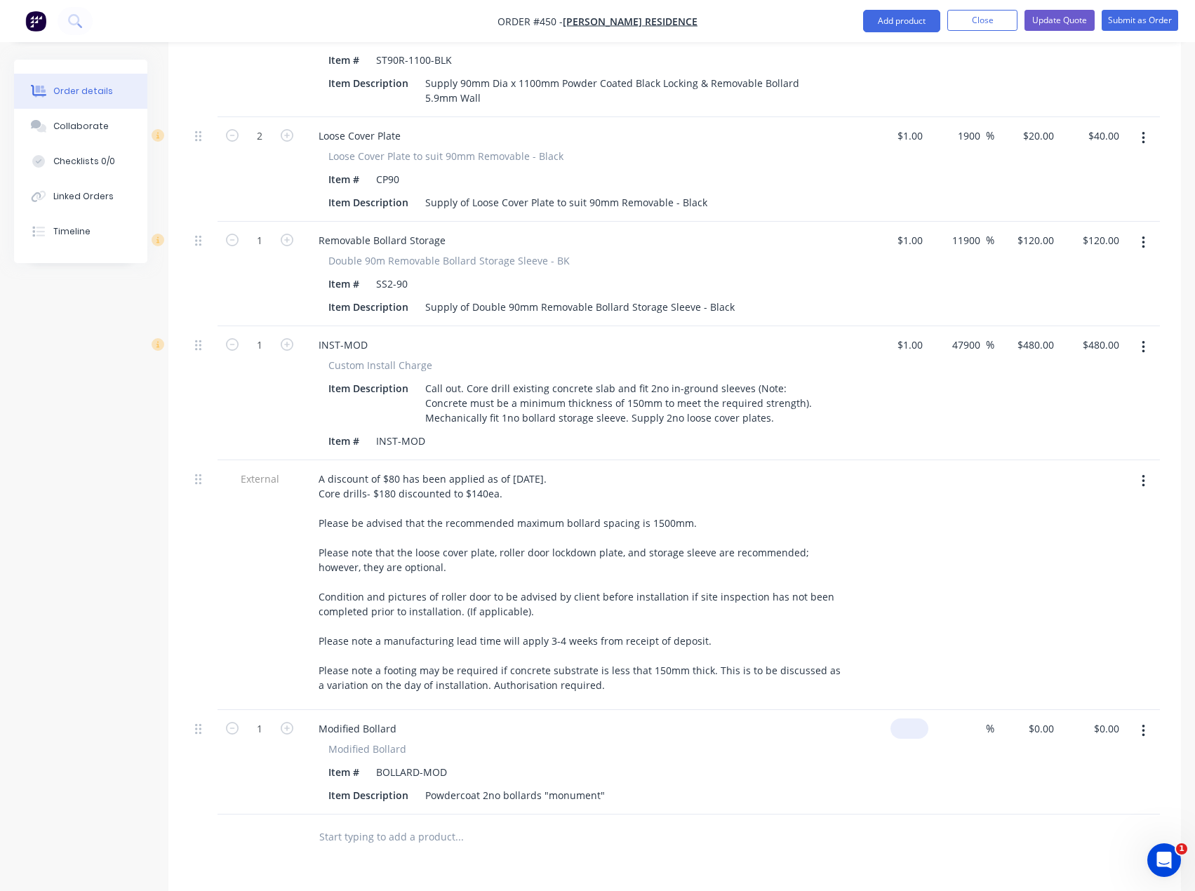
click at [912, 719] on div "$0.00" at bounding box center [909, 729] width 38 height 20
type input "$1.00"
type input "1"
type input "$1.00"
click at [1040, 719] on div "1 $0.00" at bounding box center [1041, 729] width 38 height 20
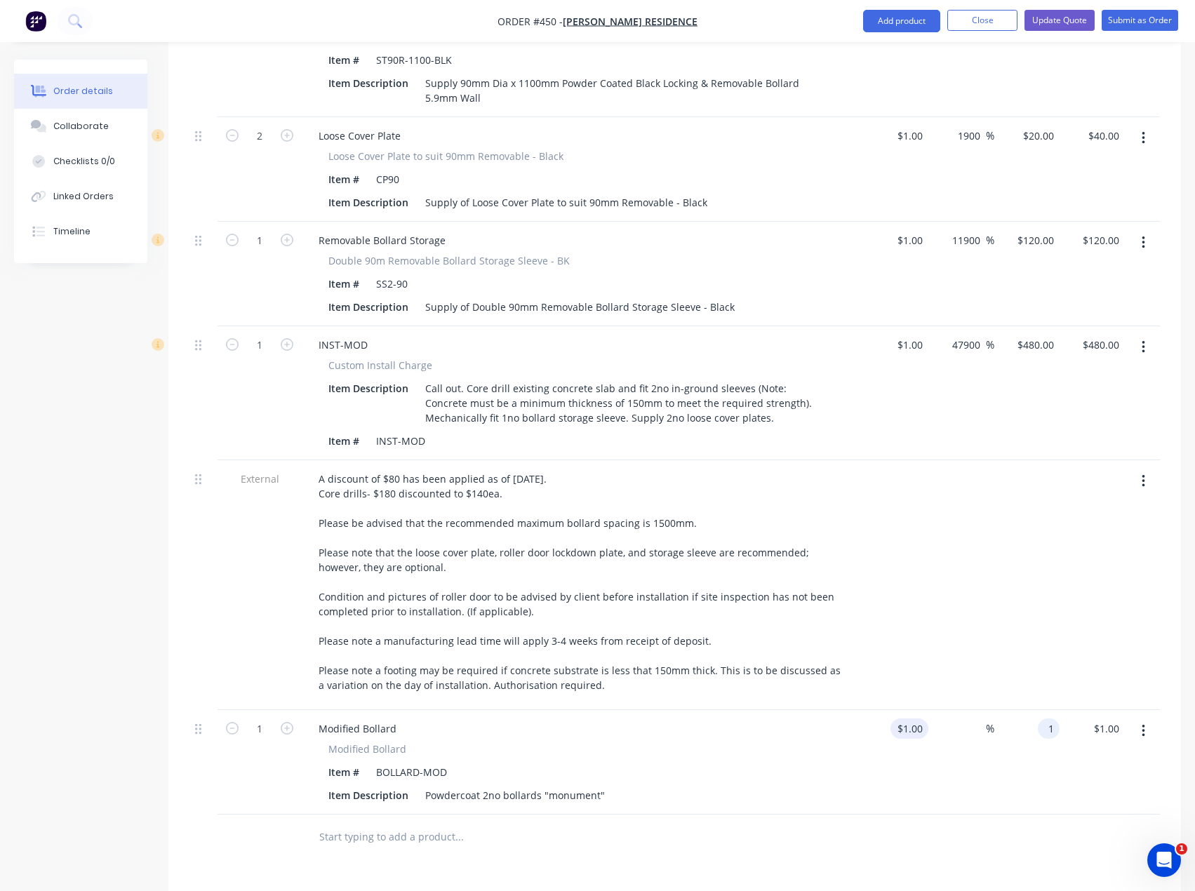
type input "1"
type input "$1.00"
click at [918, 719] on input "1" at bounding box center [912, 729] width 32 height 20
type input "$150.00"
type input "150"
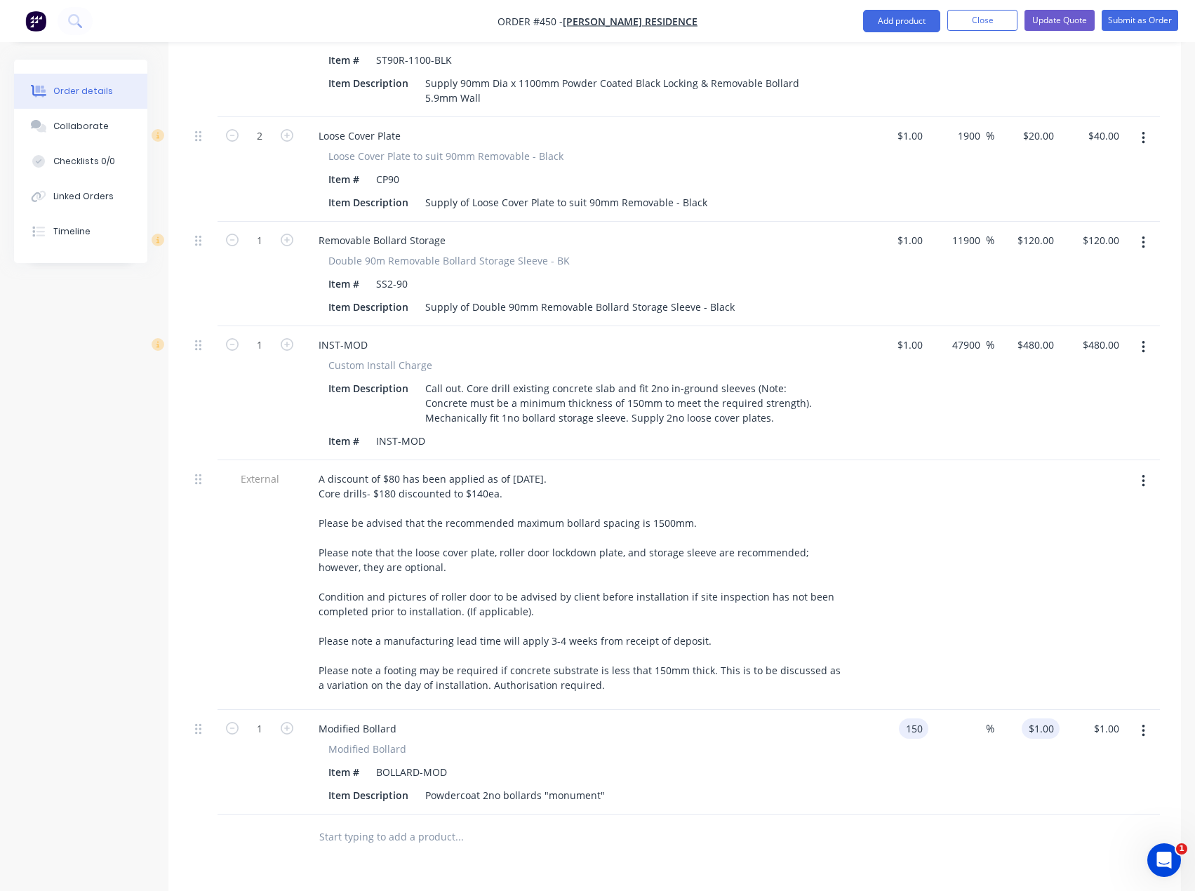
type input "$150.00"
click at [1046, 719] on input "150" at bounding box center [1043, 729] width 32 height 20
type input "225"
type input "50"
type input "$225.00"
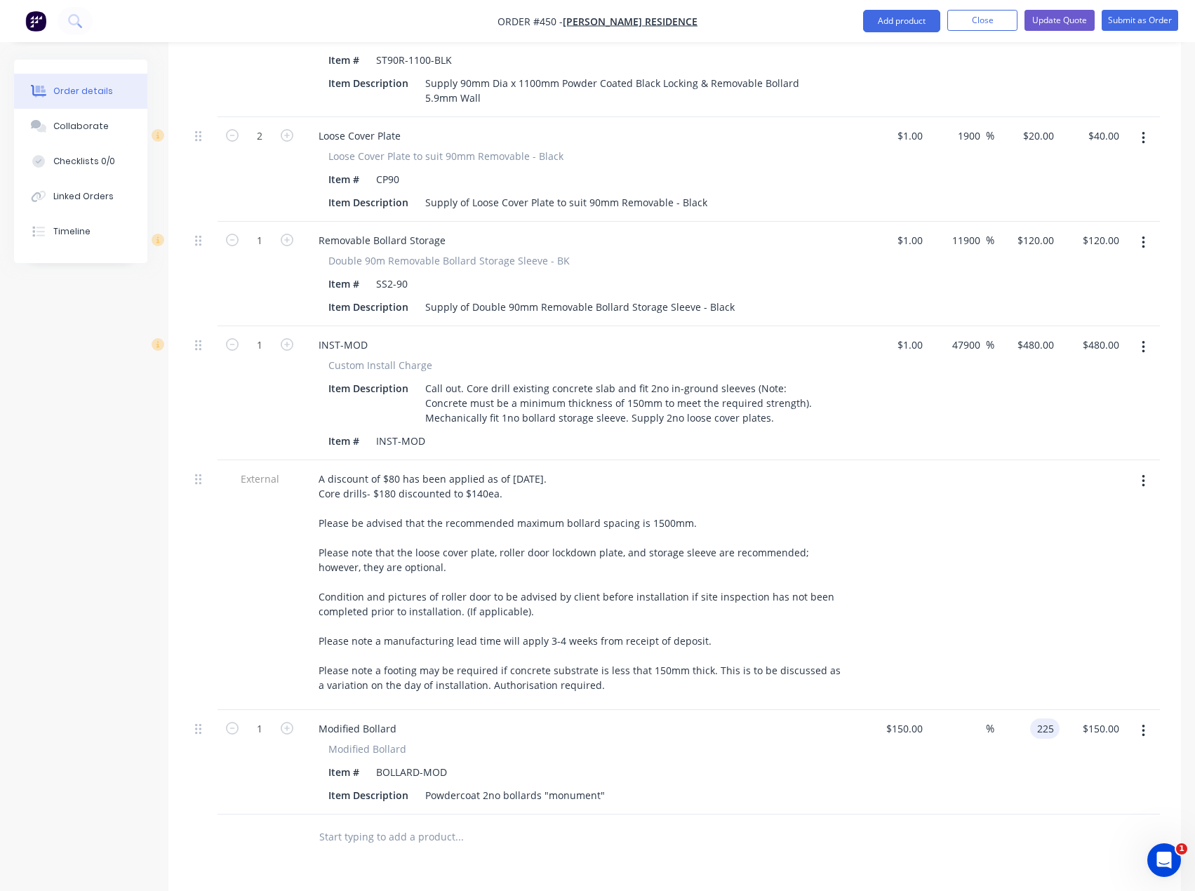
type input "$225.00"
click at [944, 815] on div at bounding box center [674, 838] width 970 height 46
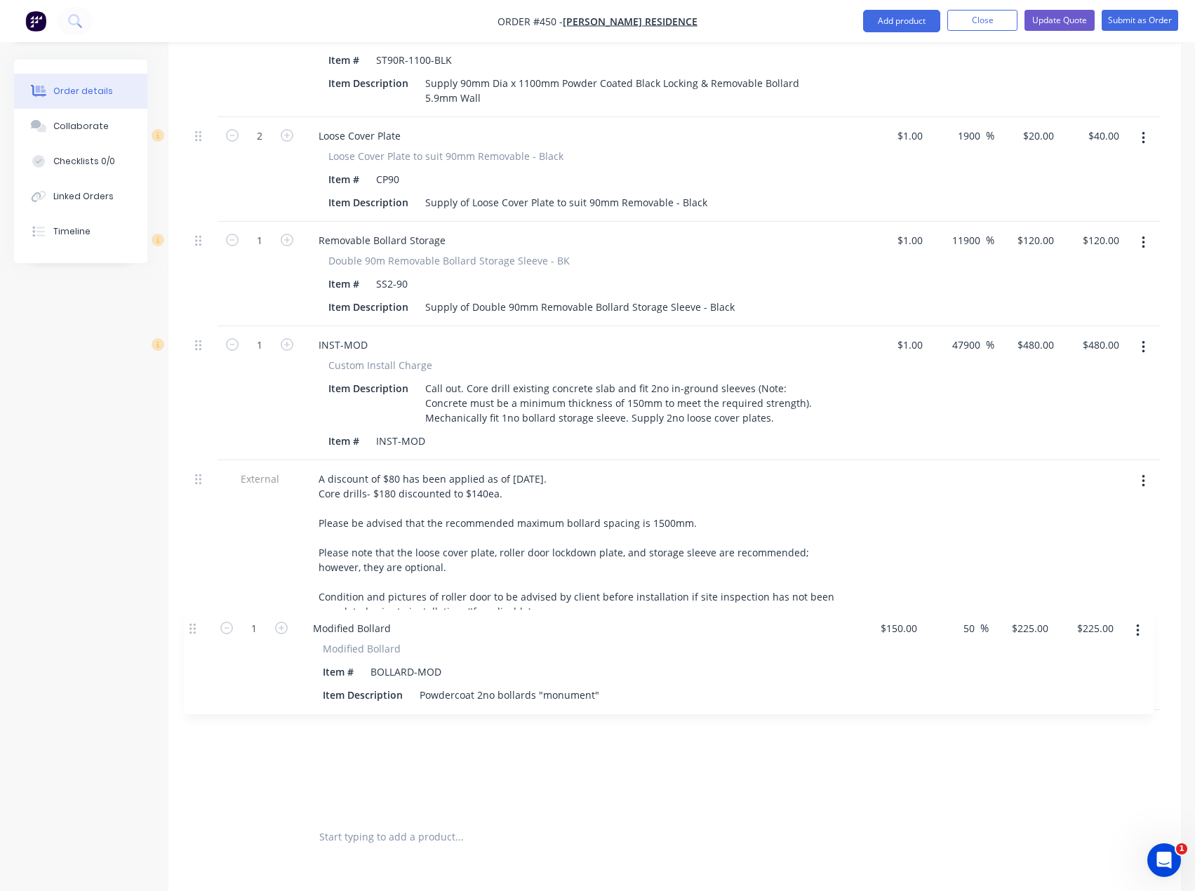
scroll to position [705, 0]
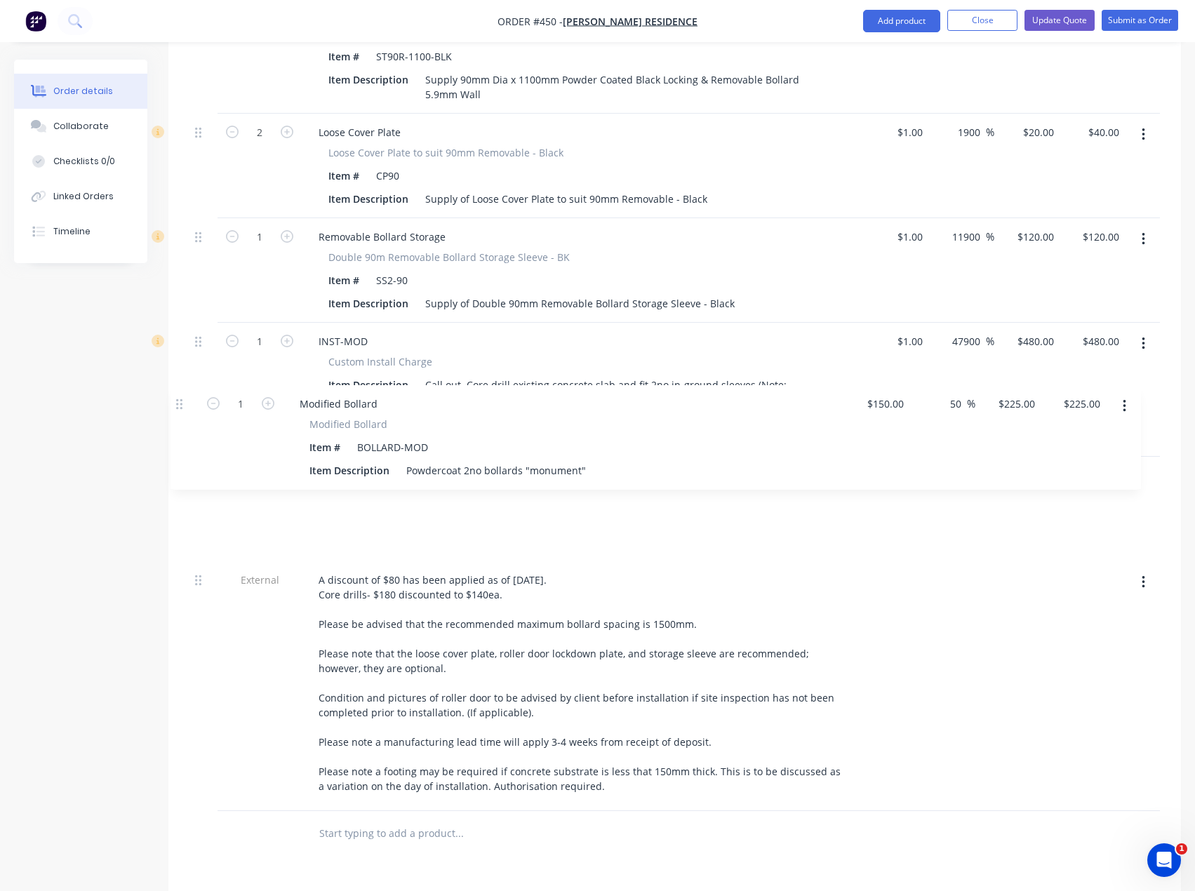
drag, startPoint x: 201, startPoint y: 679, endPoint x: 182, endPoint y: 403, distance: 277.2
click at [182, 403] on div "Qty Cost Markup Price Total External Option 1- Standard Removable Bollards Plea…" at bounding box center [674, 368] width 1013 height 978
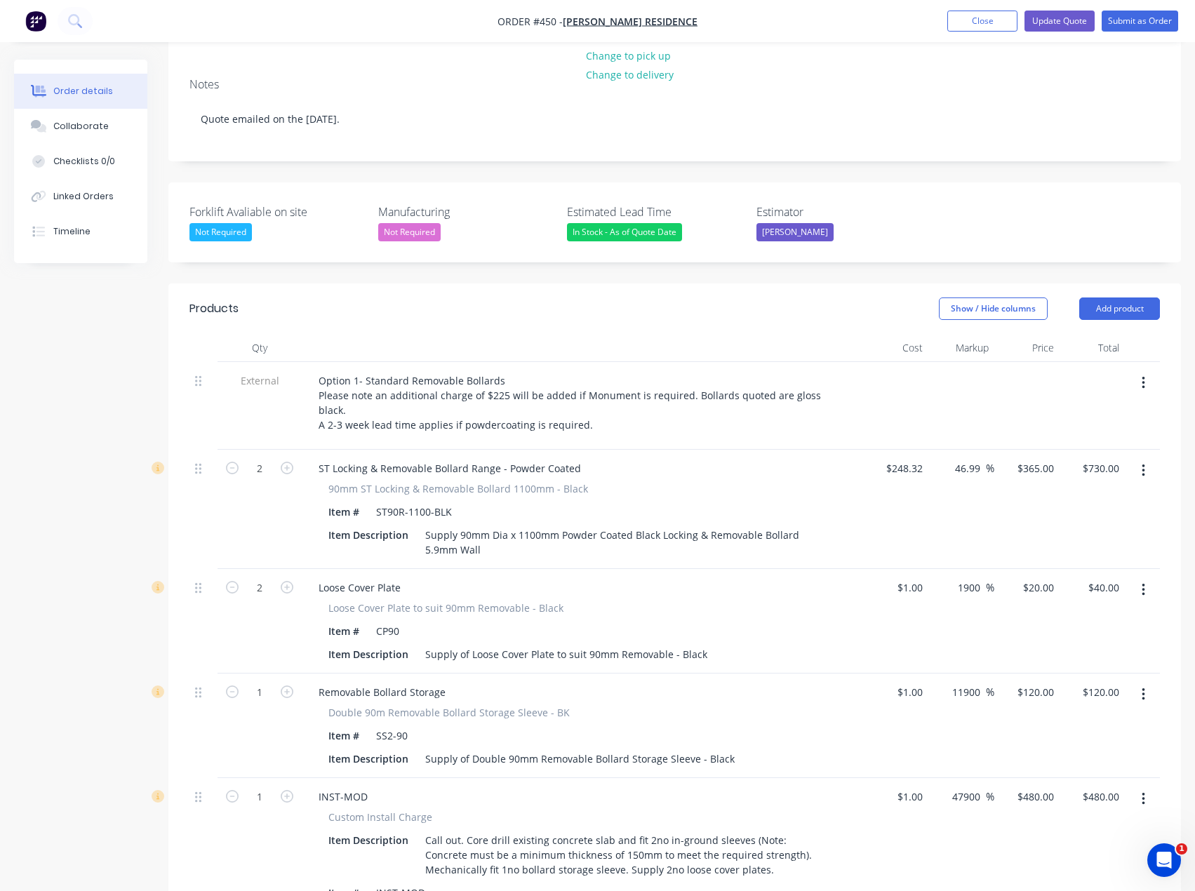
scroll to position [214, 0]
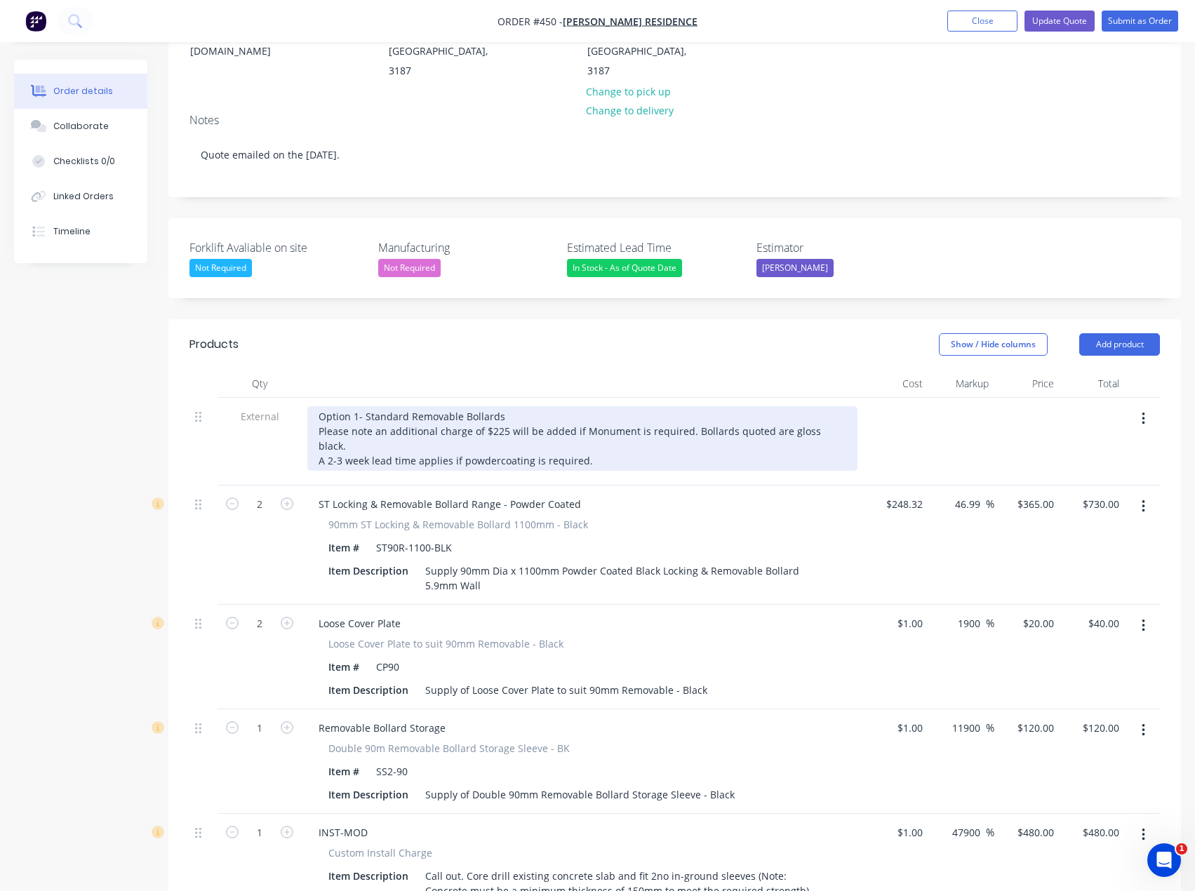
click at [406, 406] on div "Option 1- Standard Removable Bollards Please note an additional charge of $225 …" at bounding box center [582, 438] width 550 height 65
click at [588, 407] on div "Option 1- Standard Removable Bollards Please note an additional charge of $225 …" at bounding box center [582, 438] width 550 height 65
drag, startPoint x: 832, startPoint y: 393, endPoint x: 315, endPoint y: 390, distance: 517.2
click at [315, 406] on div "Option 1- Standard Removable Bollards Please note an additional charge of $225 …" at bounding box center [582, 438] width 550 height 65
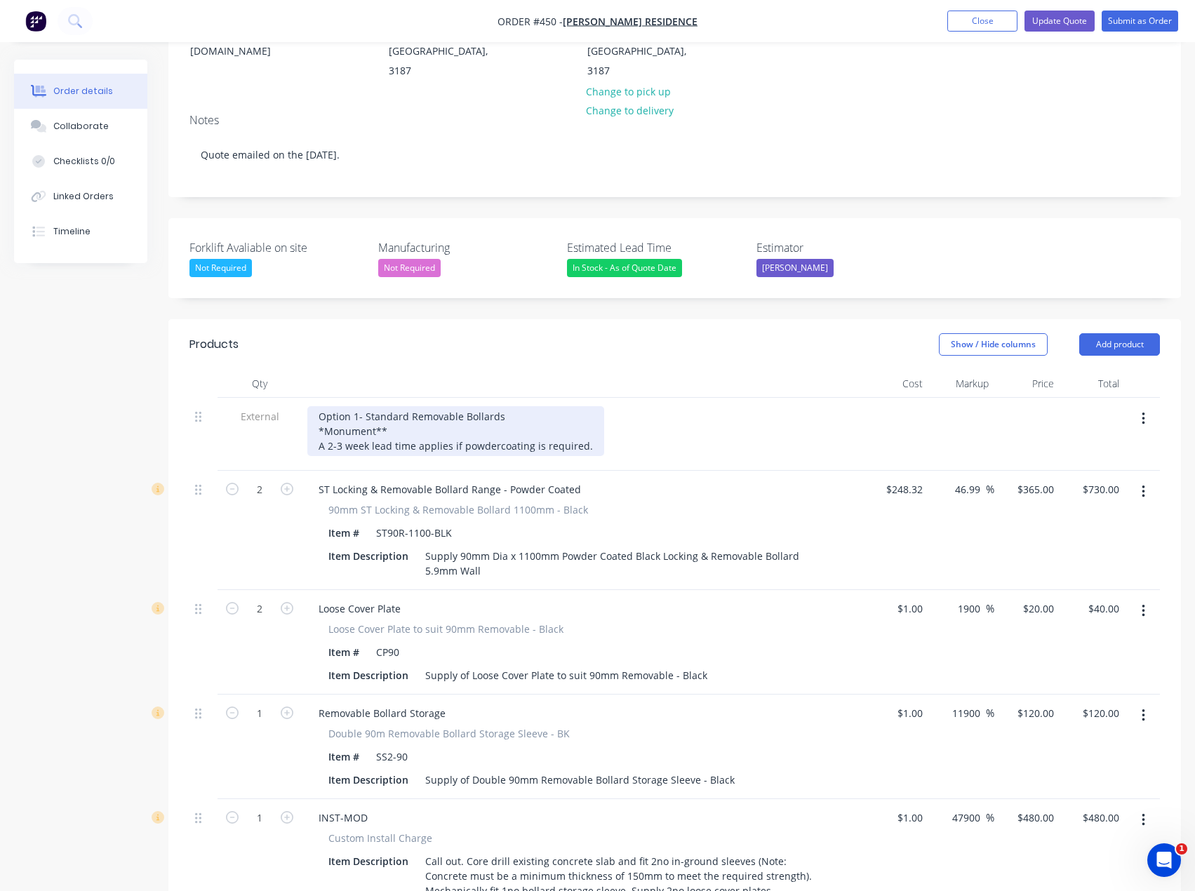
click at [316, 406] on div "Option 1- Standard Removable Bollards *Monument** A 2-3 week lead time applies …" at bounding box center [455, 431] width 297 height 50
click at [317, 406] on div "Option 1- Standard Removable Bollards **Monument** A 2-3 week lead time applies…" at bounding box center [455, 431] width 297 height 50
click at [459, 406] on div "Option 1- Standard Removable Bollards Bollard to be powdercoated **Monument** A…" at bounding box center [455, 431] width 297 height 50
click at [507, 406] on div "Option 1- Standard Removable Bollards Bollard to be powdercoated **Monument** A…" at bounding box center [455, 431] width 297 height 50
click at [584, 406] on div "Option 1- Standard Removable Bollards Bollard to be powdercoated **Monument** A…" at bounding box center [455, 431] width 297 height 50
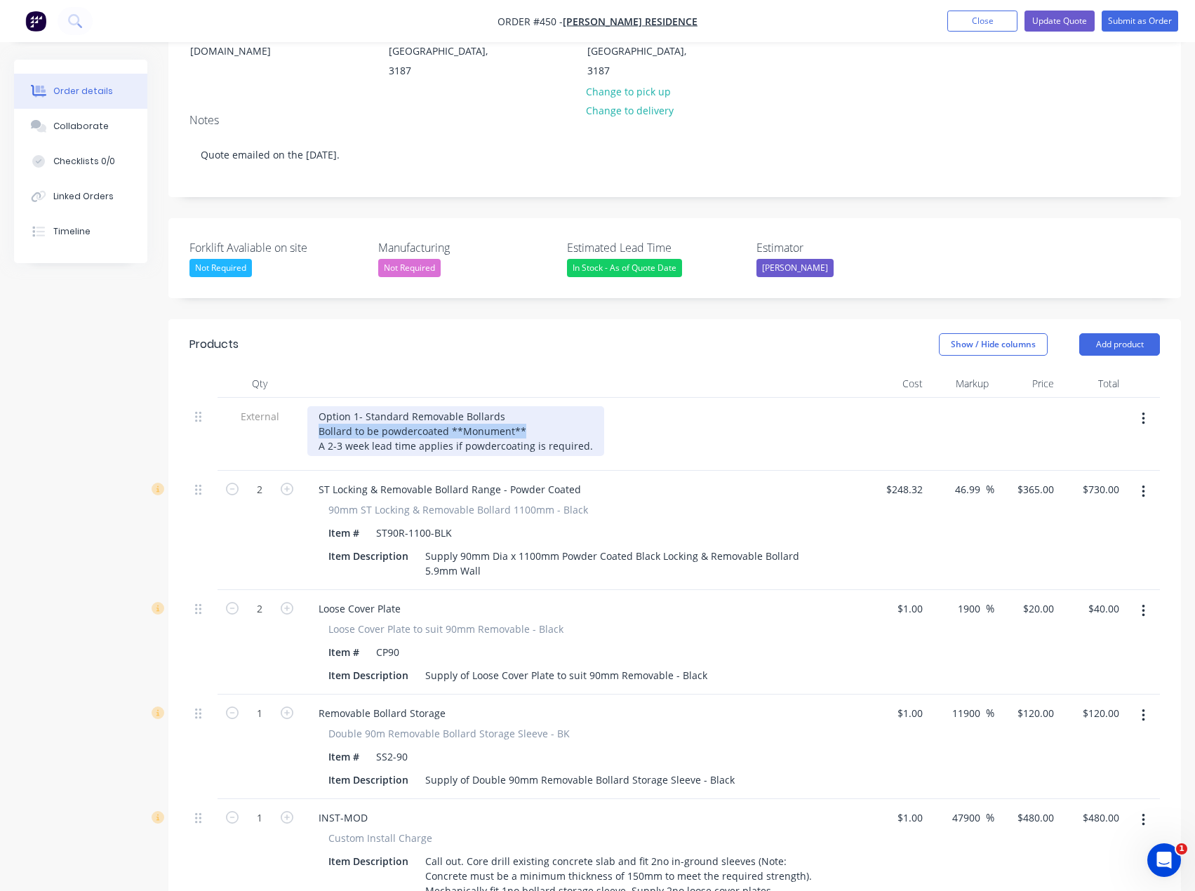
drag, startPoint x: 527, startPoint y: 392, endPoint x: 317, endPoint y: 388, distance: 209.8
click at [317, 406] on div "Option 1- Standard Removable Bollards Bollard to be powdercoated **Monument** A…" at bounding box center [455, 431] width 297 height 50
click at [331, 406] on div "Option 1- Standard Removable Bollards Bollard to be powdercoated **Monument** A…" at bounding box center [455, 431] width 297 height 50
click at [352, 406] on div "Option 1- Standard Removable Bollards Bollard to be powdercoated **Monument** A…" at bounding box center [455, 431] width 297 height 50
click at [462, 406] on div "Option 1- Standard Removable Bollards Bollards to be powdercoated **Monument** …" at bounding box center [455, 431] width 297 height 50
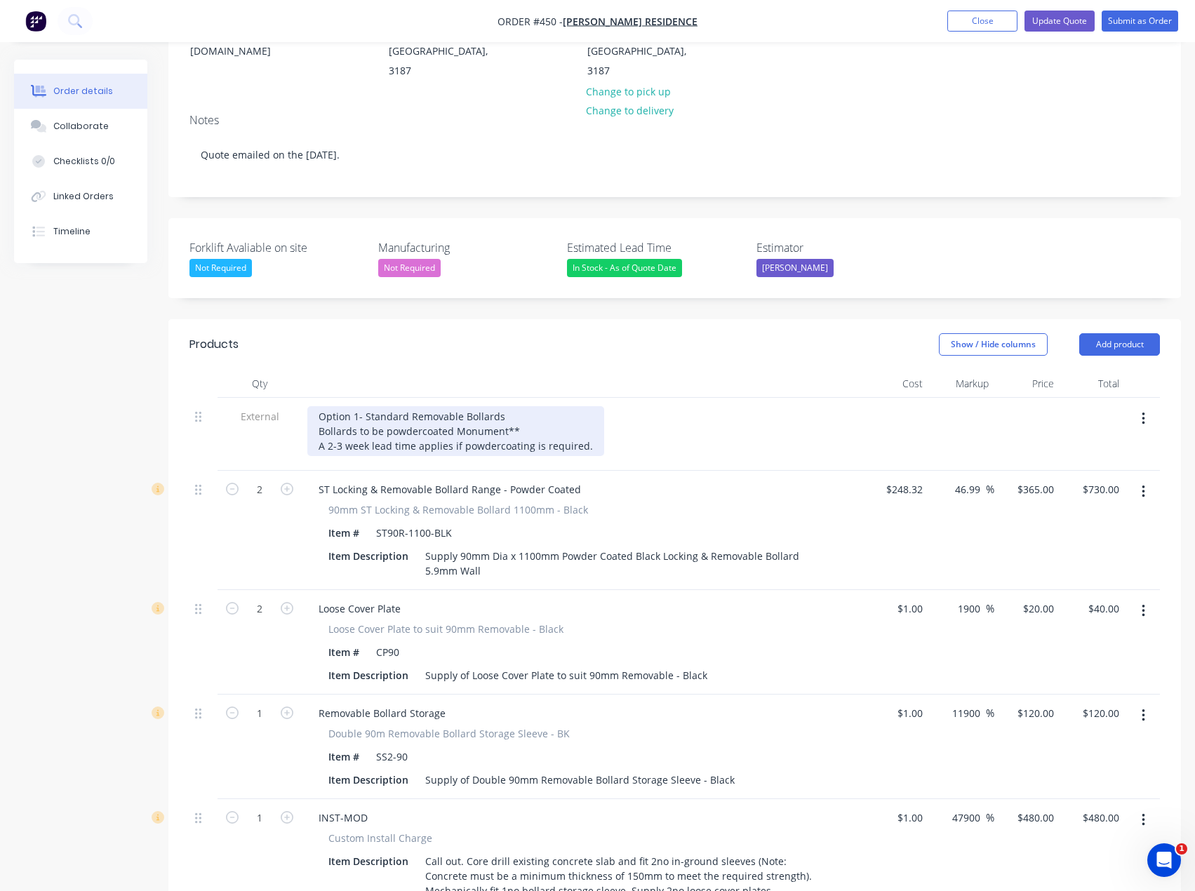
click at [518, 406] on div "Option 1- Standard Removable Bollards Bollards to be powdercoated Monument** A …" at bounding box center [455, 431] width 297 height 50
click at [317, 406] on div "Option 1- Standard Removable Bollards Bollards to be powdercoated Monument** A …" at bounding box center [455, 431] width 297 height 50
click at [537, 406] on div "Option 1- Standard Removable Bollards **Bollards to be powdercoated Monument** …" at bounding box center [455, 431] width 297 height 50
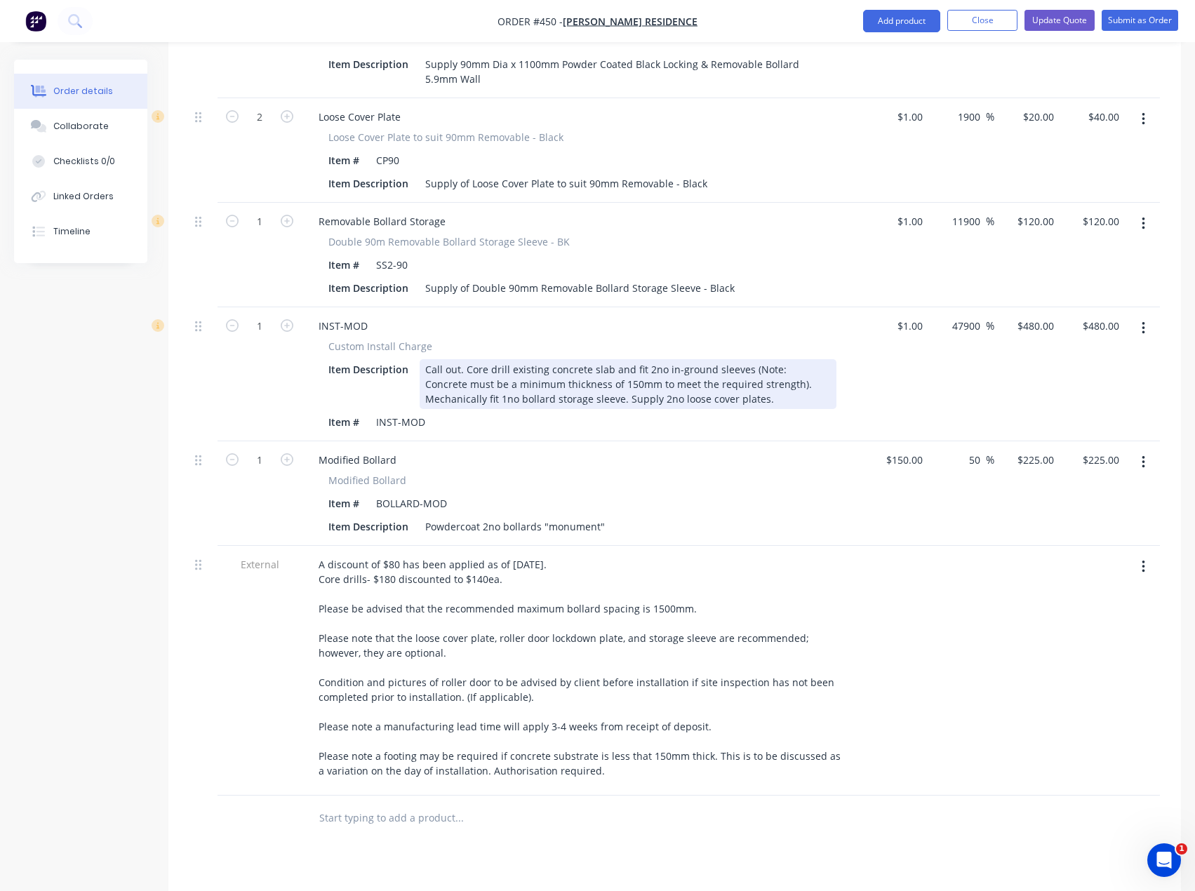
scroll to position [705, 0]
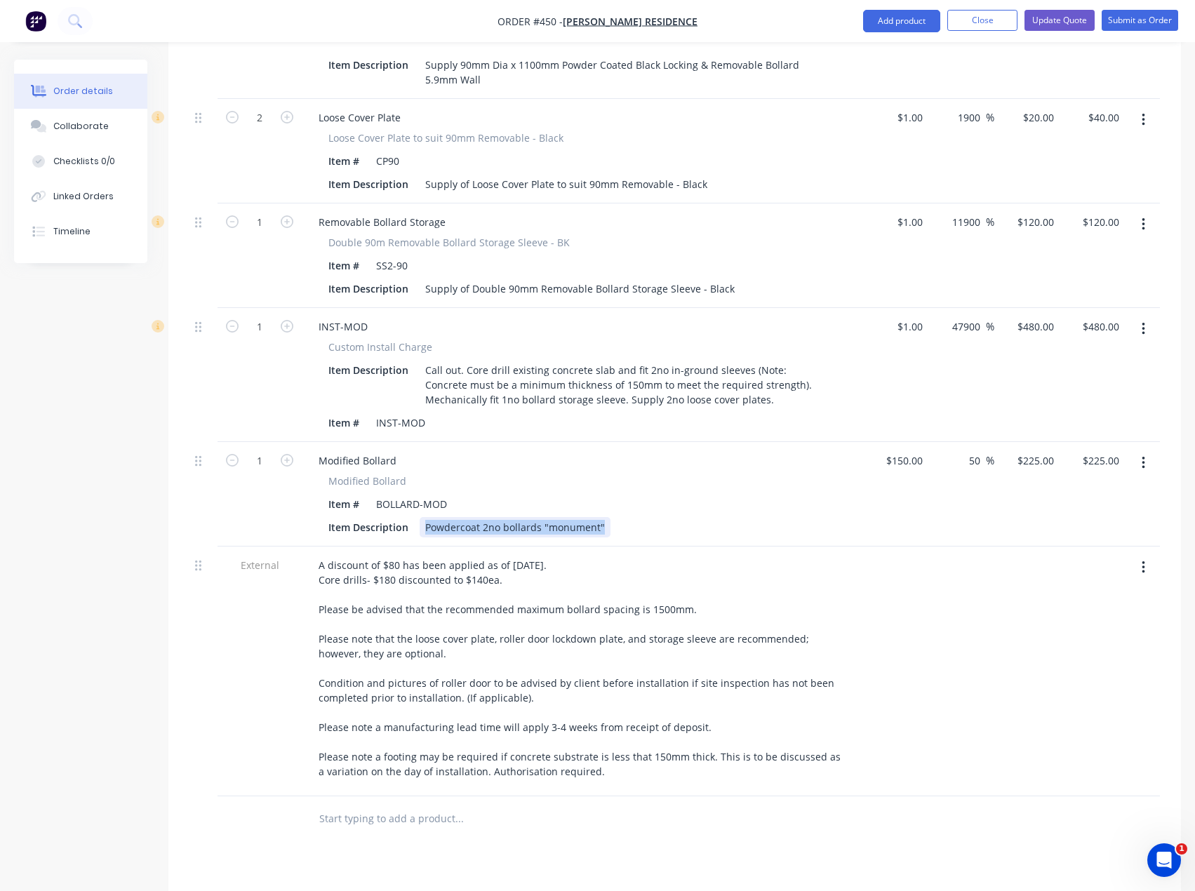
drag, startPoint x: 592, startPoint y: 486, endPoint x: 427, endPoint y: 487, distance: 165.6
click at [427, 517] on div "Powdercoat 2no bollards "monument"" at bounding box center [515, 527] width 191 height 20
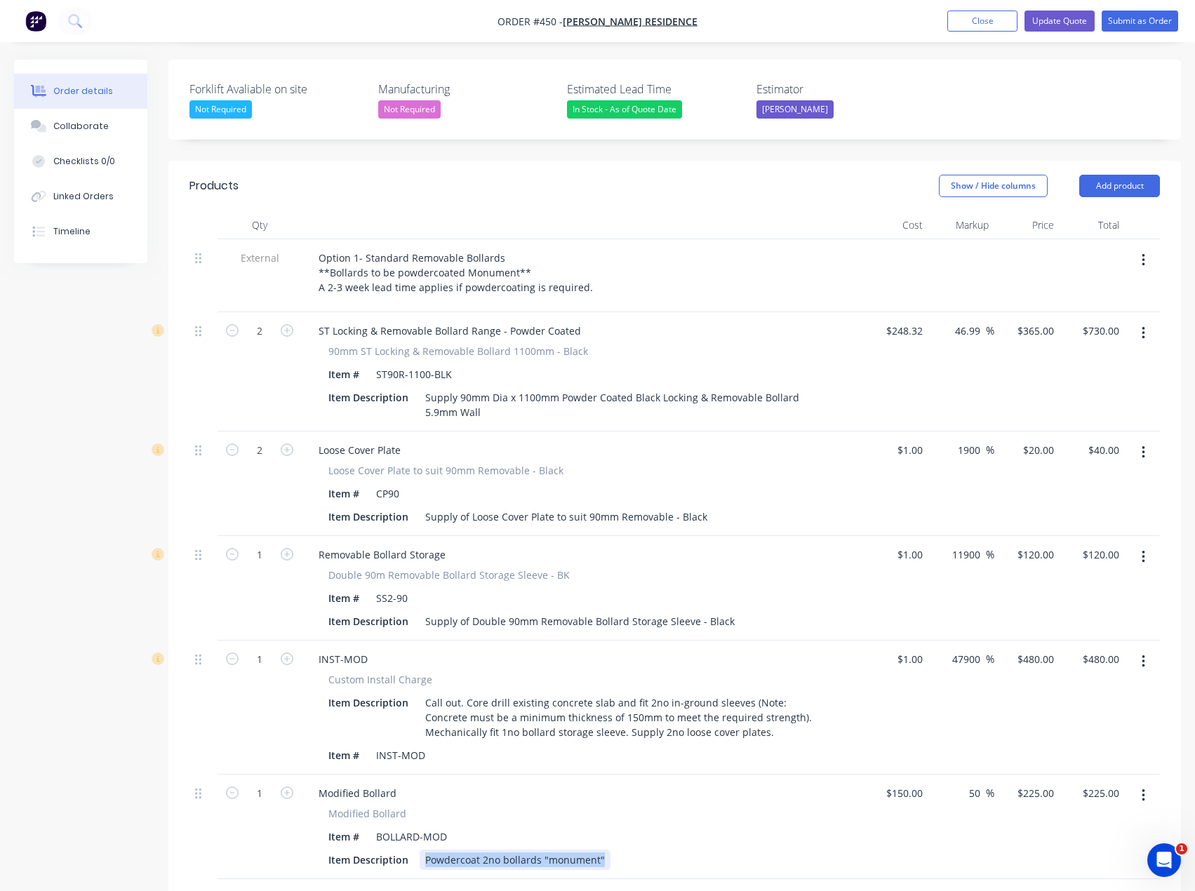
scroll to position [354, 0]
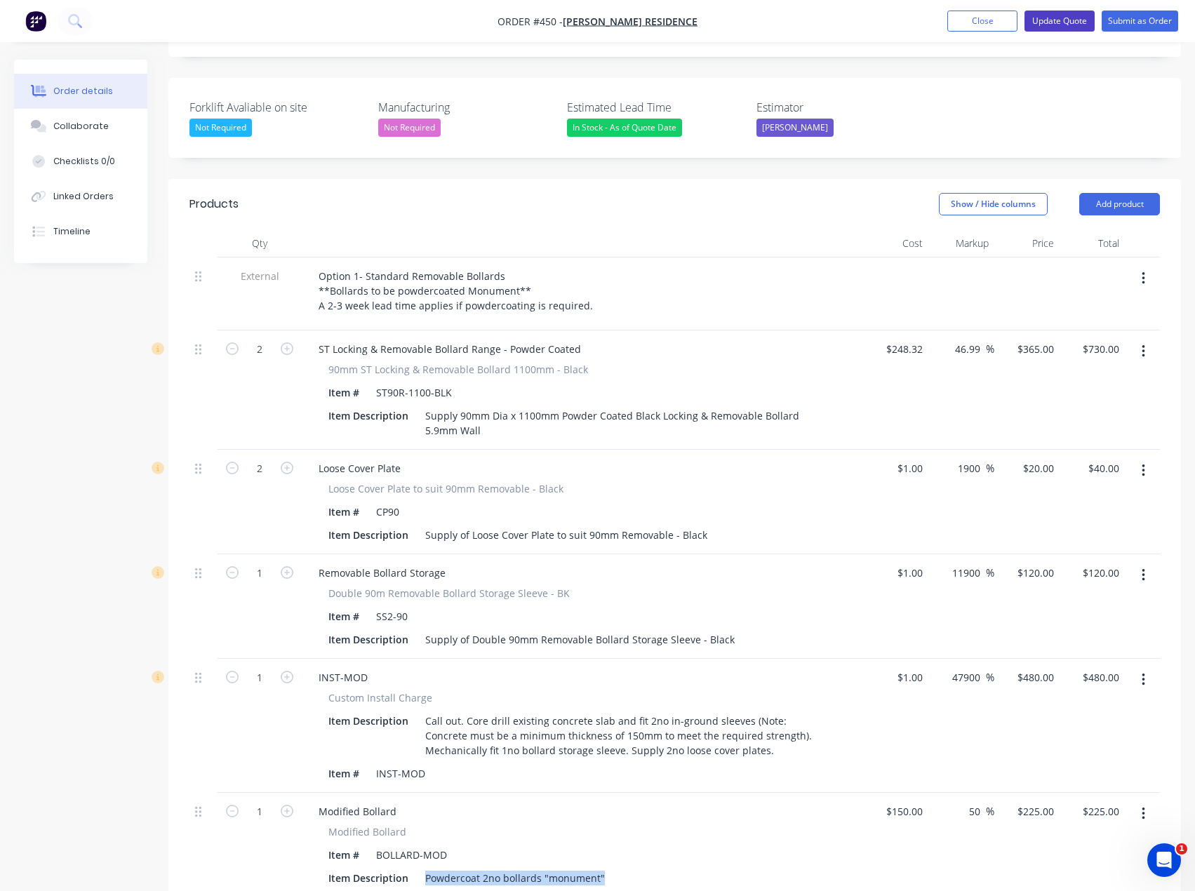
click at [1067, 21] on button "Update Quote" at bounding box center [1059, 21] width 70 height 21
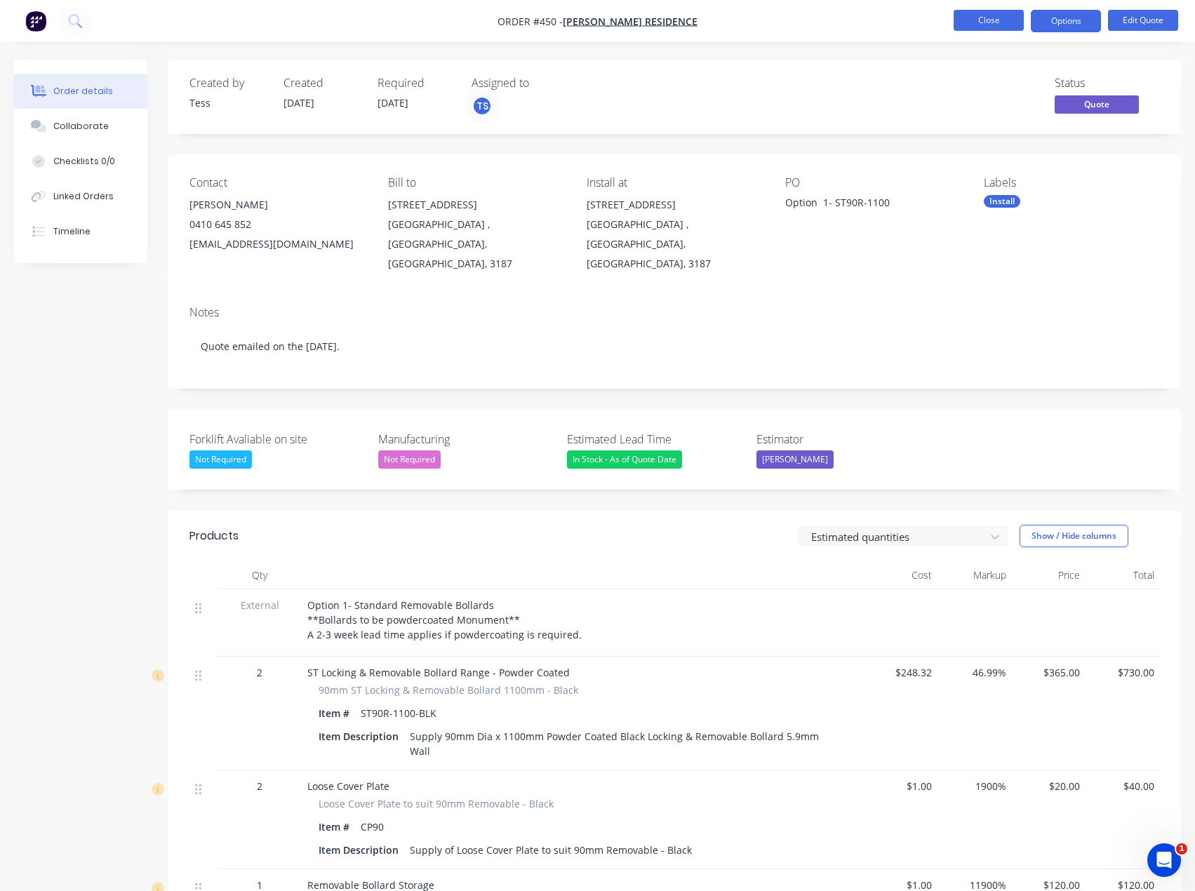
click at [991, 20] on button "Close" at bounding box center [989, 20] width 70 height 21
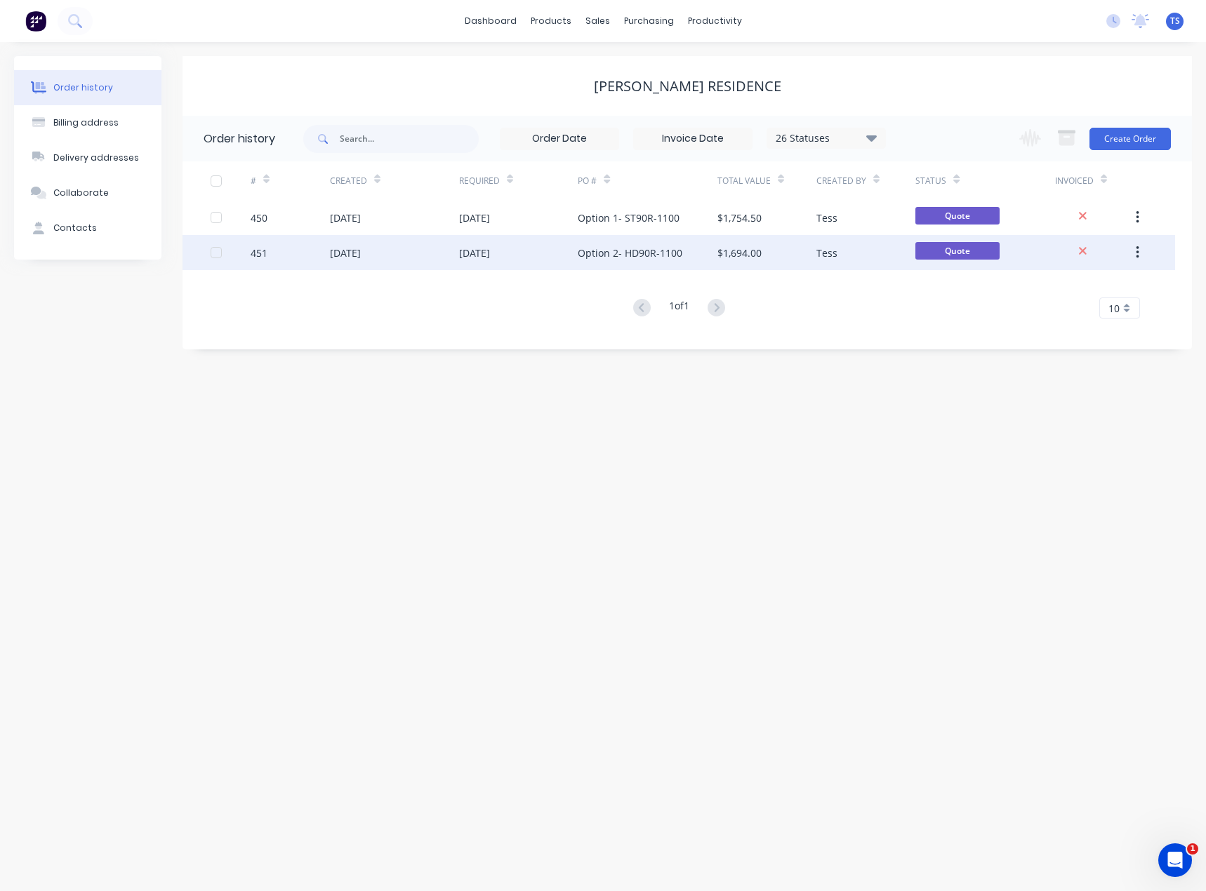
click at [621, 251] on div "Option 2- HD90R-1100" at bounding box center [630, 253] width 105 height 15
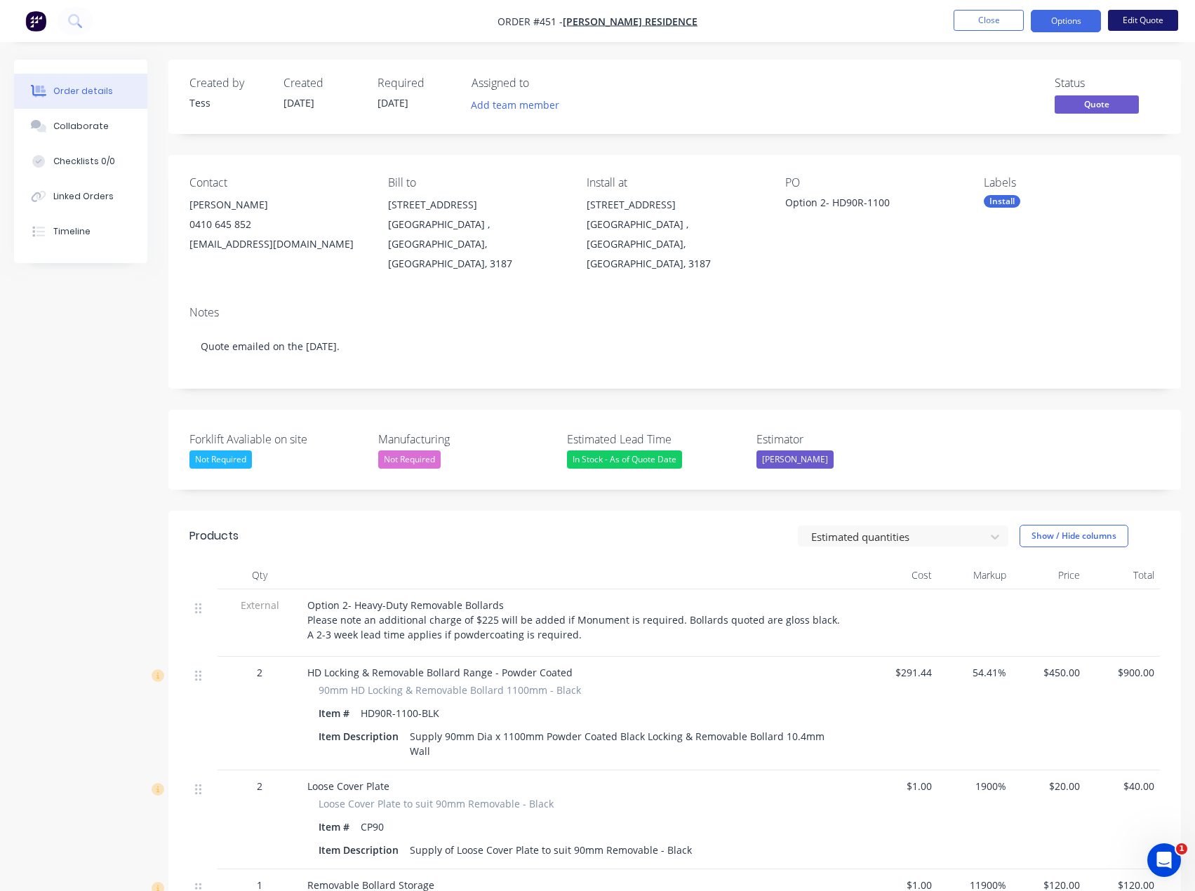
click at [1136, 22] on button "Edit Quote" at bounding box center [1143, 20] width 70 height 21
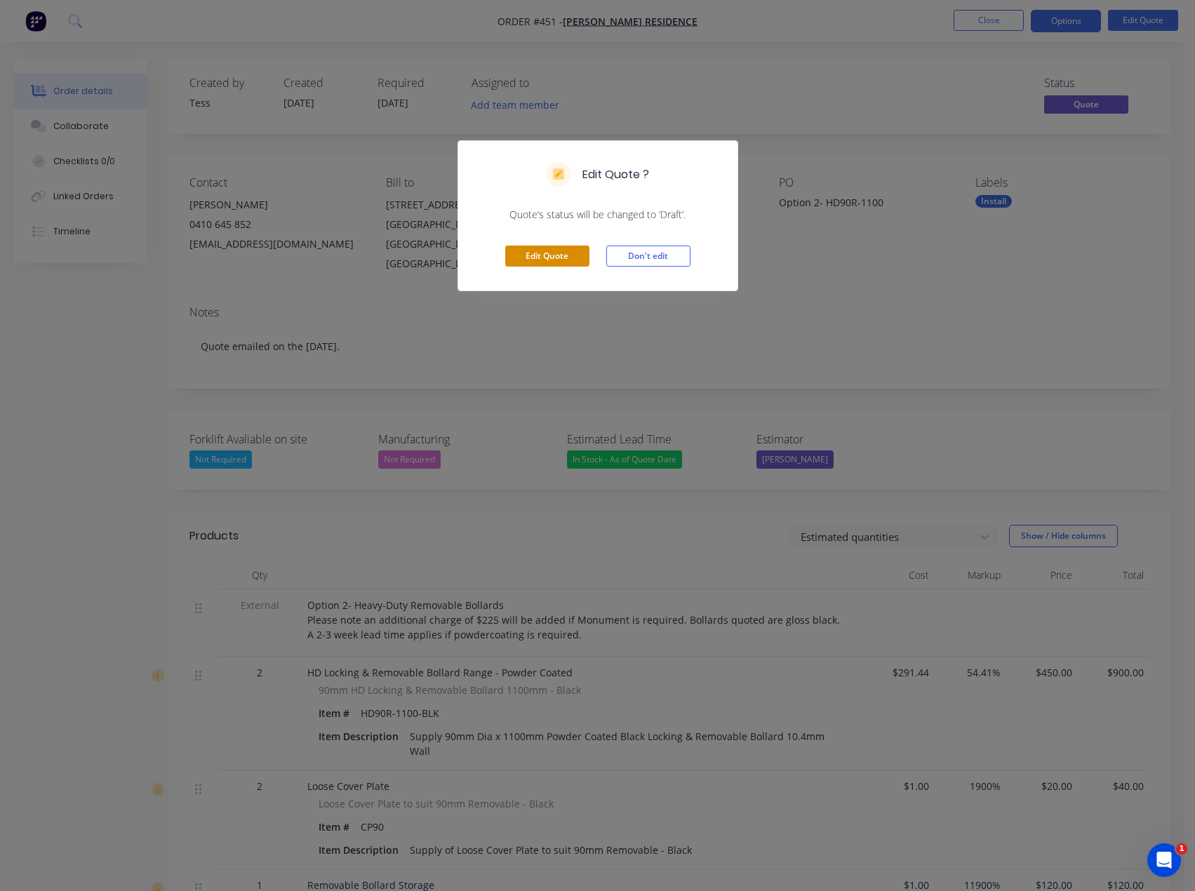
click at [542, 258] on button "Edit Quote" at bounding box center [547, 256] width 84 height 21
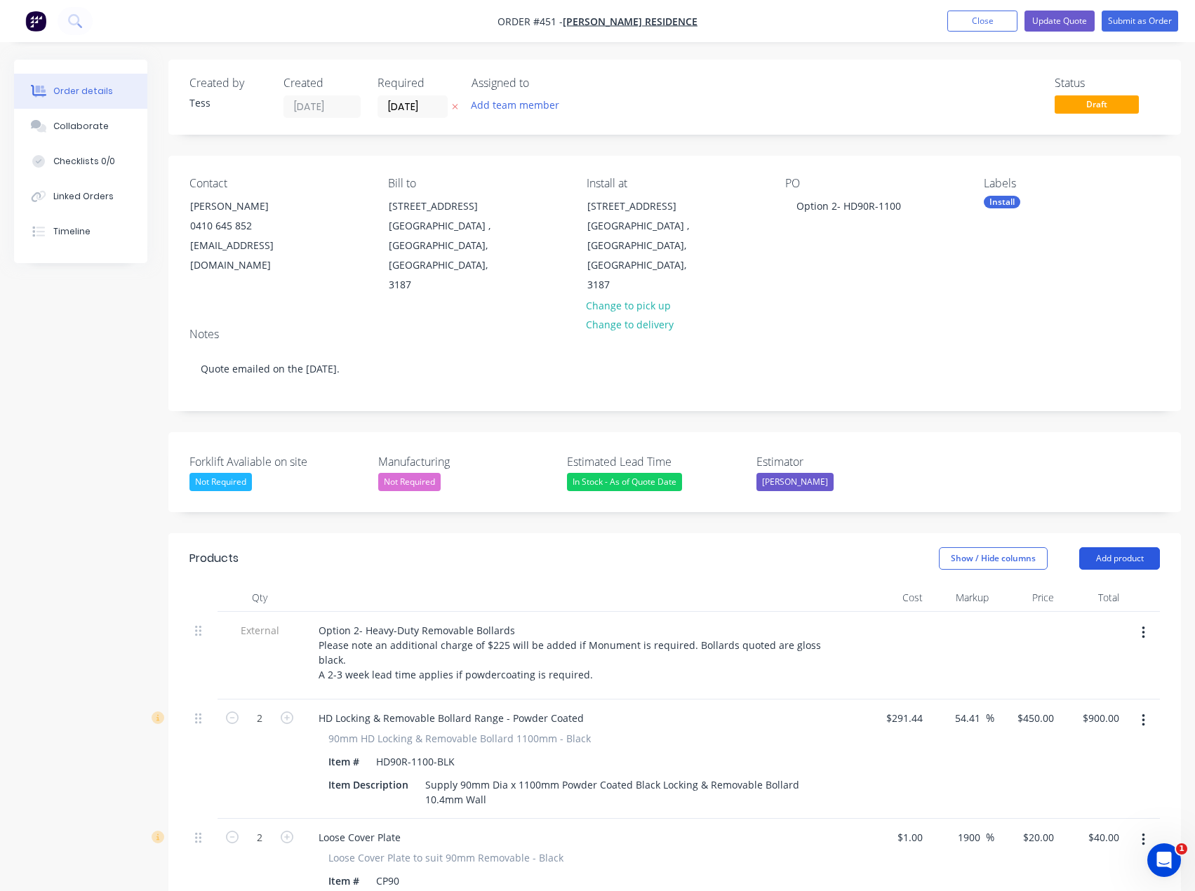
click at [1117, 547] on button "Add product" at bounding box center [1119, 558] width 81 height 22
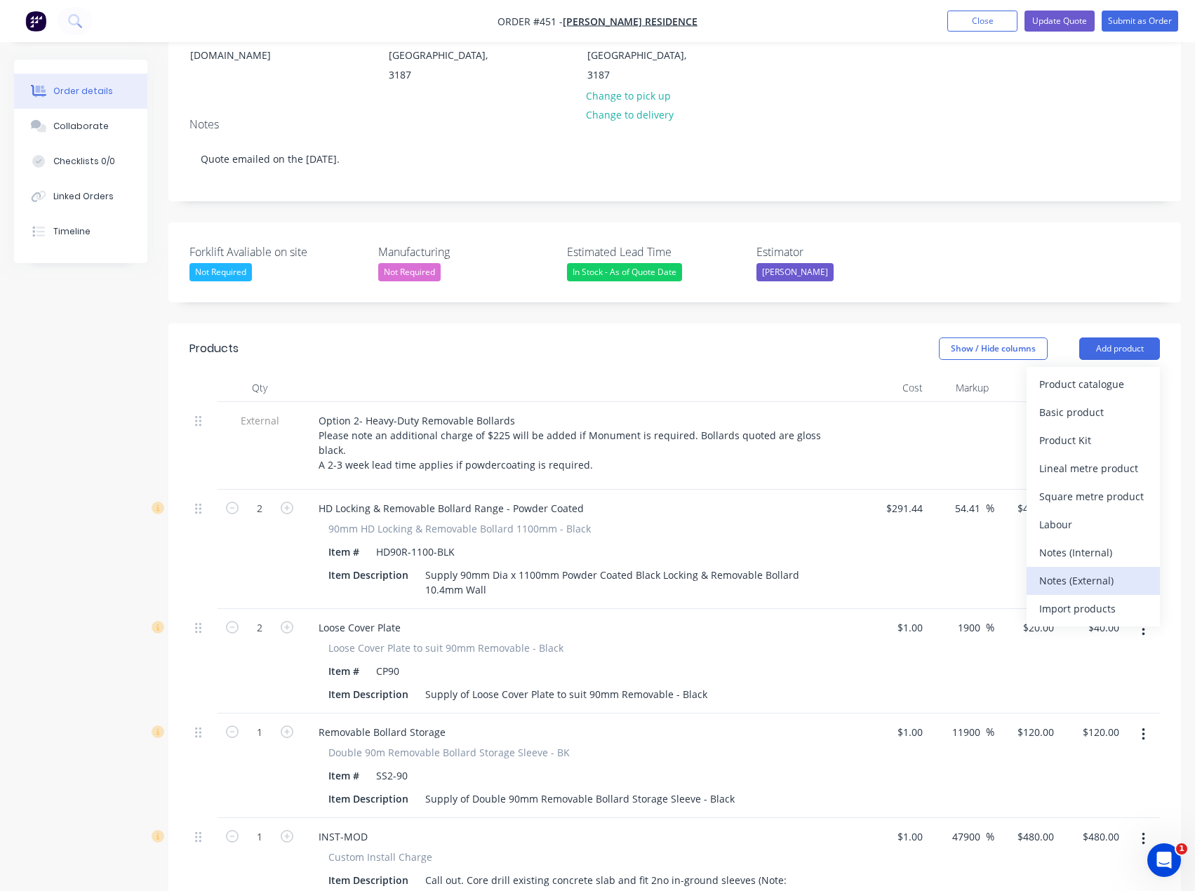
scroll to position [211, 0]
click at [1077, 373] on div "Product catalogue" at bounding box center [1093, 383] width 108 height 20
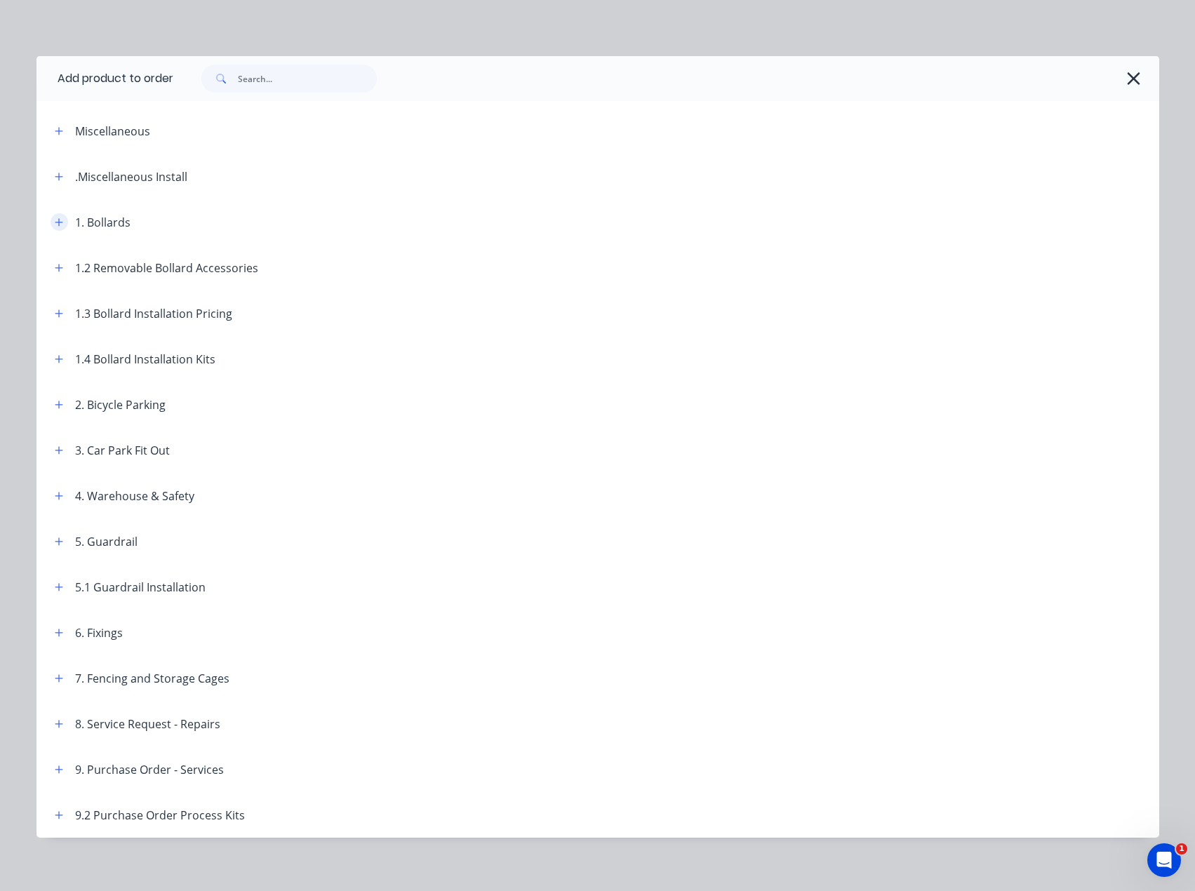
click at [57, 219] on icon "button" at bounding box center [59, 223] width 8 height 10
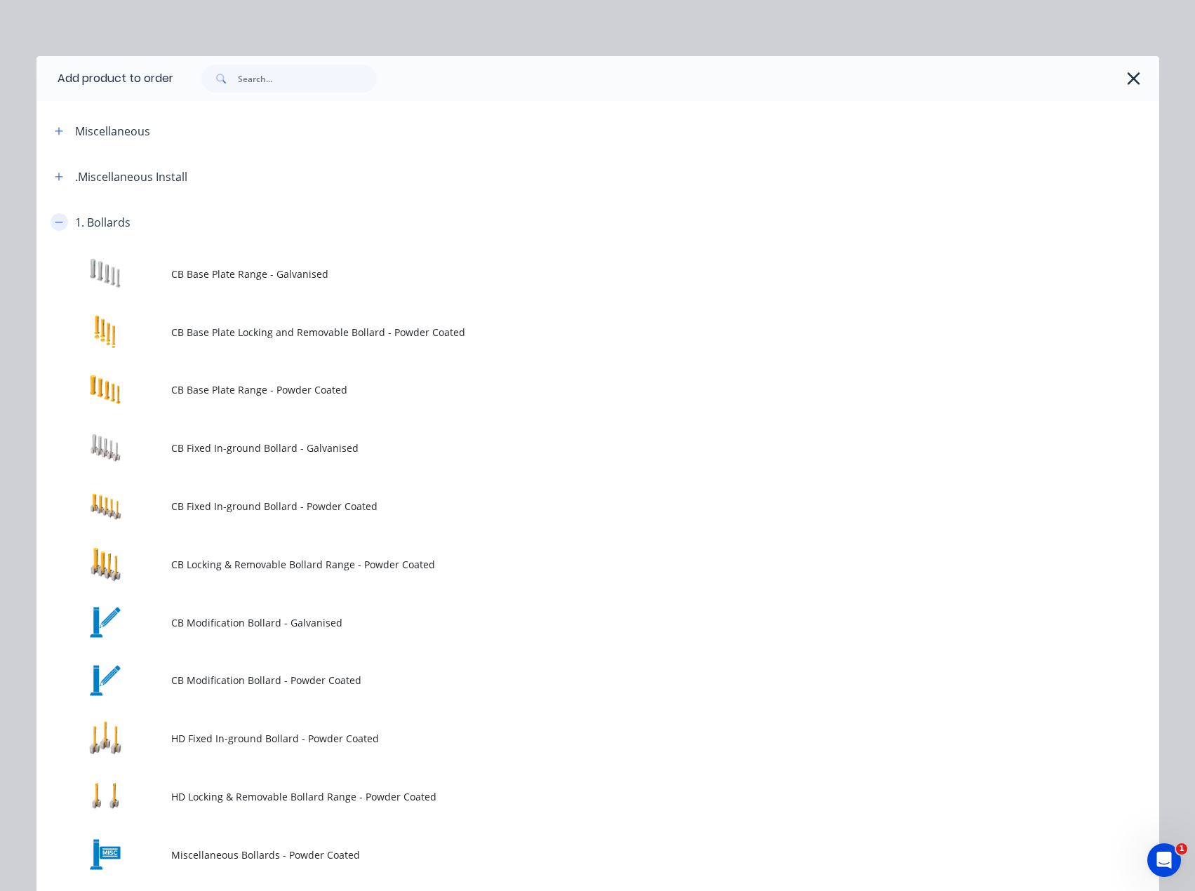
click at [57, 219] on icon "button" at bounding box center [59, 223] width 8 height 10
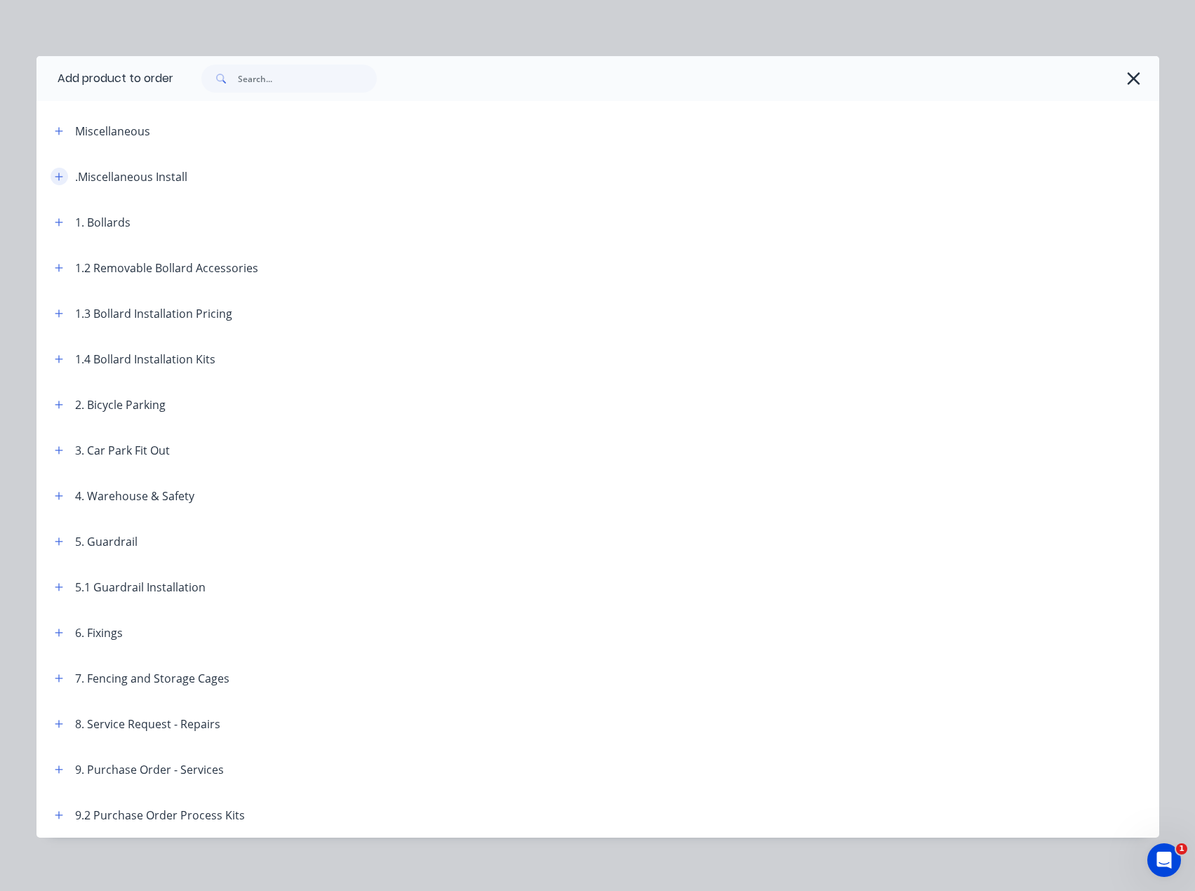
click at [55, 178] on icon "button" at bounding box center [59, 177] width 8 height 10
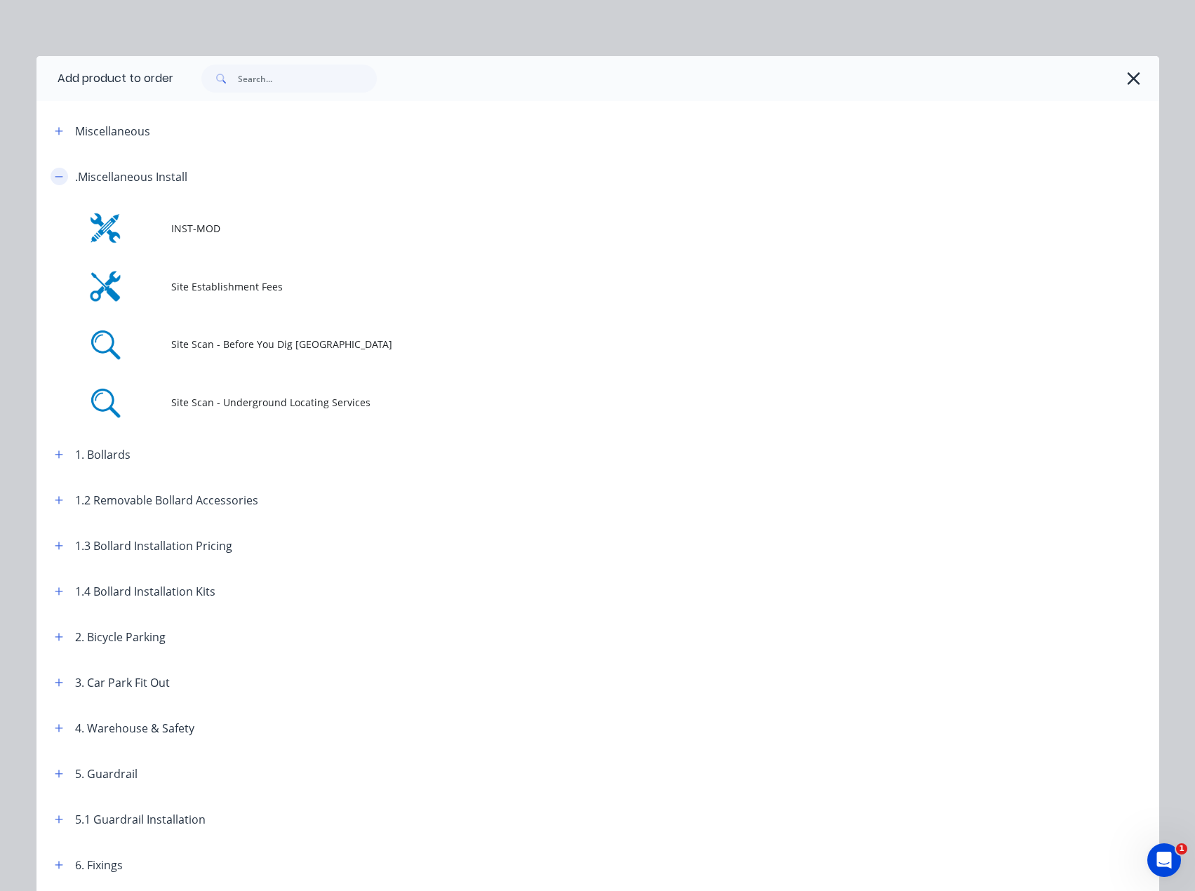
click at [55, 175] on icon "button" at bounding box center [59, 177] width 8 height 10
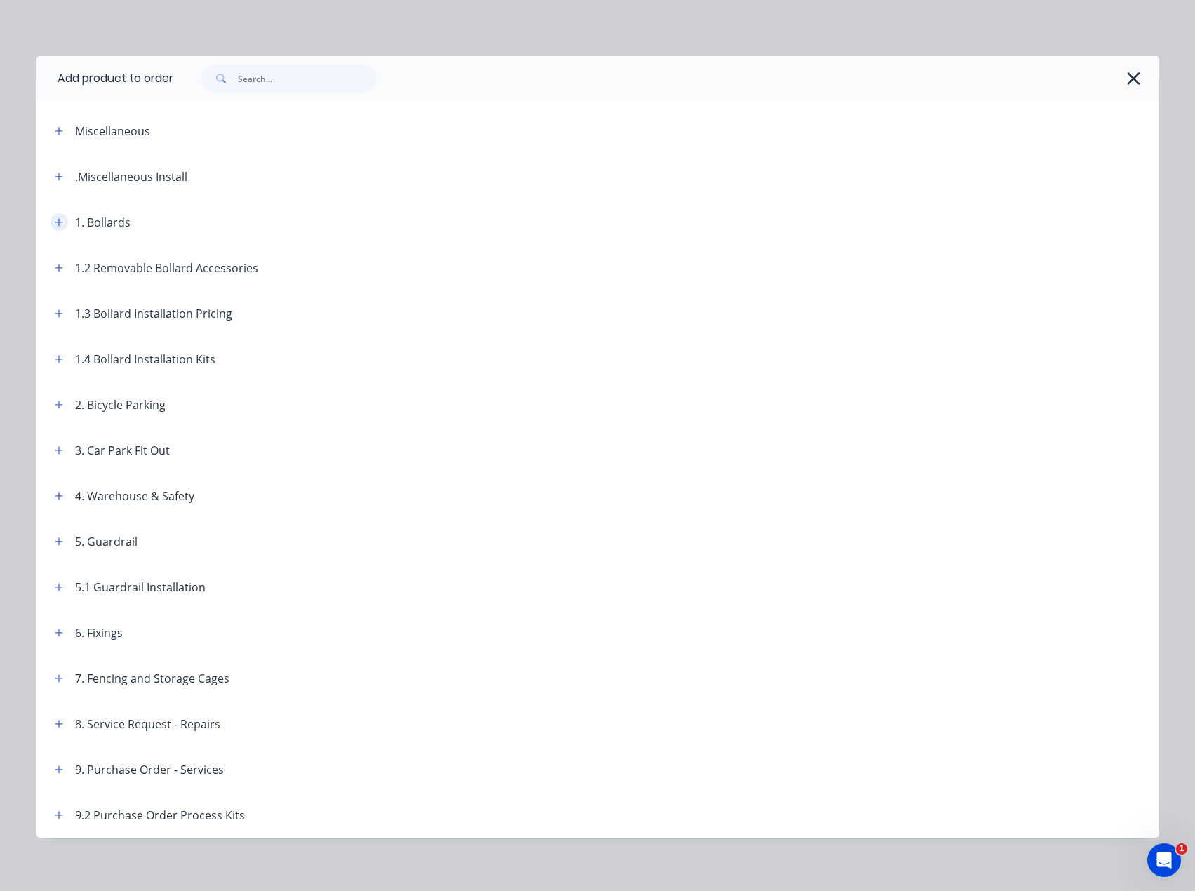
click at [51, 222] on button "button" at bounding box center [60, 222] width 18 height 18
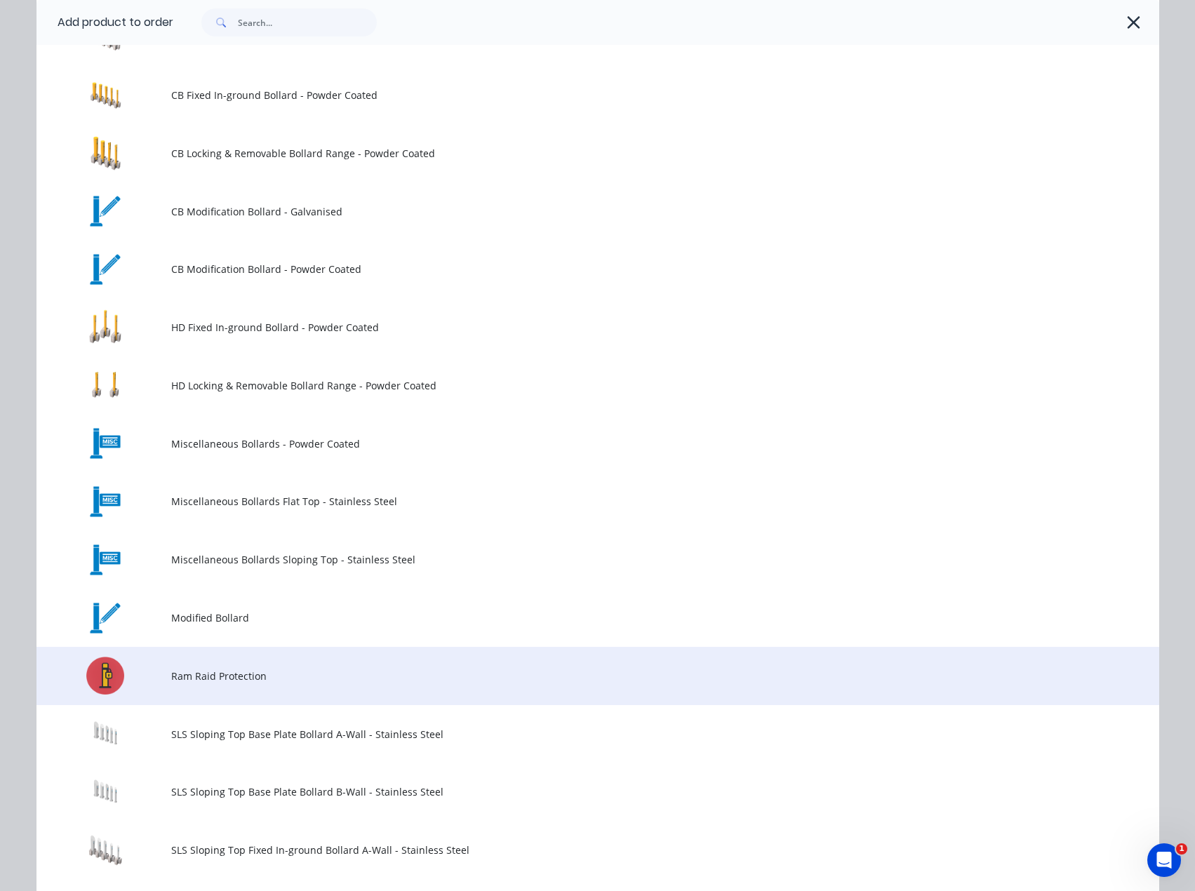
scroll to position [421, 0]
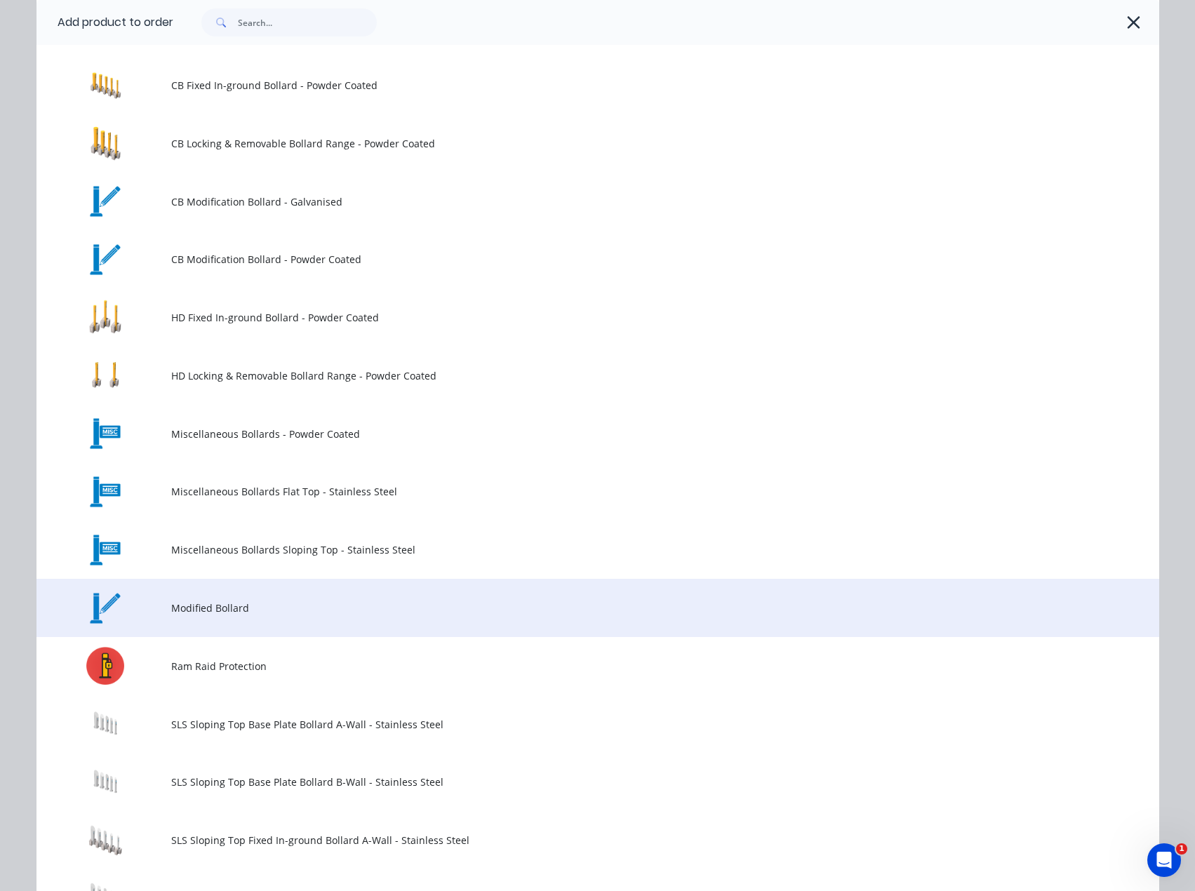
click at [236, 609] on span "Modified Bollard" at bounding box center [566, 608] width 790 height 15
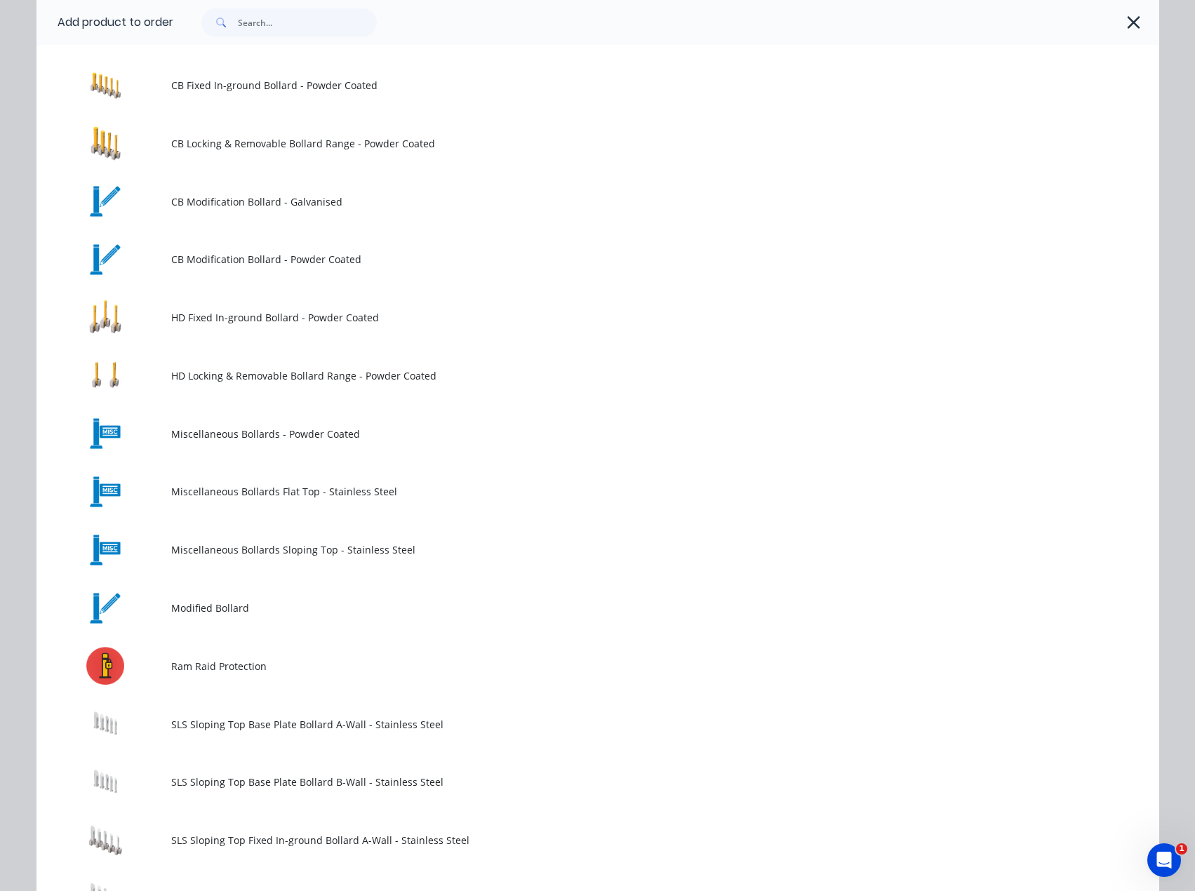
scroll to position [0, 0]
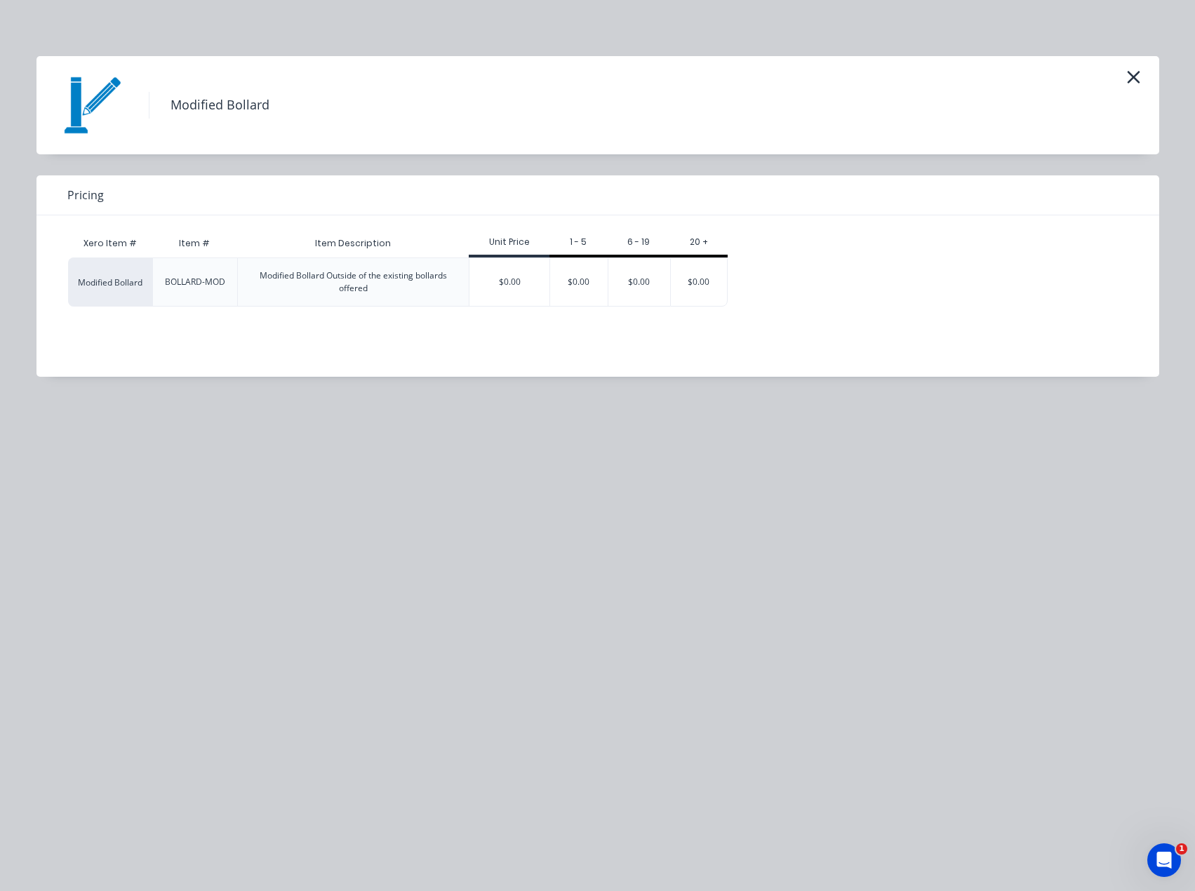
click at [519, 294] on div "$0.00" at bounding box center [509, 282] width 80 height 48
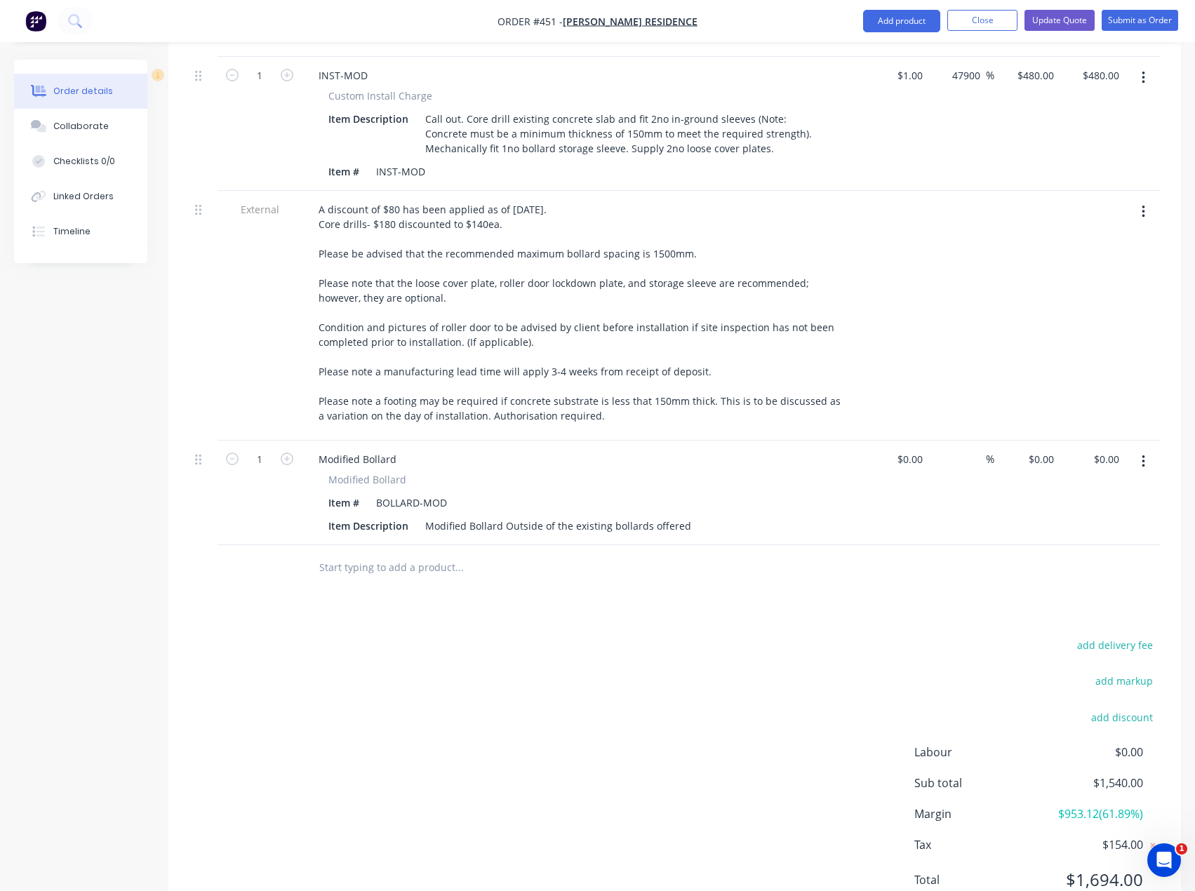
scroll to position [975, 0]
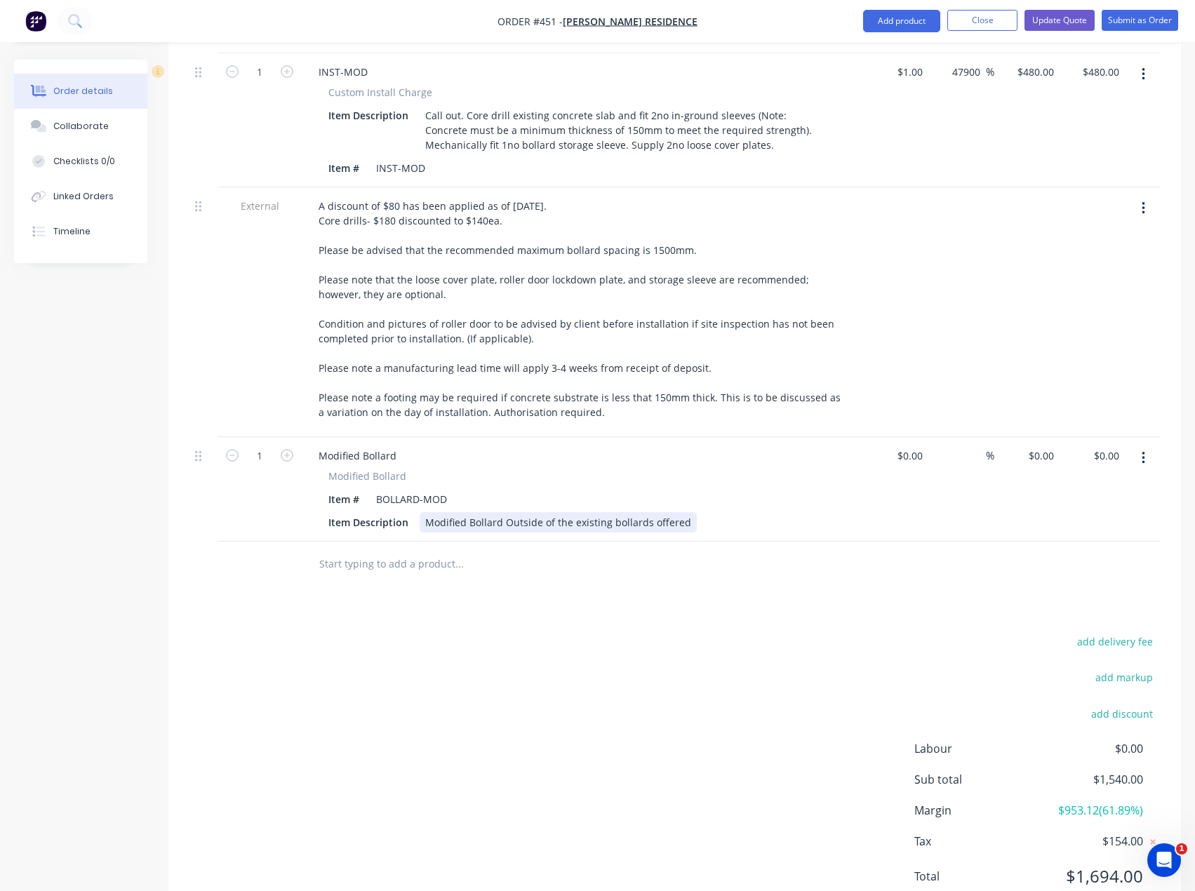
click at [492, 512] on div "Modified Bollard Outside of the existing bollards offered" at bounding box center [558, 522] width 277 height 20
drag, startPoint x: 482, startPoint y: 471, endPoint x: 422, endPoint y: 477, distance: 60.7
click at [338, 481] on div "Modified Bollard Modified Bollard Item # BOLLARD-MOD Item Description Modified …" at bounding box center [582, 489] width 561 height 105
paste div
click at [897, 437] on div "$0.00" at bounding box center [895, 489] width 65 height 105
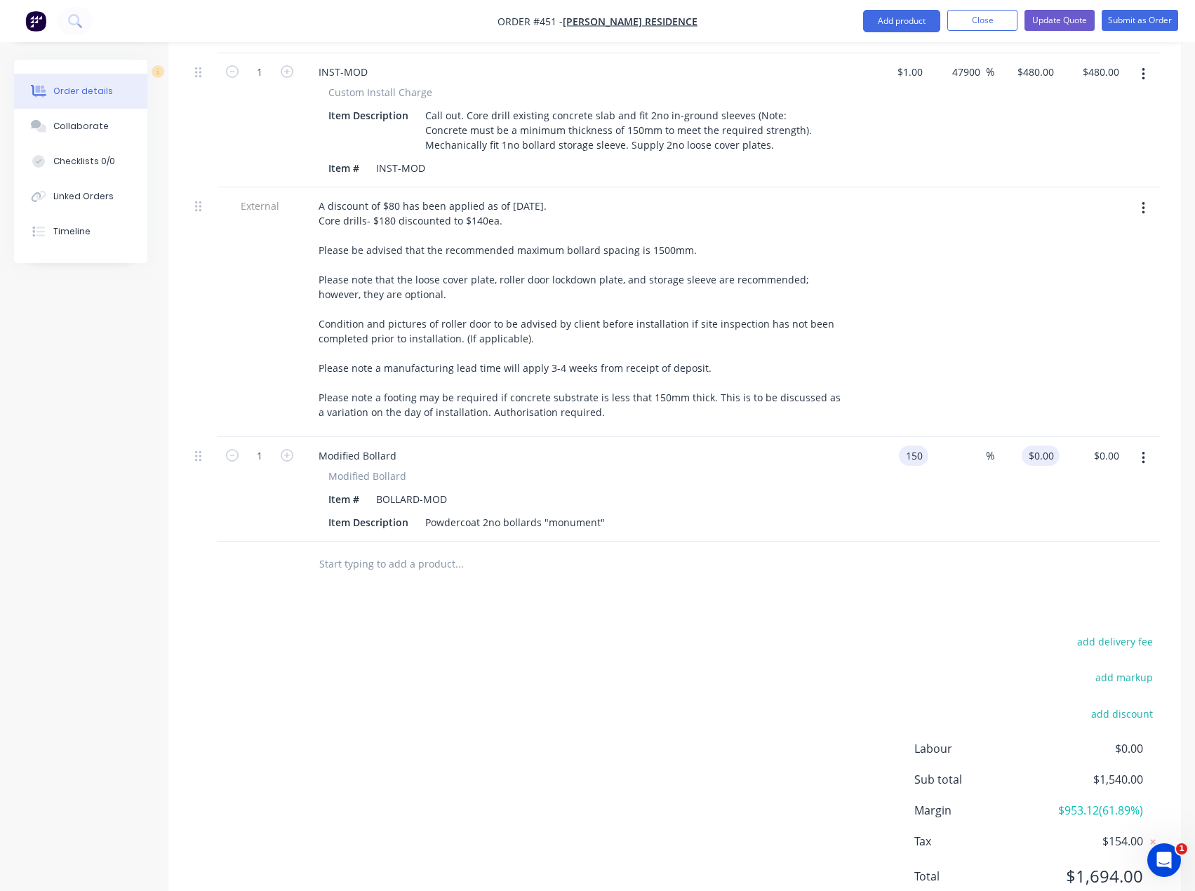
type input "$150.00"
type input "150"
type input "$150.00"
click at [1040, 446] on input "150" at bounding box center [1048, 456] width 24 height 20
type input "225"
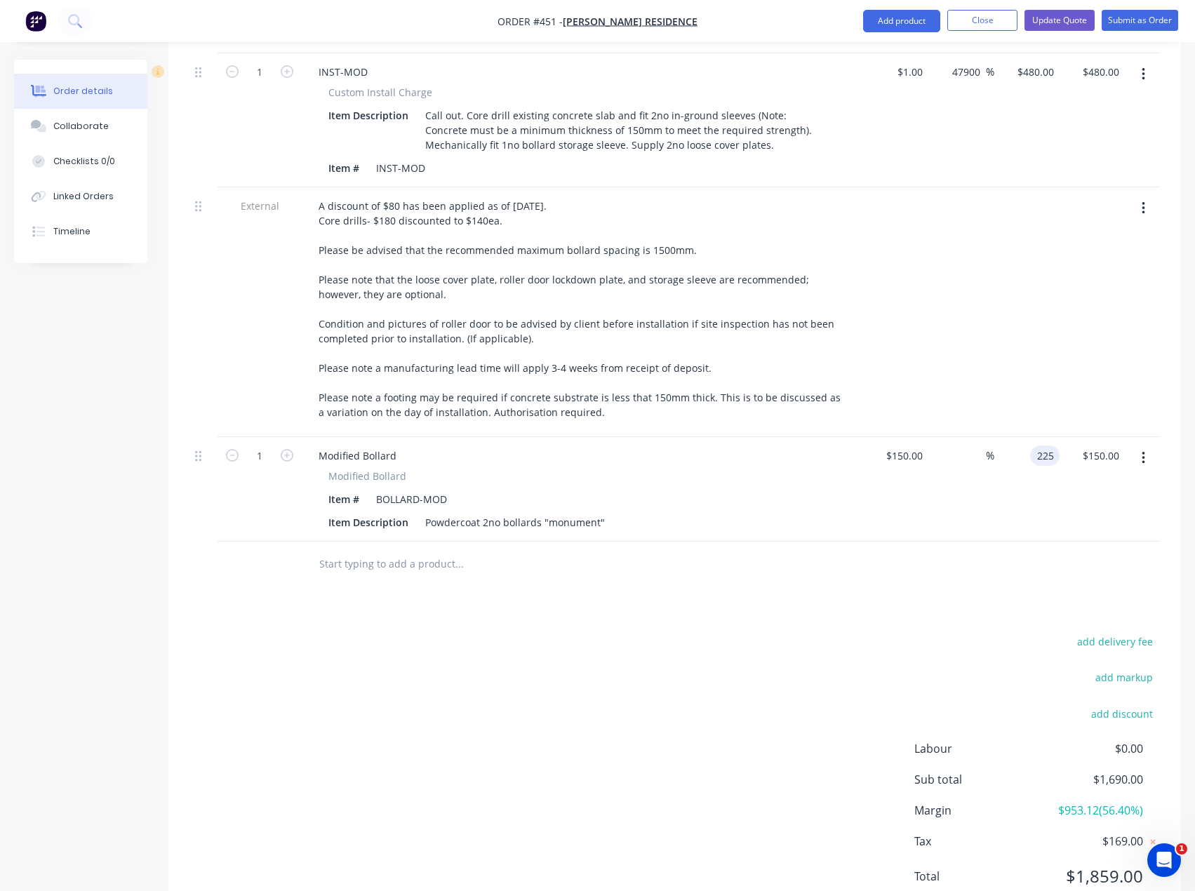
type input "50"
type input "$225.00"
click at [846, 538] on div "Products Show / Hide columns Add product Qty Cost Markup Price Total External O…" at bounding box center [674, 242] width 1013 height 1366
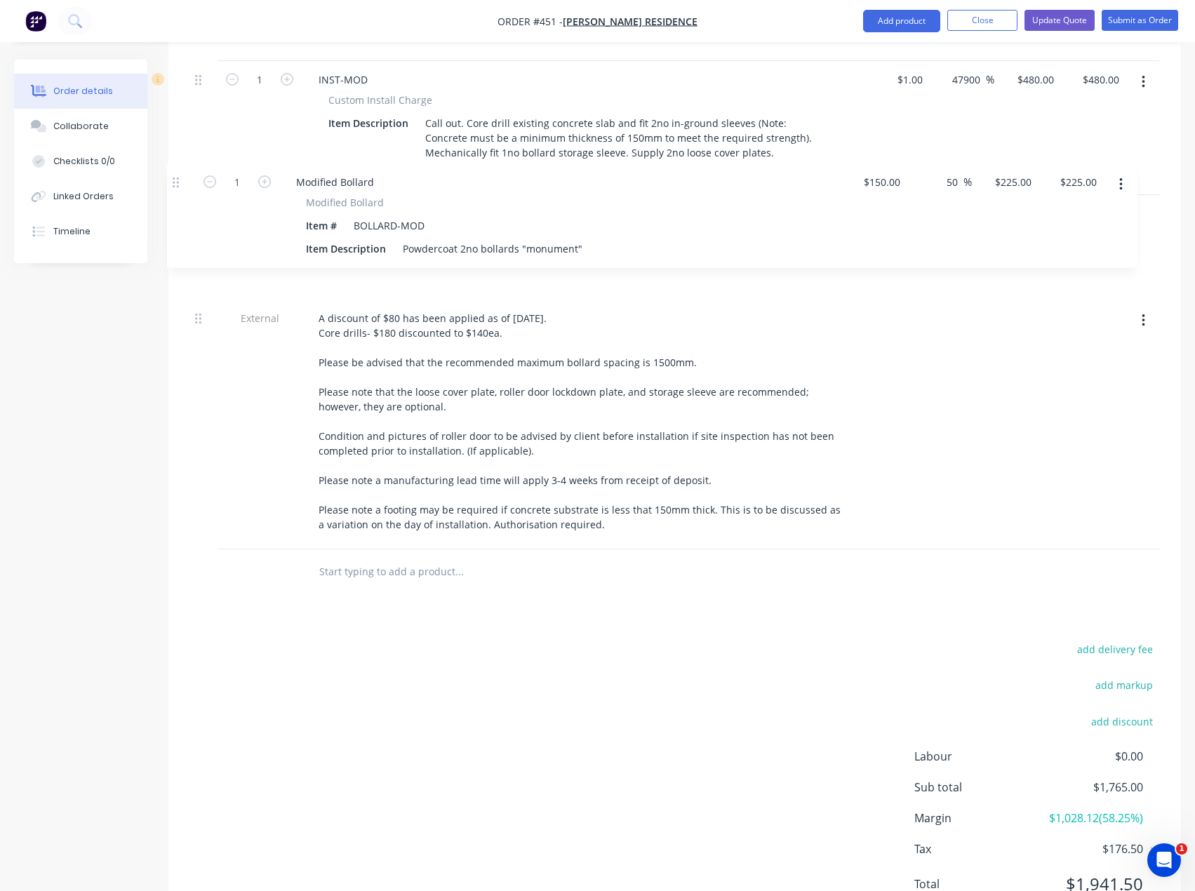
drag, startPoint x: 200, startPoint y: 401, endPoint x: 176, endPoint y: 172, distance: 230.0
click at [176, 172] on div "Qty Cost Markup Price Total External Option 2- Heavy-Duty Removable Bollards Pl…" at bounding box center [674, 106] width 1013 height 978
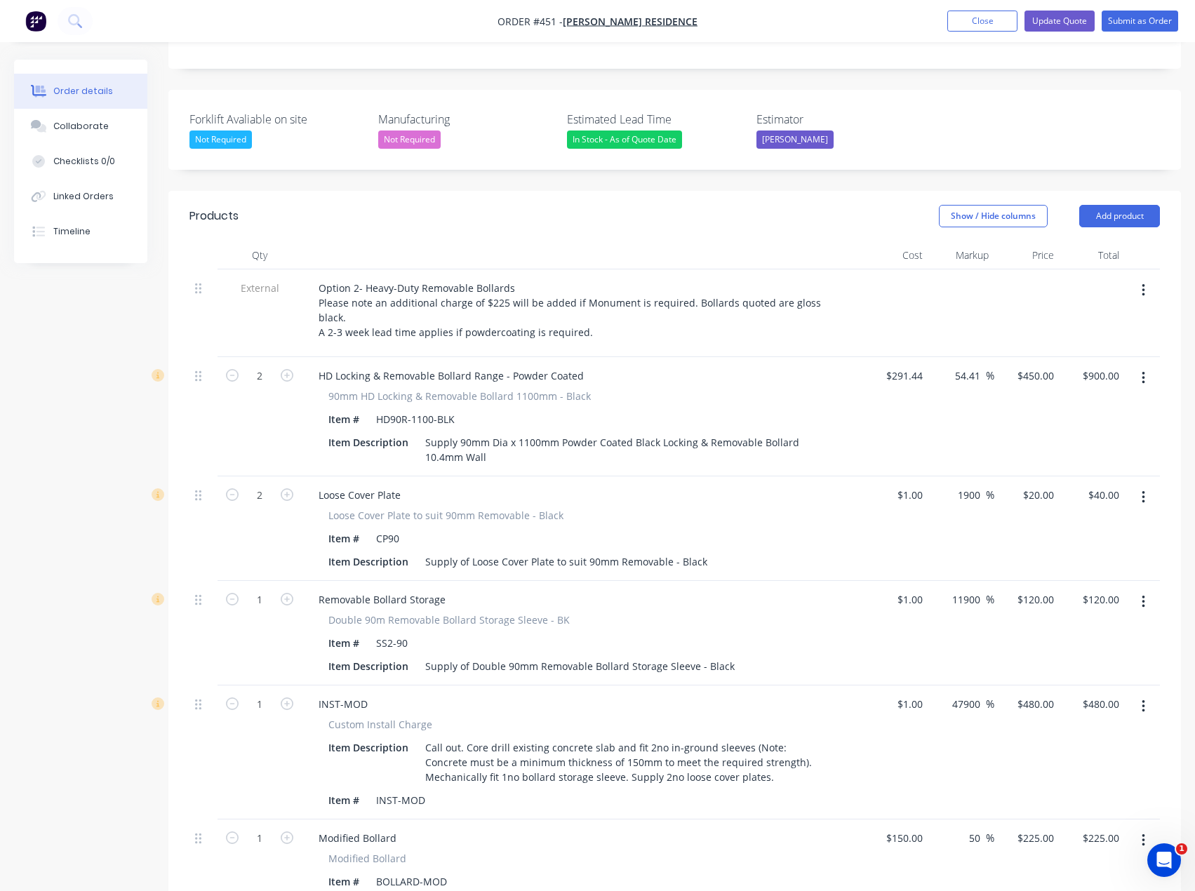
scroll to position [333, 0]
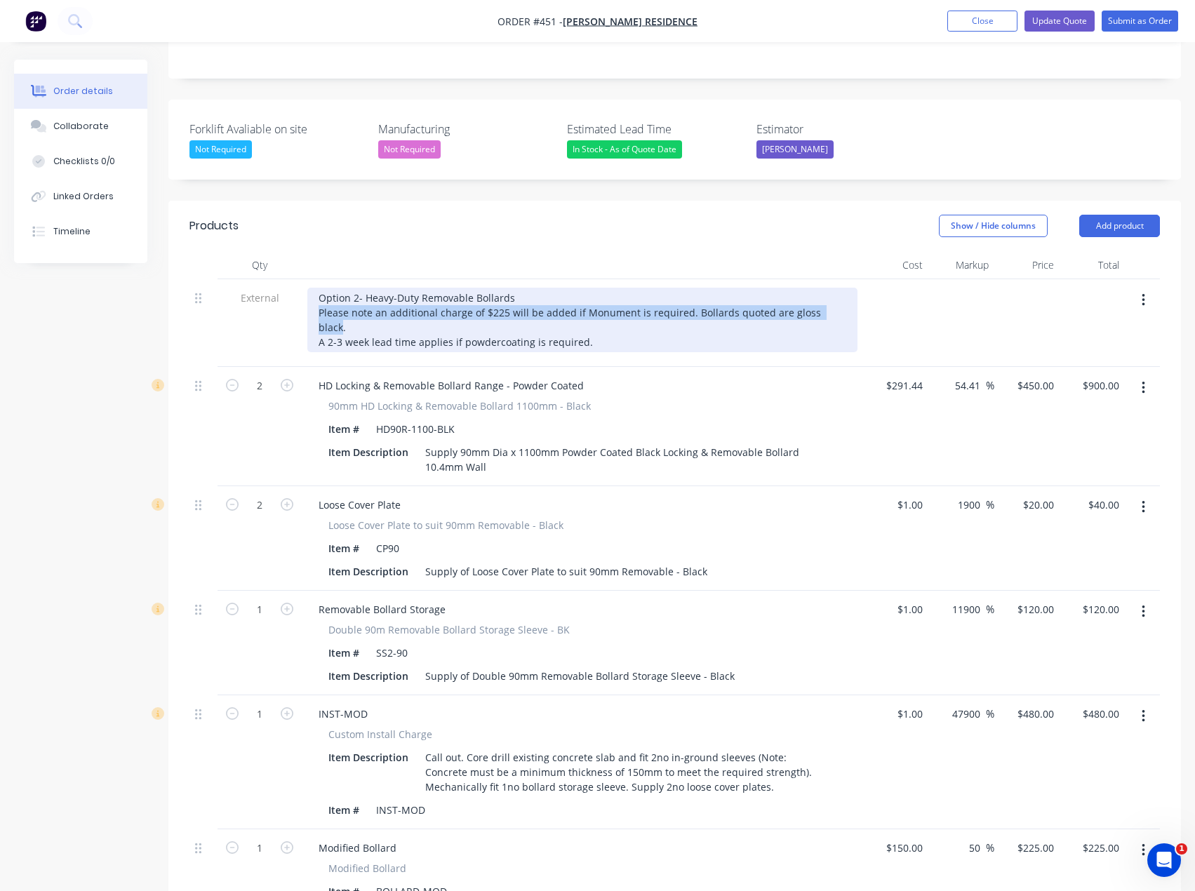
drag, startPoint x: 829, startPoint y: 274, endPoint x: 318, endPoint y: 269, distance: 510.9
click at [318, 288] on div "Option 2- Heavy-Duty Removable Bollards Please note an additional charge of $22…" at bounding box center [582, 320] width 550 height 65
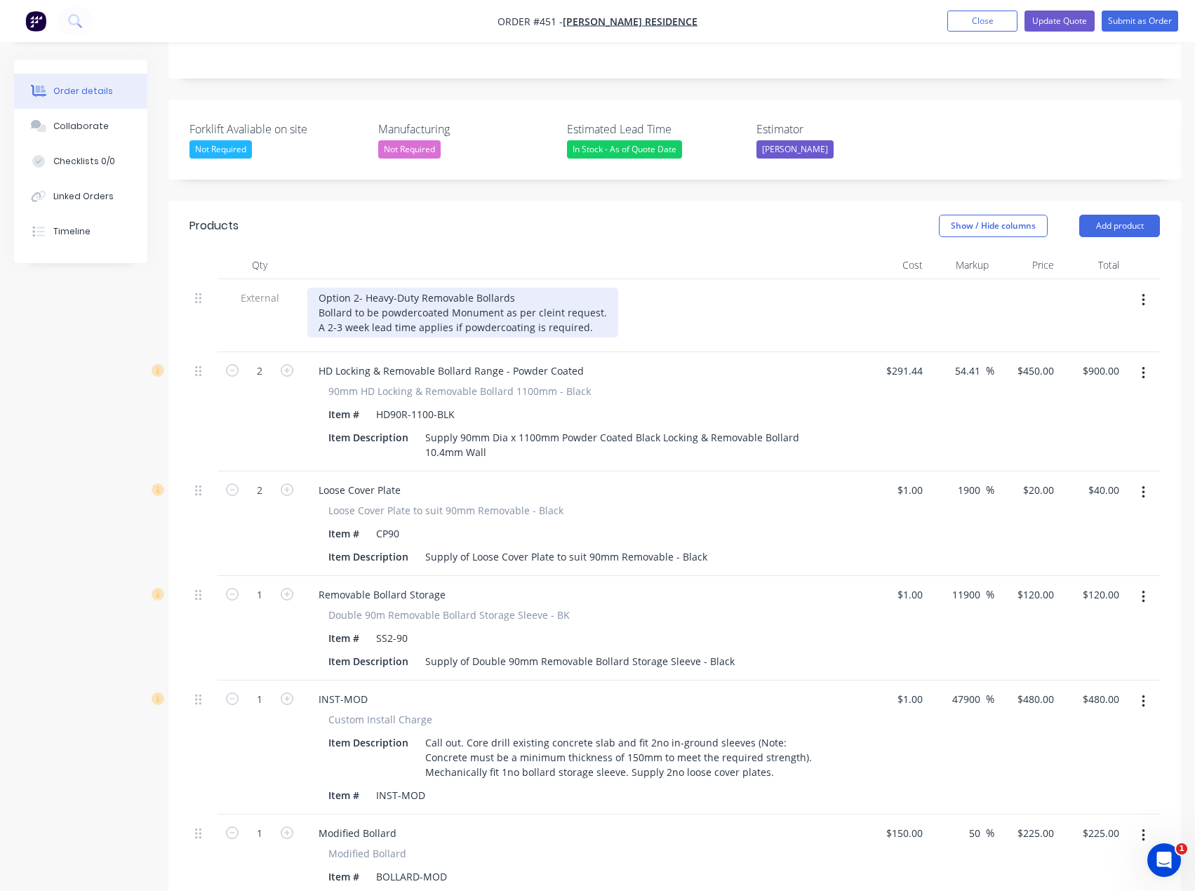
click at [596, 291] on div "Option 2- Heavy-Duty Removable Bollards Bollard to be powdercoated Monument as …" at bounding box center [462, 313] width 311 height 50
click at [599, 288] on div "Option 2- Heavy-Duty Removable Bollards Bollard to be powdercoated Monument as …" at bounding box center [462, 313] width 311 height 50
drag, startPoint x: 601, startPoint y: 274, endPoint x: 312, endPoint y: 278, distance: 289.1
click at [312, 288] on div "Option 2- Heavy-Duty Removable Bollards Bollard to be powdercoated Monument as …" at bounding box center [462, 313] width 311 height 50
drag, startPoint x: 328, startPoint y: 273, endPoint x: 342, endPoint y: 272, distance: 13.4
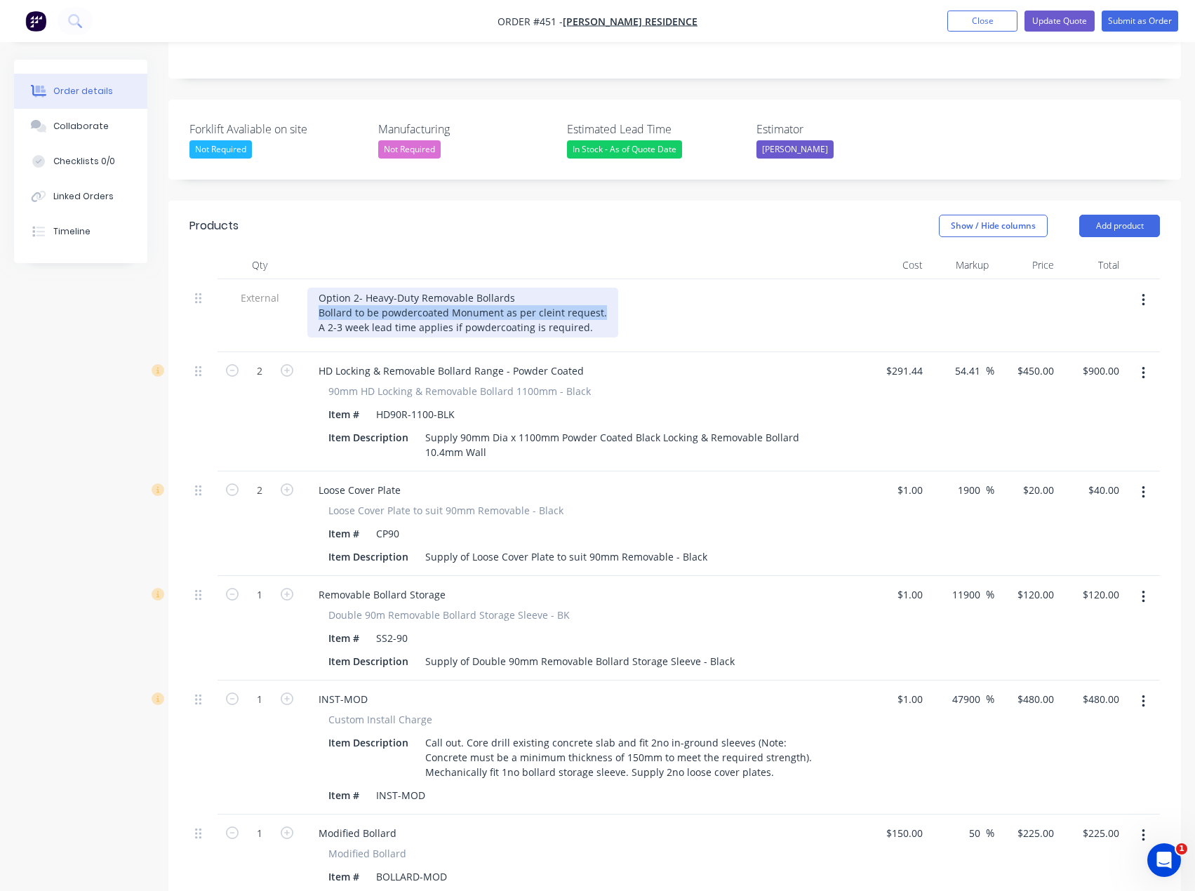
click at [342, 288] on div "Option 2- Heavy-Duty Removable Bollards Bollard to be powdercoated Monument as …" at bounding box center [462, 313] width 311 height 50
click at [349, 288] on div "Option 2- Heavy-Duty Removable Bollards Bollard to be powdercoated Monument as …" at bounding box center [462, 313] width 311 height 50
drag, startPoint x: 608, startPoint y: 272, endPoint x: 315, endPoint y: 267, distance: 293.4
click at [315, 288] on div "Option 2- Heavy-Duty Removable Bollards Bollards to be powdercoated Monument as…" at bounding box center [465, 313] width 316 height 50
copy div "Bollards to be powdercoated Monument as per cleint request."
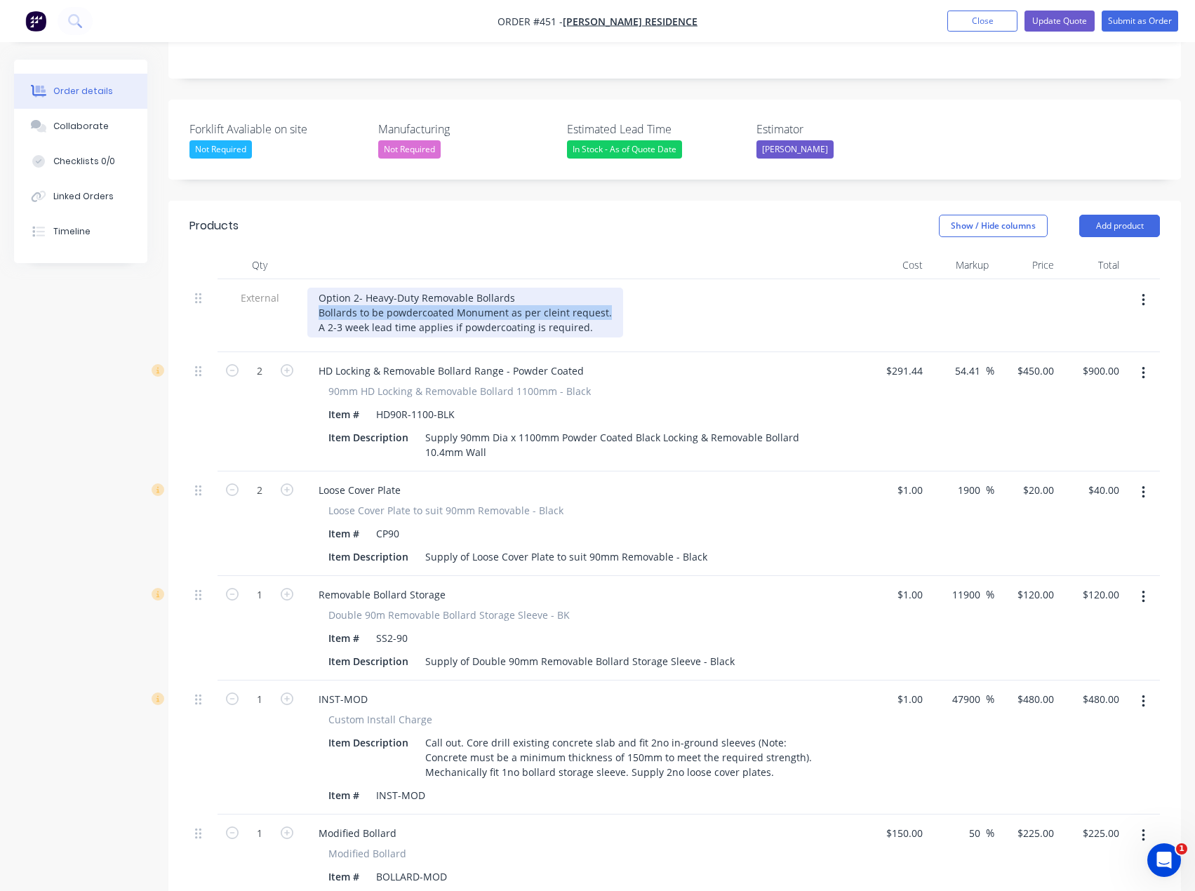
click at [548, 288] on div "Option 2- Heavy-Duty Removable Bollards Bollards to be powdercoated Monument as…" at bounding box center [465, 313] width 316 height 50
click at [590, 289] on div "Option 2- Heavy-Duty Removable Bollards Bollards to be powdercoated Monument as…" at bounding box center [465, 313] width 316 height 50
drag, startPoint x: 608, startPoint y: 276, endPoint x: 319, endPoint y: 276, distance: 289.1
click at [319, 288] on div "Option 2- Heavy-Duty Removable Bollards Bollards to be powdercoated Monument as…" at bounding box center [465, 313] width 316 height 50
copy div "Bollards to be powdercoated Monument as per client request."
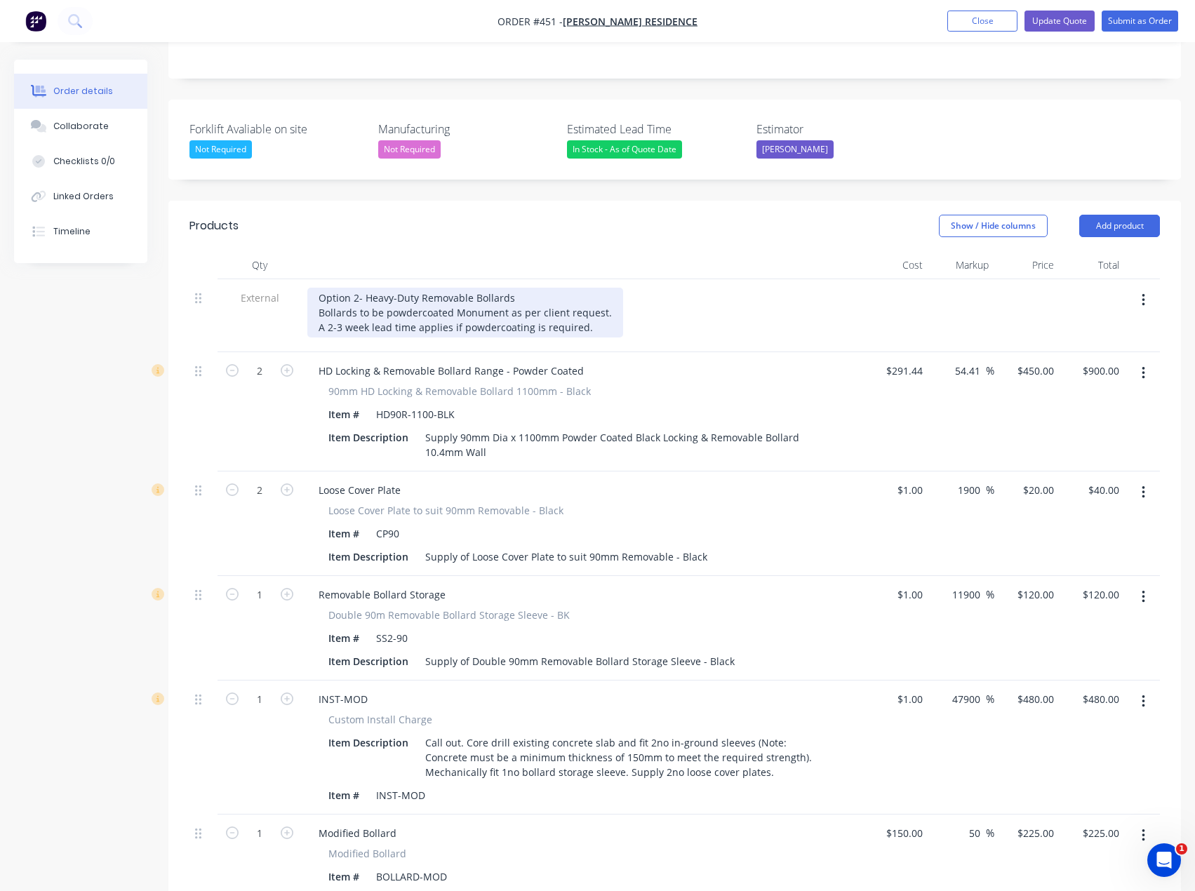
click at [600, 291] on div "Option 2- Heavy-Duty Removable Bollards Bollards to be powdercoated Monument as…" at bounding box center [465, 313] width 316 height 50
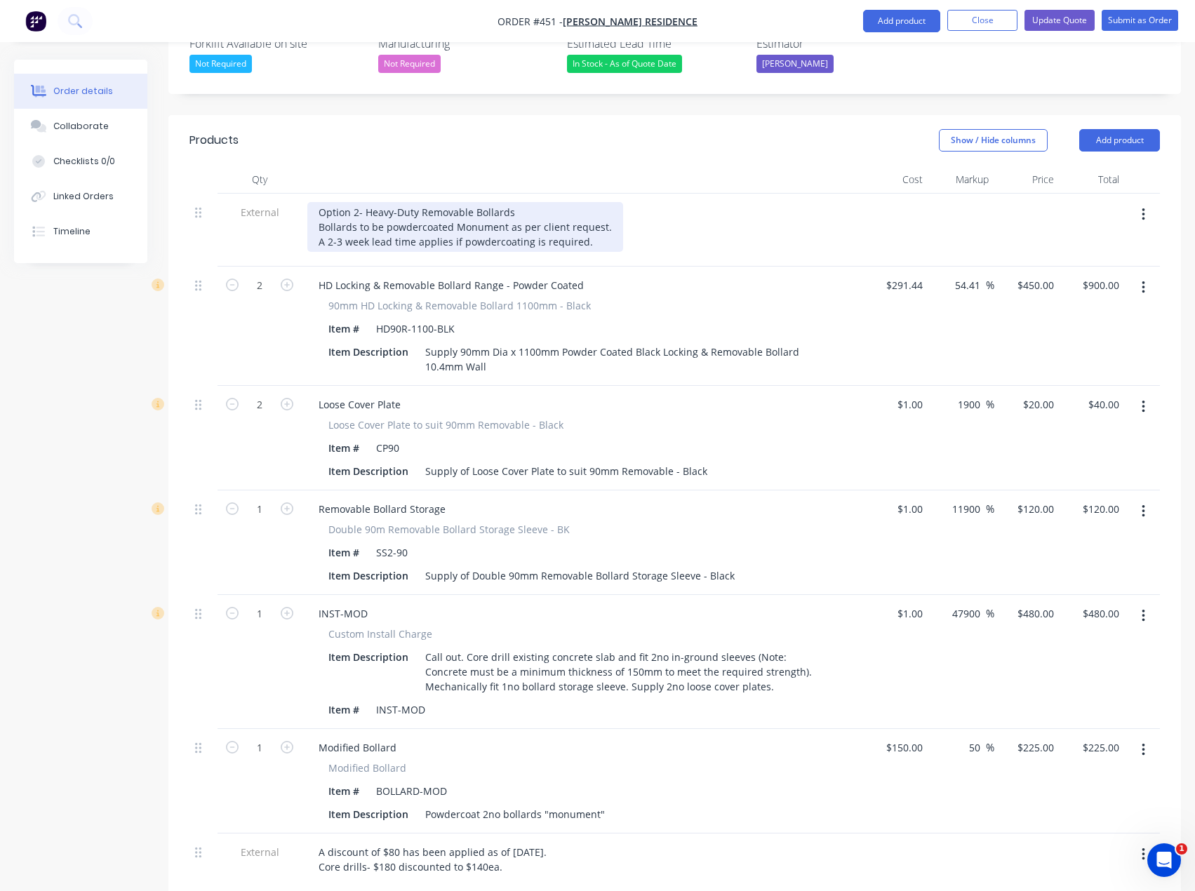
scroll to position [543, 0]
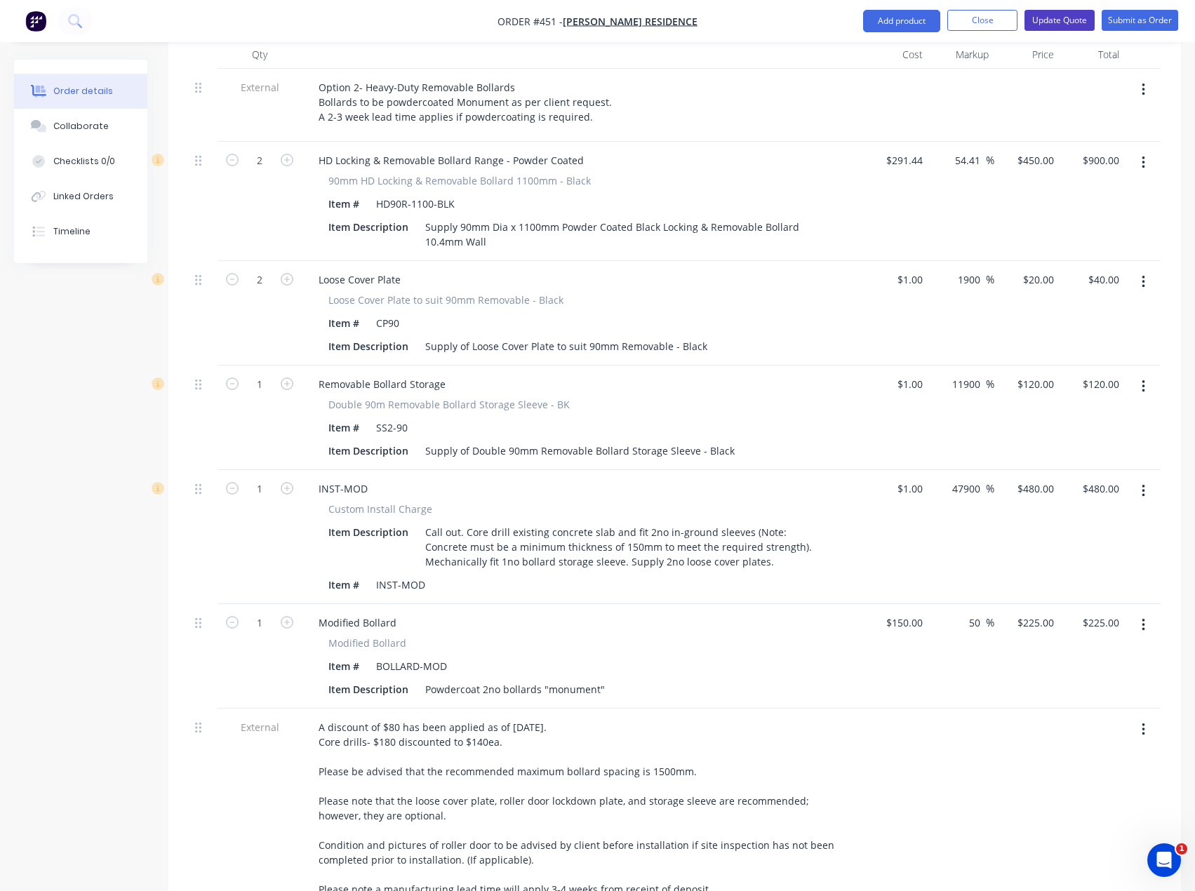
click at [1070, 20] on button "Update Quote" at bounding box center [1059, 20] width 70 height 21
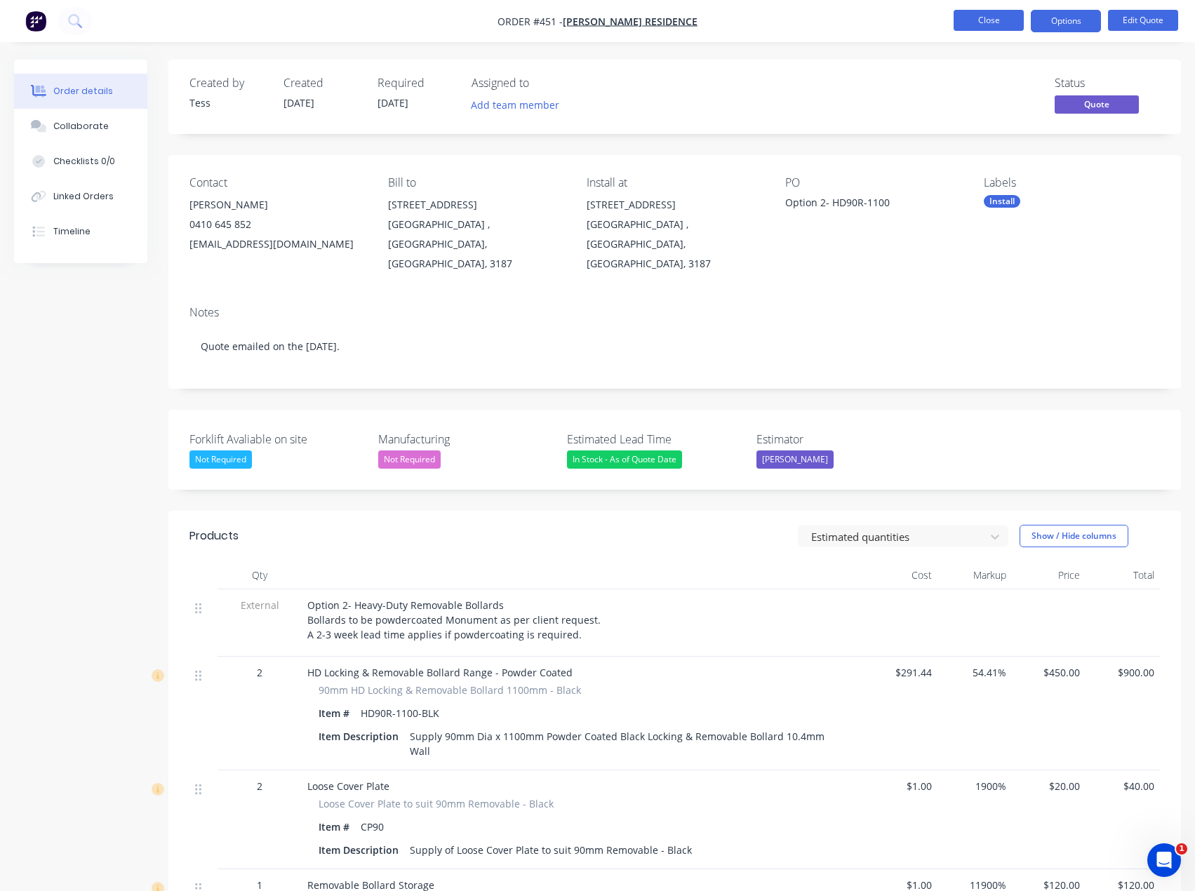
click at [987, 17] on button "Close" at bounding box center [989, 20] width 70 height 21
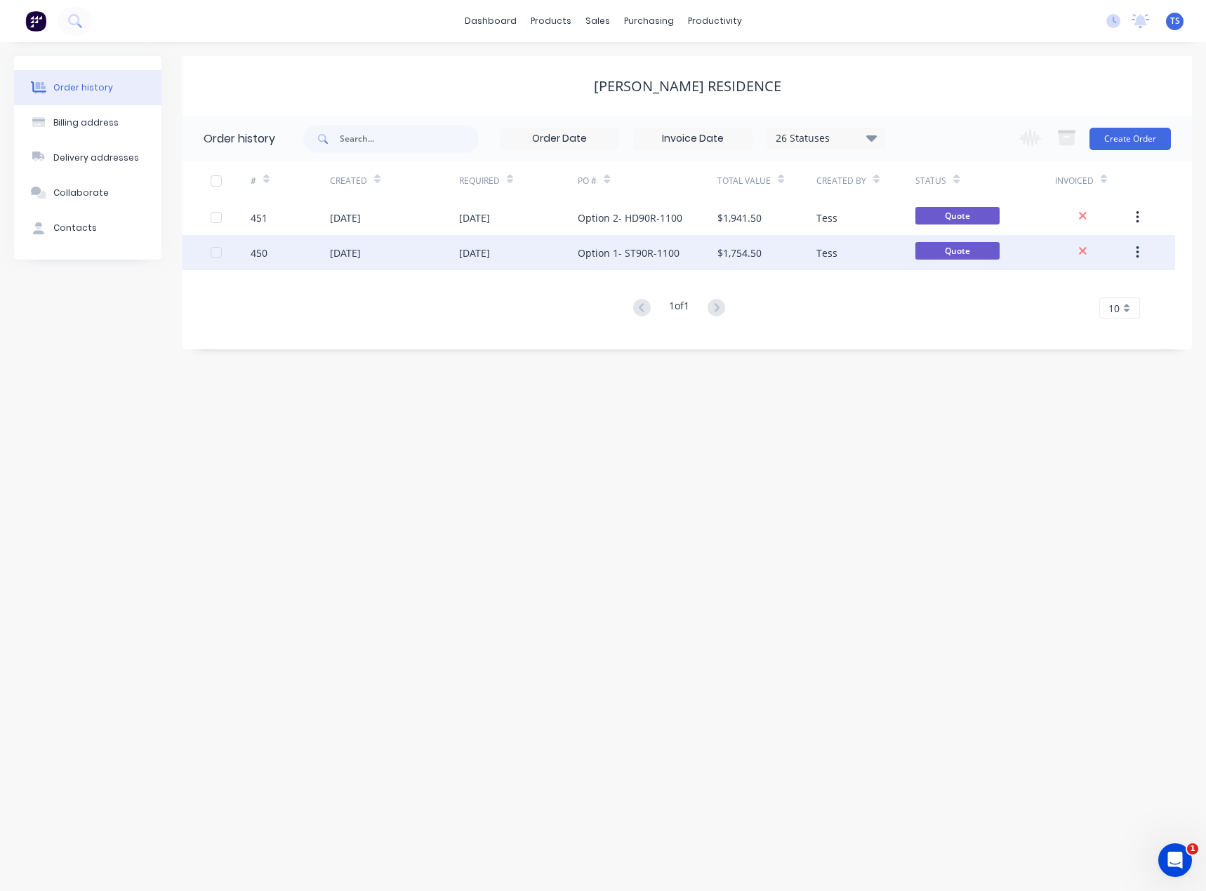
click at [543, 253] on div "[DATE]" at bounding box center [518, 252] width 119 height 35
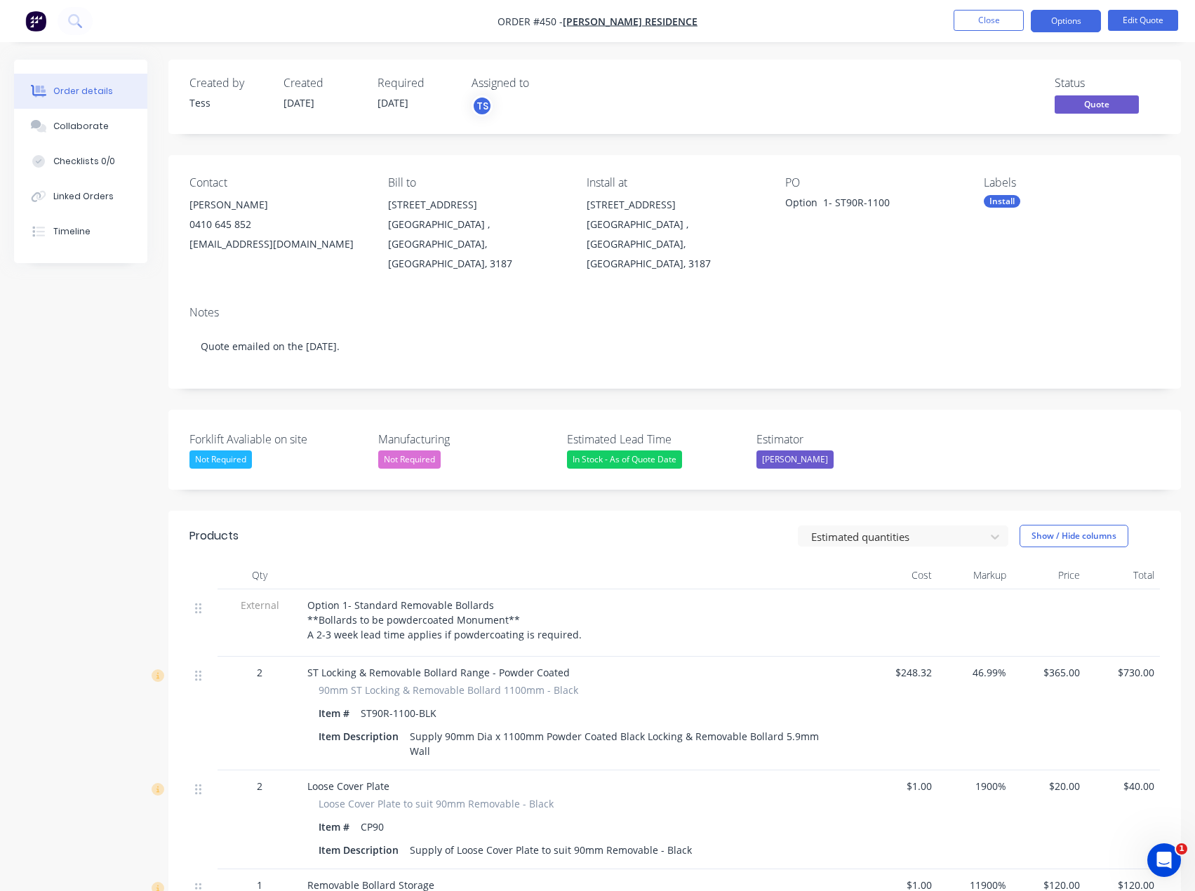
click at [363, 608] on span "Option 1- Standard Removable Bollards **Bollards to be powdercoated Monument** …" at bounding box center [444, 620] width 274 height 43
click at [512, 599] on span "Option 1- Standard Removable Bollards **Bollards to be powdercoated Monument** …" at bounding box center [444, 620] width 274 height 43
click at [1141, 16] on button "Edit Quote" at bounding box center [1143, 20] width 70 height 21
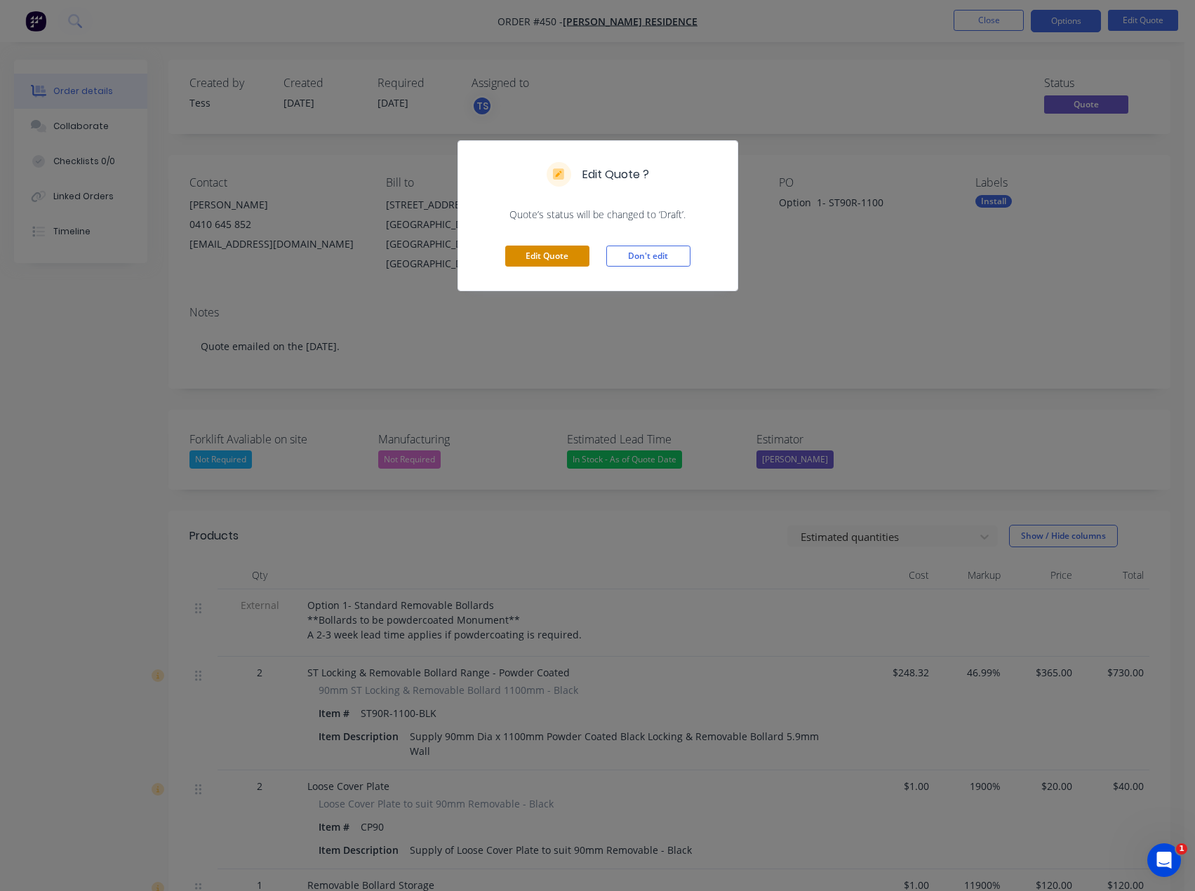
drag, startPoint x: 525, startPoint y: 256, endPoint x: 536, endPoint y: 243, distance: 17.4
click at [525, 255] on button "Edit Quote" at bounding box center [547, 256] width 84 height 21
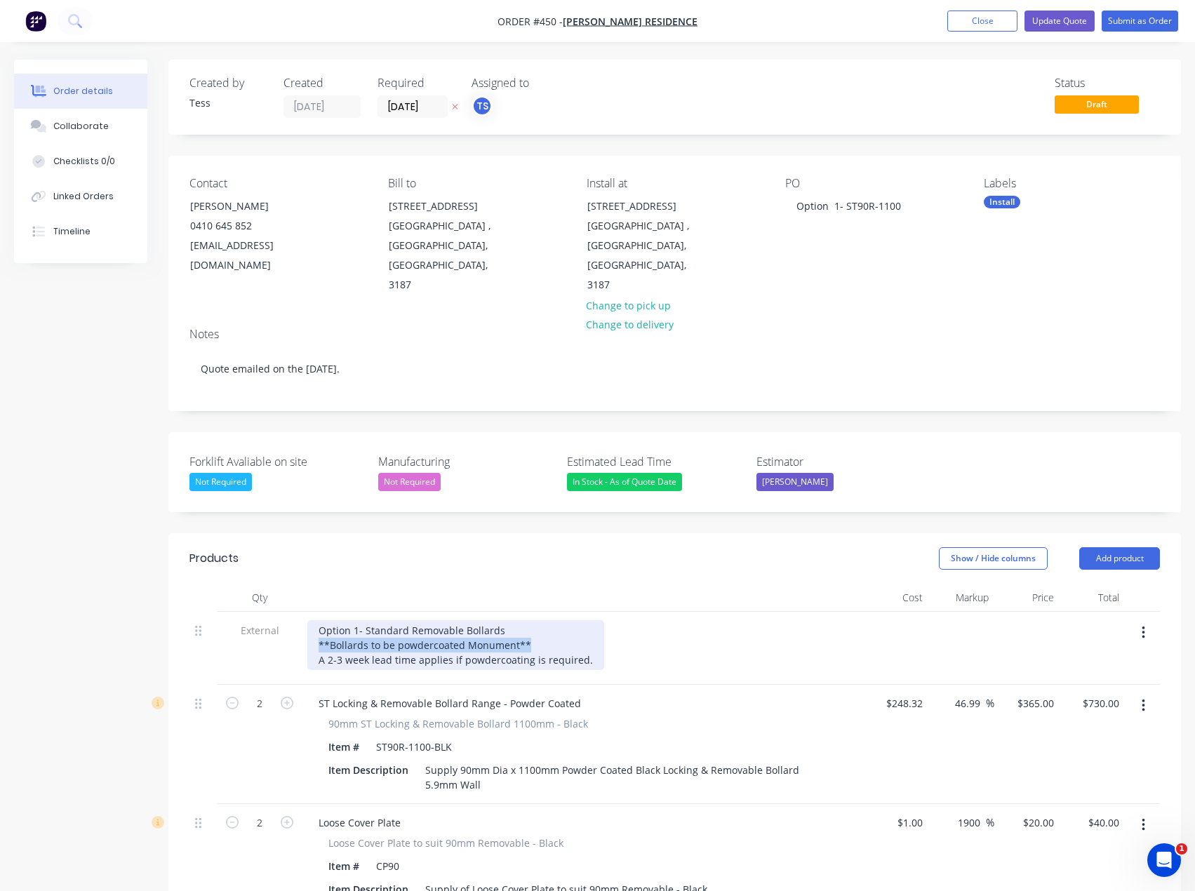
drag, startPoint x: 533, startPoint y: 605, endPoint x: 315, endPoint y: 608, distance: 218.3
click at [315, 620] on div "Option 1- Standard Removable Bollards **Bollards to be powdercoated Monument** …" at bounding box center [455, 645] width 297 height 50
paste div
click at [594, 621] on div "Option 1- Standard Removable Bollards Bollards to be powdercoated Monument as p…" at bounding box center [465, 645] width 316 height 50
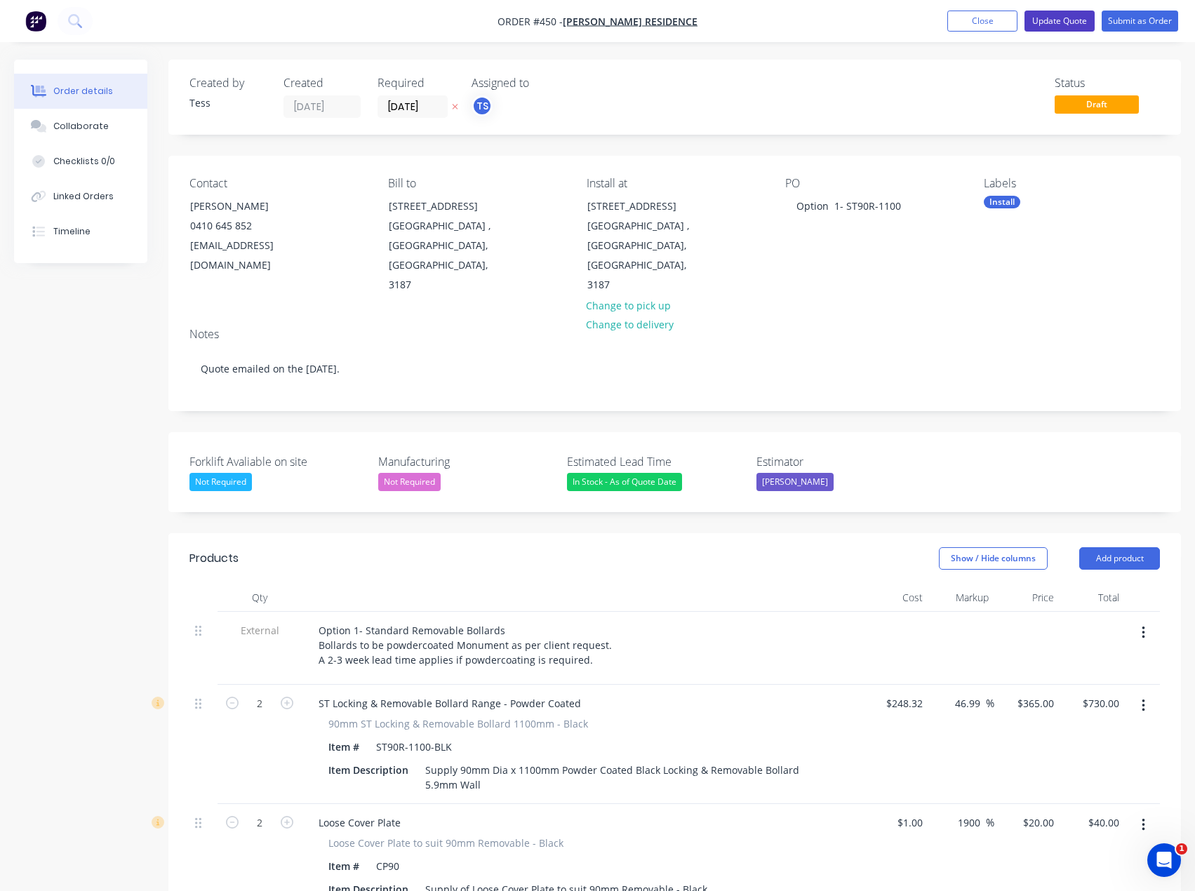
click at [1043, 18] on button "Update Quote" at bounding box center [1059, 21] width 70 height 21
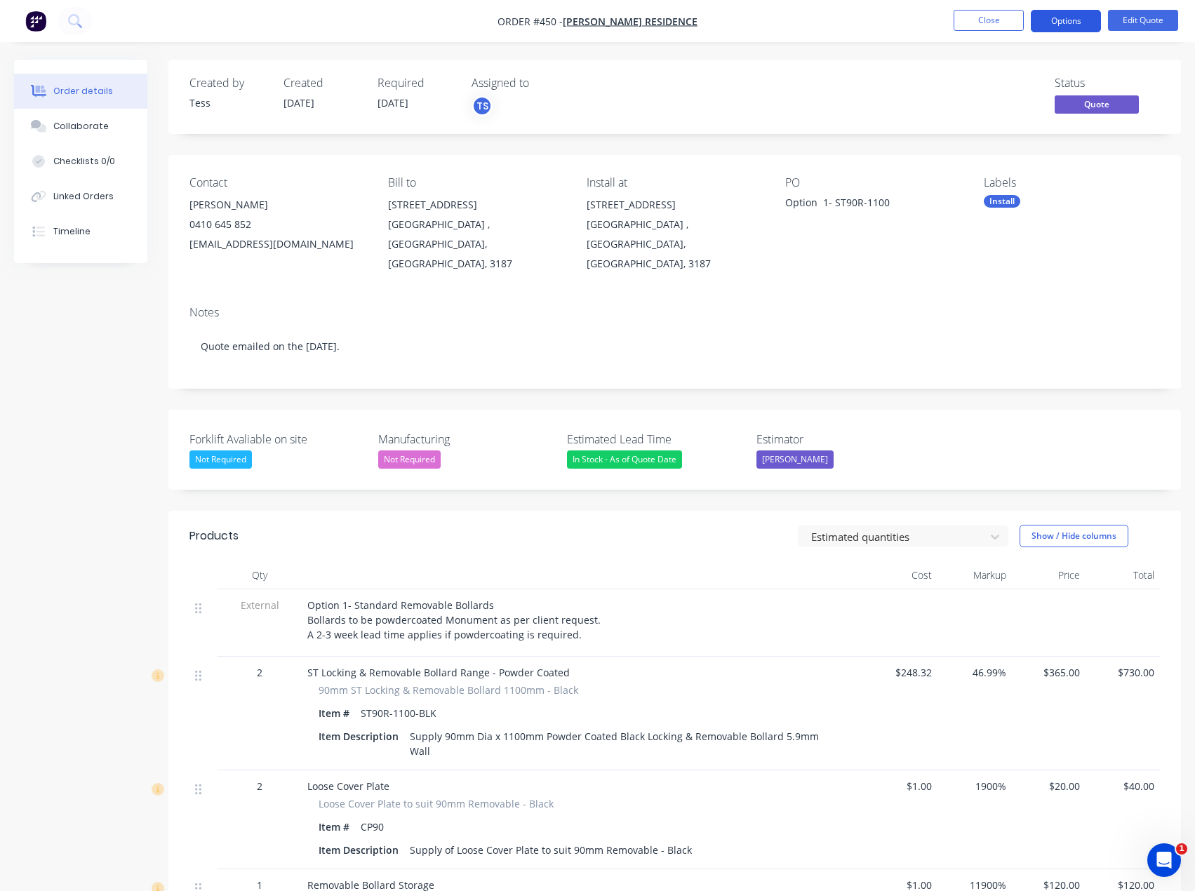
click at [1066, 19] on button "Options" at bounding box center [1066, 21] width 70 height 22
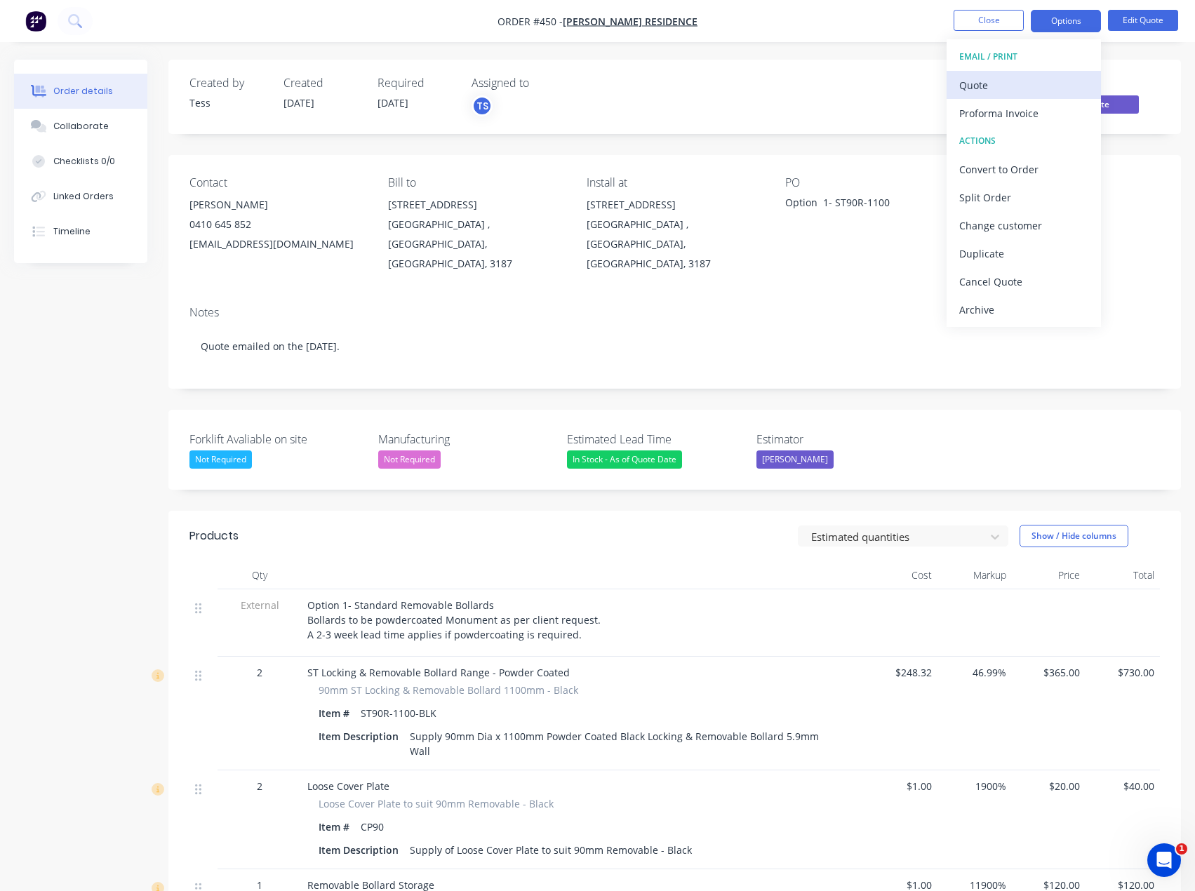
click at [1004, 84] on div "Quote" at bounding box center [1023, 85] width 129 height 20
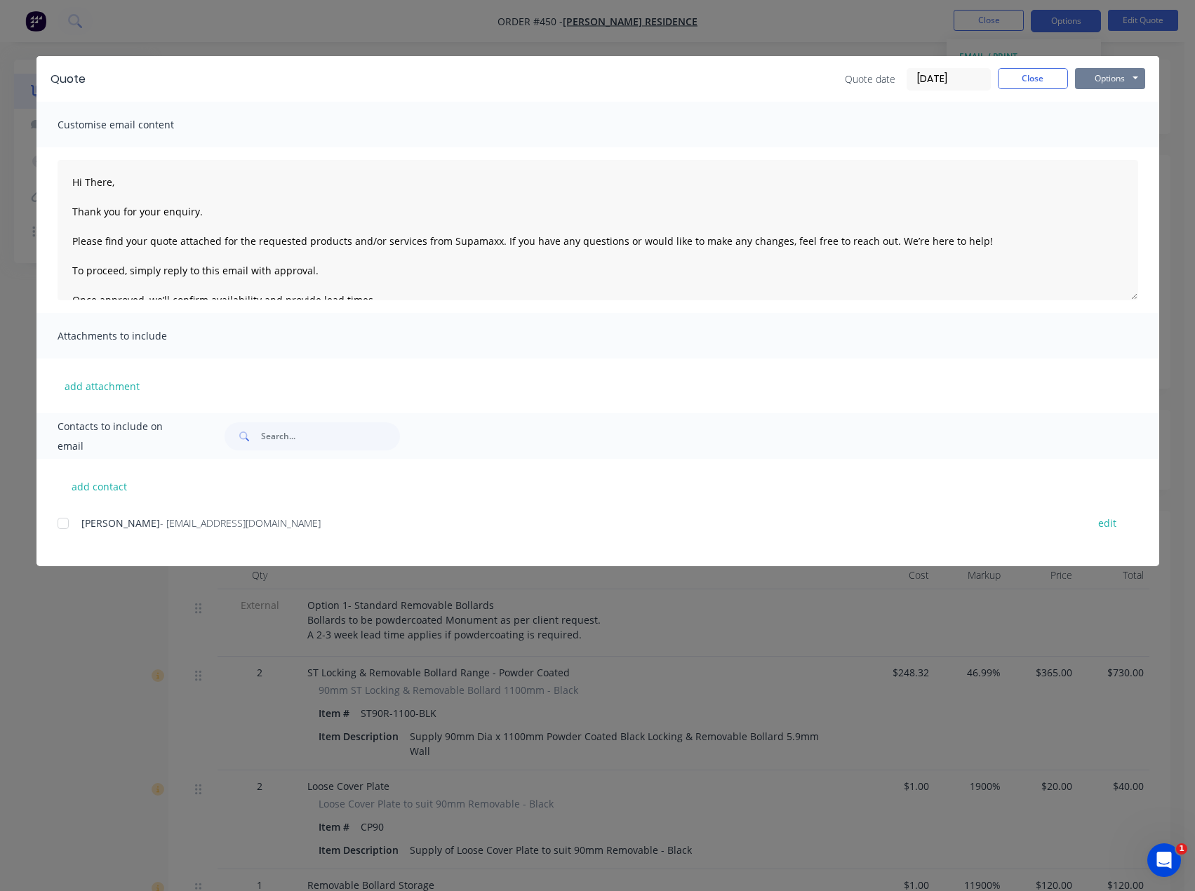
click at [1091, 77] on button "Options" at bounding box center [1110, 78] width 70 height 21
click at [1093, 106] on button "Preview" at bounding box center [1120, 103] width 90 height 23
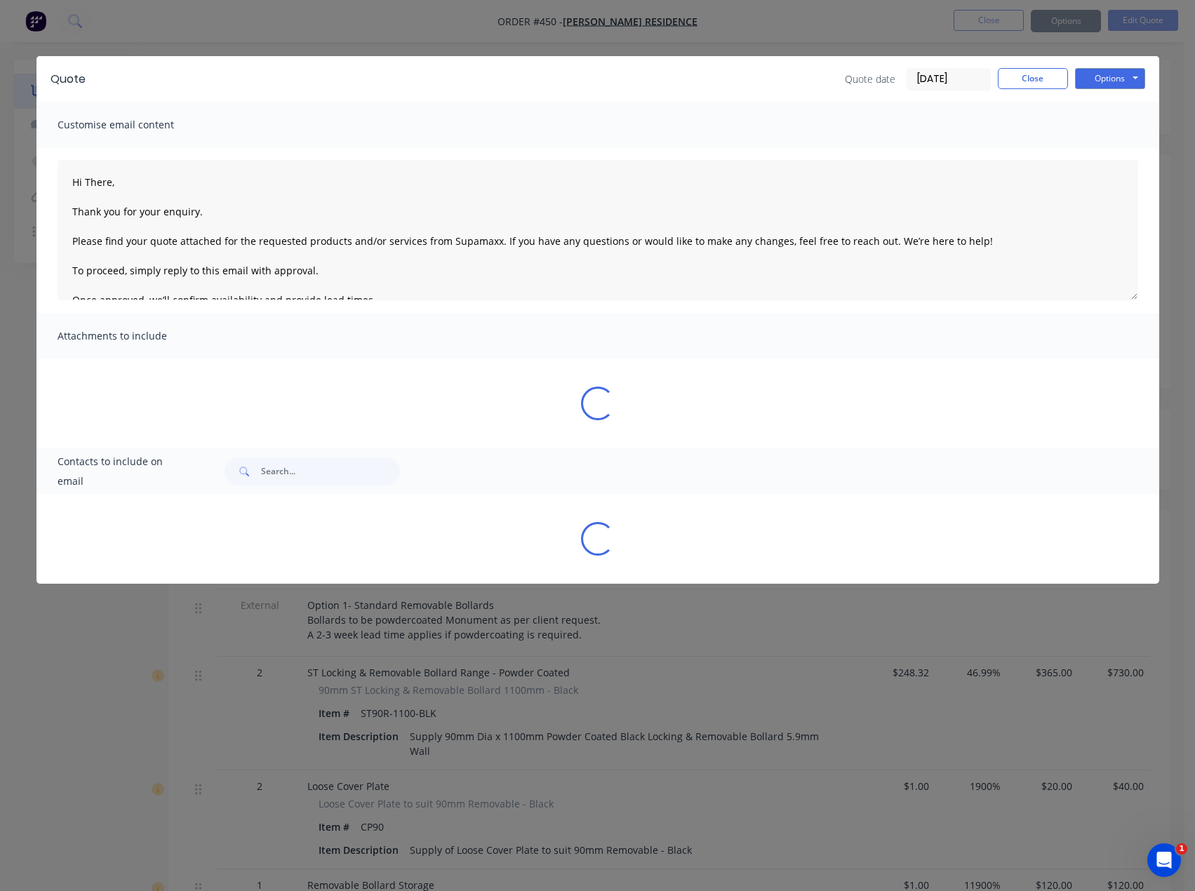
type textarea "Hi There, Thank you for your enquiry. Please find your quote attached for the r…"
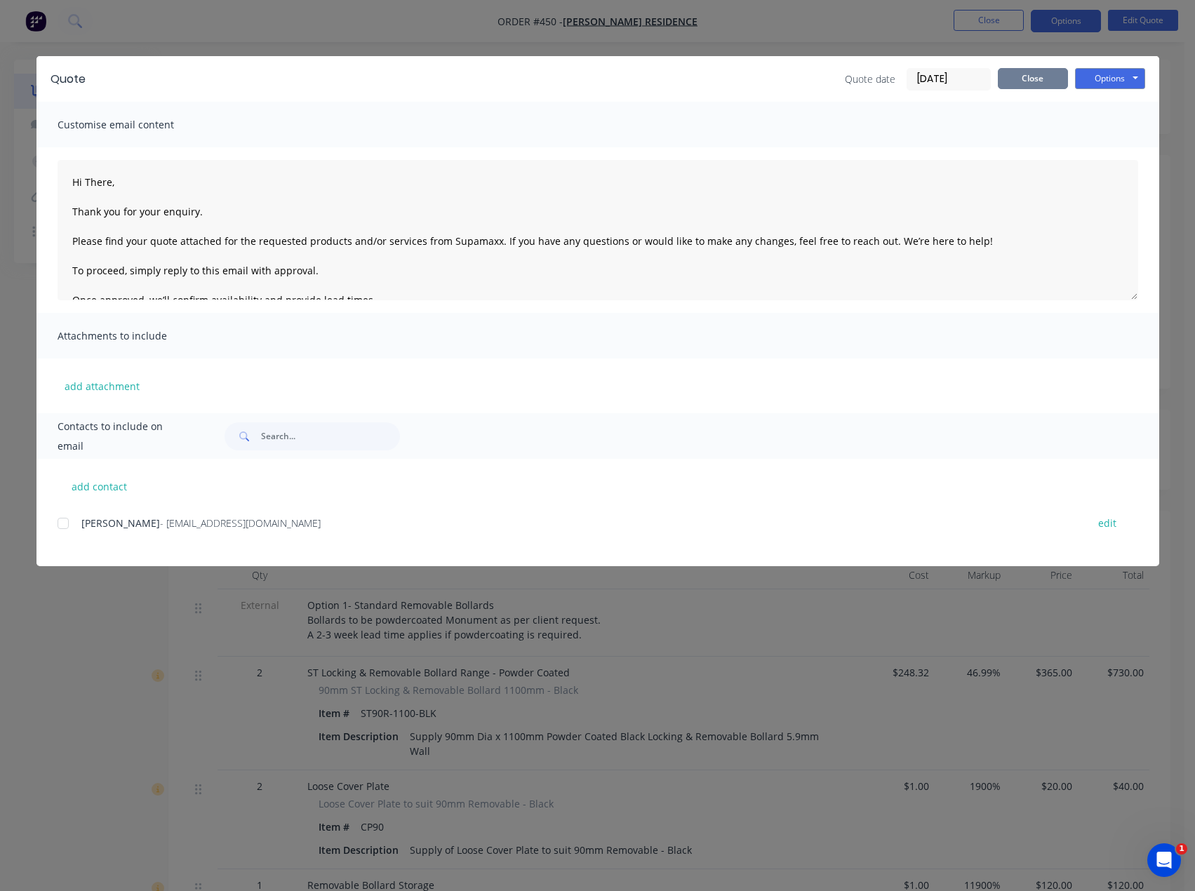
click at [1017, 79] on button "Close" at bounding box center [1033, 78] width 70 height 21
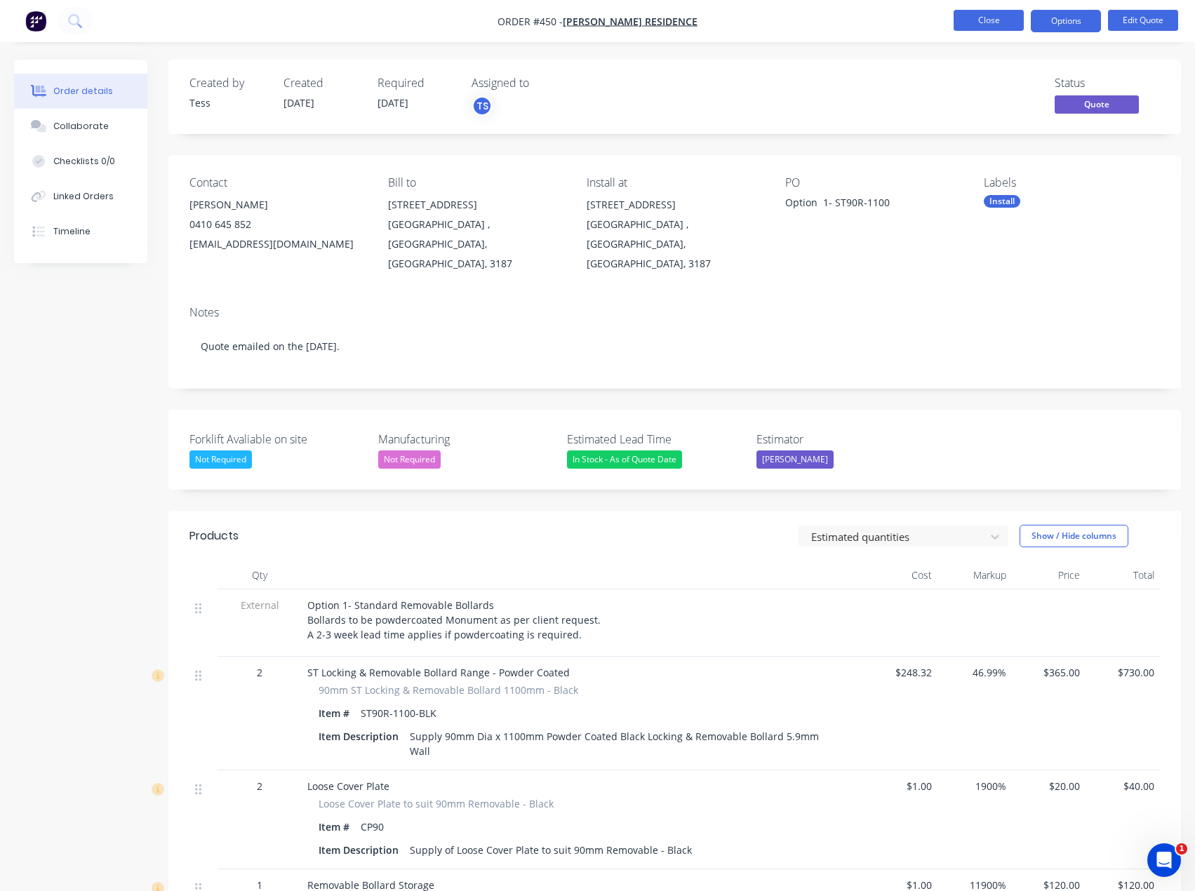
click at [995, 18] on button "Close" at bounding box center [989, 20] width 70 height 21
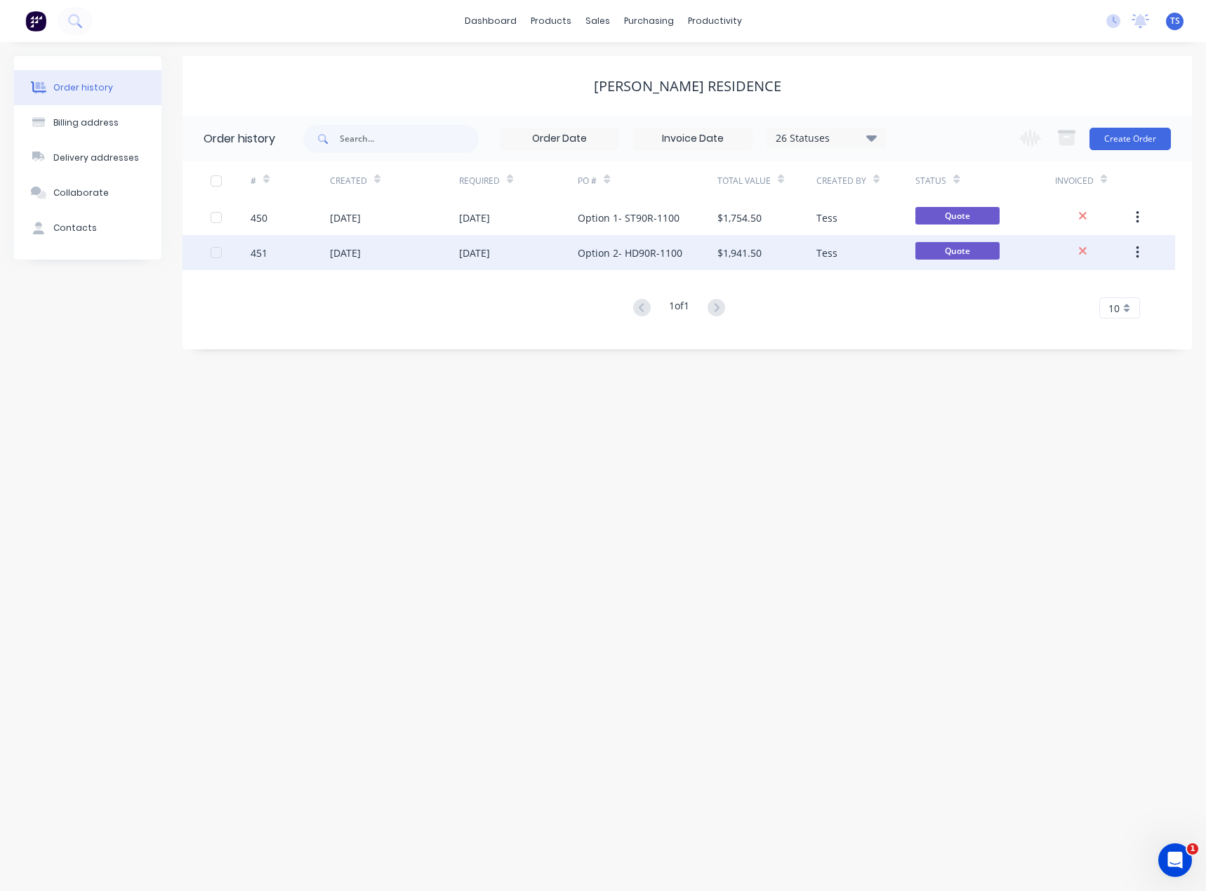
click at [620, 257] on div "Option 2- HD90R-1100" at bounding box center [630, 253] width 105 height 15
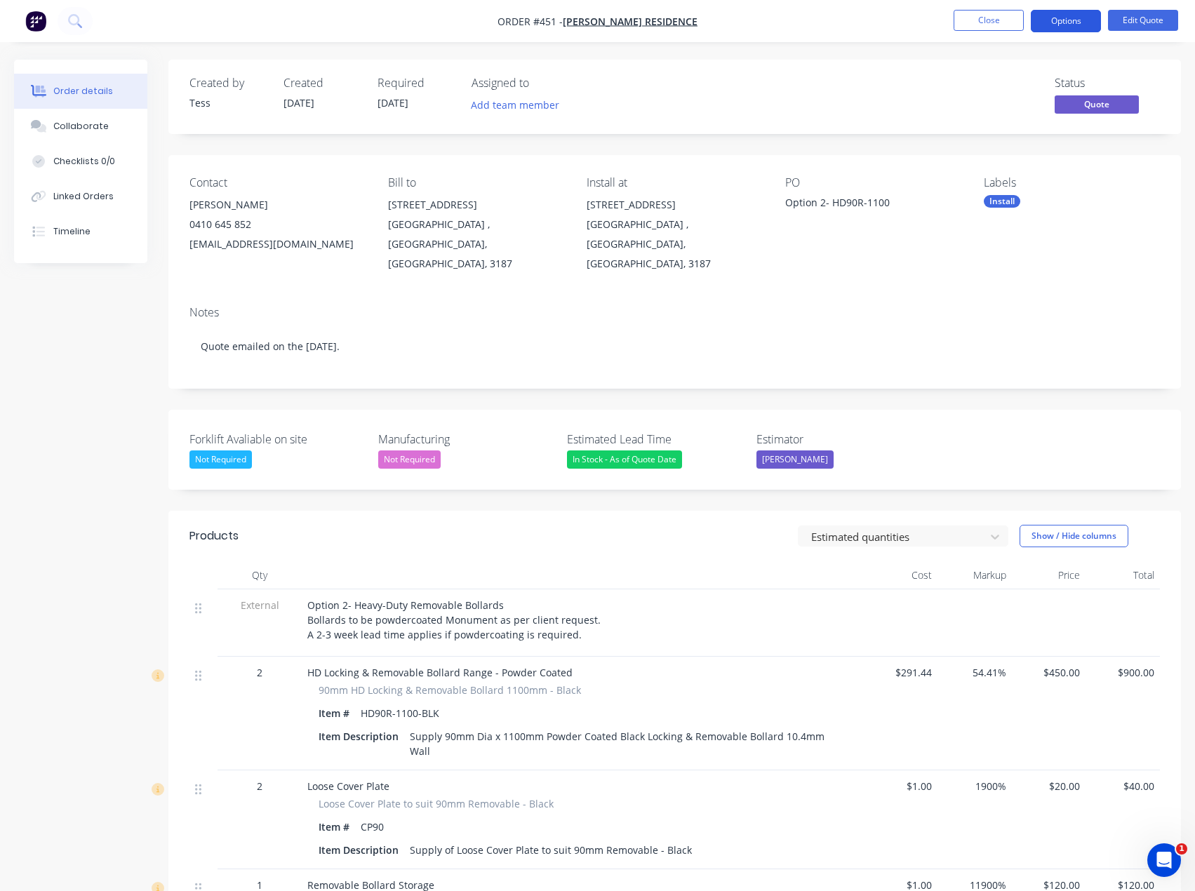
click at [1084, 16] on button "Options" at bounding box center [1066, 21] width 70 height 22
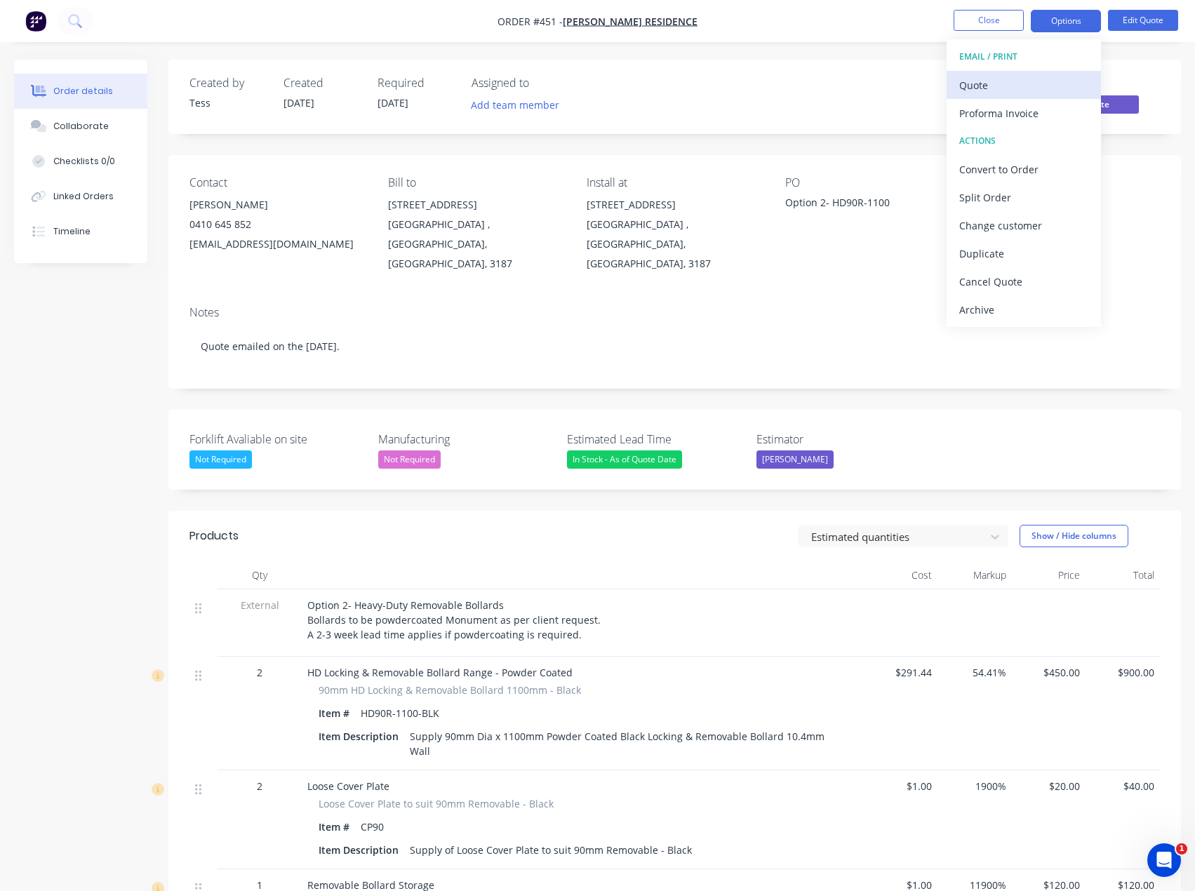
click at [1022, 87] on div "Quote" at bounding box center [1023, 85] width 129 height 20
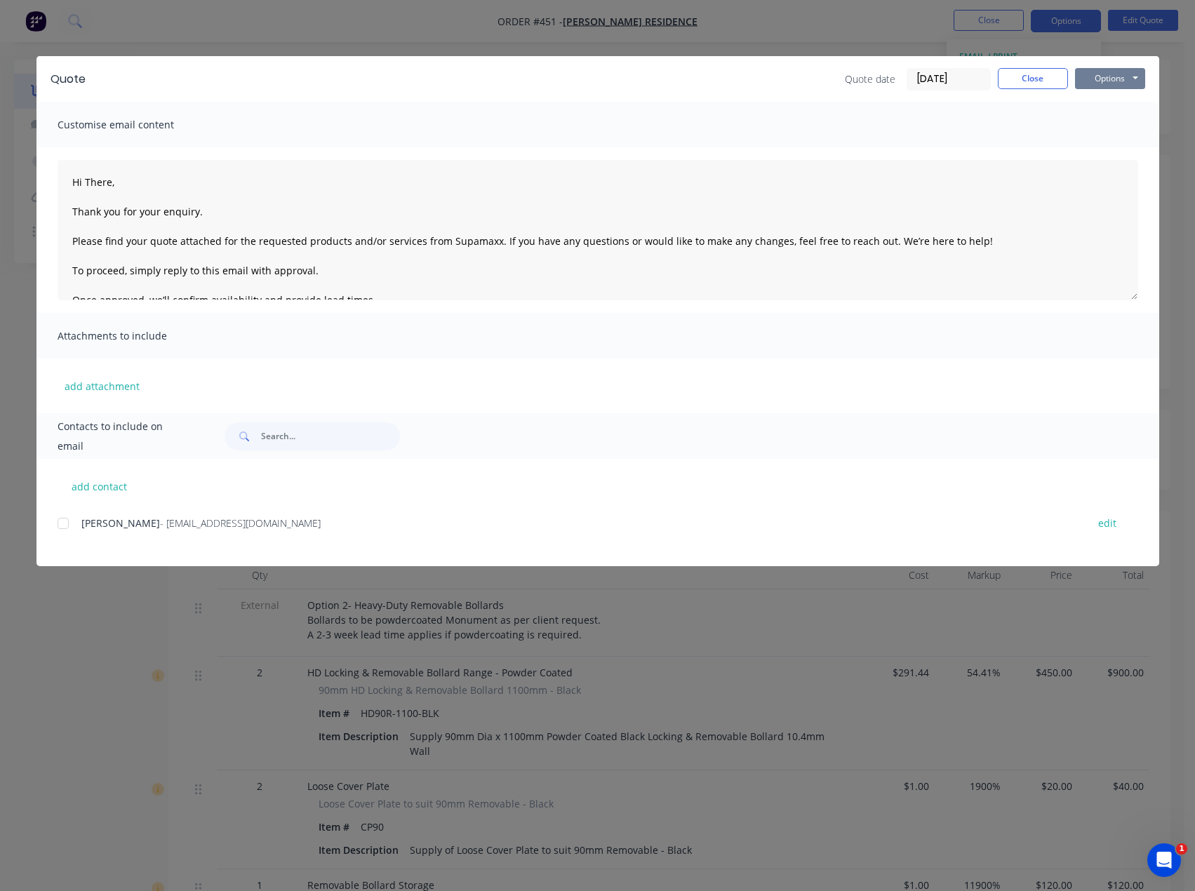
click at [1105, 76] on button "Options" at bounding box center [1110, 78] width 70 height 21
click at [1104, 102] on button "Preview" at bounding box center [1120, 103] width 90 height 23
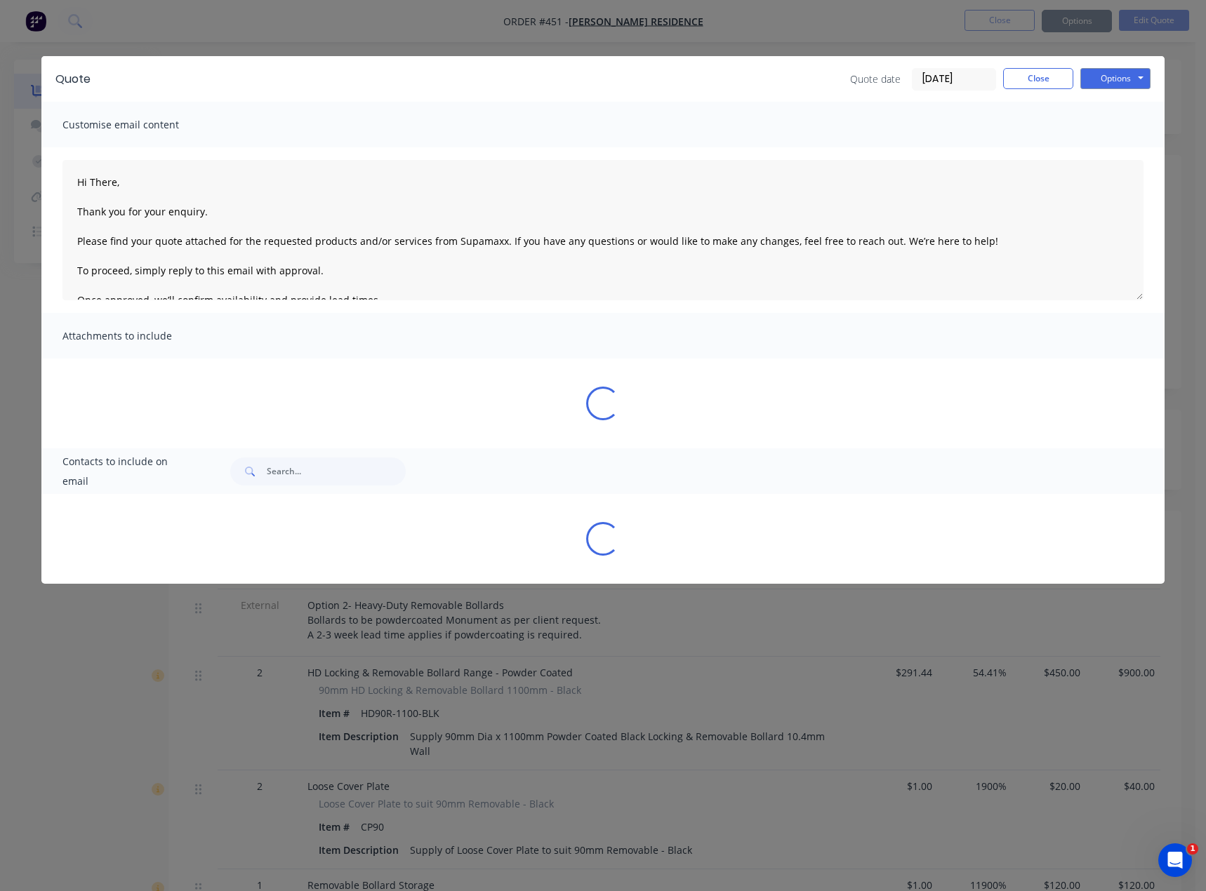
type textarea "Hi There, Thank you for your enquiry. Please find your quote attached for the r…"
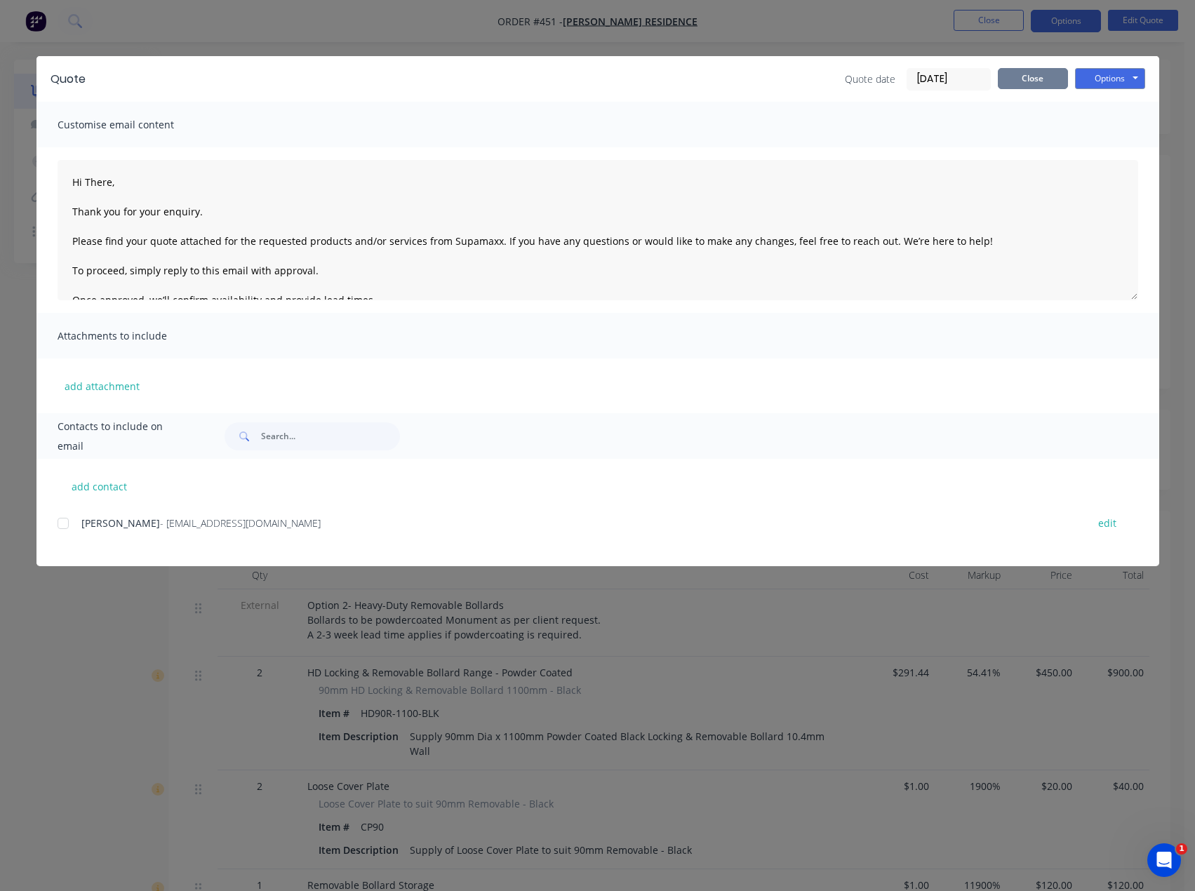
click at [1029, 79] on button "Close" at bounding box center [1033, 78] width 70 height 21
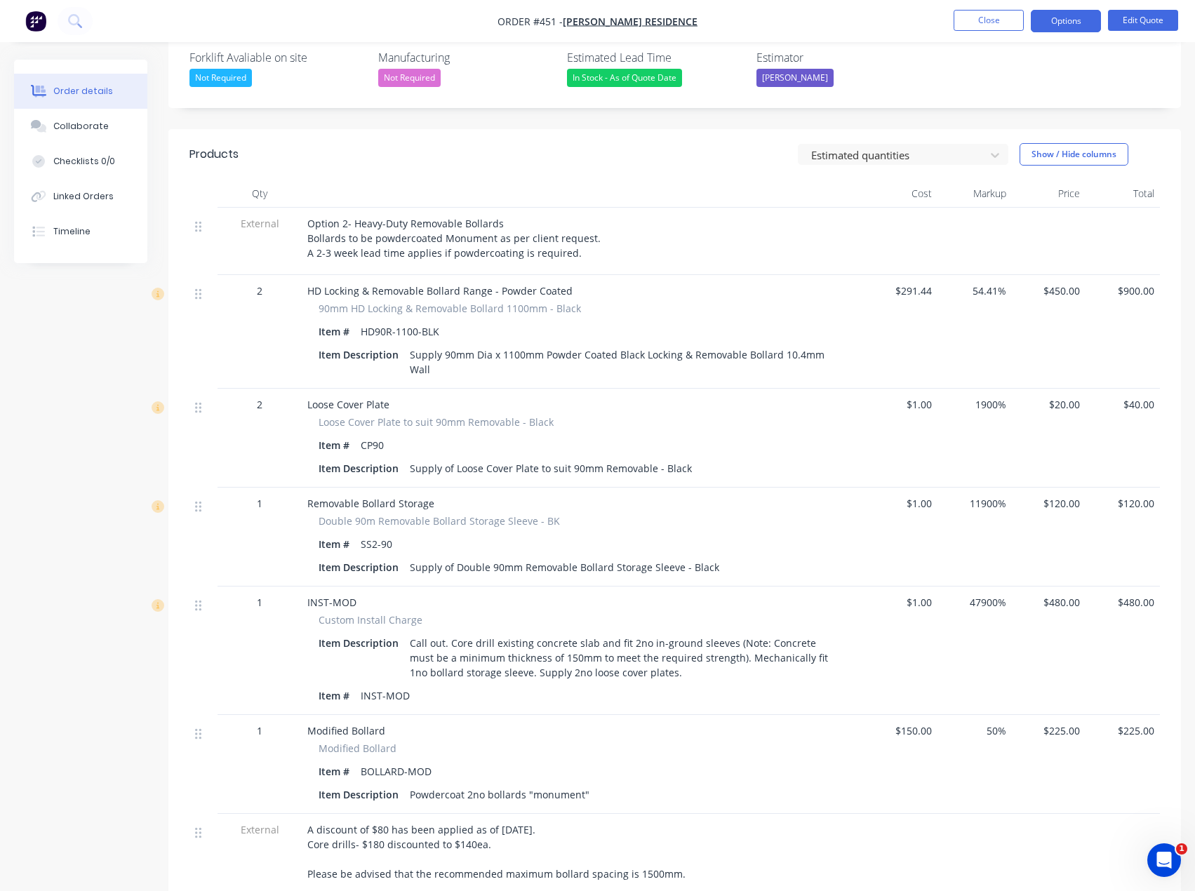
scroll to position [421, 0]
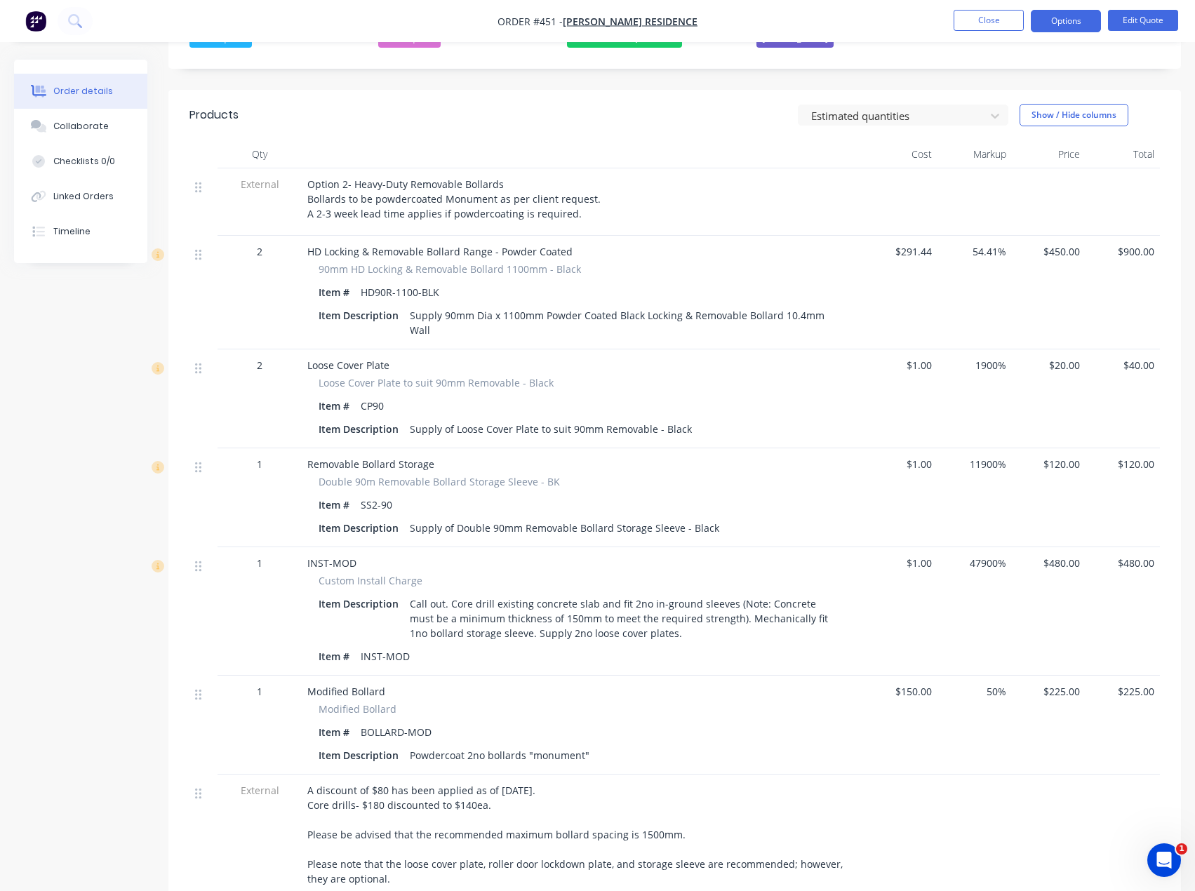
click at [585, 745] on div "Powdercoat 2no bollards "monument"" at bounding box center [499, 755] width 191 height 20
click at [582, 745] on div "Powdercoat 2no bollards "monument"" at bounding box center [499, 755] width 191 height 20
click at [1137, 22] on button "Edit Quote" at bounding box center [1143, 20] width 70 height 21
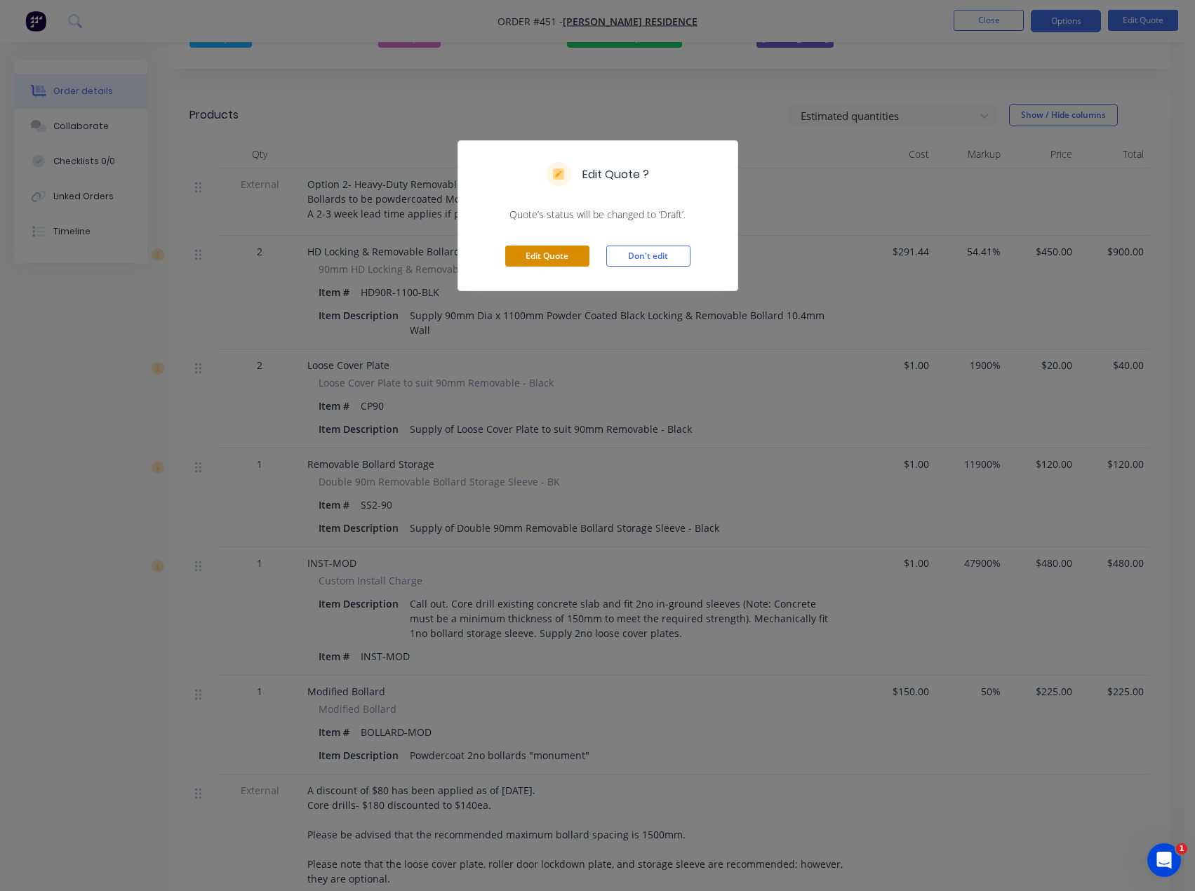
click at [540, 259] on button "Edit Quote" at bounding box center [547, 256] width 84 height 21
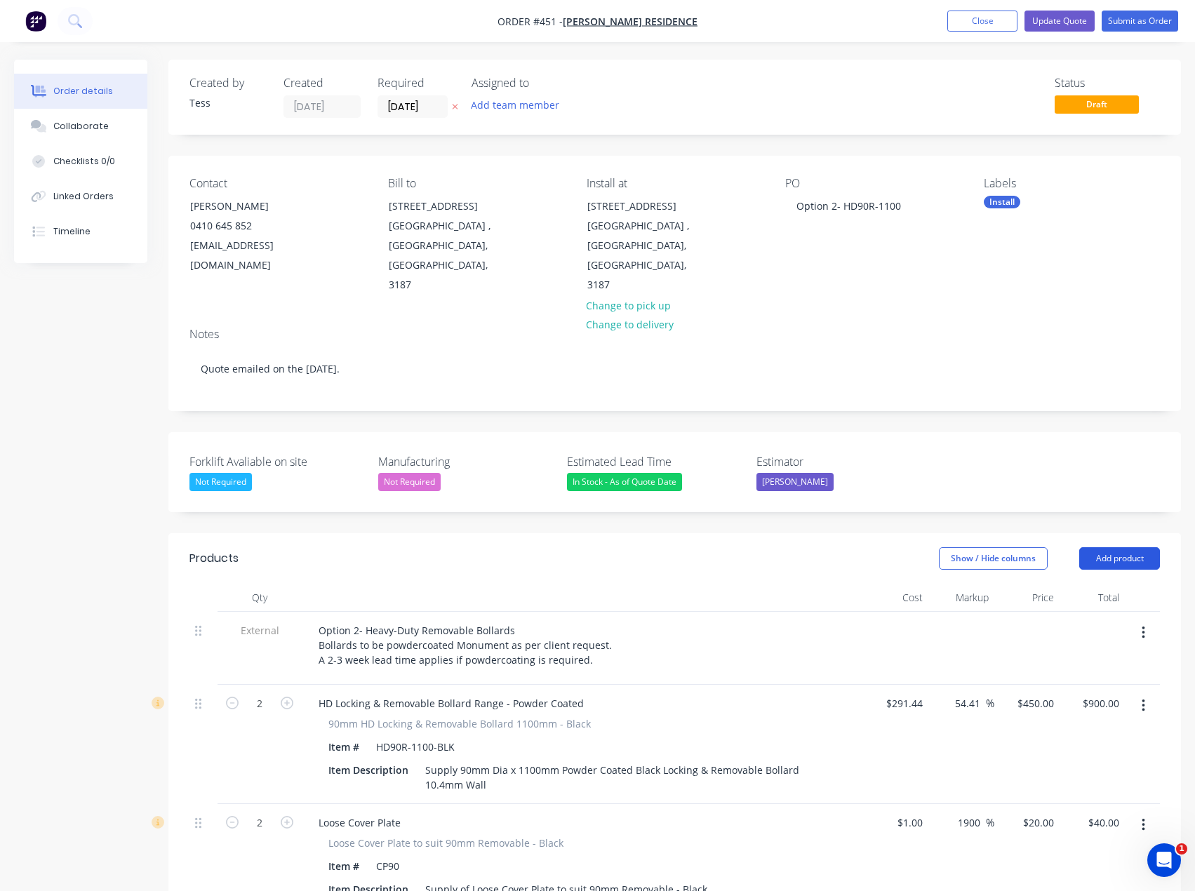
click at [1114, 547] on button "Add product" at bounding box center [1119, 558] width 81 height 22
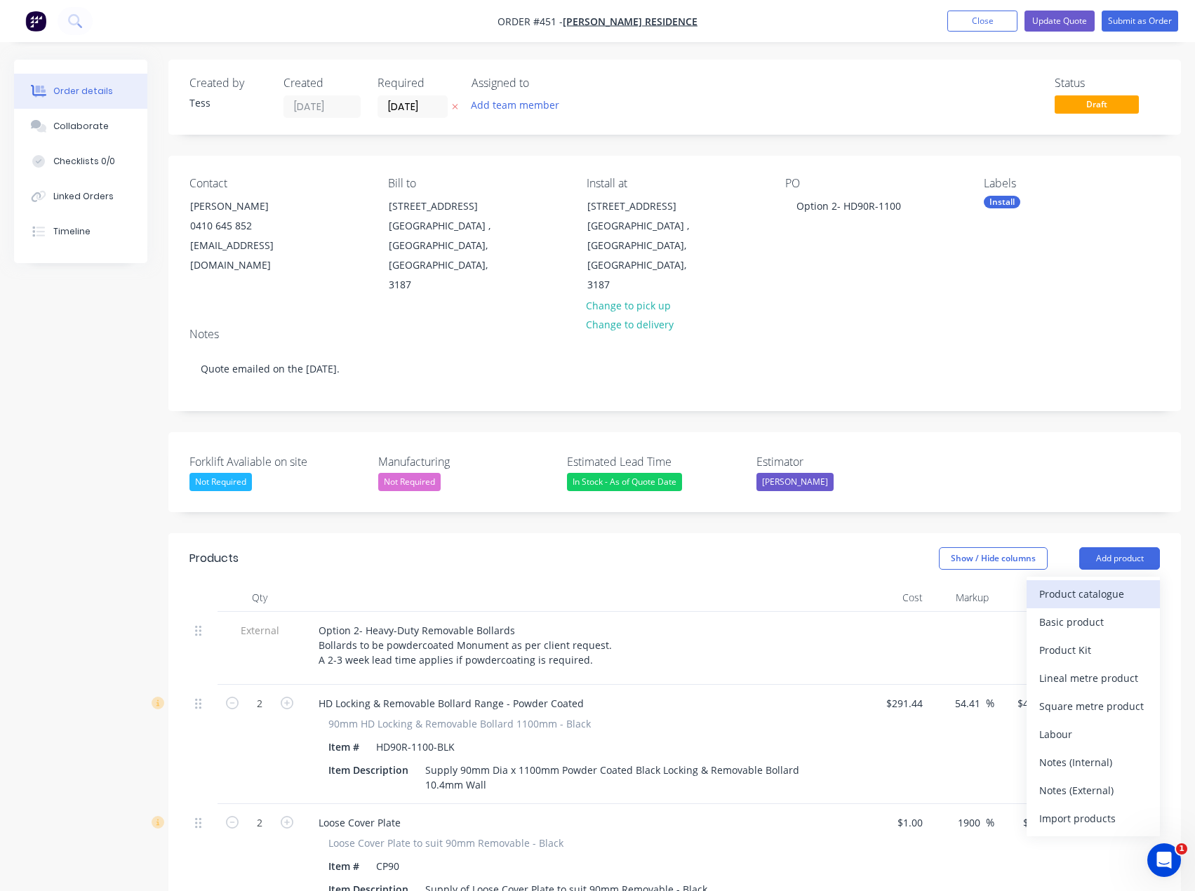
click at [1073, 584] on div "Product catalogue" at bounding box center [1093, 594] width 108 height 20
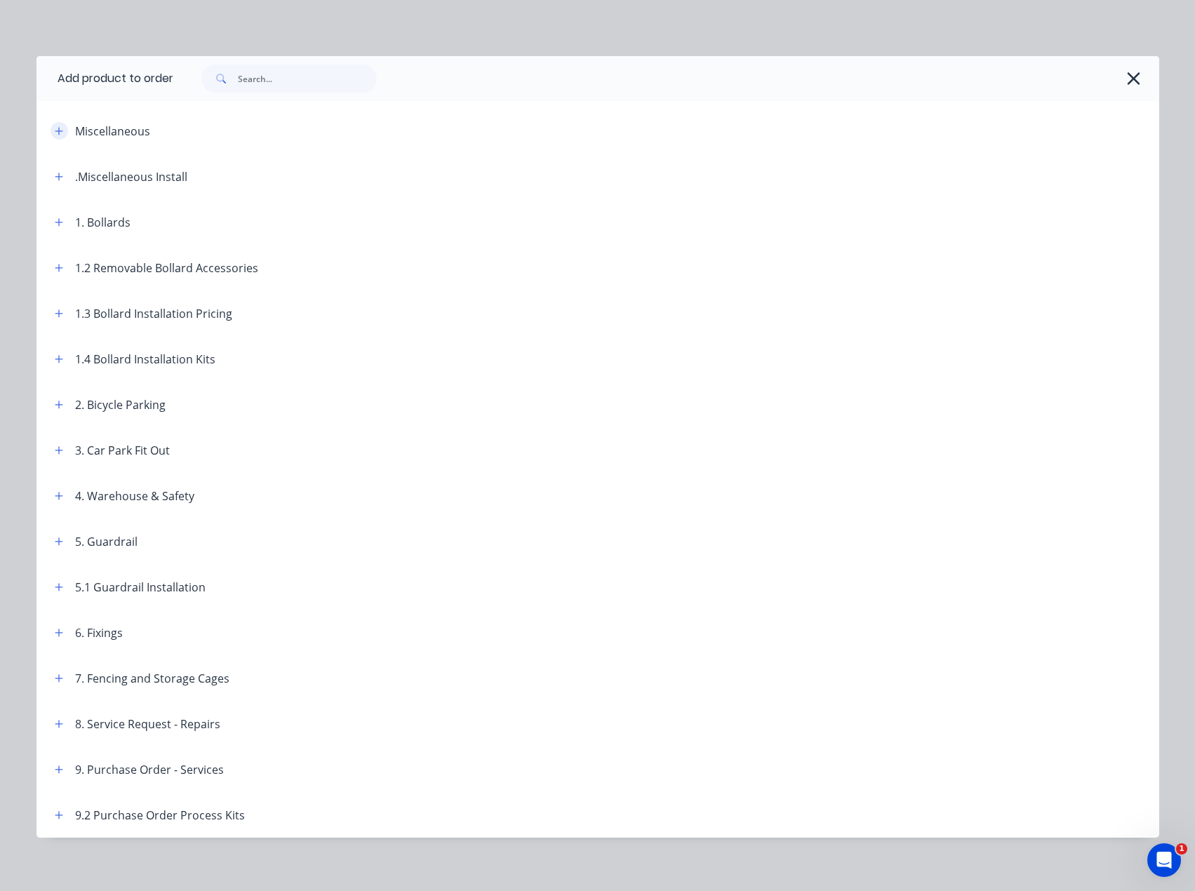
click at [55, 133] on icon "button" at bounding box center [59, 131] width 8 height 10
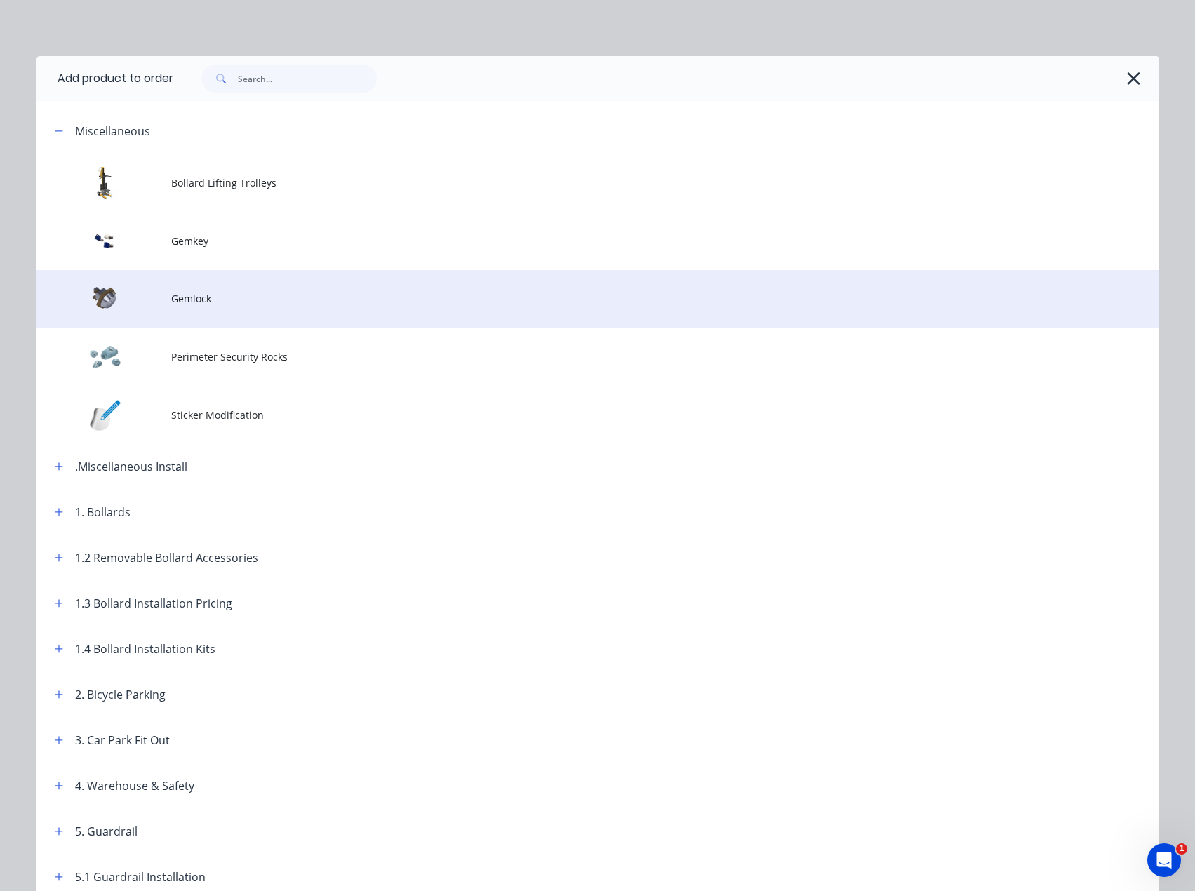
click at [183, 300] on span "Gemlock" at bounding box center [566, 298] width 790 height 15
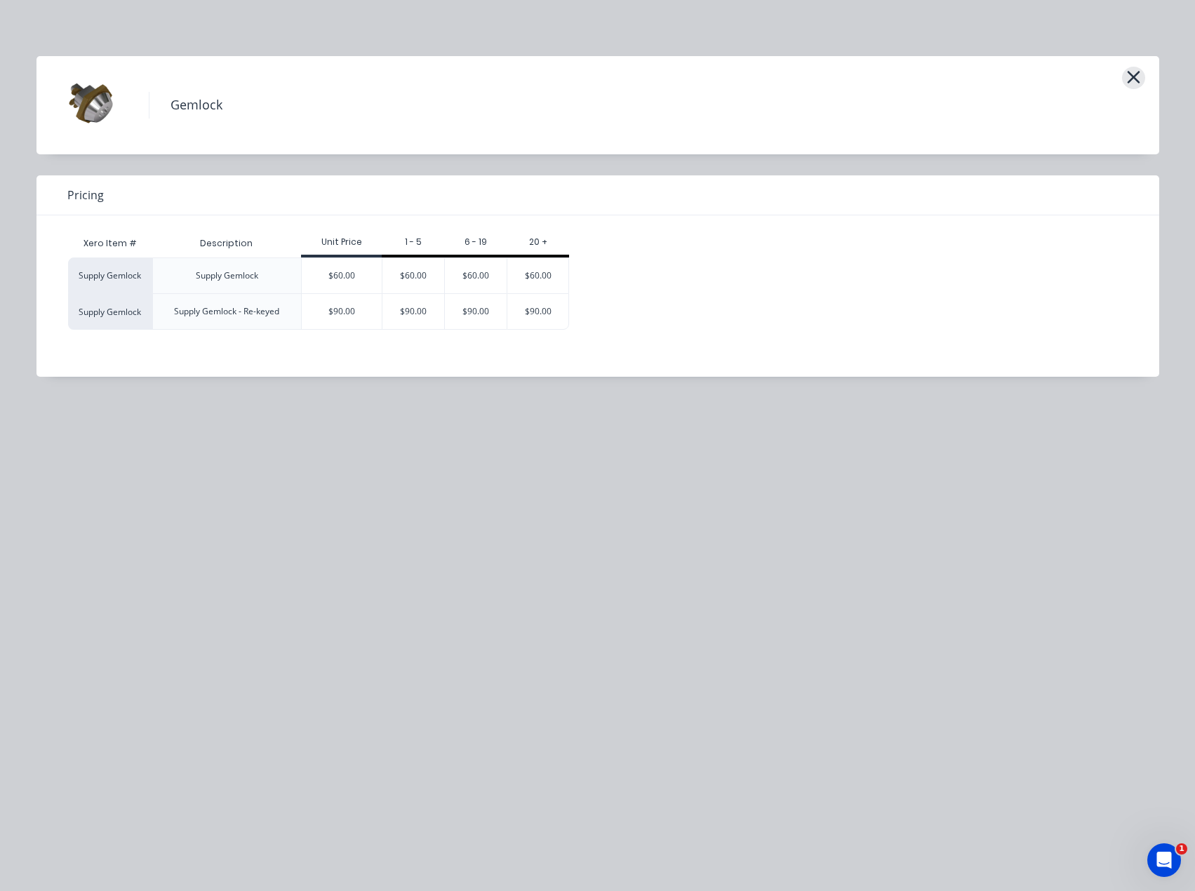
click at [1137, 76] on icon "button" at bounding box center [1133, 77] width 15 height 20
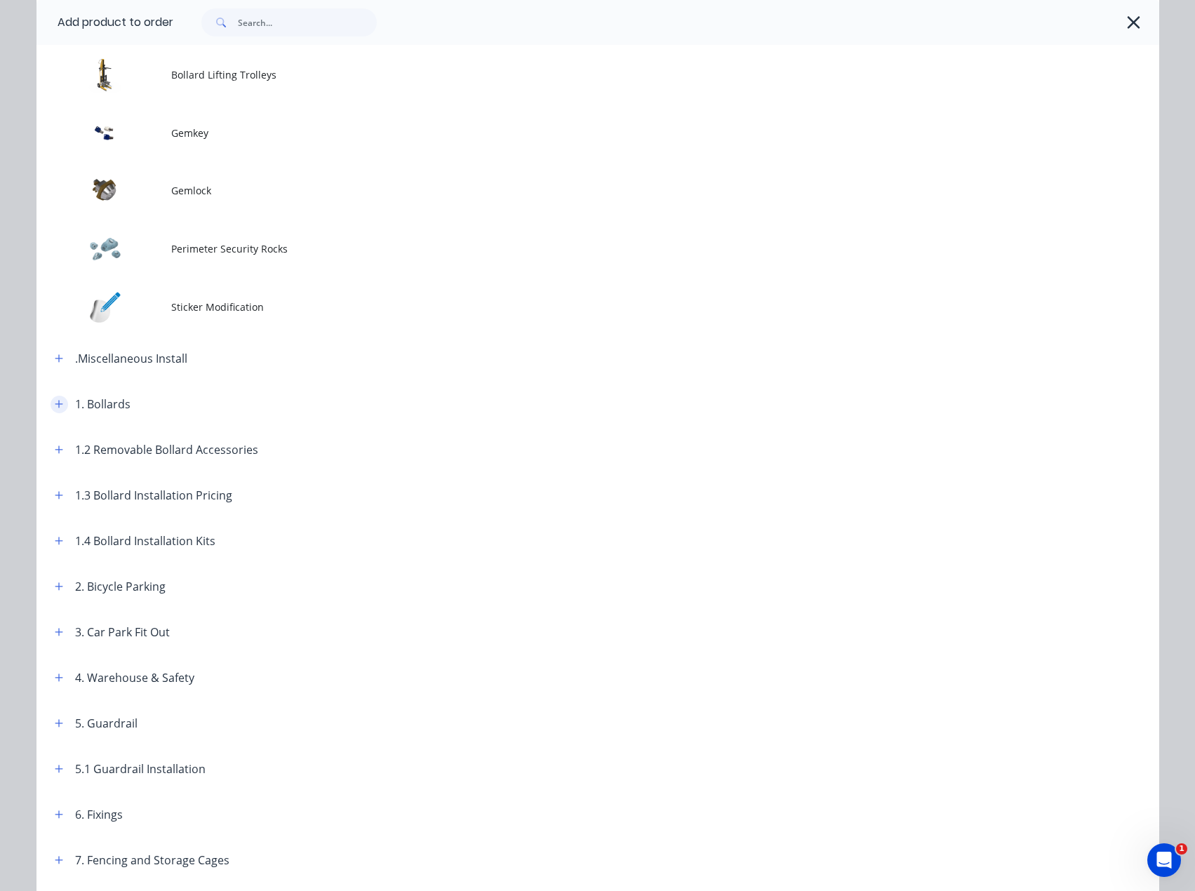
click at [55, 403] on icon "button" at bounding box center [59, 405] width 8 height 8
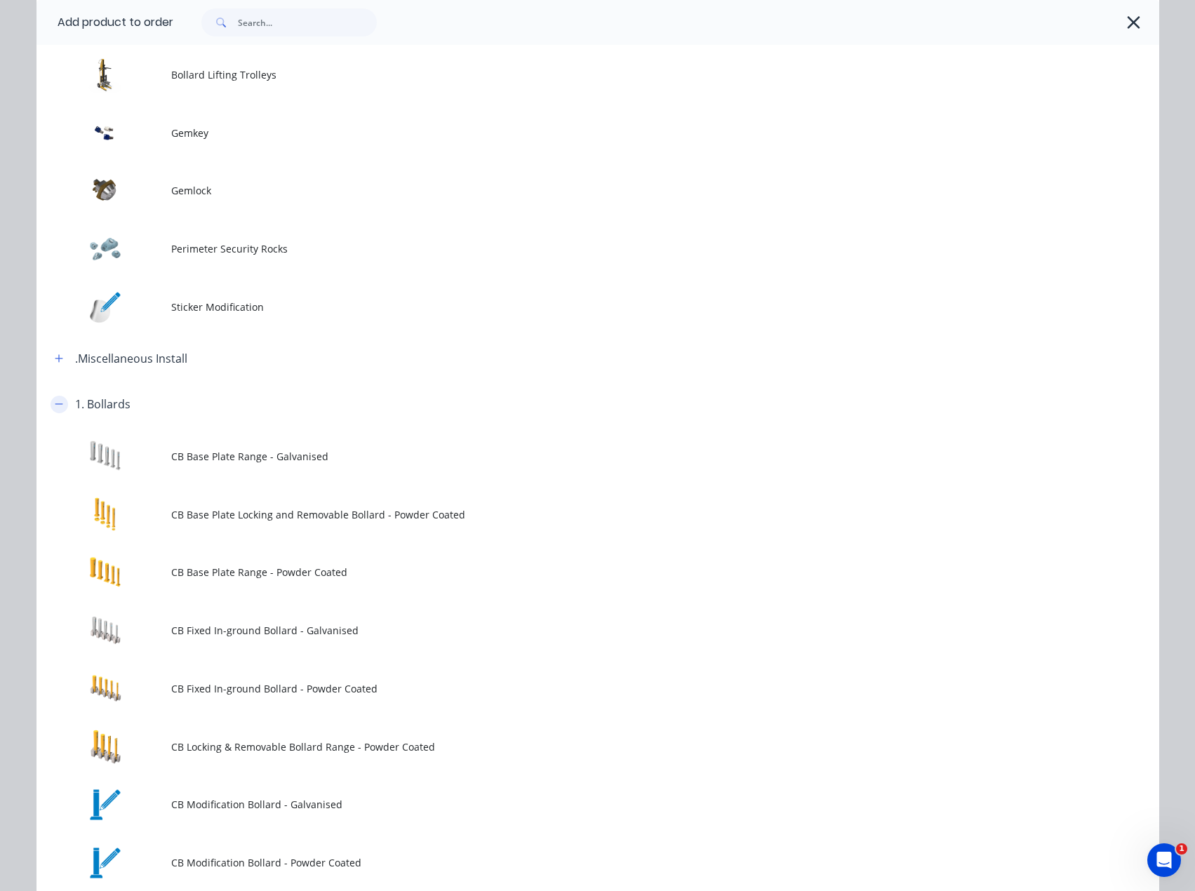
click at [55, 403] on icon "button" at bounding box center [59, 404] width 8 height 10
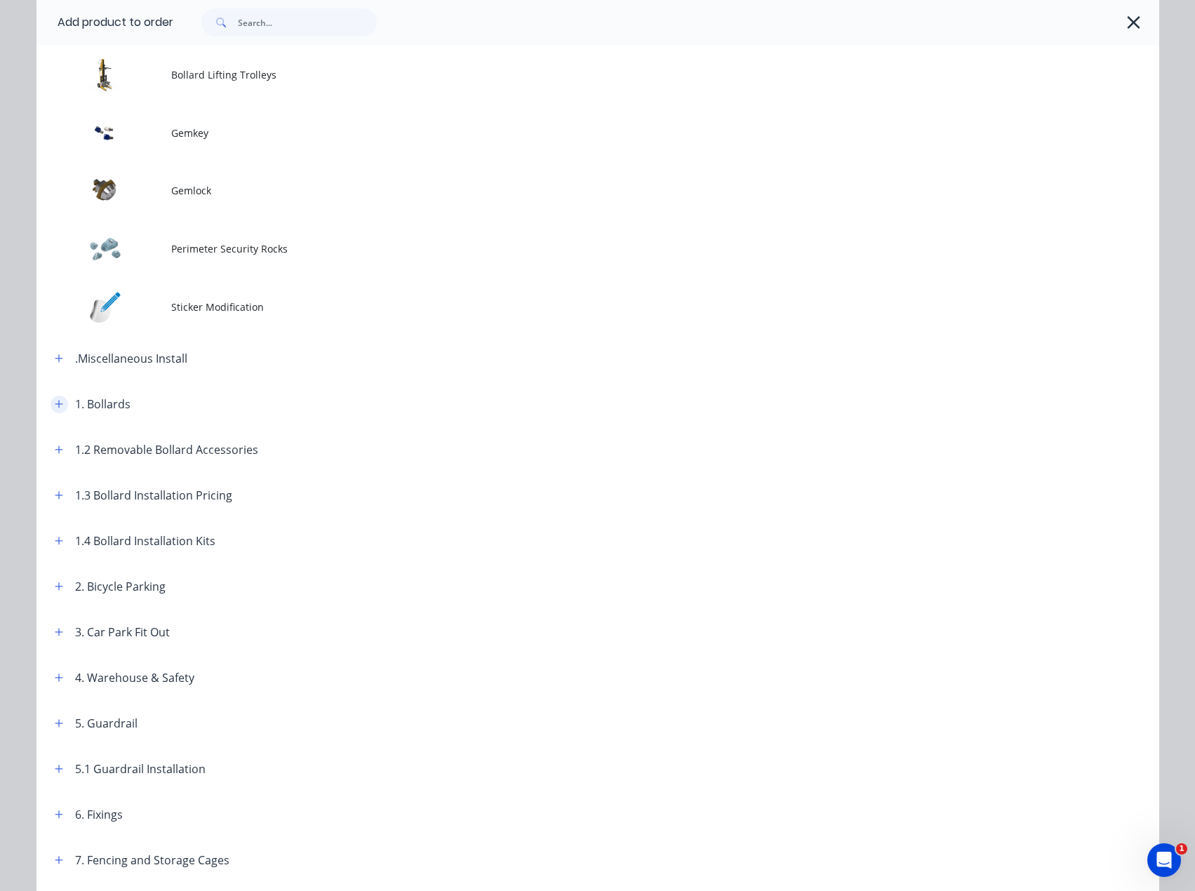
click at [55, 403] on icon "button" at bounding box center [59, 405] width 8 height 8
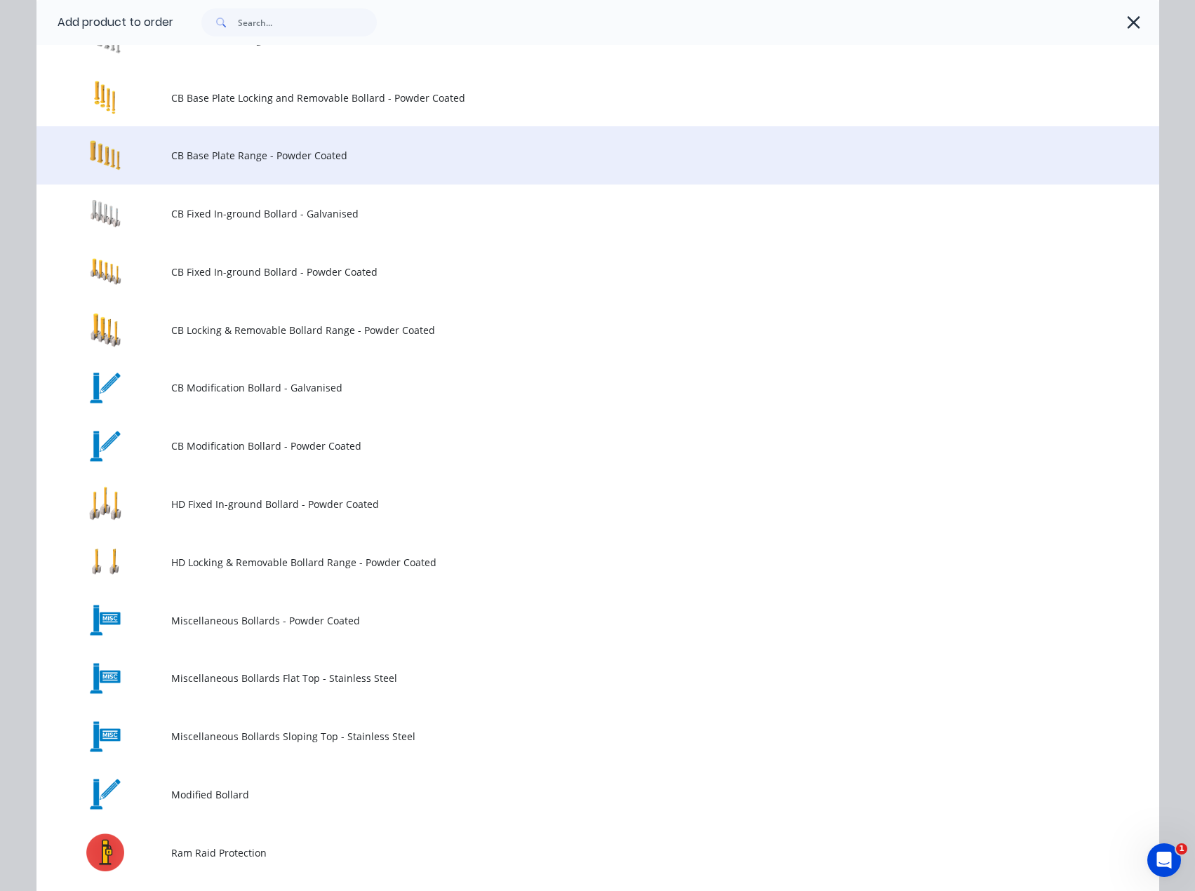
scroll to position [529, 0]
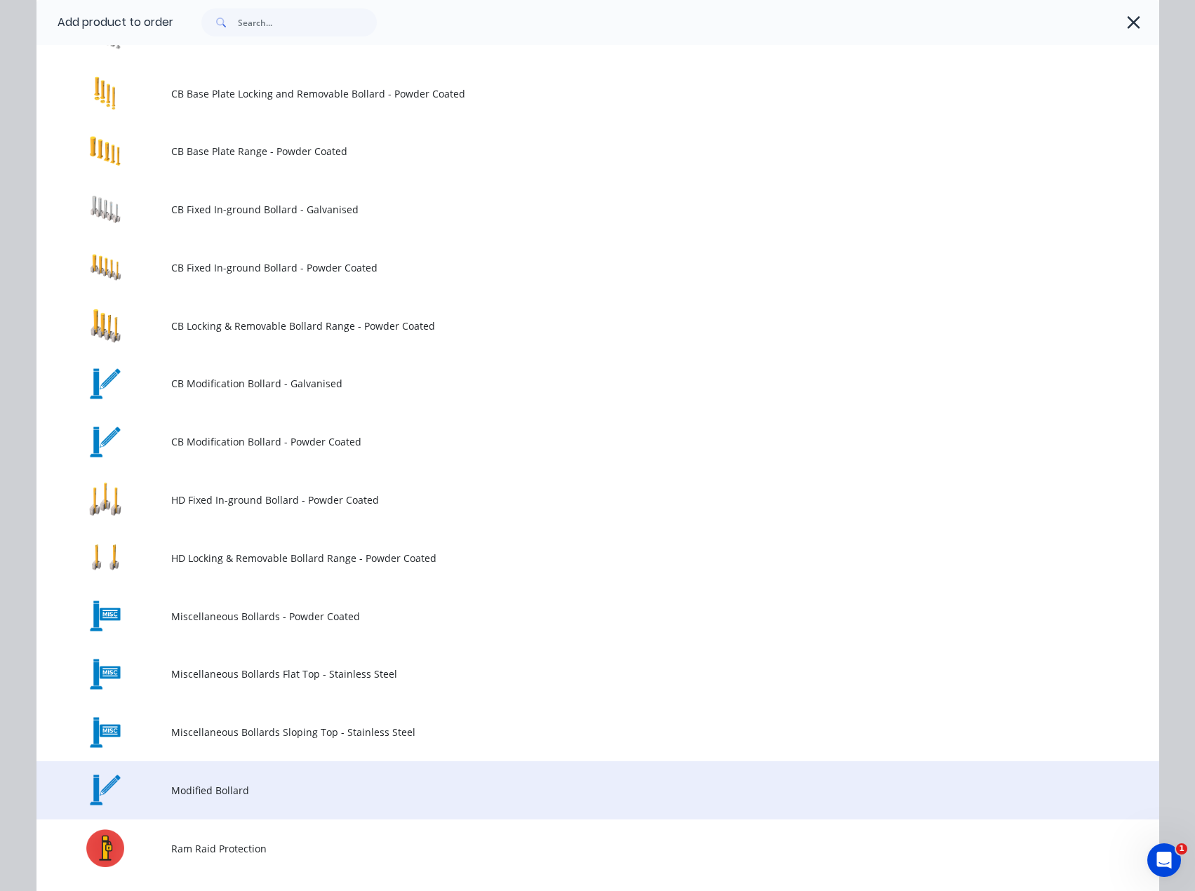
click at [204, 790] on span "Modified Bollard" at bounding box center [566, 790] width 790 height 15
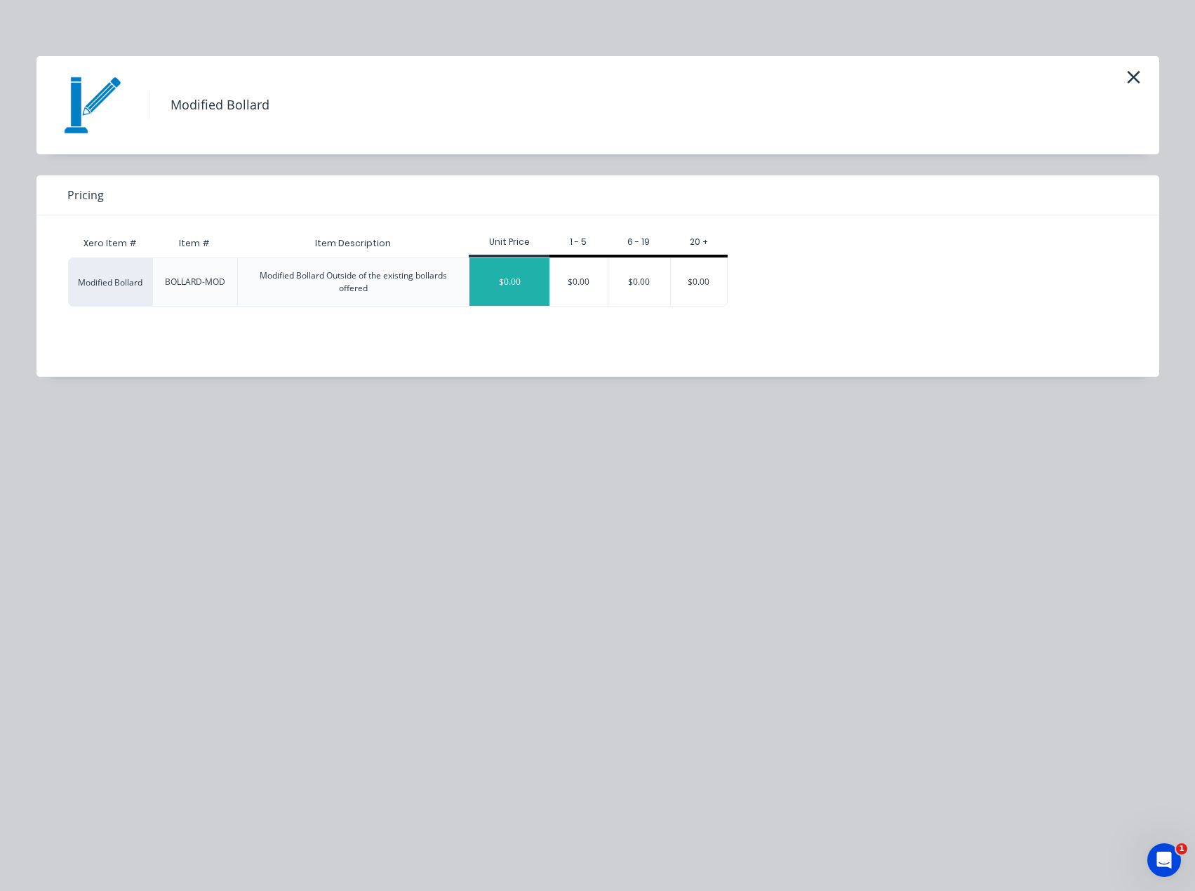
click at [511, 292] on div "$0.00" at bounding box center [509, 282] width 80 height 48
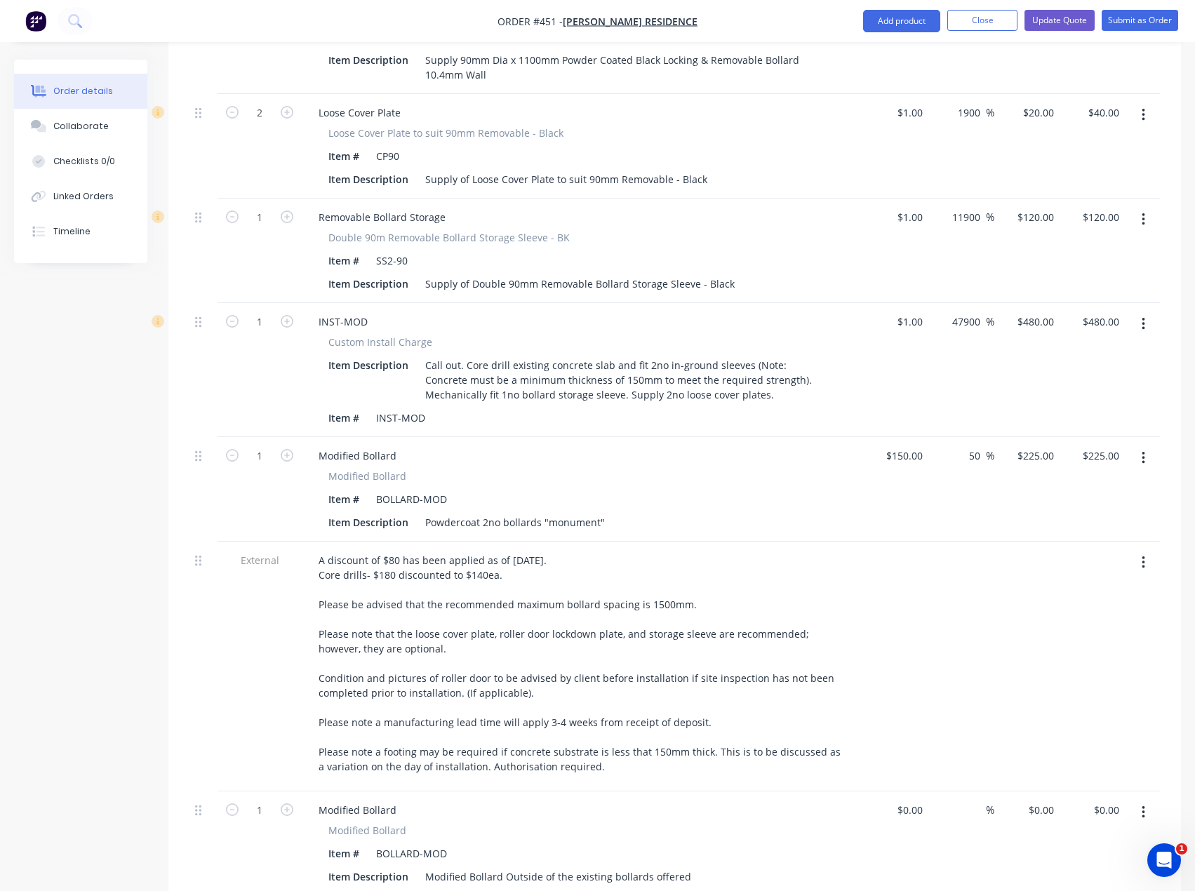
scroll to position [842, 0]
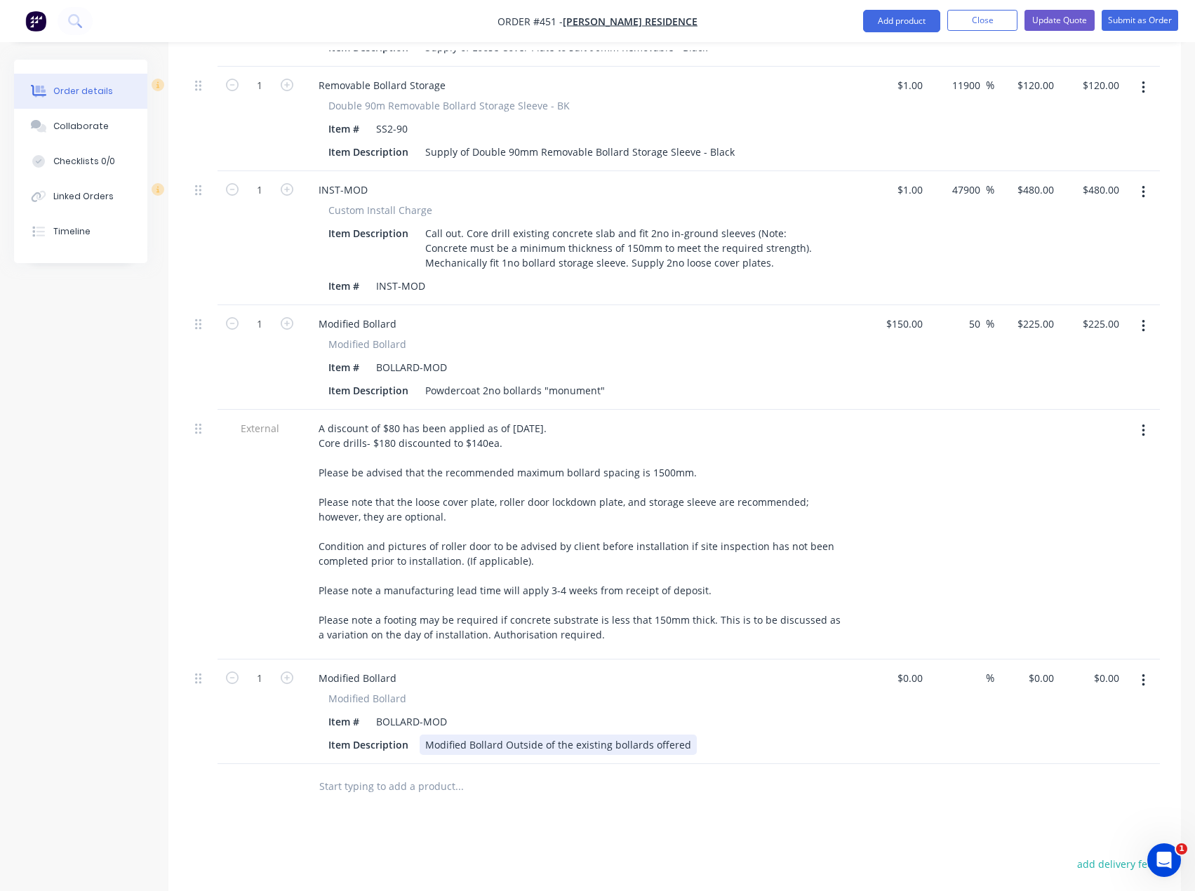
click at [450, 735] on div "Modified Bollard Outside of the existing bollards offered" at bounding box center [558, 745] width 277 height 20
drag, startPoint x: 681, startPoint y: 705, endPoint x: 407, endPoint y: 712, distance: 273.8
click at [407, 735] on div "Item Description Modified Bollard Outside of the existing bollards offered" at bounding box center [580, 745] width 514 height 20
drag, startPoint x: 433, startPoint y: 705, endPoint x: 420, endPoint y: 705, distance: 13.3
click at [420, 735] on div "Re" at bounding box center [431, 745] width 23 height 20
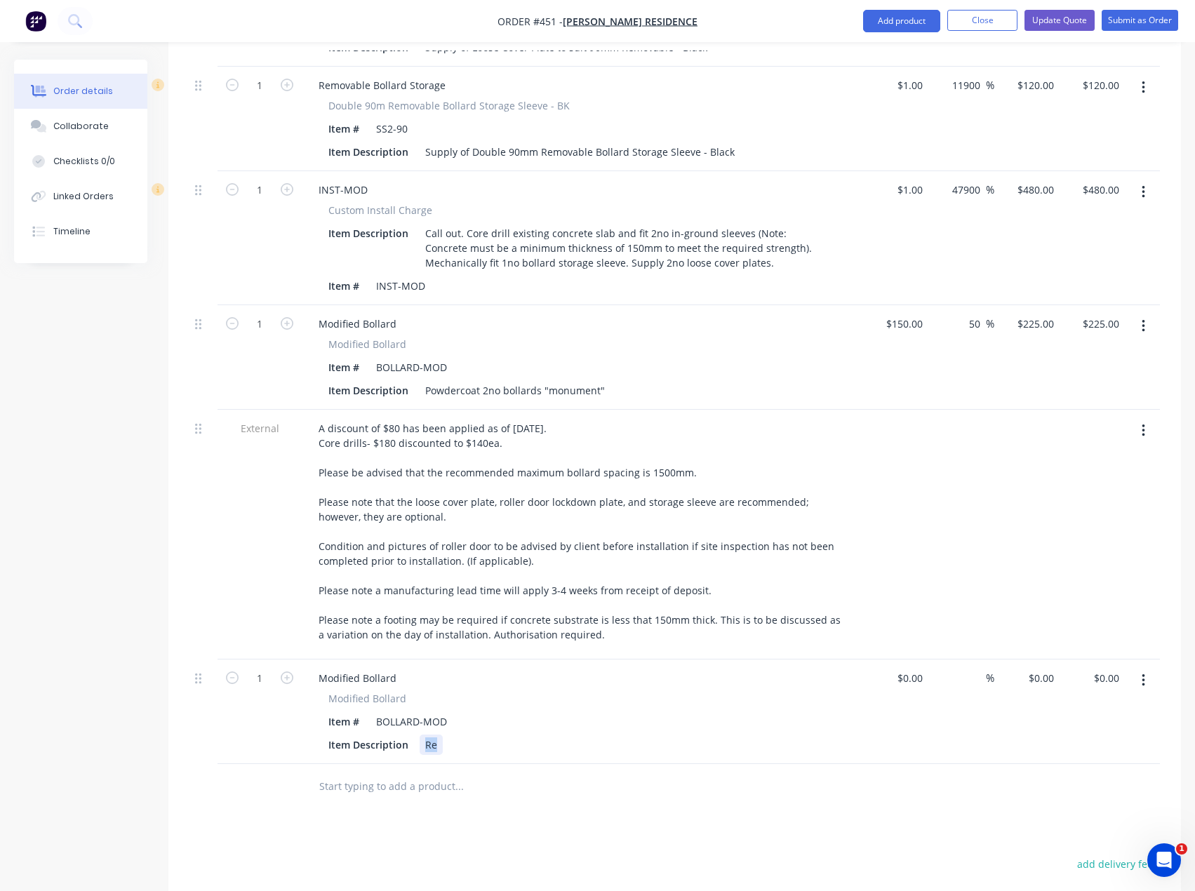
drag, startPoint x: 434, startPoint y: 705, endPoint x: 422, endPoint y: 705, distance: 11.9
click at [422, 735] on div "Re" at bounding box center [431, 745] width 23 height 20
click at [427, 735] on div "Supply and install 2 x new GEM locks includes re key and refit to suit N0527" at bounding box center [603, 745] width 367 height 20
click at [422, 735] on div "Supply and install 2 x new GEM locks includes re key and refit to suit N0527" at bounding box center [603, 745] width 367 height 20
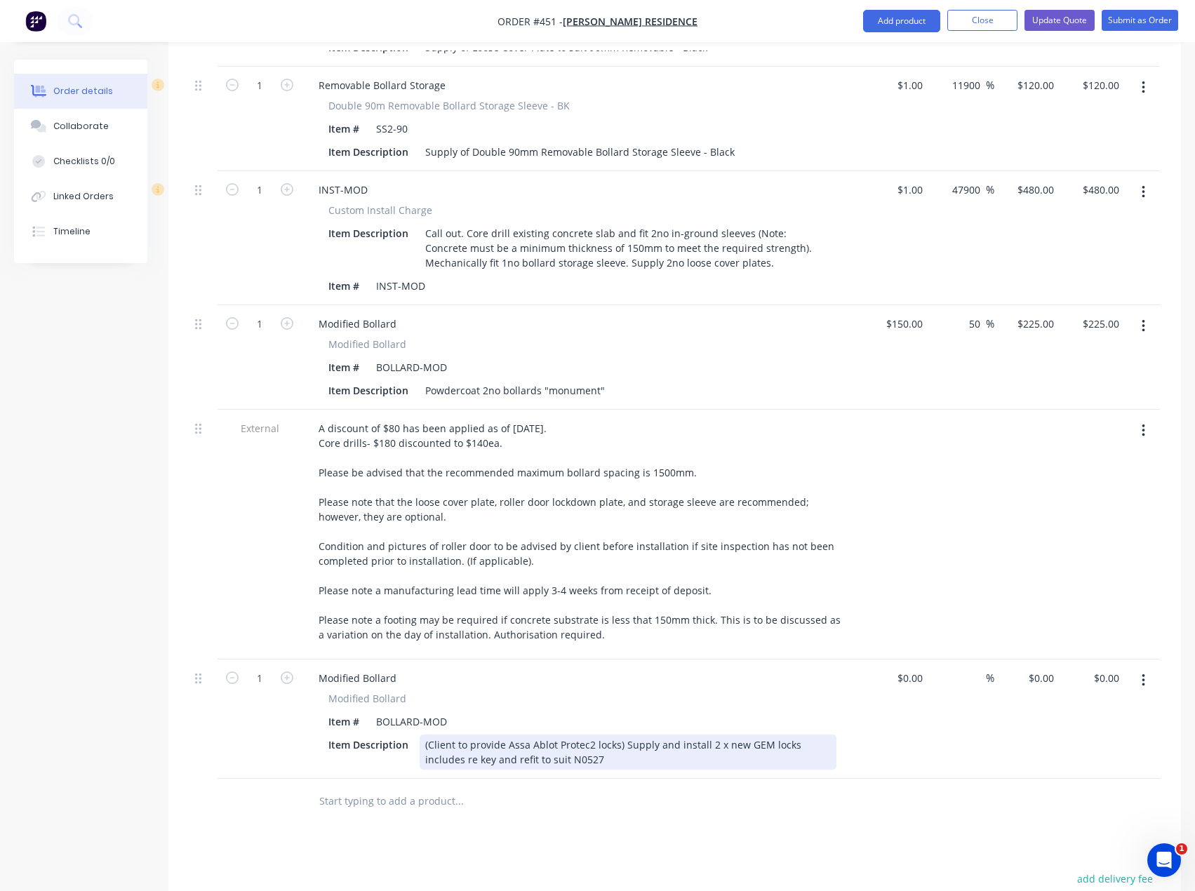
click at [678, 735] on div "(Client to provide Assa Ablot Protec2 locks) Supply and install 2 x new GEM loc…" at bounding box center [628, 752] width 417 height 35
click at [712, 735] on div "(Client to provide Assa Ablot Protec2 locks) Install 2 x new GEM locks includes…" at bounding box center [628, 752] width 417 height 35
click at [553, 735] on div "(Client to provide Assa Ablot Protec2 locks) Install 2 x Assa locks includes re…" at bounding box center [628, 752] width 417 height 35
click at [689, 735] on div "(Client to provide Assa Abloy Protec2 locks) Install 2 x Assa locks includes re…" at bounding box center [628, 752] width 417 height 35
click at [531, 735] on div "(Client to provide Assa Abloy Protec2 locks) Install 2 x Assa Abloy locks inclu…" at bounding box center [628, 752] width 417 height 35
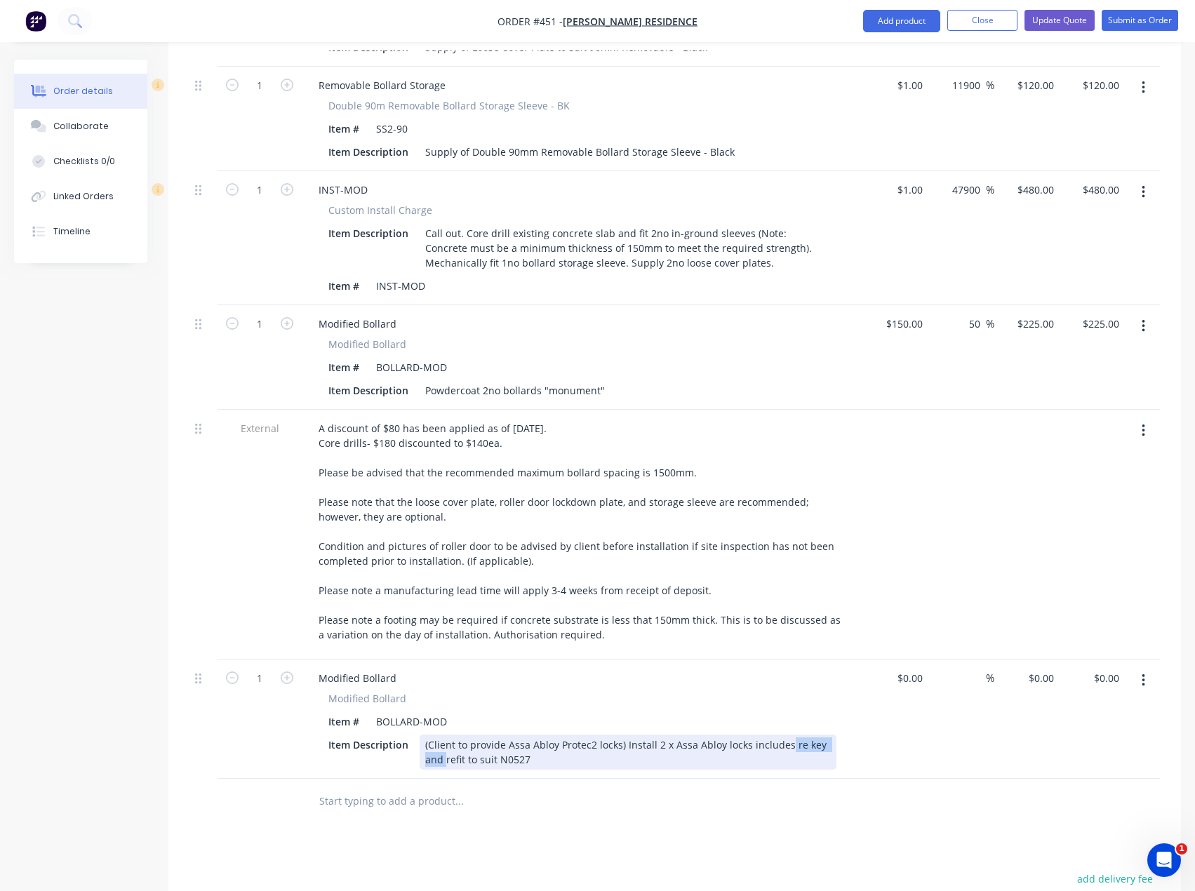
drag, startPoint x: 444, startPoint y: 721, endPoint x: 784, endPoint y: 702, distance: 340.2
click at [784, 735] on div "(Client to provide Assa Abloy Protec2 locks) Install 2 x Assa Abloy locks inclu…" at bounding box center [628, 752] width 417 height 35
click at [582, 735] on div "(Client to provide Assa Abloy Protec2 locks) Install 2 x Assa Abloy locks inclu…" at bounding box center [628, 752] width 417 height 35
drag, startPoint x: 543, startPoint y: 719, endPoint x: 425, endPoint y: 722, distance: 117.9
click at [425, 735] on div "(Client to provide Assa Abloy Protec2 locks) Install 2 x Assa Abloy locks inclu…" at bounding box center [628, 752] width 417 height 35
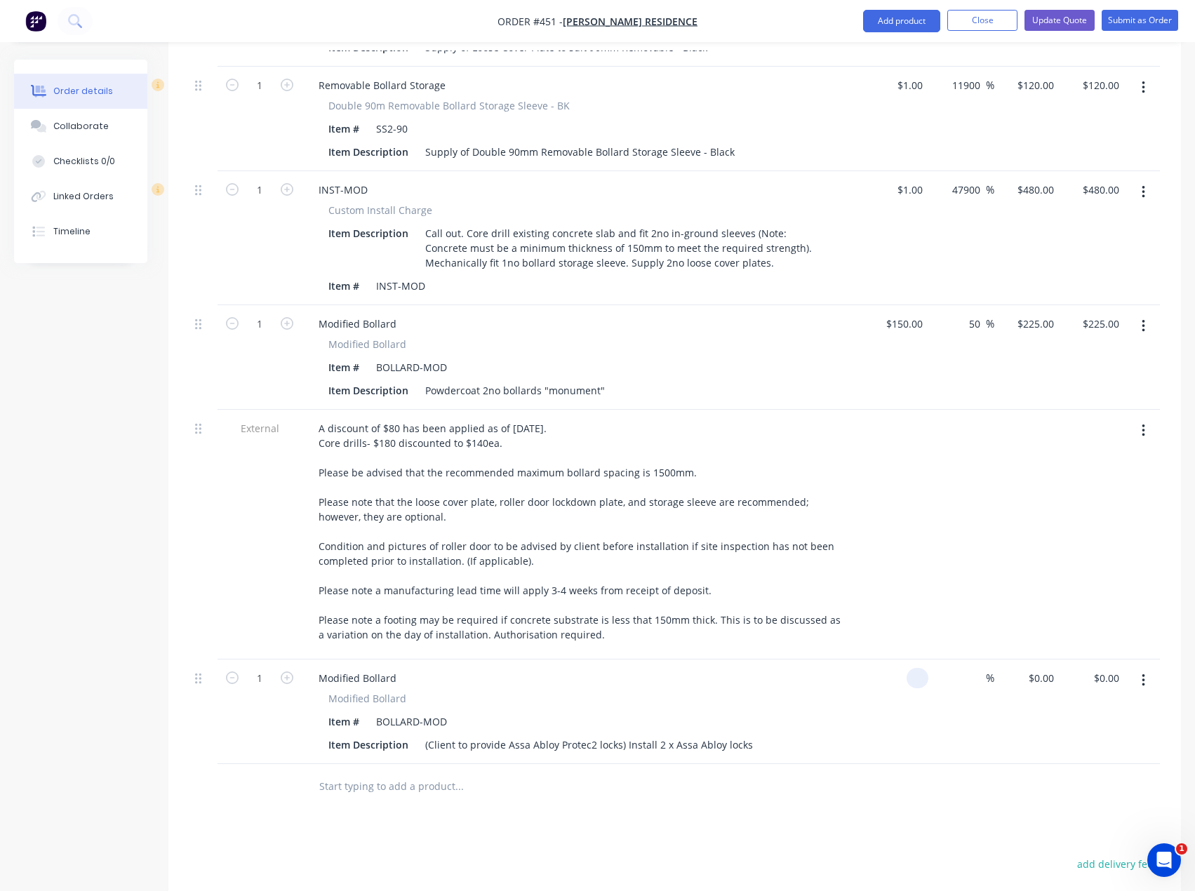
click at [902, 660] on div at bounding box center [895, 712] width 65 height 105
type input "$0.00"
click at [283, 672] on icon "button" at bounding box center [287, 678] width 13 height 13
type input "2"
click at [914, 668] on input "0" at bounding box center [912, 678] width 32 height 20
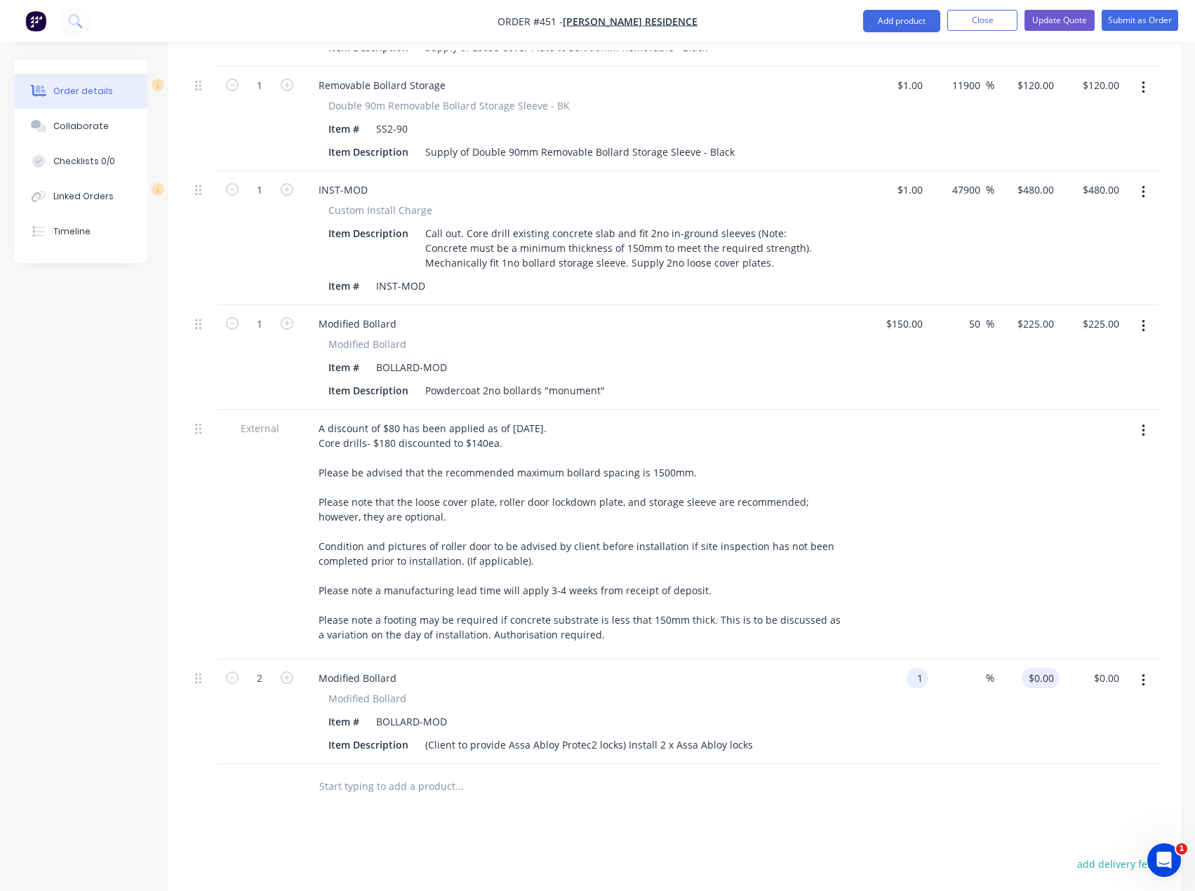
type input "$1.00"
type input "1"
type input "$2.00"
click at [1046, 668] on input "1" at bounding box center [1051, 678] width 16 height 20
type input "85"
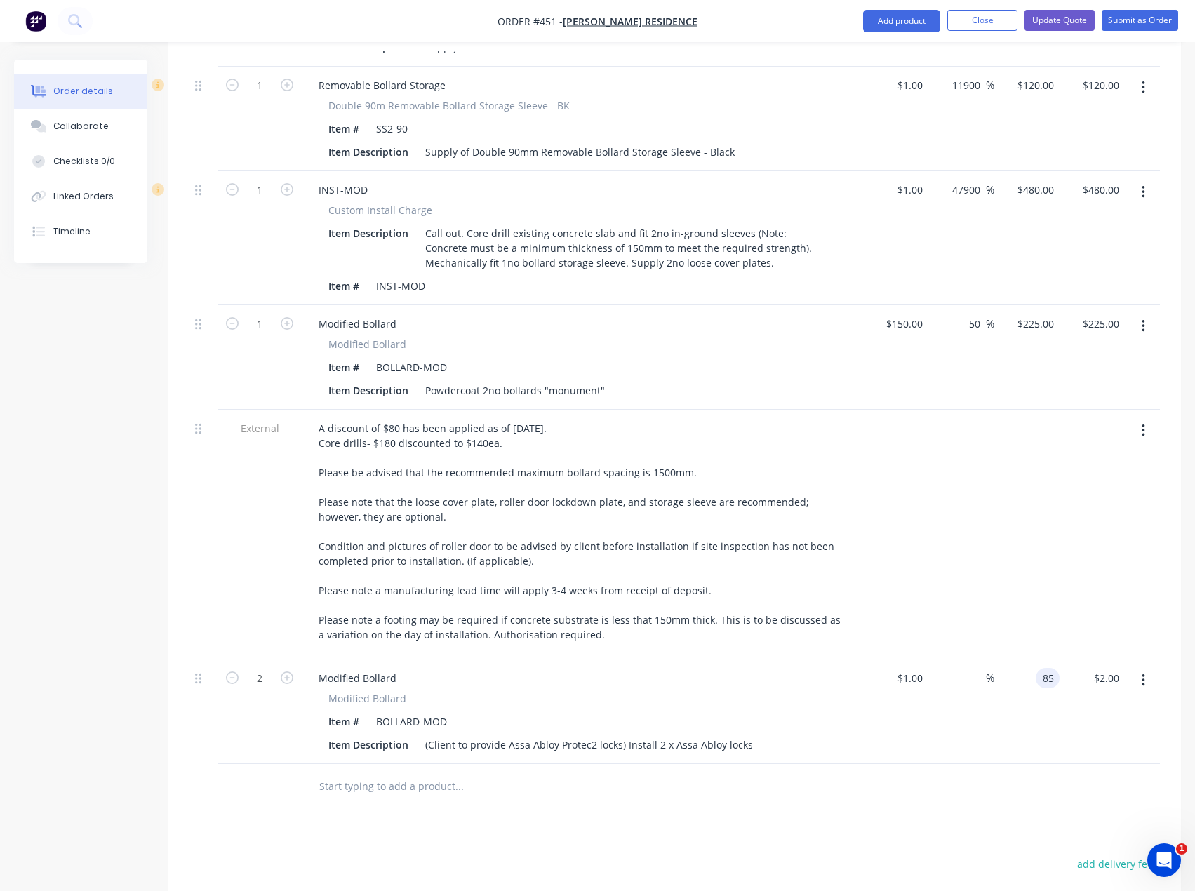
type input "8400"
type input "$85.00"
type input "$170.00"
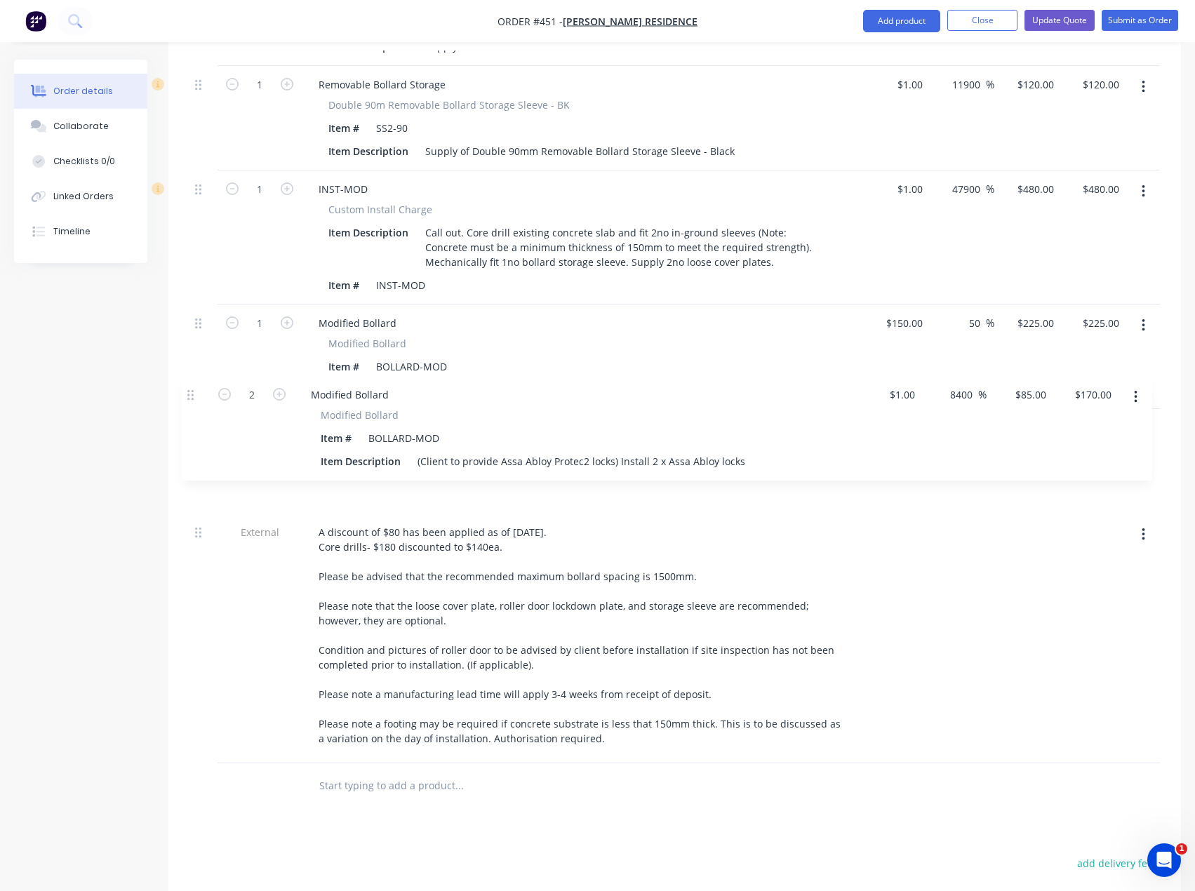
drag, startPoint x: 201, startPoint y: 639, endPoint x: 192, endPoint y: 389, distance: 250.0
click at [192, 389] on div "External Option 2- Heavy-Duty Removable Bollards Bollards to be powdercoated Mo…" at bounding box center [674, 266] width 970 height 994
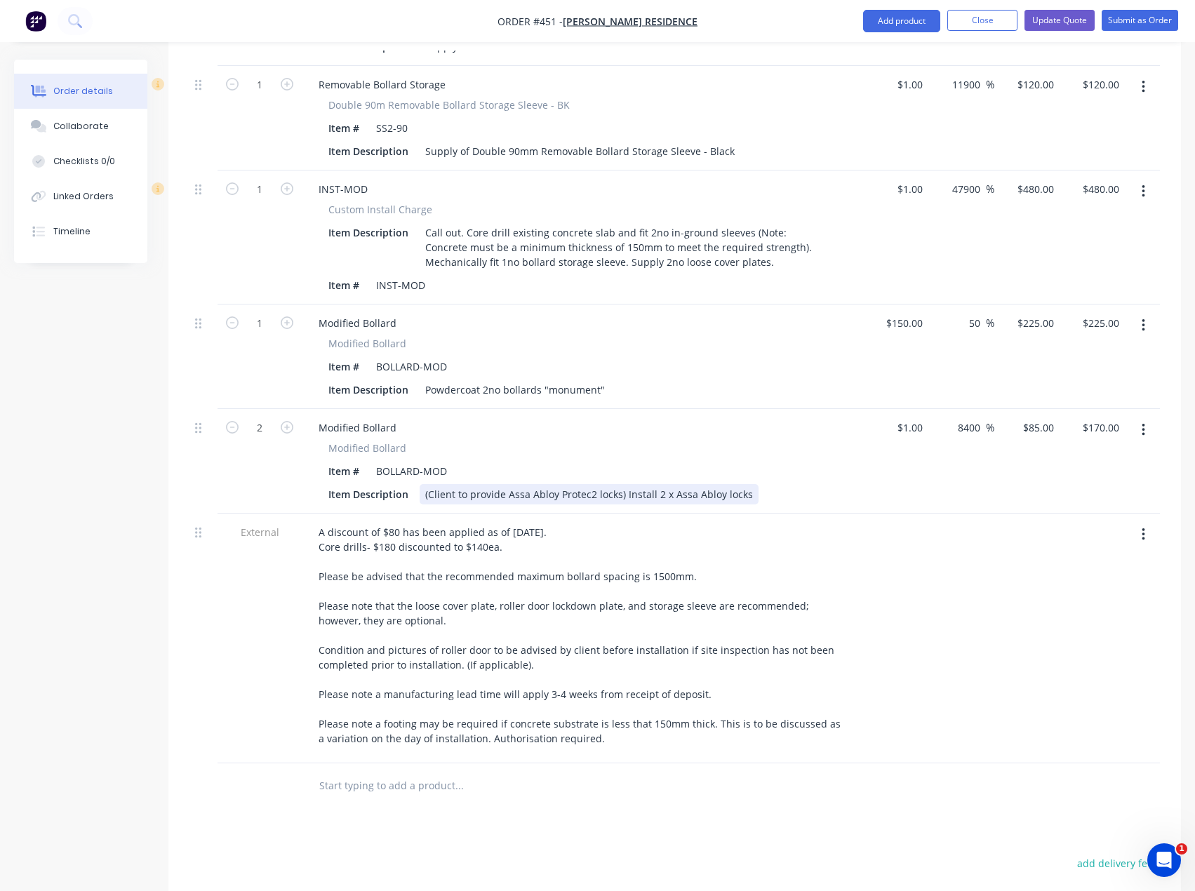
drag, startPoint x: 747, startPoint y: 457, endPoint x: 434, endPoint y: 453, distance: 313.7
click at [425, 484] on div "(Client to provide Assa Abloy Protec2 locks) Install 2 x Assa Abloy locks" at bounding box center [589, 494] width 339 height 20
copy div "(Client to provide Assa Abloy Protec2 locks) Install 2 x Assa Abloy locks"
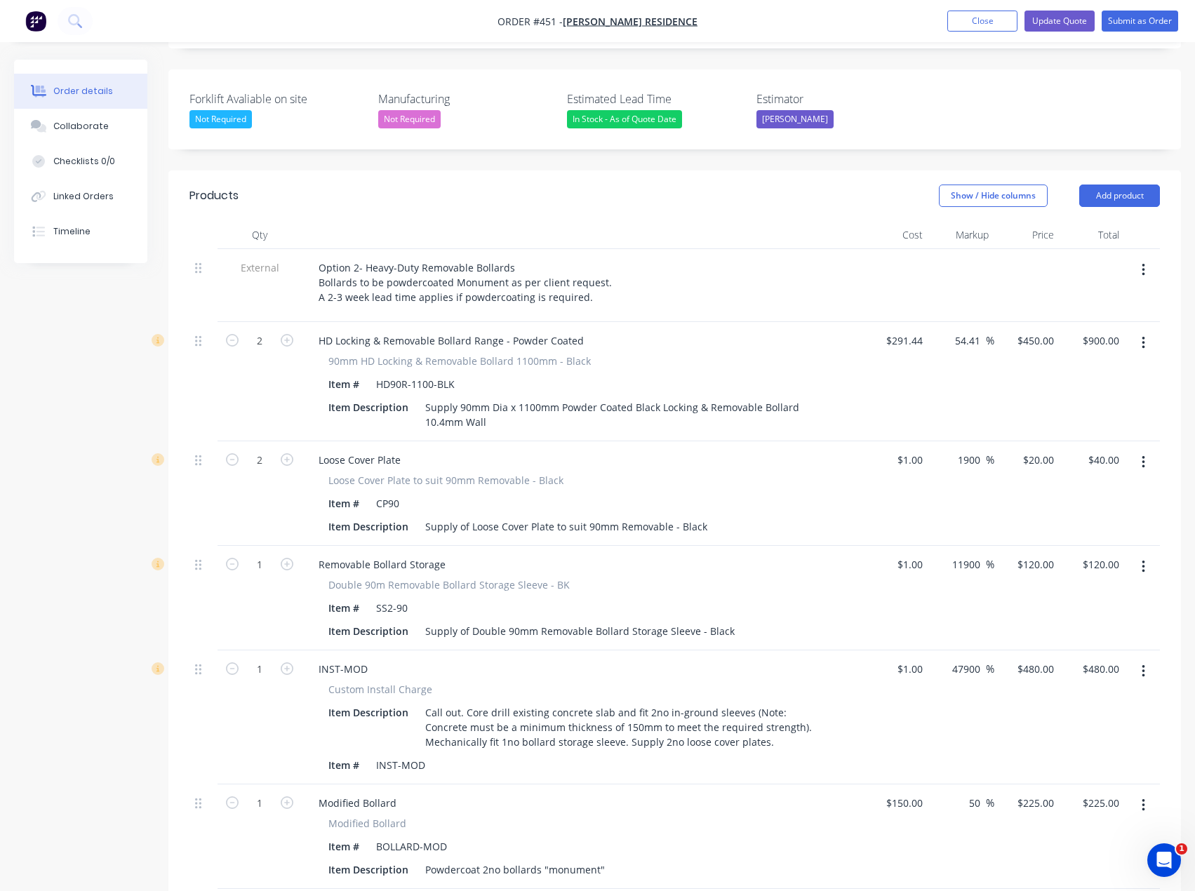
scroll to position [352, 0]
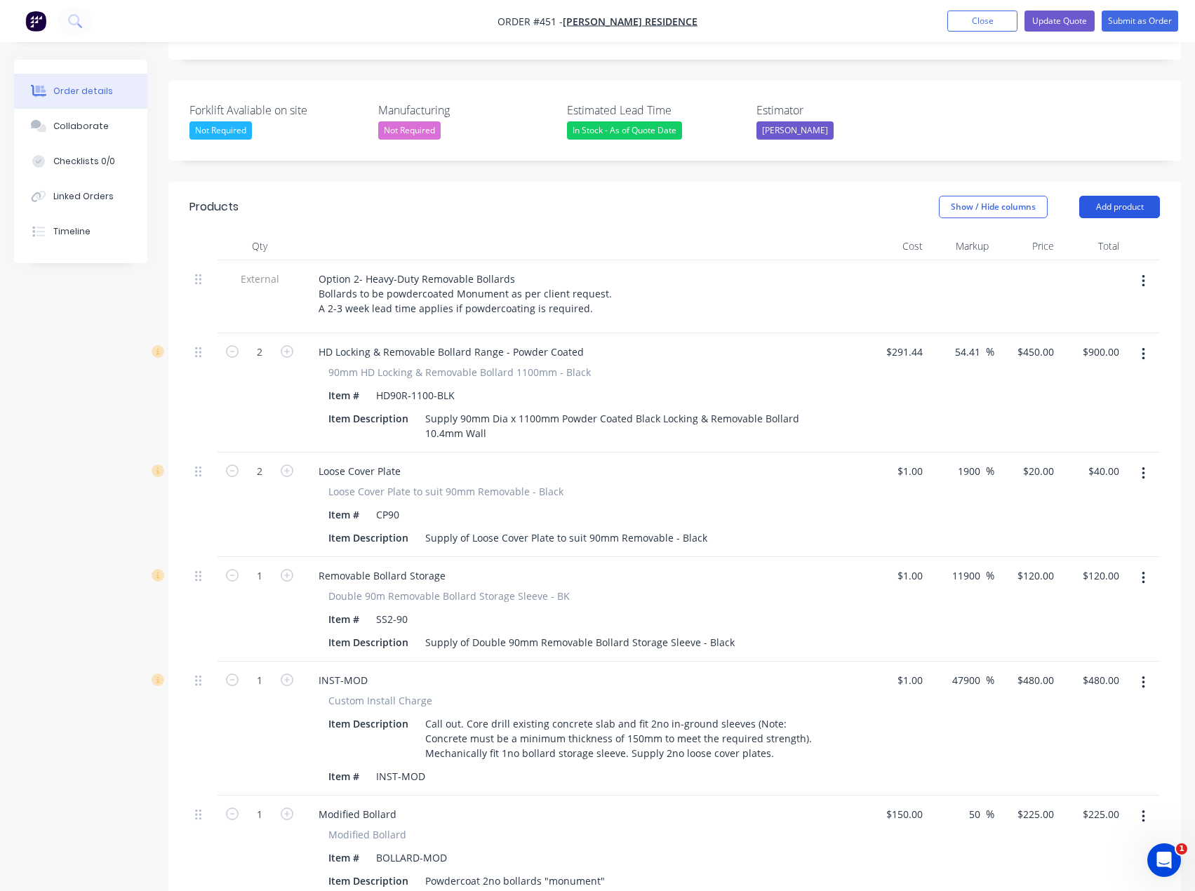
click at [1136, 196] on button "Add product" at bounding box center [1119, 207] width 81 height 22
click at [937, 182] on header "Products Show / Hide columns Add product Product catalogue Basic product Produc…" at bounding box center [674, 207] width 1013 height 51
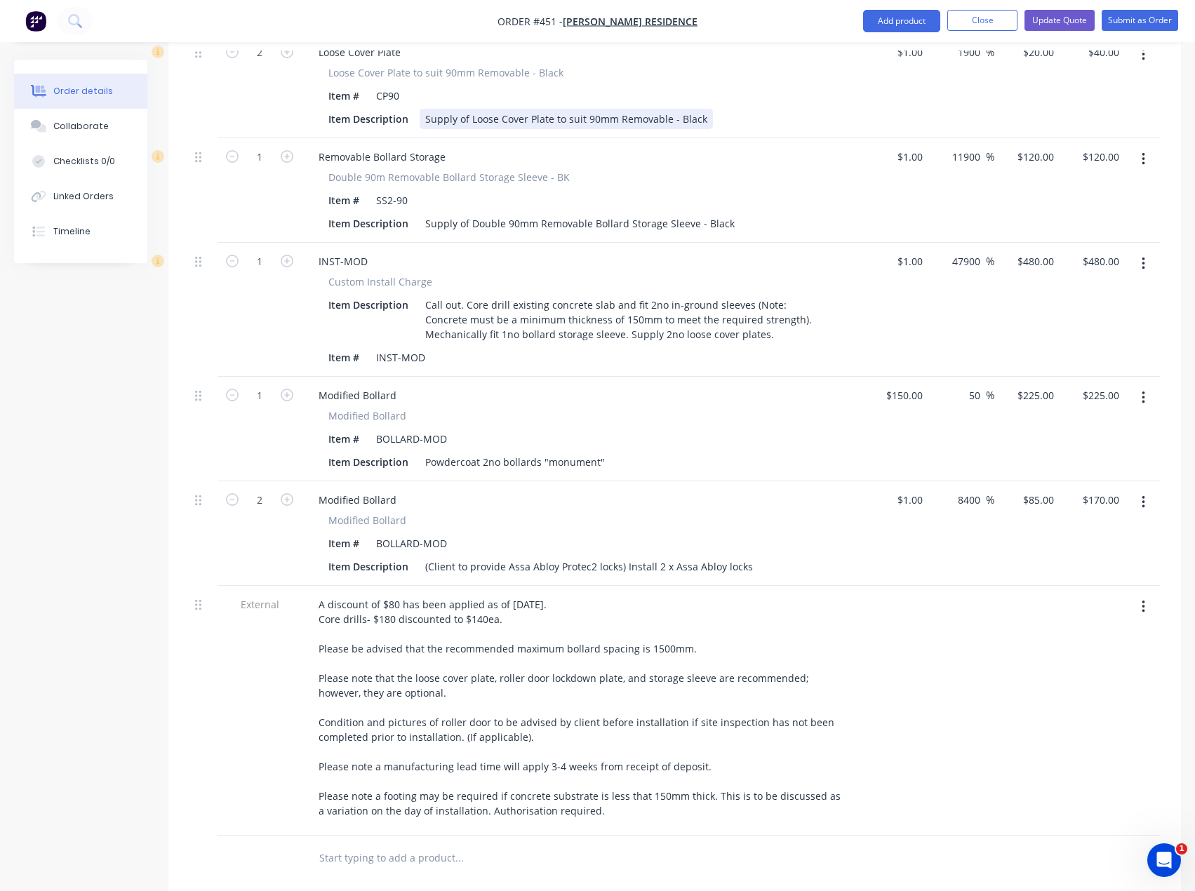
scroll to position [773, 0]
click at [542, 511] on div "Modified Bollard Item # BOLLARD-MOD Item Description (Client to provide Assa Ab…" at bounding box center [582, 543] width 550 height 64
click at [540, 531] on div "Item # BOLLARD-MOD" at bounding box center [580, 541] width 514 height 20
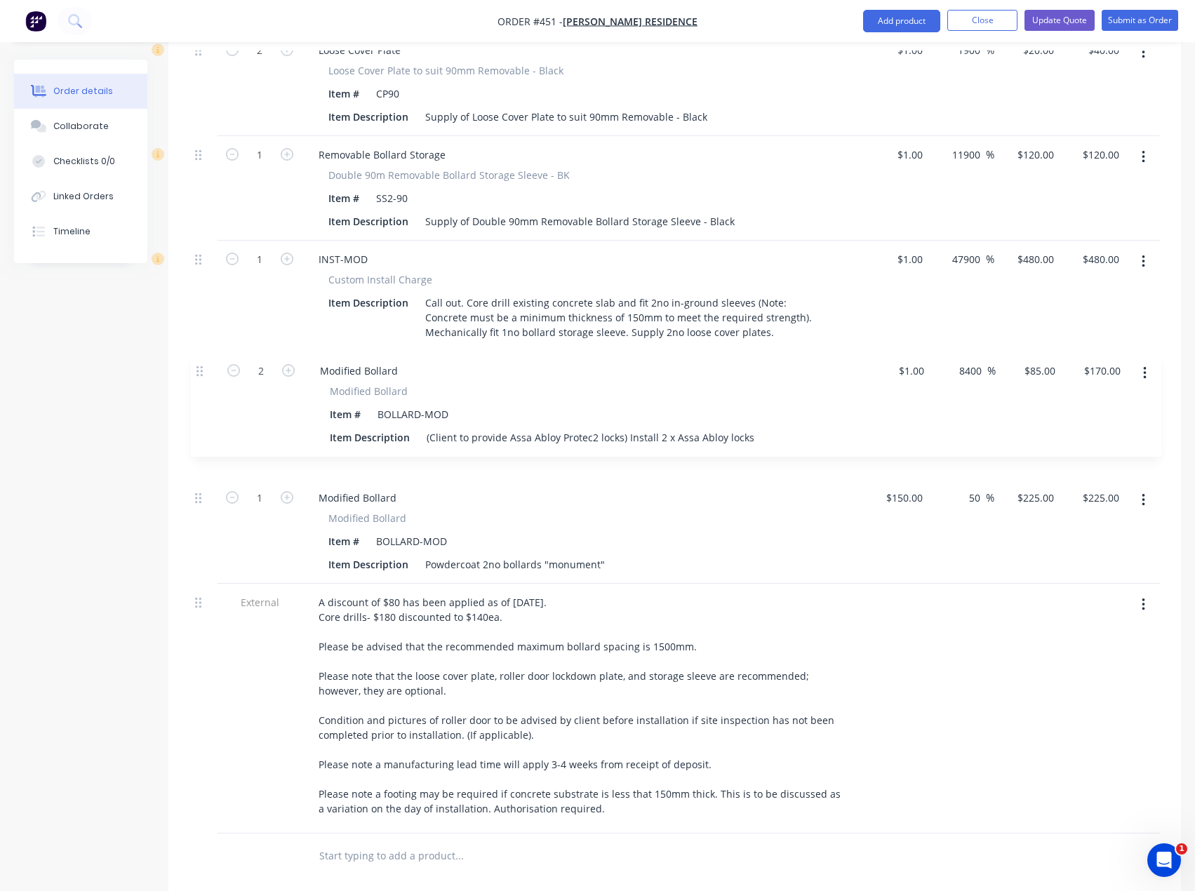
drag, startPoint x: 200, startPoint y: 460, endPoint x: 197, endPoint y: 366, distance: 94.8
click at [197, 366] on div "External Option 2- Heavy-Duty Removable Bollards Bollards to be powdercoated Mo…" at bounding box center [674, 336] width 970 height 994
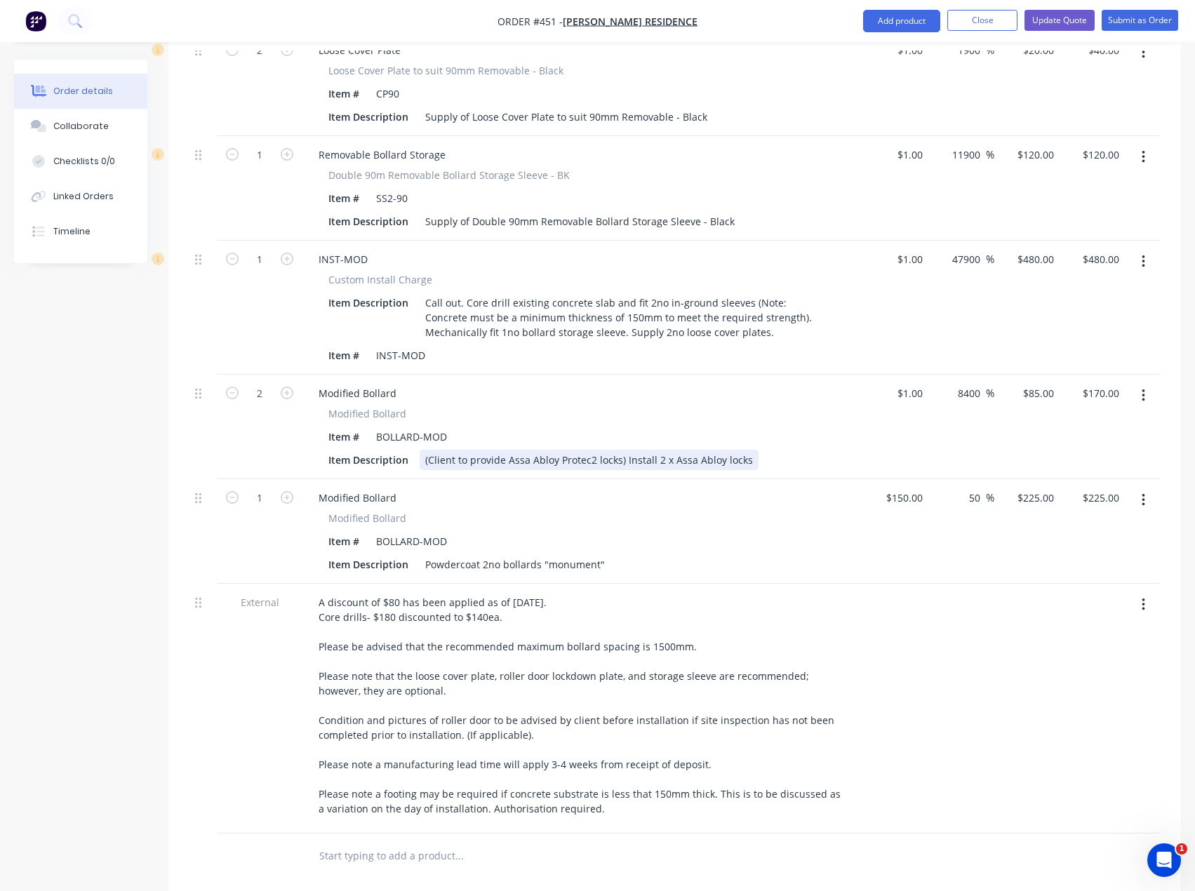
drag, startPoint x: 748, startPoint y: 422, endPoint x: 422, endPoint y: 415, distance: 326.4
click at [422, 450] on div "(Client to provide Assa Abloy Protec2 locks) Install 2 x Assa Abloy locks" at bounding box center [589, 460] width 339 height 20
copy div "(Client to provide Assa Abloy Protec2 locks) Install 2 x Assa Abloy locks"
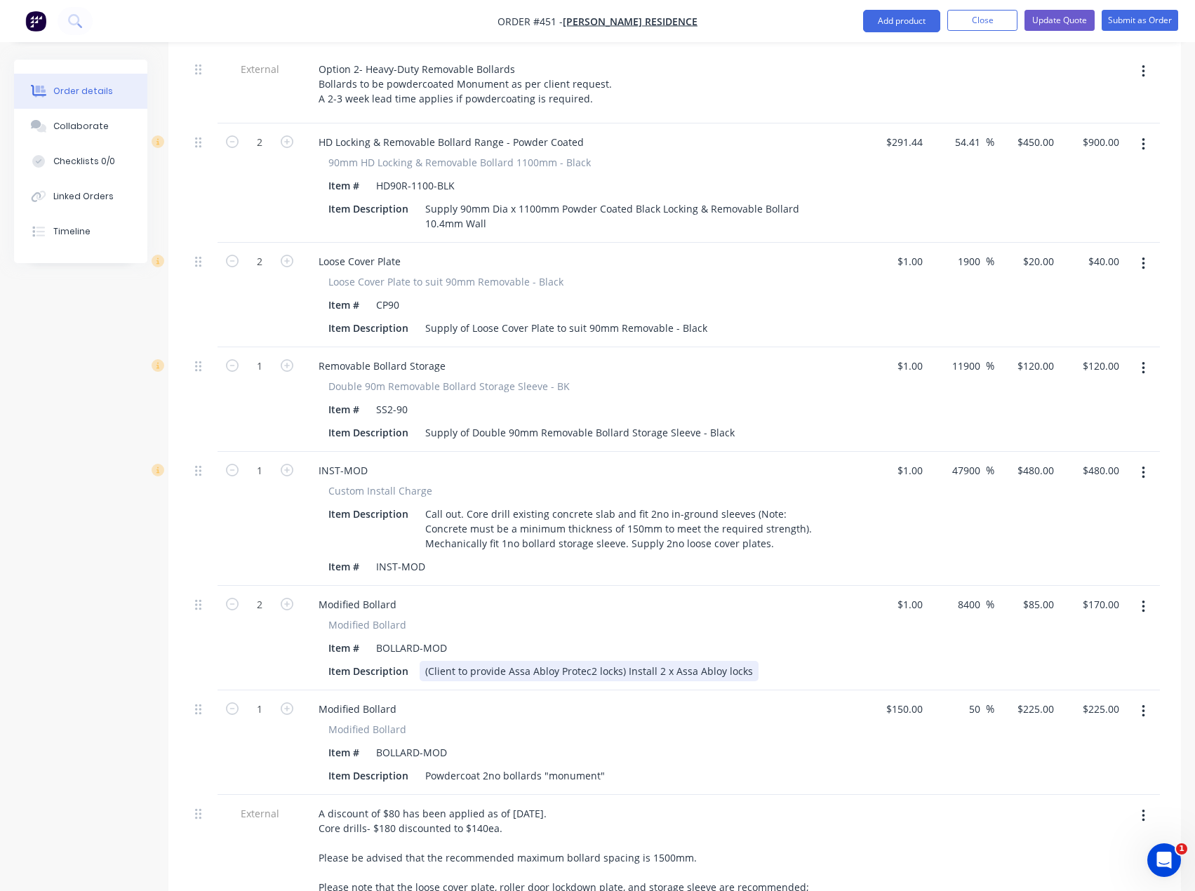
scroll to position [562, 0]
copy div "(Client to provide Assa Abloy Protec2 locks) Install 2 x Assa Abloy locks"
click at [615, 660] on div "(Client to provide Assa Abloy Protec2 locks) Install 2 x Assa Abloy locks" at bounding box center [589, 670] width 339 height 20
click at [622, 660] on div "(Client to provide Assa Abloy Protec2 locks) Install 2 x Assa Abloy locks" at bounding box center [589, 670] width 339 height 20
click at [807, 660] on div "(Client to provide Assa Abloy Protec2 locks) Supamaxx to Install 2 x Assa Abloy…" at bounding box center [621, 670] width 402 height 20
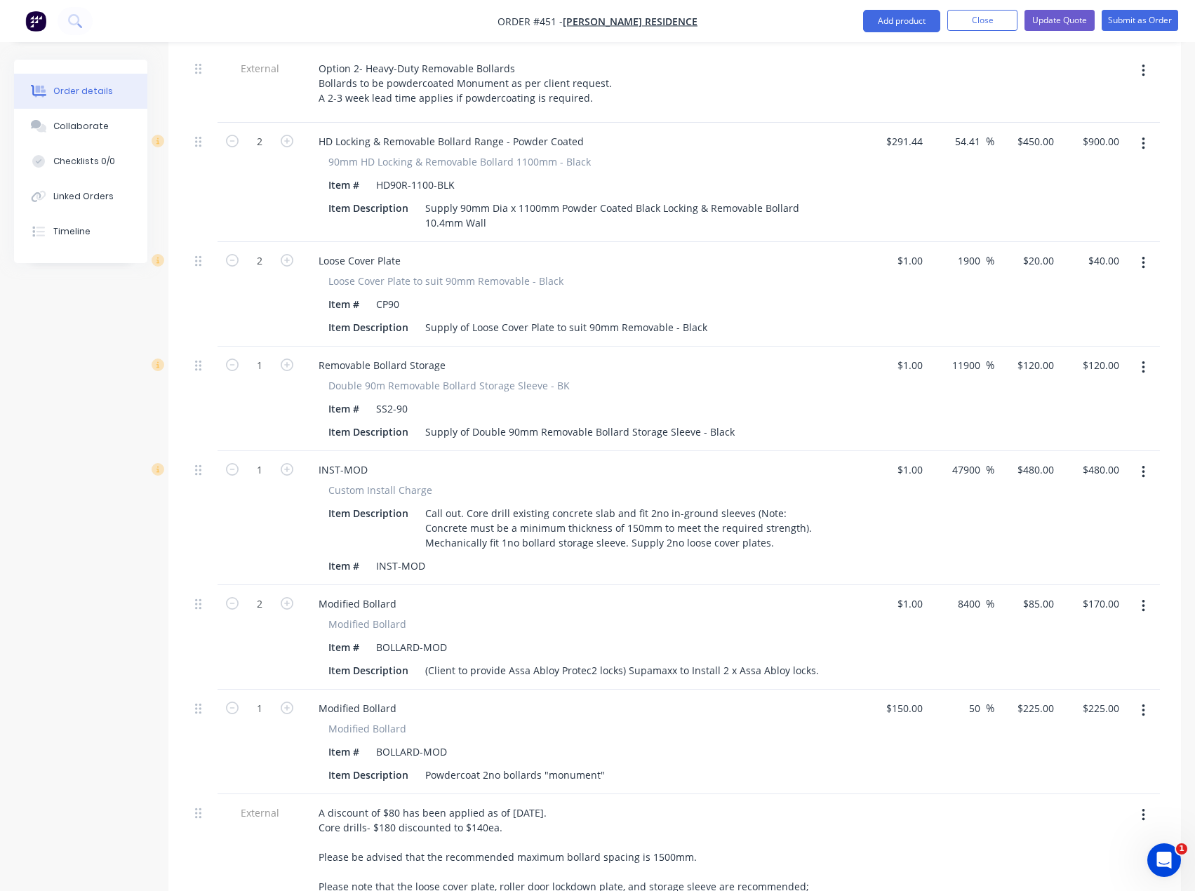
click at [794, 698] on div "Modified Bollard" at bounding box center [582, 708] width 550 height 20
drag, startPoint x: 812, startPoint y: 631, endPoint x: 415, endPoint y: 635, distance: 397.2
click at [391, 646] on div "Modified Bollard Modified Bollard Item # BOLLARD-MOD Item Description (Client t…" at bounding box center [582, 637] width 561 height 105
copy div "(Client to provide Assa Abloy Protec2 locks) Supamaxx to Install 2 x Assa Abloy…"
click at [1076, 19] on button "Update Quote" at bounding box center [1059, 20] width 70 height 21
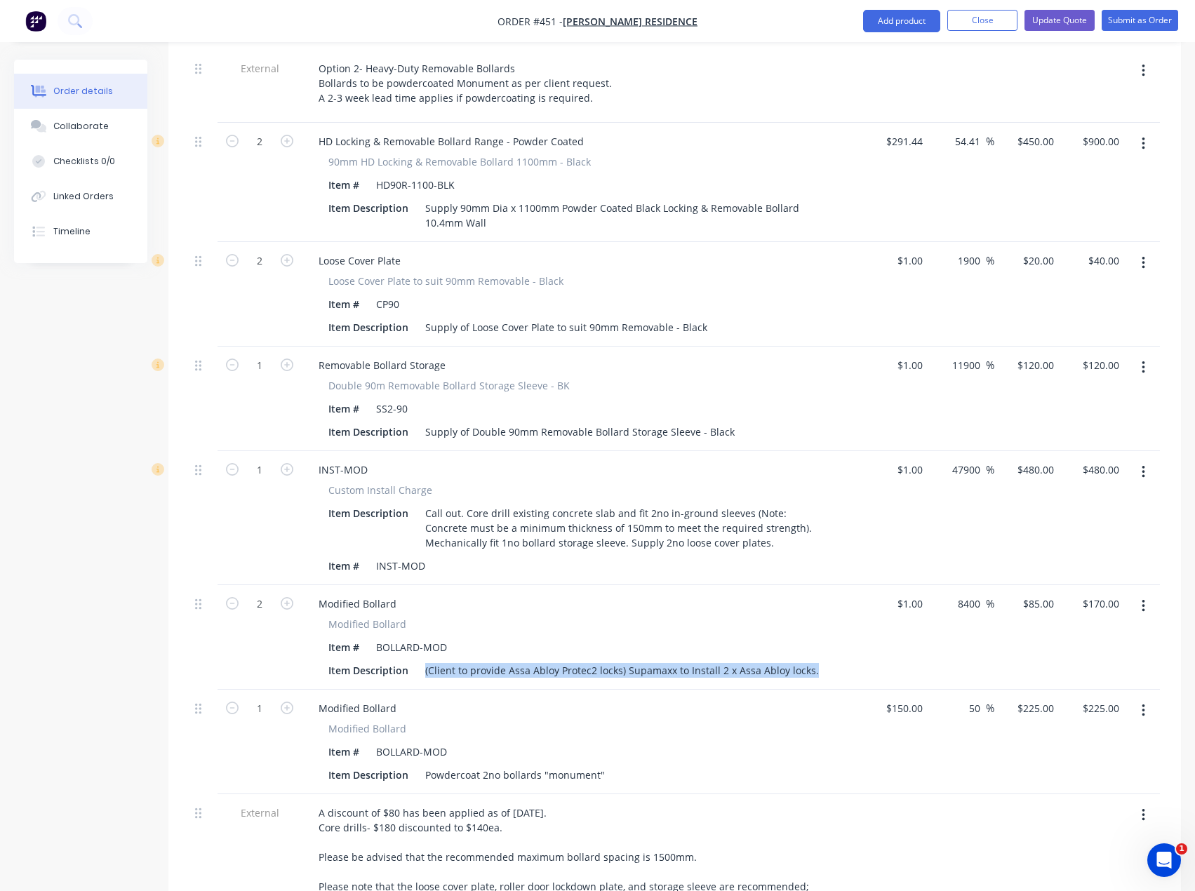
scroll to position [0, 0]
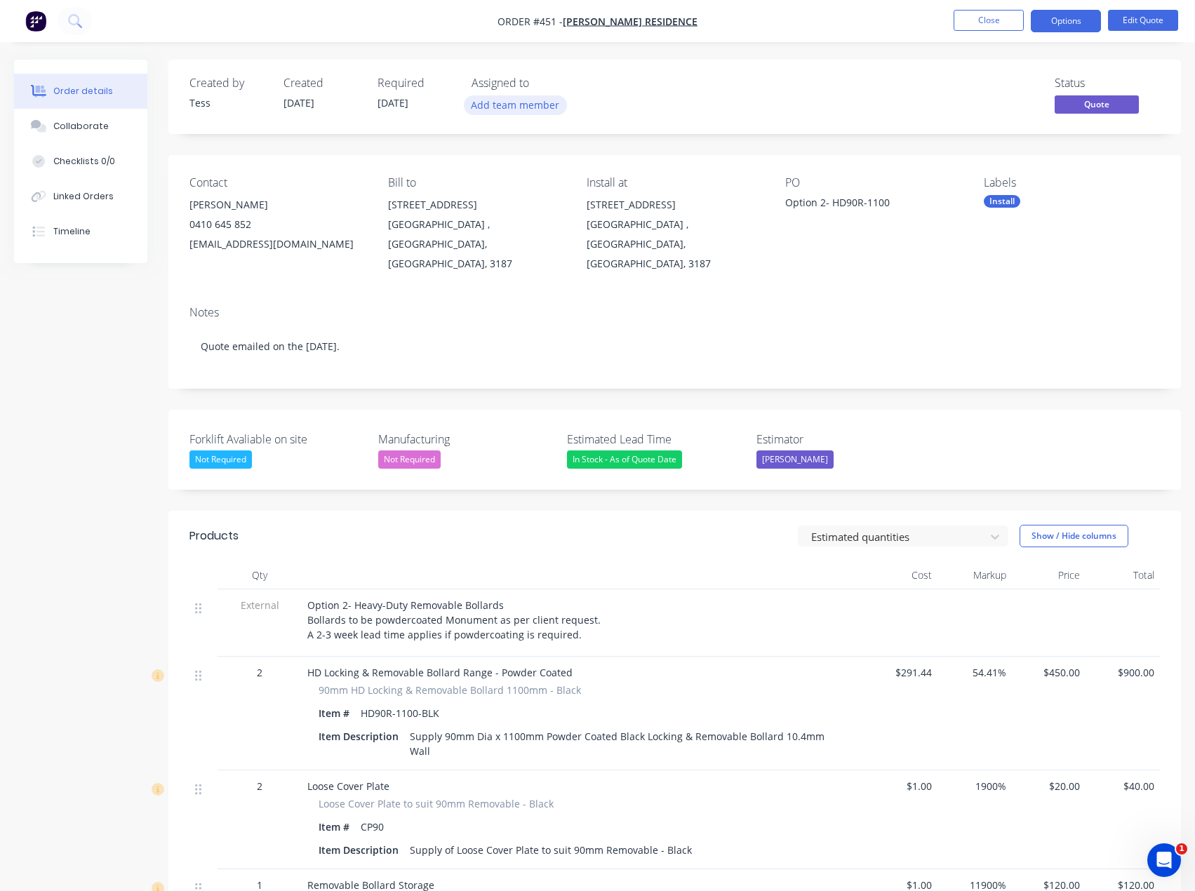
click at [531, 105] on button "Add team member" at bounding box center [515, 104] width 103 height 19
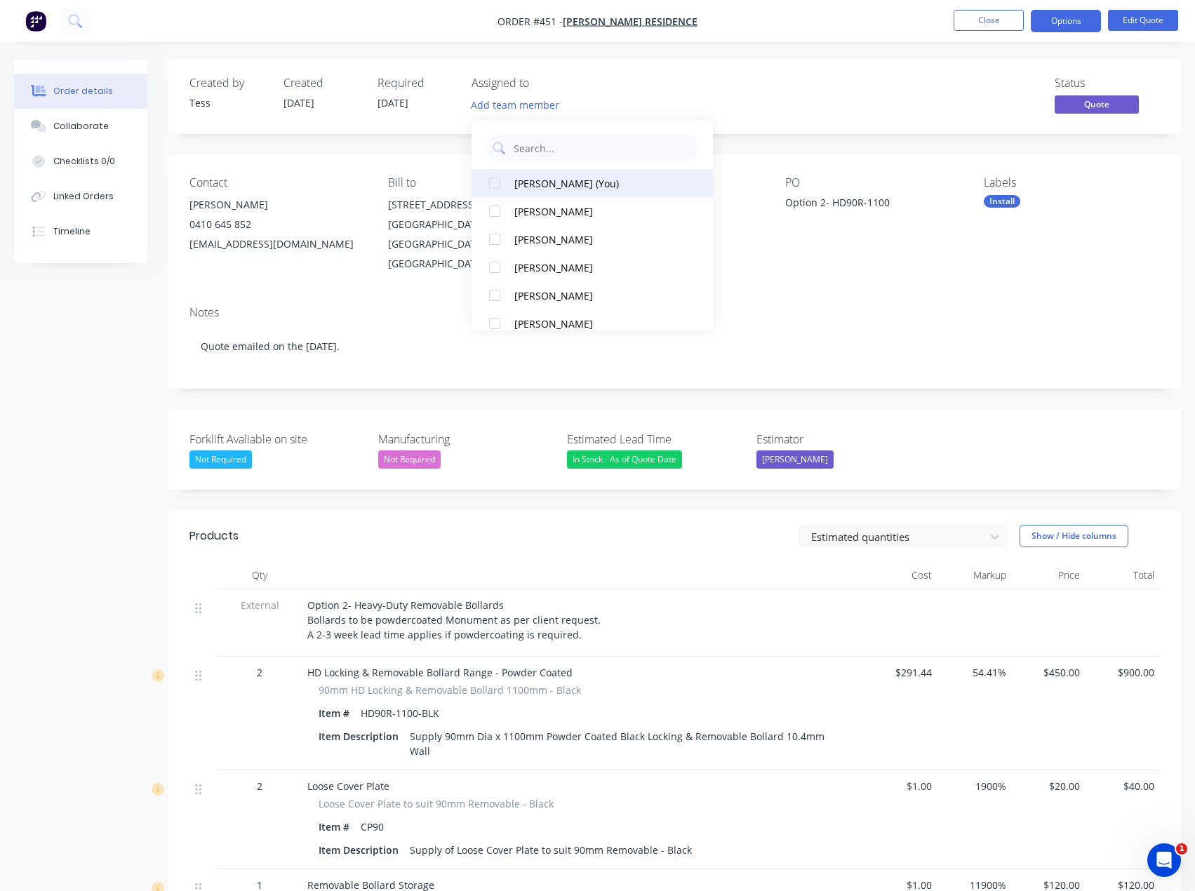
click at [533, 185] on div "[PERSON_NAME] (You)" at bounding box center [596, 183] width 165 height 15
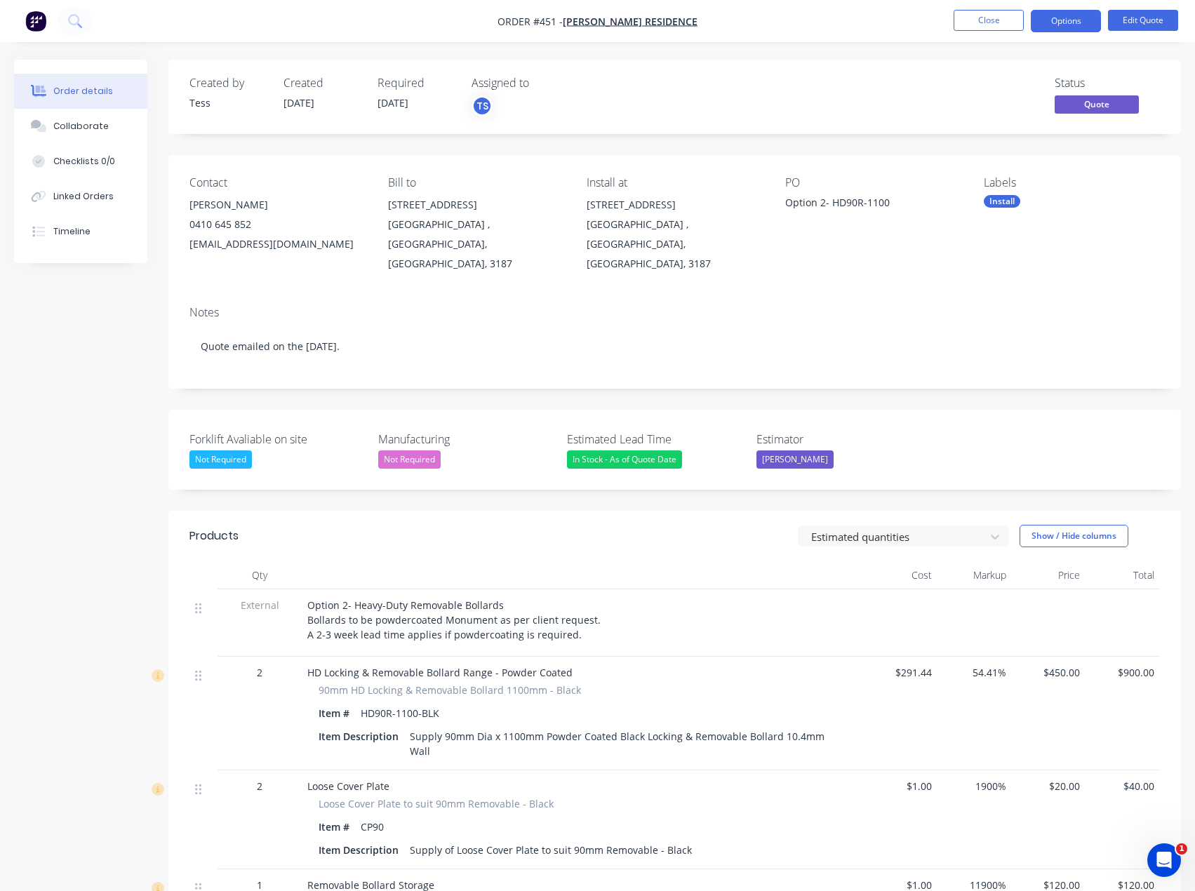
click at [613, 102] on div "Status Quote" at bounding box center [886, 96] width 548 height 41
click at [981, 22] on button "Close" at bounding box center [989, 20] width 70 height 21
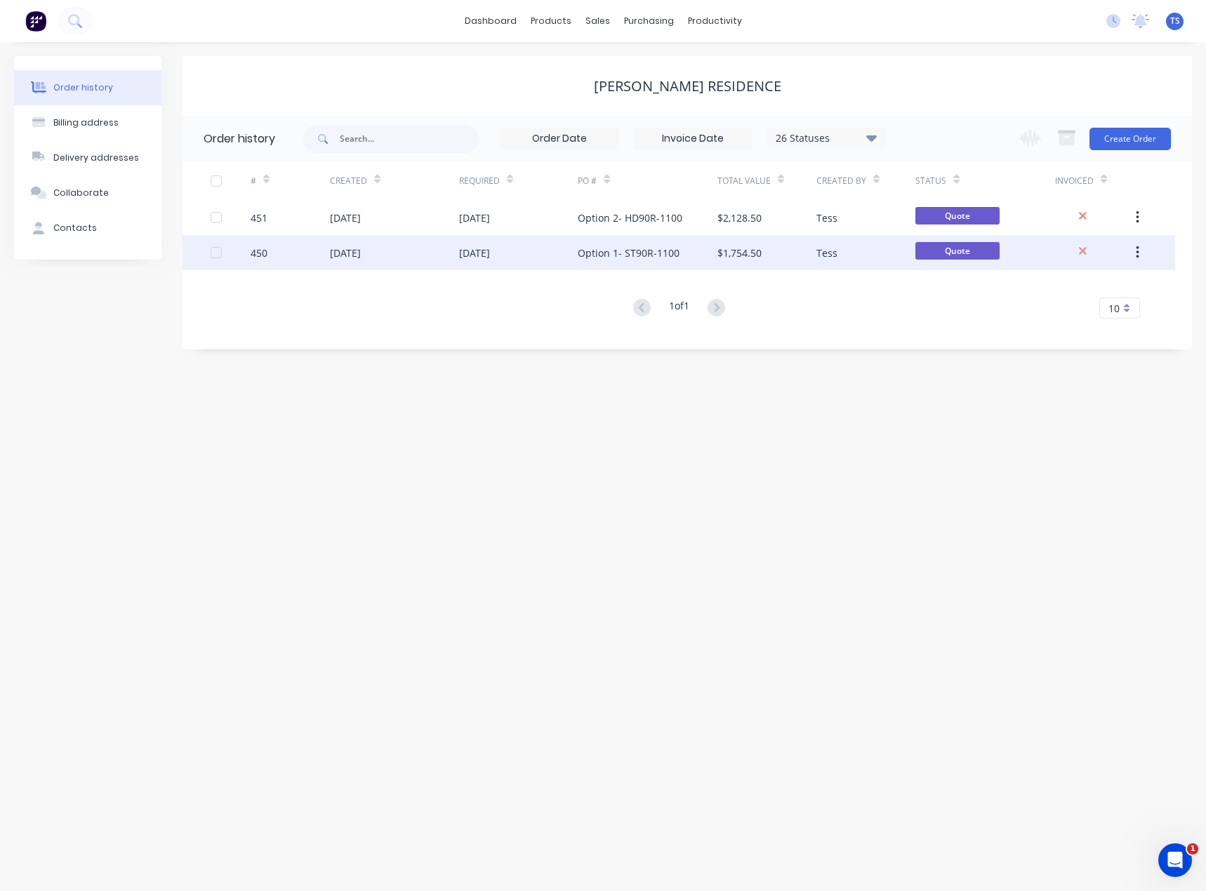
click at [599, 248] on div "Option 1- ST90R-1100" at bounding box center [629, 253] width 102 height 15
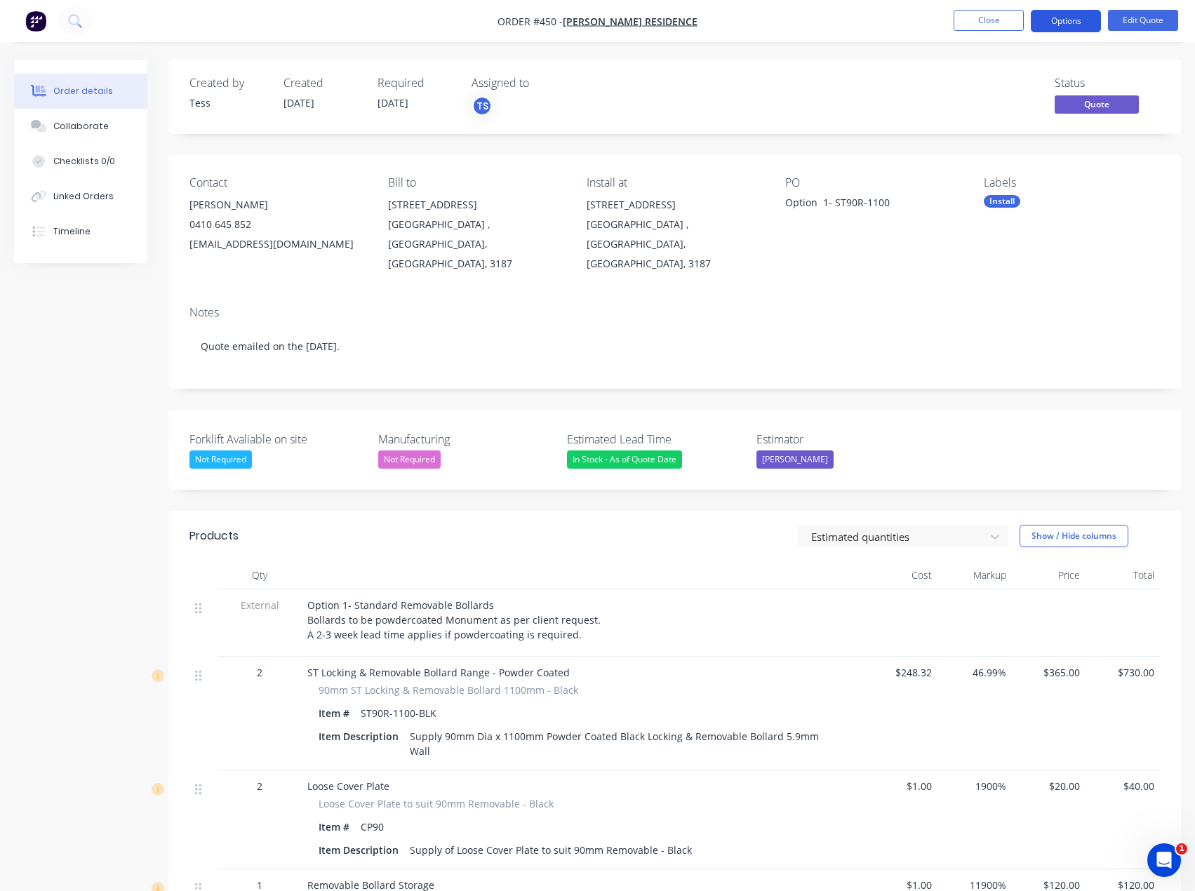
click at [1086, 22] on button "Options" at bounding box center [1066, 21] width 70 height 22
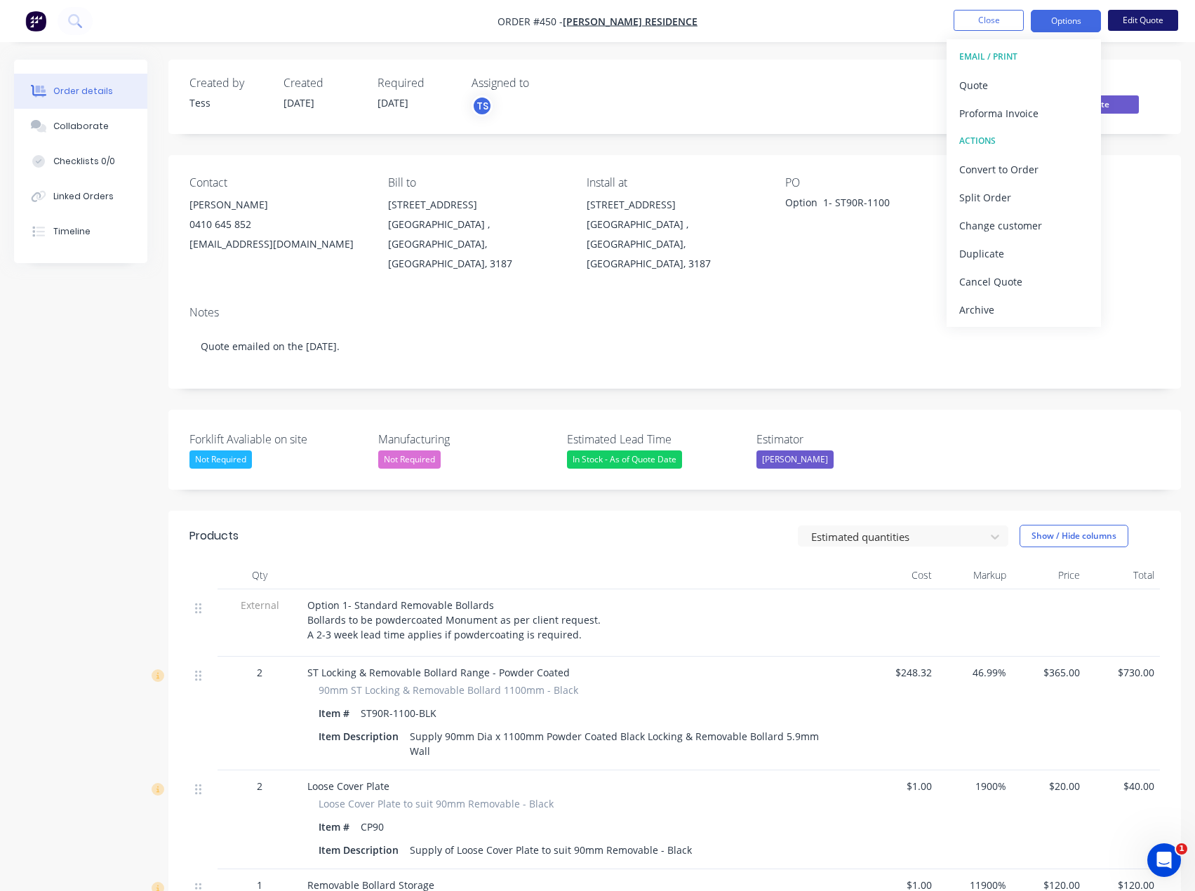
click at [1130, 18] on button "Edit Quote" at bounding box center [1143, 20] width 70 height 21
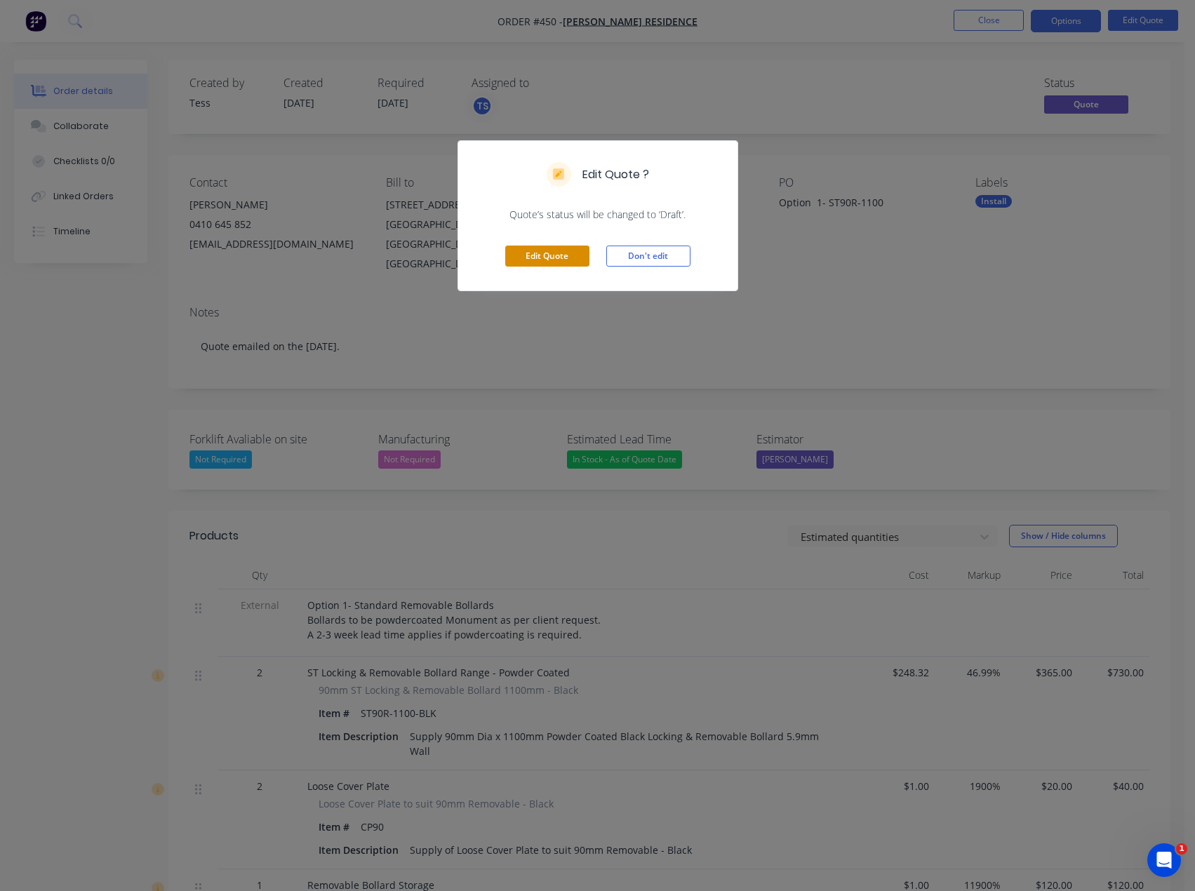
click at [553, 255] on button "Edit Quote" at bounding box center [547, 256] width 84 height 21
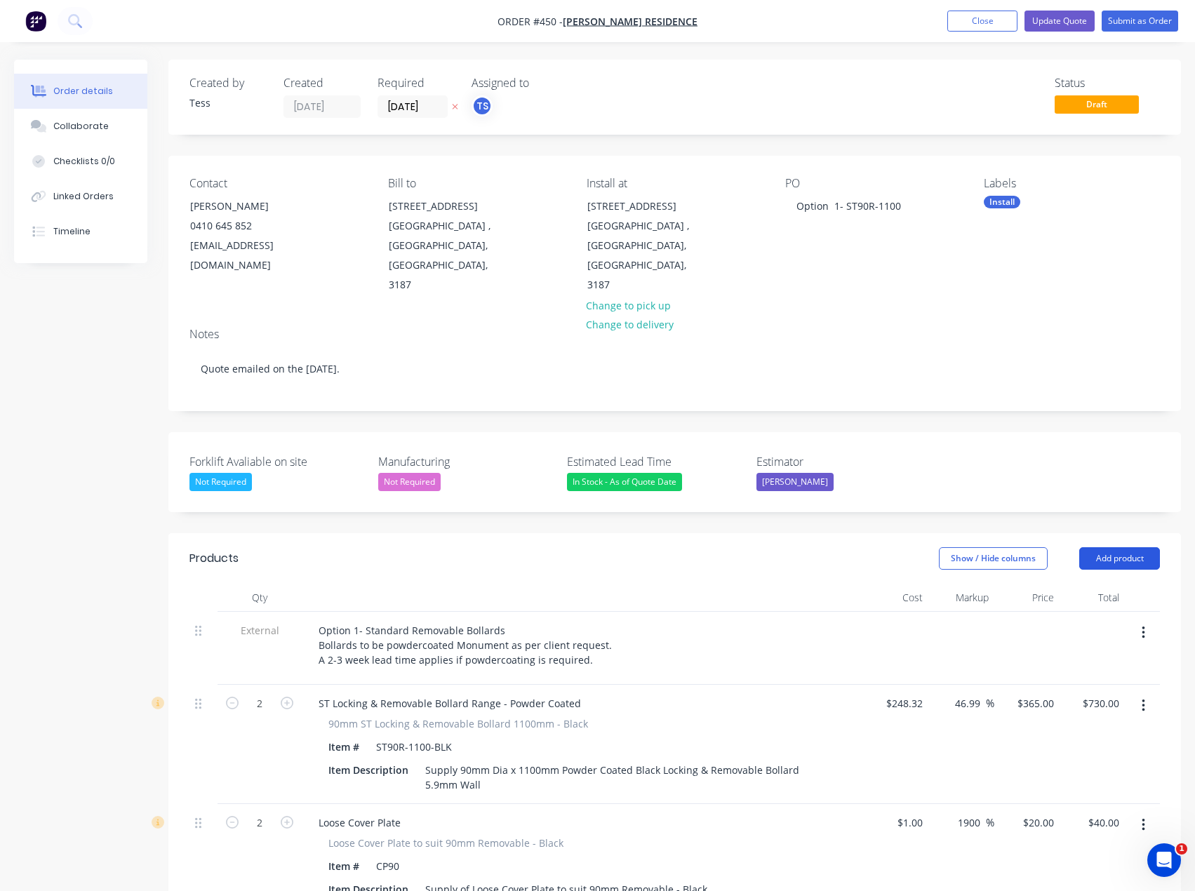
click at [1115, 547] on button "Add product" at bounding box center [1119, 558] width 81 height 22
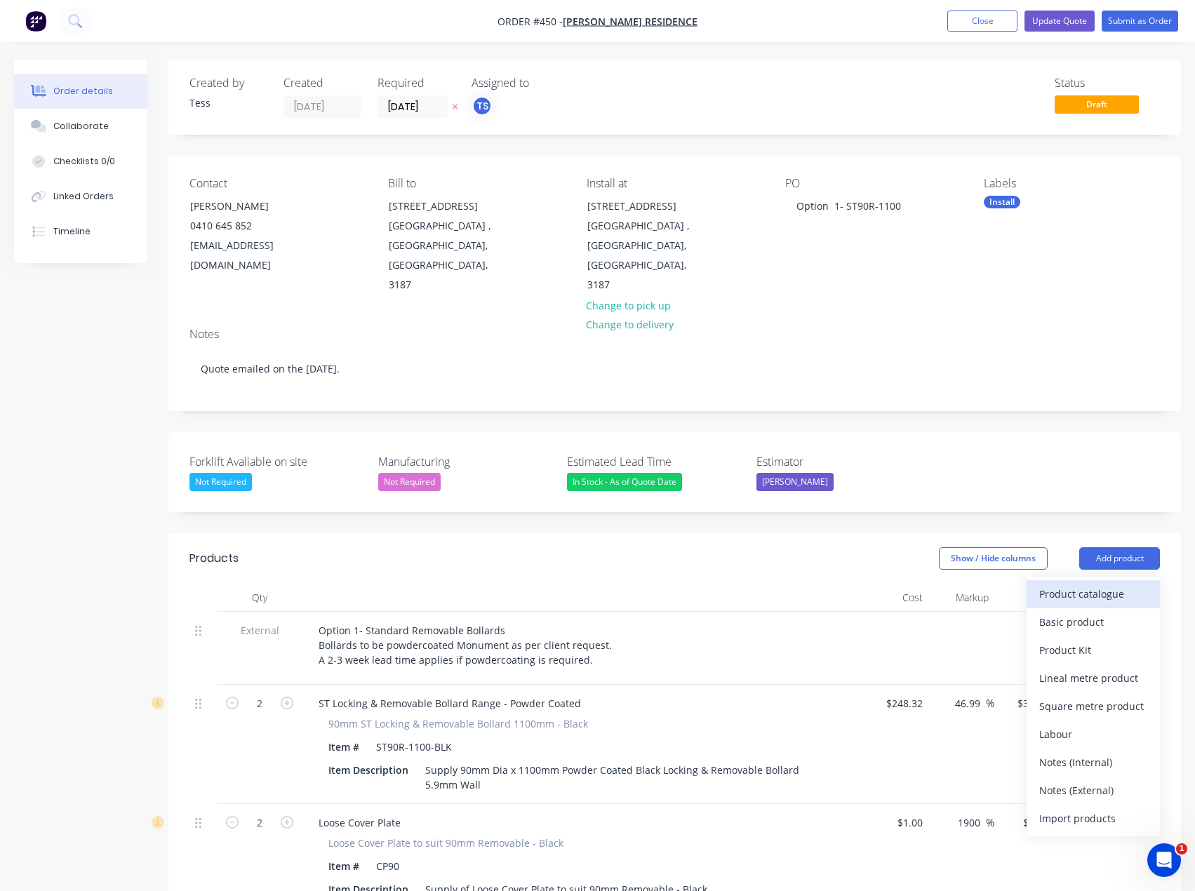
click at [1078, 584] on div "Product catalogue" at bounding box center [1093, 594] width 108 height 20
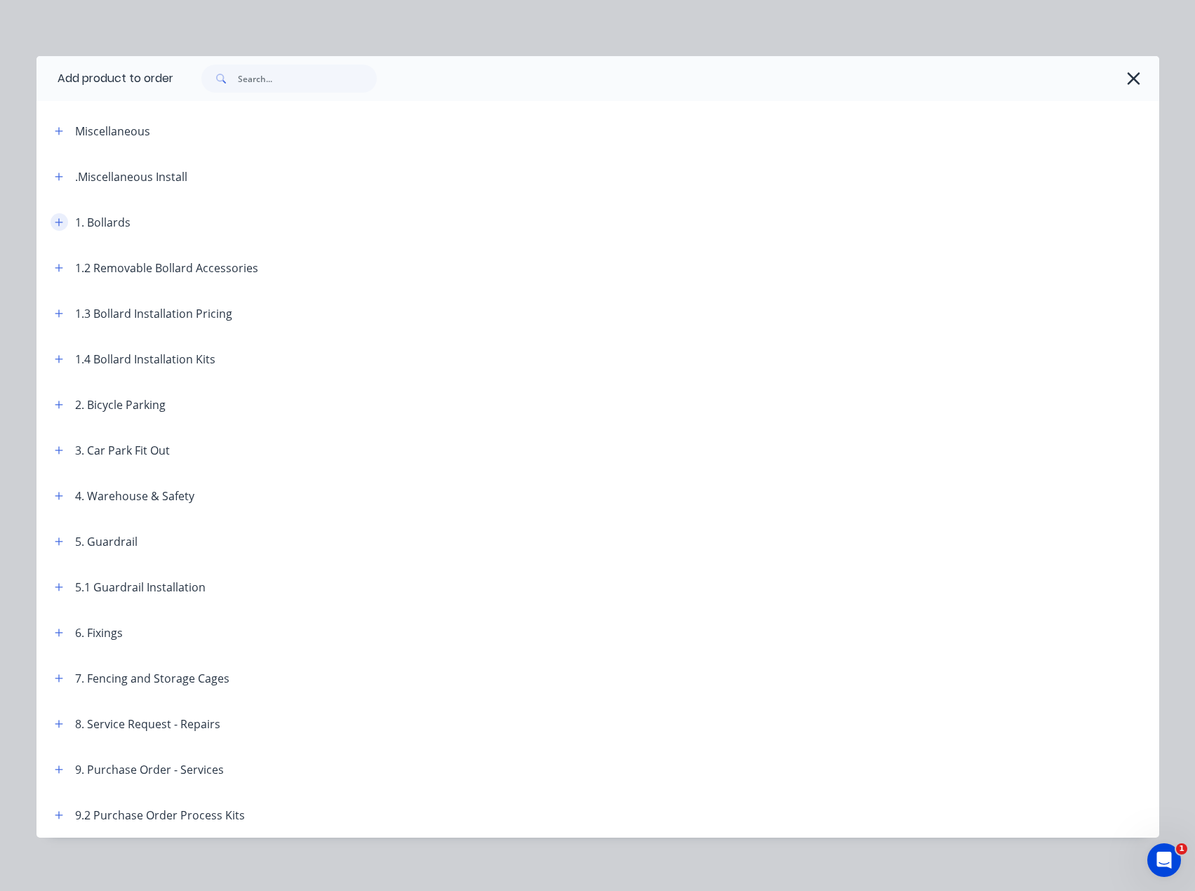
click at [55, 224] on icon "button" at bounding box center [59, 223] width 8 height 10
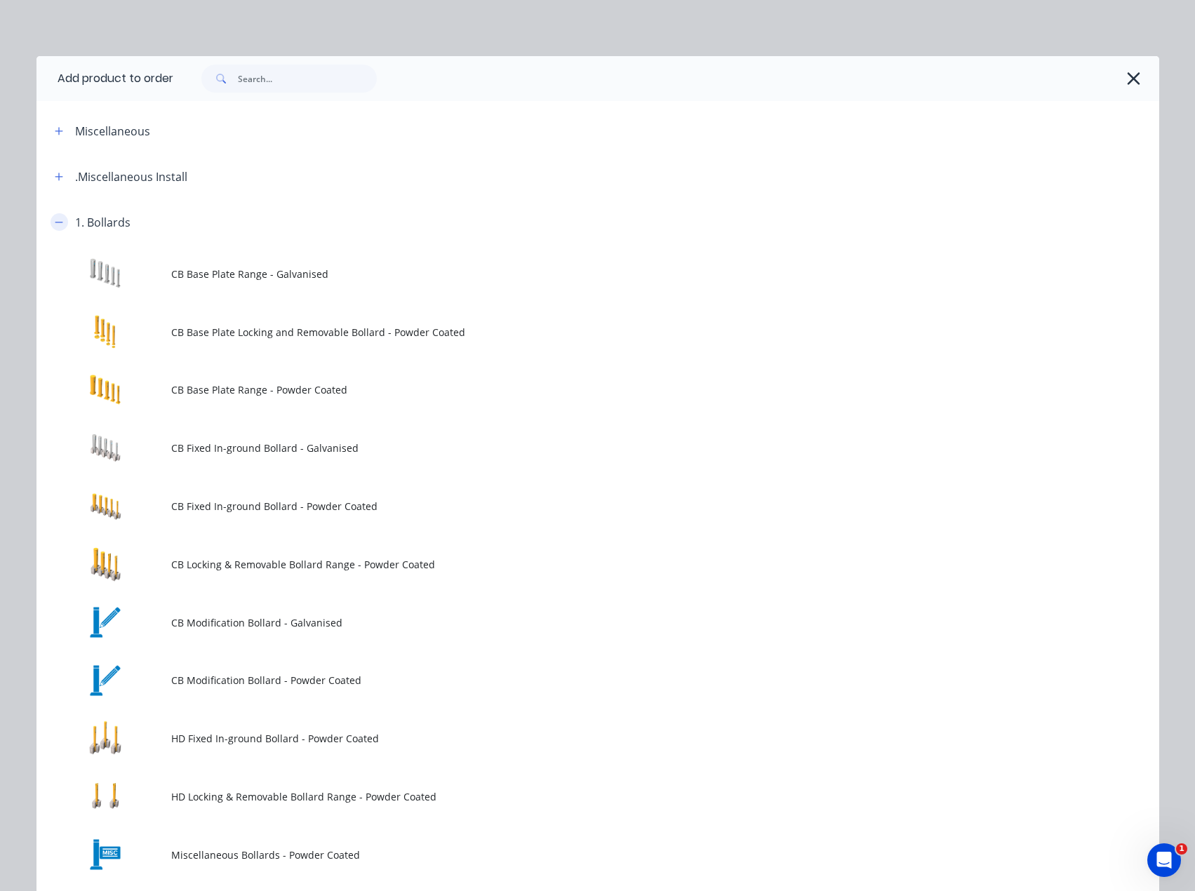
click at [55, 224] on icon "button" at bounding box center [59, 223] width 8 height 10
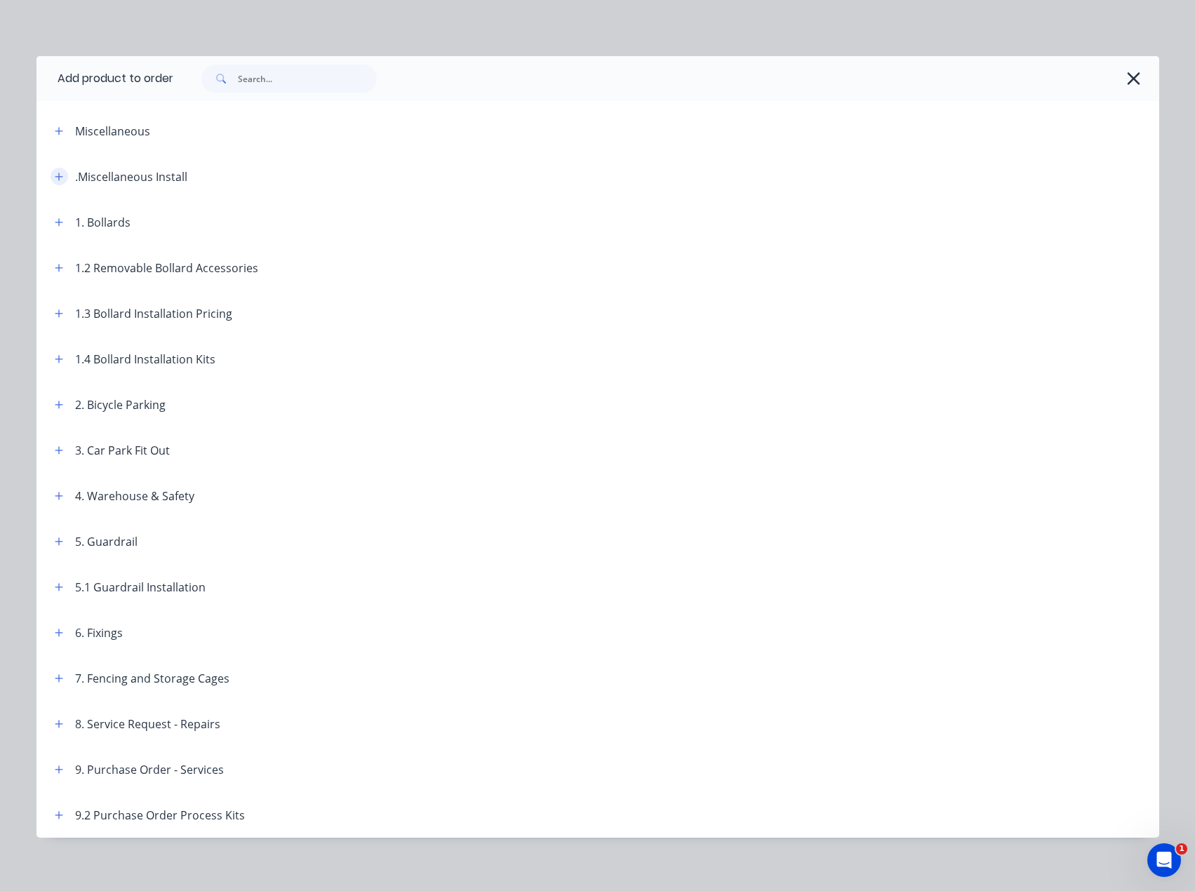
click at [55, 176] on icon "button" at bounding box center [59, 177] width 8 height 8
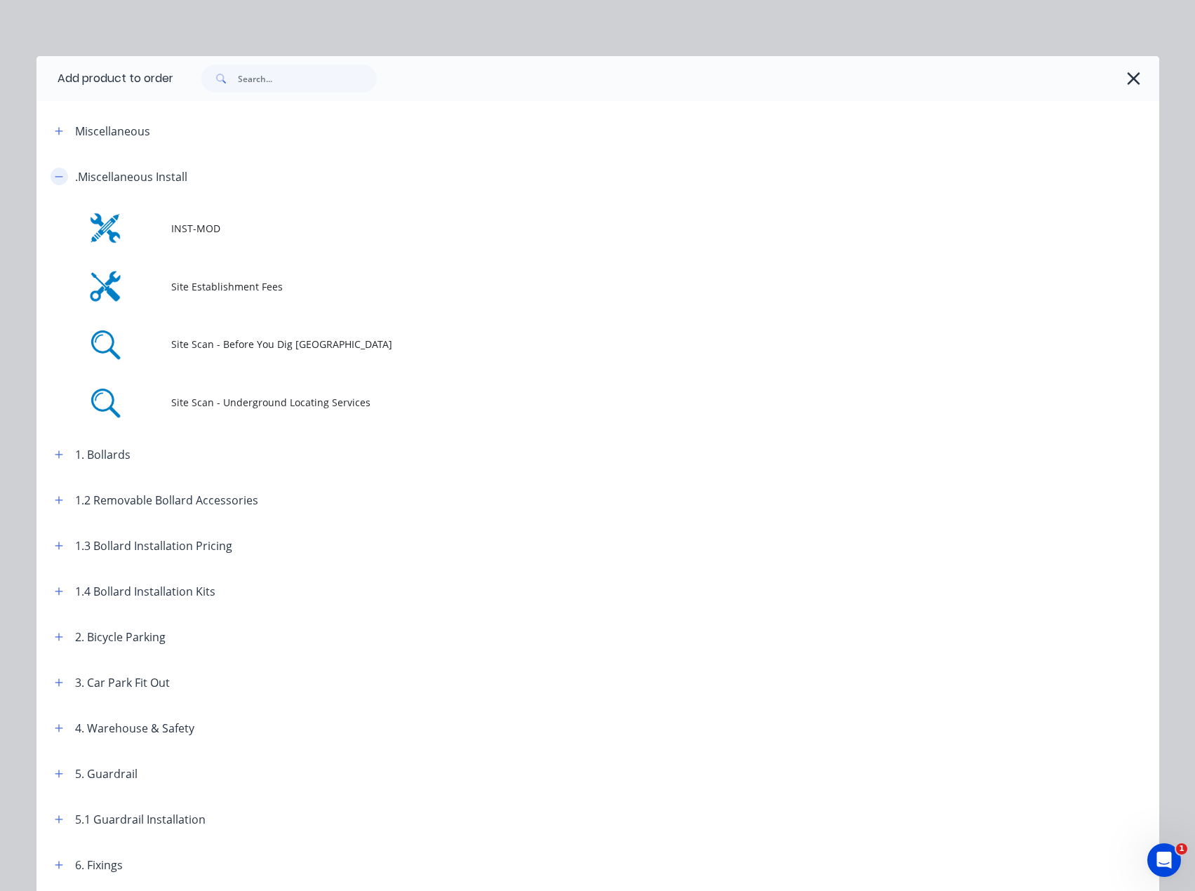
click at [55, 174] on icon "button" at bounding box center [59, 177] width 8 height 10
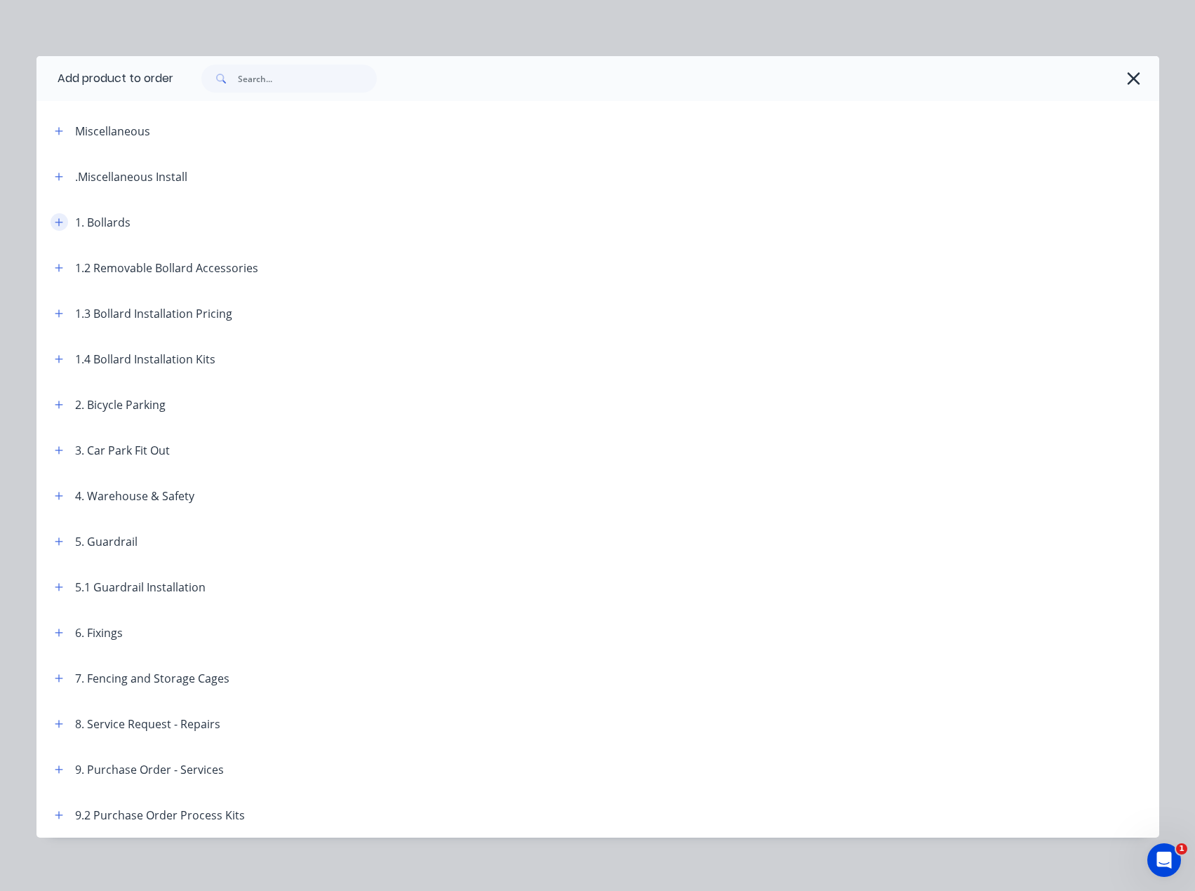
click at [55, 223] on icon "button" at bounding box center [59, 223] width 8 height 10
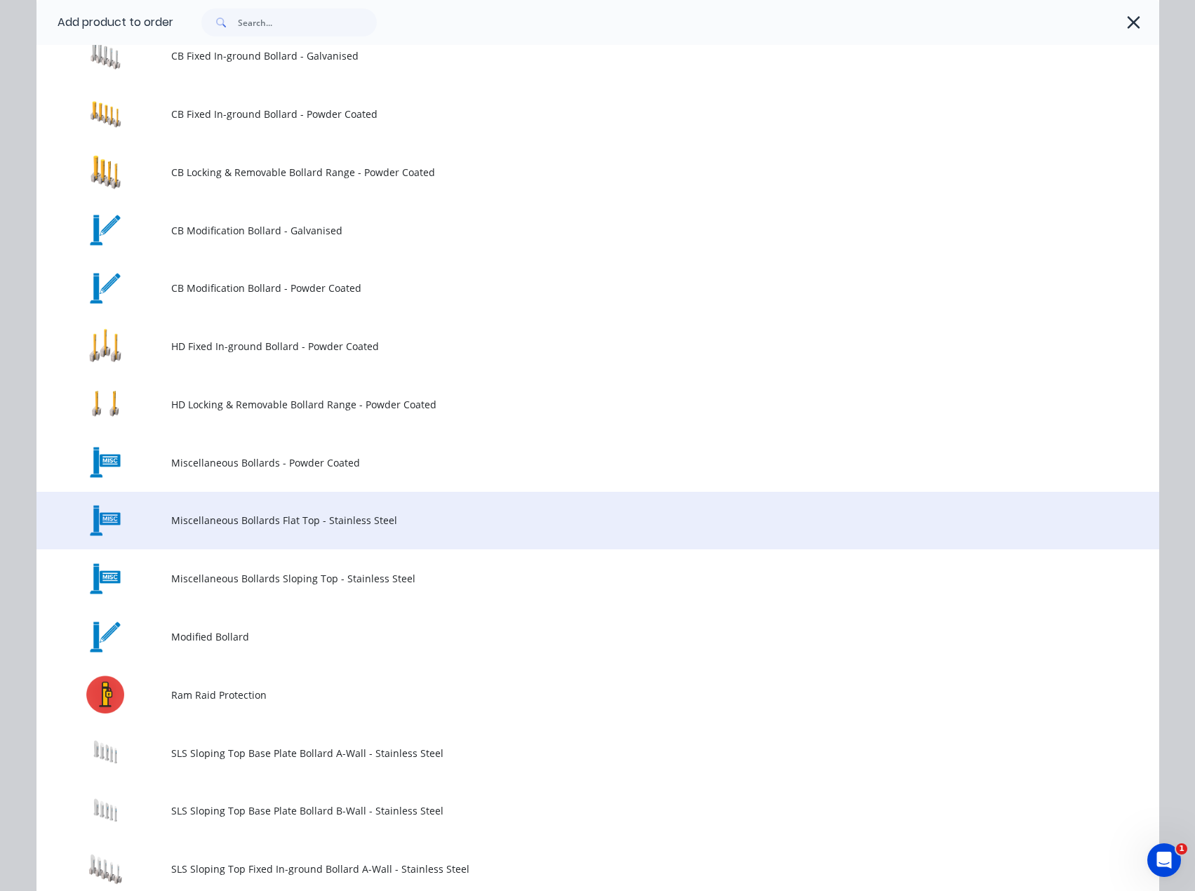
scroll to position [421, 0]
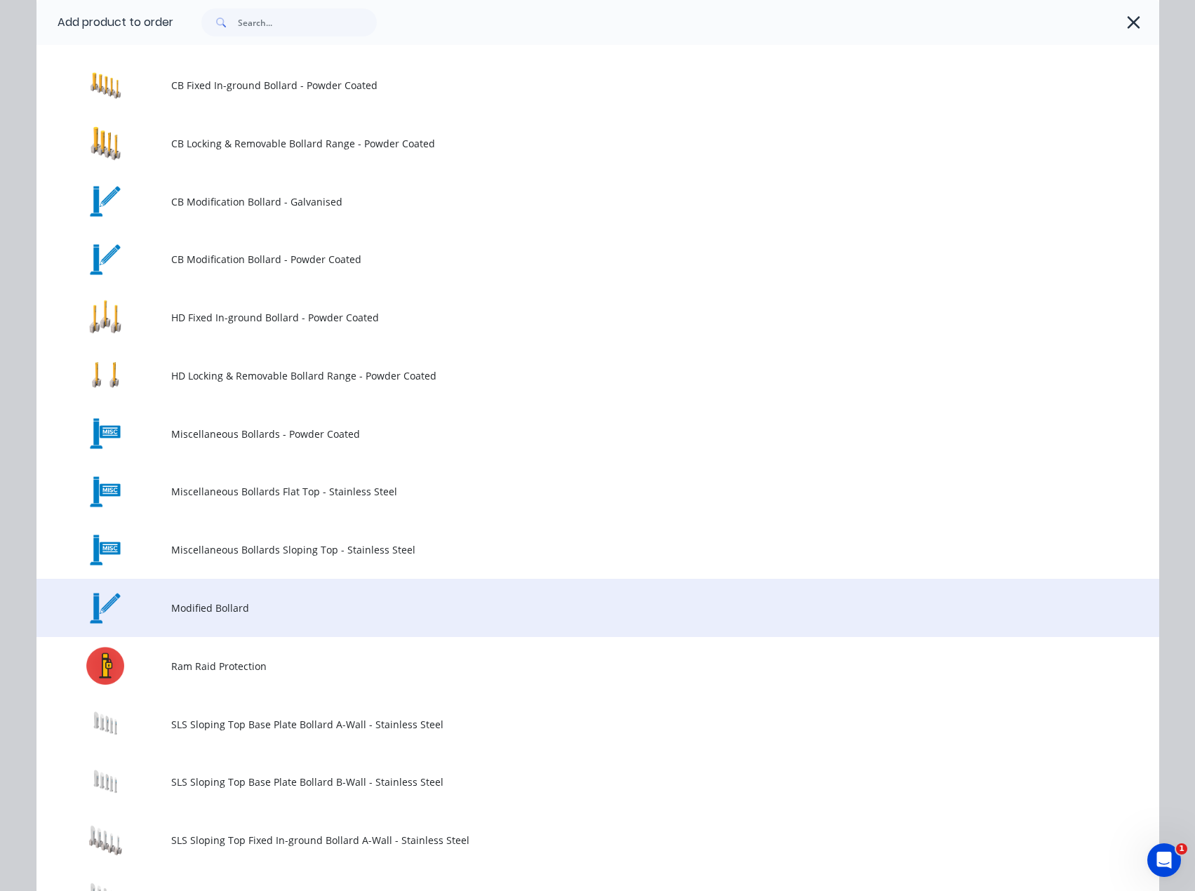
click at [203, 611] on span "Modified Bollard" at bounding box center [566, 608] width 790 height 15
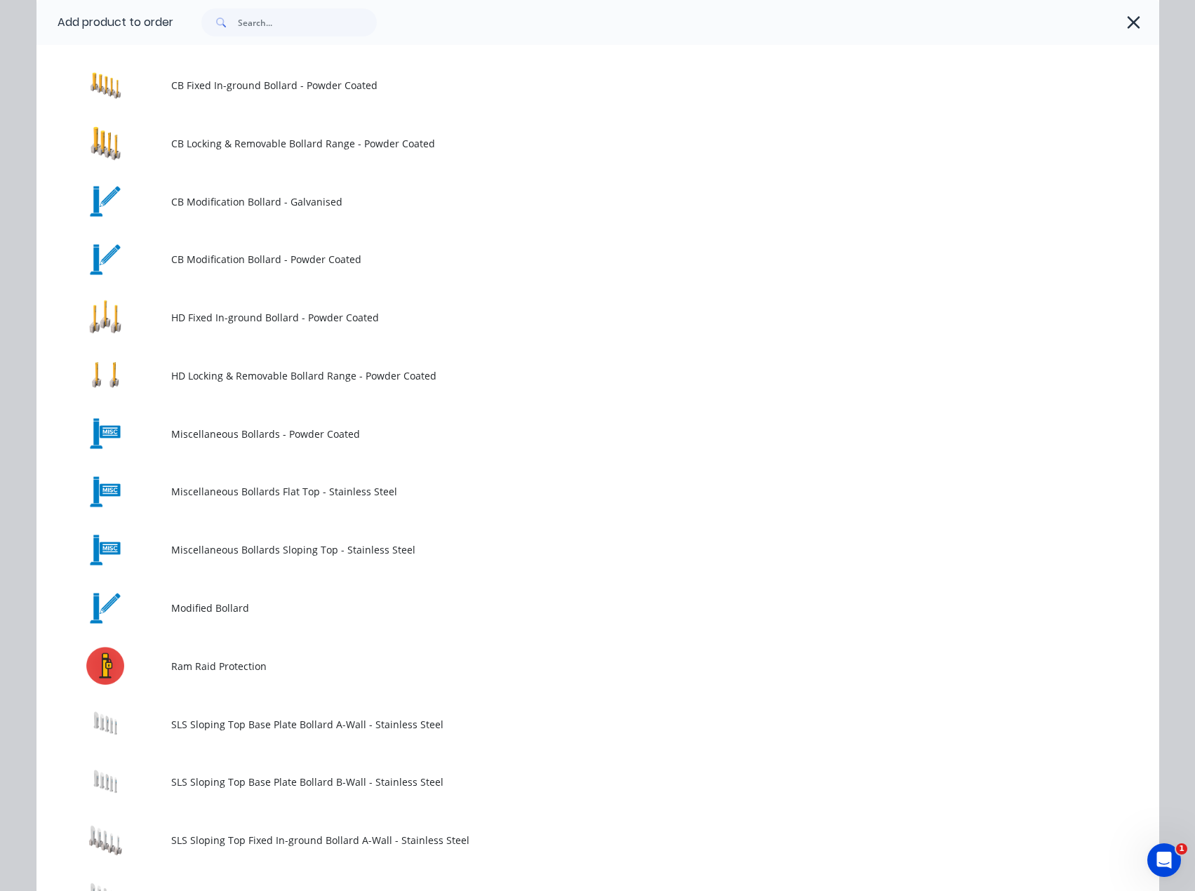
scroll to position [0, 0]
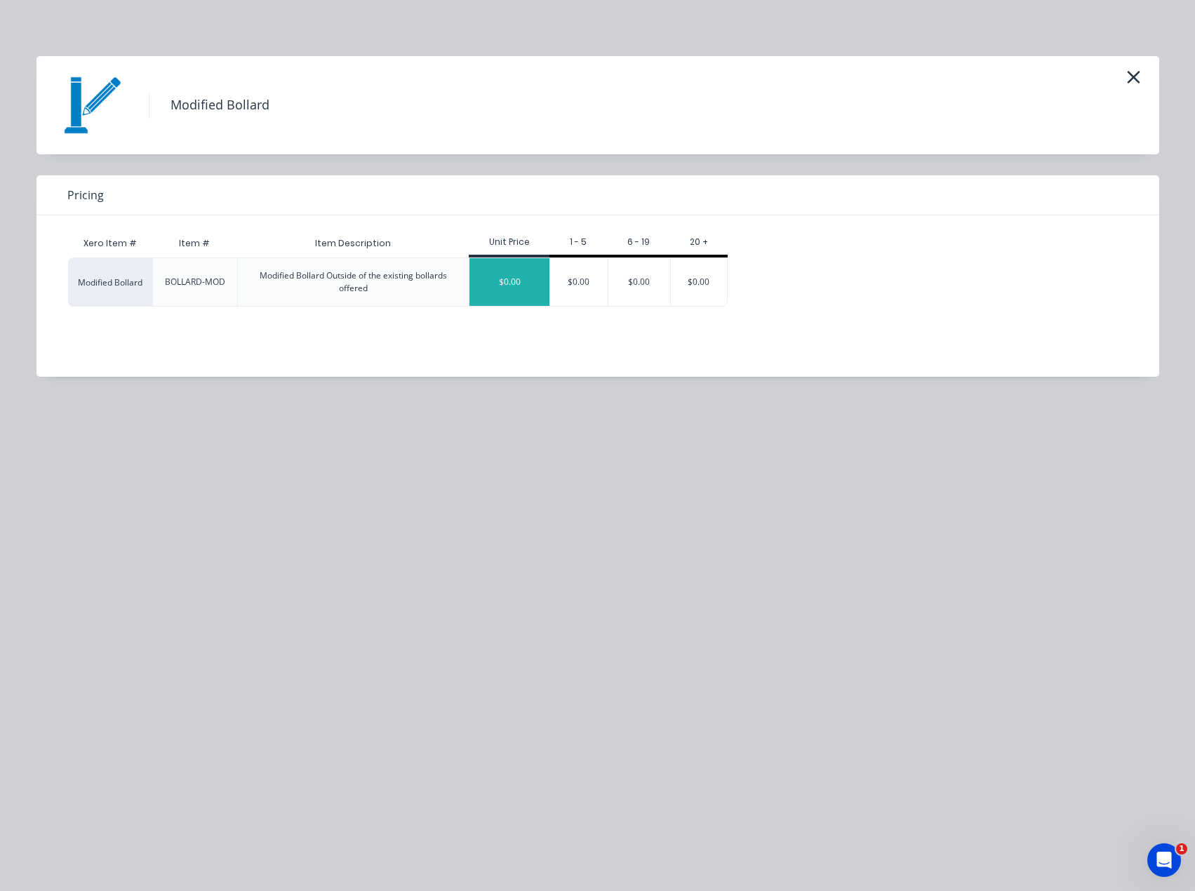
click at [515, 276] on div "$0.00" at bounding box center [509, 282] width 80 height 48
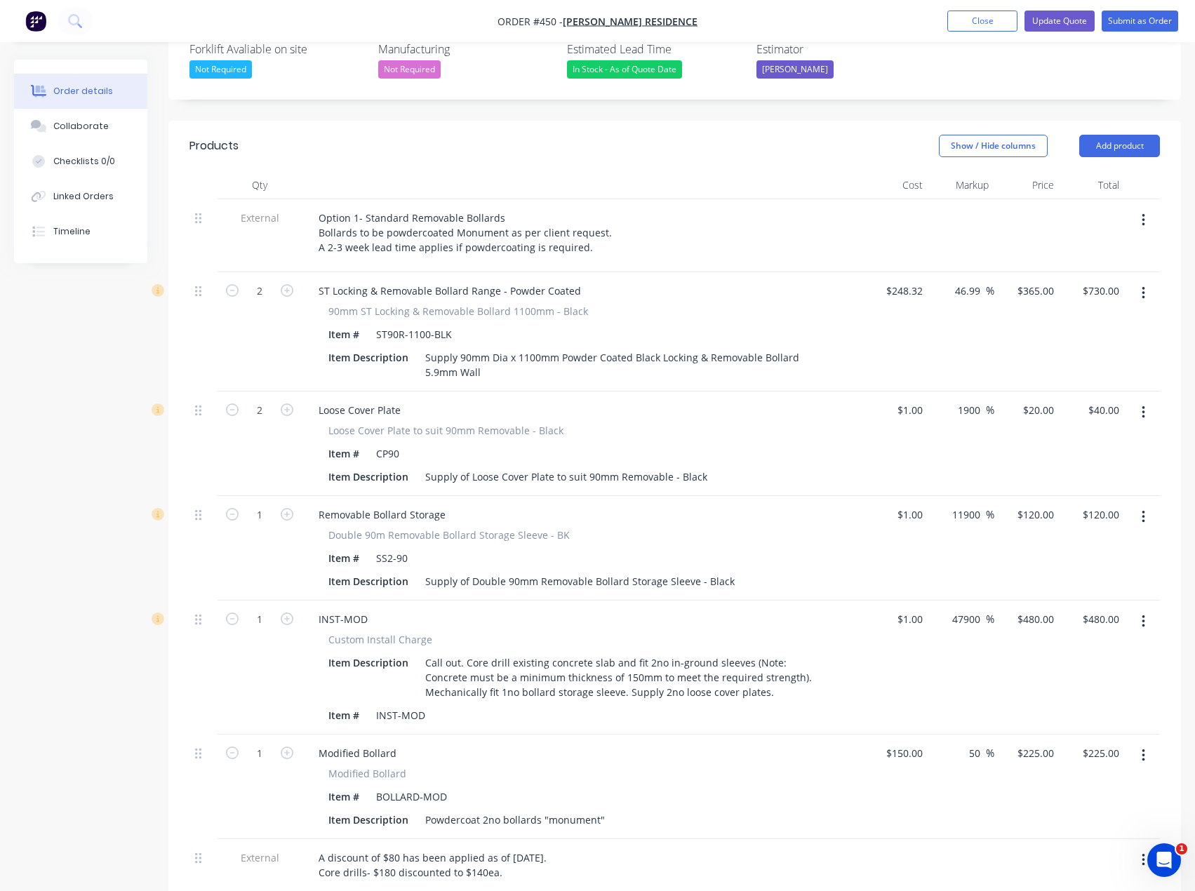
scroll to position [772, 0]
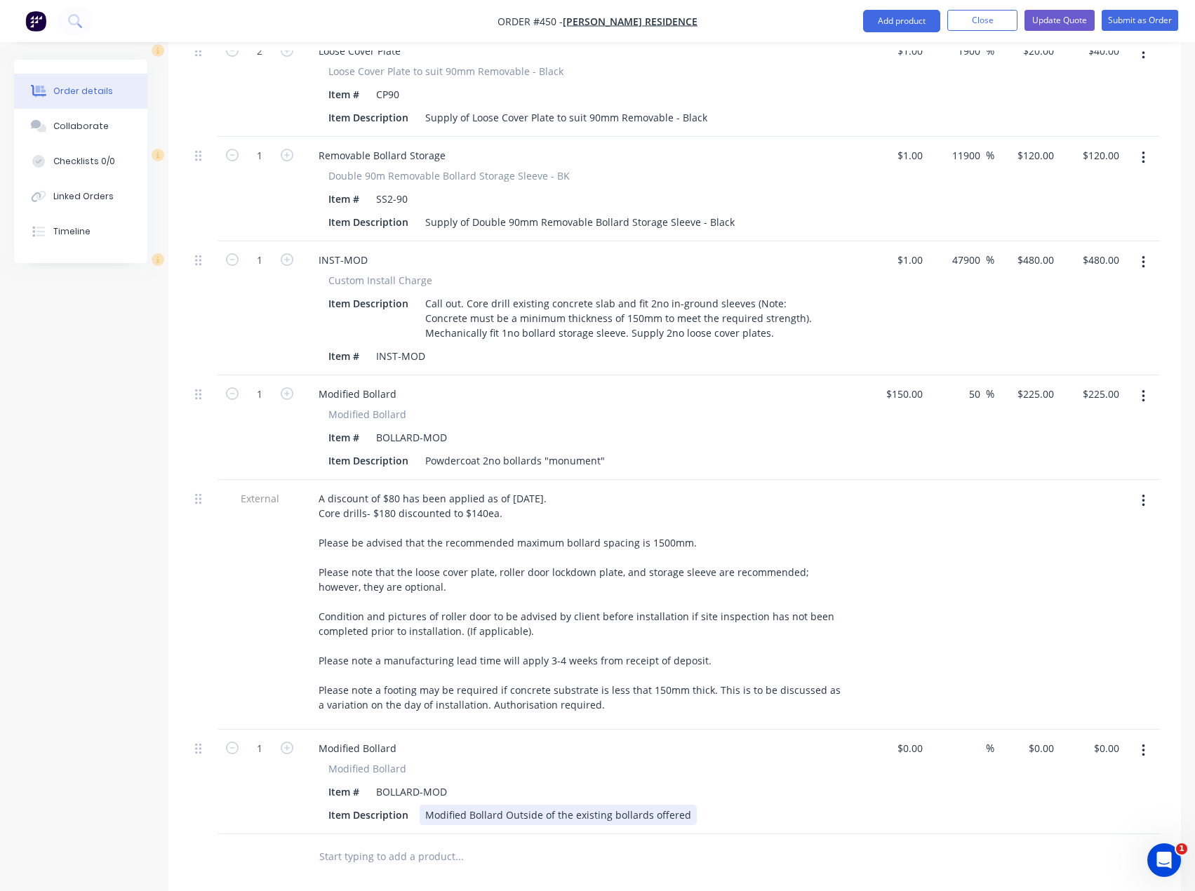
click at [450, 805] on div "Modified Bollard Outside of the existing bollards offered" at bounding box center [558, 815] width 277 height 20
drag, startPoint x: 684, startPoint y: 775, endPoint x: 378, endPoint y: 799, distance: 307.5
click at [378, 799] on div "Qty Cost Markup Price Total External Option 1- Standard Removable Bollards Boll…" at bounding box center [674, 346] width 1013 height 1068
paste div
click at [283, 742] on icon "button" at bounding box center [287, 748] width 13 height 13
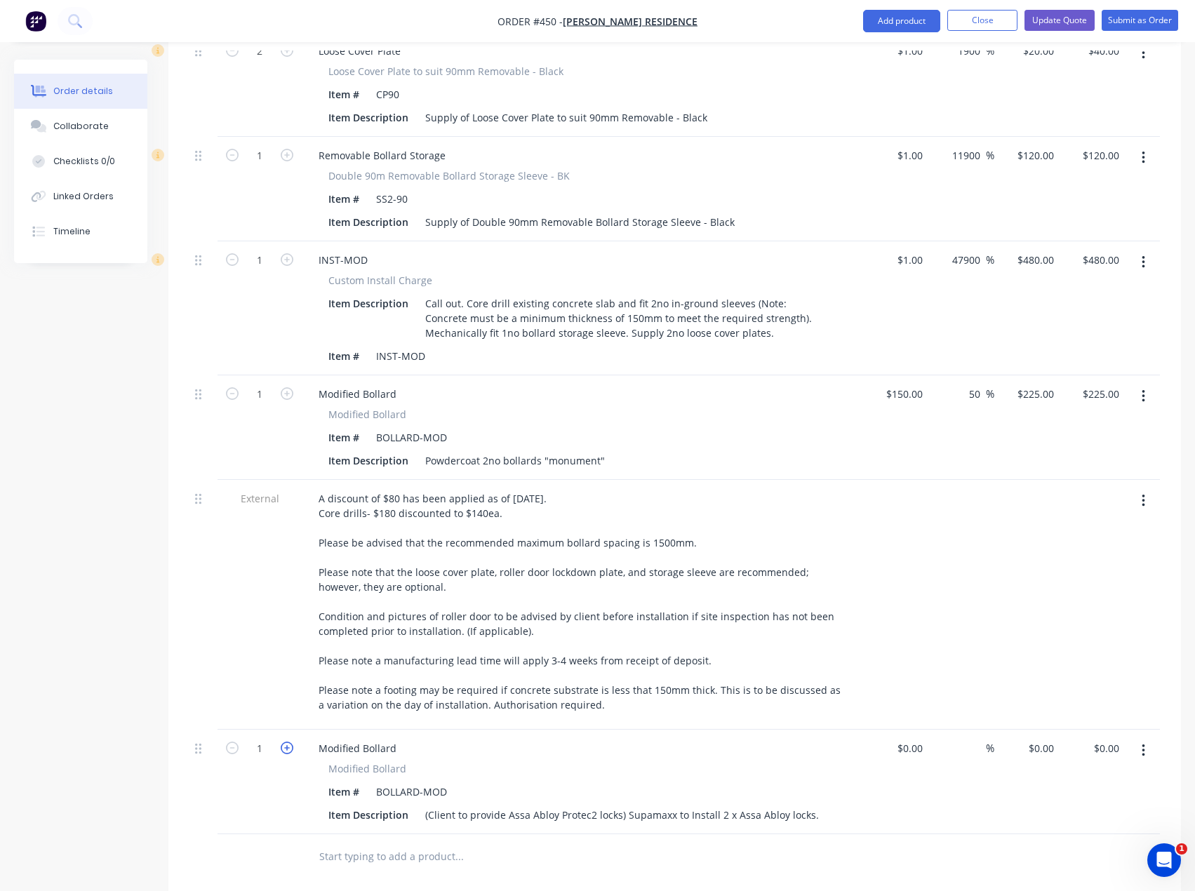
type input "2"
click at [915, 738] on input at bounding box center [920, 748] width 16 height 20
type input "$1.00"
type input "1"
type input "$2.00"
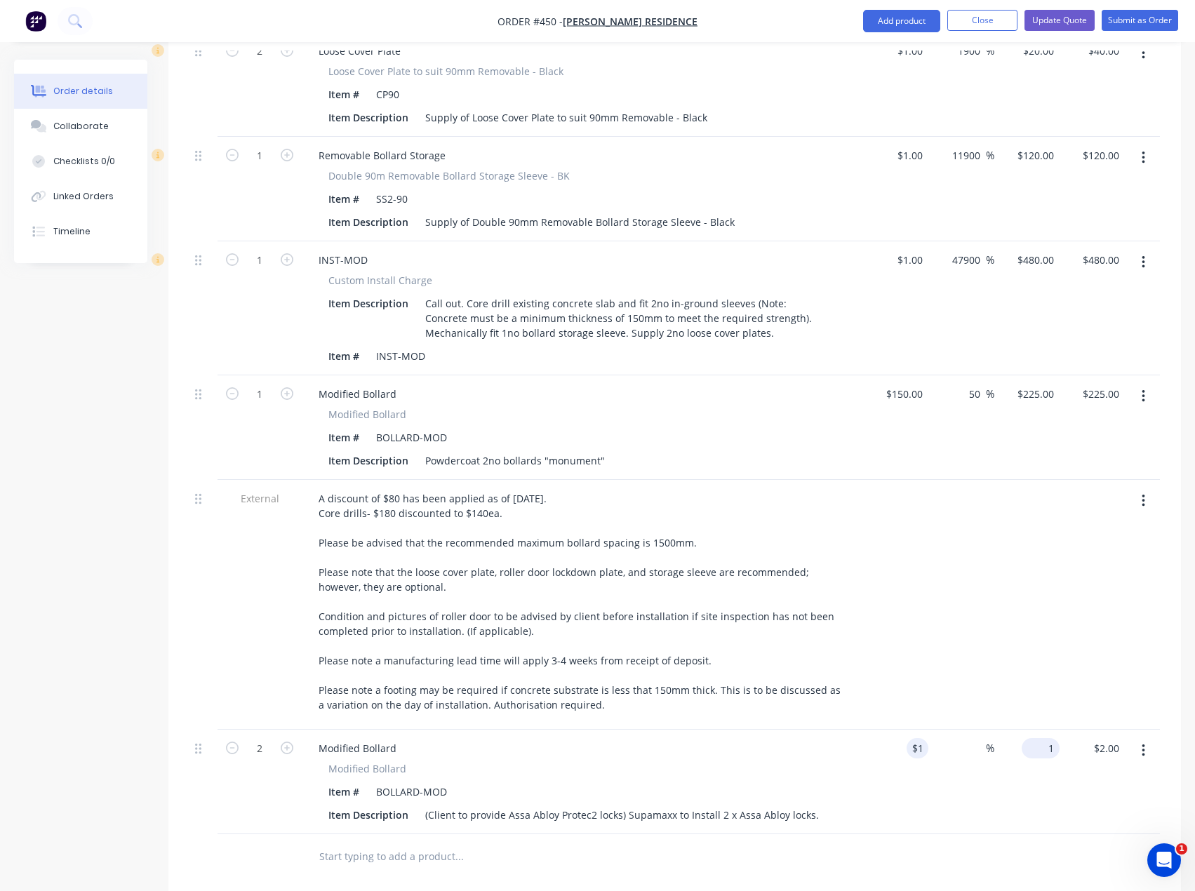
click at [1043, 738] on input "1" at bounding box center [1043, 748] width 32 height 20
click at [789, 843] on div at bounding box center [554, 857] width 494 height 28
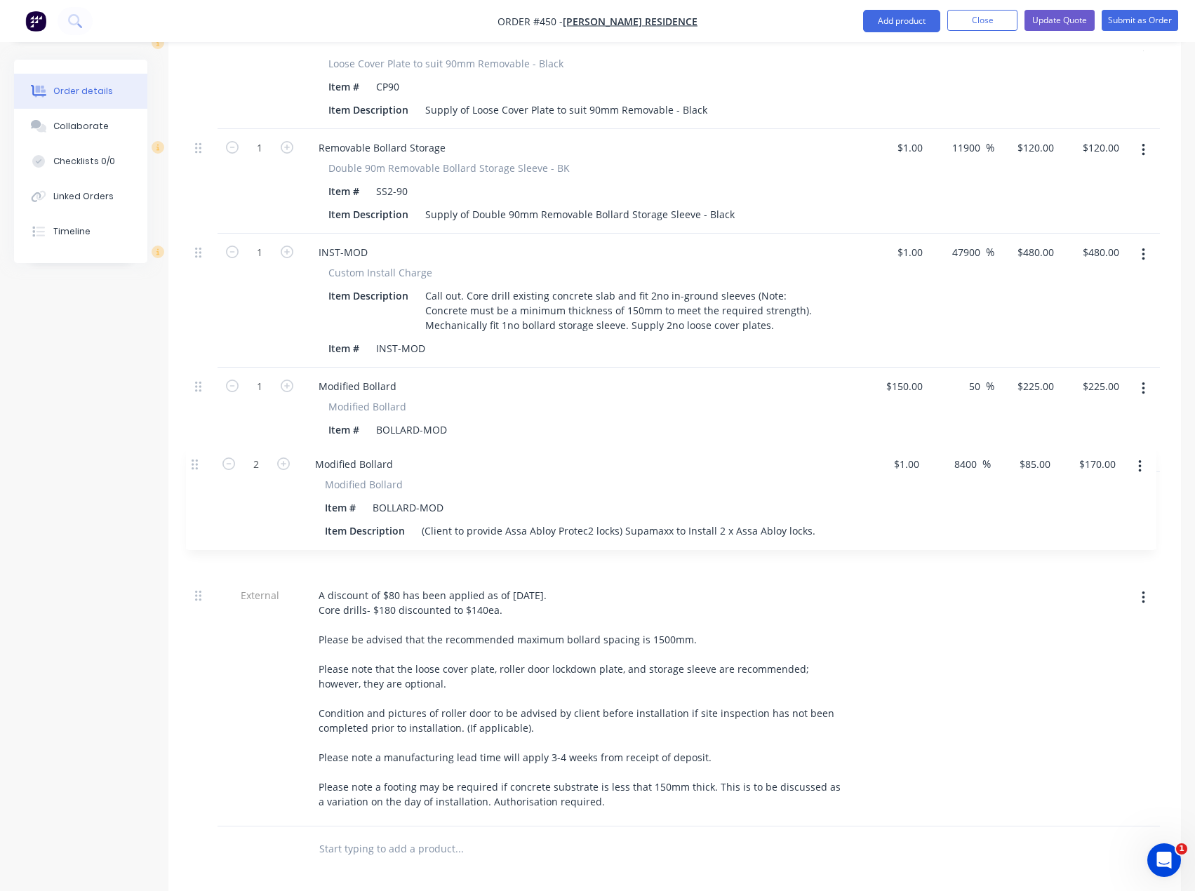
drag, startPoint x: 196, startPoint y: 709, endPoint x: 190, endPoint y: 448, distance: 261.1
click at [190, 448] on div "External Option 1- Standard Removable Bollards Bollards to be powdercoated Monu…" at bounding box center [674, 329] width 970 height 994
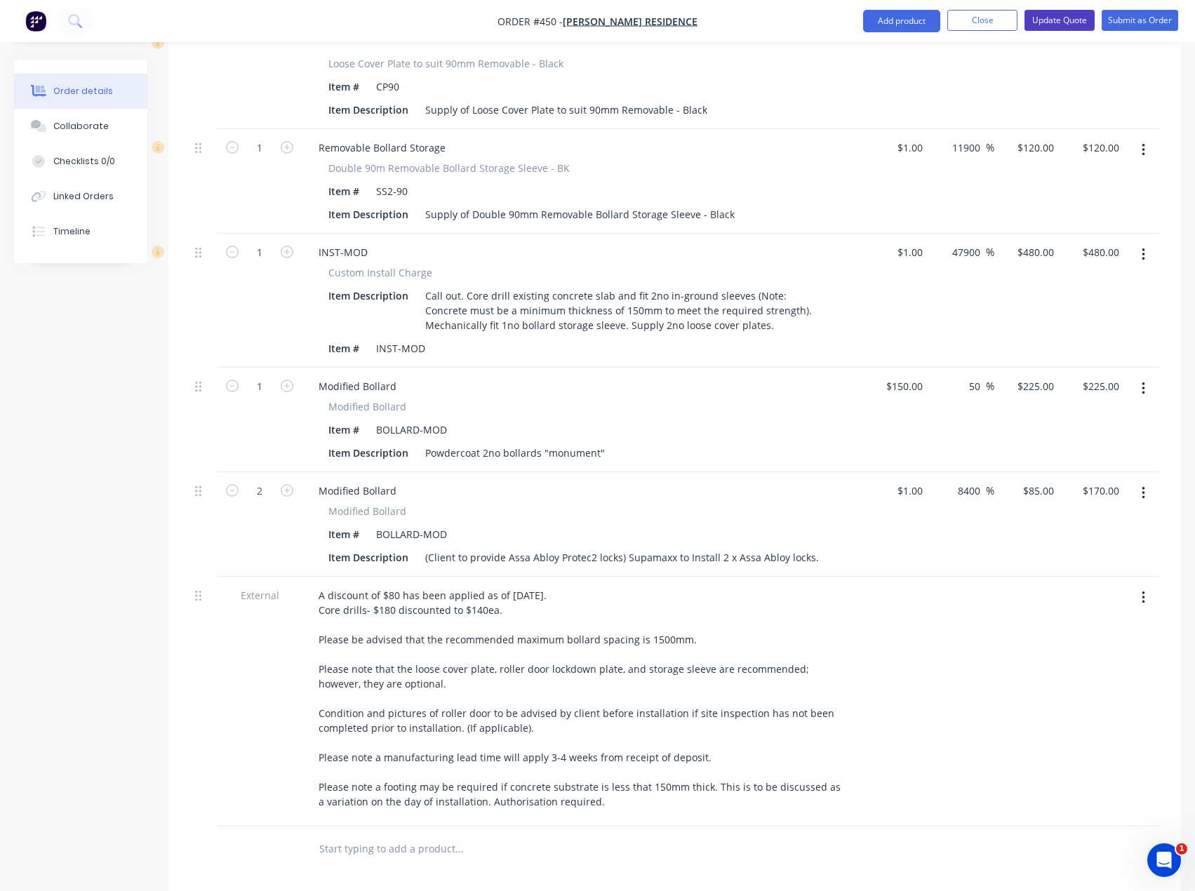
click at [1063, 18] on button "Update Quote" at bounding box center [1059, 20] width 70 height 21
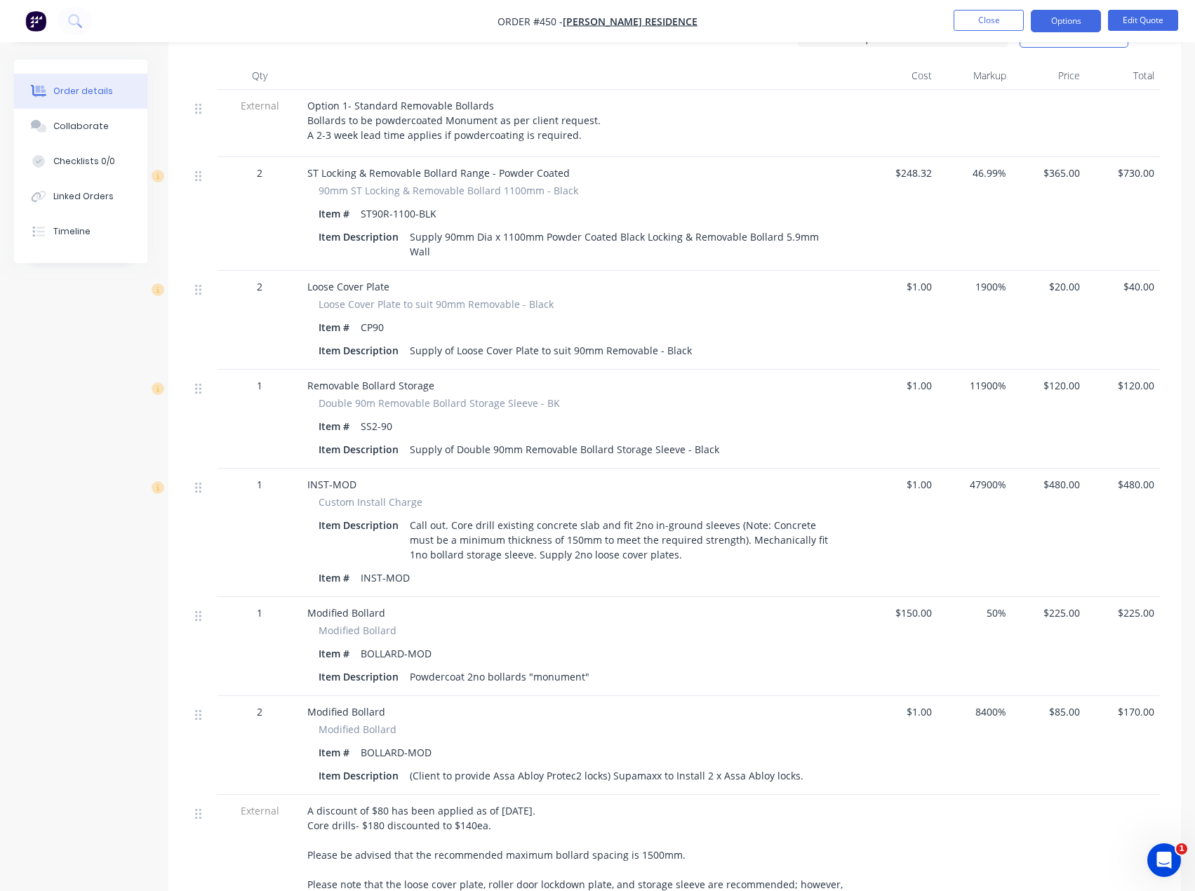
scroll to position [491, 0]
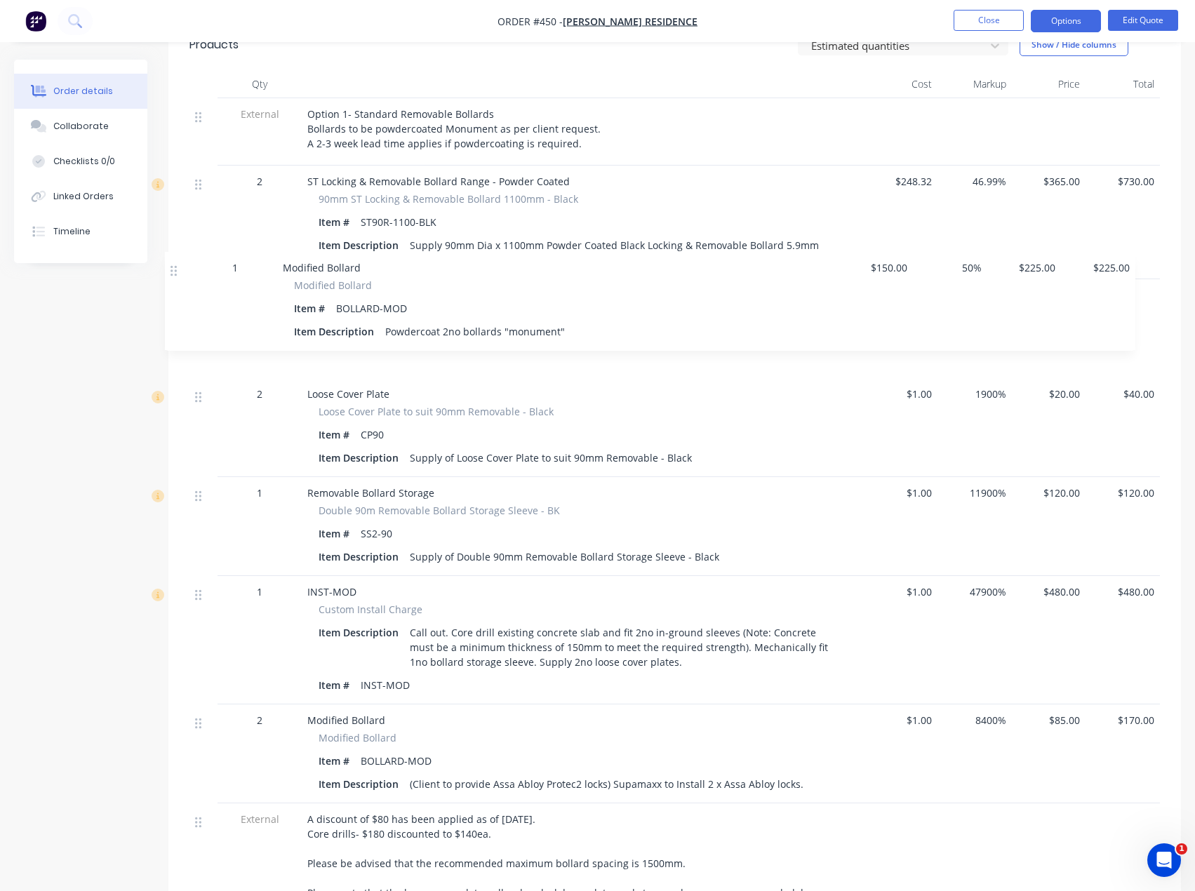
drag, startPoint x: 197, startPoint y: 591, endPoint x: 170, endPoint y: 264, distance: 328.1
click at [170, 264] on div "Qty Cost Markup Price Total External Option 1- Standard Removable Bollards Boll…" at bounding box center [674, 558] width 1013 height 977
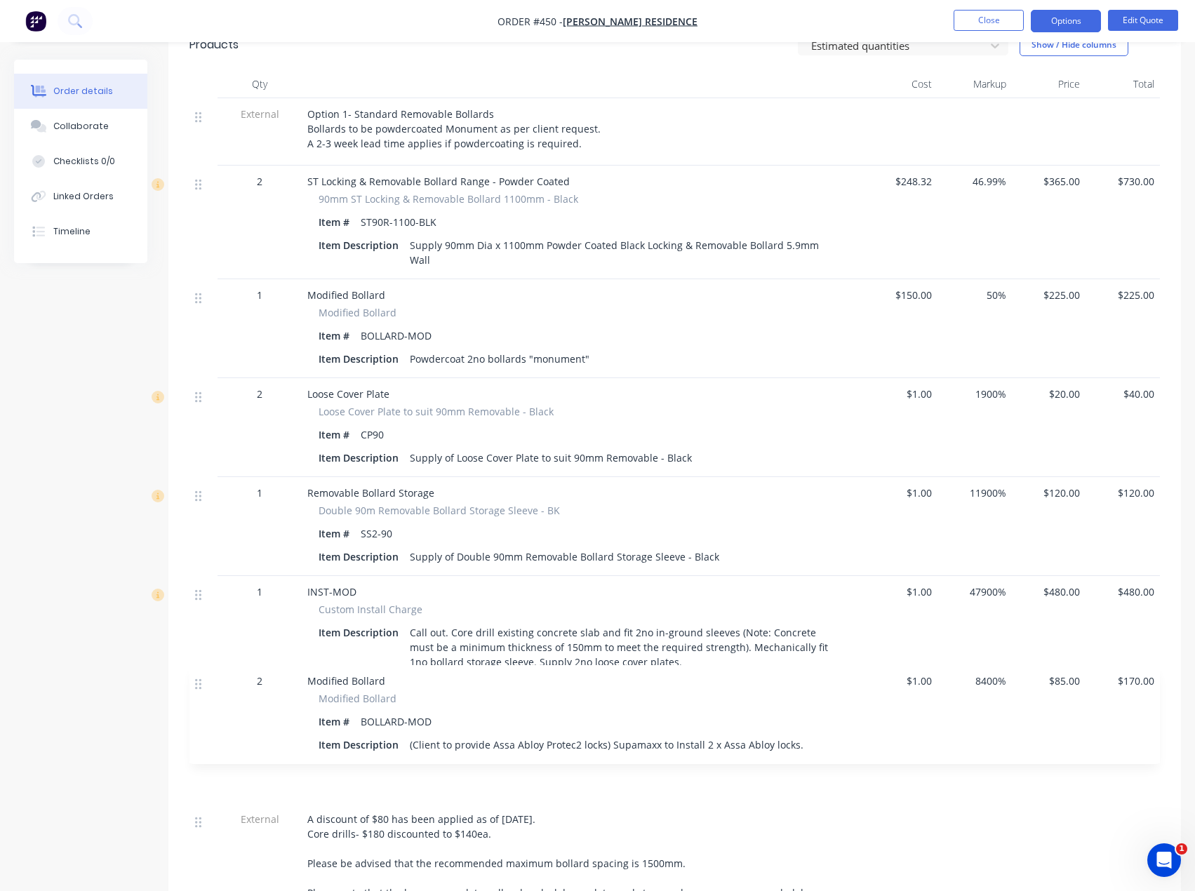
scroll to position [496, 0]
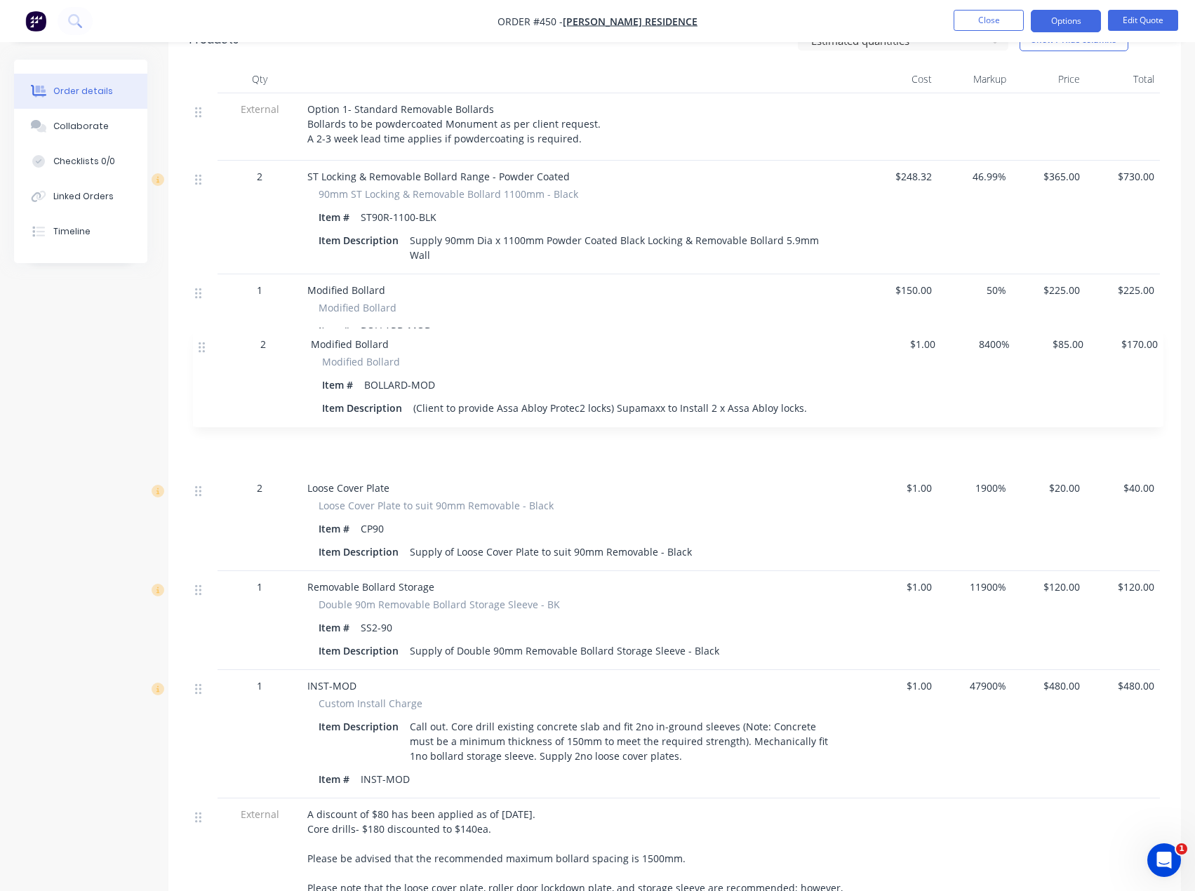
drag, startPoint x: 201, startPoint y: 690, endPoint x: 204, endPoint y: 345, distance: 346.0
click at [204, 345] on div "External Option 1- Standard Removable Bollards Bollards to be powdercoated Monu…" at bounding box center [674, 567] width 970 height 949
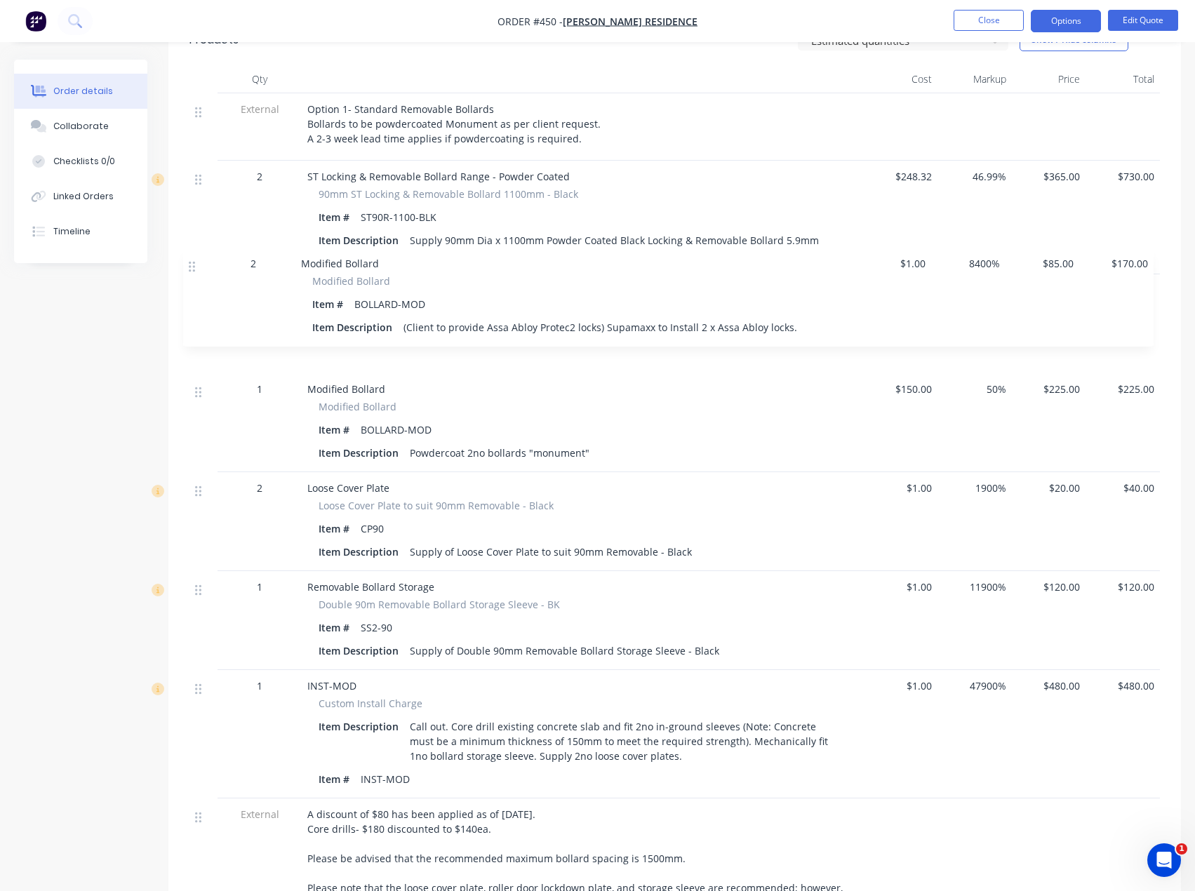
drag, startPoint x: 200, startPoint y: 351, endPoint x: 194, endPoint y: 262, distance: 89.3
click at [194, 262] on div "External Option 1- Standard Removable Bollards Bollards to be powdercoated Monu…" at bounding box center [674, 567] width 970 height 949
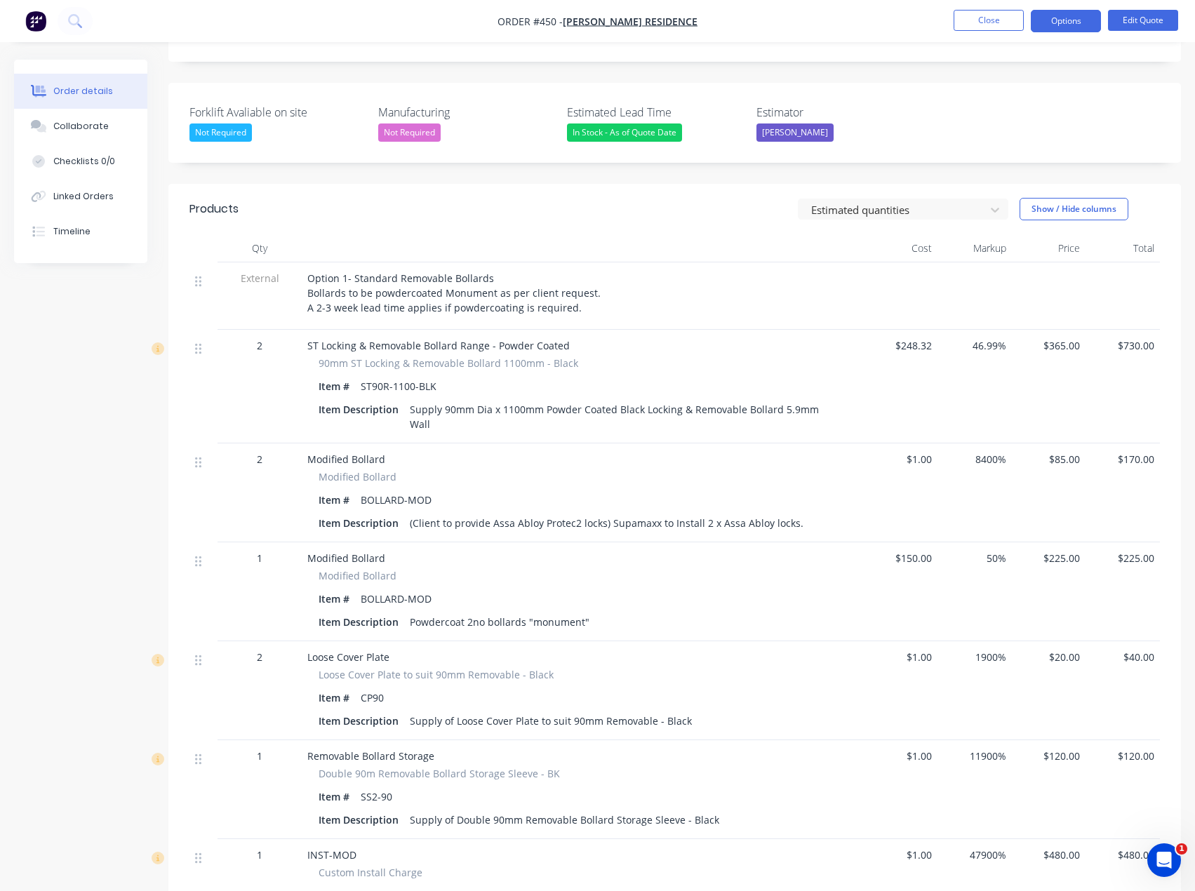
scroll to position [286, 0]
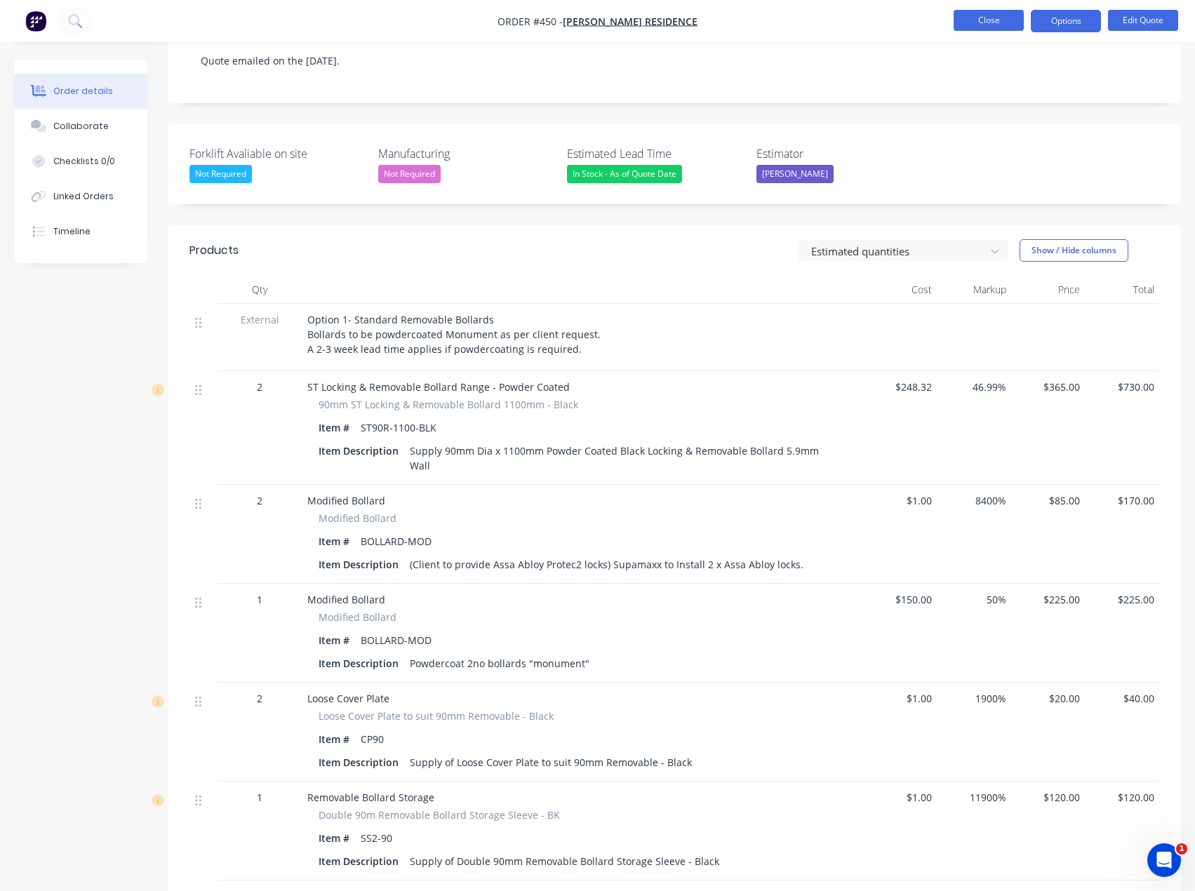
click at [1003, 20] on button "Close" at bounding box center [989, 20] width 70 height 21
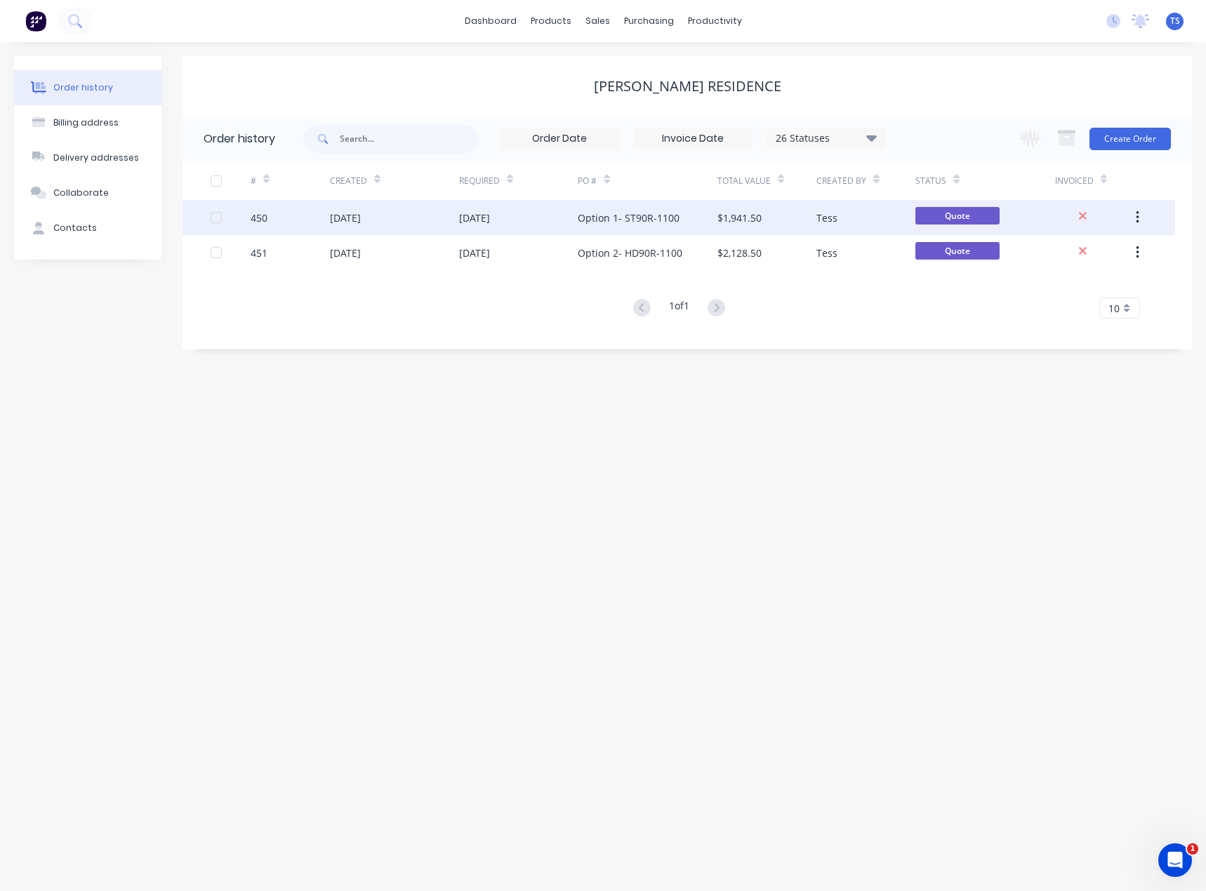
click at [595, 218] on div "Option 1- ST90R-1100" at bounding box center [629, 218] width 102 height 15
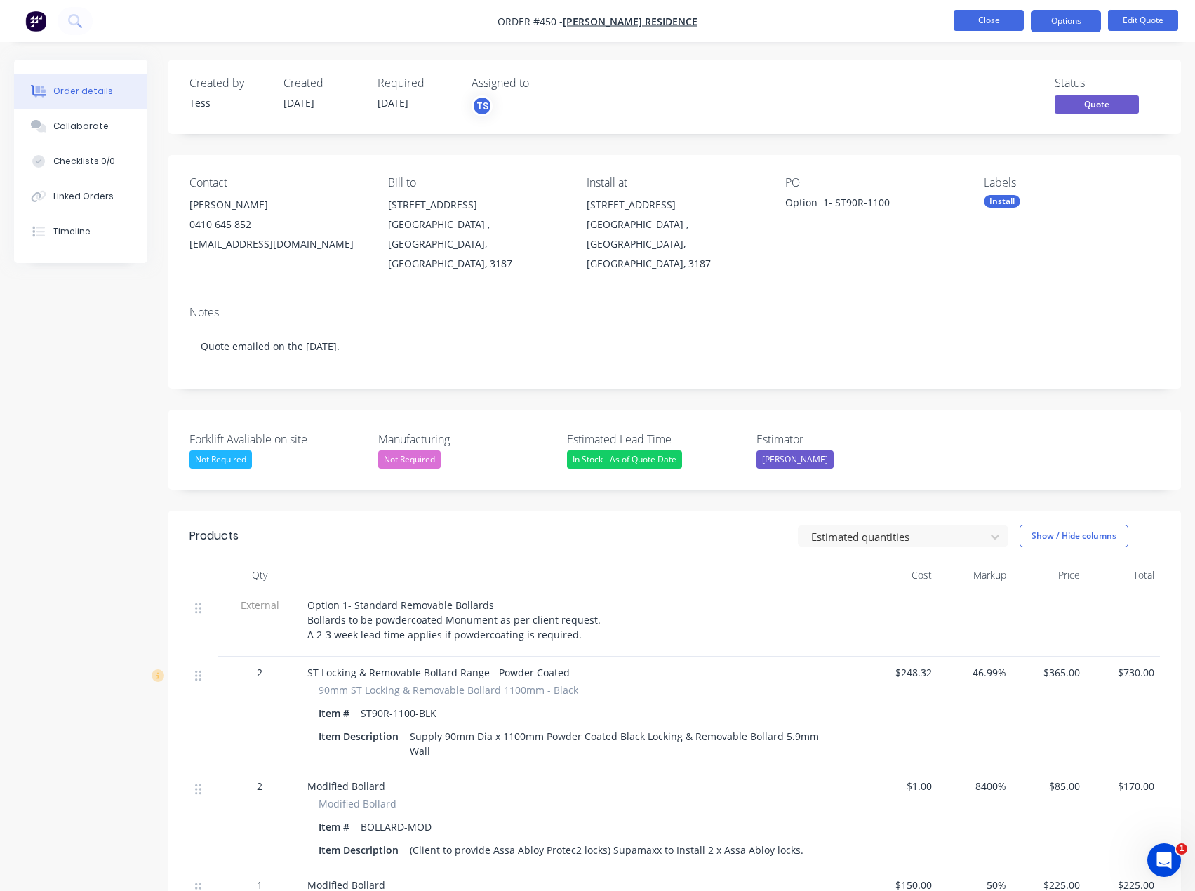
click at [1000, 25] on button "Close" at bounding box center [989, 20] width 70 height 21
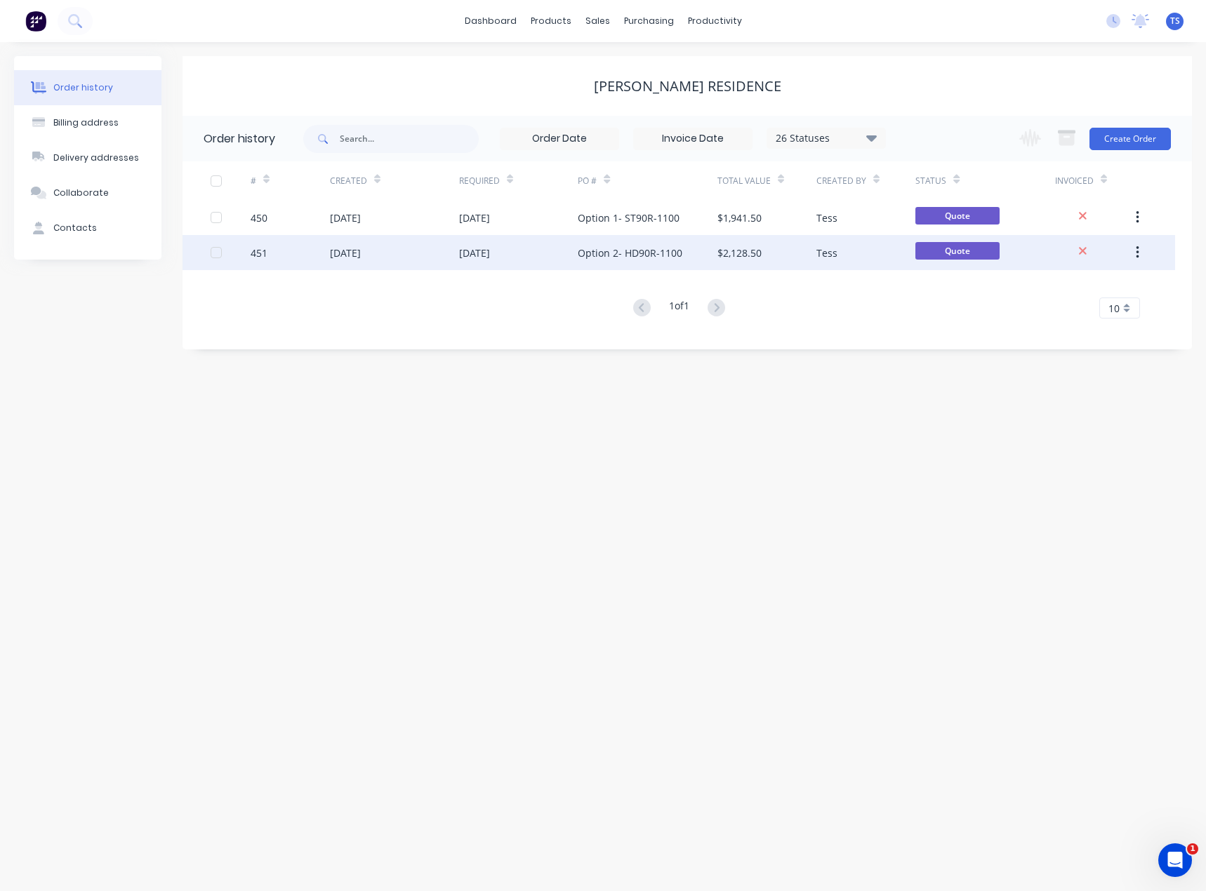
click at [625, 254] on div "Option 2- HD90R-1100" at bounding box center [630, 253] width 105 height 15
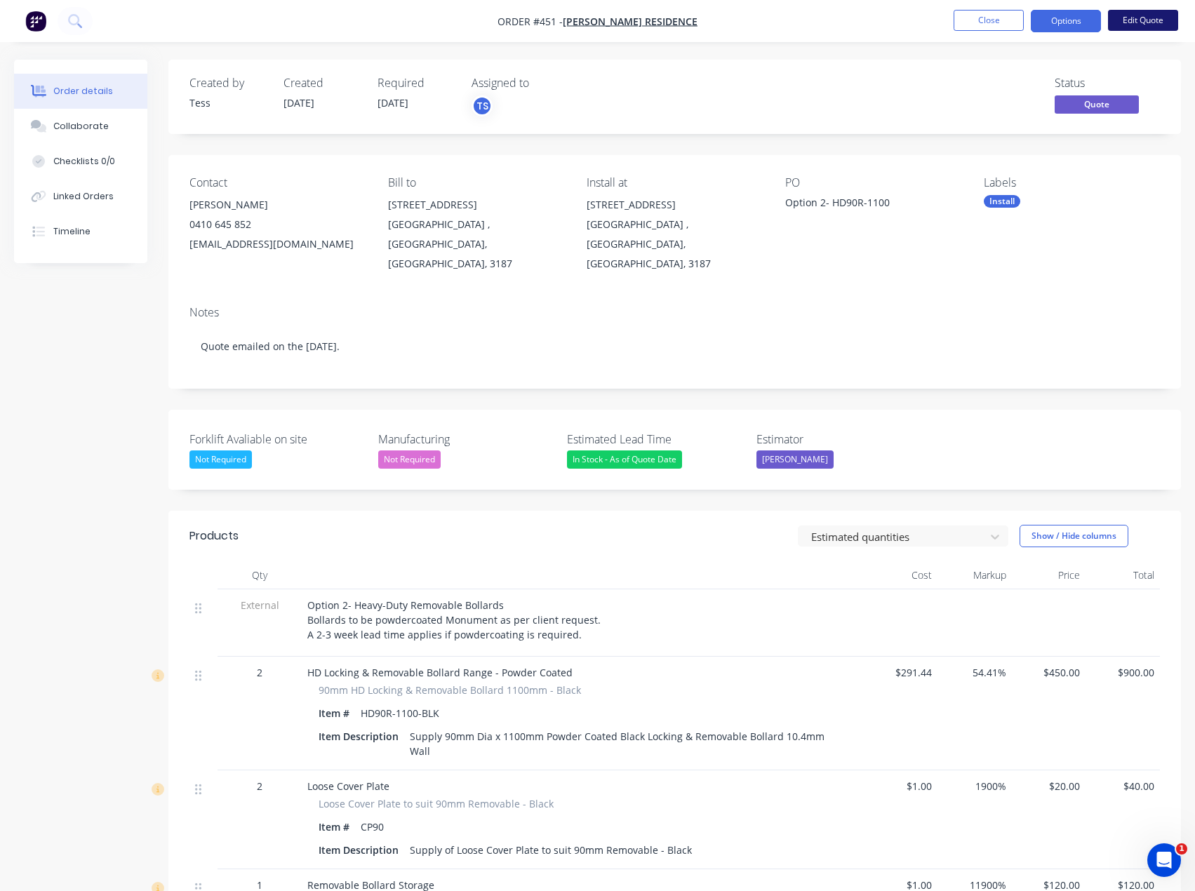
click at [1135, 19] on button "Edit Quote" at bounding box center [1143, 20] width 70 height 21
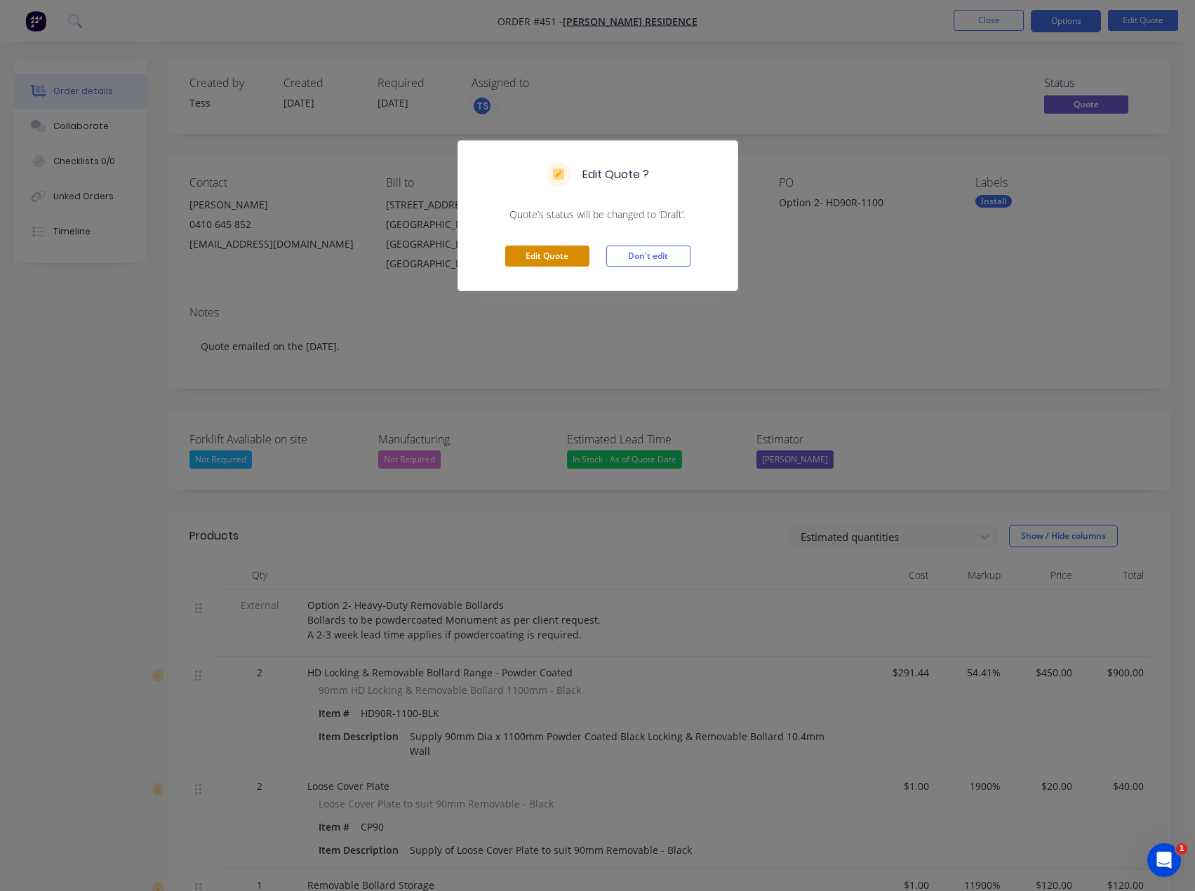
click at [556, 248] on button "Edit Quote" at bounding box center [547, 256] width 84 height 21
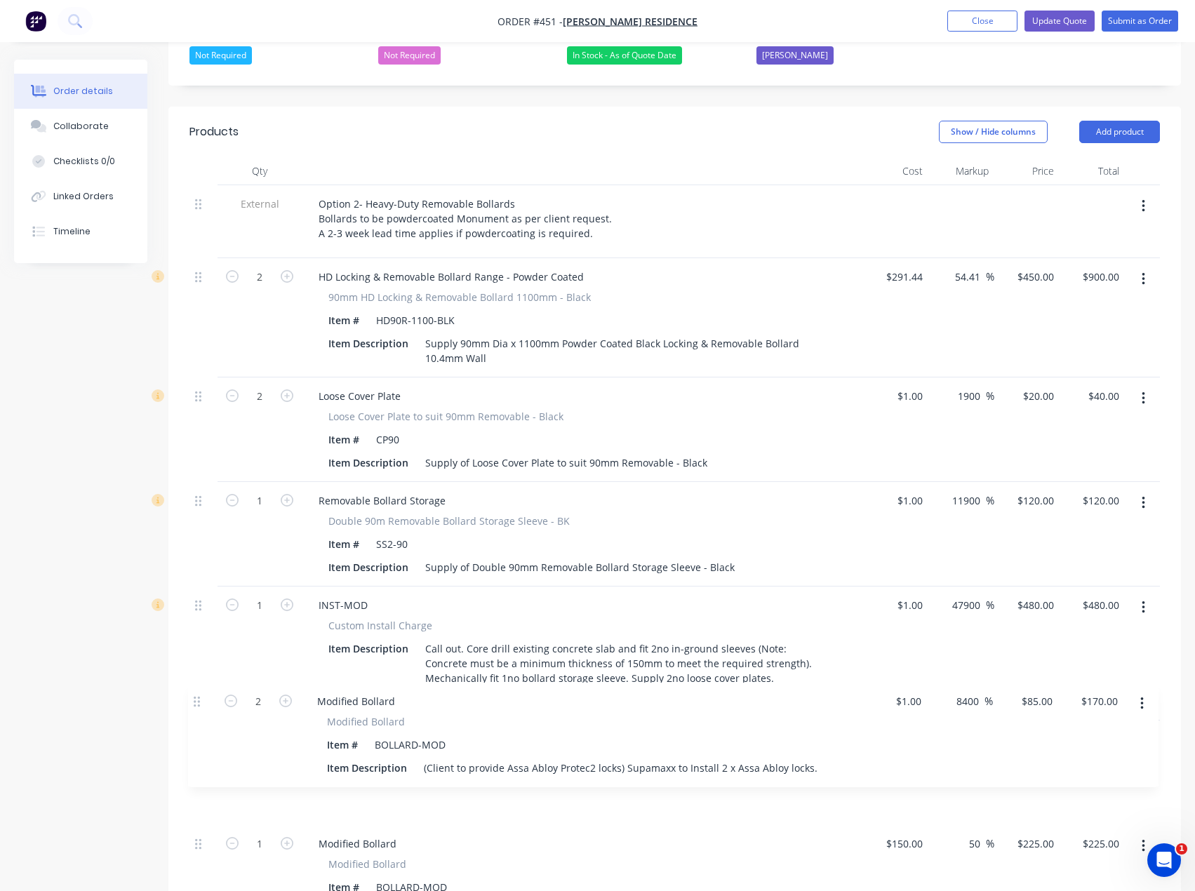
scroll to position [429, 0]
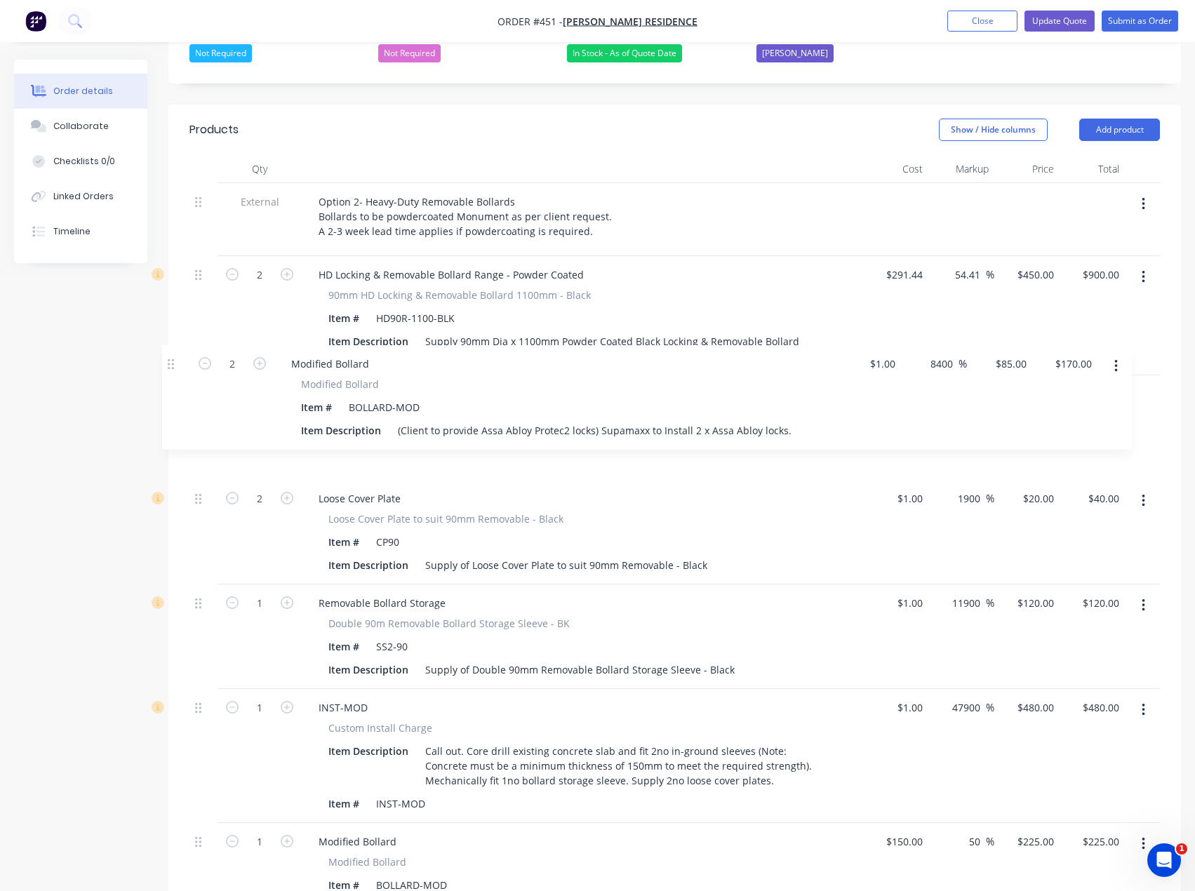
drag, startPoint x: 200, startPoint y: 710, endPoint x: 172, endPoint y: 362, distance: 349.2
click at [172, 362] on div "Qty Cost Markup Price Total External Option 2- Heavy-Duty Removable Bollards Bo…" at bounding box center [674, 689] width 1013 height 1068
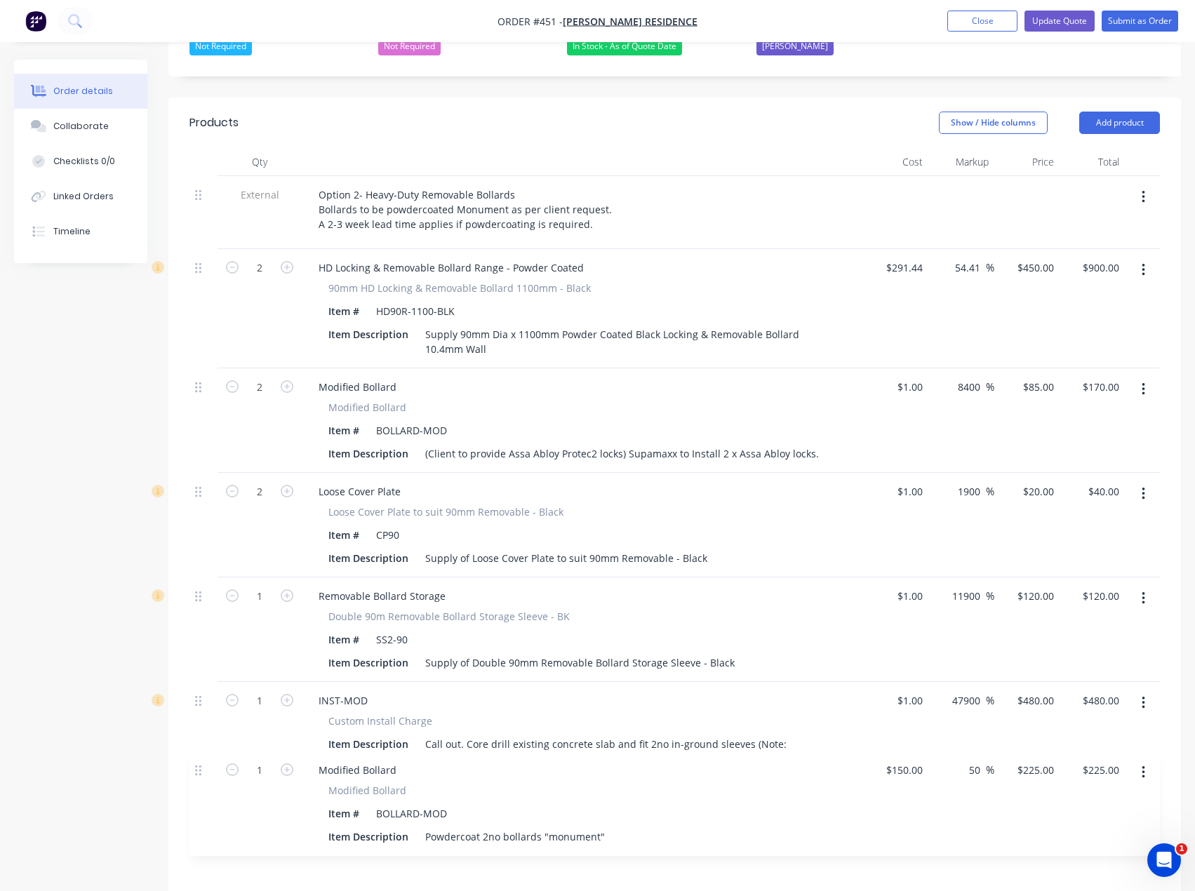
scroll to position [436, 0]
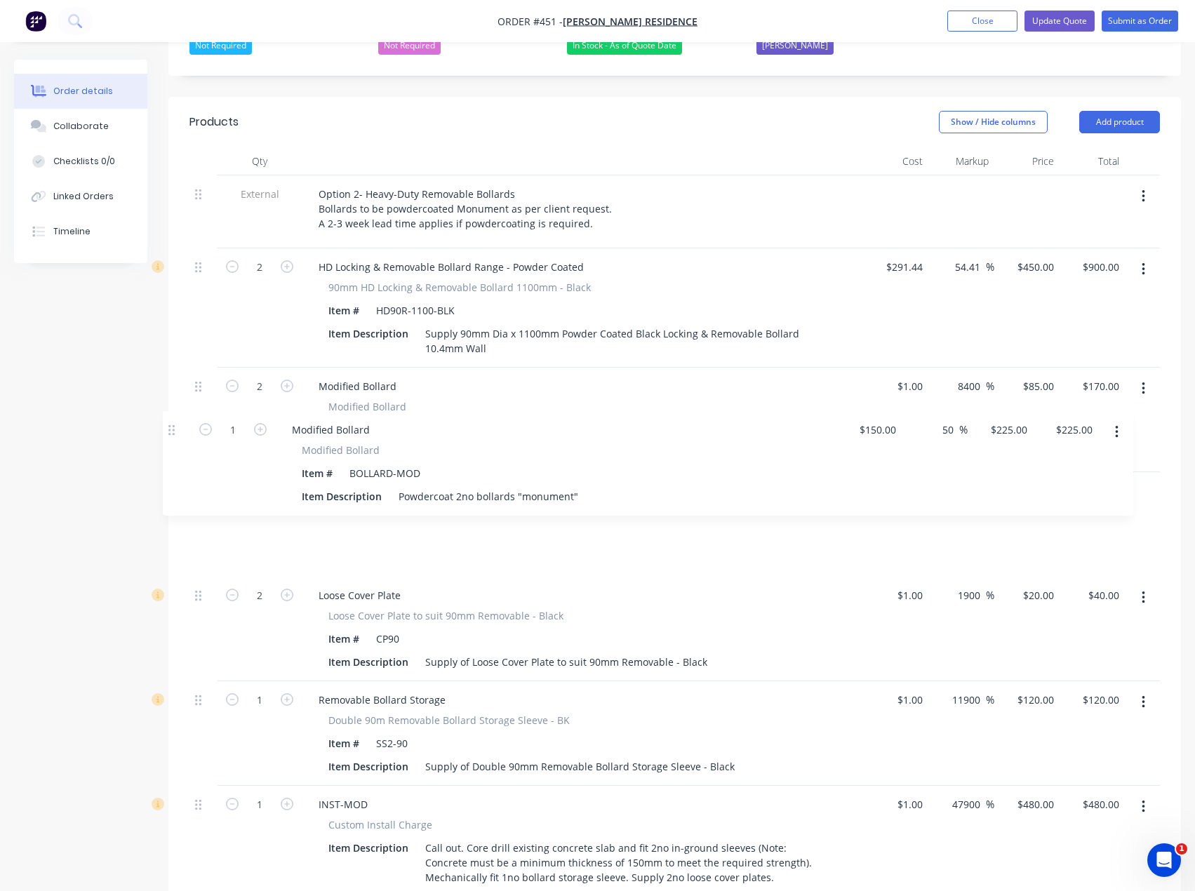
drag, startPoint x: 201, startPoint y: 807, endPoint x: 173, endPoint y: 430, distance: 377.8
click at [173, 430] on div "Qty Cost Markup Price Total External Option 2- Heavy-Duty Removable Bollards Bo…" at bounding box center [674, 681] width 1013 height 1068
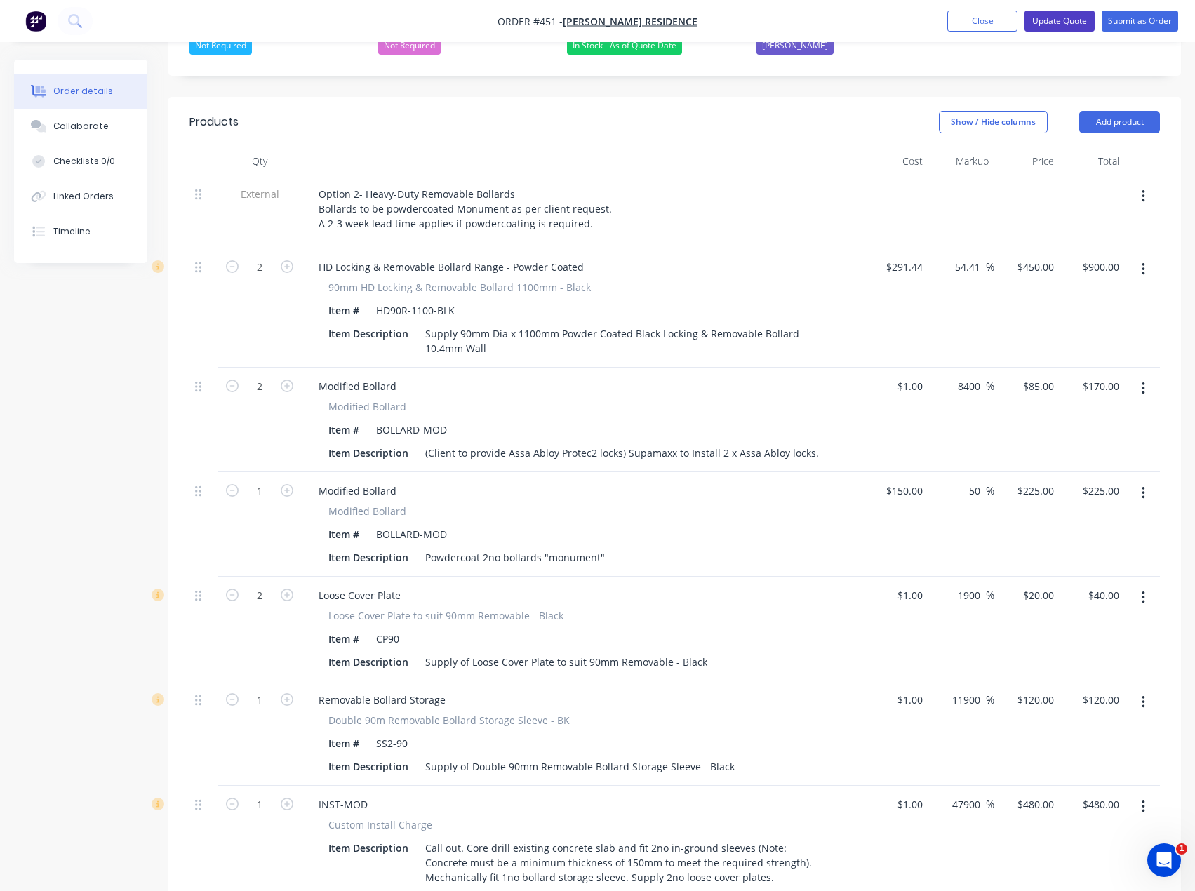
click at [1063, 23] on button "Update Quote" at bounding box center [1059, 21] width 70 height 21
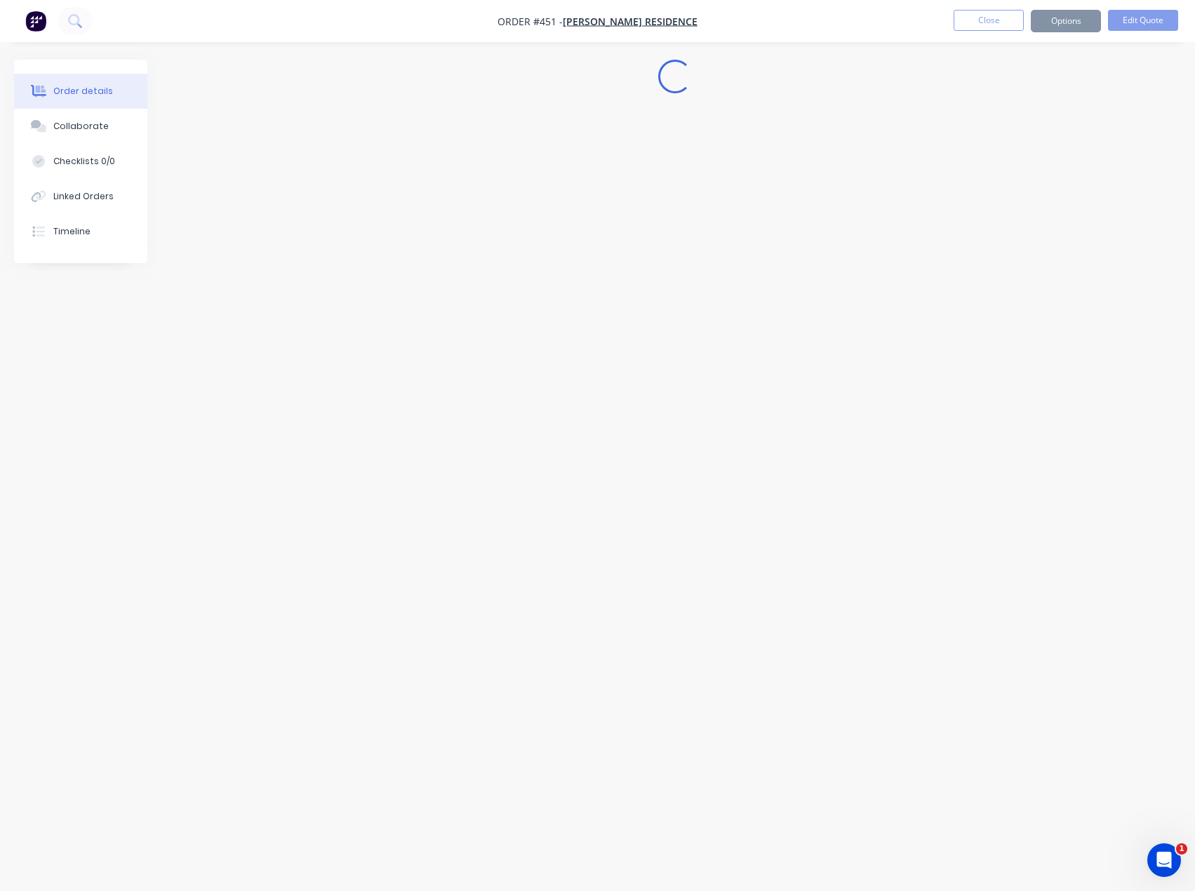
scroll to position [0, 0]
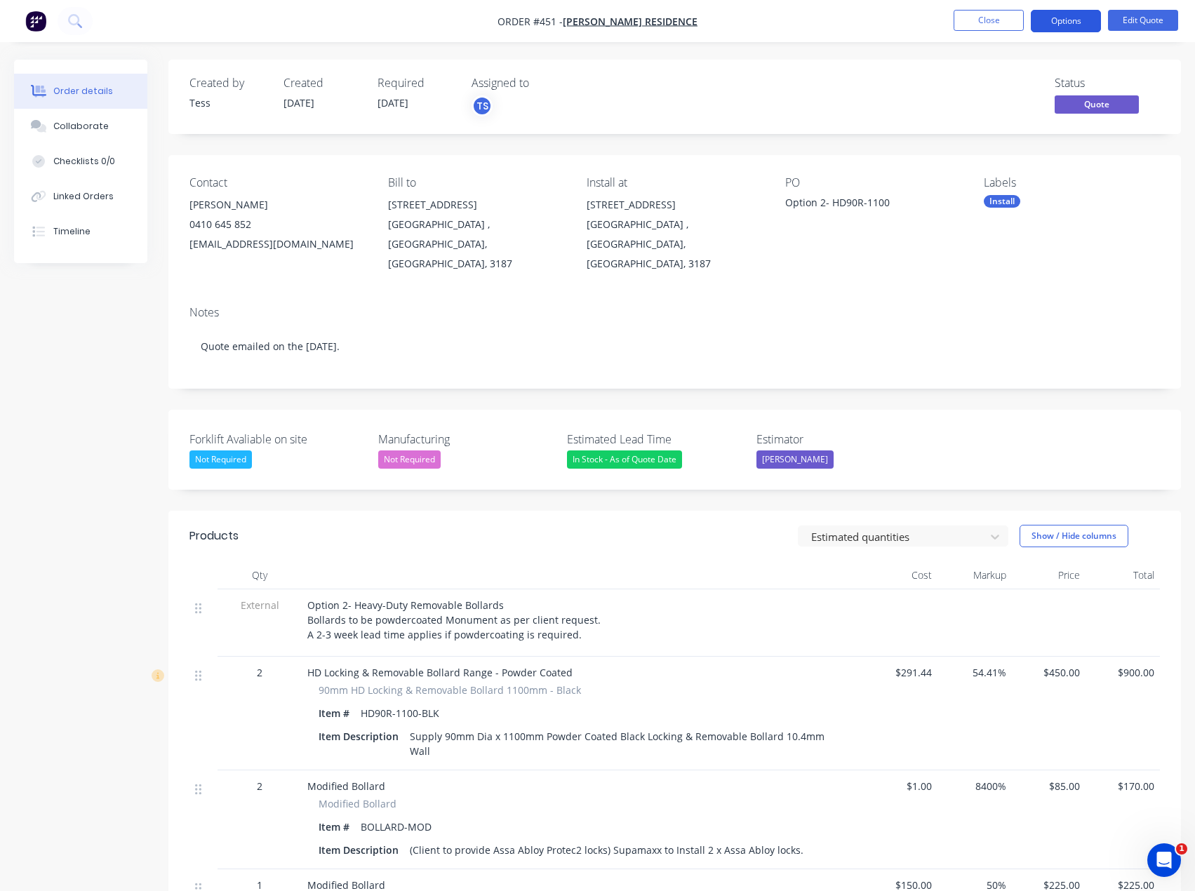
click at [1090, 17] on button "Options" at bounding box center [1066, 21] width 70 height 22
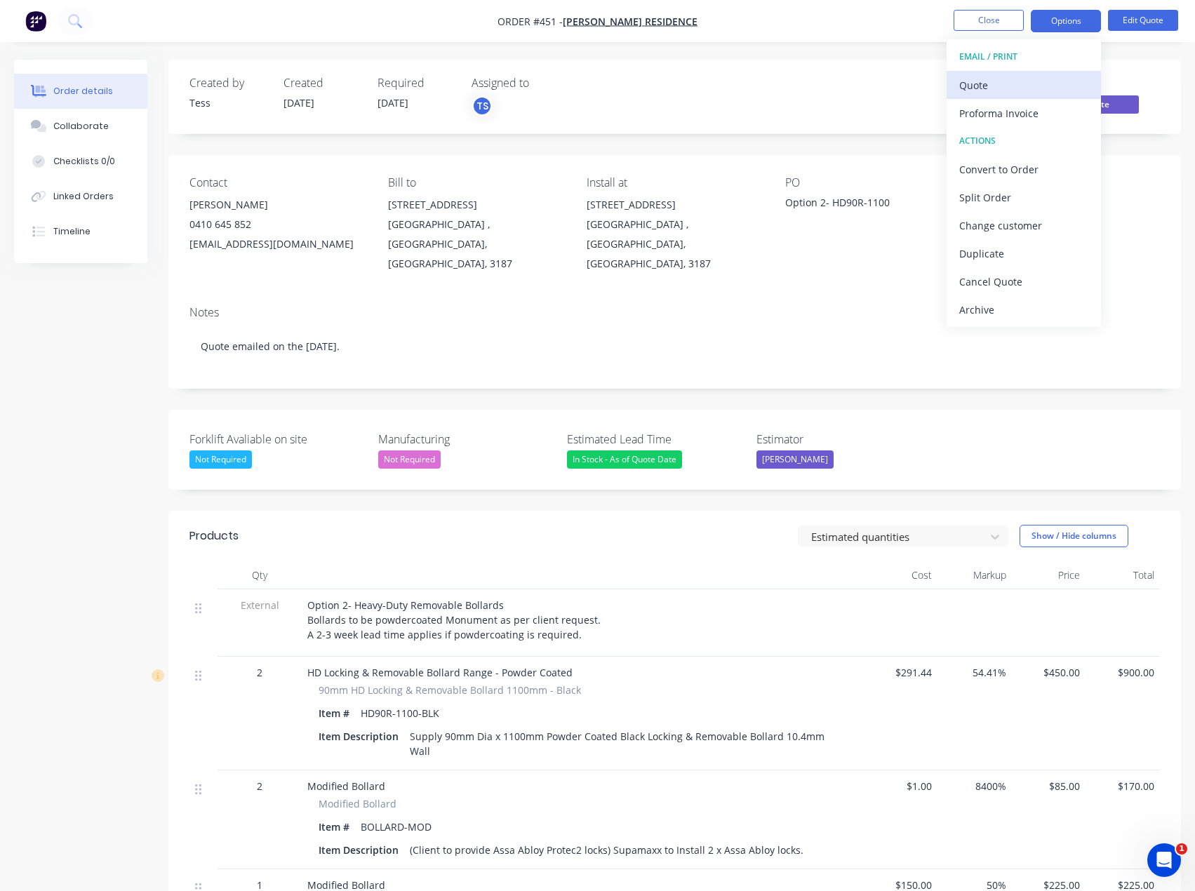
click at [1003, 92] on div "Quote" at bounding box center [1023, 85] width 129 height 20
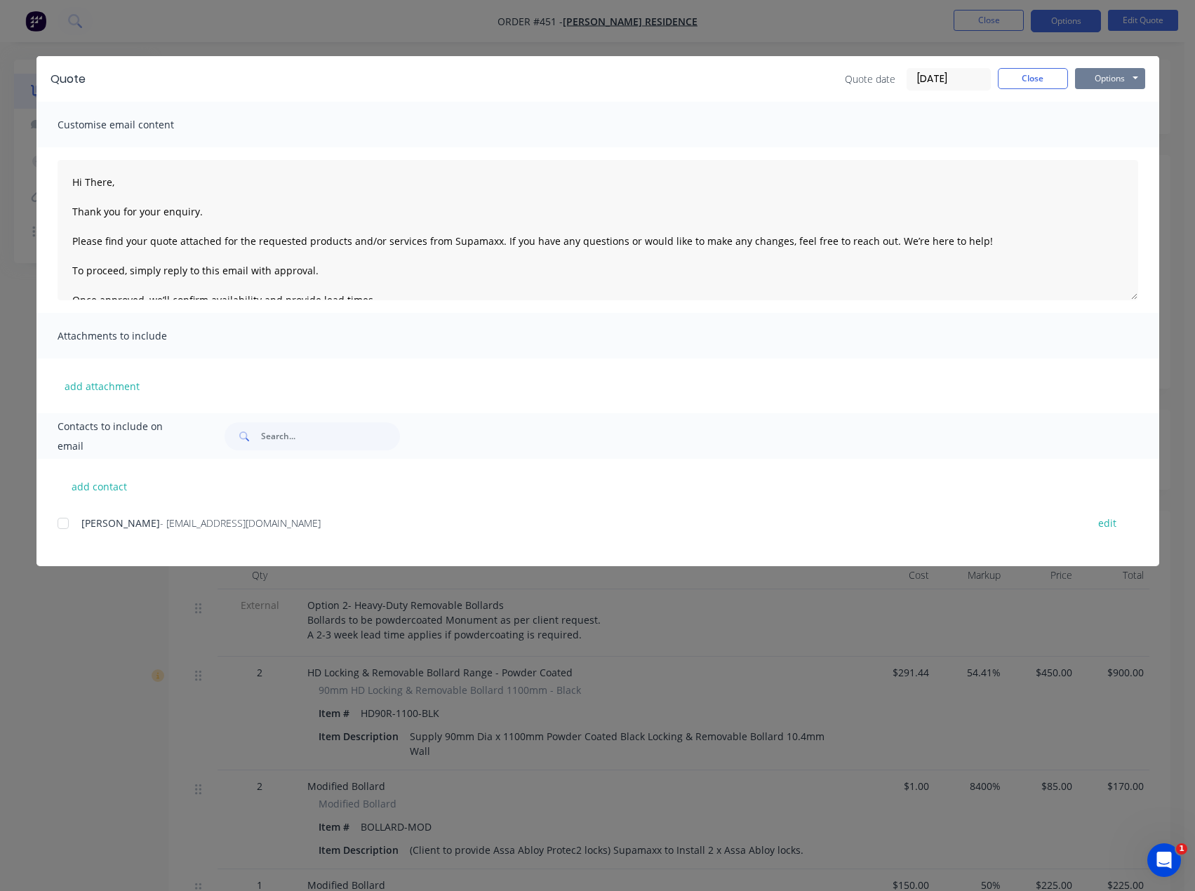
click at [1098, 76] on button "Options" at bounding box center [1110, 78] width 70 height 21
click at [1099, 116] on button "Print" at bounding box center [1120, 126] width 90 height 23
click at [1130, 75] on button "Options" at bounding box center [1110, 78] width 70 height 21
click at [1114, 101] on button "Preview" at bounding box center [1120, 103] width 90 height 23
click at [1028, 79] on button "Close" at bounding box center [1033, 78] width 70 height 21
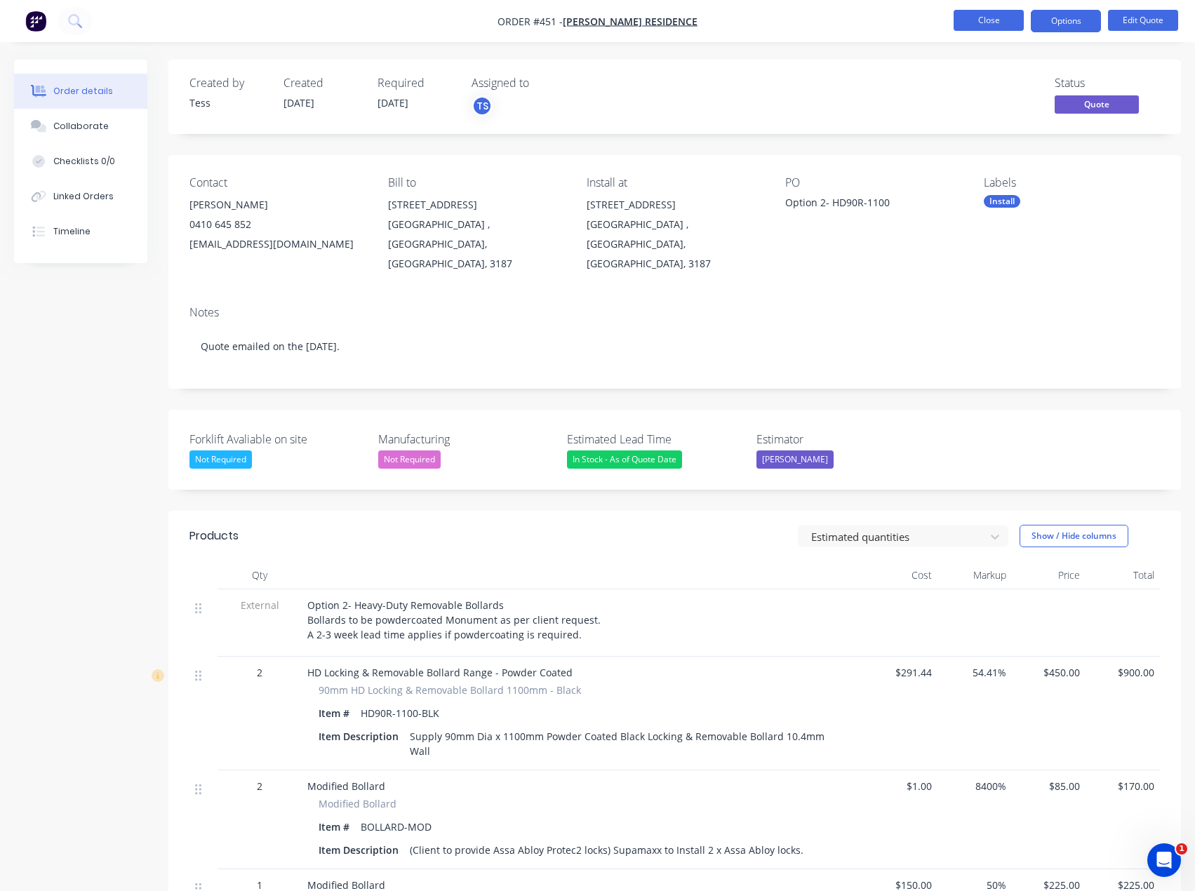
click at [1005, 18] on button "Close" at bounding box center [989, 20] width 70 height 21
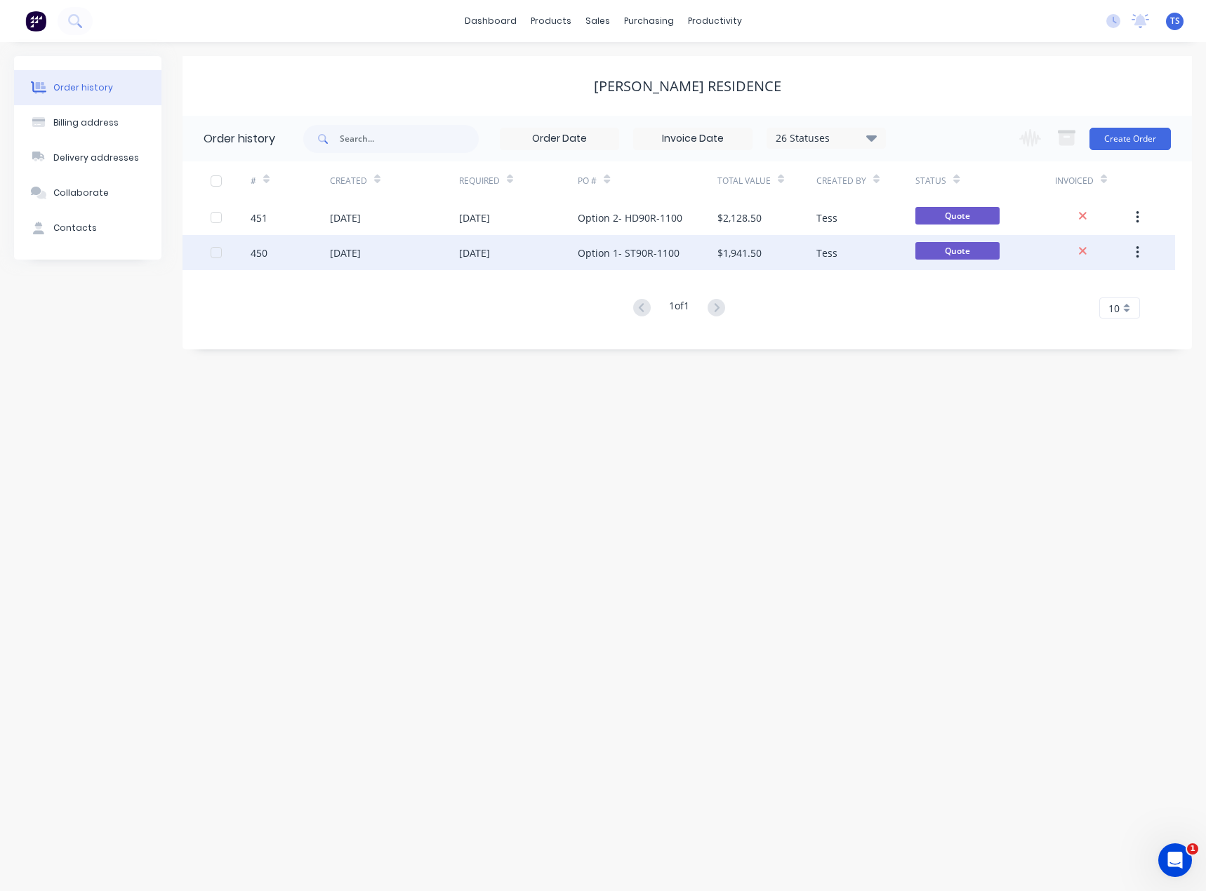
click at [490, 253] on div "[DATE]" at bounding box center [474, 253] width 31 height 15
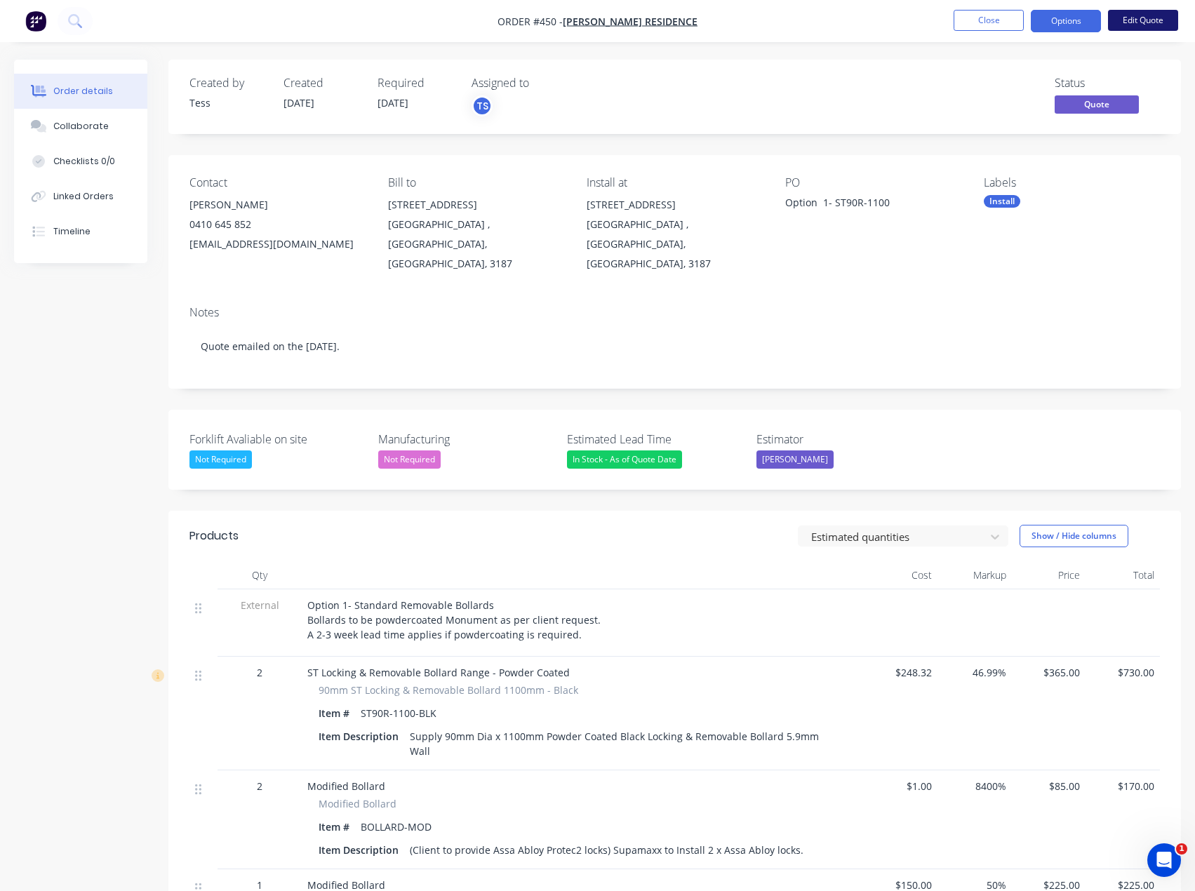
click at [1147, 16] on button "Edit Quote" at bounding box center [1143, 20] width 70 height 21
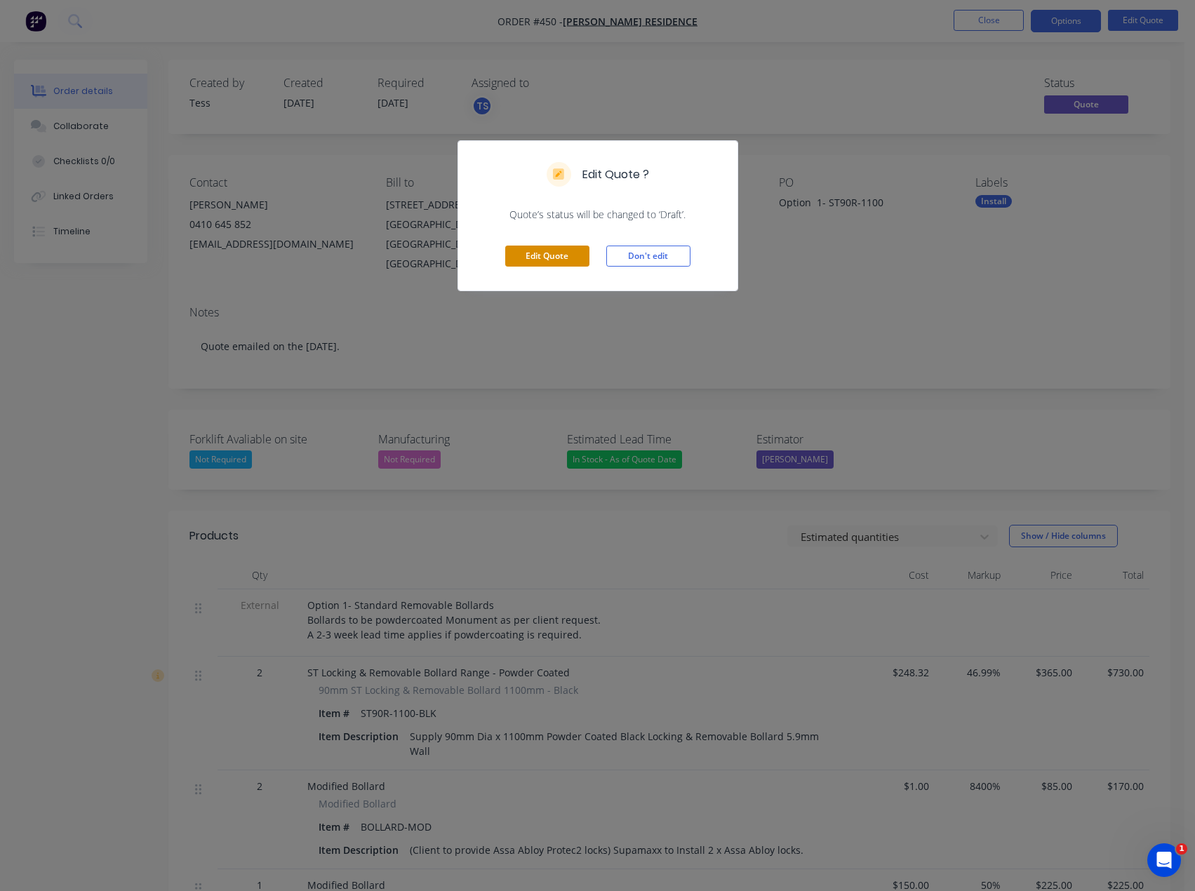
click at [540, 257] on button "Edit Quote" at bounding box center [547, 256] width 84 height 21
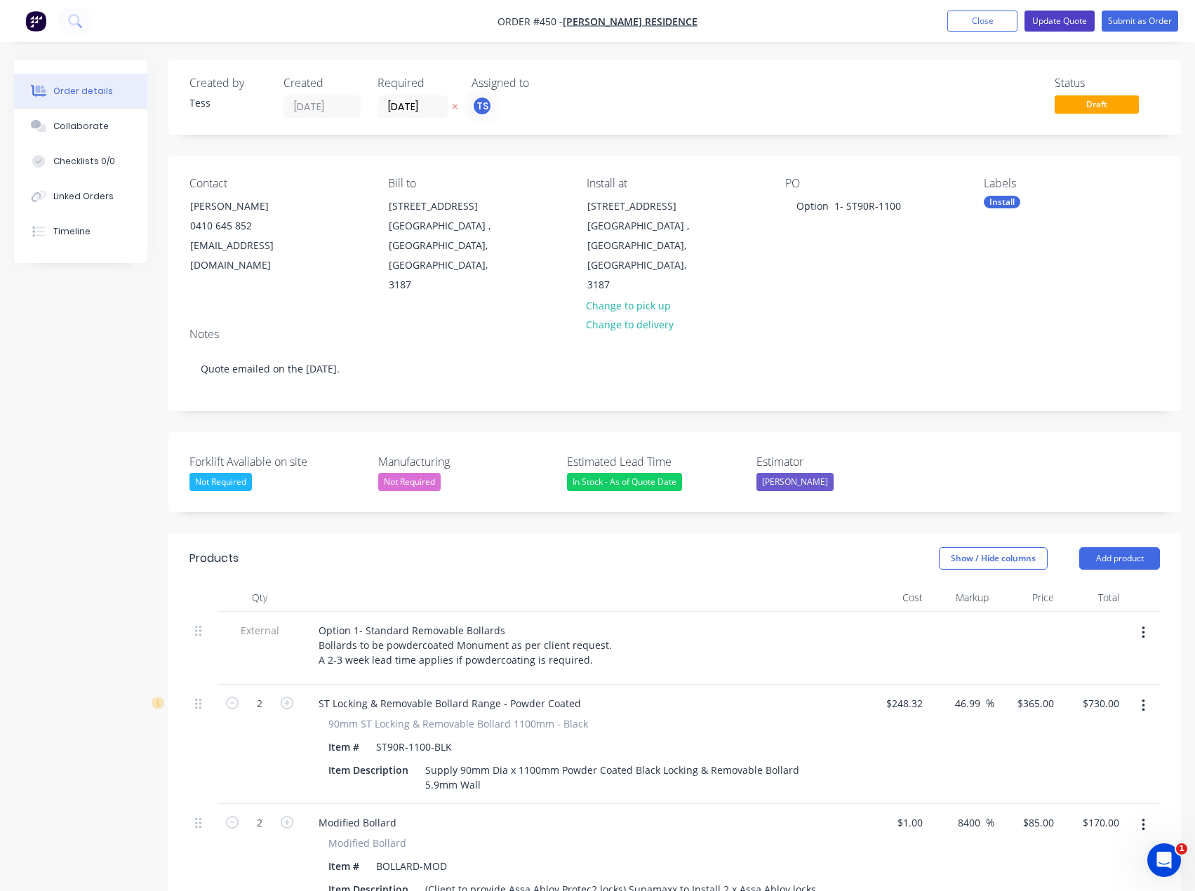
click at [1073, 21] on button "Update Quote" at bounding box center [1059, 21] width 70 height 21
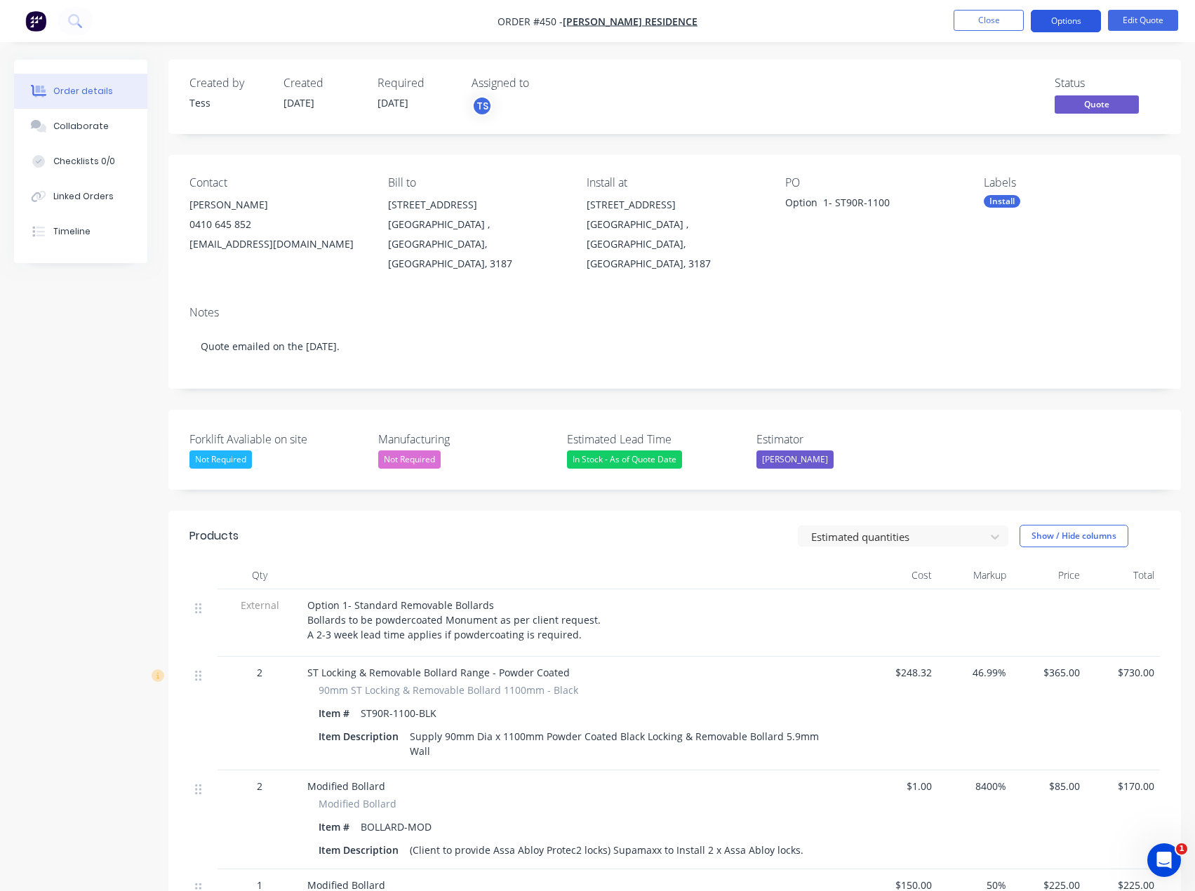
click at [1060, 18] on button "Options" at bounding box center [1066, 21] width 70 height 22
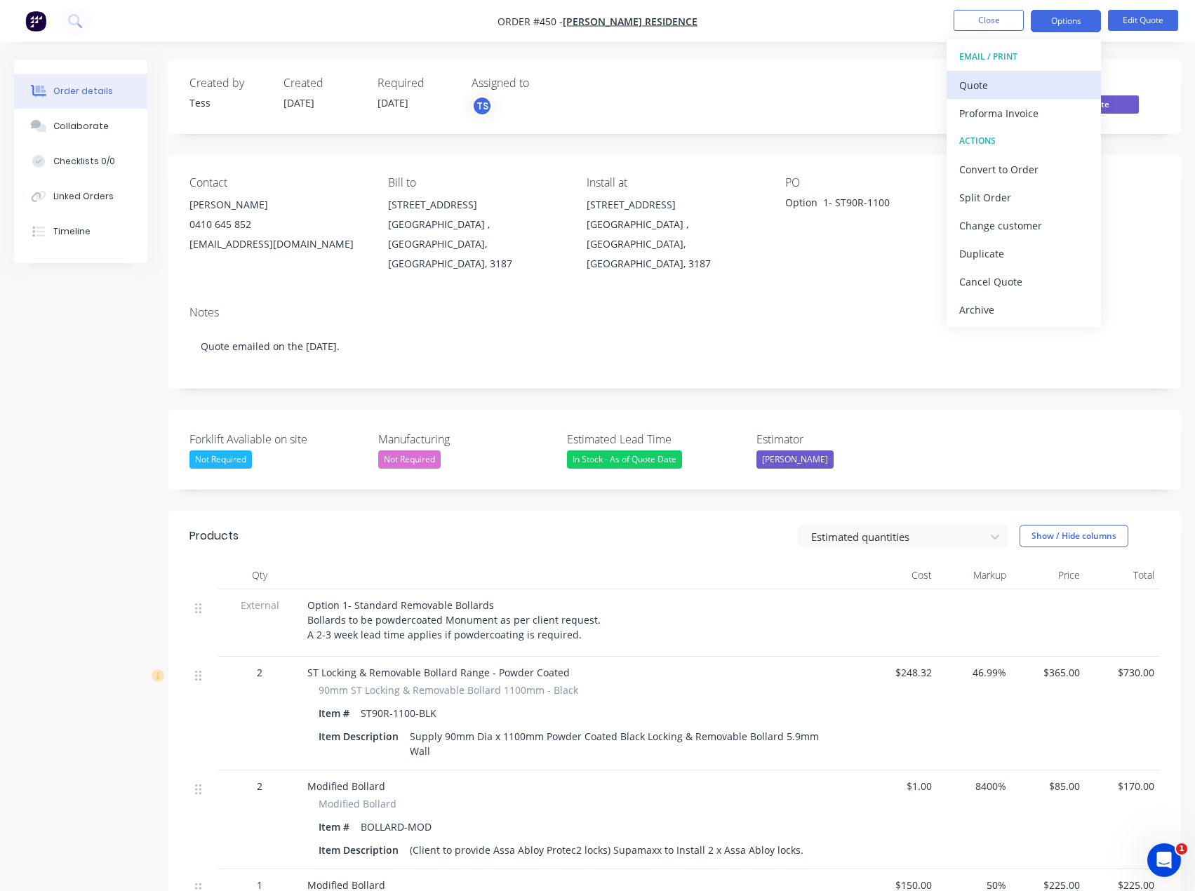
click at [1008, 89] on div "Quote" at bounding box center [1023, 85] width 129 height 20
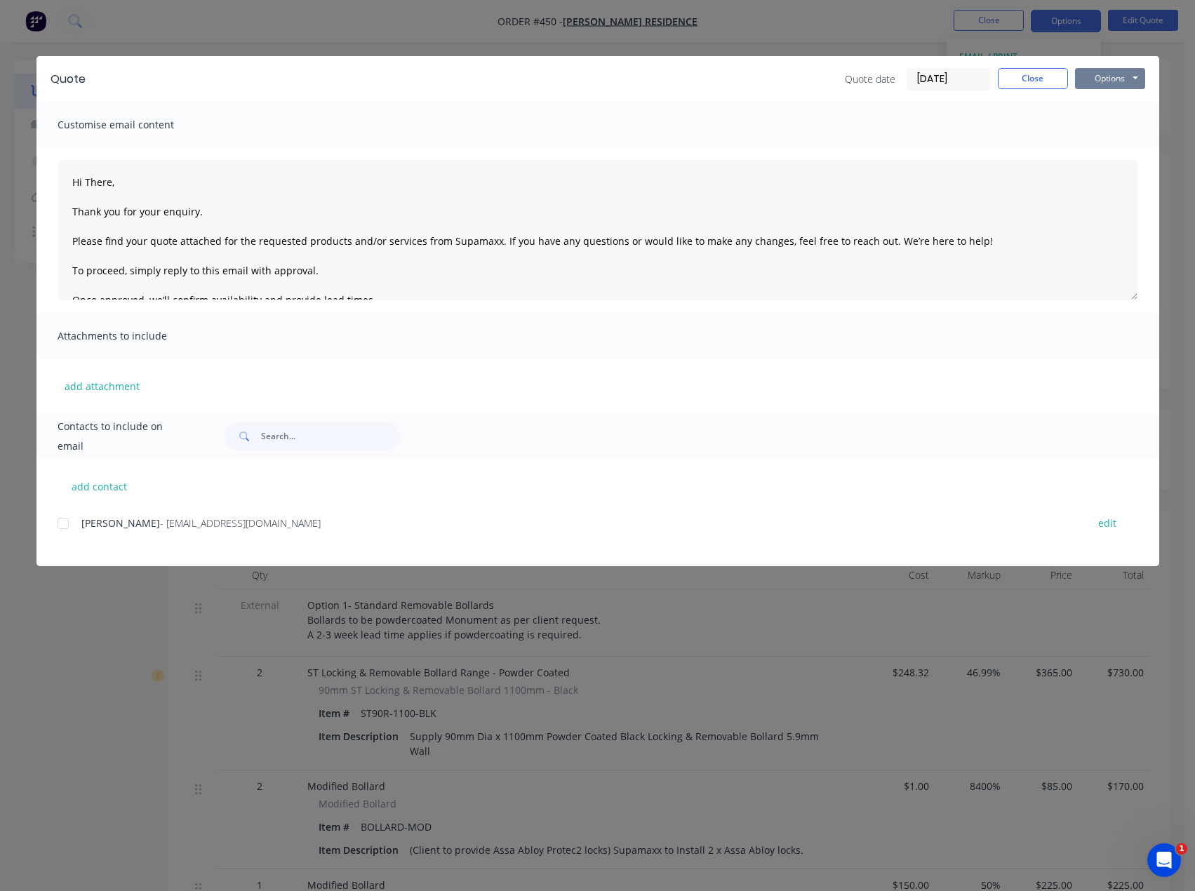
click at [1092, 75] on button "Options" at bounding box center [1110, 78] width 70 height 21
click at [1093, 105] on button "Preview" at bounding box center [1120, 103] width 90 height 23
